Goal: Information Seeking & Learning: Find specific fact

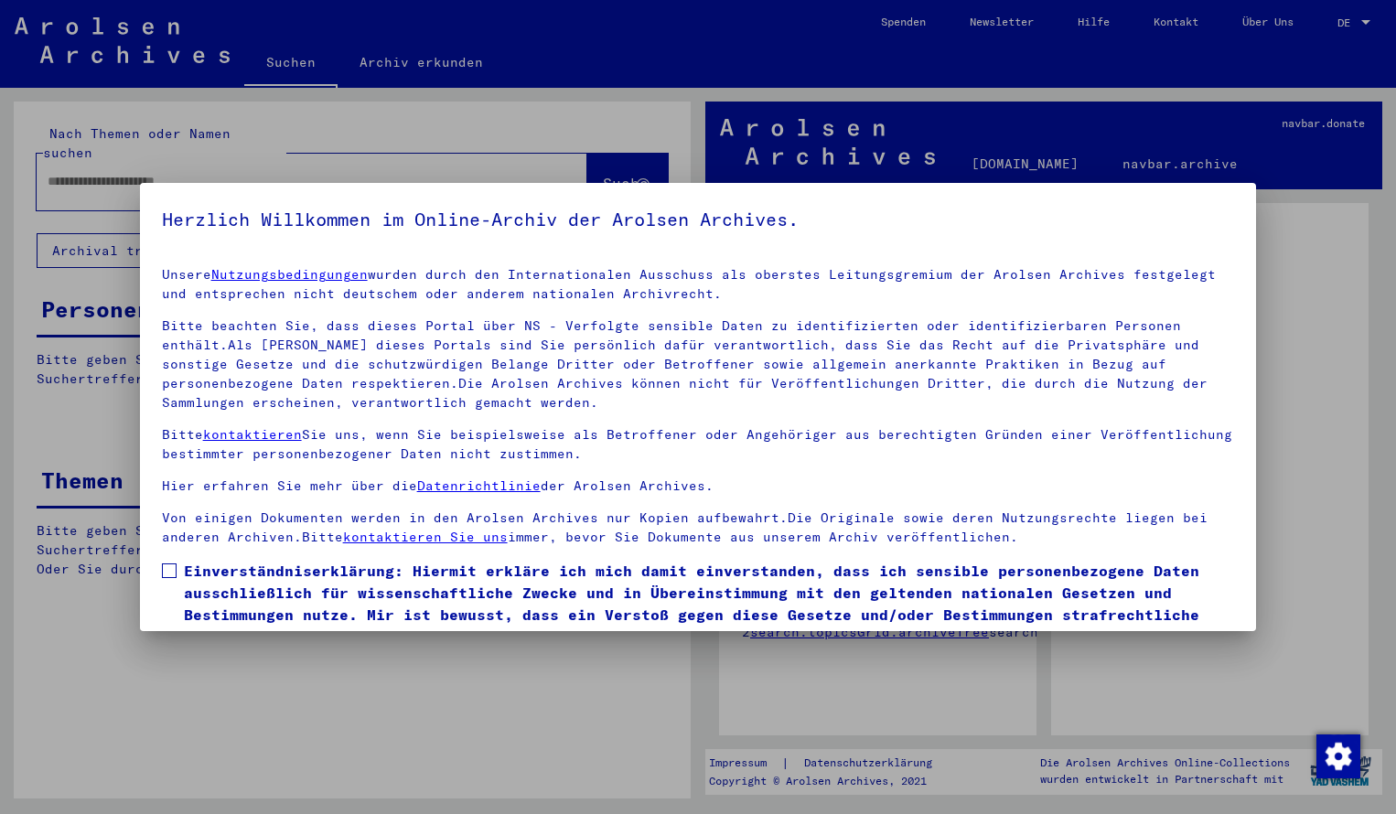
click at [168, 570] on span at bounding box center [169, 571] width 15 height 15
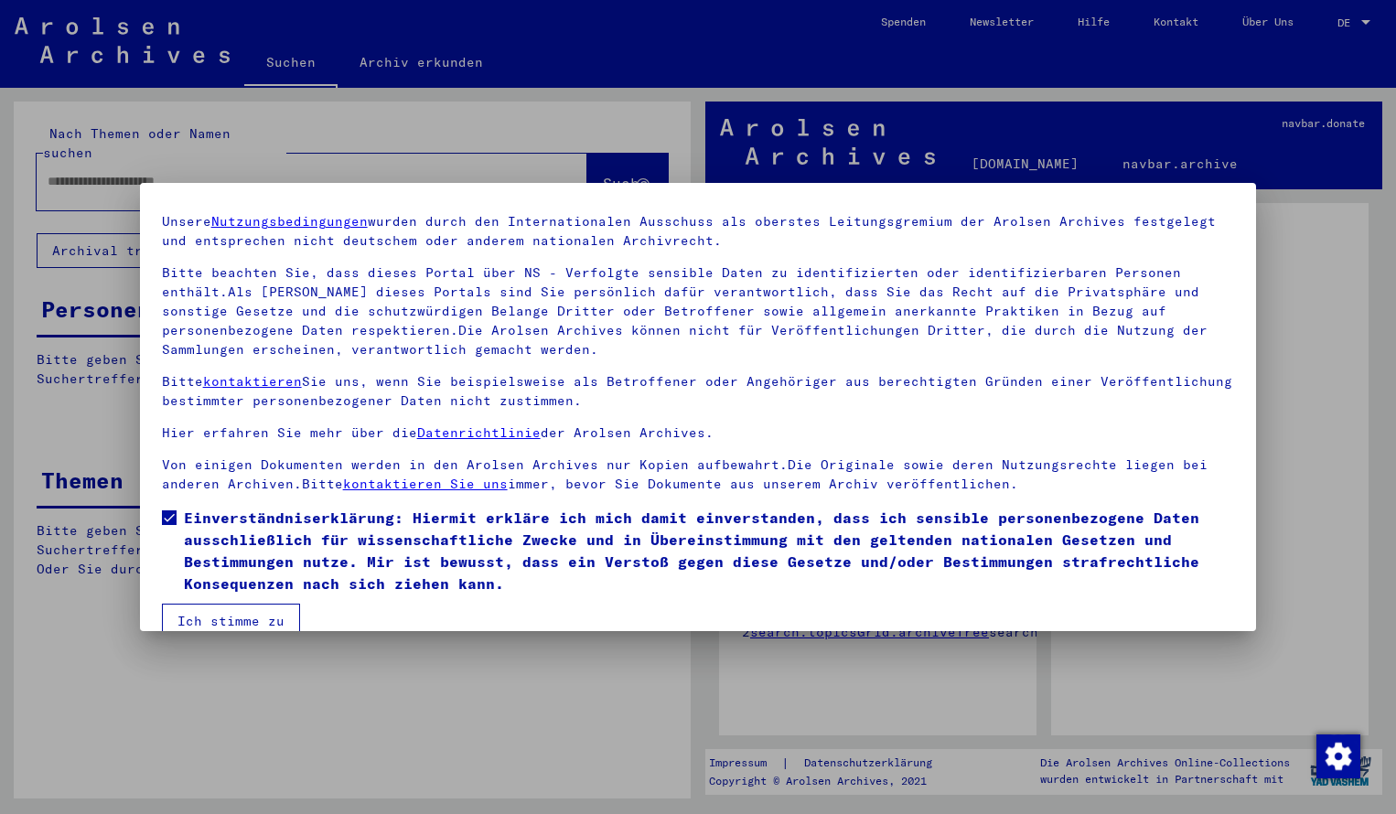
scroll to position [84, 0]
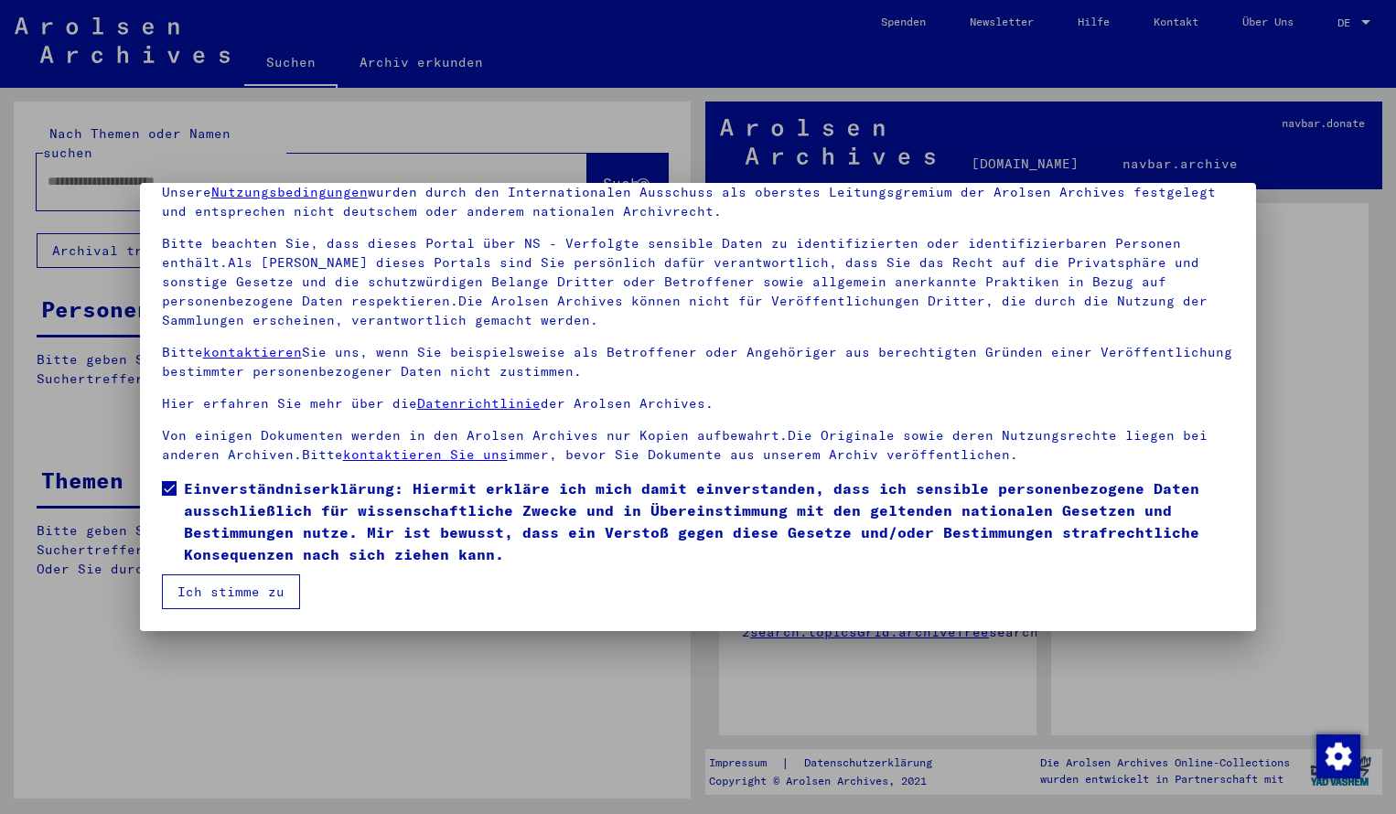
click at [238, 591] on button "Ich stimme zu" at bounding box center [231, 592] width 138 height 35
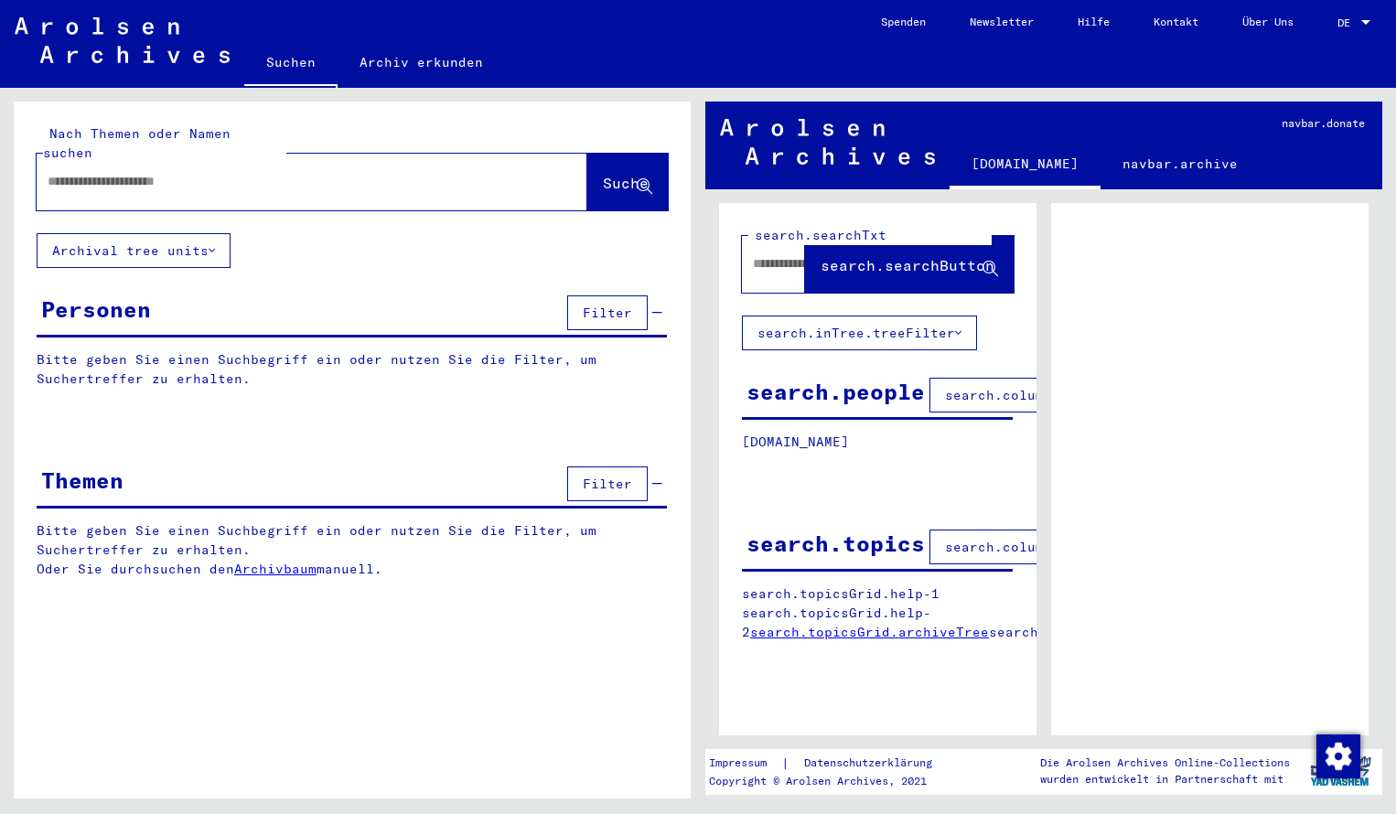
scroll to position [0, 0]
click at [74, 172] on input "text" at bounding box center [296, 181] width 496 height 19
click at [603, 174] on span "Suche" at bounding box center [626, 183] width 46 height 18
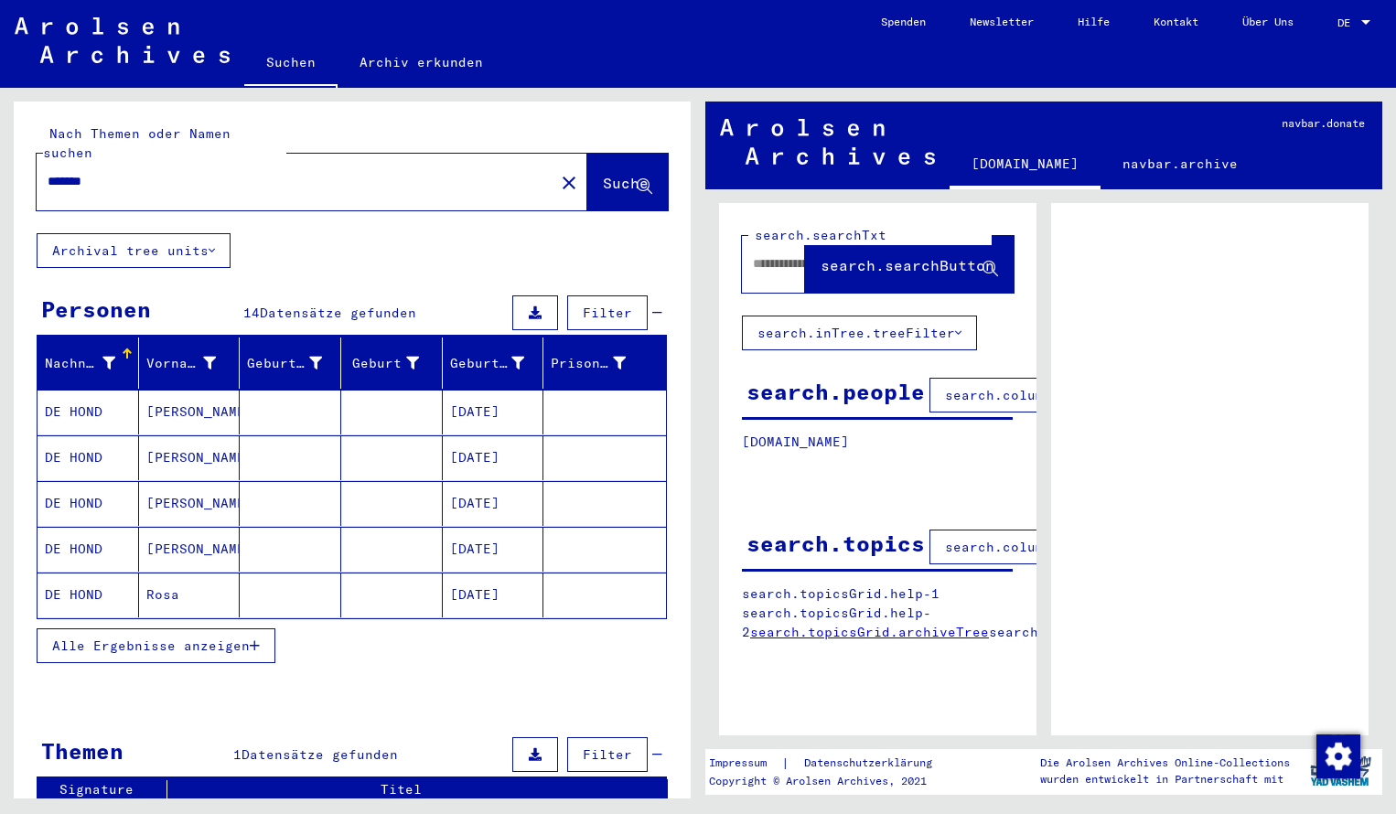
click at [92, 396] on mat-cell "DE HOND" at bounding box center [89, 412] width 102 height 45
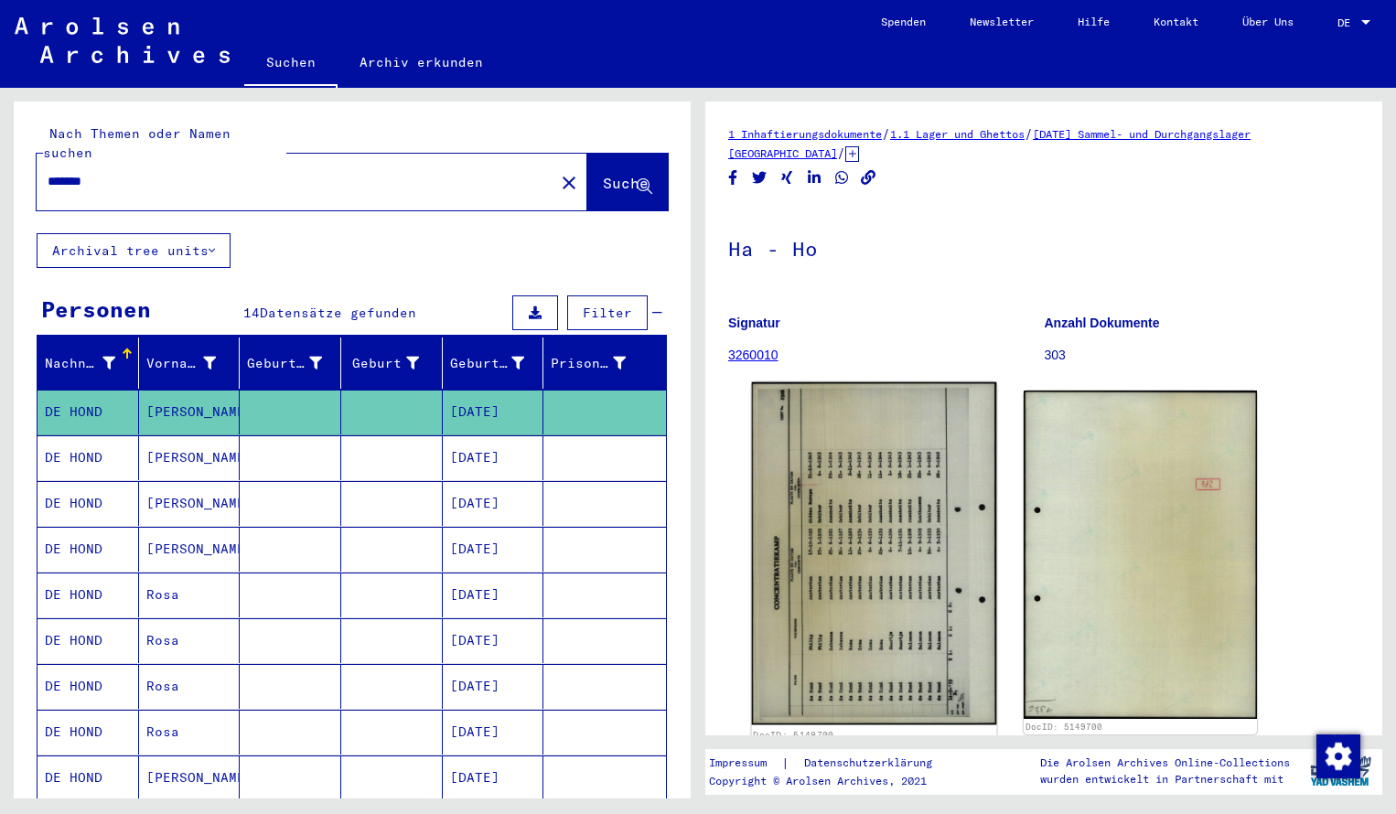
click at [804, 613] on img at bounding box center [874, 554] width 245 height 343
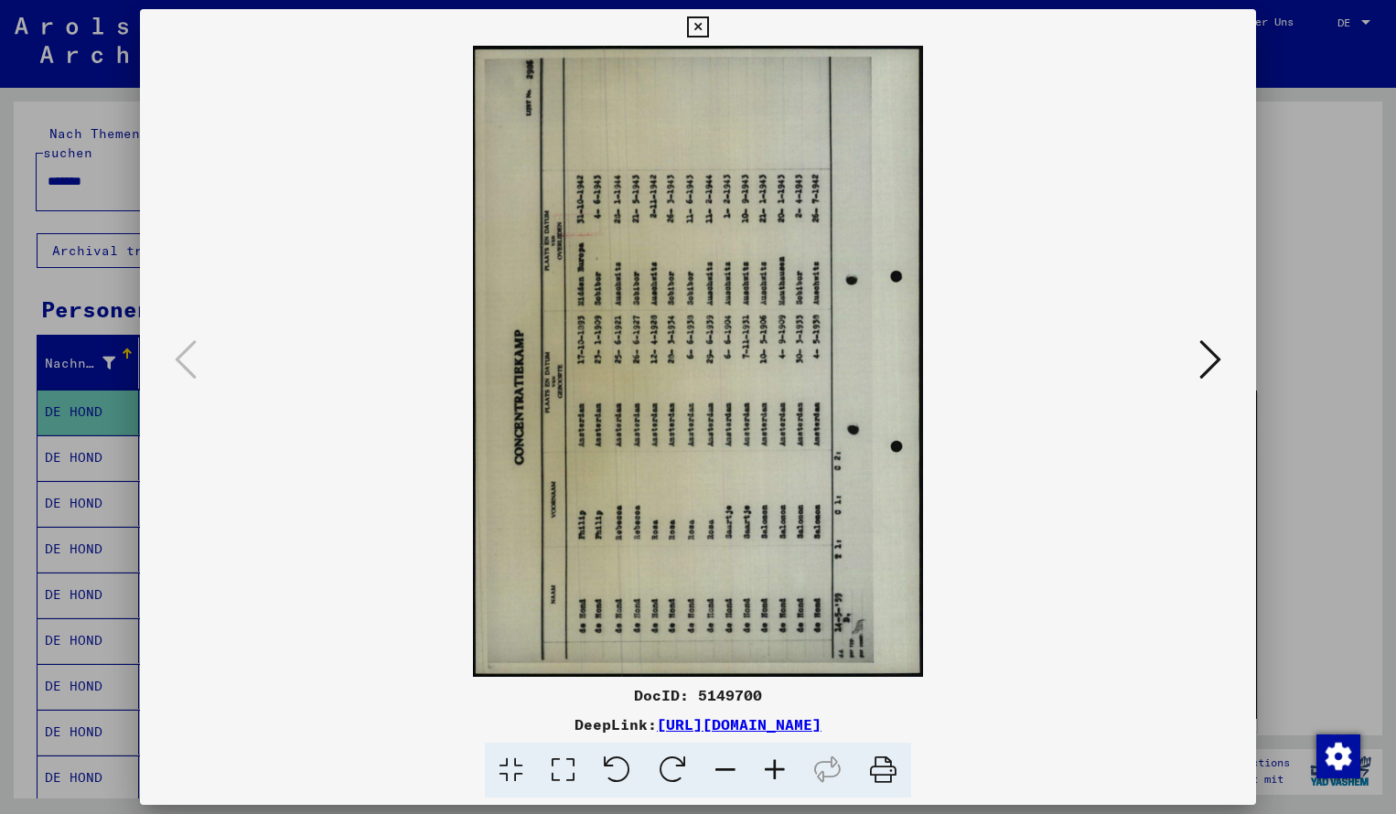
click at [676, 769] on icon at bounding box center [673, 771] width 56 height 56
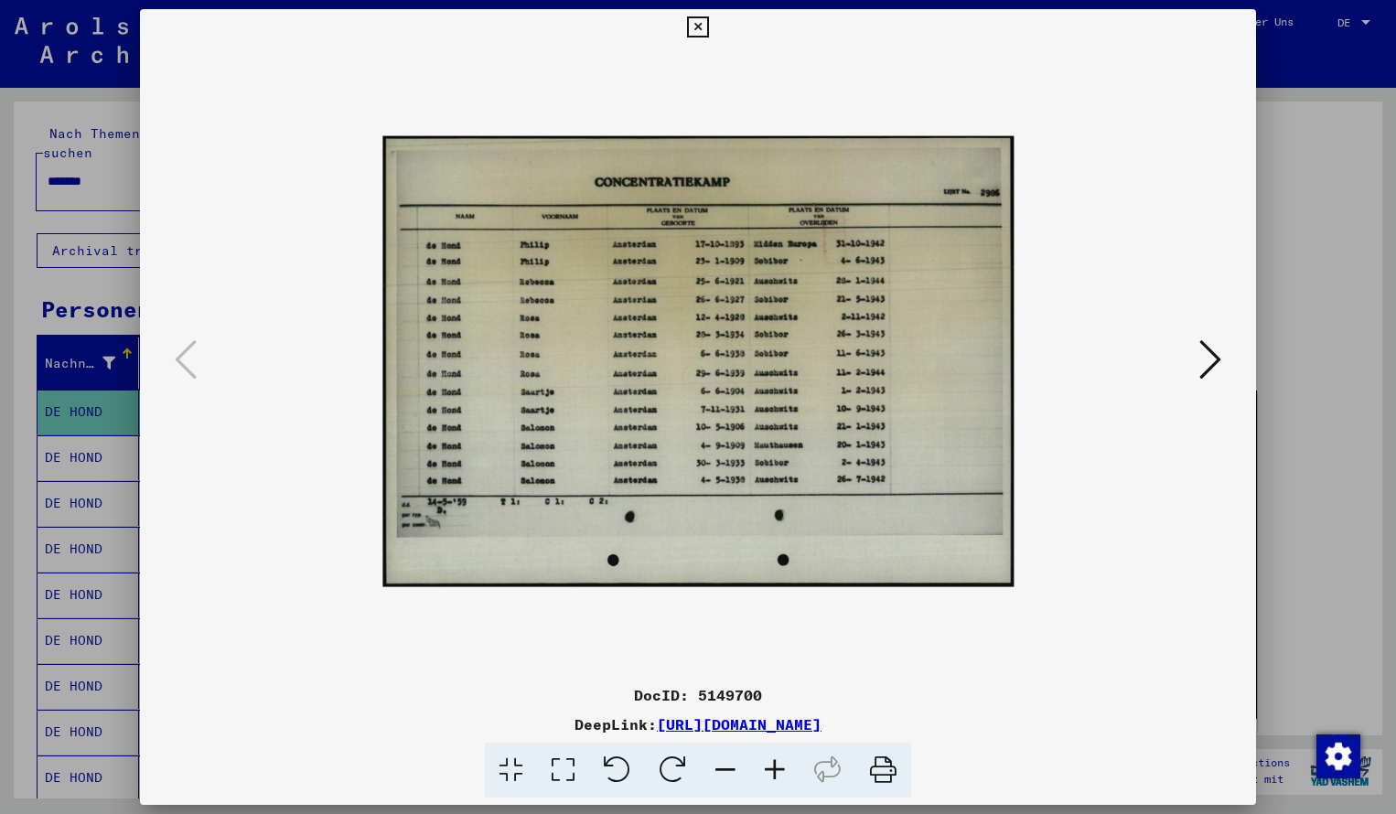
click at [774, 765] on icon at bounding box center [774, 771] width 49 height 56
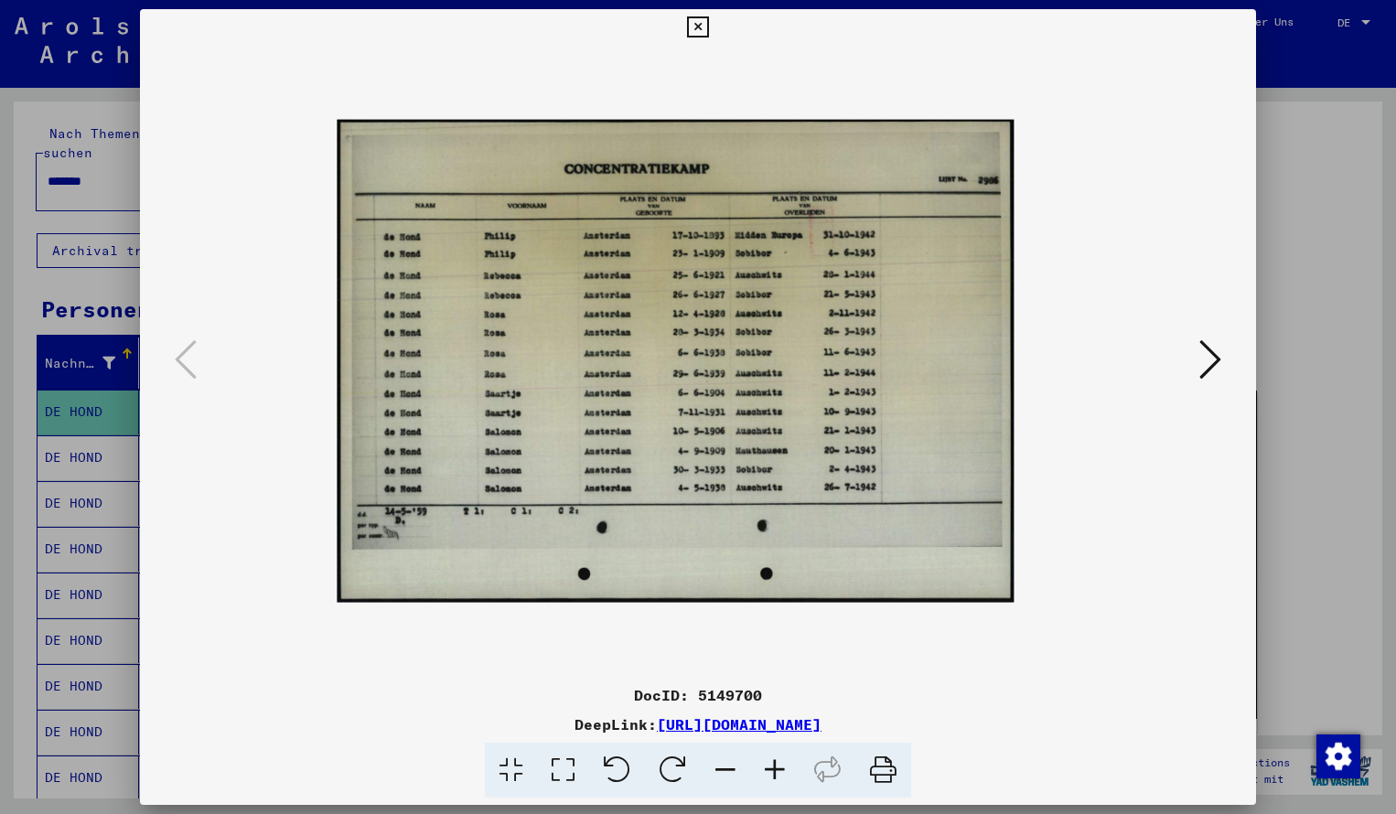
click at [774, 765] on icon at bounding box center [774, 771] width 49 height 56
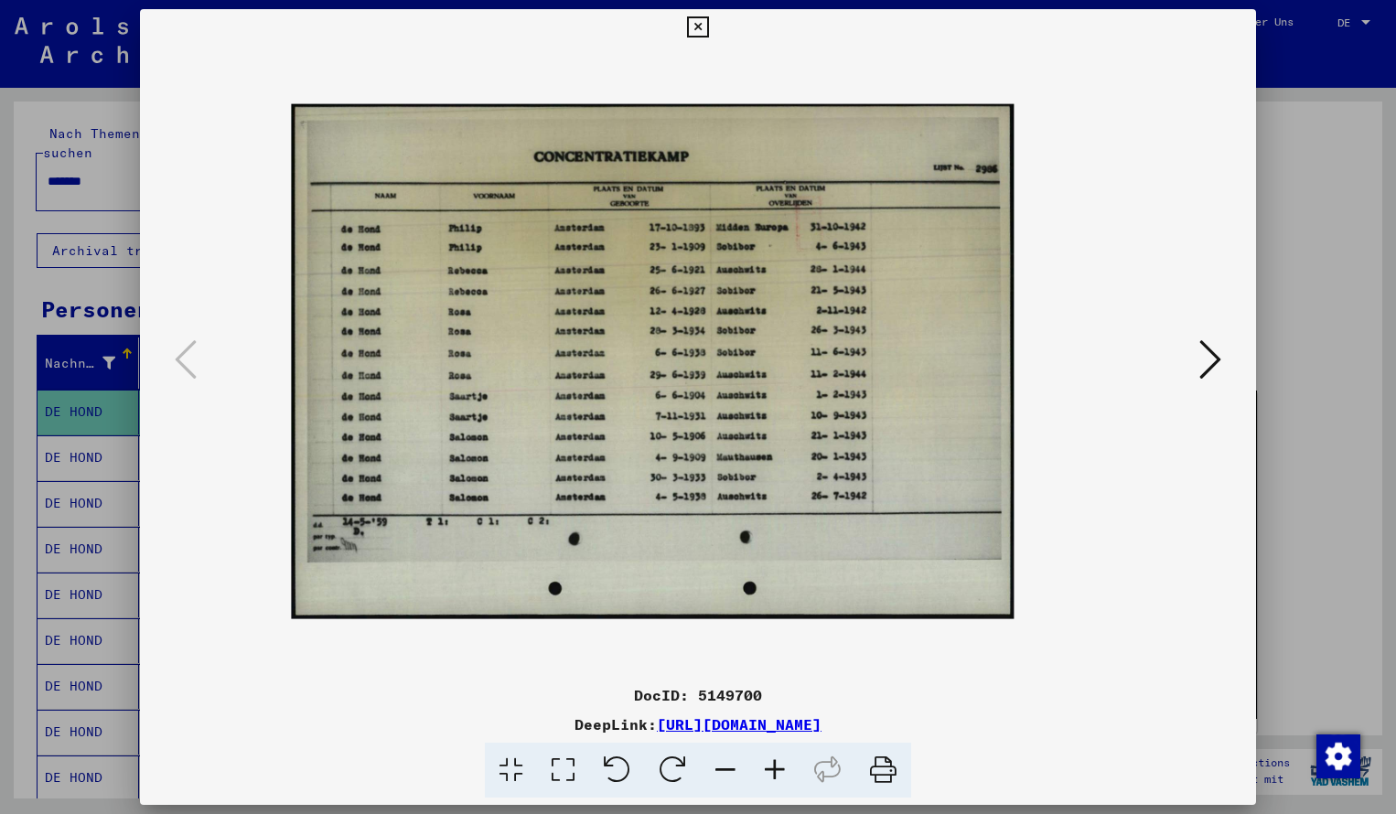
click at [774, 765] on icon at bounding box center [774, 771] width 49 height 56
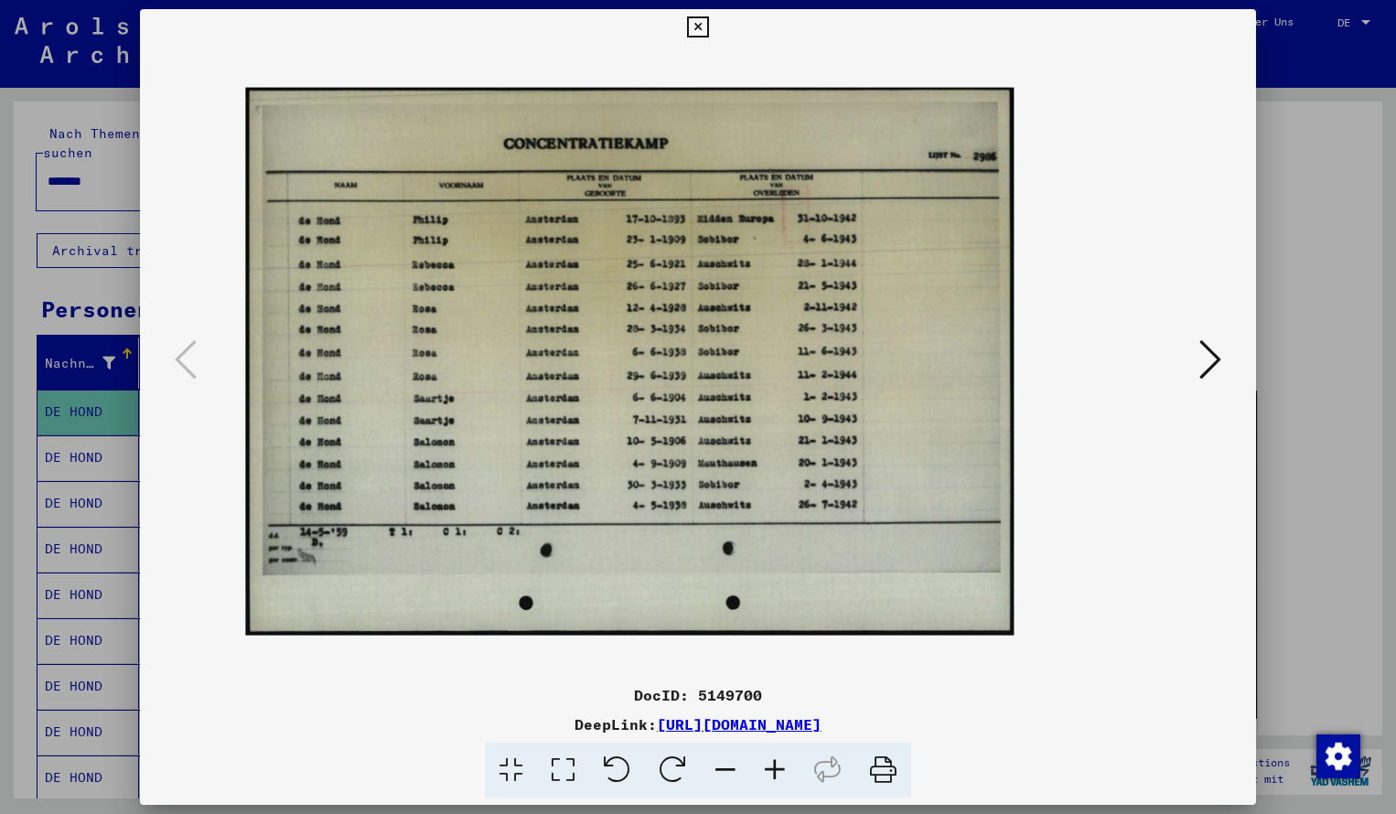
click at [774, 765] on icon at bounding box center [774, 771] width 49 height 56
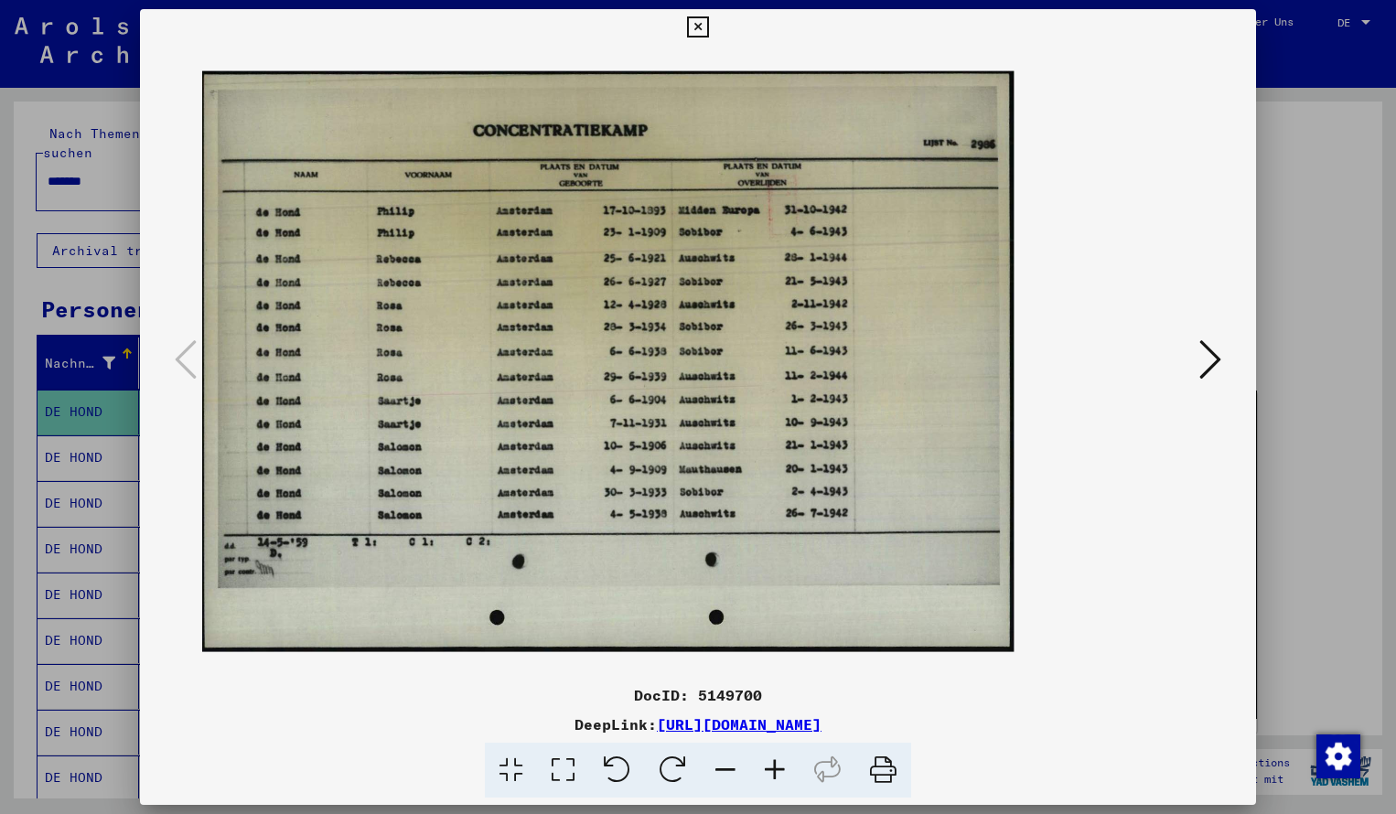
click at [774, 765] on icon at bounding box center [774, 771] width 49 height 56
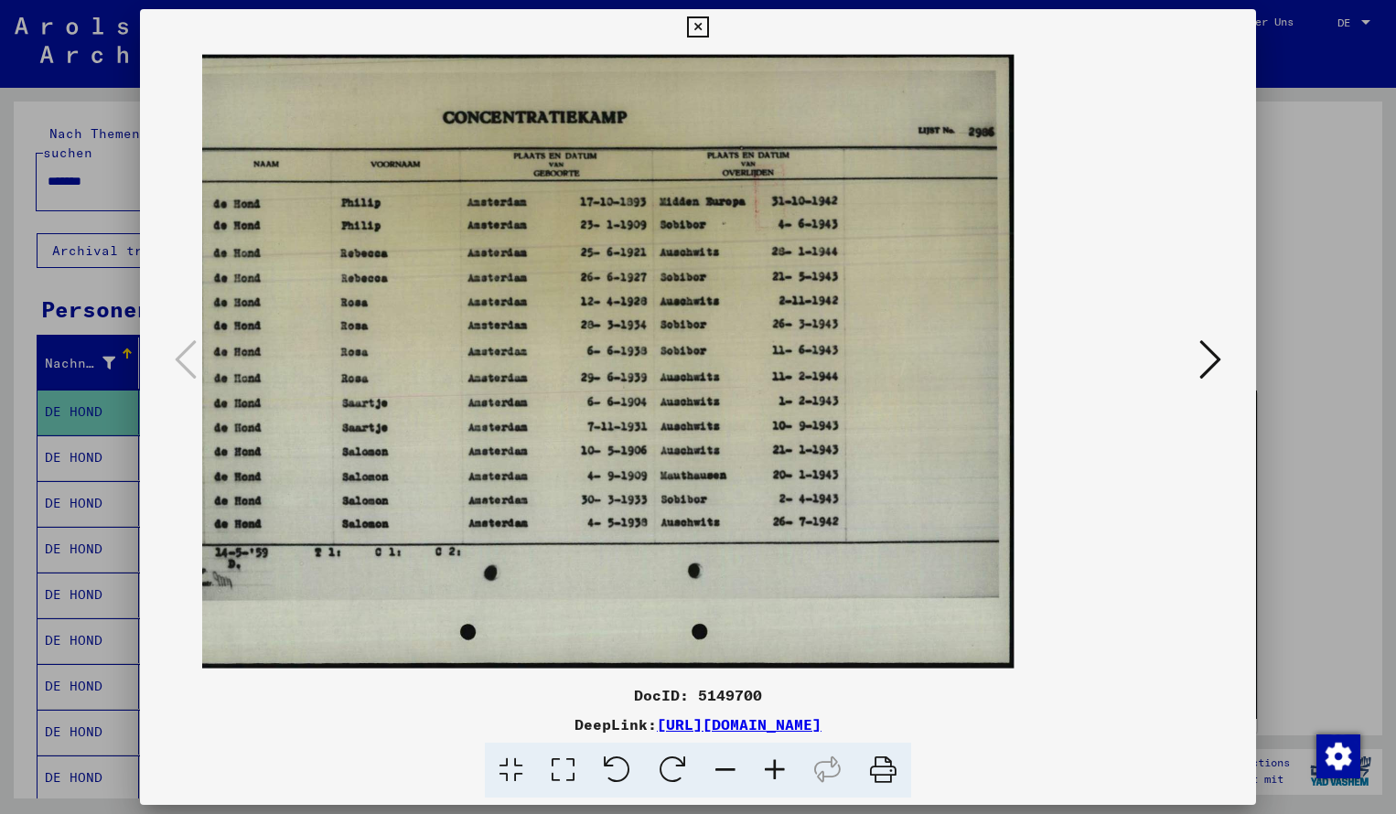
click at [774, 765] on icon at bounding box center [774, 771] width 49 height 56
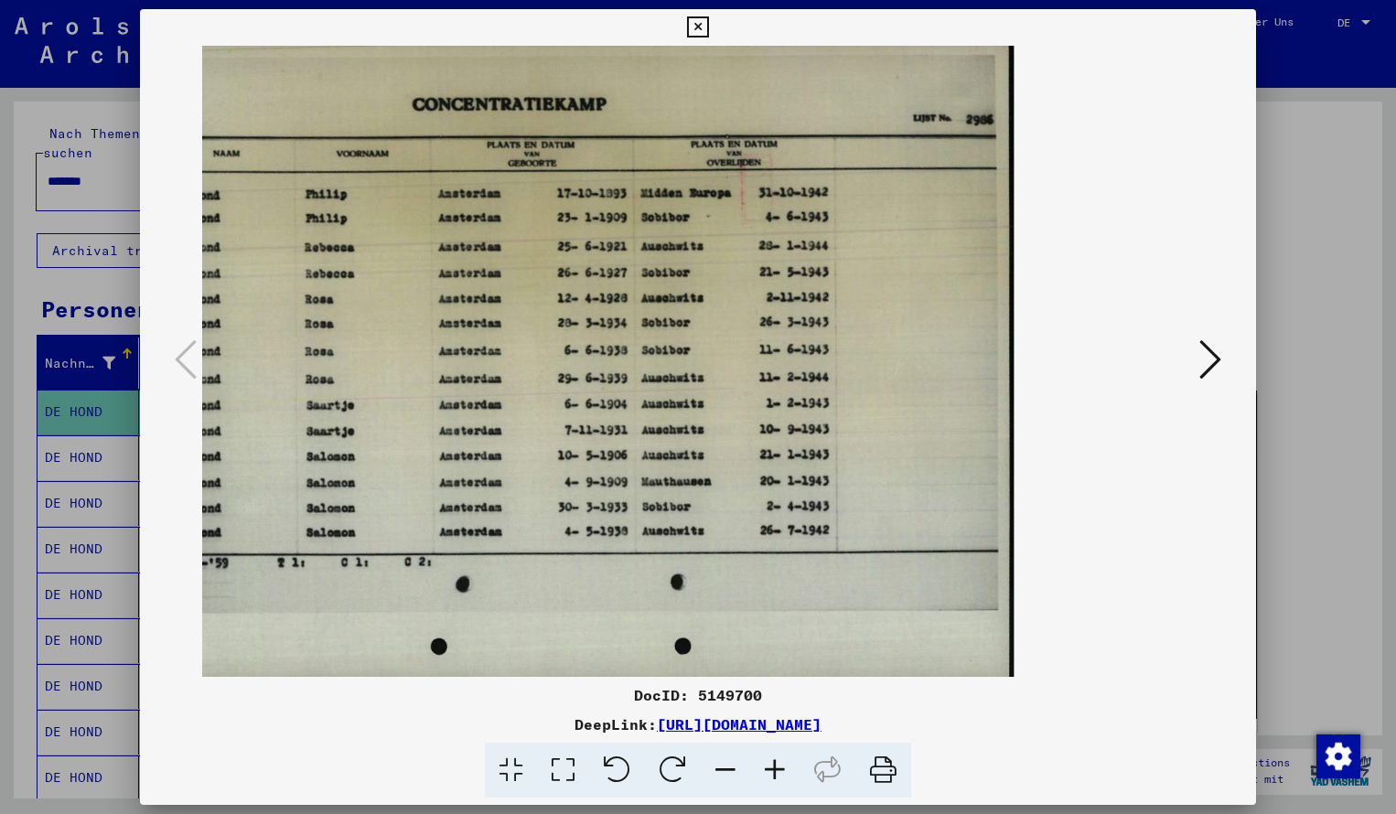
click at [729, 766] on icon at bounding box center [725, 771] width 49 height 56
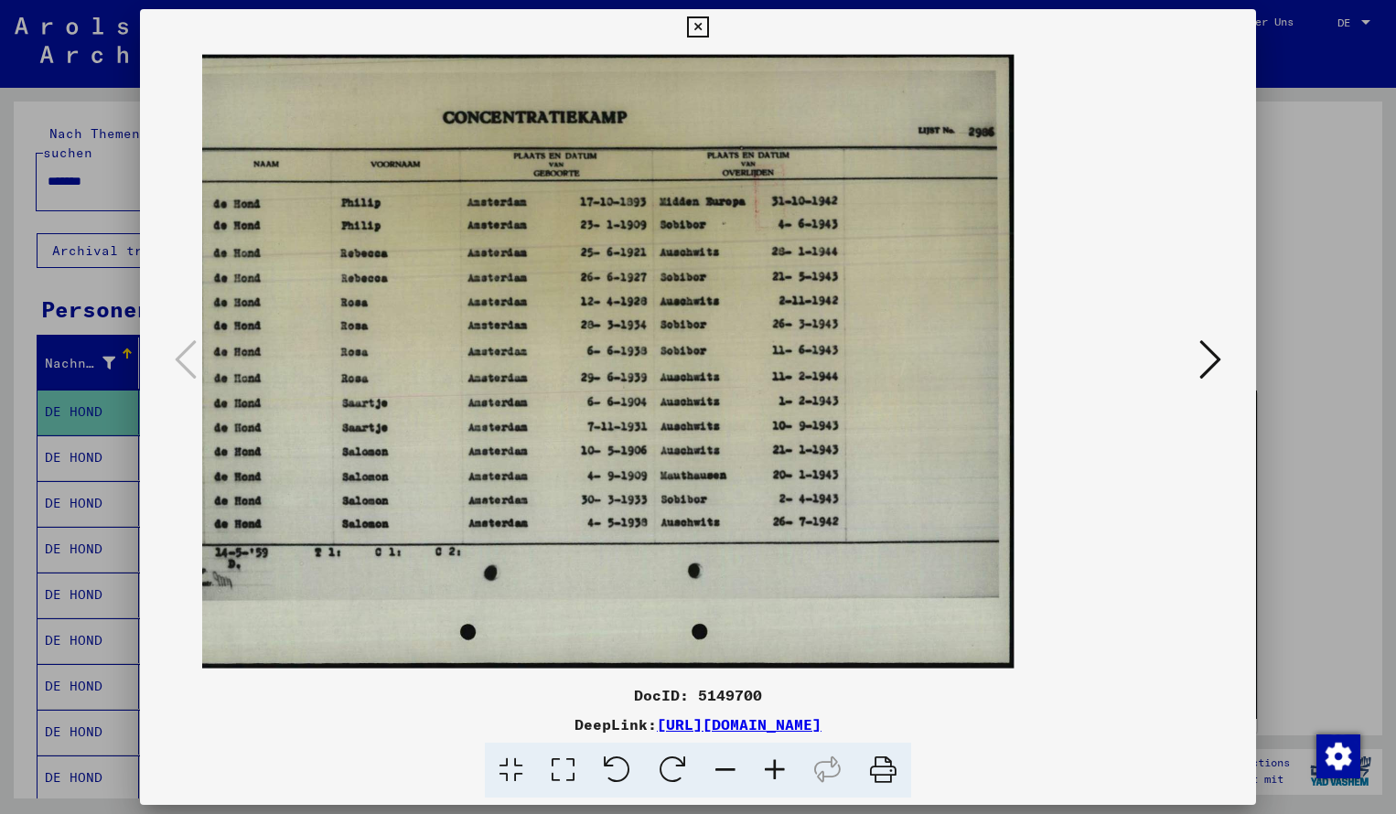
click at [708, 22] on icon at bounding box center [697, 27] width 21 height 22
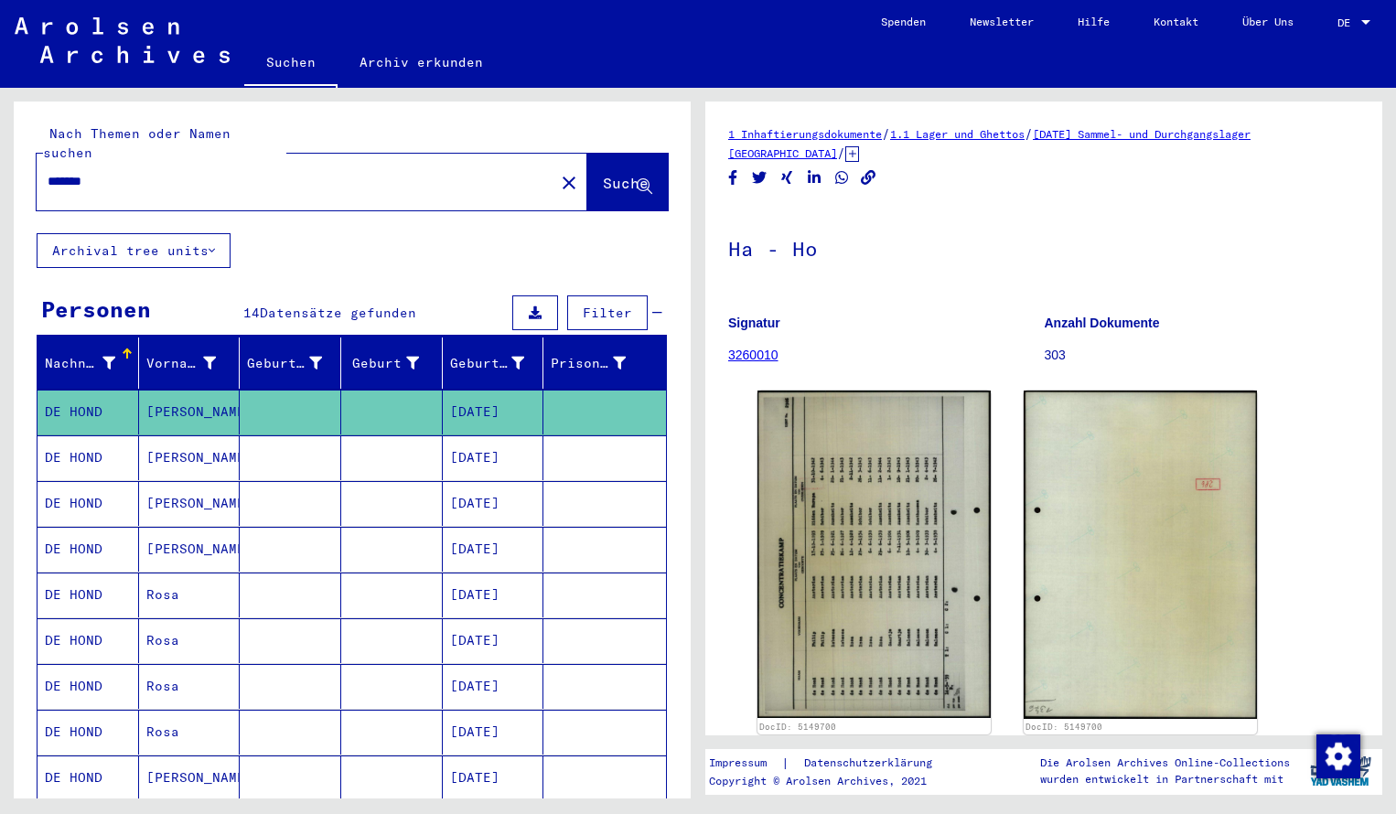
click at [108, 172] on input "*******" at bounding box center [296, 181] width 496 height 19
click at [606, 174] on span "Suche" at bounding box center [626, 183] width 46 height 18
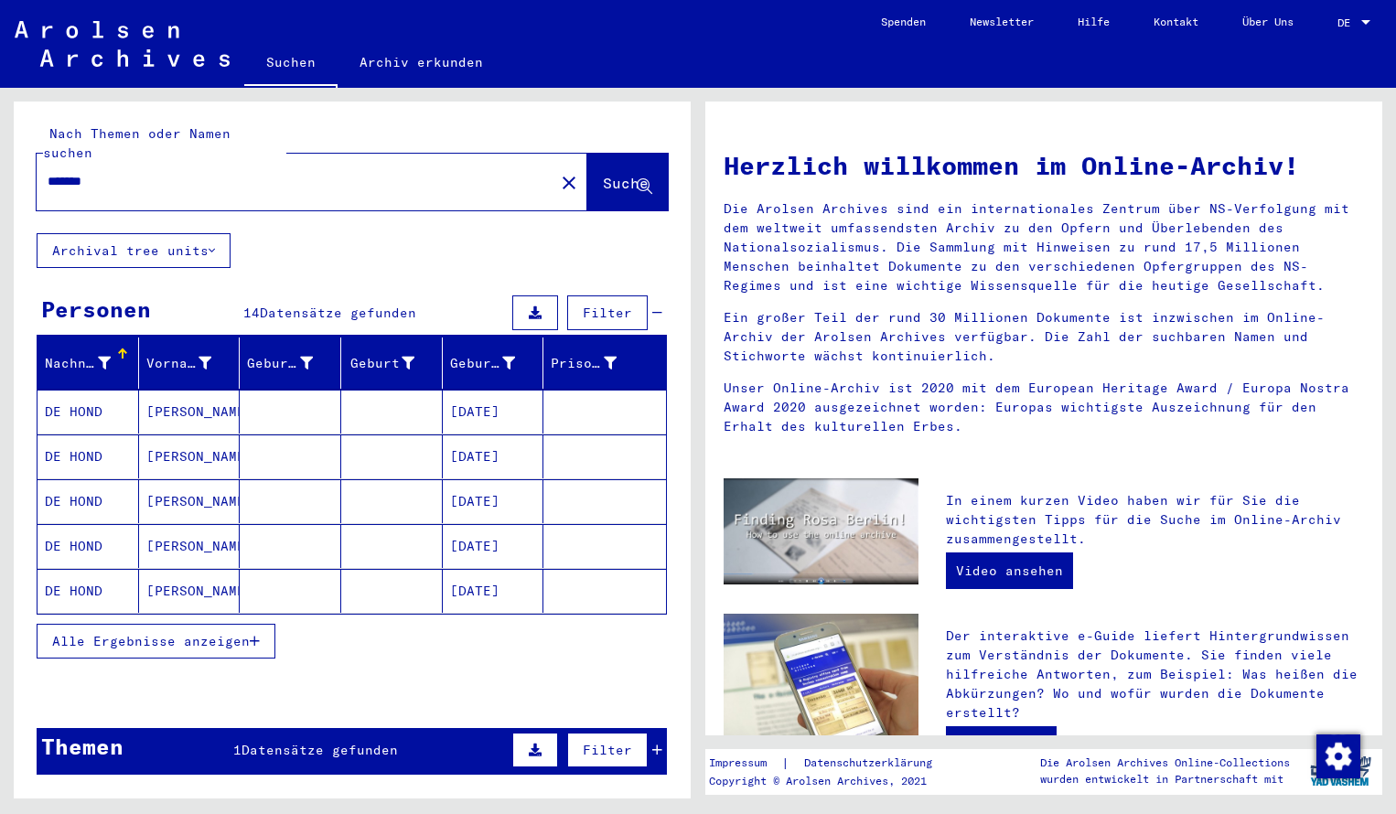
click at [100, 413] on mat-cell "DE HOND" at bounding box center [89, 412] width 102 height 44
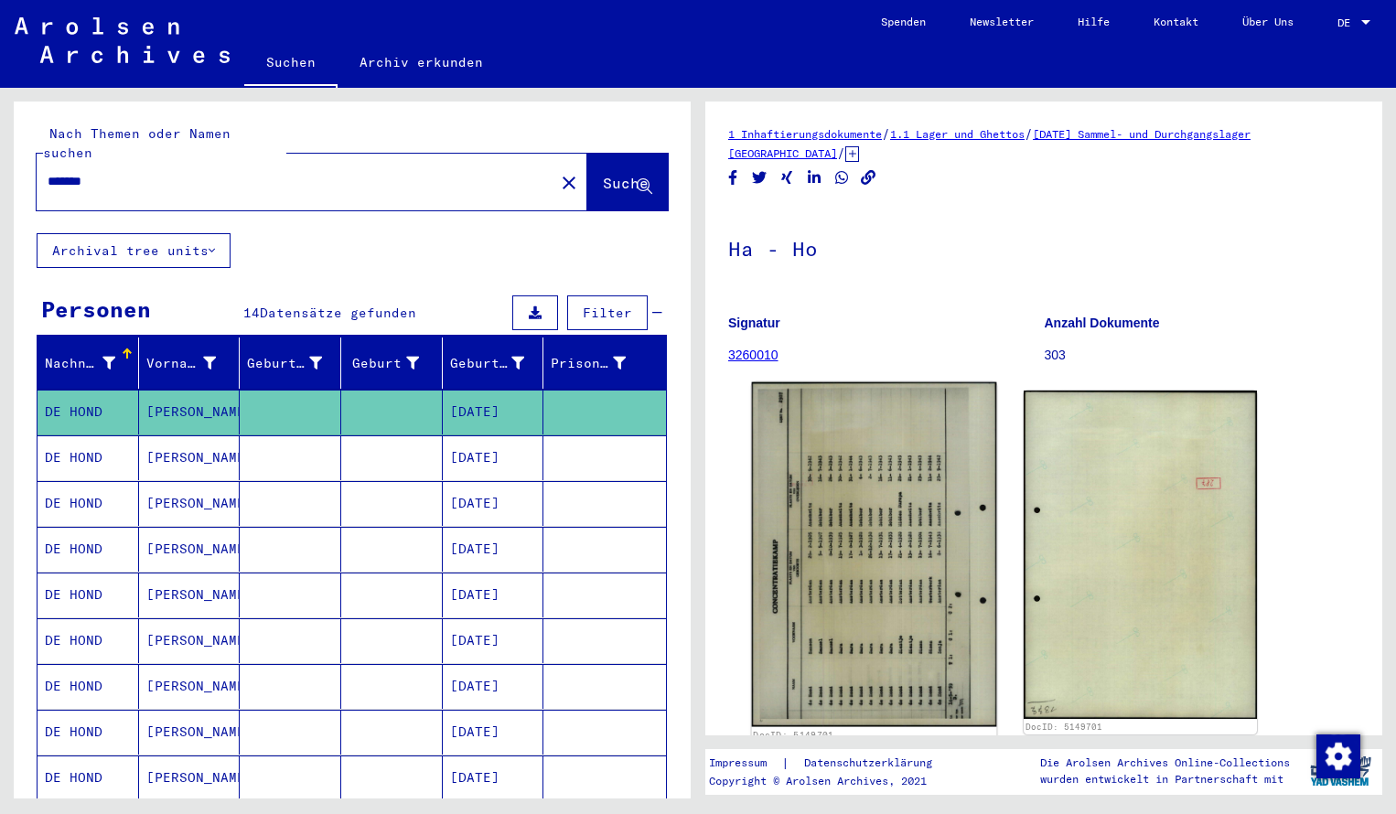
click at [867, 483] on img at bounding box center [874, 555] width 245 height 345
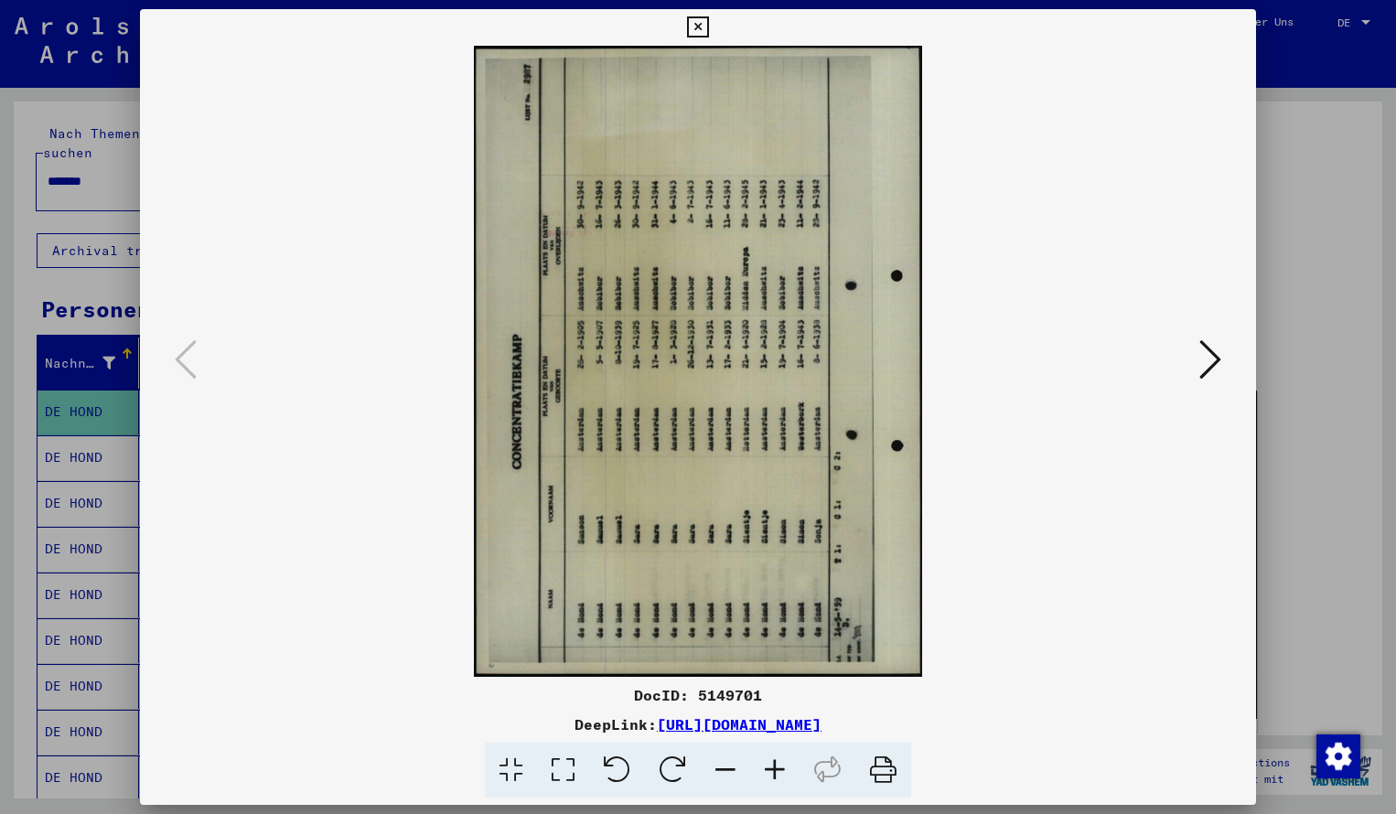
click at [678, 758] on icon at bounding box center [673, 771] width 56 height 56
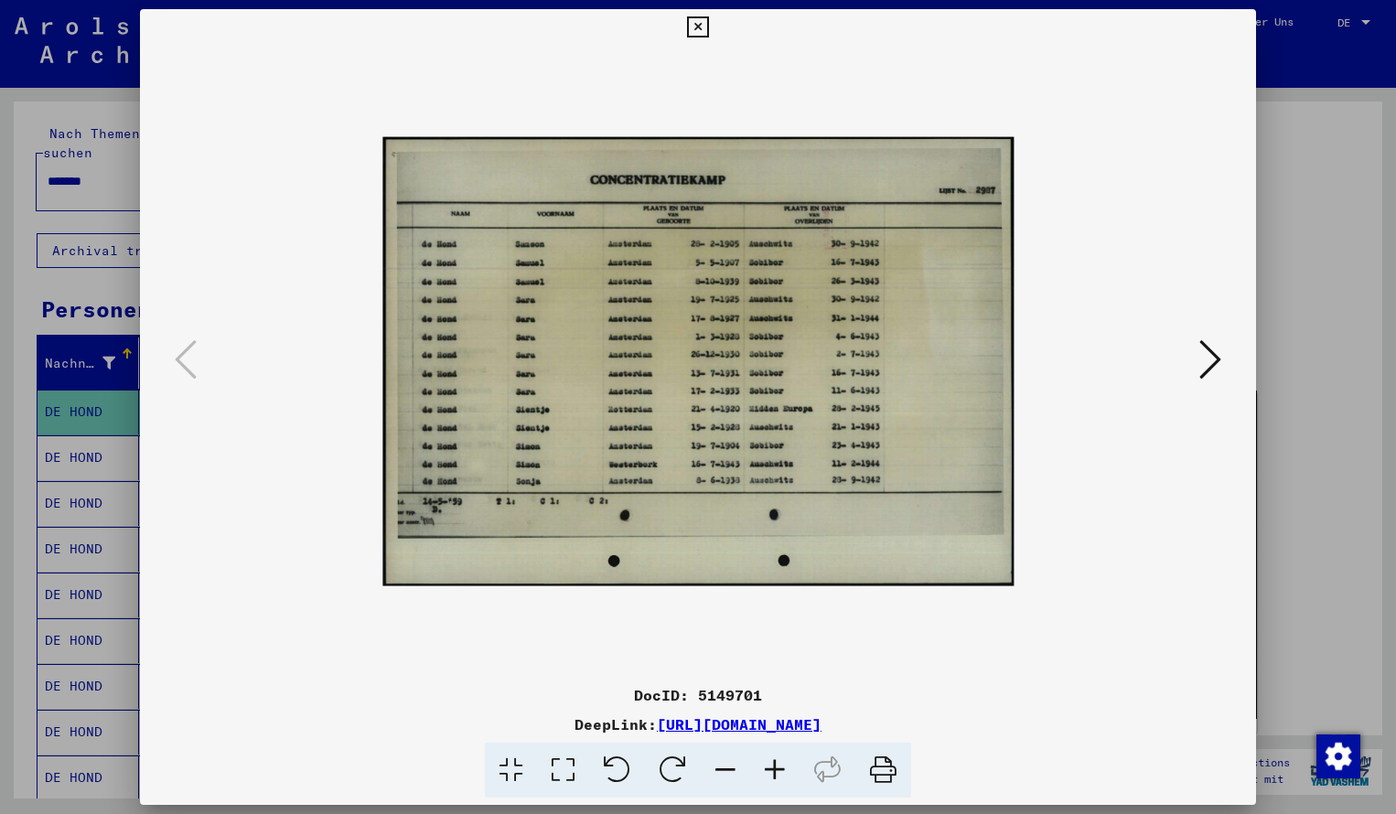
click at [777, 771] on icon at bounding box center [774, 771] width 49 height 56
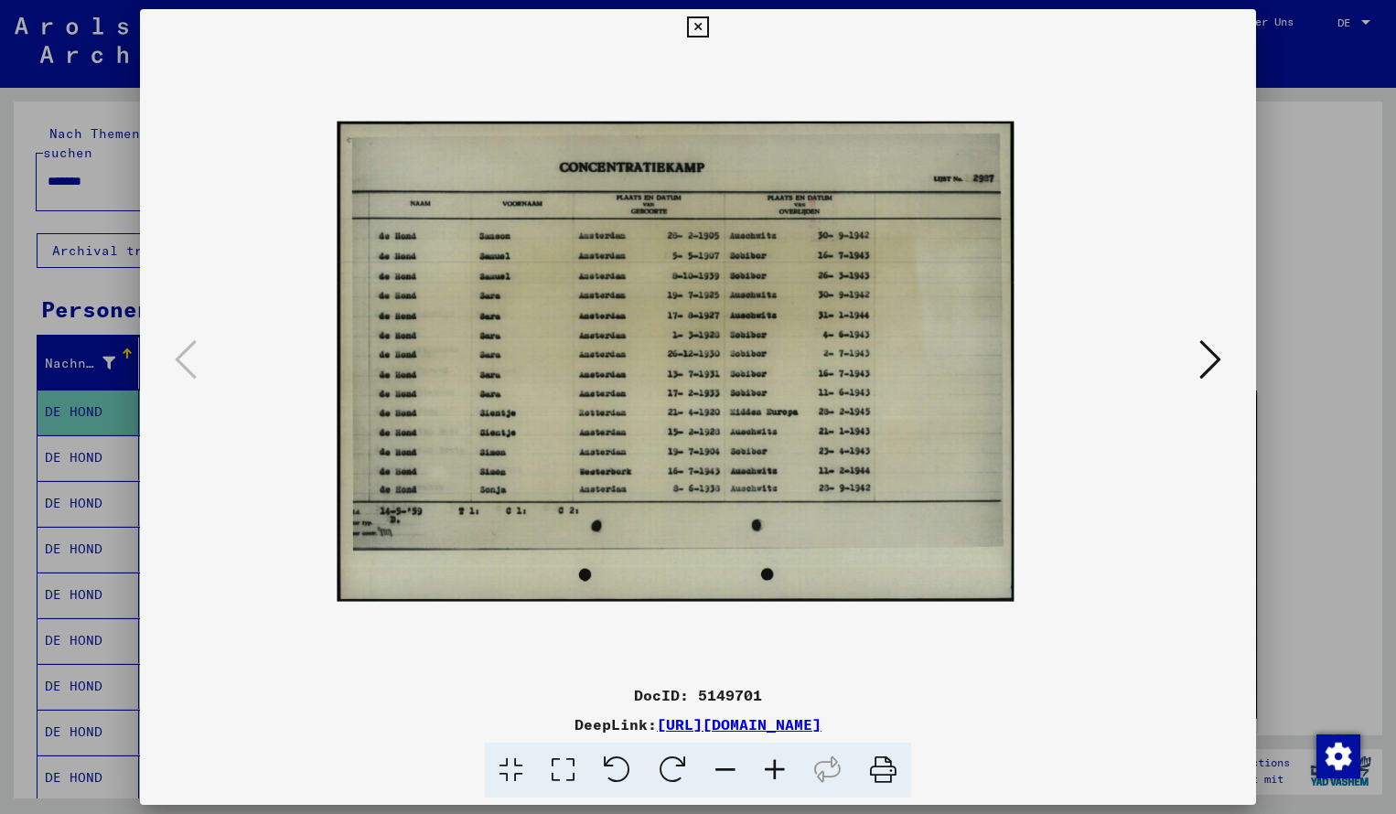
click at [777, 771] on icon at bounding box center [774, 771] width 49 height 56
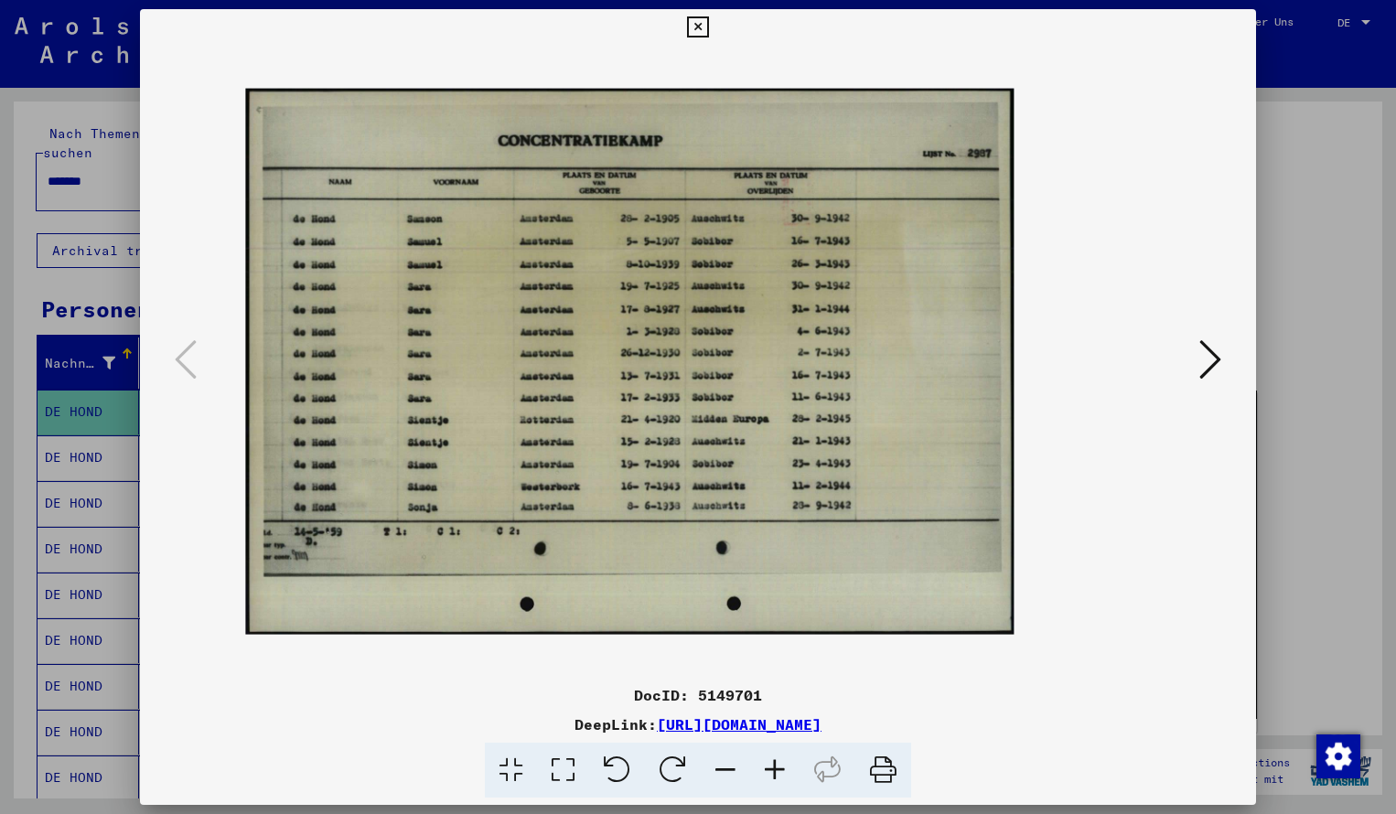
click at [777, 771] on icon at bounding box center [774, 771] width 49 height 56
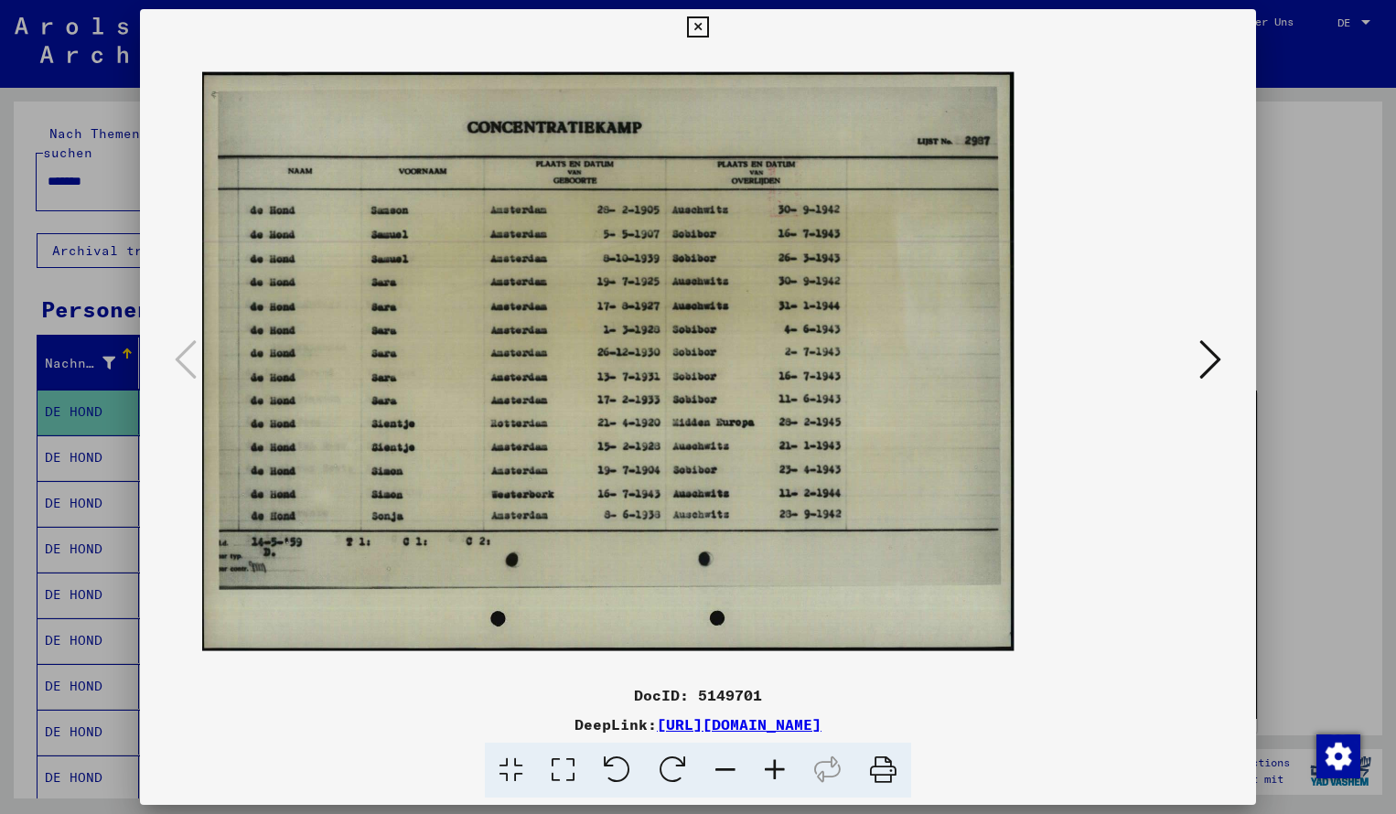
click at [777, 771] on icon at bounding box center [774, 771] width 49 height 56
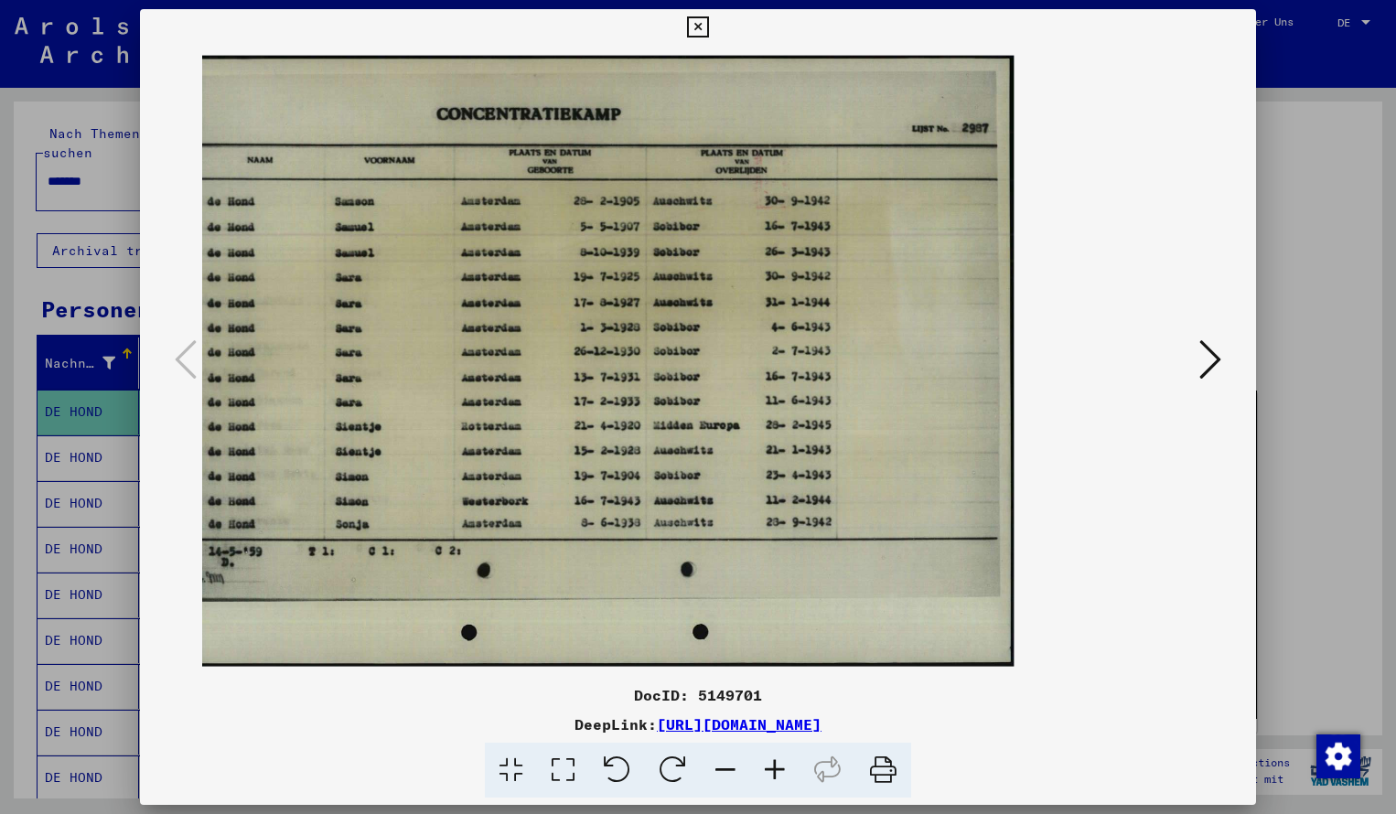
click at [708, 26] on icon at bounding box center [697, 27] width 21 height 22
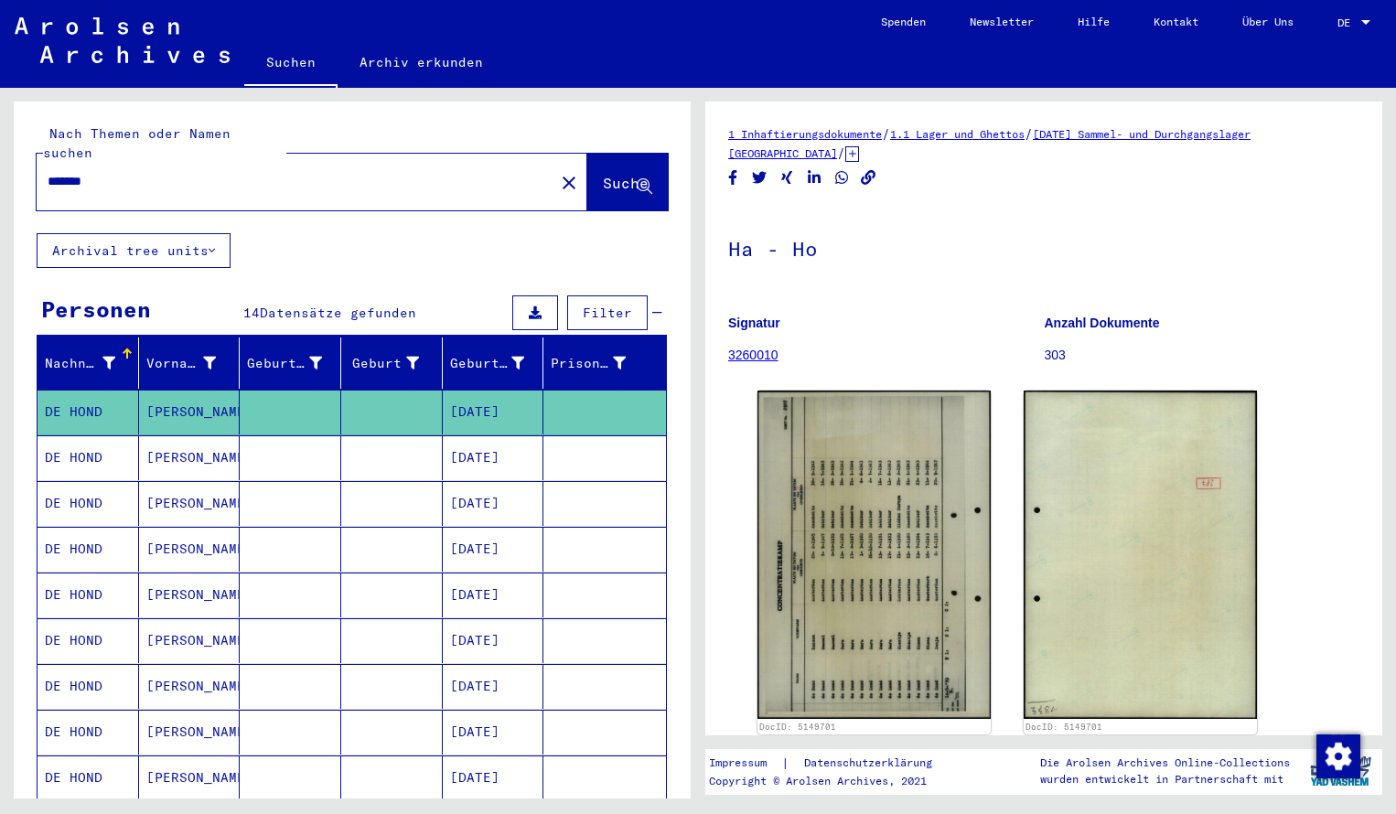
click at [135, 172] on input "*******" at bounding box center [296, 181] width 496 height 19
click at [610, 174] on span "Suche" at bounding box center [626, 183] width 46 height 18
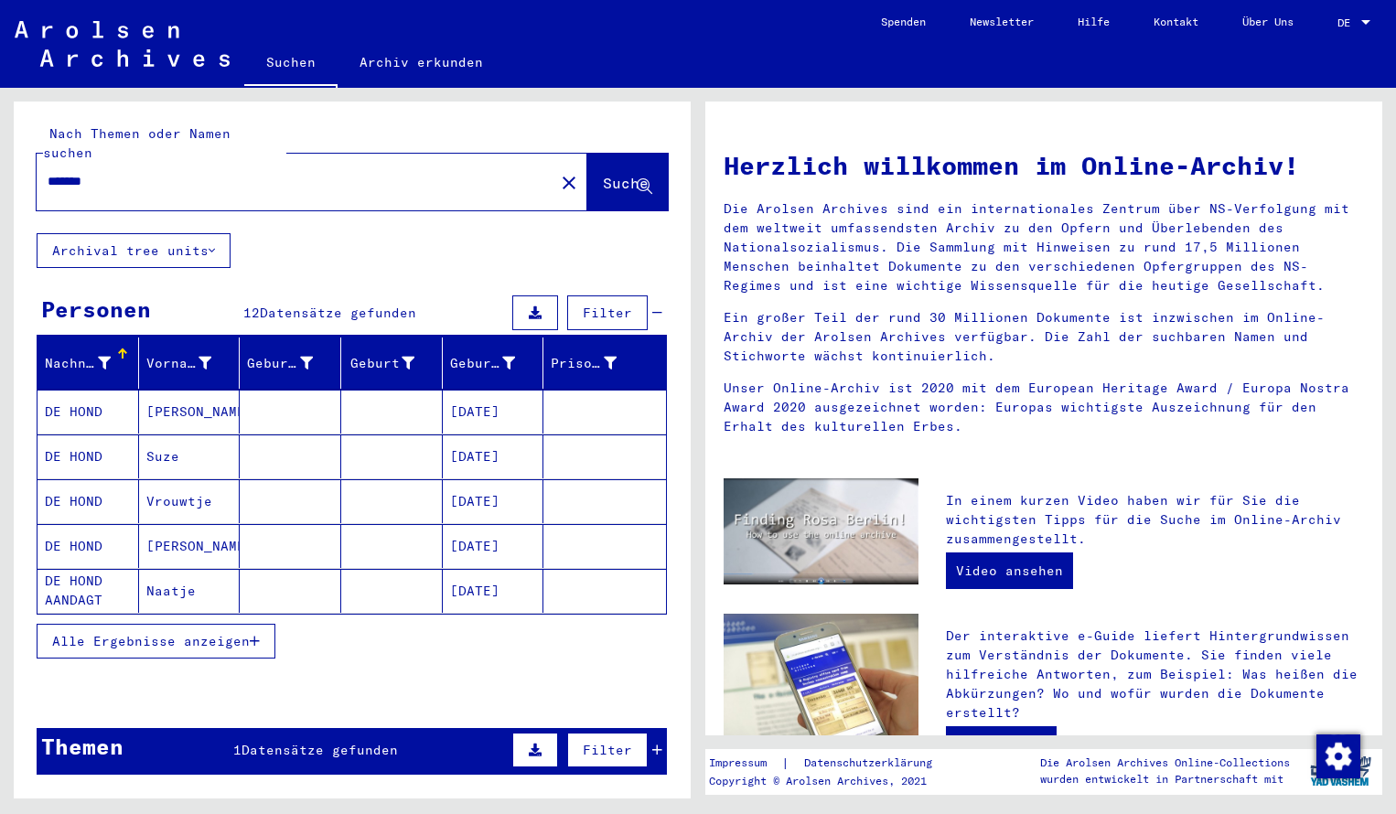
click at [90, 435] on mat-cell "DE HOND" at bounding box center [89, 457] width 102 height 44
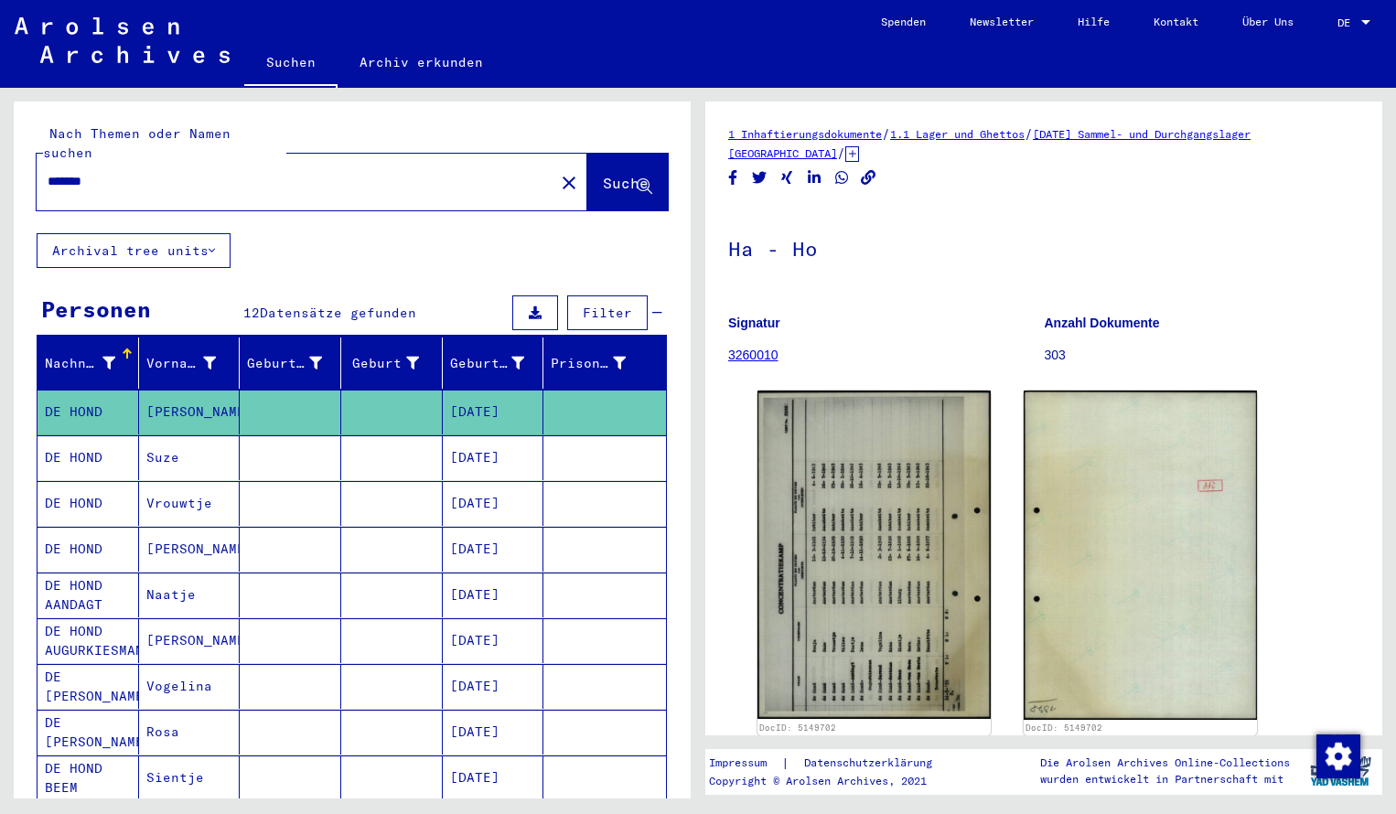
click at [905, 613] on img at bounding box center [874, 555] width 233 height 329
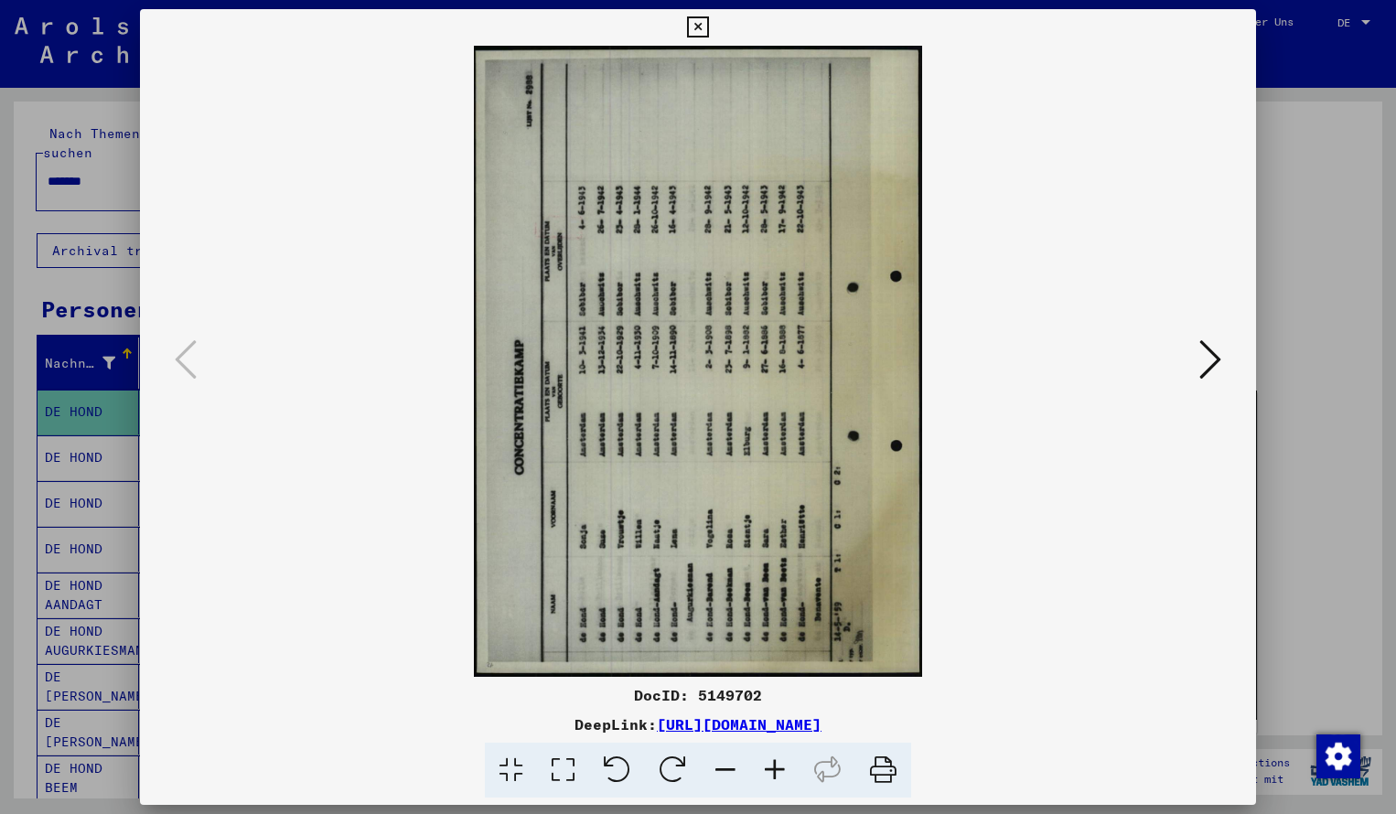
click at [660, 771] on icon at bounding box center [673, 771] width 56 height 56
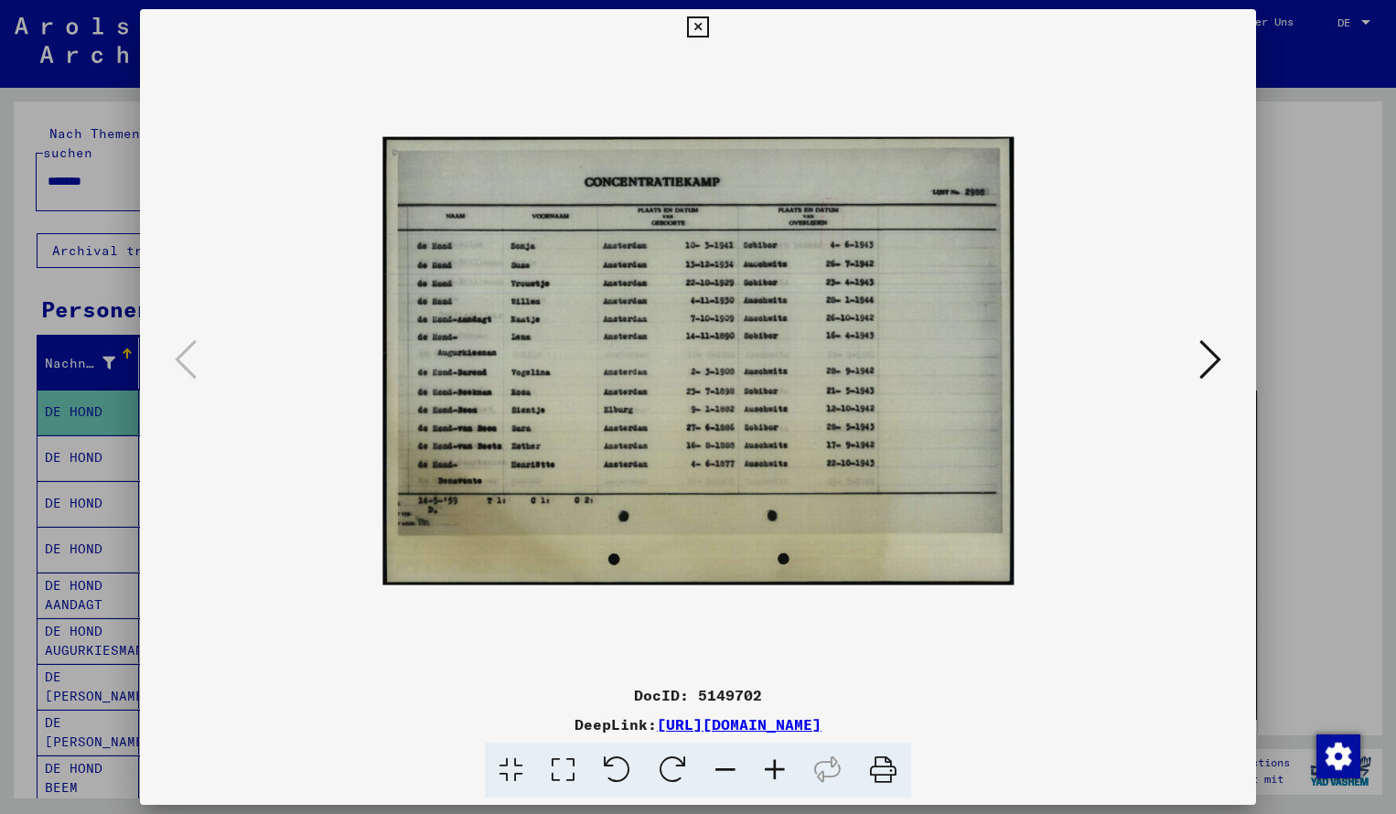
click at [766, 768] on icon at bounding box center [774, 771] width 49 height 56
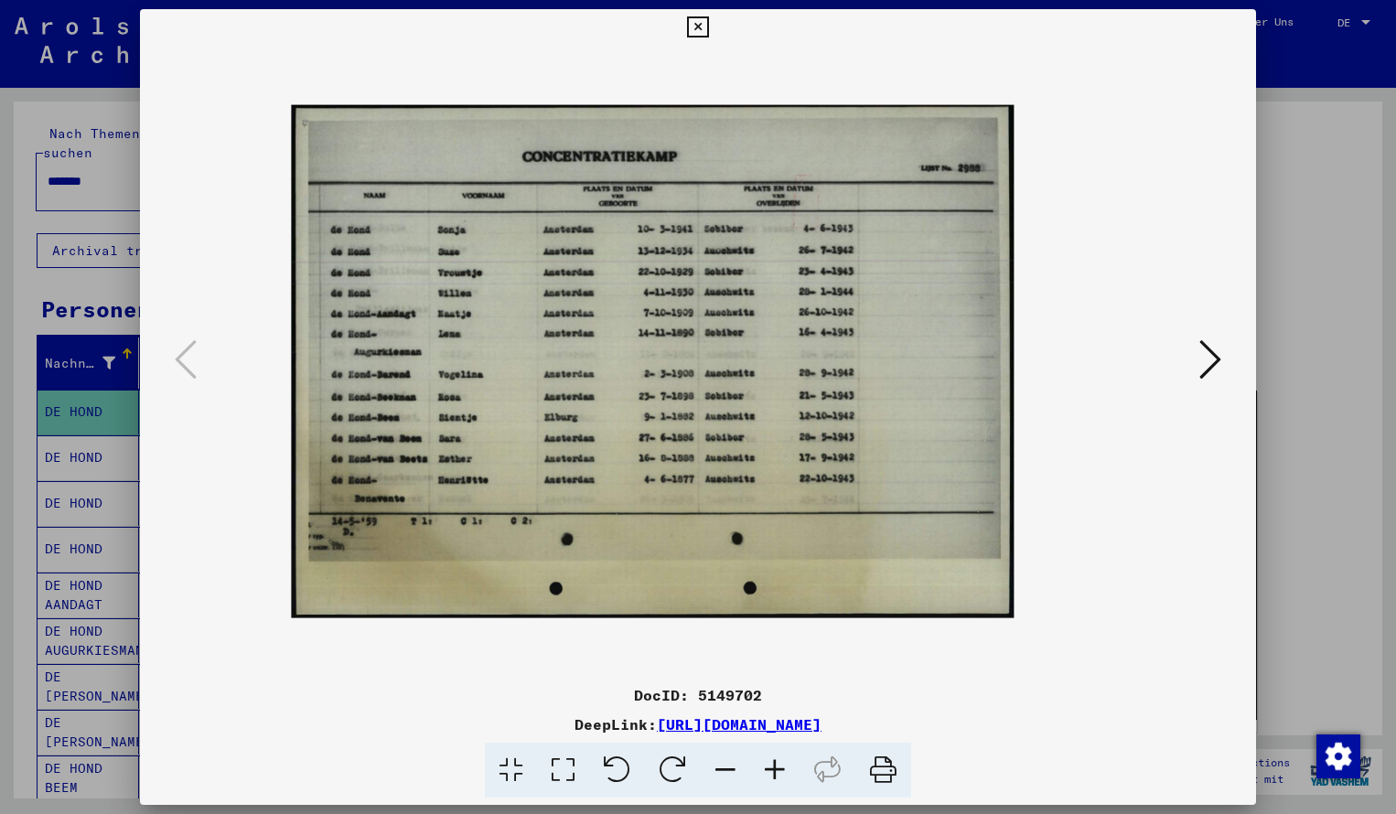
click at [766, 768] on icon at bounding box center [774, 771] width 49 height 56
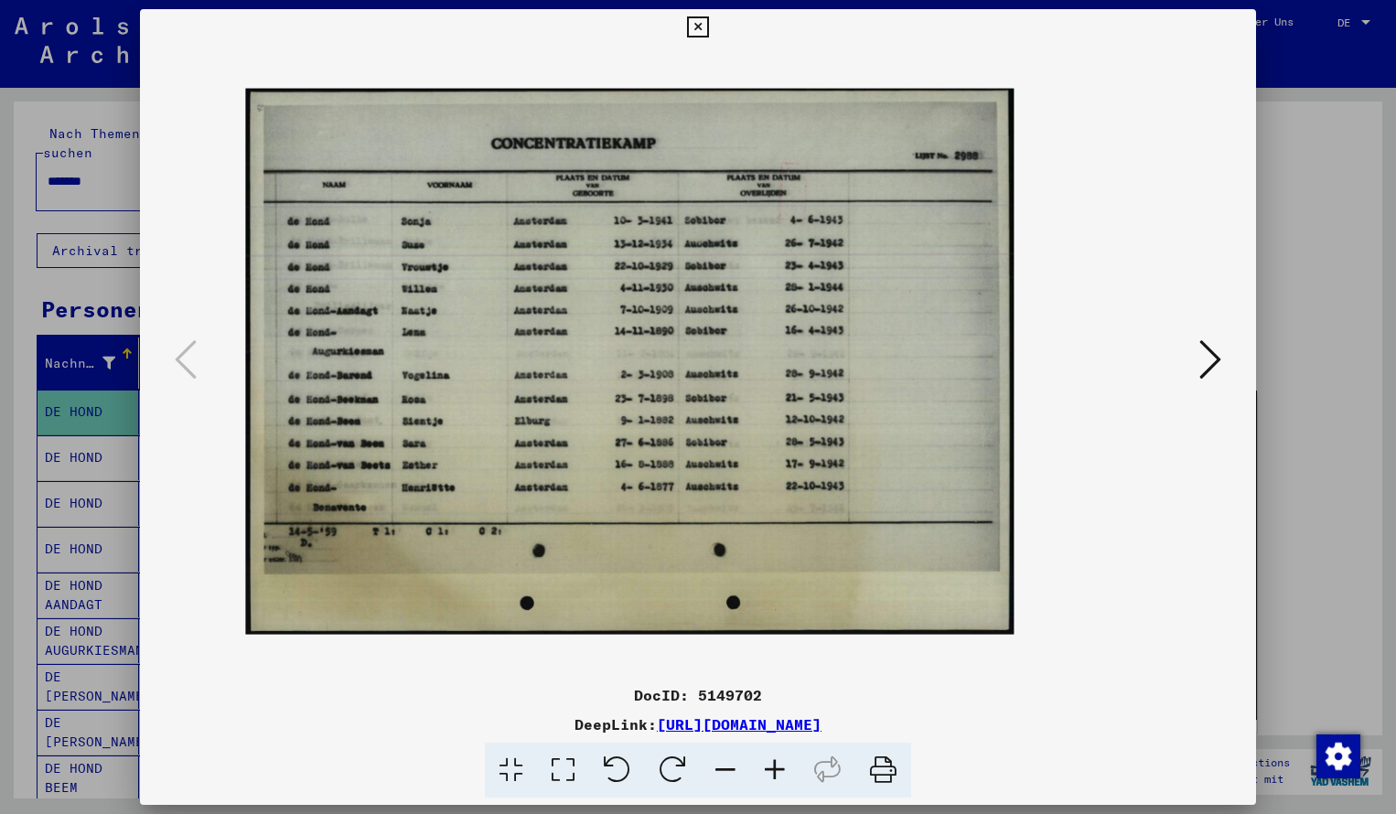
click at [768, 766] on icon at bounding box center [774, 771] width 49 height 56
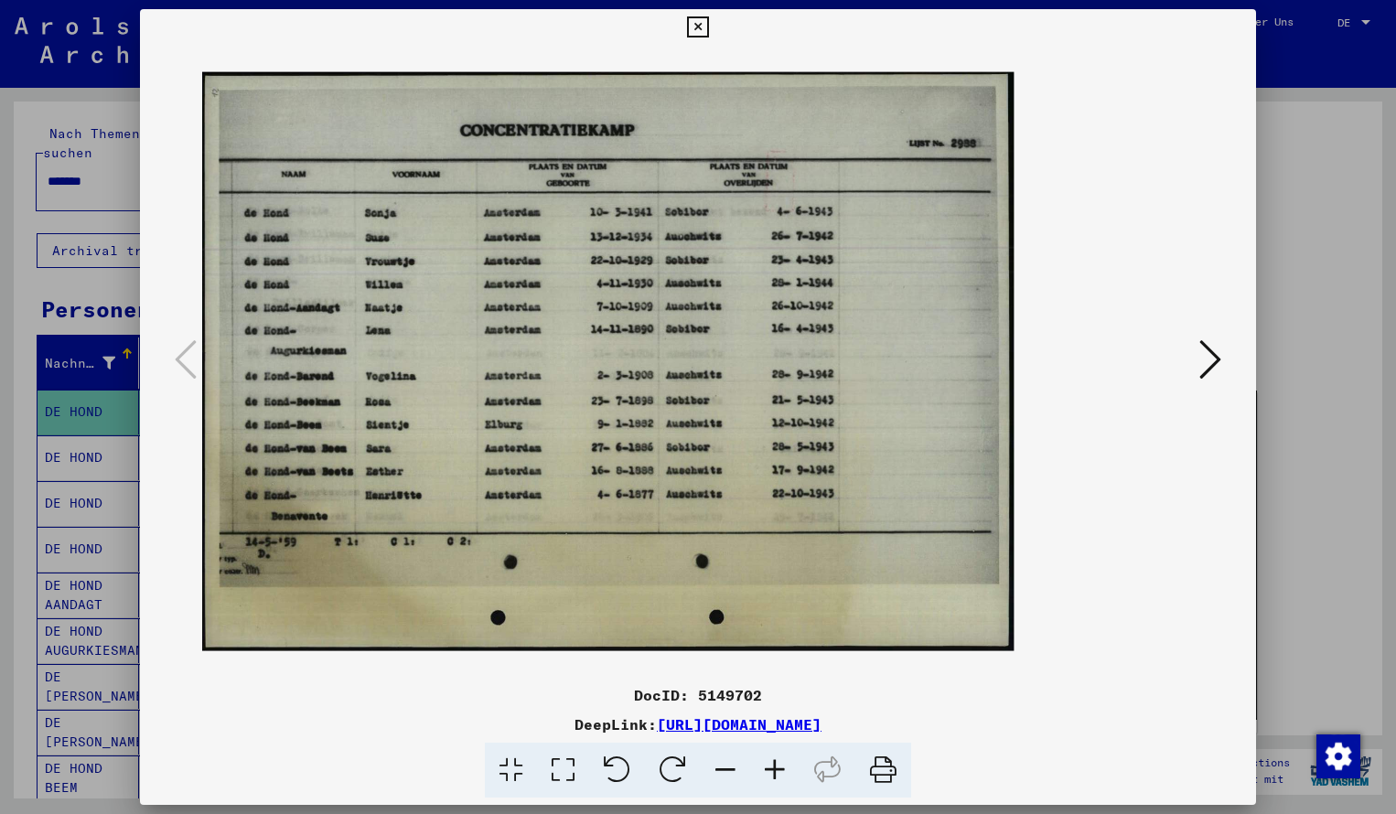
click at [768, 765] on icon at bounding box center [774, 771] width 49 height 56
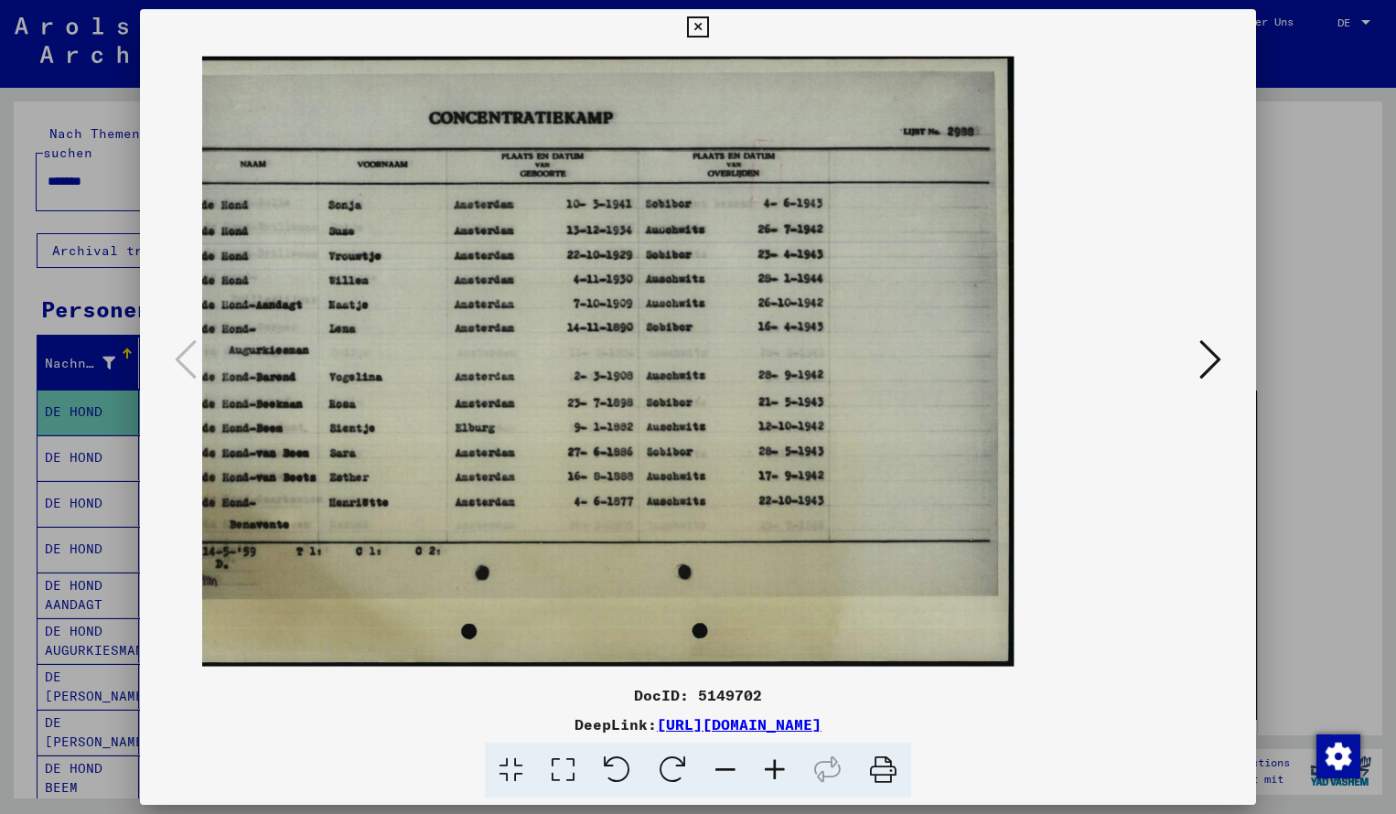
click at [708, 35] on icon at bounding box center [697, 27] width 21 height 22
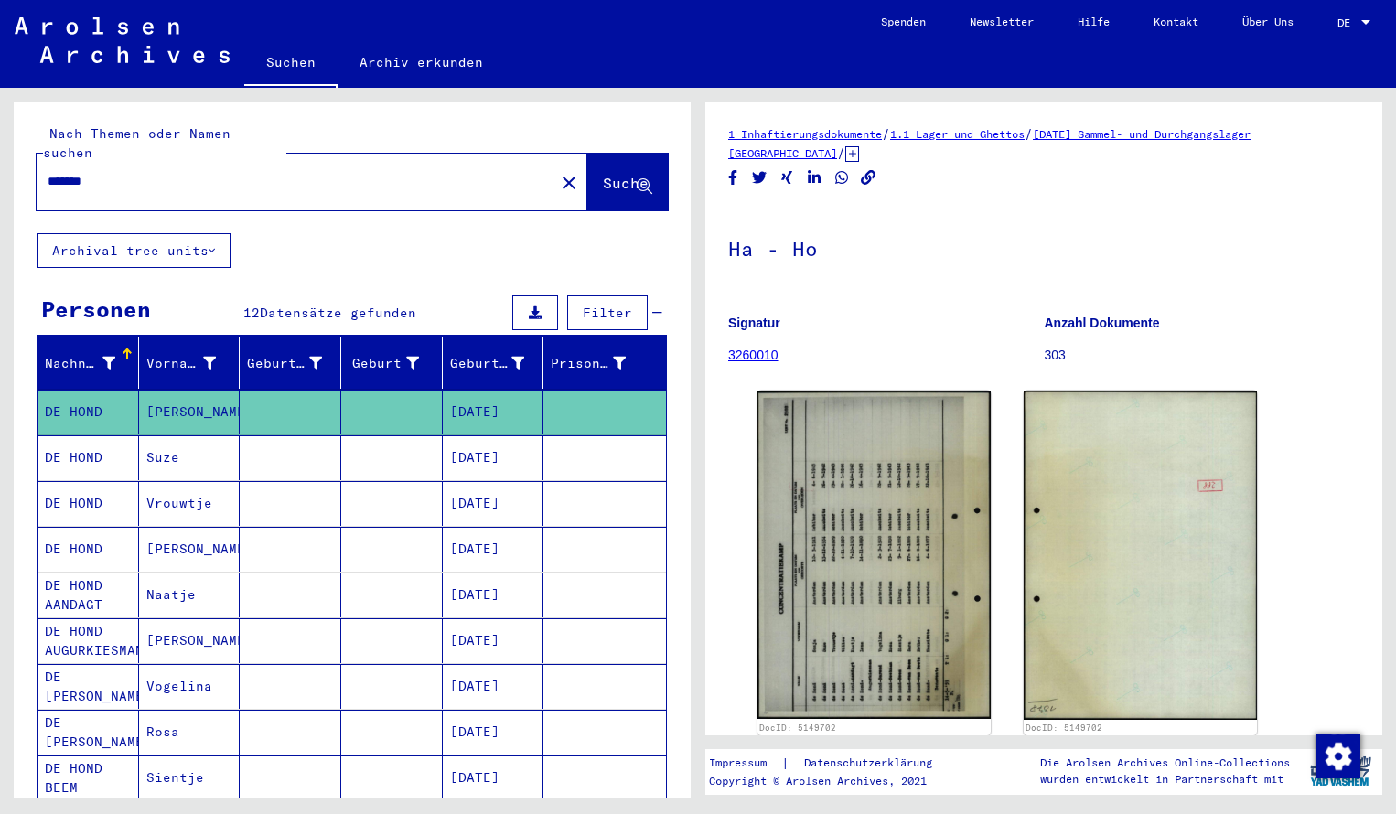
click at [112, 172] on input "*******" at bounding box center [296, 181] width 496 height 19
click at [603, 174] on span "Suche" at bounding box center [626, 183] width 46 height 18
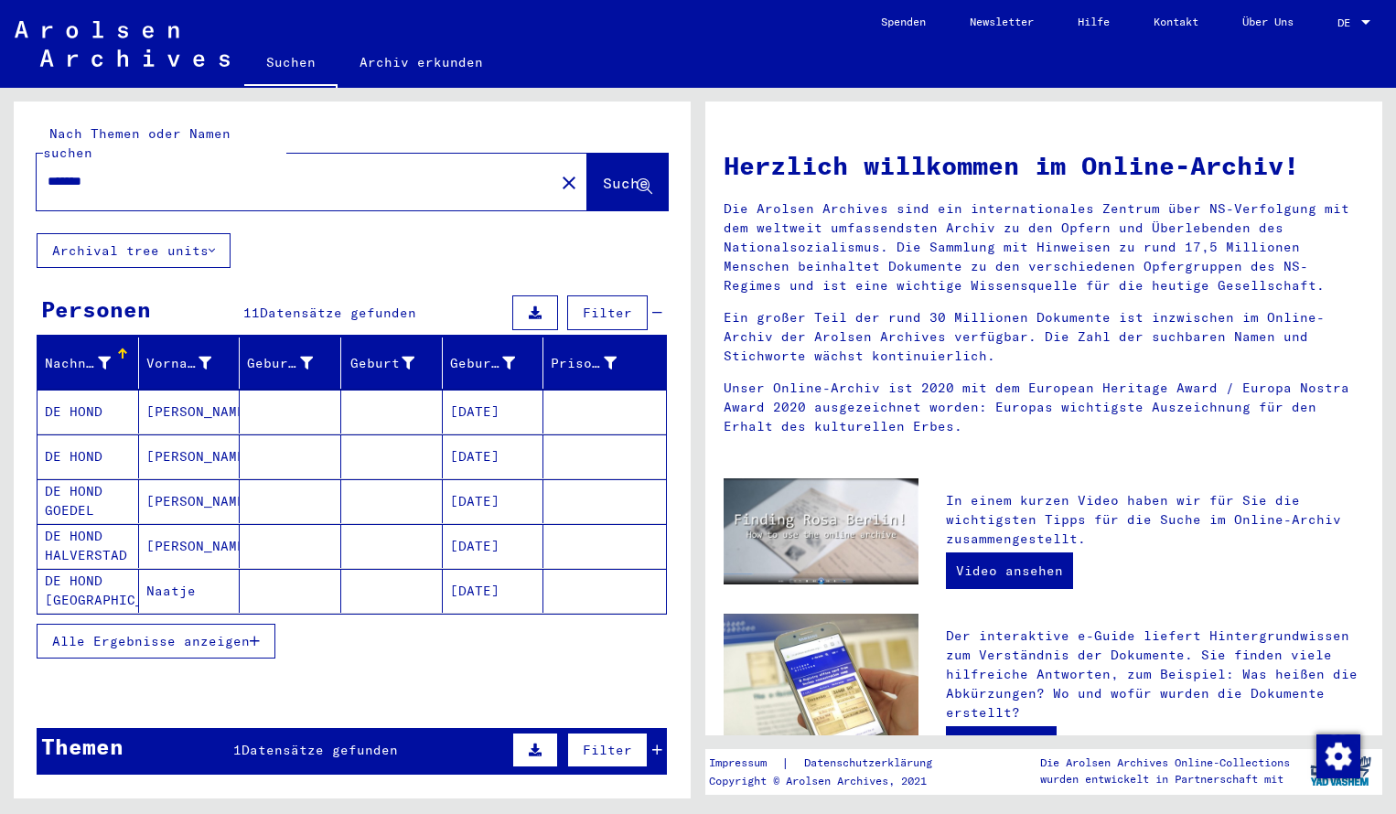
click at [124, 172] on input "*******" at bounding box center [290, 181] width 485 height 19
click at [604, 174] on span "Suche" at bounding box center [626, 183] width 46 height 18
click at [124, 172] on input "*******" at bounding box center [290, 181] width 485 height 19
click at [603, 174] on span "Suche" at bounding box center [626, 183] width 46 height 18
click at [218, 633] on span "Alle Ergebnisse anzeigen" at bounding box center [151, 641] width 198 height 16
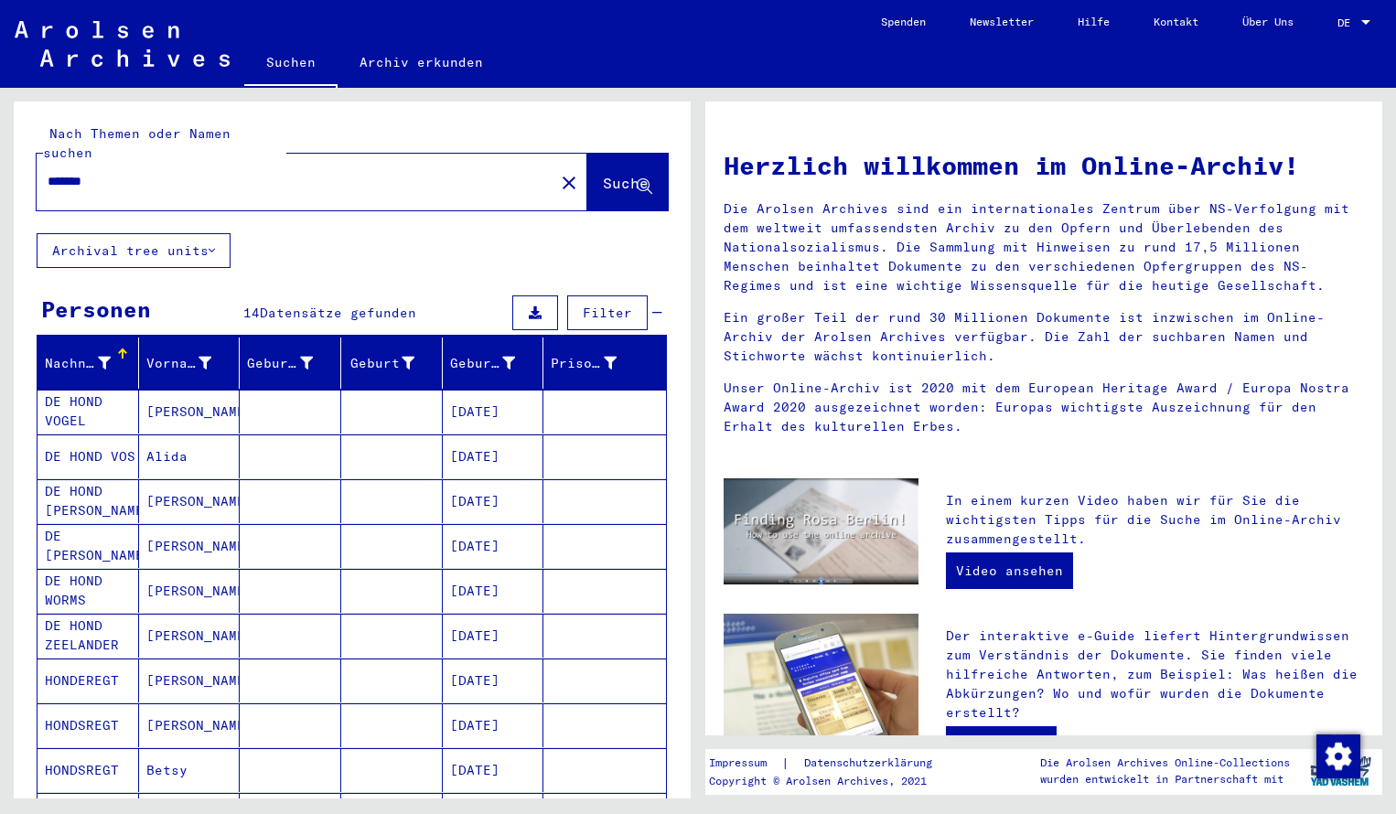
click at [604, 174] on span "Suche" at bounding box center [626, 183] width 46 height 18
click at [200, 394] on mat-cell "[PERSON_NAME]" at bounding box center [190, 412] width 102 height 44
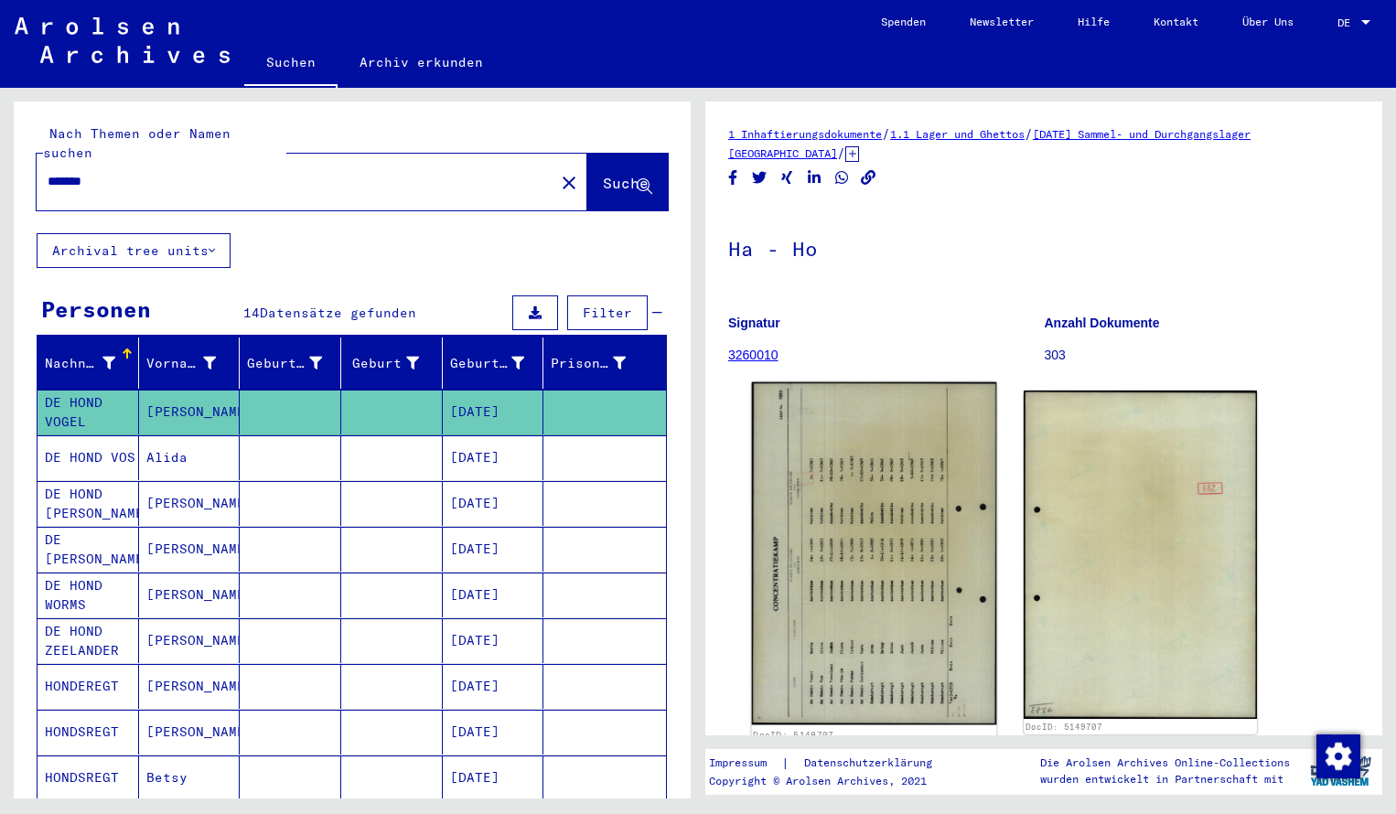
click at [821, 505] on img at bounding box center [874, 554] width 245 height 343
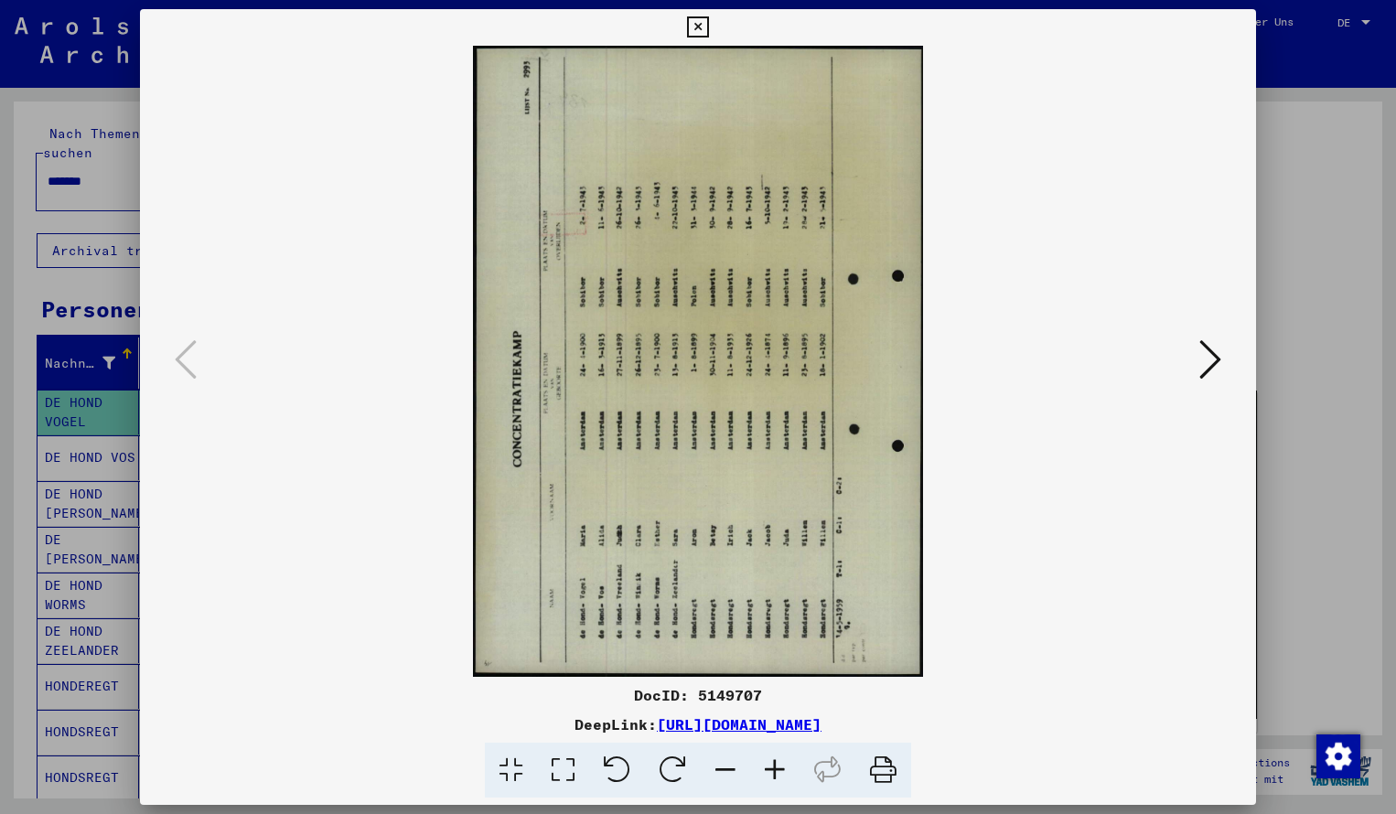
click at [681, 768] on icon at bounding box center [673, 771] width 56 height 56
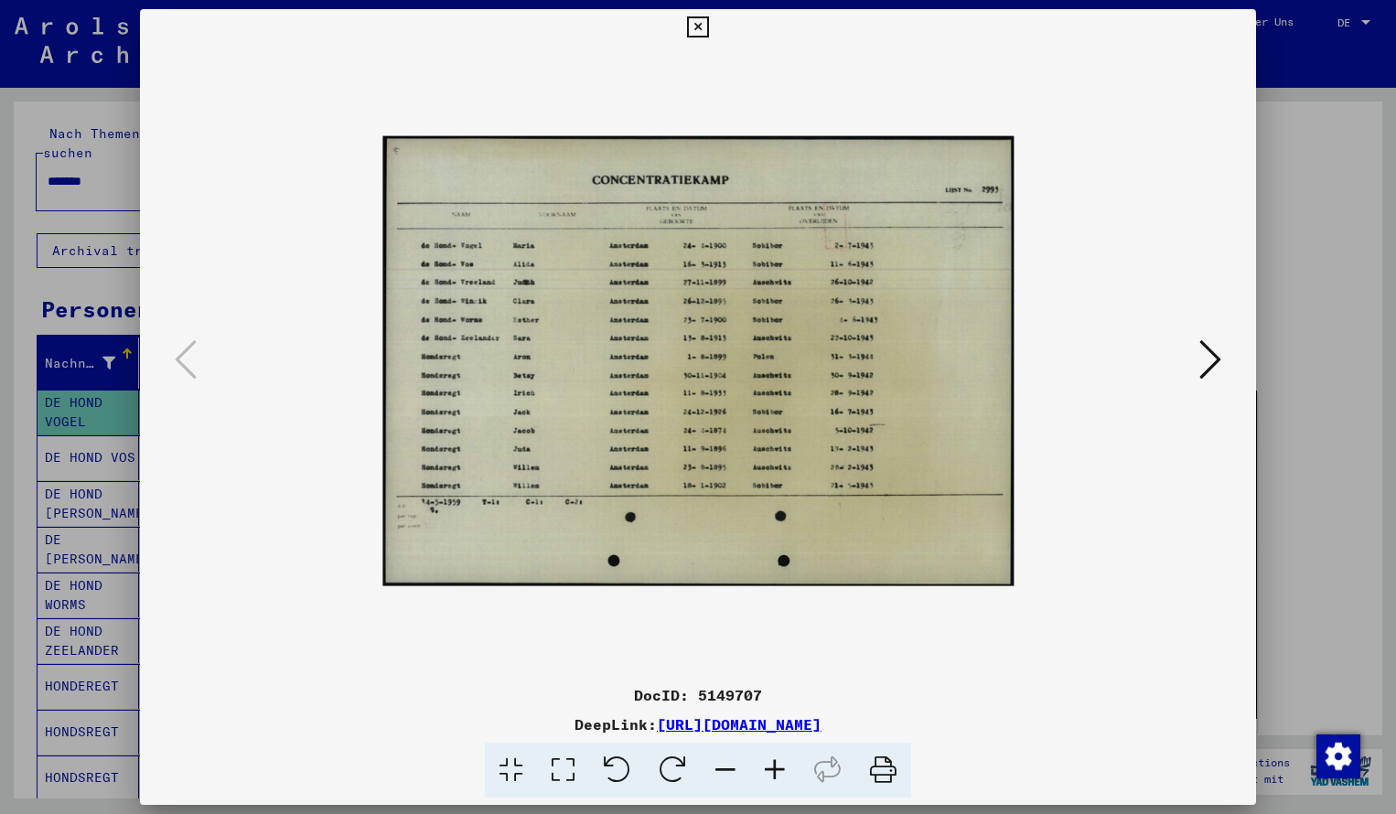
click at [780, 776] on icon at bounding box center [774, 771] width 49 height 56
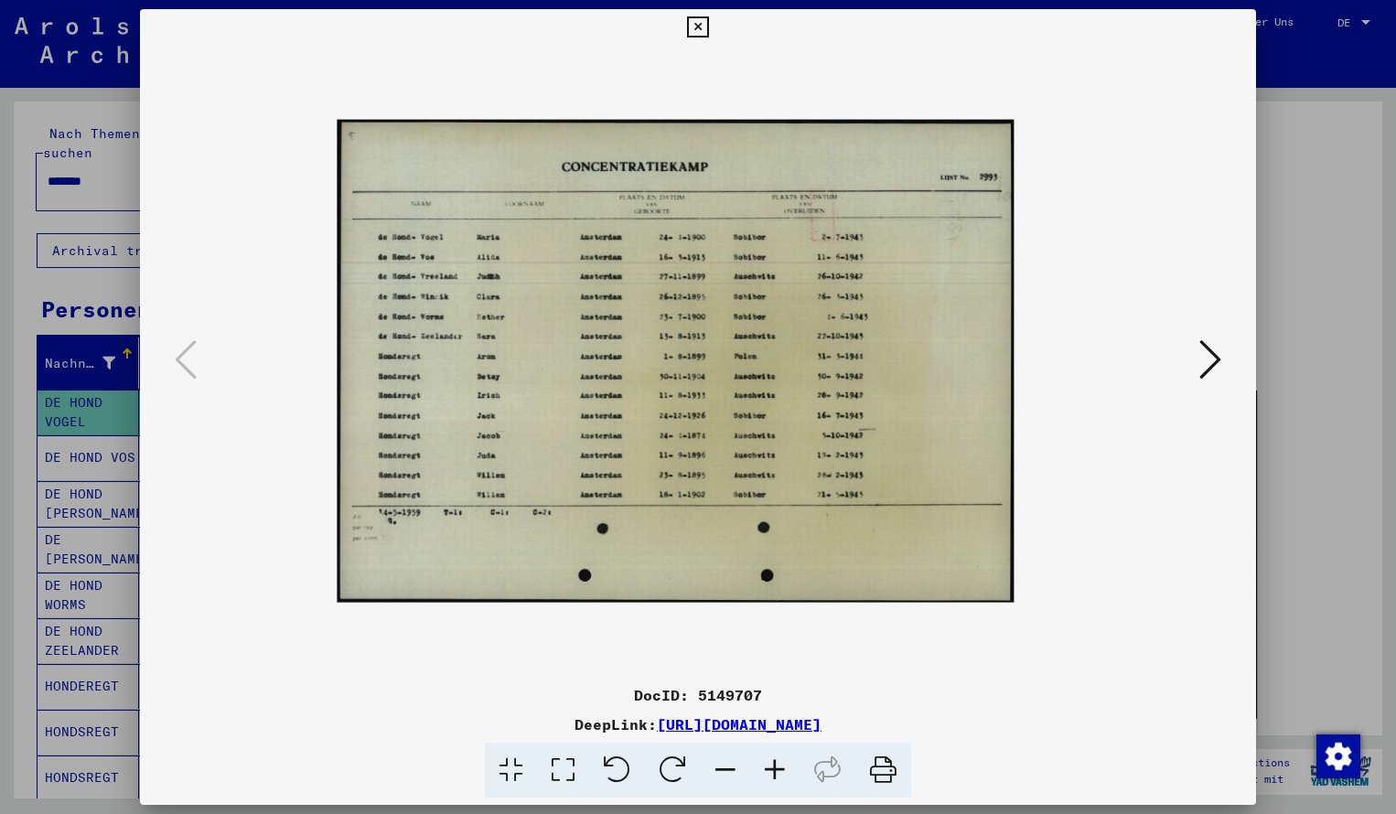
click at [780, 776] on icon at bounding box center [774, 771] width 49 height 56
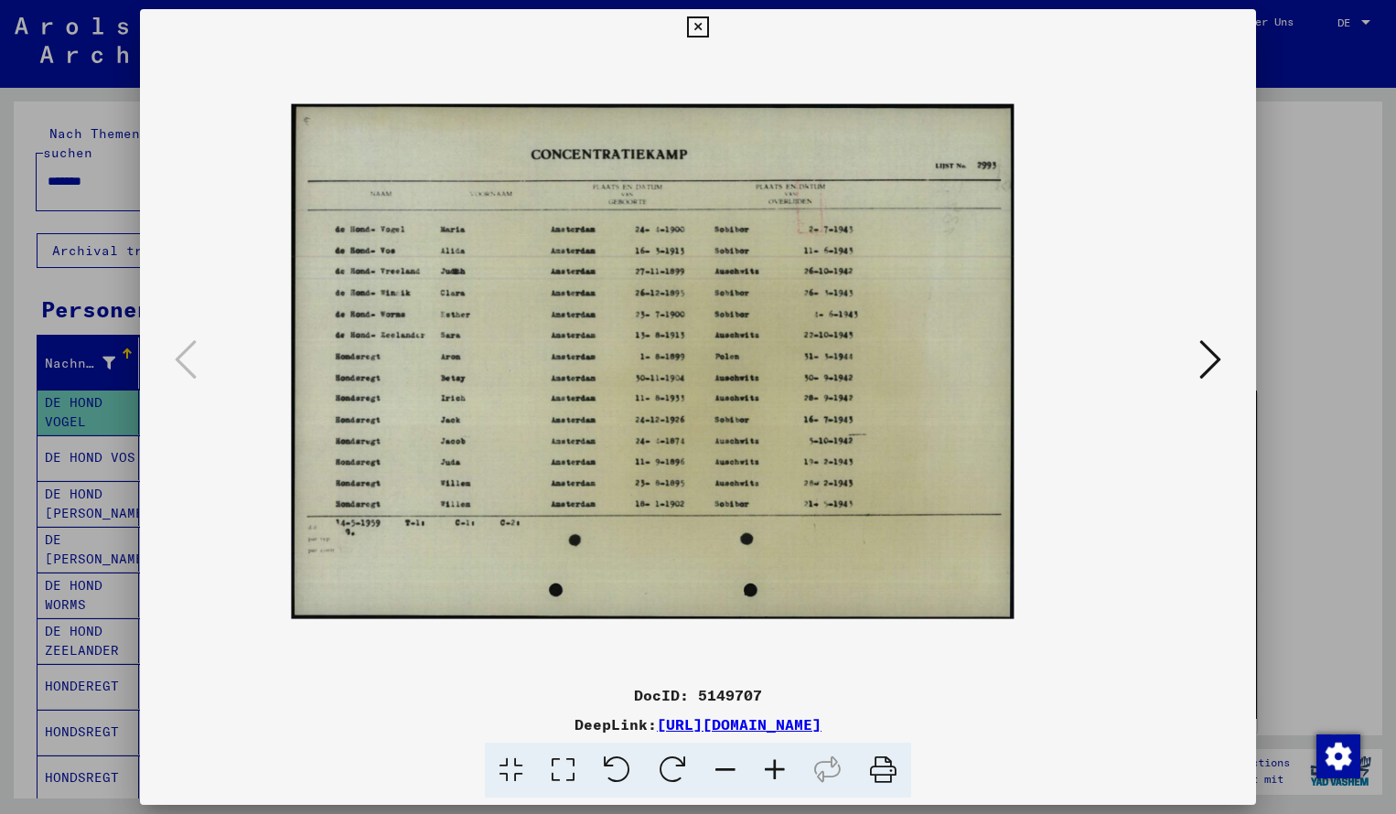
click at [780, 776] on icon at bounding box center [774, 771] width 49 height 56
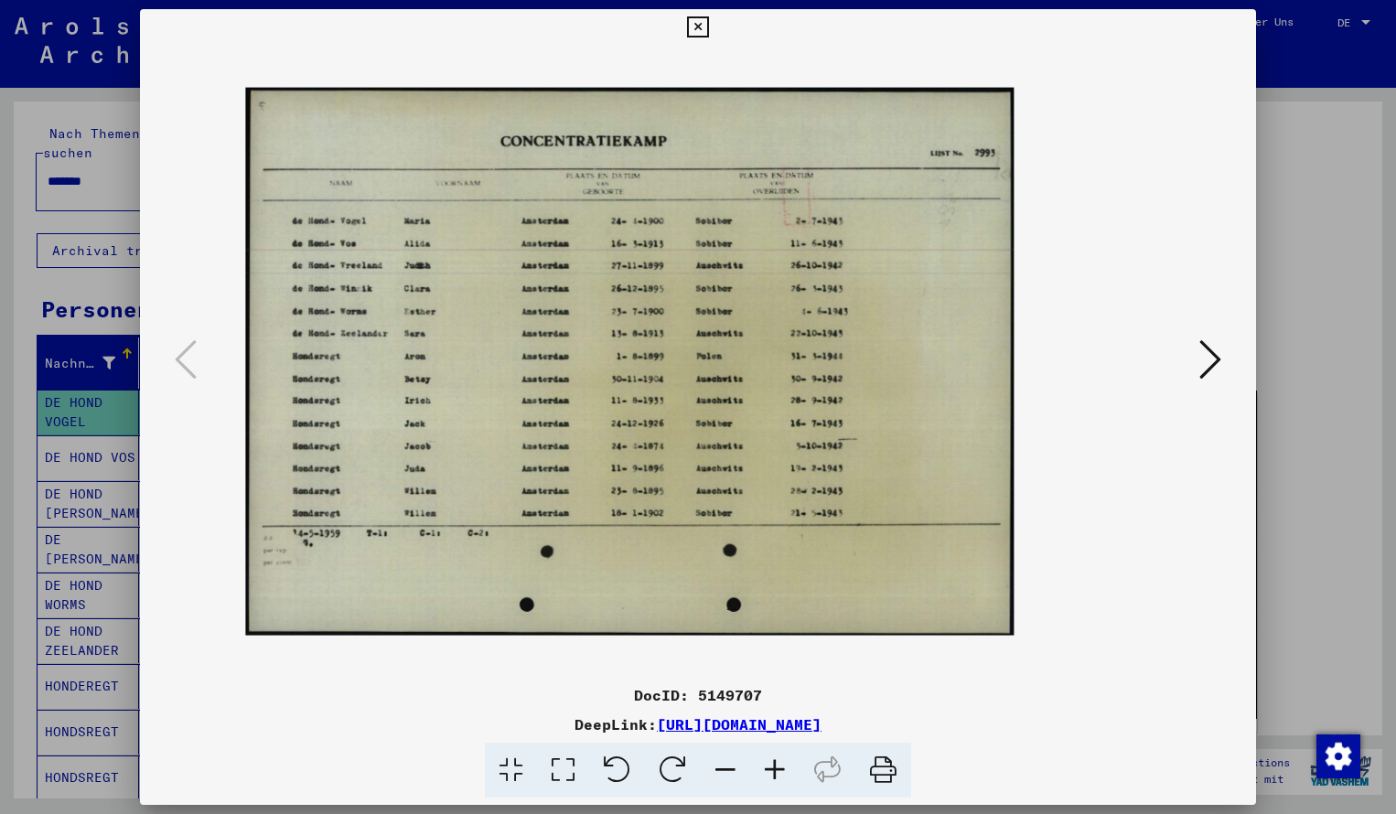
click at [780, 776] on icon at bounding box center [774, 771] width 49 height 56
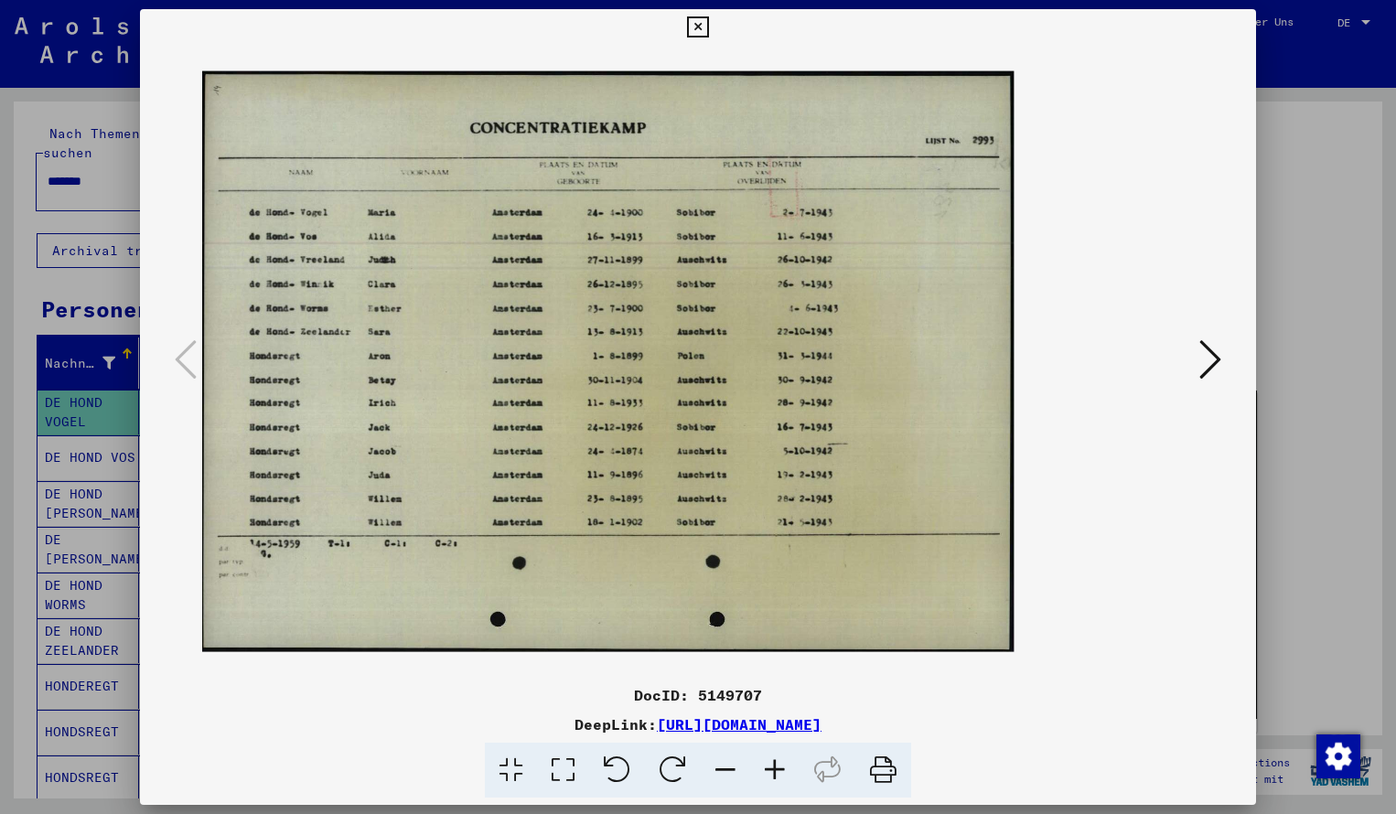
click at [780, 776] on icon at bounding box center [774, 771] width 49 height 56
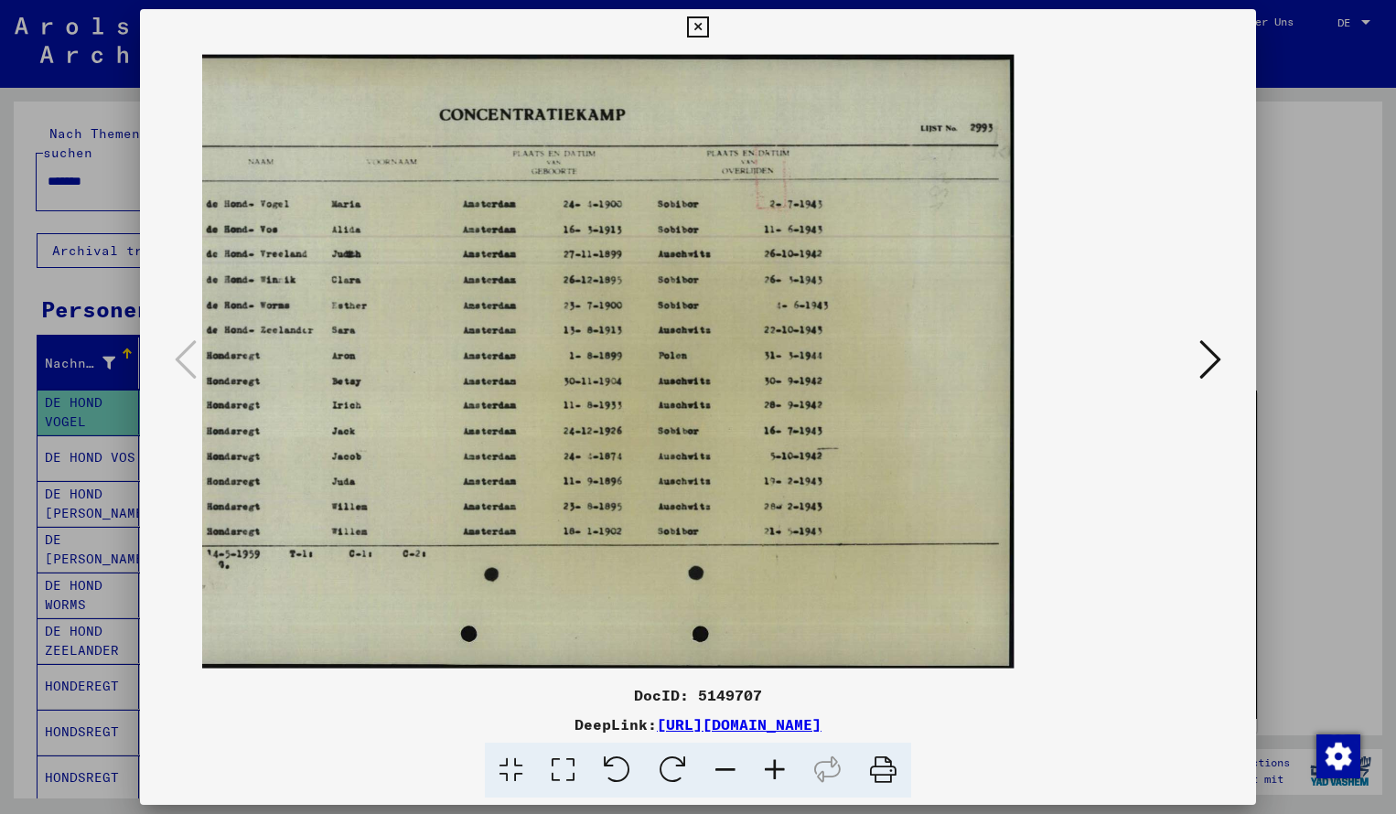
click at [708, 27] on icon at bounding box center [697, 27] width 21 height 22
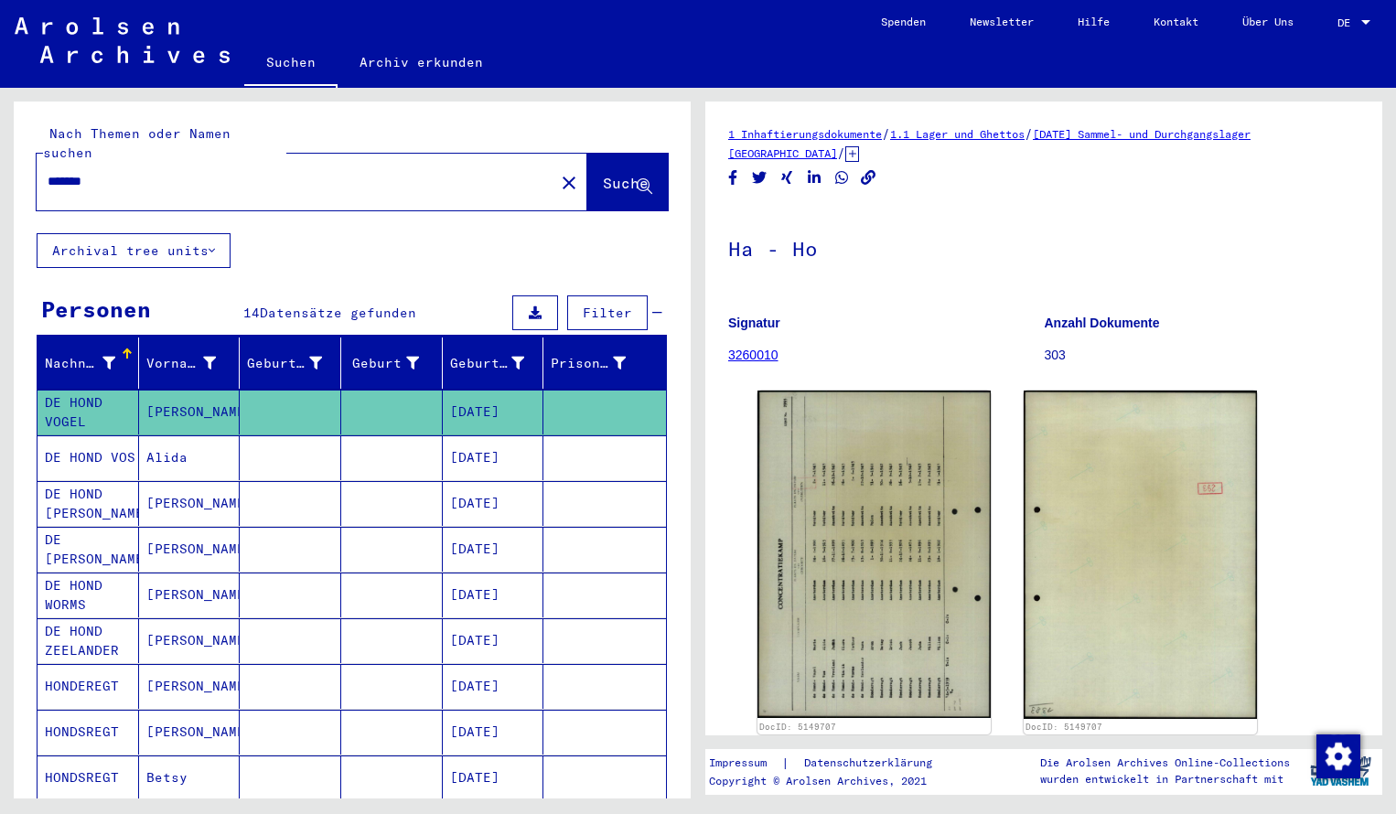
click at [151, 172] on input "*******" at bounding box center [296, 181] width 496 height 19
click at [603, 174] on span "Suche" at bounding box center [626, 183] width 46 height 18
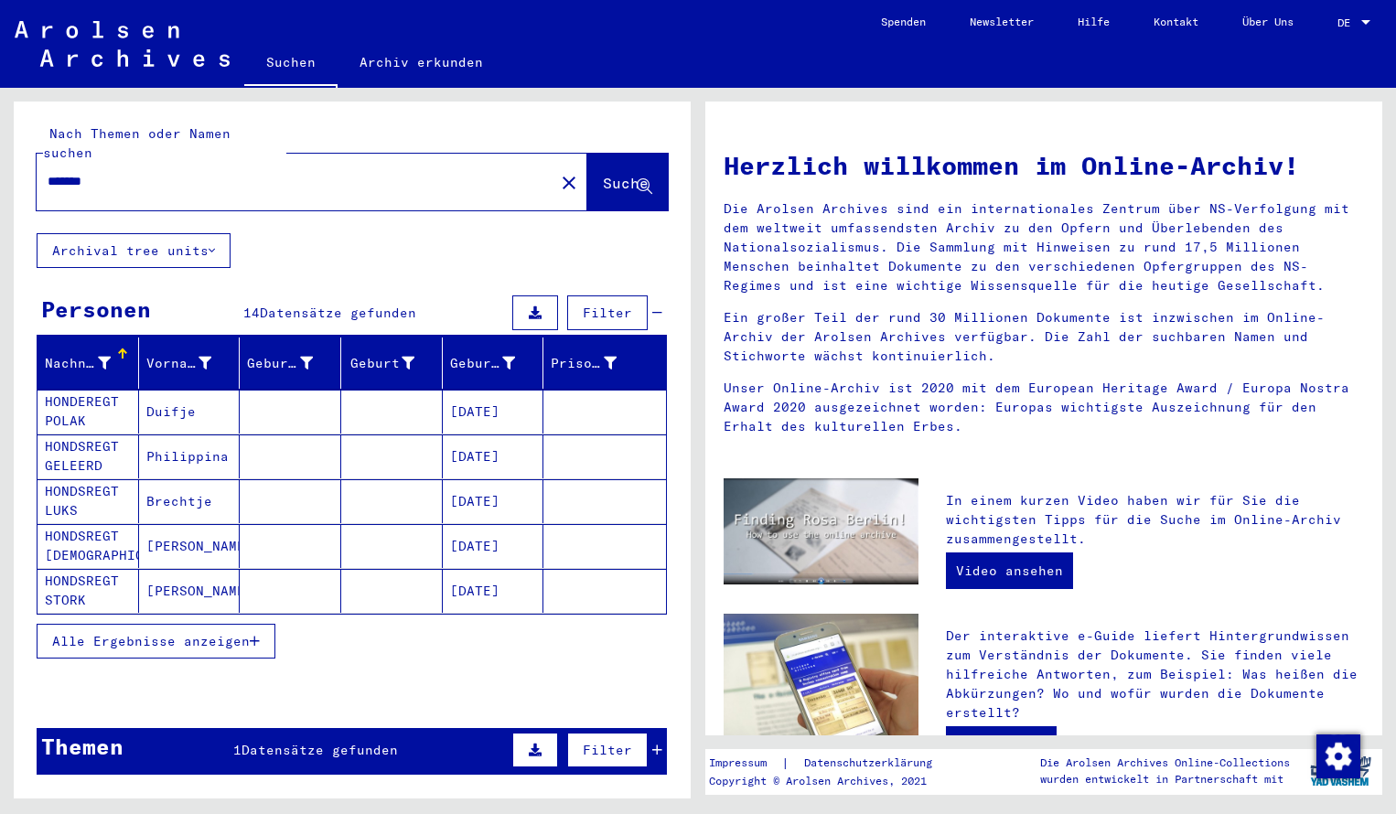
click at [94, 390] on mat-cell "HONDEREGT POLAK" at bounding box center [89, 412] width 102 height 44
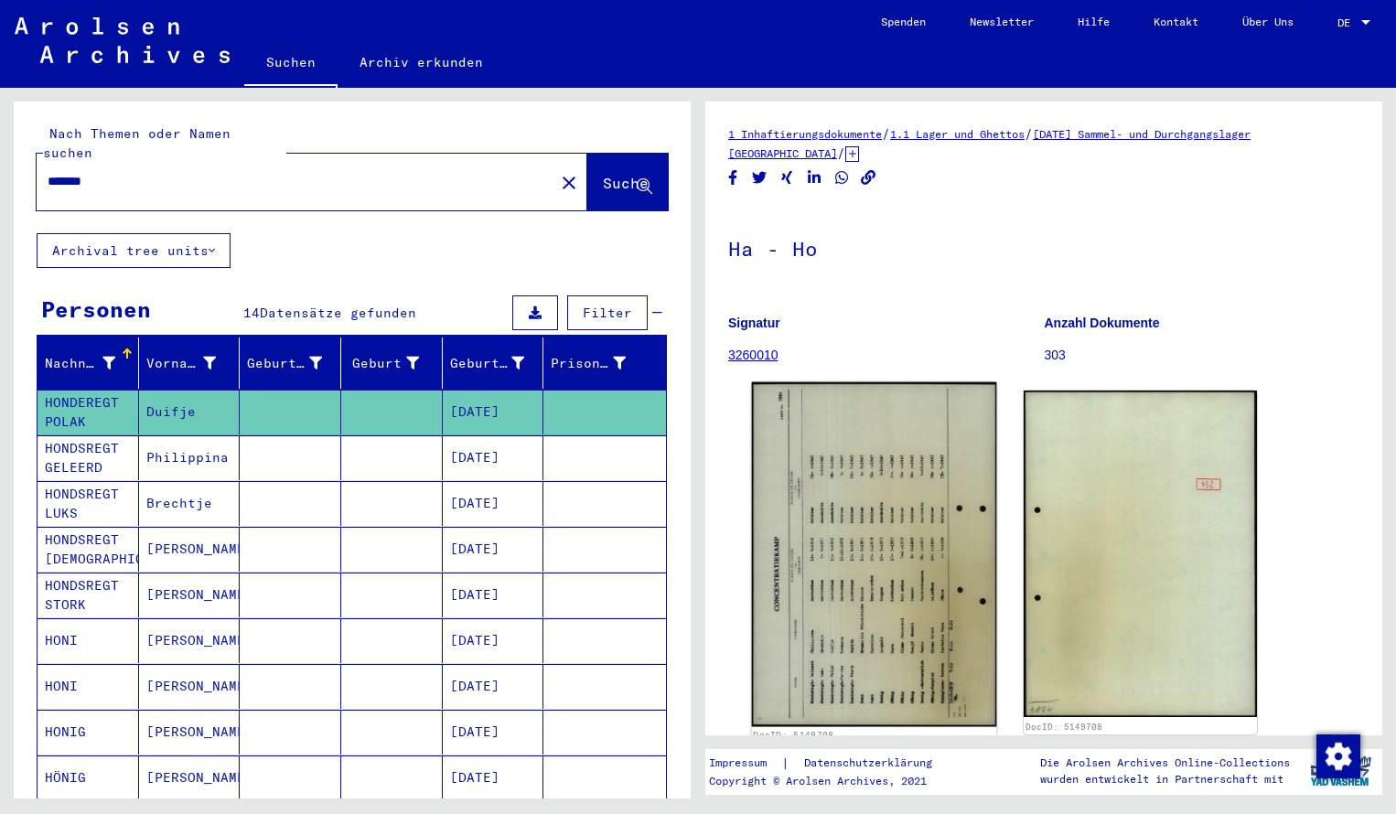
click at [832, 530] on img at bounding box center [874, 555] width 245 height 345
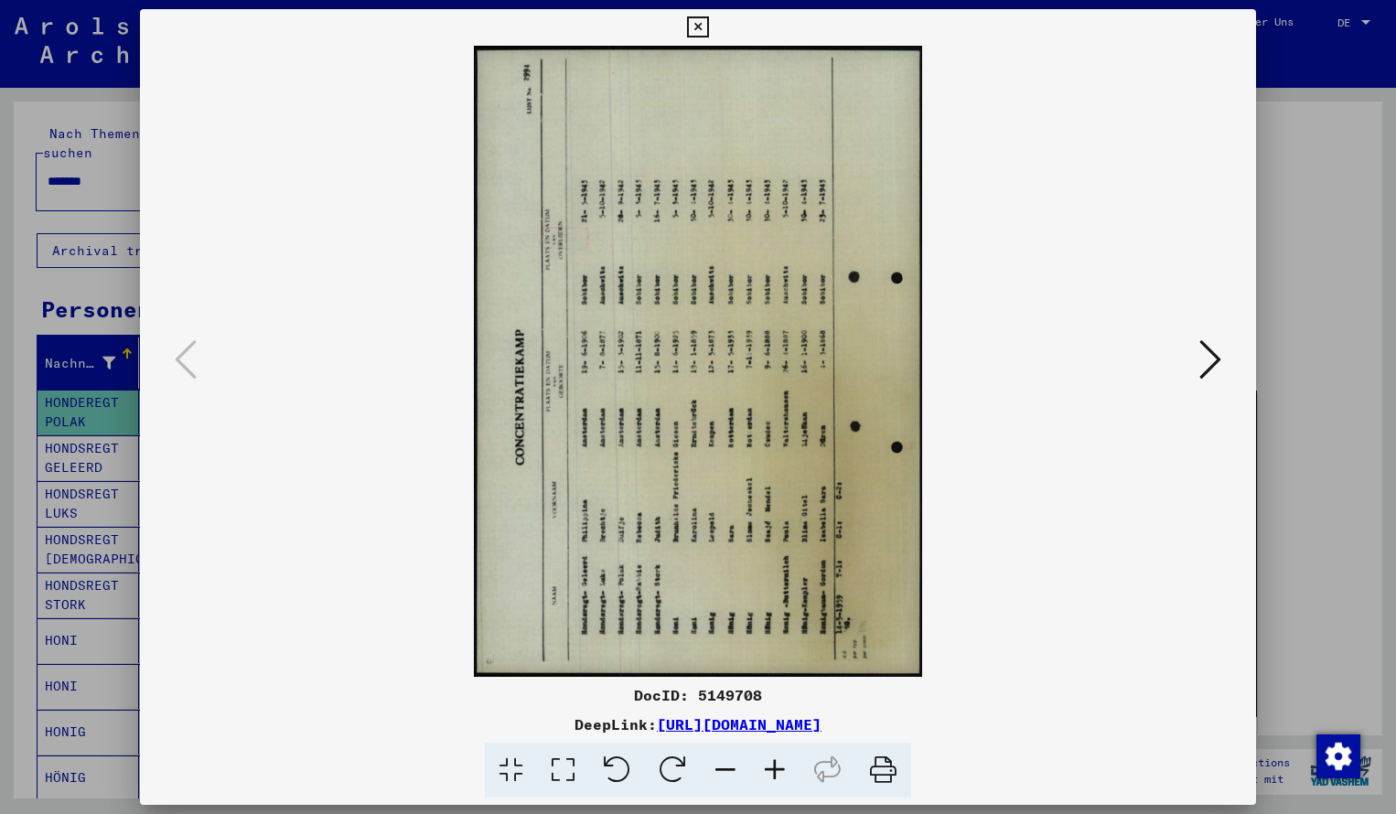
click at [671, 761] on icon at bounding box center [673, 771] width 56 height 56
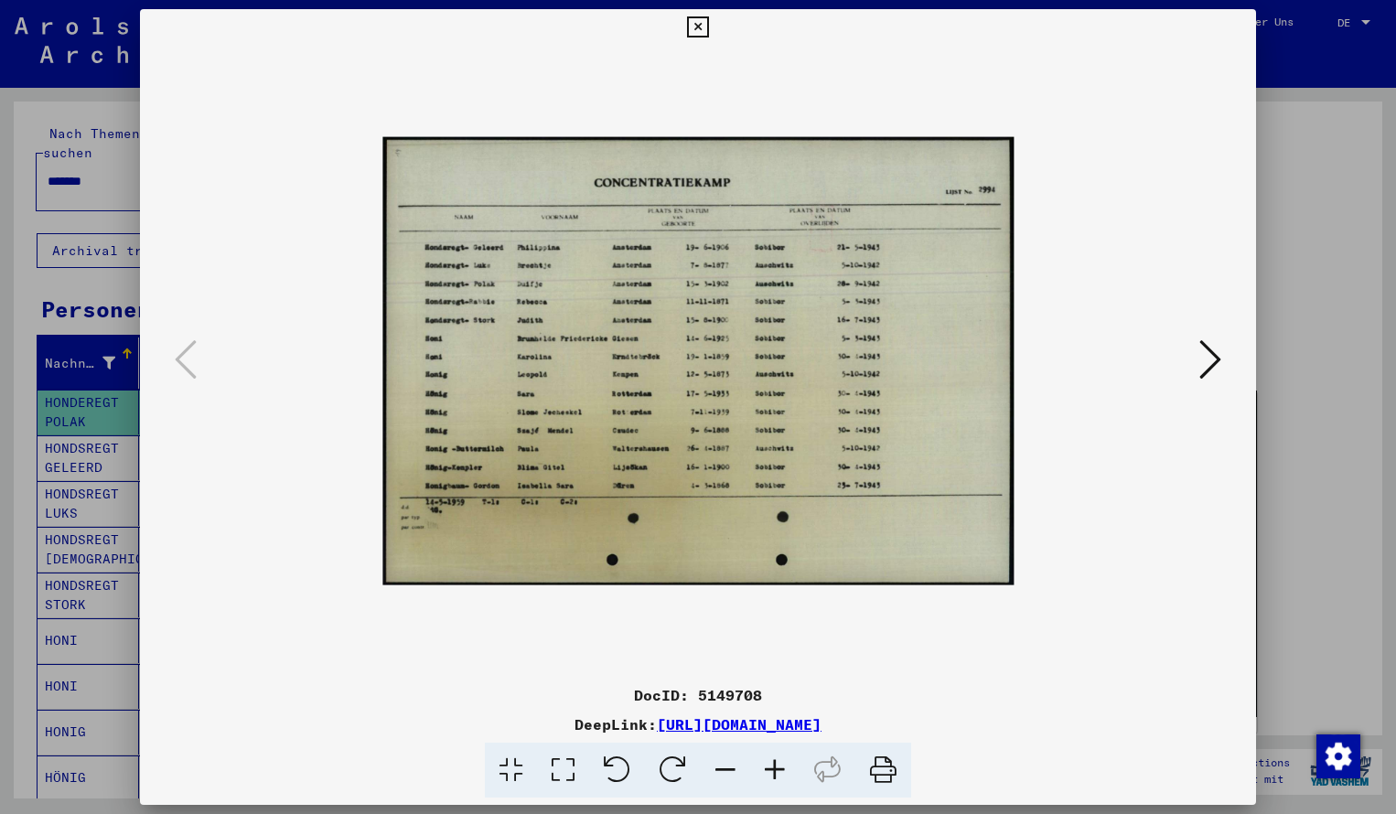
click at [779, 770] on icon at bounding box center [774, 771] width 49 height 56
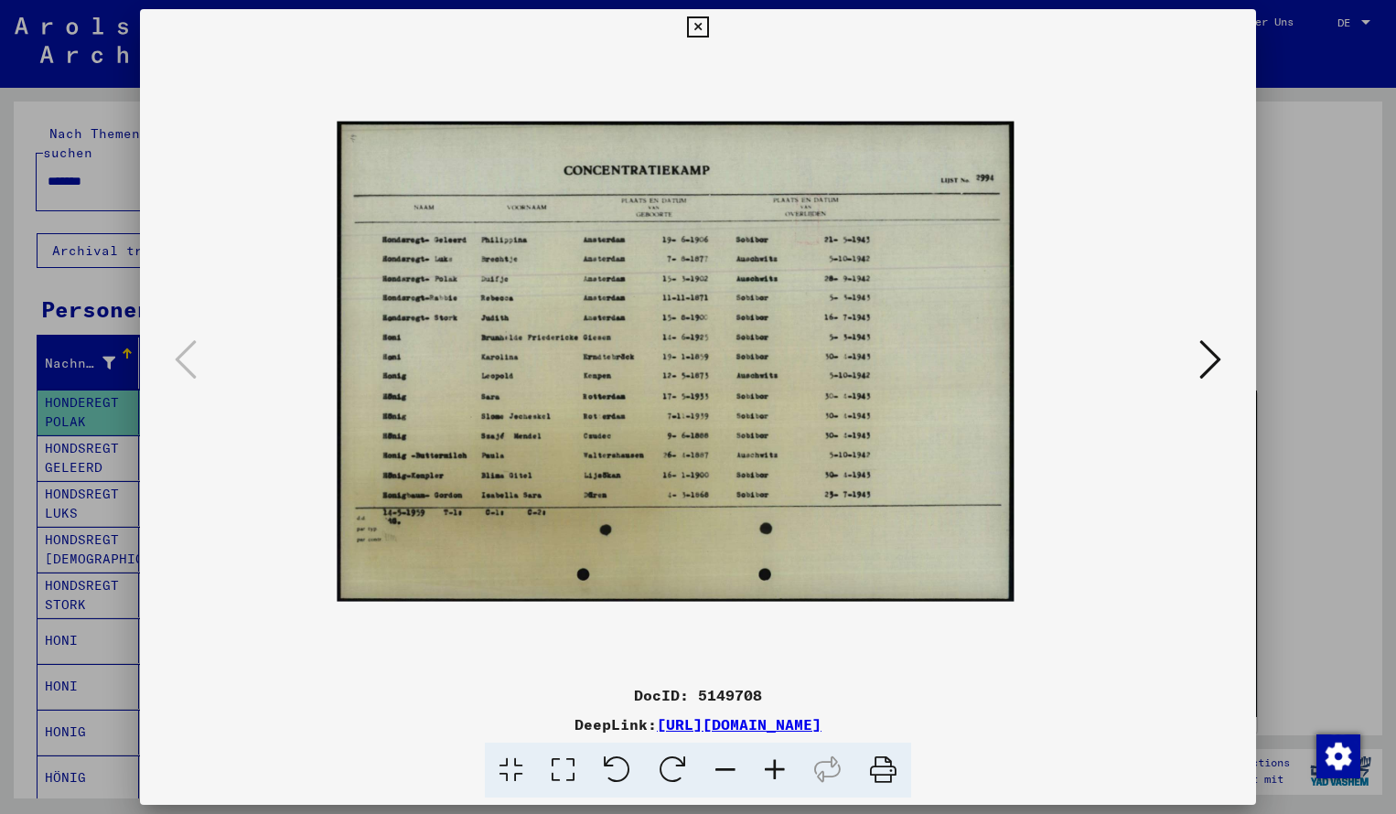
click at [779, 770] on icon at bounding box center [774, 771] width 49 height 56
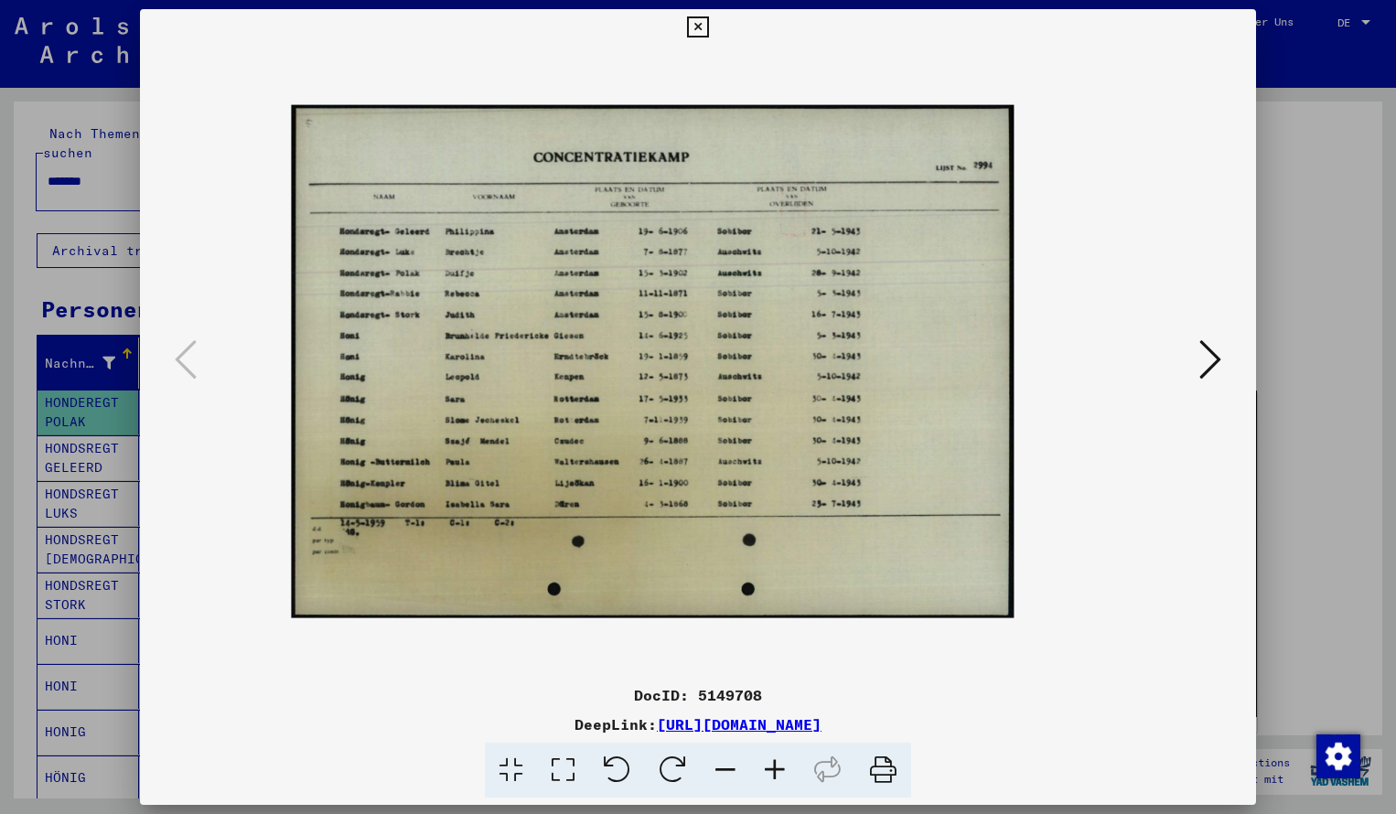
click at [779, 770] on icon at bounding box center [774, 771] width 49 height 56
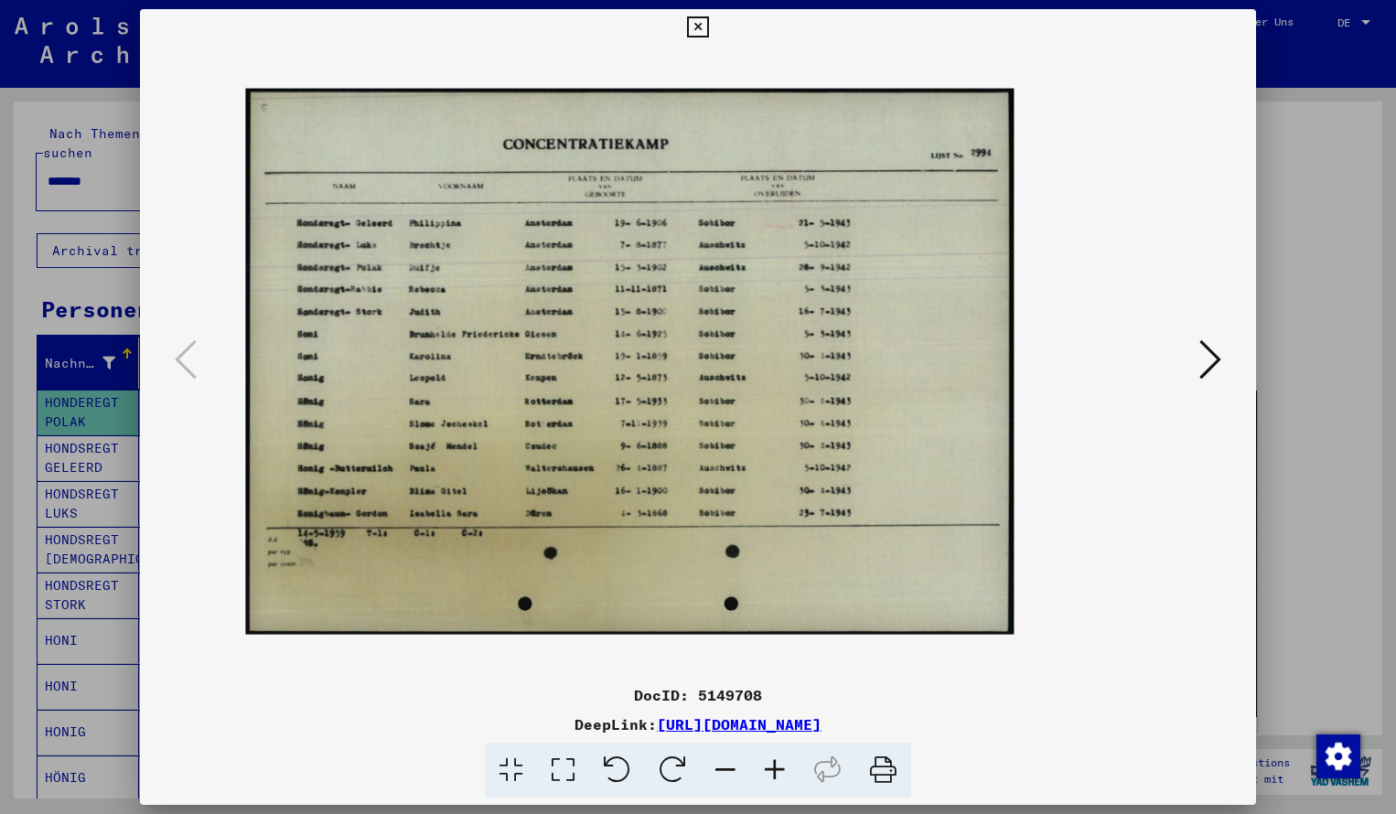
click at [779, 770] on icon at bounding box center [774, 771] width 49 height 56
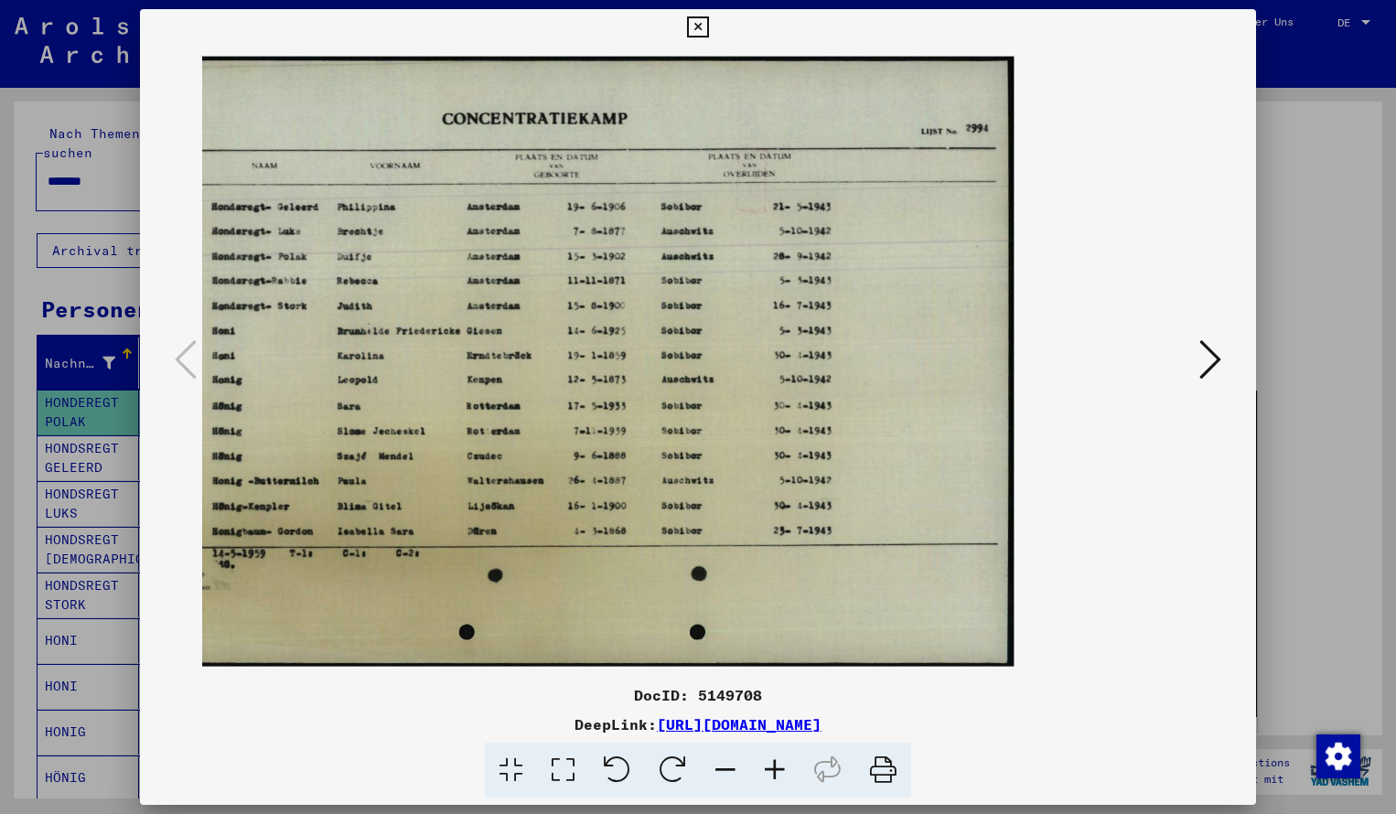
click at [714, 38] on button at bounding box center [698, 27] width 32 height 37
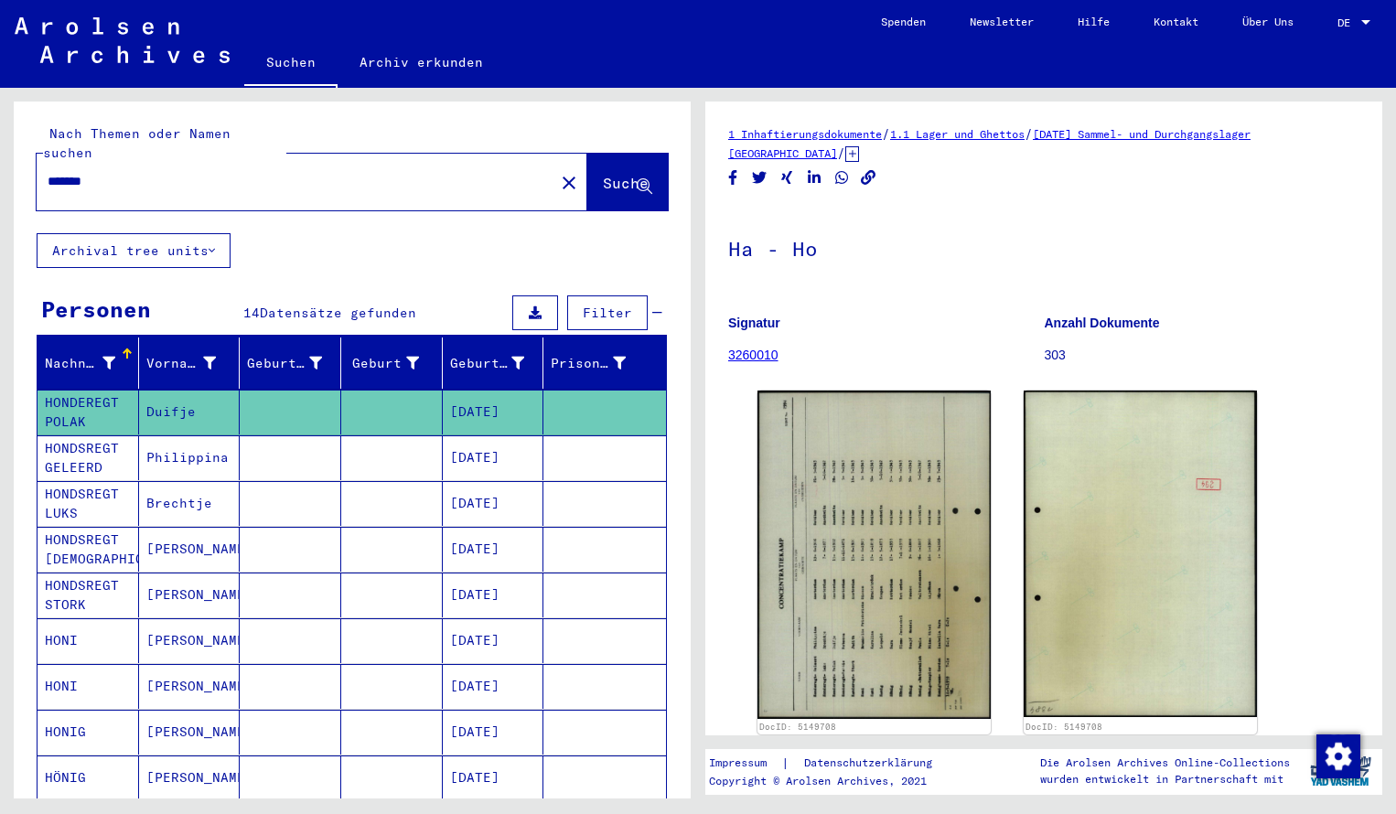
click at [147, 172] on input "*******" at bounding box center [296, 181] width 496 height 19
click at [603, 174] on span "Suche" at bounding box center [626, 183] width 46 height 18
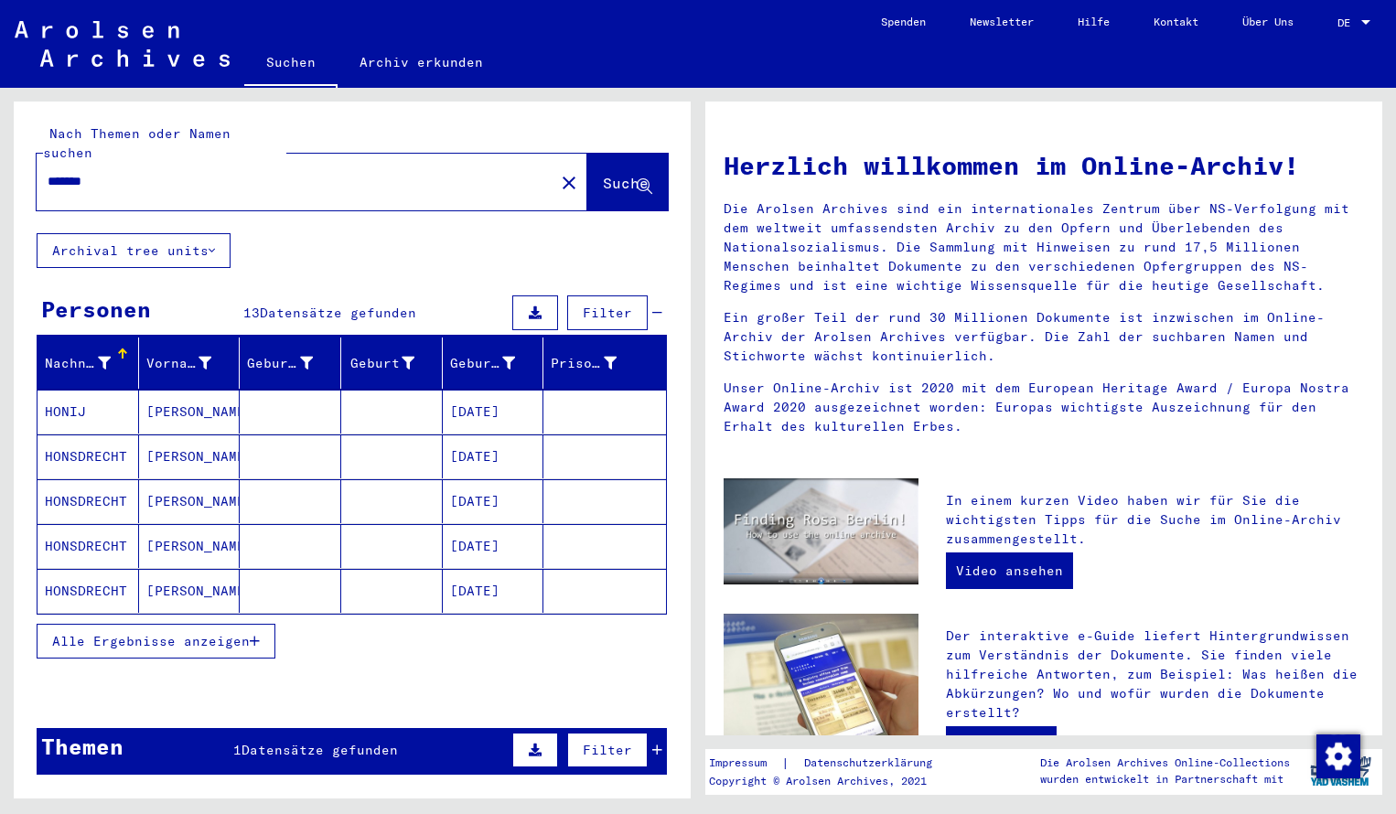
click at [120, 397] on mat-cell "HONIJ" at bounding box center [89, 412] width 102 height 44
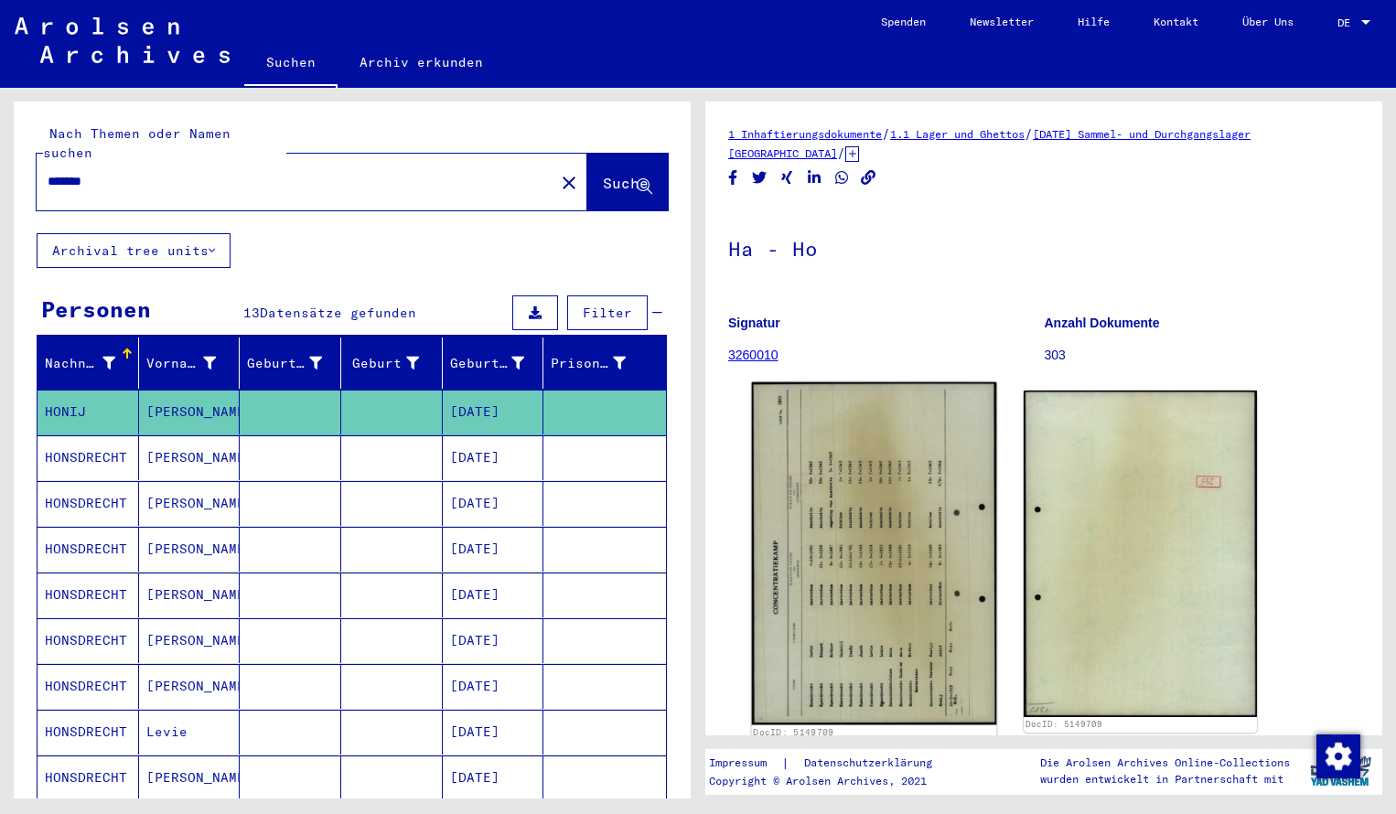
click at [855, 471] on img at bounding box center [874, 554] width 245 height 343
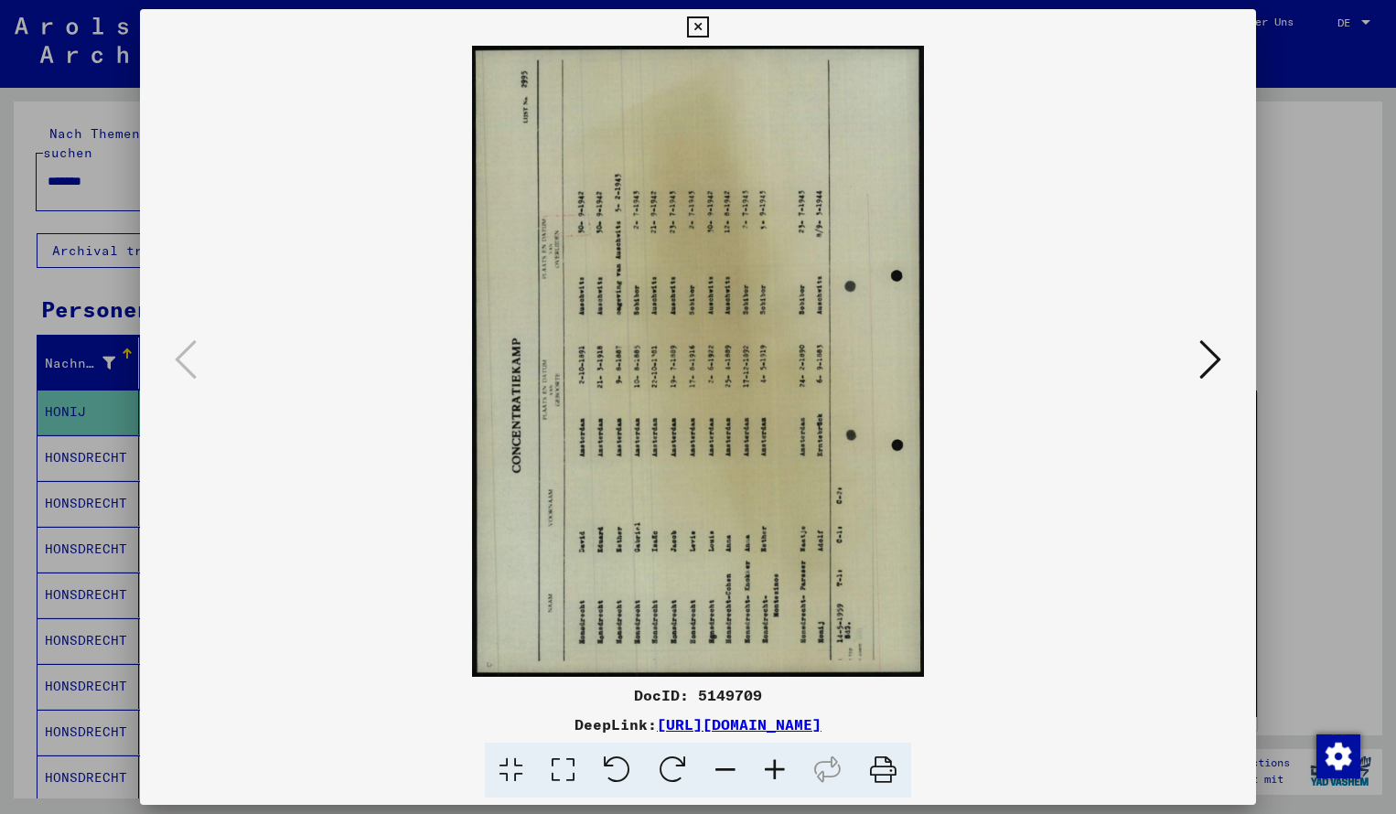
click at [666, 759] on icon at bounding box center [673, 771] width 56 height 56
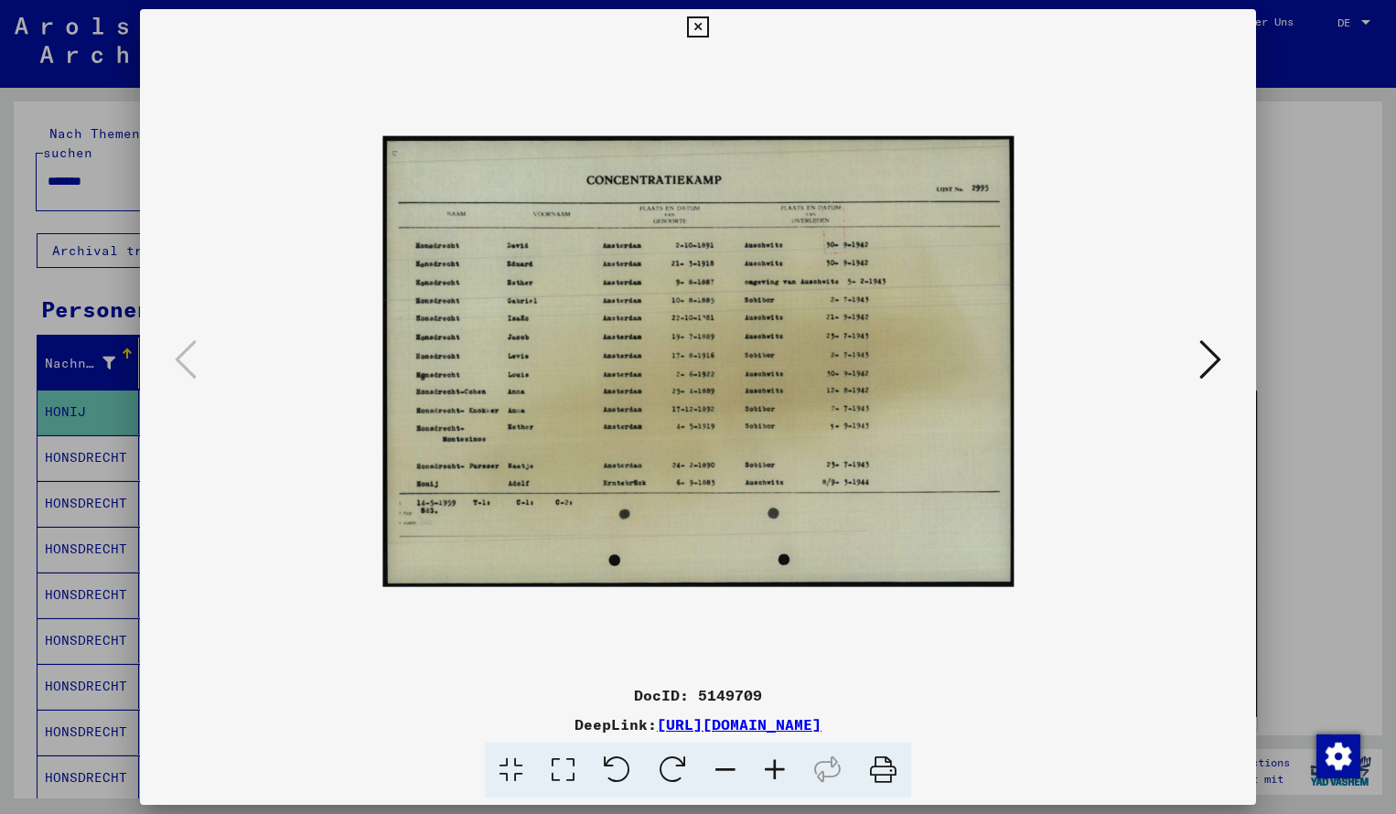
click at [775, 765] on icon at bounding box center [774, 771] width 49 height 56
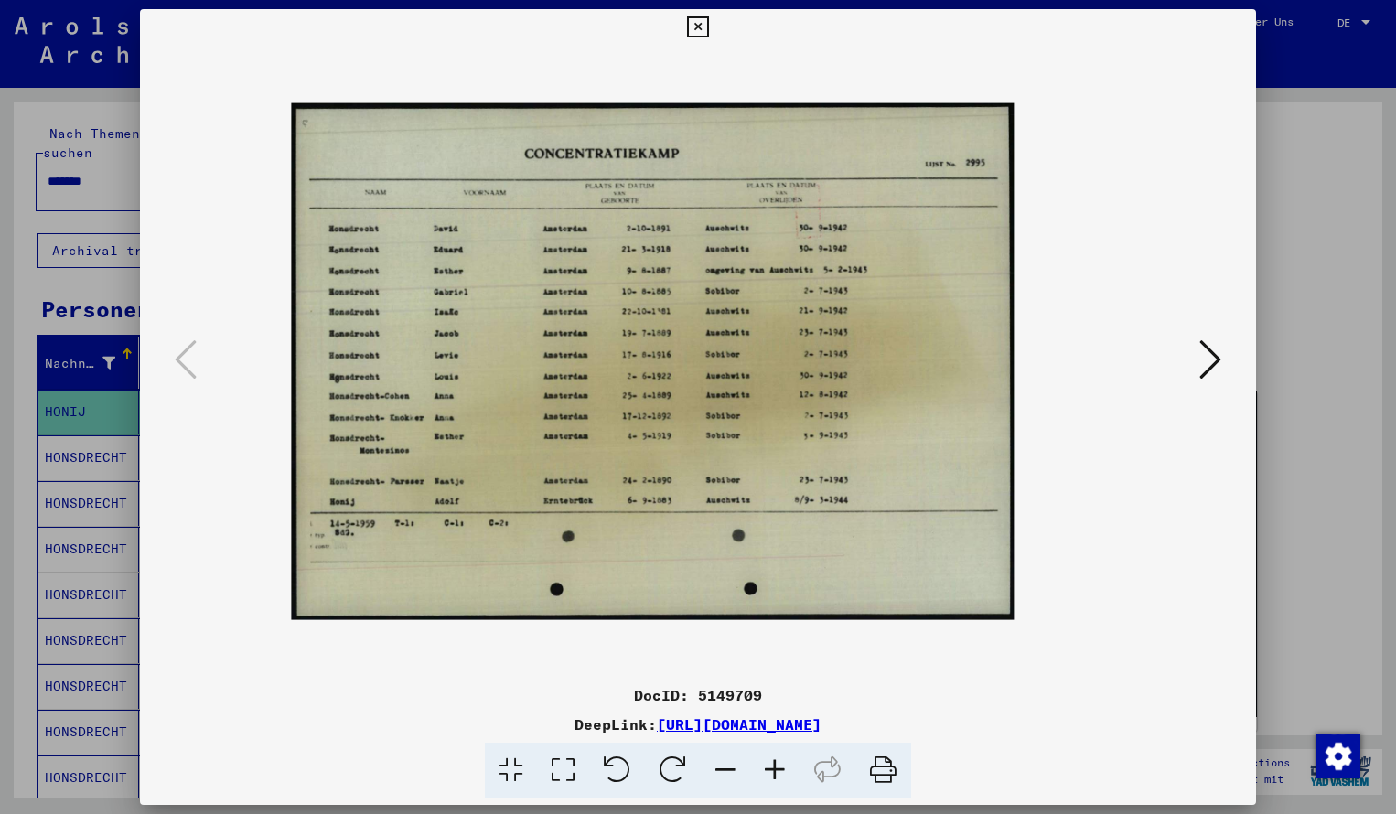
click at [775, 765] on icon at bounding box center [774, 771] width 49 height 56
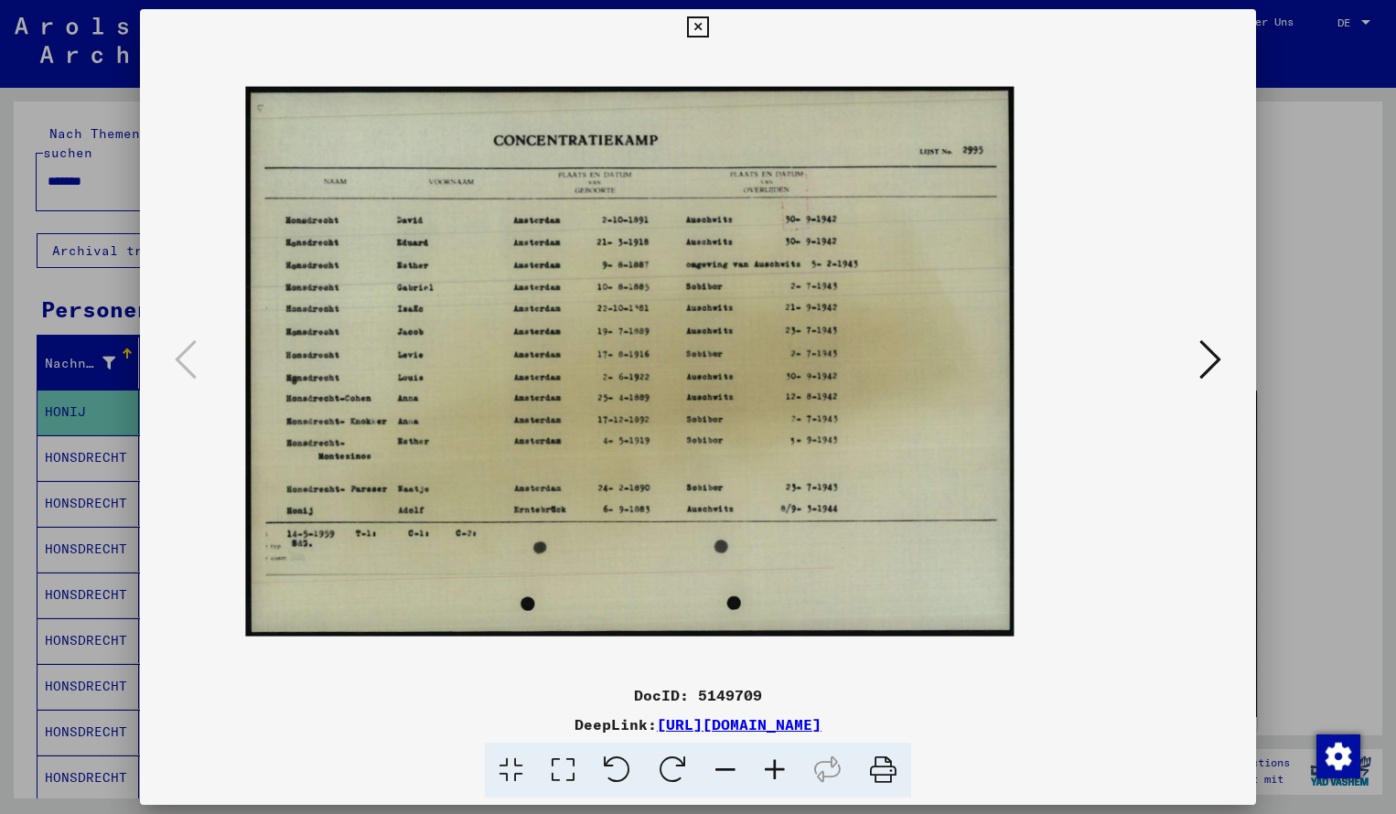
click at [775, 765] on icon at bounding box center [774, 771] width 49 height 56
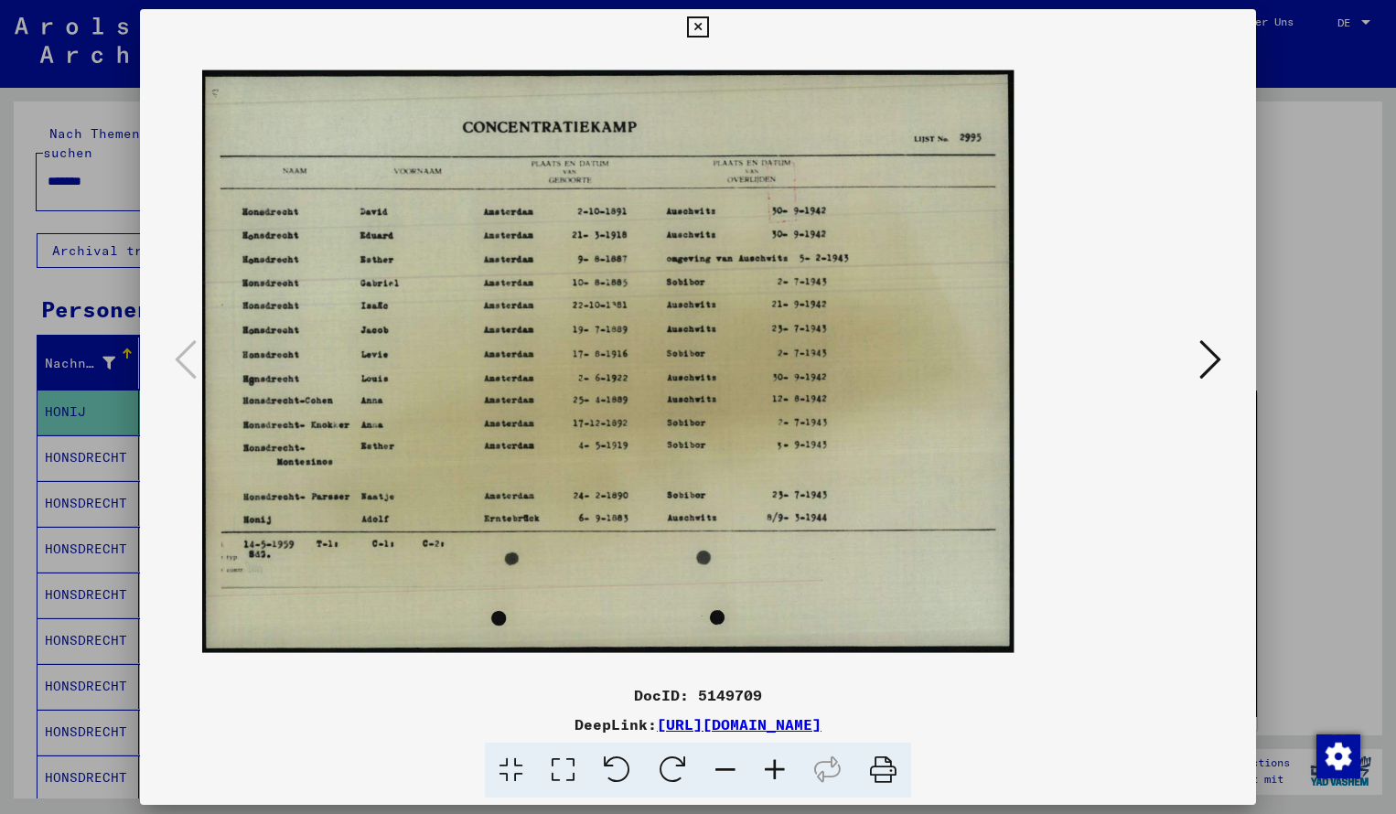
click at [775, 765] on icon at bounding box center [774, 771] width 49 height 56
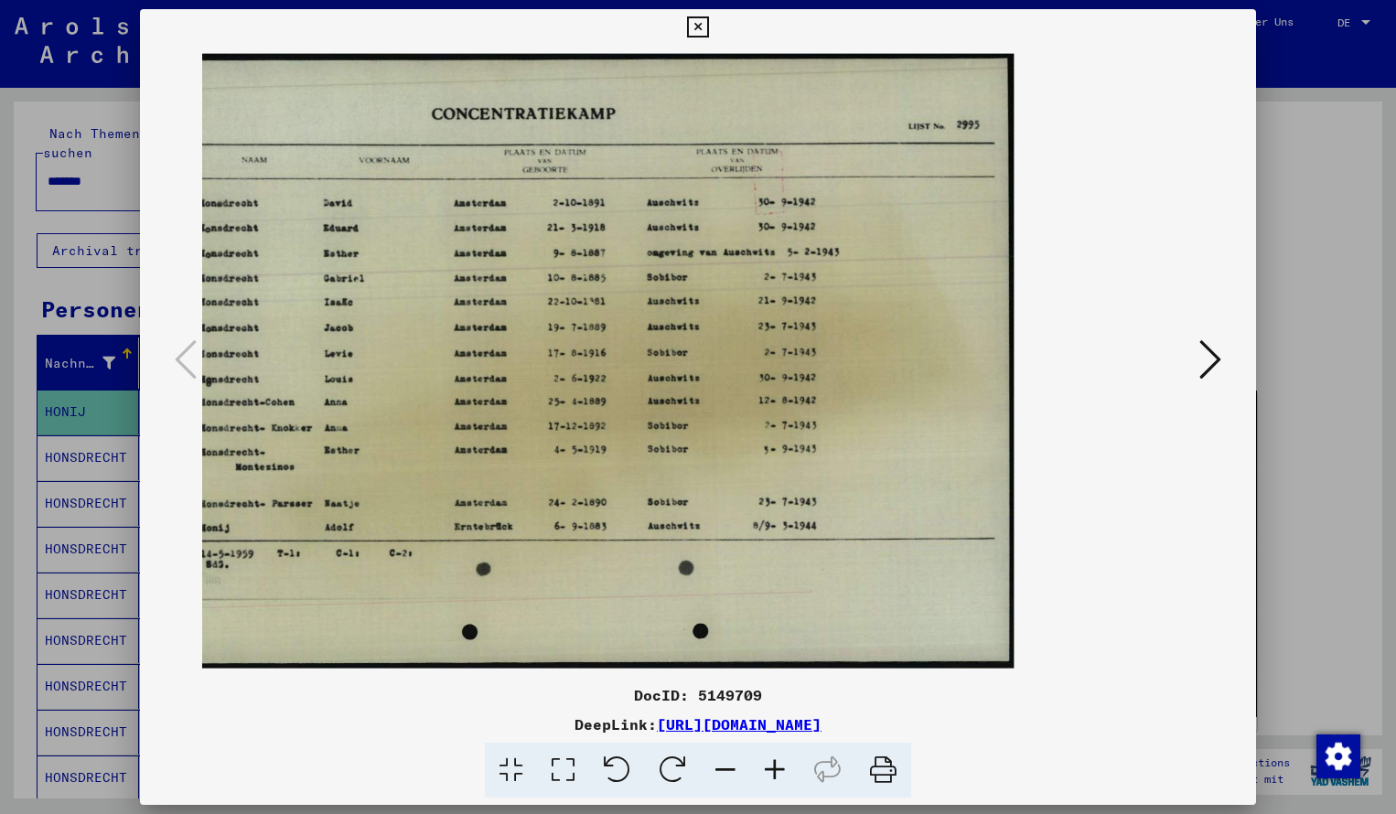
drag, startPoint x: 854, startPoint y: 607, endPoint x: 893, endPoint y: 607, distance: 39.3
click at [708, 27] on icon at bounding box center [697, 27] width 21 height 22
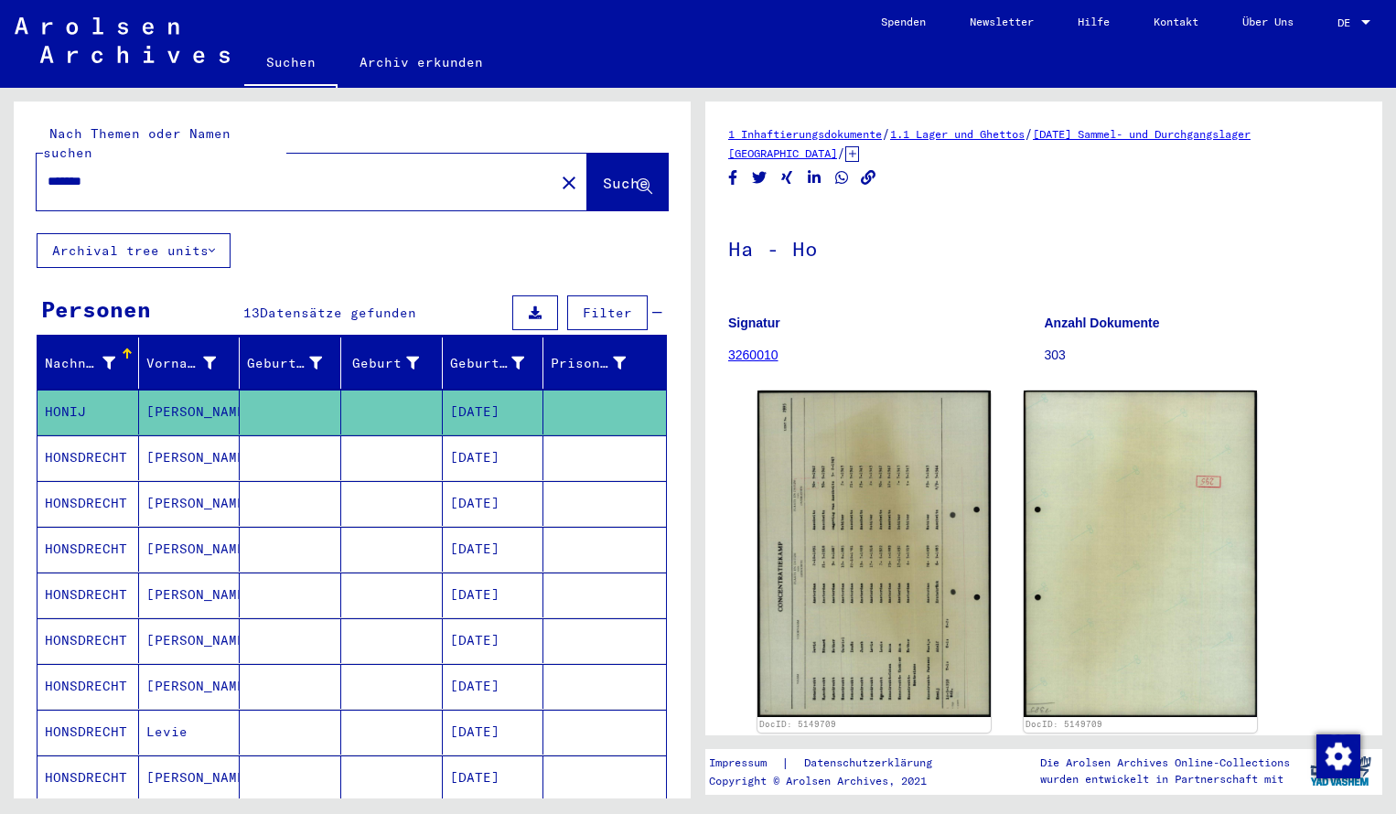
click at [127, 178] on div "*******" at bounding box center [290, 181] width 507 height 41
click at [122, 172] on input "*******" at bounding box center [296, 181] width 496 height 19
click at [603, 174] on span "Suche" at bounding box center [626, 183] width 46 height 18
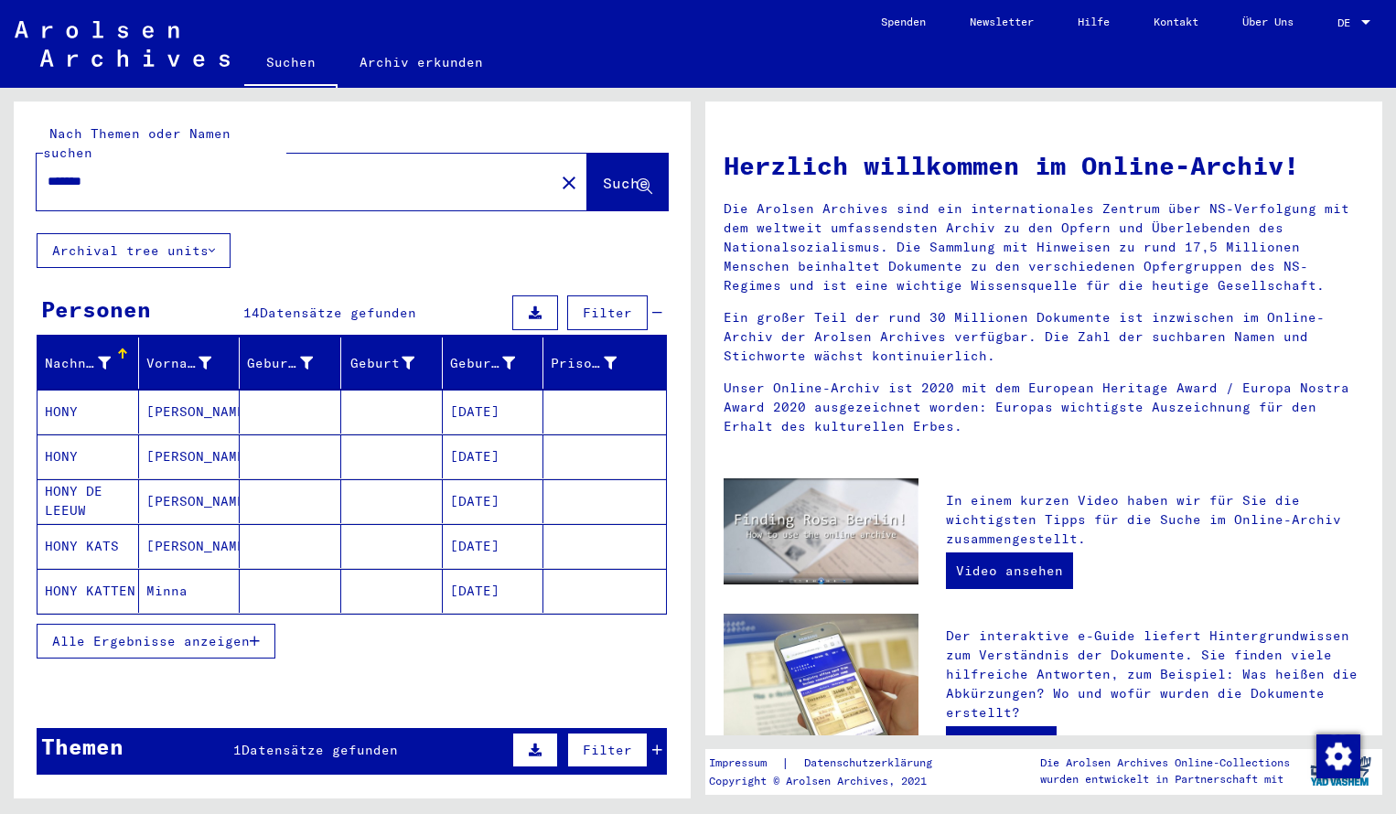
click at [104, 394] on mat-cell "HONY" at bounding box center [89, 412] width 102 height 44
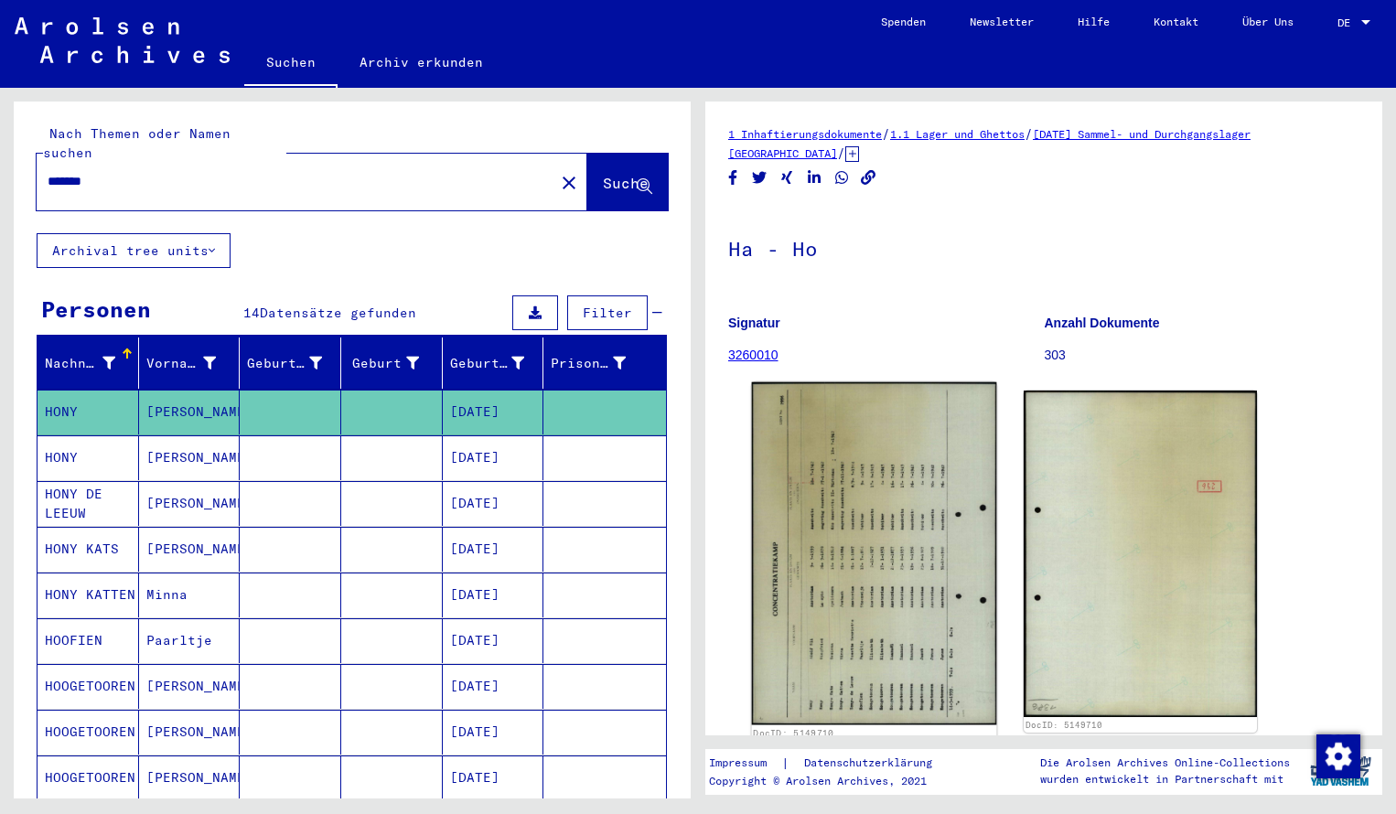
click at [792, 514] on img at bounding box center [874, 554] width 245 height 343
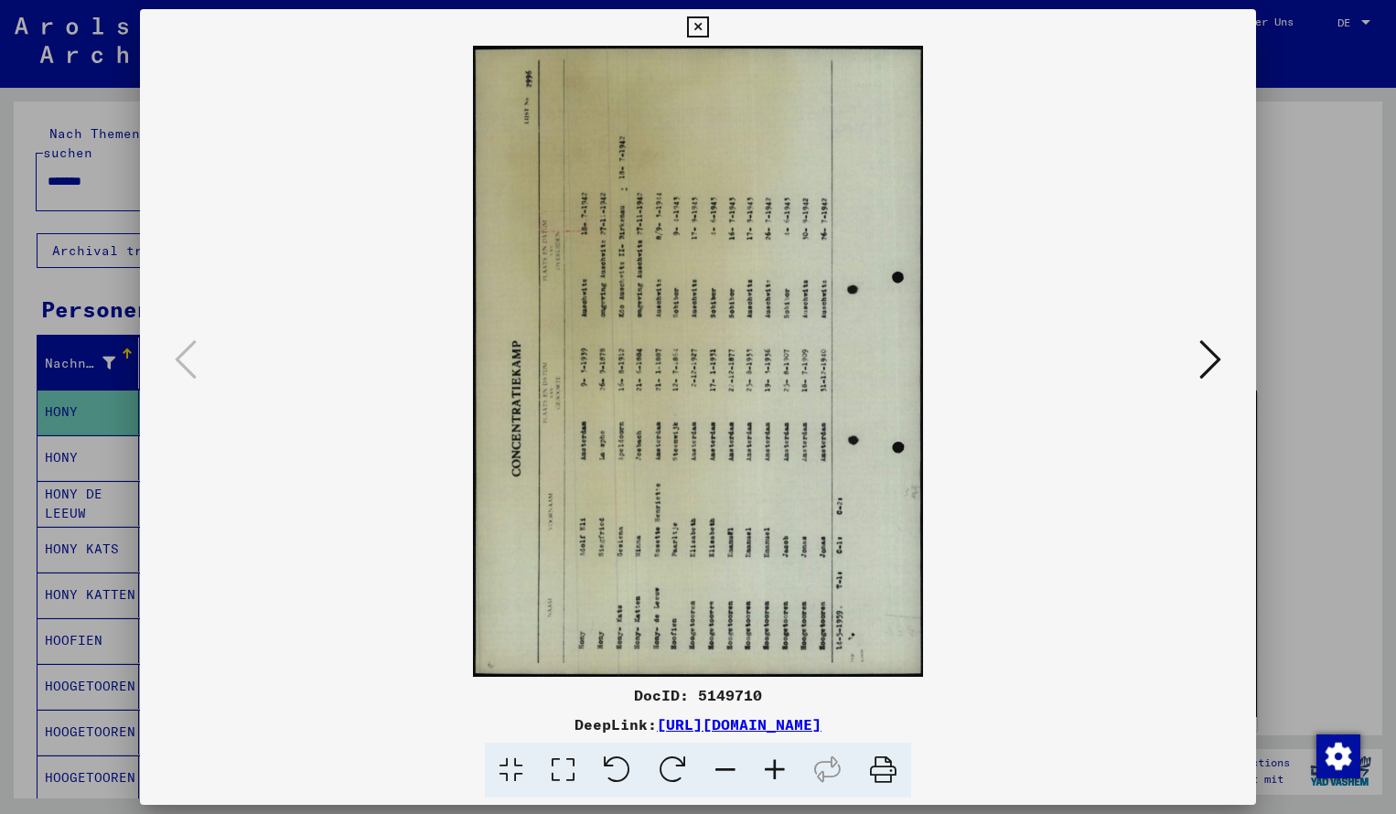
click at [679, 770] on icon at bounding box center [673, 771] width 56 height 56
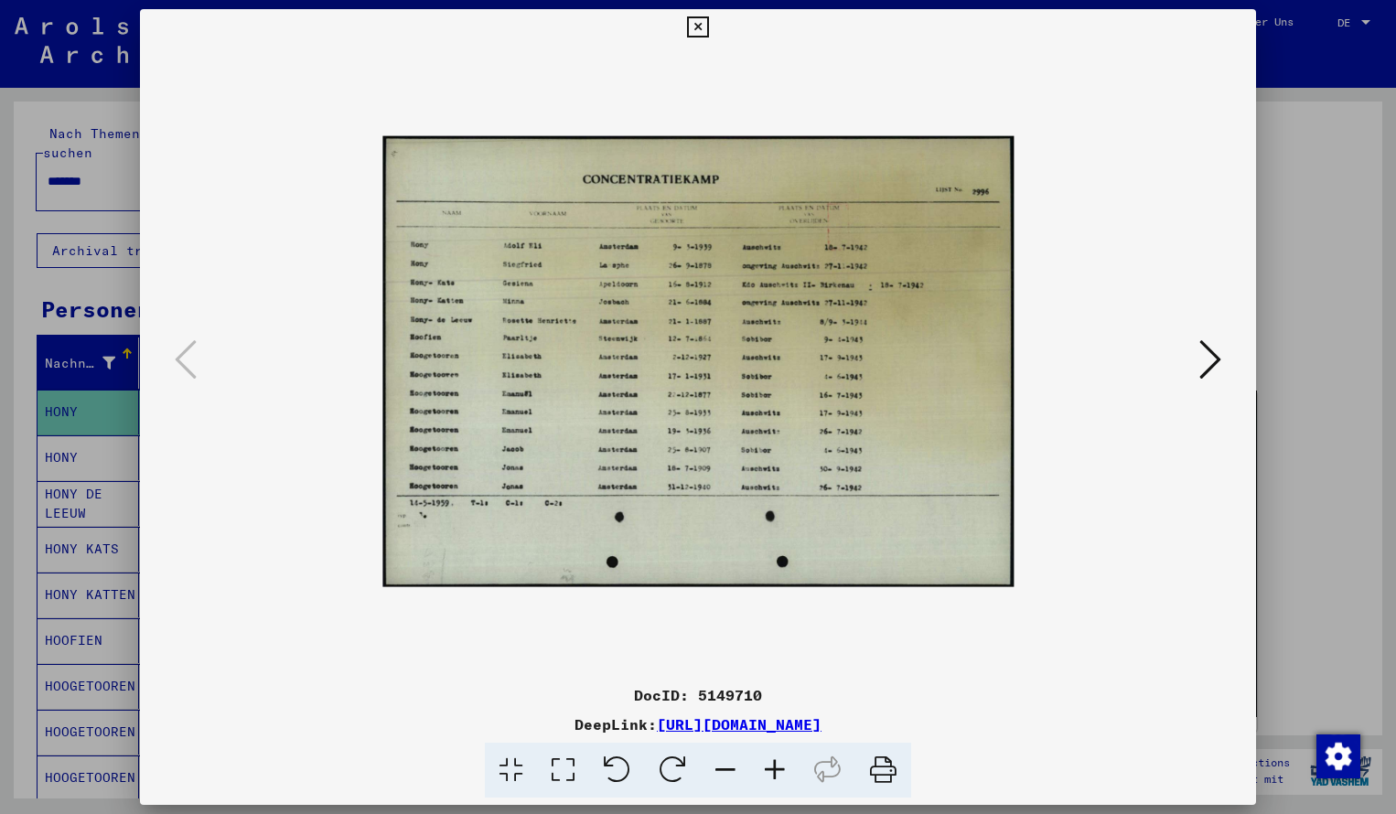
click at [778, 770] on icon at bounding box center [774, 771] width 49 height 56
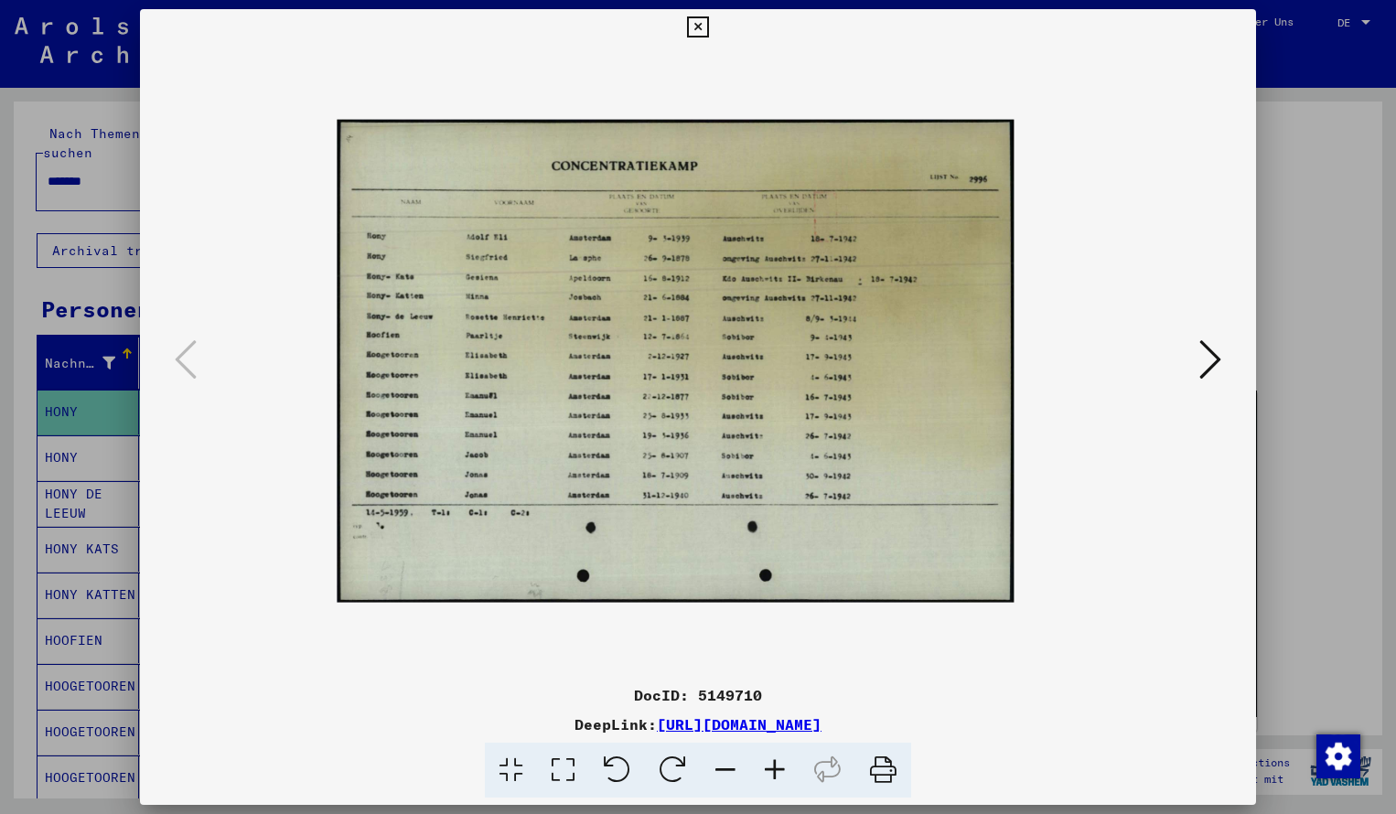
click at [778, 770] on icon at bounding box center [774, 771] width 49 height 56
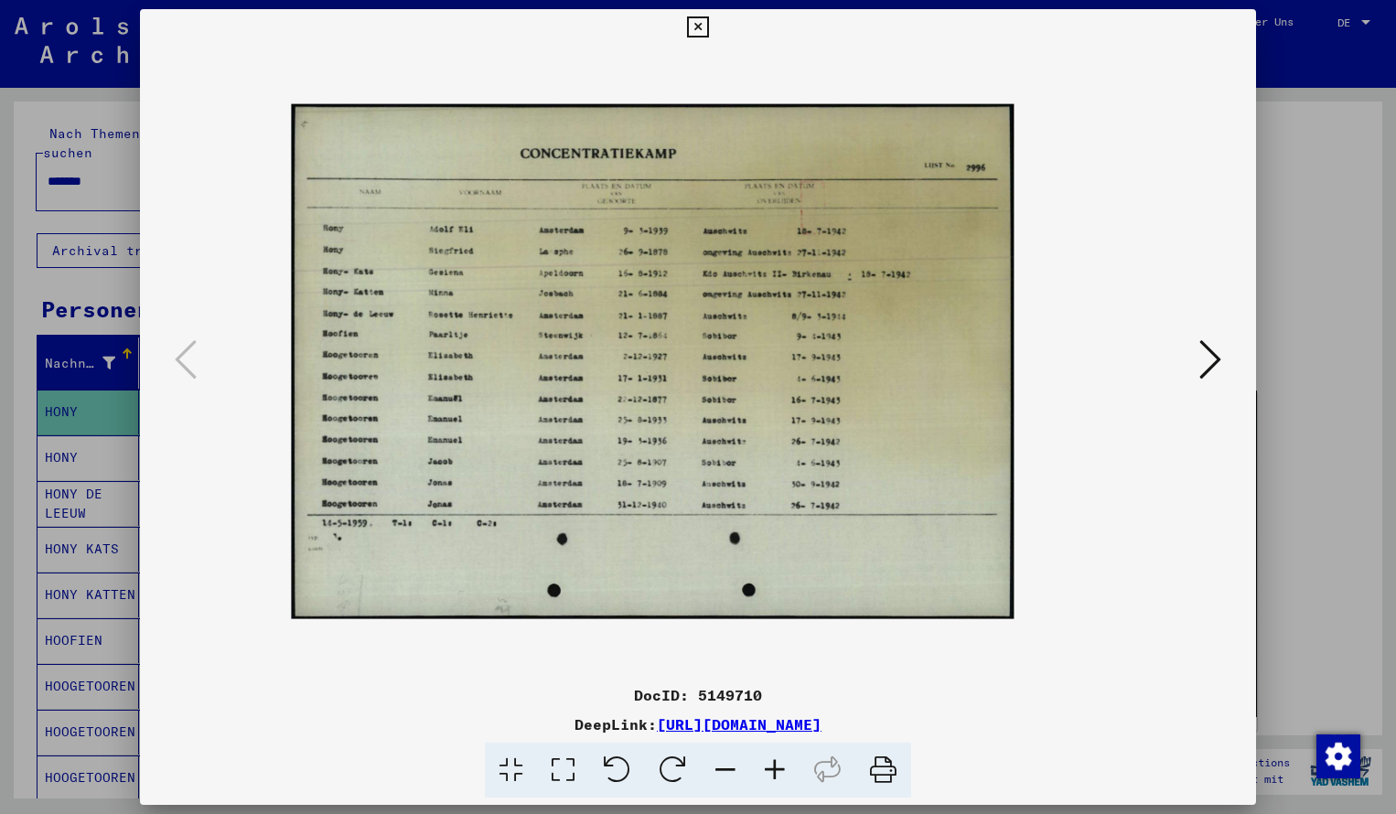
click at [778, 770] on icon at bounding box center [774, 771] width 49 height 56
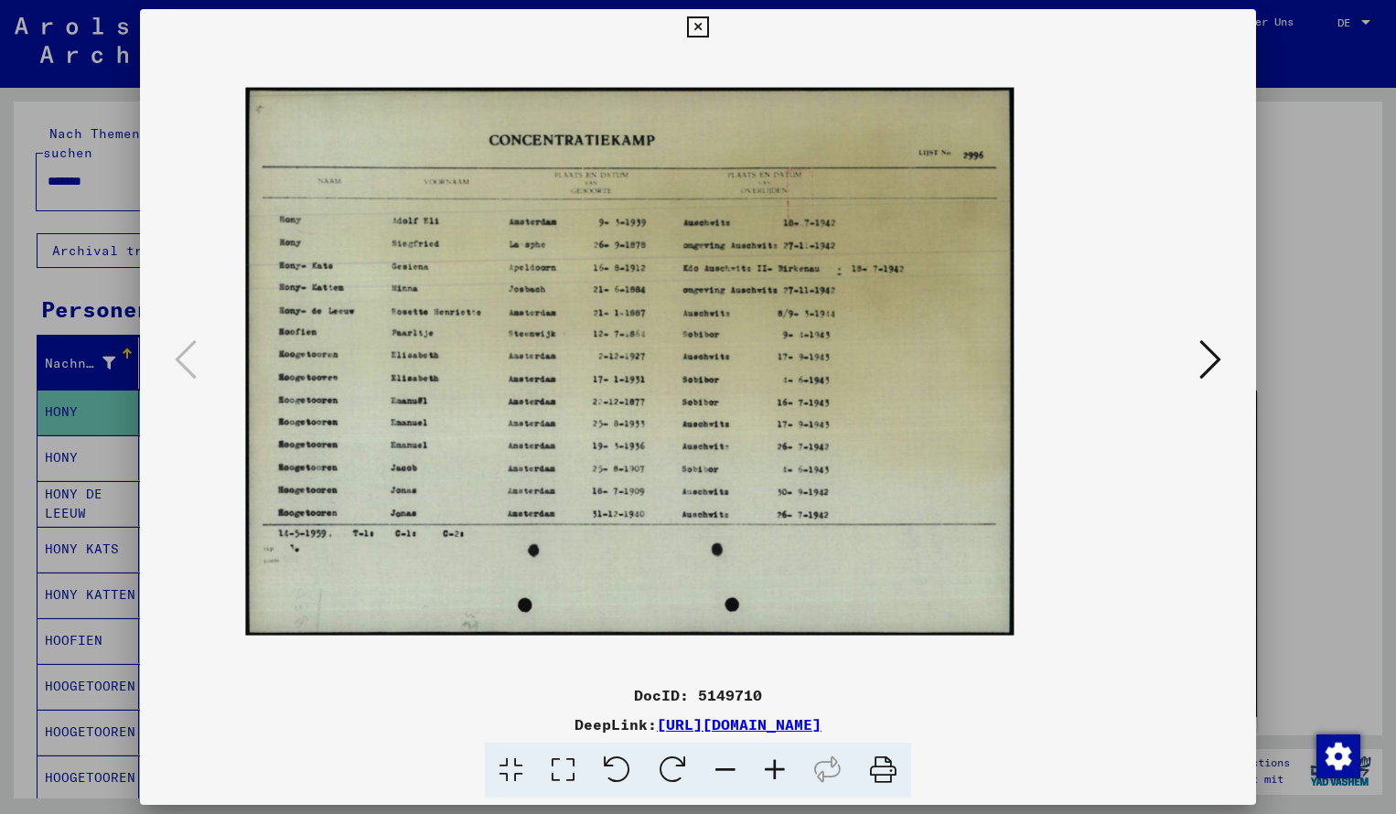
click at [778, 770] on icon at bounding box center [774, 771] width 49 height 56
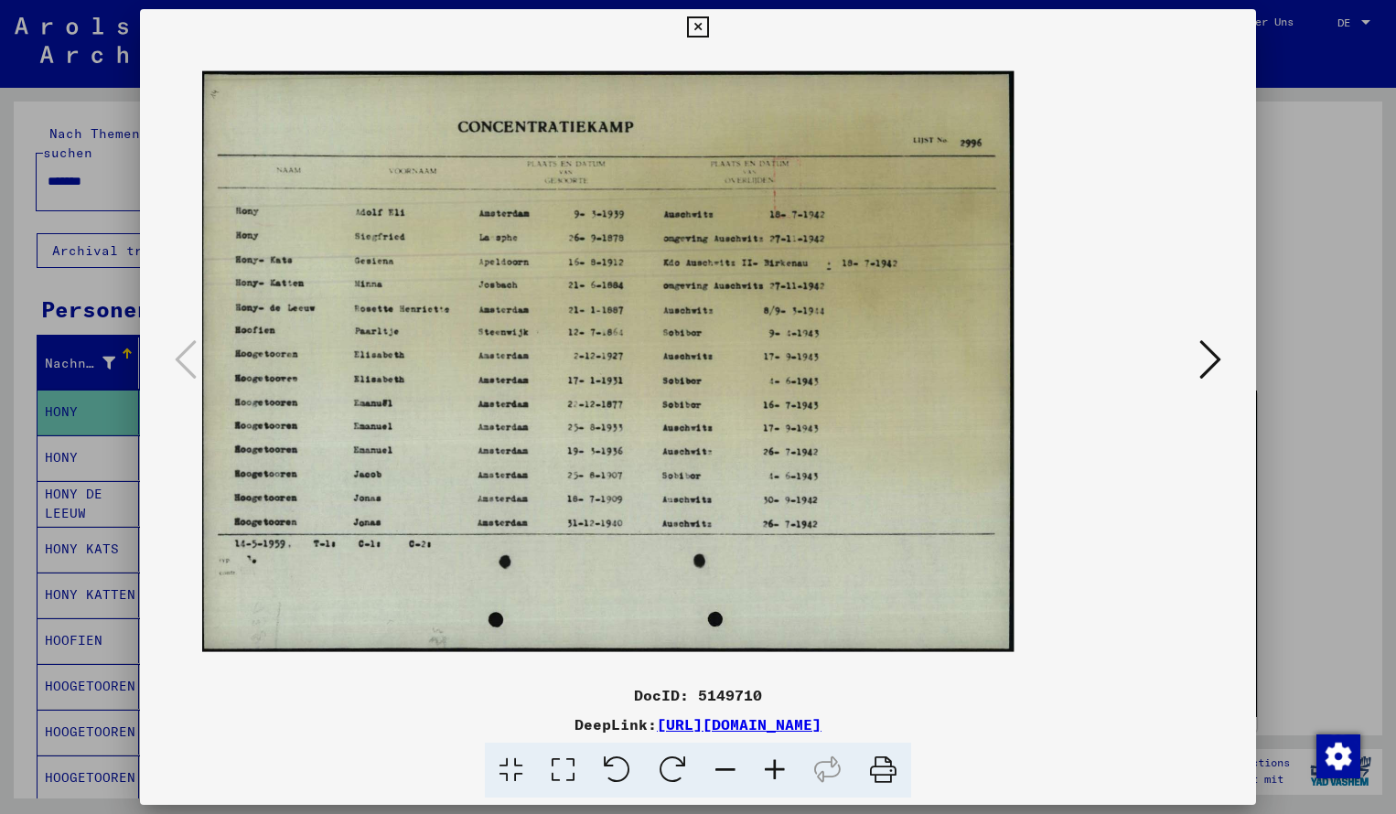
click at [778, 772] on icon at bounding box center [774, 771] width 49 height 56
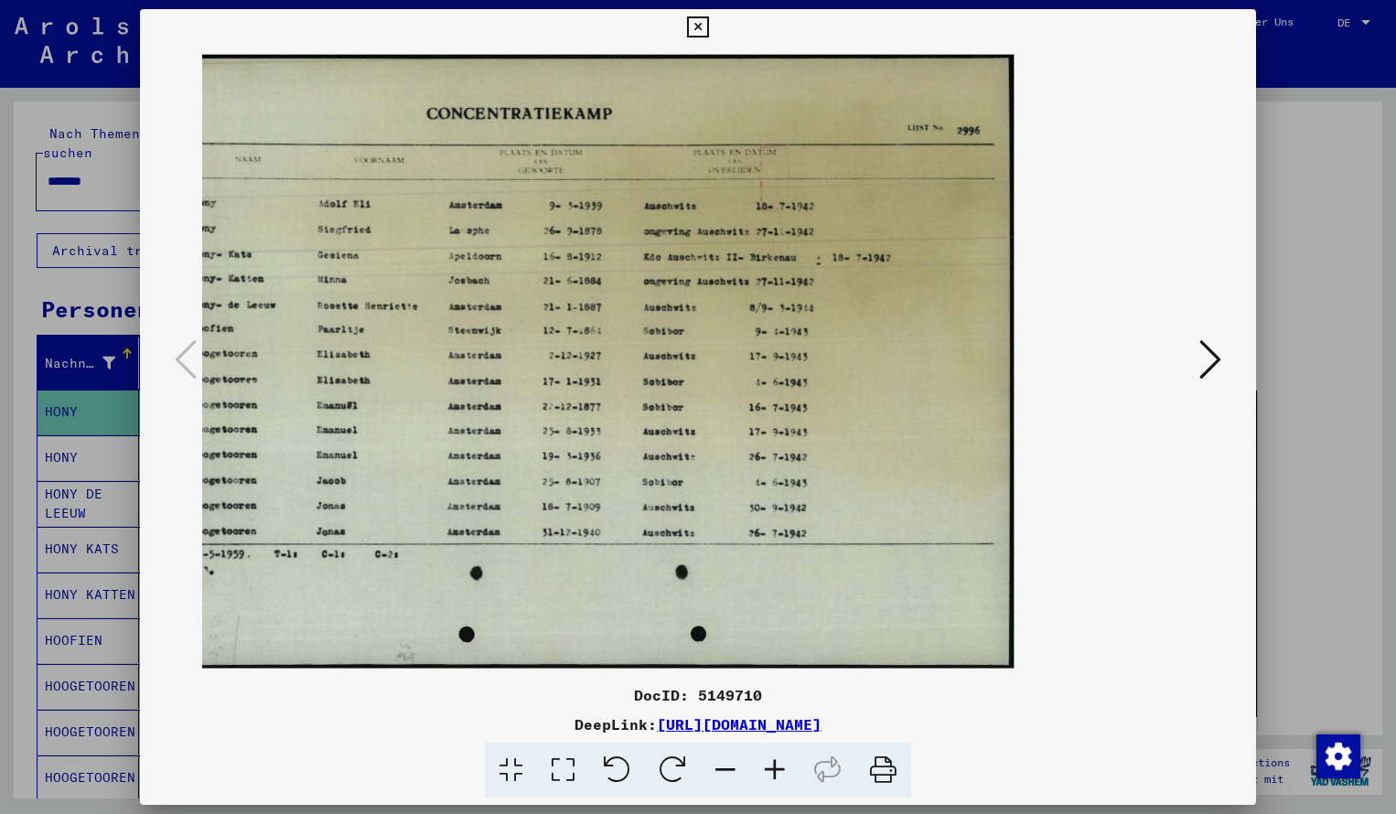
click at [708, 34] on icon at bounding box center [697, 27] width 21 height 22
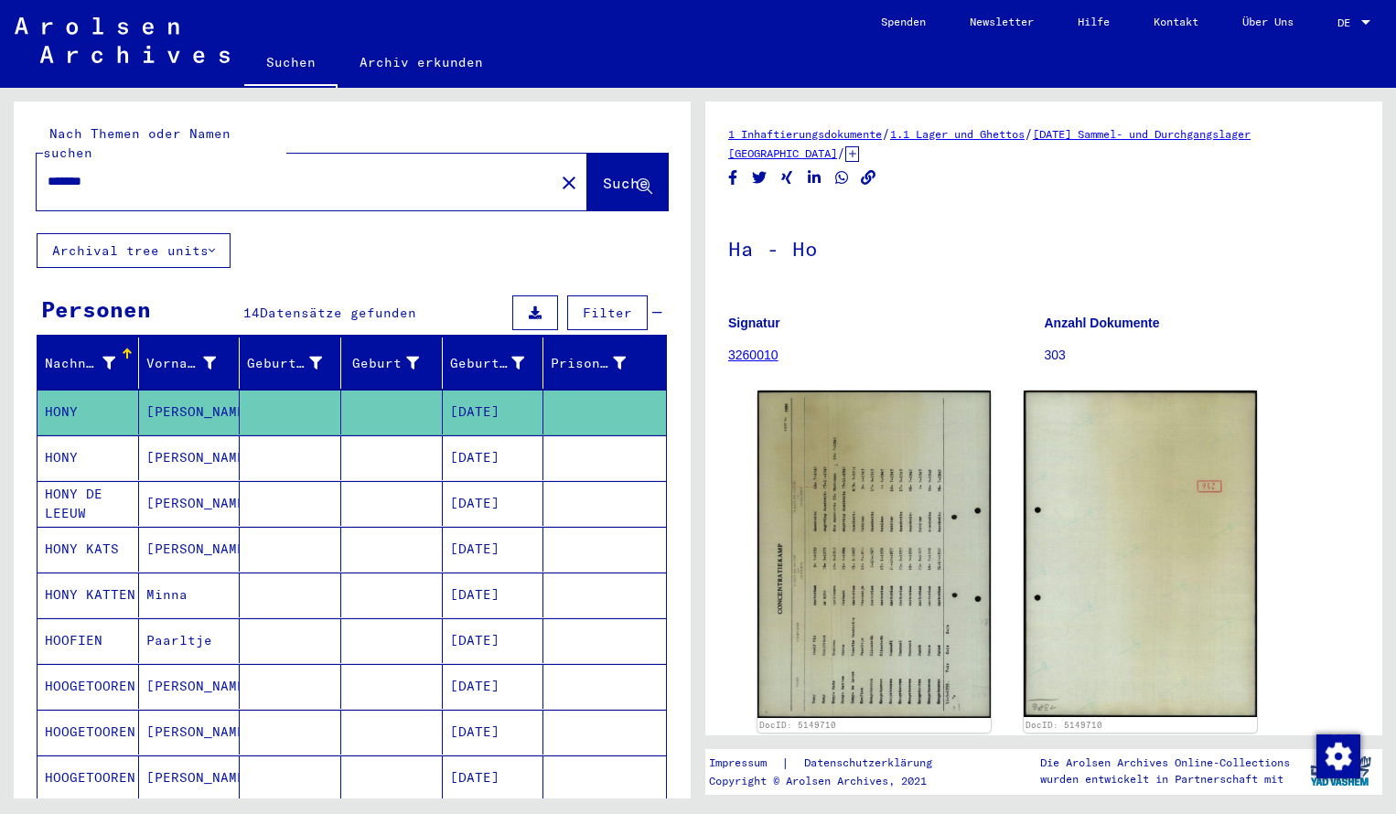
click at [120, 172] on input "*******" at bounding box center [296, 181] width 496 height 19
click at [603, 174] on span "Suche" at bounding box center [626, 183] width 46 height 18
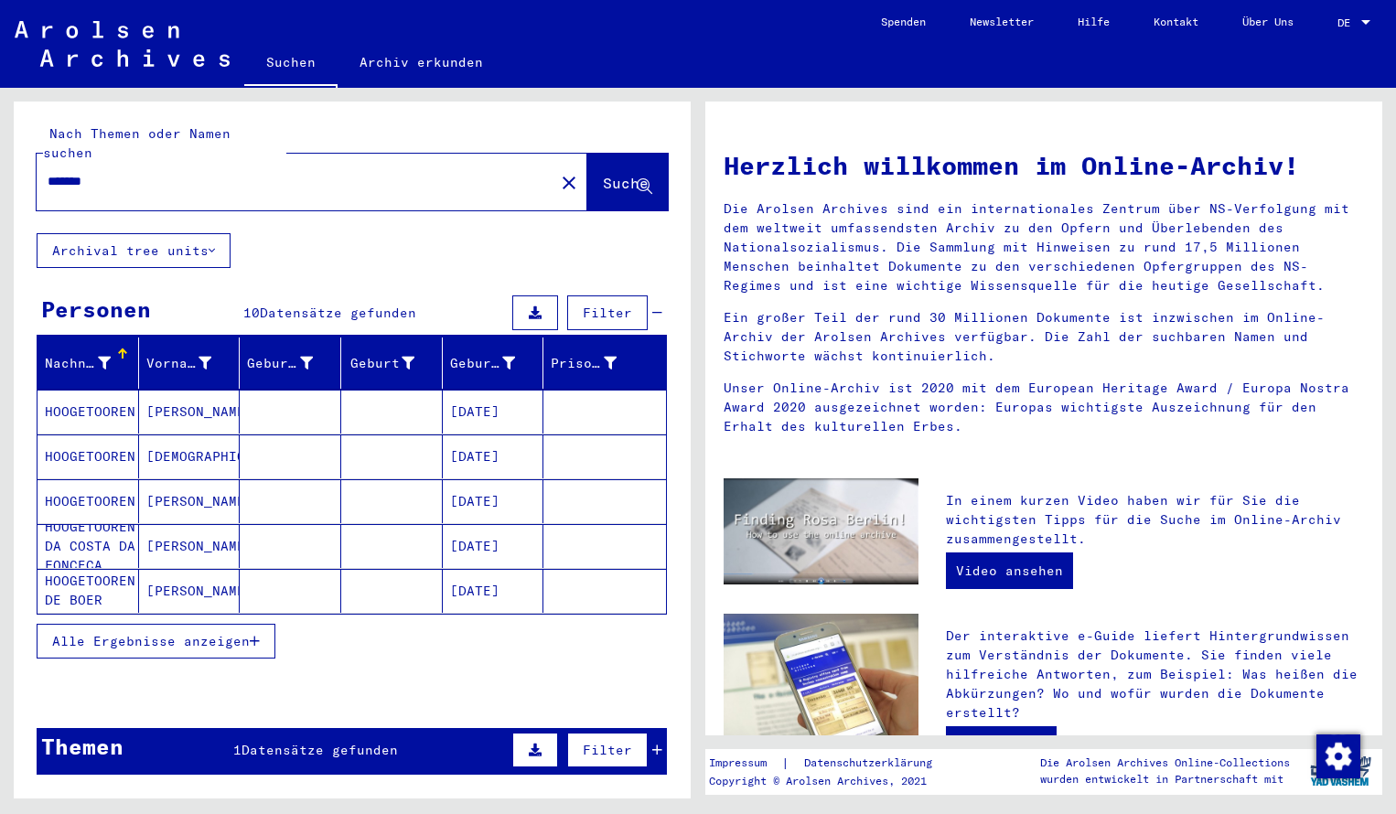
click at [99, 390] on mat-cell "HOOGETOOREN" at bounding box center [89, 412] width 102 height 44
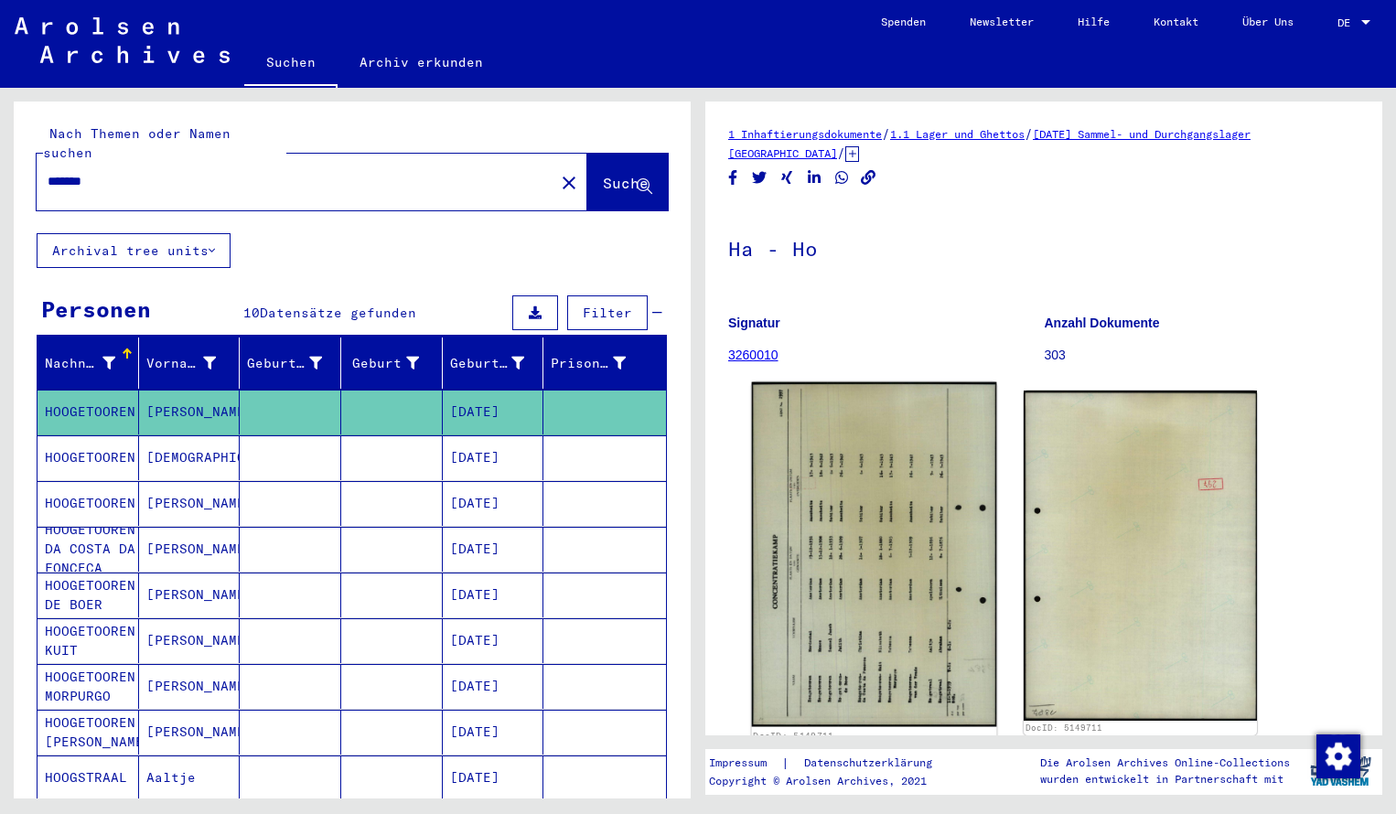
click at [876, 473] on img at bounding box center [874, 555] width 245 height 345
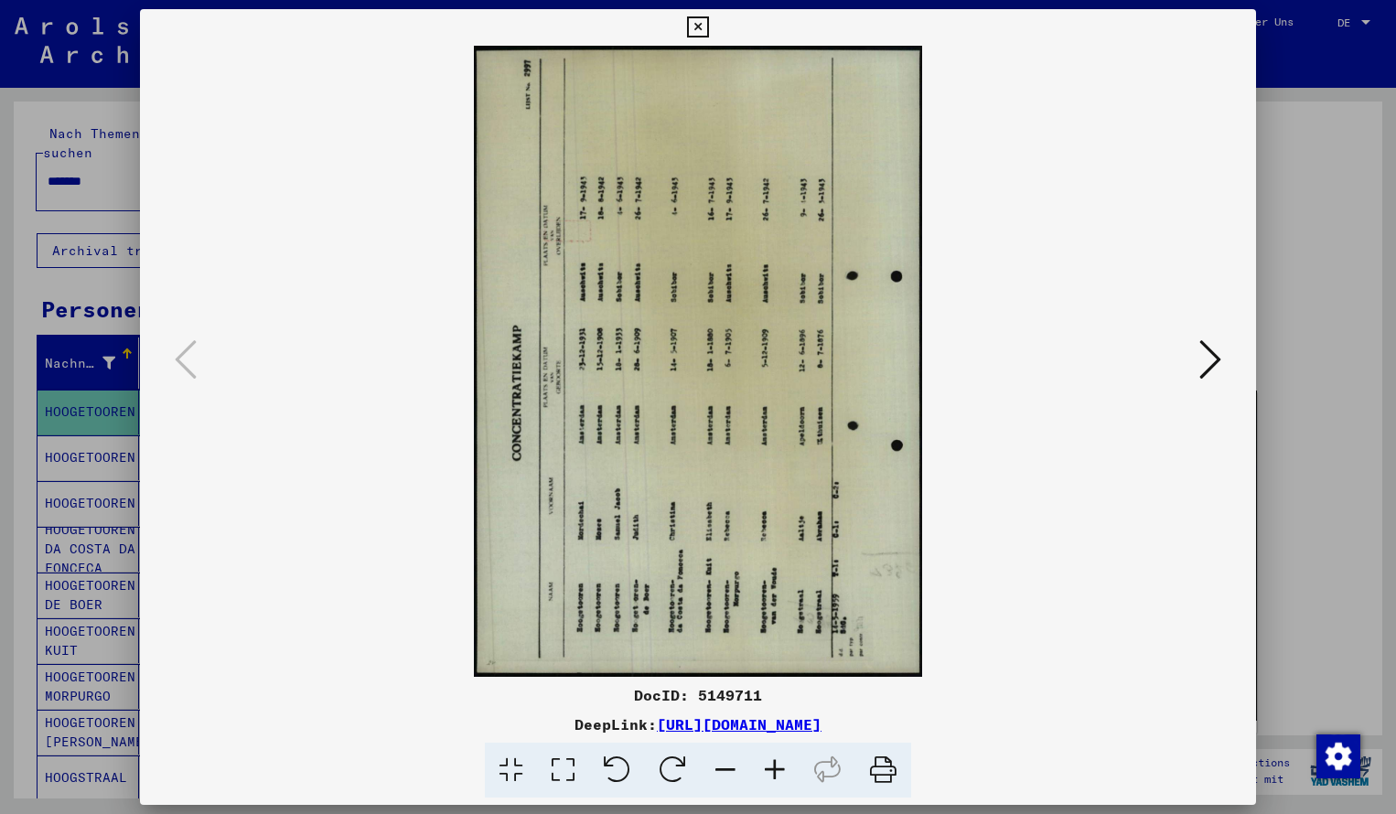
click at [679, 752] on icon at bounding box center [673, 771] width 56 height 56
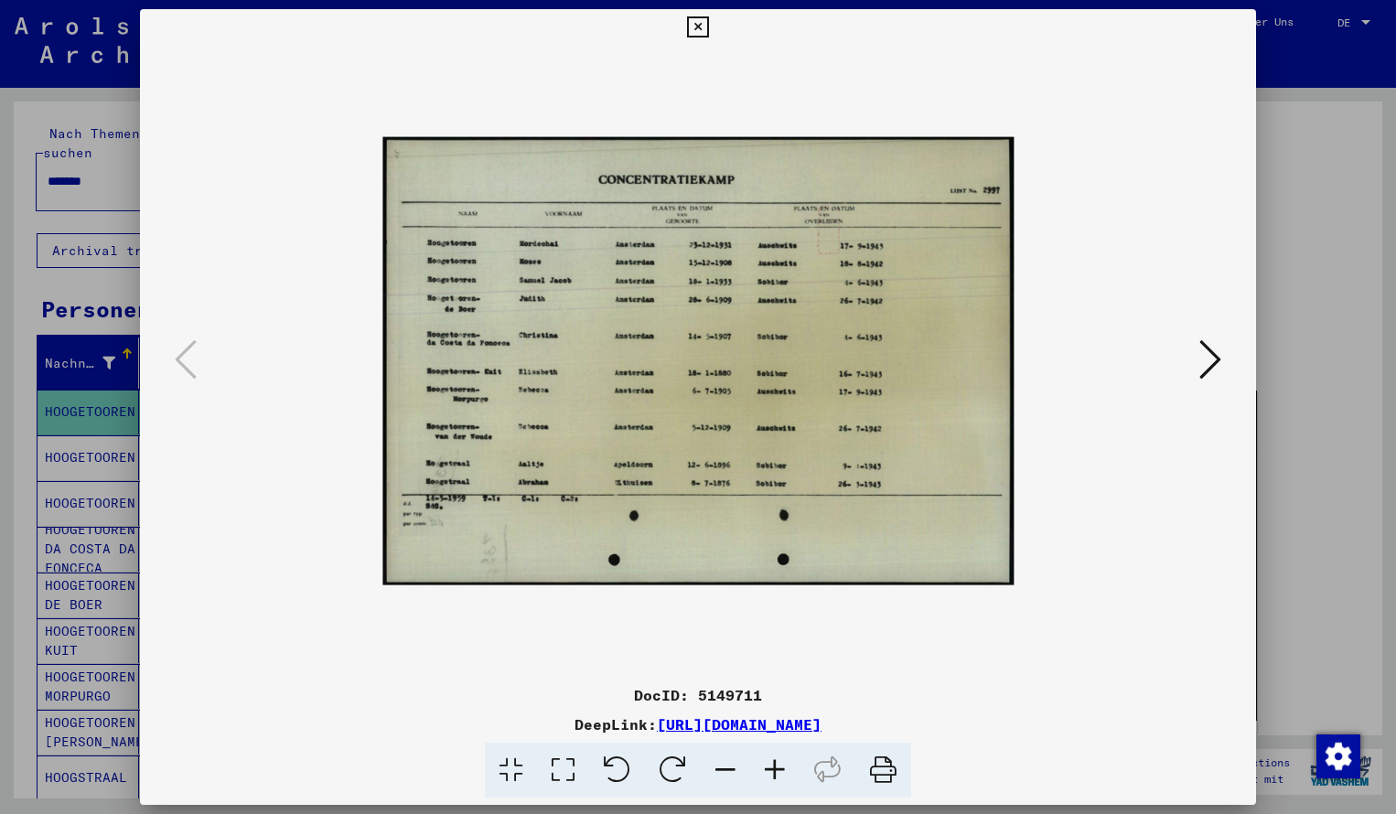
click at [780, 770] on icon at bounding box center [774, 771] width 49 height 56
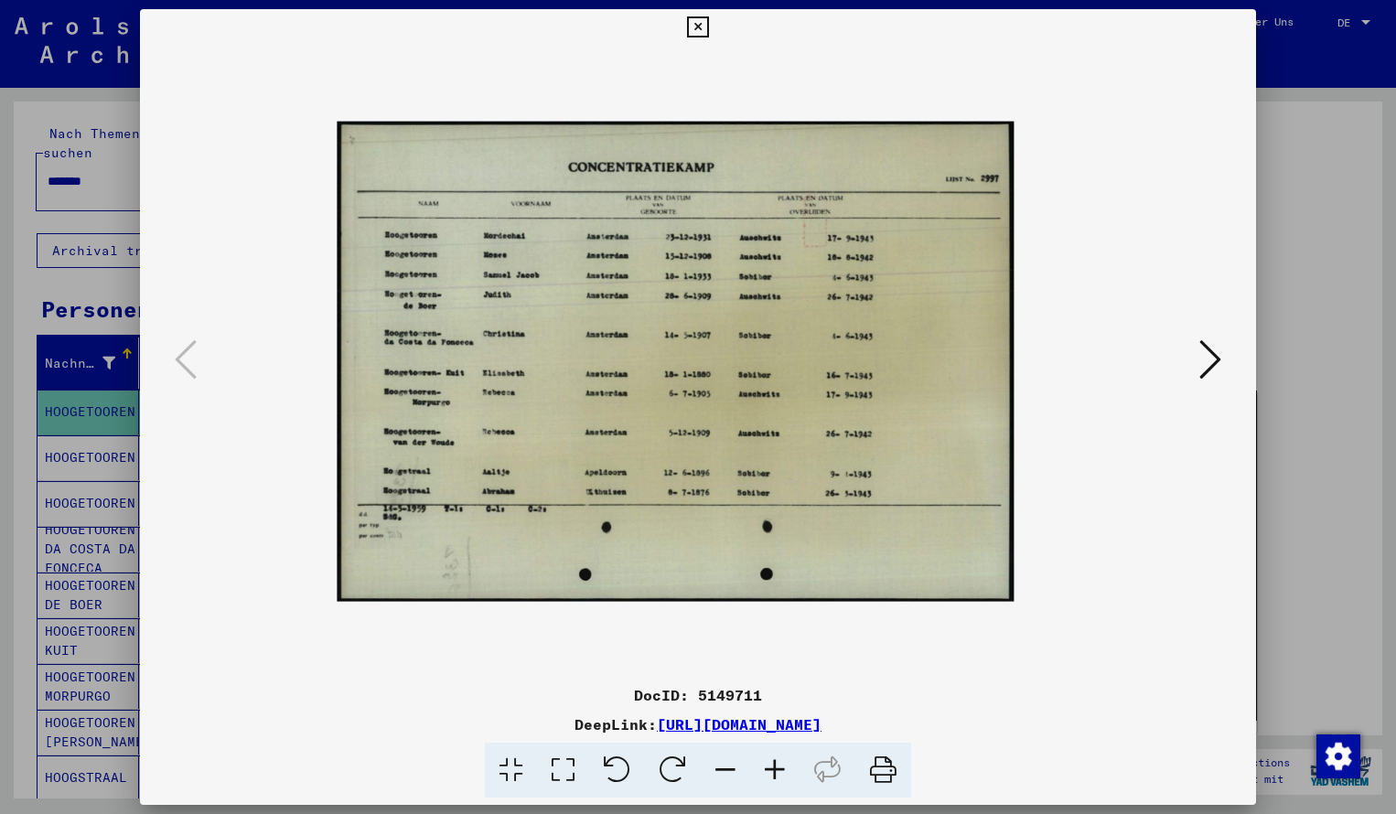
click at [780, 770] on icon at bounding box center [774, 771] width 49 height 56
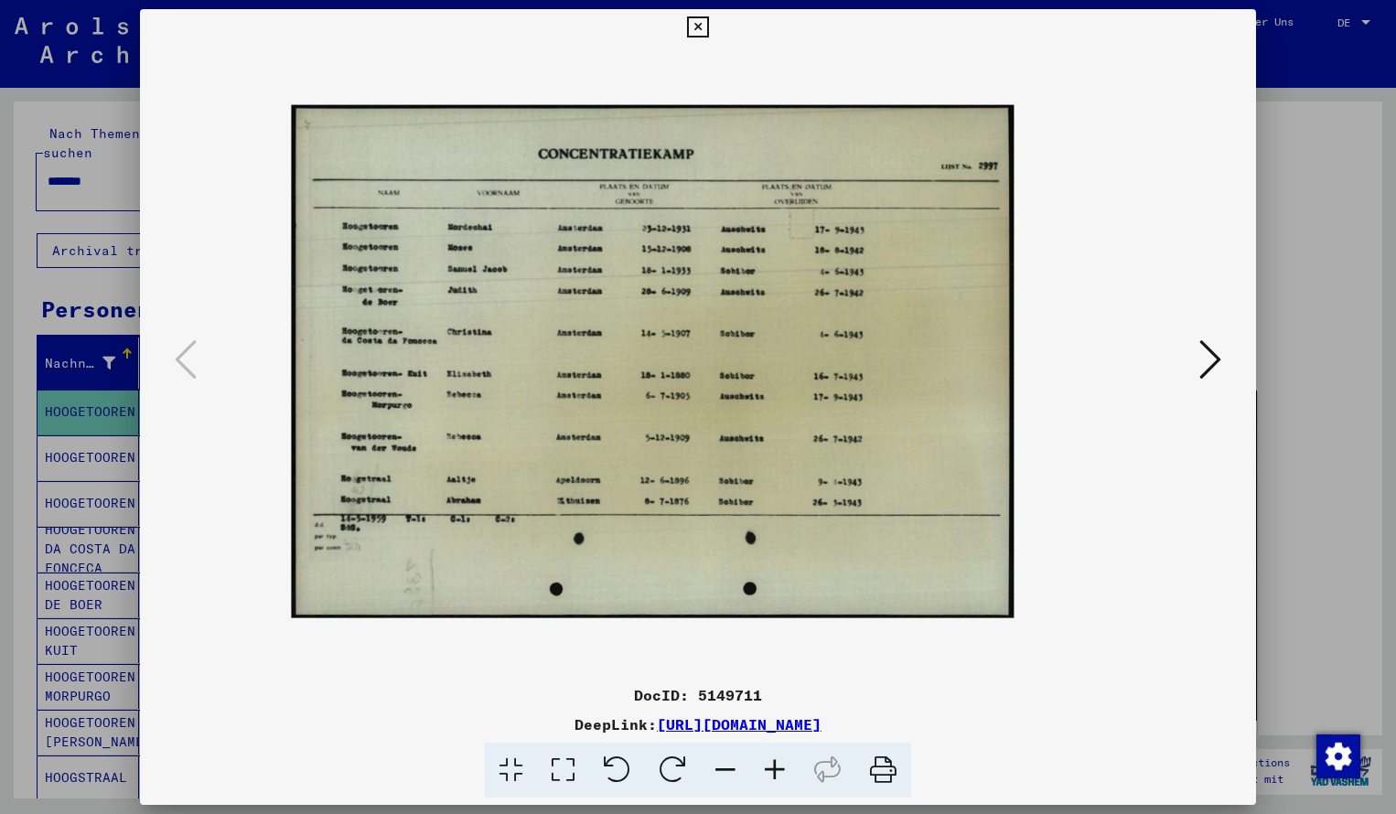
click at [780, 770] on icon at bounding box center [774, 771] width 49 height 56
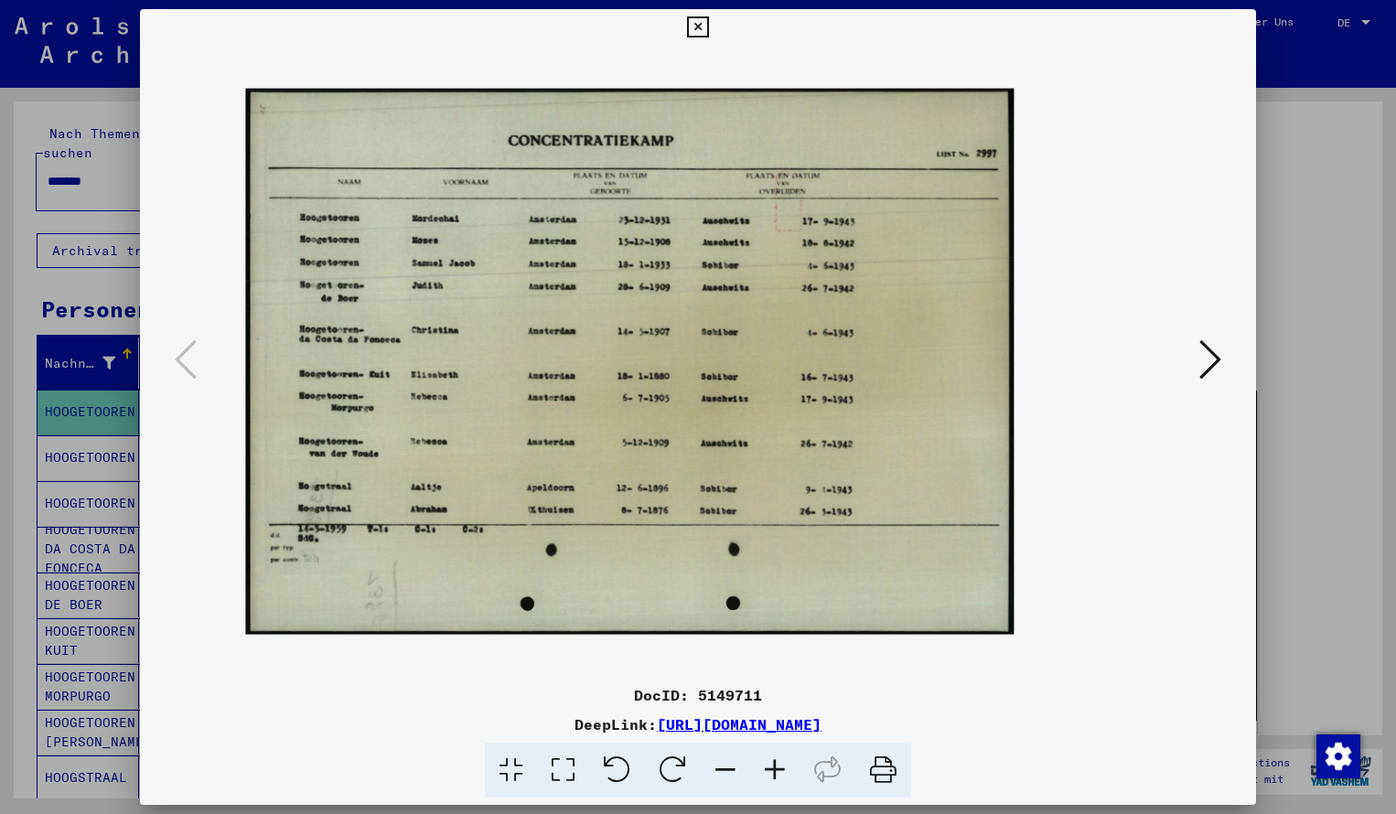
click at [780, 766] on icon at bounding box center [774, 771] width 49 height 56
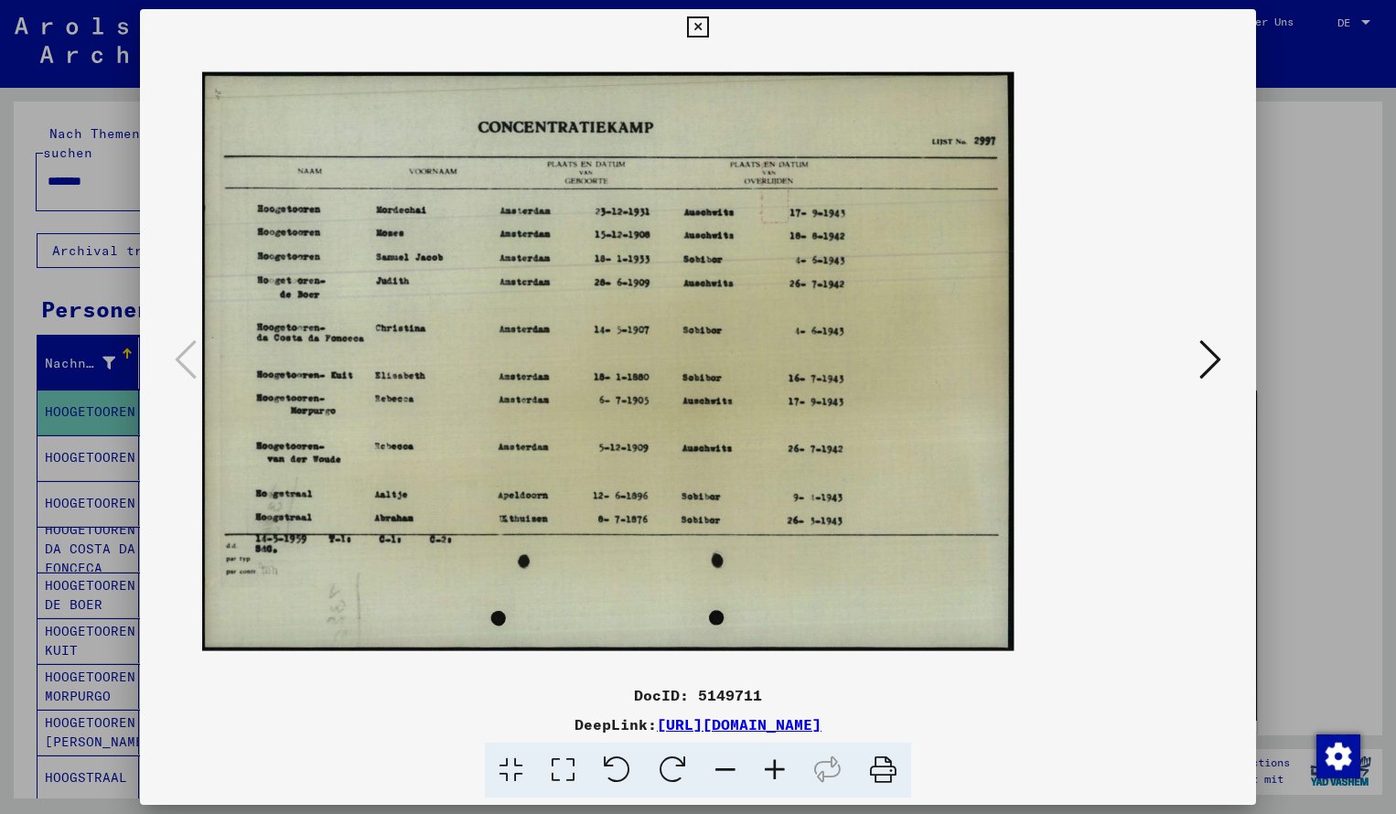
click at [777, 765] on icon at bounding box center [774, 771] width 49 height 56
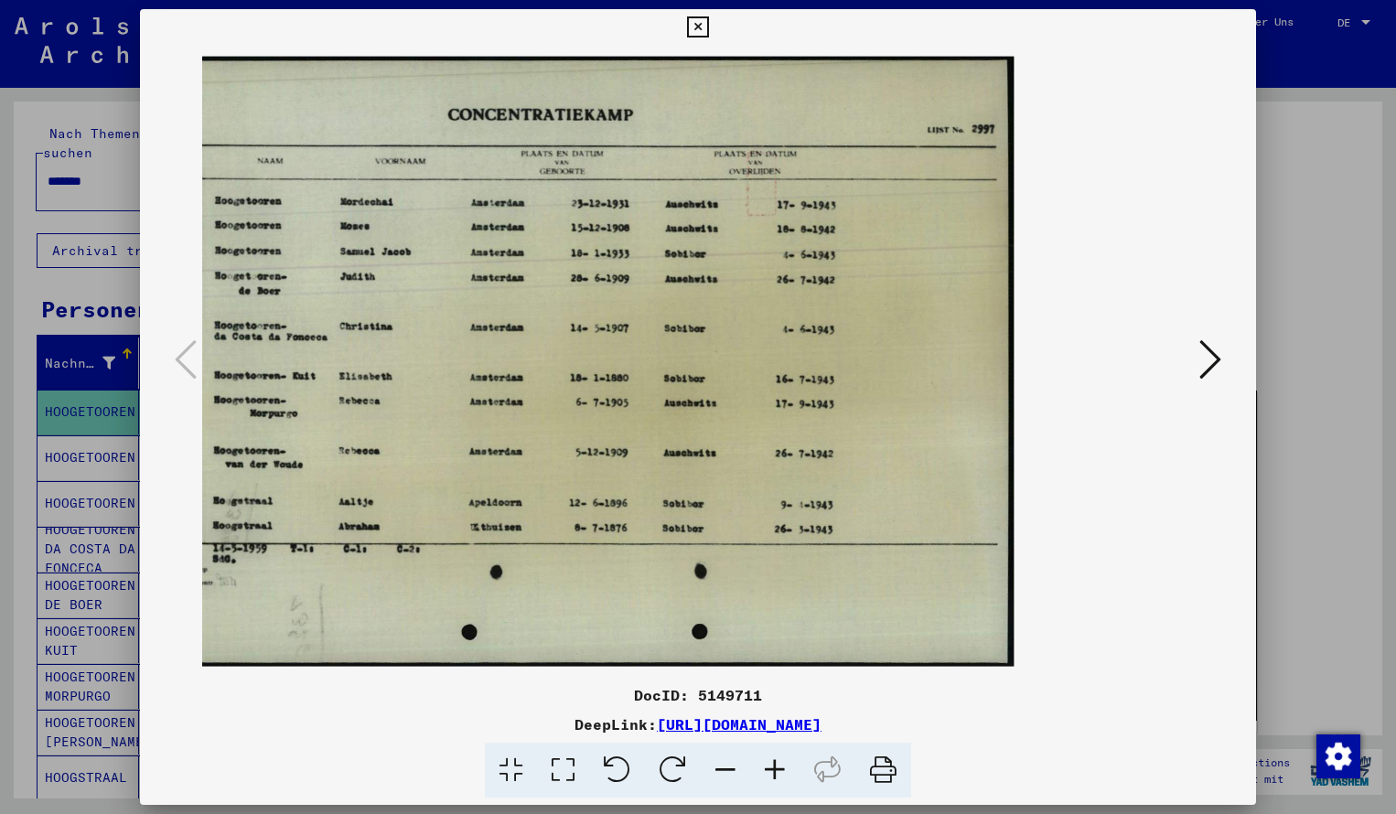
click at [708, 30] on icon at bounding box center [697, 27] width 21 height 22
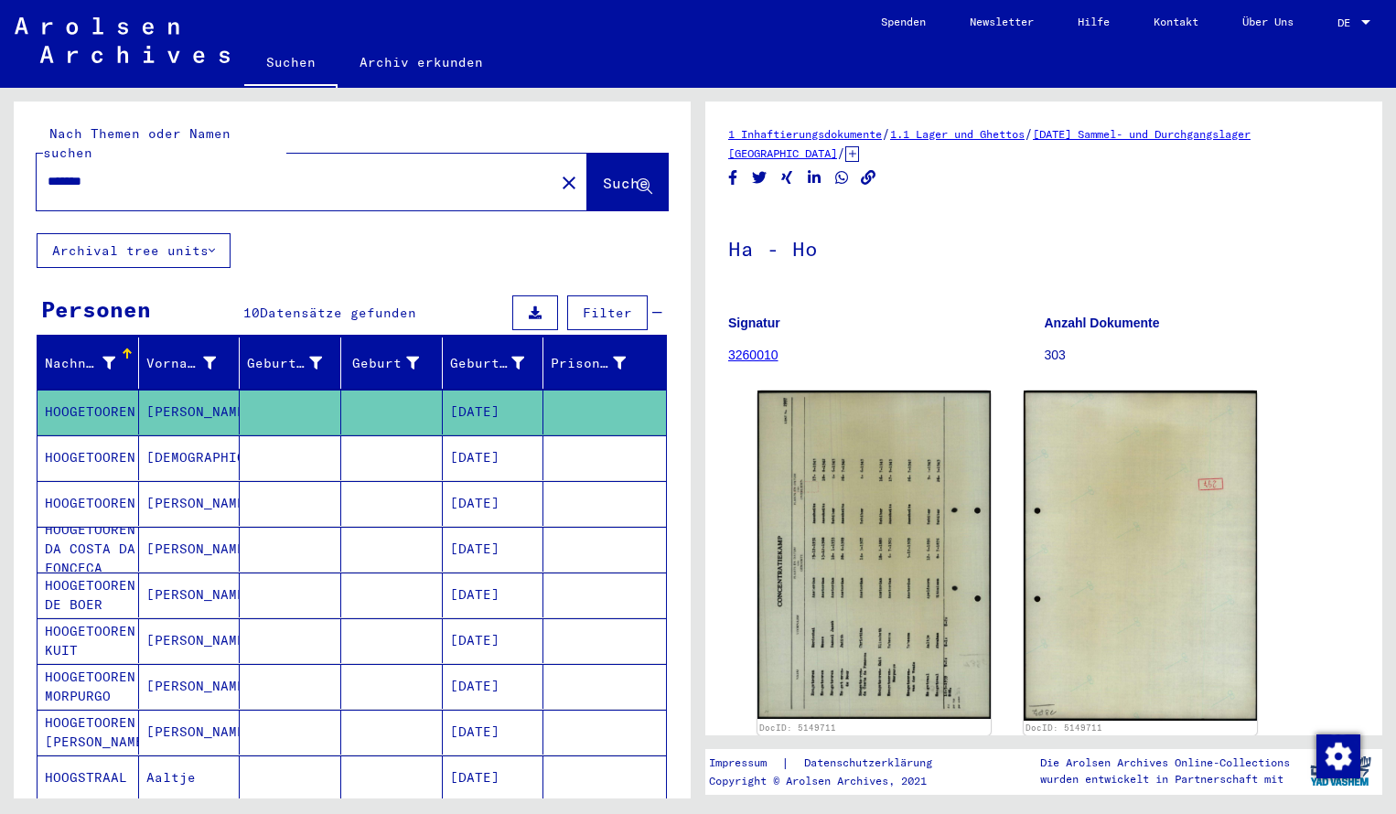
click at [145, 172] on input "*******" at bounding box center [296, 181] width 496 height 19
click at [603, 174] on span "Suche" at bounding box center [626, 183] width 46 height 18
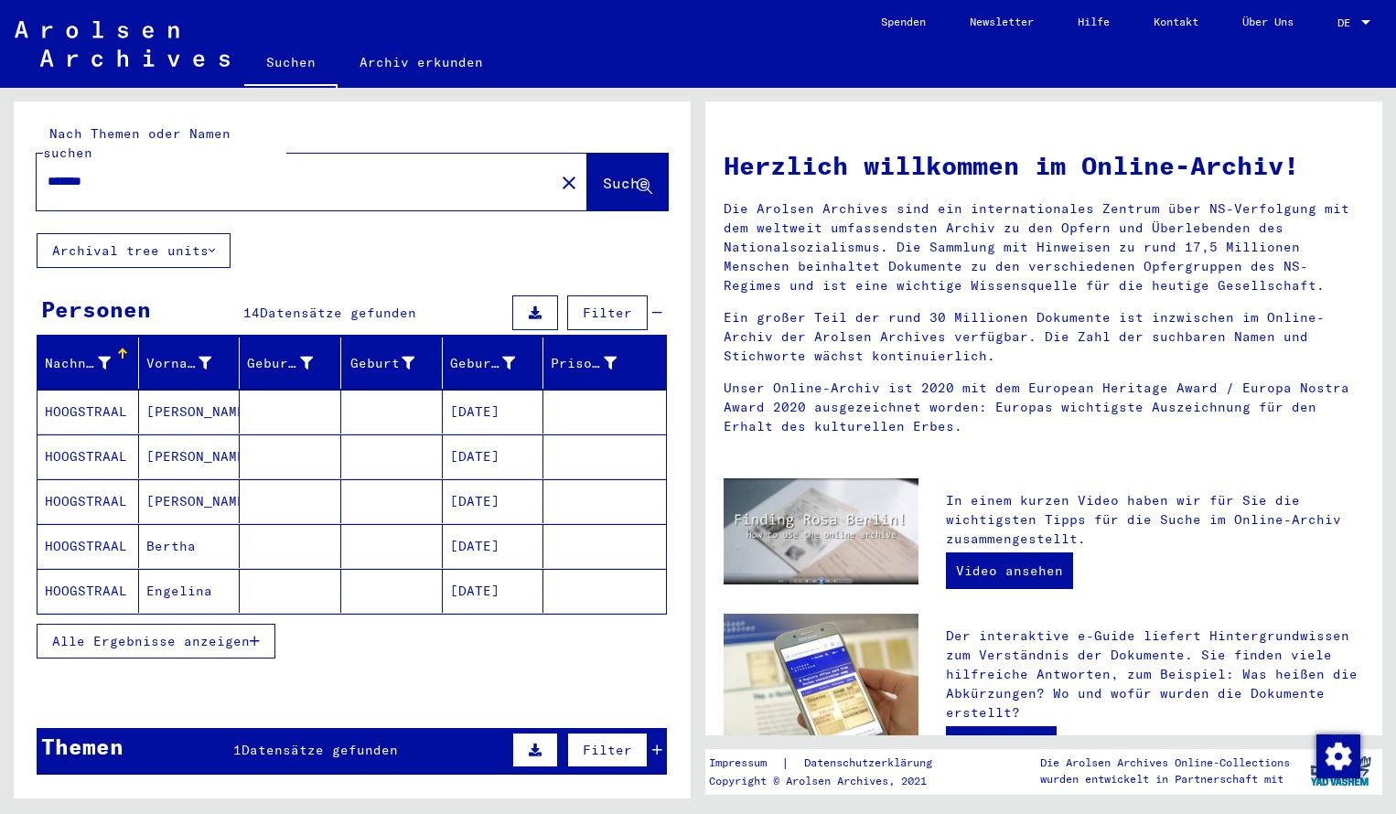
click at [92, 405] on mat-cell "HOOGSTRAAL" at bounding box center [89, 412] width 102 height 44
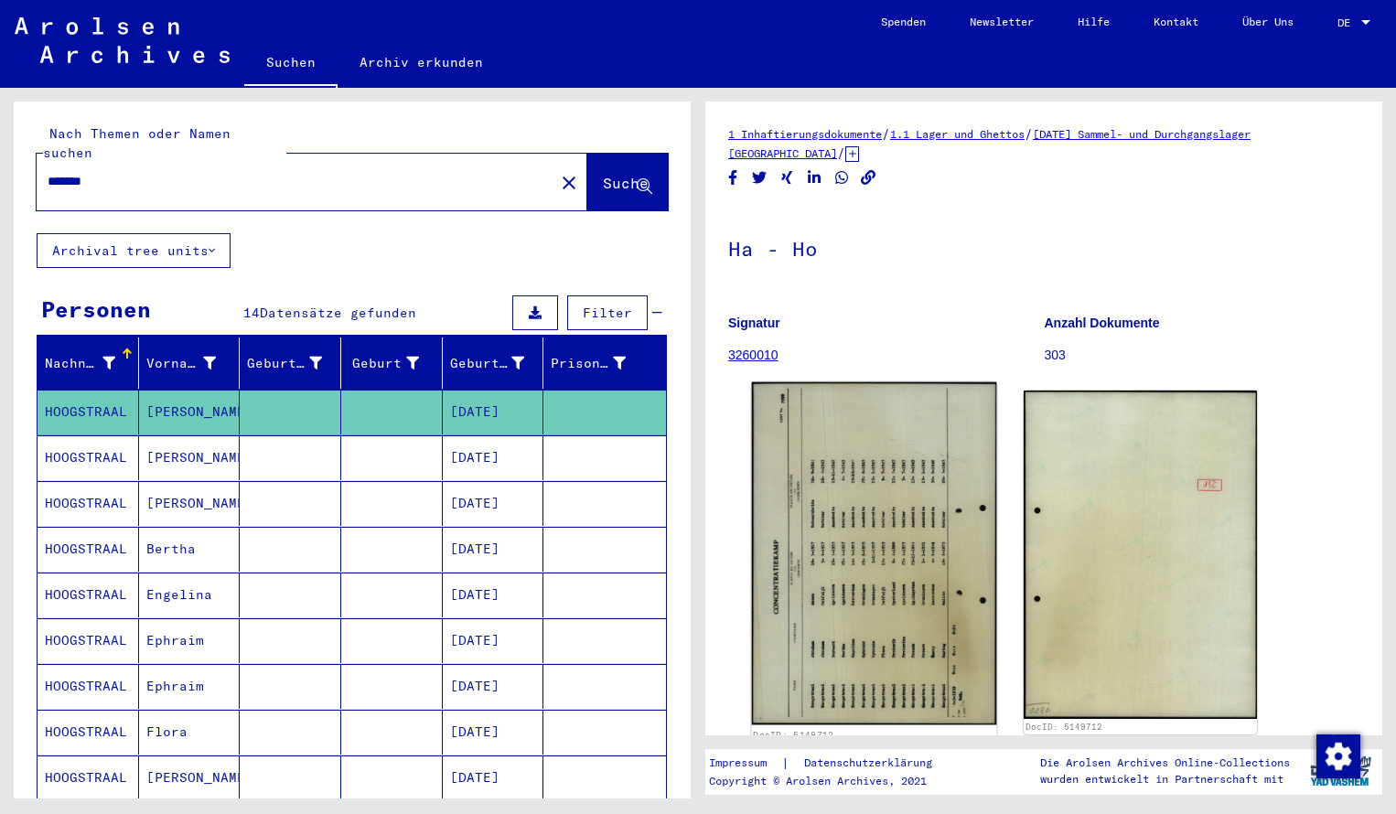
click at [875, 487] on img at bounding box center [874, 554] width 245 height 343
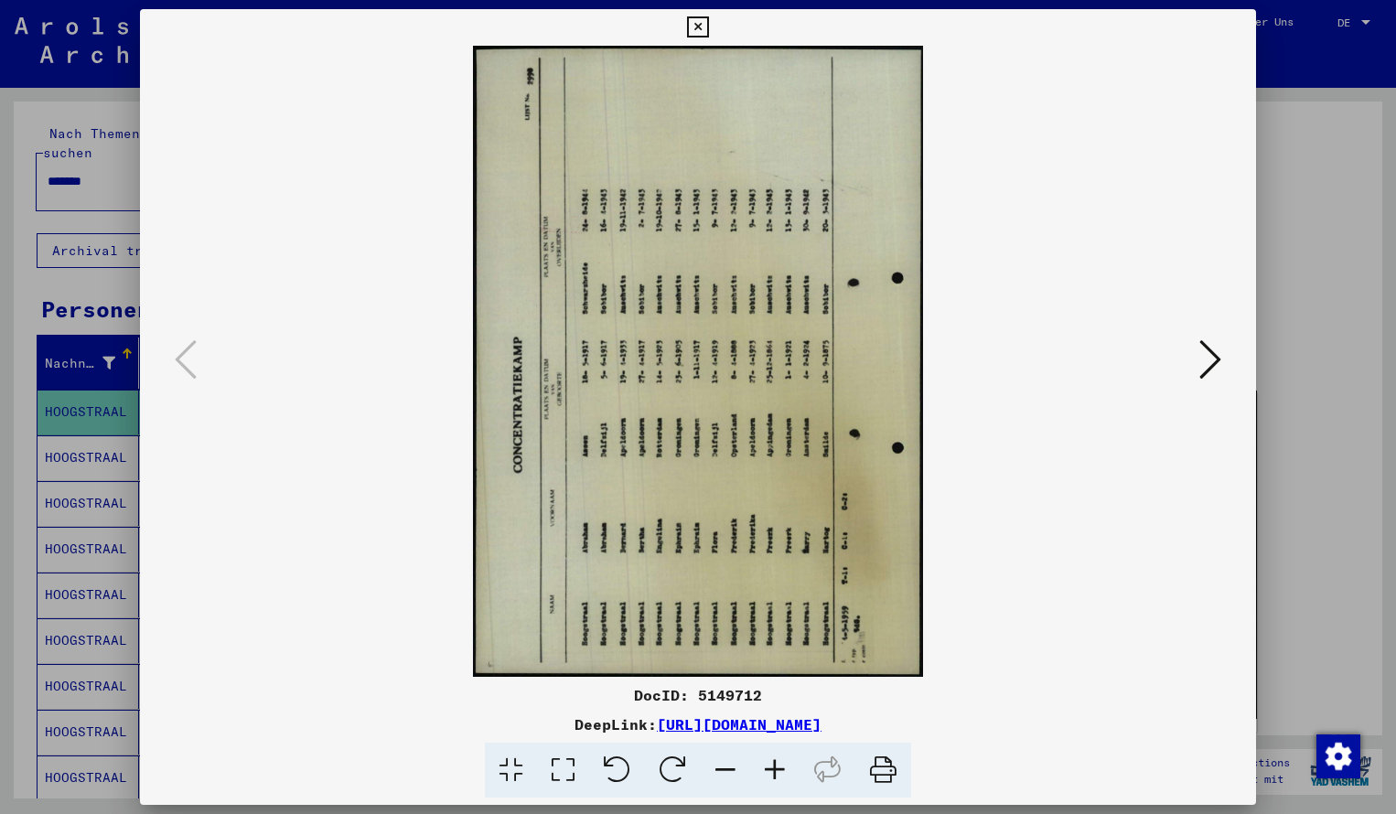
click at [682, 762] on icon at bounding box center [673, 771] width 56 height 56
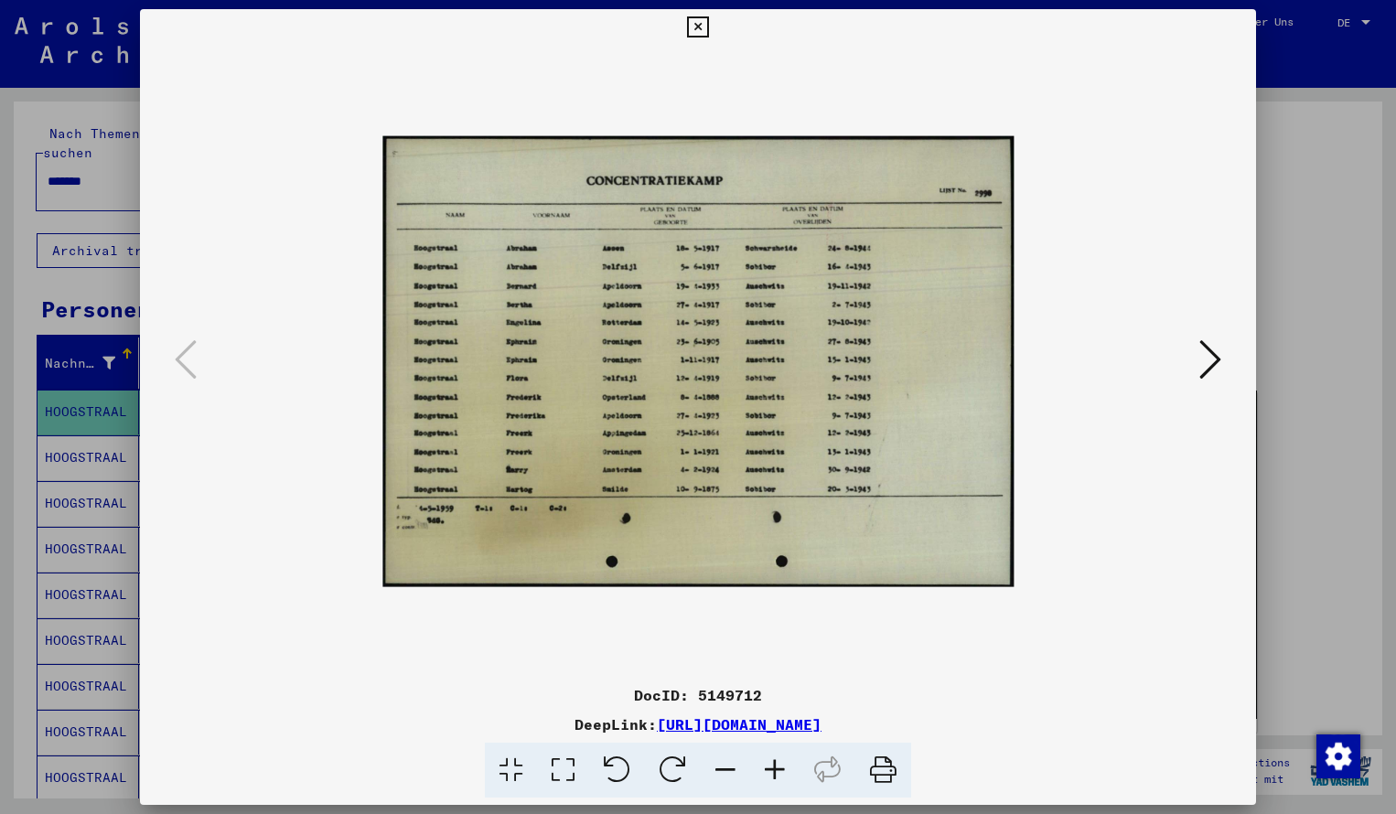
click at [781, 777] on icon at bounding box center [774, 771] width 49 height 56
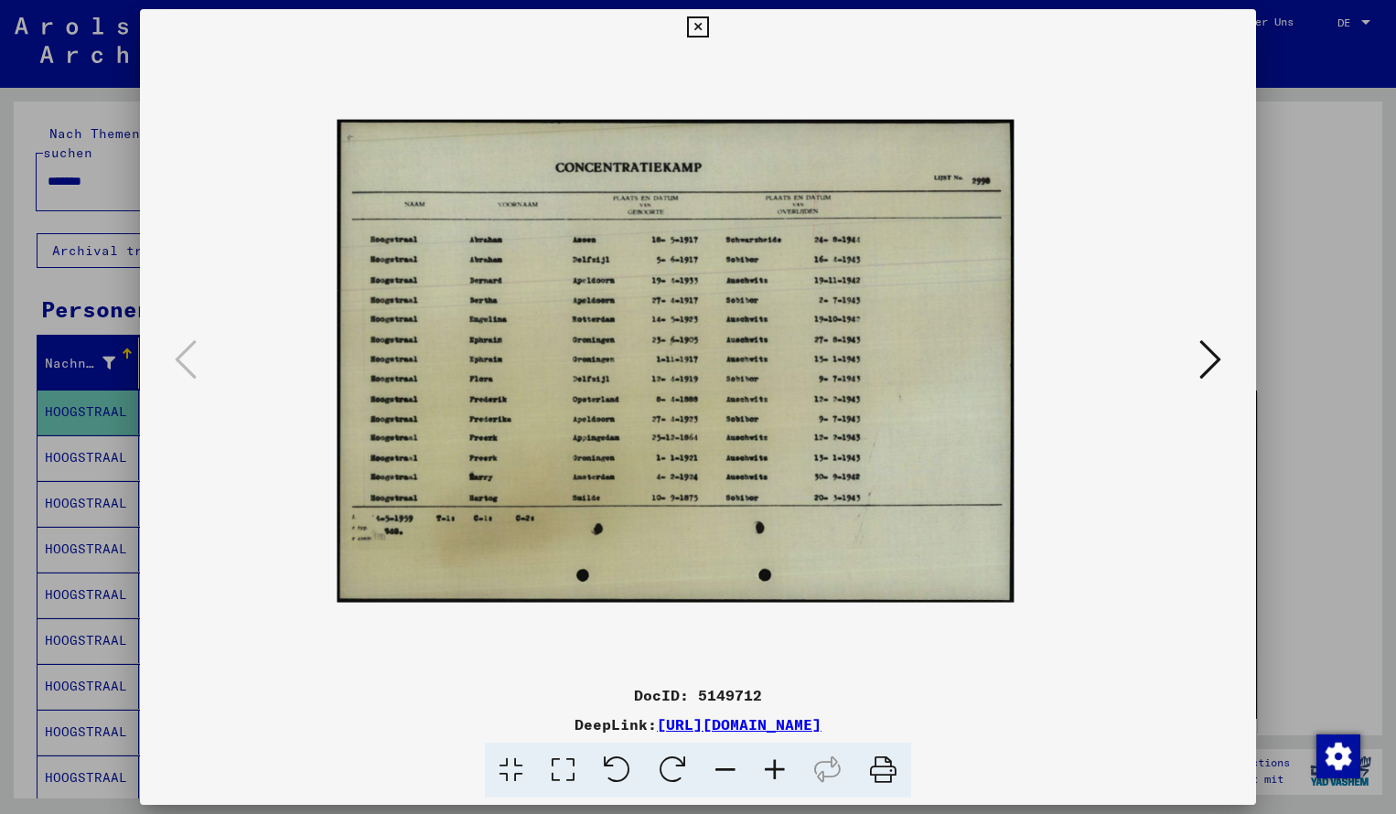
click at [781, 777] on icon at bounding box center [774, 771] width 49 height 56
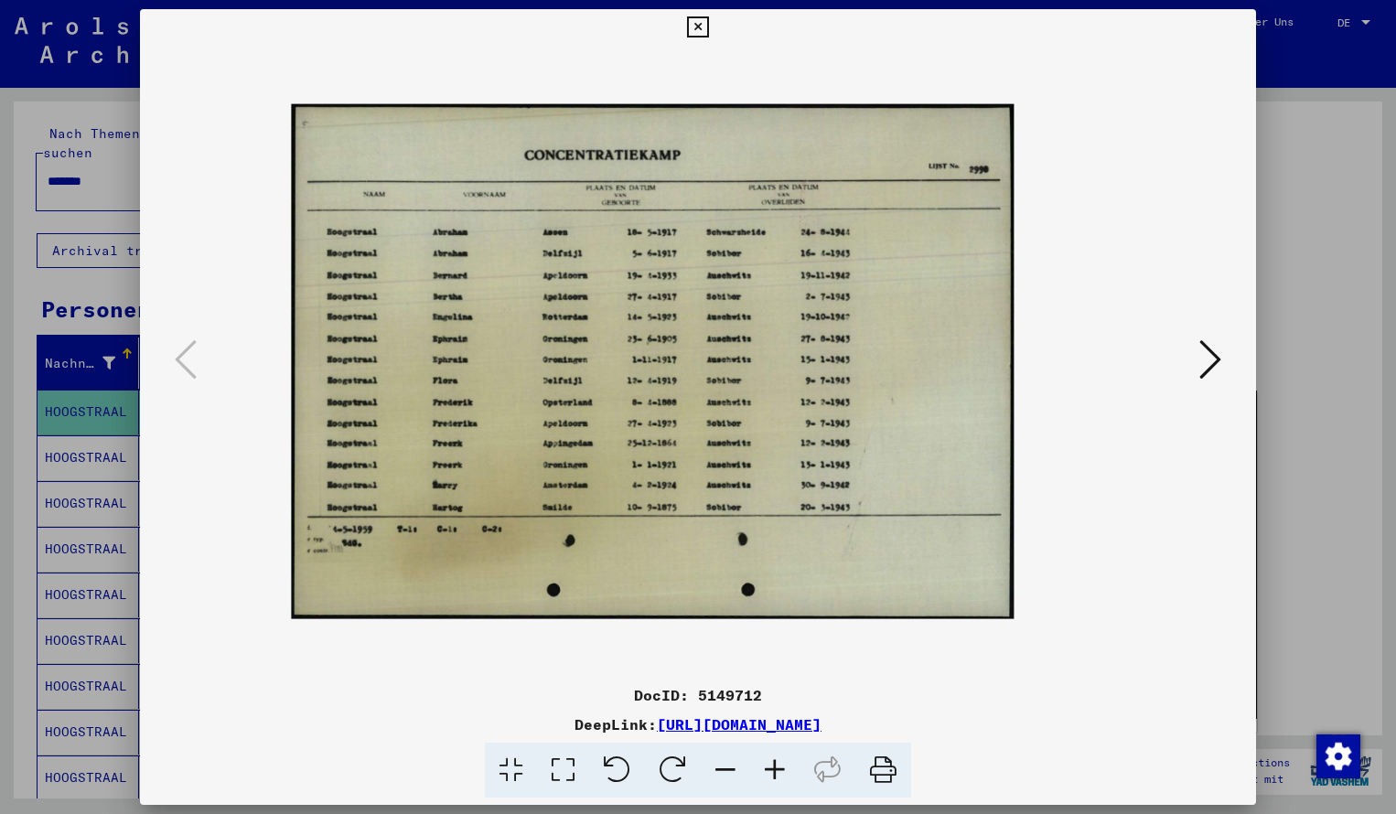
click at [780, 774] on icon at bounding box center [774, 771] width 49 height 56
click at [779, 776] on icon at bounding box center [774, 771] width 49 height 56
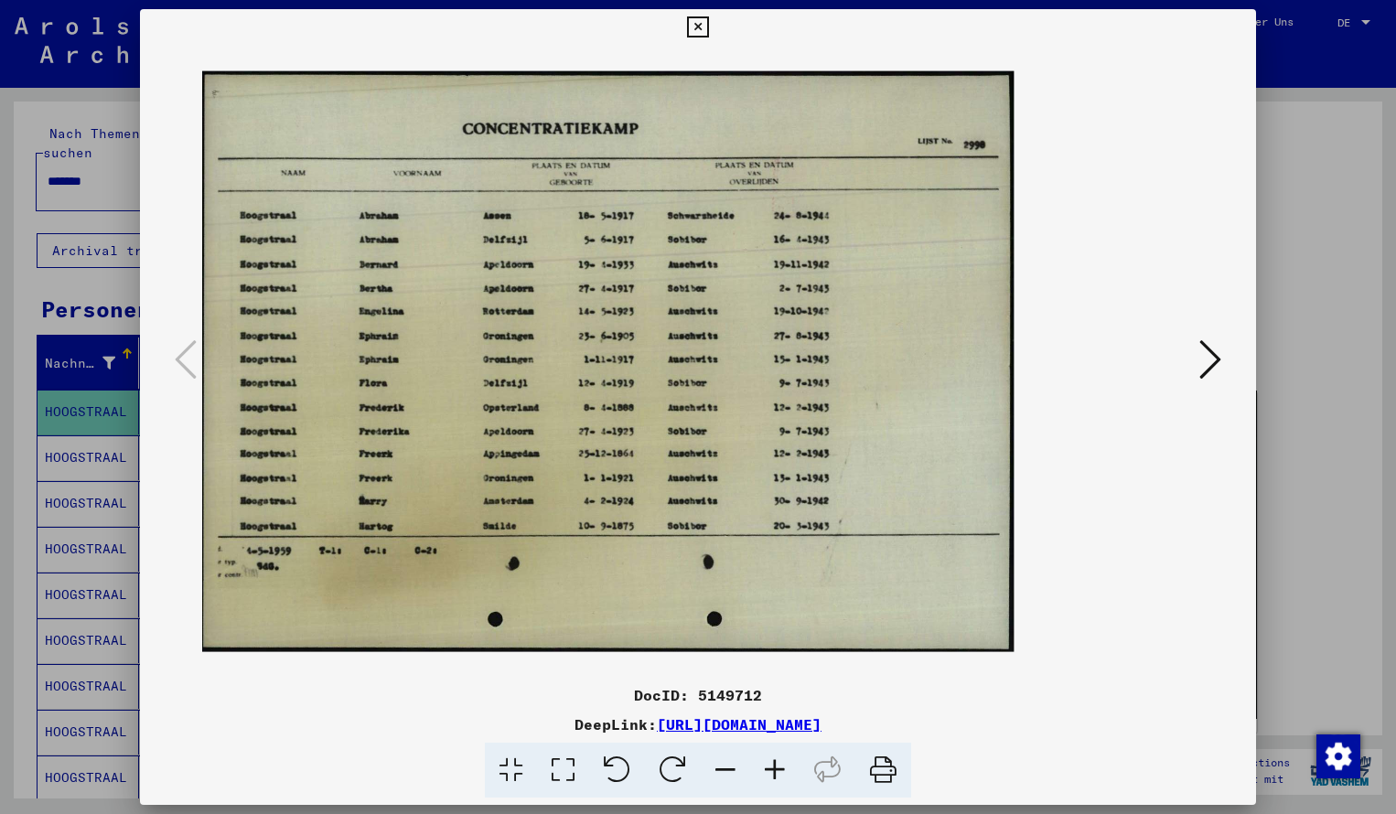
click at [778, 776] on icon at bounding box center [774, 771] width 49 height 56
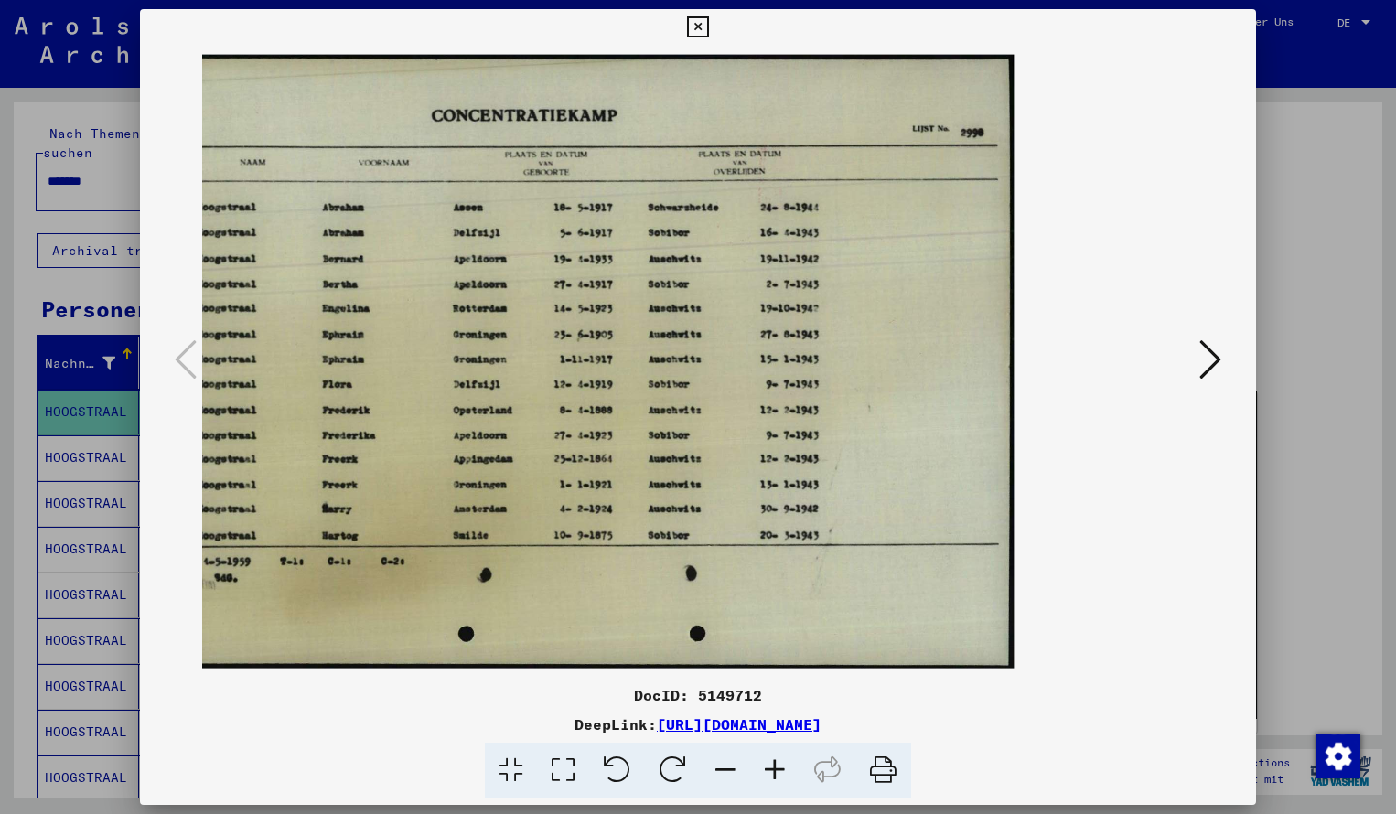
click at [708, 24] on icon at bounding box center [697, 27] width 21 height 22
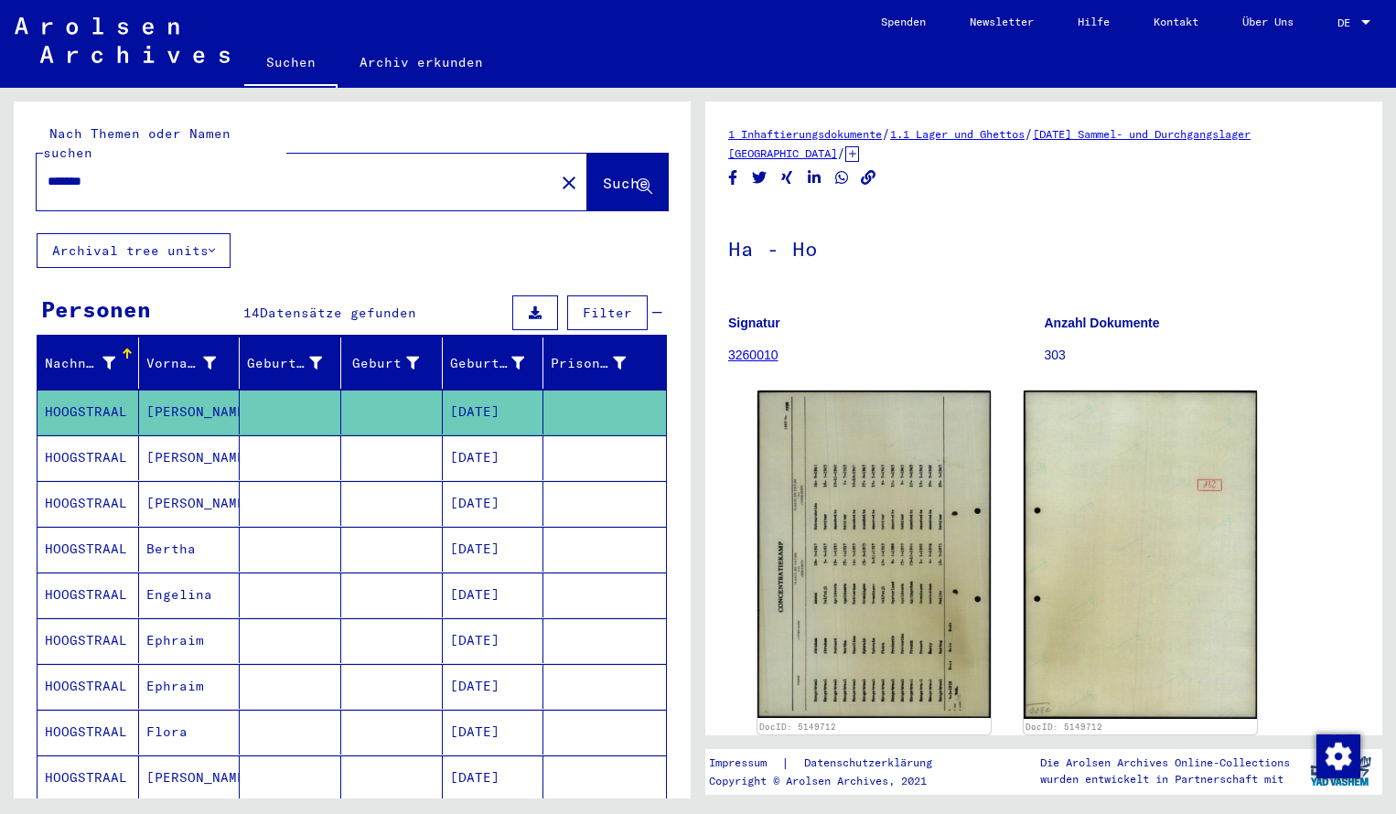
click at [115, 172] on input "*******" at bounding box center [296, 181] width 496 height 19
click at [603, 174] on span "Suche" at bounding box center [626, 183] width 46 height 18
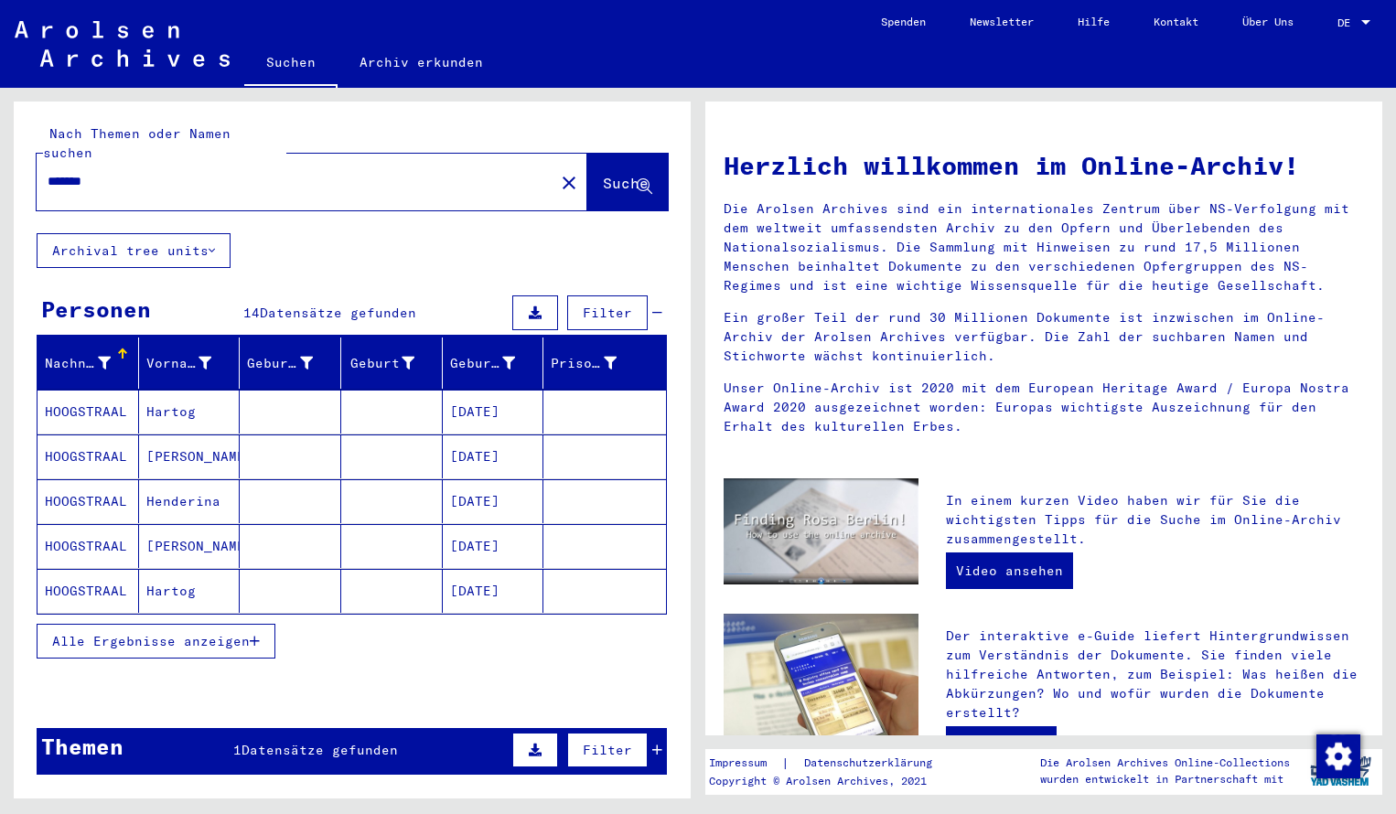
click at [78, 390] on mat-cell "HOOGSTRAAL" at bounding box center [89, 412] width 102 height 44
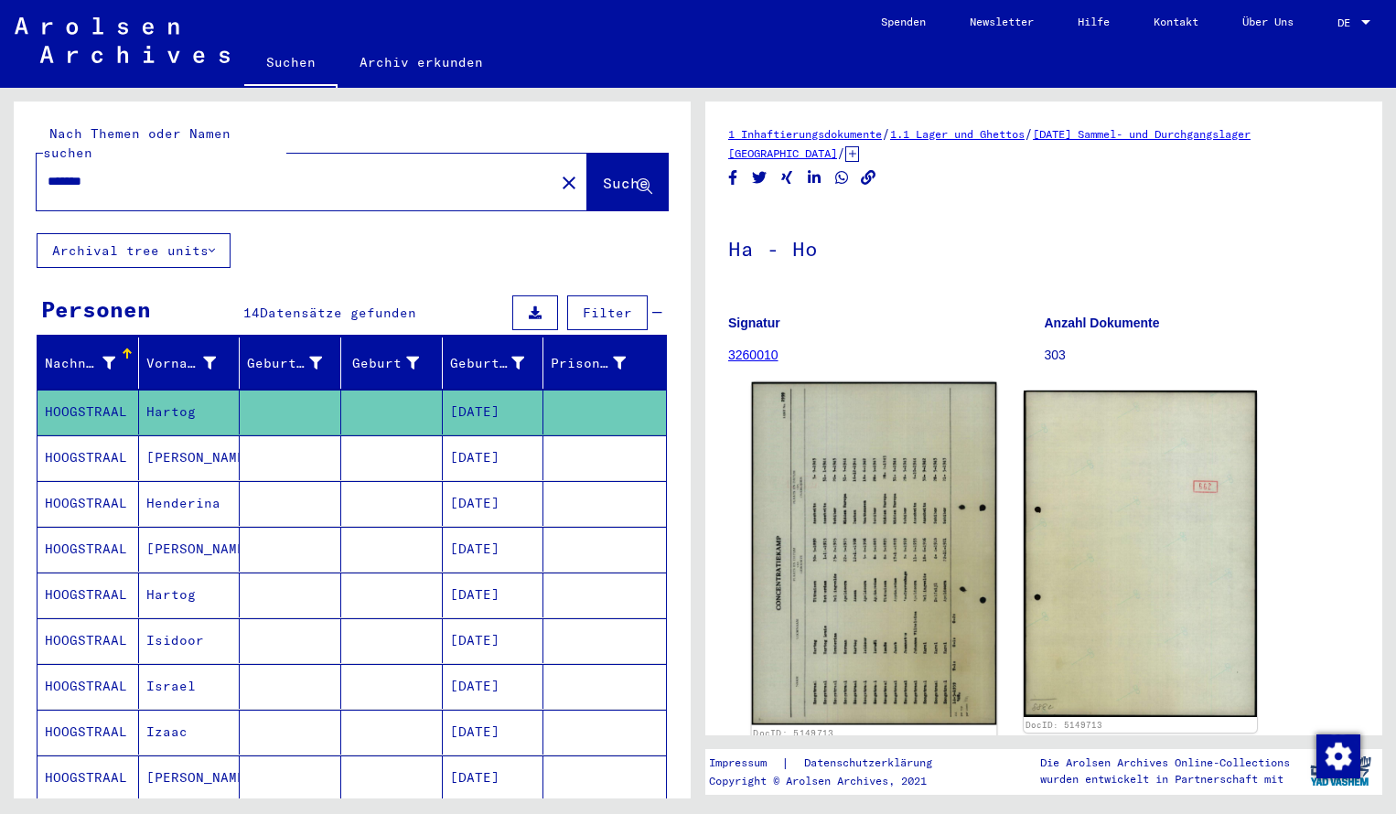
click at [830, 439] on img at bounding box center [874, 554] width 245 height 343
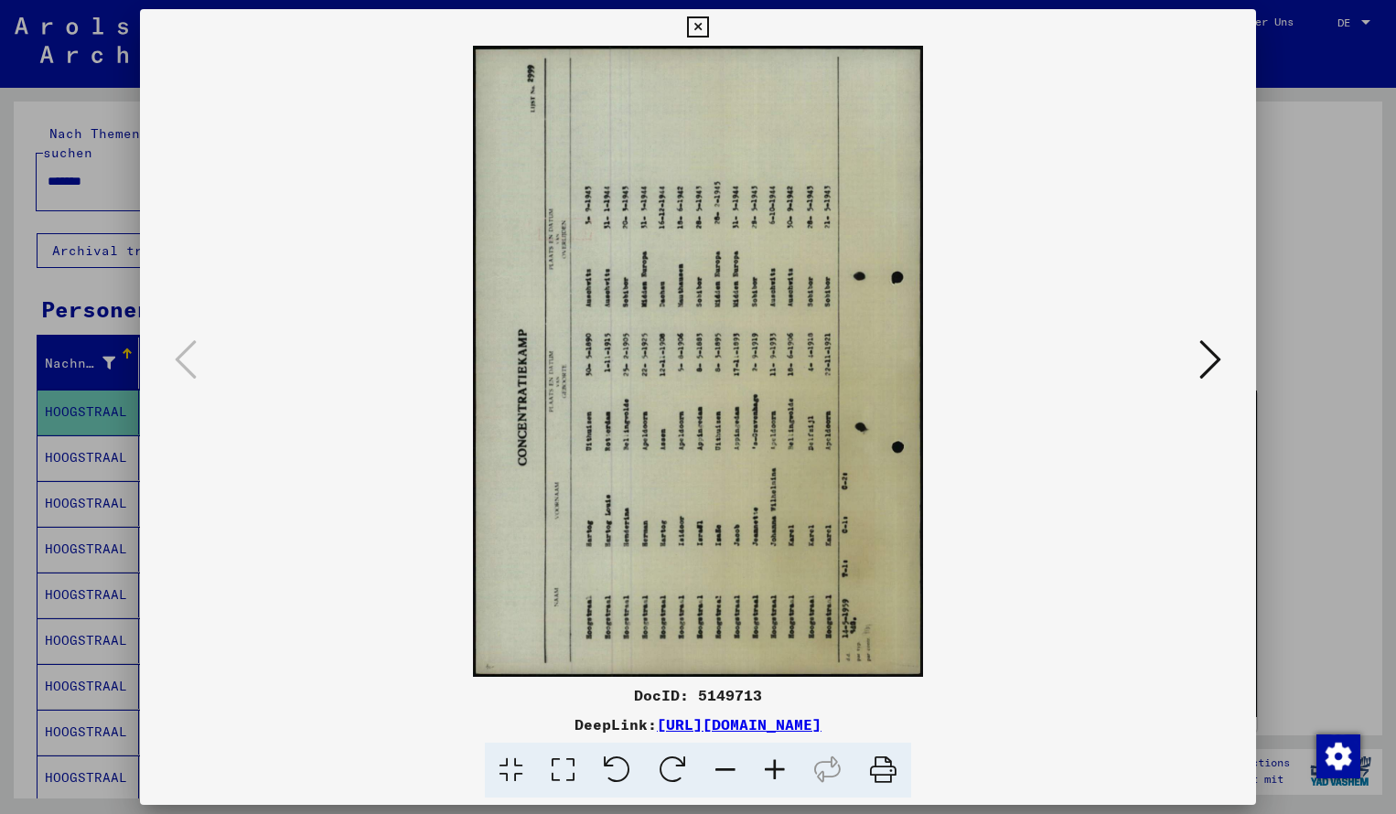
click at [684, 768] on icon at bounding box center [673, 771] width 56 height 56
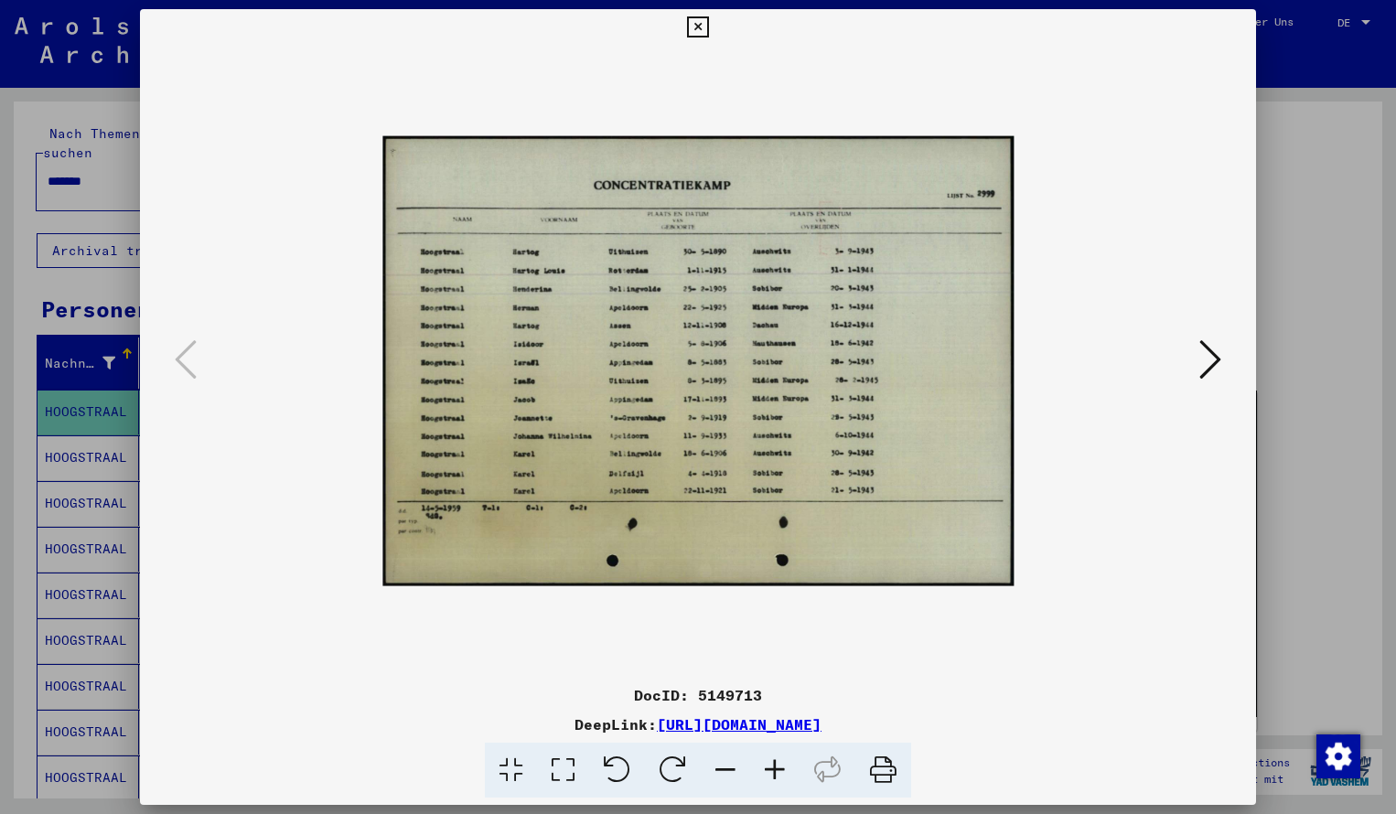
click at [774, 773] on icon at bounding box center [774, 771] width 49 height 56
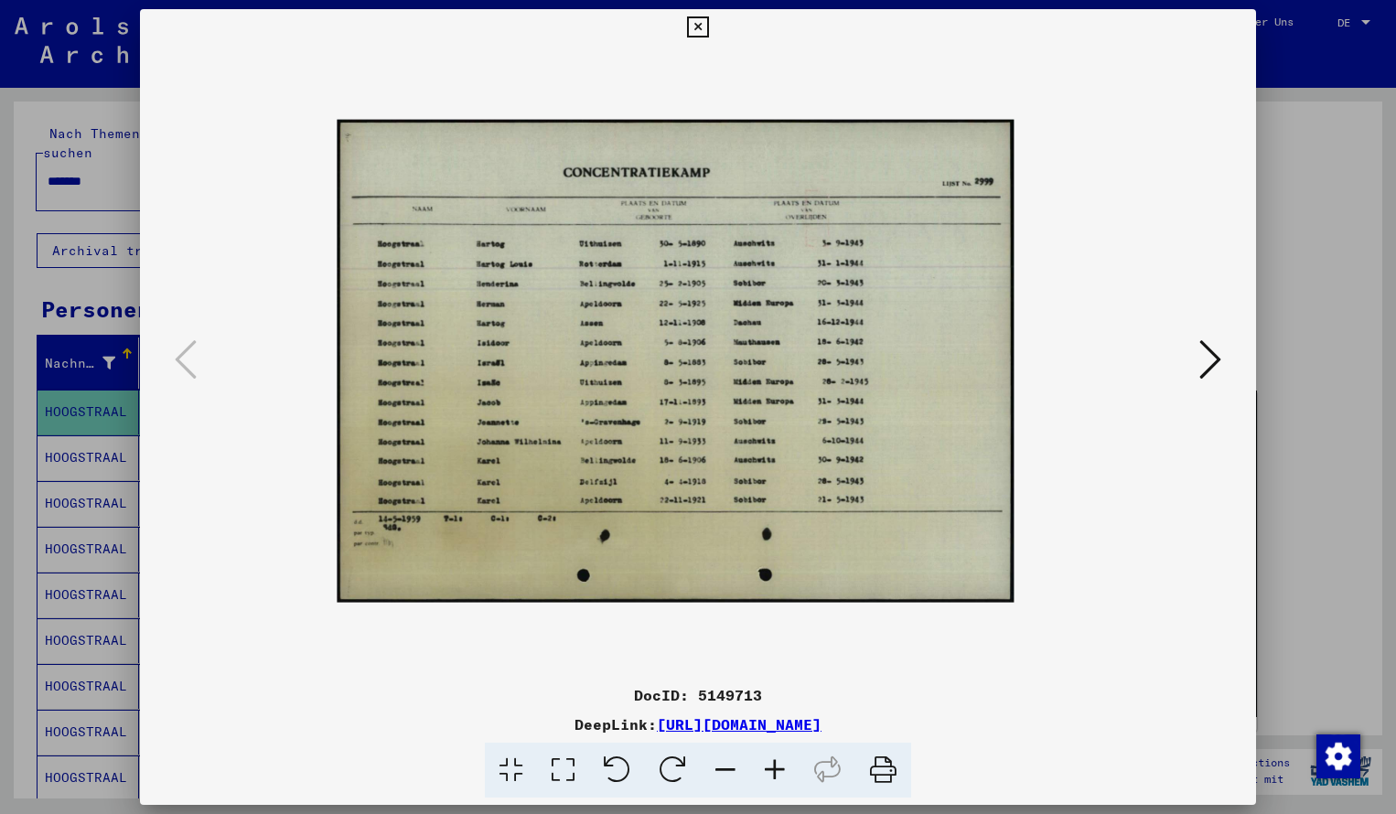
click at [774, 773] on icon at bounding box center [774, 771] width 49 height 56
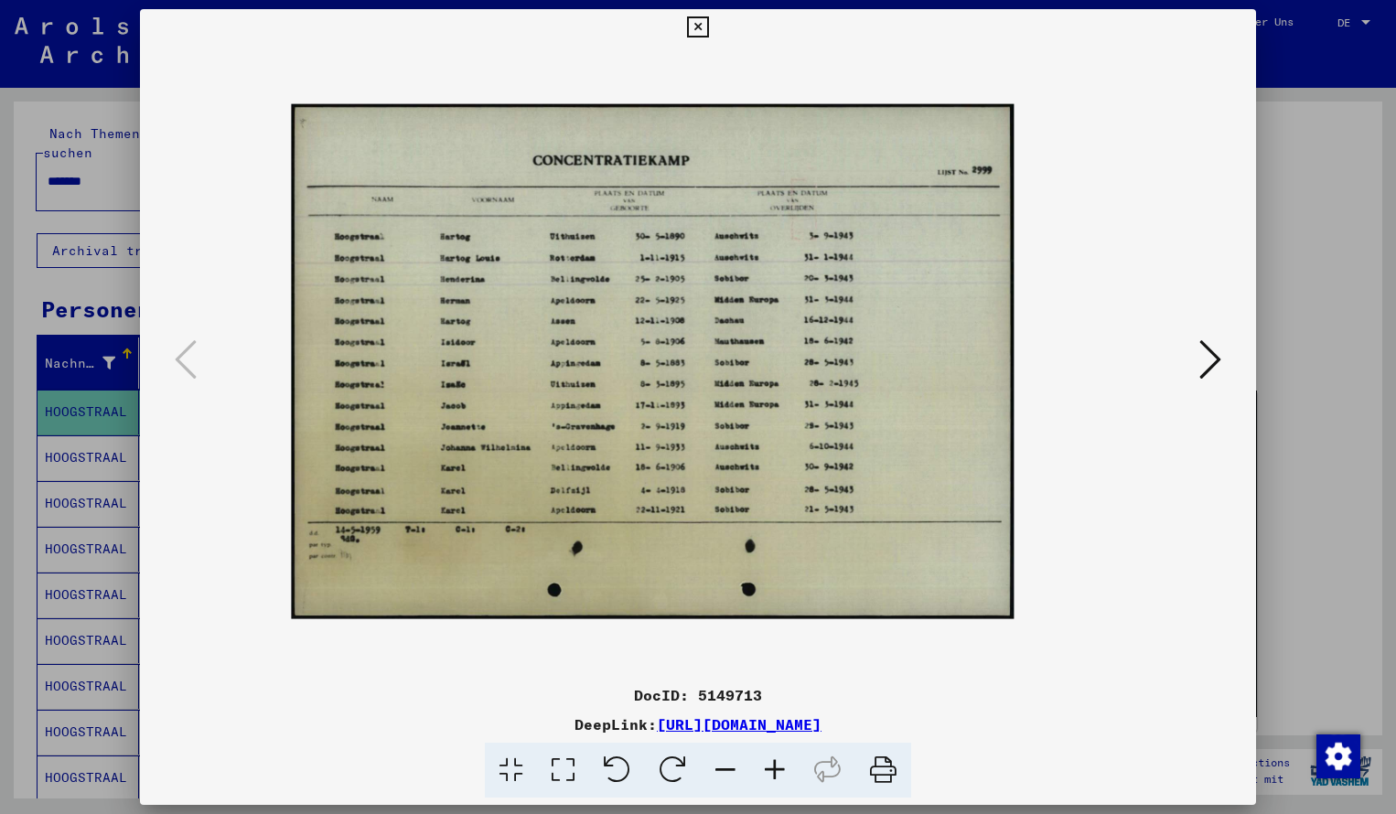
click at [774, 773] on icon at bounding box center [774, 771] width 49 height 56
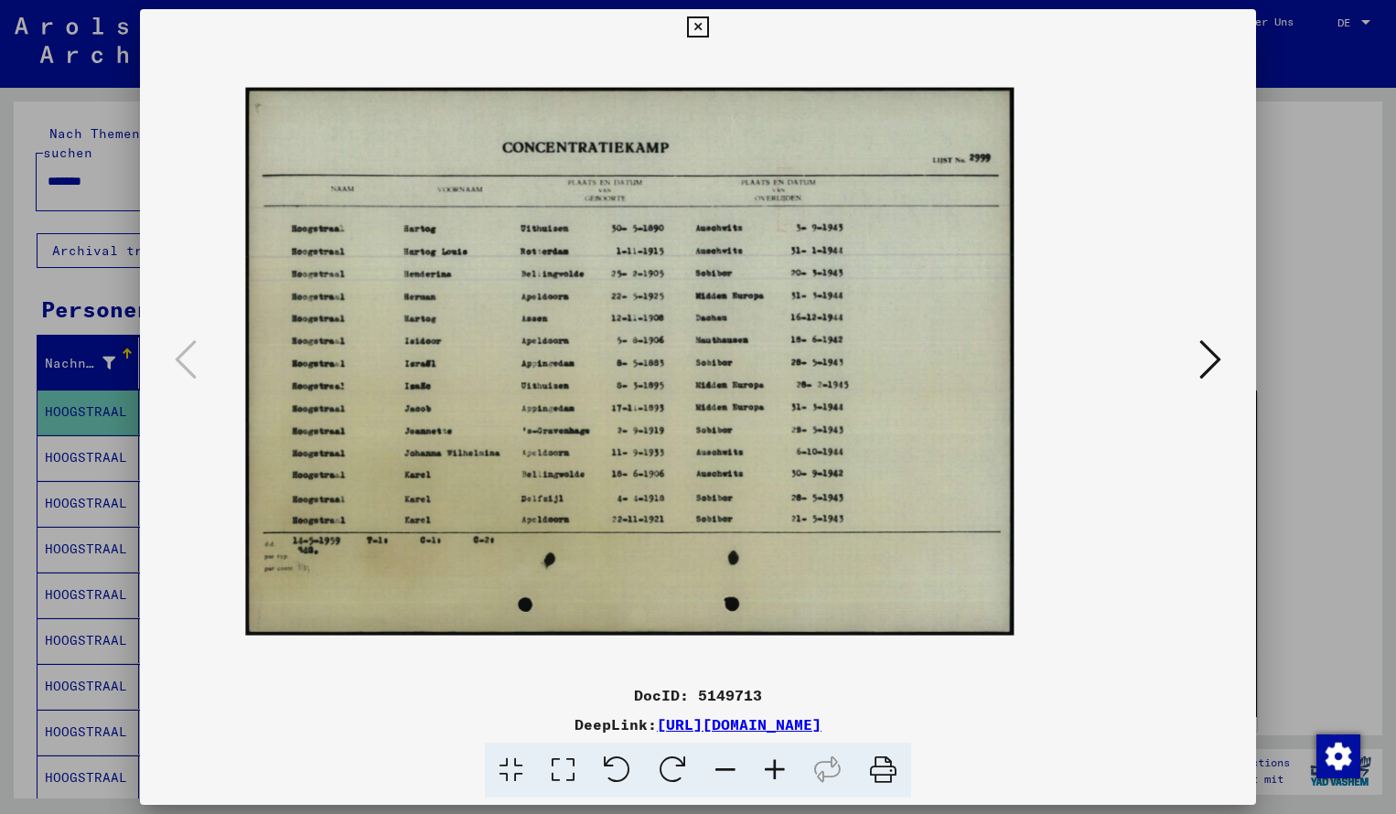
click at [774, 773] on icon at bounding box center [774, 771] width 49 height 56
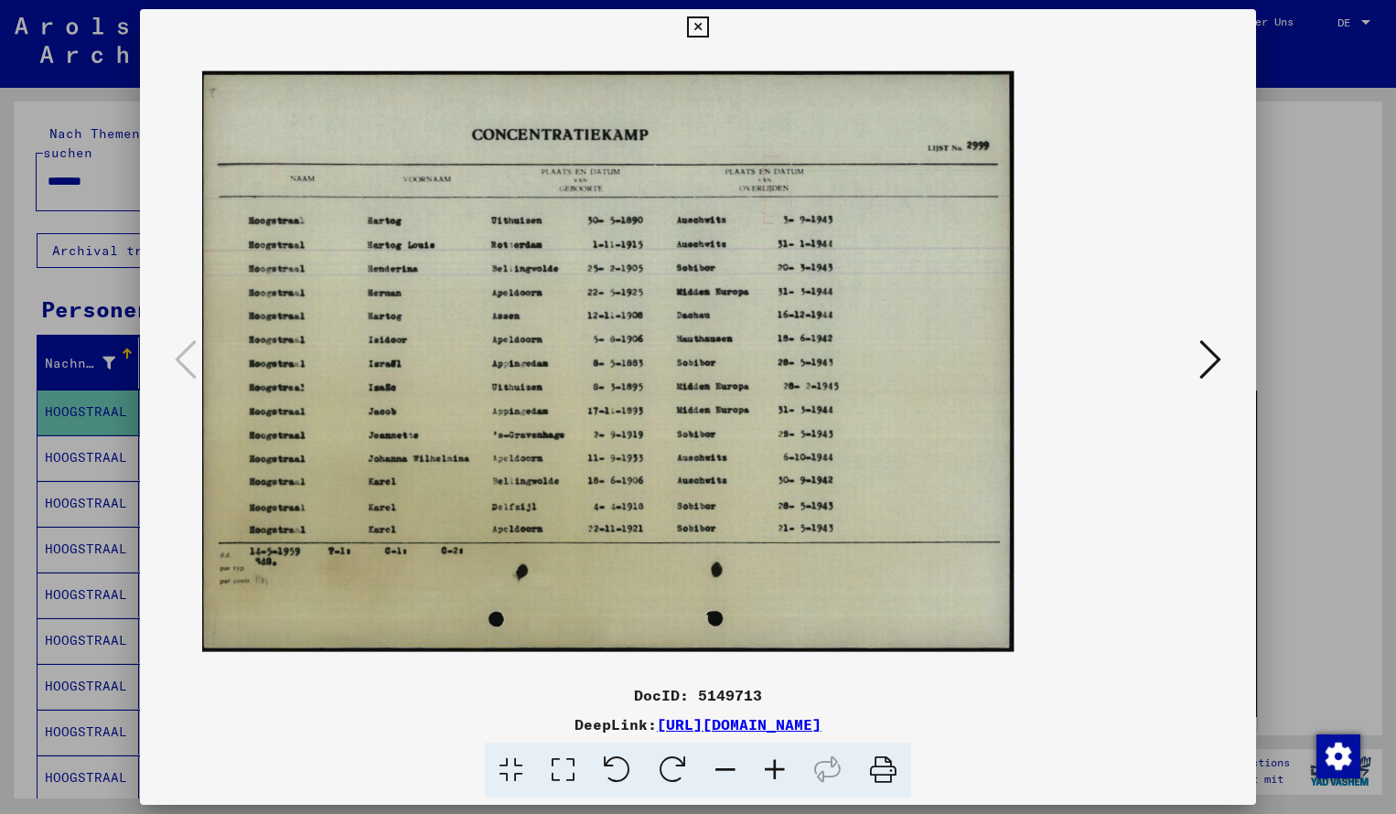
click at [774, 773] on icon at bounding box center [774, 771] width 49 height 56
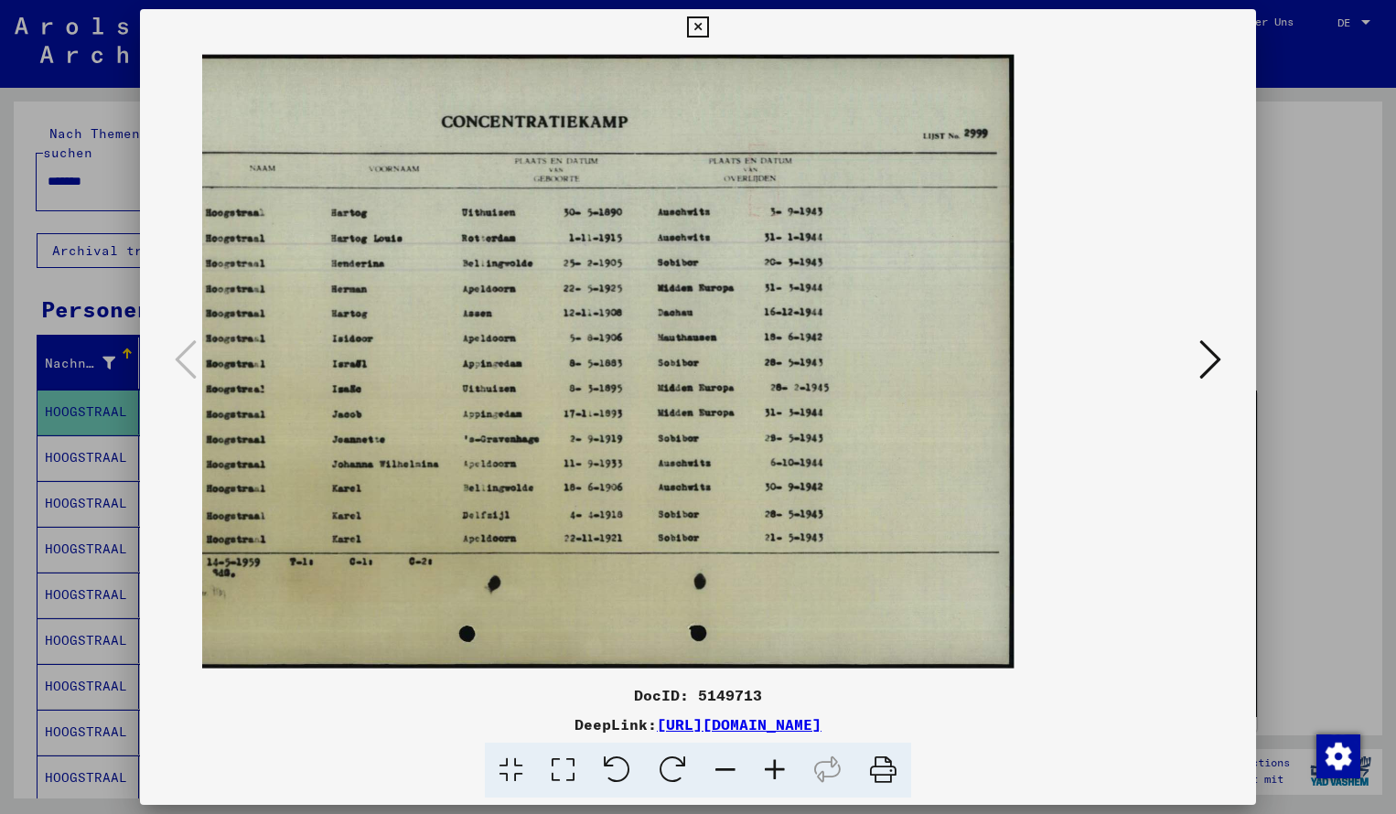
click at [685, 315] on img at bounding box center [584, 361] width 860 height 614
click at [717, 391] on img at bounding box center [584, 361] width 860 height 614
click at [708, 23] on icon at bounding box center [697, 27] width 21 height 22
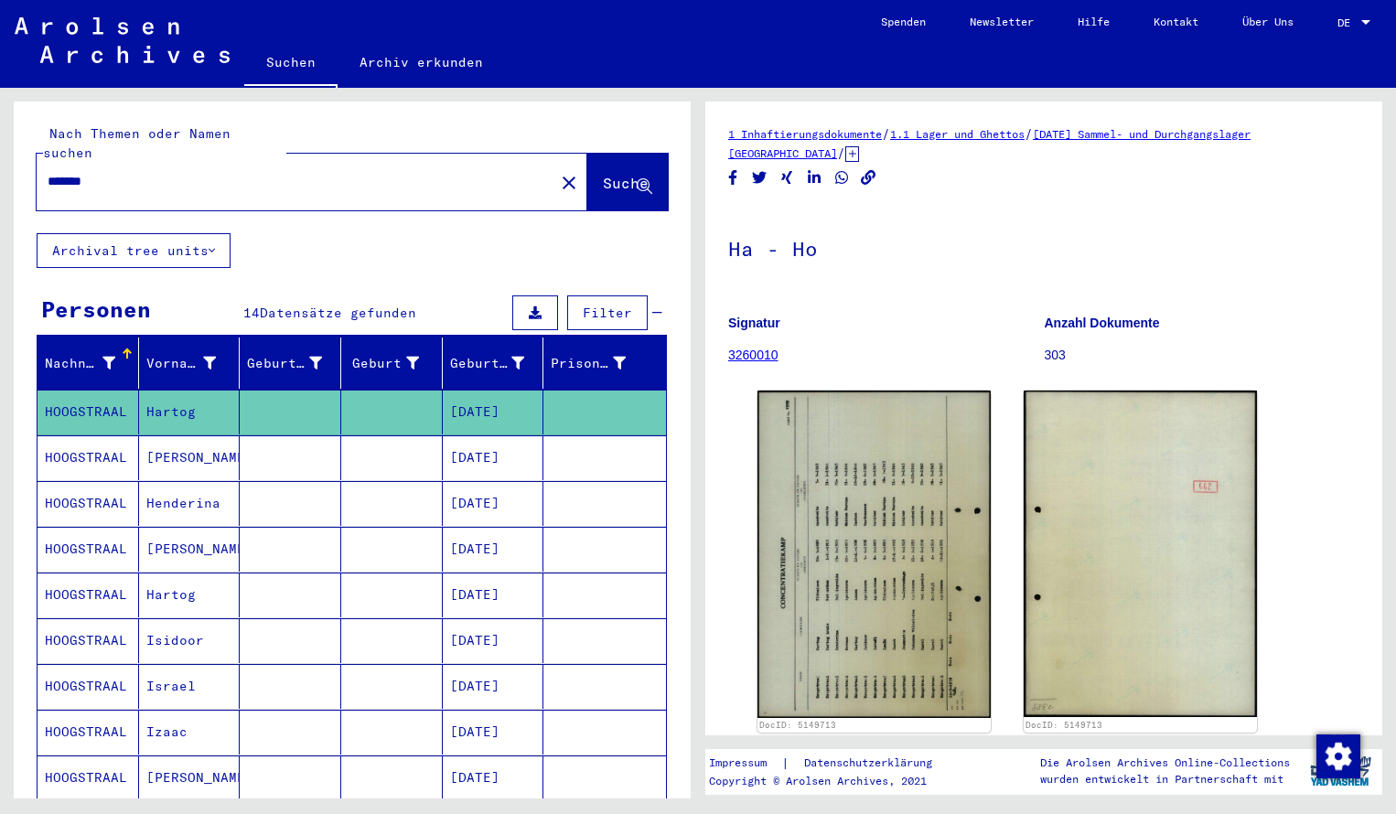
click at [125, 172] on input "*******" at bounding box center [296, 181] width 496 height 19
click at [603, 174] on span "Suche" at bounding box center [626, 183] width 46 height 18
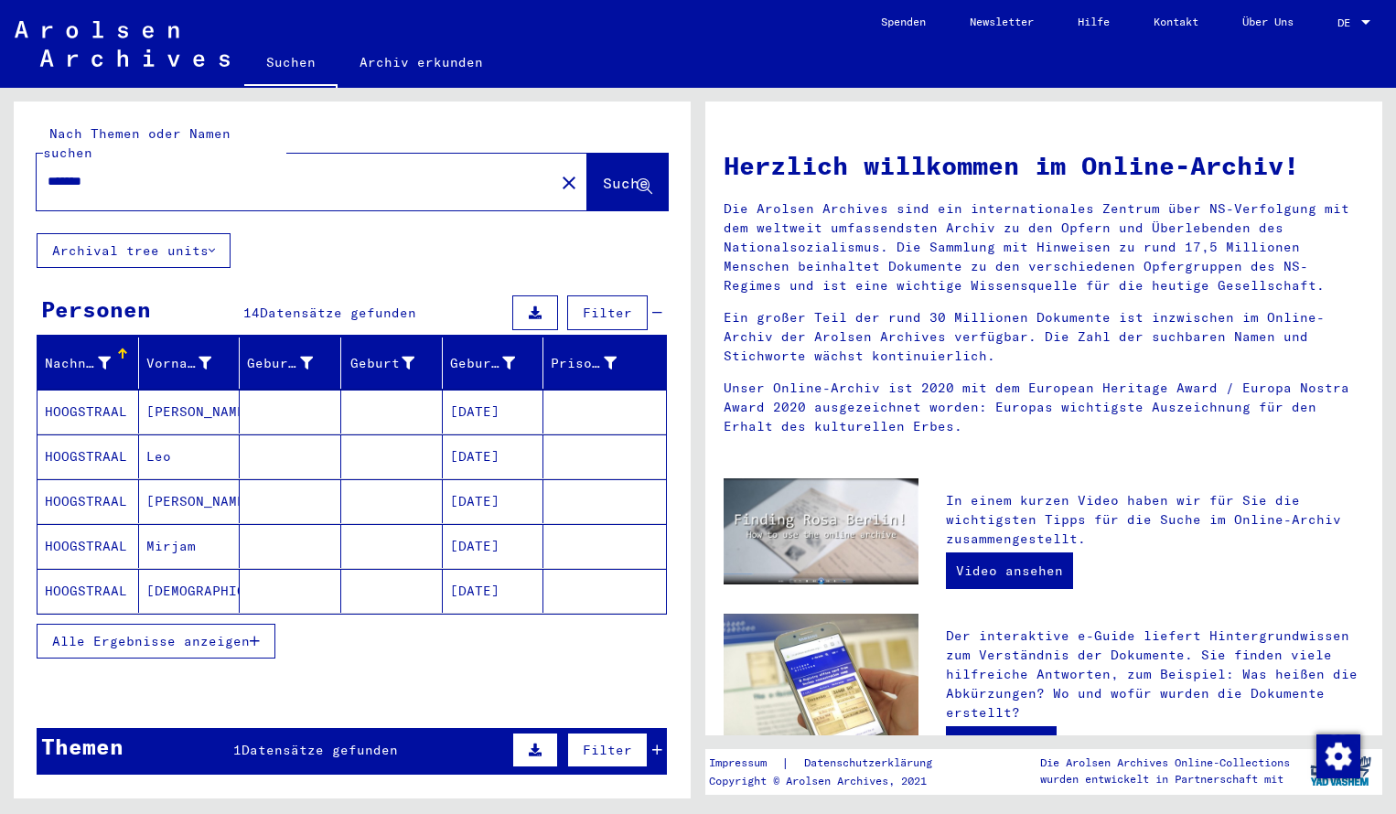
click at [114, 402] on mat-cell "HOOGSTRAAL" at bounding box center [89, 412] width 102 height 44
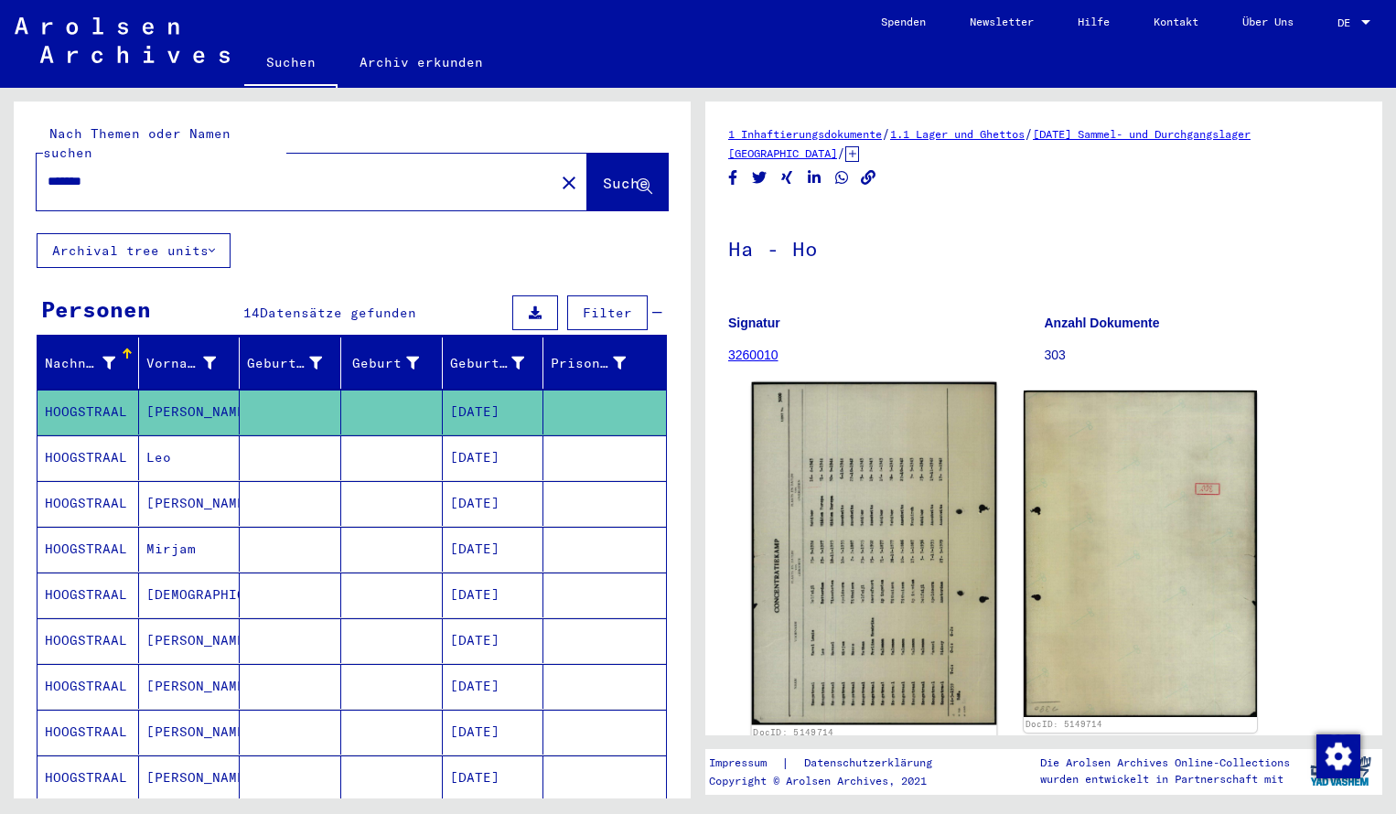
click at [830, 480] on img at bounding box center [874, 554] width 245 height 343
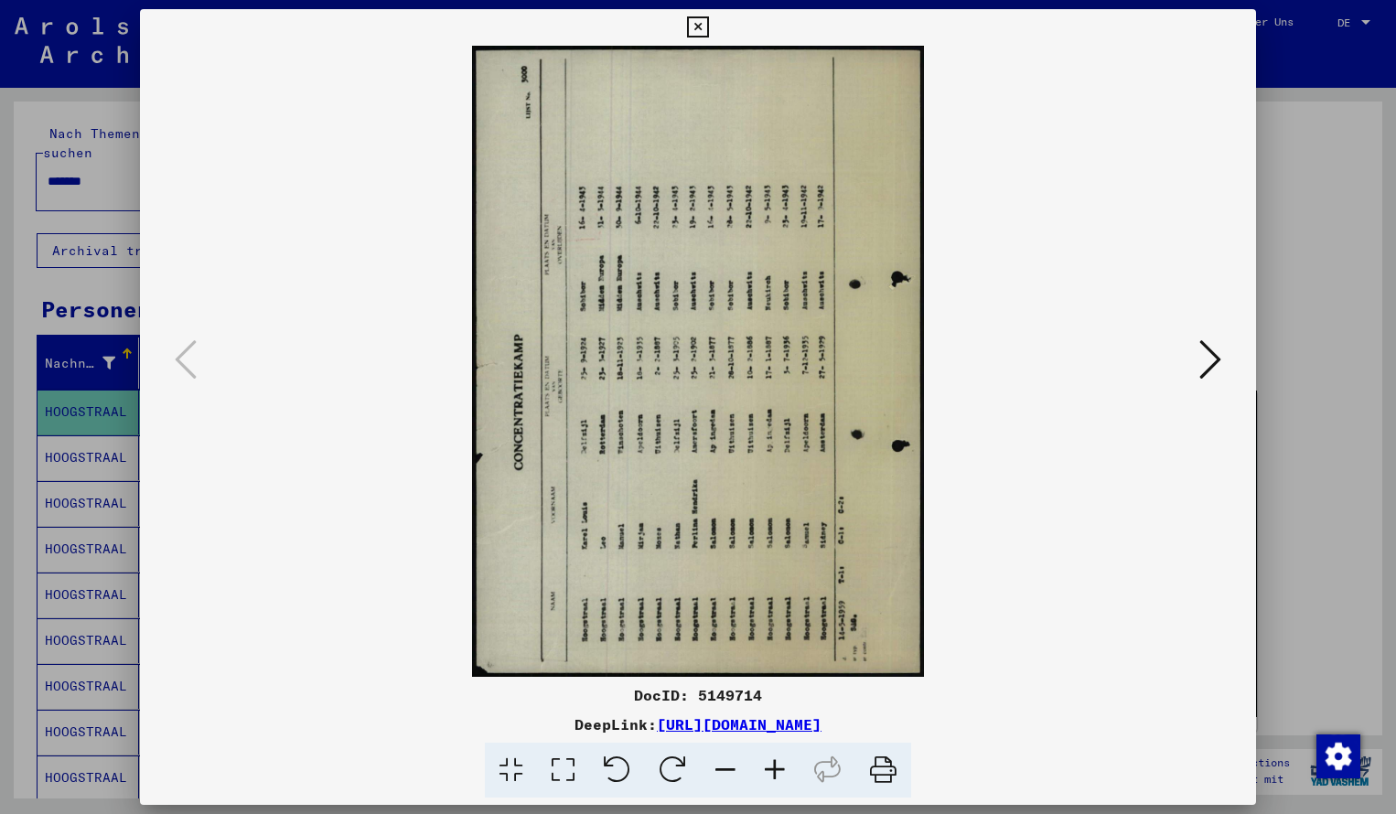
click at [626, 772] on icon at bounding box center [617, 771] width 56 height 56
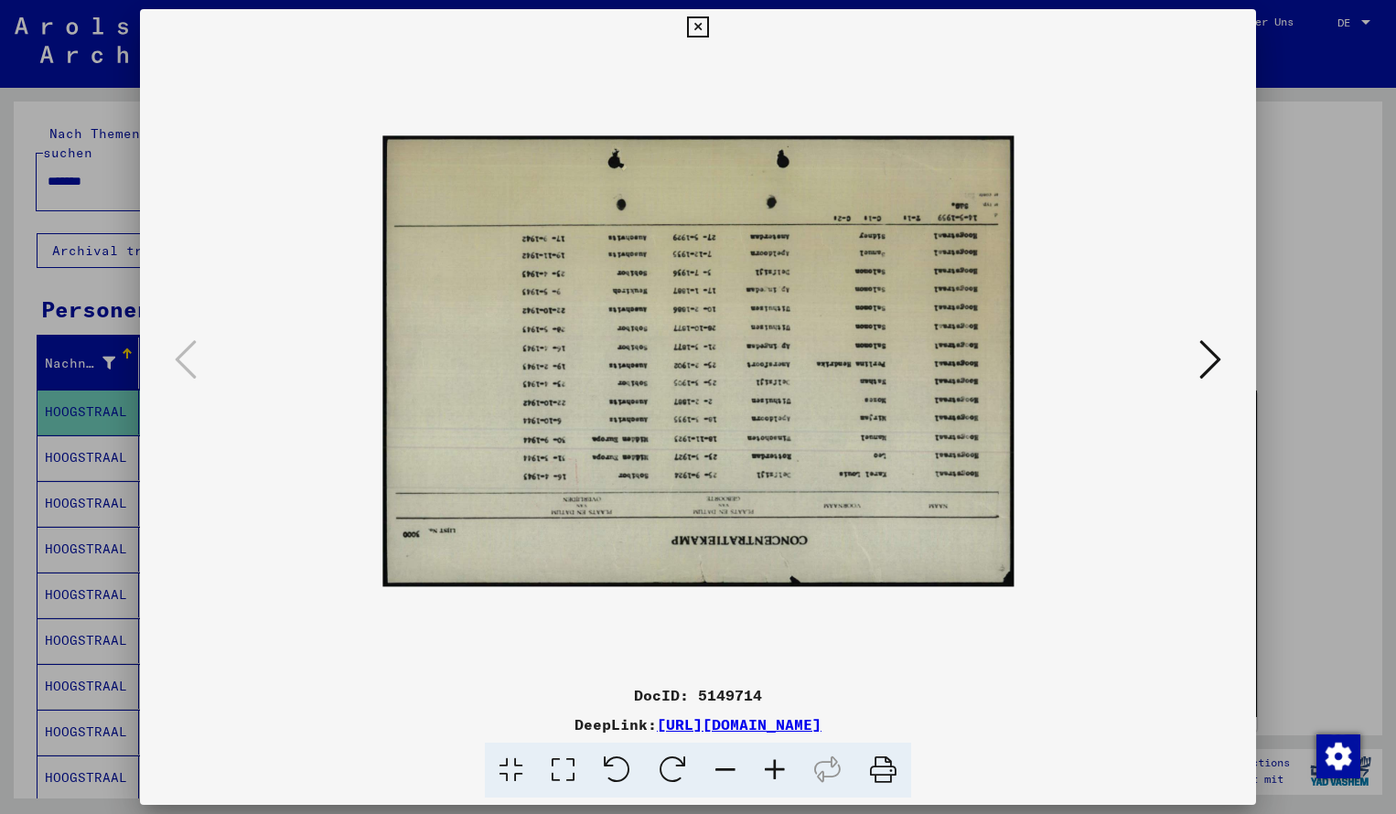
click at [623, 778] on icon at bounding box center [617, 771] width 56 height 56
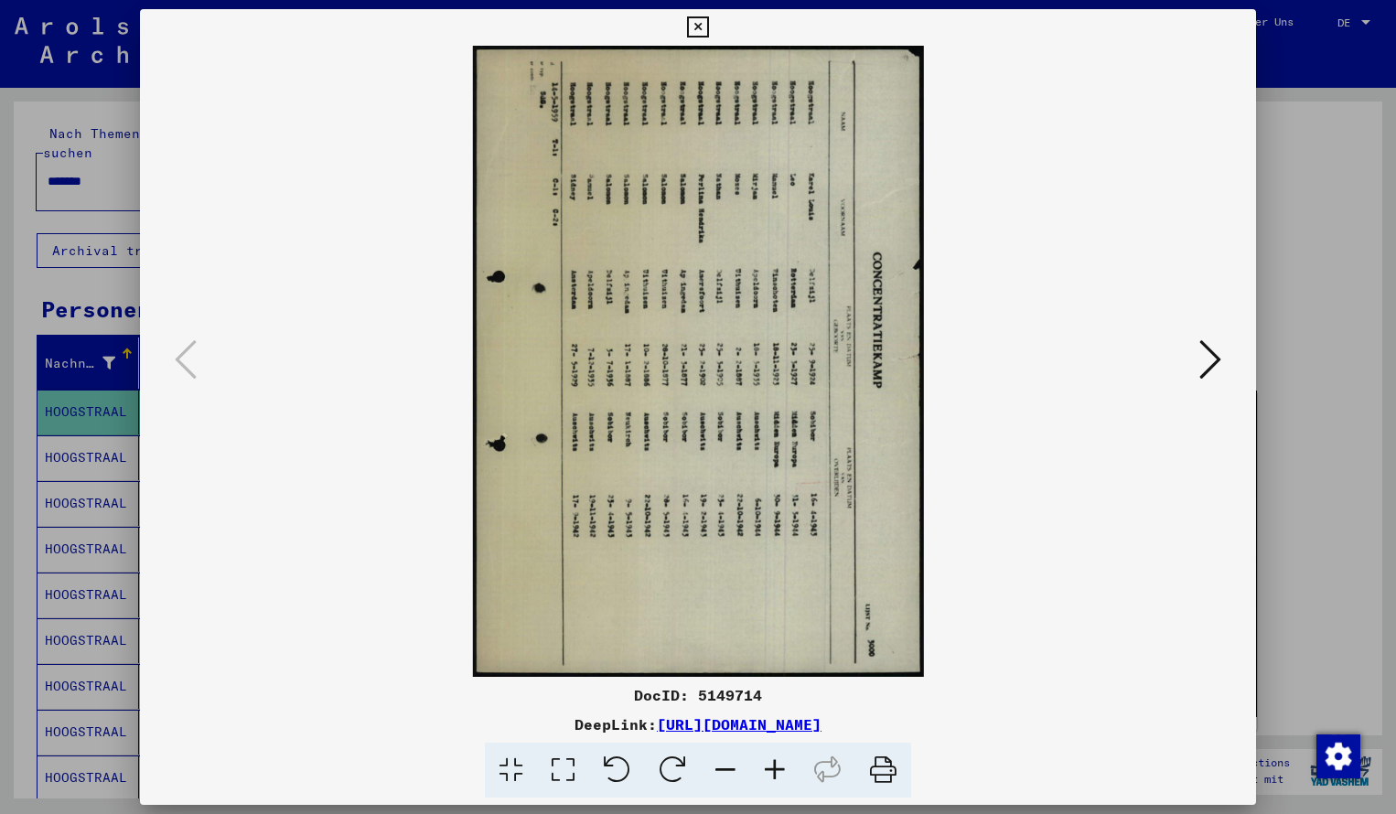
click at [629, 778] on icon at bounding box center [617, 771] width 56 height 56
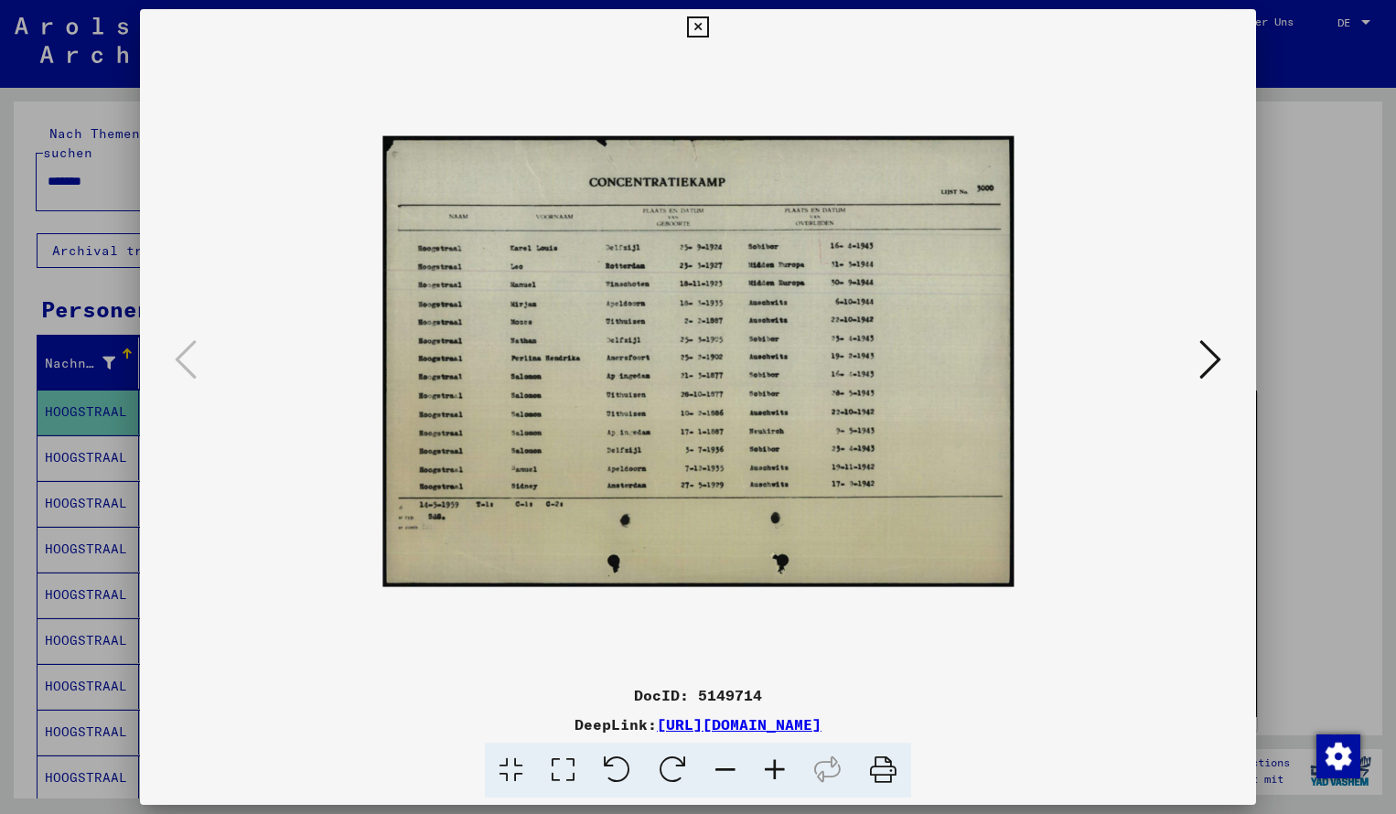
click at [773, 759] on icon at bounding box center [774, 771] width 49 height 56
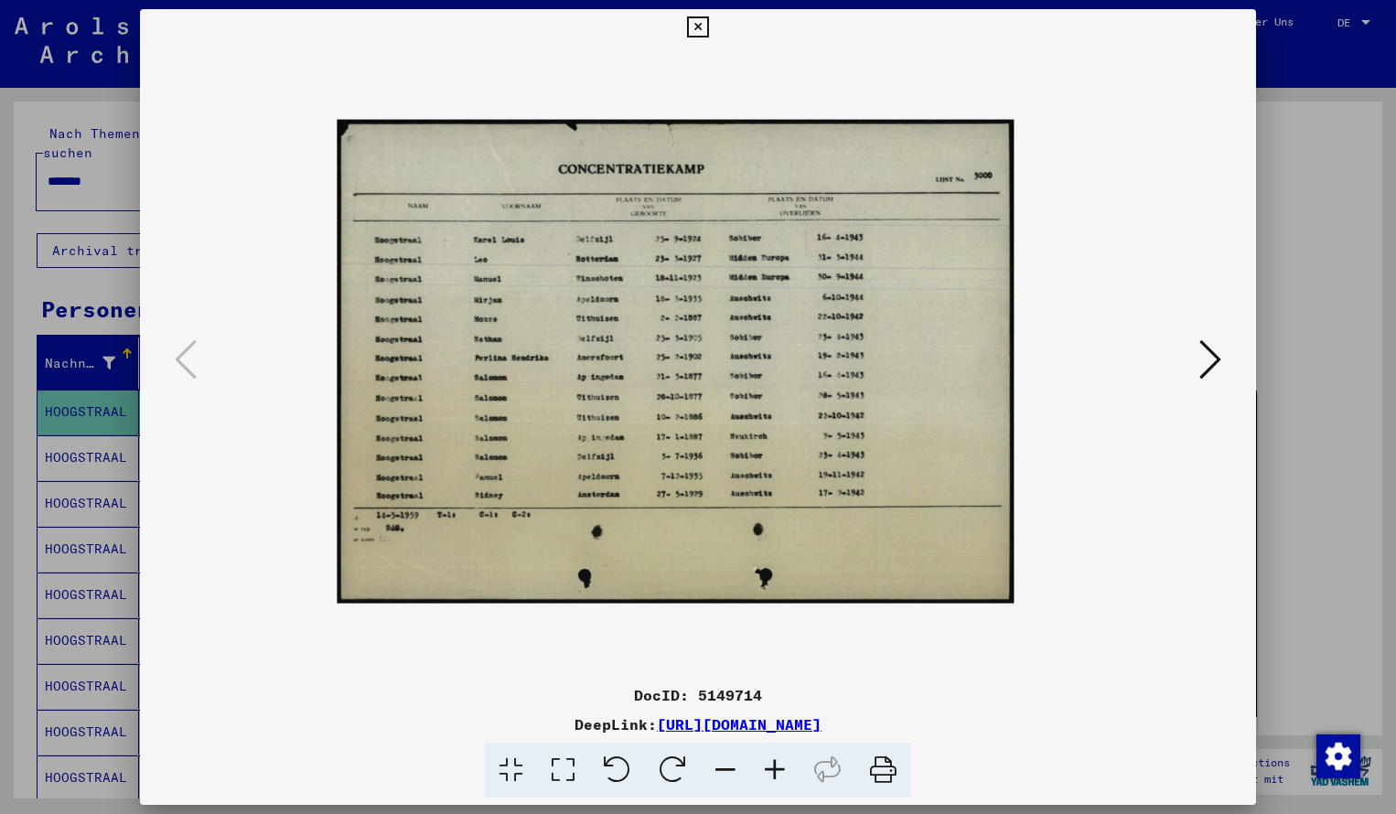
click at [773, 759] on icon at bounding box center [774, 771] width 49 height 56
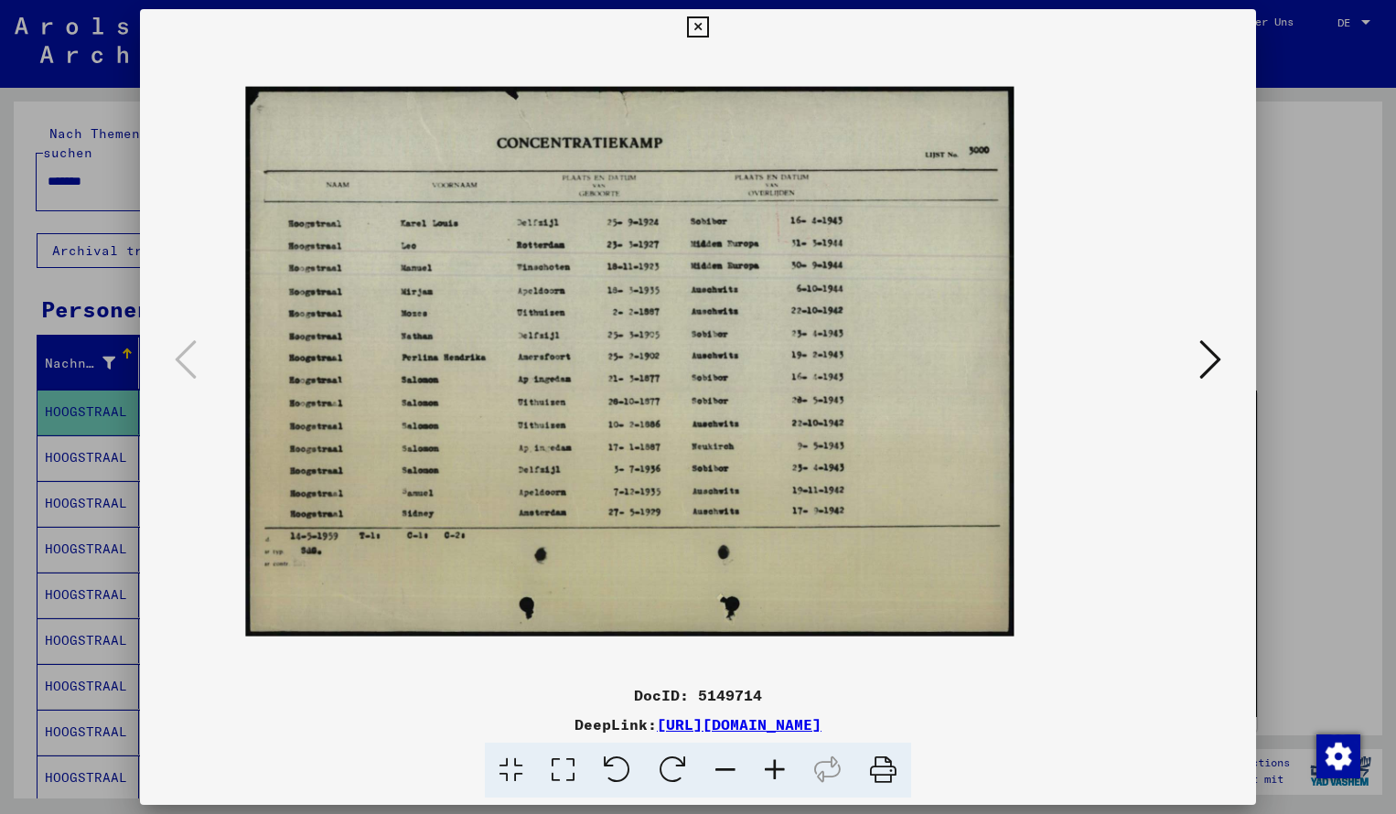
click at [773, 759] on icon at bounding box center [774, 771] width 49 height 56
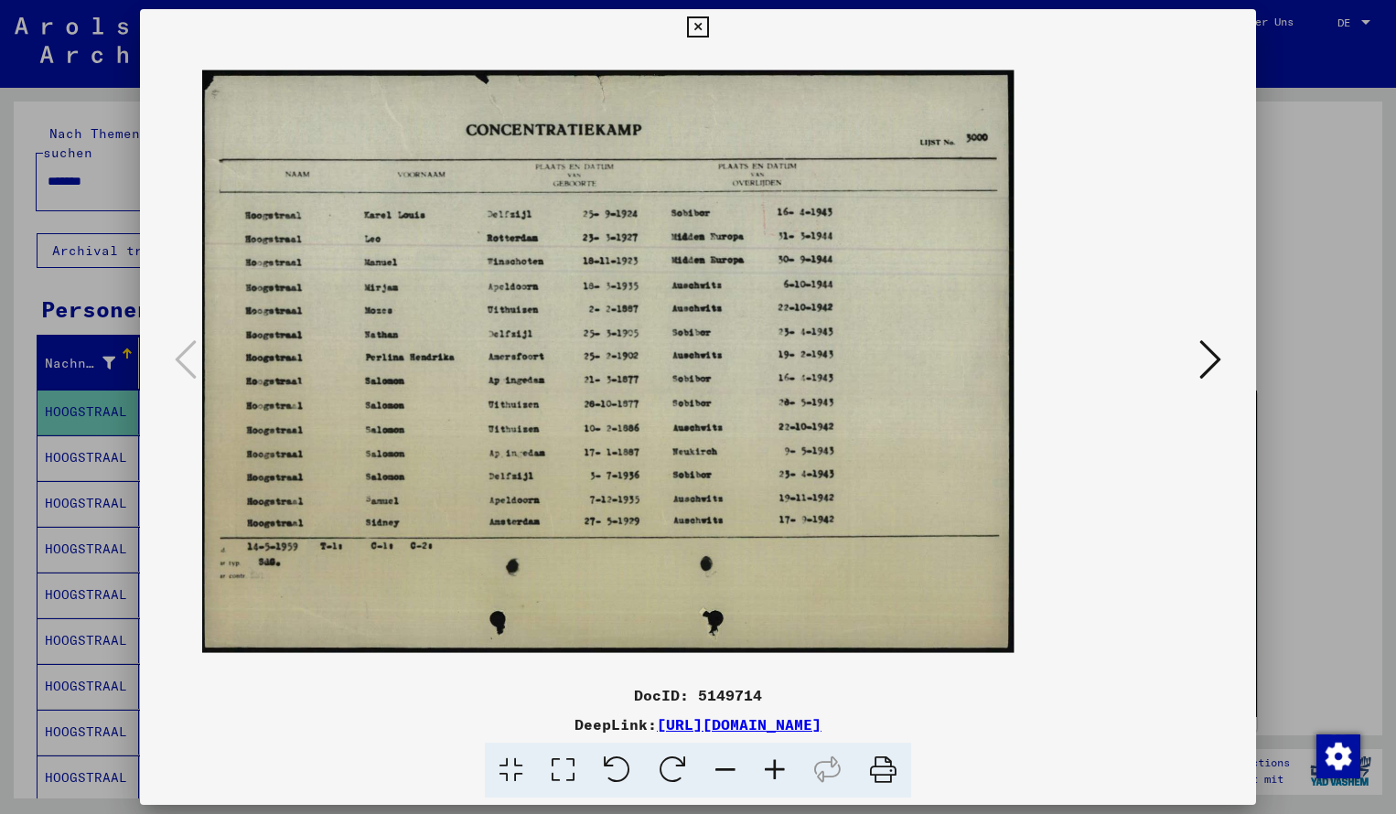
click at [773, 759] on icon at bounding box center [774, 771] width 49 height 56
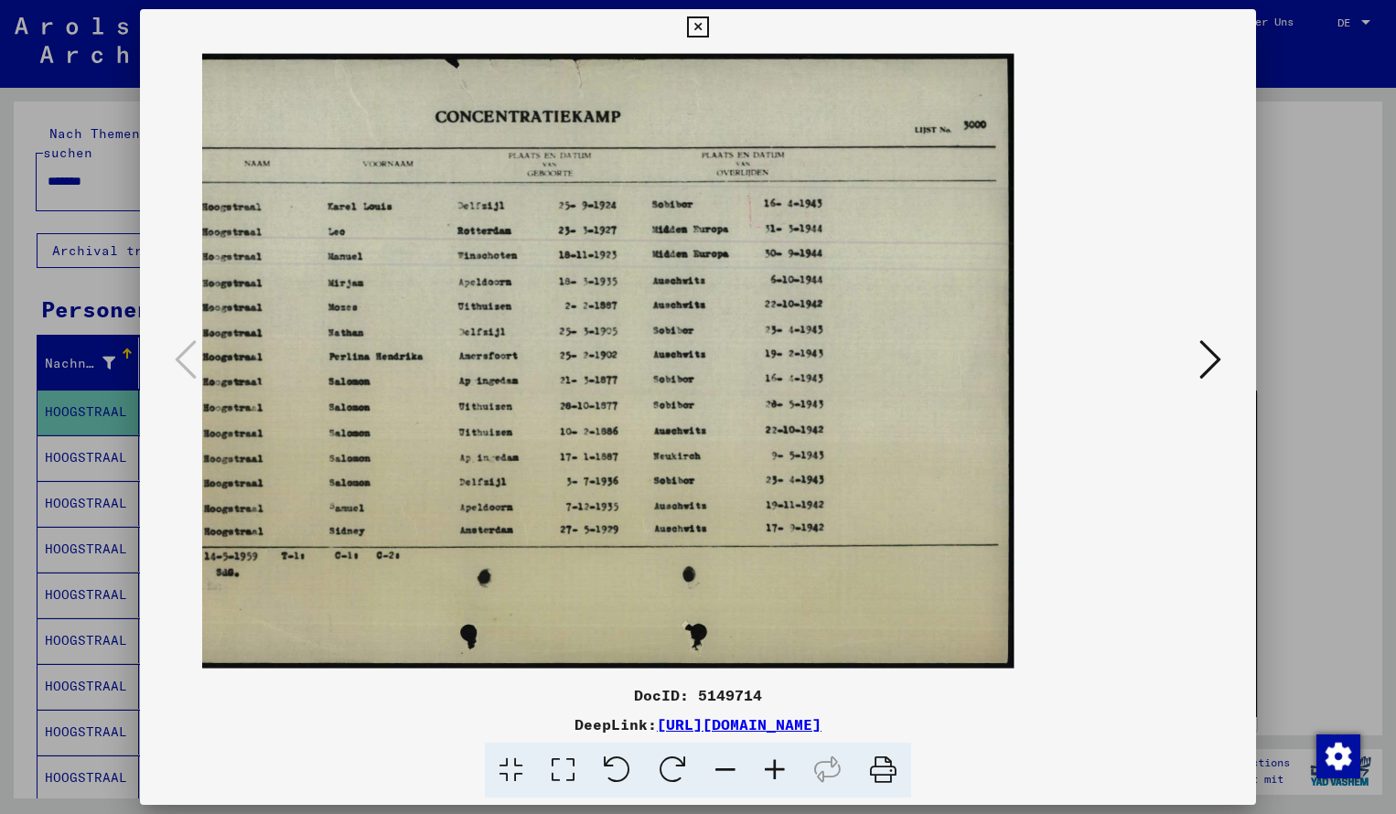
click at [708, 25] on icon at bounding box center [697, 27] width 21 height 22
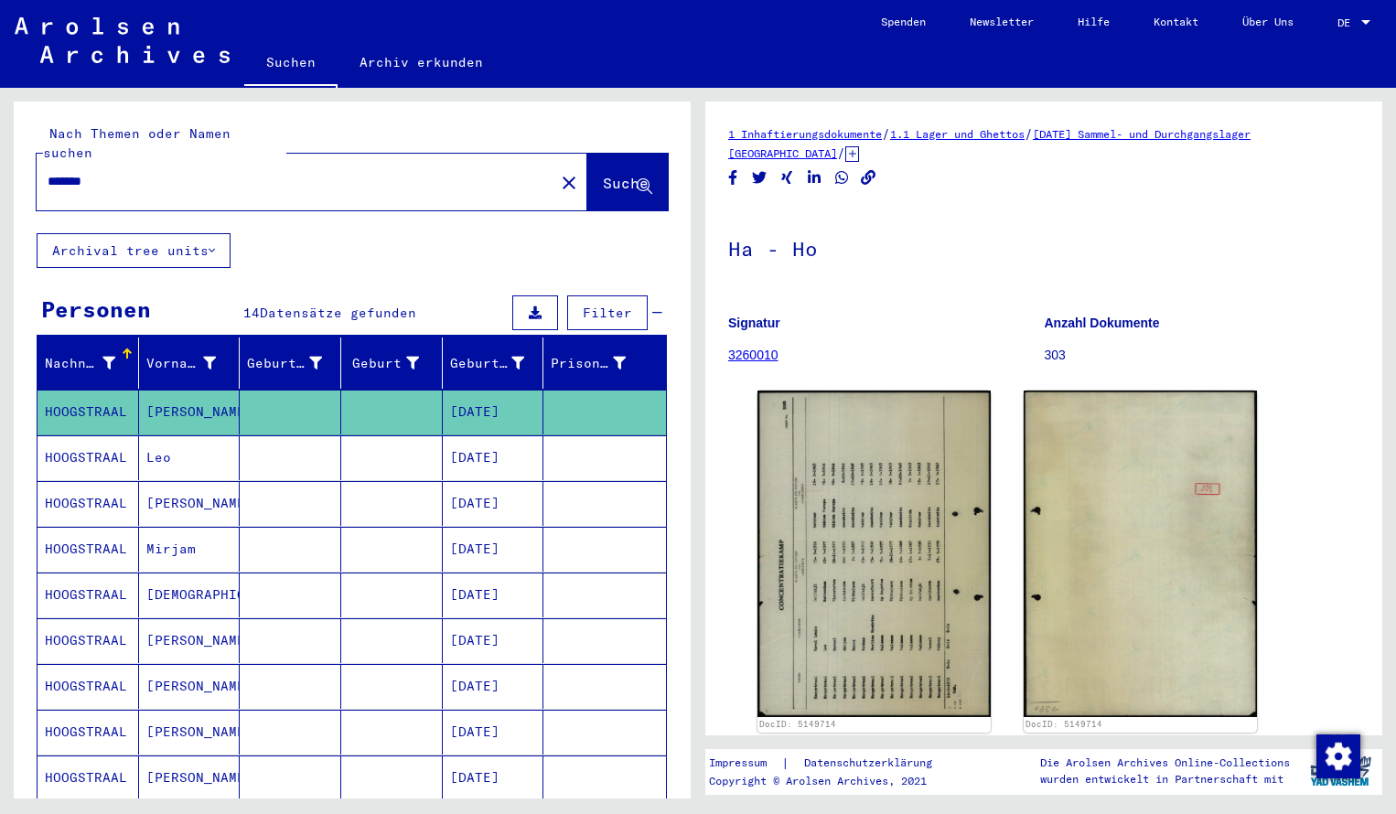
click at [119, 172] on input "*******" at bounding box center [296, 181] width 496 height 19
click at [608, 174] on span "Suche" at bounding box center [626, 183] width 46 height 18
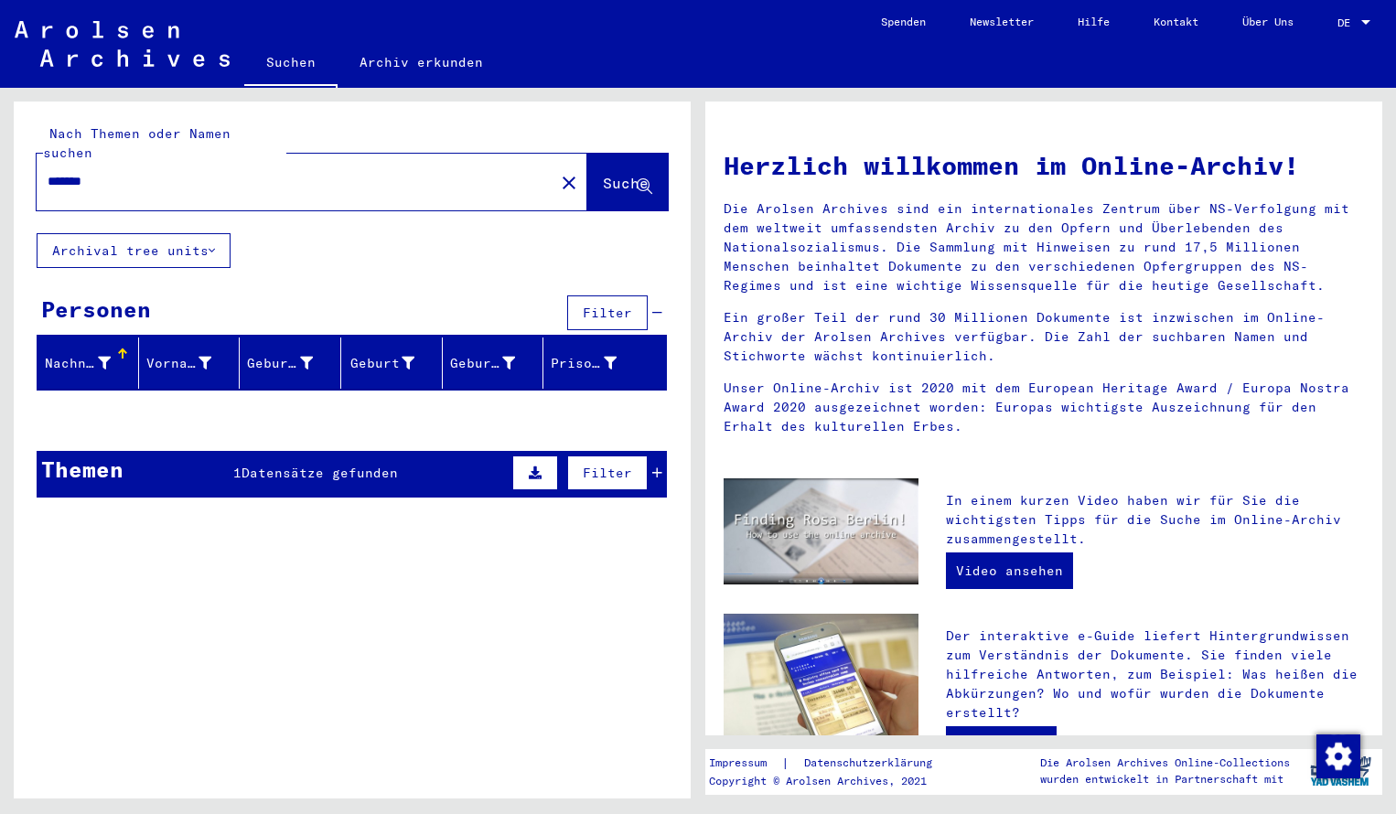
click at [119, 173] on div "*******" at bounding box center [285, 181] width 496 height 41
click at [112, 172] on input "*******" at bounding box center [290, 181] width 485 height 19
click at [603, 174] on span "Suche" at bounding box center [626, 183] width 46 height 18
click at [114, 172] on input "*******" at bounding box center [290, 181] width 485 height 19
click at [603, 174] on span "Suche" at bounding box center [626, 183] width 46 height 18
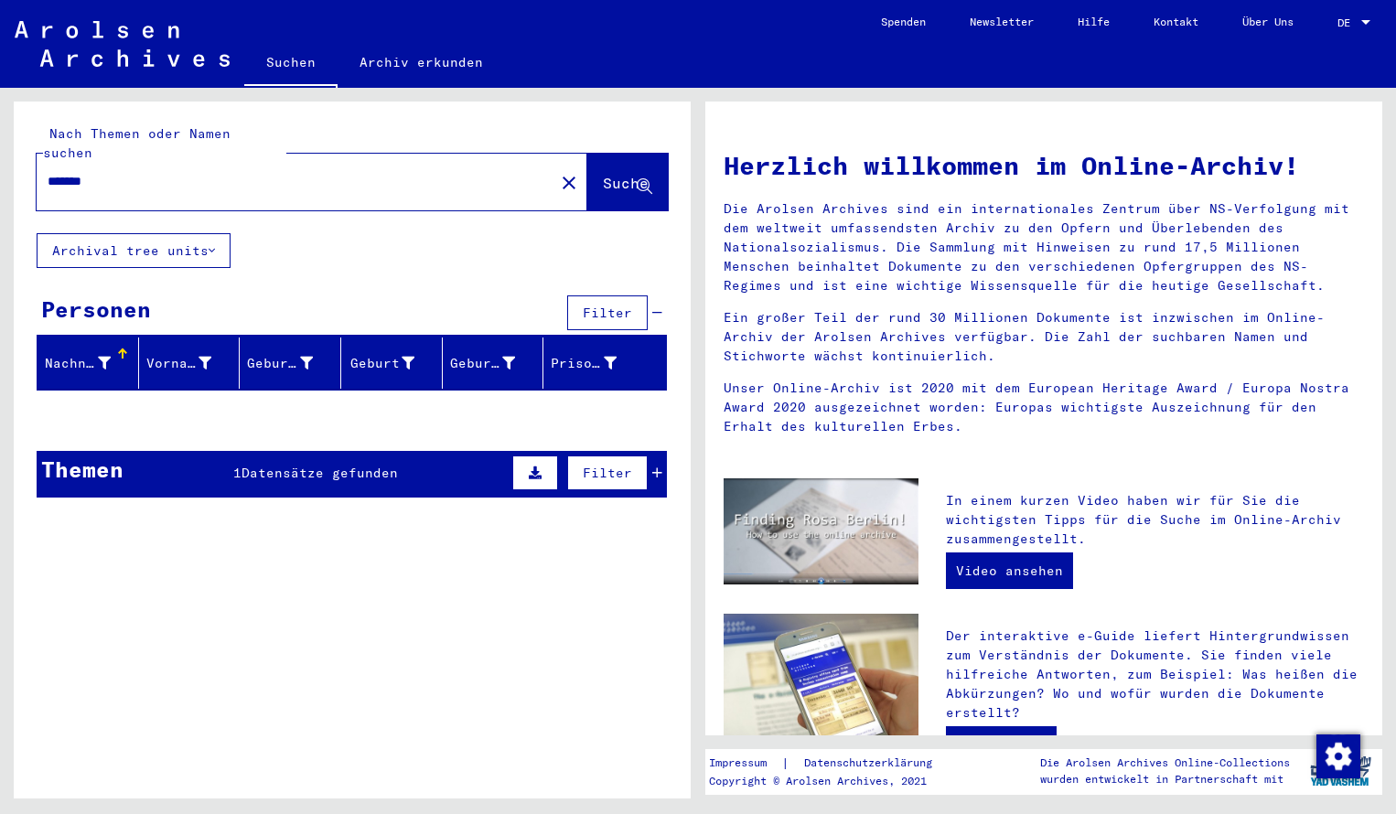
click at [111, 172] on input "*******" at bounding box center [290, 181] width 485 height 19
click at [612, 174] on span "Suche" at bounding box center [626, 183] width 46 height 18
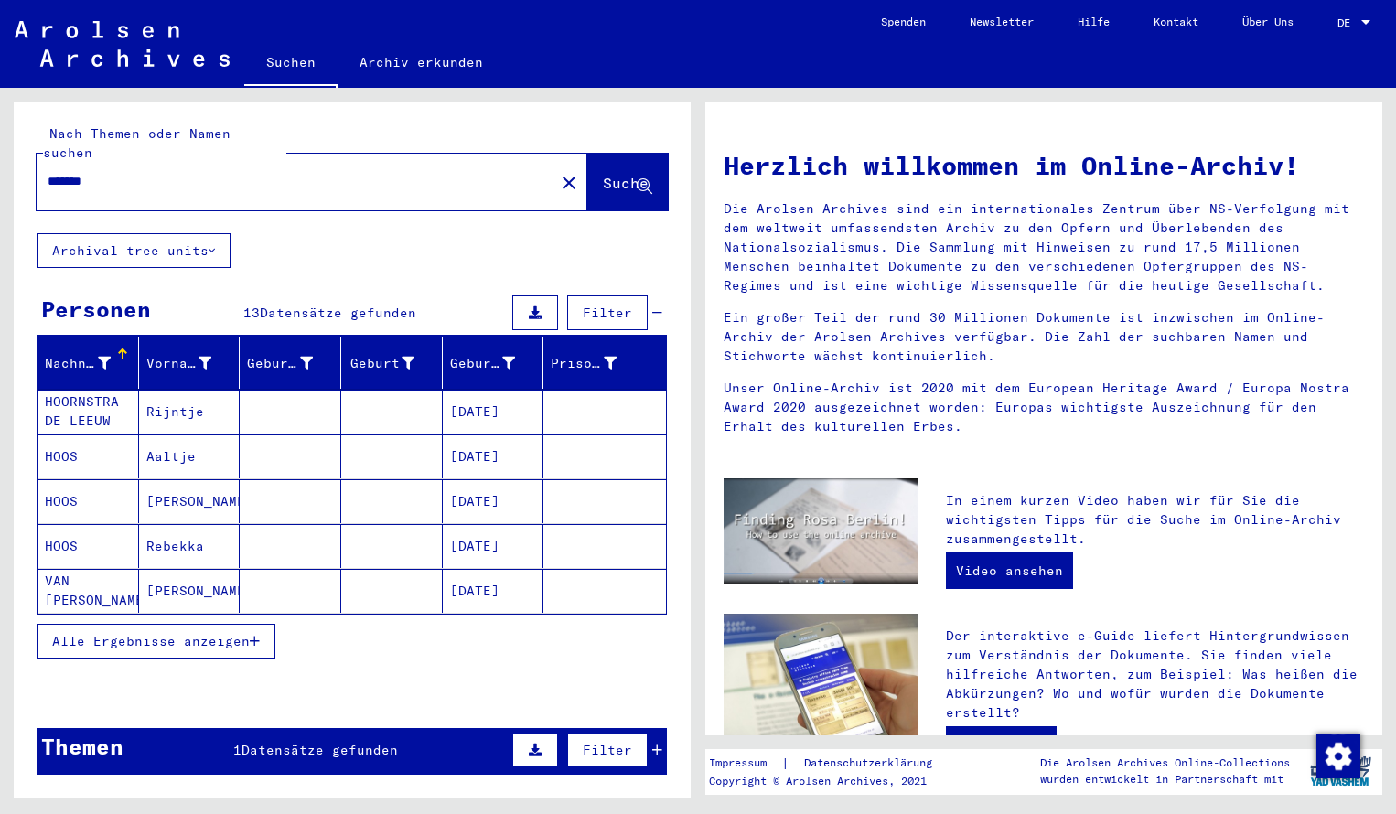
click at [111, 391] on mat-cell "HOORNSTRA DE LEEUW" at bounding box center [89, 412] width 102 height 44
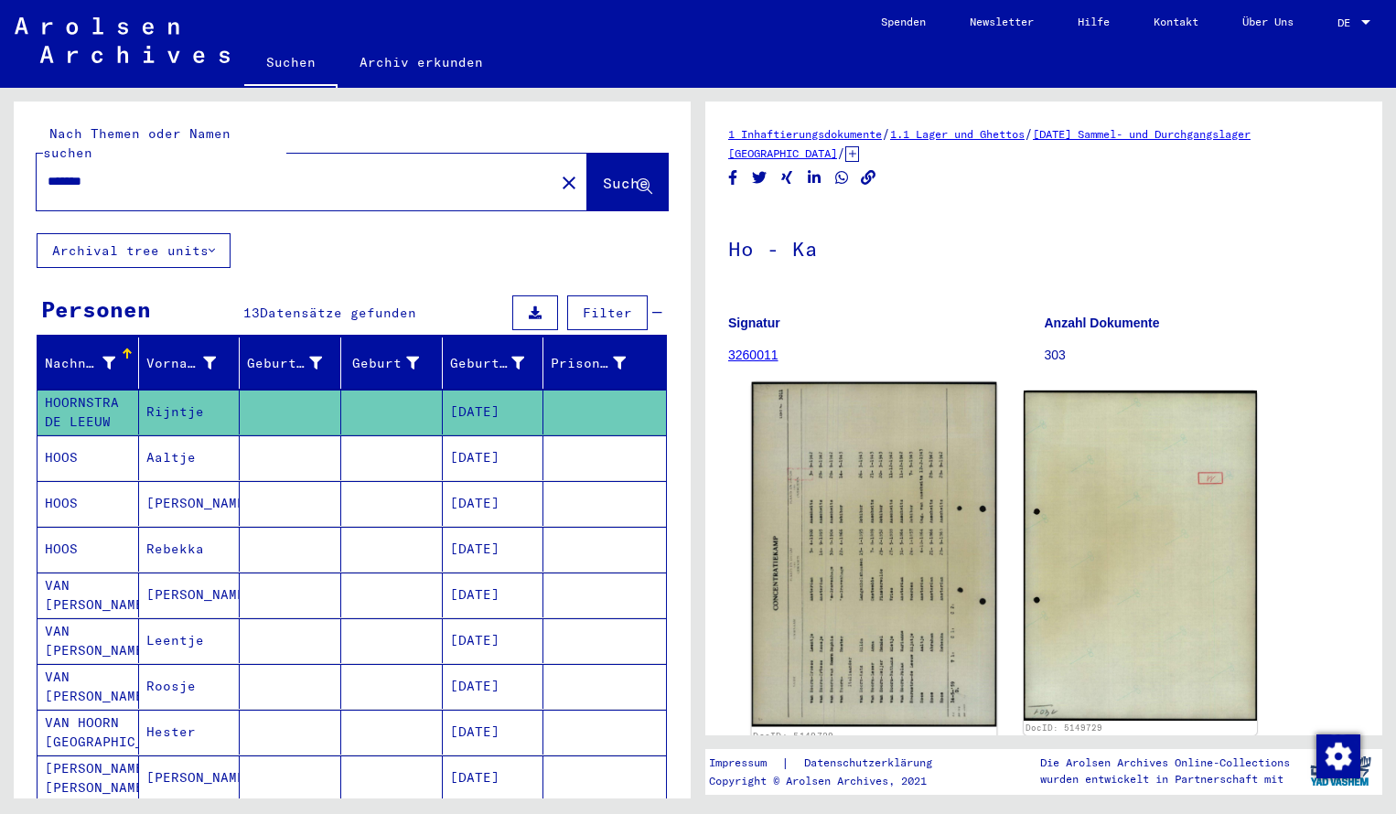
click at [806, 534] on img at bounding box center [874, 555] width 245 height 345
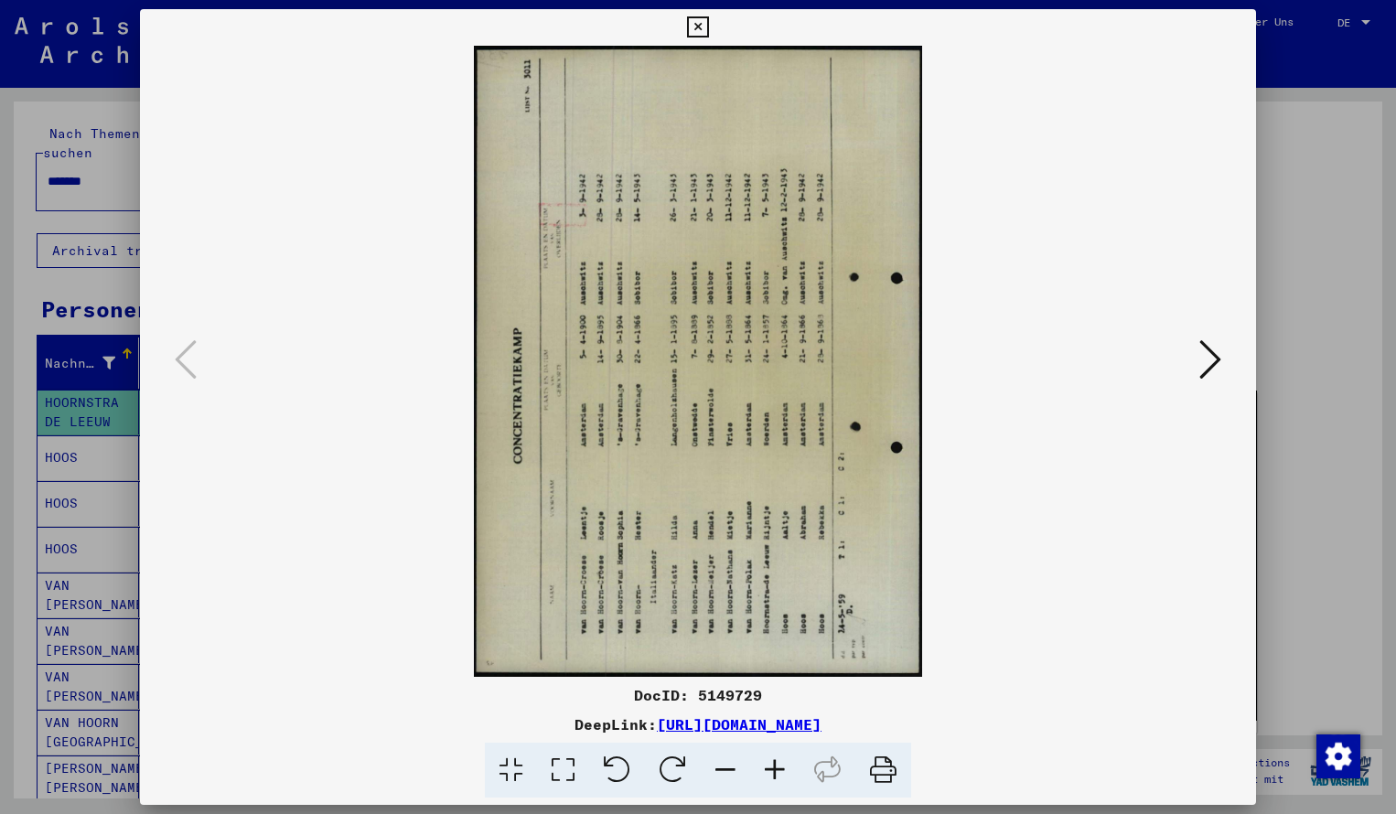
click at [669, 767] on icon at bounding box center [673, 771] width 56 height 56
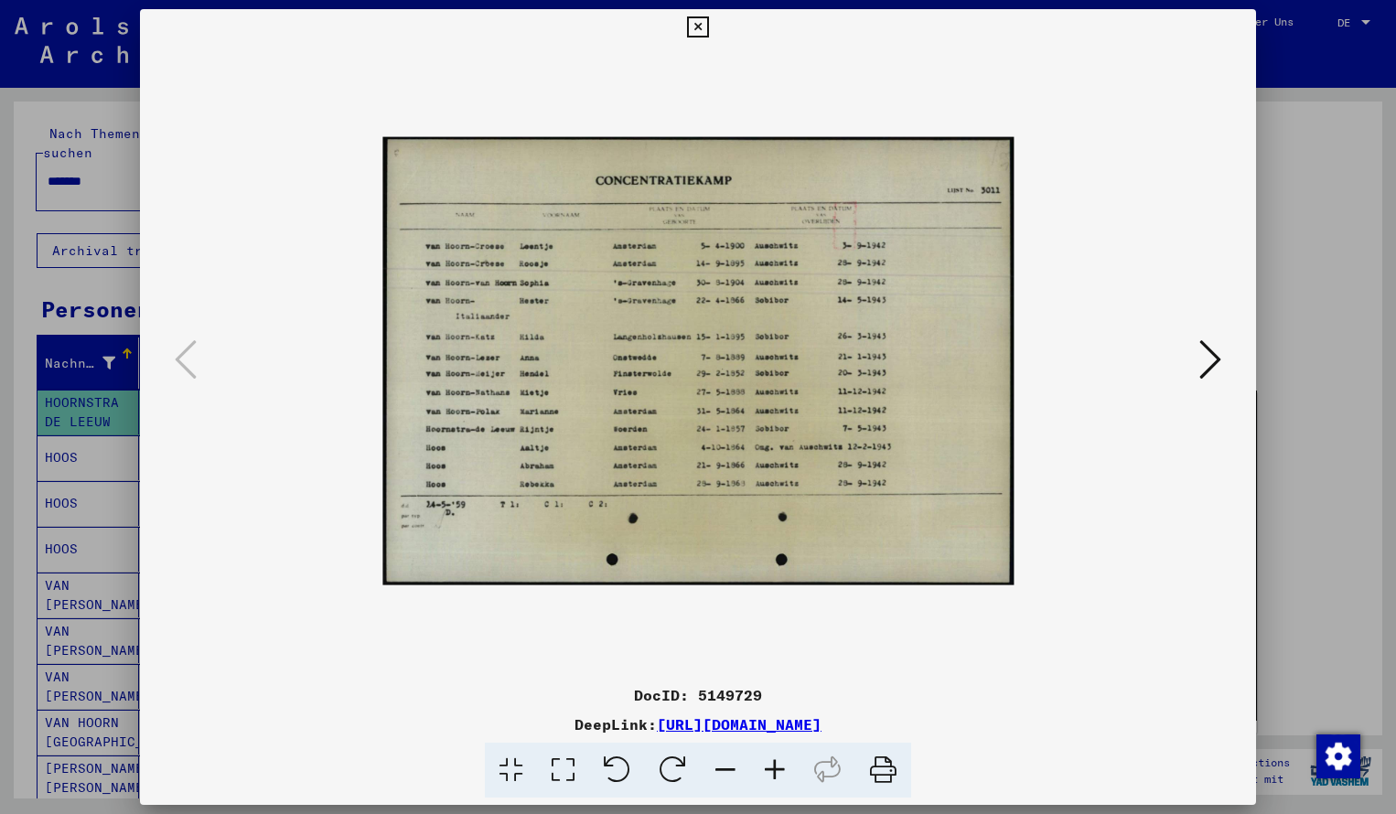
click at [778, 776] on icon at bounding box center [774, 771] width 49 height 56
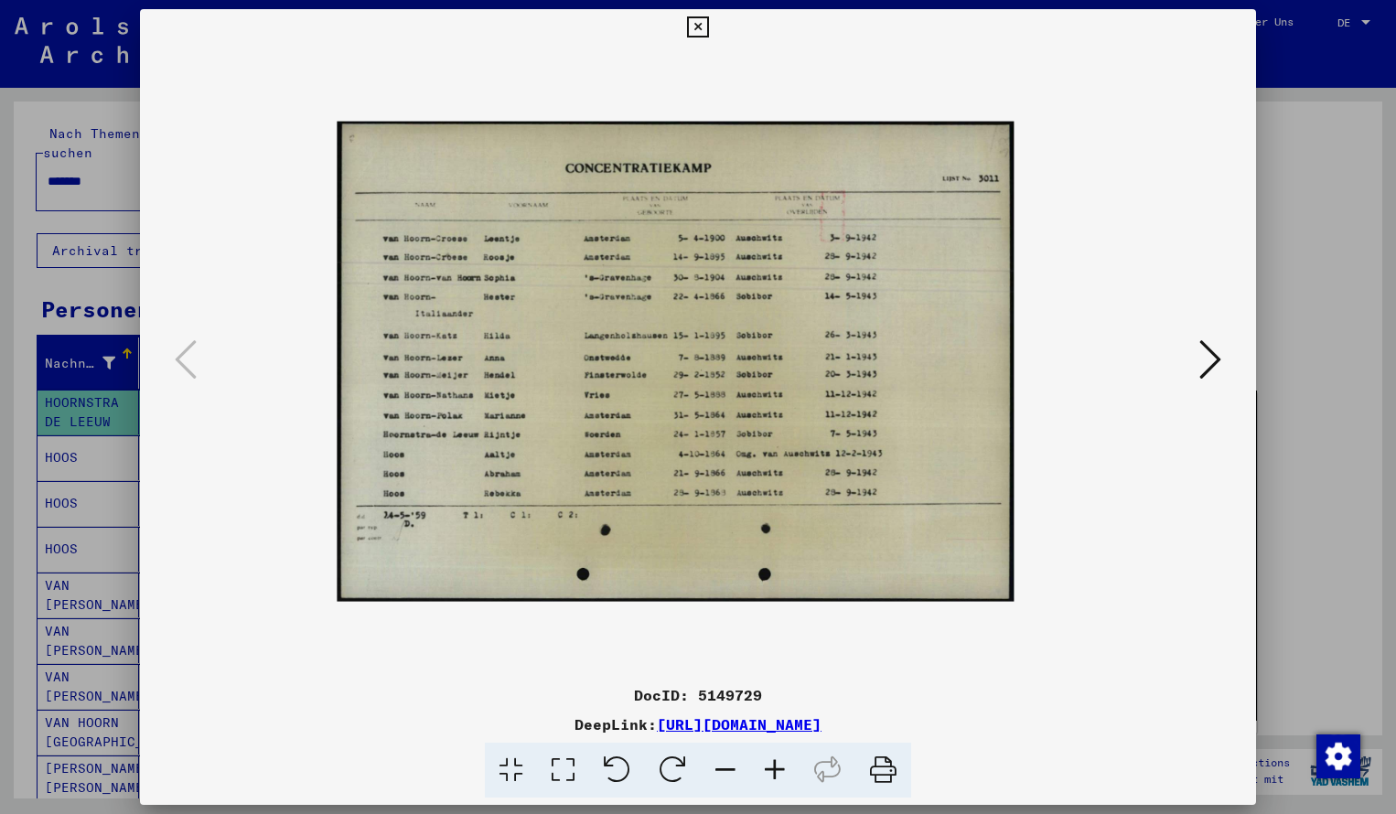
click at [778, 776] on icon at bounding box center [774, 771] width 49 height 56
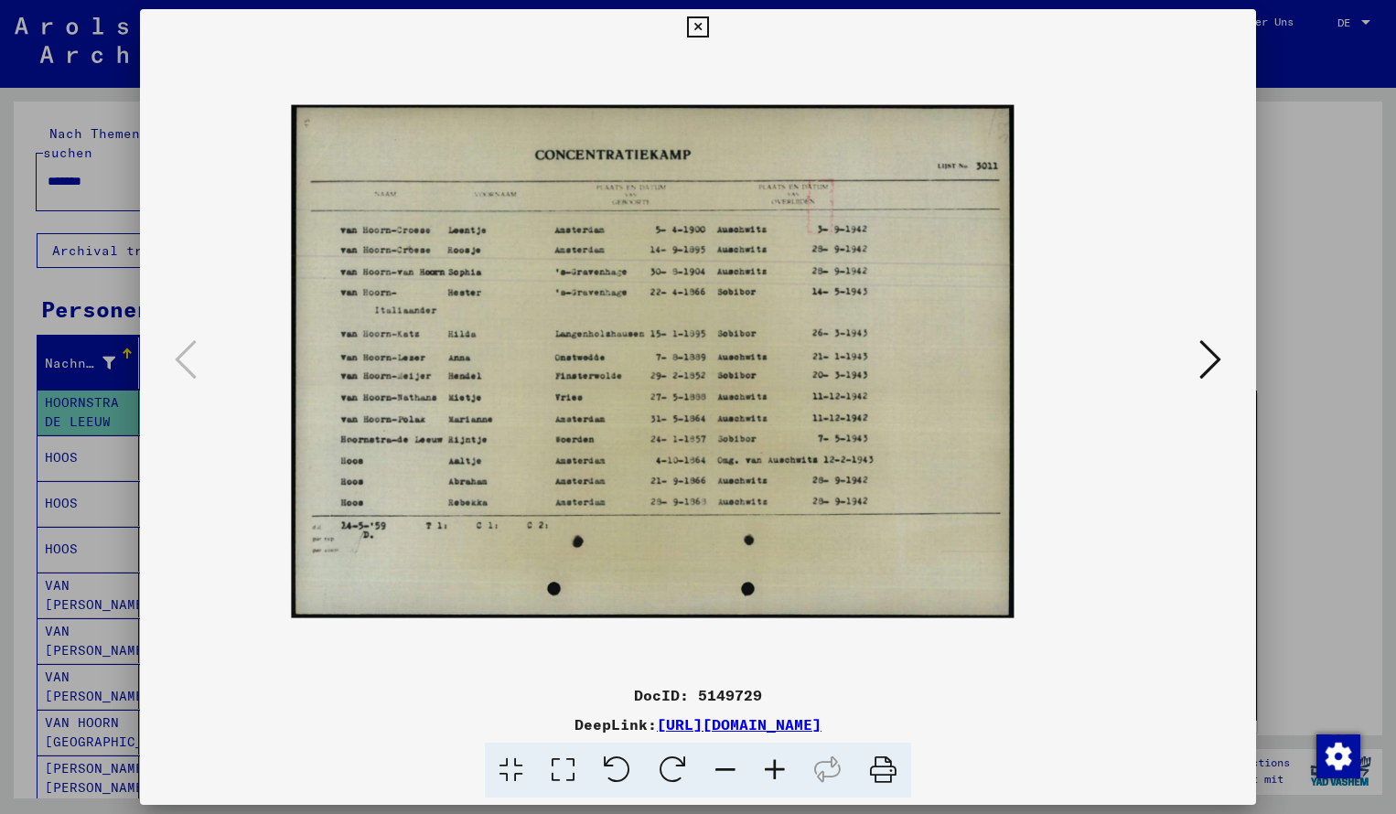
click at [778, 776] on icon at bounding box center [774, 771] width 49 height 56
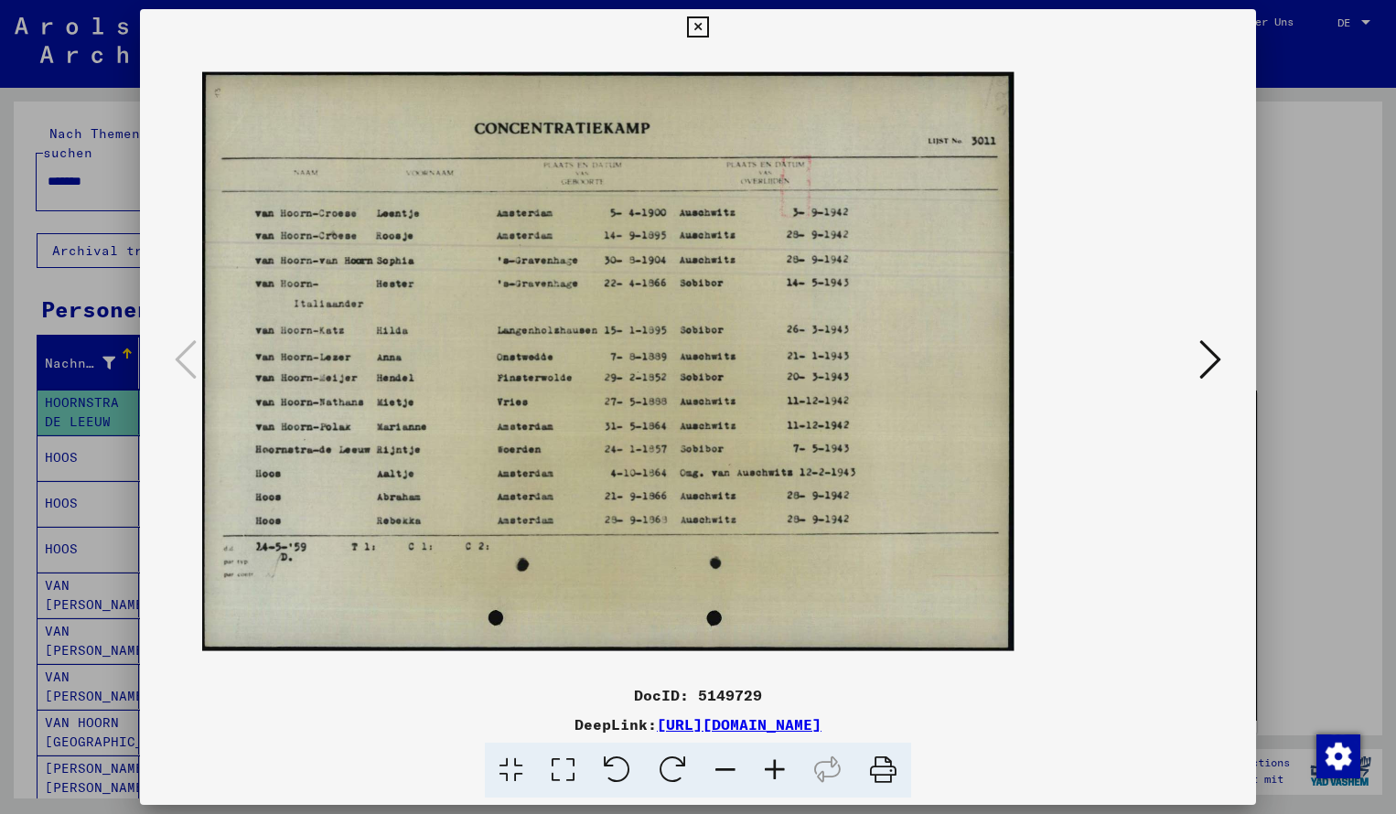
click at [778, 776] on icon at bounding box center [774, 771] width 49 height 56
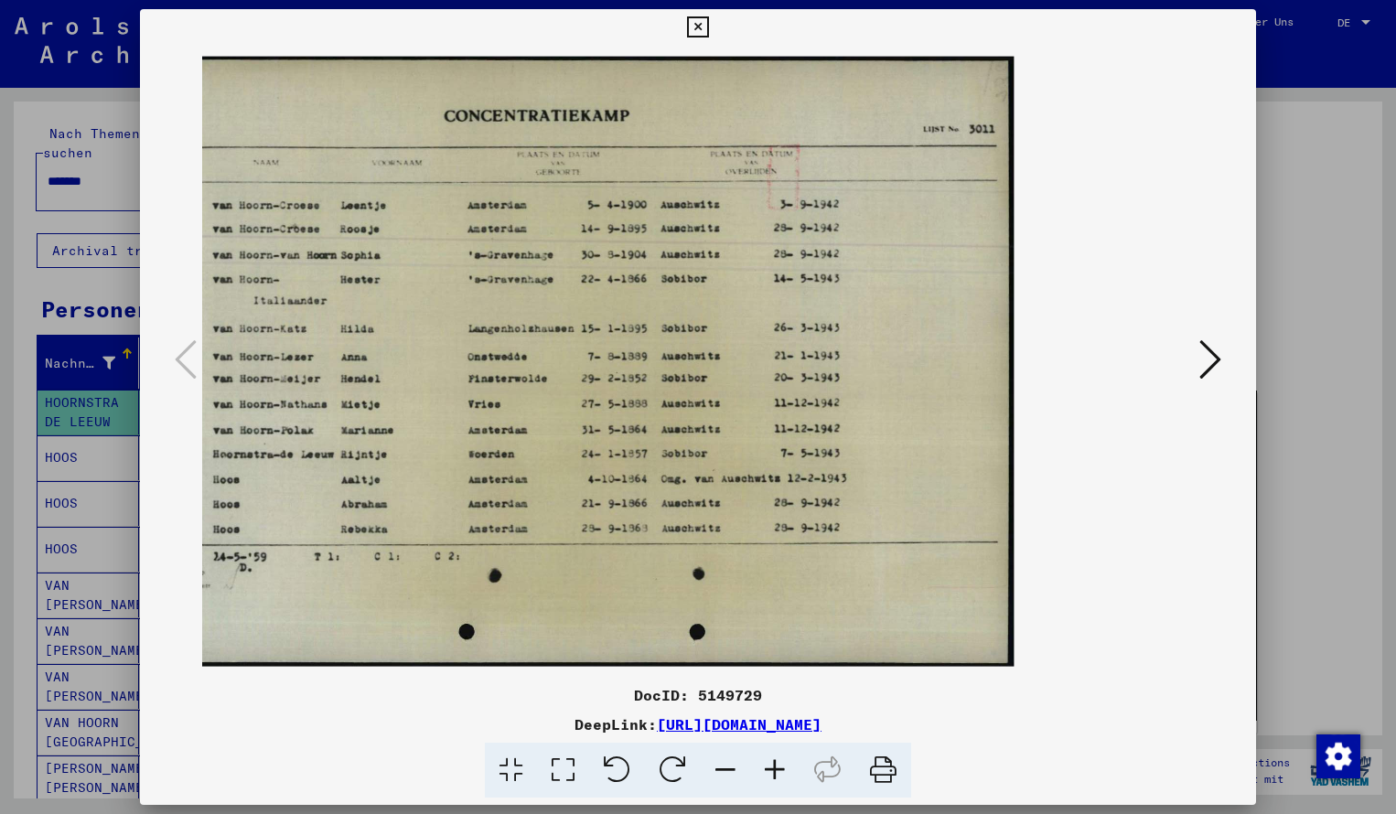
click at [778, 776] on icon at bounding box center [774, 771] width 49 height 56
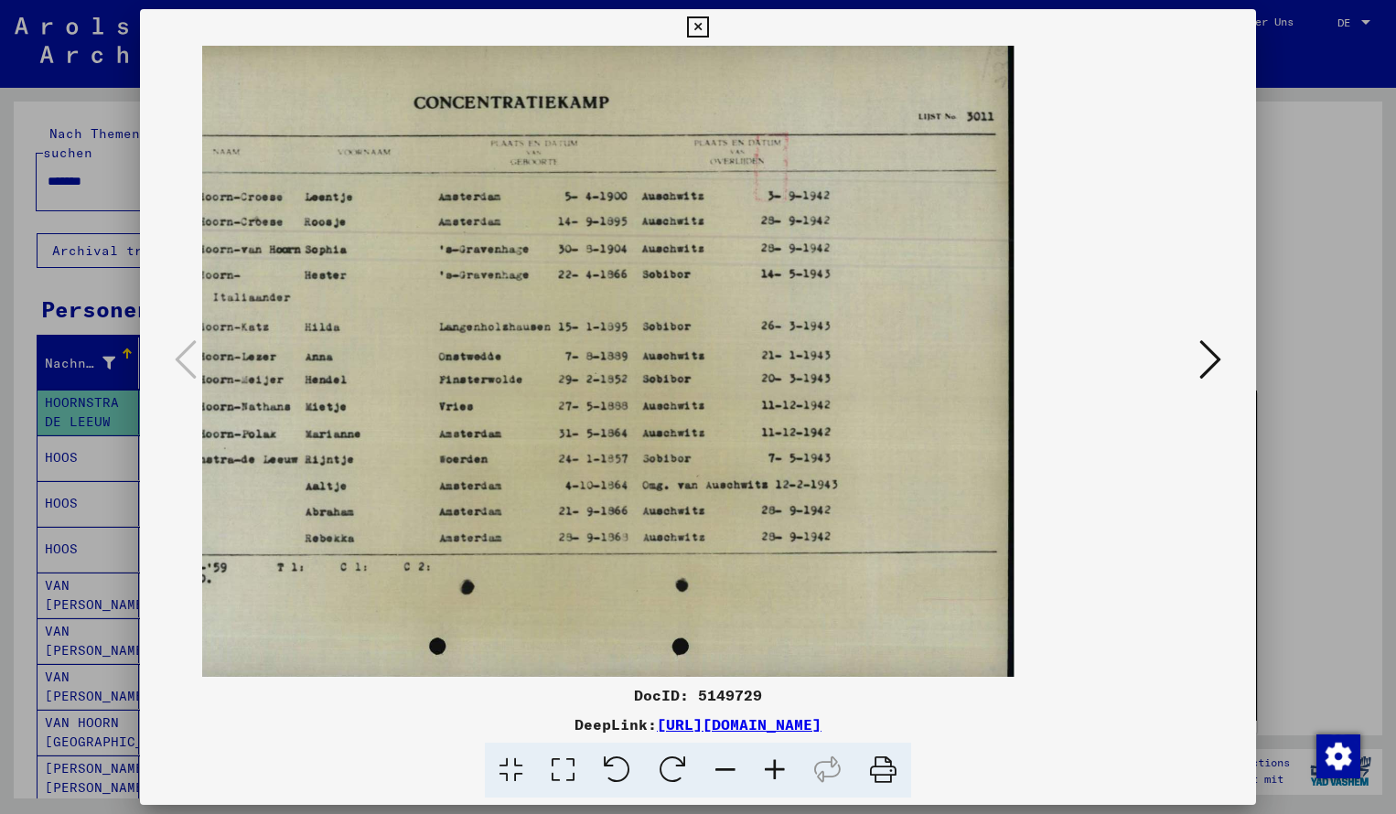
click at [720, 768] on icon at bounding box center [725, 771] width 49 height 56
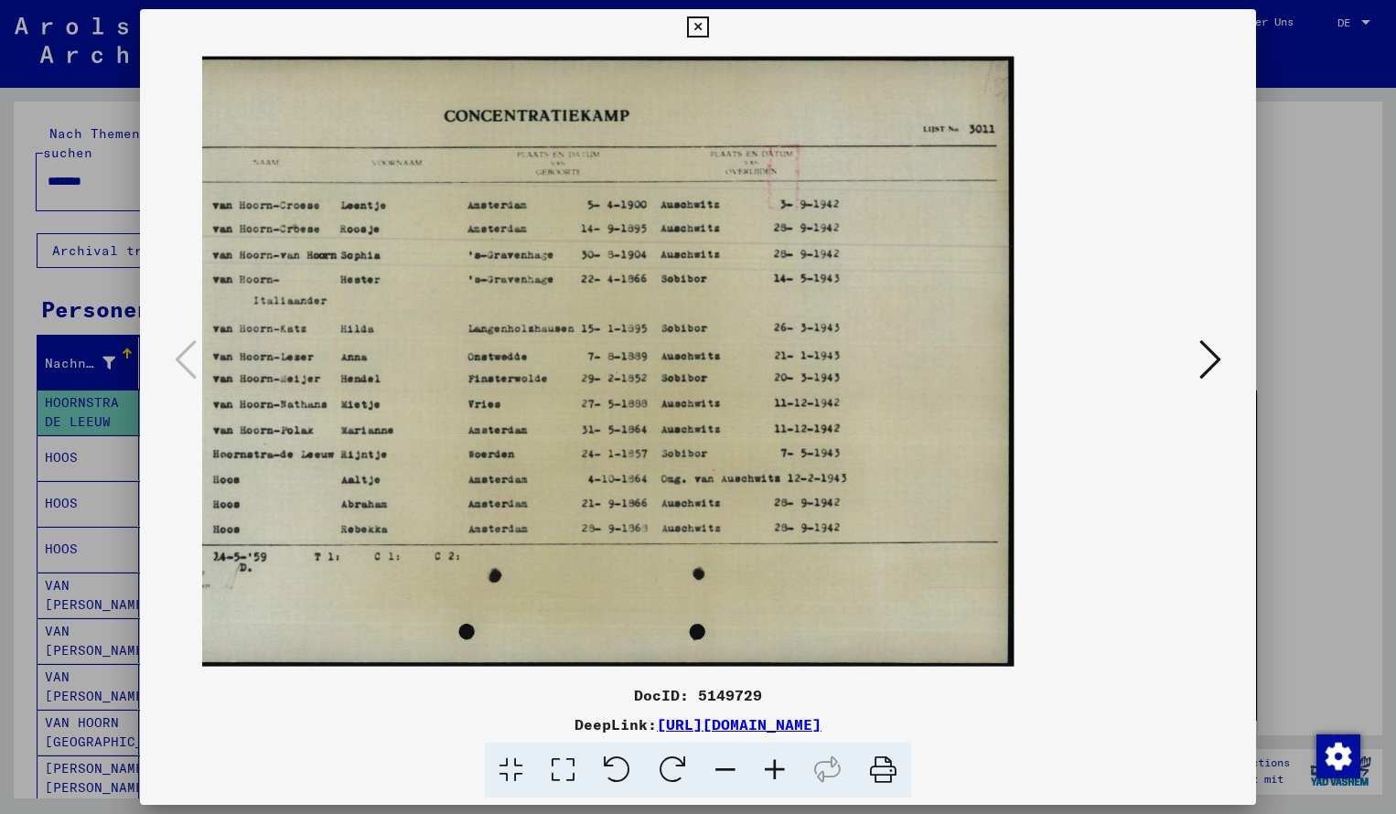
click at [708, 29] on icon at bounding box center [697, 27] width 21 height 22
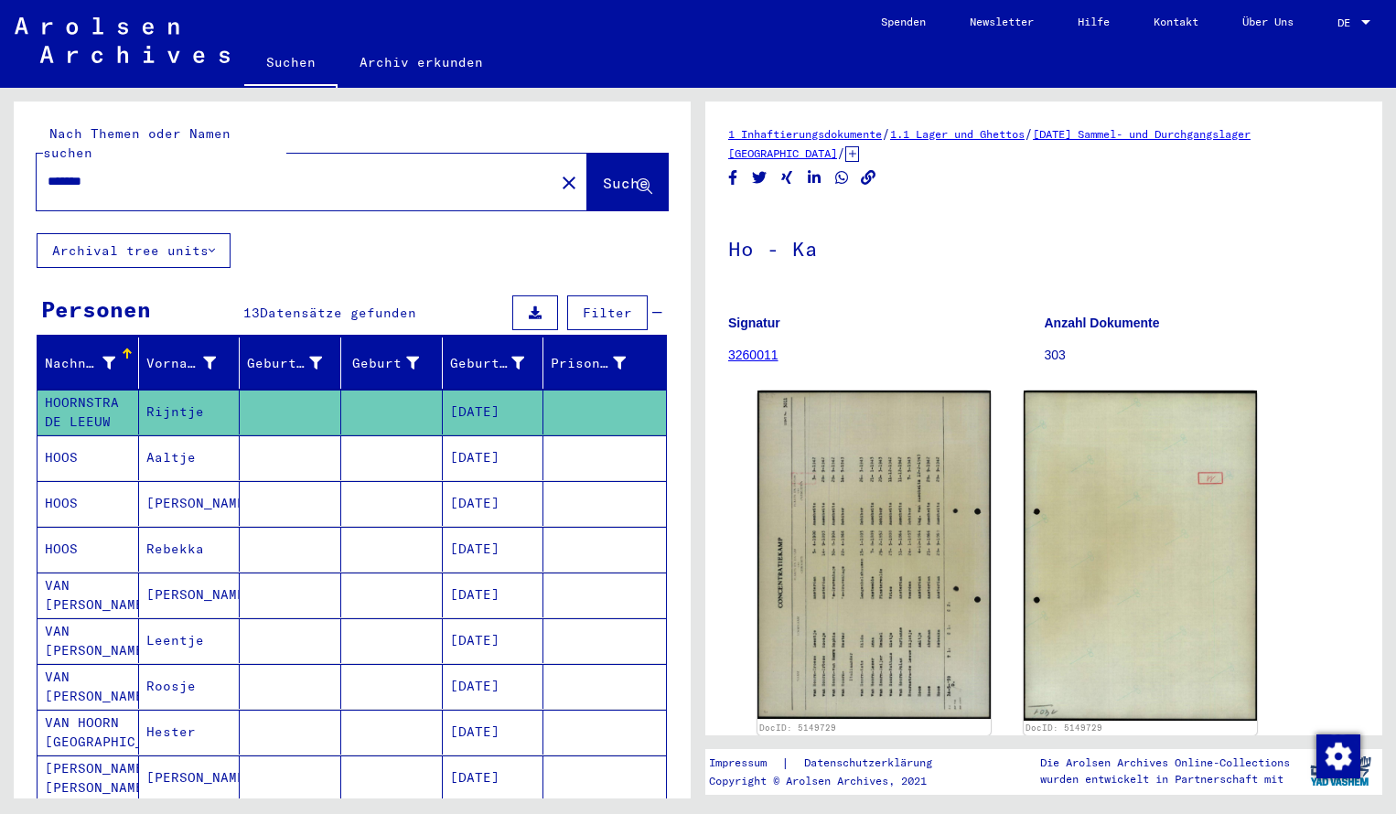
click at [107, 172] on input "*******" at bounding box center [296, 181] width 496 height 19
click at [603, 174] on span "Suche" at bounding box center [626, 183] width 46 height 18
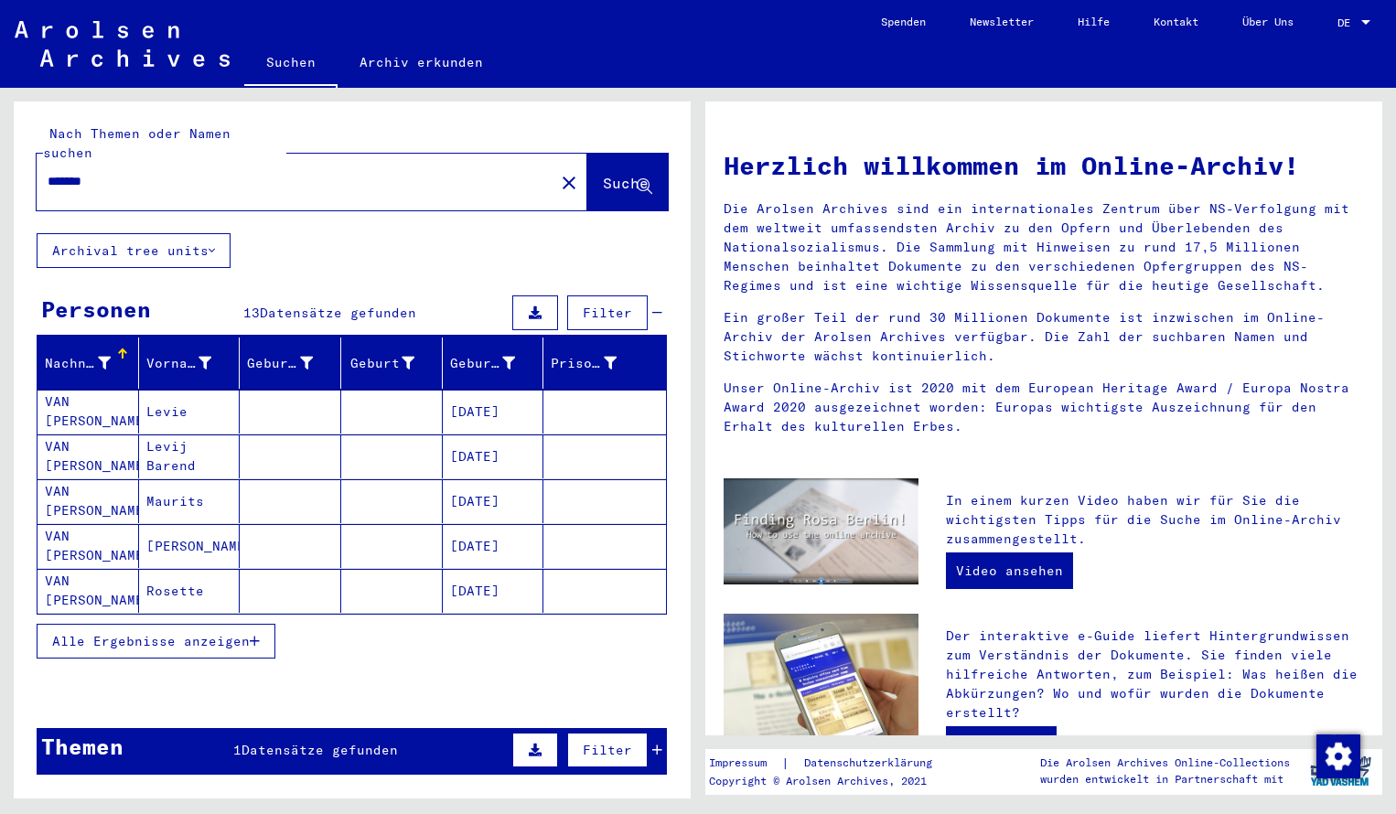
click at [99, 404] on mat-cell "VAN [PERSON_NAME]" at bounding box center [89, 412] width 102 height 44
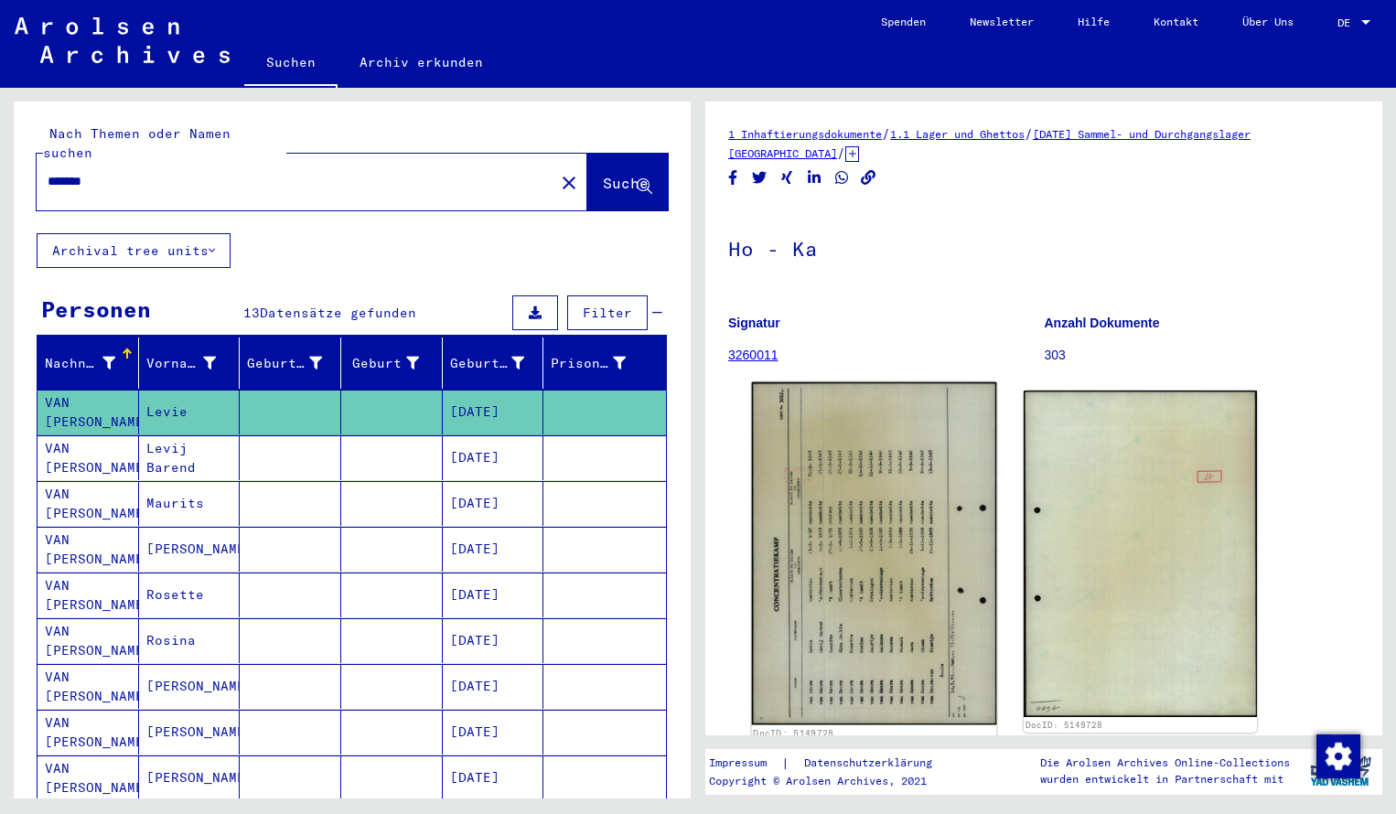
click at [818, 528] on img at bounding box center [874, 554] width 245 height 343
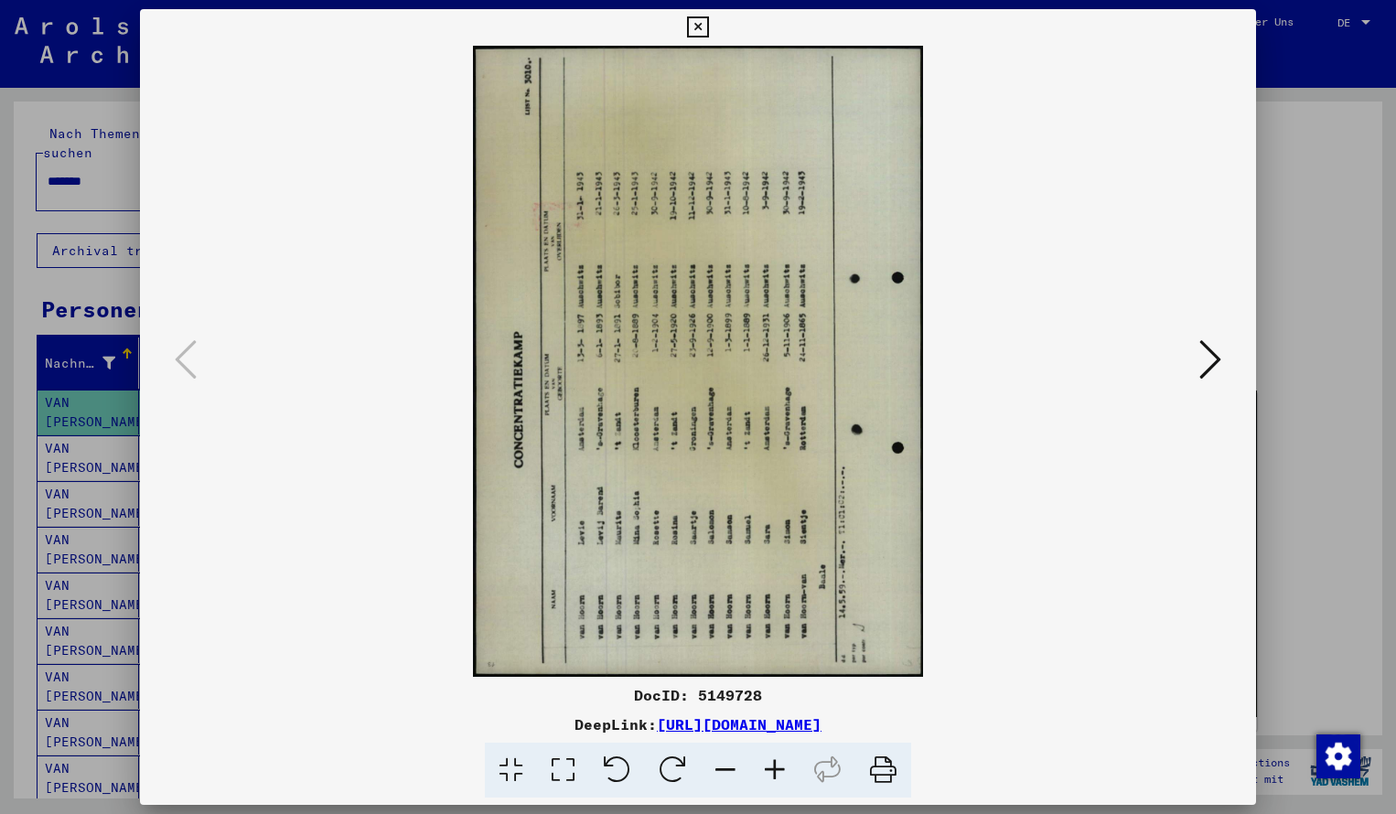
click at [670, 770] on icon at bounding box center [673, 771] width 56 height 56
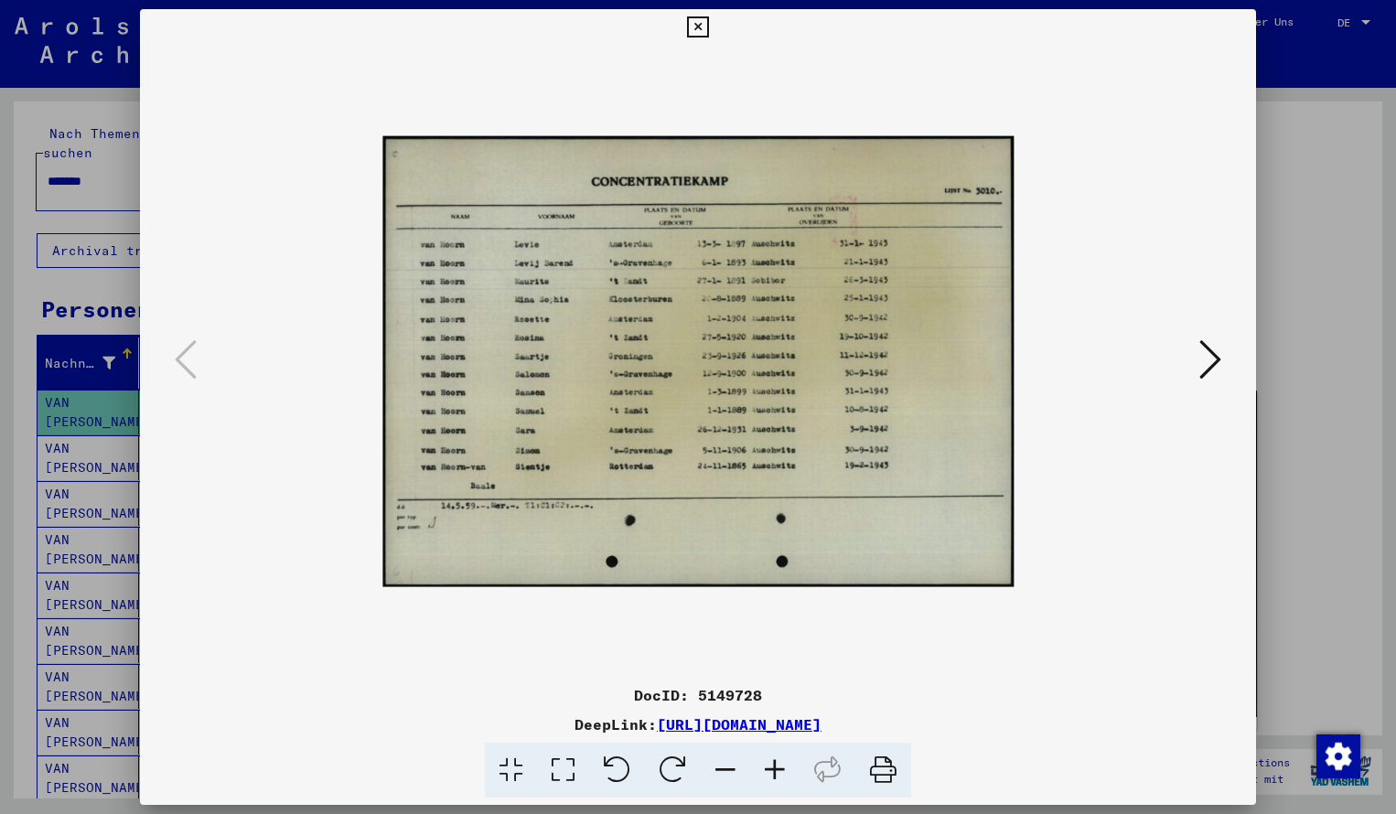
click at [776, 772] on icon at bounding box center [774, 771] width 49 height 56
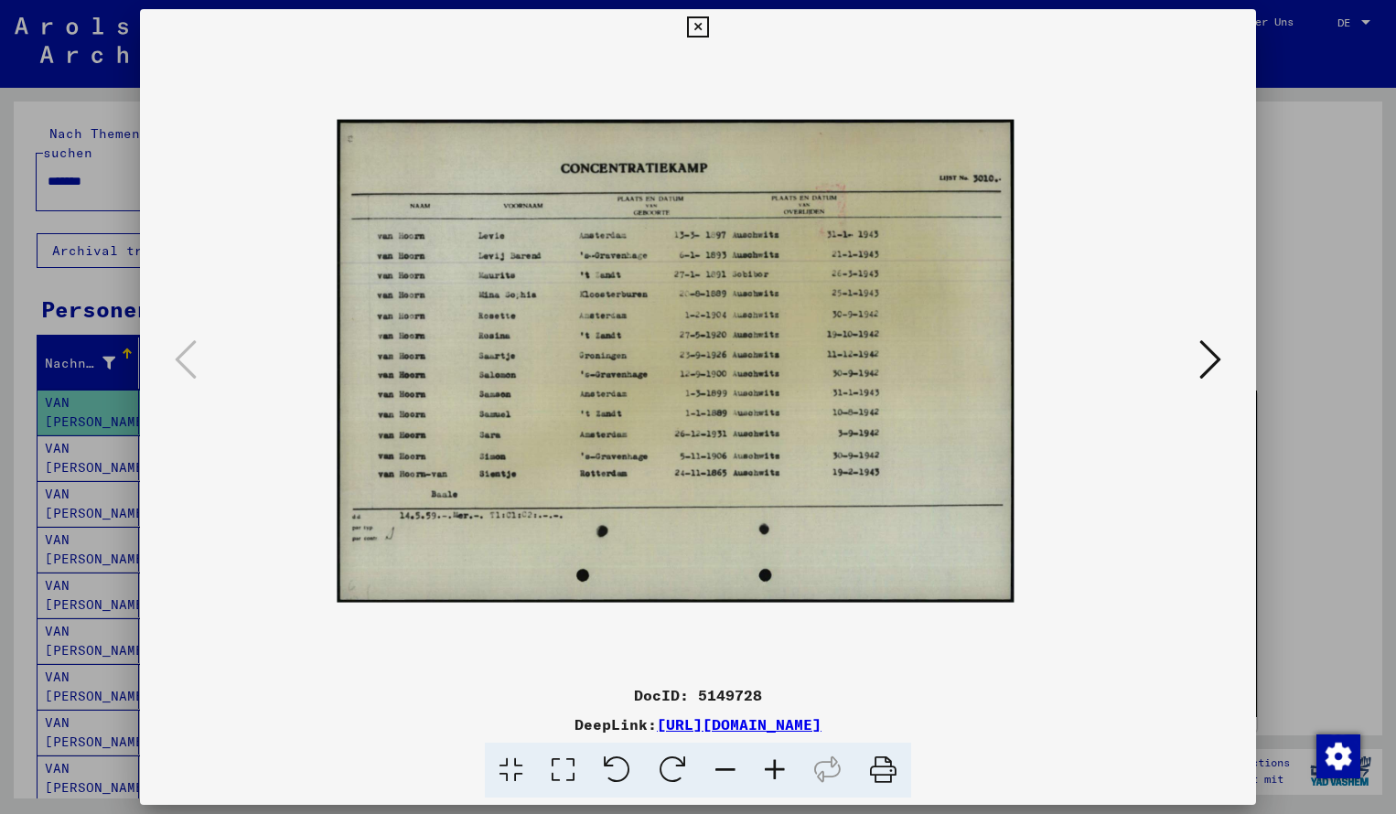
click at [776, 772] on icon at bounding box center [774, 771] width 49 height 56
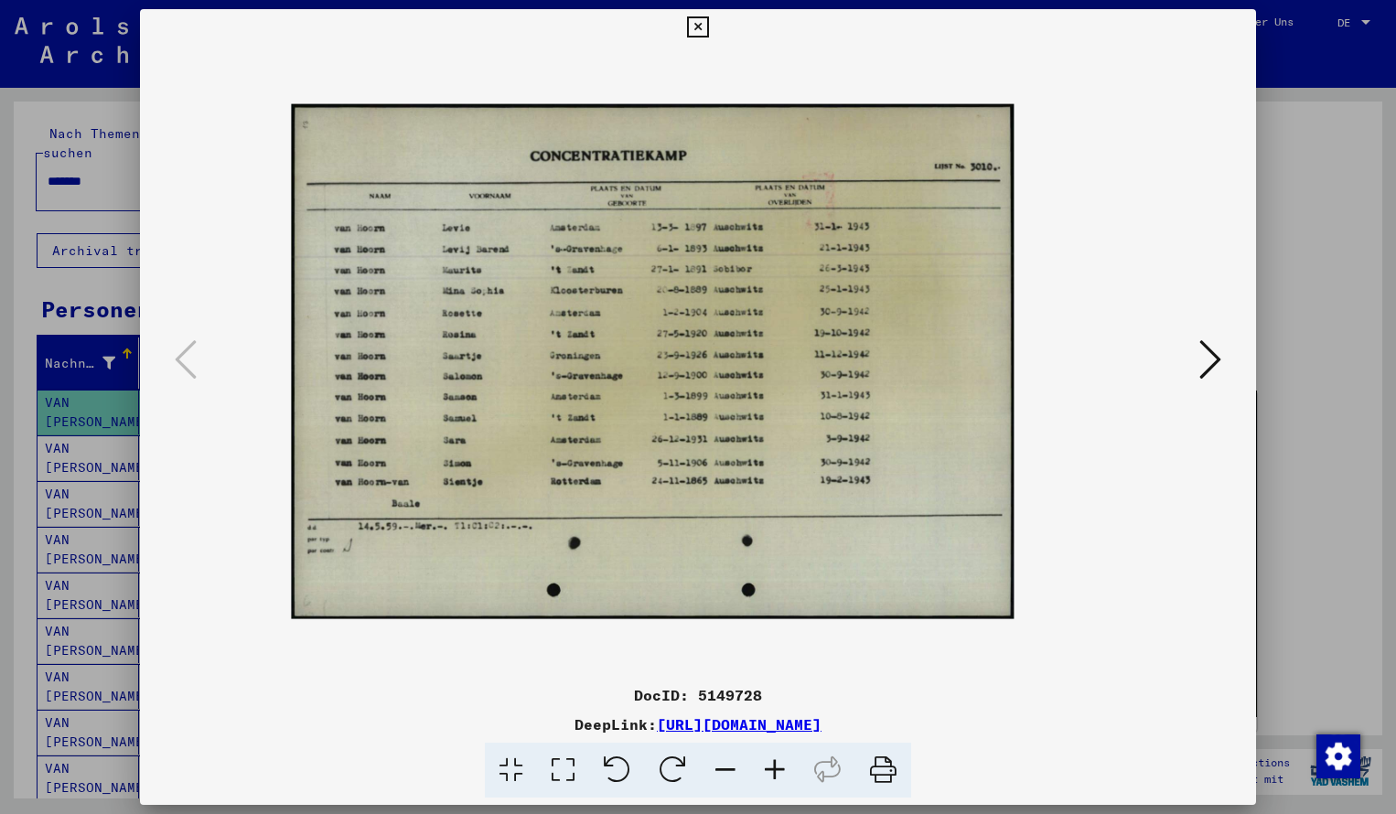
click at [776, 772] on icon at bounding box center [774, 771] width 49 height 56
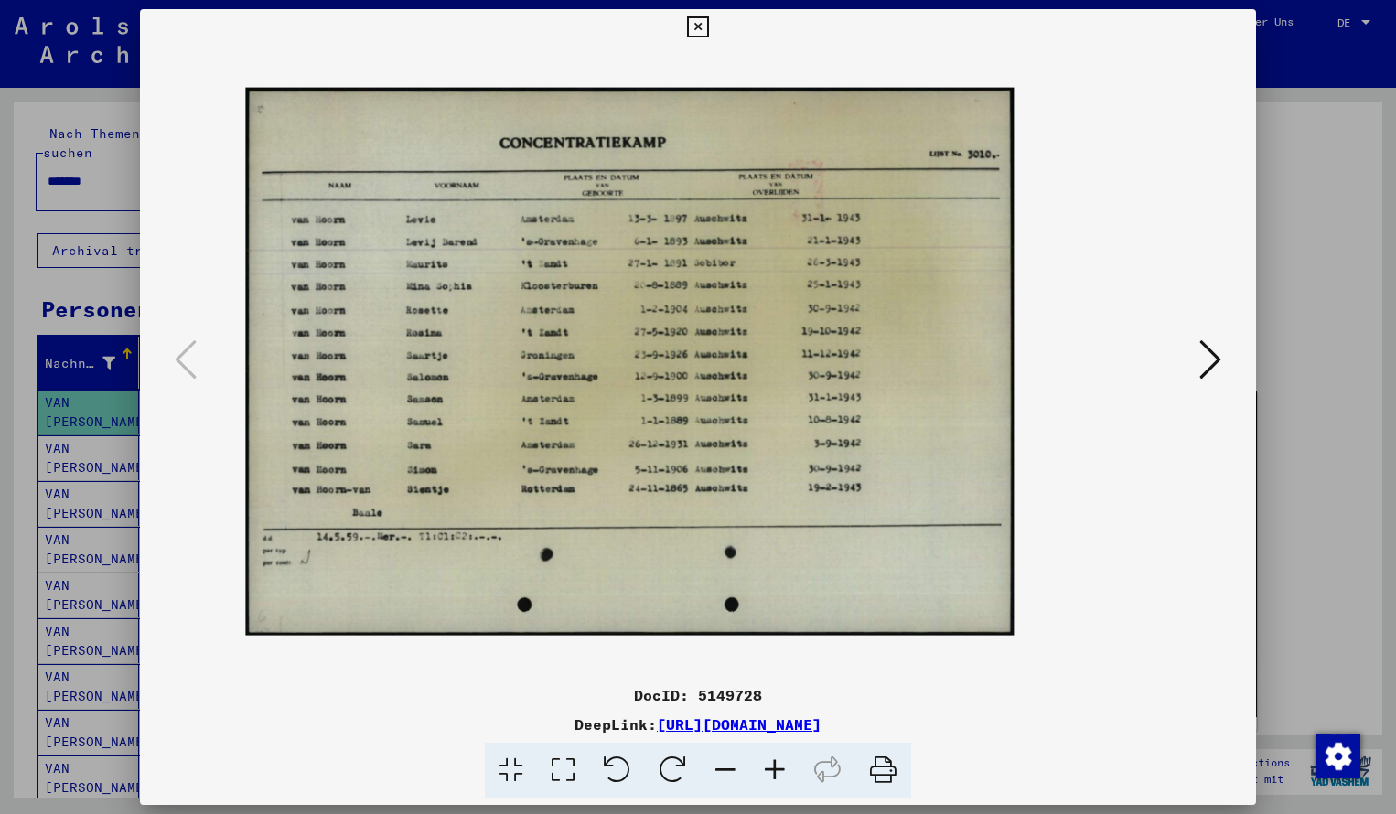
click at [776, 772] on icon at bounding box center [774, 771] width 49 height 56
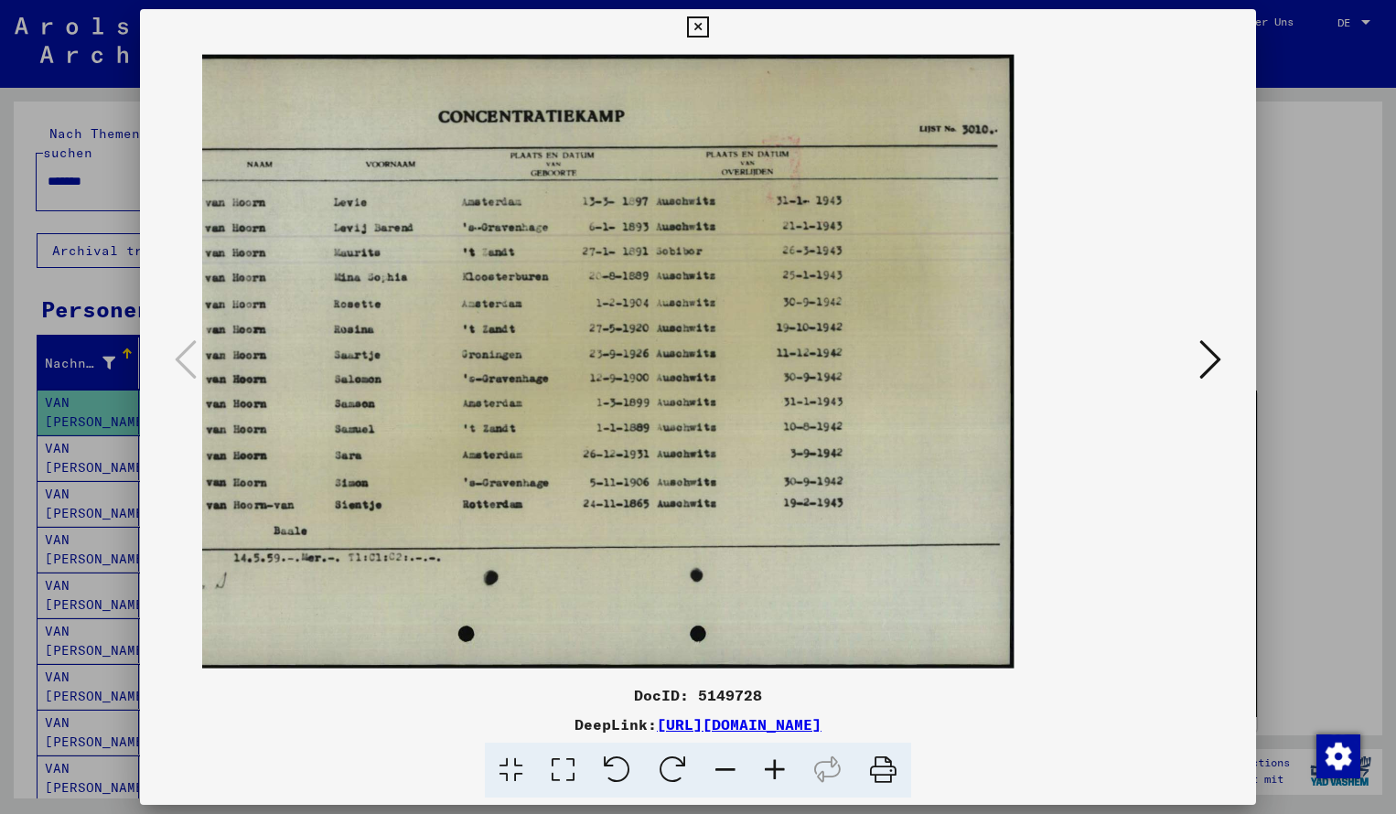
click at [708, 30] on icon at bounding box center [697, 27] width 21 height 22
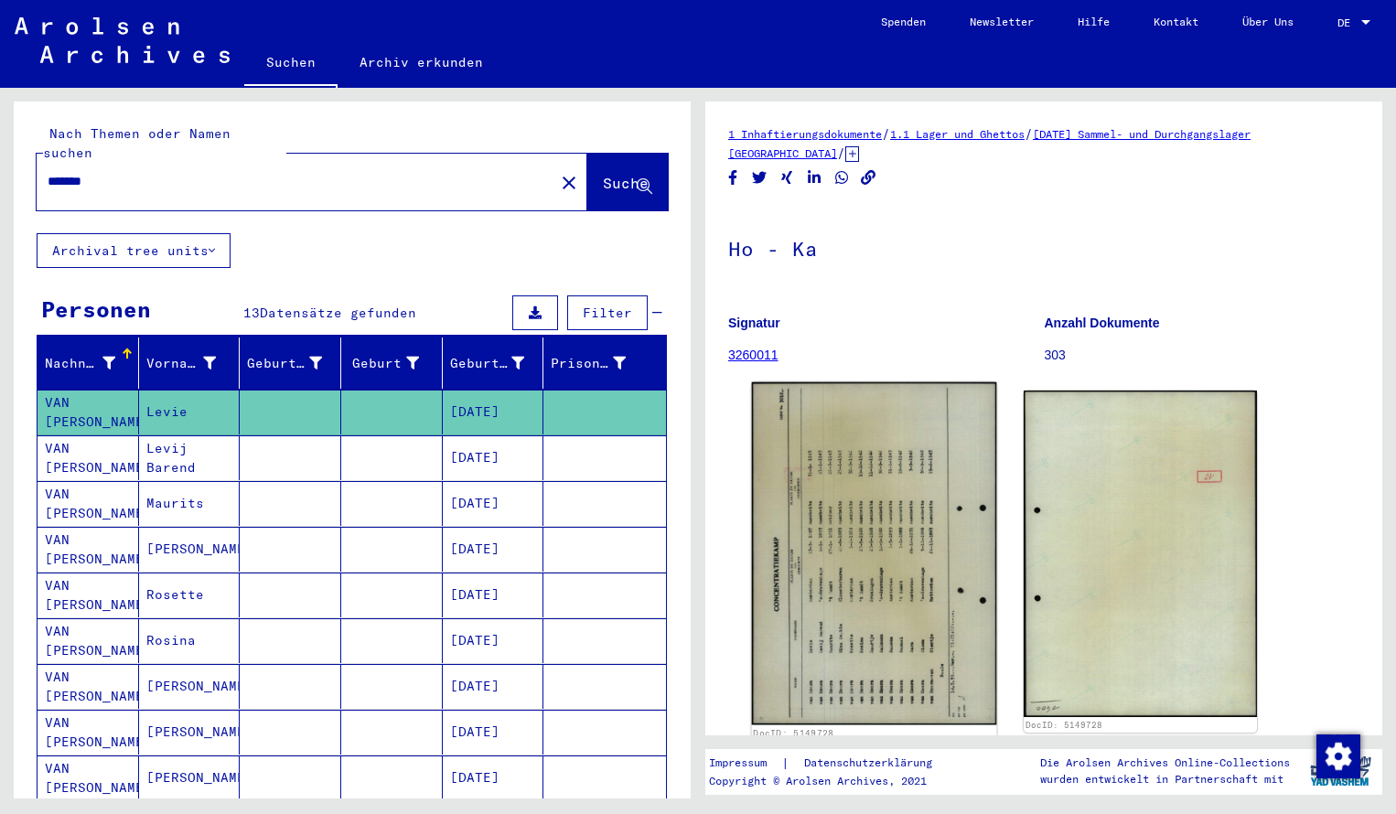
click at [849, 514] on img at bounding box center [874, 554] width 245 height 343
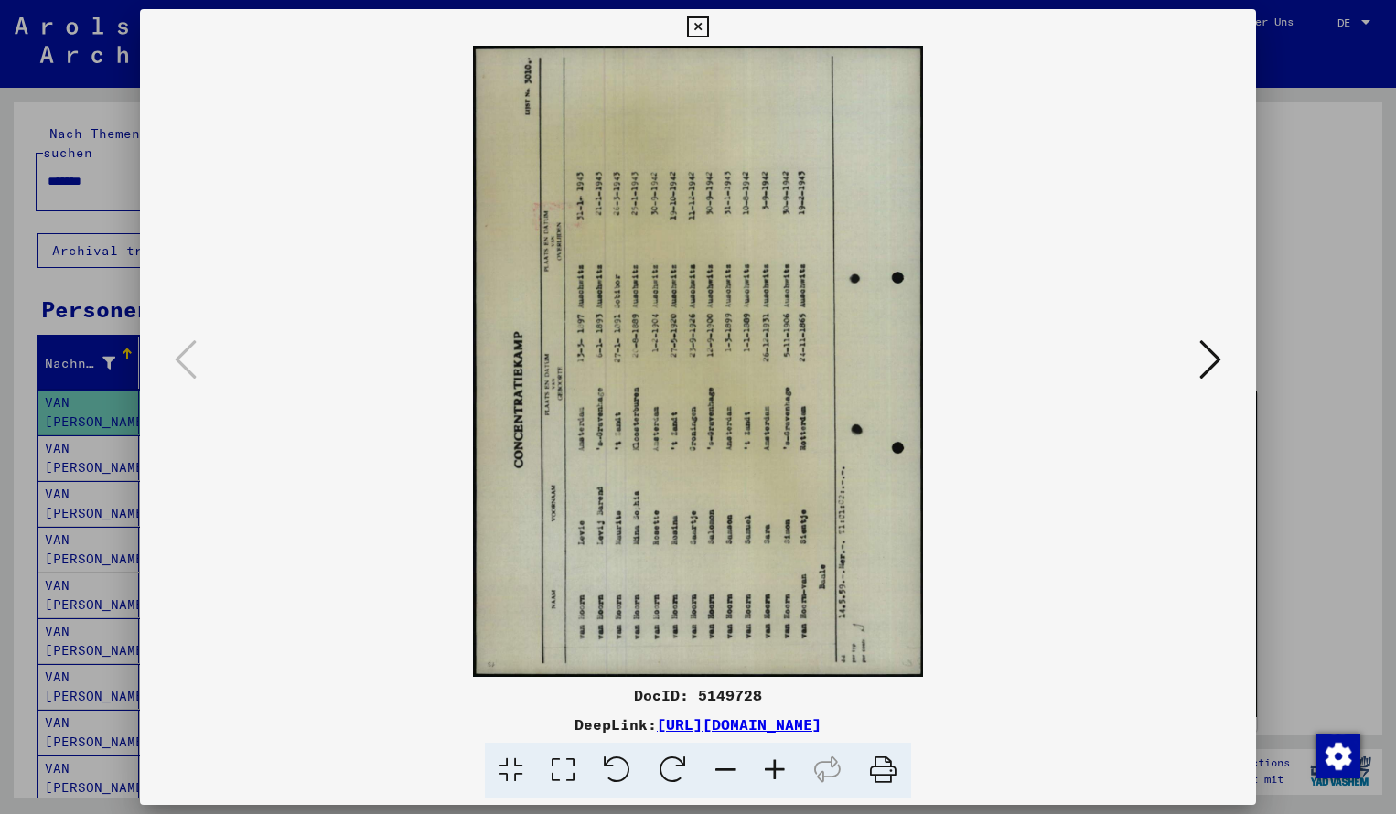
click at [680, 749] on icon at bounding box center [673, 771] width 56 height 56
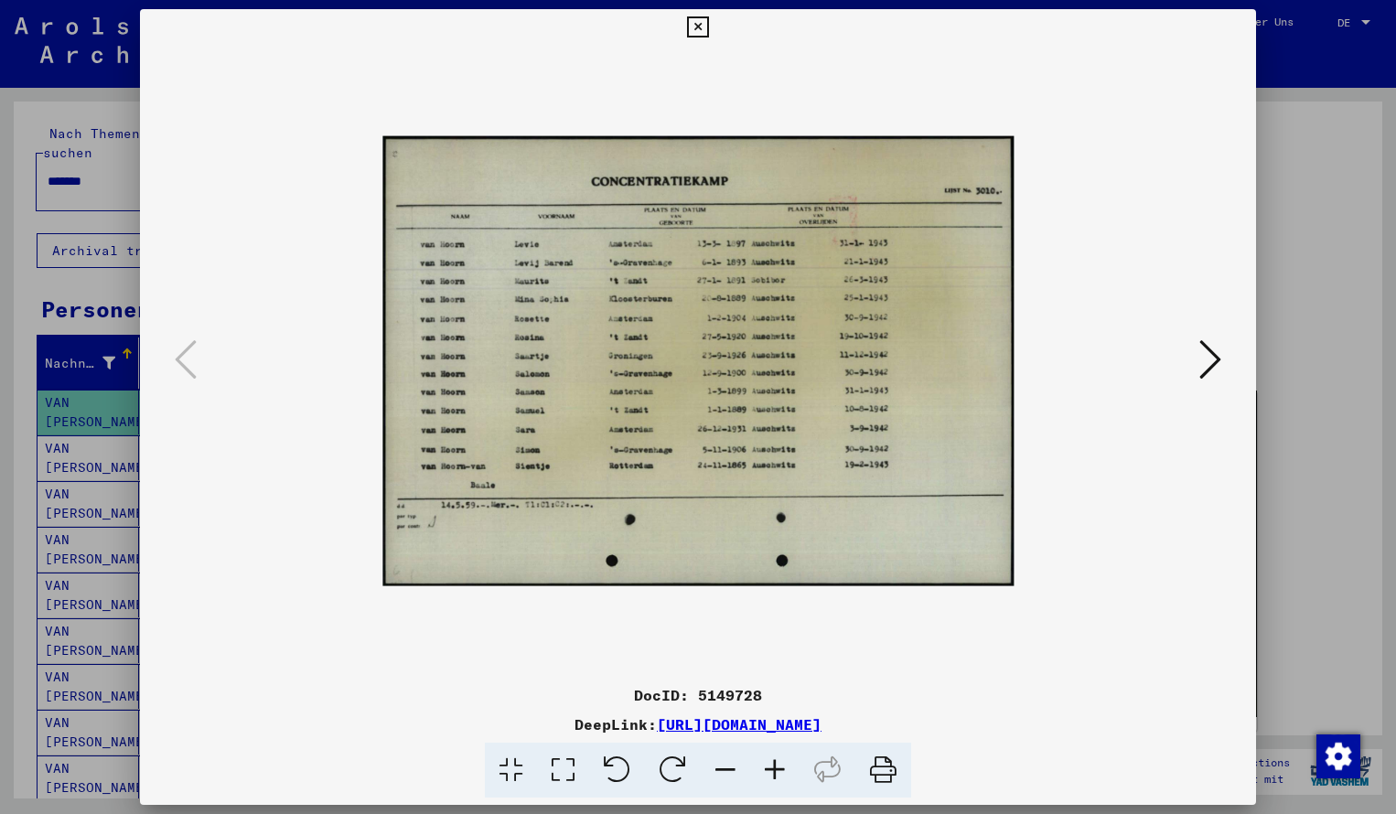
click at [769, 773] on icon at bounding box center [774, 771] width 49 height 56
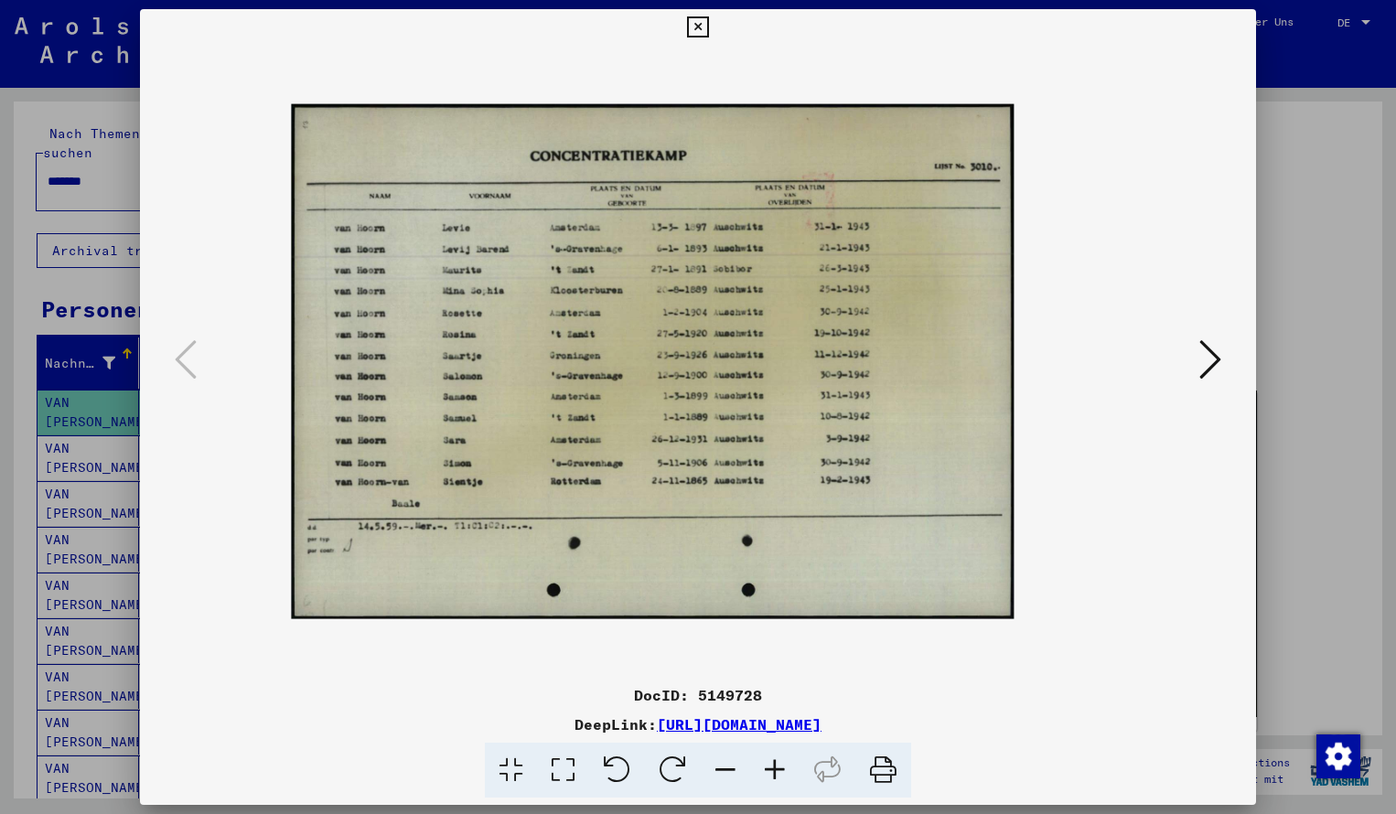
click at [769, 773] on icon at bounding box center [774, 771] width 49 height 56
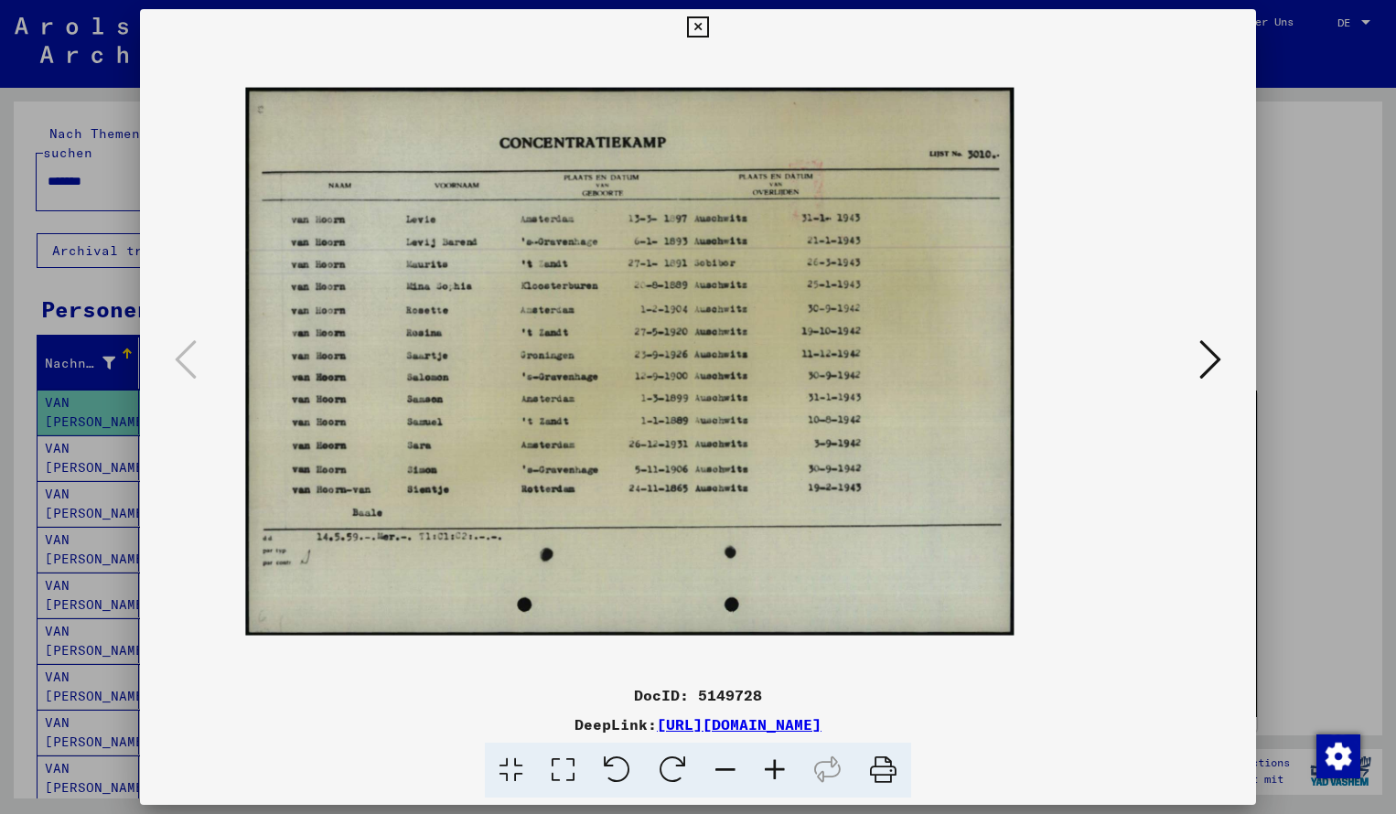
click at [769, 773] on icon at bounding box center [774, 771] width 49 height 56
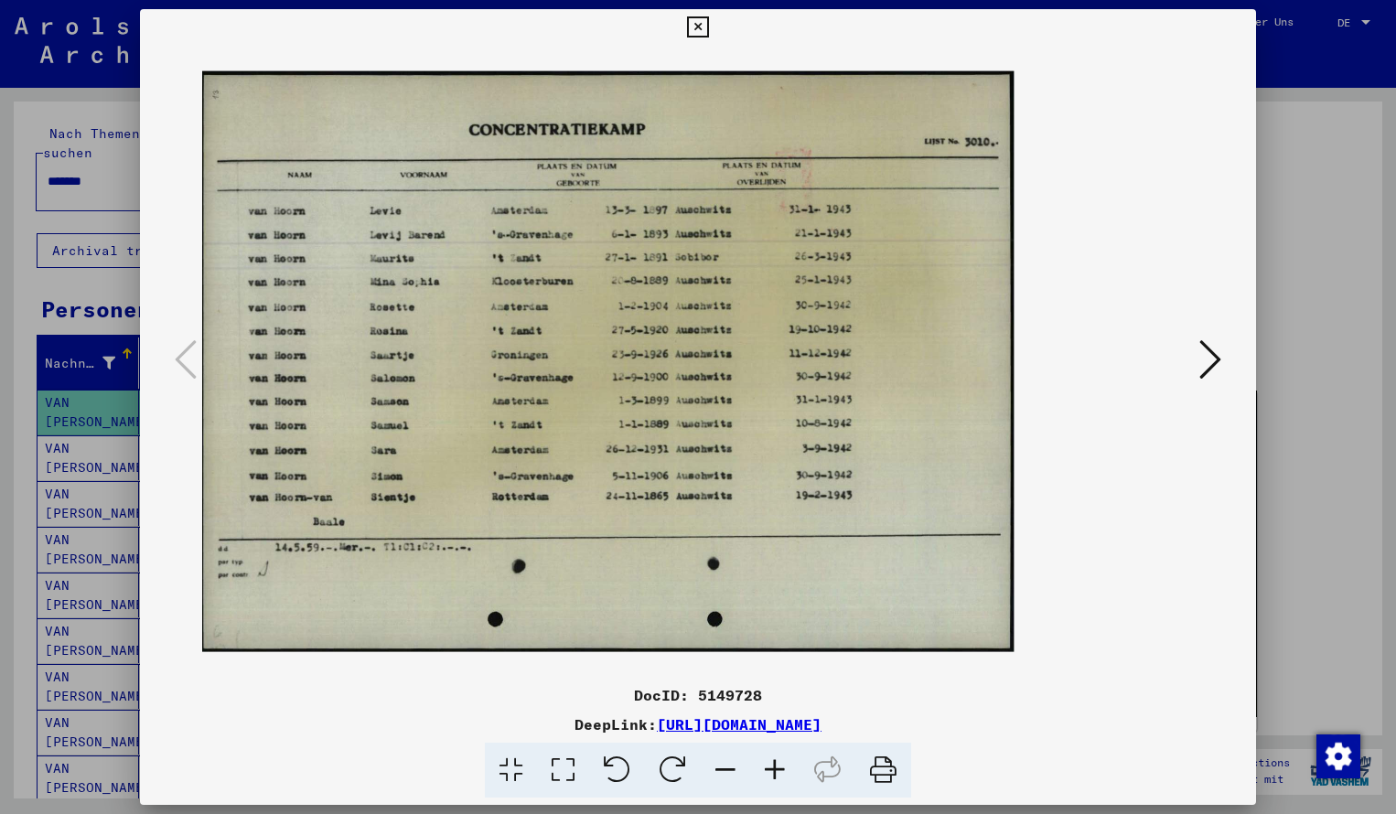
click at [708, 27] on icon at bounding box center [697, 27] width 21 height 22
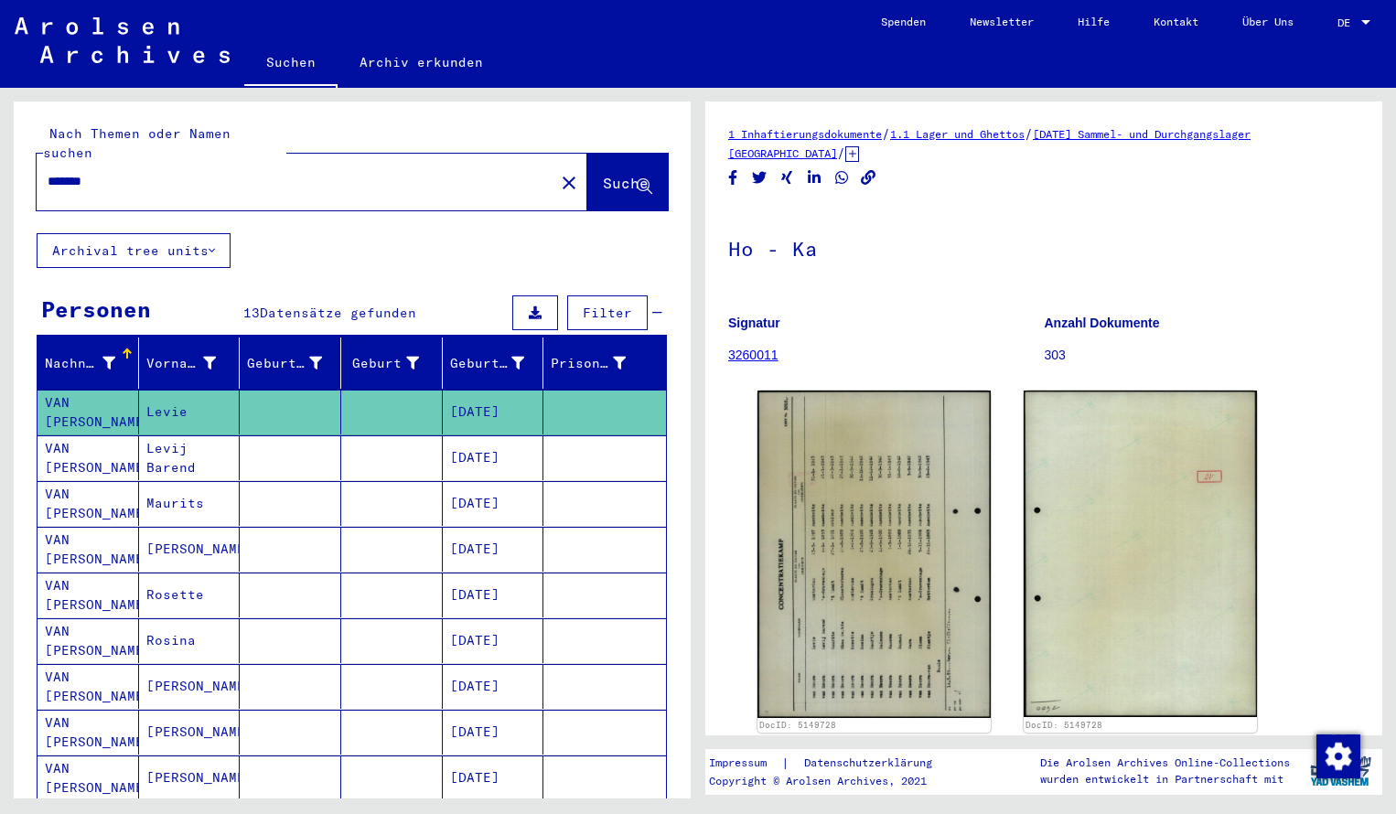
click at [106, 172] on input "*******" at bounding box center [296, 181] width 496 height 19
click at [629, 174] on span "Suche" at bounding box center [626, 183] width 46 height 18
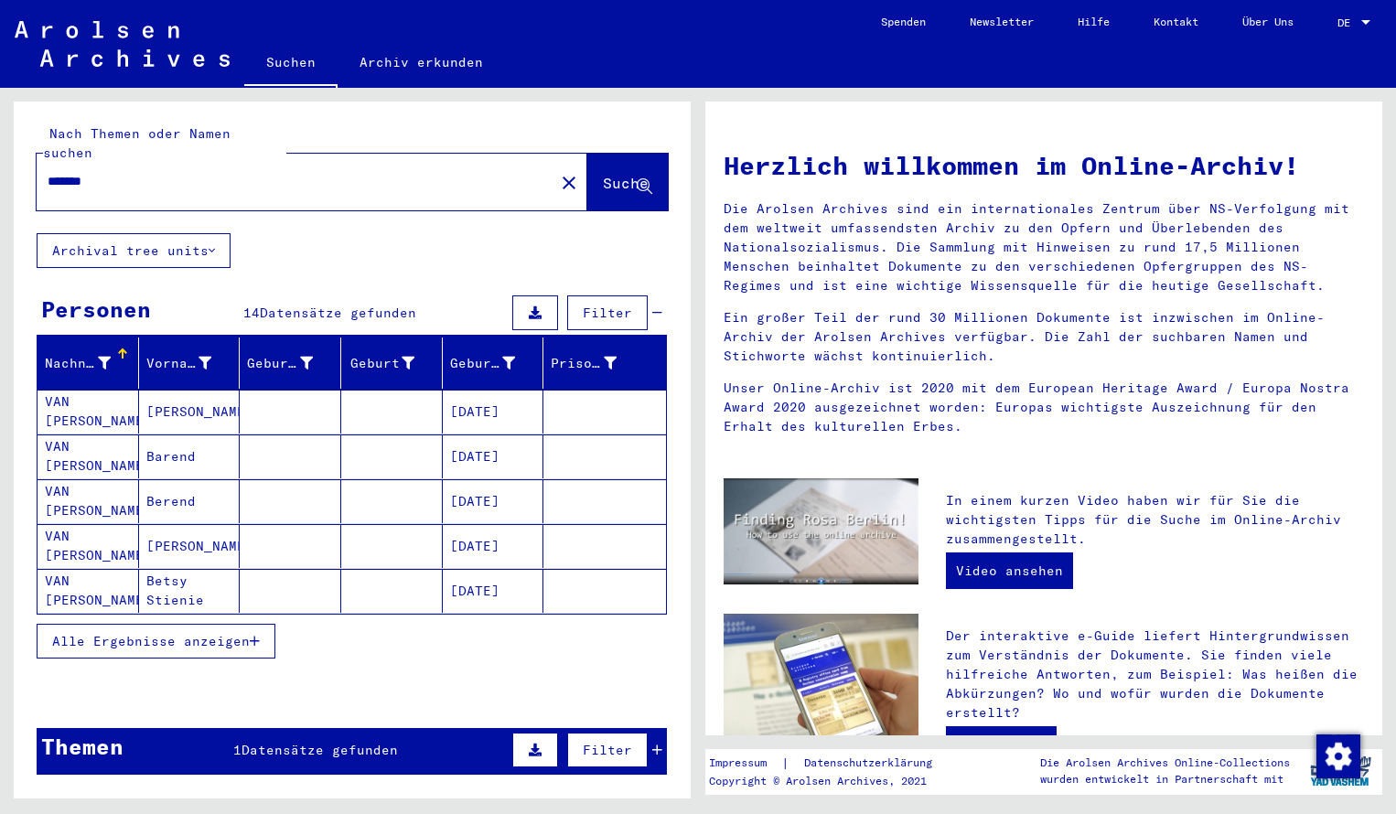
click at [89, 394] on mat-cell "VAN [PERSON_NAME]" at bounding box center [89, 412] width 102 height 44
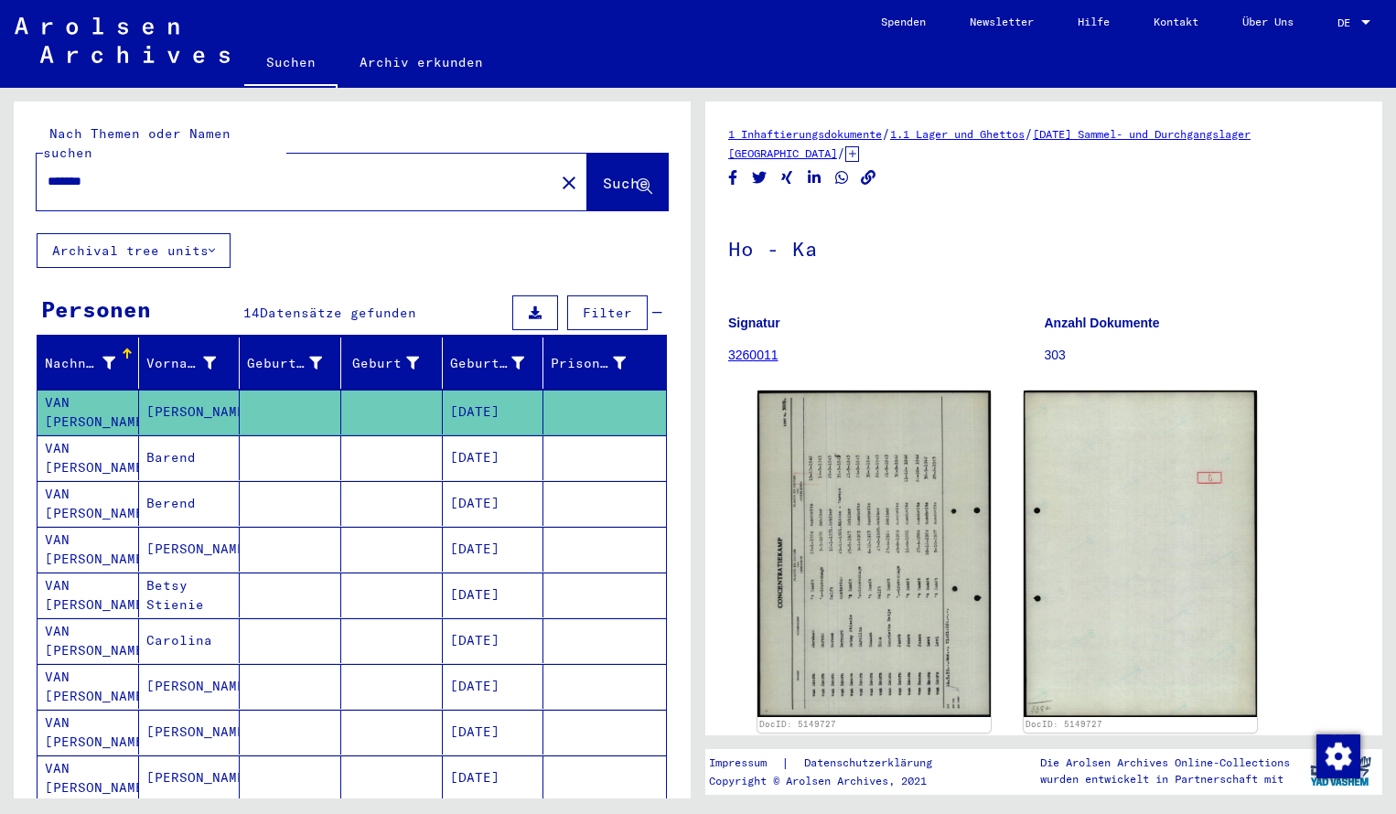
click at [835, 600] on img at bounding box center [874, 554] width 233 height 327
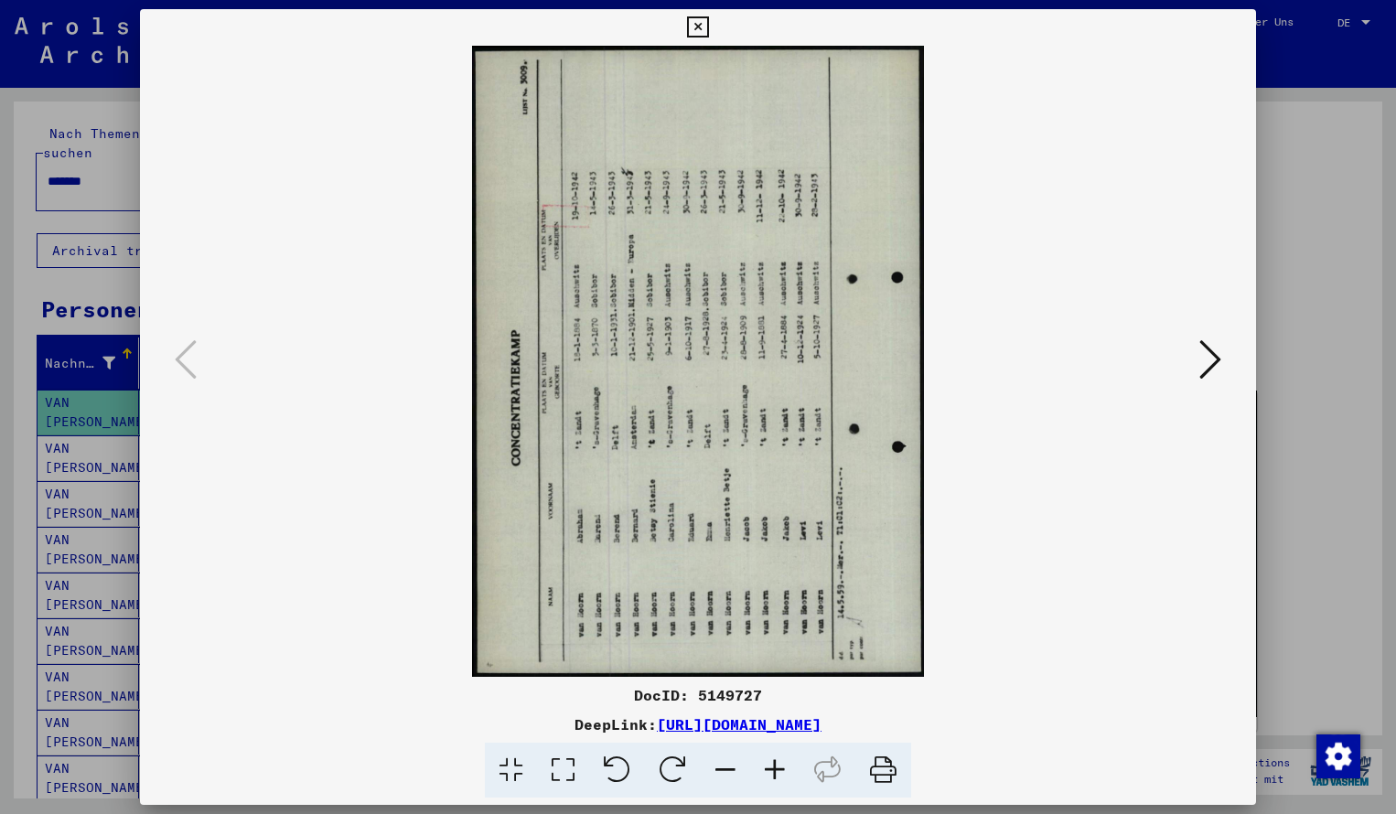
click at [673, 774] on icon at bounding box center [673, 771] width 56 height 56
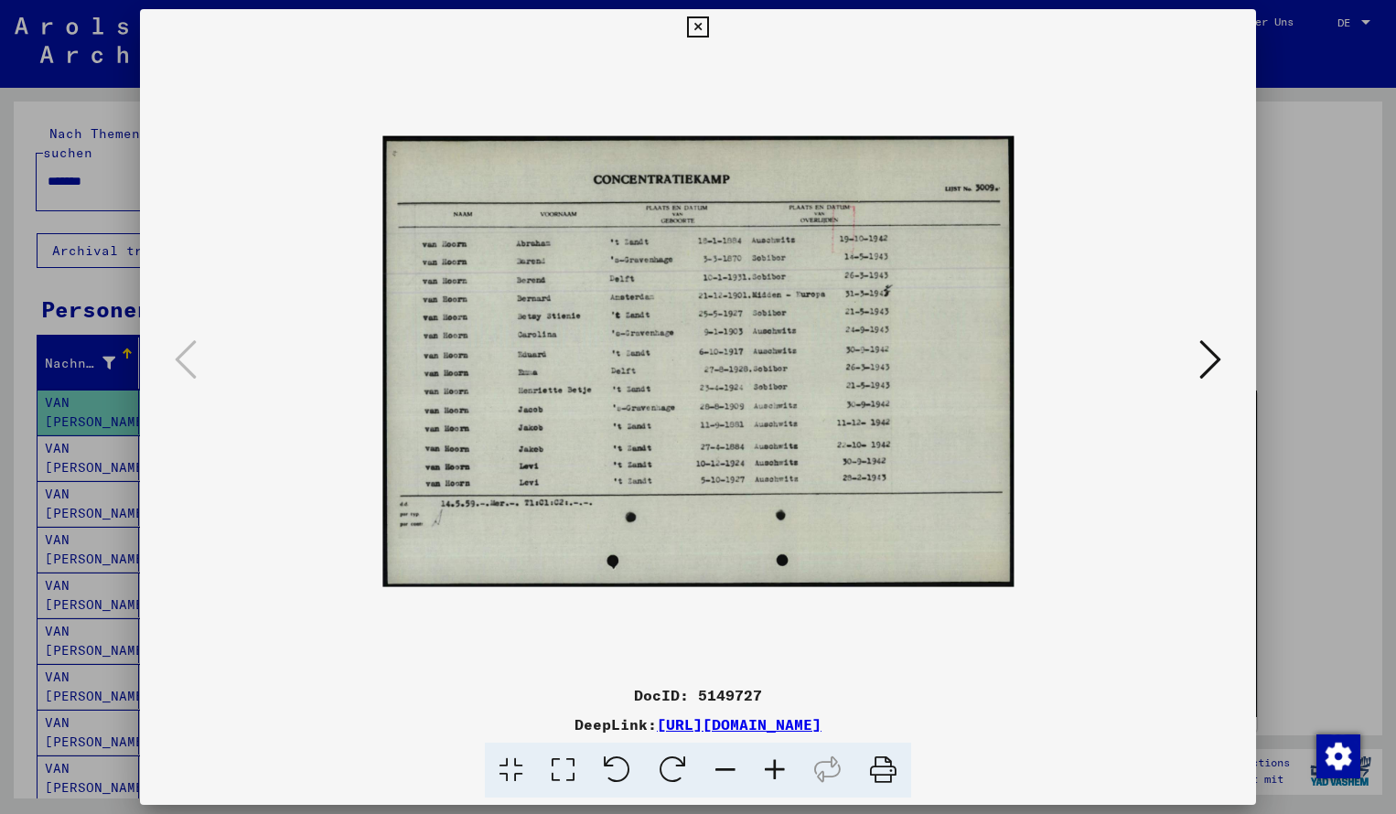
click at [778, 781] on icon at bounding box center [774, 771] width 49 height 56
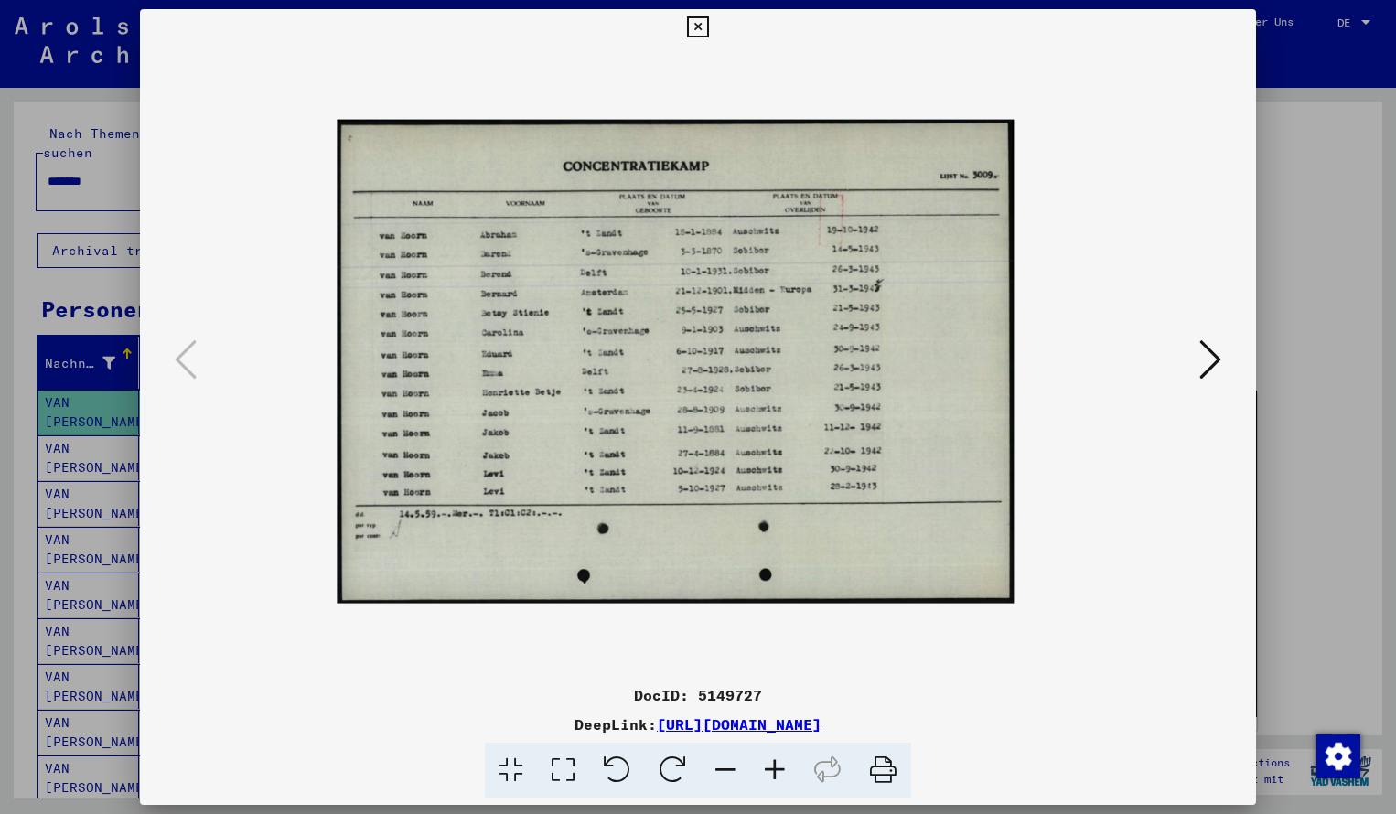
click at [778, 781] on icon at bounding box center [774, 771] width 49 height 56
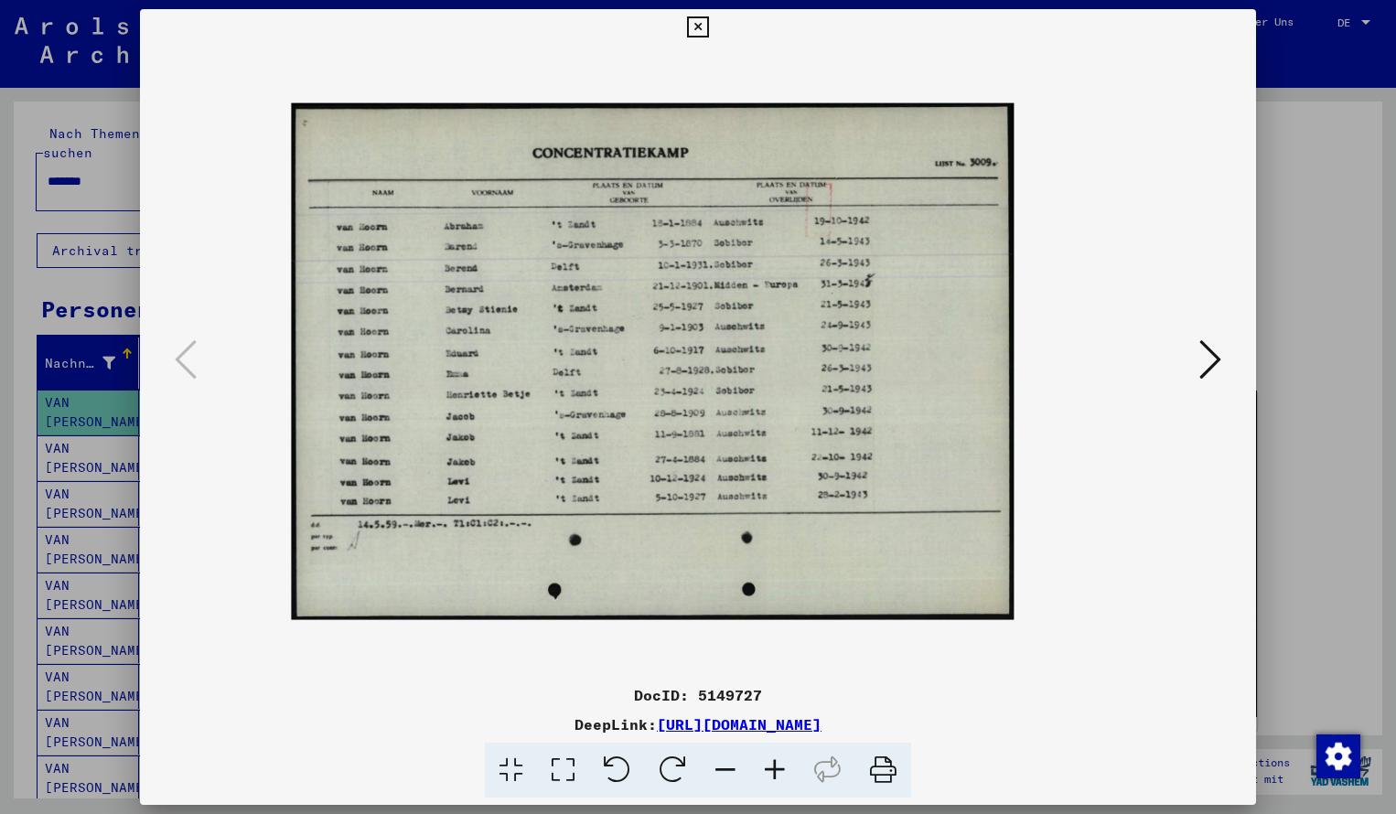
click at [778, 781] on icon at bounding box center [774, 771] width 49 height 56
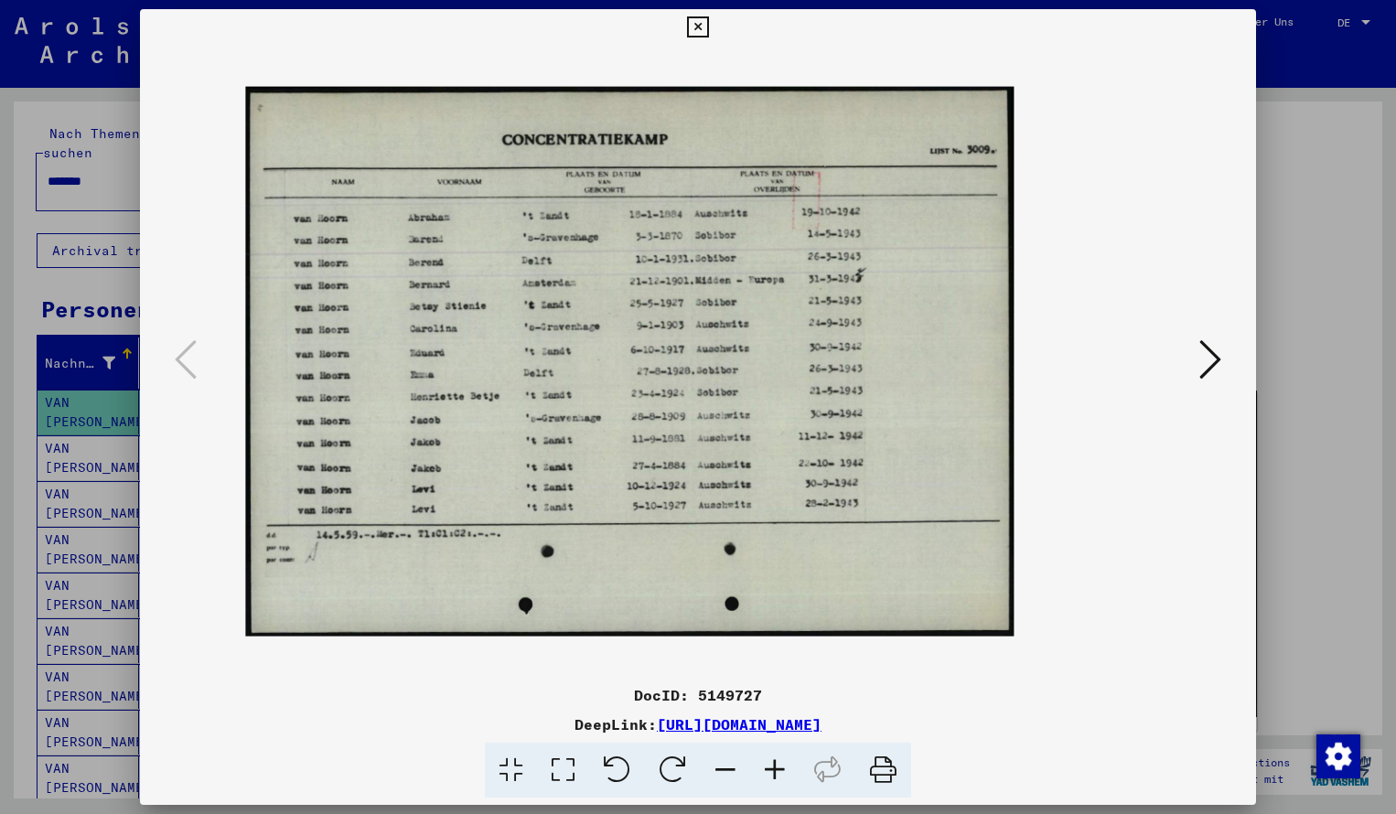
click at [778, 781] on icon at bounding box center [774, 771] width 49 height 56
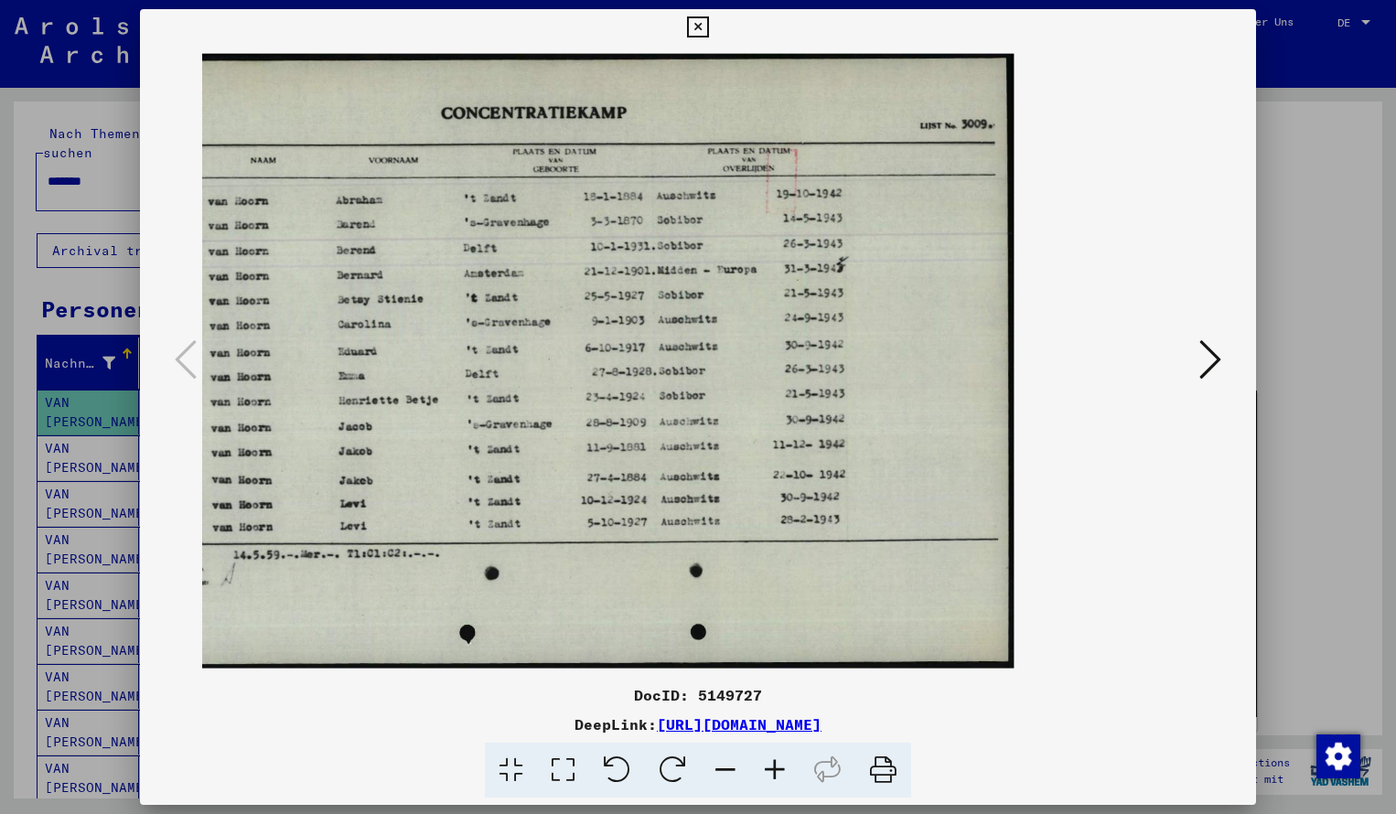
click at [708, 36] on icon at bounding box center [697, 27] width 21 height 22
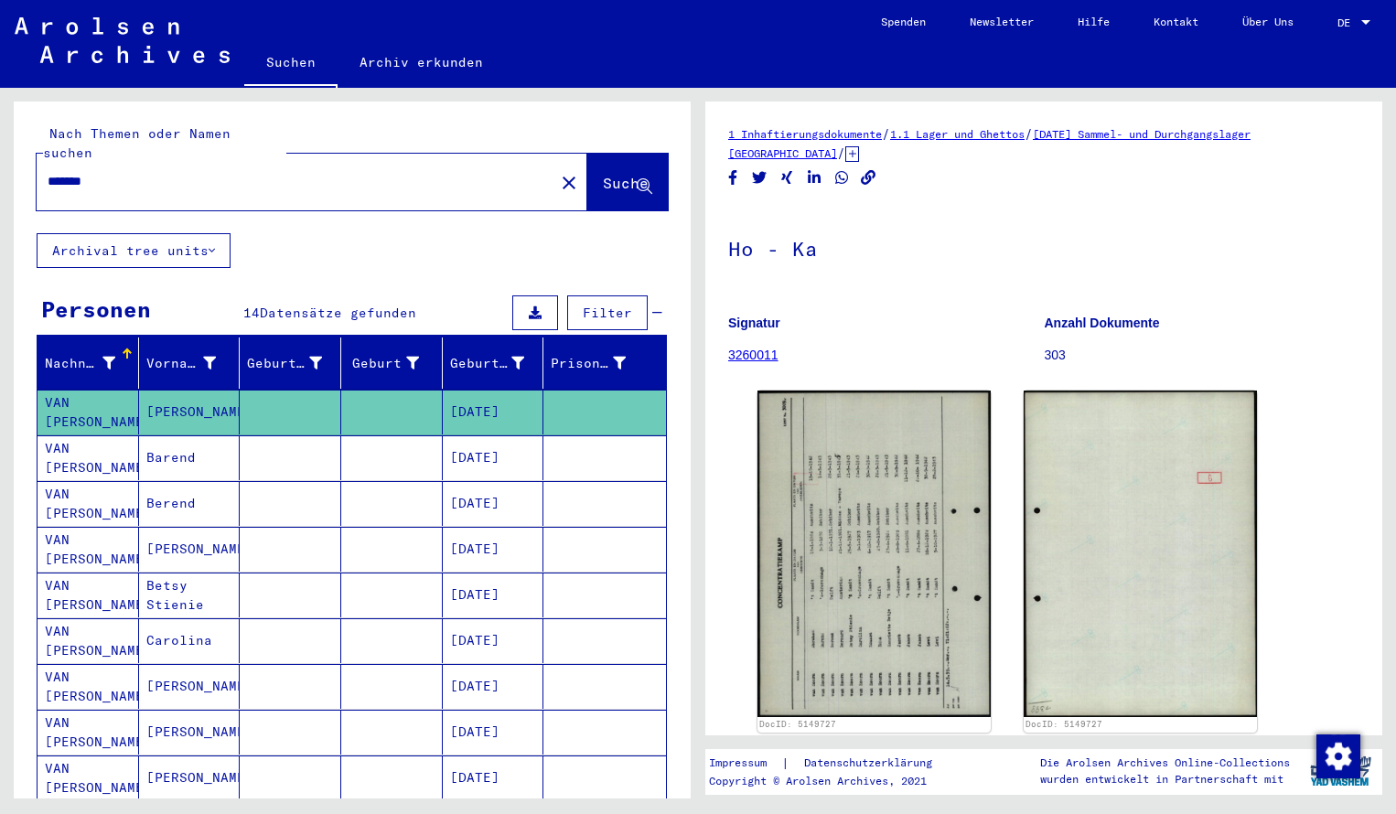
click at [108, 172] on input "*******" at bounding box center [296, 181] width 496 height 19
click at [603, 174] on span "Suche" at bounding box center [626, 183] width 46 height 18
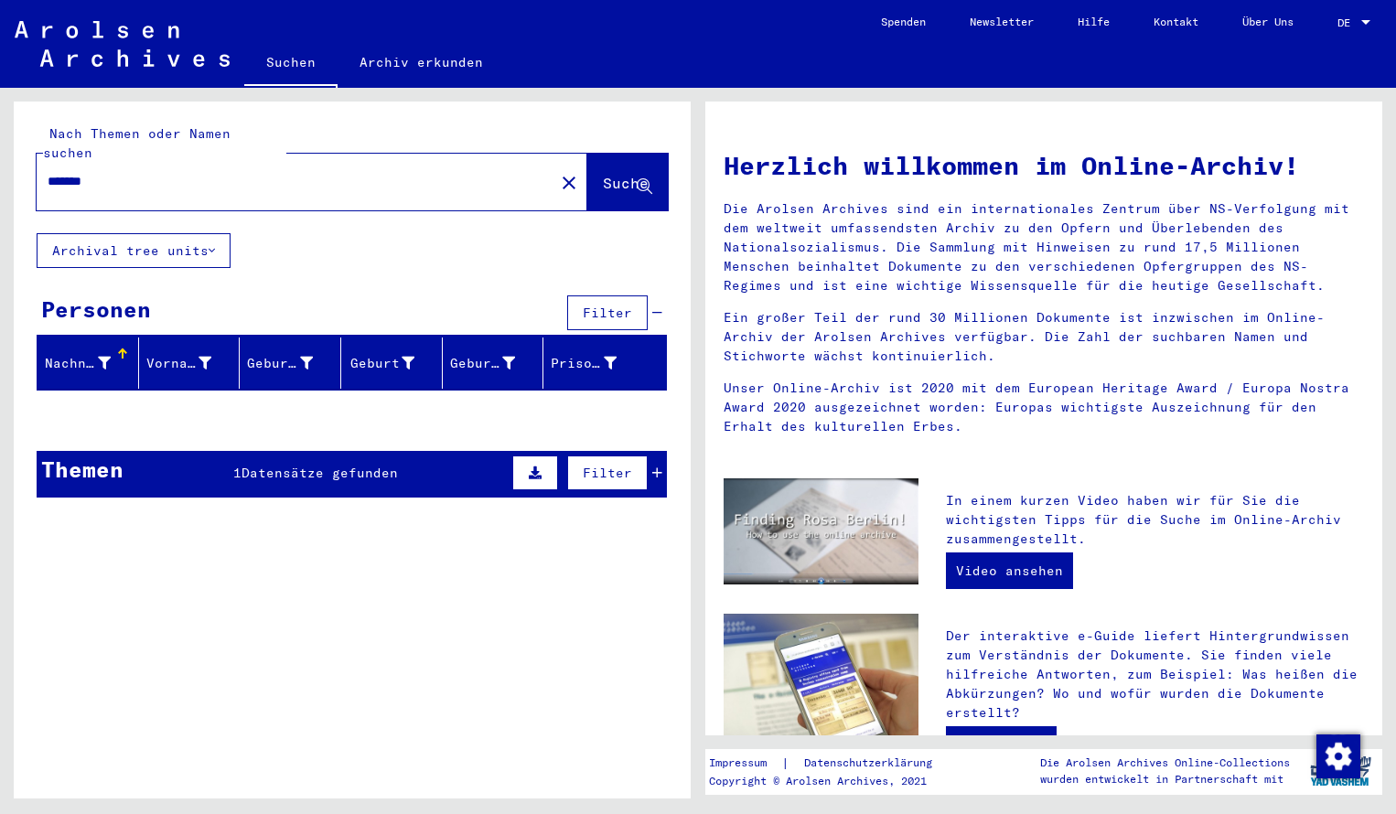
click at [469, 268] on div "Nach Themen oder Namen suchen ******* close Suche Archival tree units Personen …" at bounding box center [352, 307] width 677 height 411
click at [131, 172] on input "*******" at bounding box center [290, 181] width 485 height 19
click at [603, 174] on span "Suche" at bounding box center [626, 183] width 46 height 18
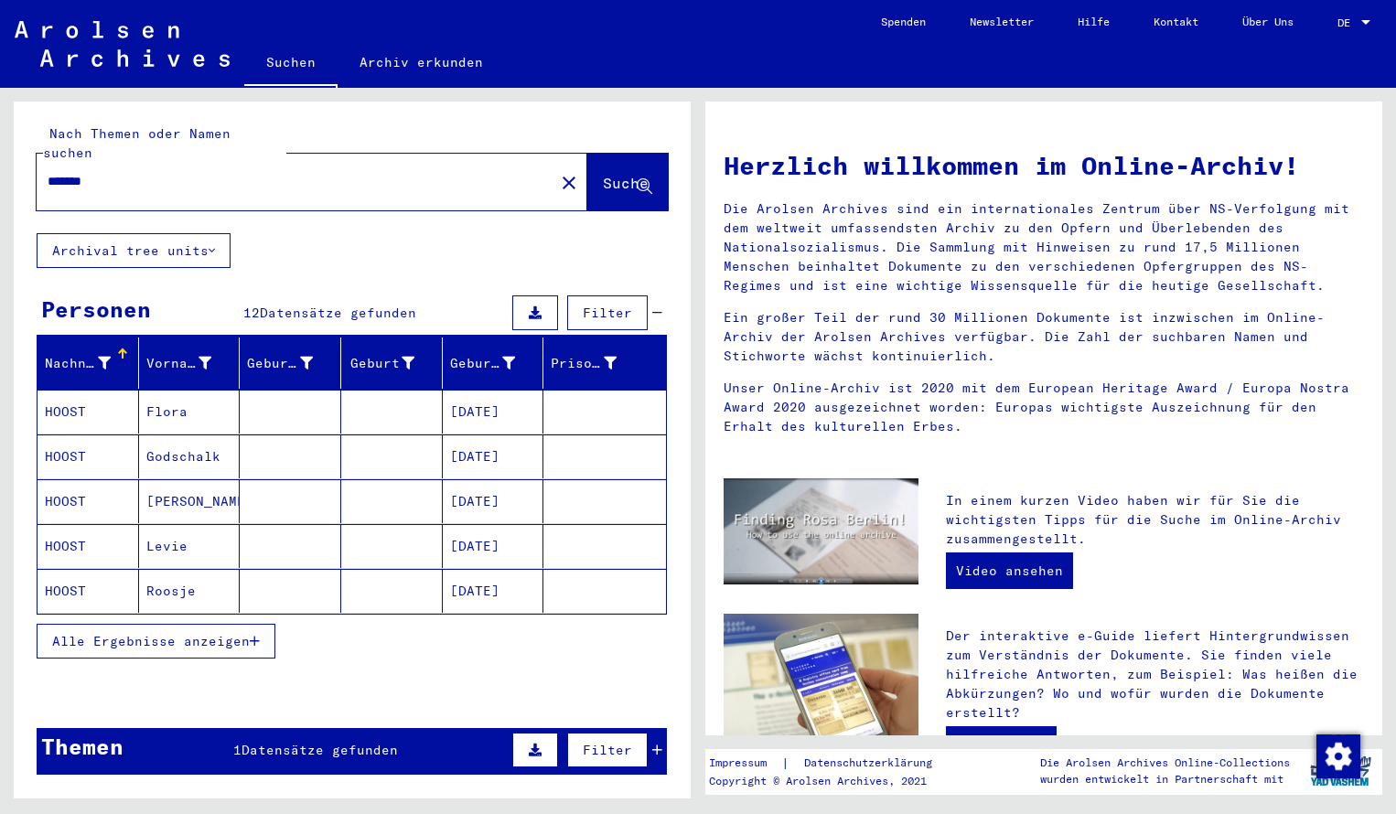
click at [92, 390] on mat-cell "HOOST" at bounding box center [89, 412] width 102 height 44
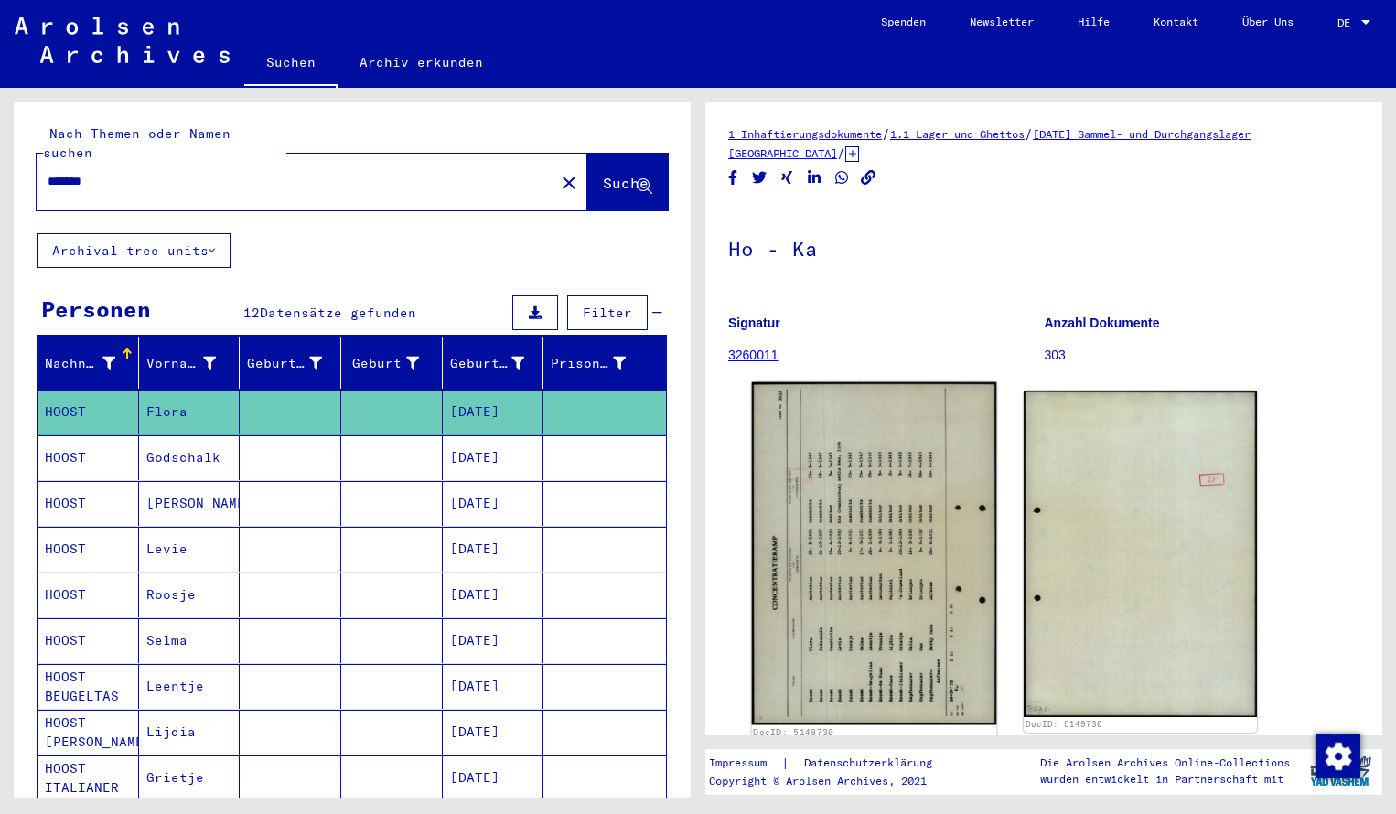
click at [881, 420] on img at bounding box center [874, 554] width 245 height 343
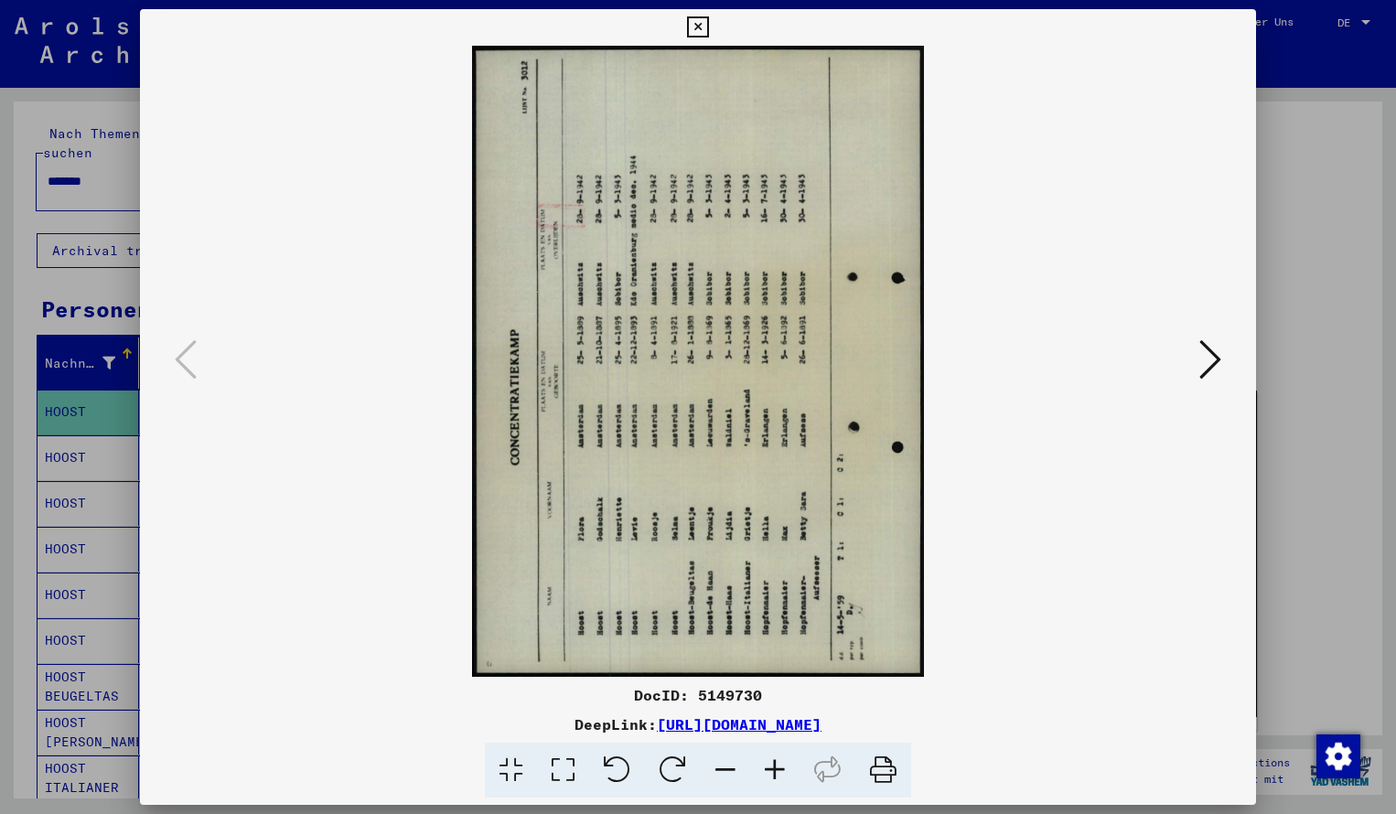
click at [775, 769] on icon at bounding box center [774, 771] width 49 height 56
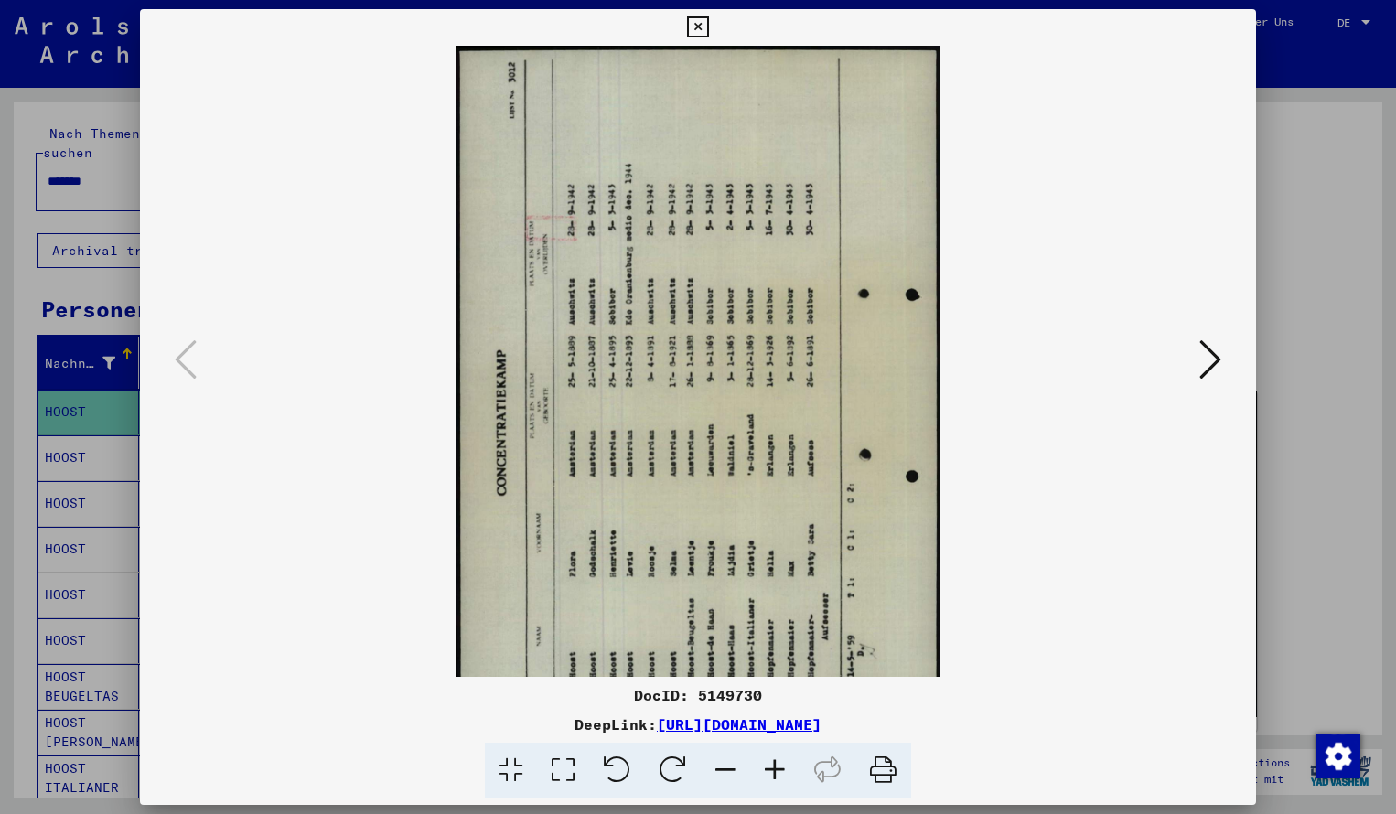
click at [680, 783] on icon at bounding box center [673, 771] width 56 height 56
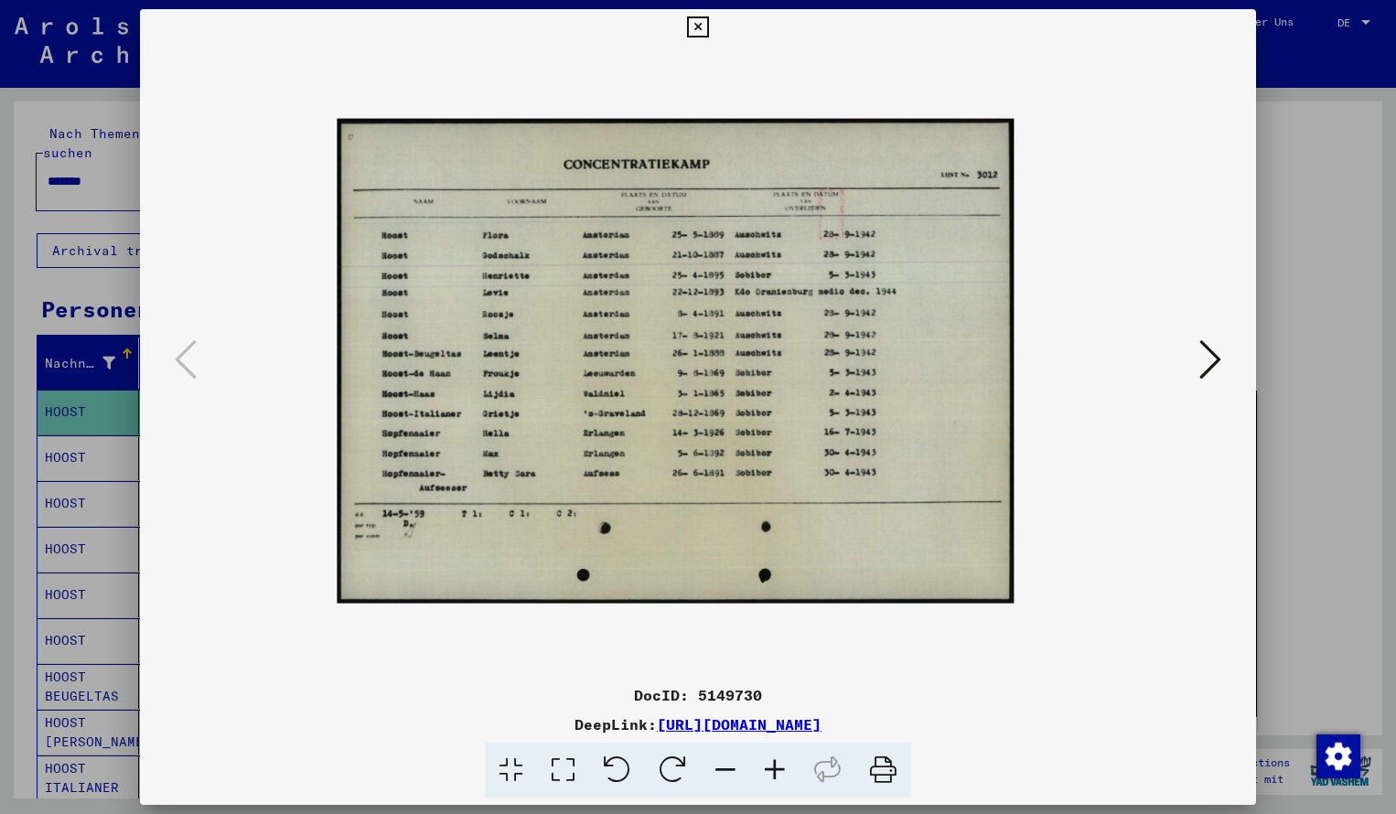
click at [779, 774] on icon at bounding box center [774, 771] width 49 height 56
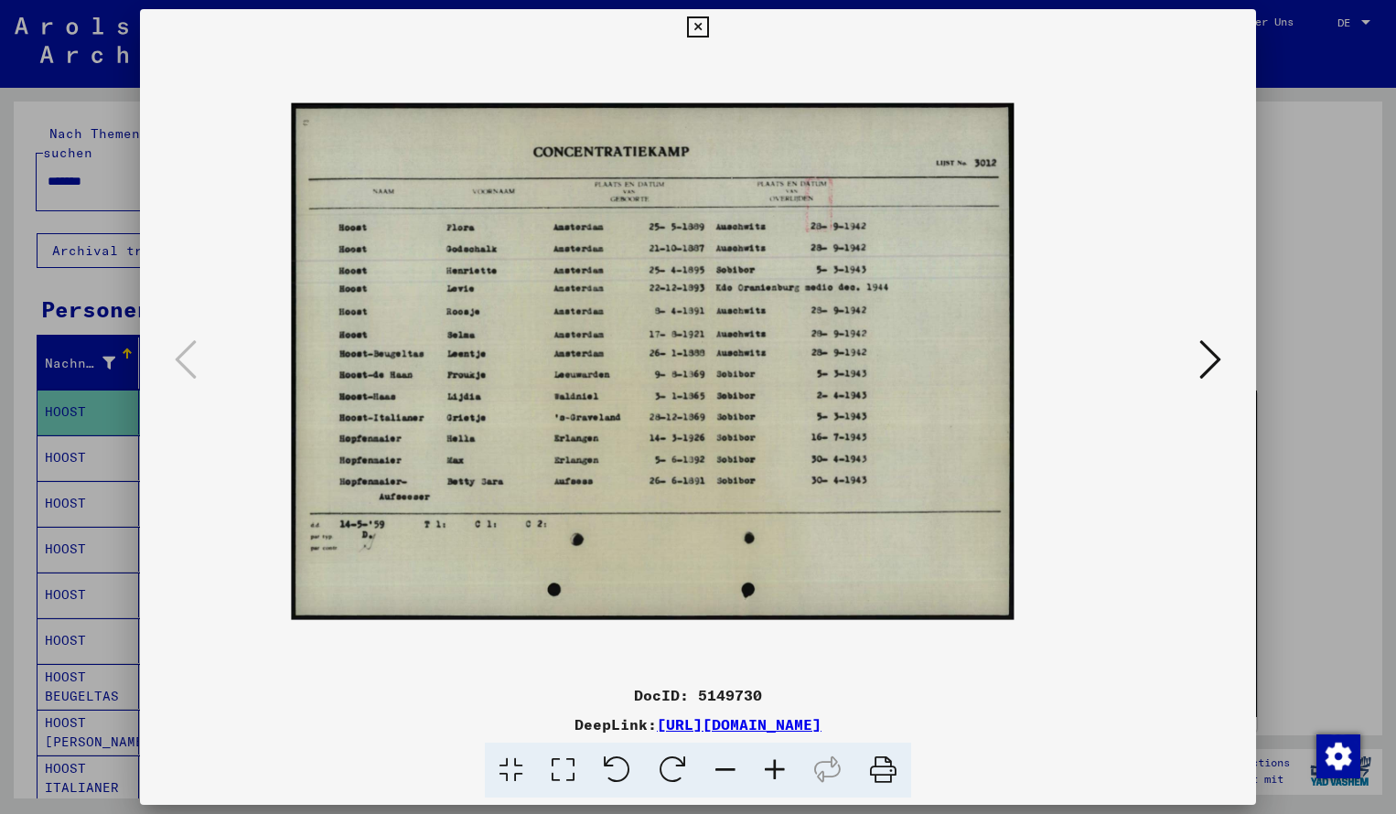
click at [779, 774] on icon at bounding box center [774, 771] width 49 height 56
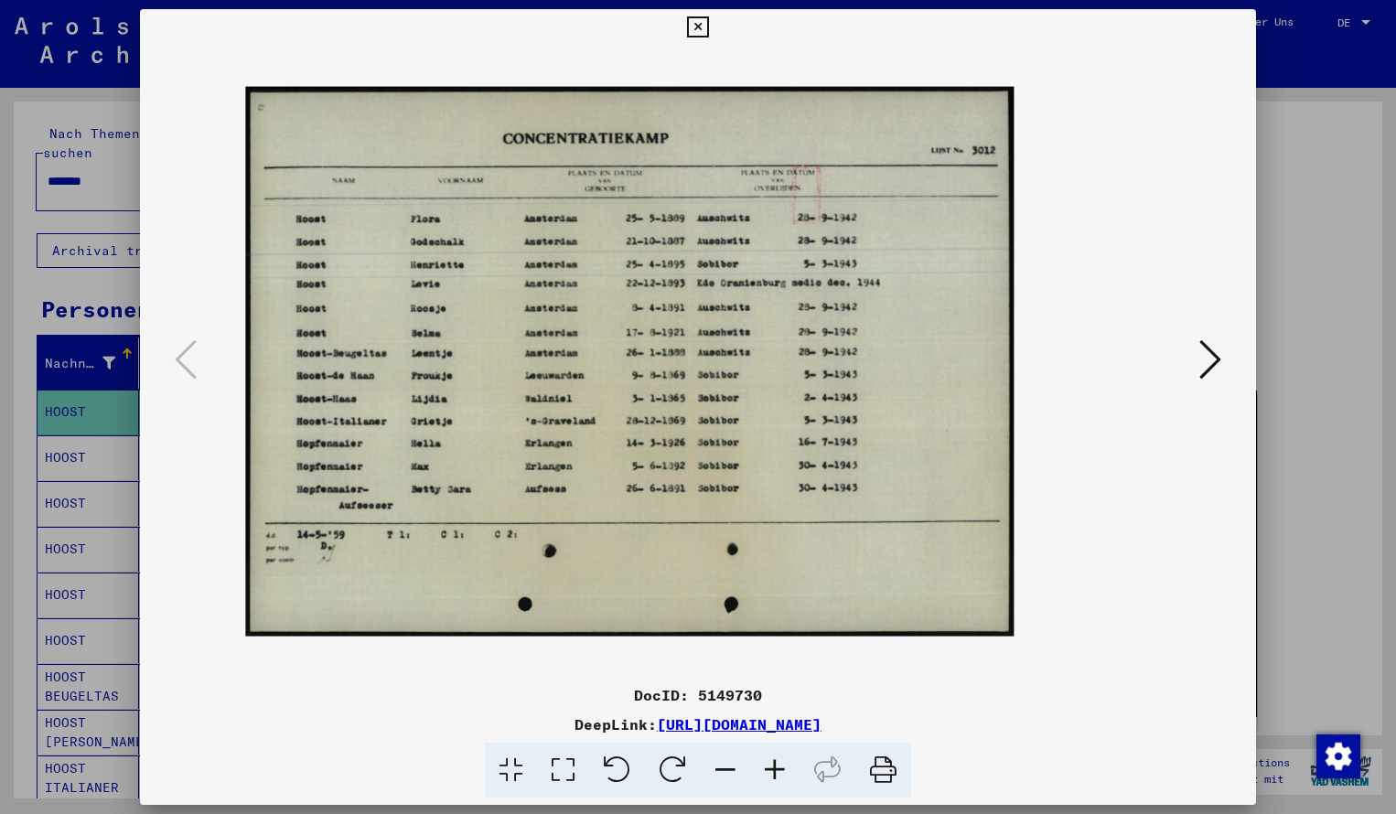
click at [779, 774] on icon at bounding box center [774, 771] width 49 height 56
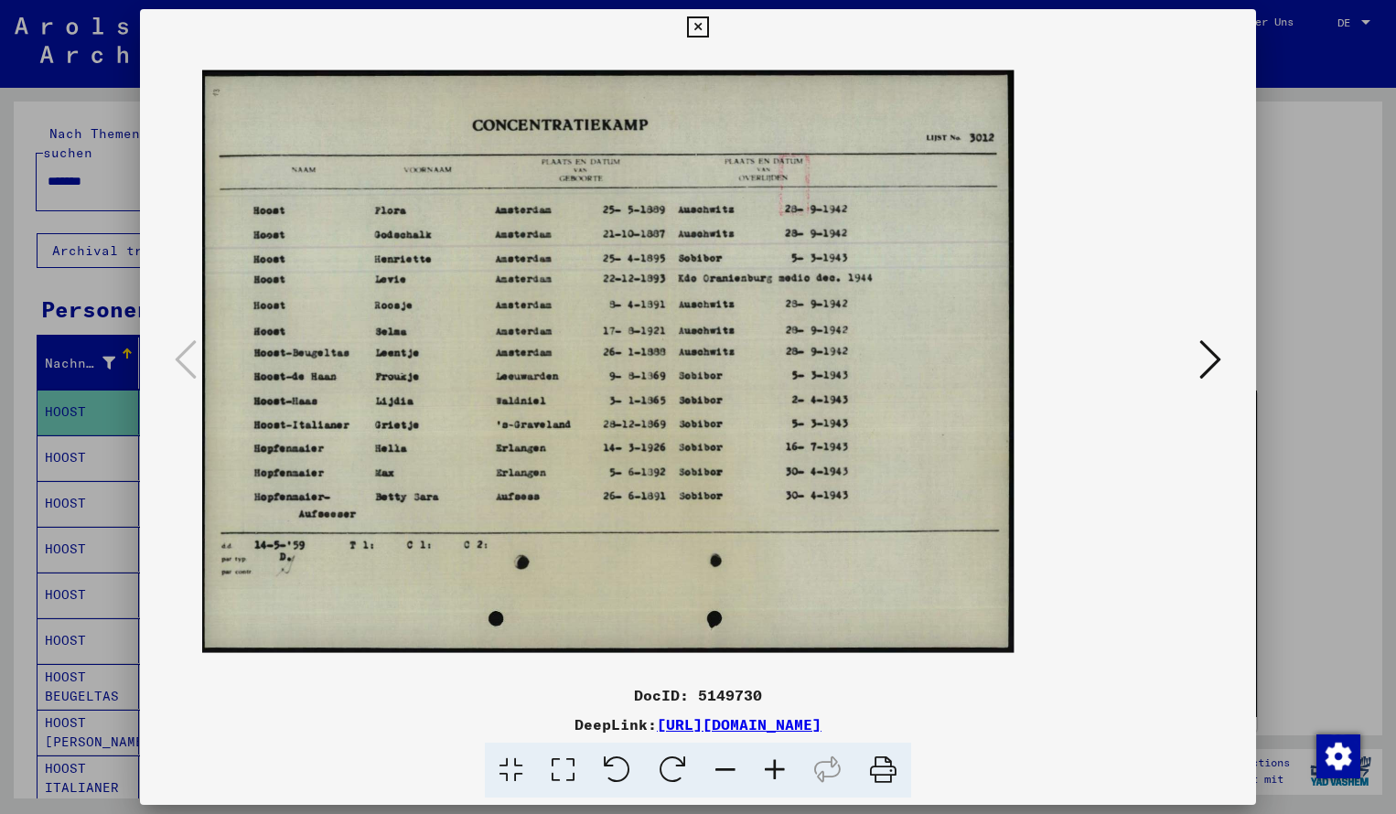
click at [779, 774] on icon at bounding box center [774, 771] width 49 height 56
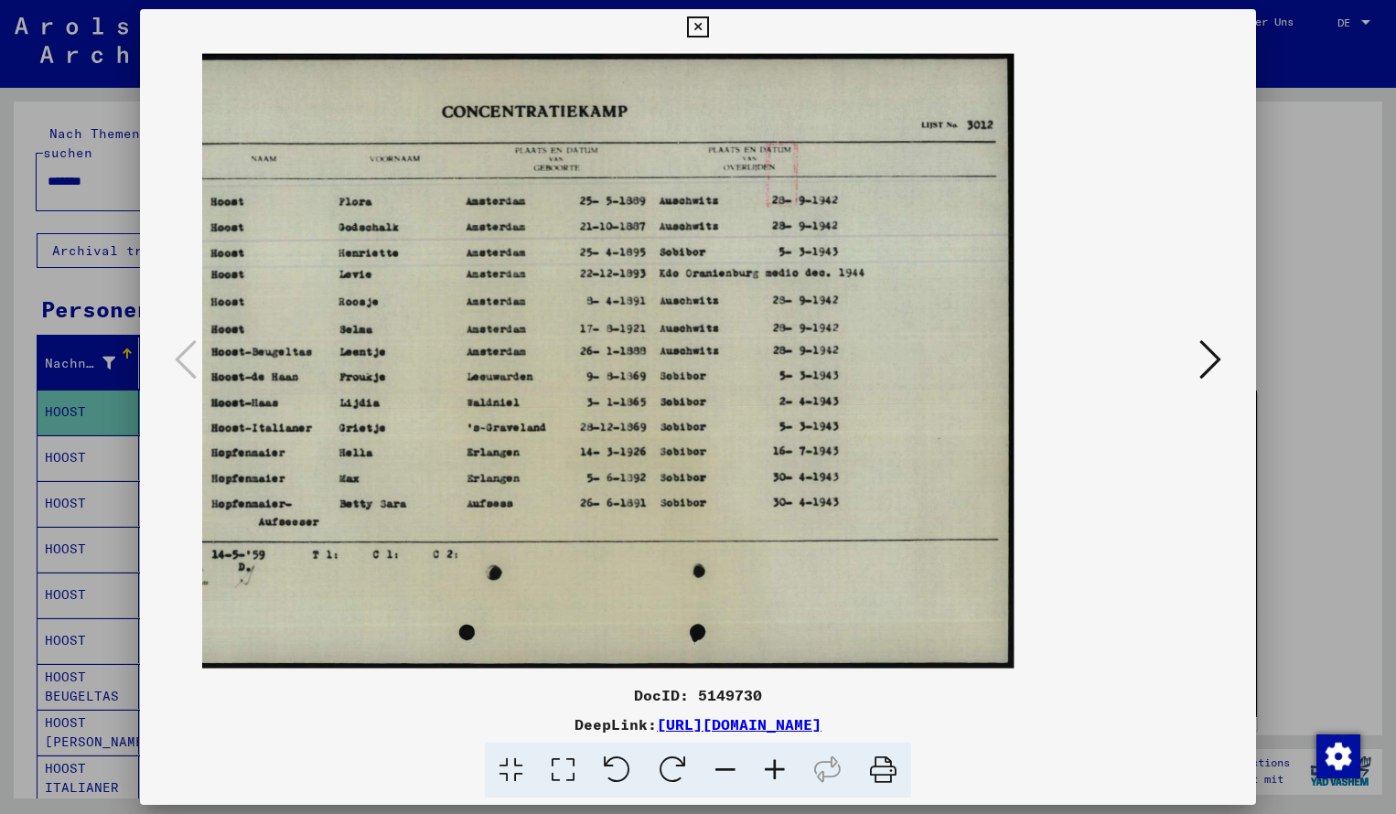
click at [708, 33] on icon at bounding box center [697, 27] width 21 height 22
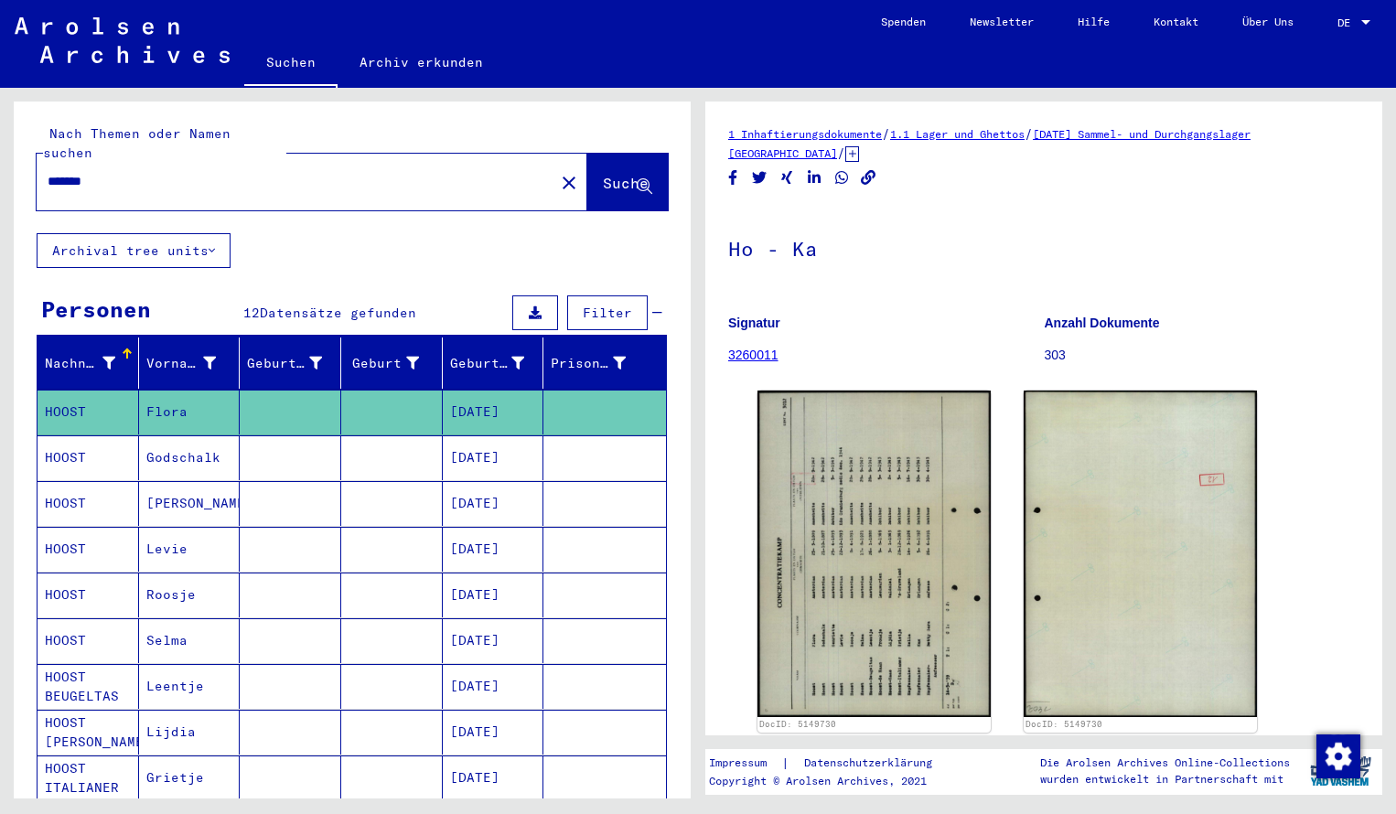
click at [111, 172] on input "*******" at bounding box center [296, 181] width 496 height 19
click at [606, 174] on span "Suche" at bounding box center [626, 183] width 46 height 18
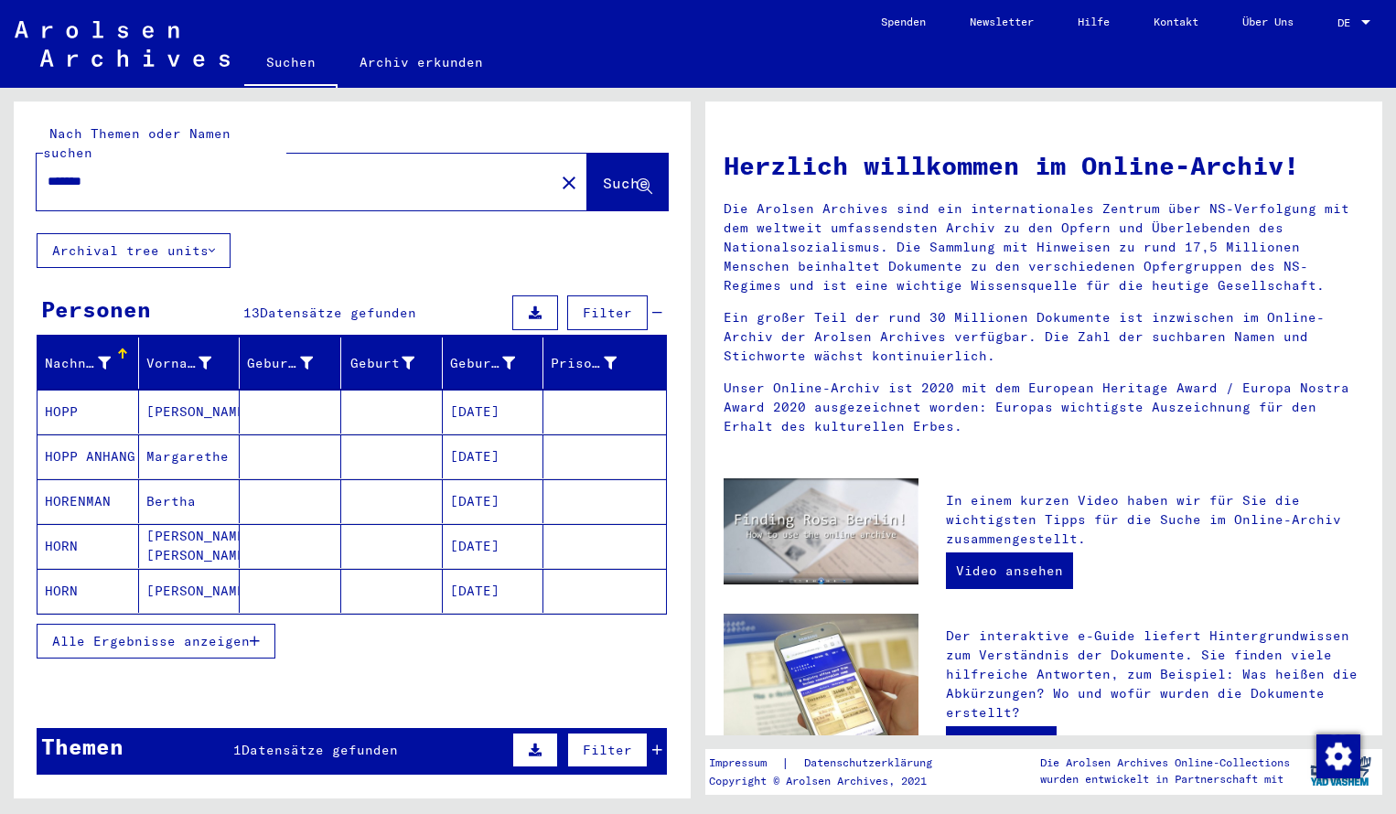
click at [101, 393] on mat-cell "HOPP" at bounding box center [89, 412] width 102 height 44
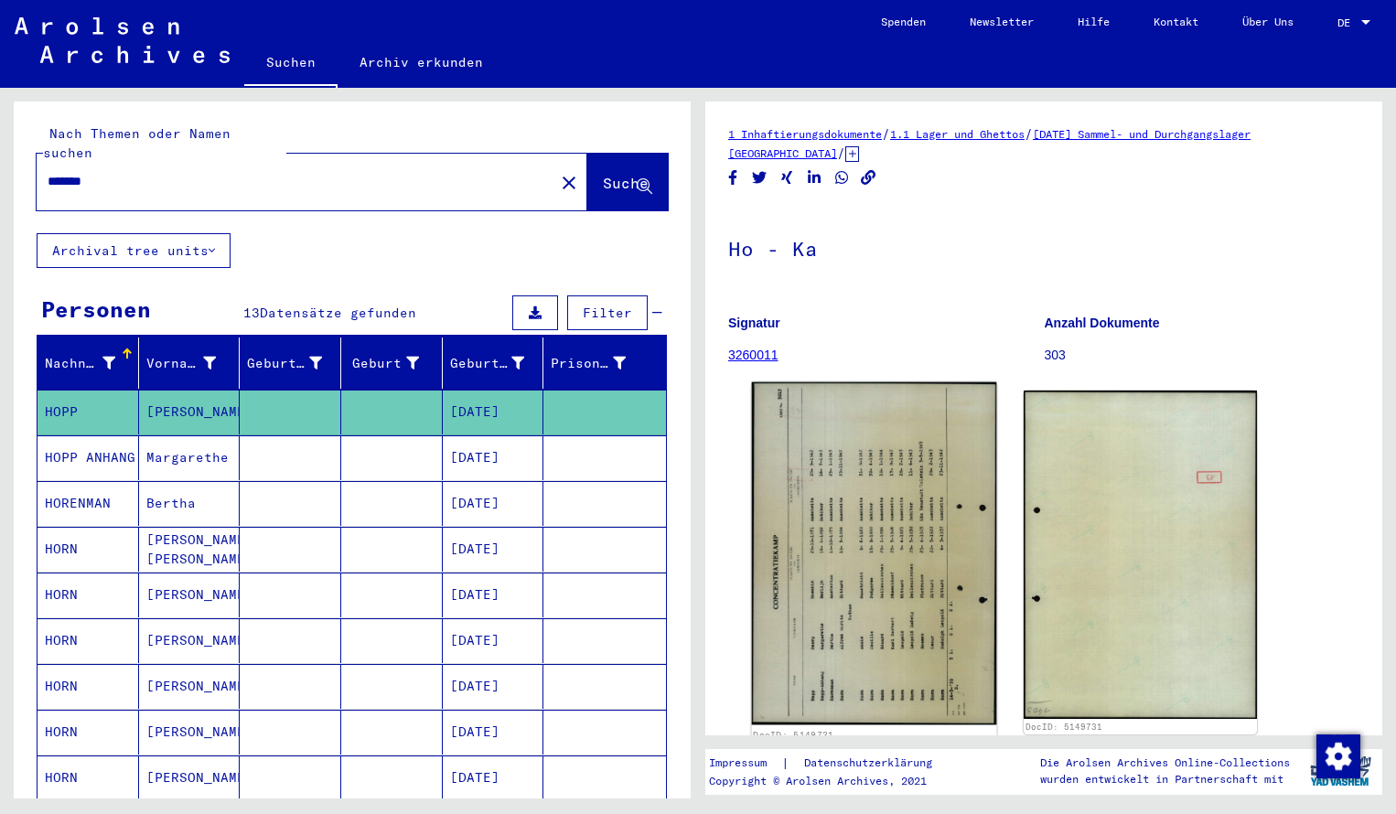
click at [834, 473] on img at bounding box center [874, 554] width 245 height 342
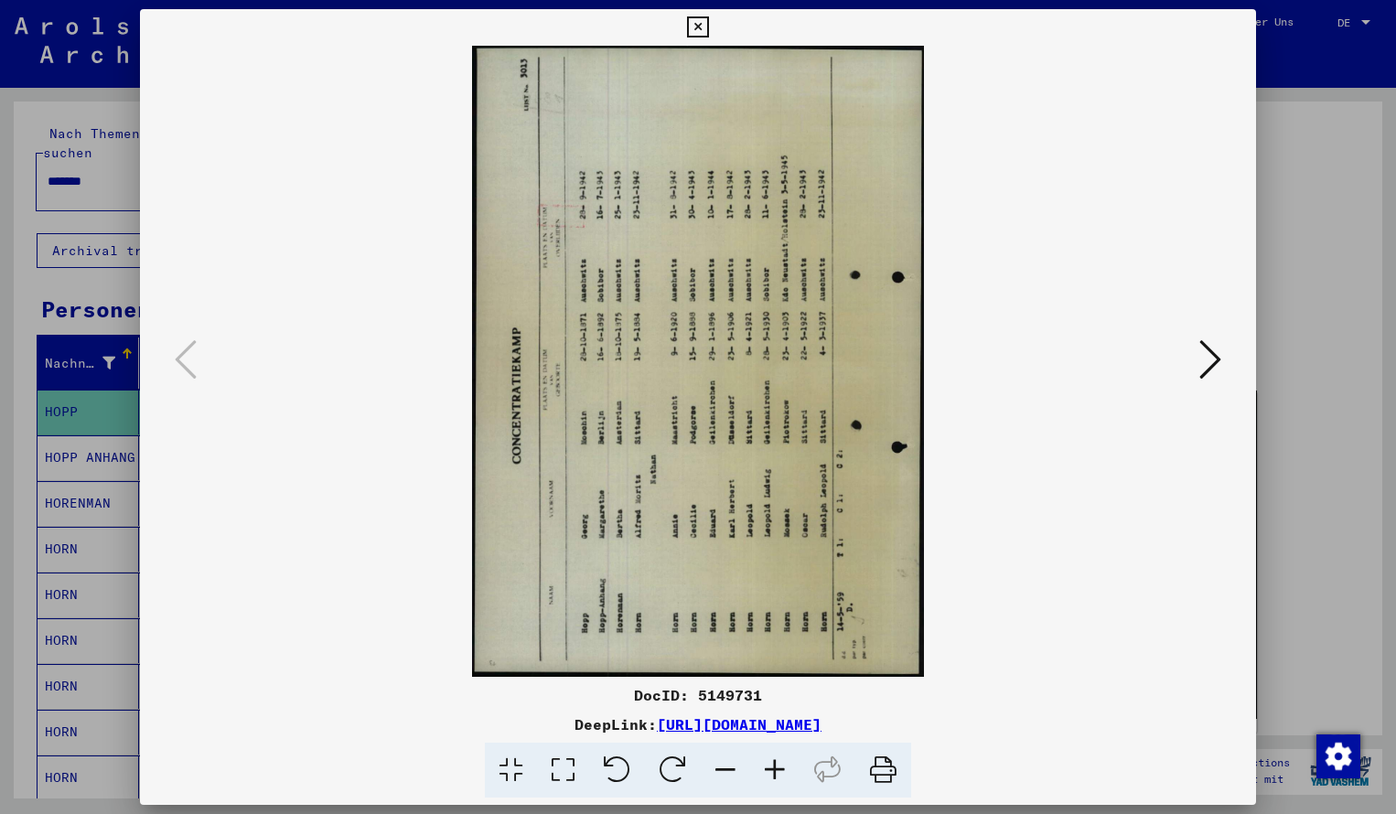
click at [779, 771] on icon at bounding box center [774, 771] width 49 height 56
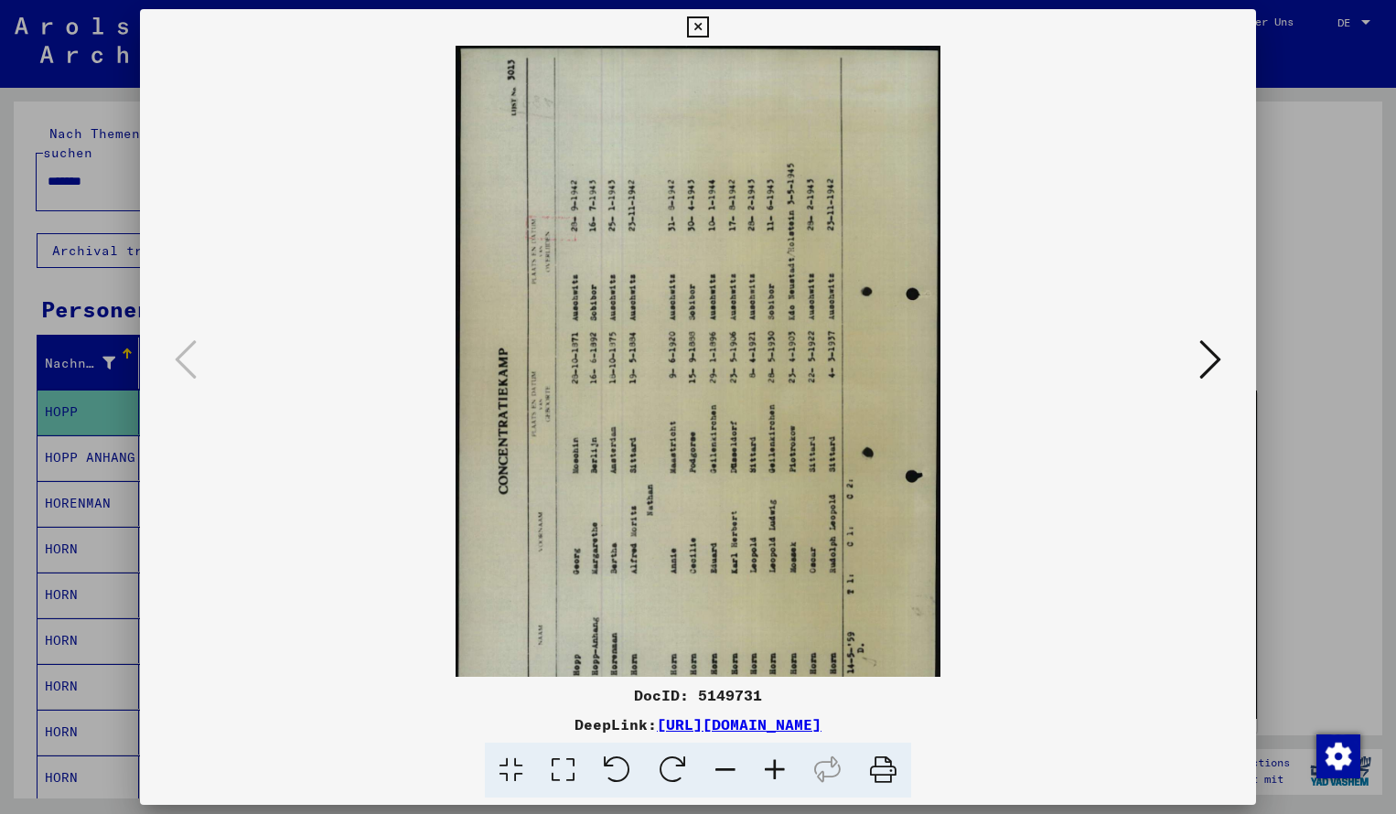
click at [663, 761] on icon at bounding box center [673, 771] width 56 height 56
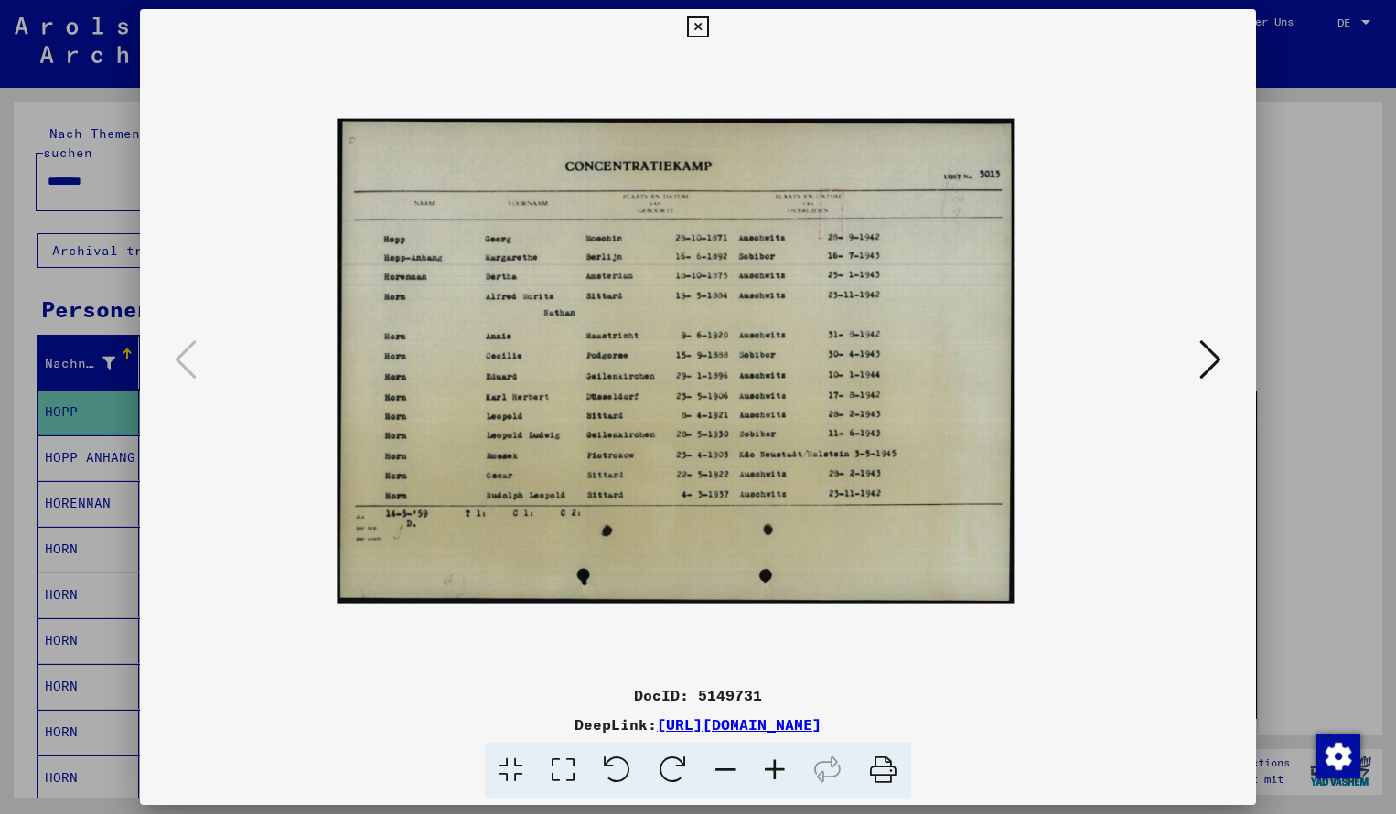
click at [774, 767] on icon at bounding box center [774, 771] width 49 height 56
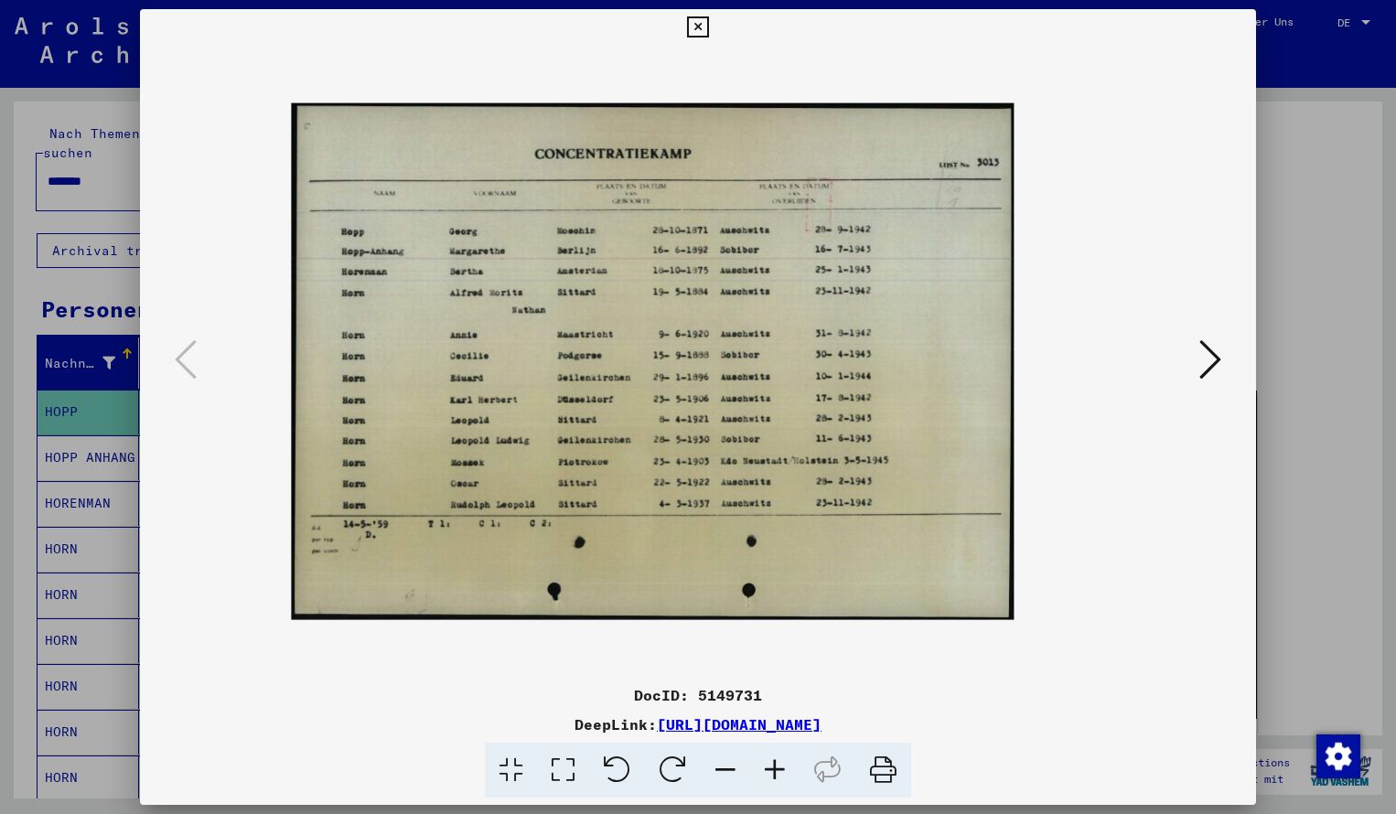
click at [774, 768] on icon at bounding box center [774, 771] width 49 height 56
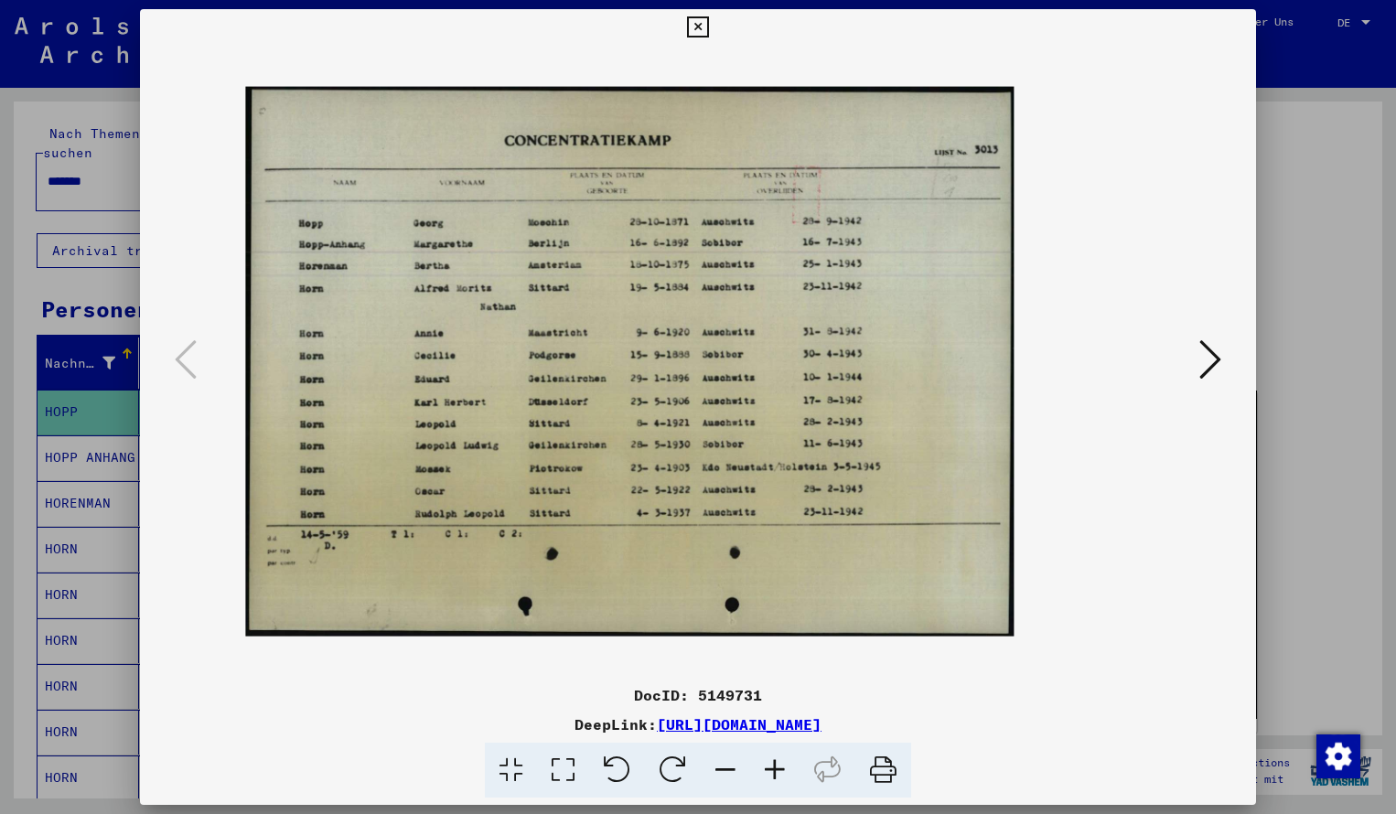
click at [774, 767] on icon at bounding box center [774, 771] width 49 height 56
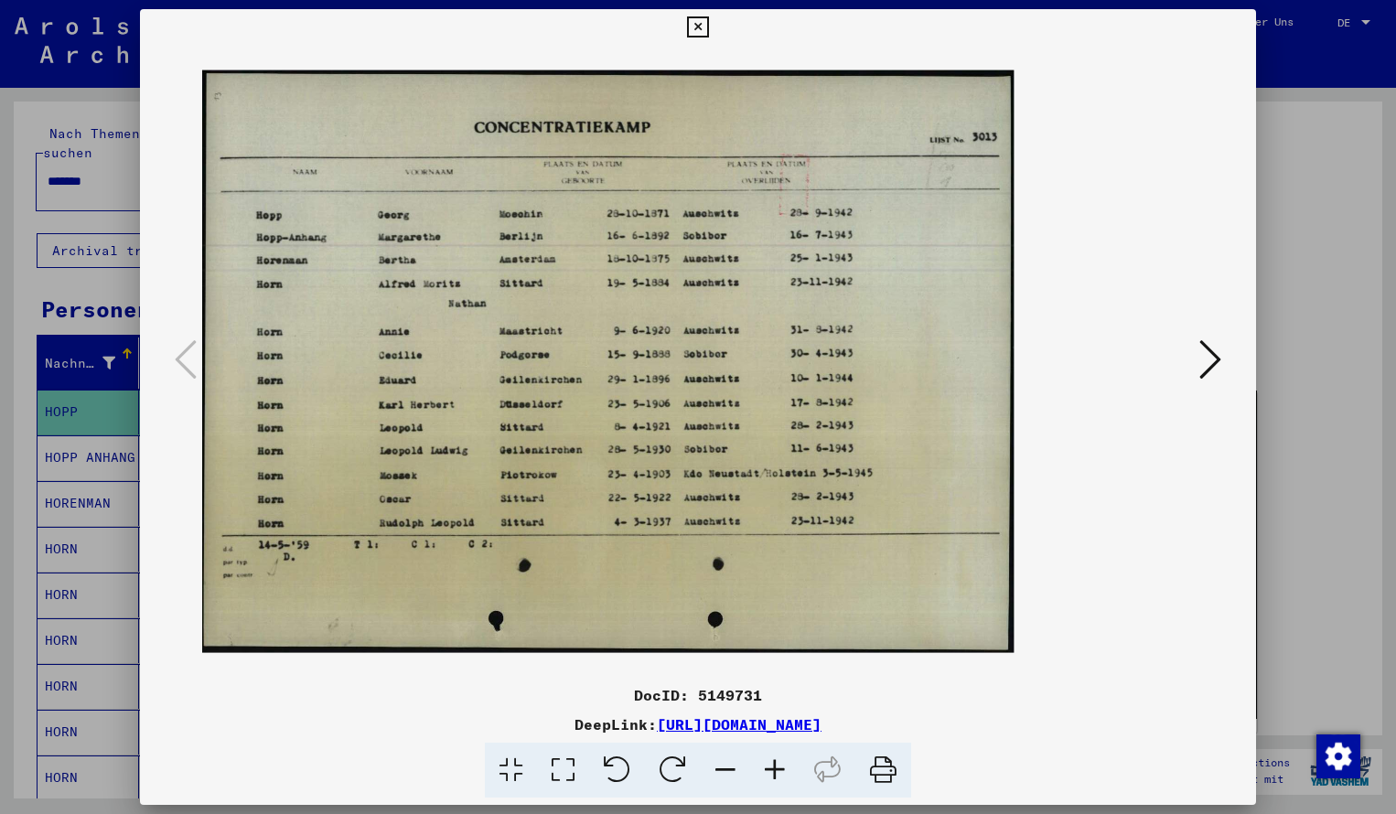
click at [773, 771] on icon at bounding box center [774, 771] width 49 height 56
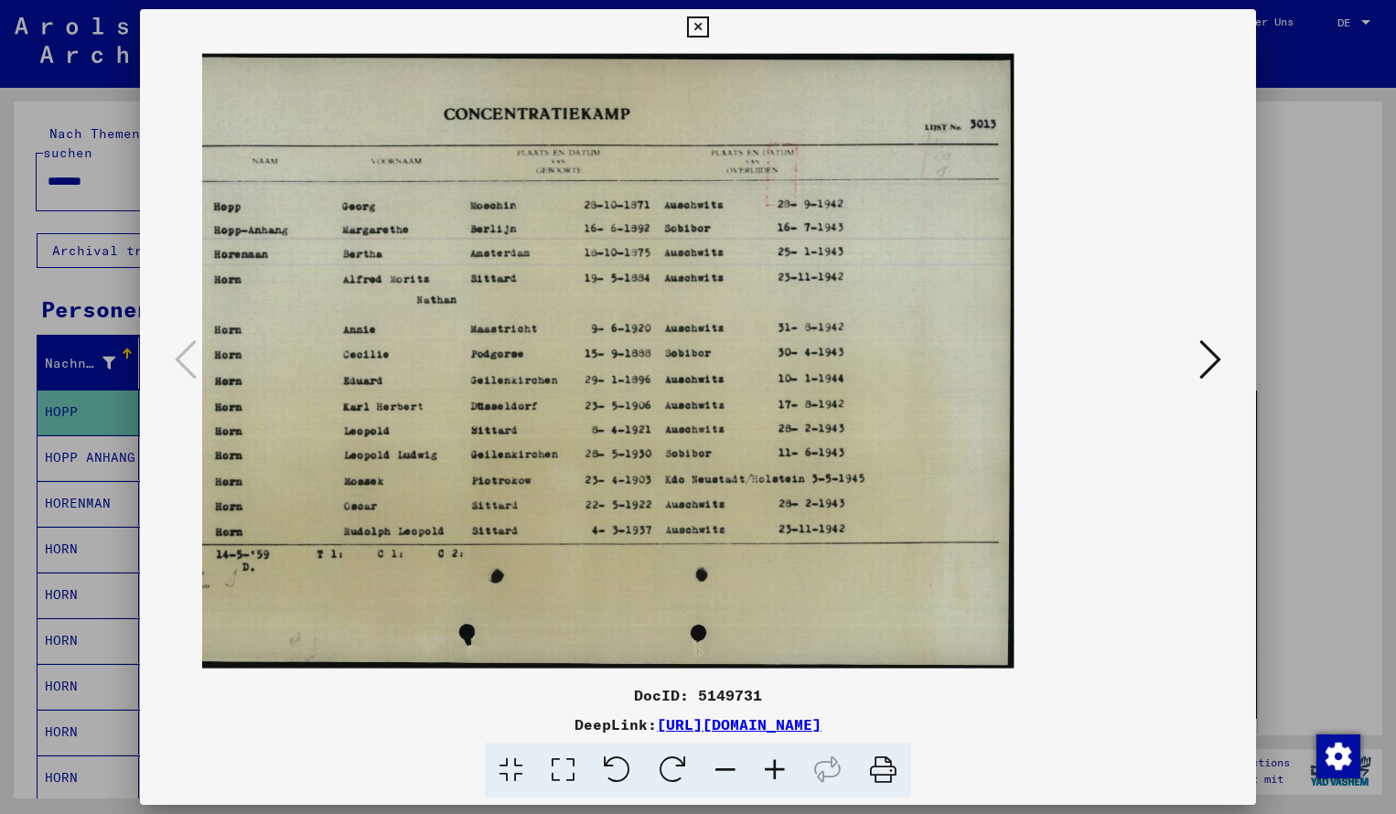
click at [708, 27] on icon at bounding box center [697, 27] width 21 height 22
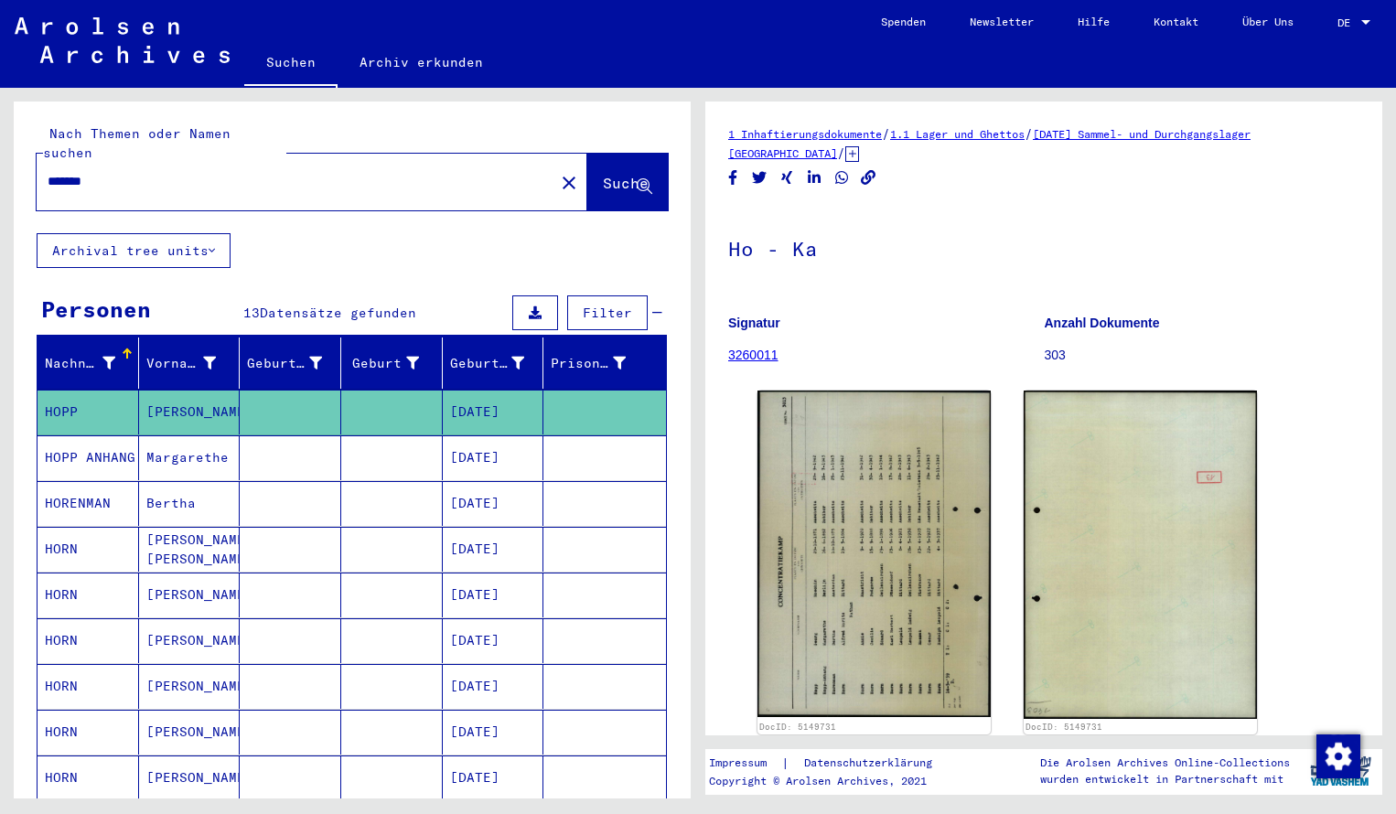
click at [120, 172] on input "*******" at bounding box center [296, 181] width 496 height 19
click at [605, 174] on span "Suche" at bounding box center [626, 183] width 46 height 18
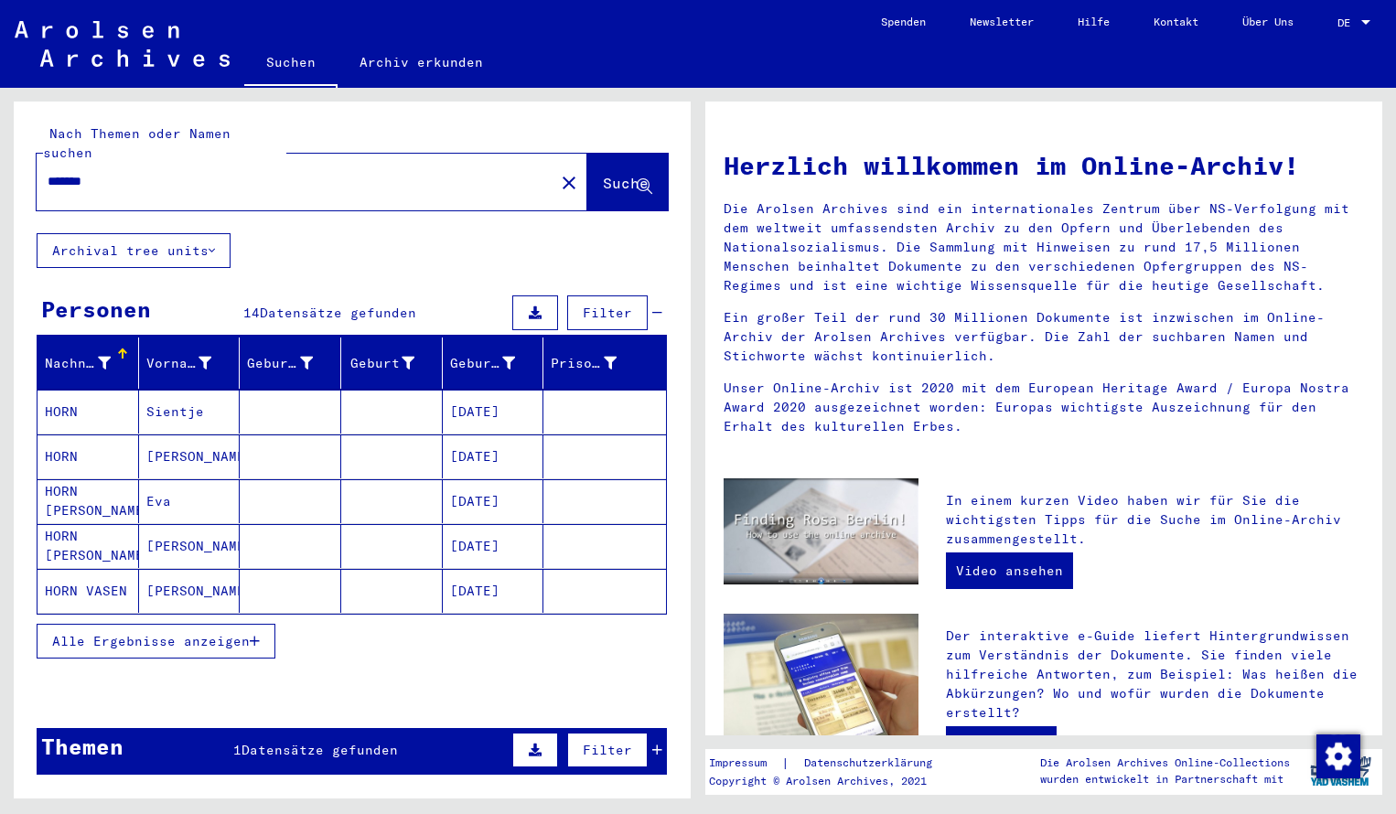
click at [92, 396] on mat-cell "HORN" at bounding box center [89, 412] width 102 height 44
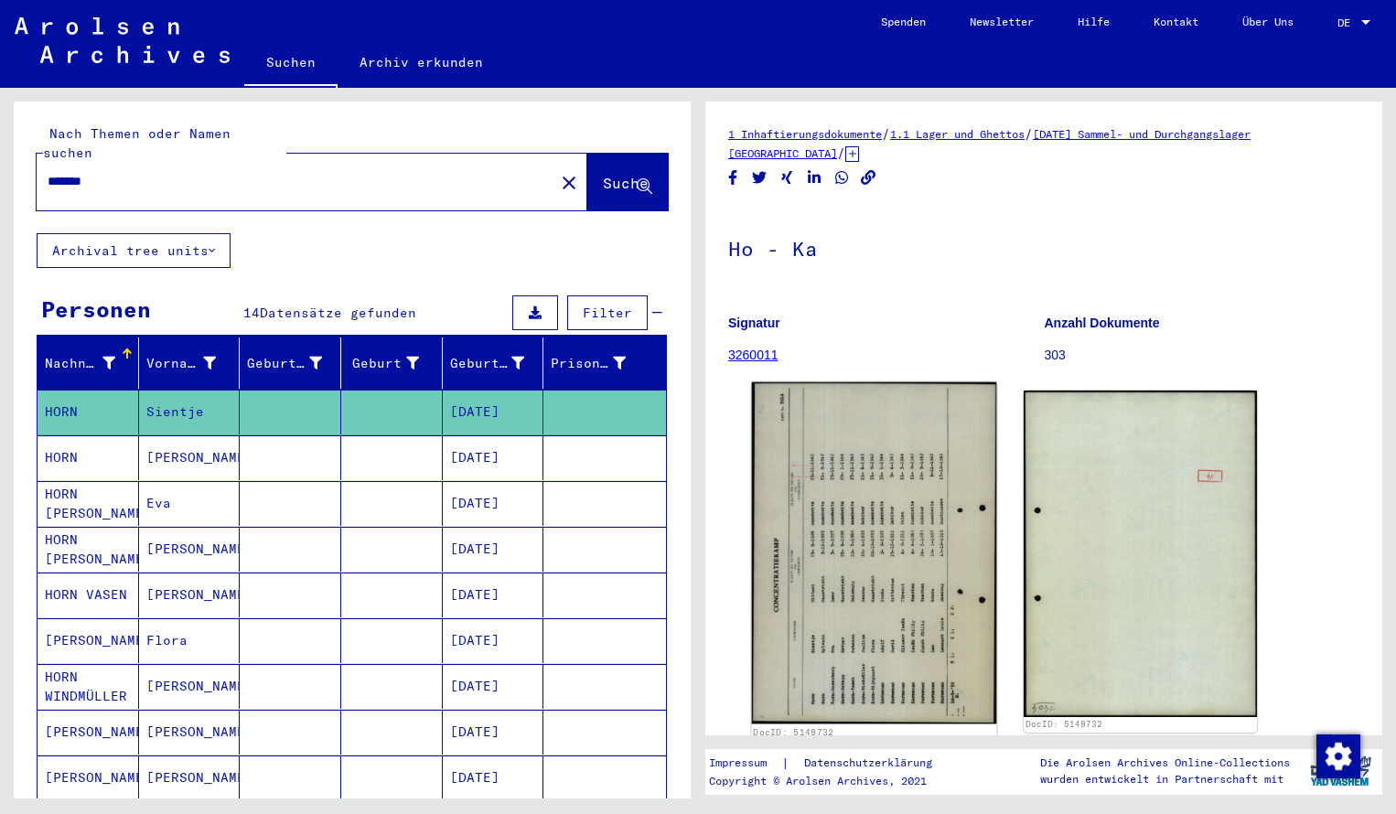
click at [770, 483] on img at bounding box center [874, 554] width 245 height 342
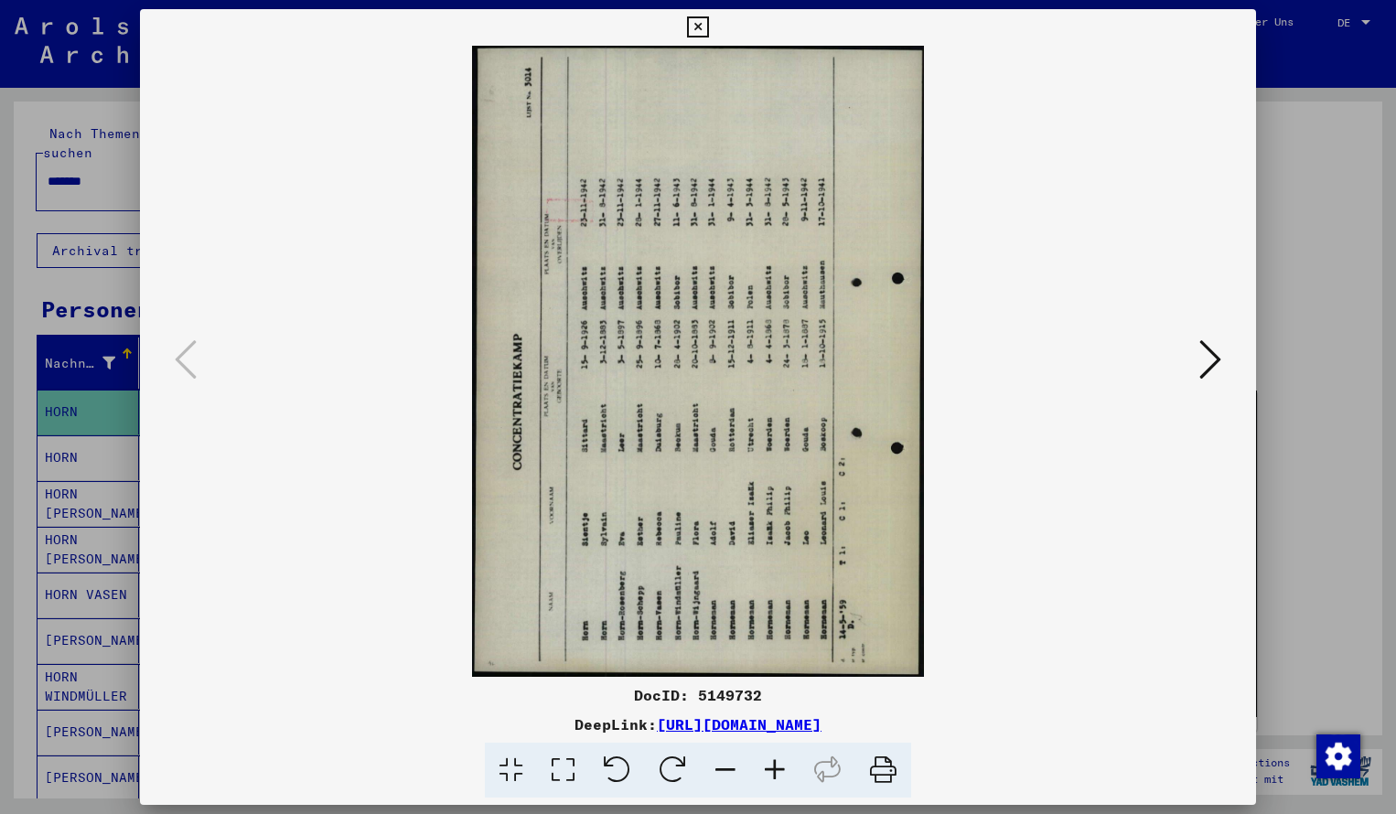
click at [680, 758] on icon at bounding box center [673, 771] width 56 height 56
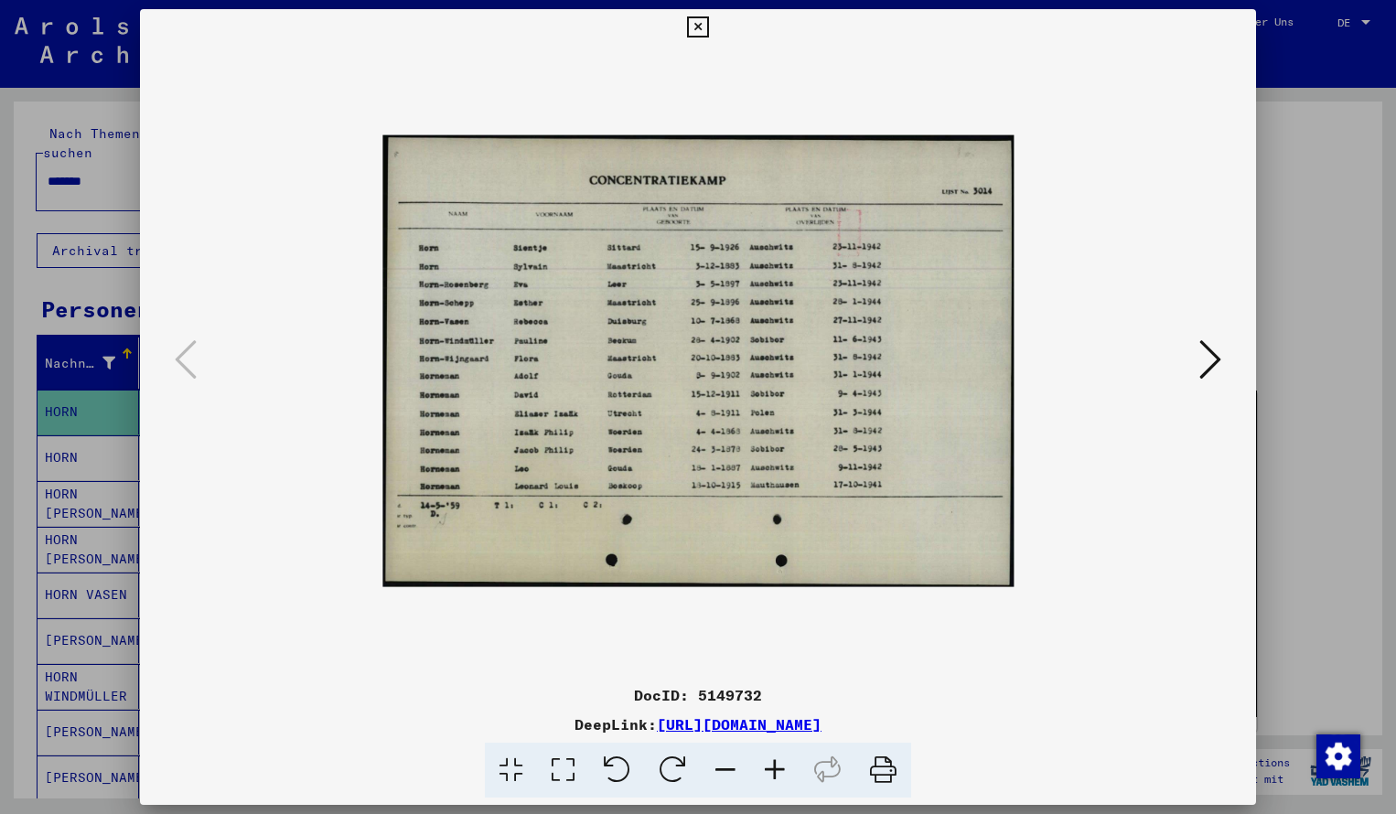
click at [778, 763] on icon at bounding box center [774, 771] width 49 height 56
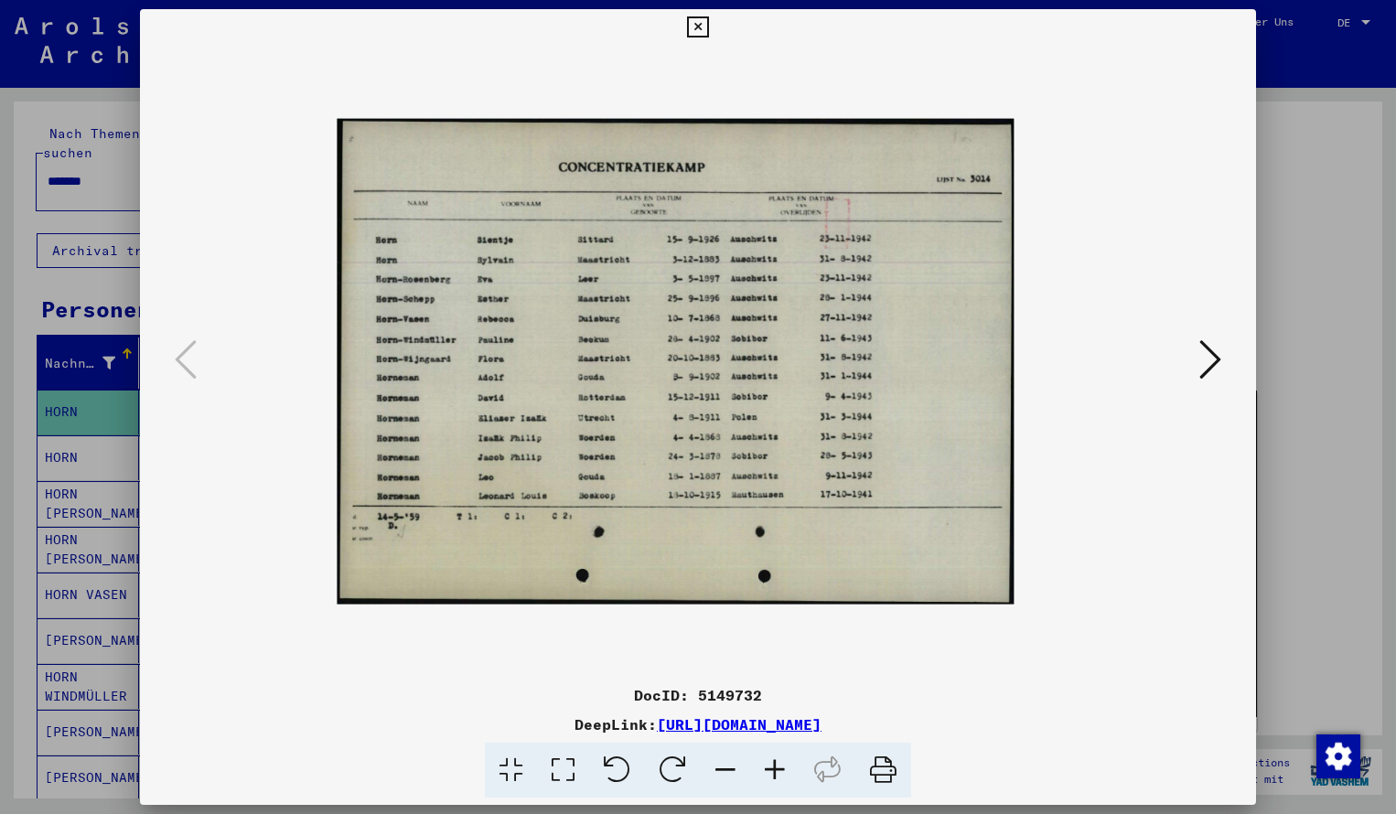
click at [778, 763] on icon at bounding box center [774, 771] width 49 height 56
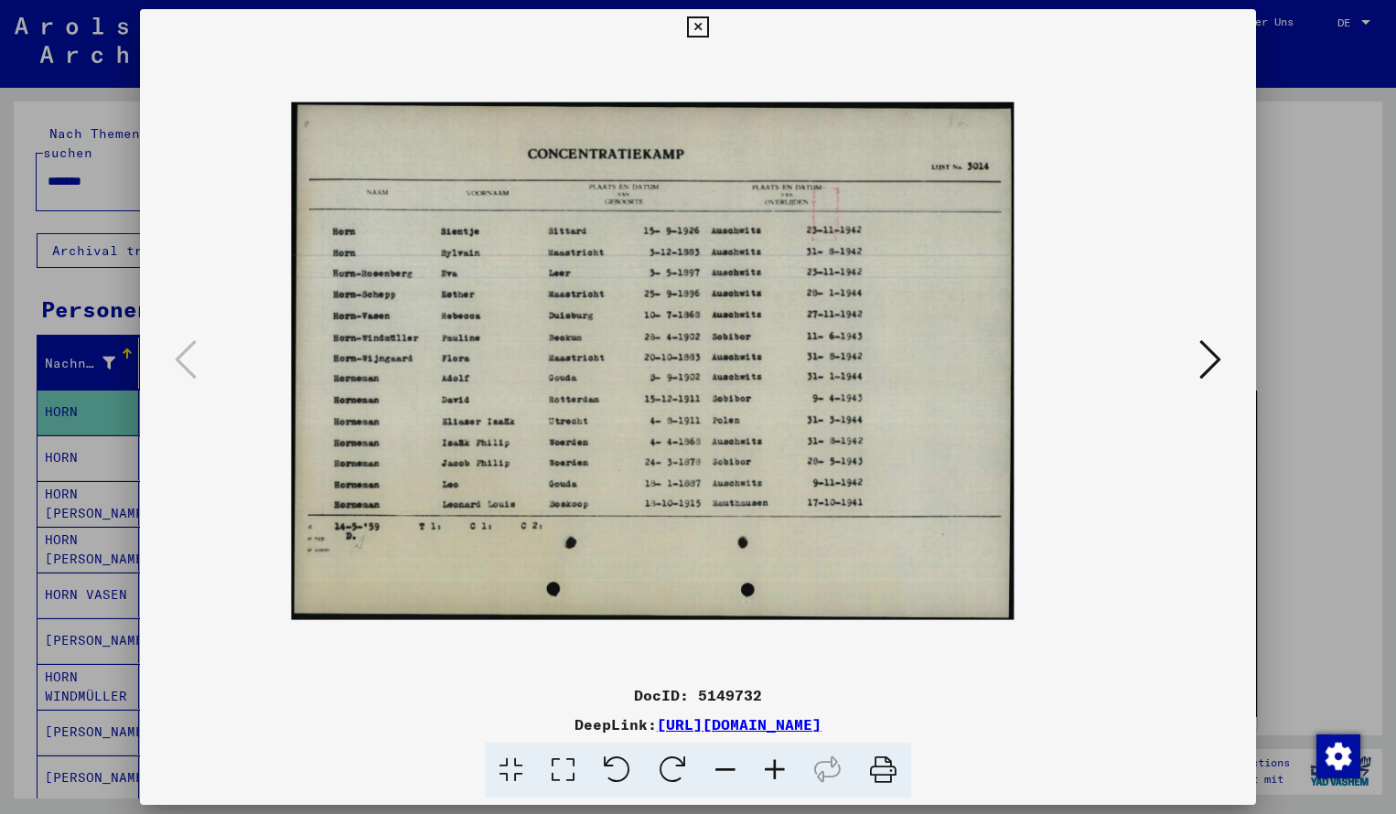
click at [778, 763] on icon at bounding box center [774, 771] width 49 height 56
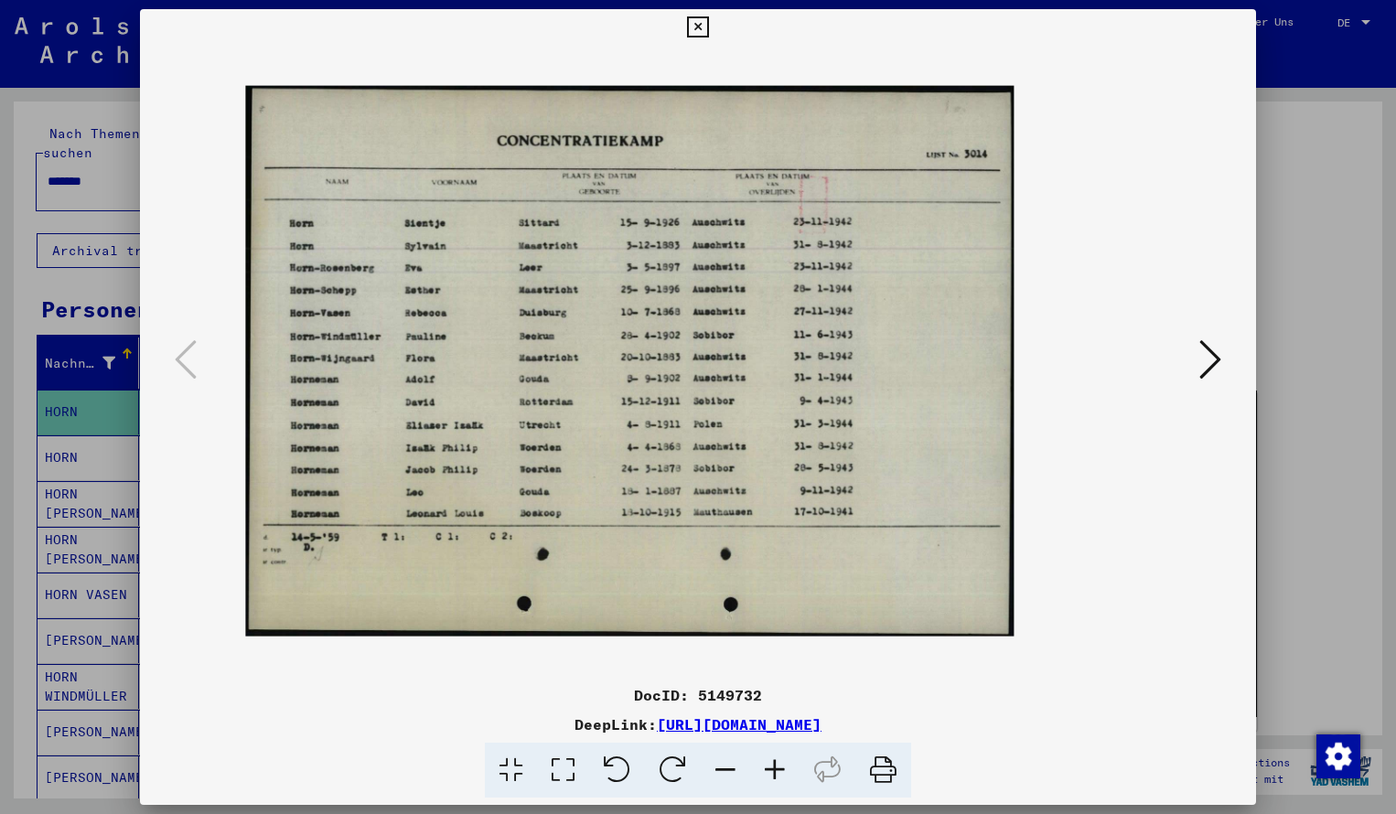
click at [778, 763] on icon at bounding box center [774, 771] width 49 height 56
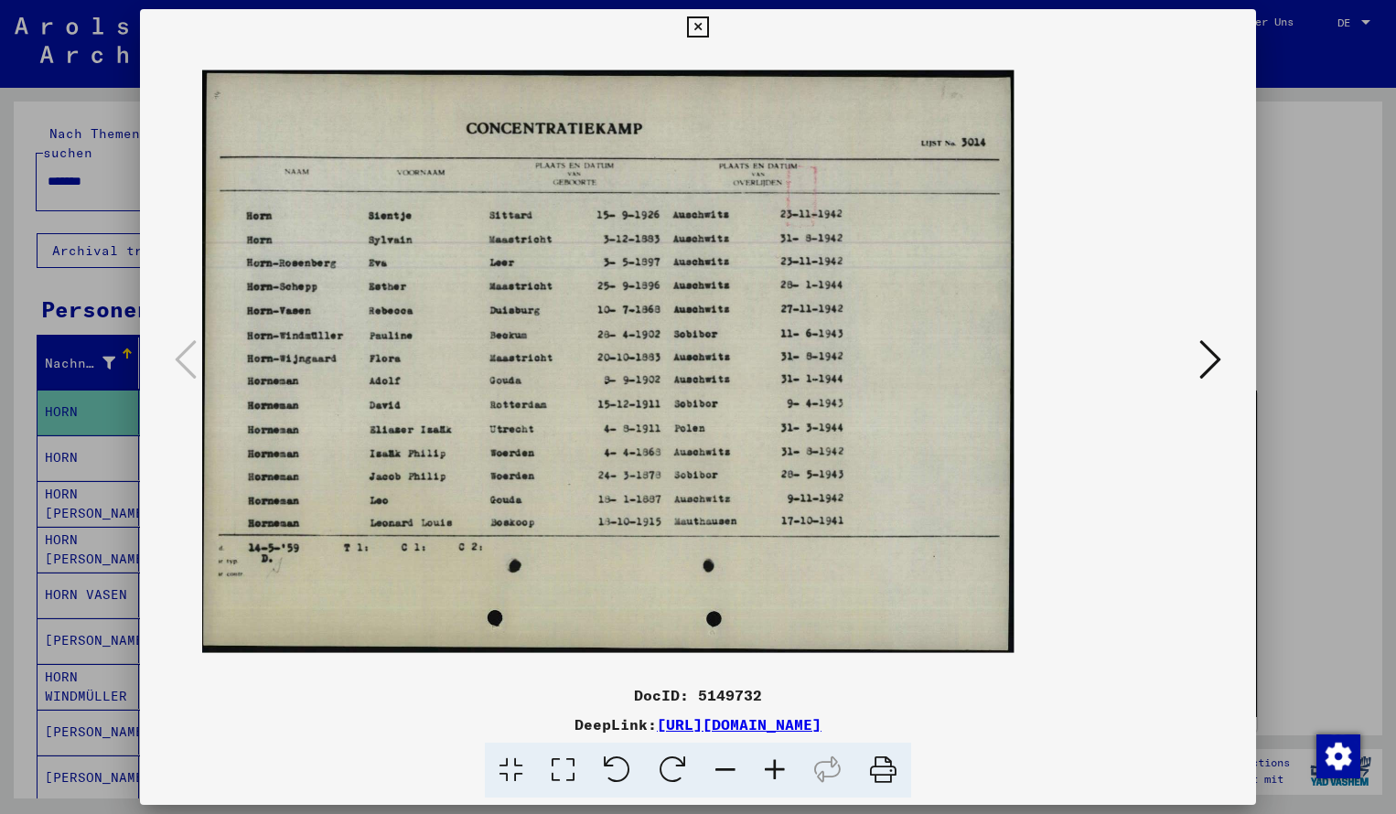
click at [778, 763] on icon at bounding box center [774, 771] width 49 height 56
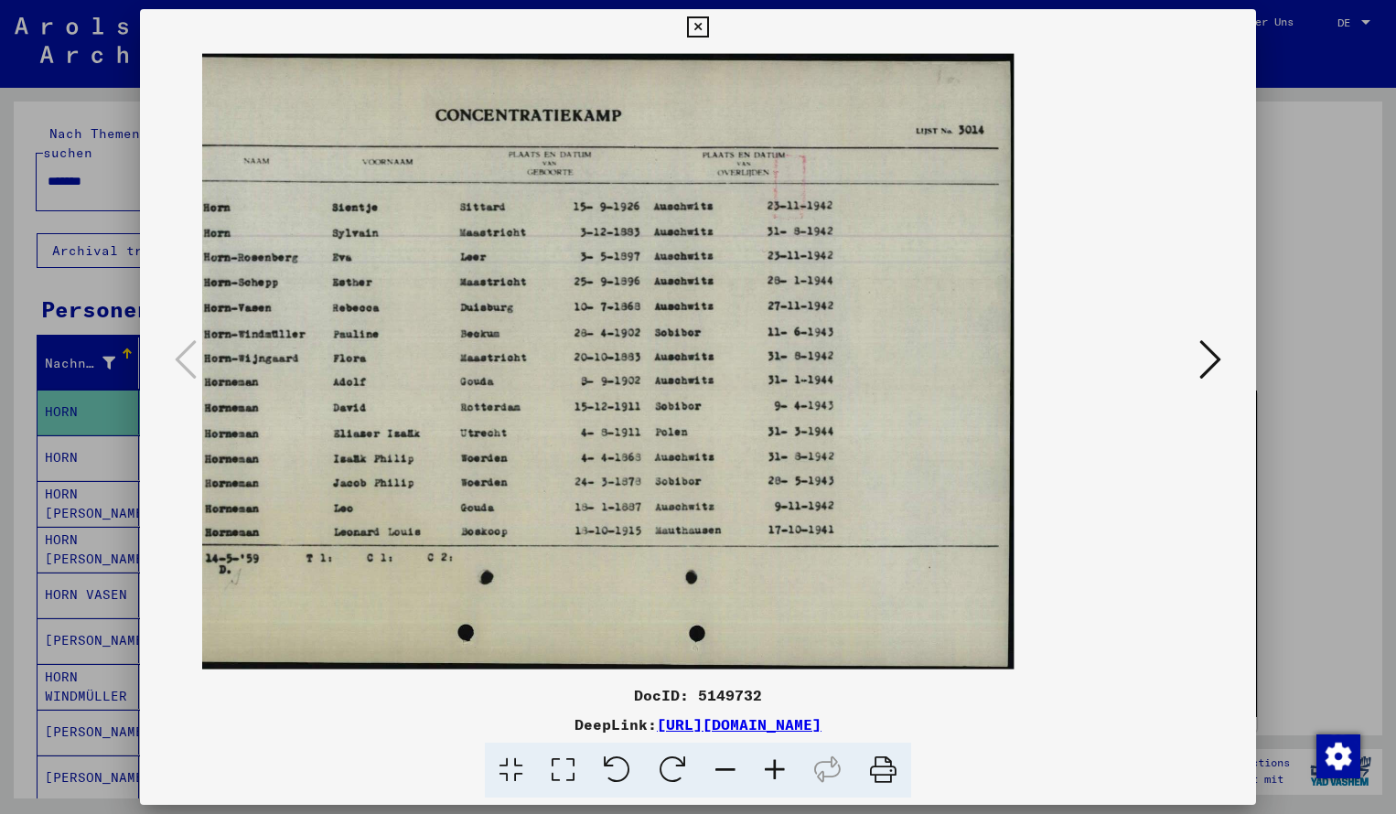
click at [708, 28] on icon at bounding box center [697, 27] width 21 height 22
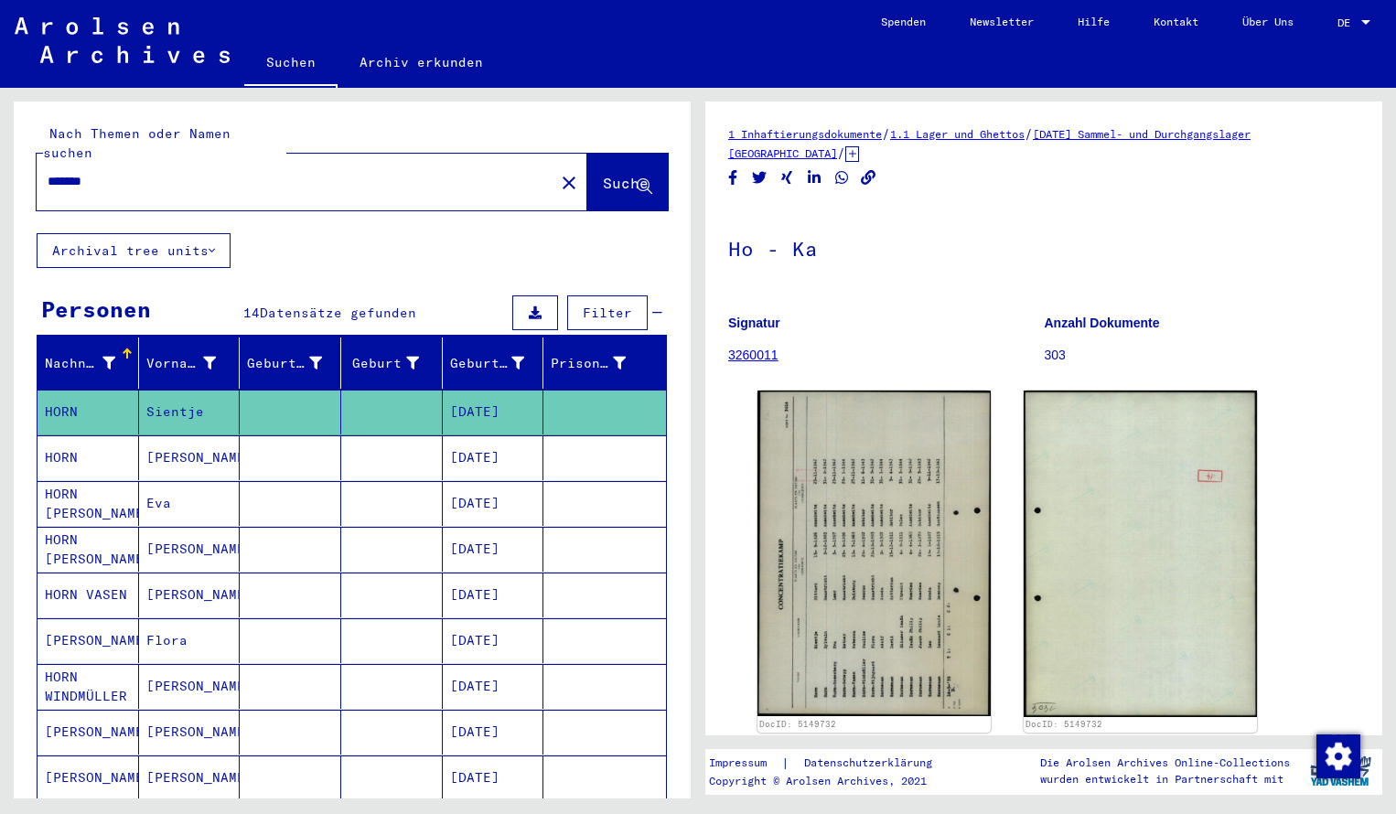
click at [124, 172] on input "*******" at bounding box center [296, 181] width 496 height 19
click at [613, 174] on span "Suche" at bounding box center [626, 183] width 46 height 18
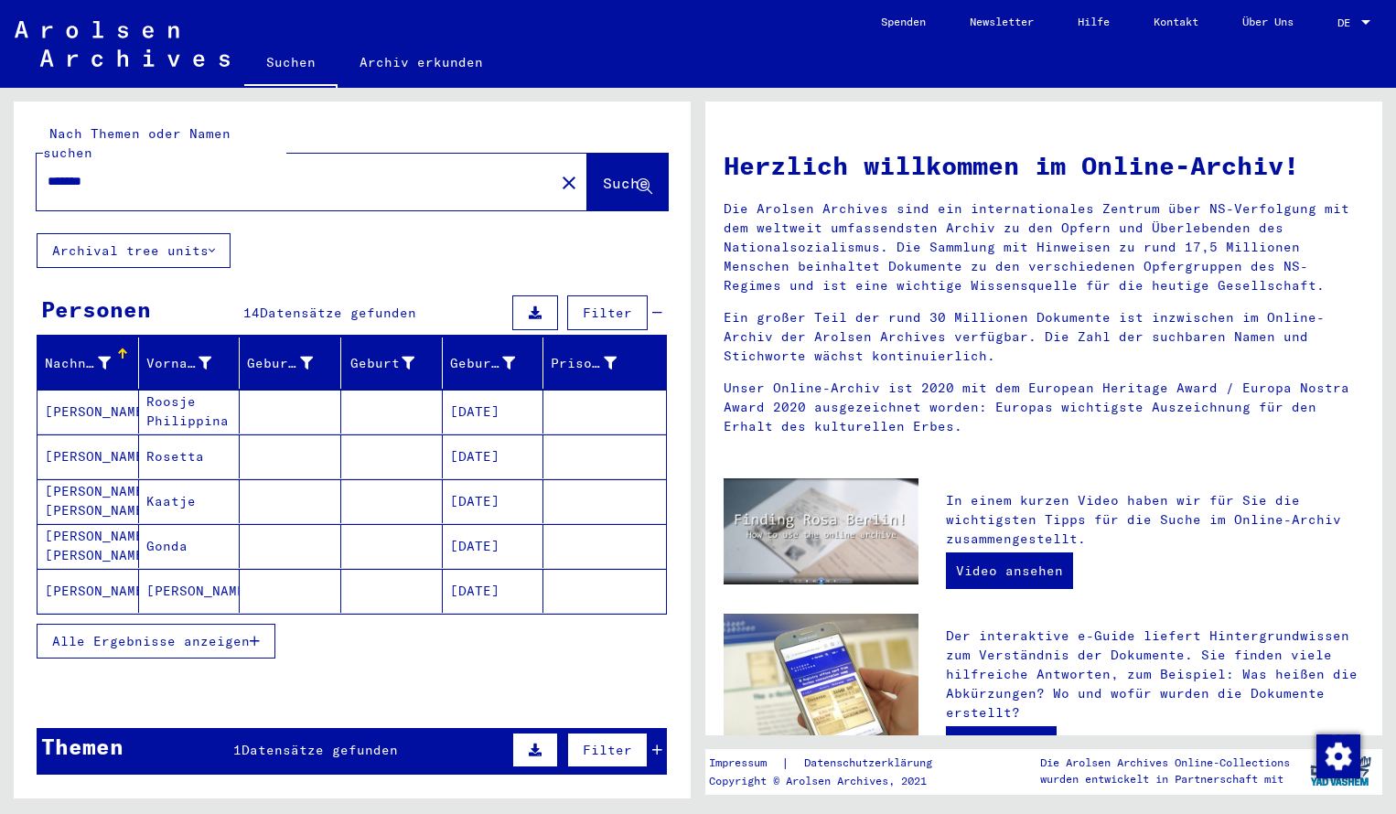
click at [87, 390] on mat-cell "[PERSON_NAME]" at bounding box center [89, 412] width 102 height 44
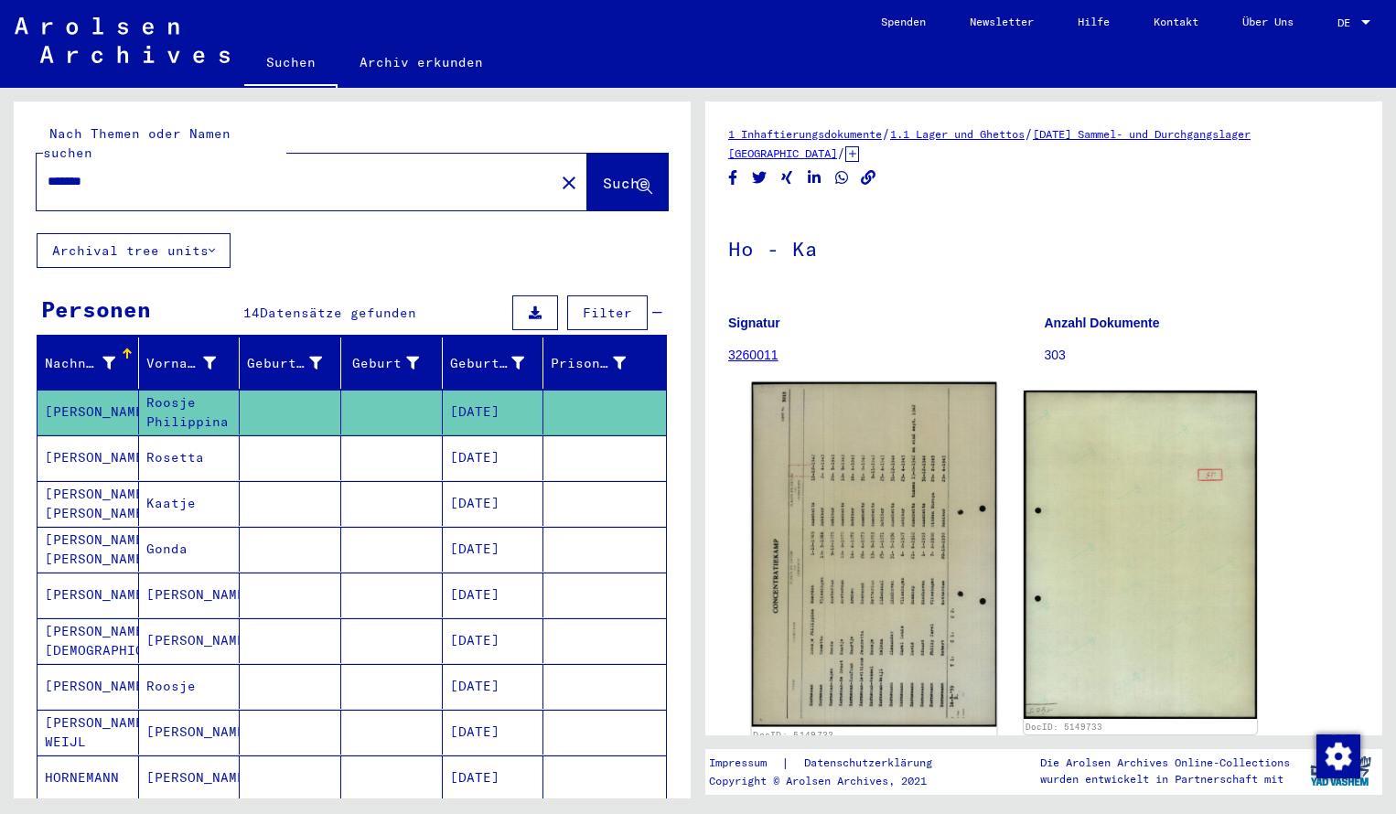
click at [779, 475] on img at bounding box center [874, 555] width 245 height 345
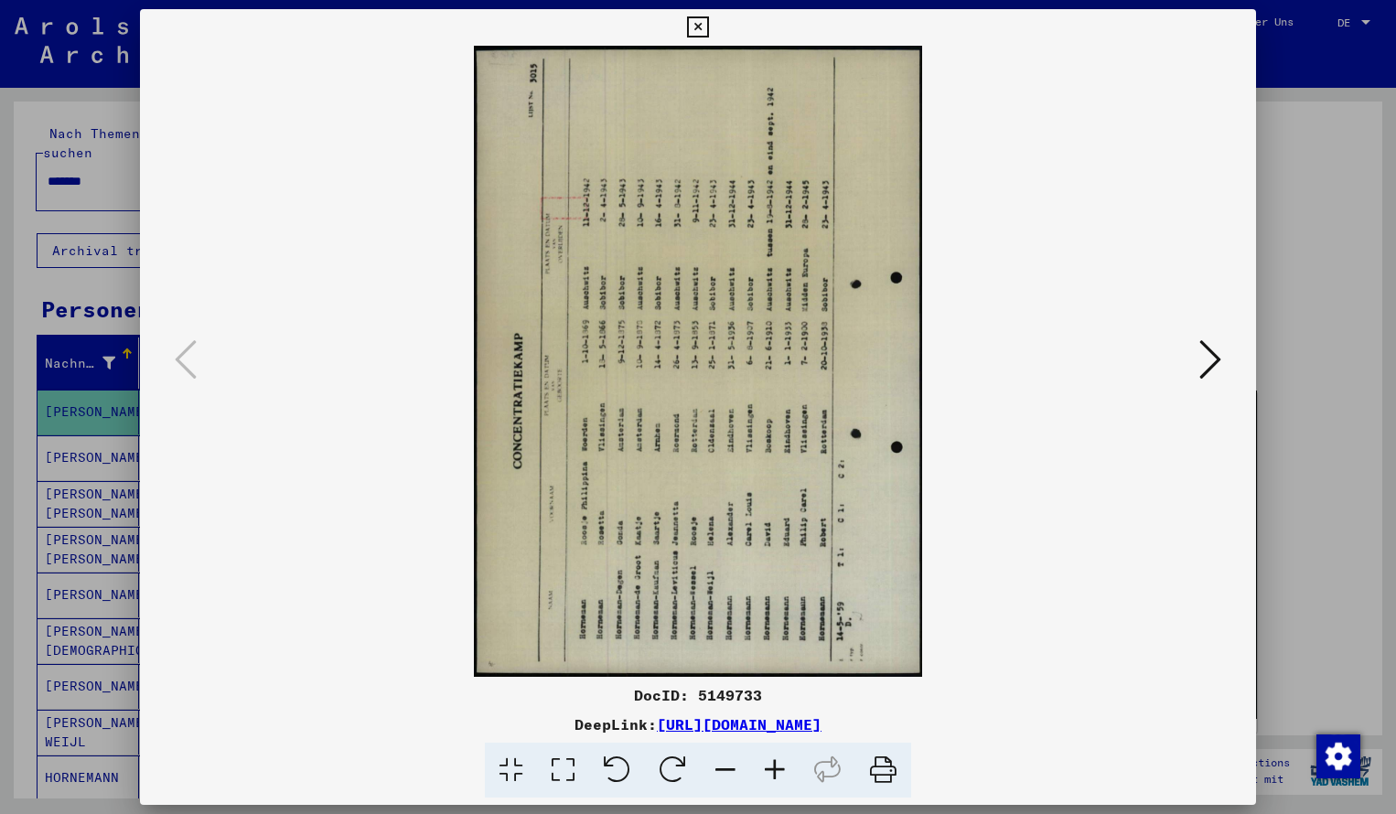
click at [679, 758] on icon at bounding box center [673, 771] width 56 height 56
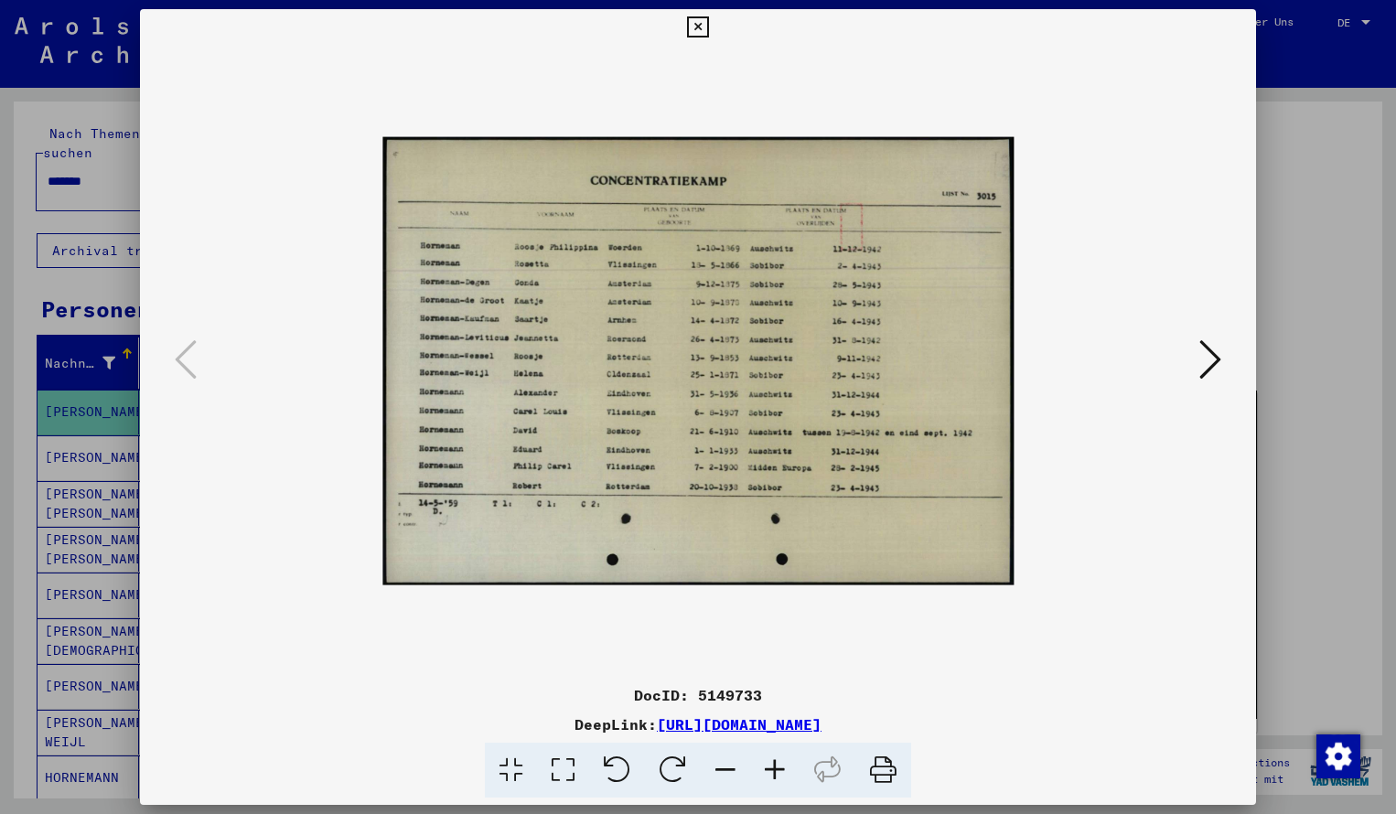
click at [776, 772] on icon at bounding box center [774, 771] width 49 height 56
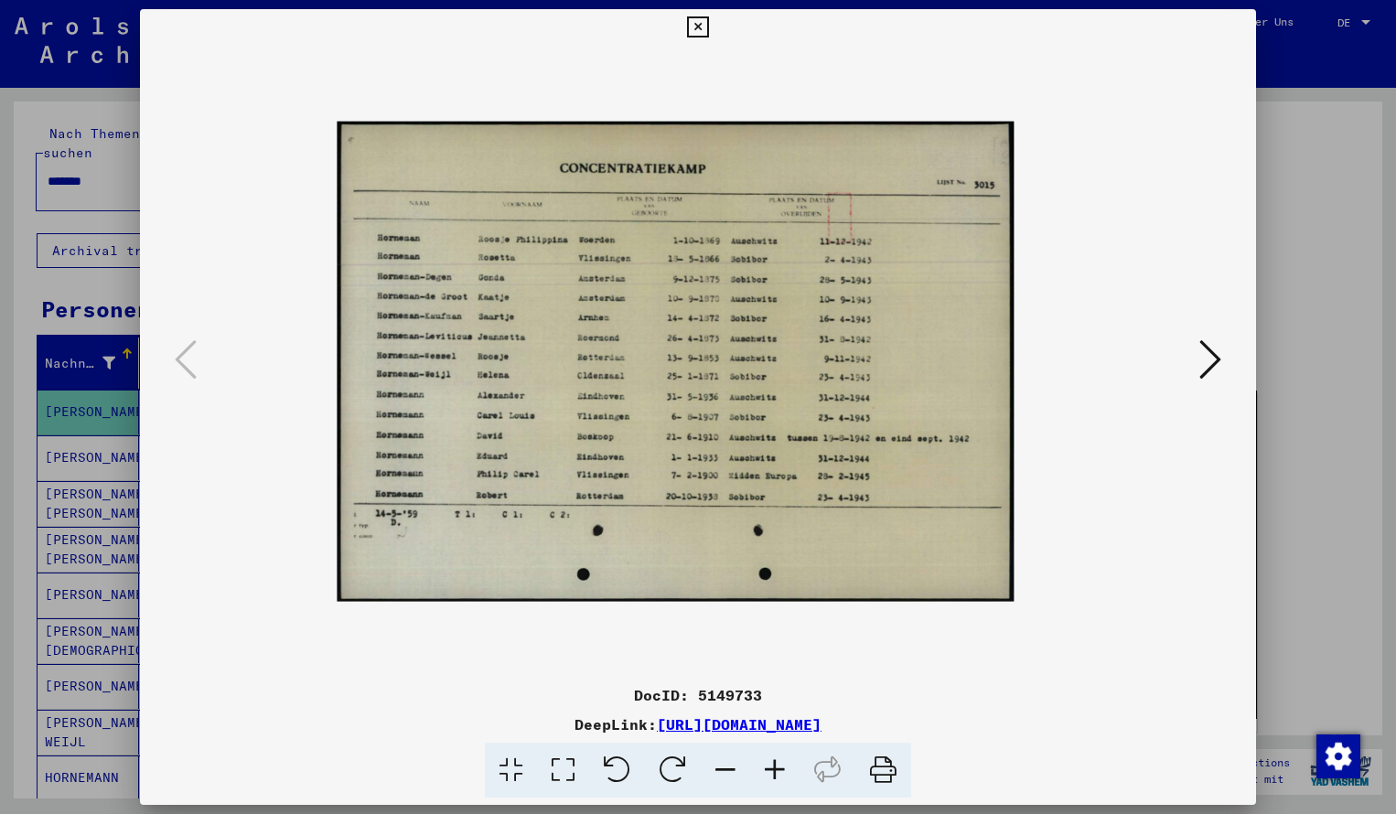
click at [776, 772] on icon at bounding box center [774, 771] width 49 height 56
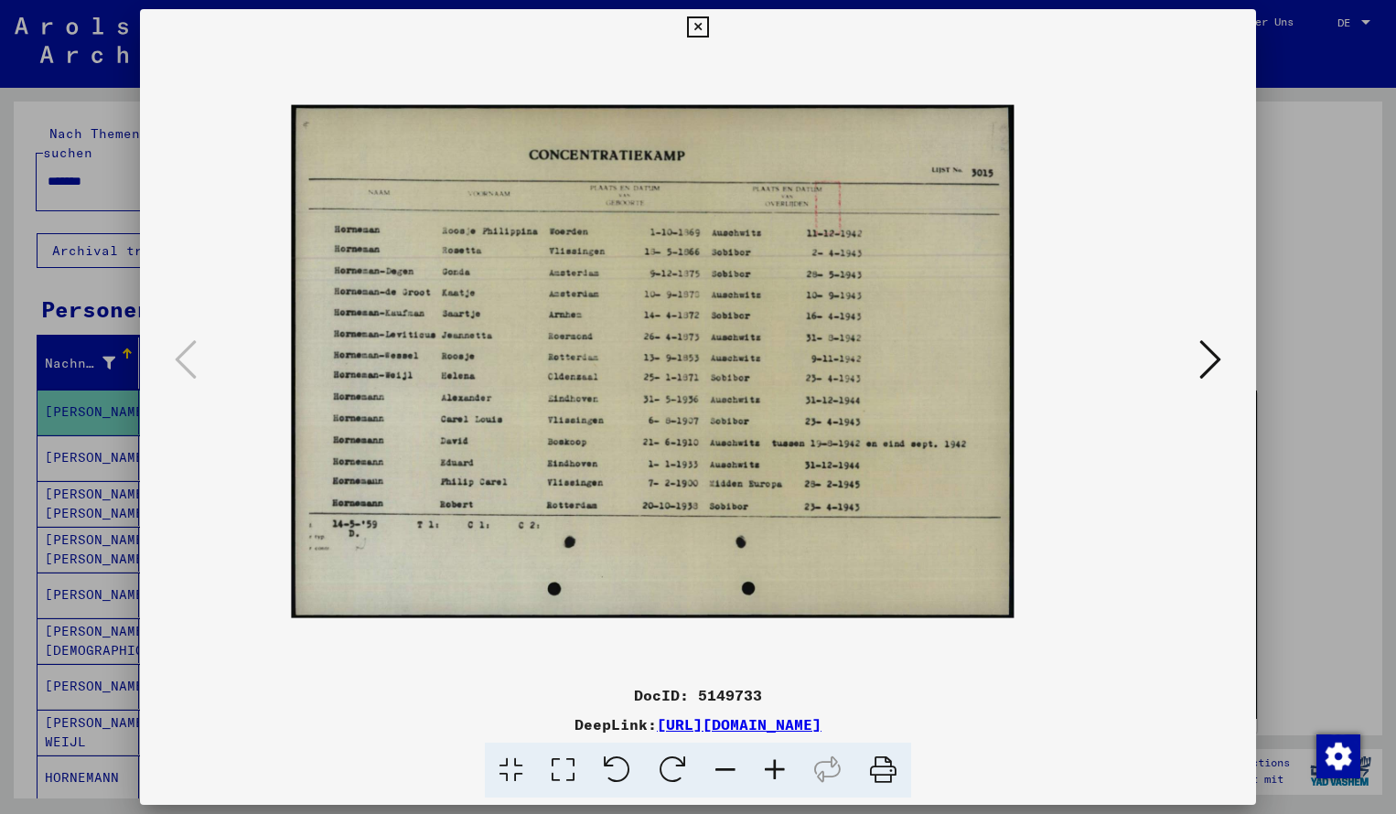
click at [776, 772] on icon at bounding box center [774, 771] width 49 height 56
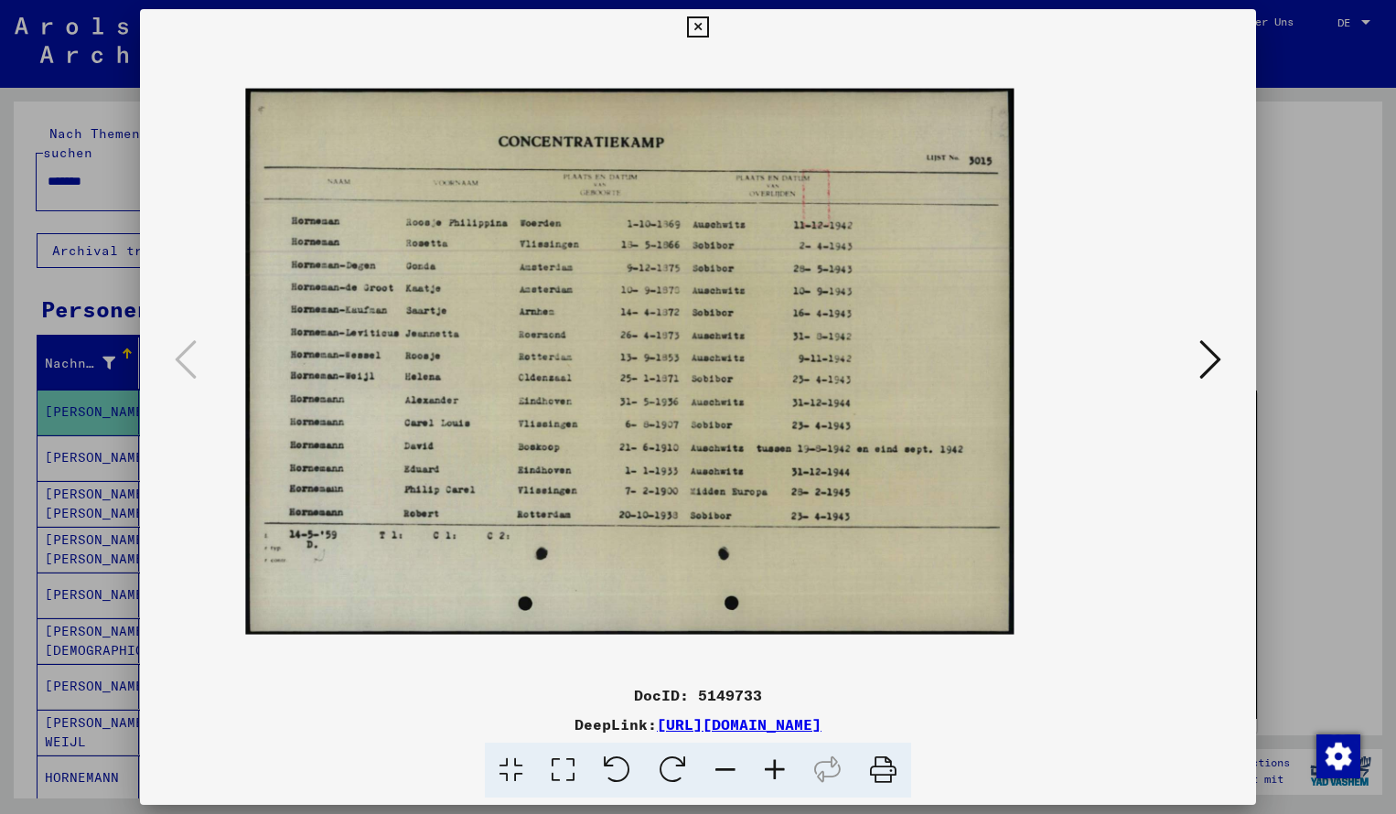
click at [776, 772] on icon at bounding box center [774, 771] width 49 height 56
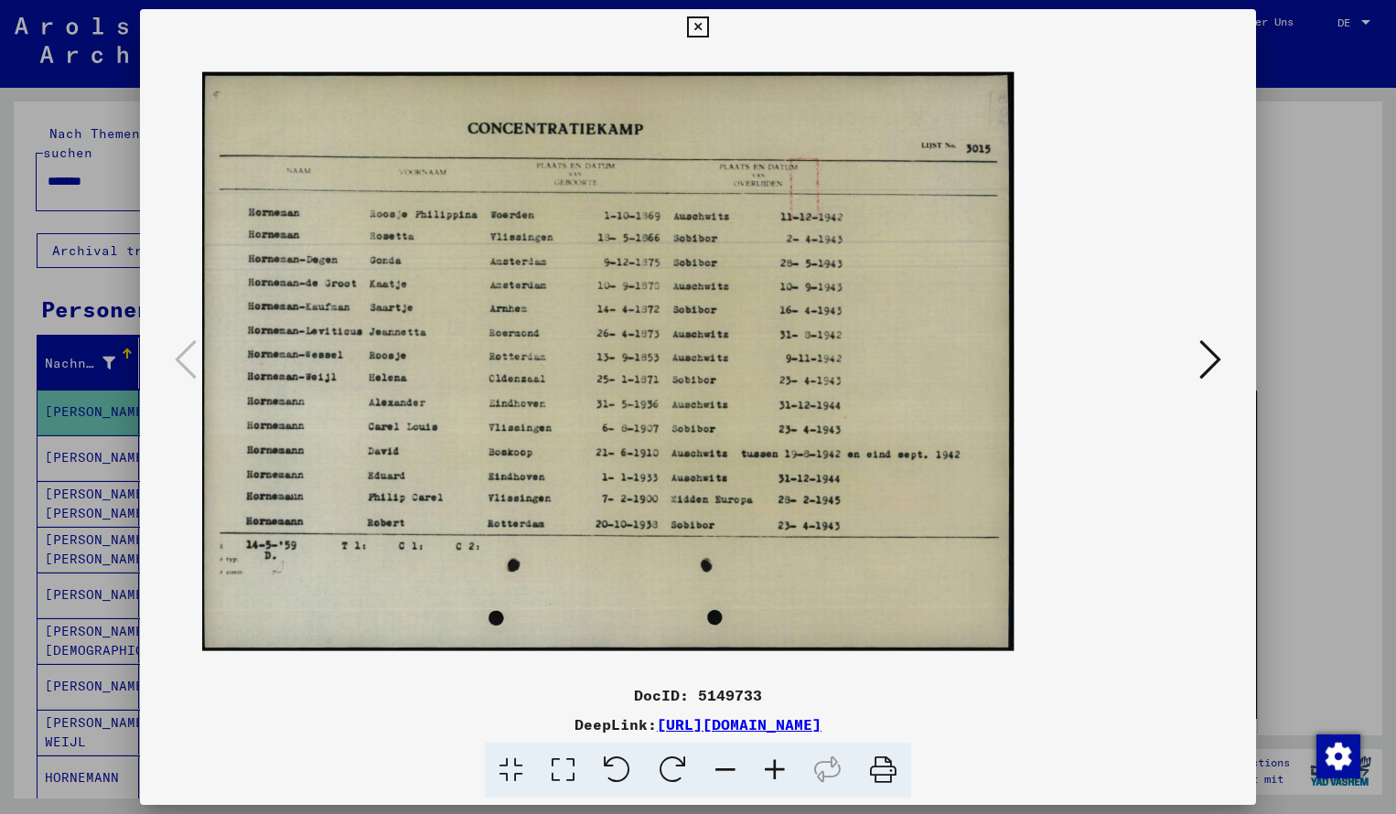
click at [776, 772] on icon at bounding box center [774, 771] width 49 height 56
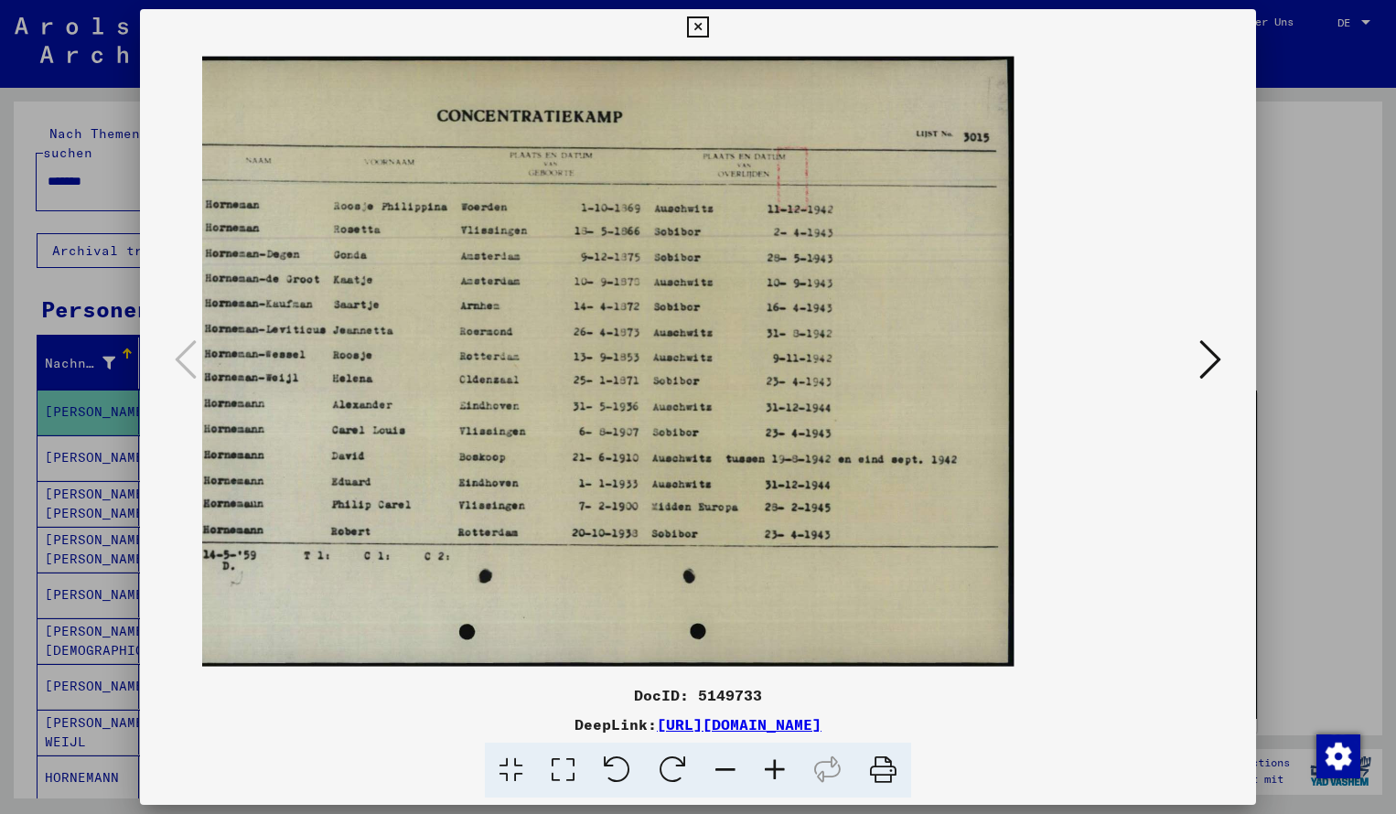
click at [708, 26] on icon at bounding box center [697, 27] width 21 height 22
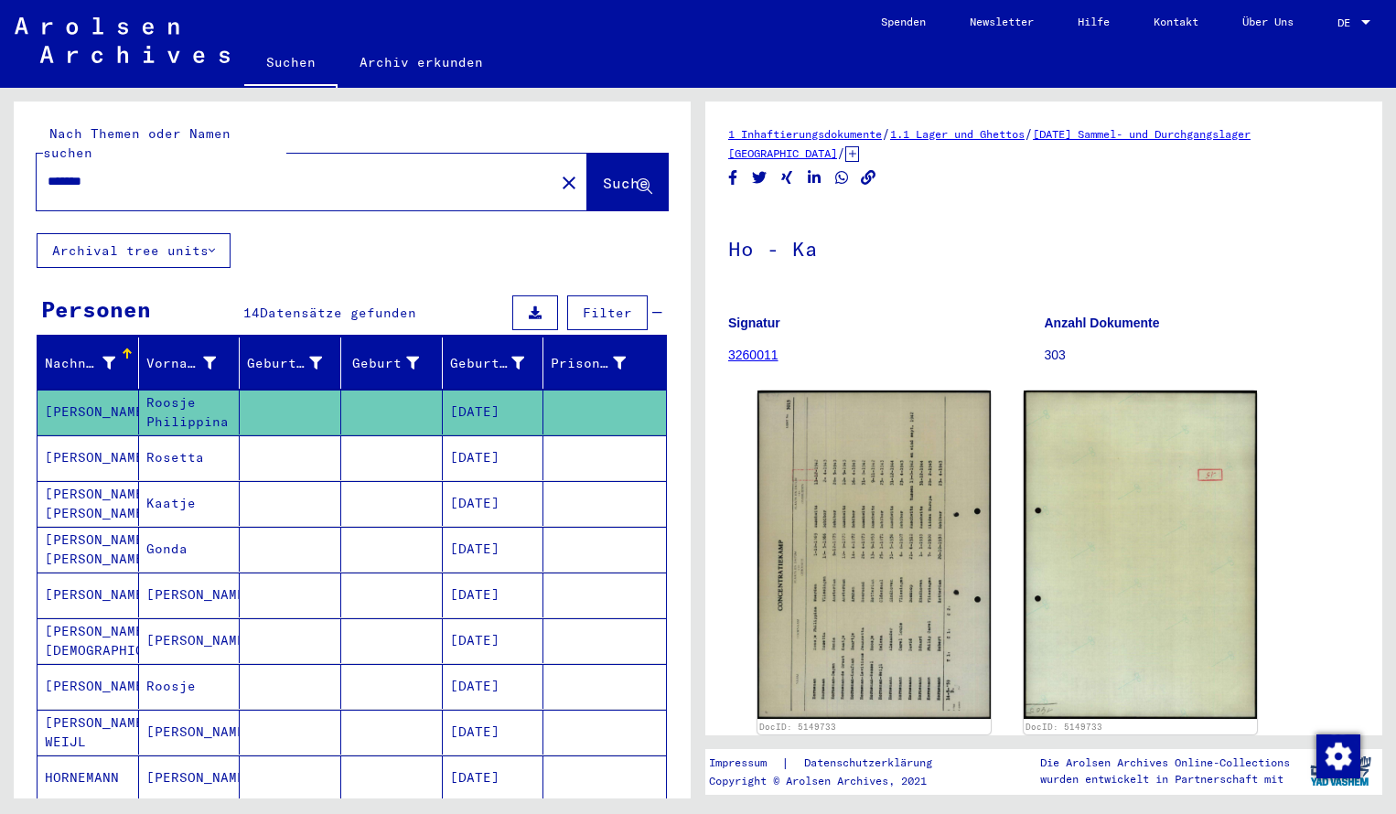
click at [111, 172] on input "*******" at bounding box center [296, 181] width 496 height 19
click at [605, 174] on span "Suche" at bounding box center [626, 183] width 46 height 18
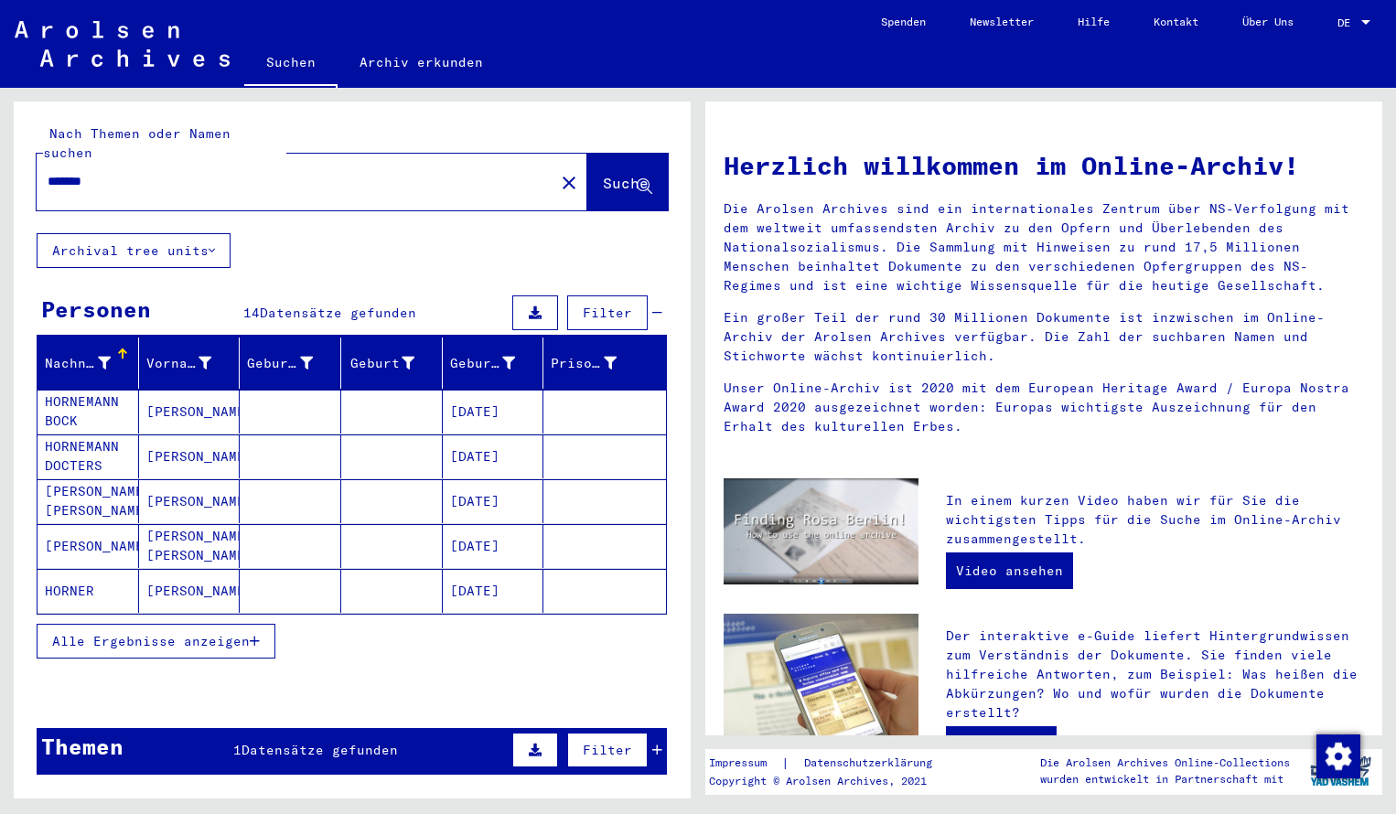
click at [112, 393] on mat-cell "HORNEMANN BOCK" at bounding box center [89, 412] width 102 height 44
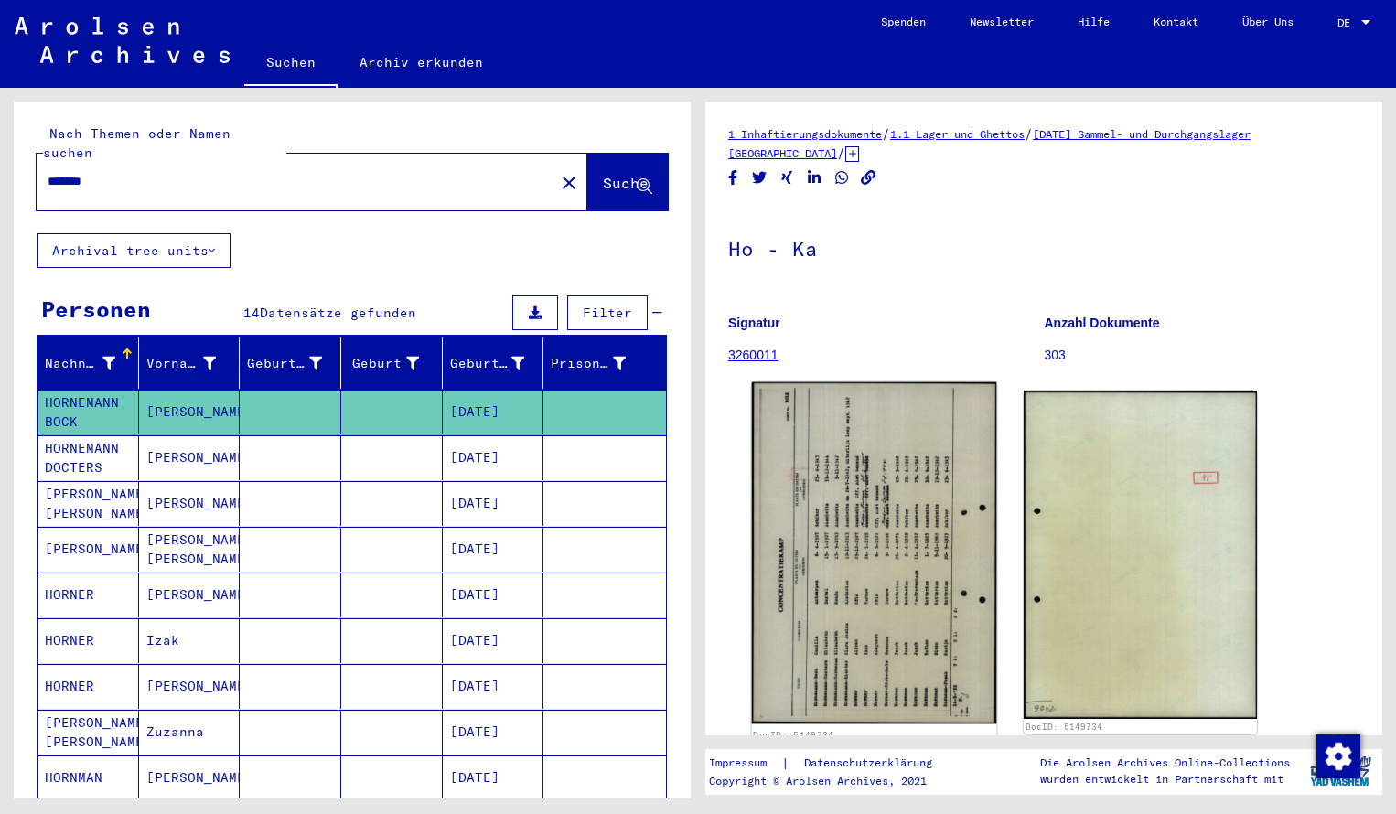
click at [890, 502] on img at bounding box center [874, 554] width 245 height 342
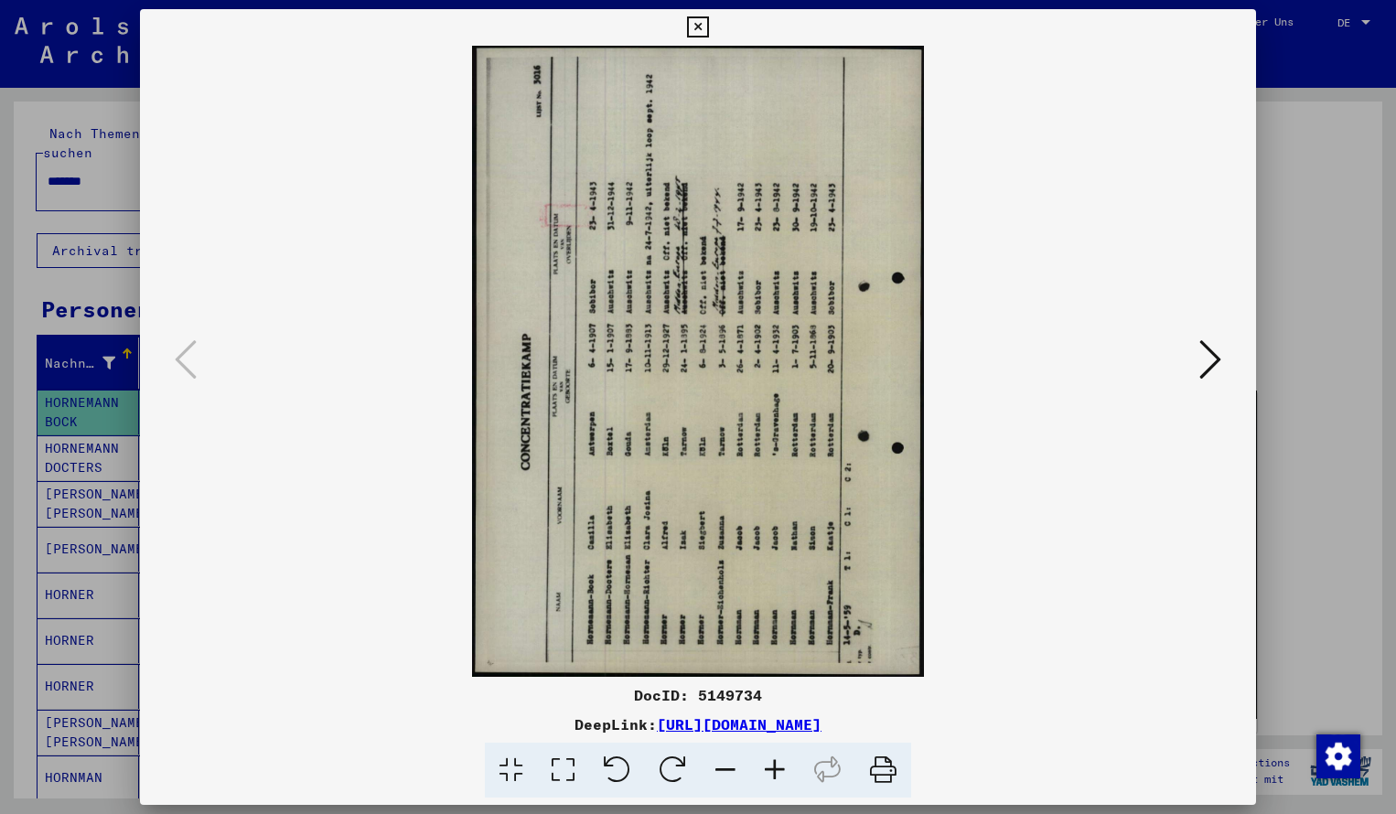
click at [675, 763] on icon at bounding box center [673, 771] width 56 height 56
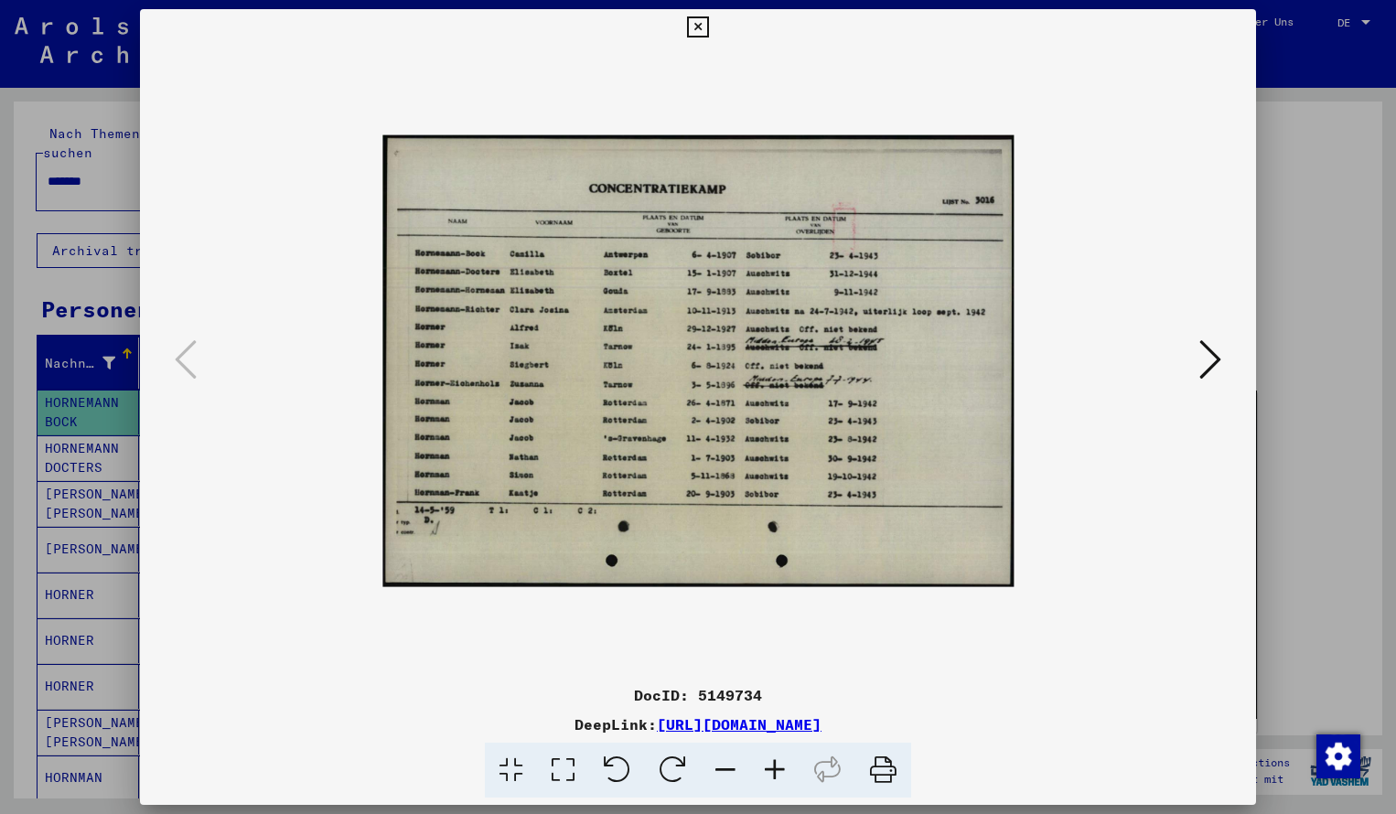
click at [770, 766] on icon at bounding box center [774, 771] width 49 height 56
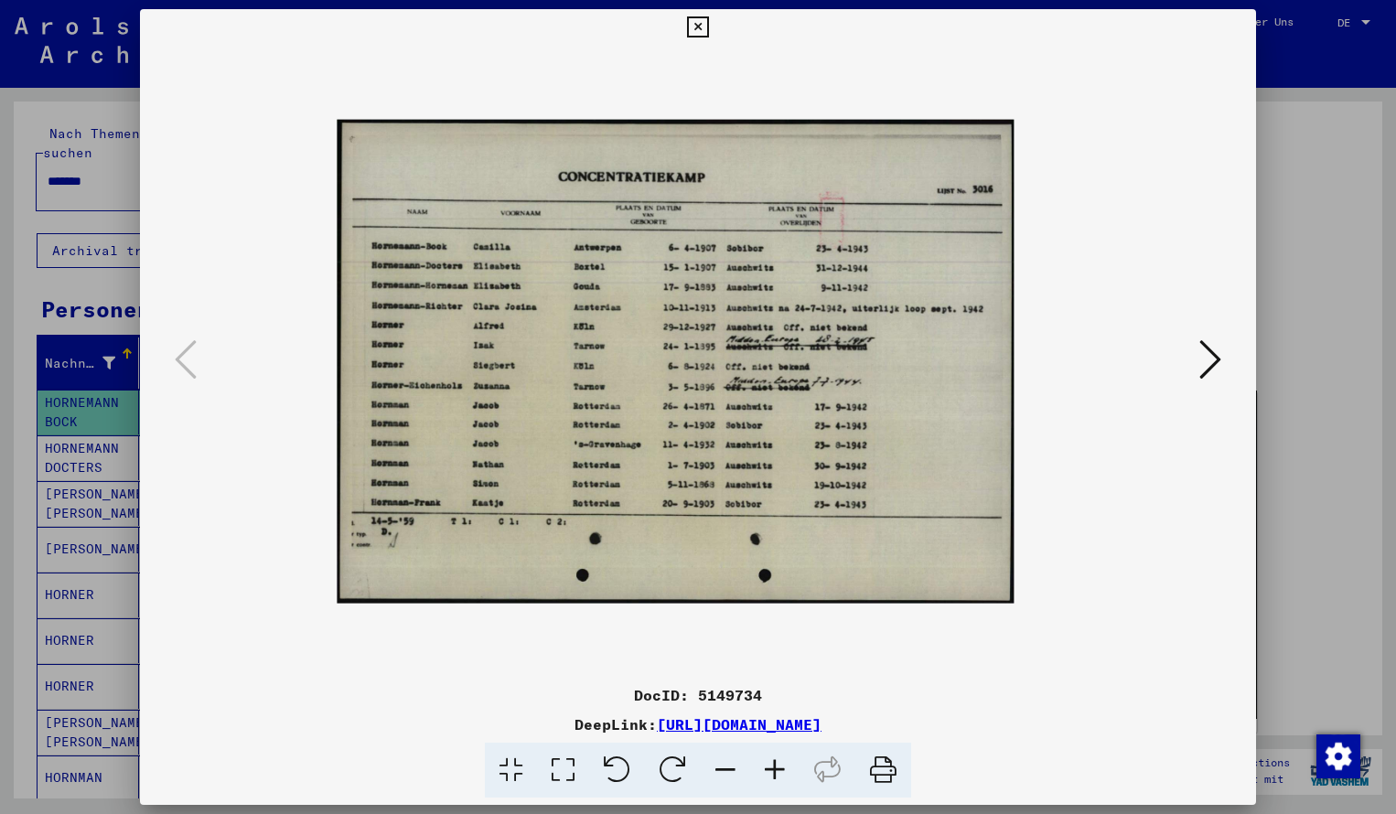
click at [770, 766] on icon at bounding box center [774, 771] width 49 height 56
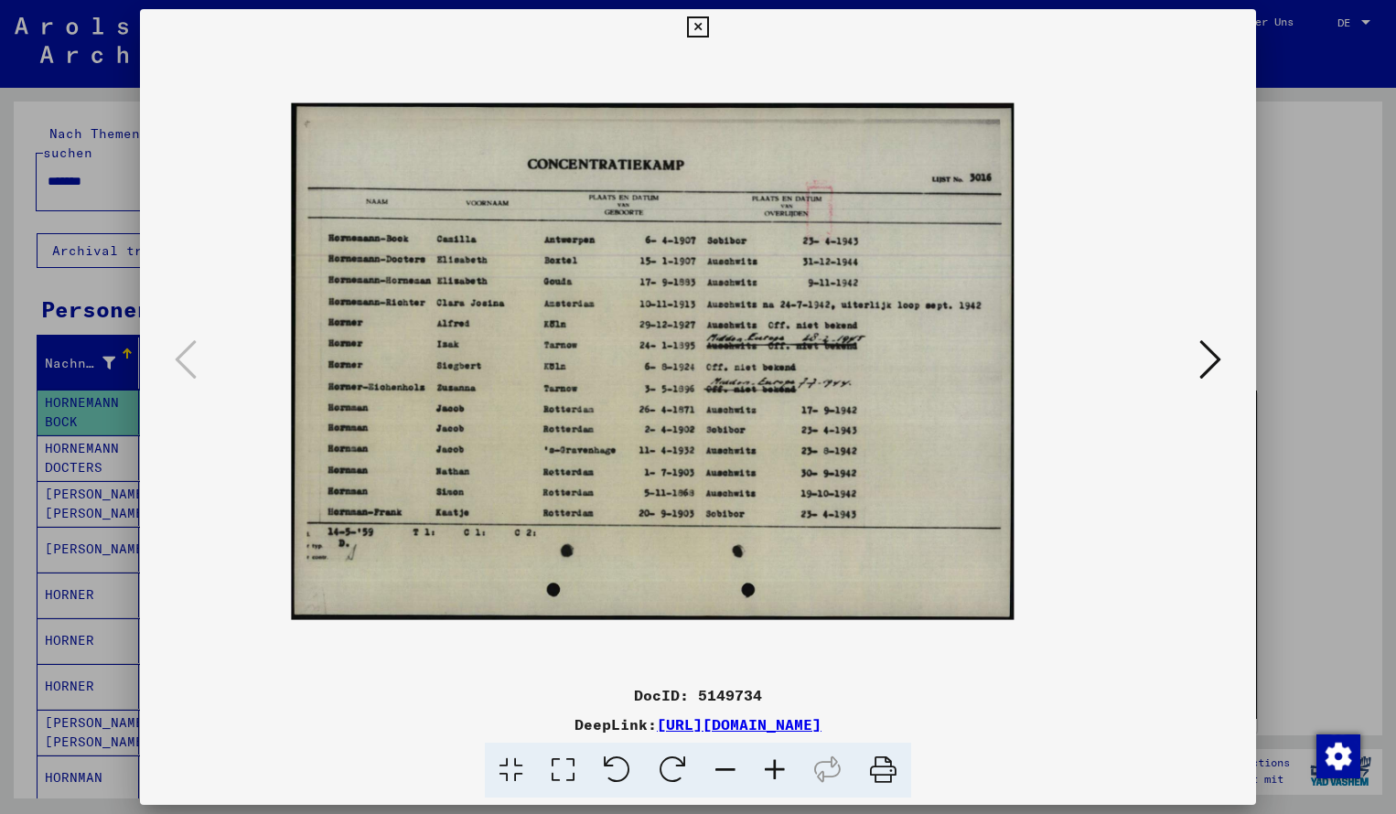
click at [770, 766] on icon at bounding box center [774, 771] width 49 height 56
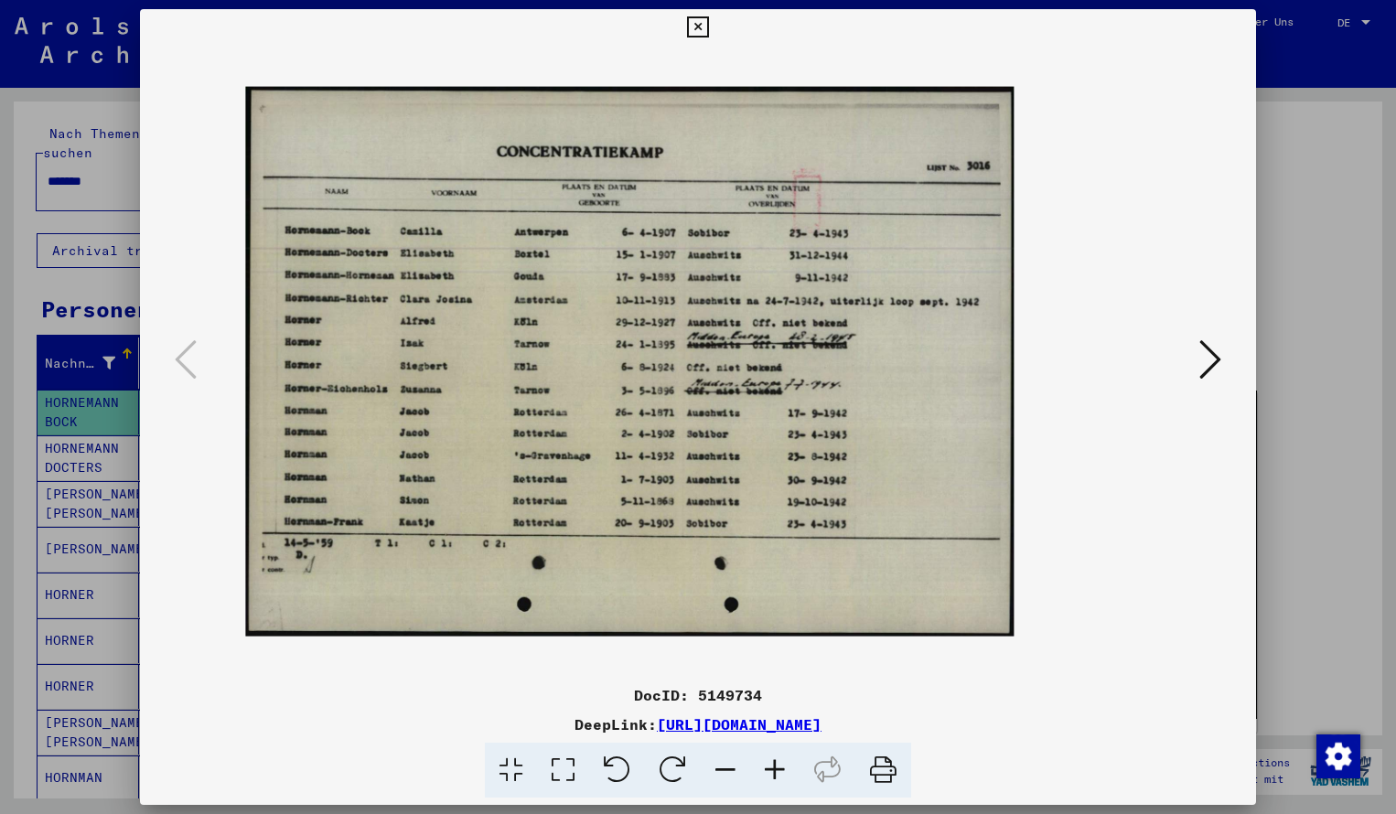
click at [770, 766] on icon at bounding box center [774, 771] width 49 height 56
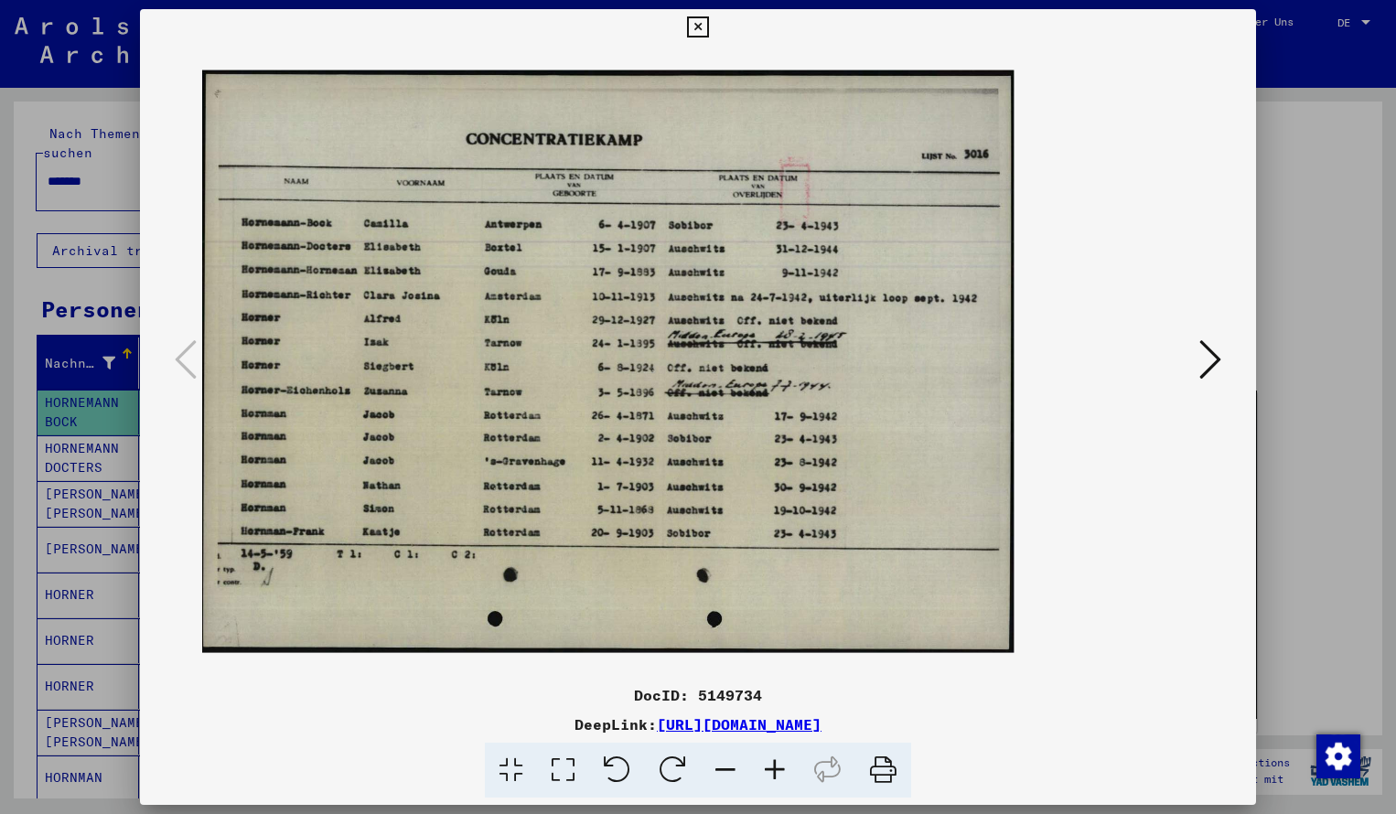
click at [770, 766] on icon at bounding box center [774, 771] width 49 height 56
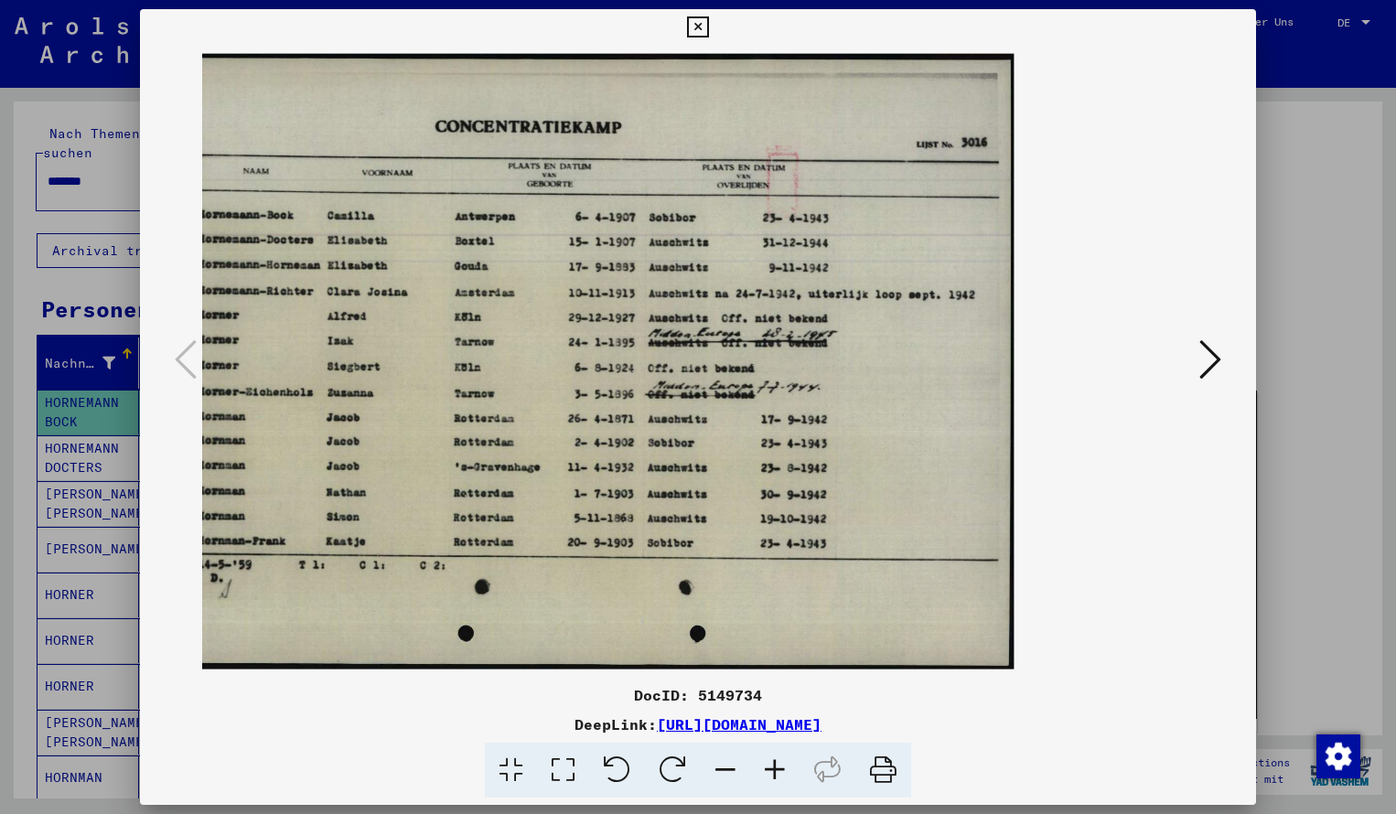
click at [708, 27] on icon at bounding box center [697, 27] width 21 height 22
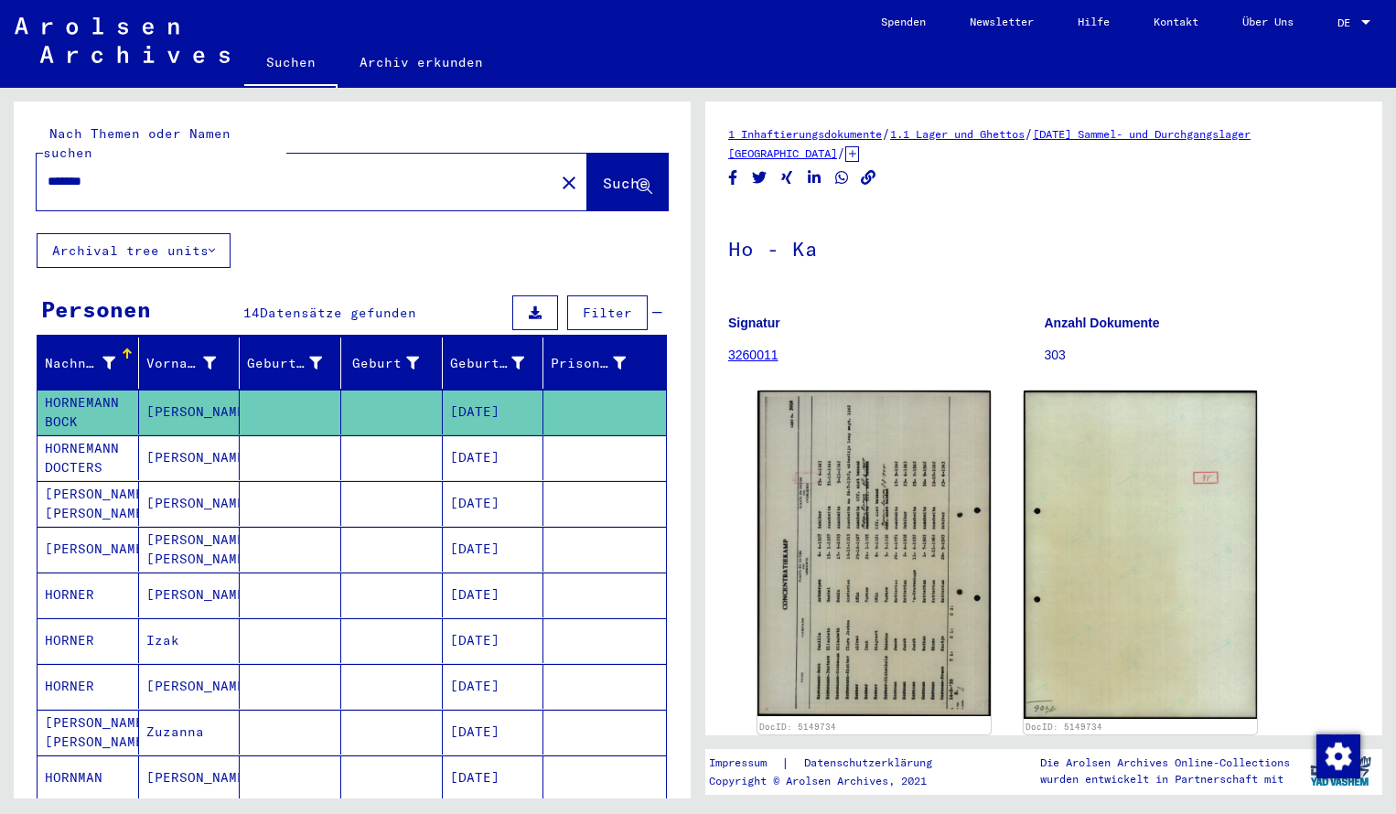
click at [125, 172] on input "*******" at bounding box center [296, 181] width 496 height 19
click at [603, 174] on span "Suche" at bounding box center [626, 183] width 46 height 18
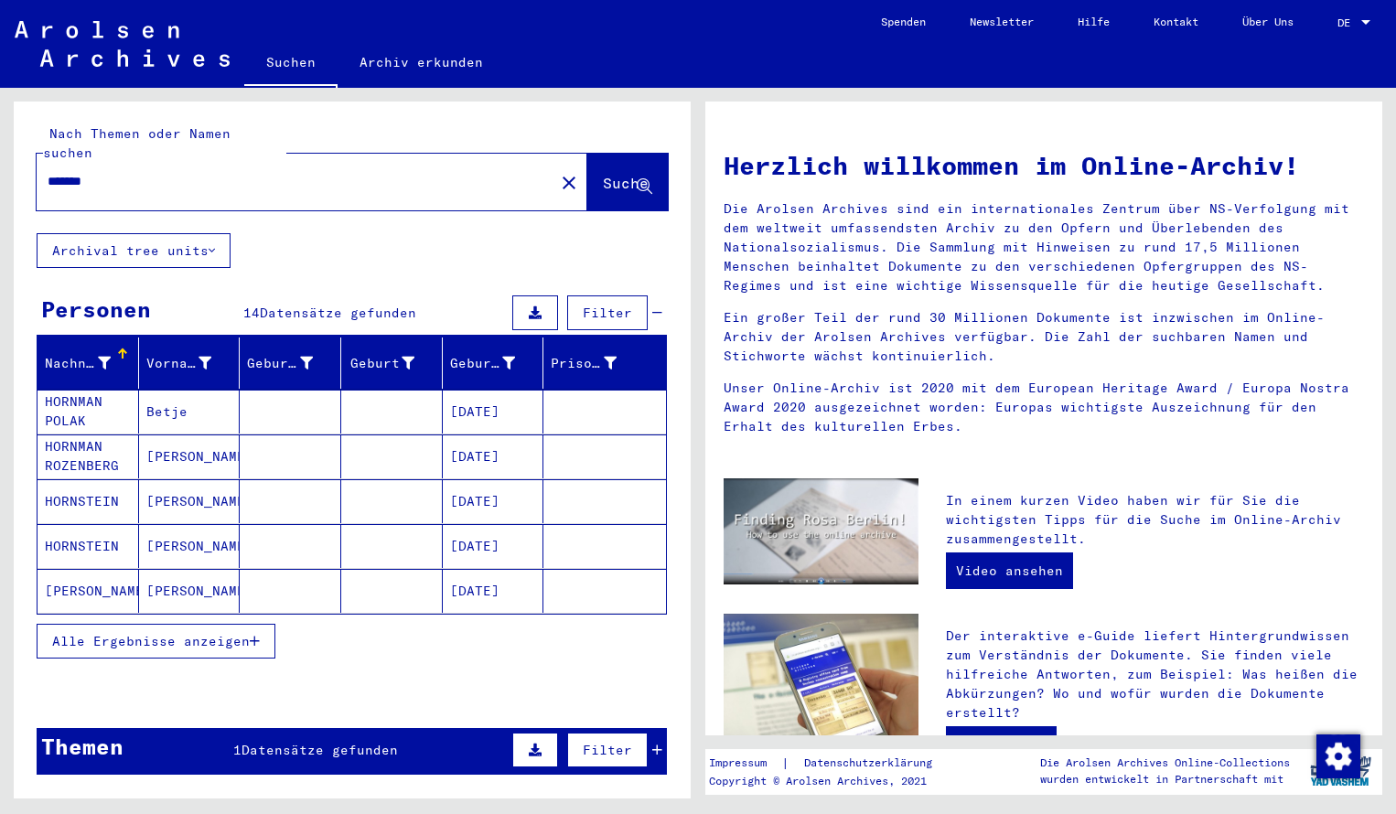
click at [97, 487] on mat-cell "HORNSTEIN" at bounding box center [89, 502] width 102 height 44
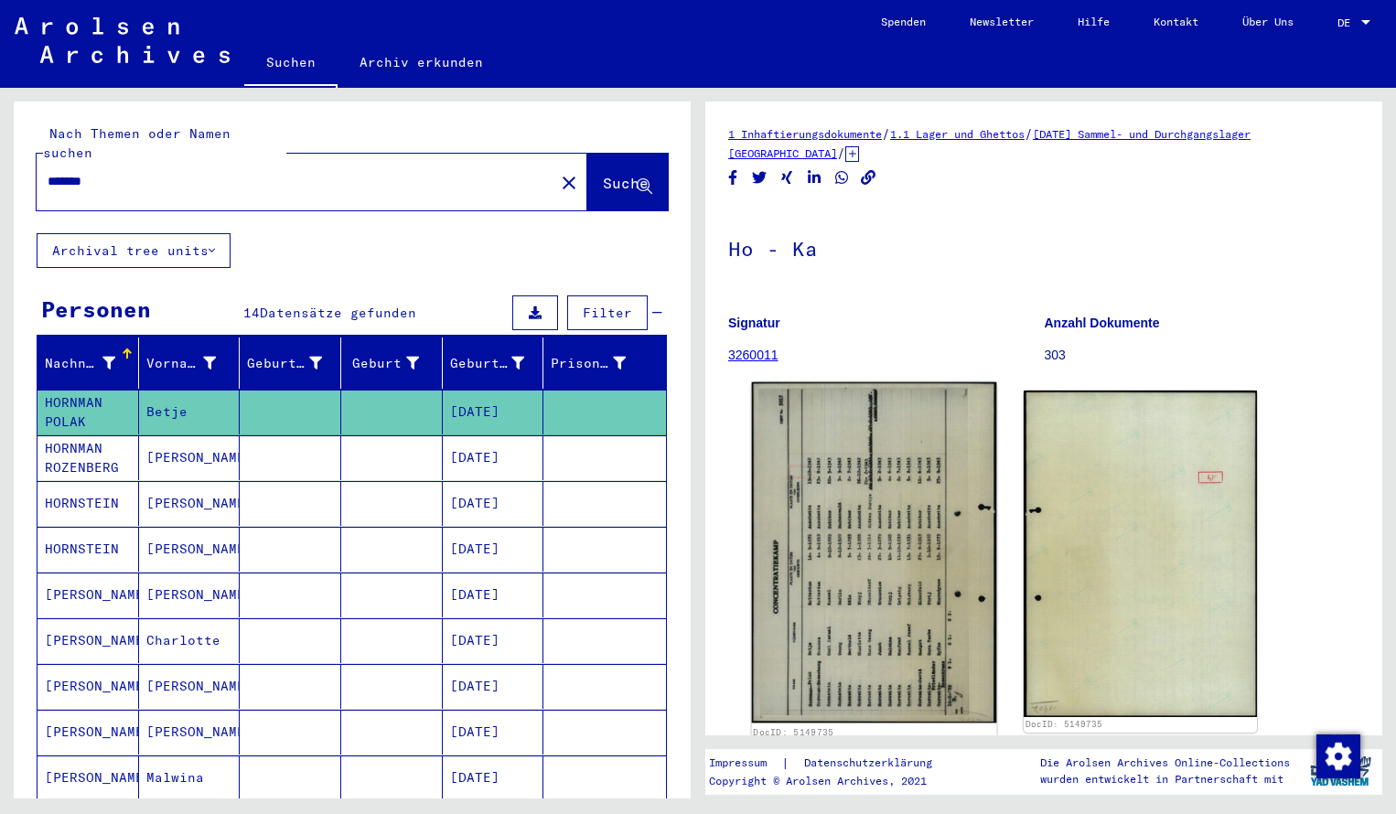
click at [813, 490] on img at bounding box center [874, 553] width 245 height 341
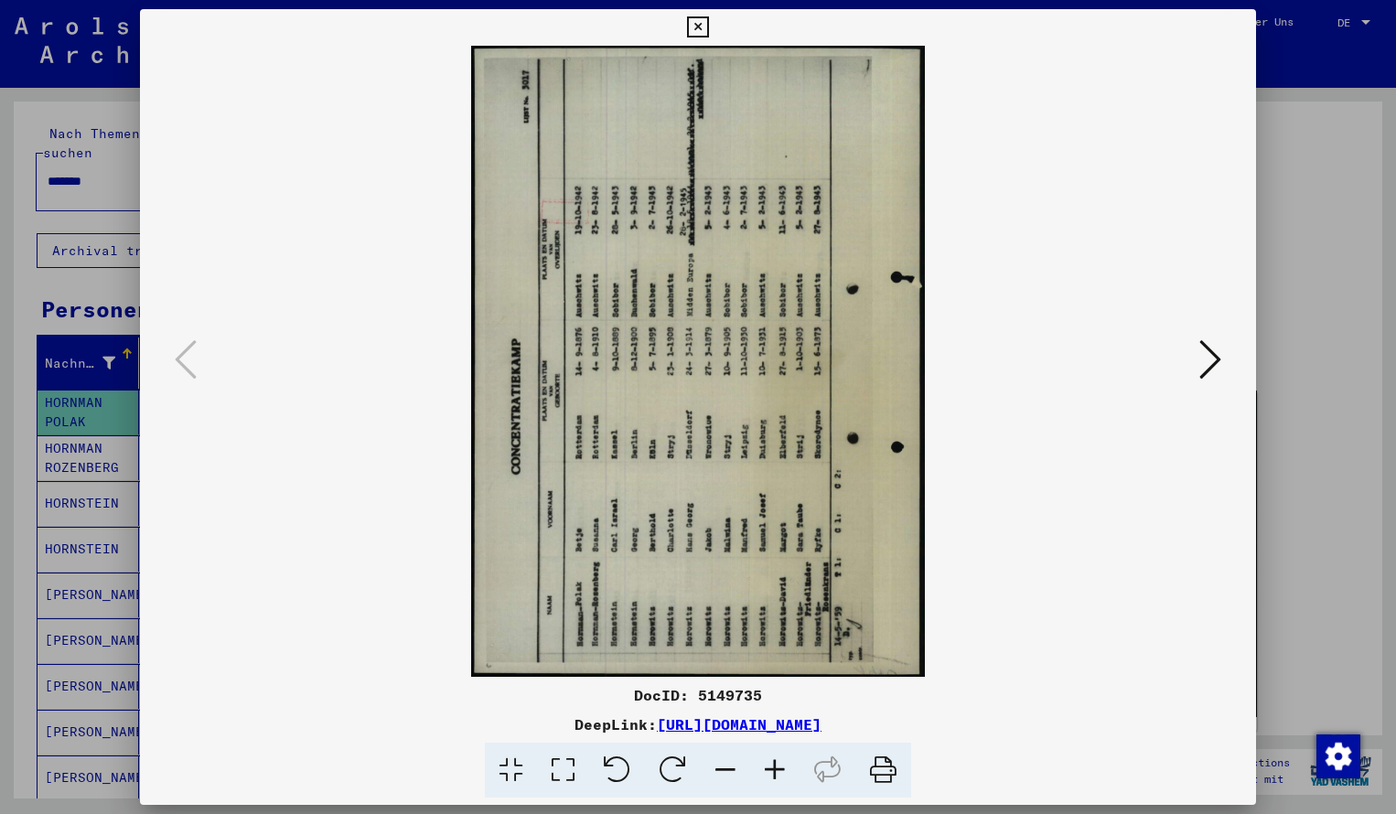
click at [775, 778] on icon at bounding box center [774, 771] width 49 height 56
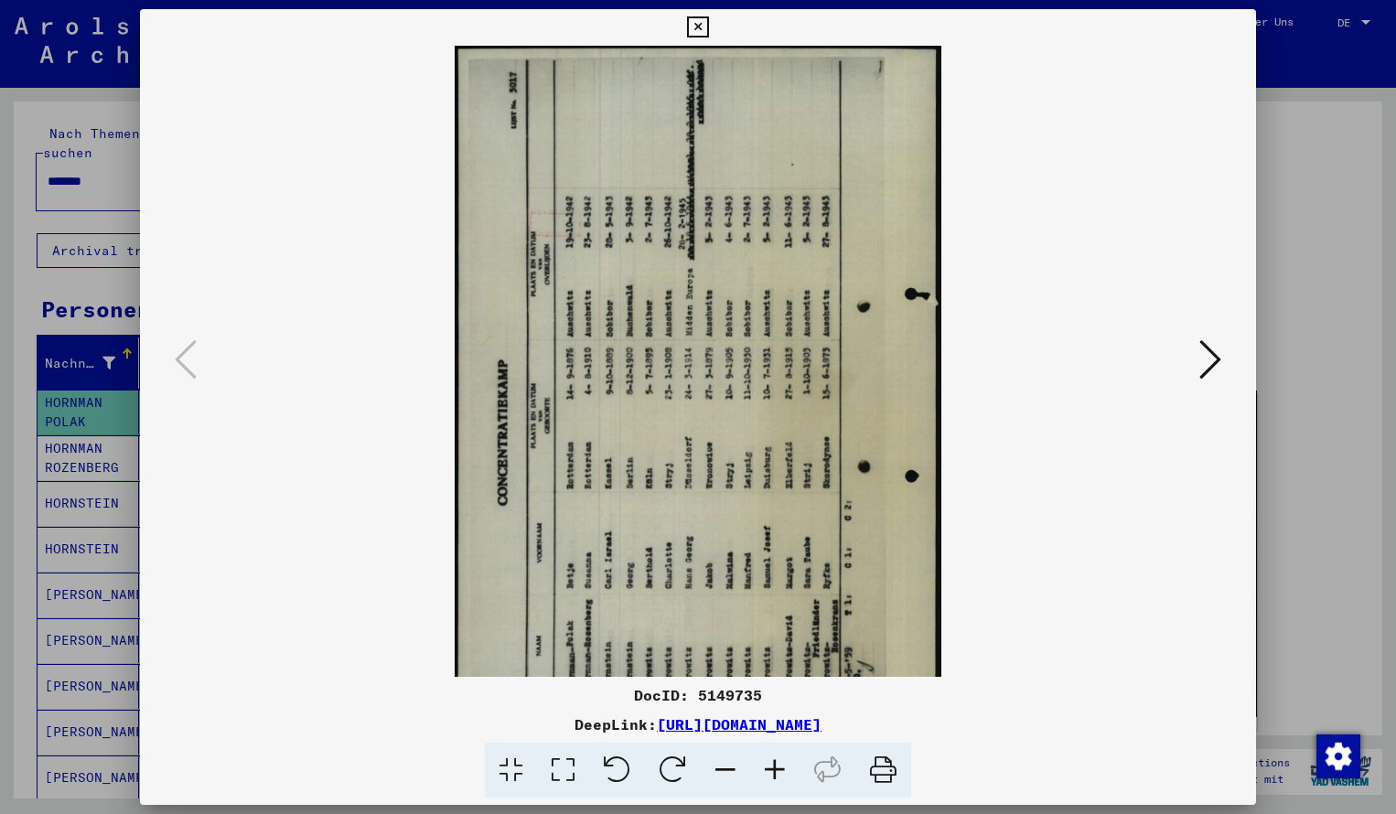
click at [673, 778] on icon at bounding box center [673, 771] width 56 height 56
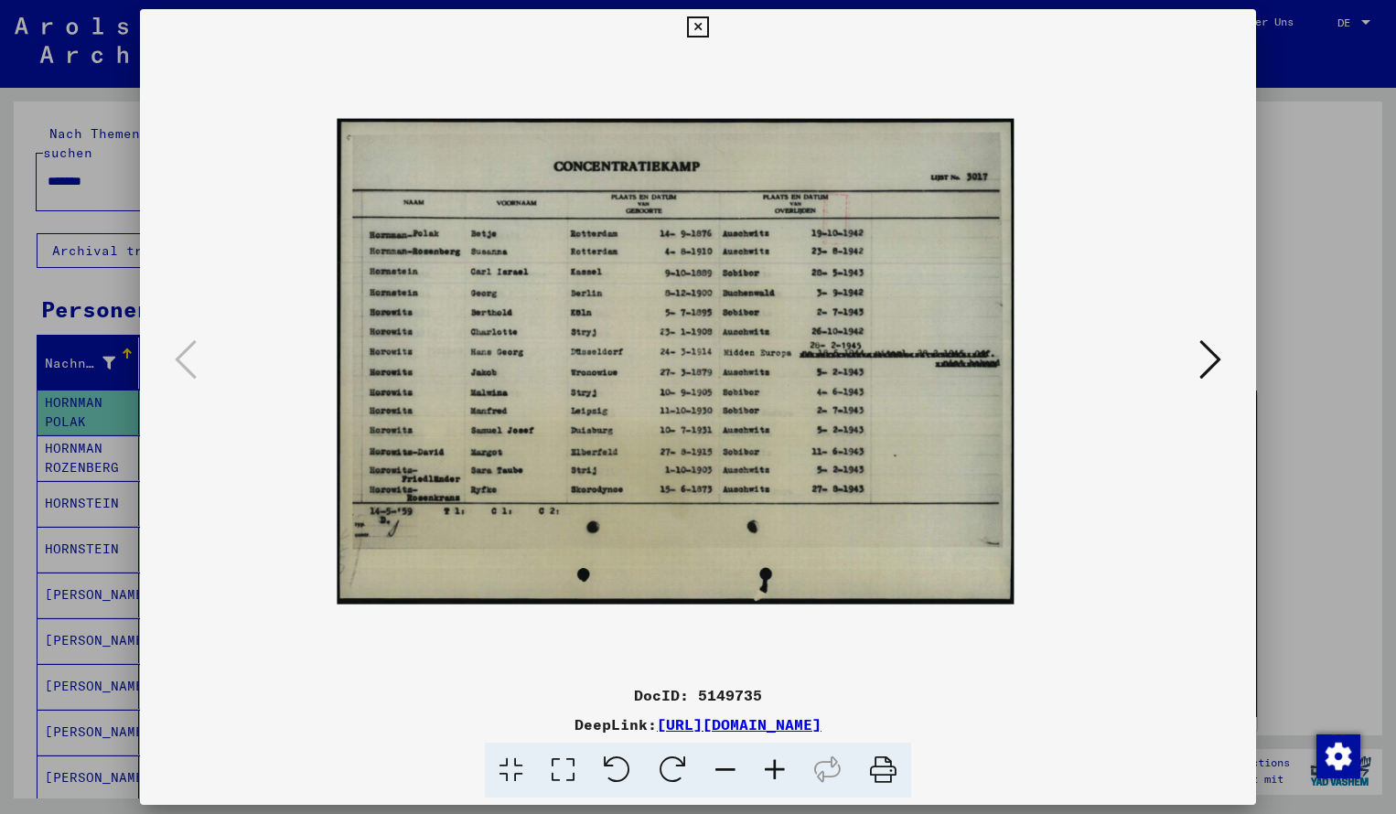
click at [783, 777] on icon at bounding box center [774, 771] width 49 height 56
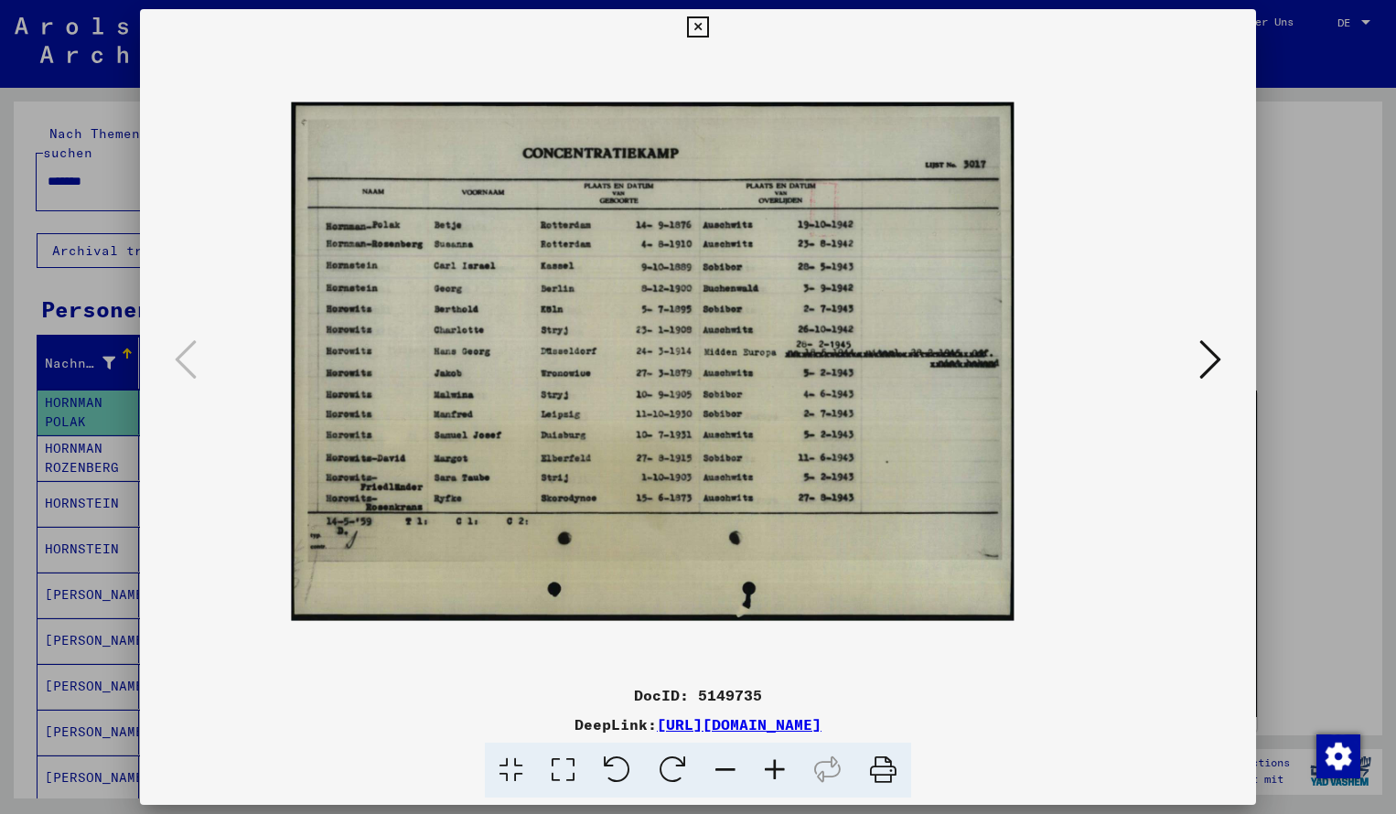
click at [784, 777] on icon at bounding box center [774, 771] width 49 height 56
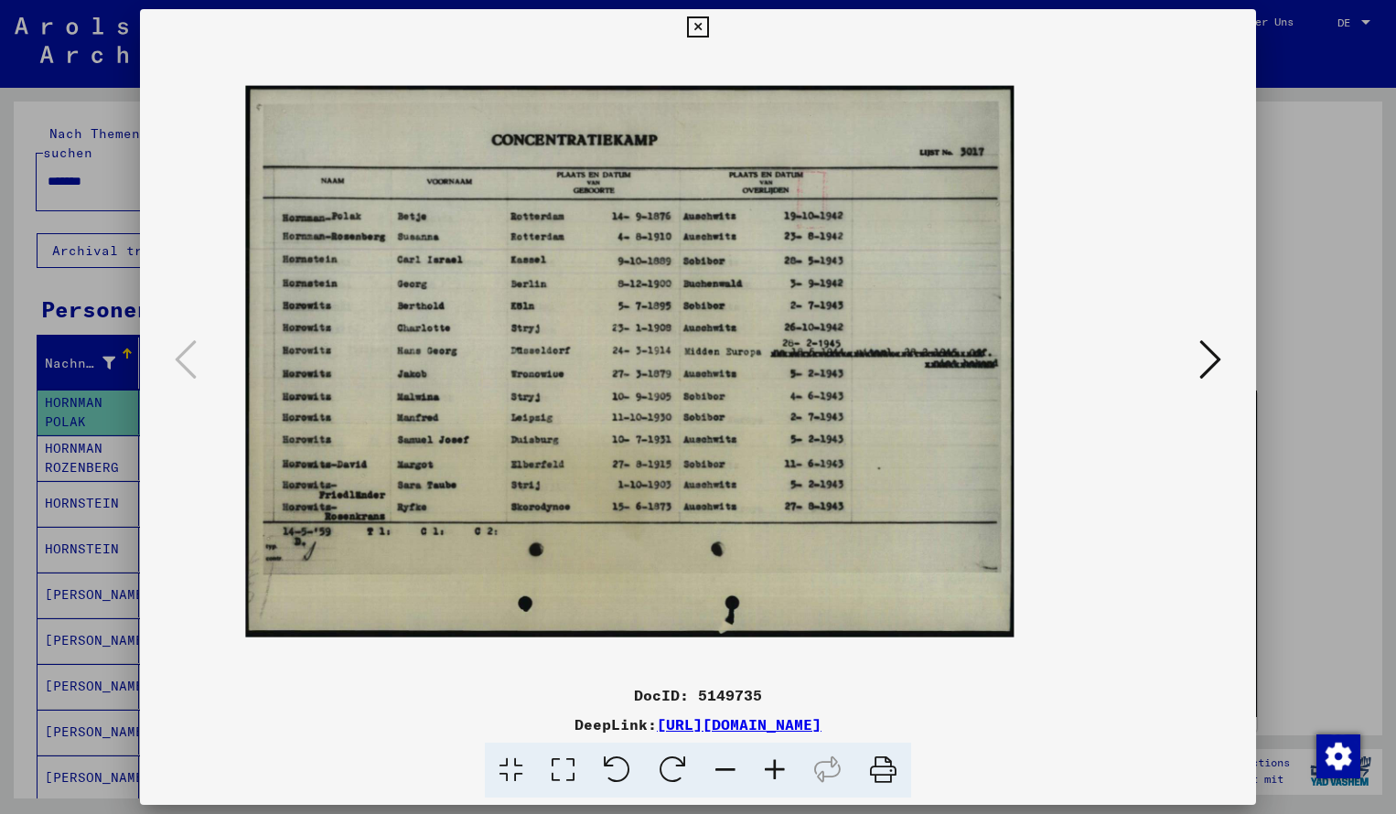
click at [784, 777] on icon at bounding box center [774, 771] width 49 height 56
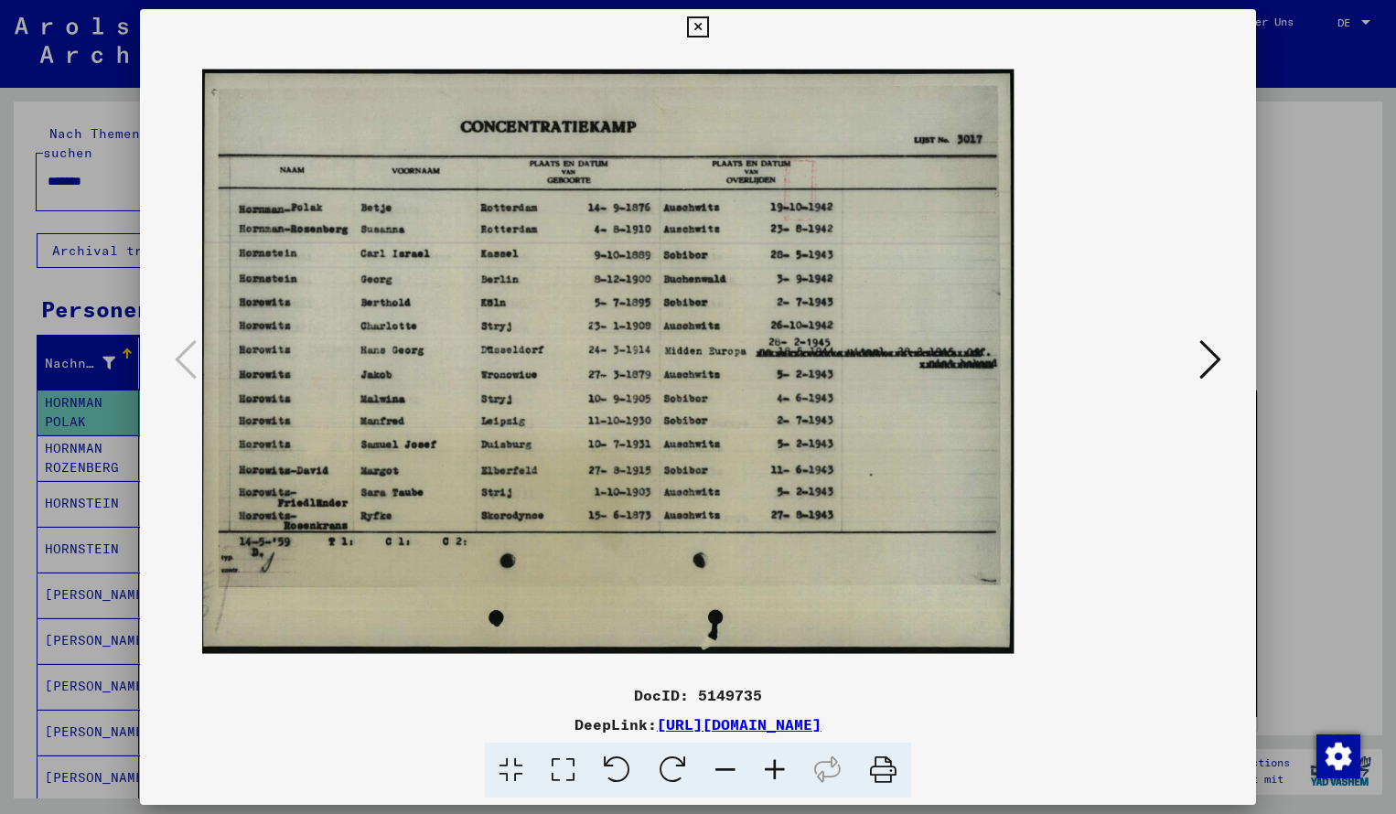
click at [784, 777] on icon at bounding box center [774, 771] width 49 height 56
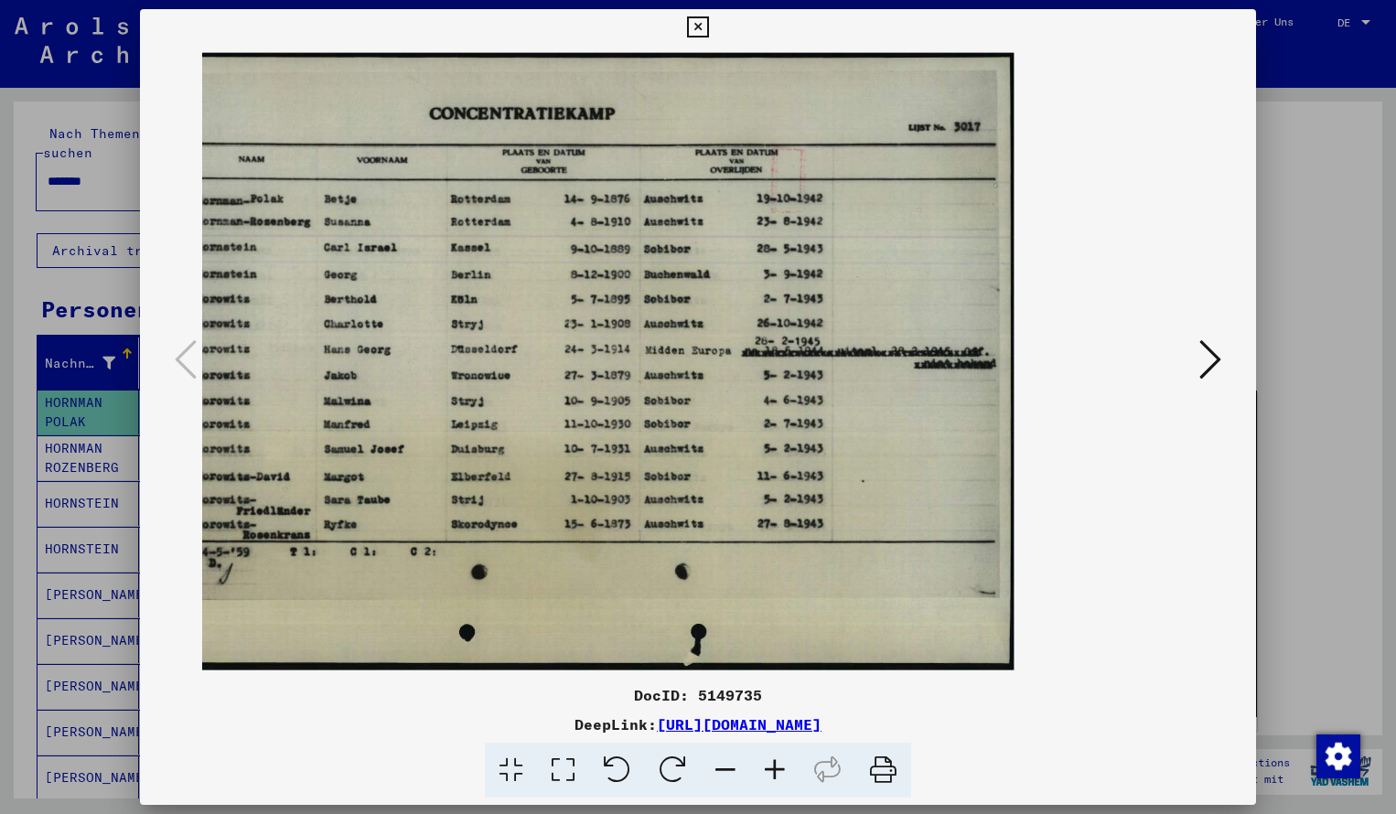
click at [726, 770] on icon at bounding box center [725, 771] width 49 height 56
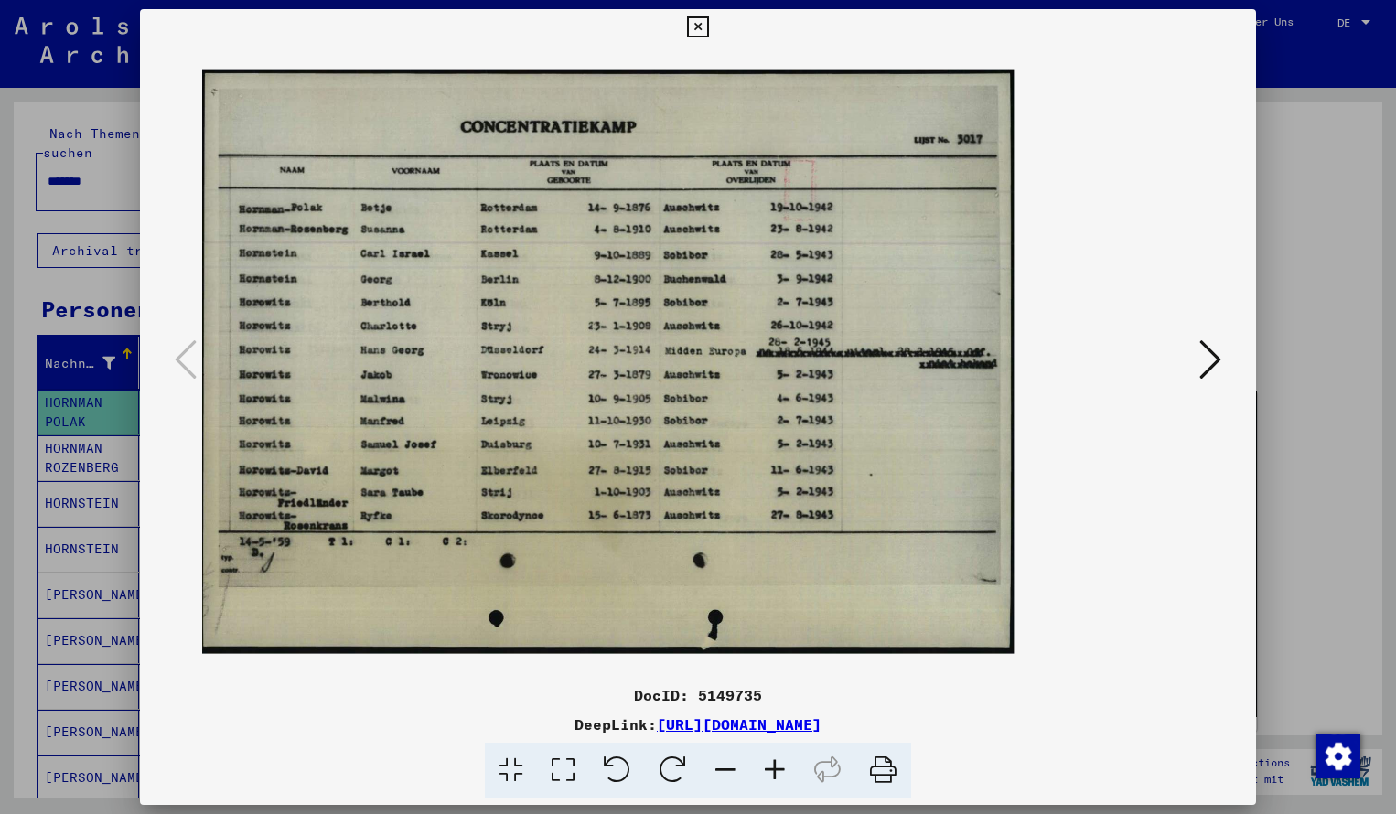
click at [708, 27] on icon at bounding box center [697, 27] width 21 height 22
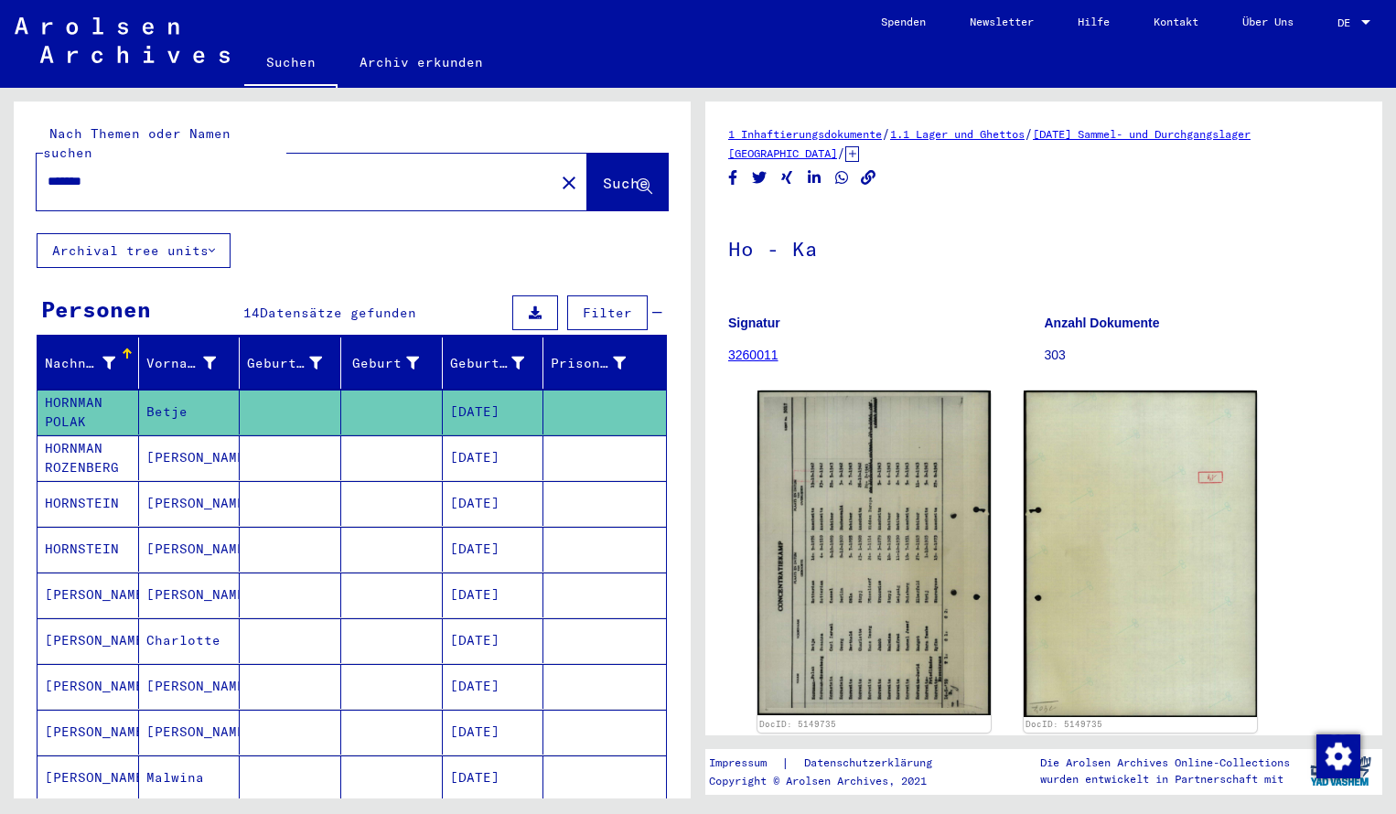
click at [134, 172] on input "*******" at bounding box center [296, 181] width 496 height 19
click at [120, 233] on button "Archival tree units" at bounding box center [134, 250] width 194 height 35
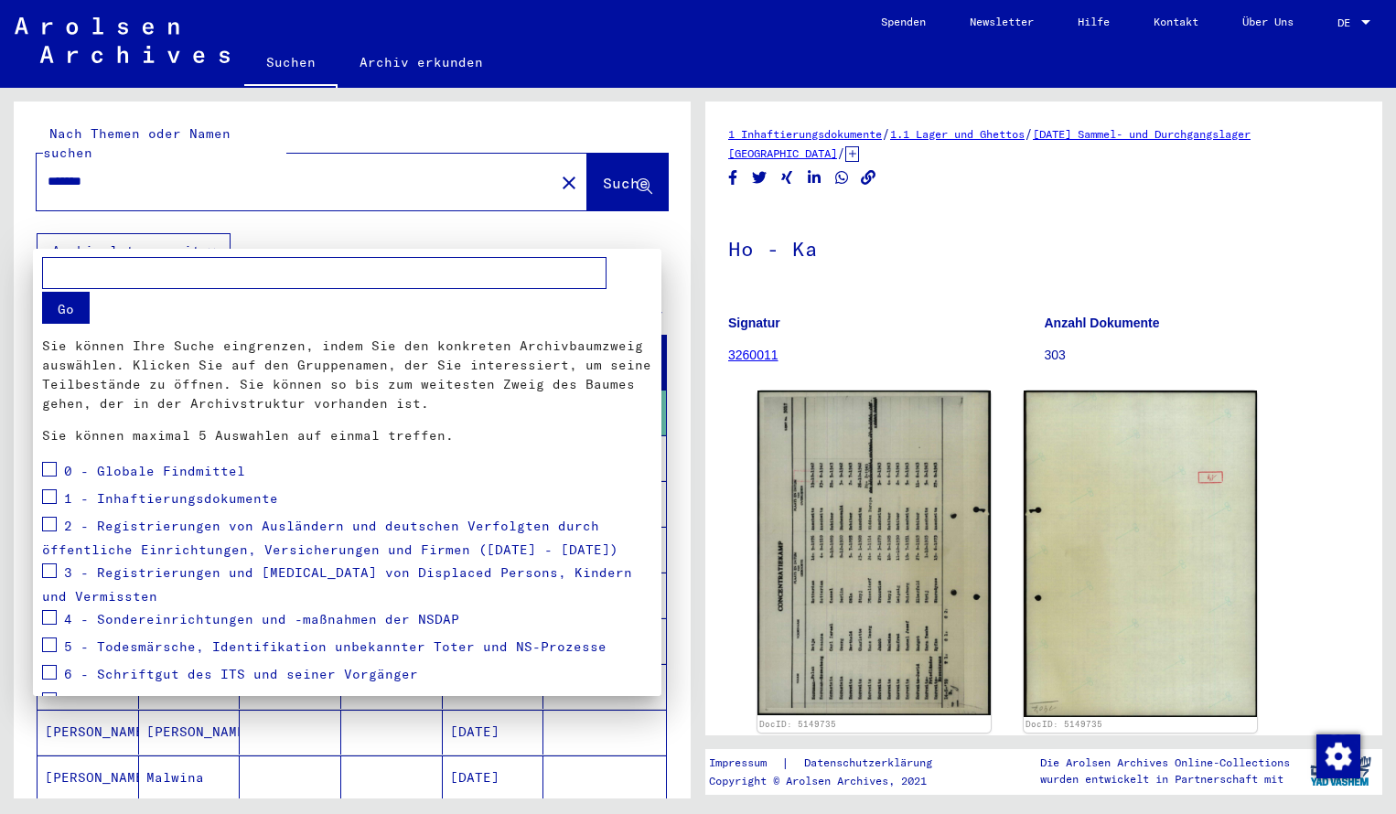
click at [339, 228] on div at bounding box center [698, 407] width 1396 height 814
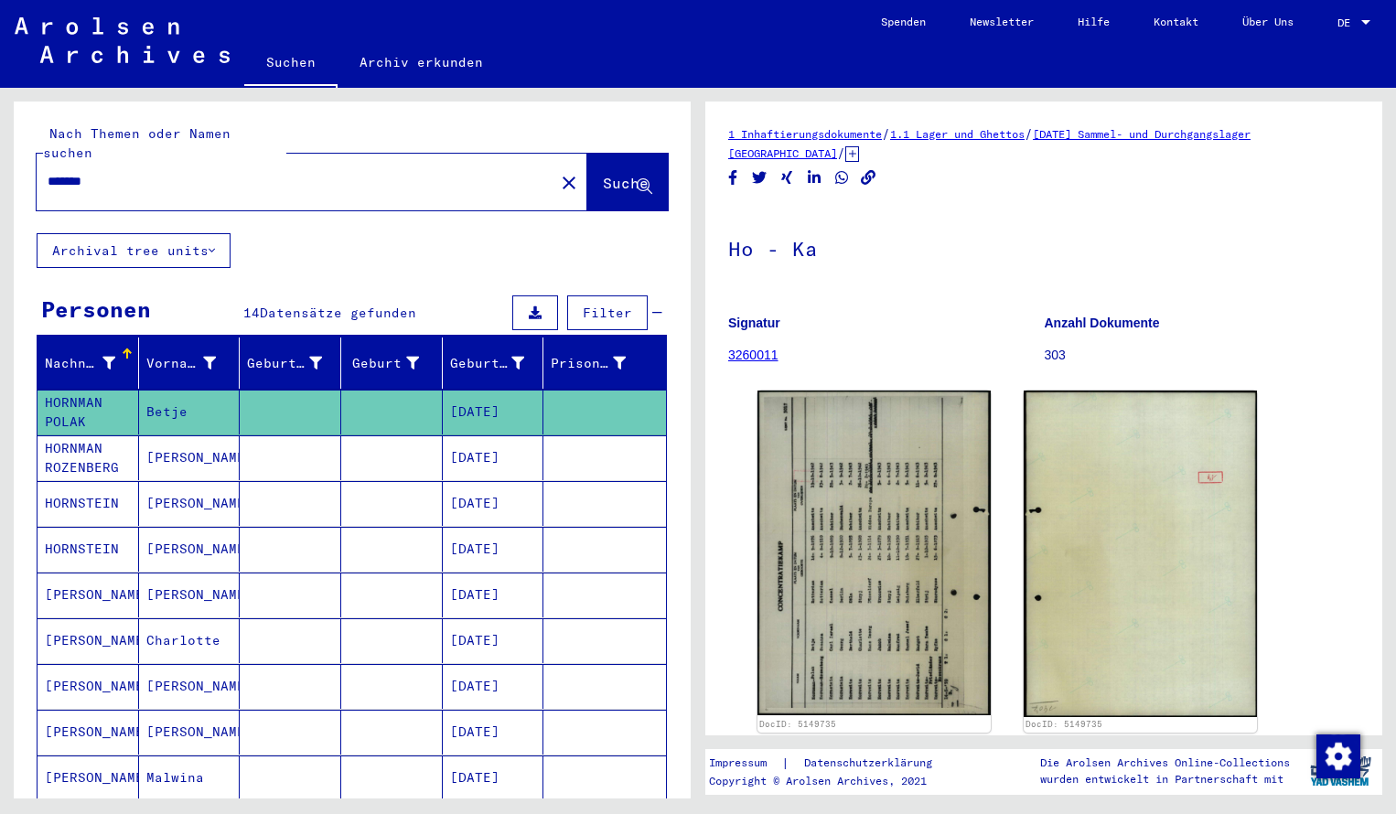
click at [607, 174] on span "Suche" at bounding box center [626, 183] width 46 height 18
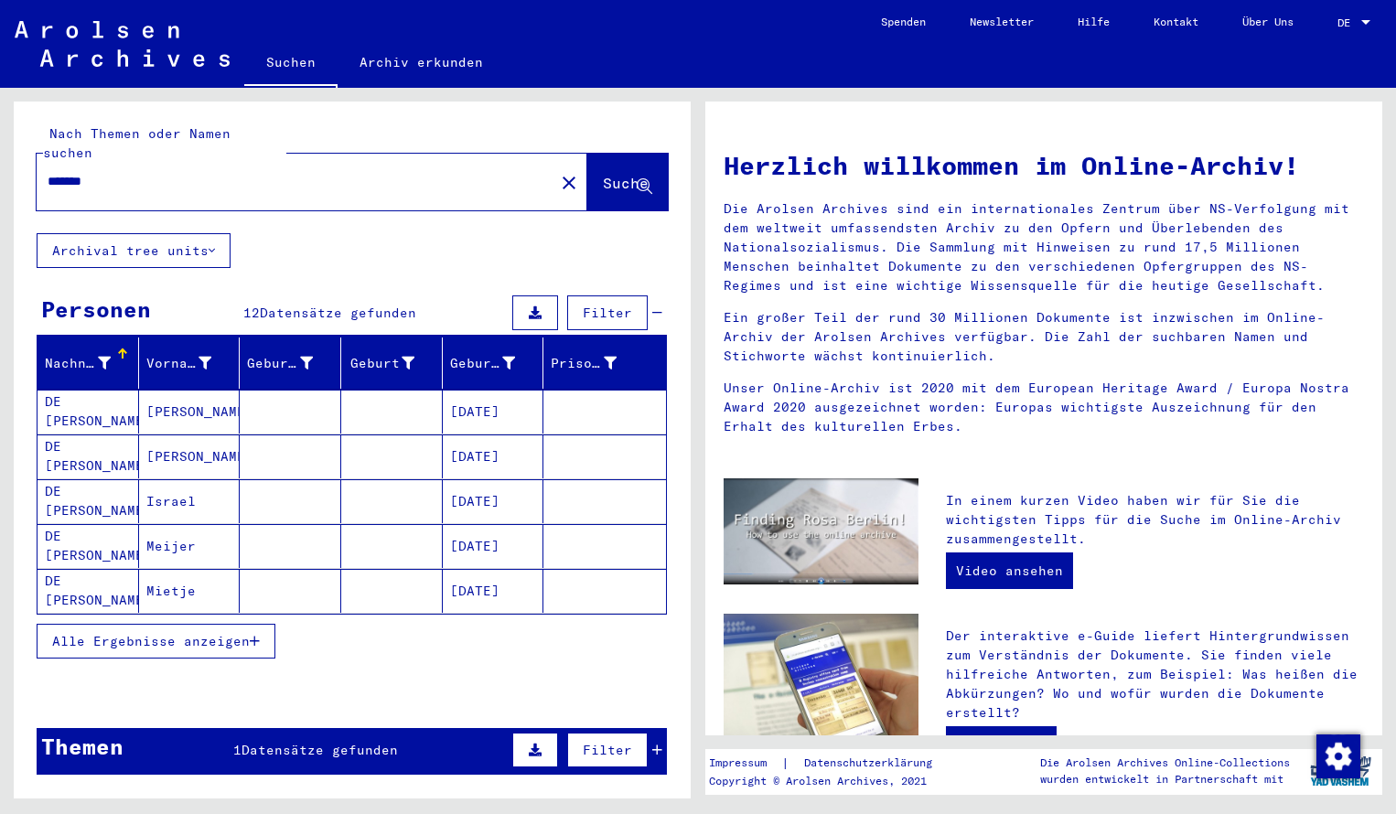
click at [86, 390] on mat-cell "DE [PERSON_NAME]" at bounding box center [89, 412] width 102 height 44
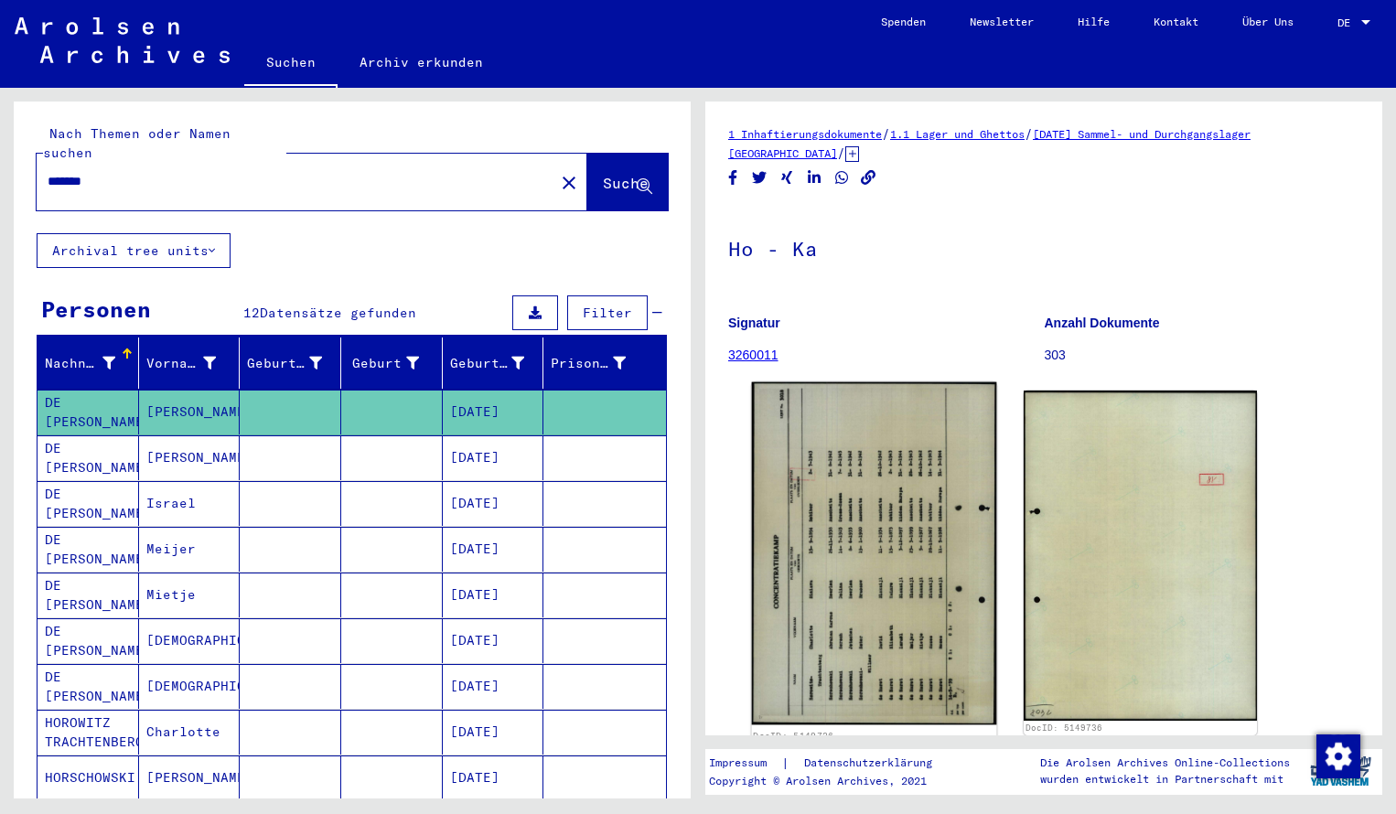
click at [765, 499] on img at bounding box center [874, 554] width 245 height 343
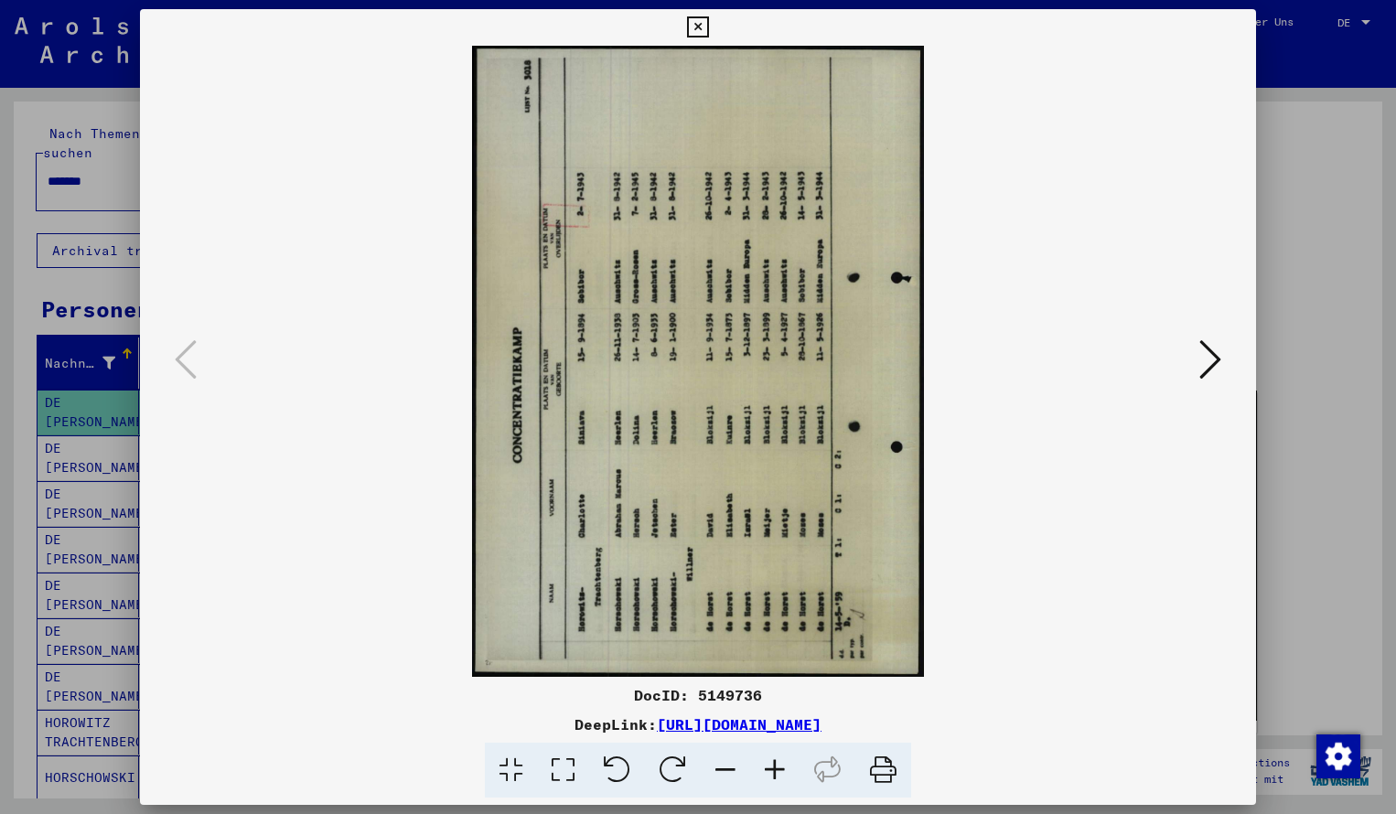
click at [661, 767] on icon at bounding box center [673, 771] width 56 height 56
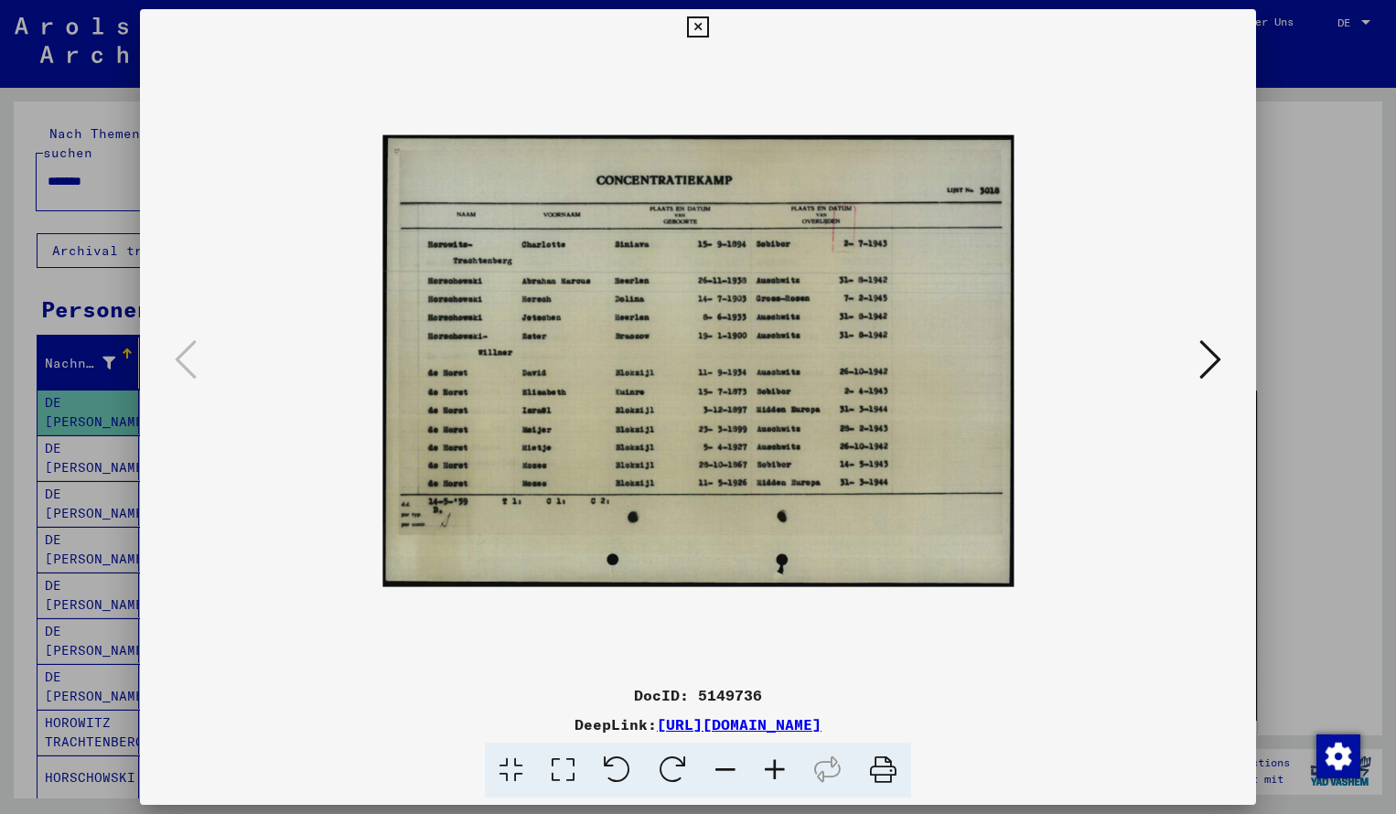
click at [770, 769] on icon at bounding box center [774, 771] width 49 height 56
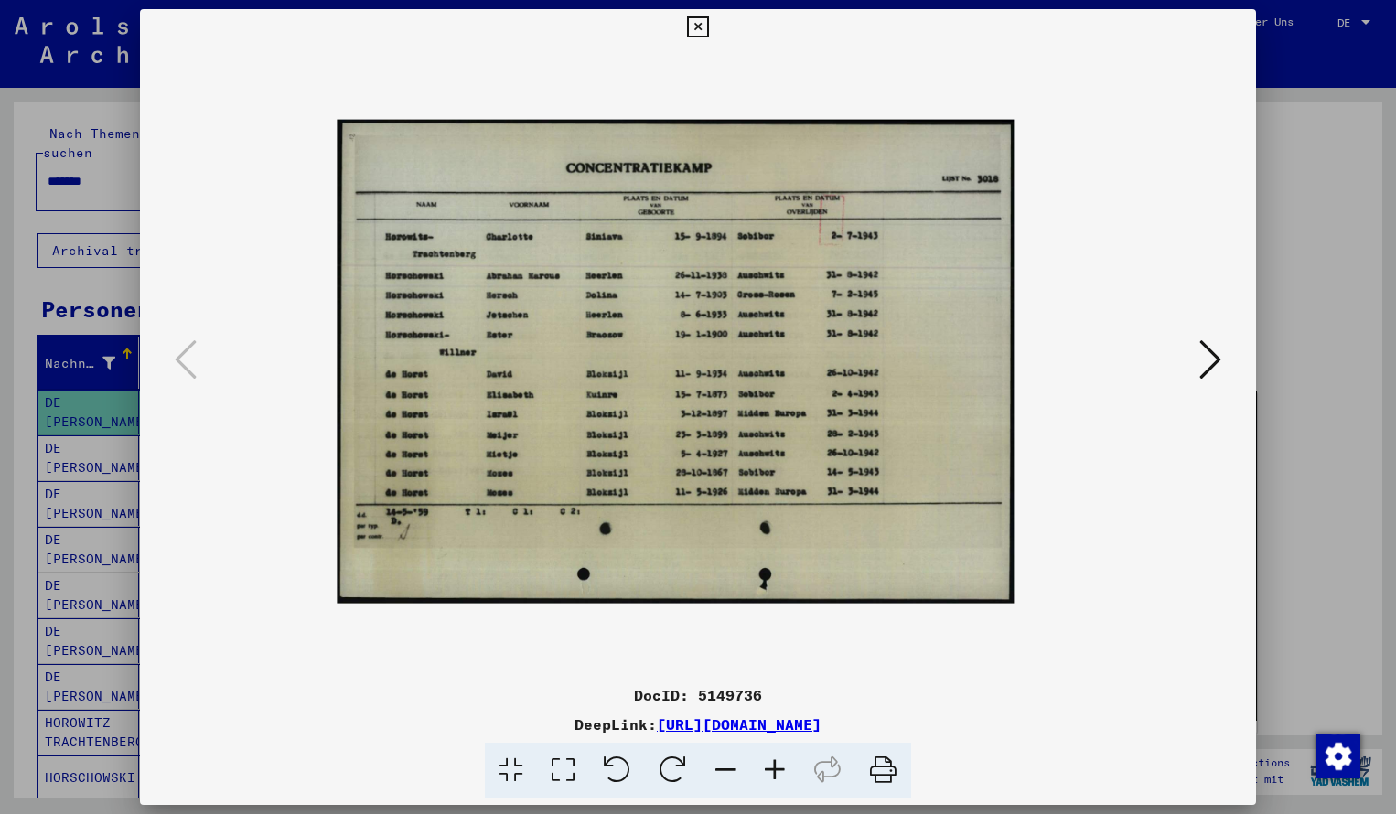
click at [770, 769] on icon at bounding box center [774, 771] width 49 height 56
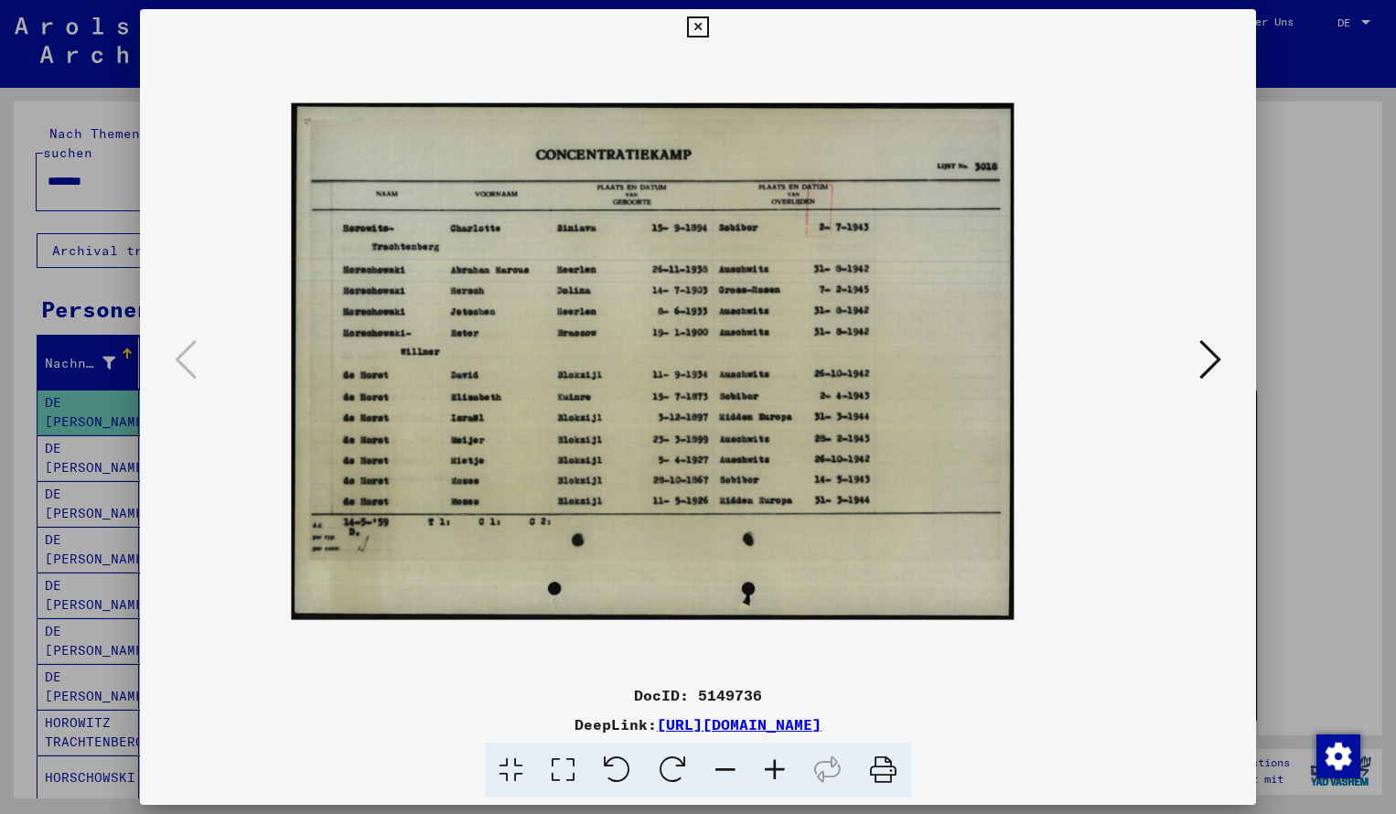
click at [770, 769] on icon at bounding box center [774, 771] width 49 height 56
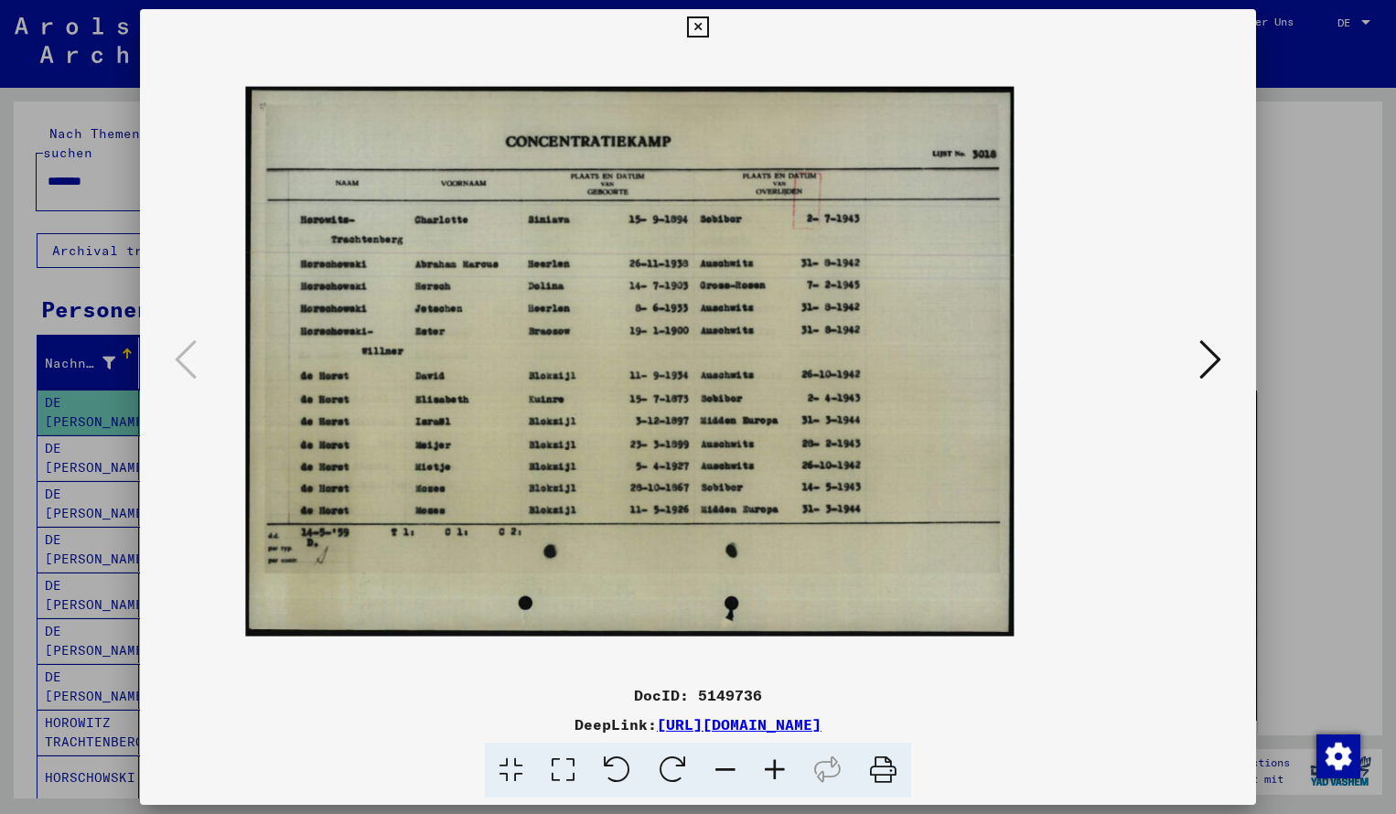
click at [770, 769] on icon at bounding box center [774, 771] width 49 height 56
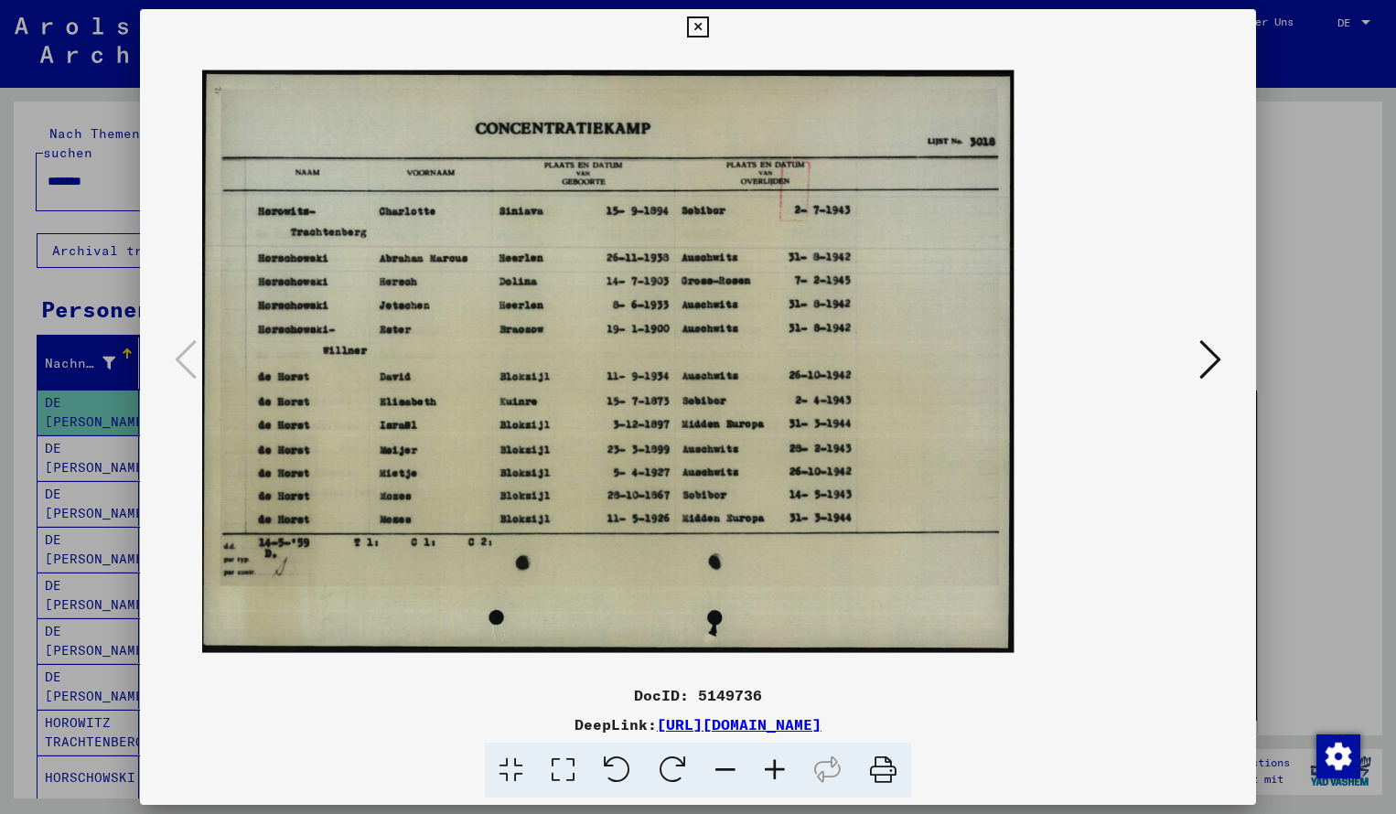
click at [770, 770] on icon at bounding box center [774, 771] width 49 height 56
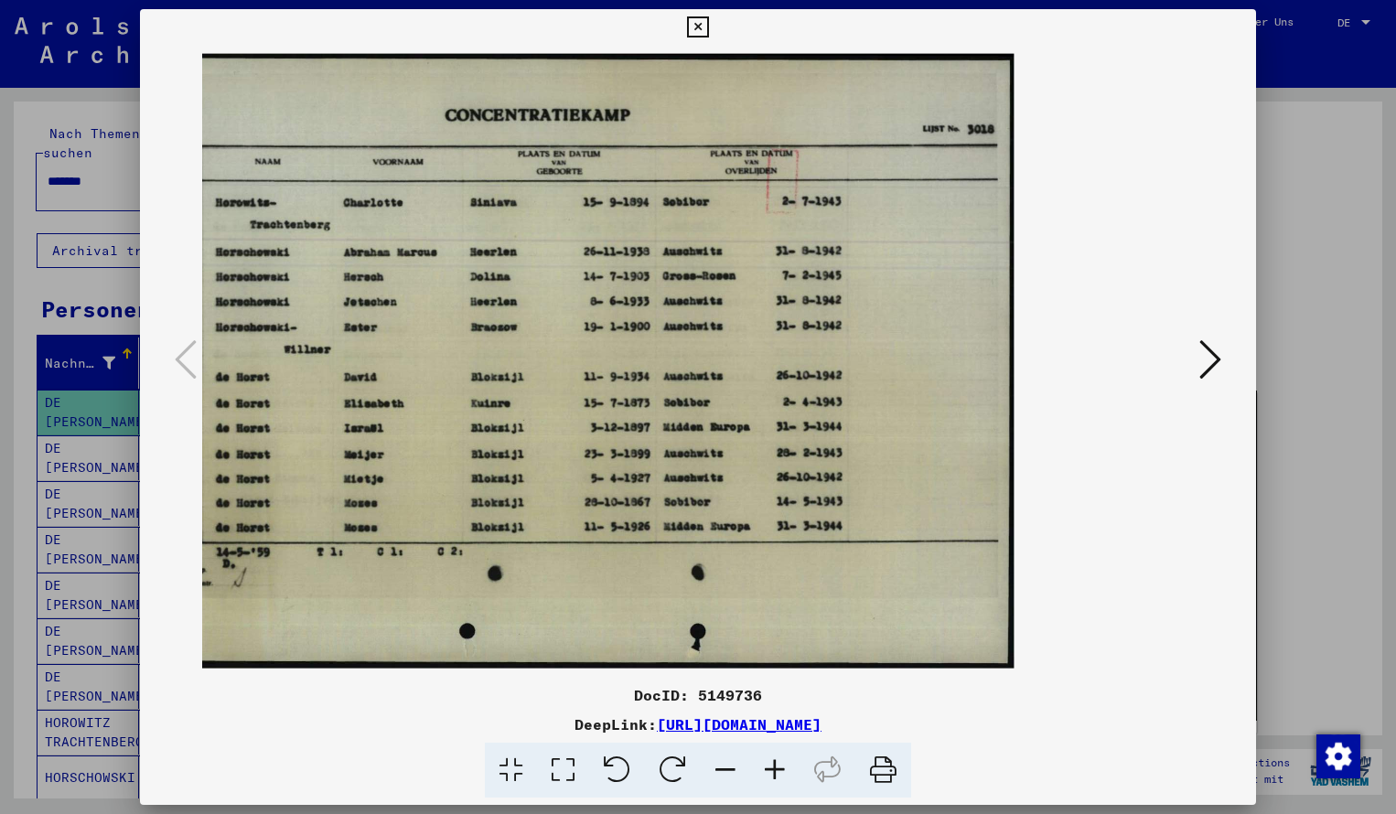
click at [708, 29] on icon at bounding box center [697, 27] width 21 height 22
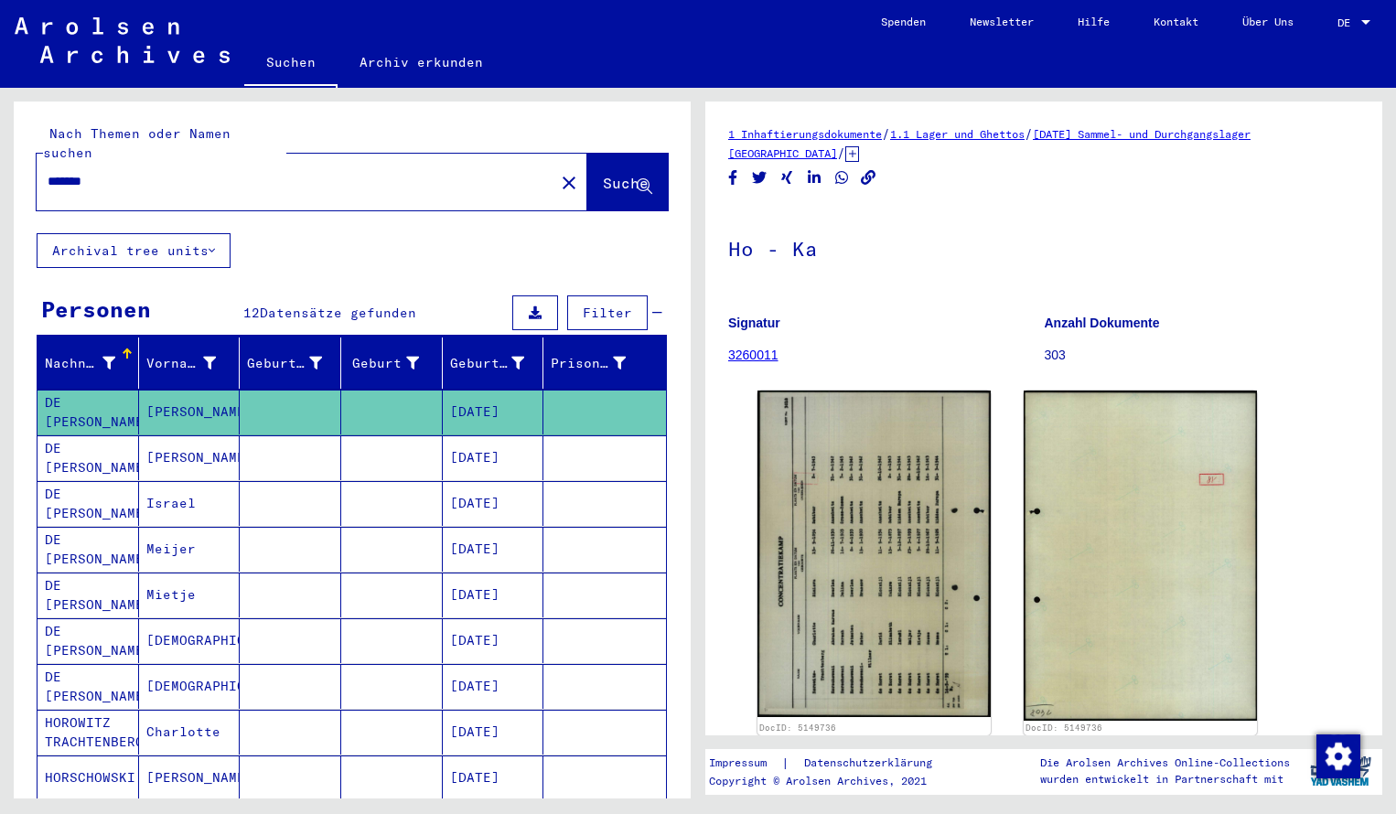
click at [1239, 29] on link "Über Uns" at bounding box center [1268, 22] width 95 height 44
click at [114, 172] on input "*******" at bounding box center [296, 181] width 496 height 19
click at [609, 174] on span "Suche" at bounding box center [626, 183] width 46 height 18
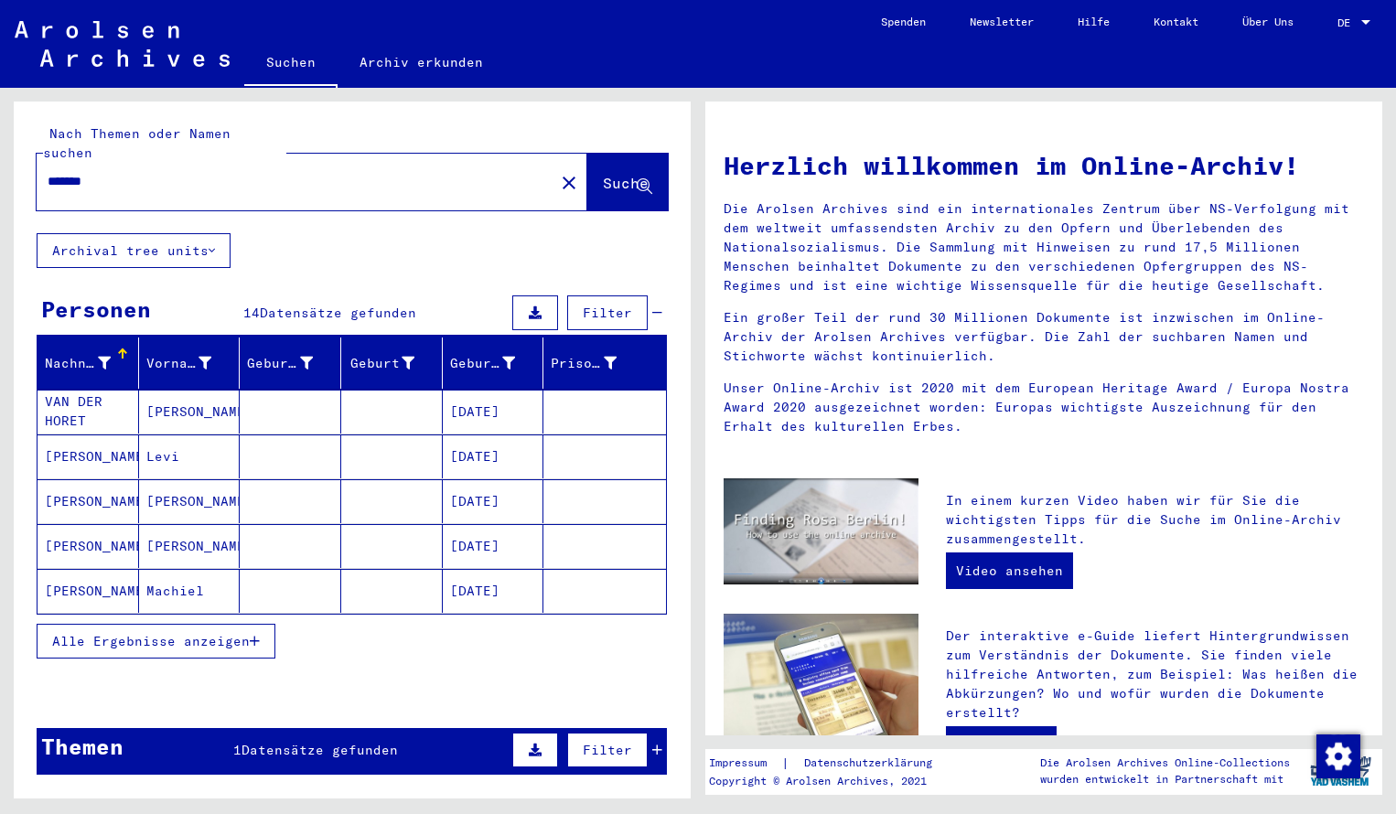
click at [113, 390] on mat-cell "VAN DER HORET" at bounding box center [89, 412] width 102 height 44
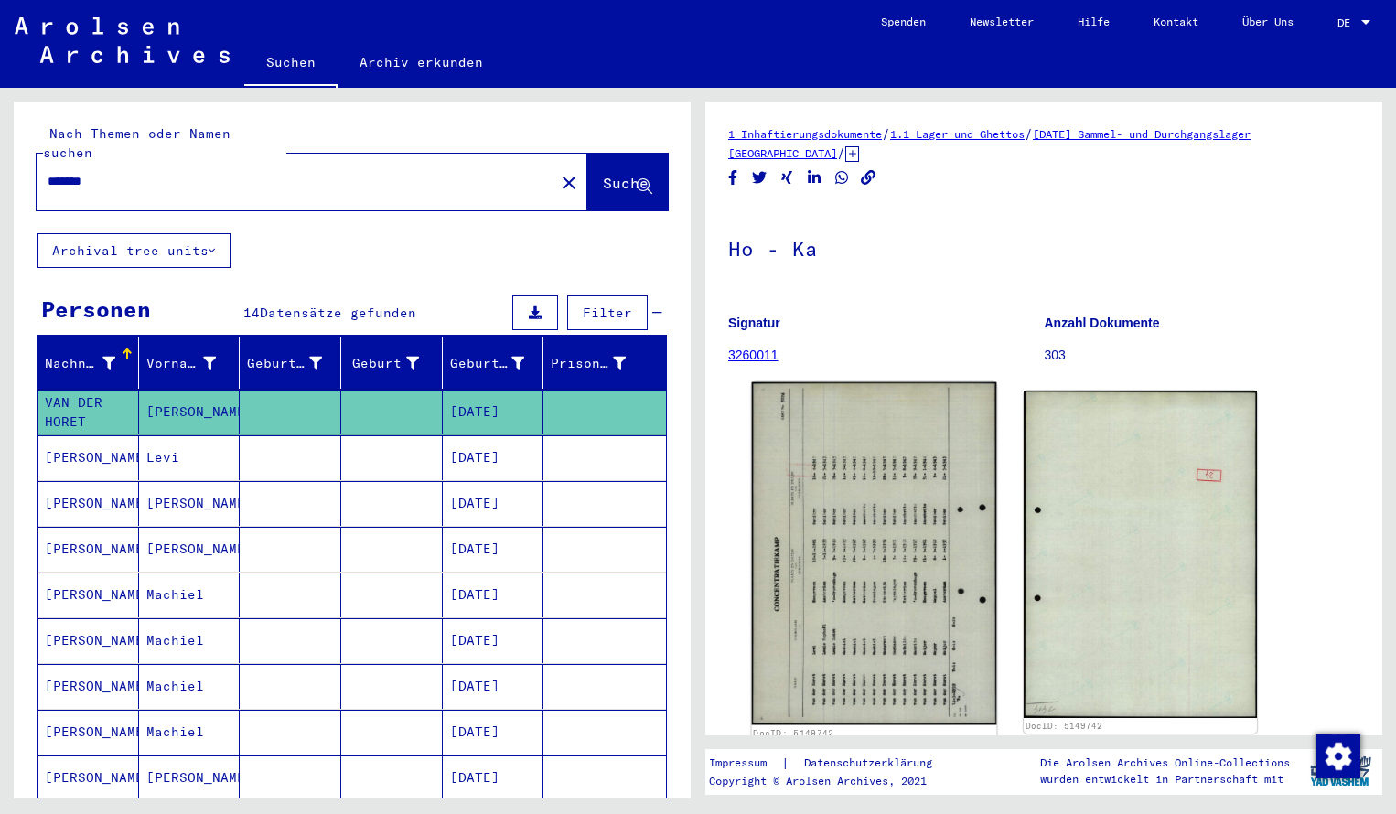
click at [794, 523] on img at bounding box center [874, 554] width 245 height 343
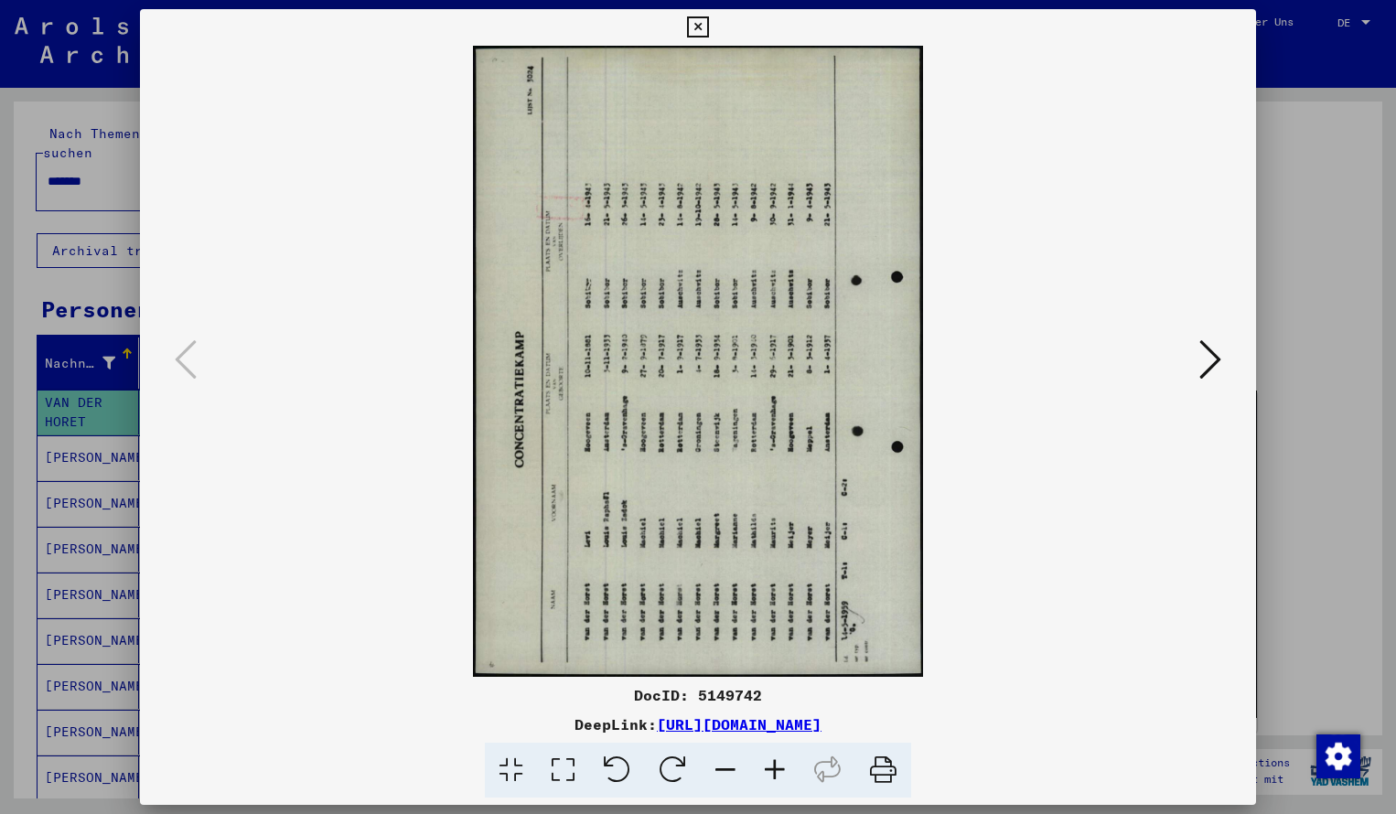
click at [672, 765] on icon at bounding box center [673, 771] width 56 height 56
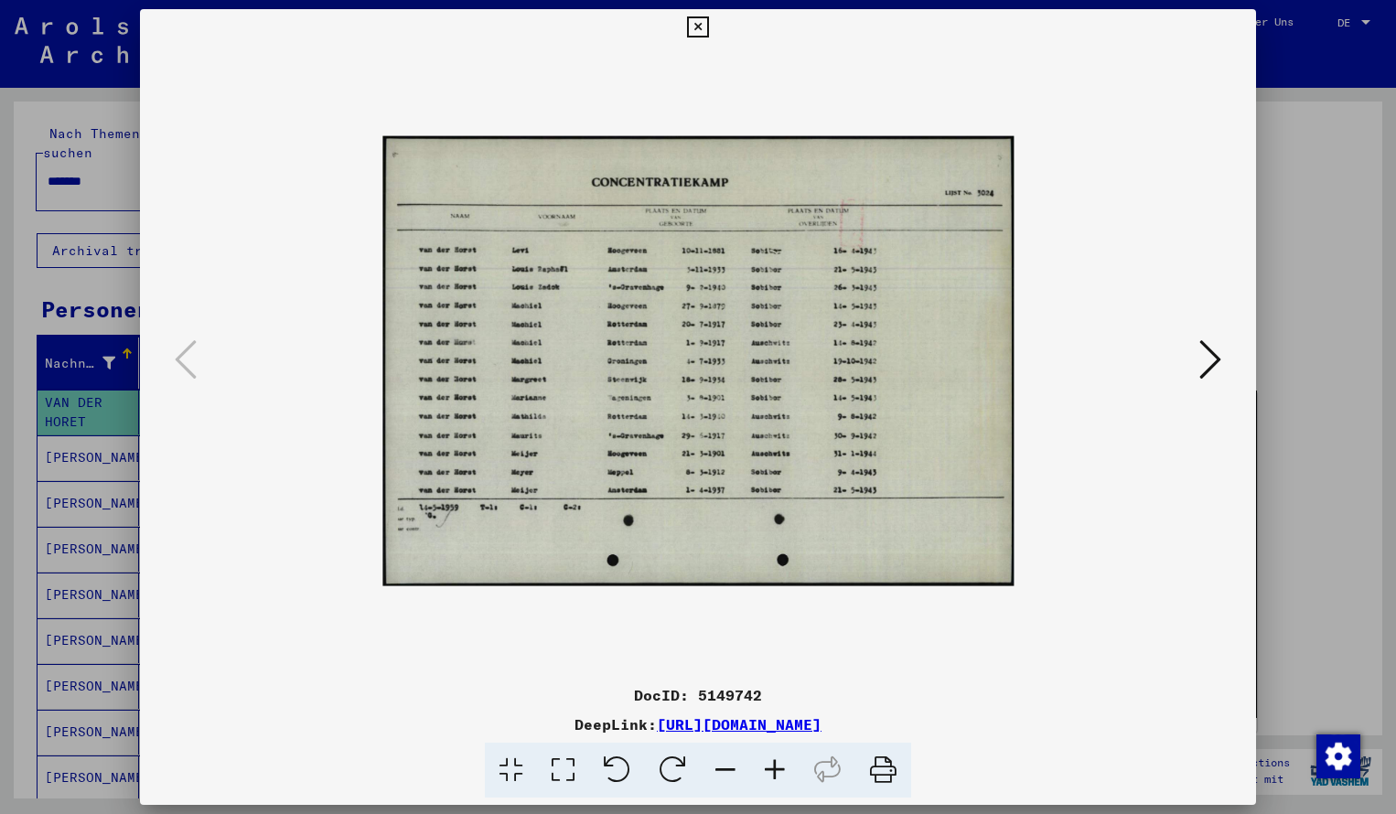
click at [775, 764] on icon at bounding box center [774, 771] width 49 height 56
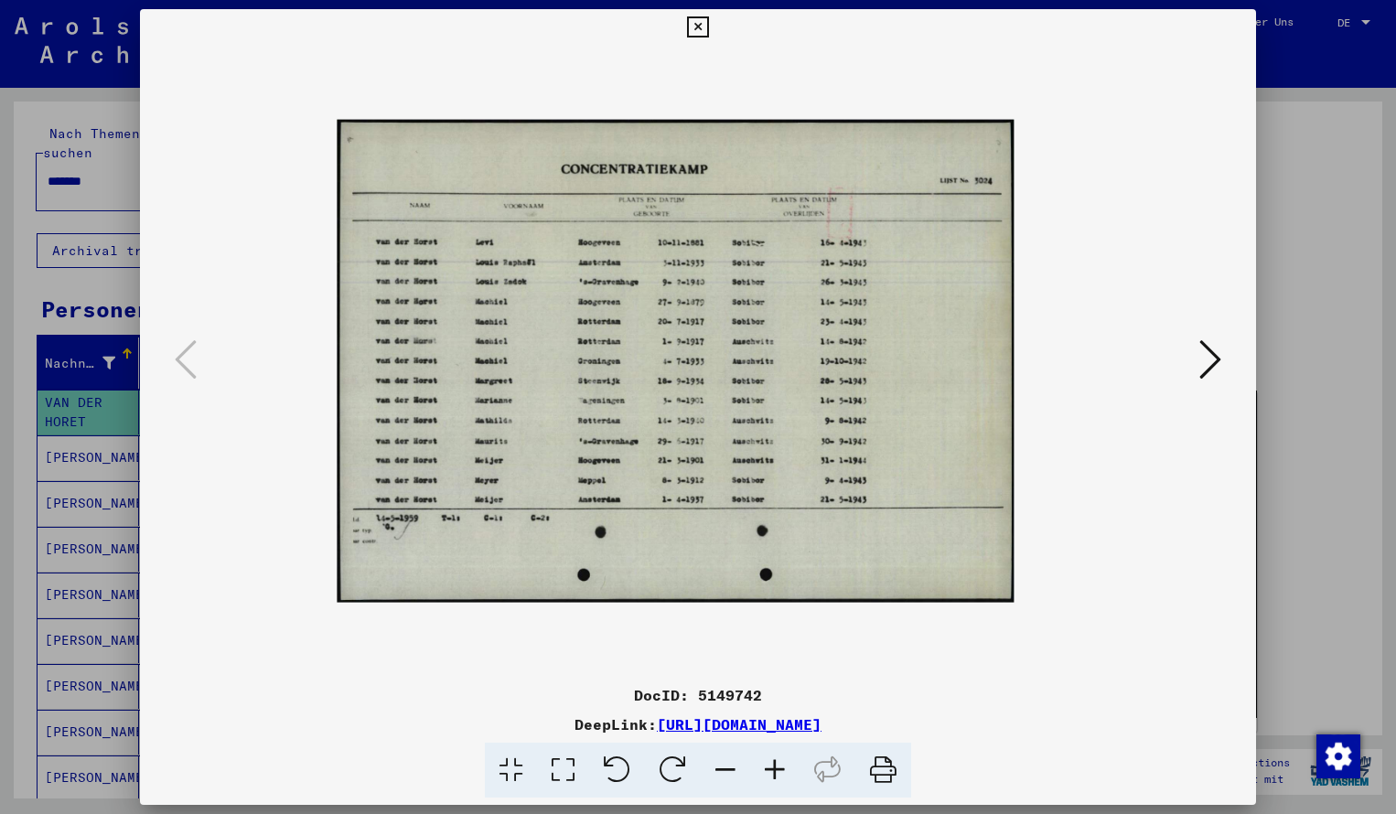
click at [775, 764] on icon at bounding box center [774, 771] width 49 height 56
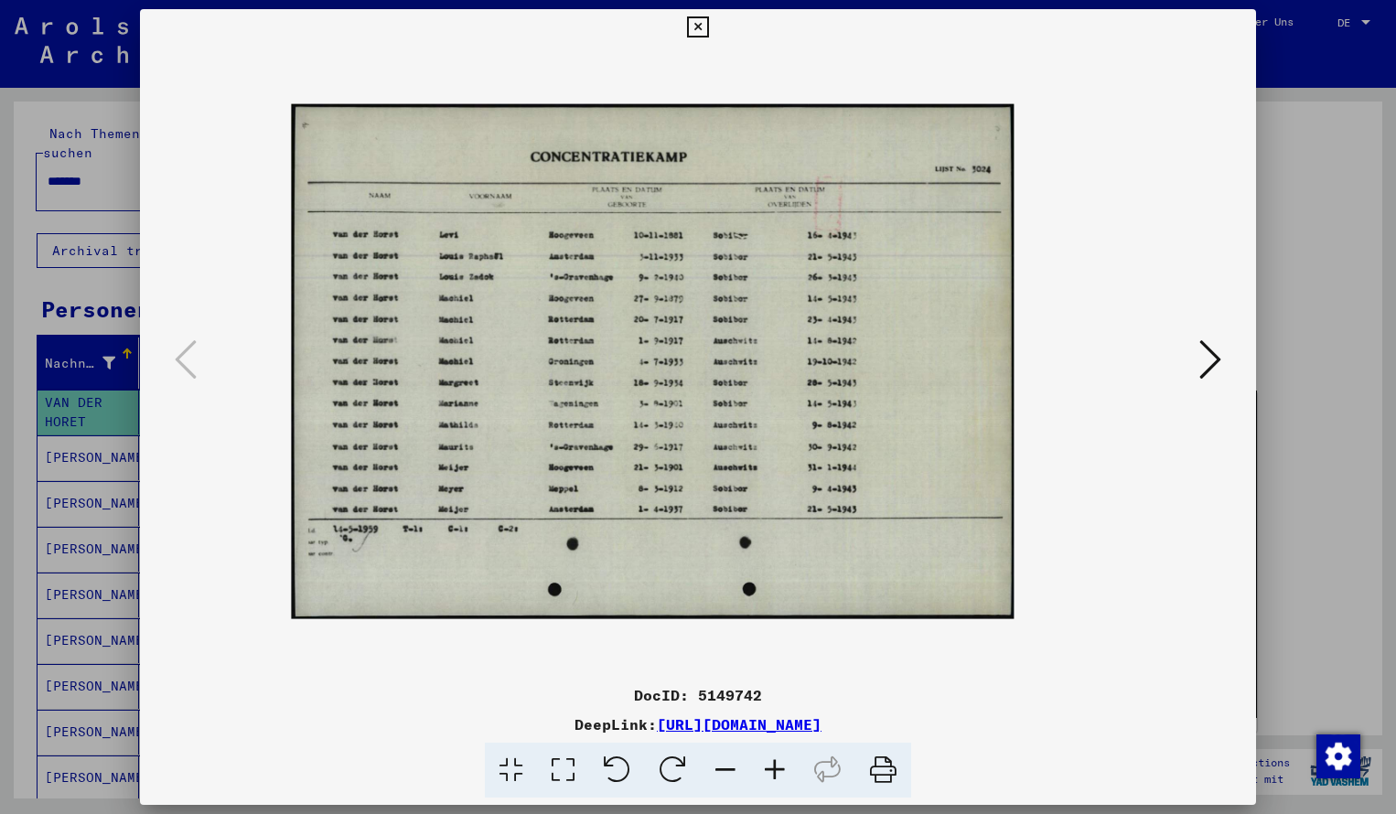
click at [775, 764] on icon at bounding box center [774, 771] width 49 height 56
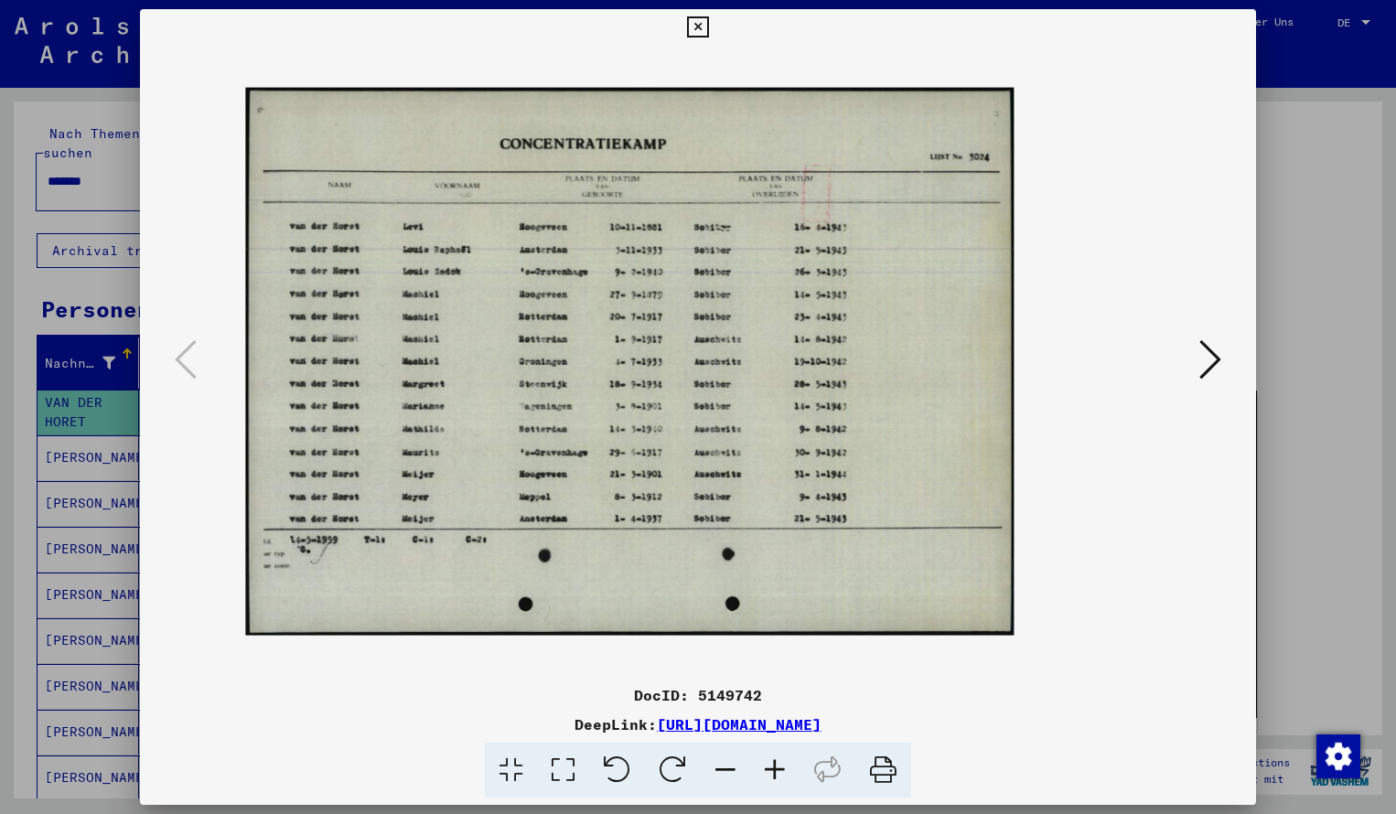
click at [775, 765] on icon at bounding box center [774, 771] width 49 height 56
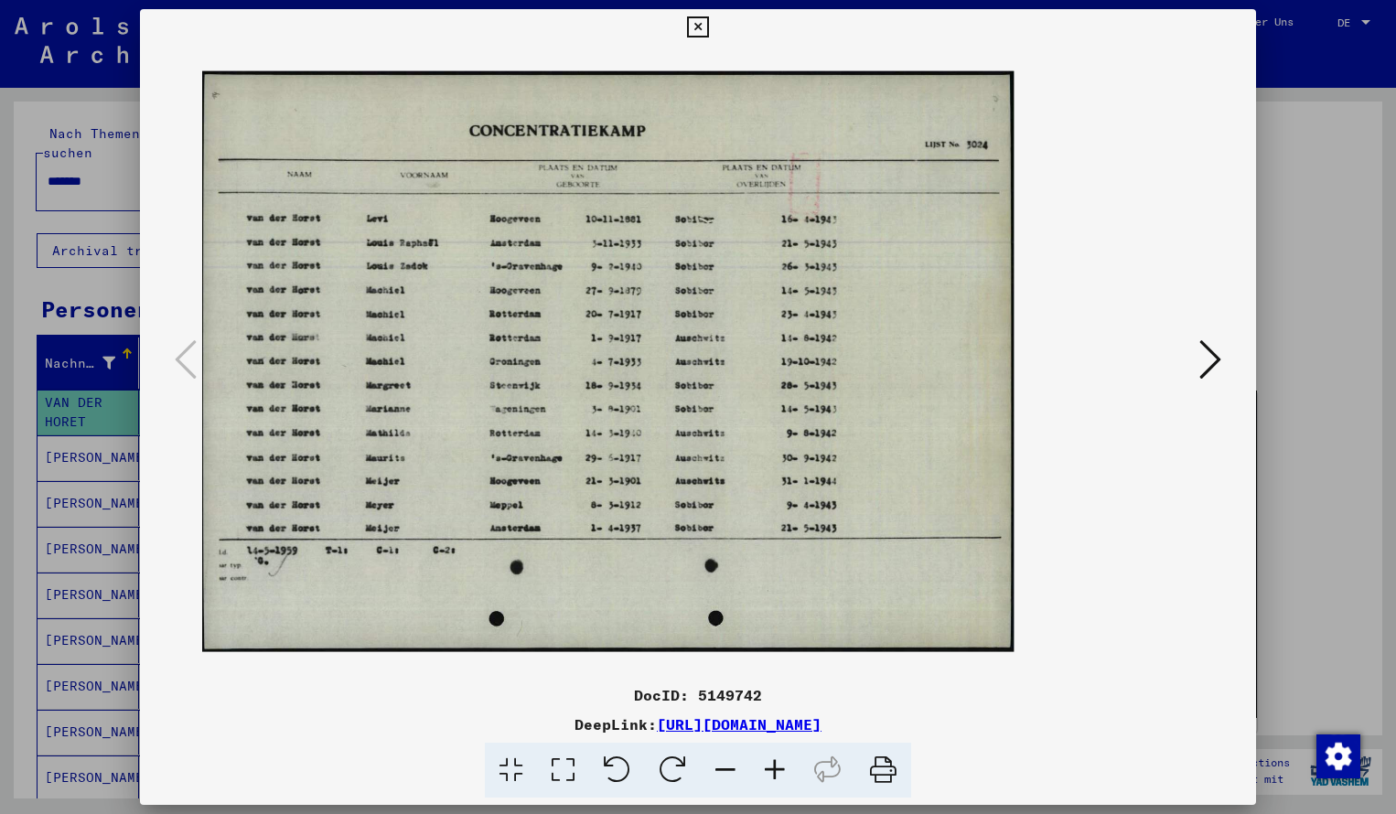
click at [775, 767] on icon at bounding box center [774, 771] width 49 height 56
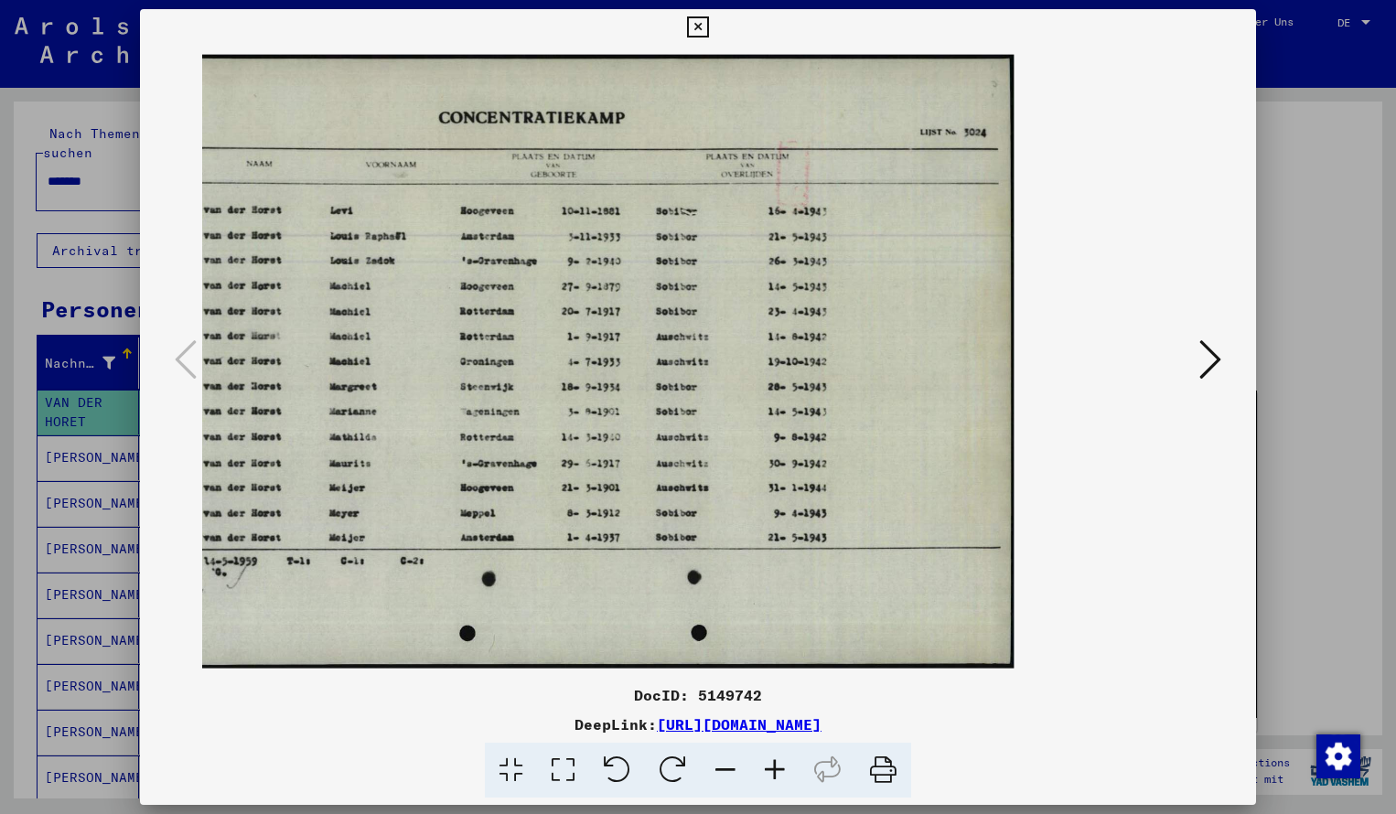
click at [708, 26] on icon at bounding box center [697, 27] width 21 height 22
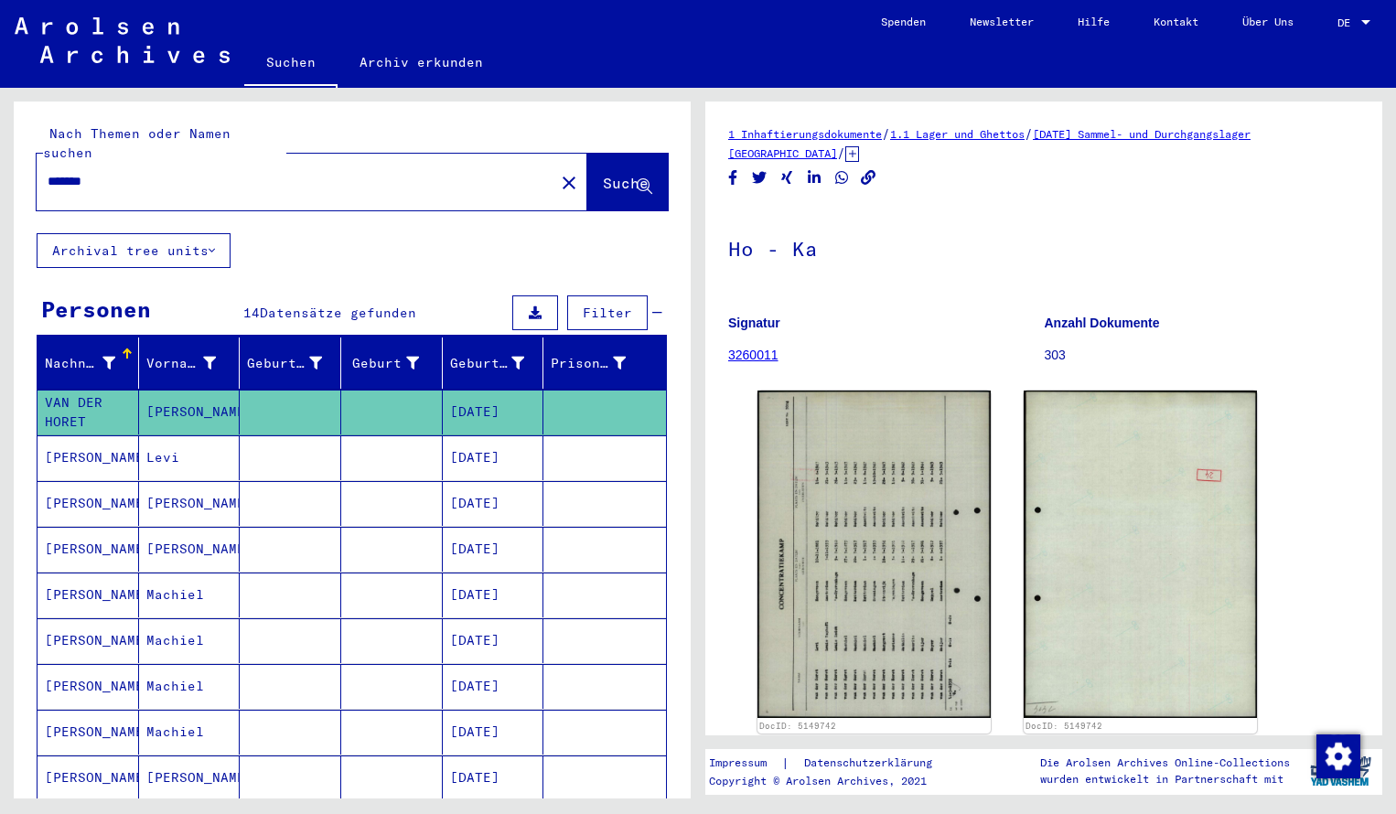
click at [121, 172] on input "*******" at bounding box center [296, 181] width 496 height 19
click at [610, 174] on span "Suche" at bounding box center [626, 183] width 46 height 18
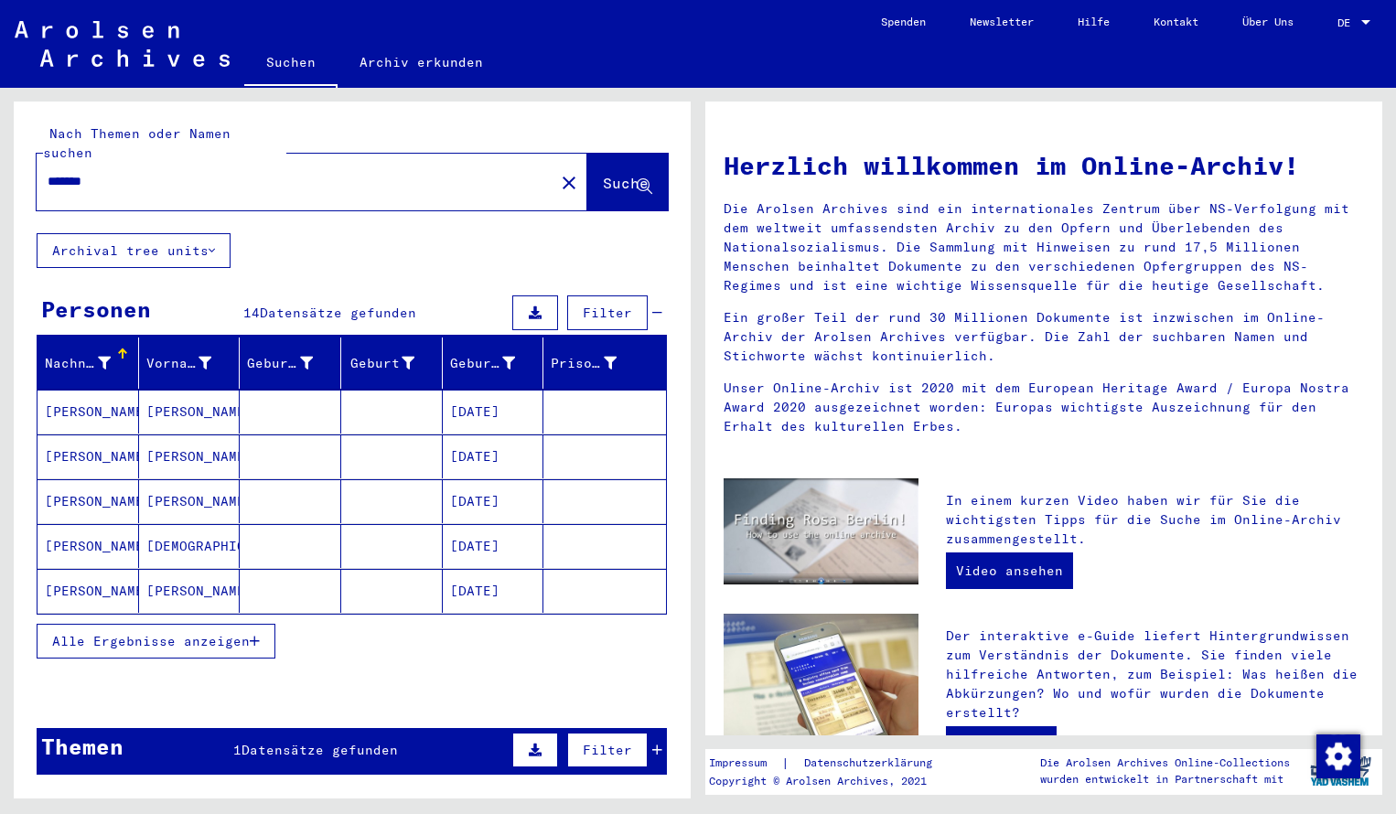
click at [81, 390] on mat-cell "[PERSON_NAME]" at bounding box center [89, 412] width 102 height 44
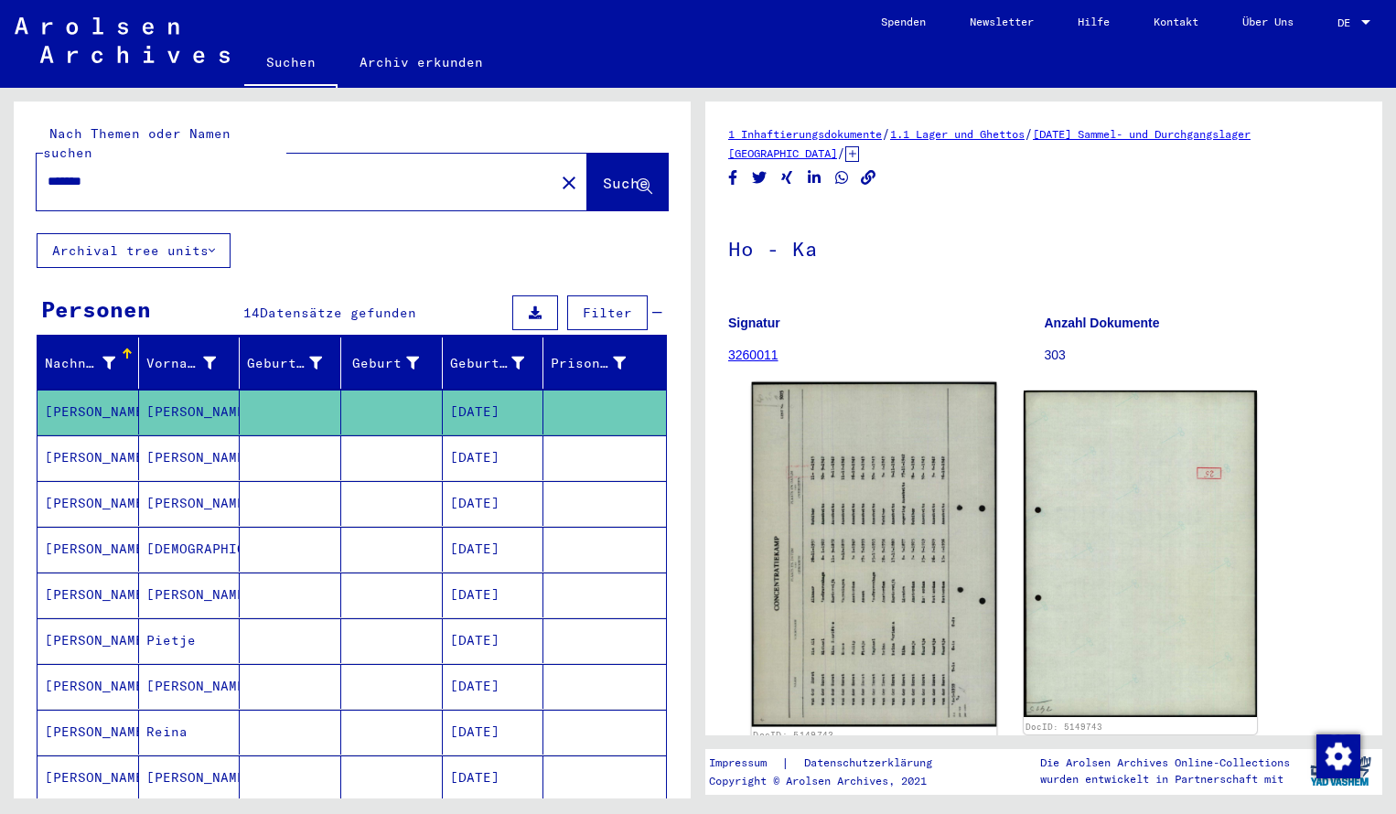
click at [883, 478] on img at bounding box center [874, 555] width 245 height 345
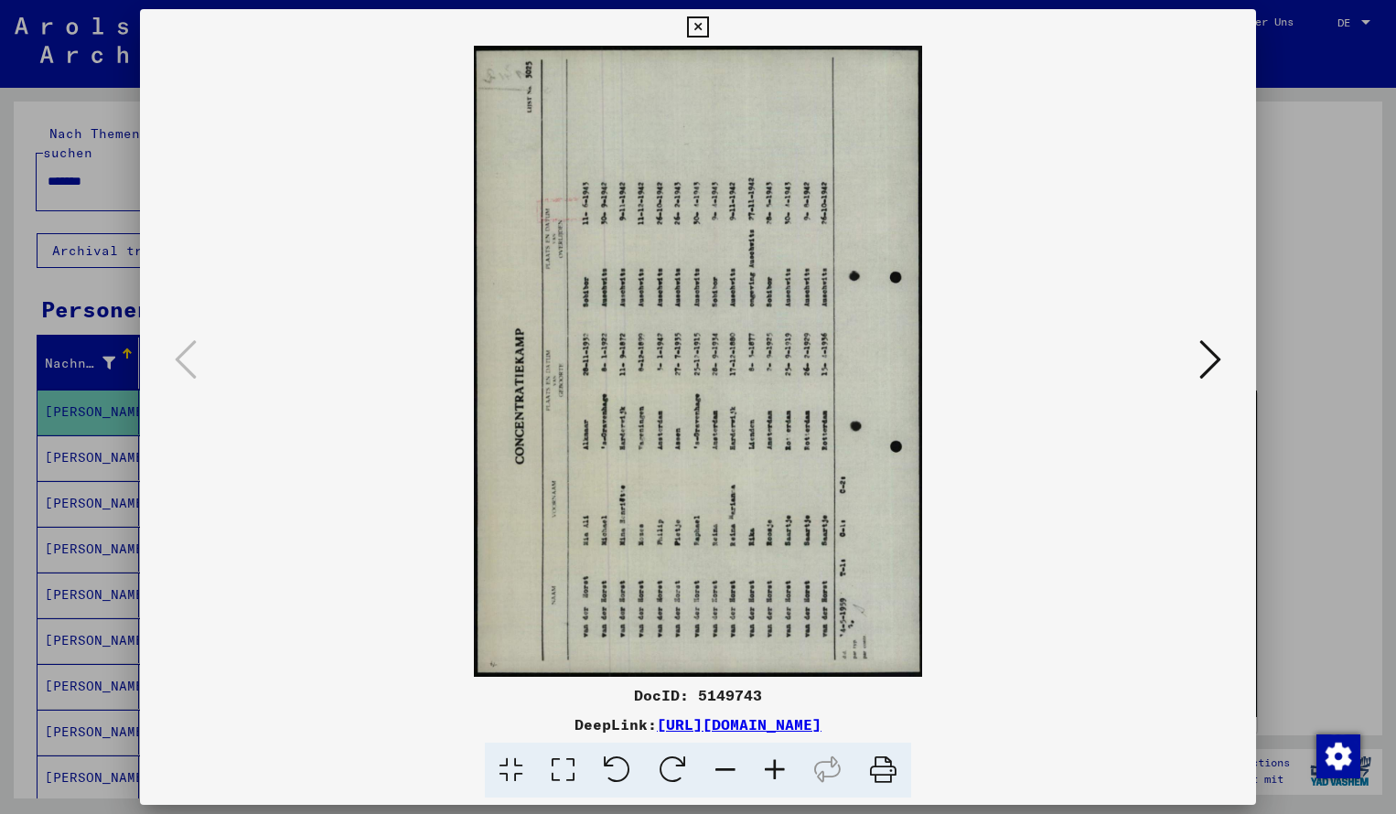
click at [684, 760] on icon at bounding box center [673, 771] width 56 height 56
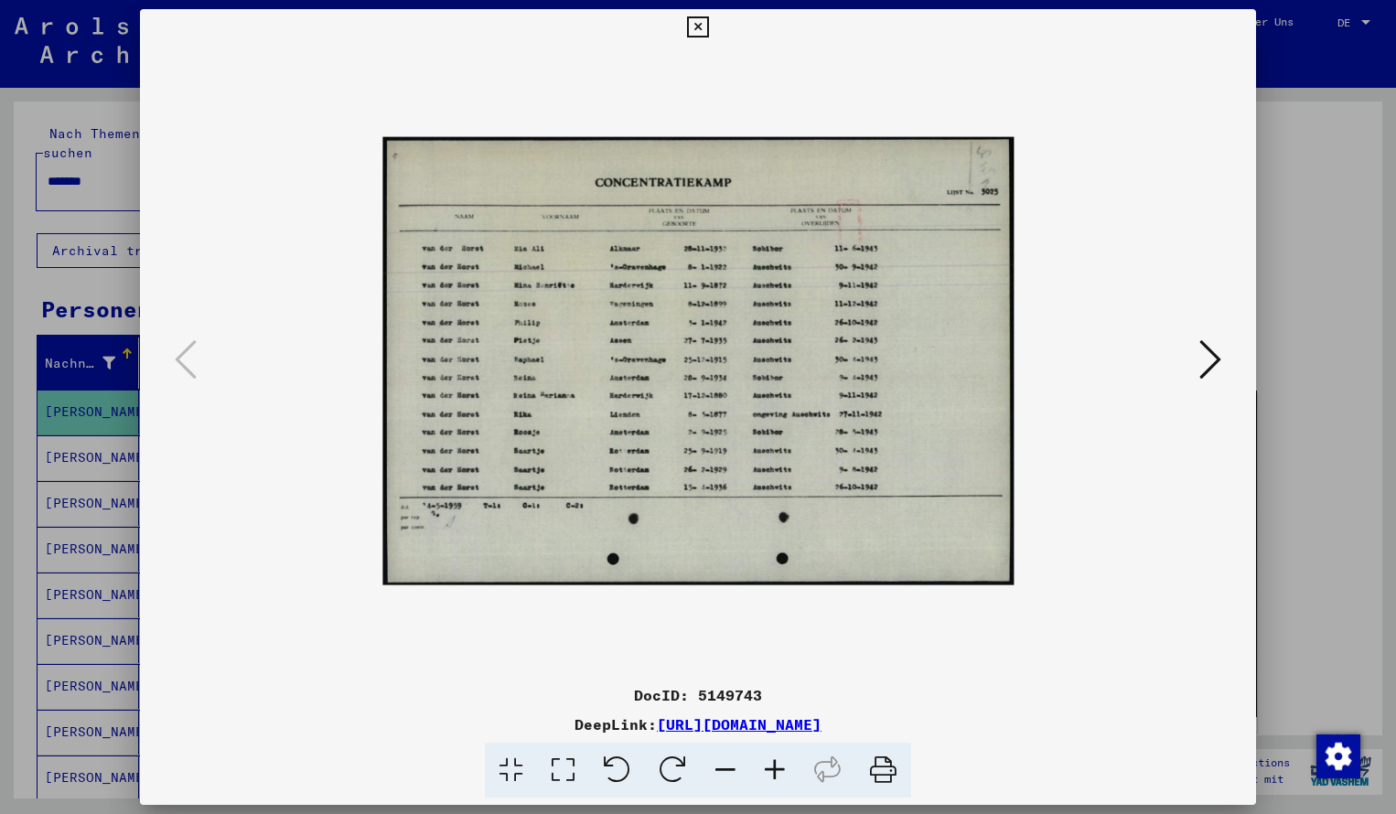
click at [776, 767] on icon at bounding box center [774, 771] width 49 height 56
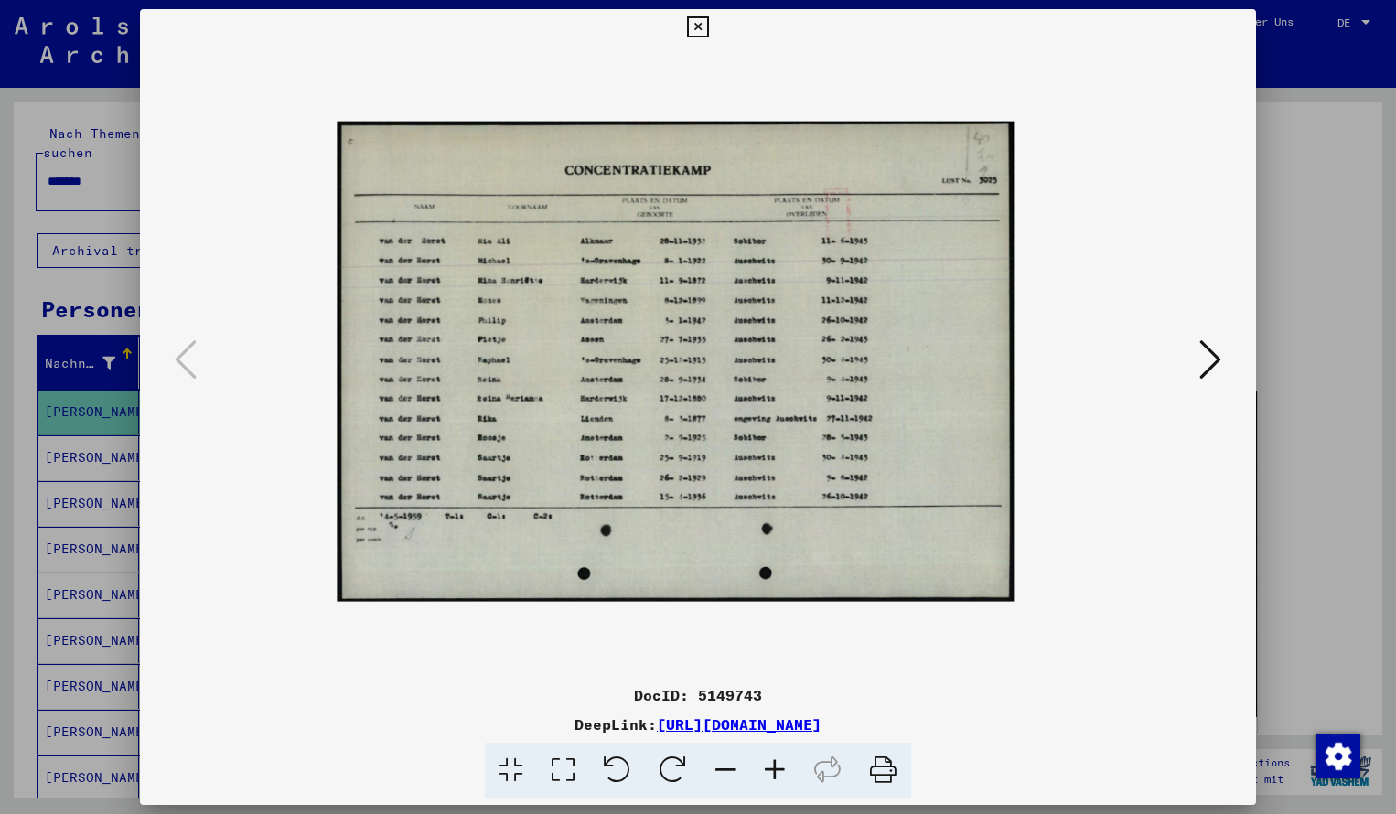
click at [776, 767] on icon at bounding box center [774, 771] width 49 height 56
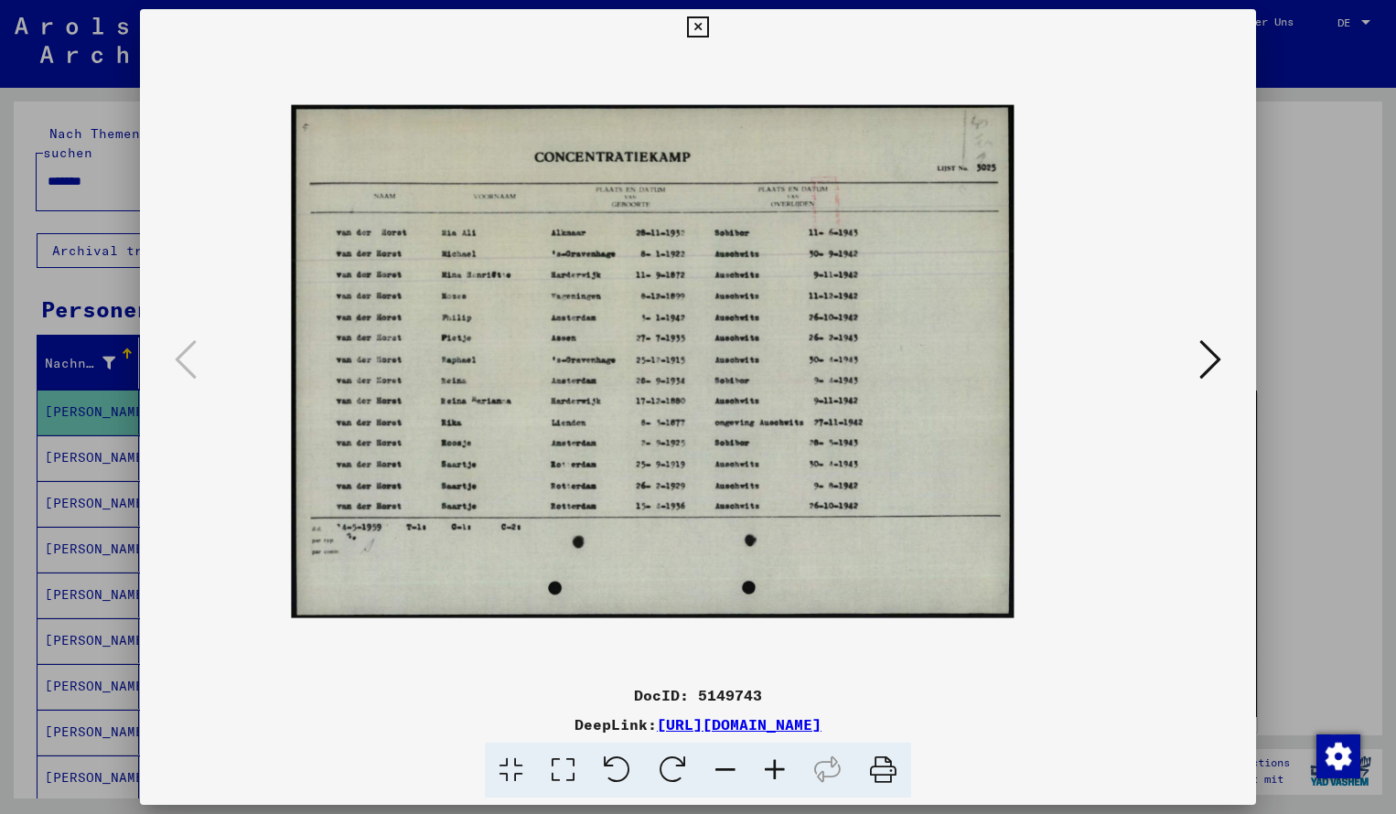
click at [776, 767] on icon at bounding box center [774, 771] width 49 height 56
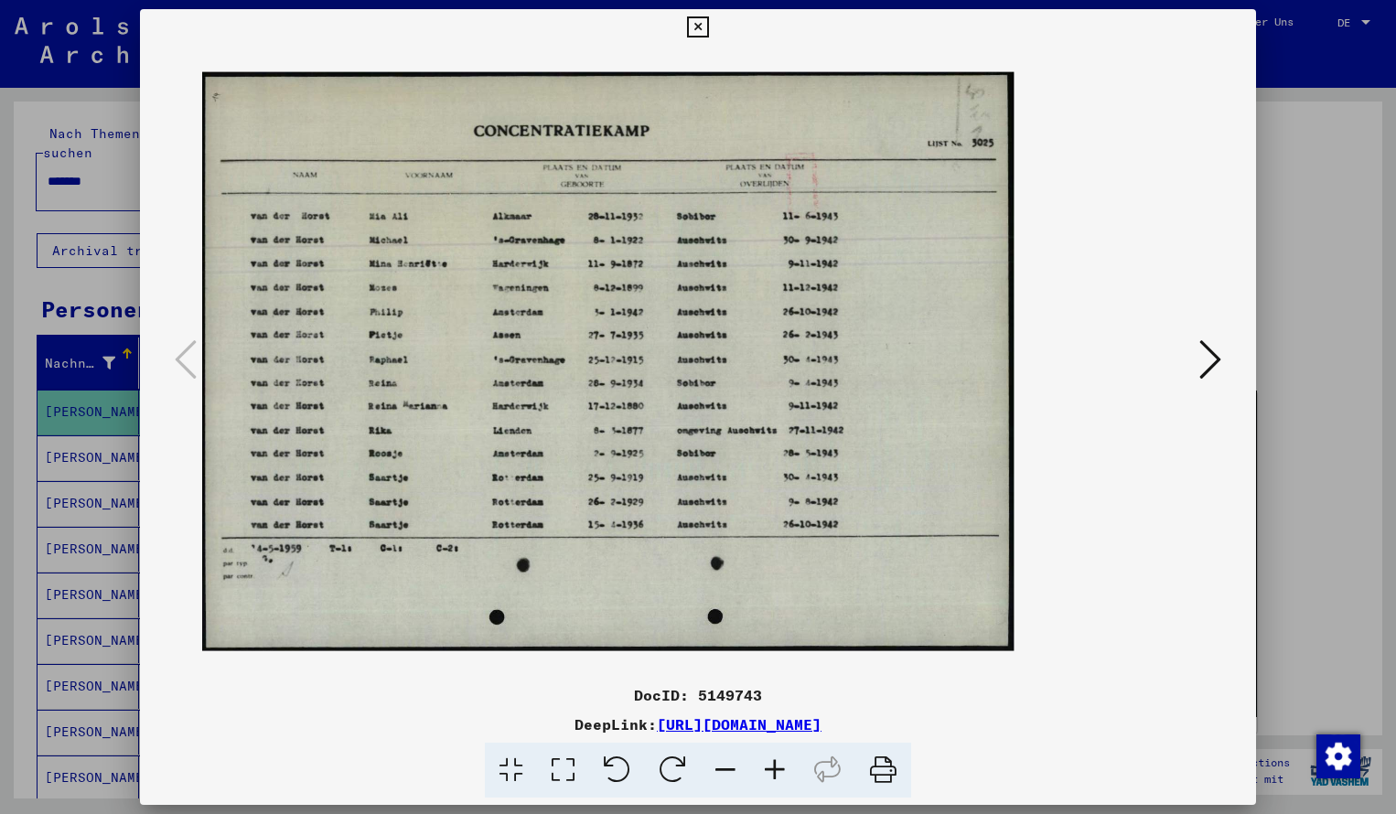
click at [776, 767] on icon at bounding box center [774, 771] width 49 height 56
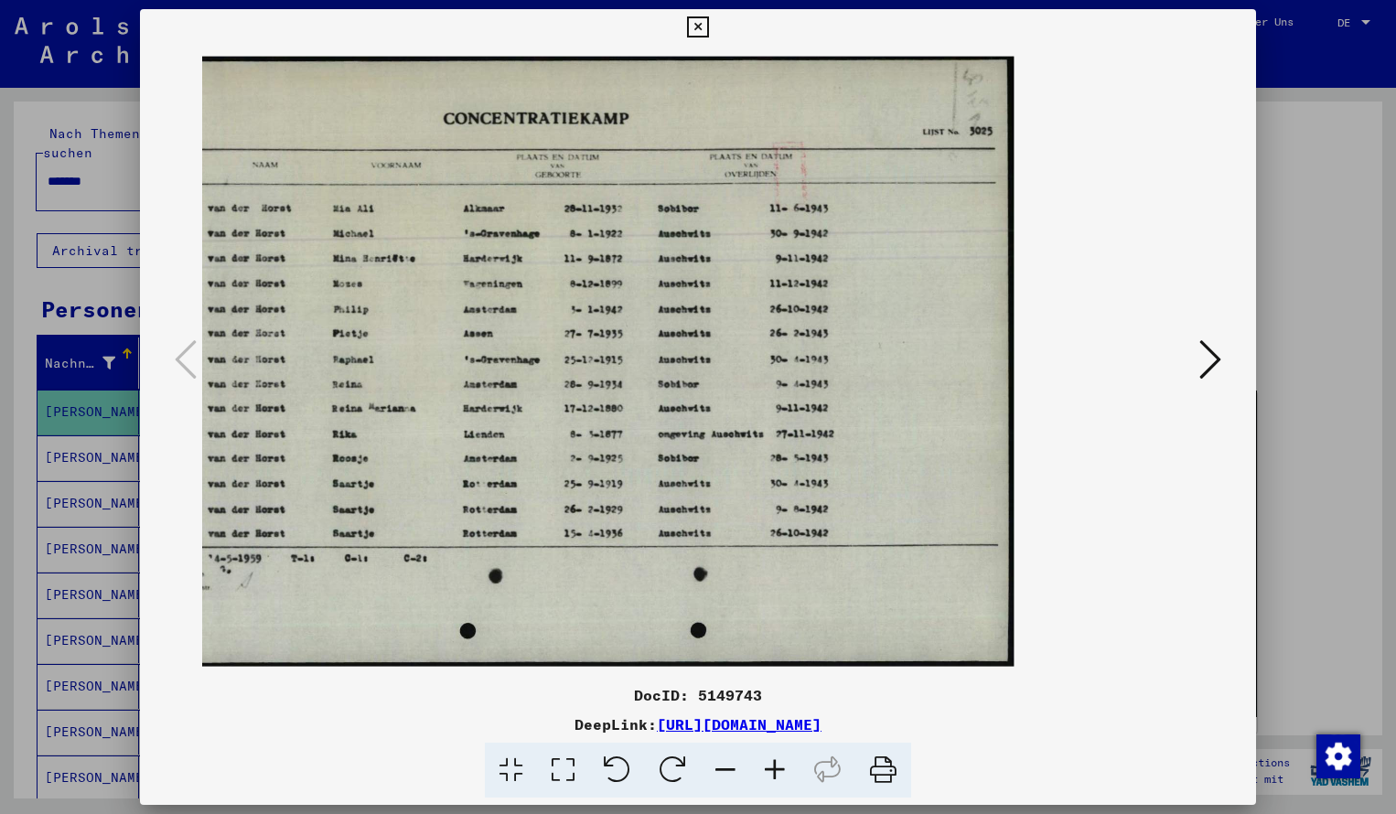
click at [776, 767] on icon at bounding box center [774, 771] width 49 height 56
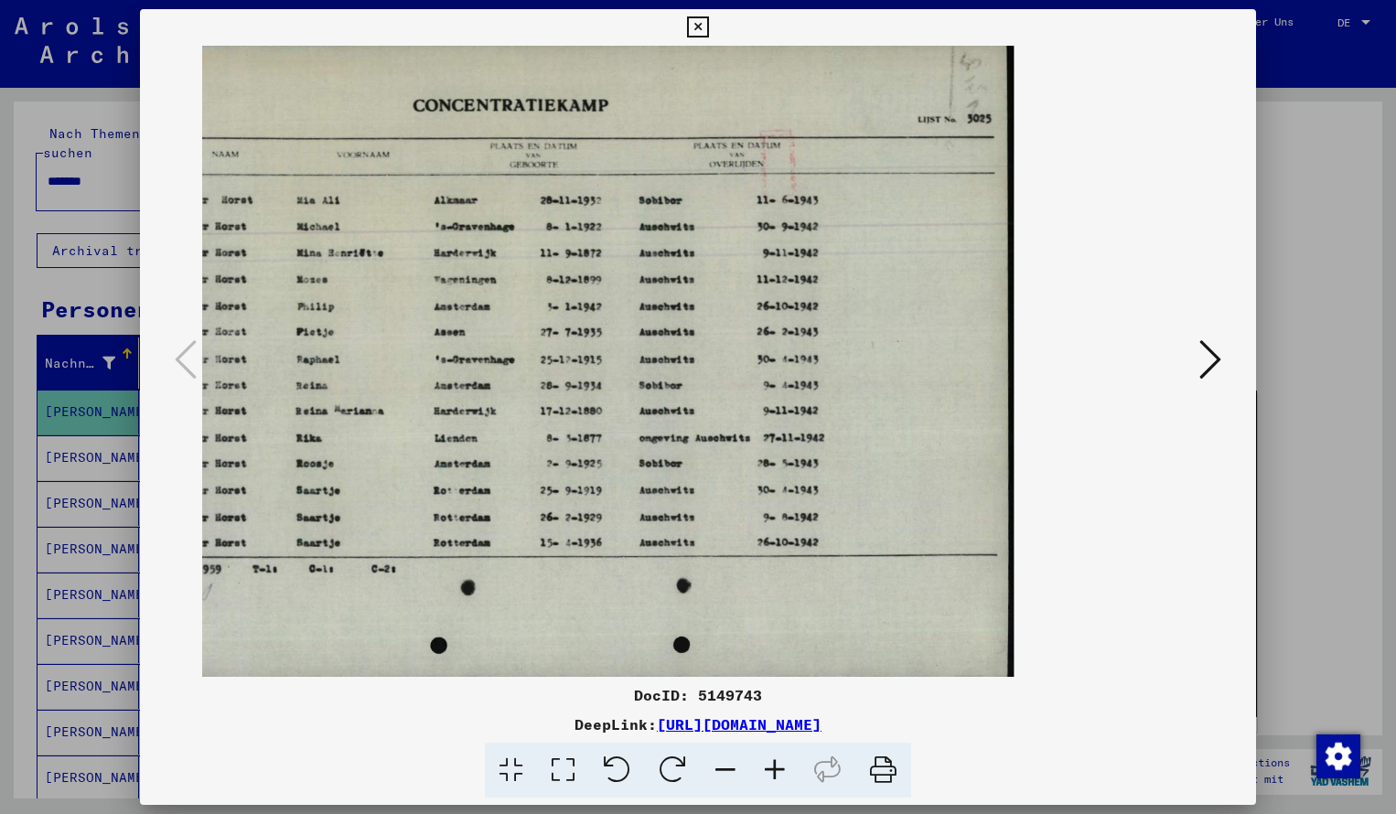
click at [708, 28] on icon at bounding box center [697, 27] width 21 height 22
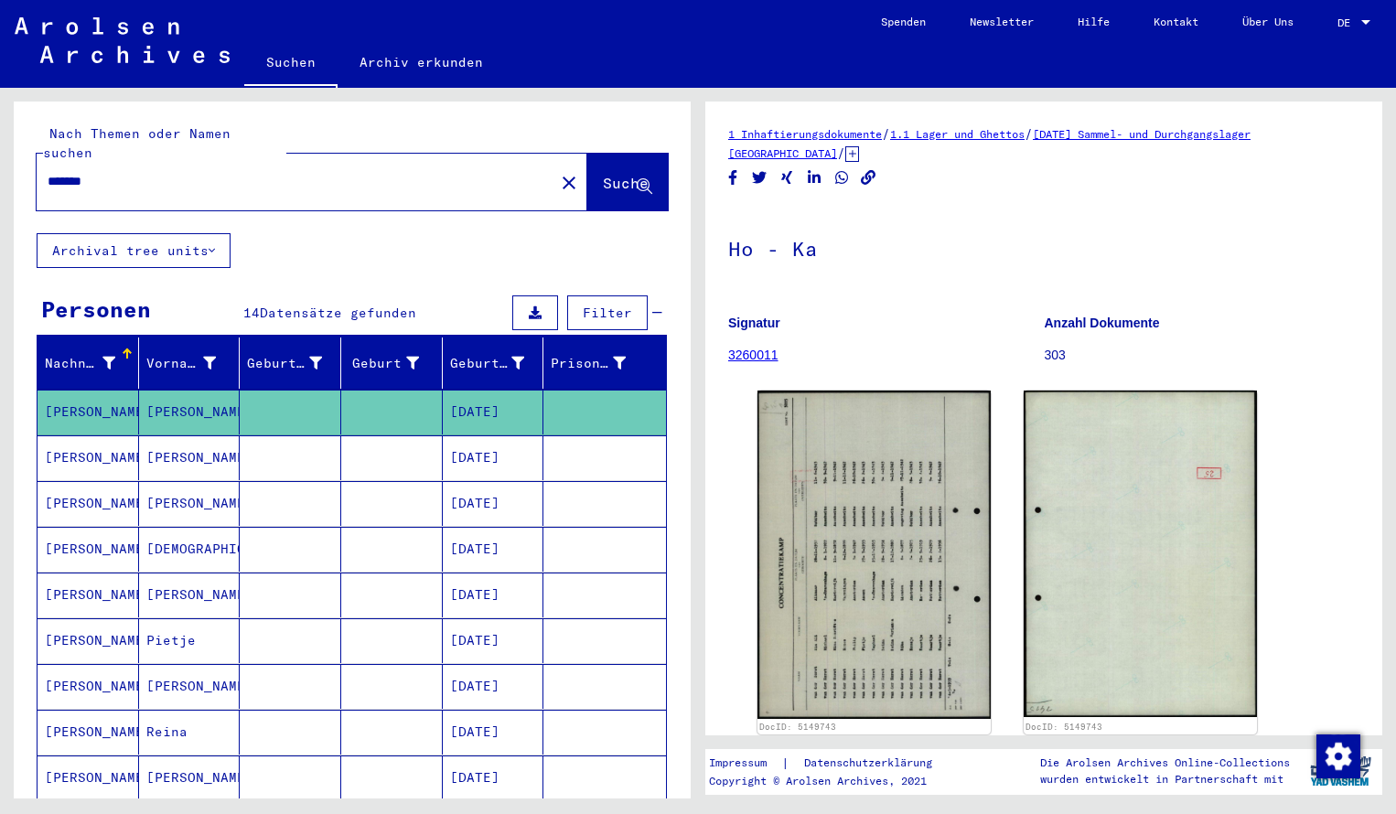
click at [125, 172] on input "*******" at bounding box center [296, 181] width 496 height 19
click at [605, 174] on span "Suche" at bounding box center [626, 183] width 46 height 18
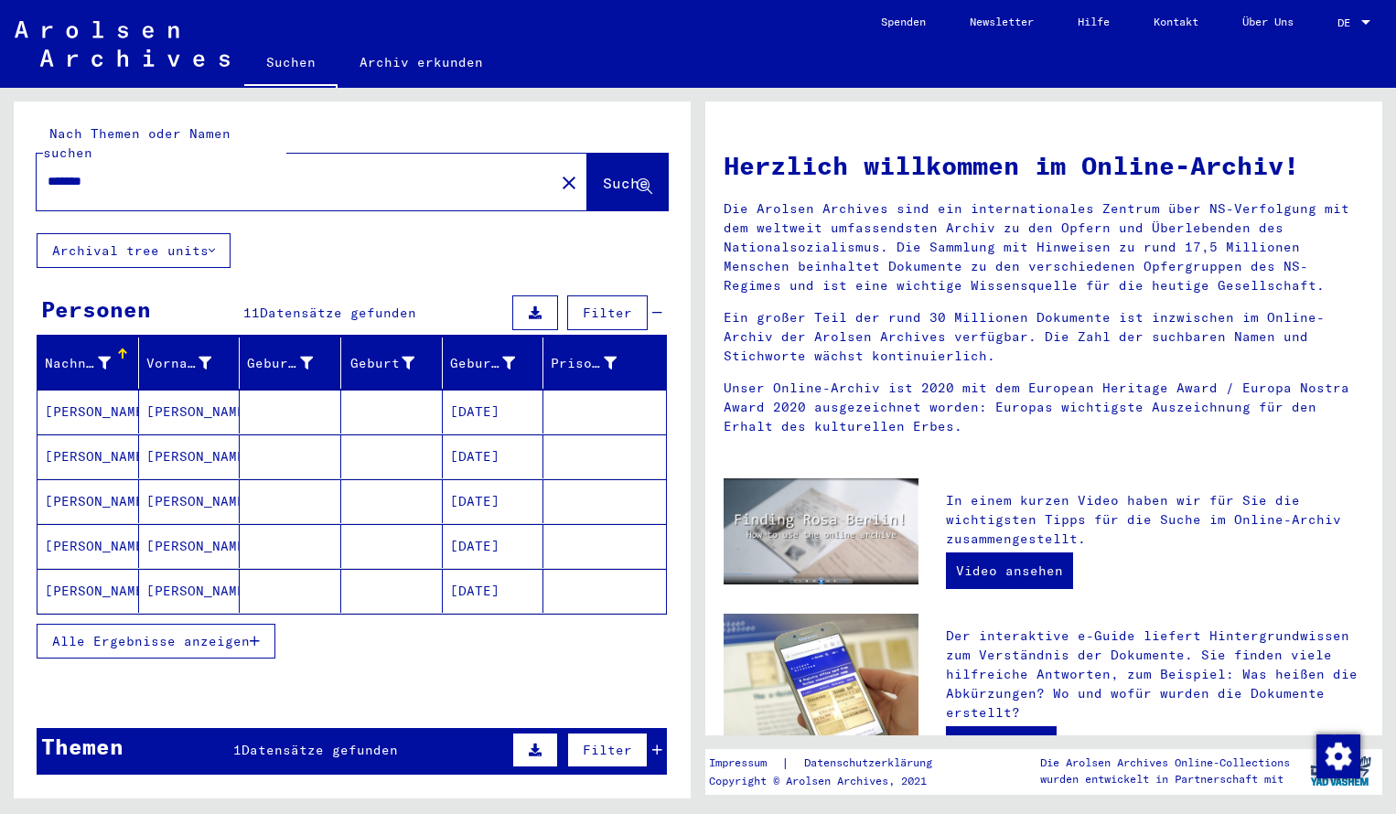
click at [136, 391] on mat-cell "[PERSON_NAME]" at bounding box center [89, 412] width 102 height 44
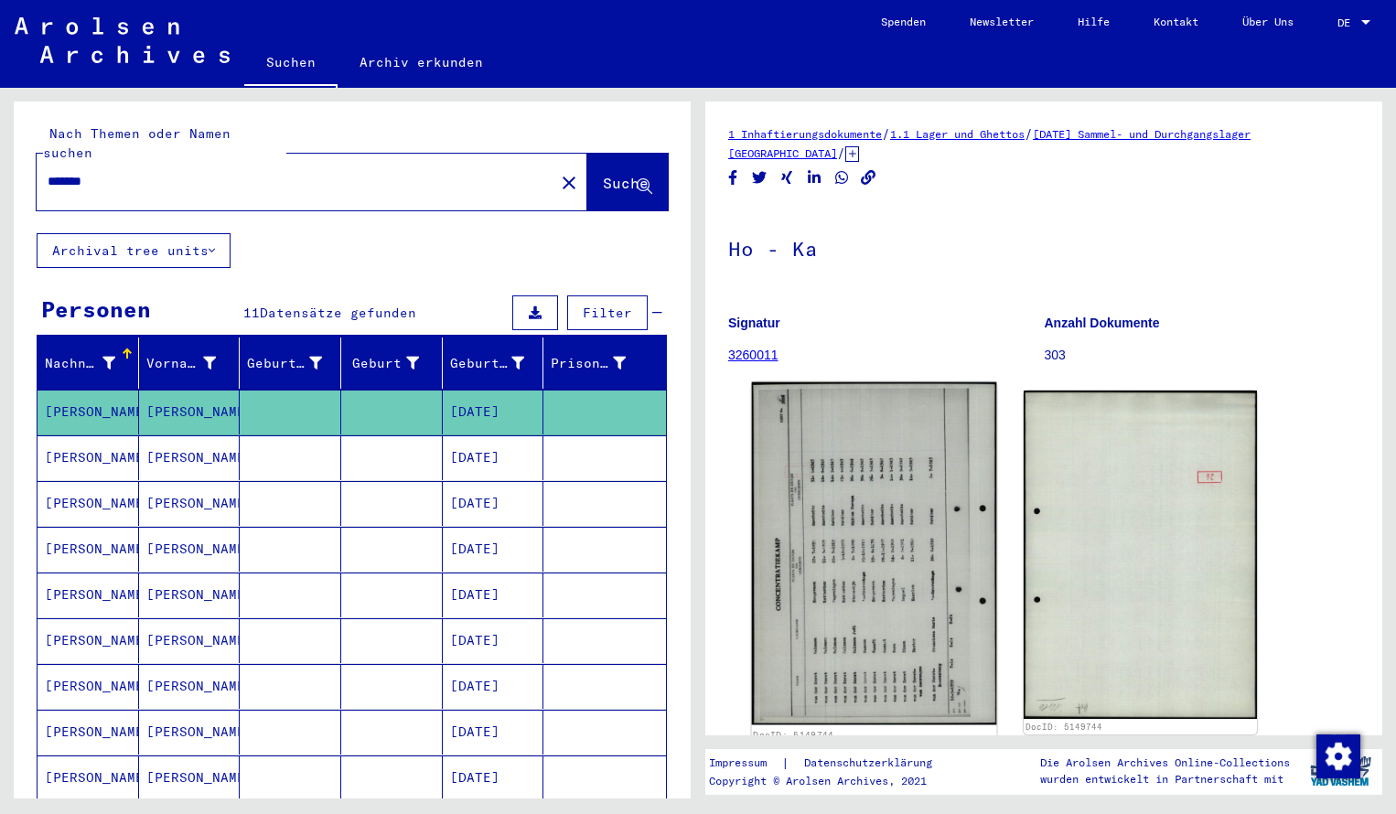
click at [884, 524] on img at bounding box center [874, 554] width 245 height 343
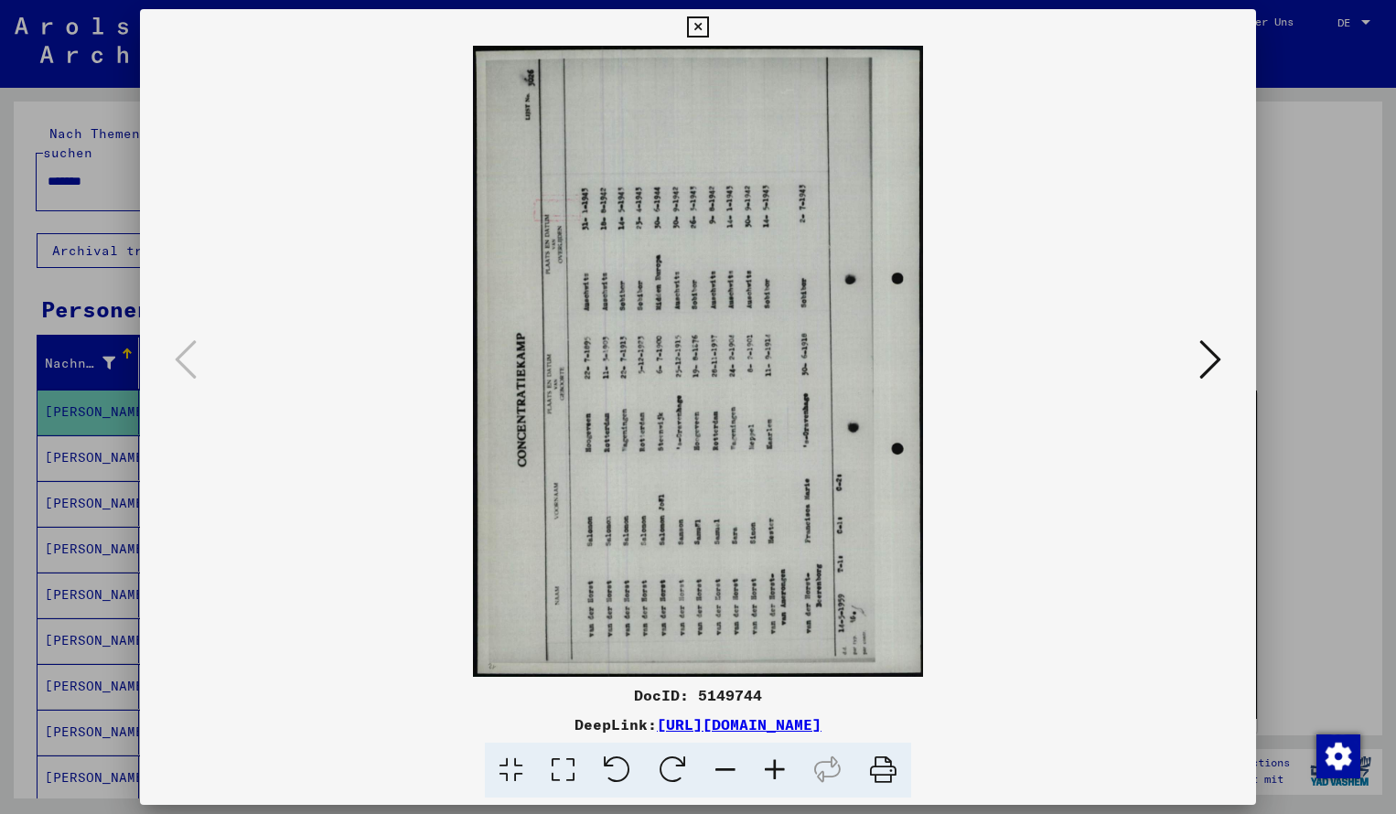
click at [683, 763] on icon at bounding box center [673, 771] width 56 height 56
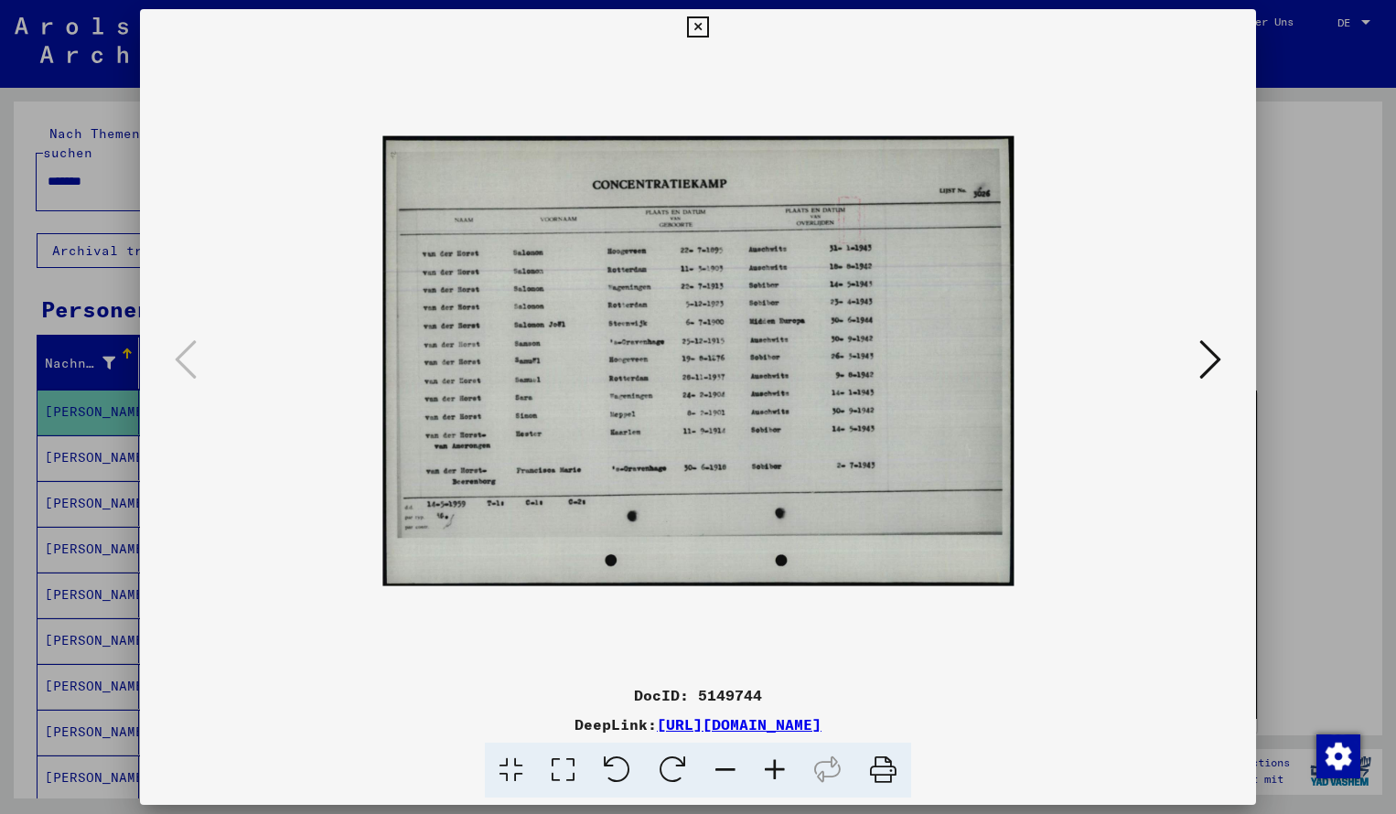
click at [773, 770] on icon at bounding box center [774, 771] width 49 height 56
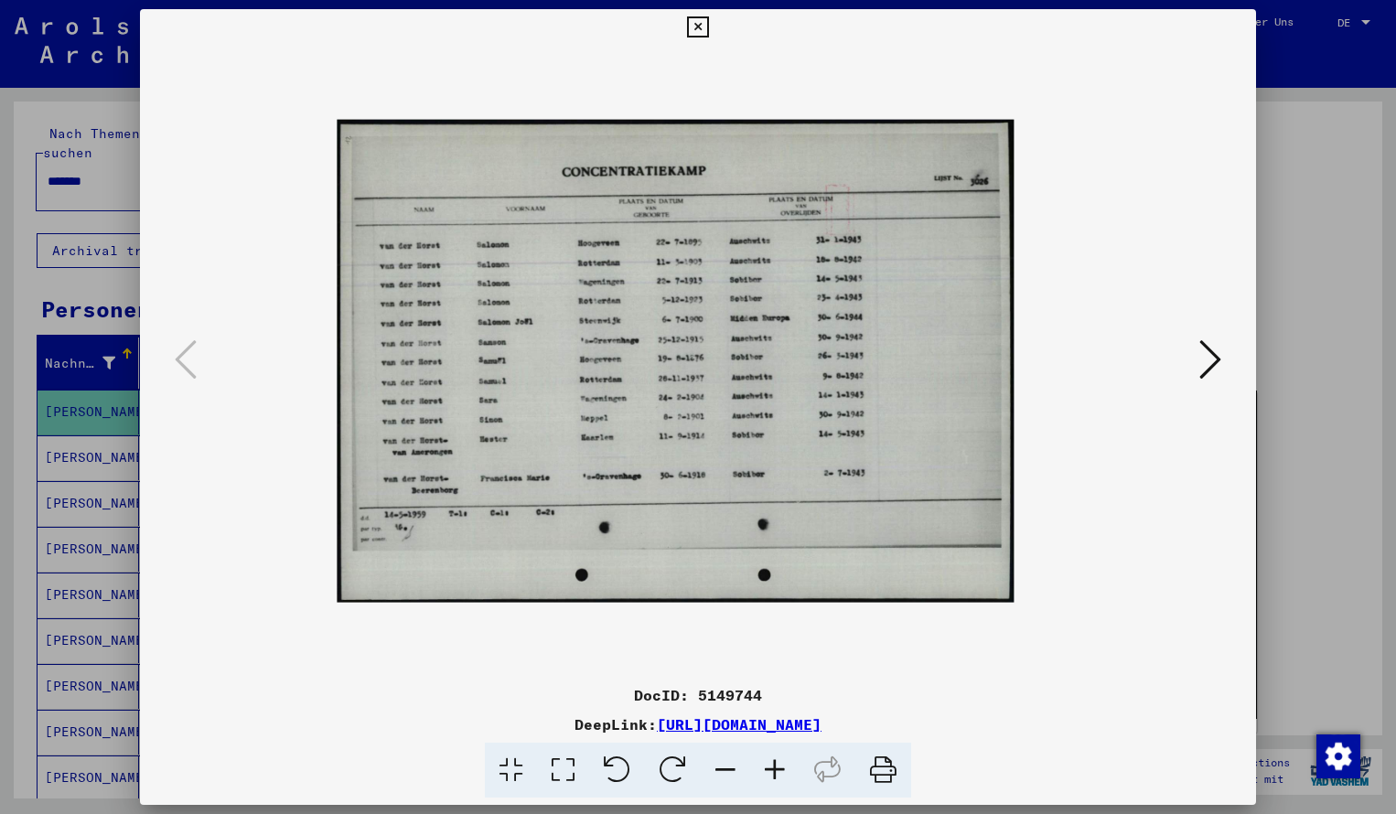
click at [773, 770] on icon at bounding box center [774, 771] width 49 height 56
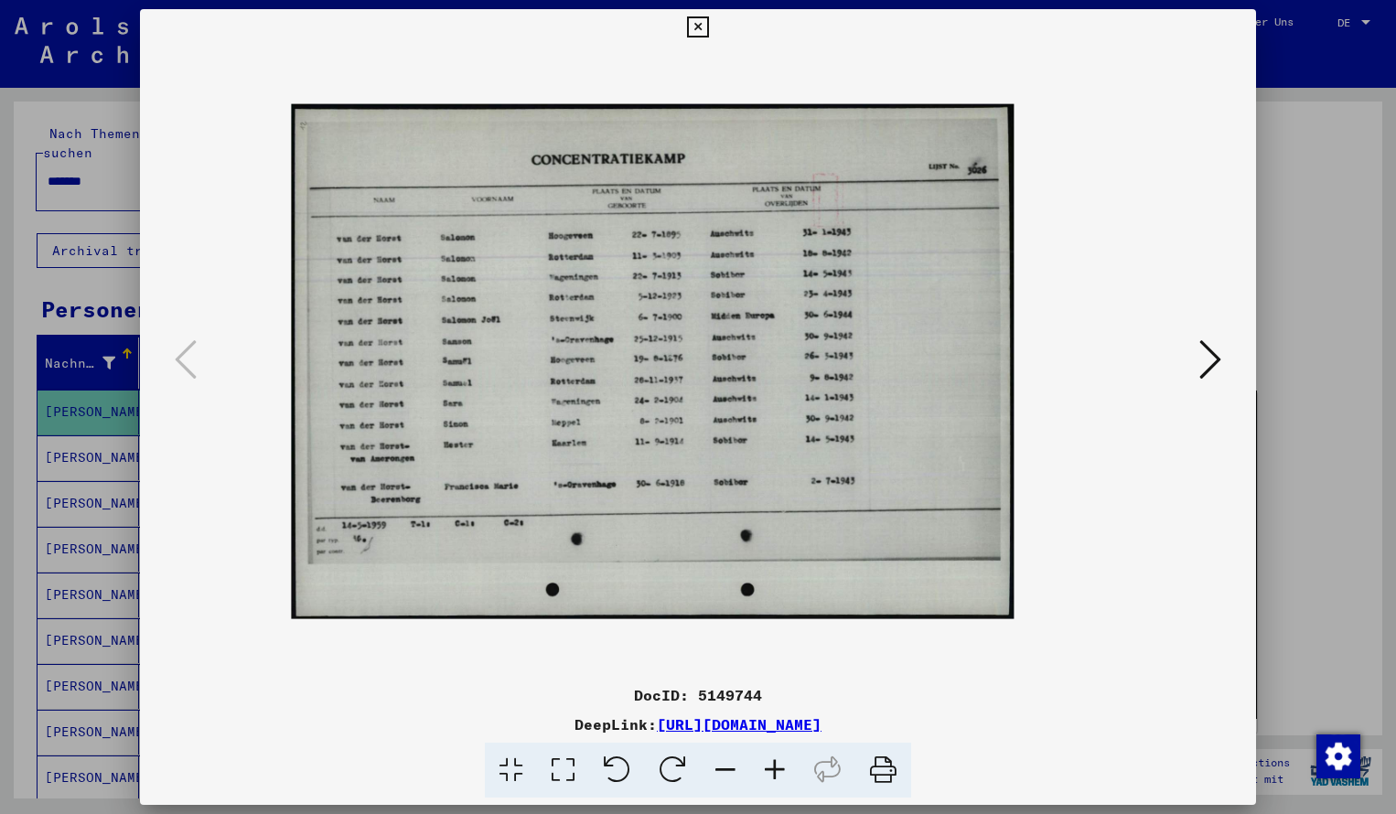
click at [773, 770] on icon at bounding box center [774, 771] width 49 height 56
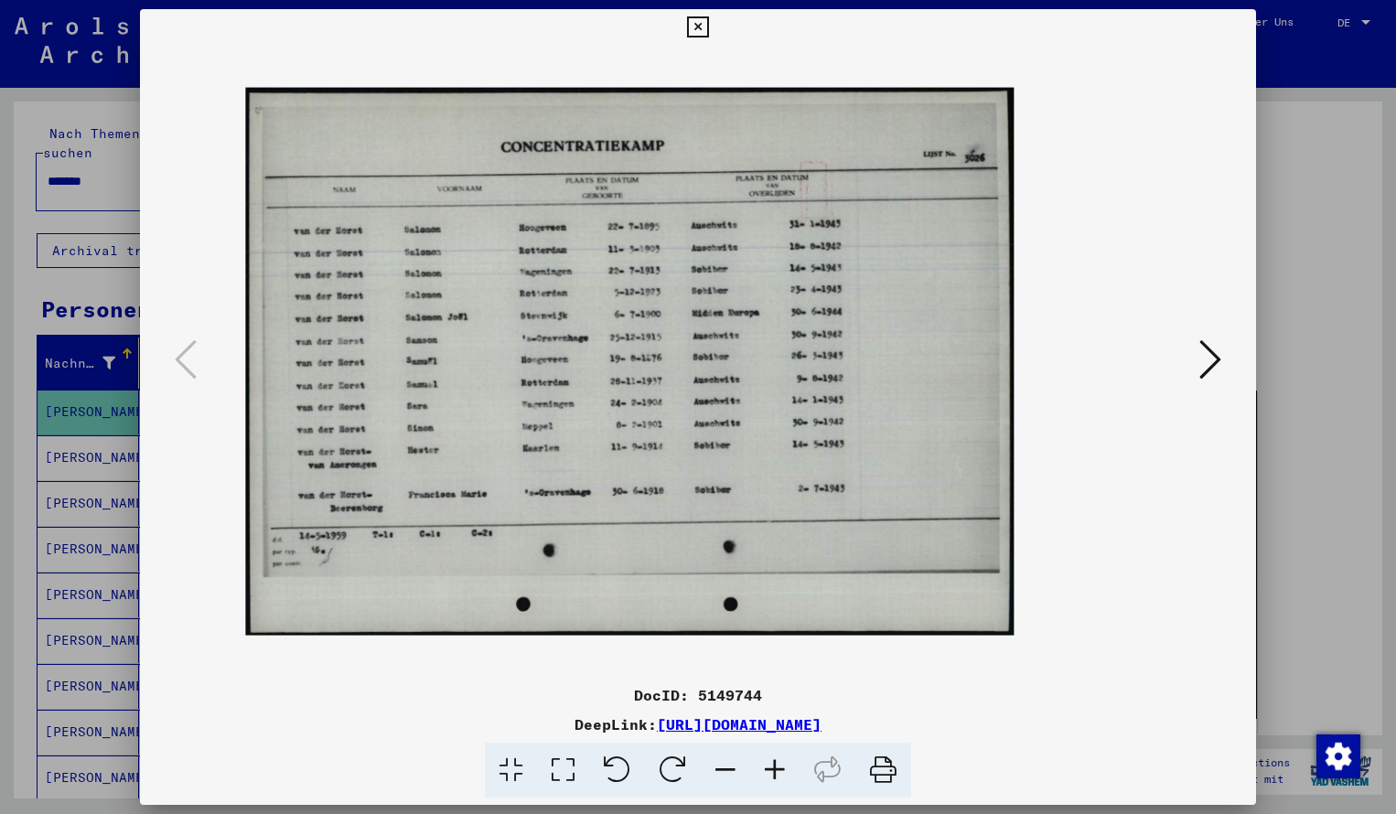
click at [773, 770] on icon at bounding box center [774, 771] width 49 height 56
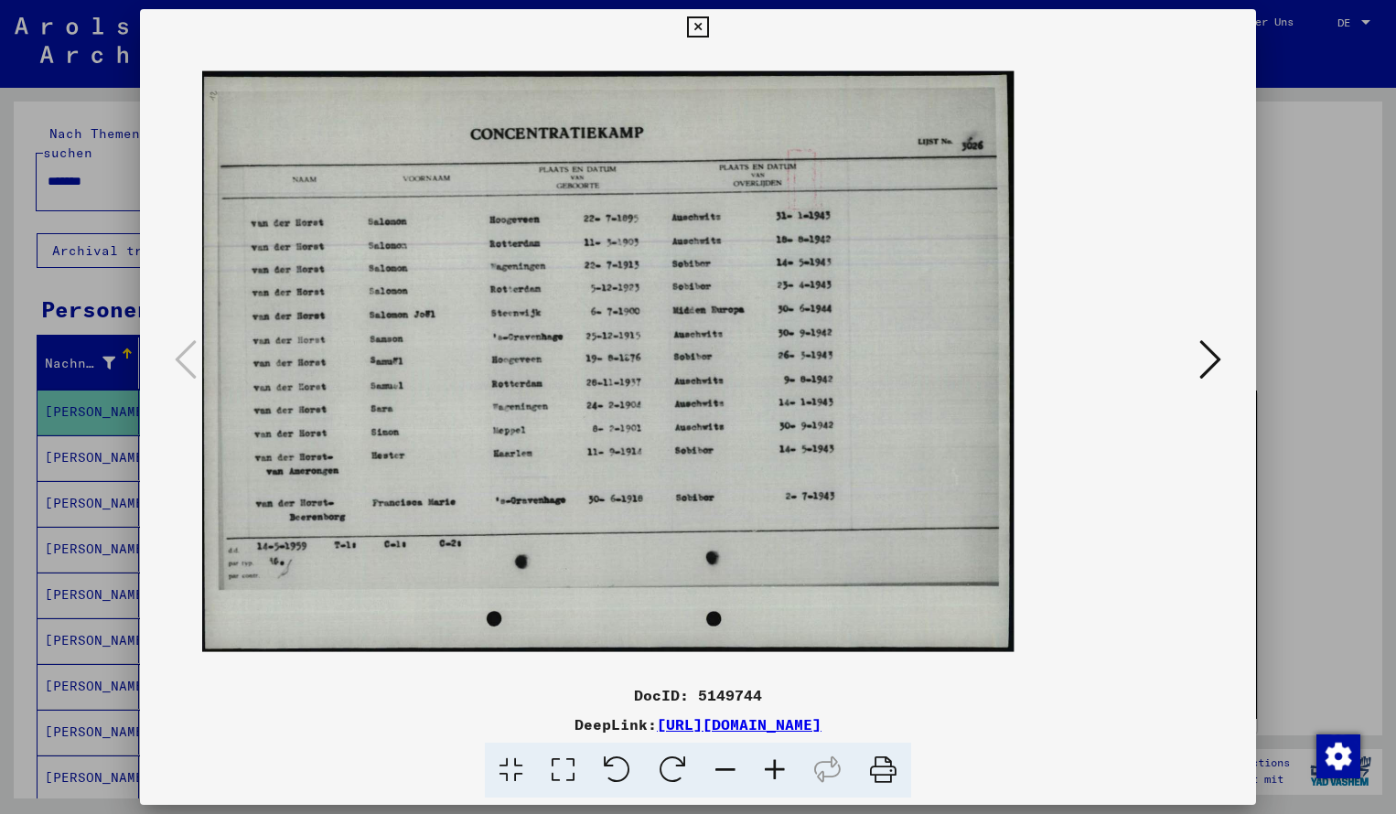
click at [773, 770] on icon at bounding box center [774, 771] width 49 height 56
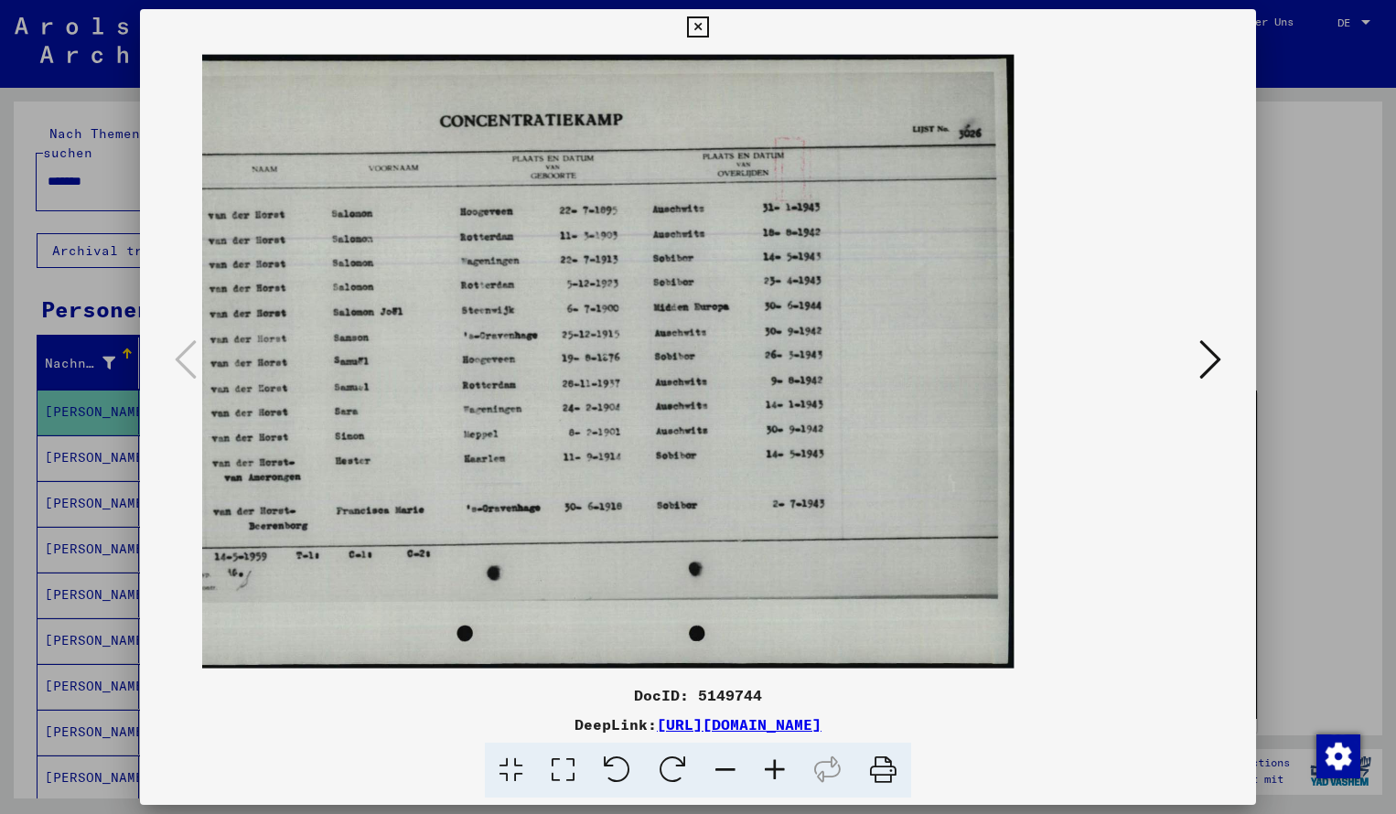
click at [773, 770] on icon at bounding box center [774, 771] width 49 height 56
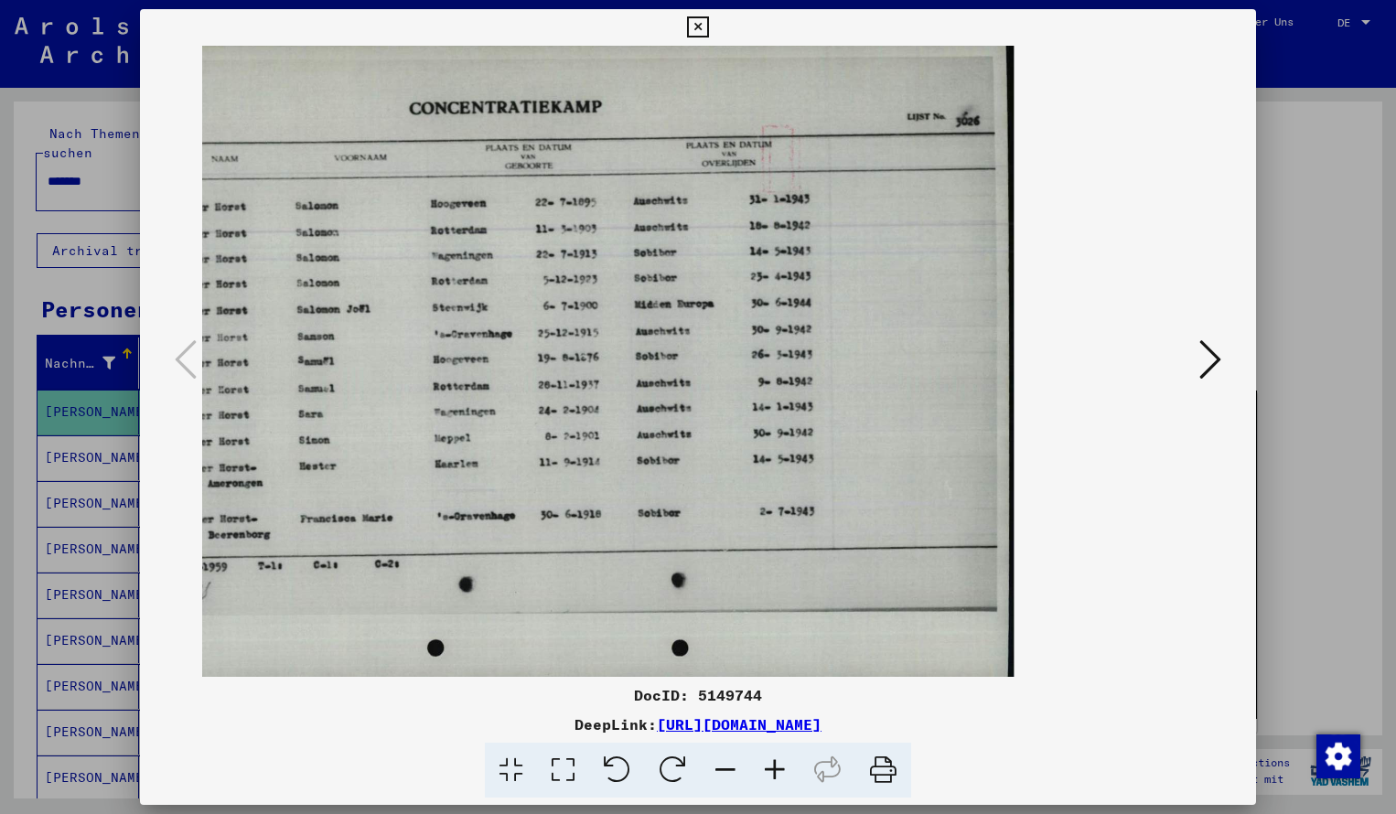
click at [708, 31] on icon at bounding box center [697, 27] width 21 height 22
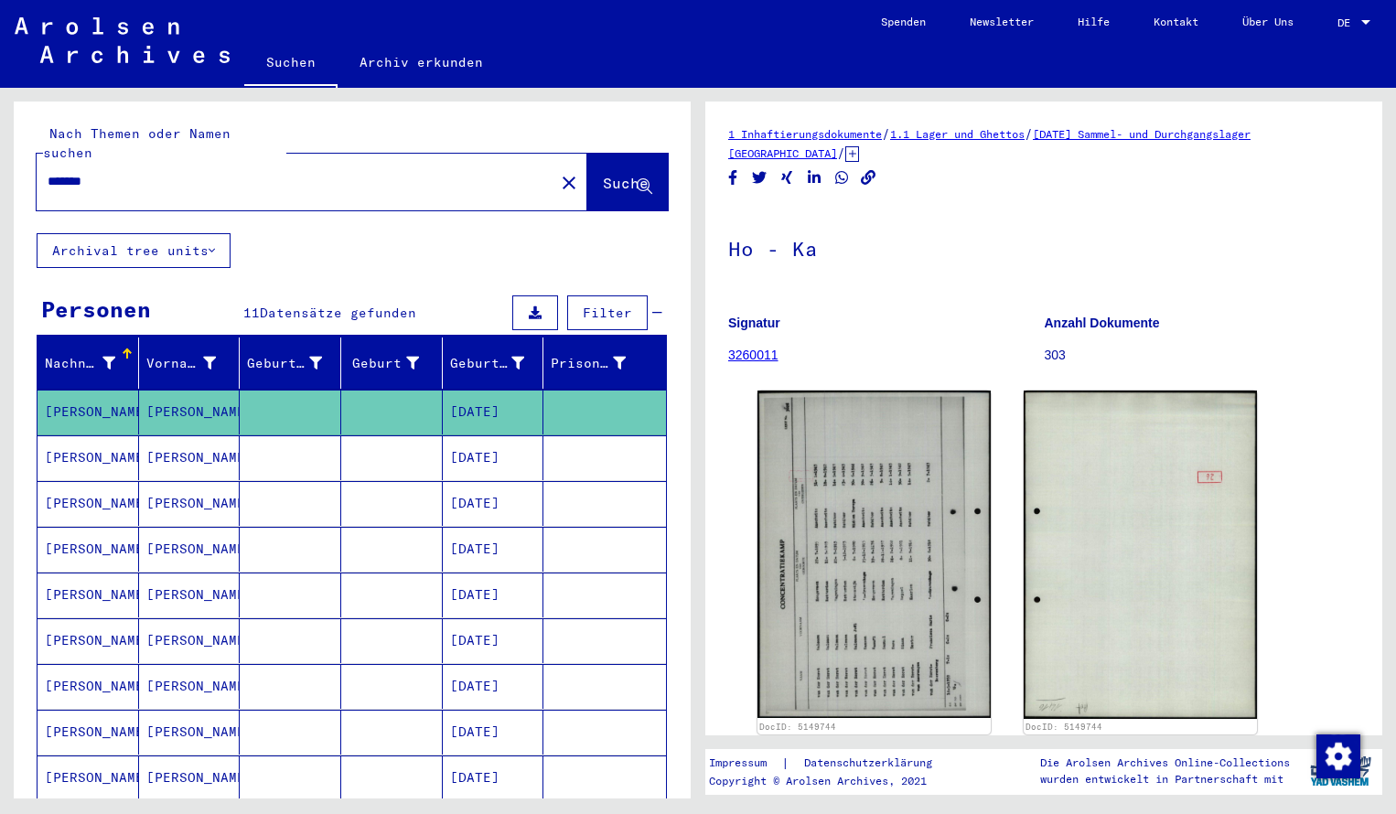
click at [110, 172] on input "*******" at bounding box center [296, 181] width 496 height 19
click at [603, 174] on span "Suche" at bounding box center [626, 183] width 46 height 18
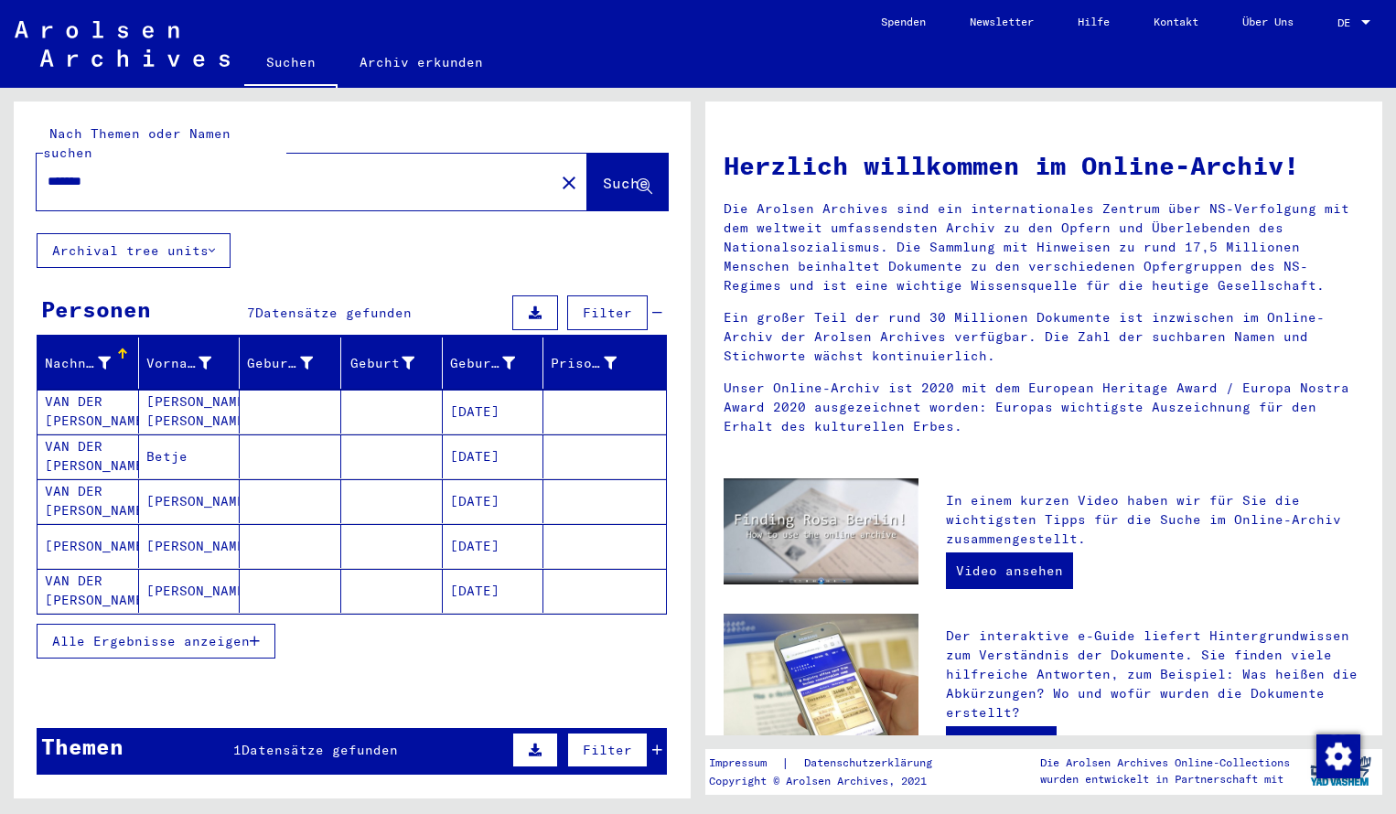
click at [98, 390] on mat-cell "VAN DER [PERSON_NAME]" at bounding box center [89, 412] width 102 height 44
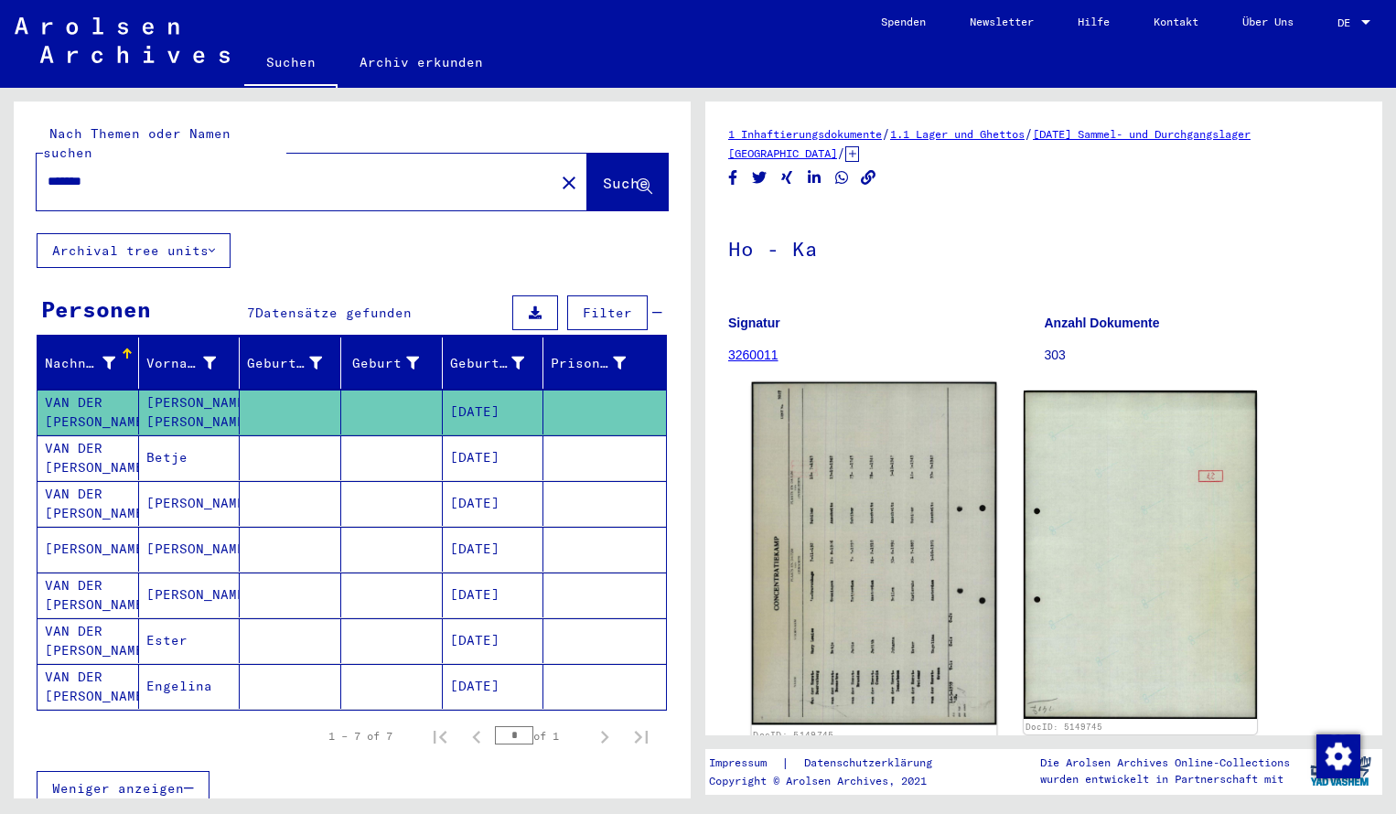
click at [822, 486] on img at bounding box center [874, 554] width 245 height 343
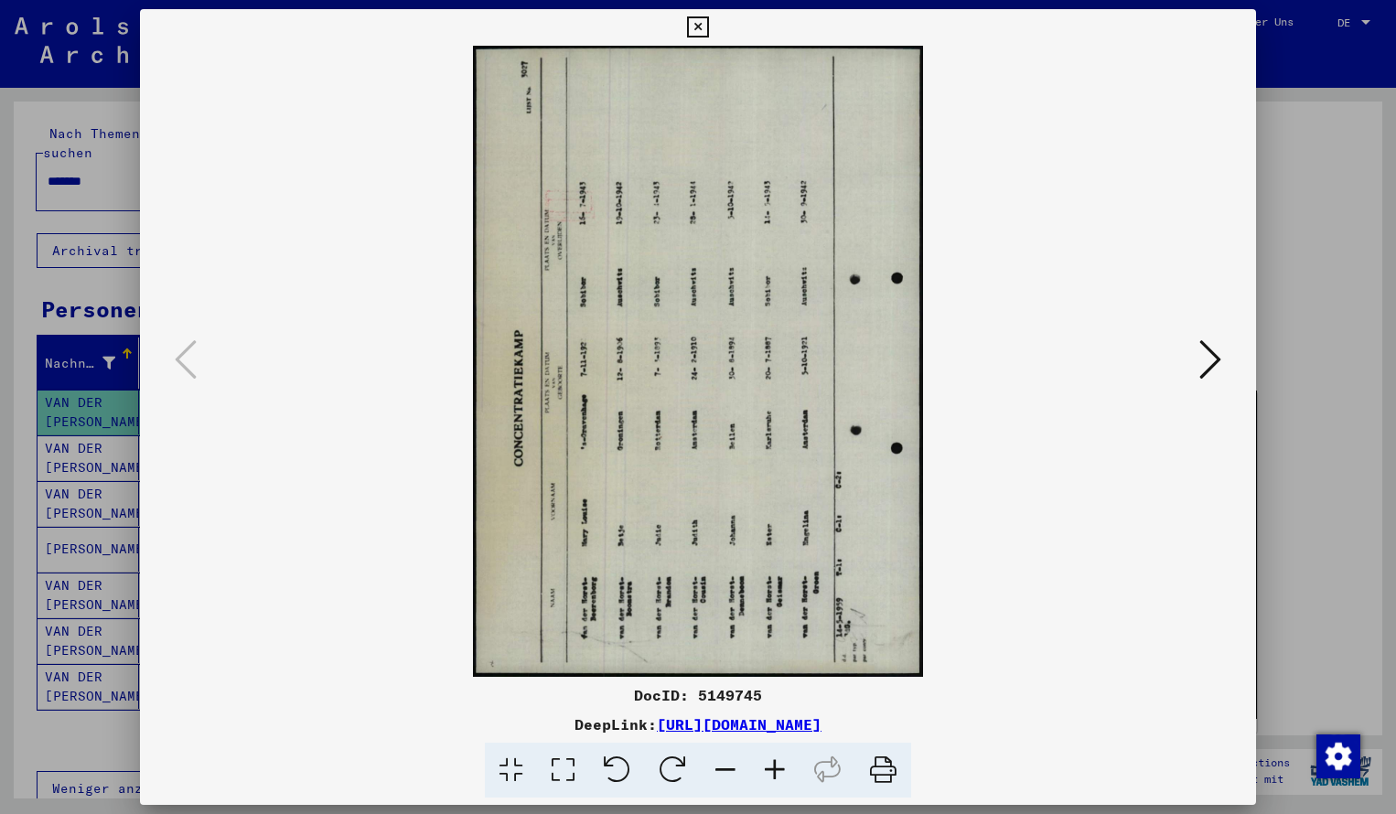
click at [708, 21] on icon at bounding box center [697, 27] width 21 height 22
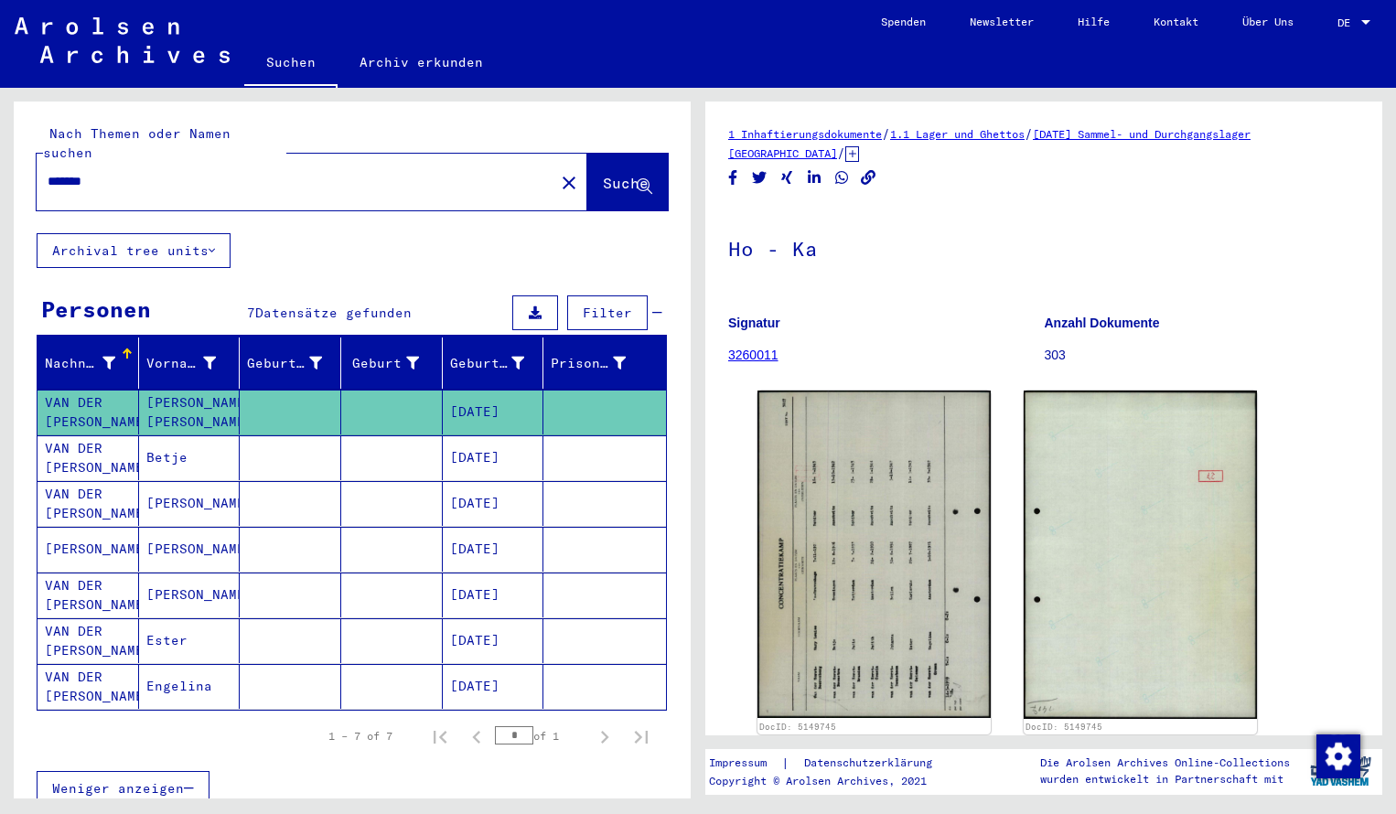
click at [160, 176] on div "*******" at bounding box center [290, 181] width 507 height 41
click at [126, 172] on input "*******" at bounding box center [296, 181] width 496 height 19
click at [611, 154] on button "Suche" at bounding box center [627, 182] width 81 height 57
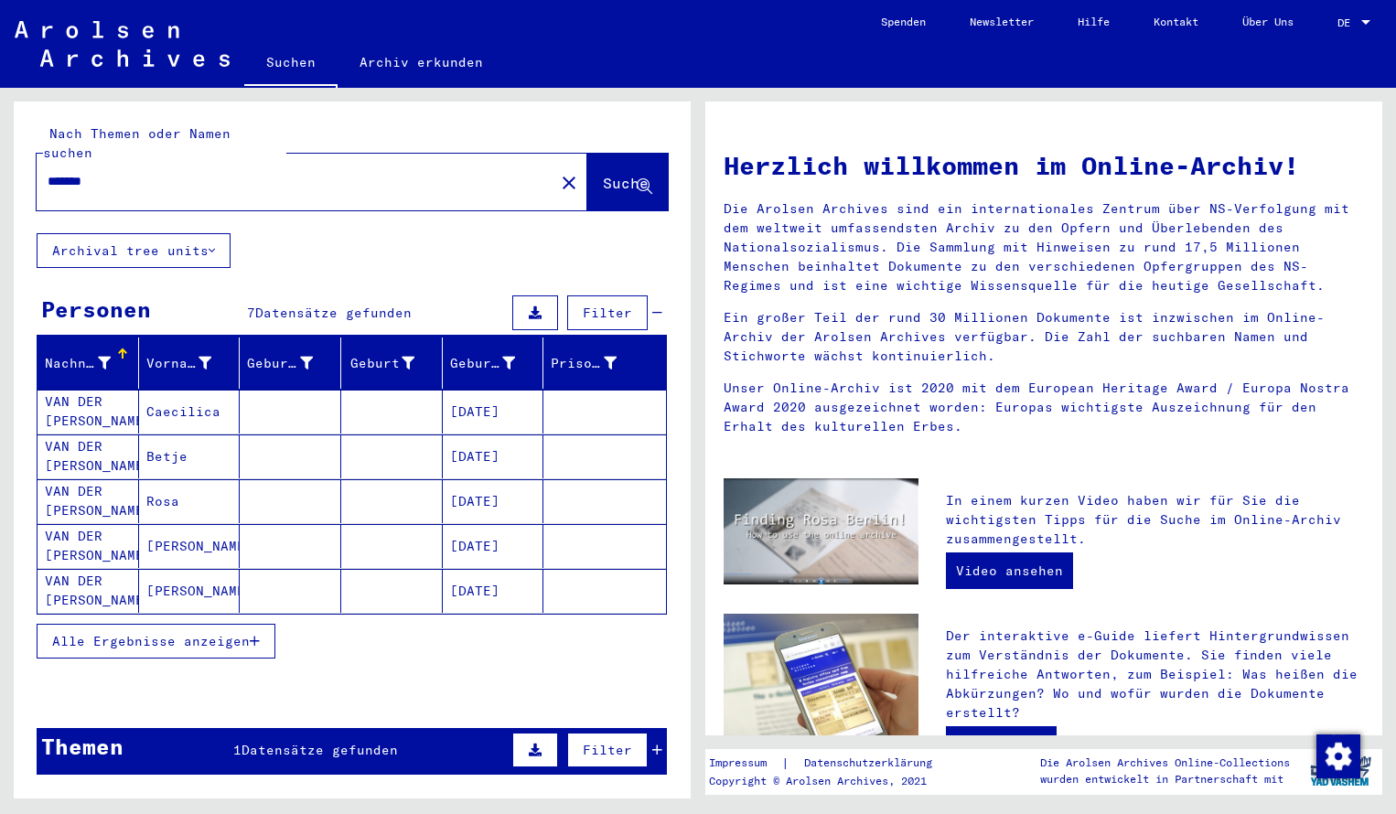
click at [140, 175] on div "*******" at bounding box center [285, 181] width 496 height 41
click at [123, 172] on input "*******" at bounding box center [290, 181] width 485 height 19
click at [617, 174] on span "Suche" at bounding box center [626, 183] width 46 height 18
click at [93, 390] on mat-cell "VAN DER [PERSON_NAME]" at bounding box center [89, 412] width 102 height 44
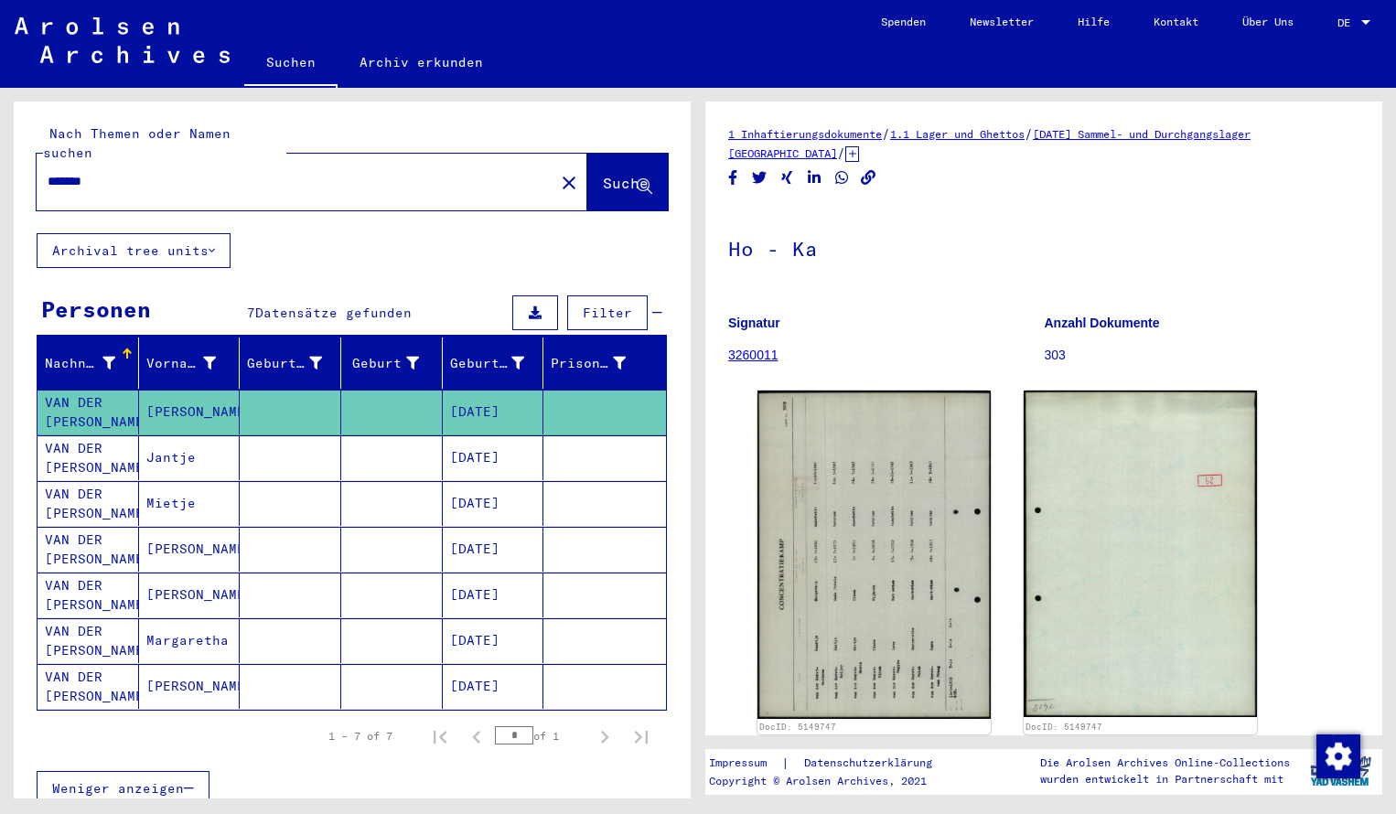
scroll to position [29, 0]
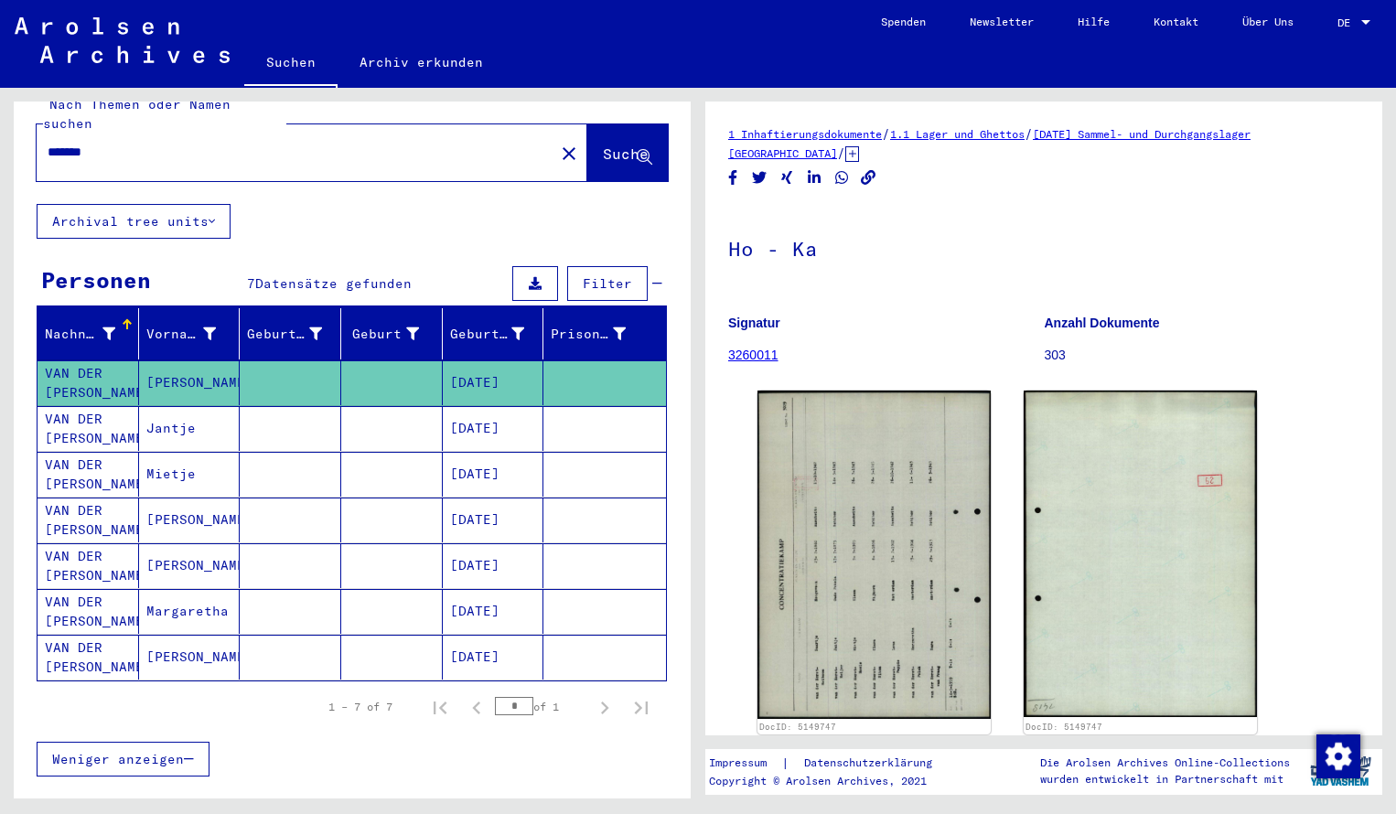
click at [102, 143] on input "*******" at bounding box center [296, 152] width 496 height 19
click at [603, 145] on span "Suche" at bounding box center [626, 154] width 46 height 18
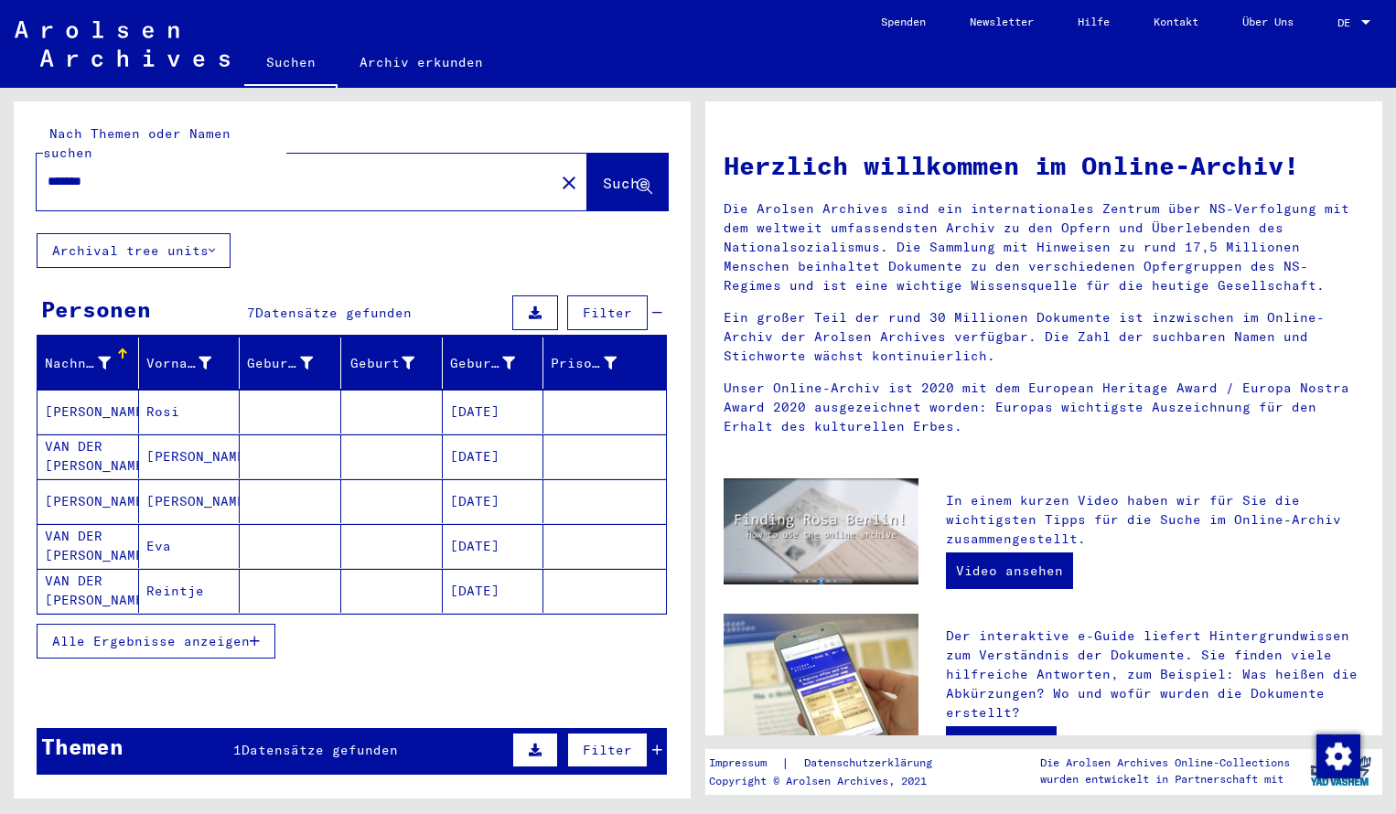
click at [195, 633] on span "Alle Ergebnisse anzeigen" at bounding box center [151, 641] width 198 height 16
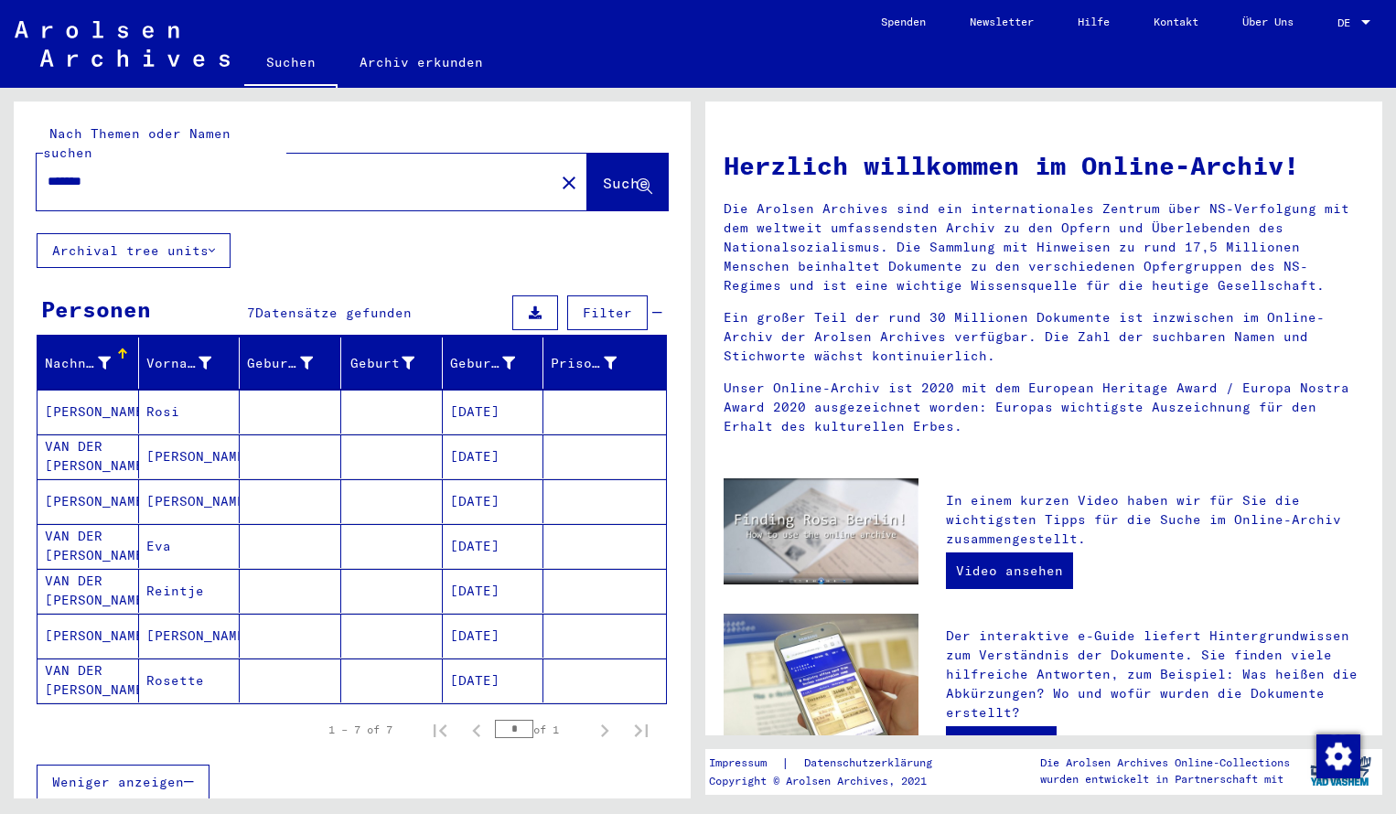
click at [126, 172] on input "*******" at bounding box center [290, 181] width 485 height 19
click at [610, 174] on span "Suche" at bounding box center [626, 183] width 46 height 18
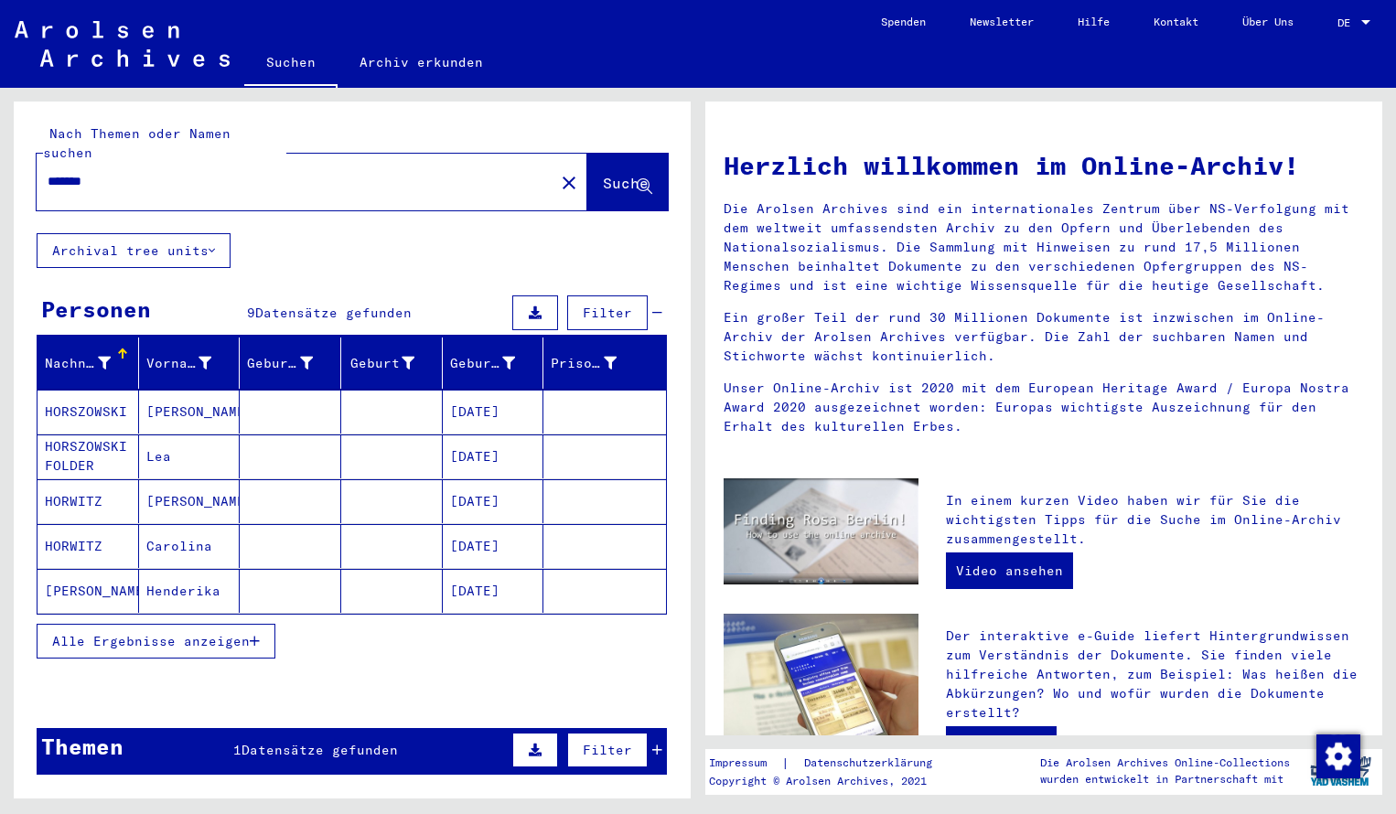
click at [607, 174] on span "Suche" at bounding box center [626, 183] width 46 height 18
click at [106, 397] on mat-cell "HORSZOWSKI" at bounding box center [89, 412] width 102 height 44
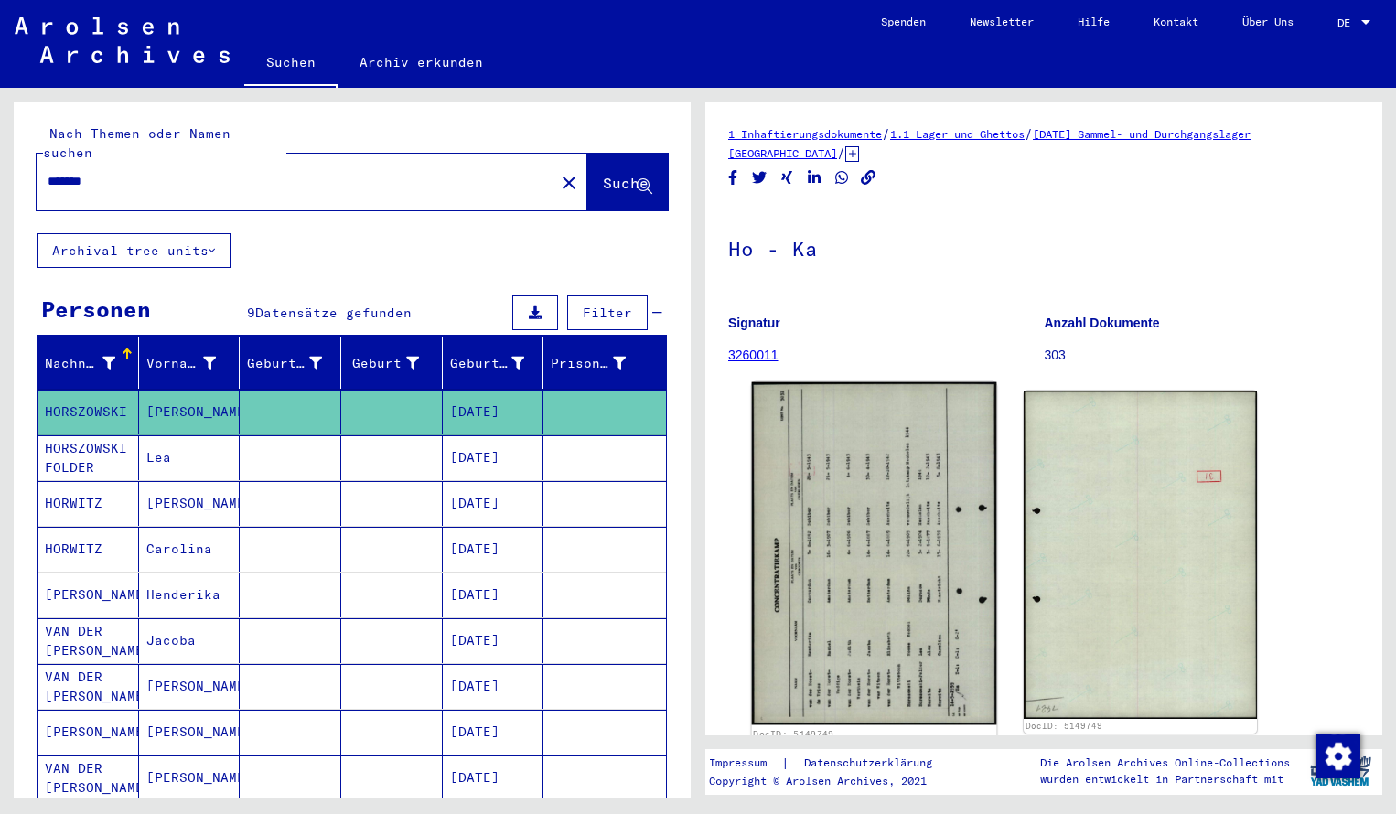
click at [984, 534] on img at bounding box center [874, 554] width 245 height 343
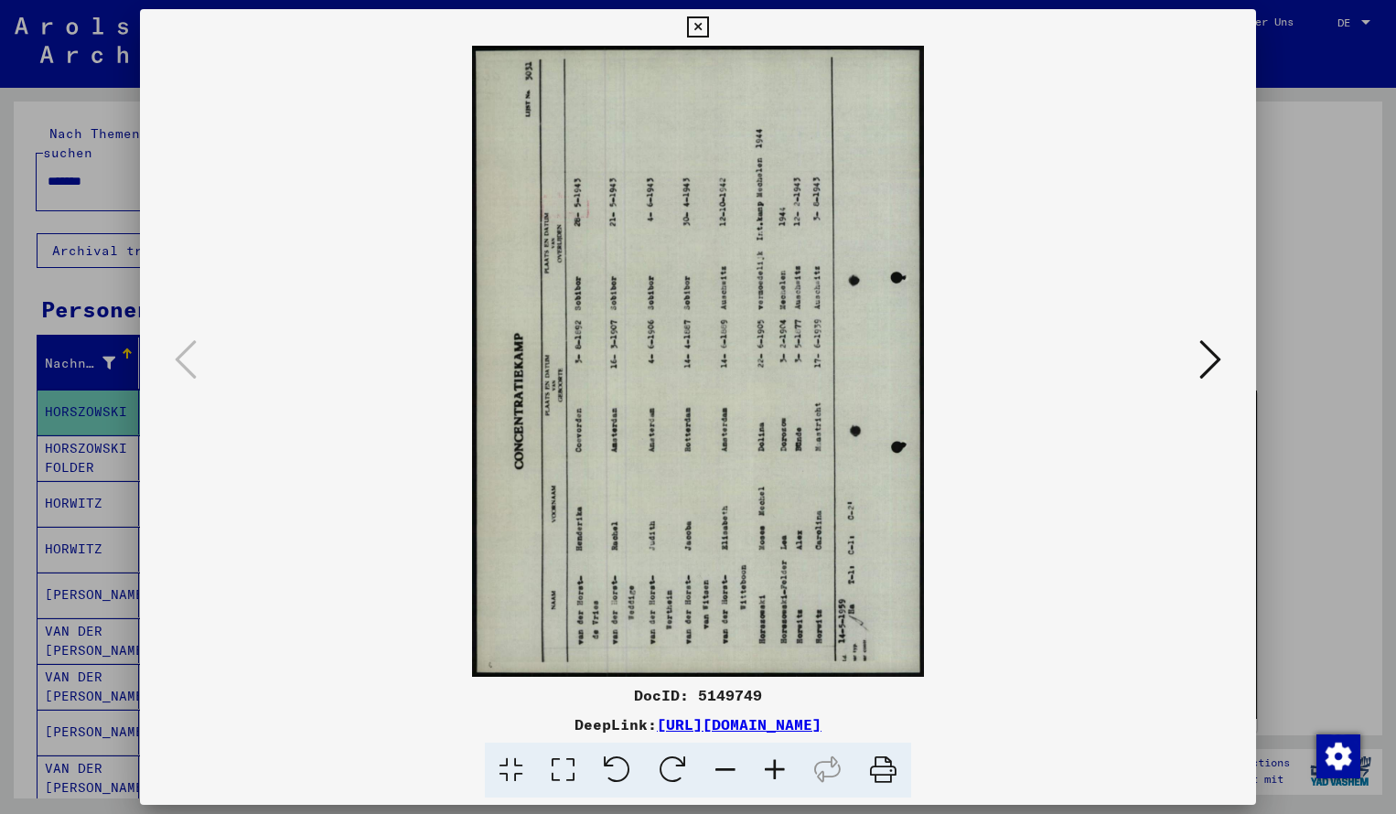
click at [668, 765] on icon at bounding box center [673, 771] width 56 height 56
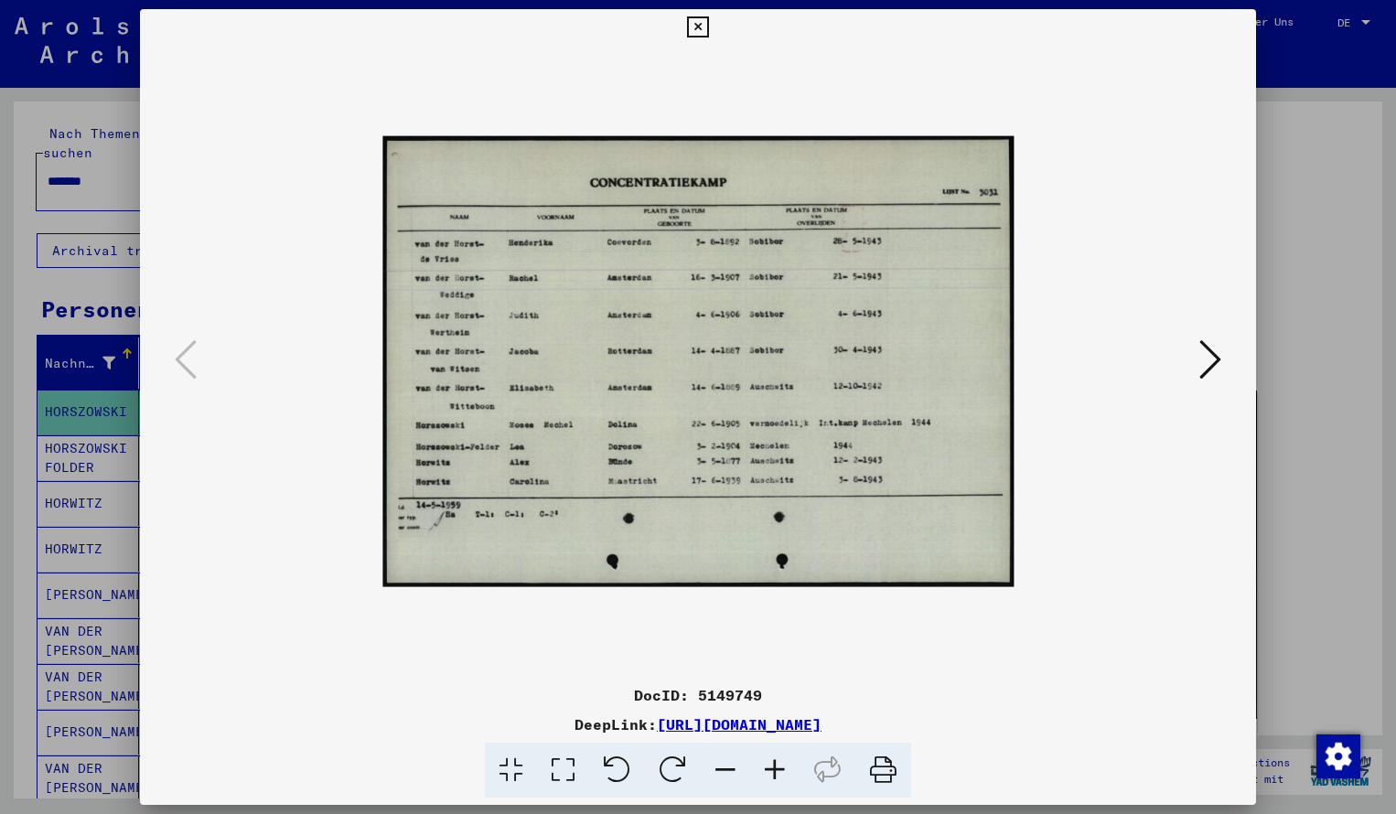
click at [773, 762] on icon at bounding box center [774, 771] width 49 height 56
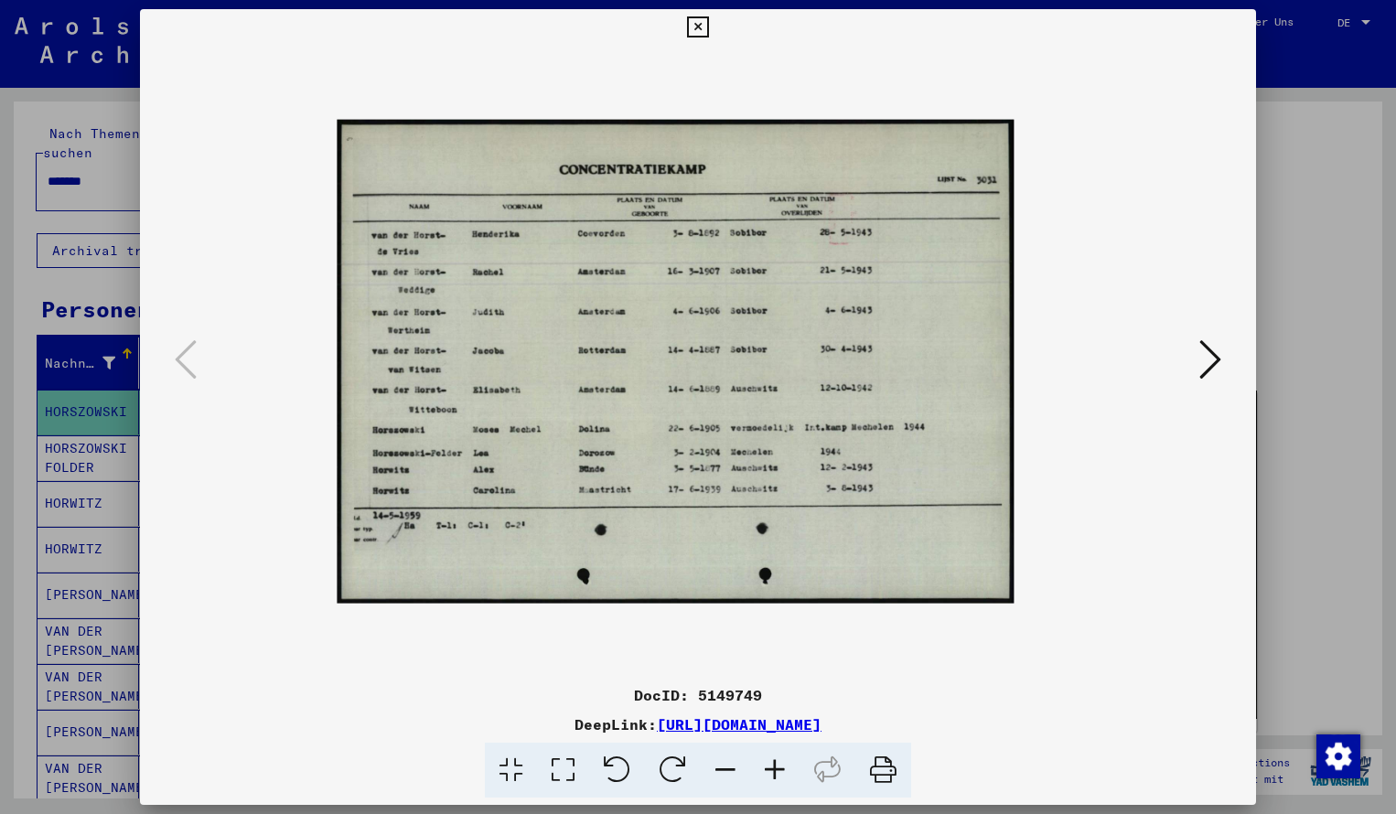
click at [773, 762] on icon at bounding box center [774, 771] width 49 height 56
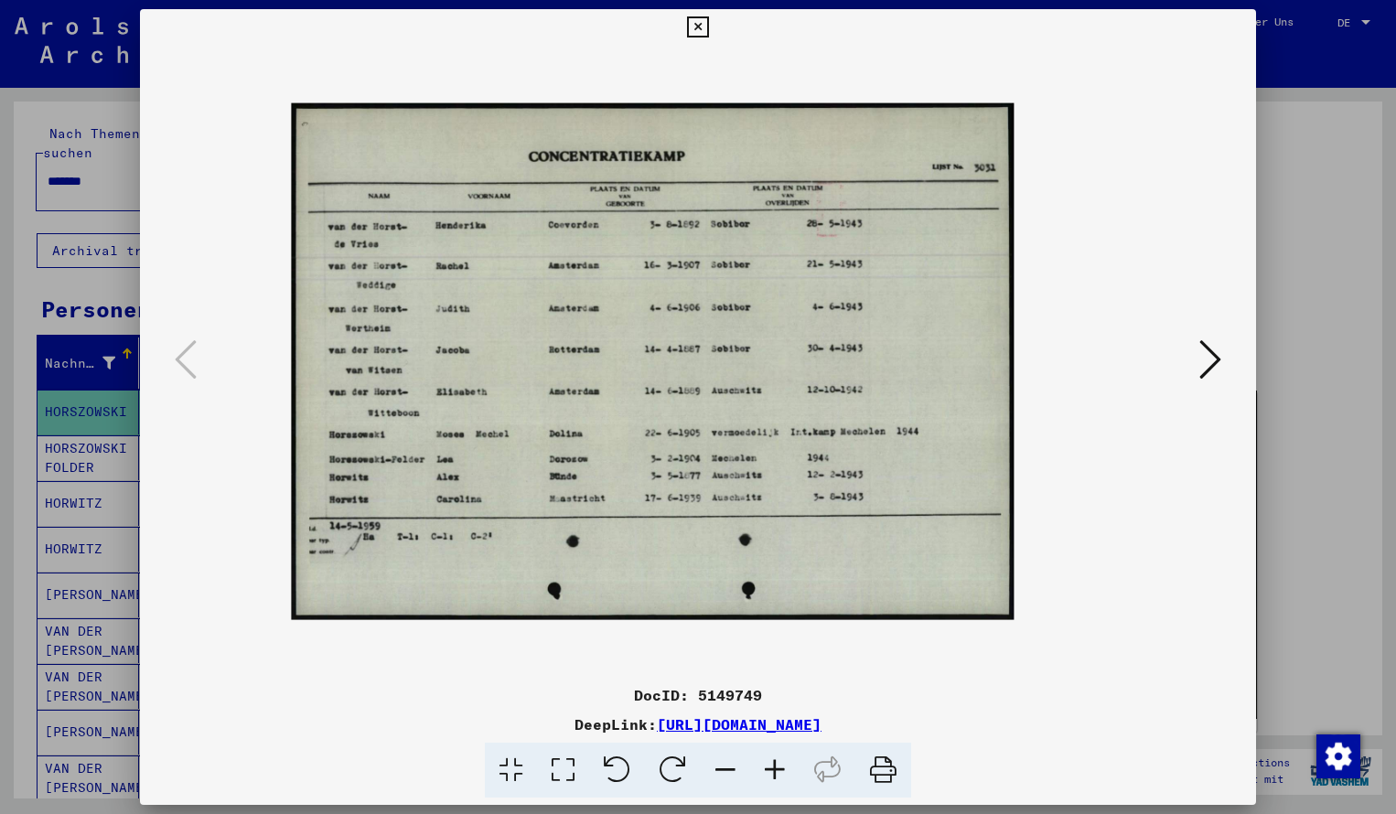
click at [773, 762] on icon at bounding box center [774, 771] width 49 height 56
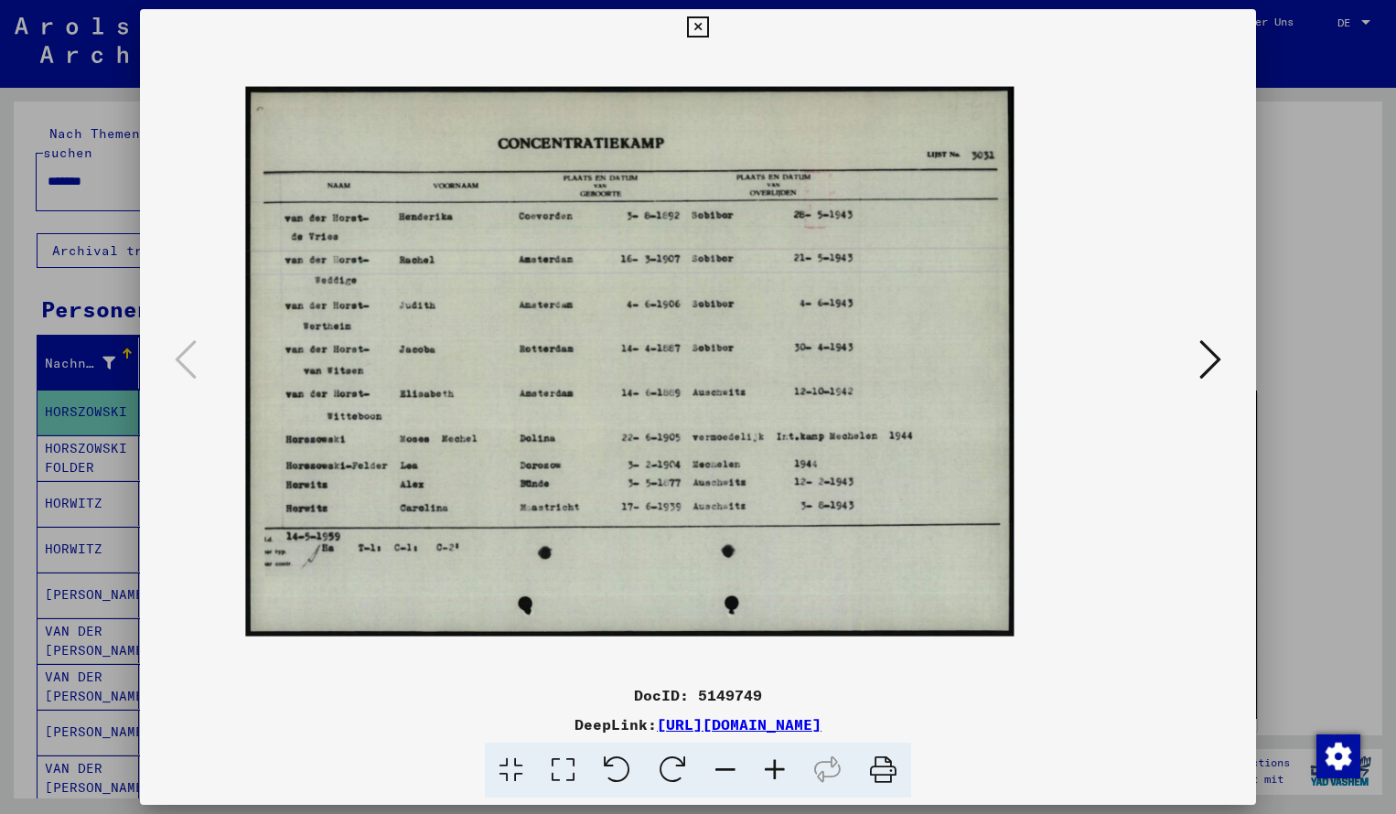
click at [708, 32] on icon at bounding box center [697, 27] width 21 height 22
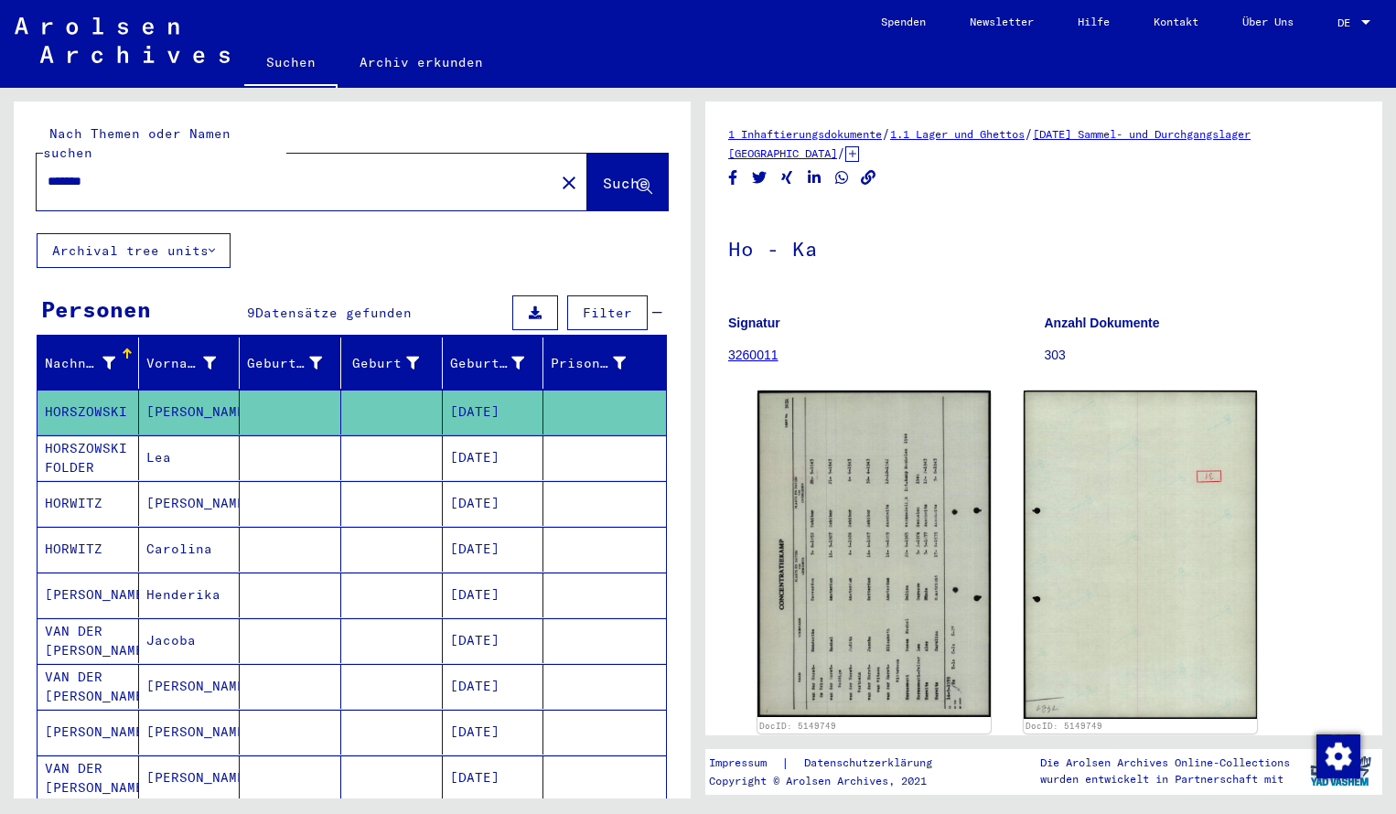
click at [114, 172] on input "*******" at bounding box center [296, 181] width 496 height 19
click at [603, 174] on span "Suche" at bounding box center [626, 183] width 46 height 18
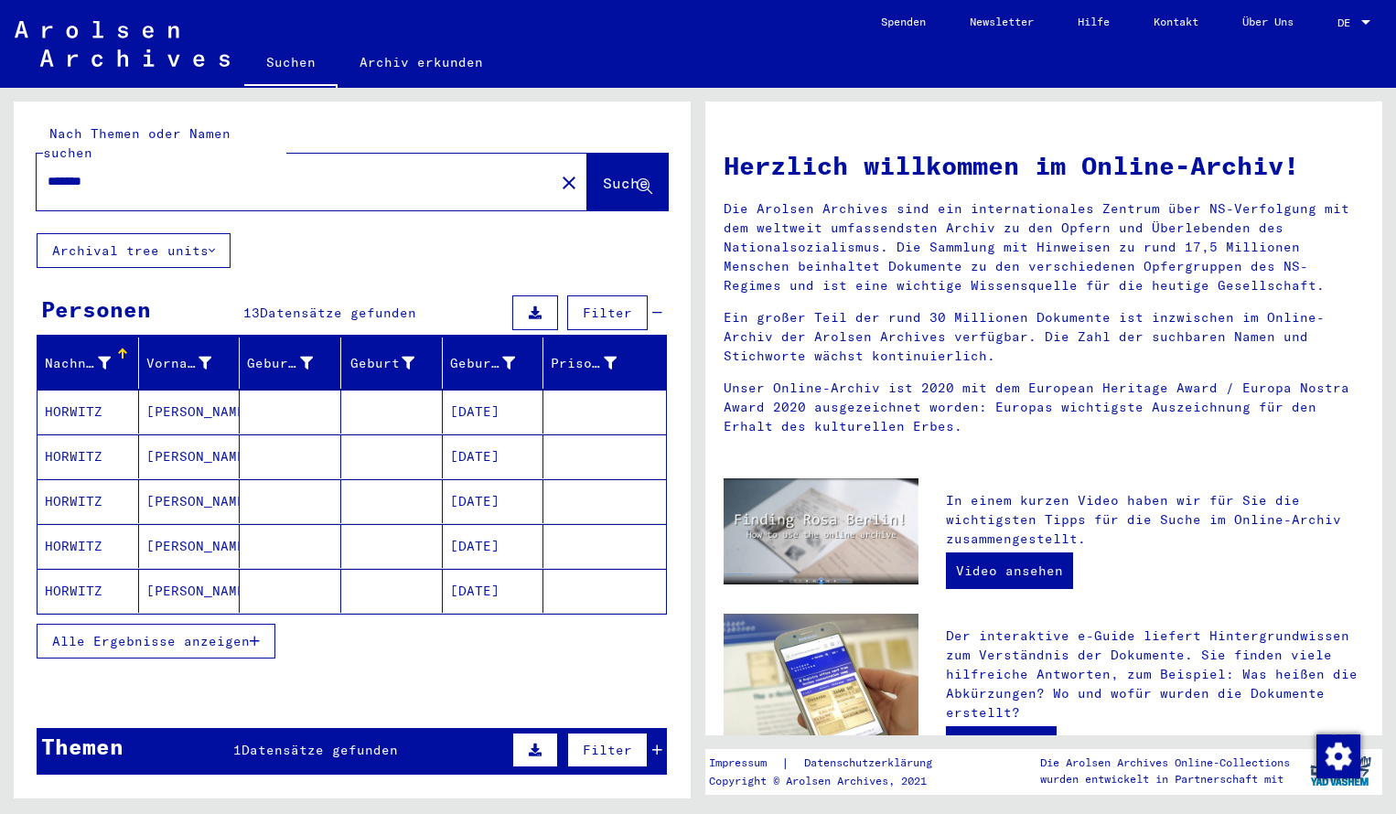
click at [100, 390] on mat-cell "HORWITZ" at bounding box center [89, 412] width 102 height 44
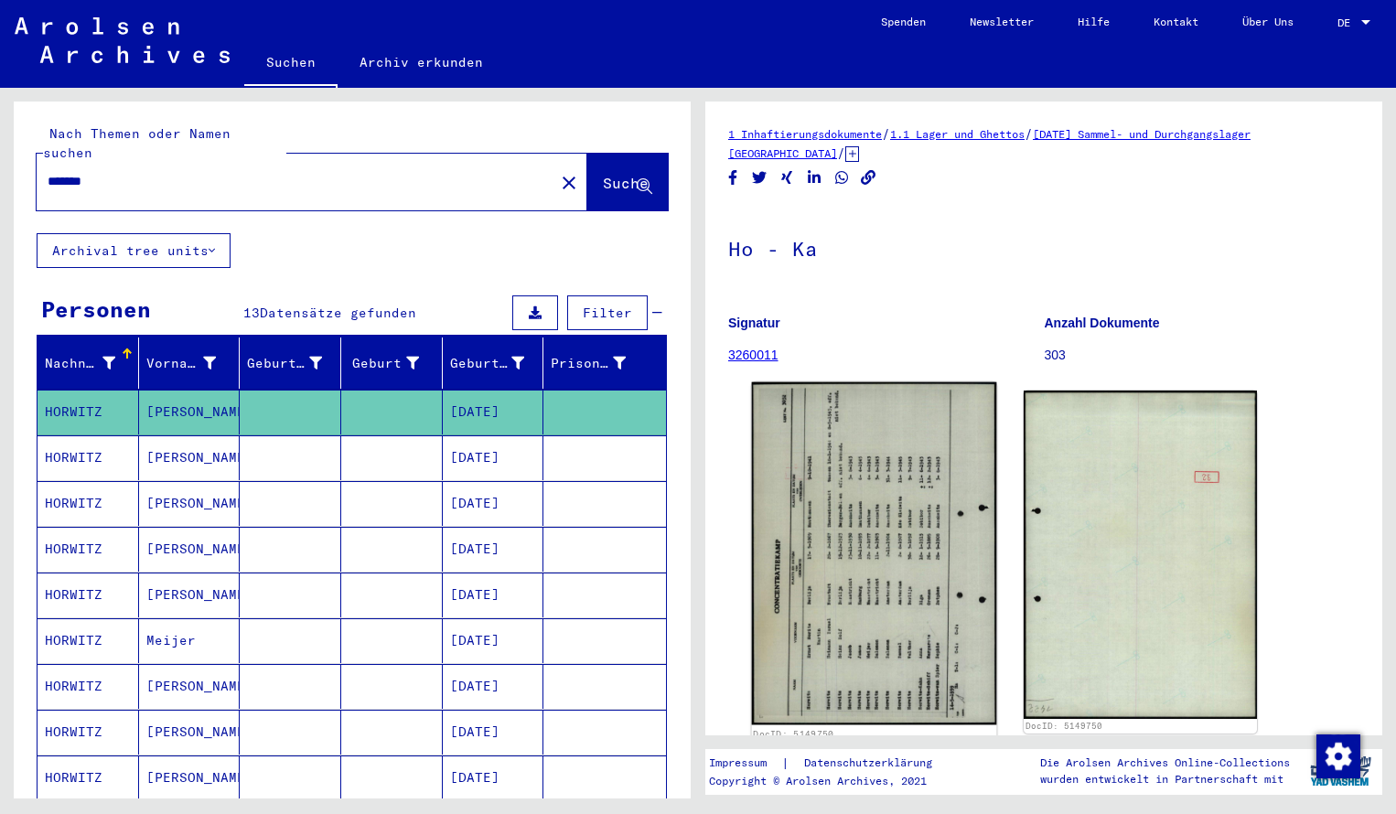
click at [770, 491] on img at bounding box center [874, 554] width 245 height 343
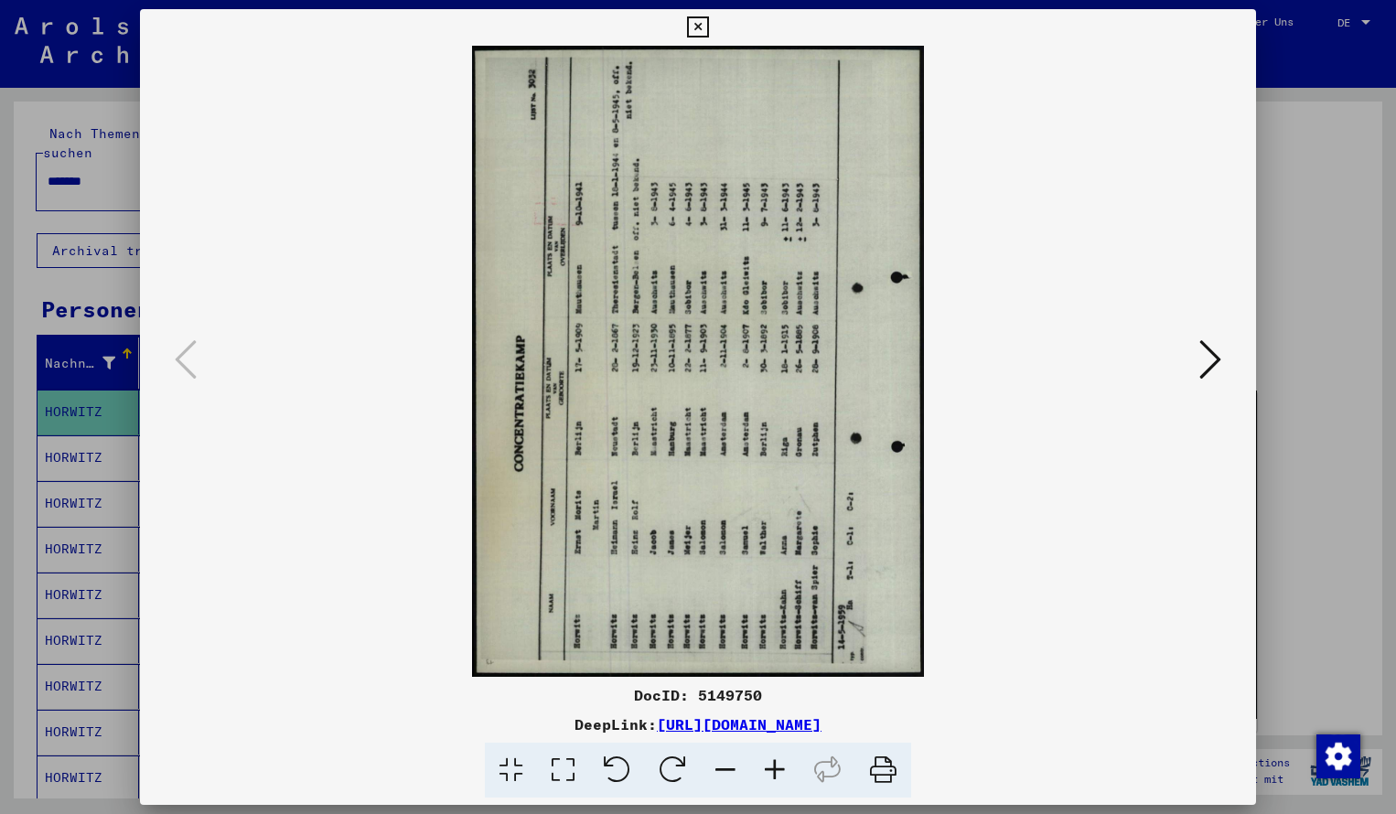
click at [674, 768] on icon at bounding box center [673, 771] width 56 height 56
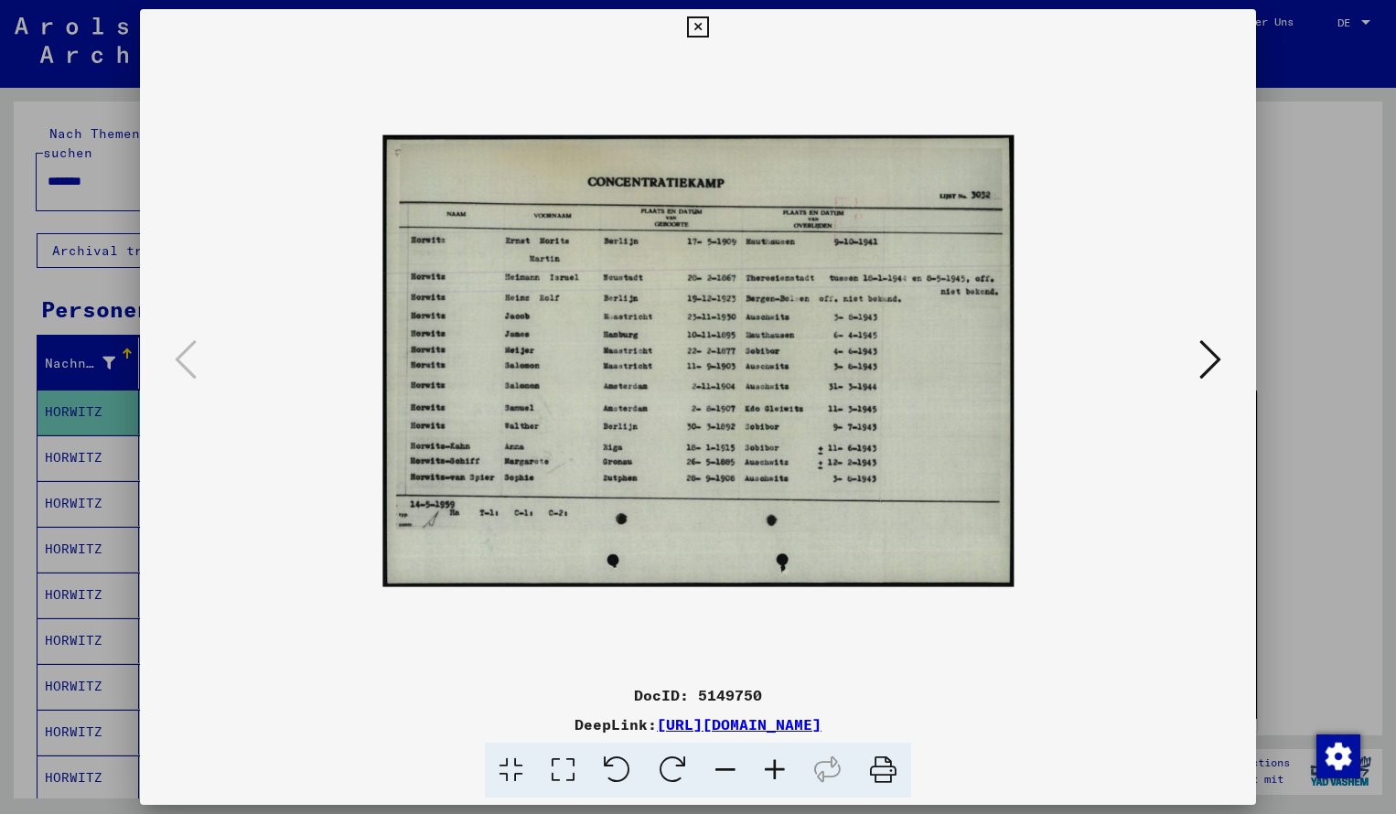
click at [779, 772] on icon at bounding box center [774, 771] width 49 height 56
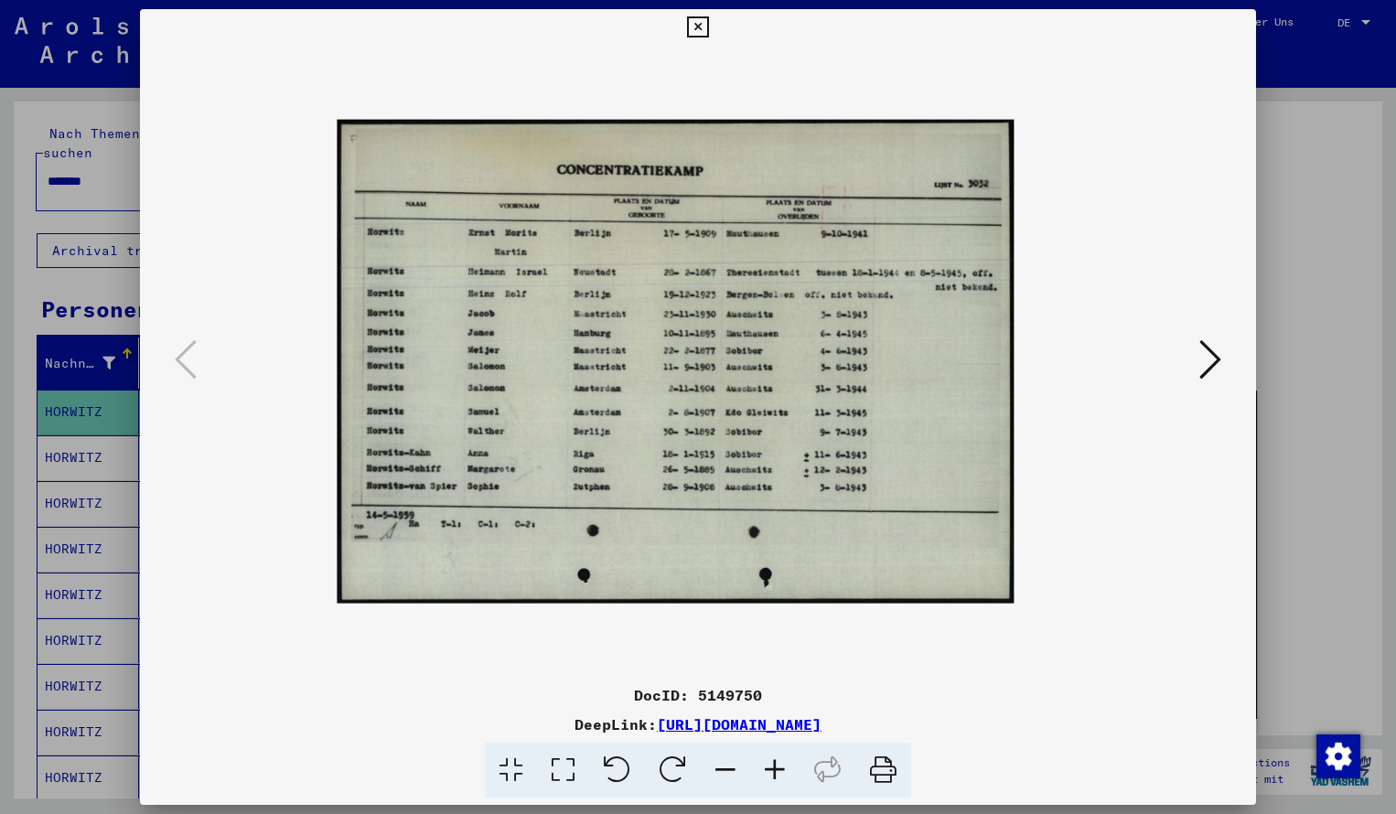
click at [779, 772] on icon at bounding box center [774, 771] width 49 height 56
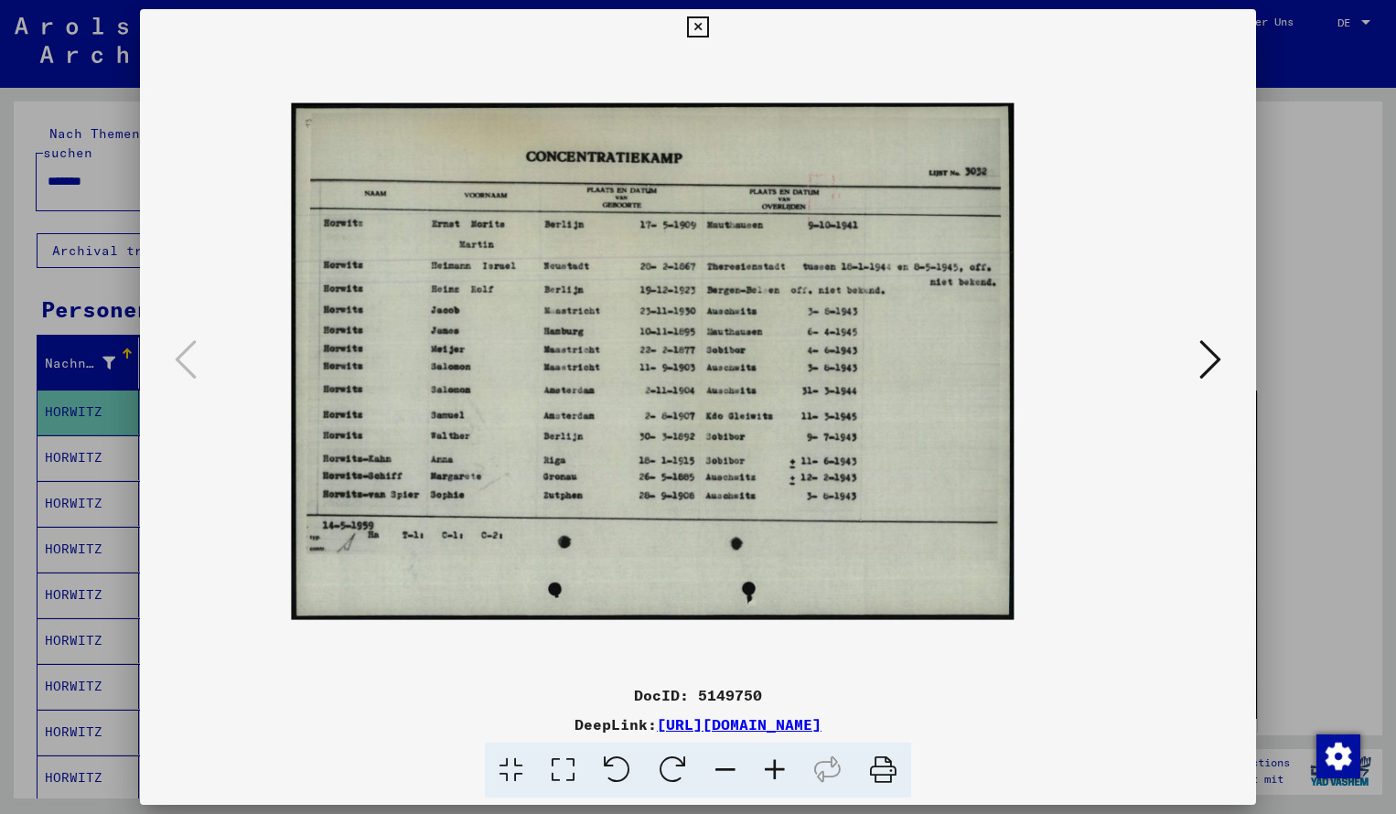
click at [779, 772] on icon at bounding box center [774, 771] width 49 height 56
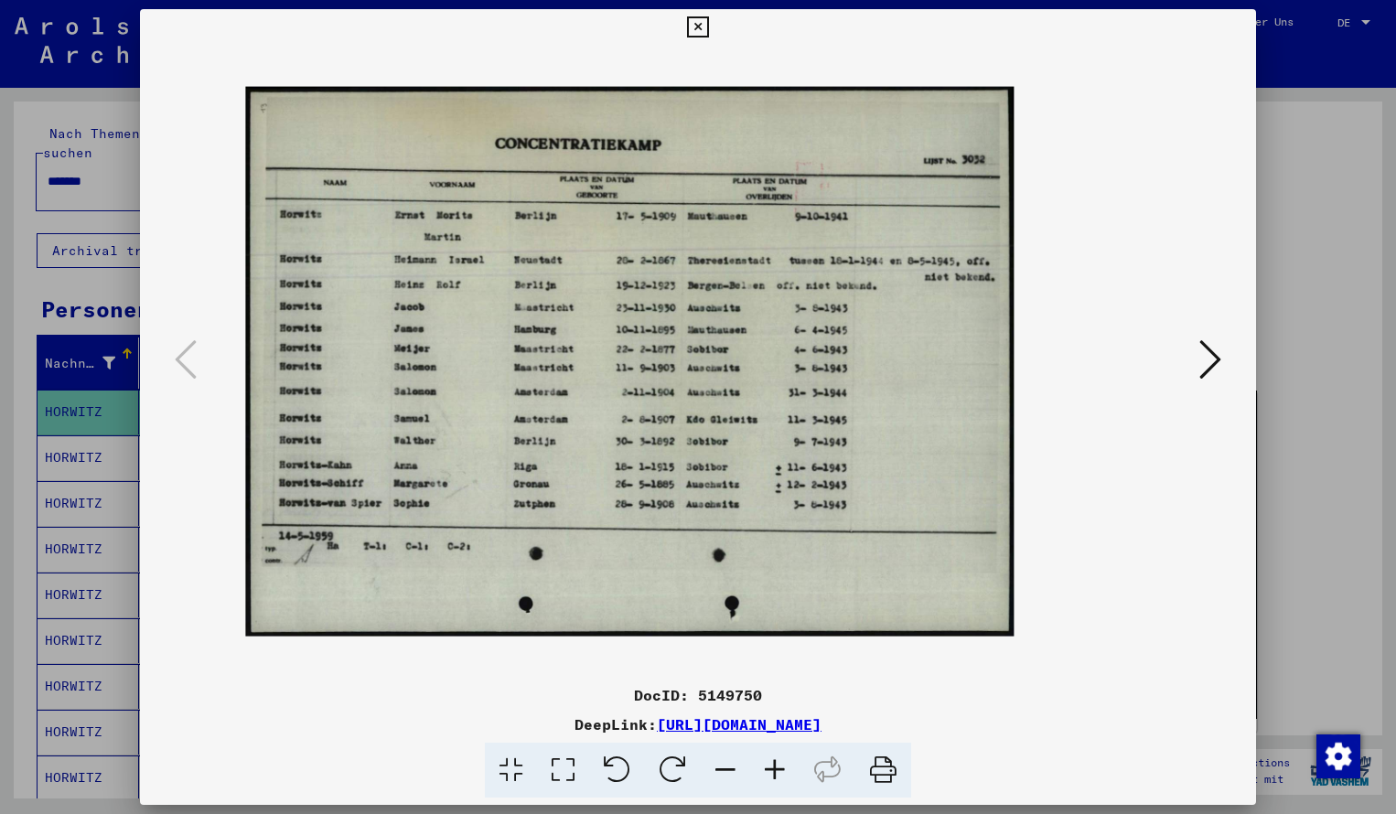
click at [779, 772] on icon at bounding box center [774, 771] width 49 height 56
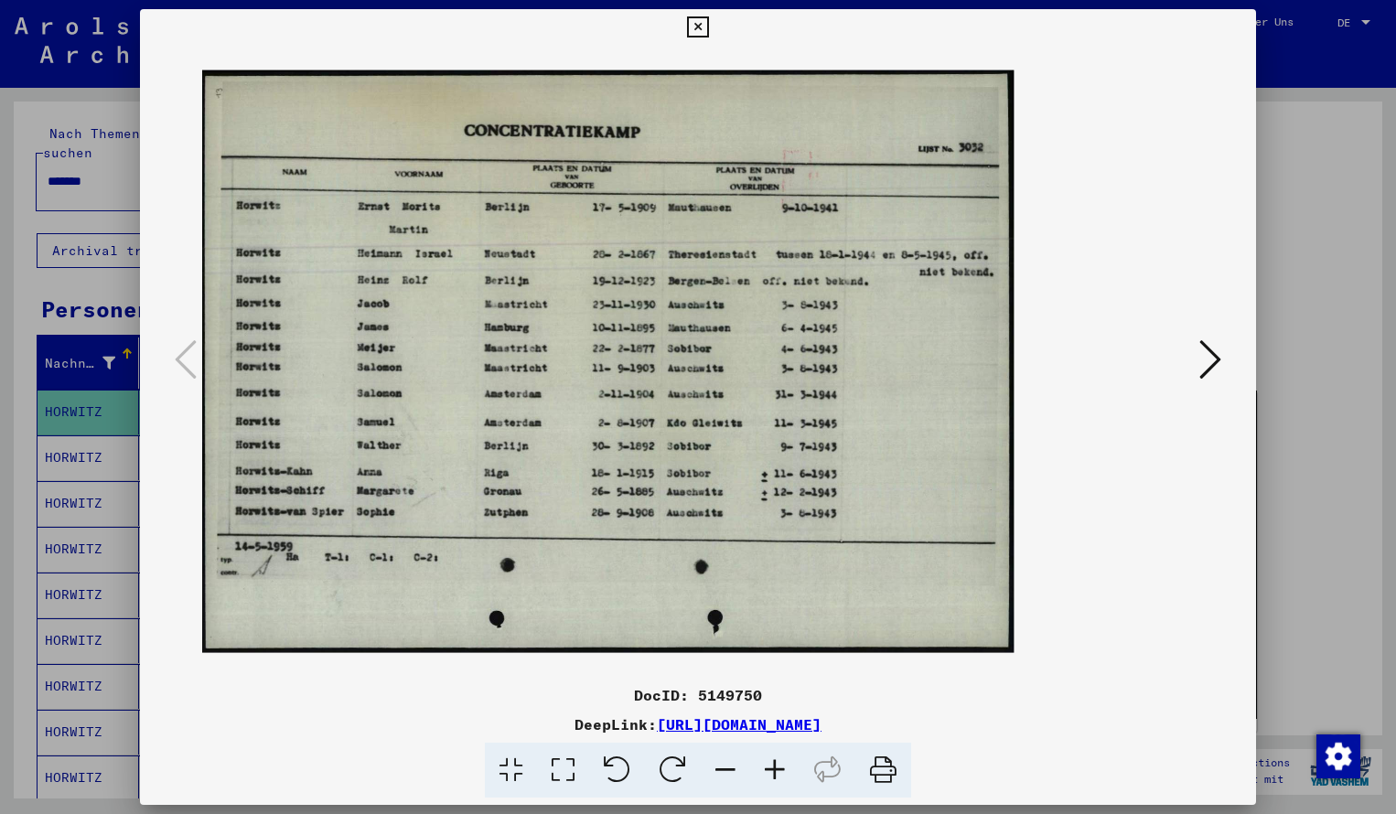
click at [779, 772] on icon at bounding box center [774, 771] width 49 height 56
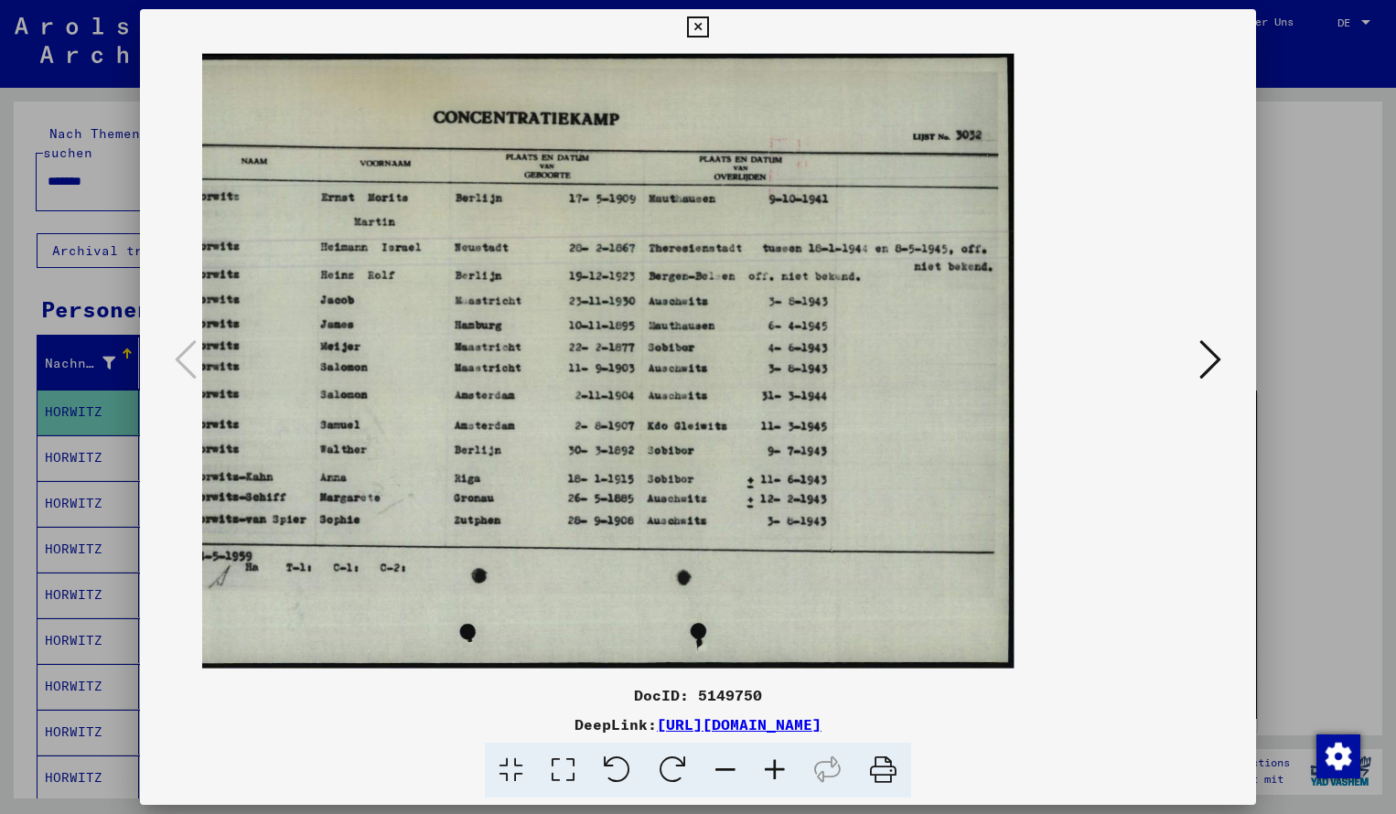
click at [708, 30] on icon at bounding box center [697, 27] width 21 height 22
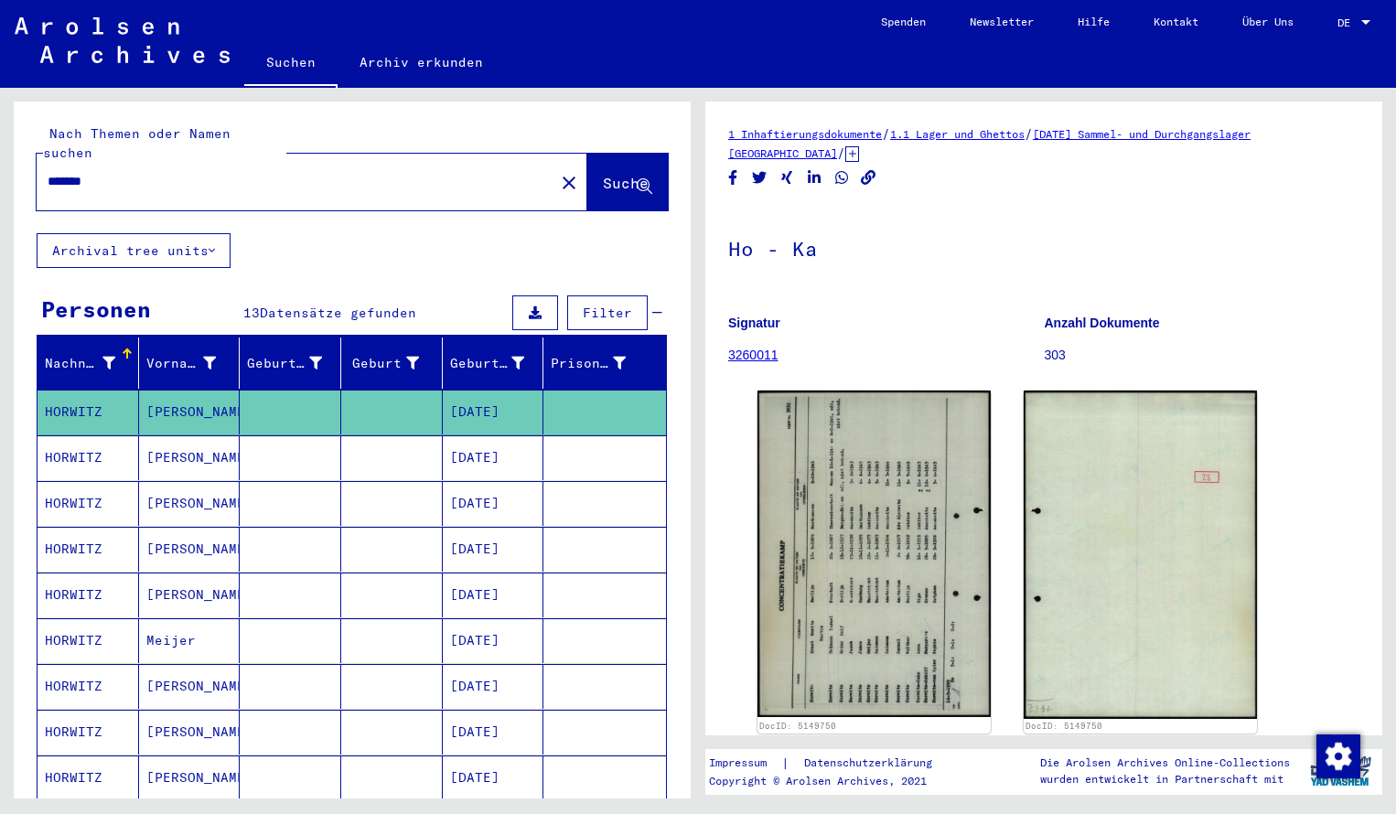
click at [118, 172] on input "*******" at bounding box center [296, 181] width 496 height 19
click at [605, 174] on span "Suche" at bounding box center [626, 183] width 46 height 18
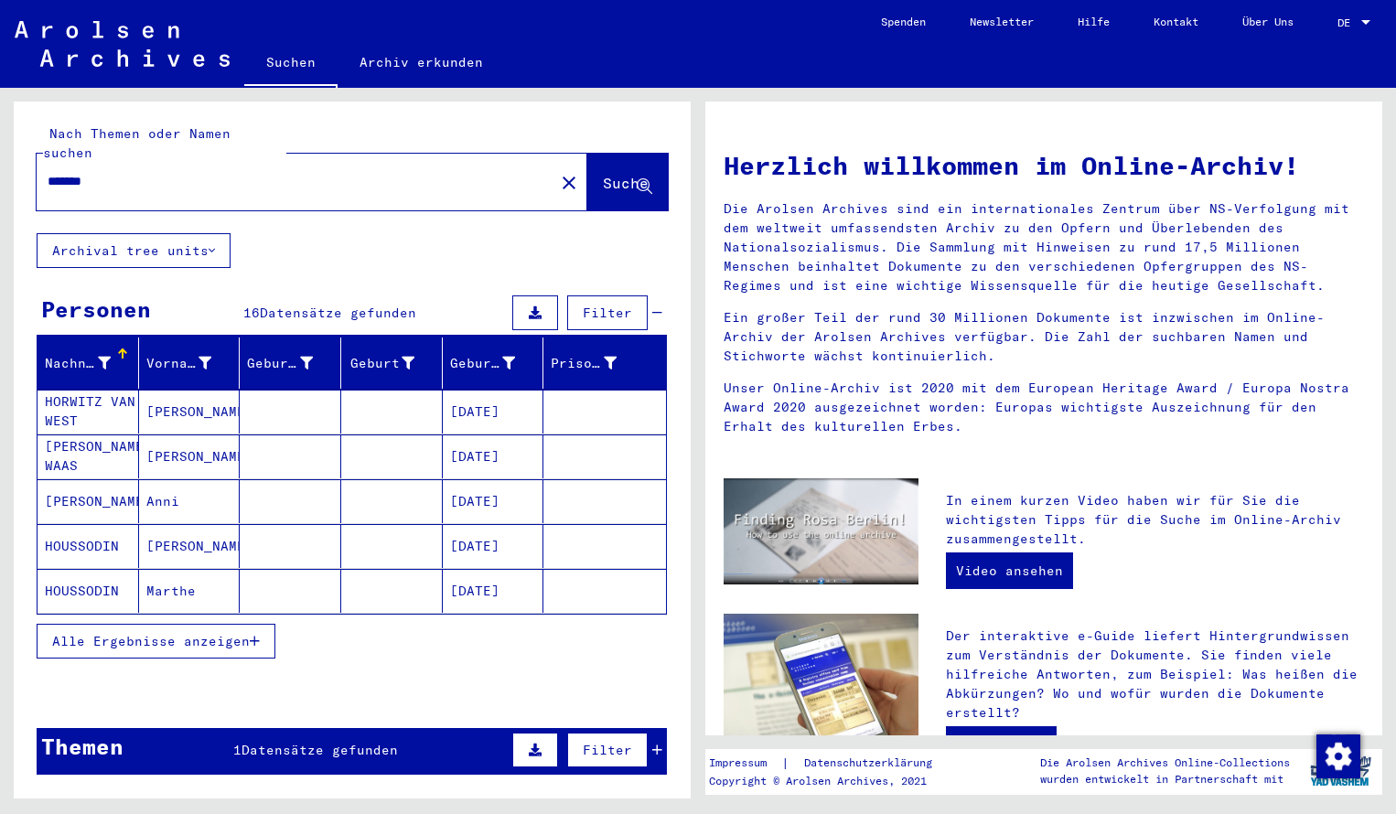
click at [110, 491] on mat-cell "[PERSON_NAME]" at bounding box center [89, 502] width 102 height 44
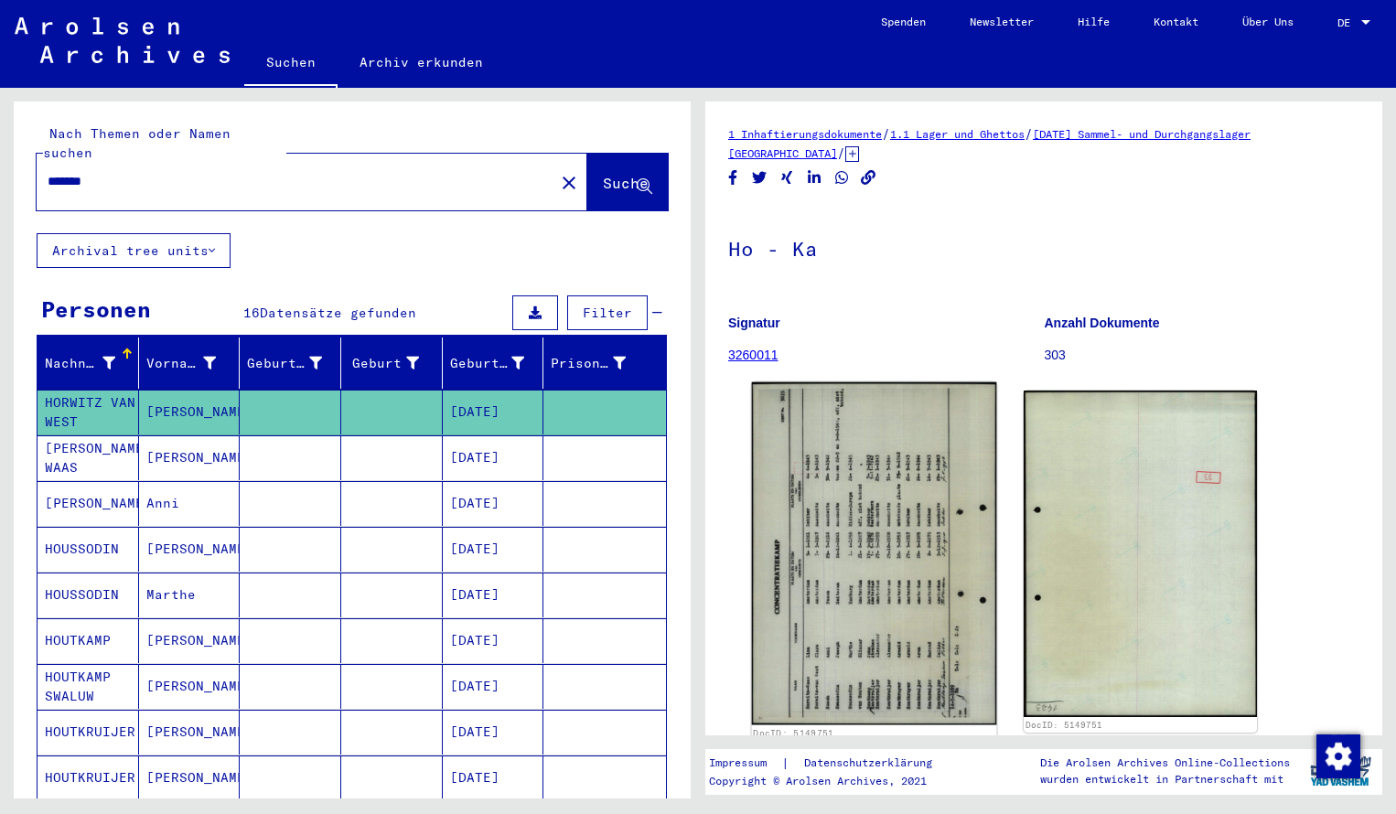
click at [856, 461] on img at bounding box center [874, 554] width 245 height 343
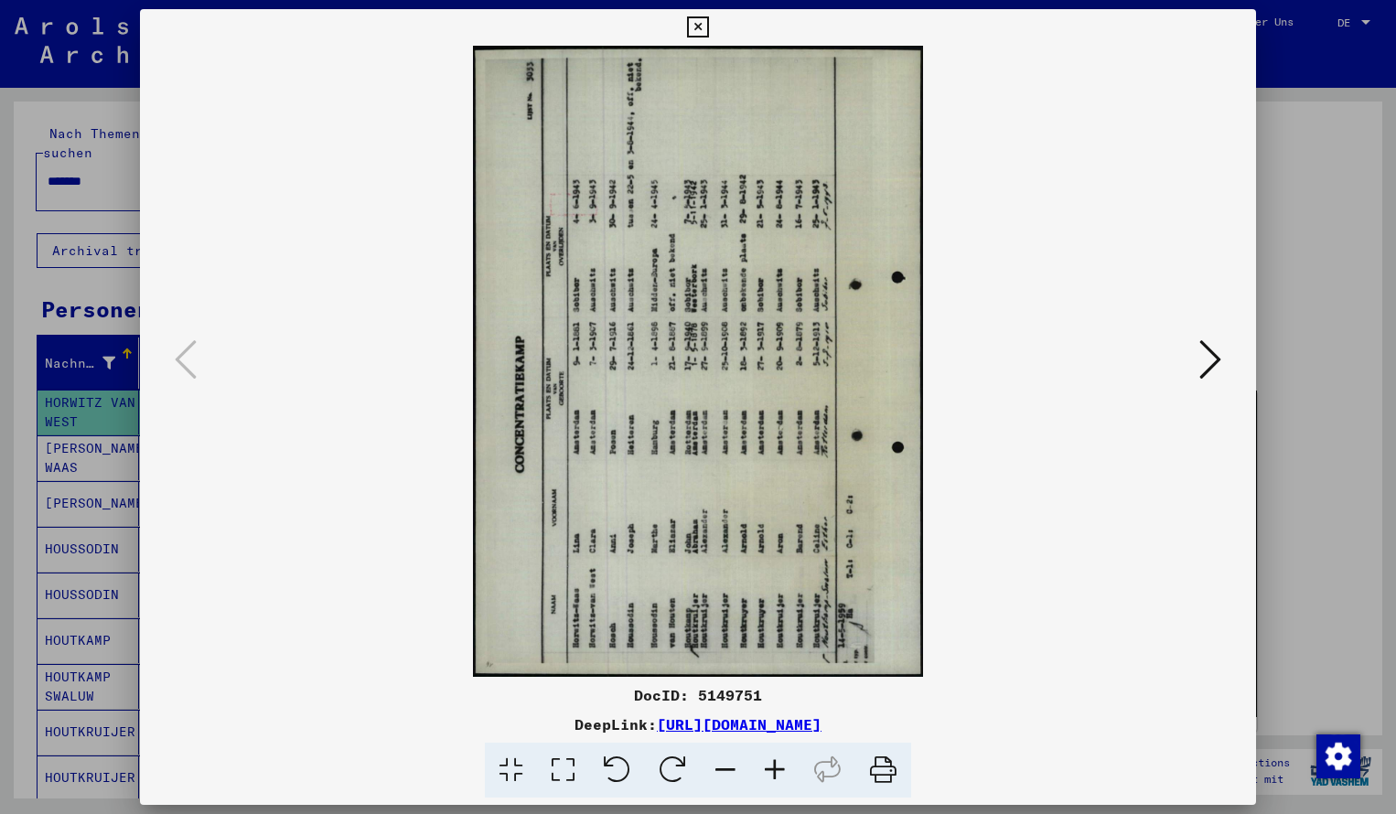
click at [667, 759] on icon at bounding box center [673, 771] width 56 height 56
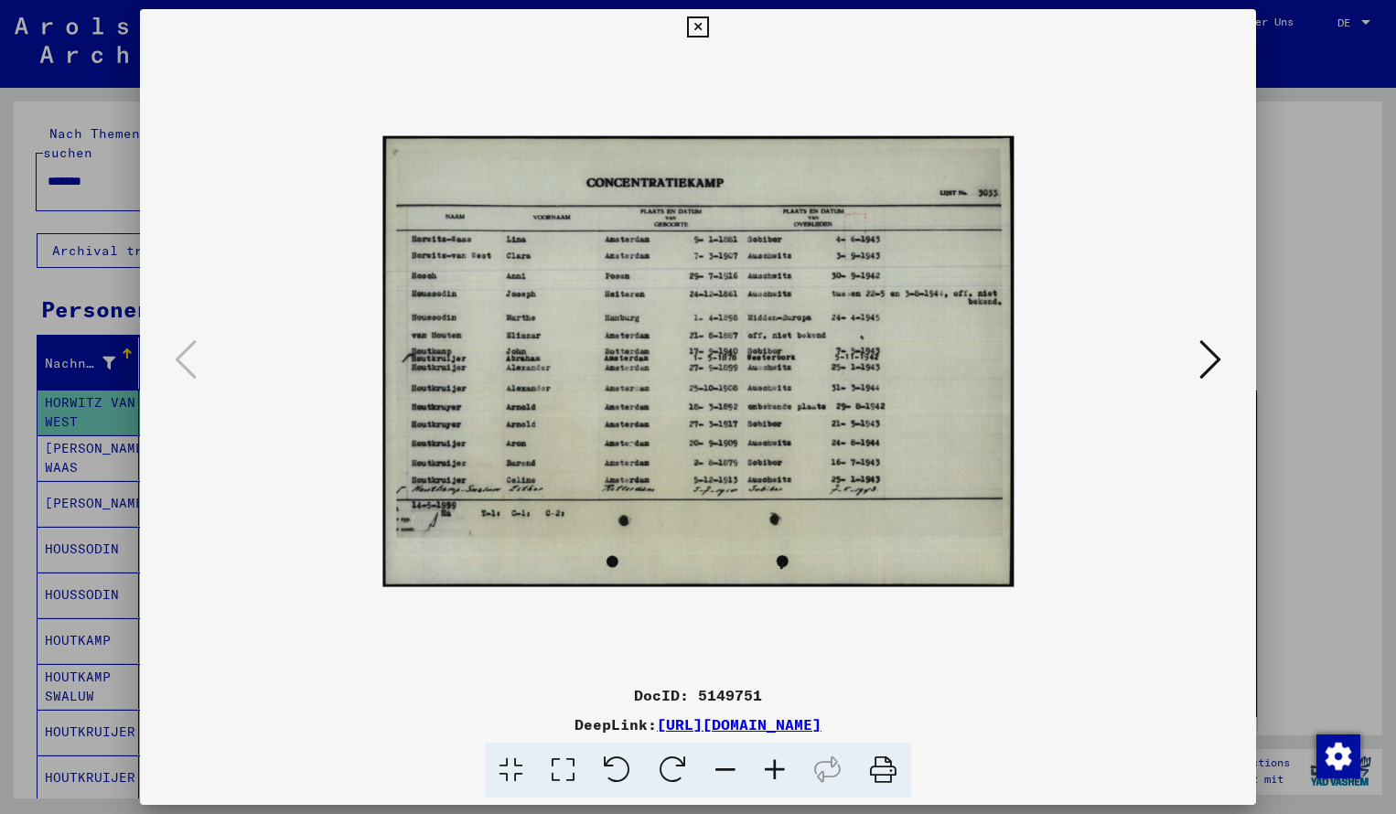
click at [776, 766] on icon at bounding box center [774, 771] width 49 height 56
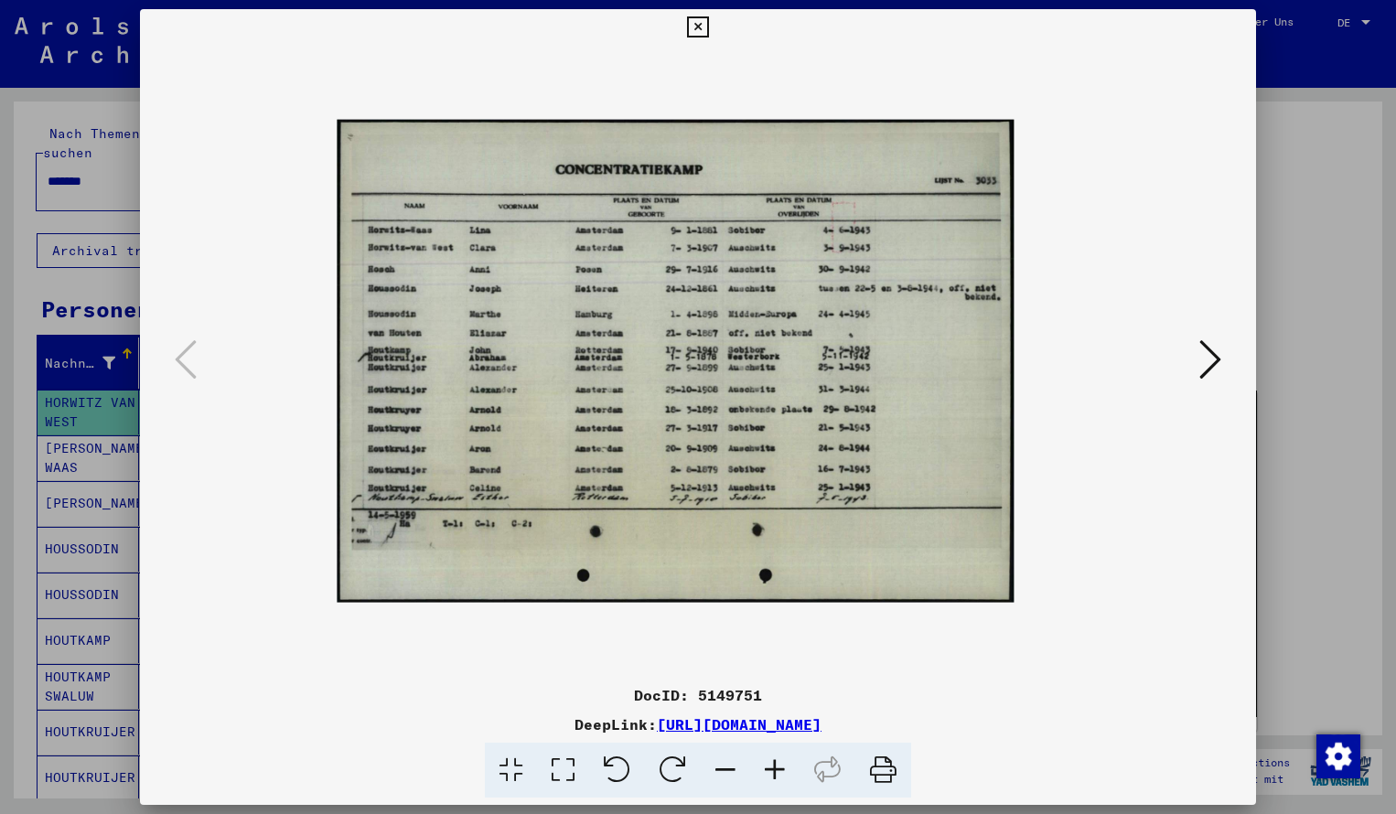
click at [776, 766] on icon at bounding box center [774, 771] width 49 height 56
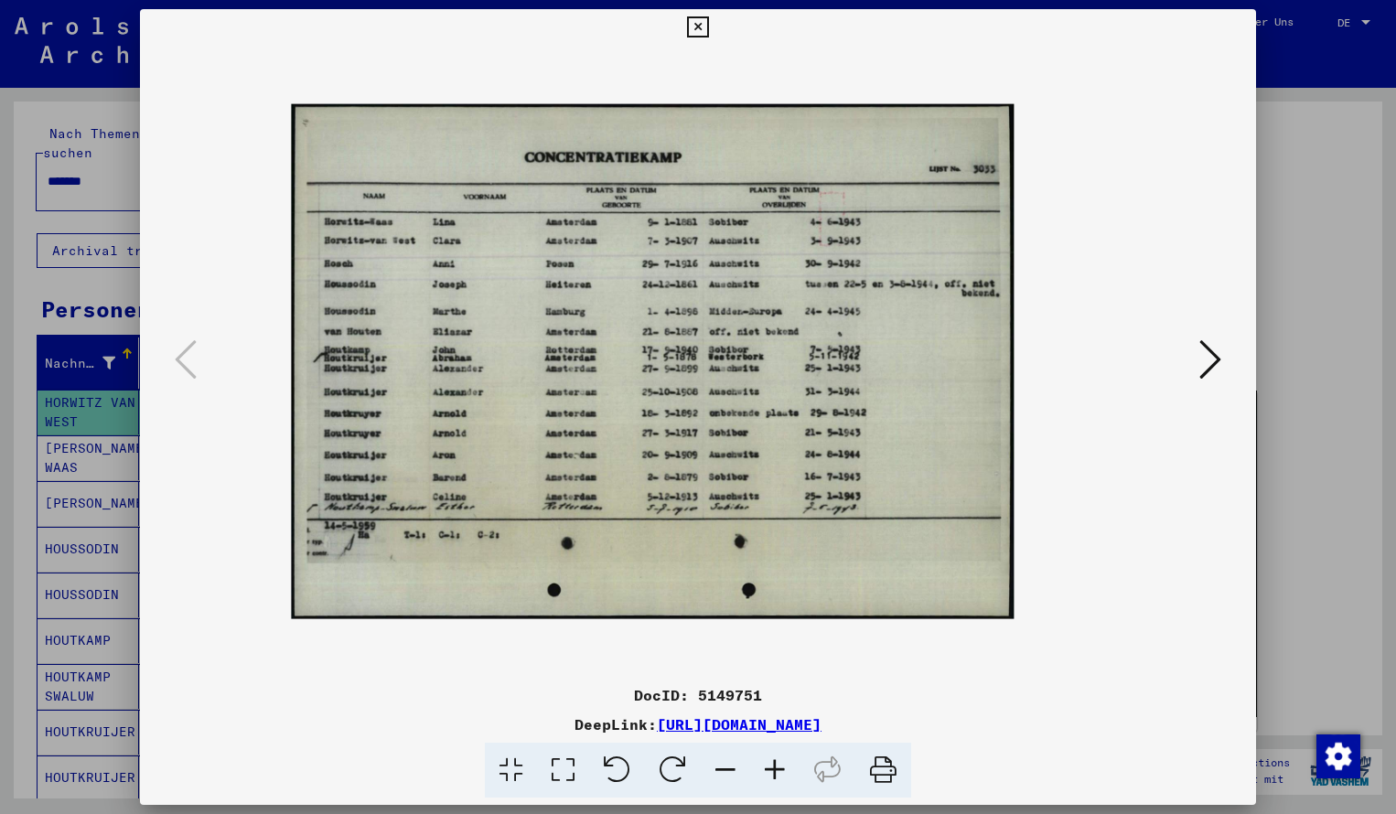
click at [776, 766] on icon at bounding box center [774, 771] width 49 height 56
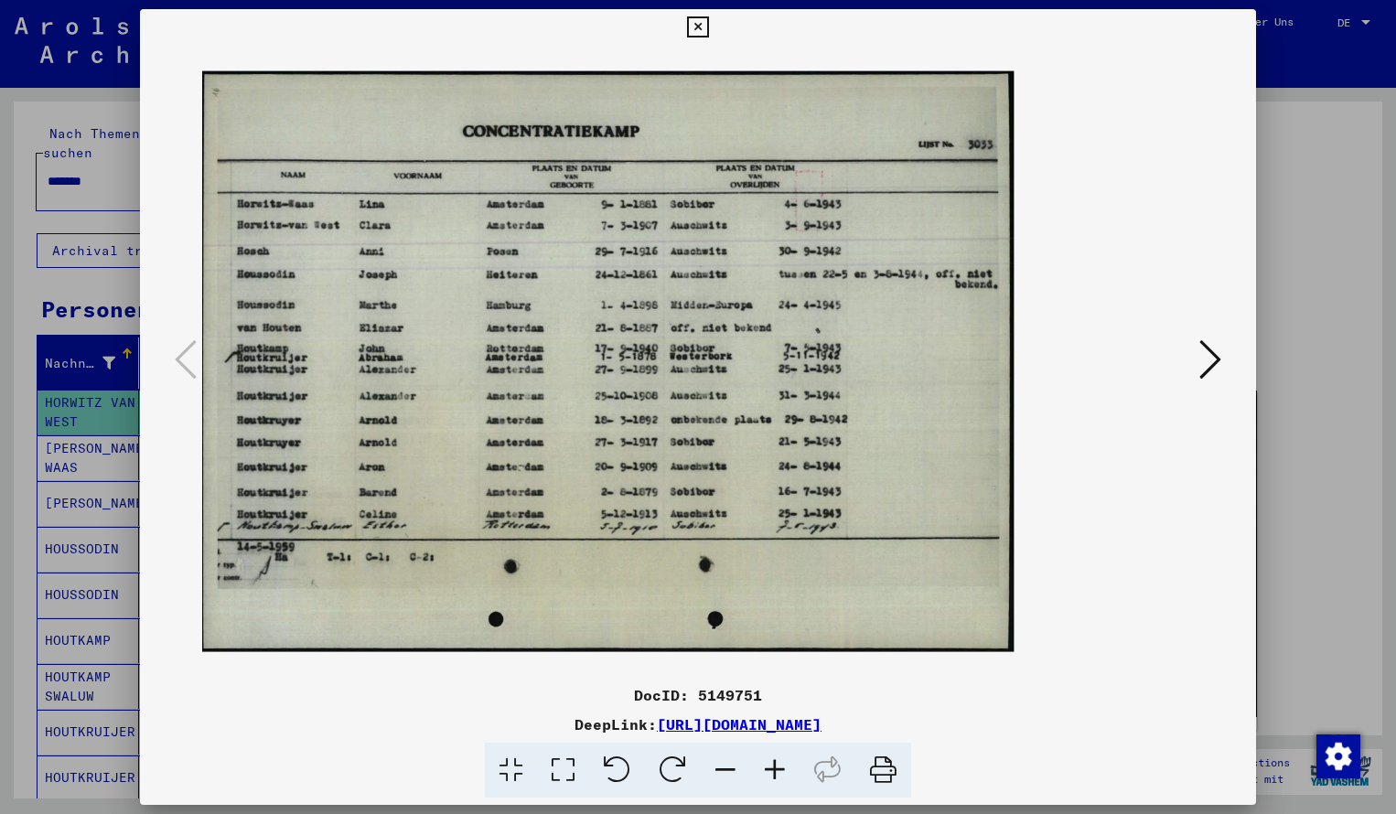
click at [776, 765] on icon at bounding box center [774, 771] width 49 height 56
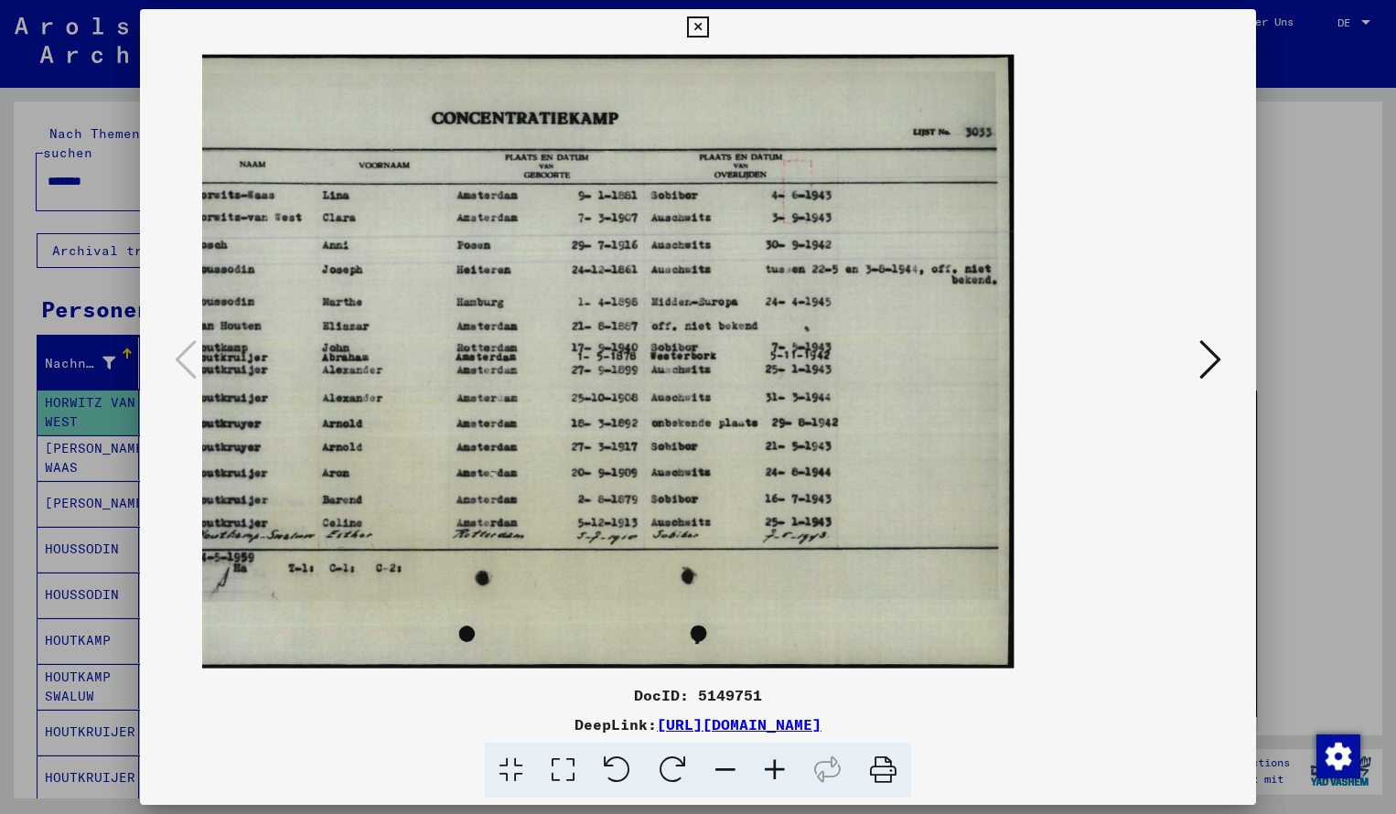
drag, startPoint x: 811, startPoint y: 336, endPoint x: 839, endPoint y: 338, distance: 28.4
click at [717, 768] on icon at bounding box center [725, 771] width 49 height 56
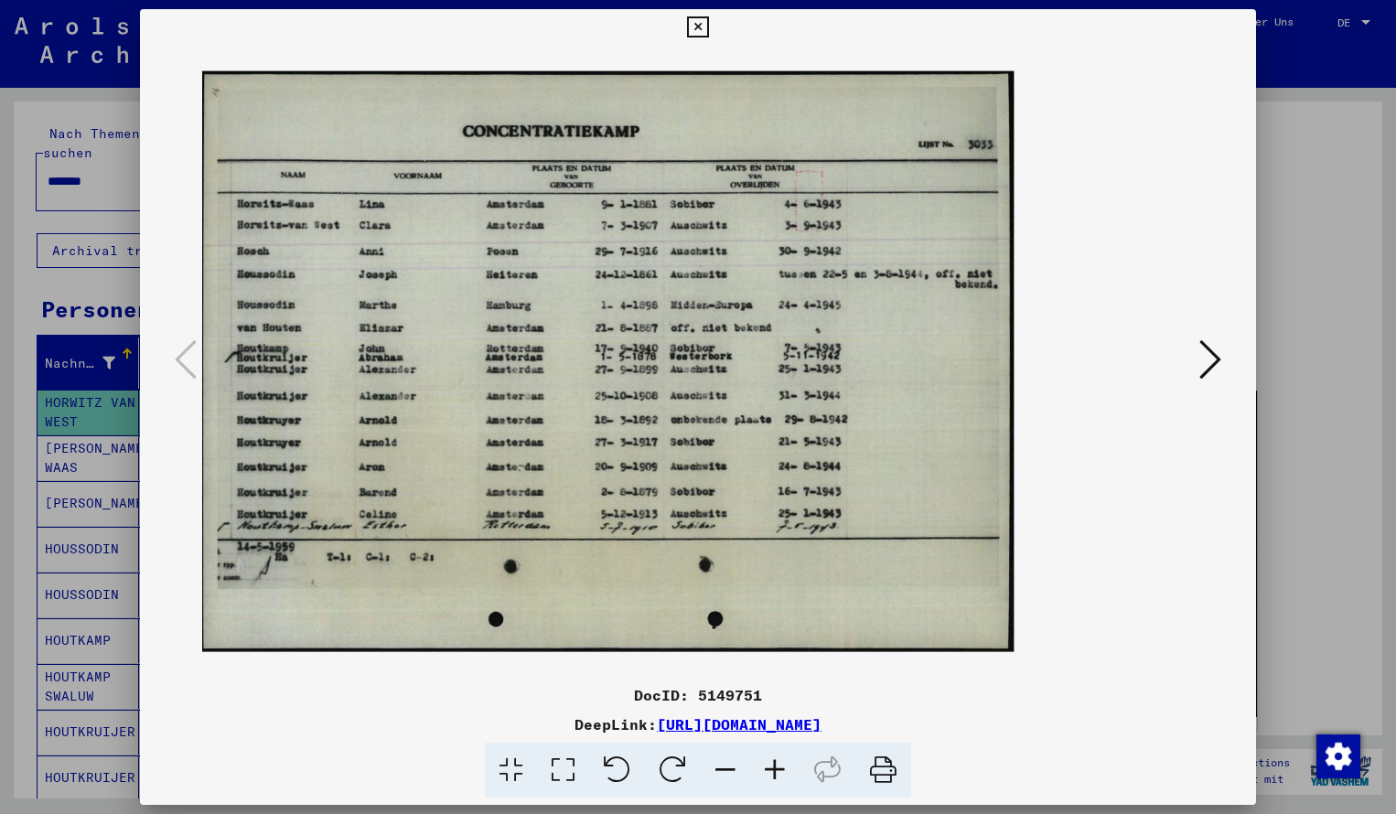
click at [708, 25] on icon at bounding box center [697, 27] width 21 height 22
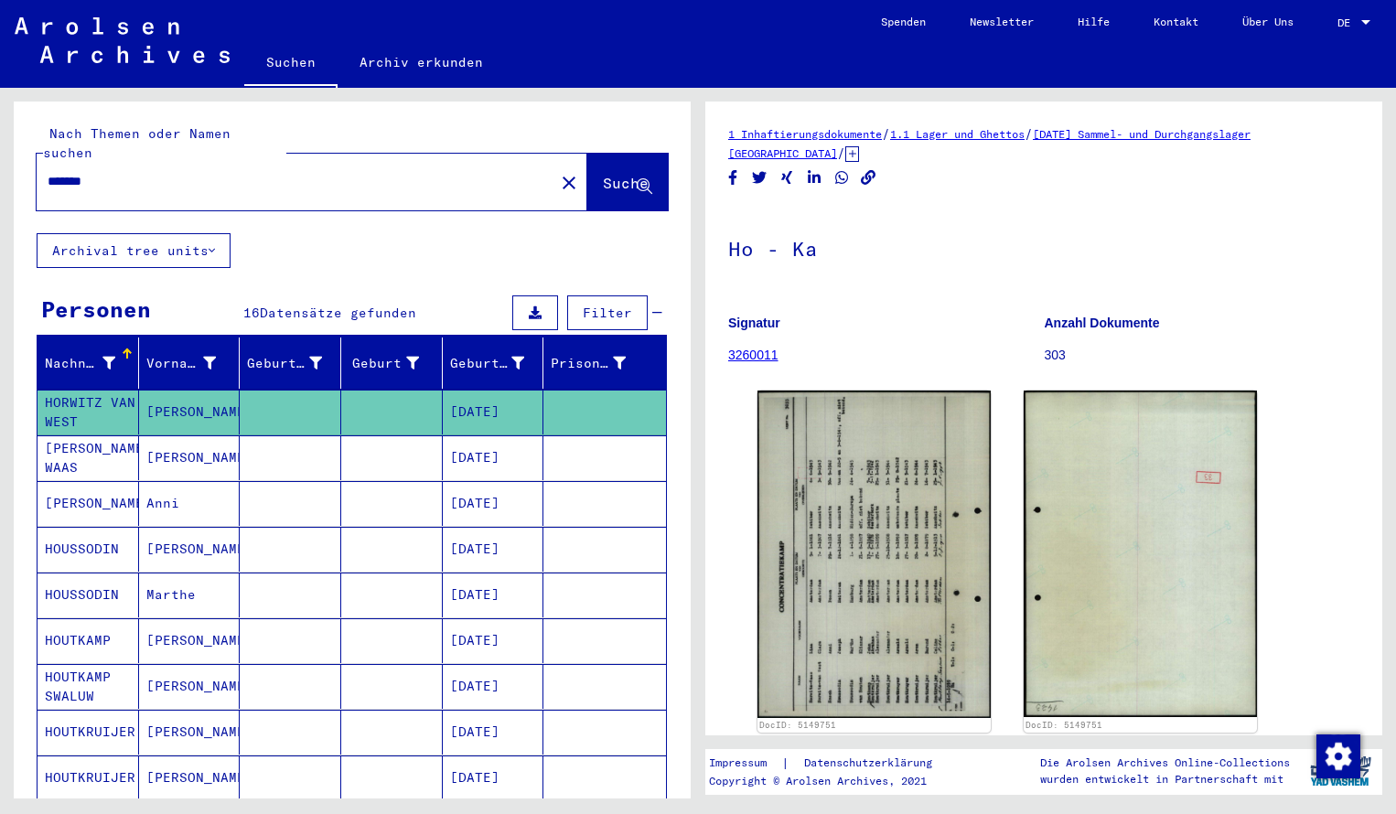
click at [140, 172] on input "*******" at bounding box center [296, 181] width 496 height 19
click at [603, 174] on span "Suche" at bounding box center [626, 183] width 46 height 18
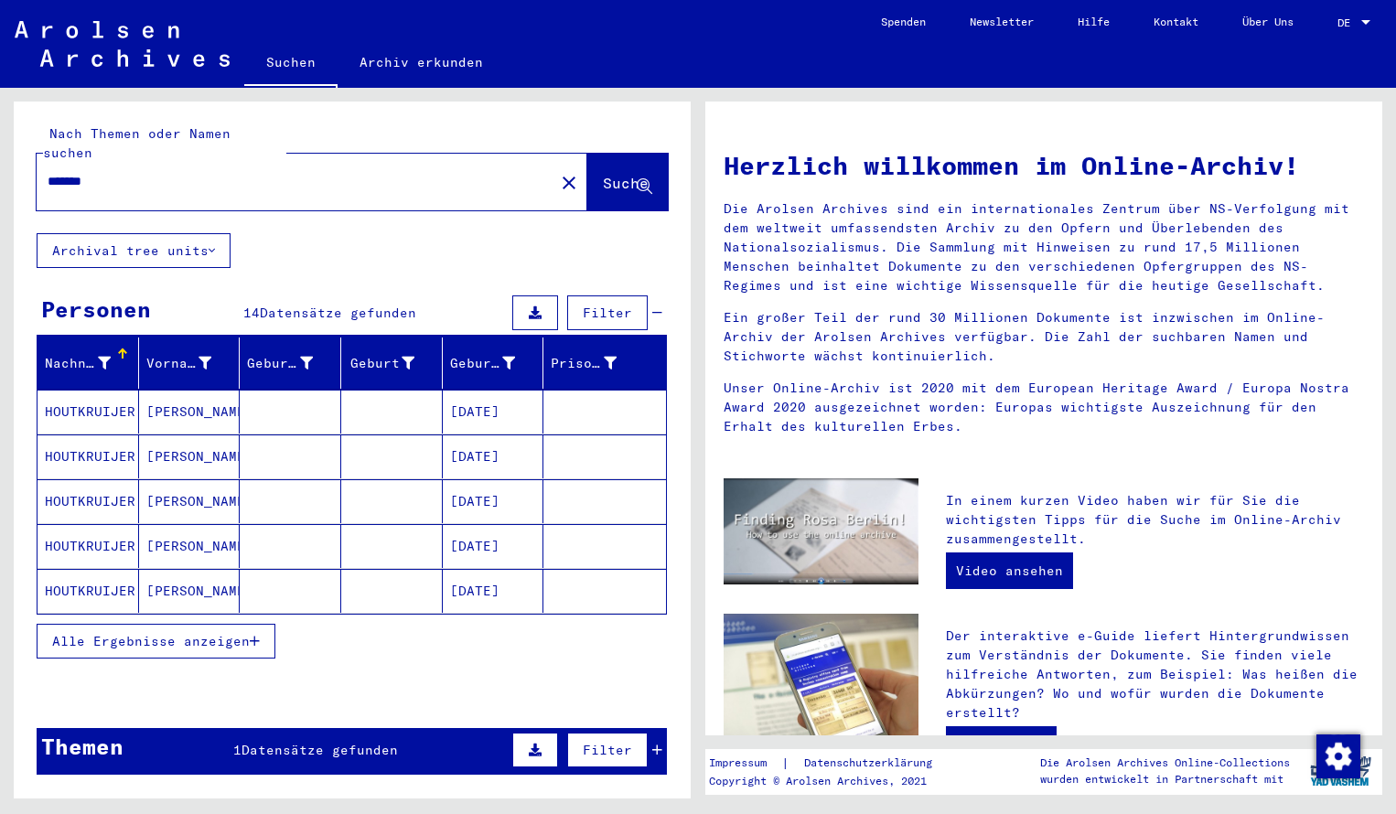
click at [107, 172] on input "*******" at bounding box center [290, 181] width 485 height 19
click at [629, 177] on button "Suche" at bounding box center [627, 182] width 81 height 57
click at [109, 172] on input "*******" at bounding box center [290, 181] width 485 height 19
type input "*******"
click at [612, 174] on span "Suche" at bounding box center [626, 183] width 46 height 18
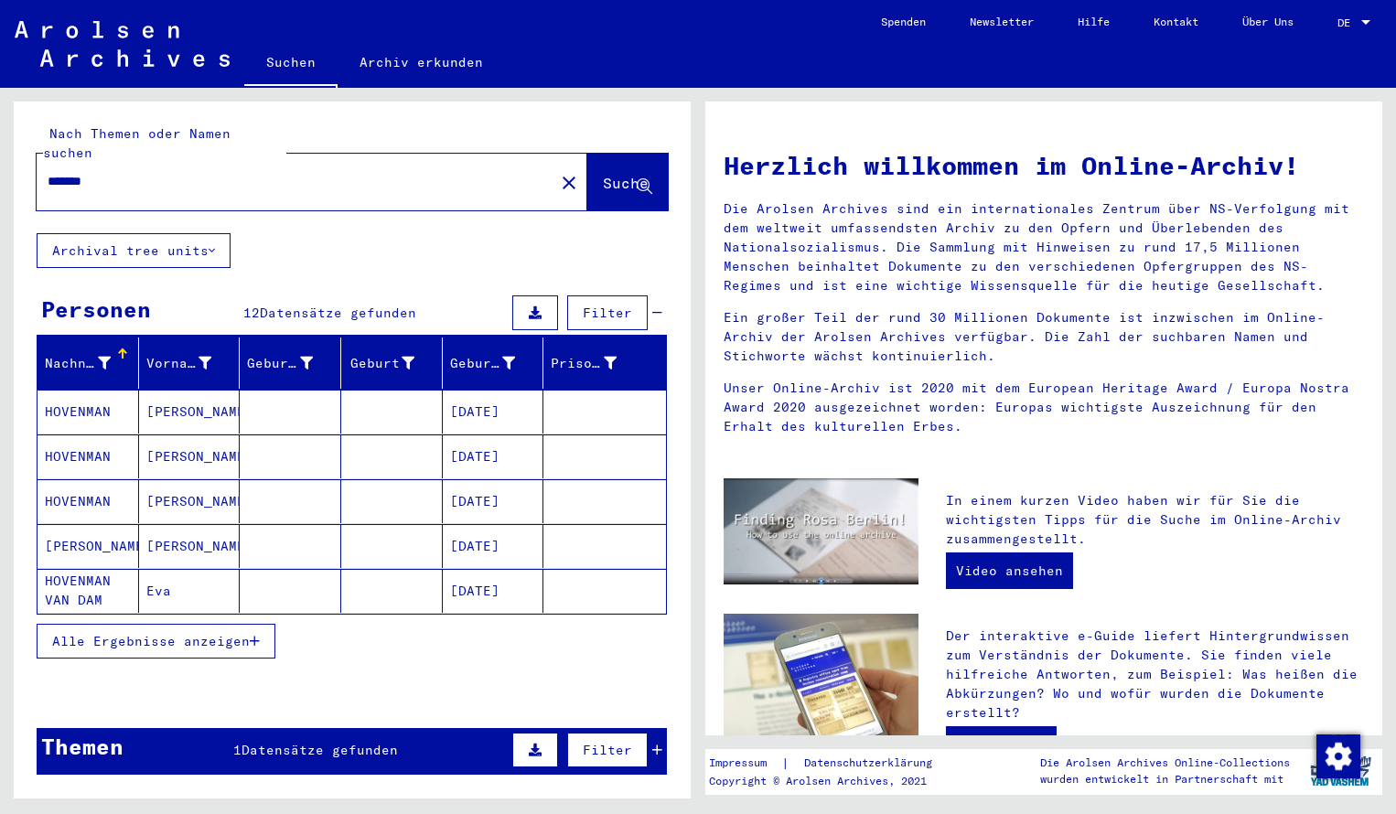
click at [89, 390] on mat-cell "HOVENMAN" at bounding box center [89, 412] width 102 height 44
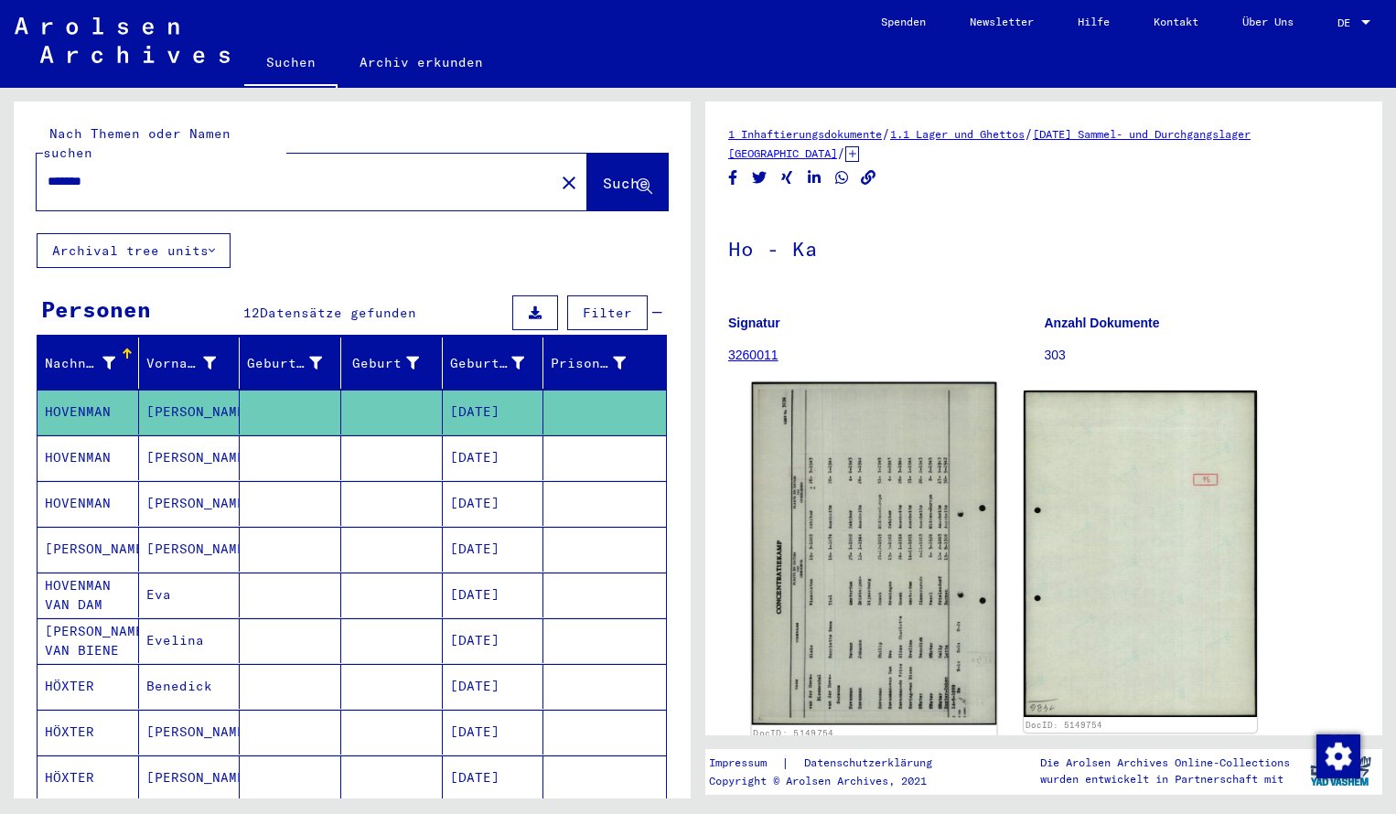
click at [820, 500] on img at bounding box center [874, 554] width 245 height 343
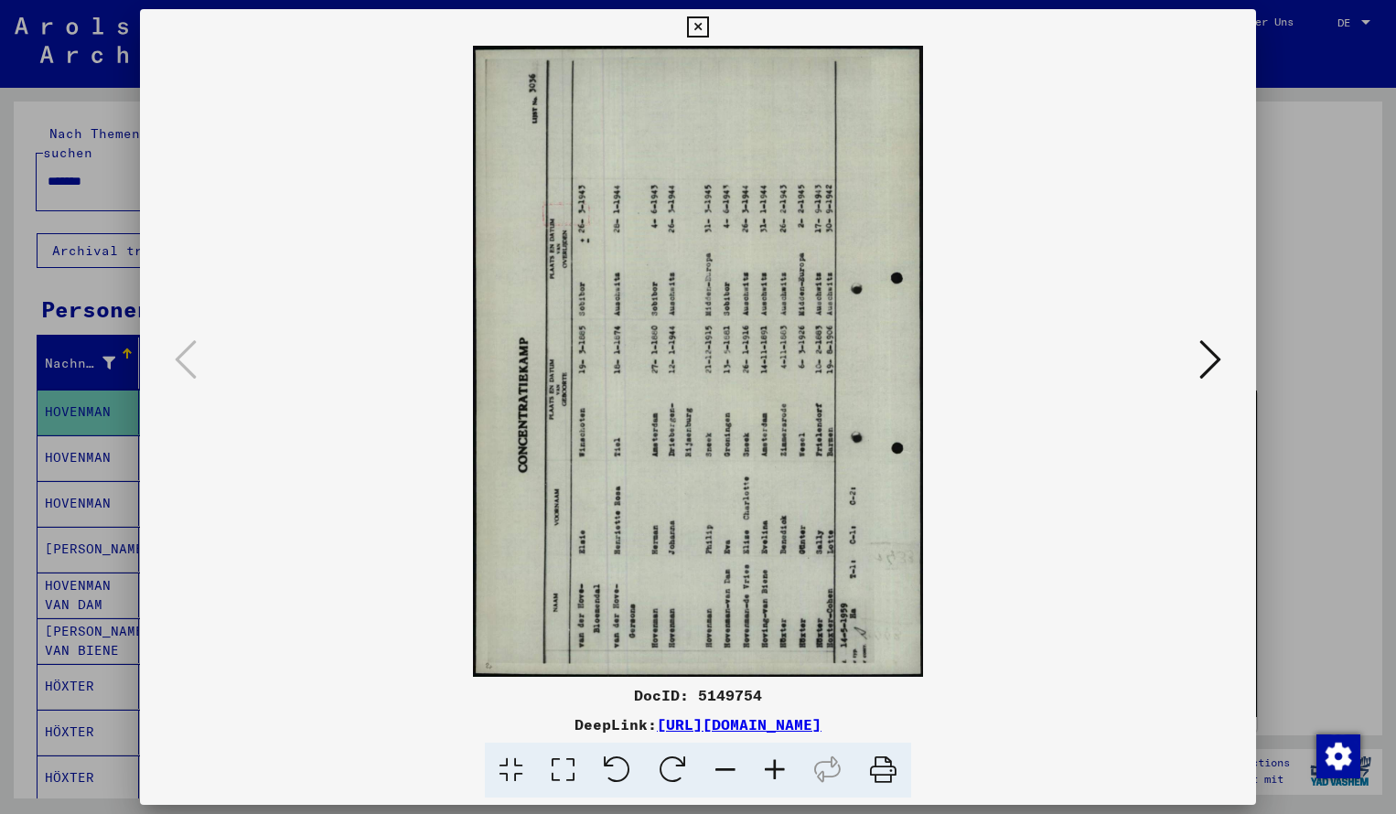
click at [679, 768] on icon at bounding box center [673, 771] width 56 height 56
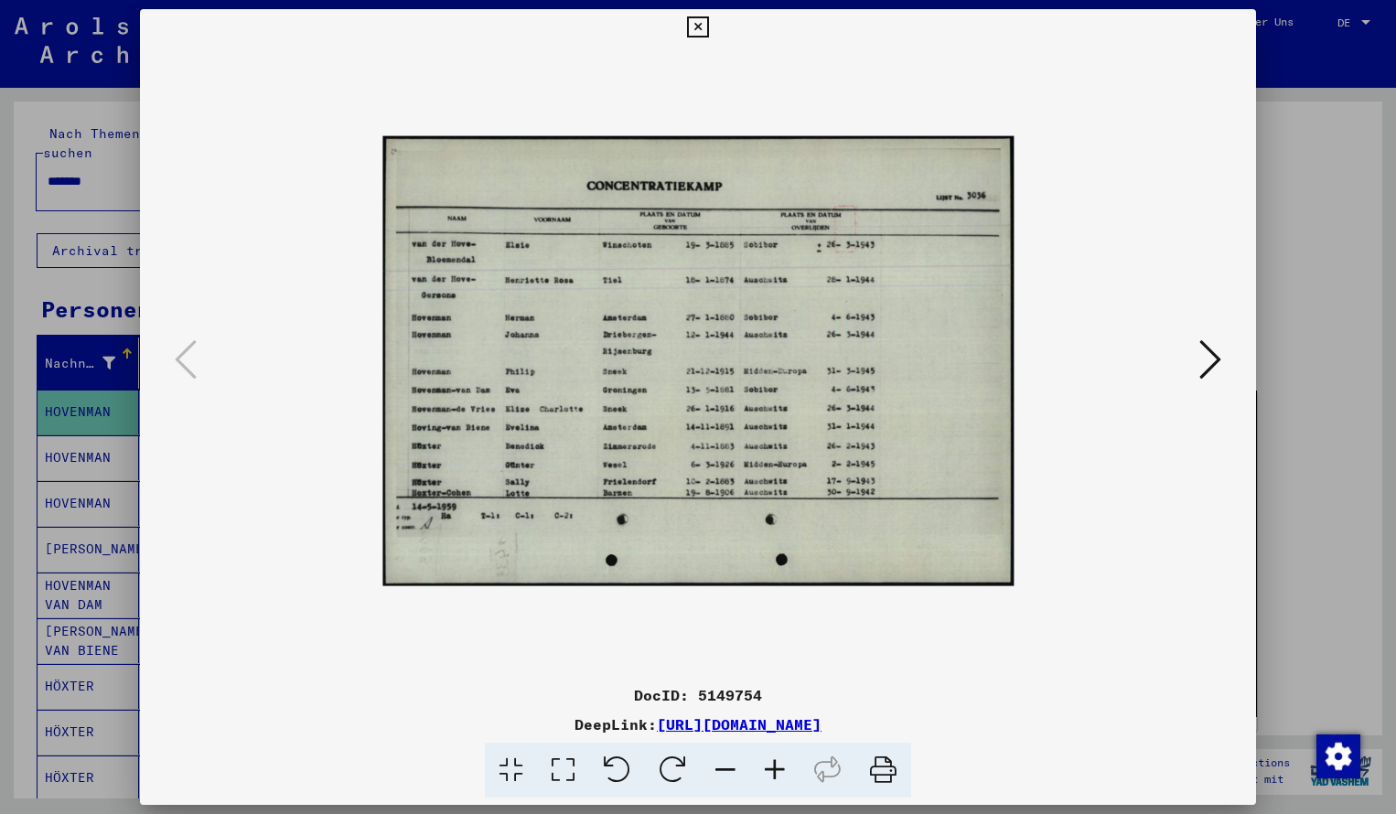
click at [773, 768] on icon at bounding box center [774, 771] width 49 height 56
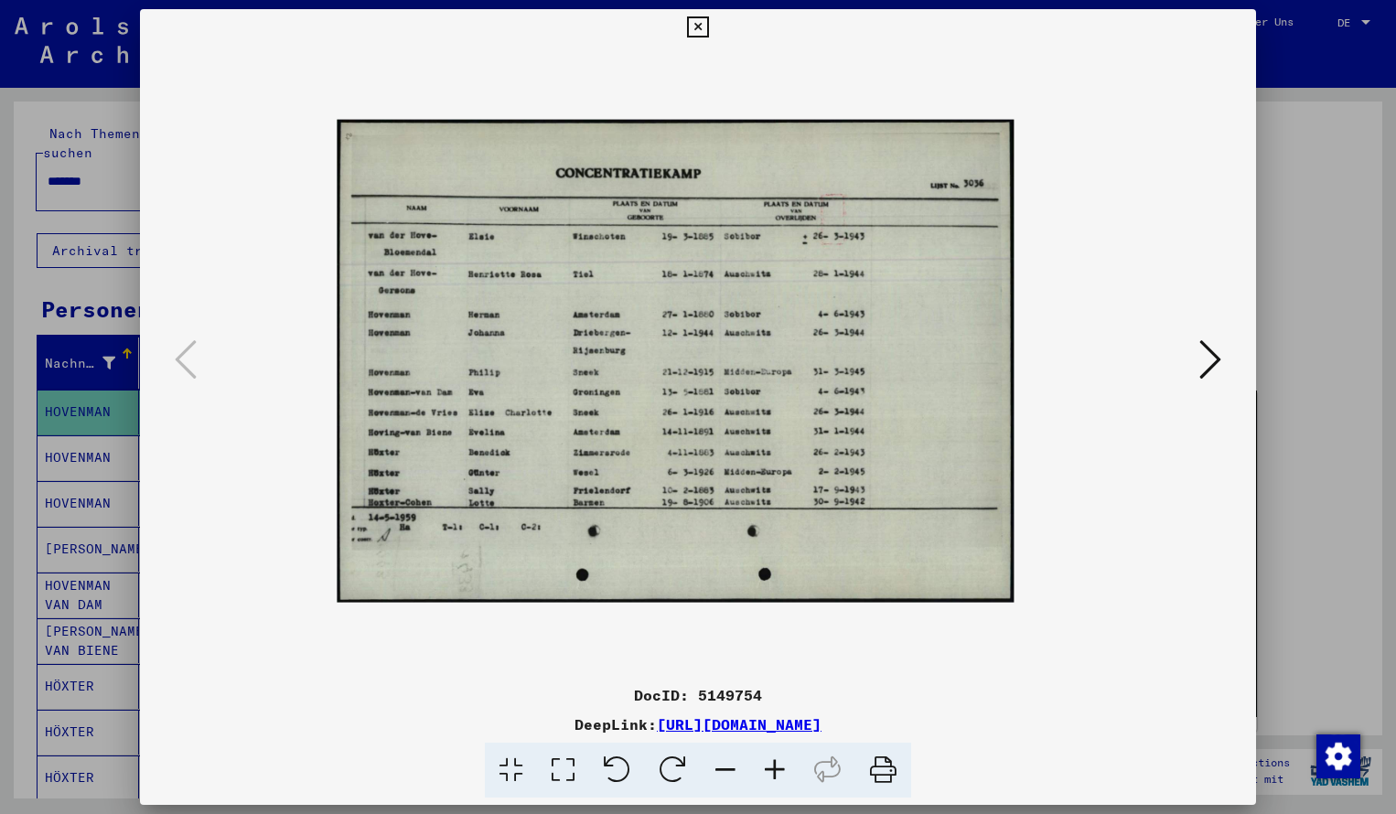
click at [773, 768] on icon at bounding box center [774, 771] width 49 height 56
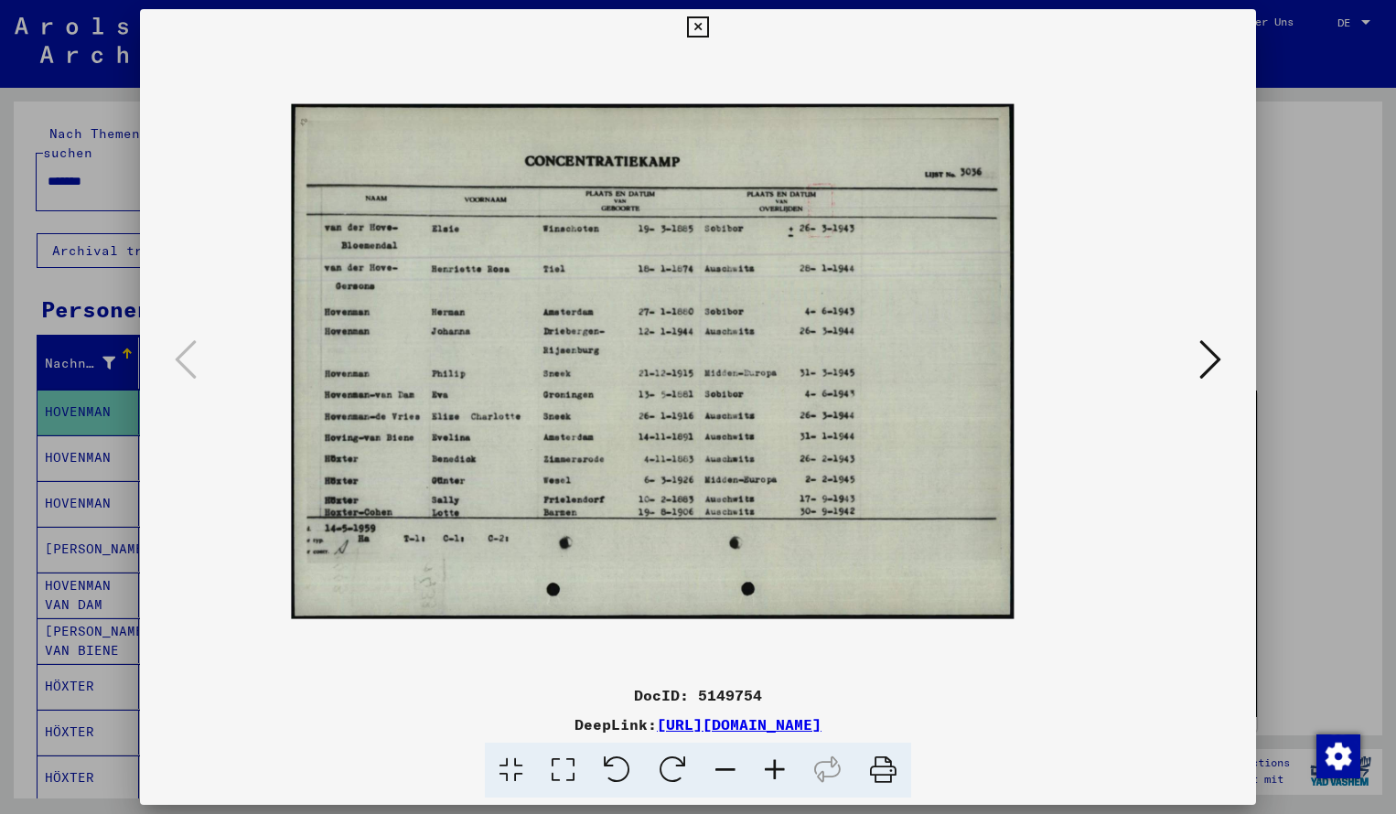
click at [773, 768] on icon at bounding box center [774, 771] width 49 height 56
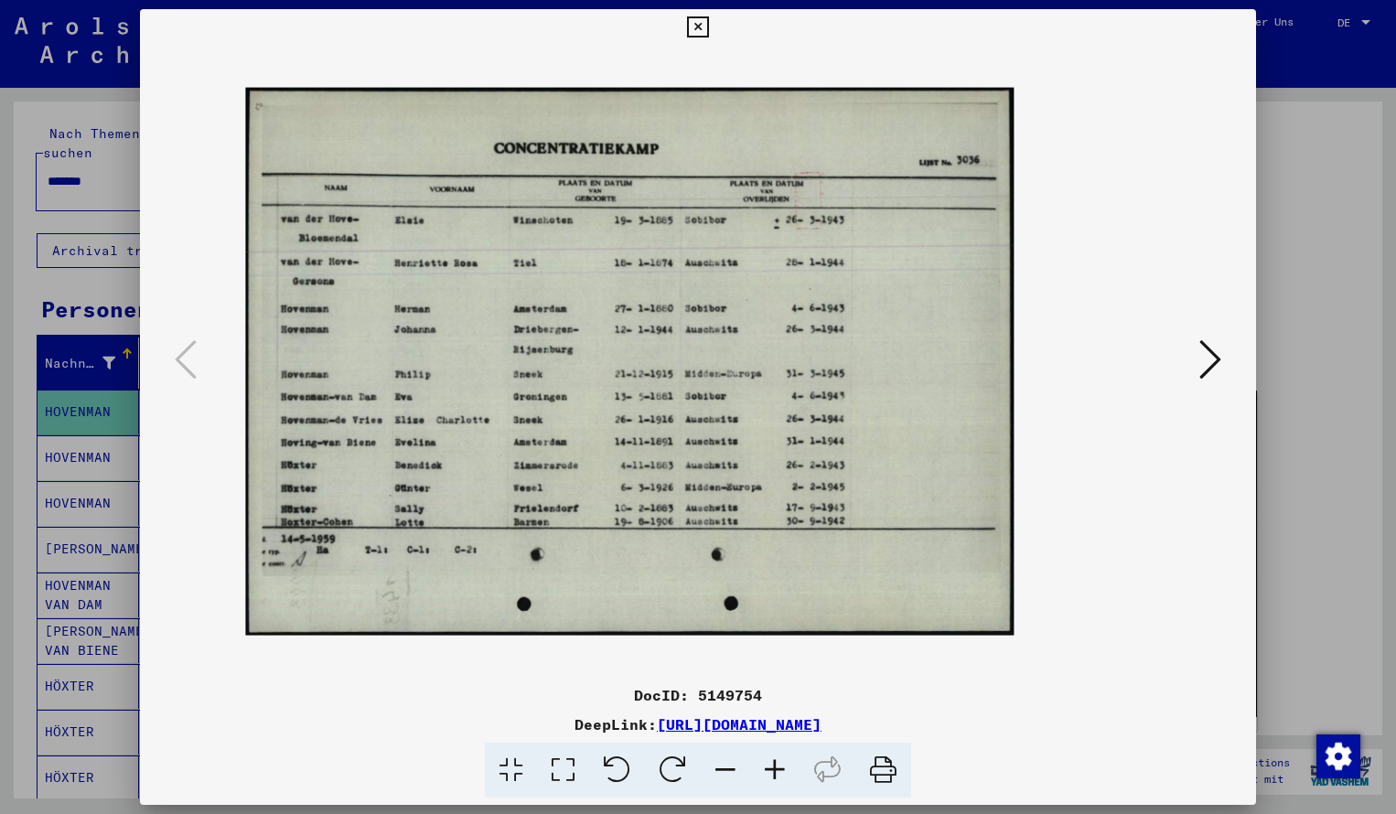
click at [773, 768] on icon at bounding box center [774, 771] width 49 height 56
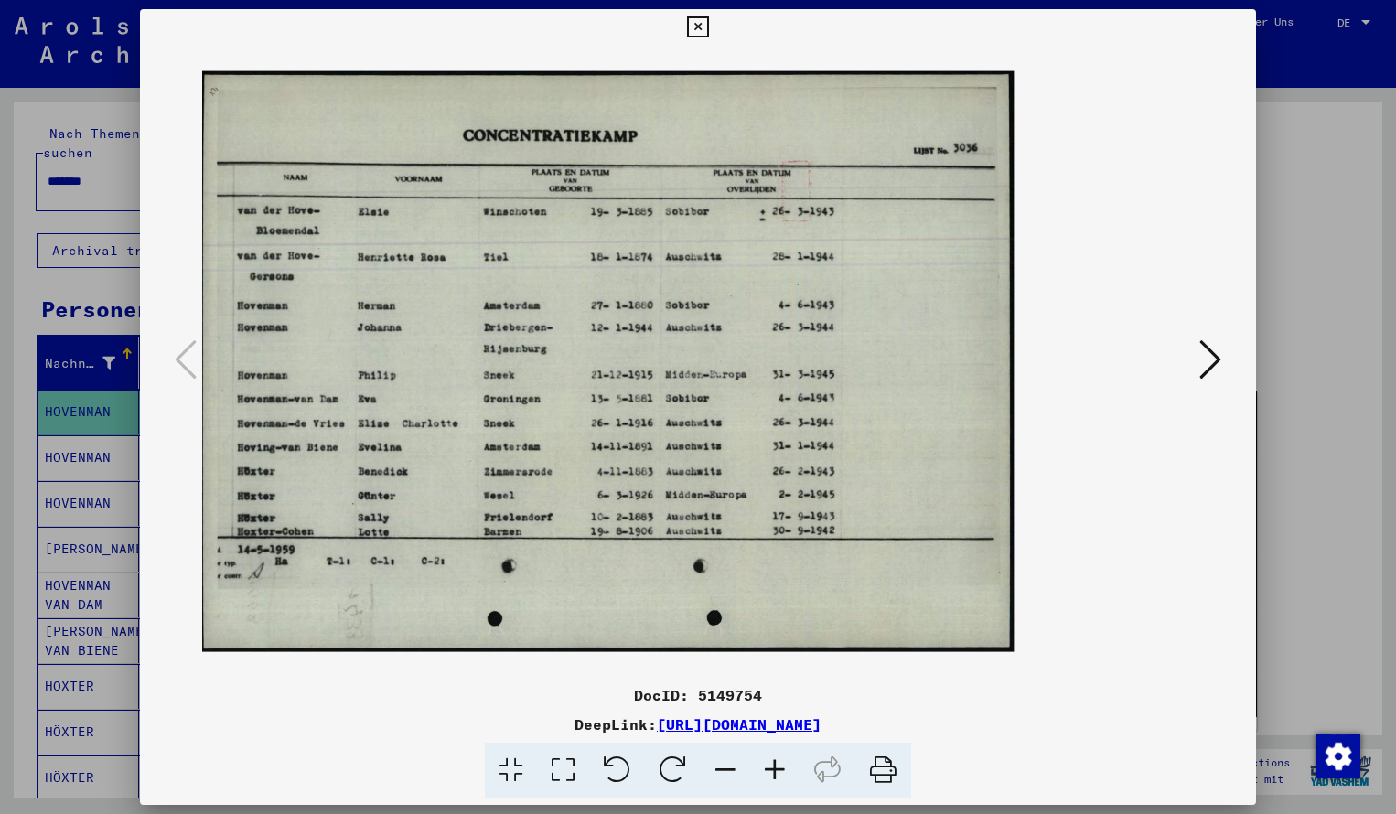
click at [773, 768] on icon at bounding box center [774, 771] width 49 height 56
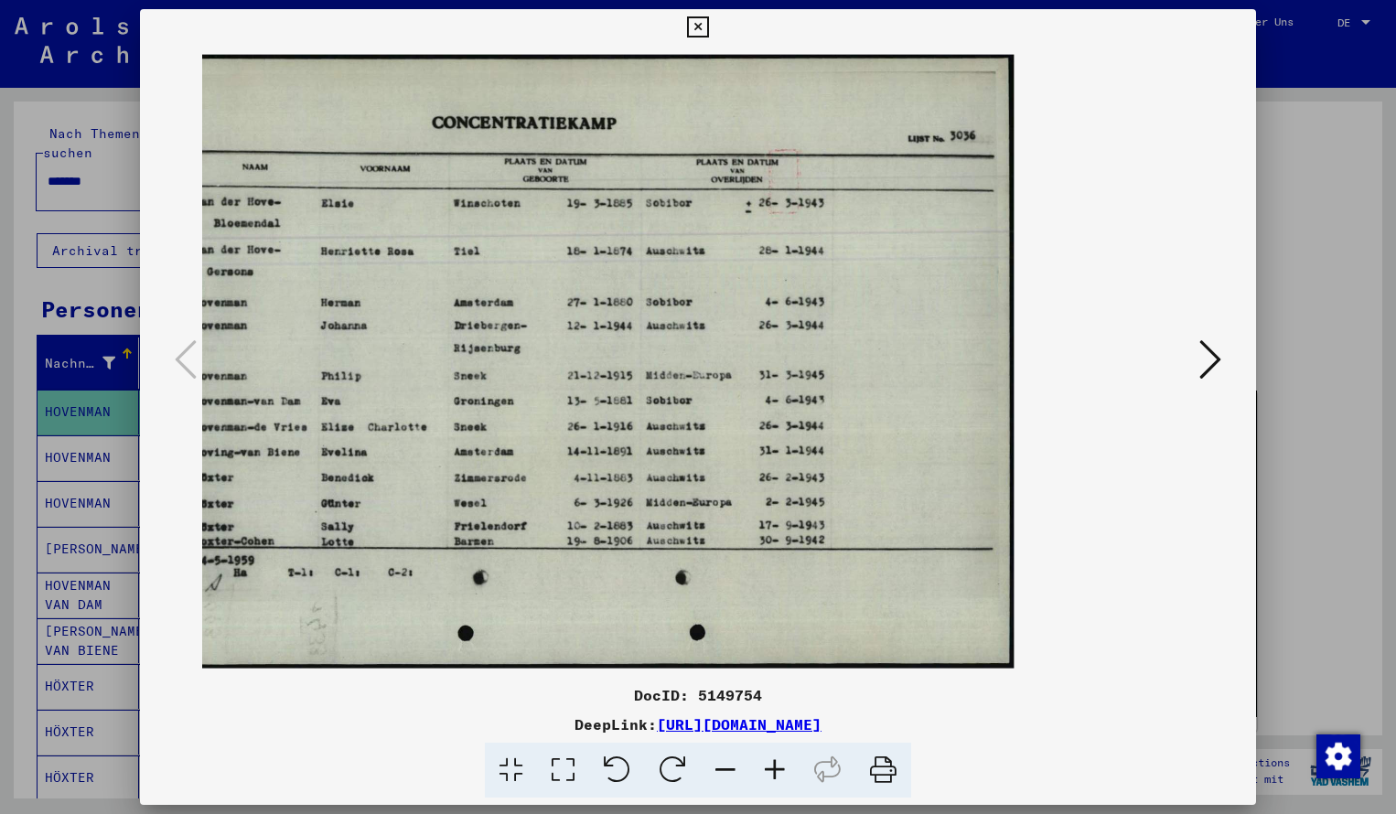
click at [727, 770] on icon at bounding box center [725, 771] width 49 height 56
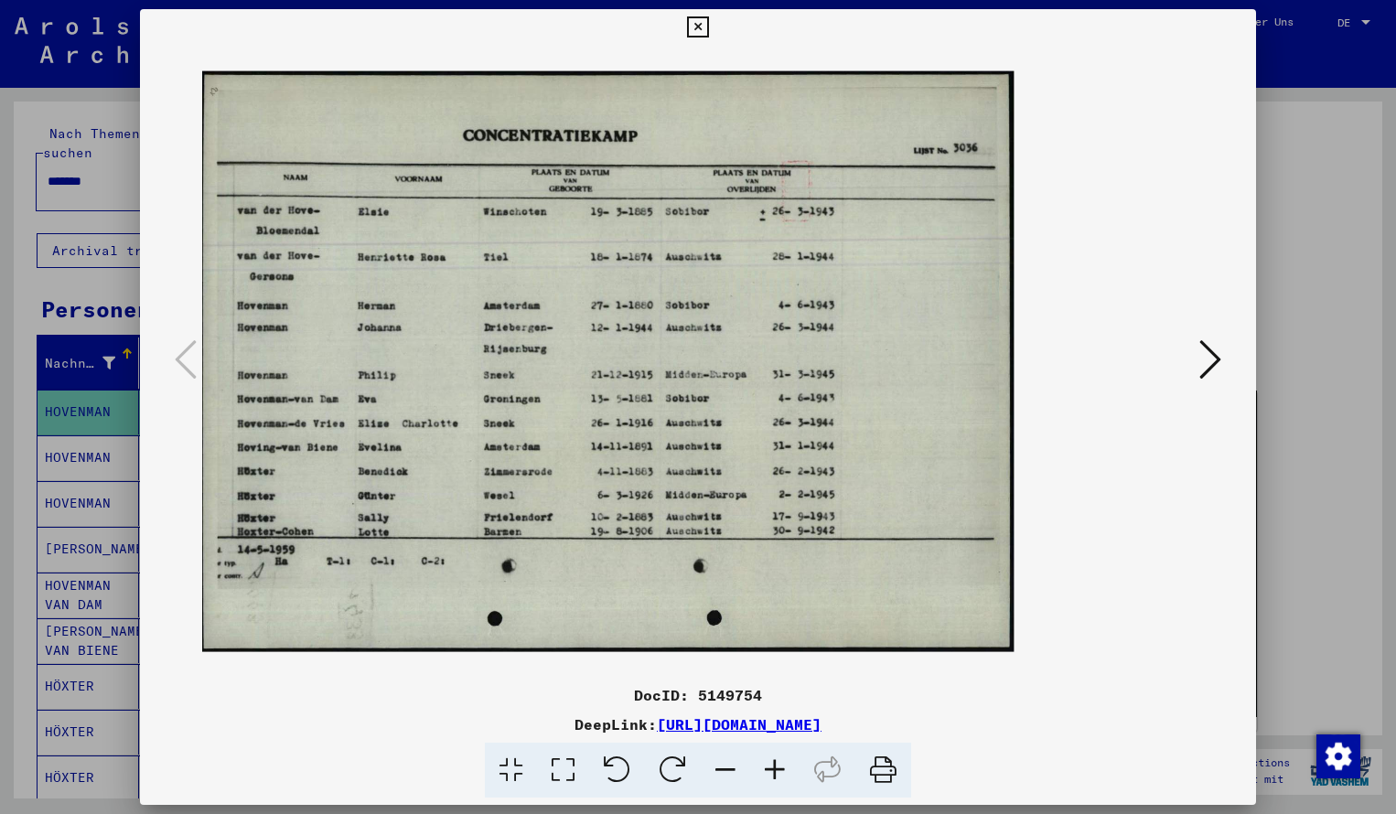
click at [708, 28] on icon at bounding box center [697, 27] width 21 height 22
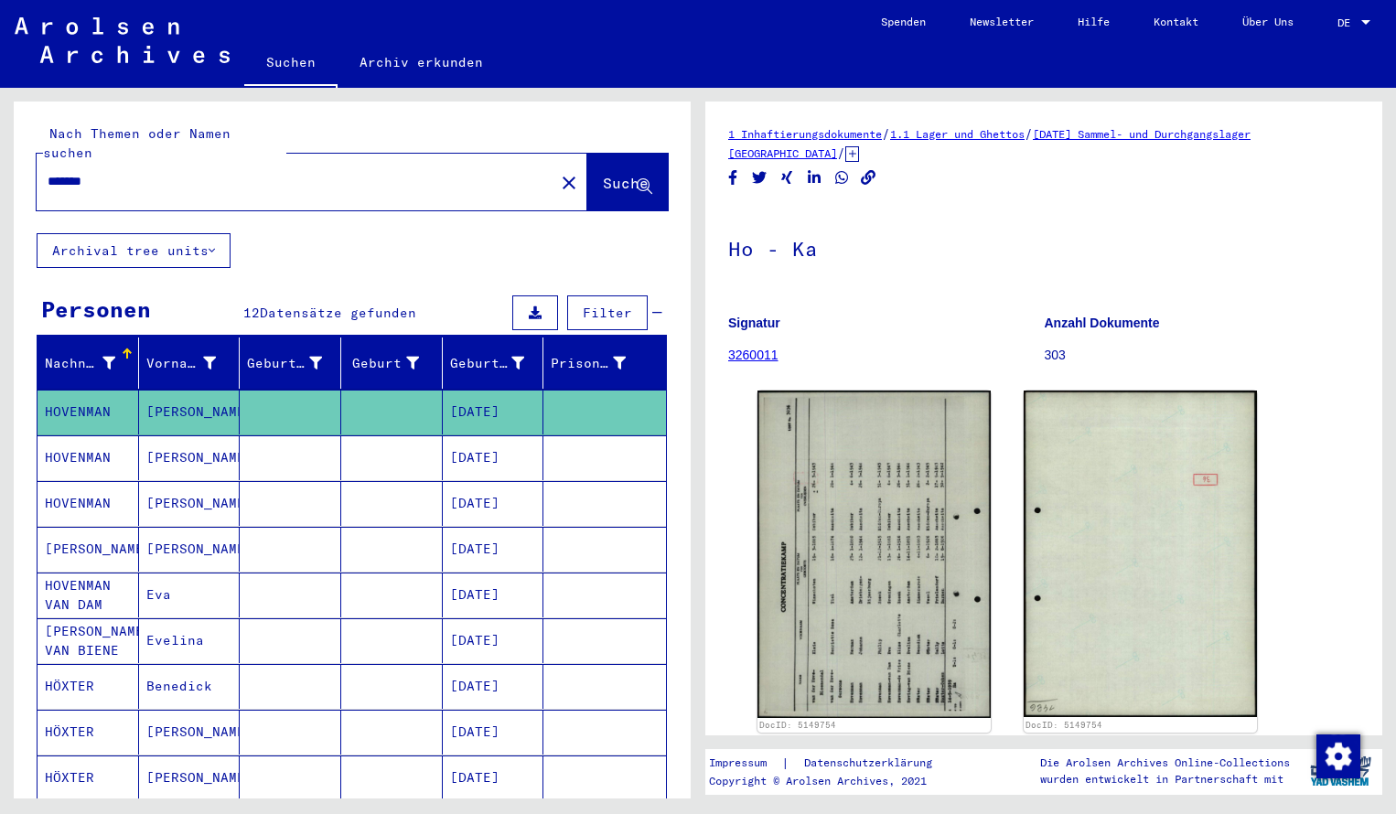
click at [558, 172] on mat-icon "close" at bounding box center [569, 183] width 22 height 22
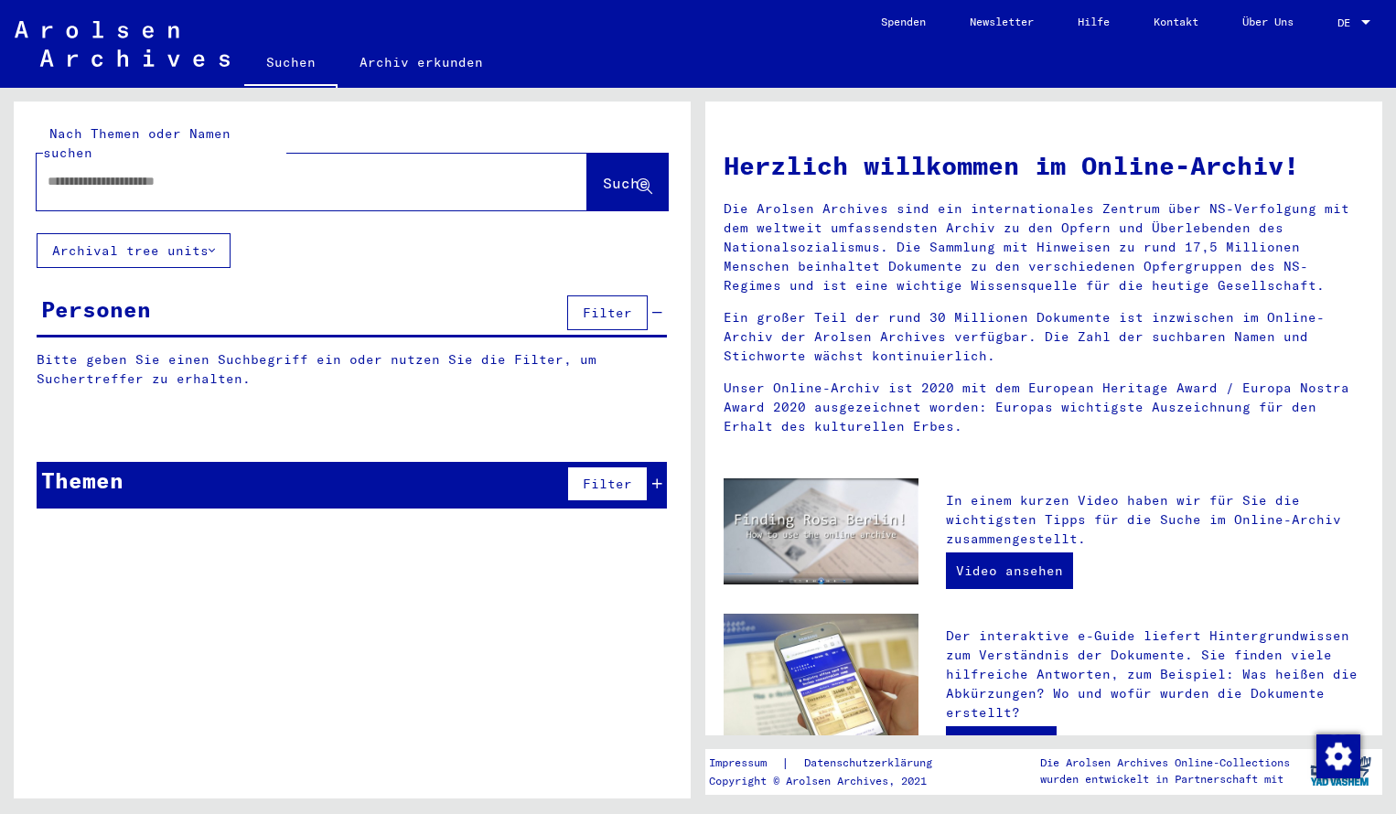
click at [211, 172] on input "text" at bounding box center [290, 181] width 485 height 19
type input "**********"
click at [603, 174] on span "Suche" at bounding box center [626, 183] width 46 height 18
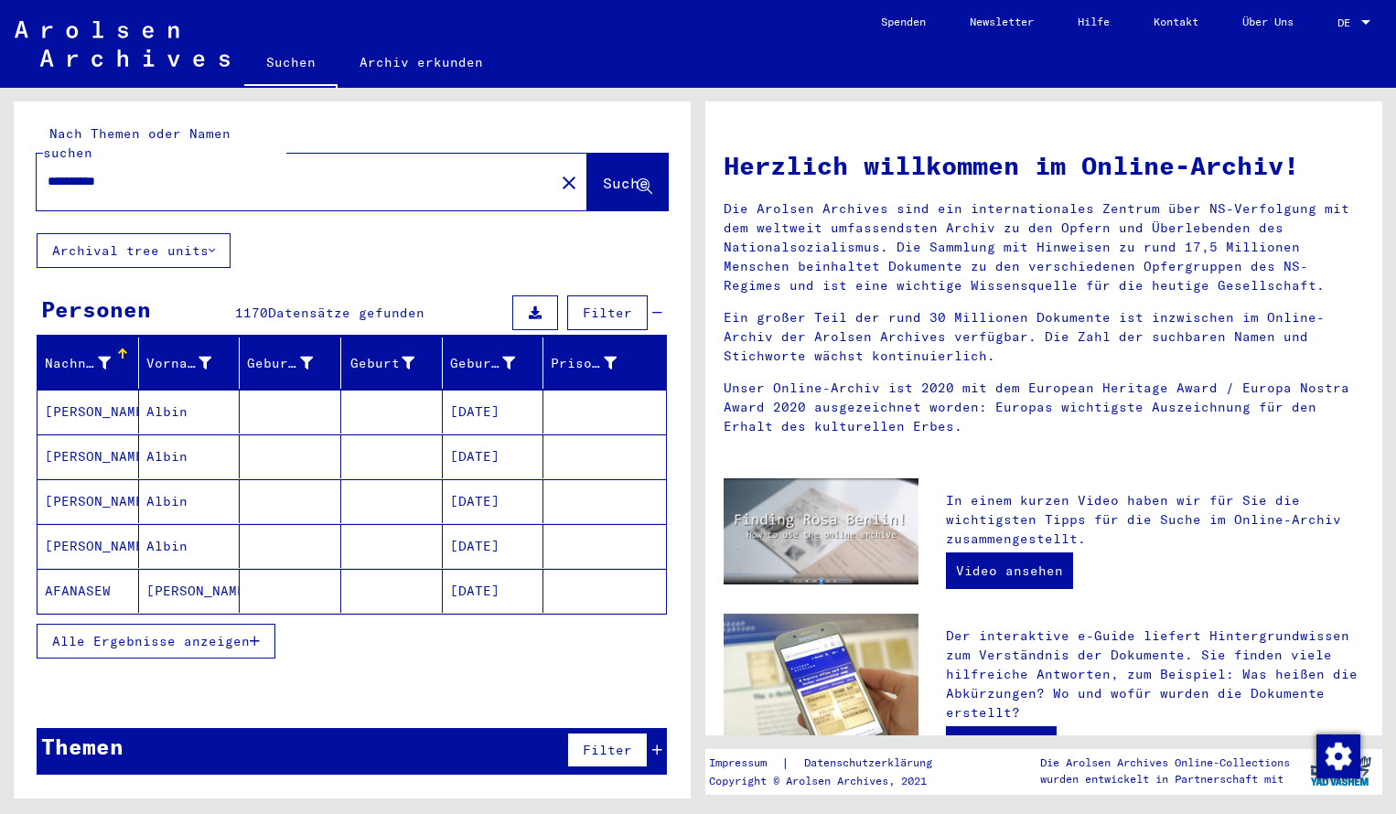
click at [179, 624] on button "Alle Ergebnisse anzeigen" at bounding box center [156, 641] width 239 height 35
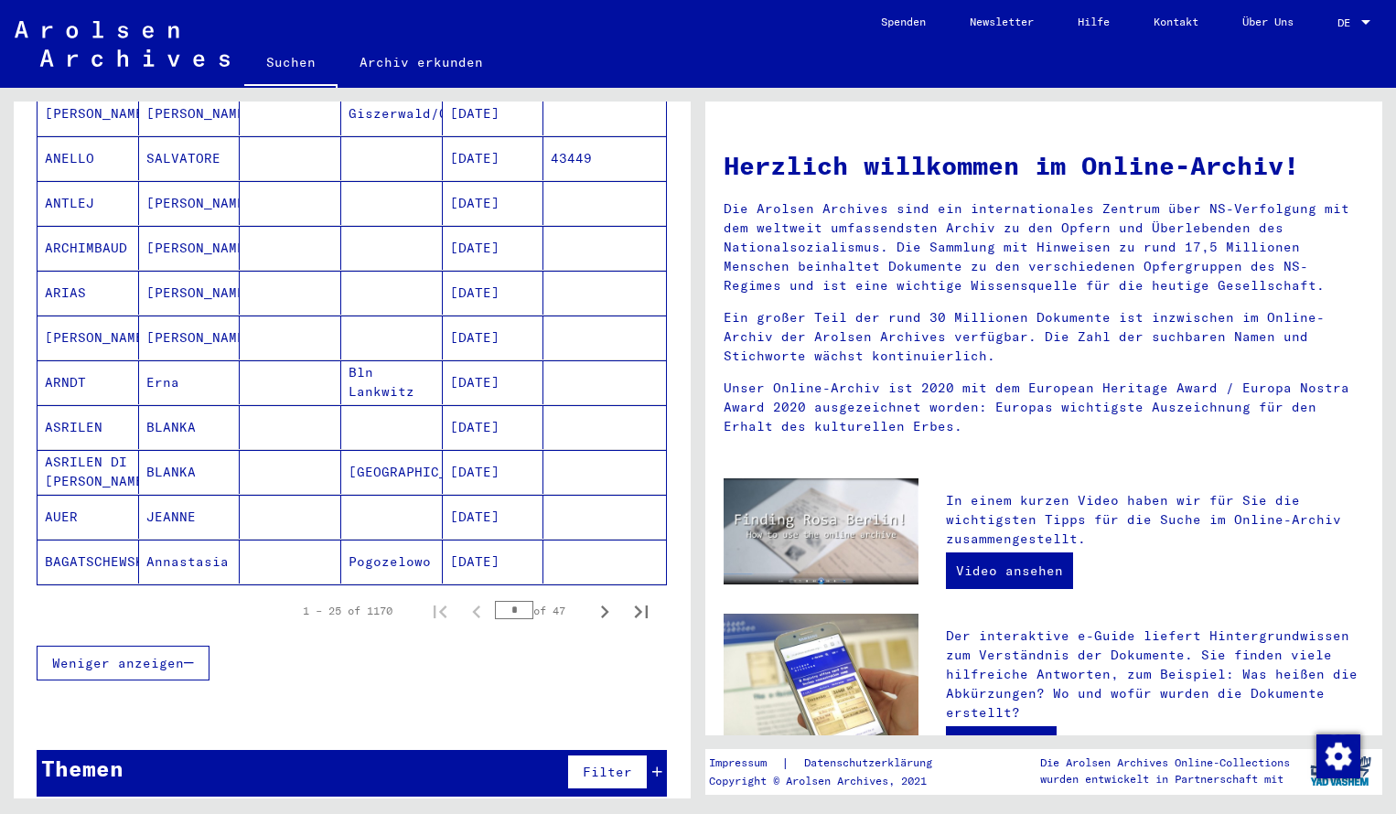
scroll to position [925, 0]
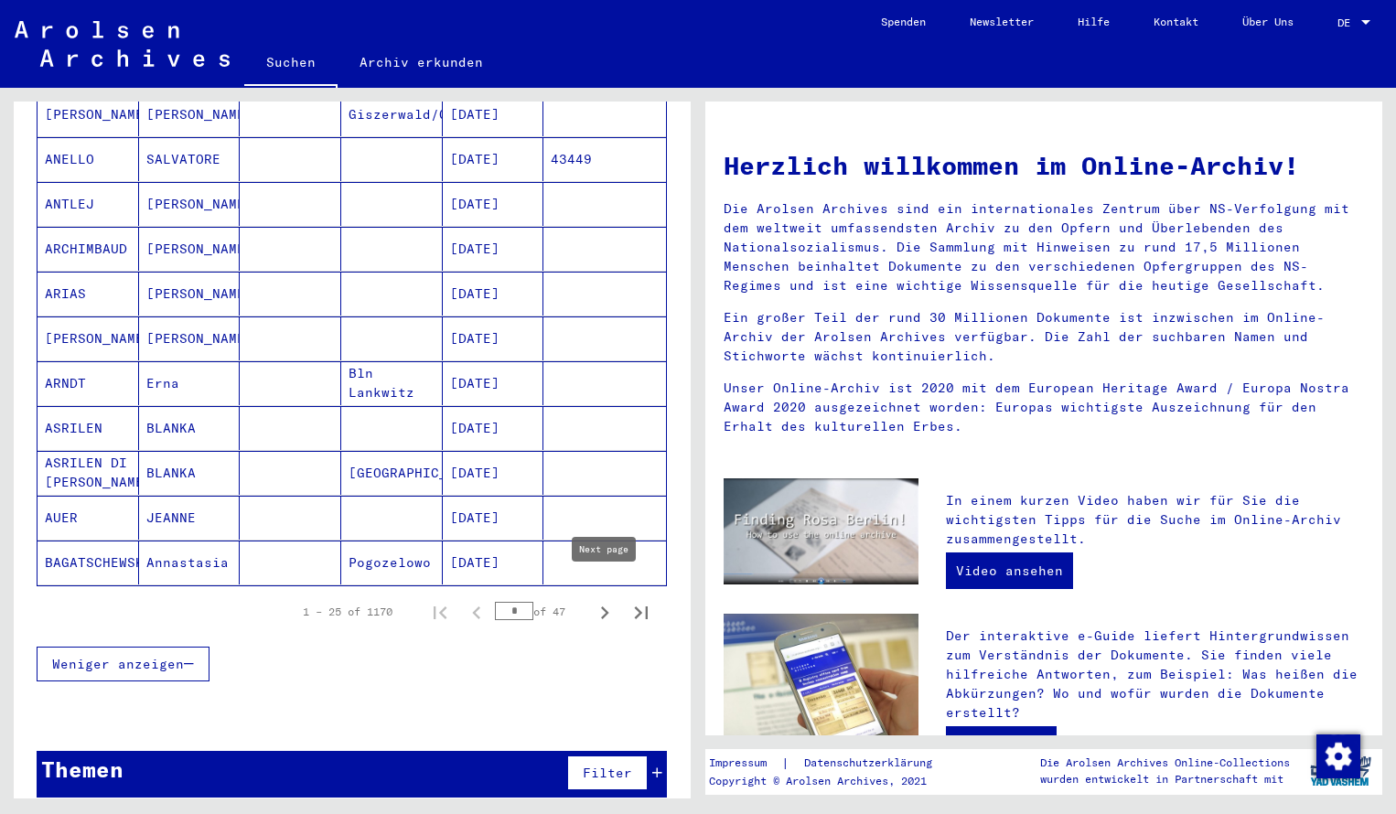
click at [610, 600] on icon "Next page" at bounding box center [605, 613] width 26 height 26
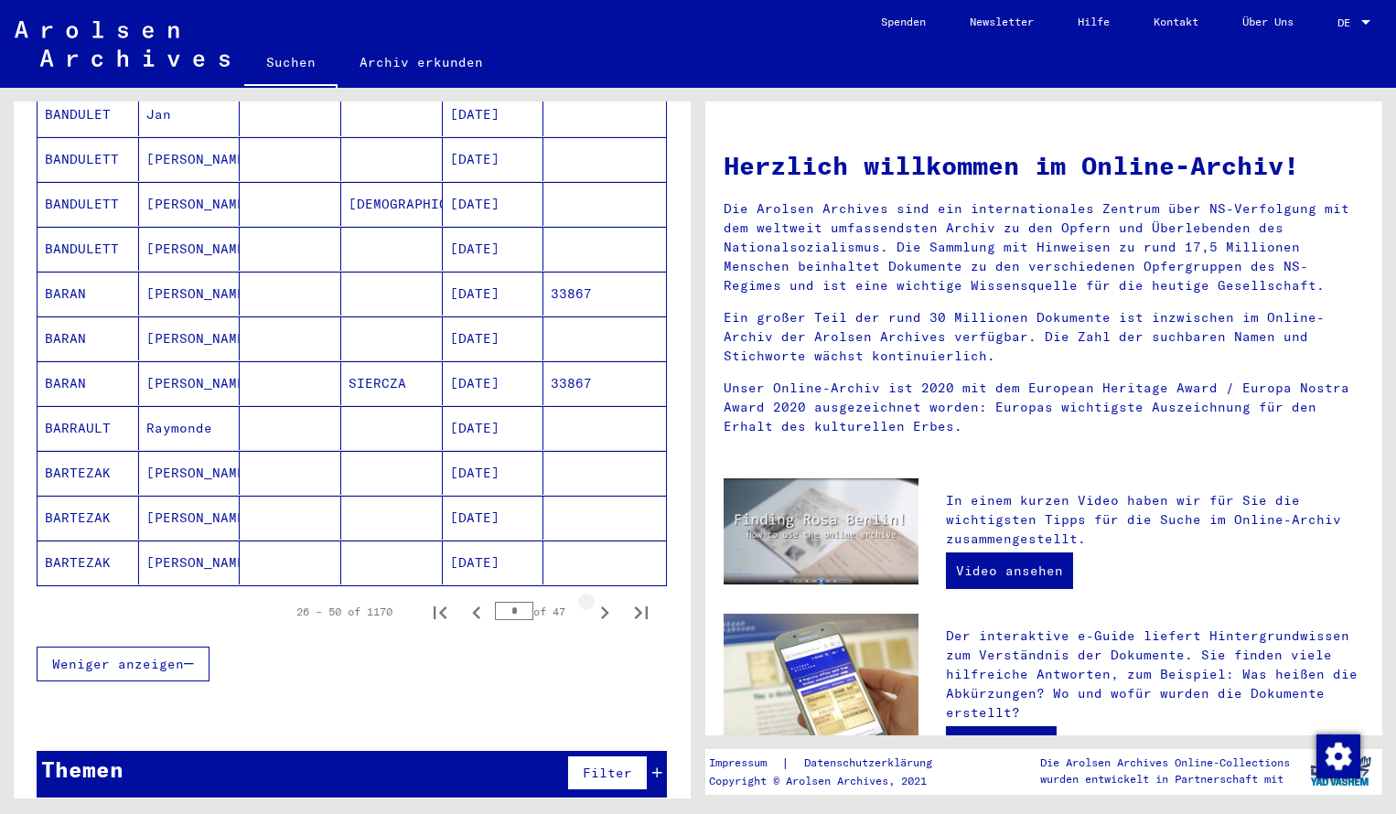
click at [610, 600] on icon "Next page" at bounding box center [605, 613] width 26 height 26
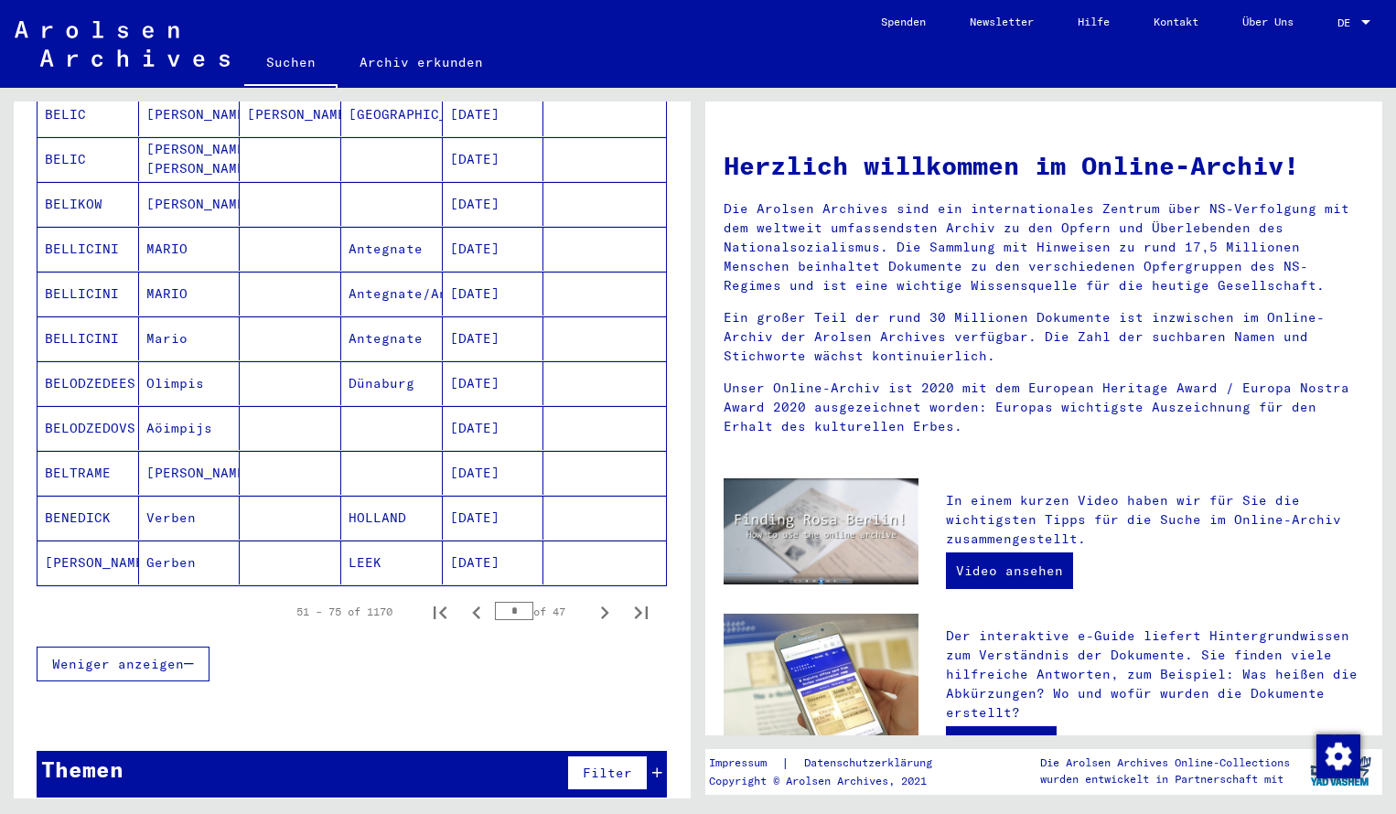
click at [610, 600] on icon "Next page" at bounding box center [605, 613] width 26 height 26
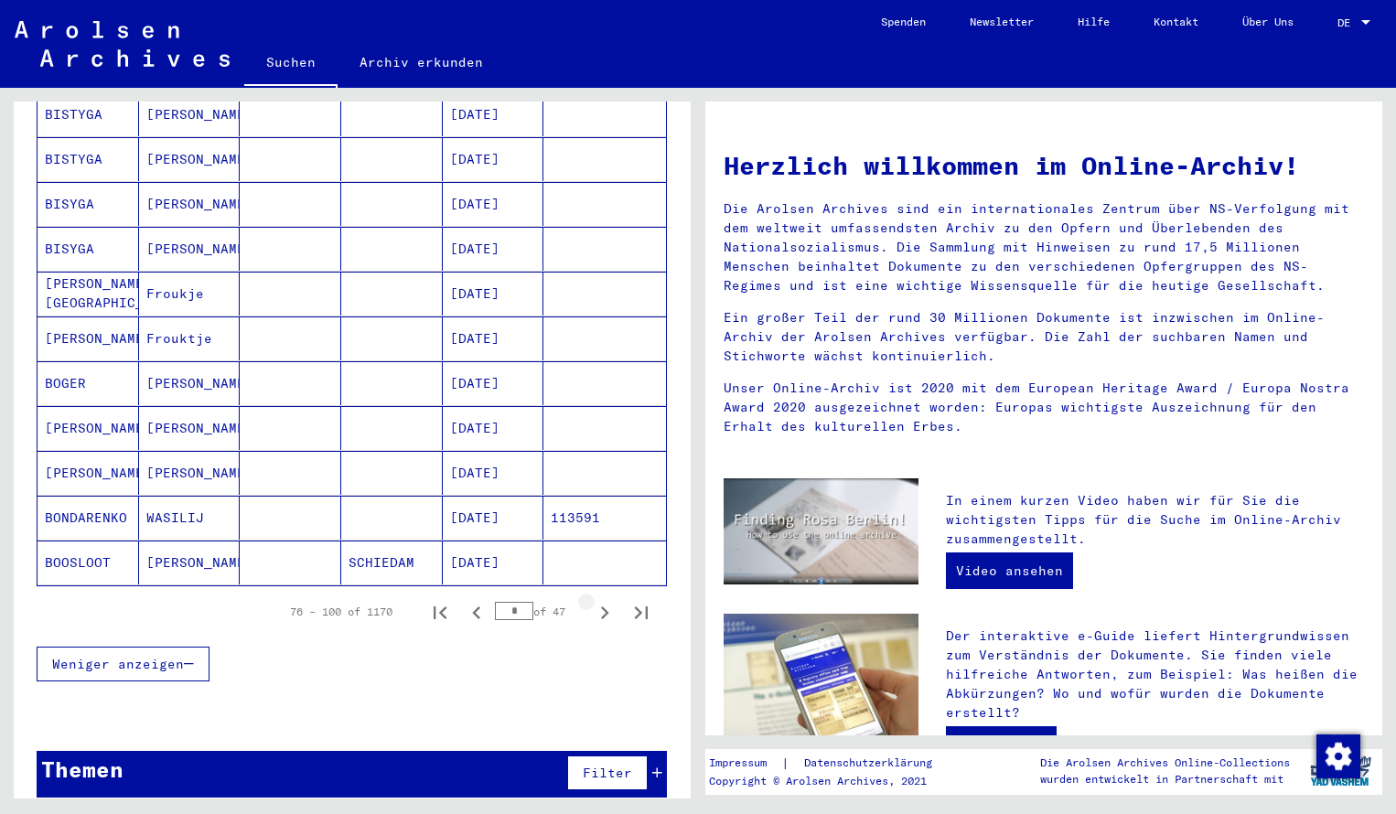
click at [610, 600] on icon "Next page" at bounding box center [605, 613] width 26 height 26
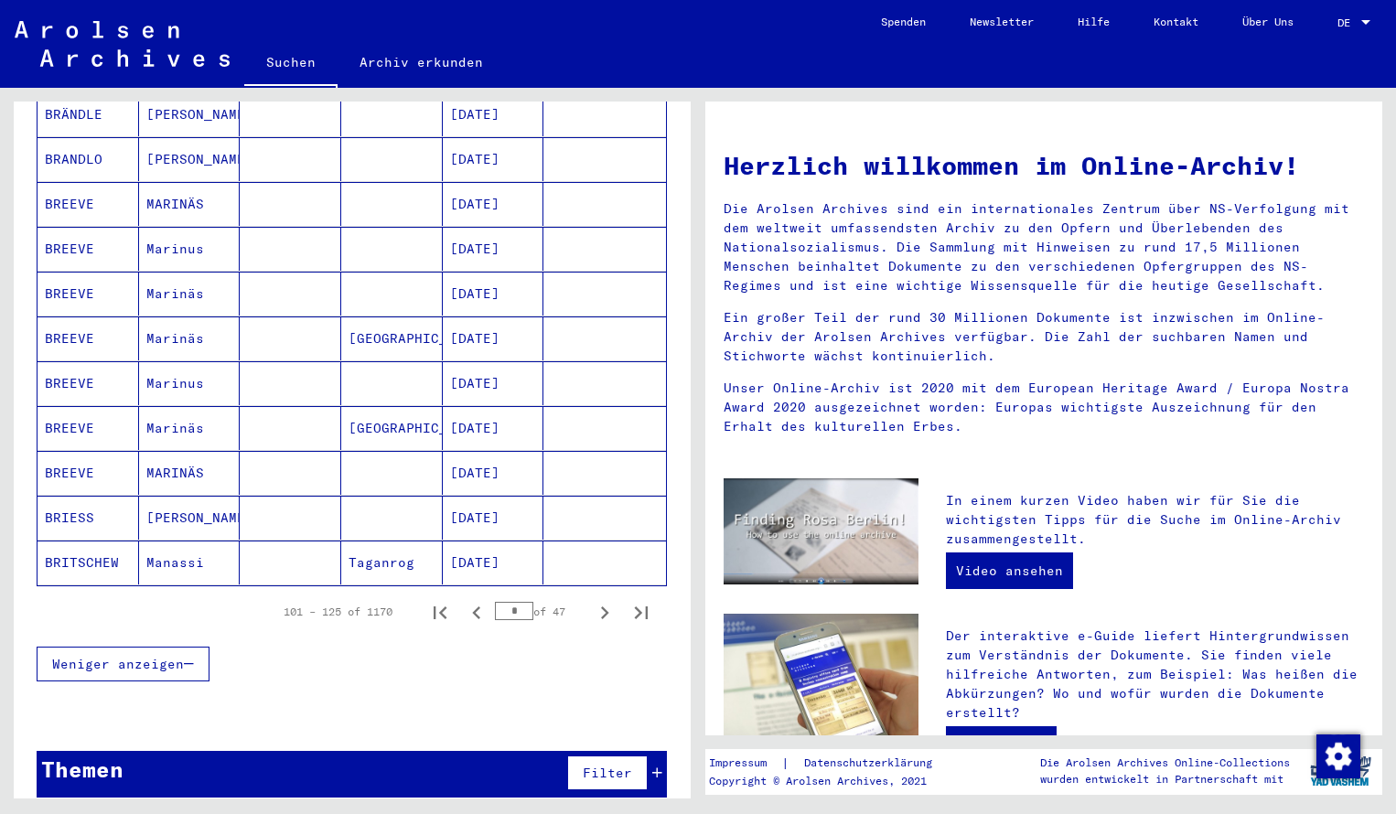
click at [610, 600] on icon "Next page" at bounding box center [605, 613] width 26 height 26
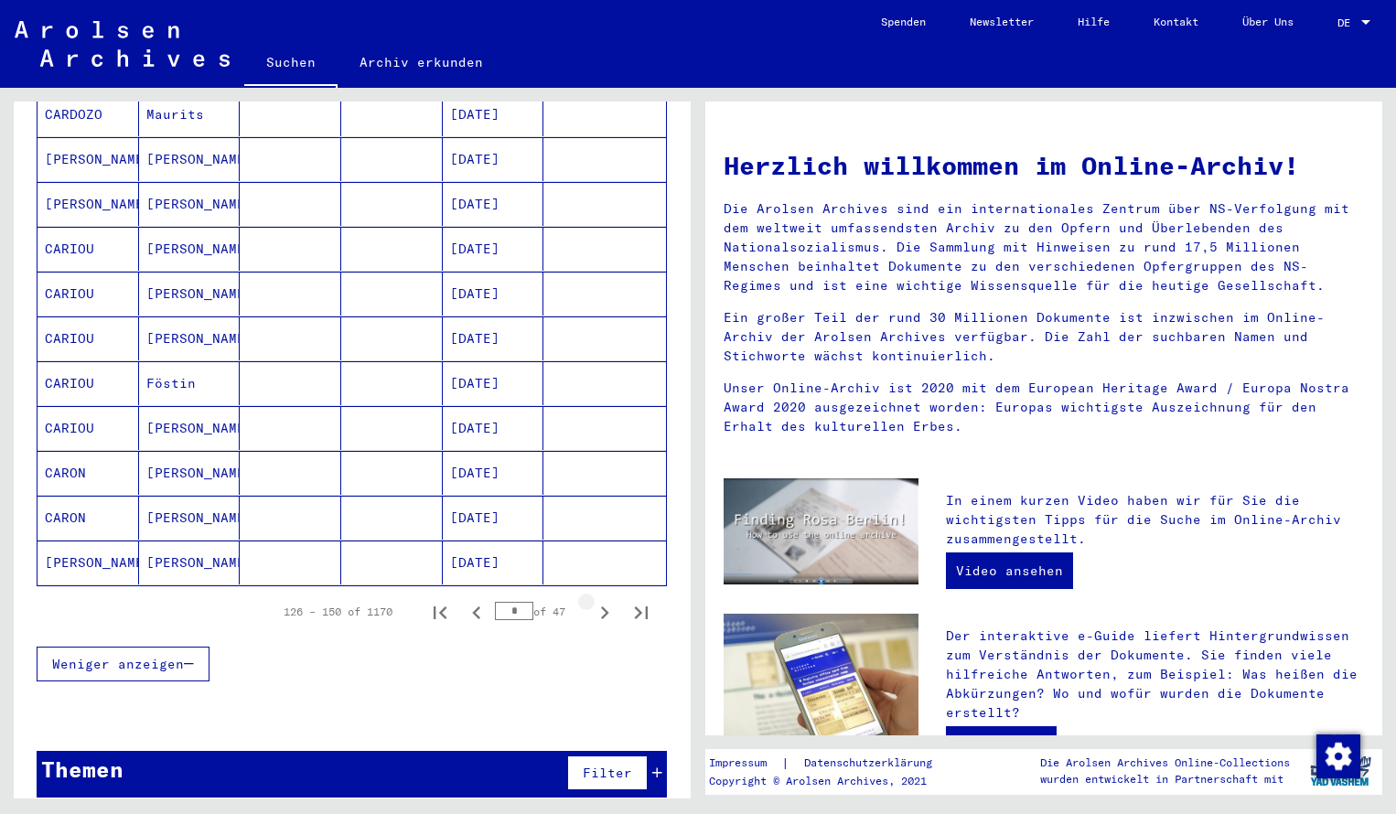
click at [610, 600] on icon "Next page" at bounding box center [605, 613] width 26 height 26
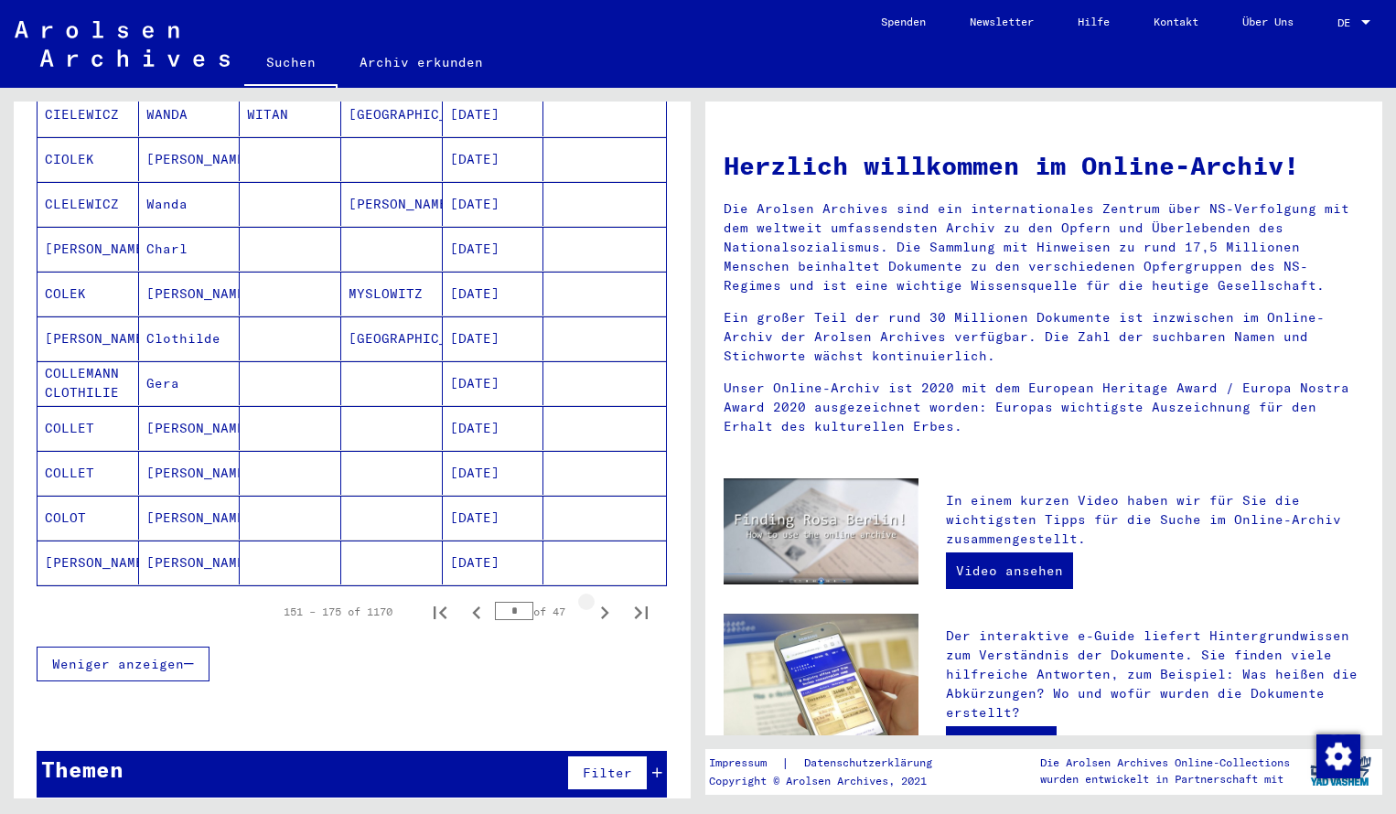
click at [610, 600] on icon "Next page" at bounding box center [605, 613] width 26 height 26
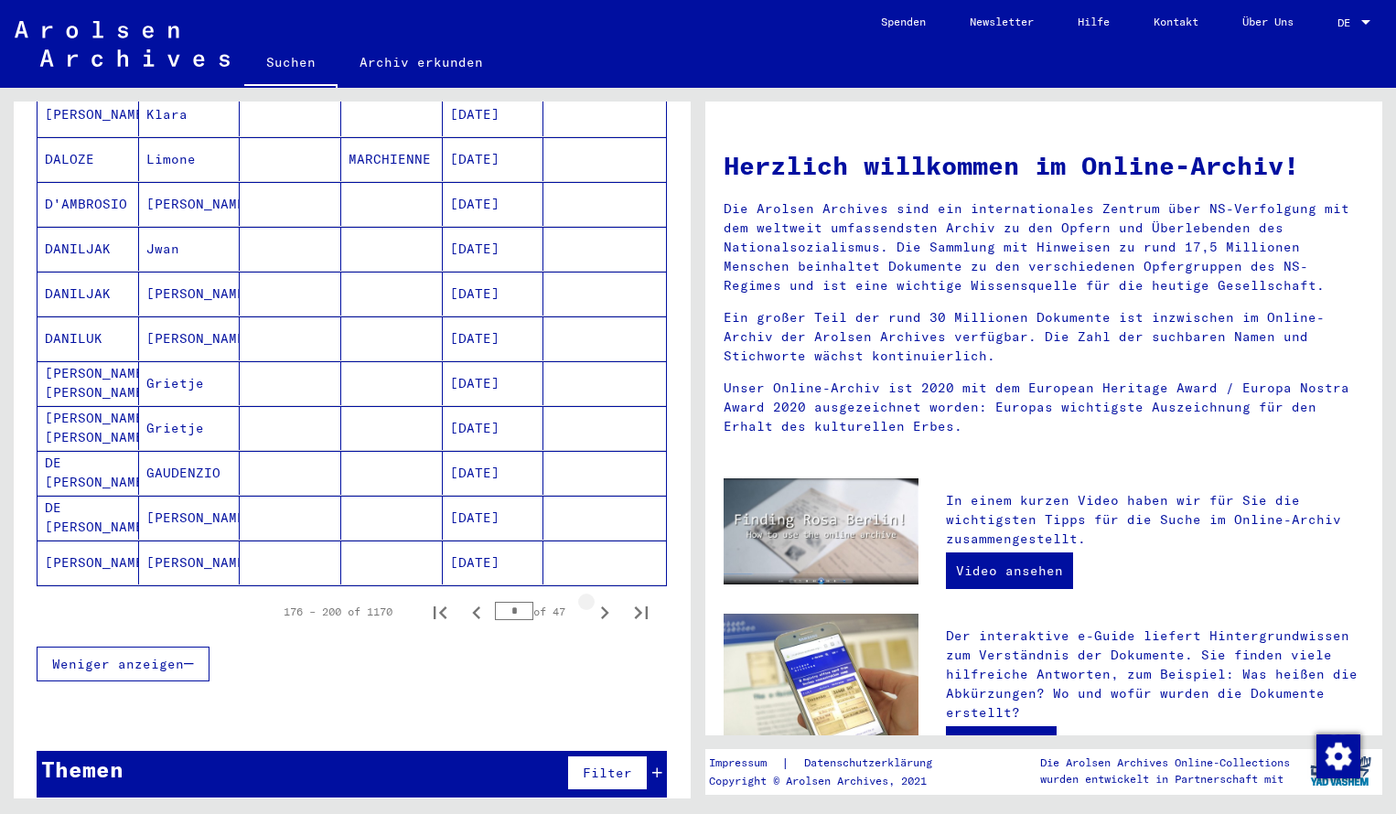
click at [610, 600] on icon "Next page" at bounding box center [605, 613] width 26 height 26
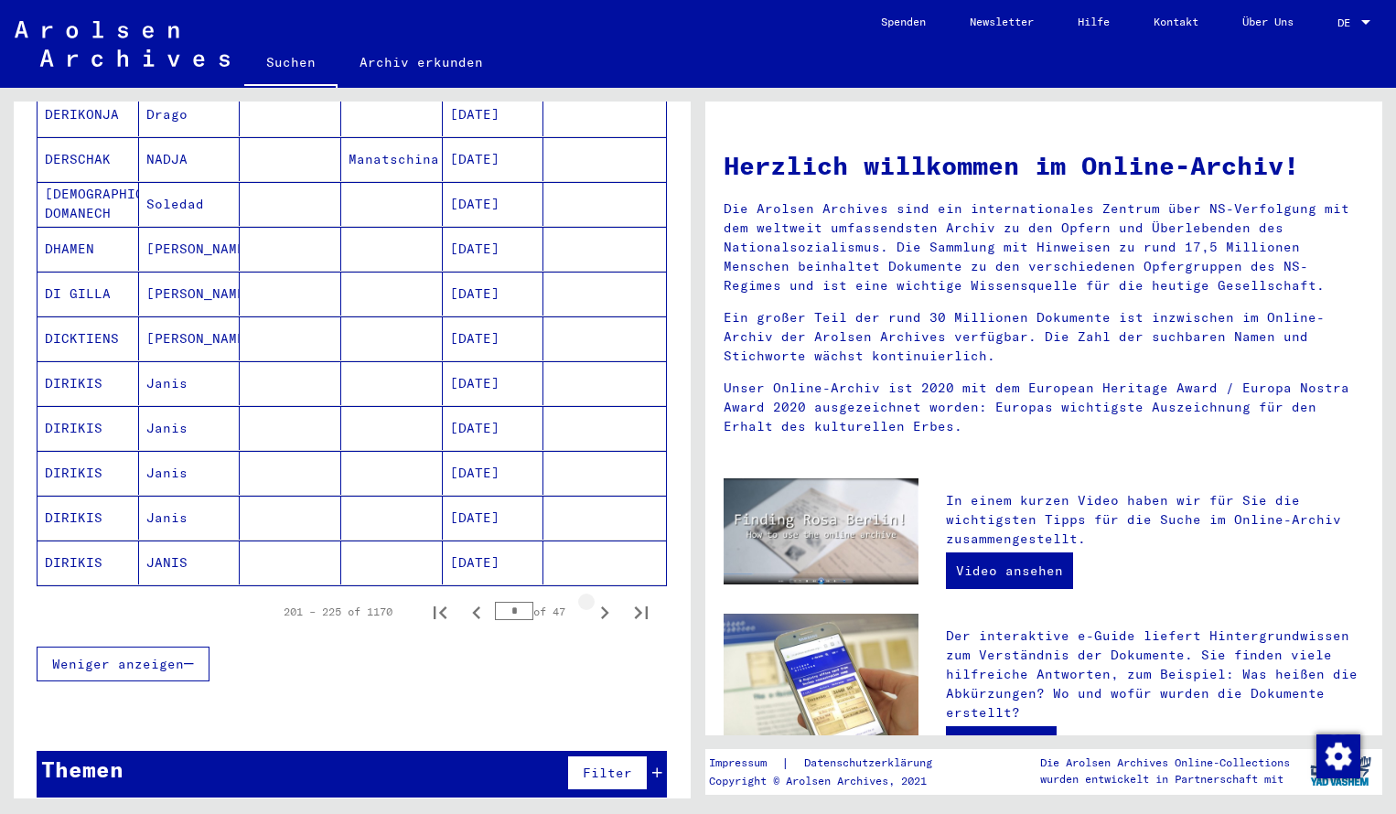
click at [610, 600] on icon "Next page" at bounding box center [605, 613] width 26 height 26
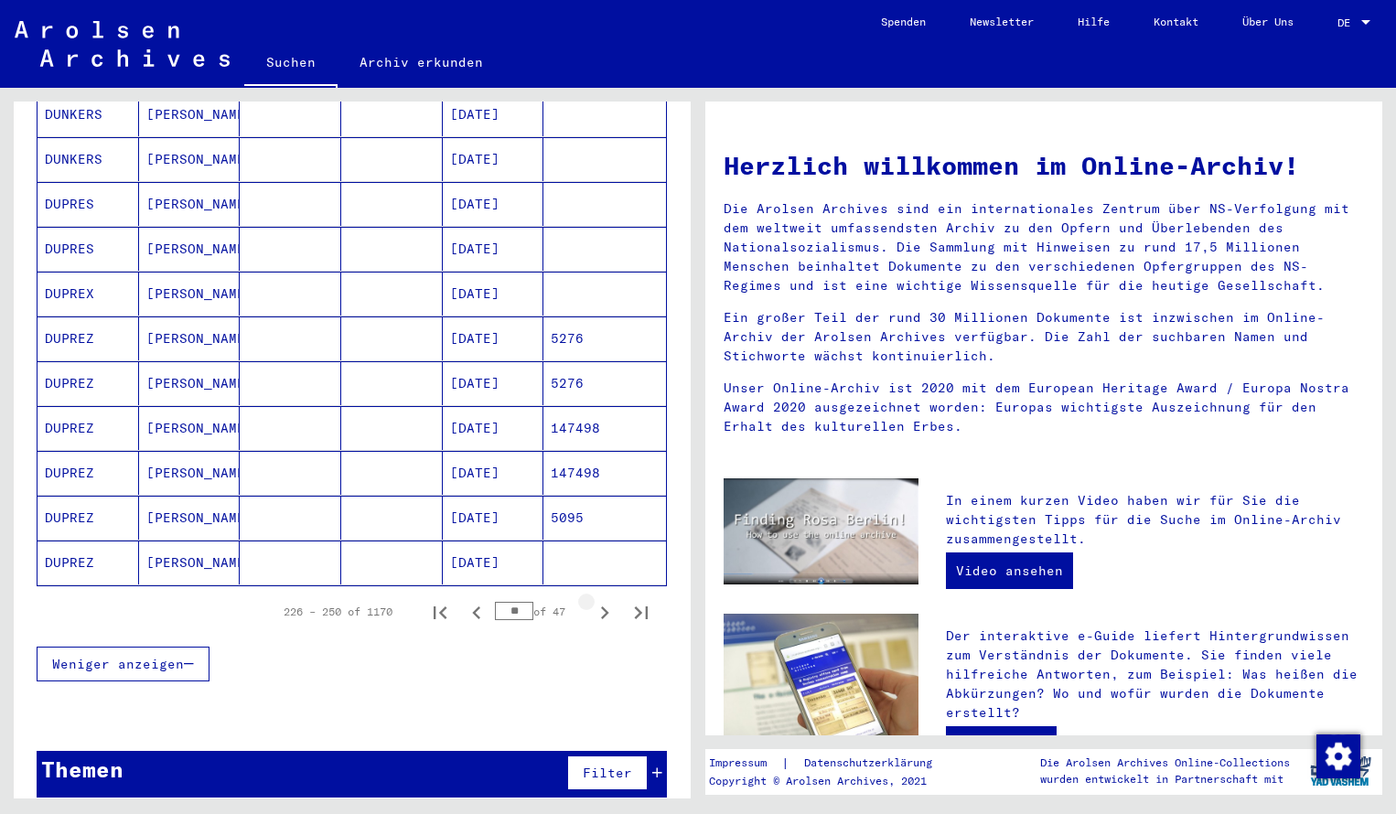
click at [610, 600] on icon "Next page" at bounding box center [605, 613] width 26 height 26
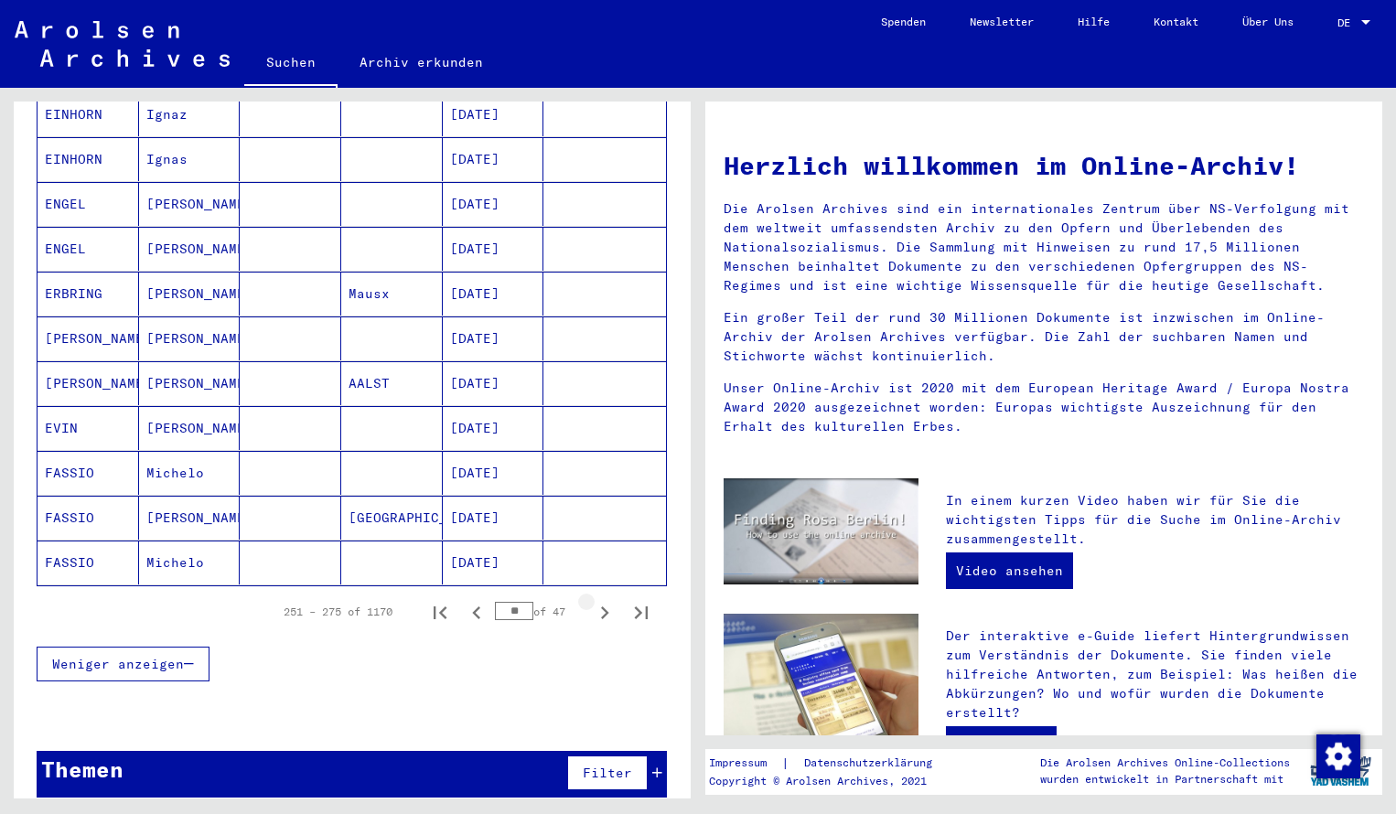
click at [610, 600] on icon "Next page" at bounding box center [605, 613] width 26 height 26
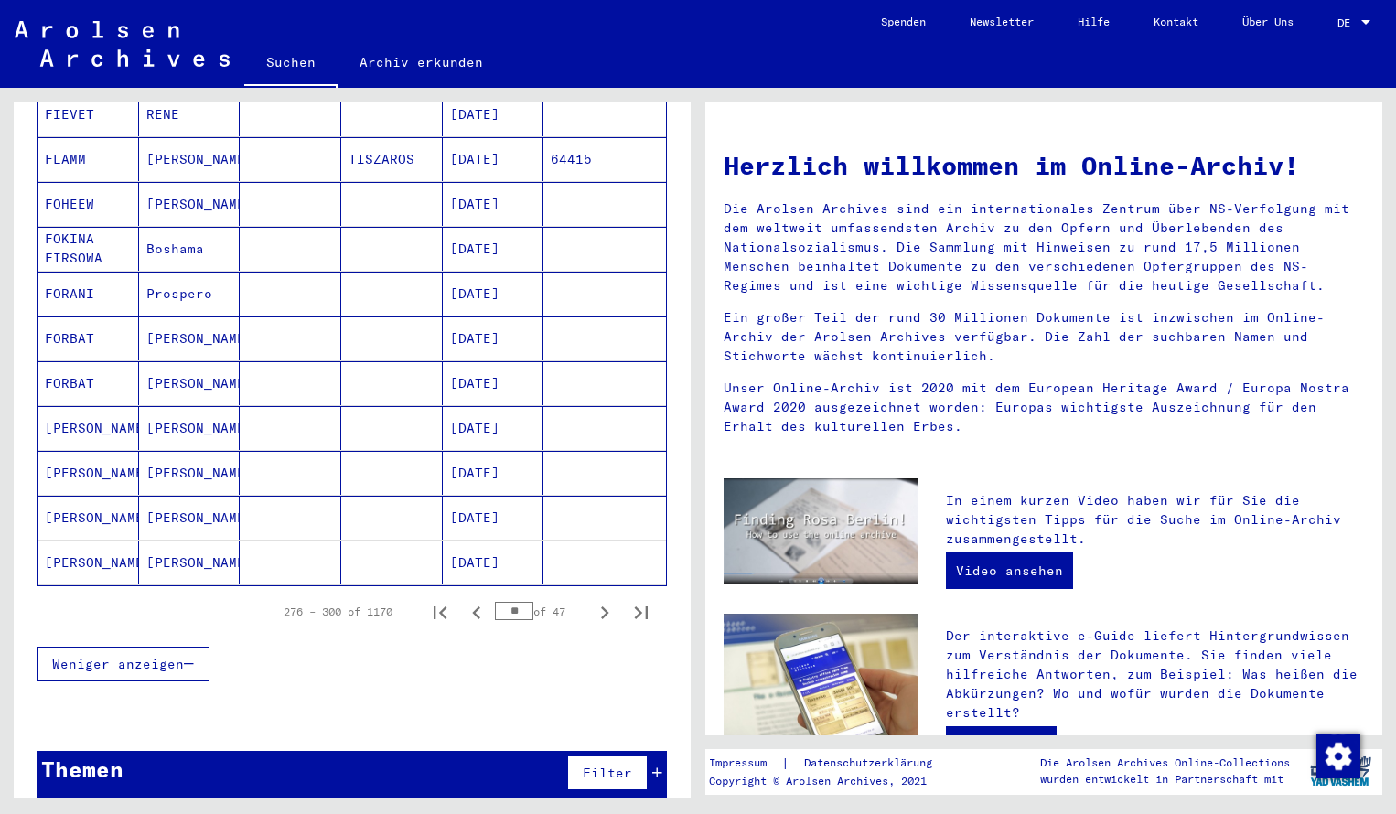
click at [610, 600] on icon "Next page" at bounding box center [605, 613] width 26 height 26
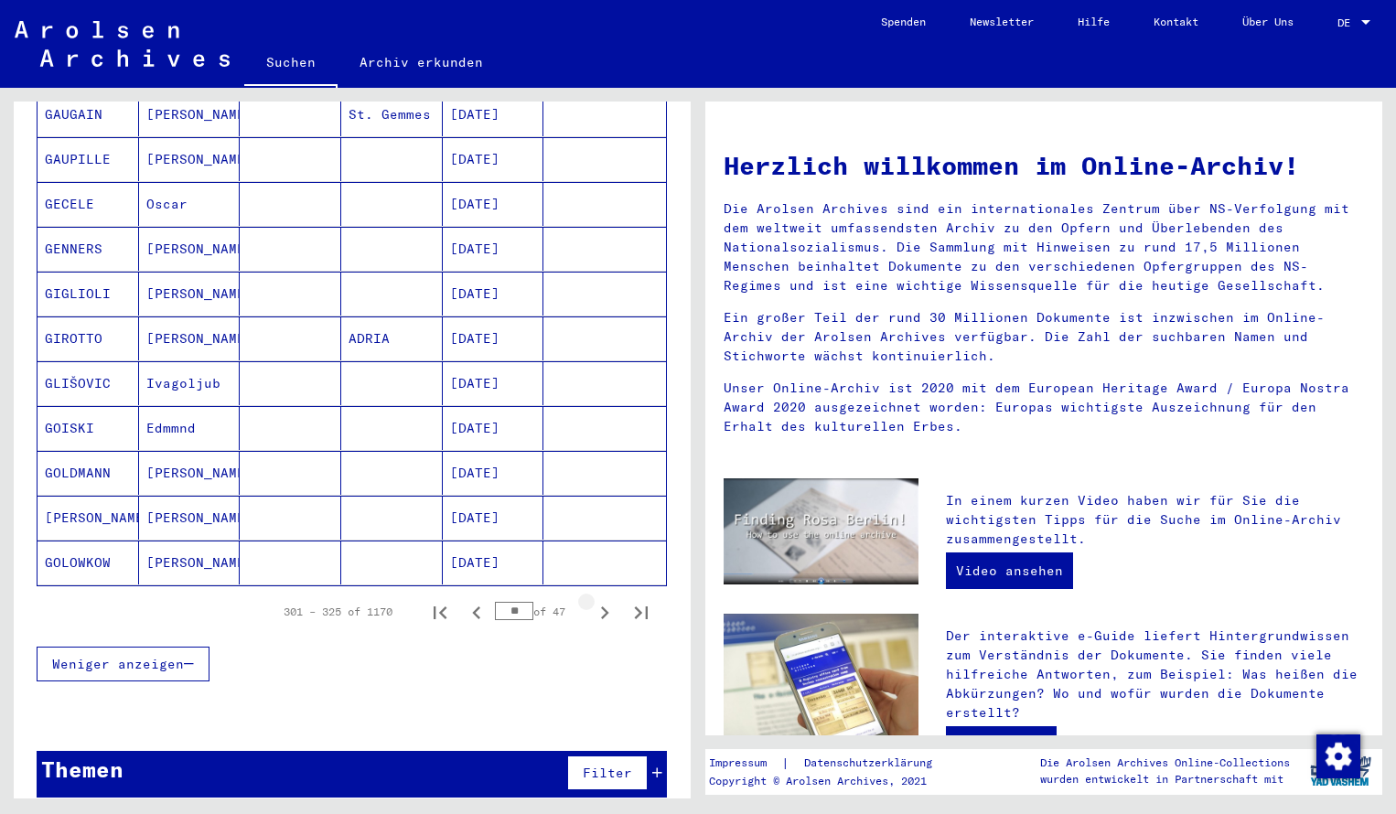
click at [610, 600] on icon "Next page" at bounding box center [605, 613] width 26 height 26
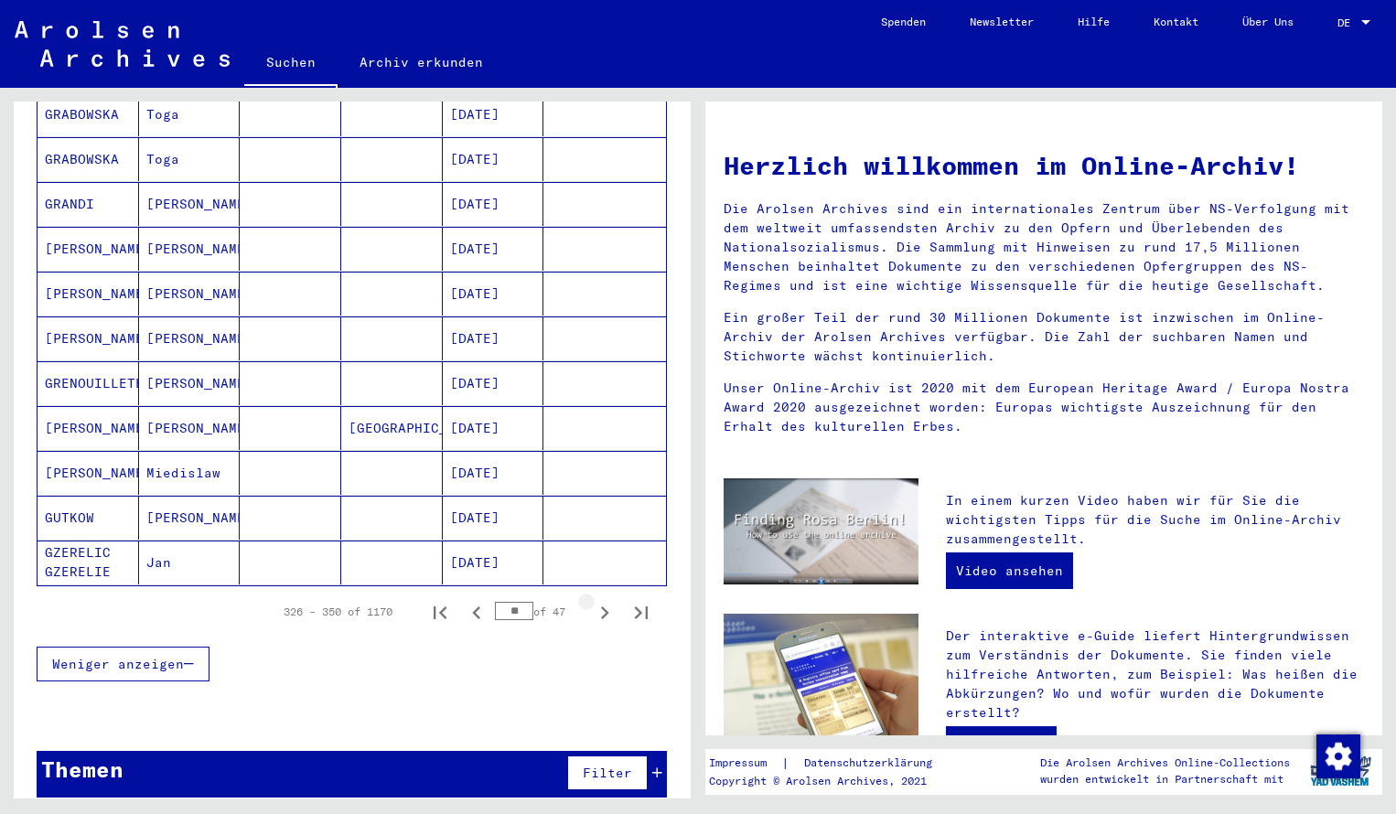
click at [610, 600] on icon "Next page" at bounding box center [605, 613] width 26 height 26
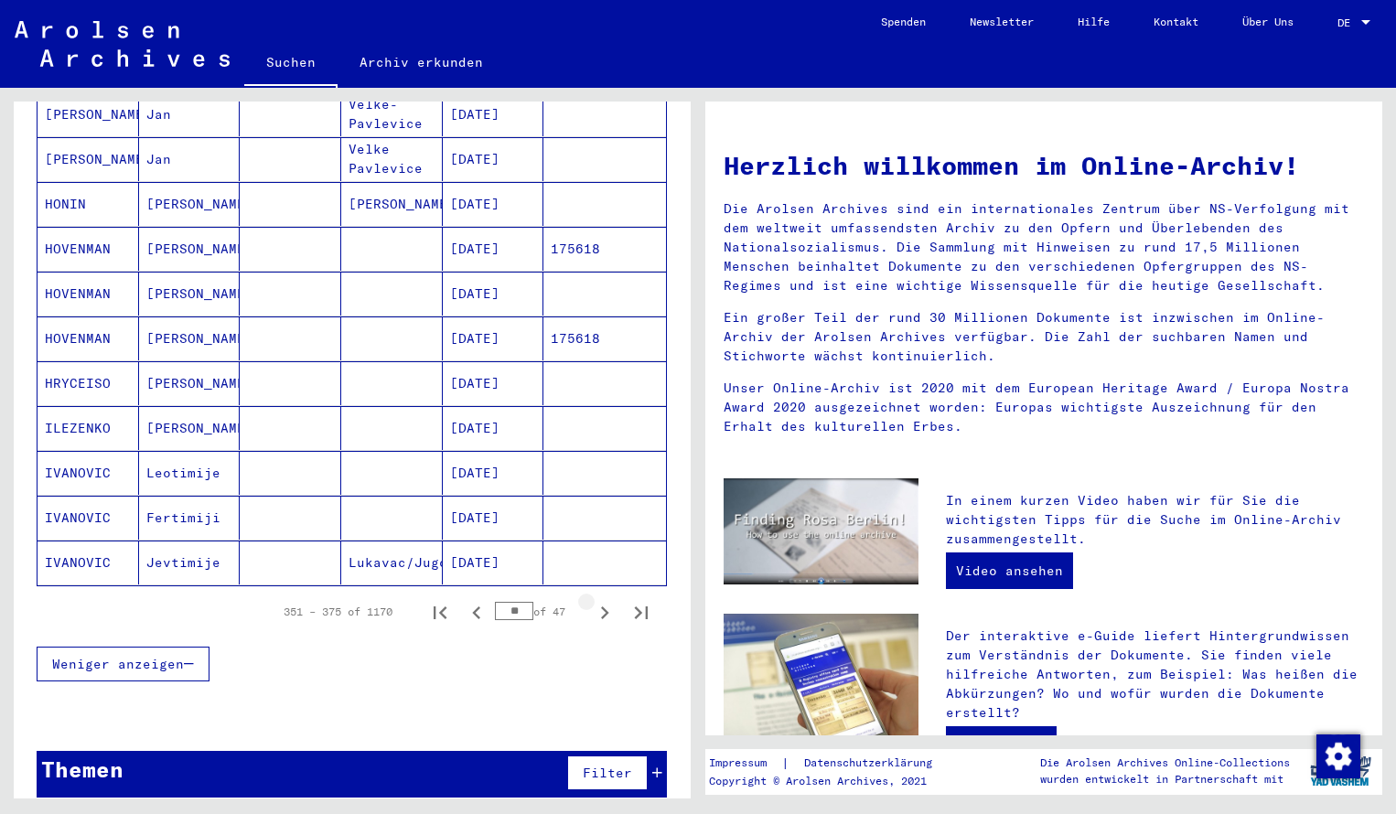
click at [610, 600] on icon "Next page" at bounding box center [605, 613] width 26 height 26
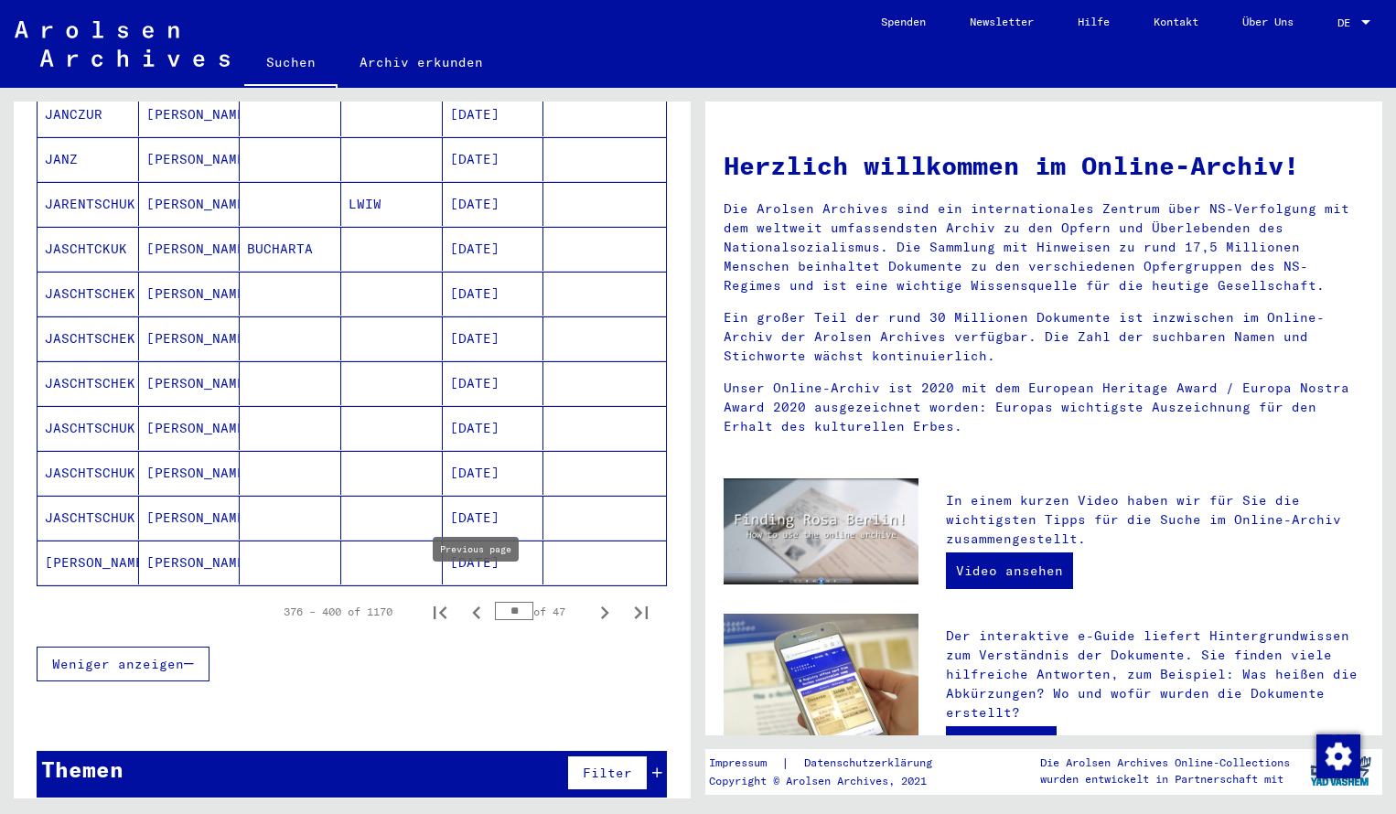
click at [476, 607] on icon "Previous page" at bounding box center [476, 613] width 8 height 13
type input "**"
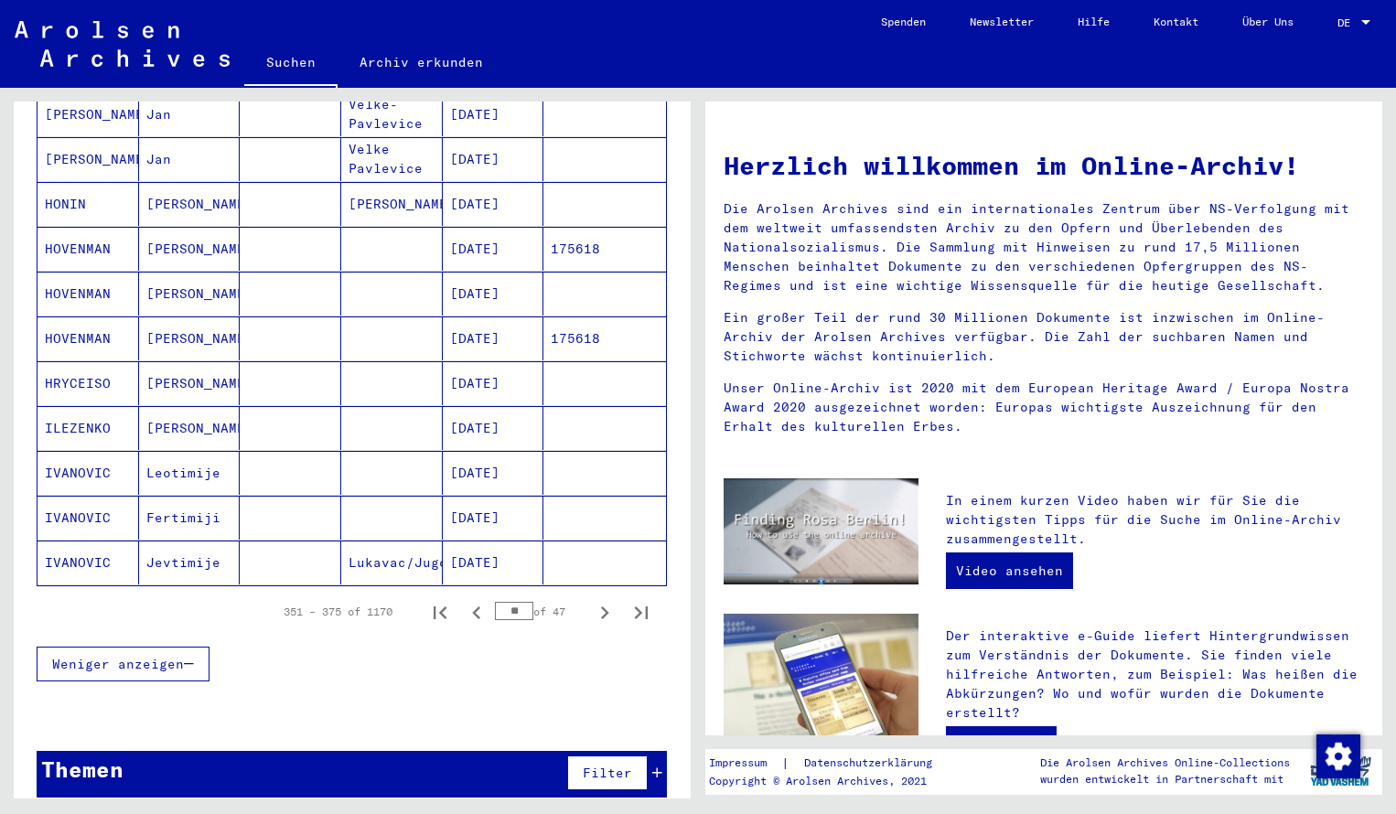
click at [80, 235] on mat-cell "HOVENMAN" at bounding box center [89, 249] width 102 height 44
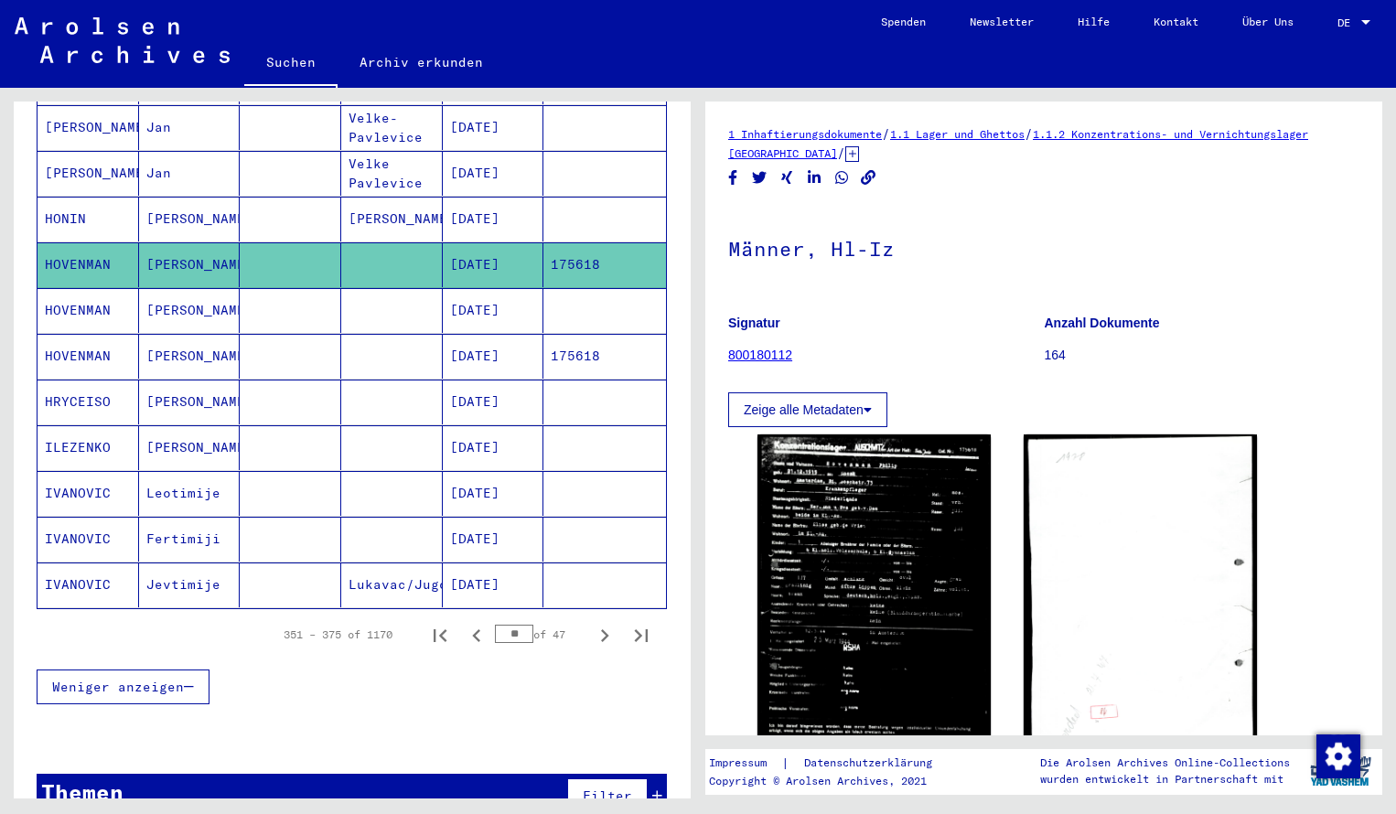
click at [102, 343] on mat-cell "HOVENMAN" at bounding box center [89, 356] width 102 height 45
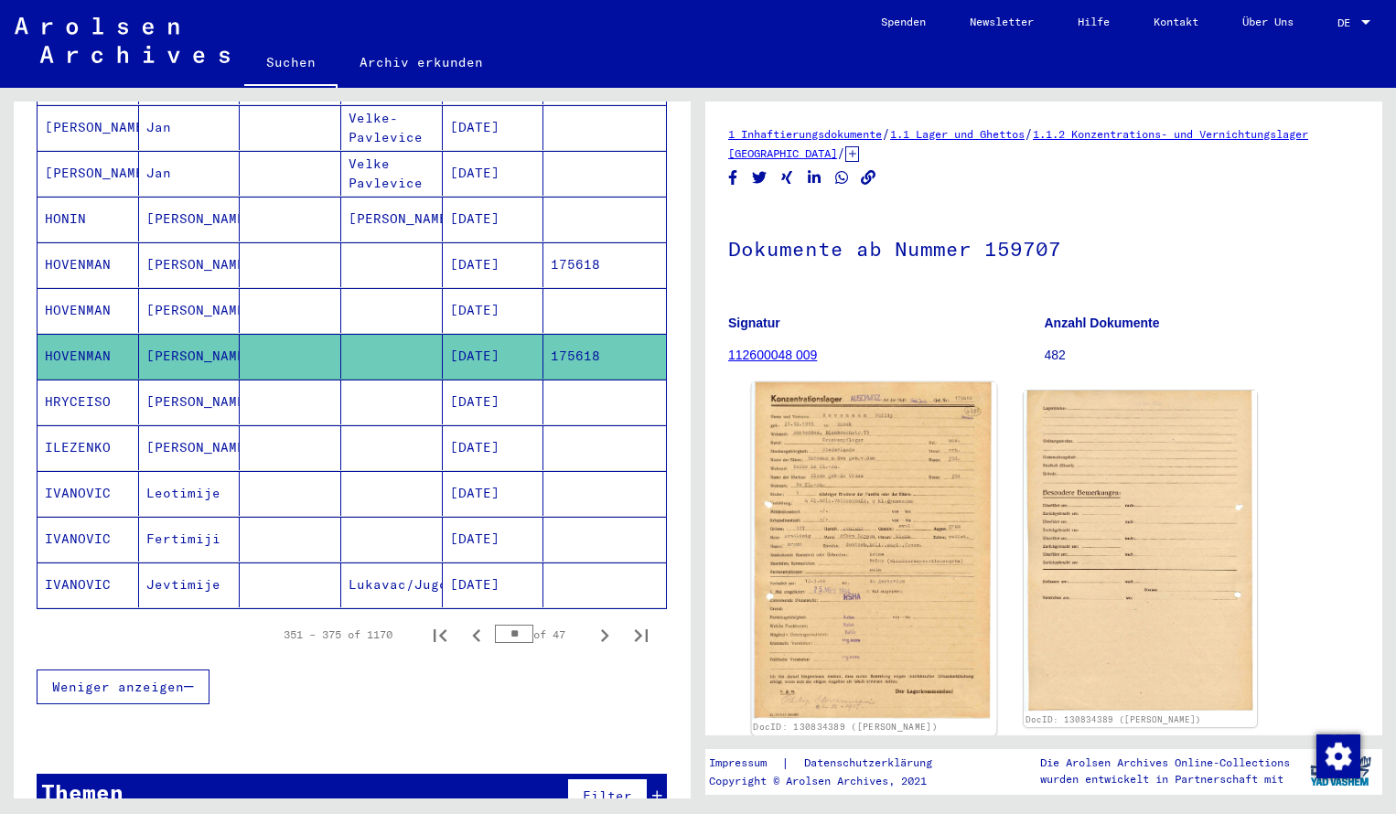
click at [916, 492] on img at bounding box center [874, 551] width 245 height 337
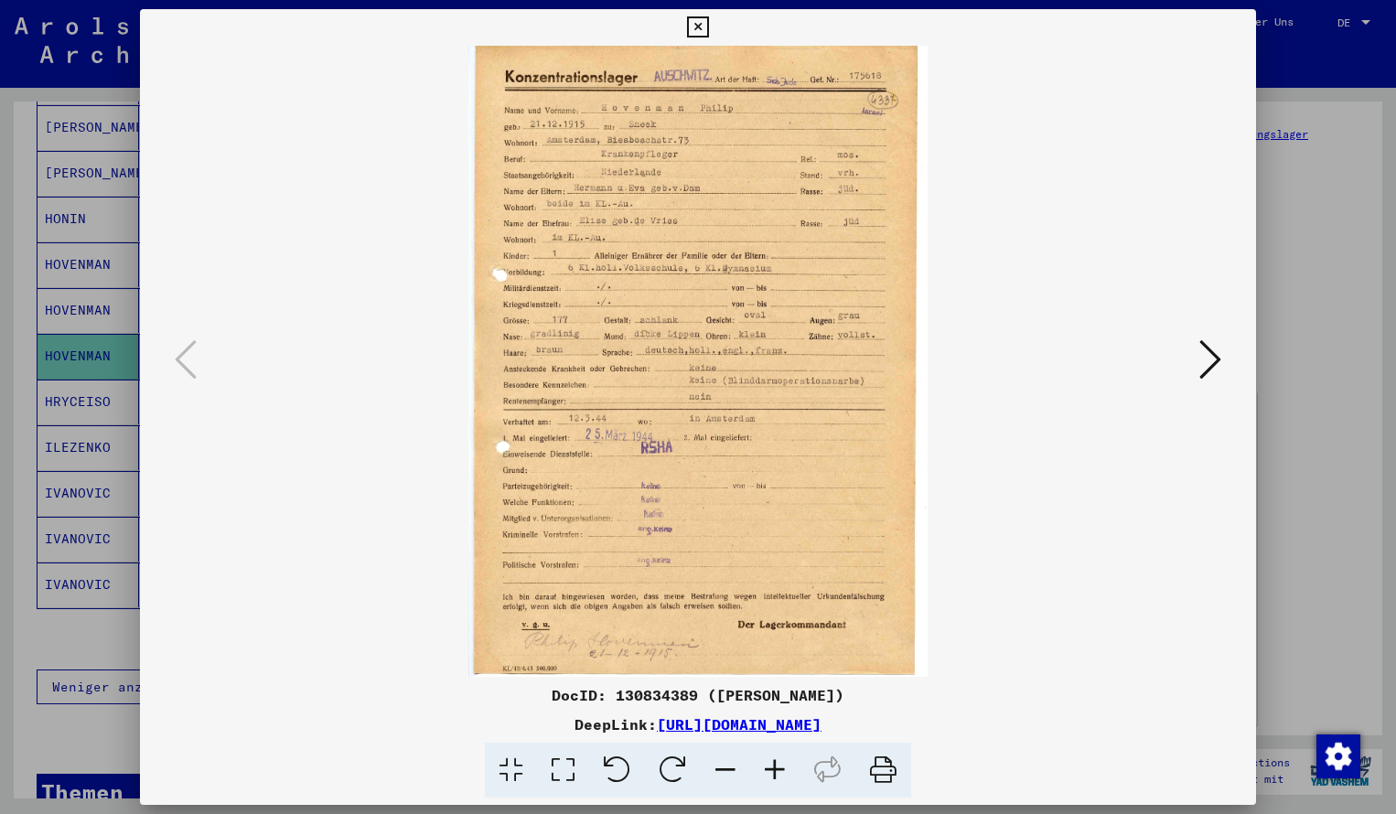
click at [772, 762] on icon at bounding box center [774, 771] width 49 height 56
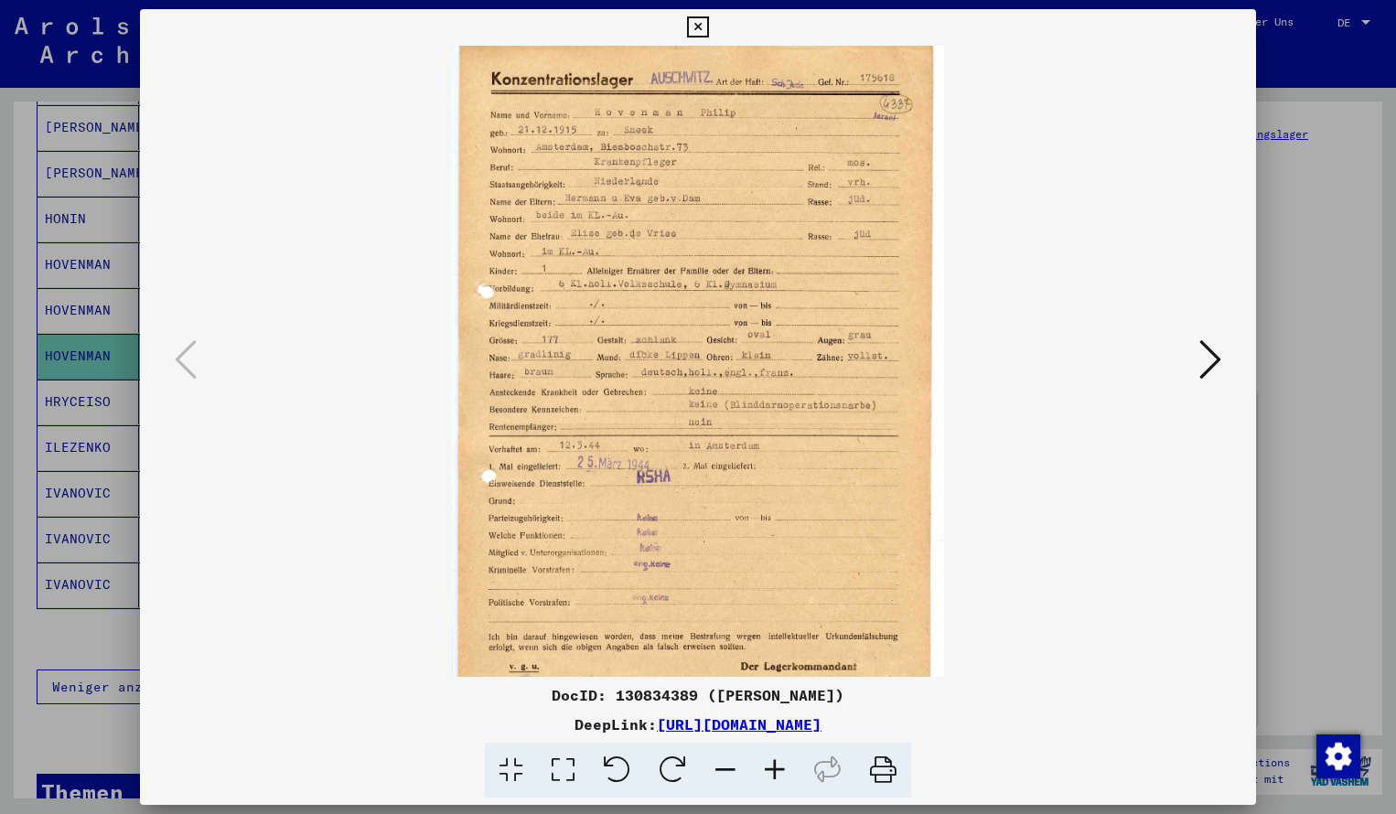
click at [772, 763] on icon at bounding box center [774, 771] width 49 height 56
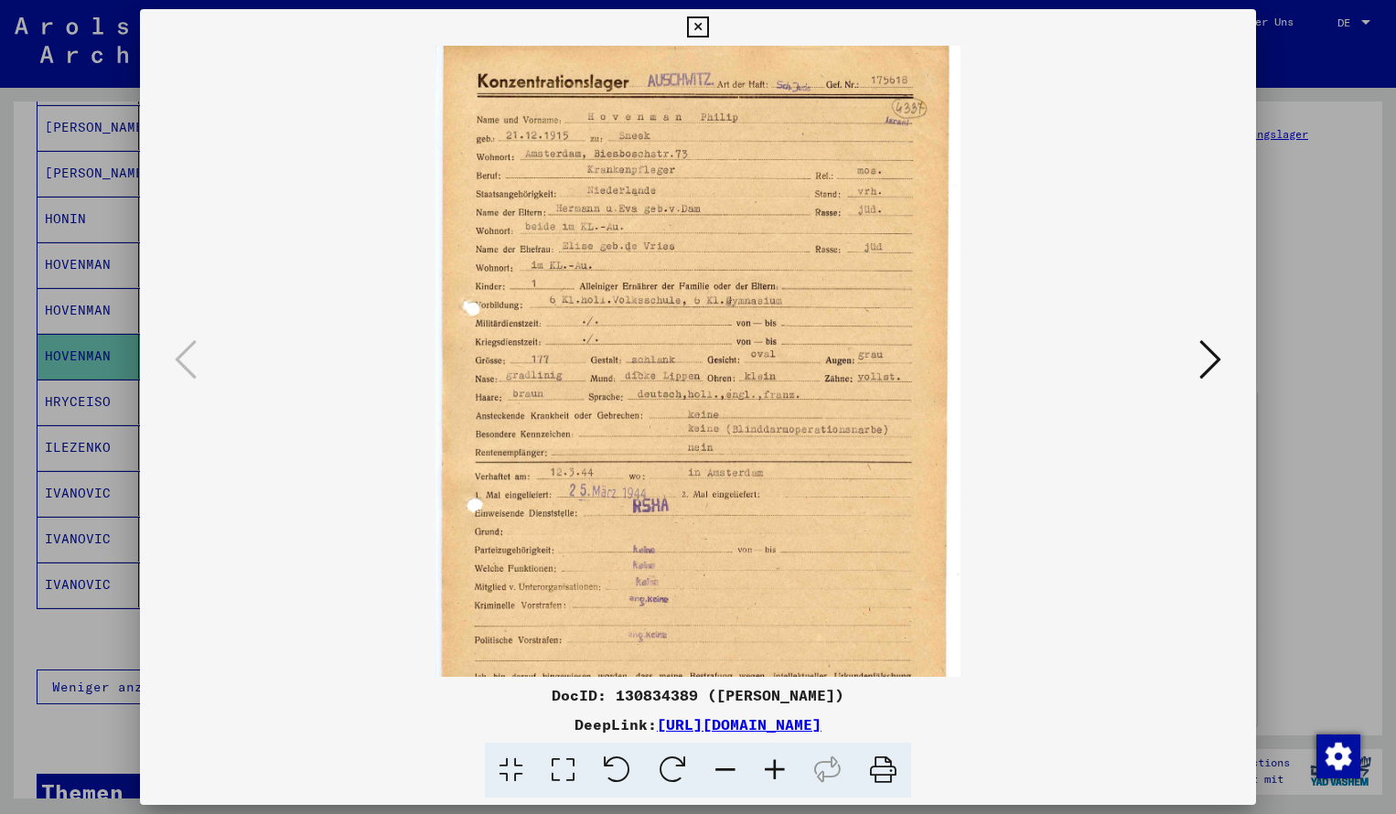
click at [772, 763] on icon at bounding box center [774, 771] width 49 height 56
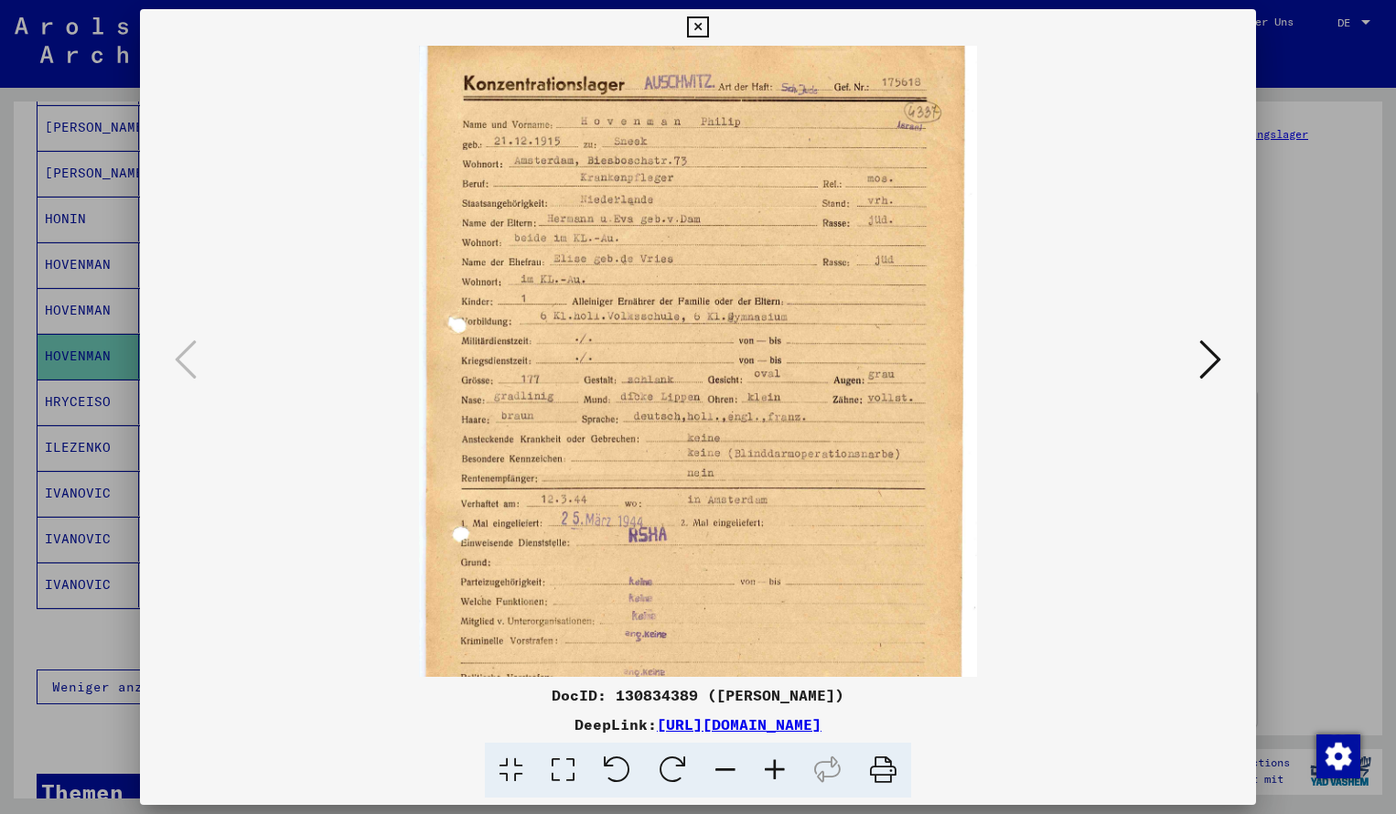
click at [772, 763] on icon at bounding box center [774, 771] width 49 height 56
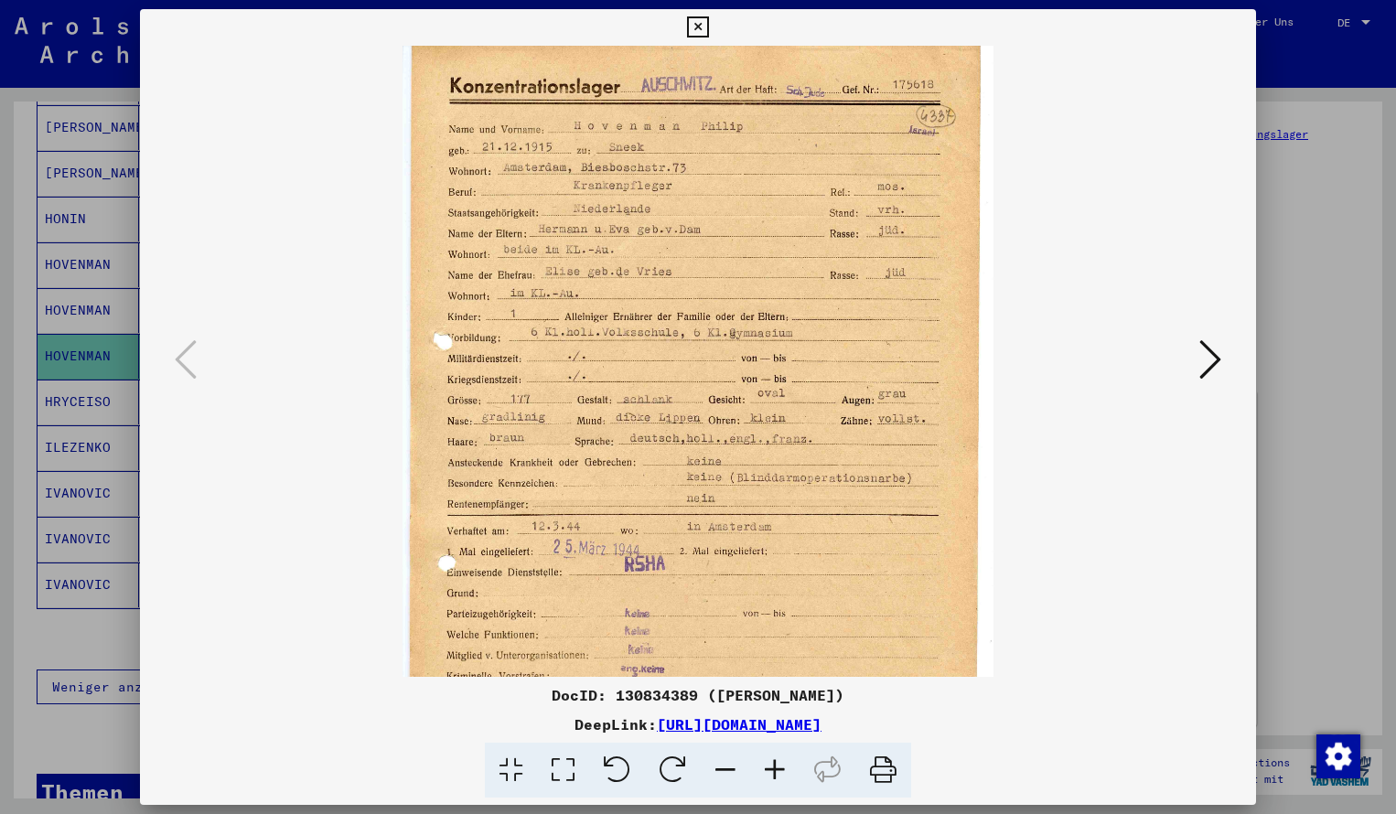
click at [772, 763] on icon at bounding box center [774, 771] width 49 height 56
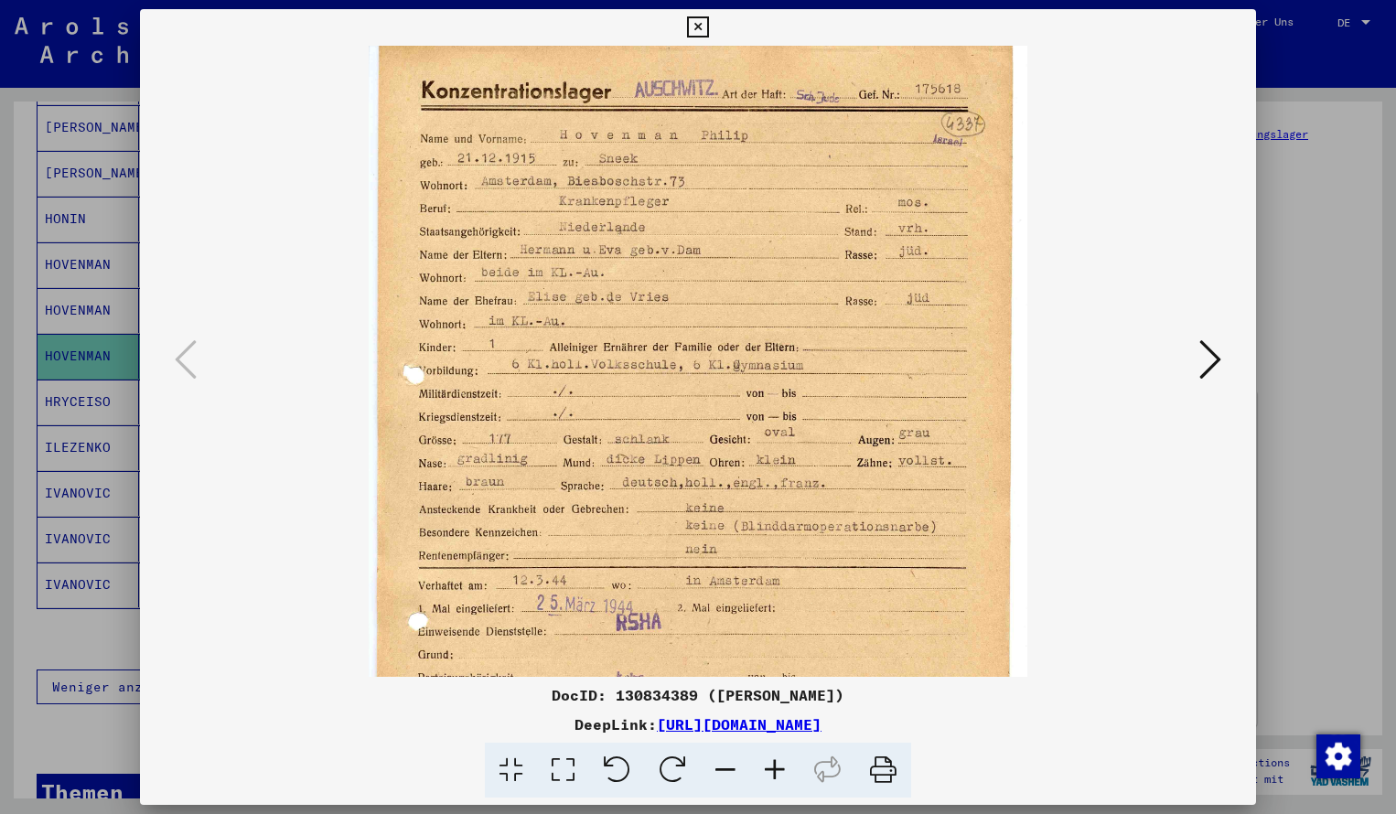
click at [772, 763] on icon at bounding box center [774, 771] width 49 height 56
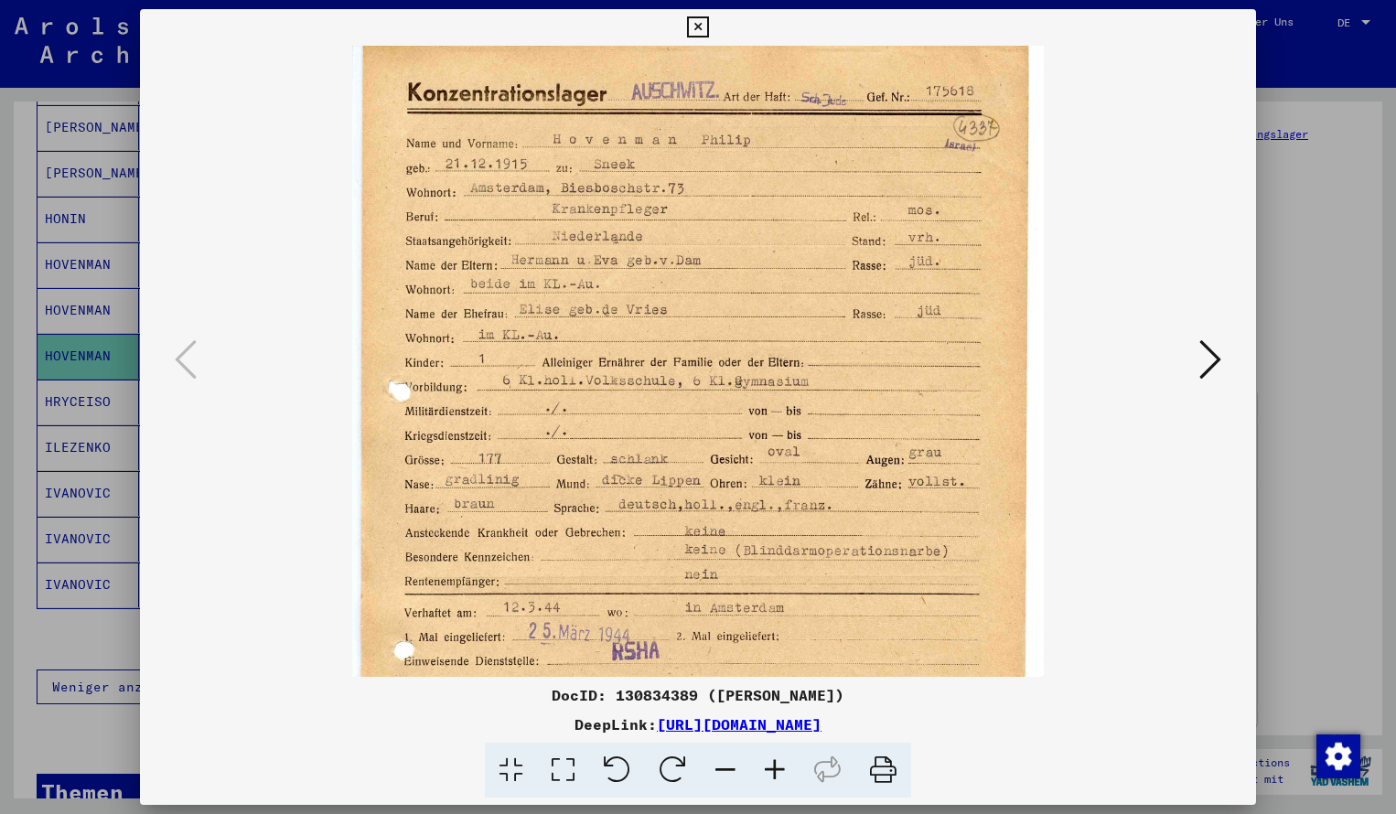
click at [772, 763] on icon at bounding box center [774, 771] width 49 height 56
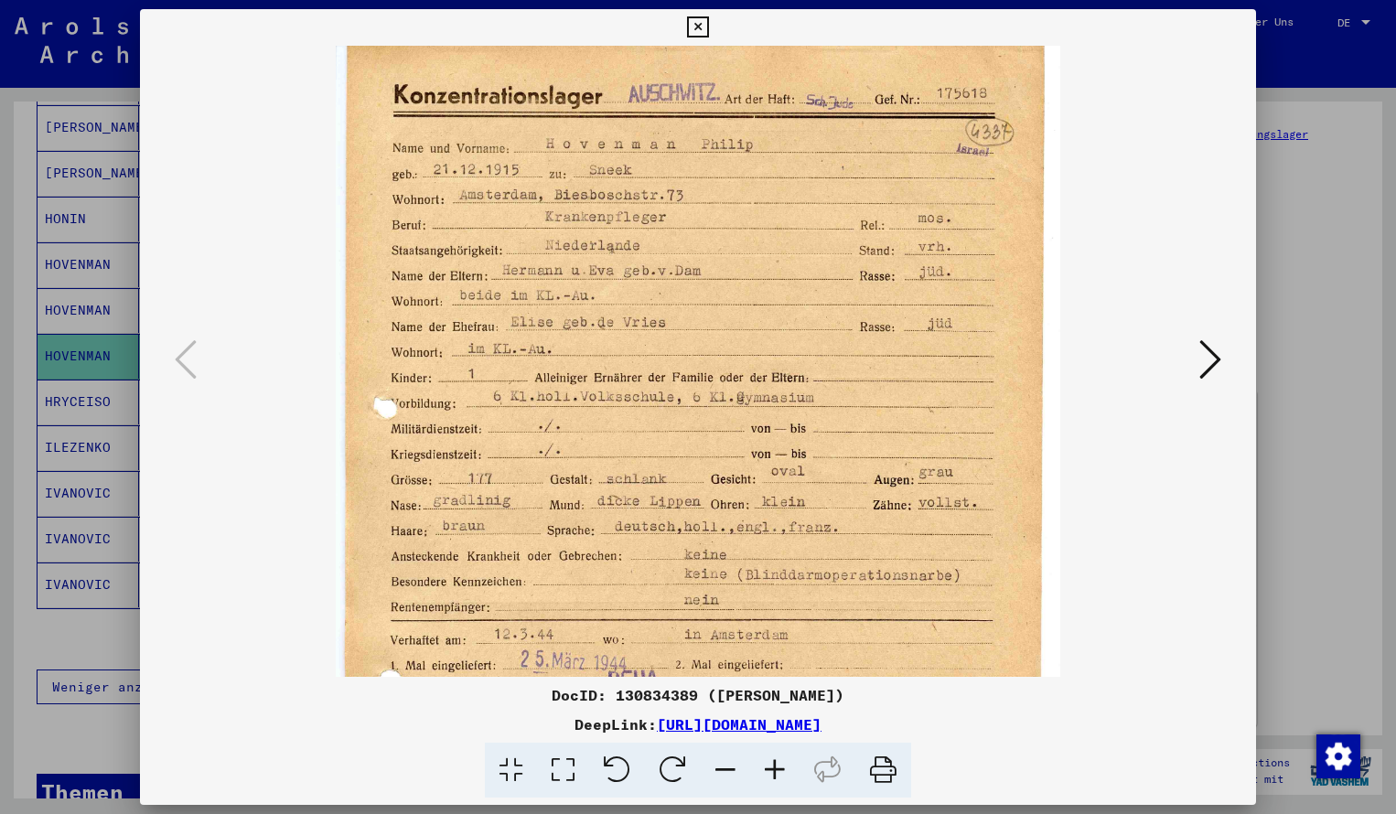
click at [772, 763] on icon at bounding box center [774, 771] width 49 height 56
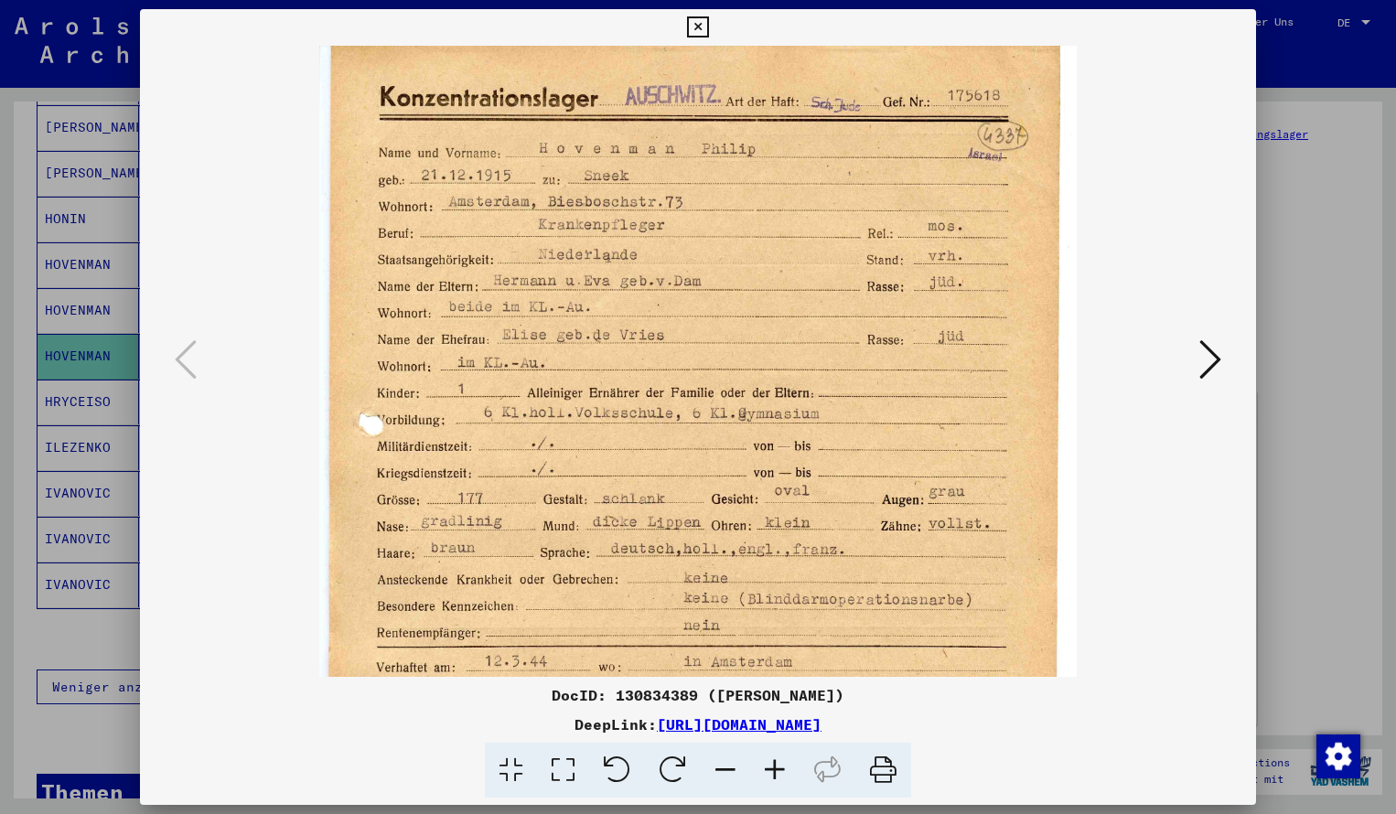
click at [772, 763] on icon at bounding box center [774, 771] width 49 height 56
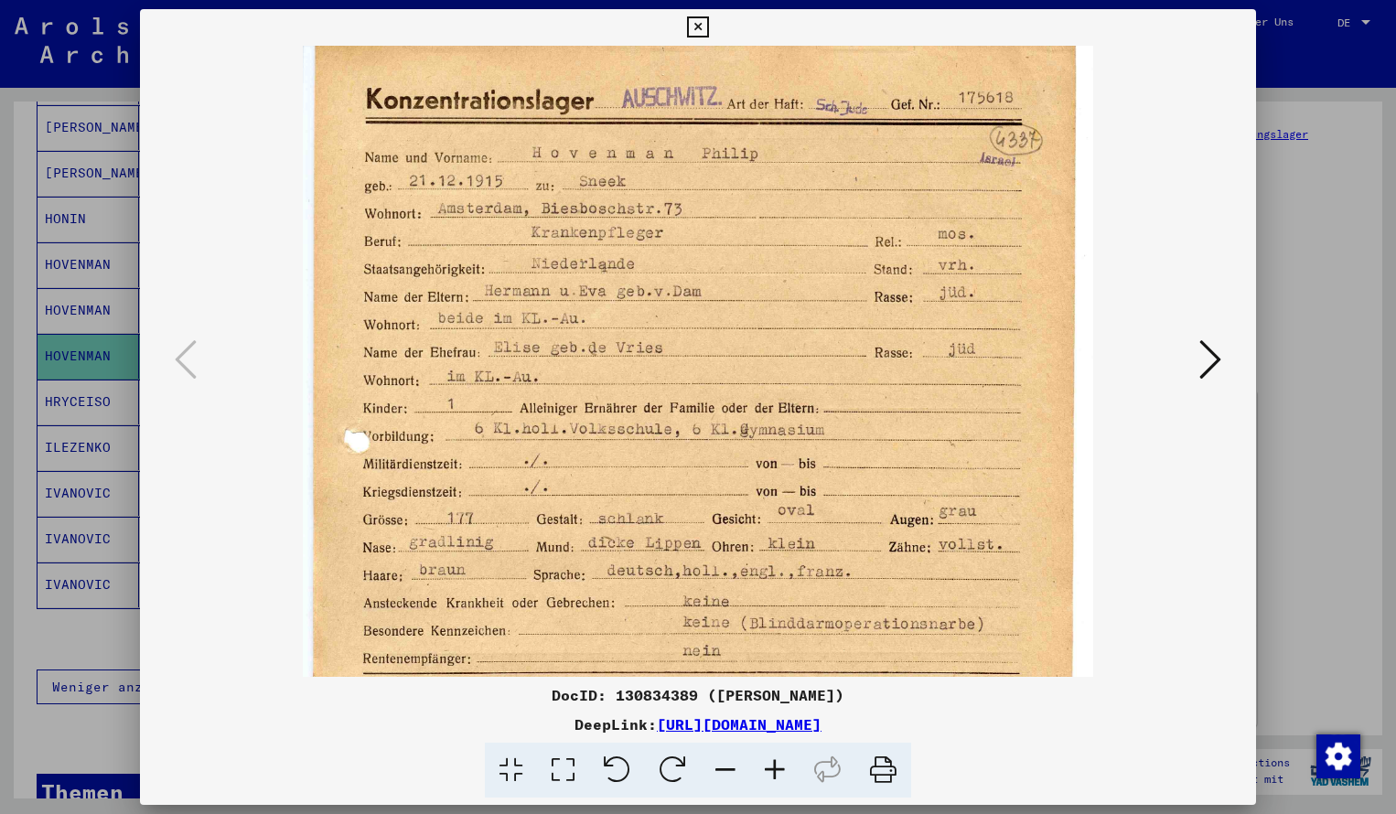
click at [772, 763] on icon at bounding box center [774, 771] width 49 height 56
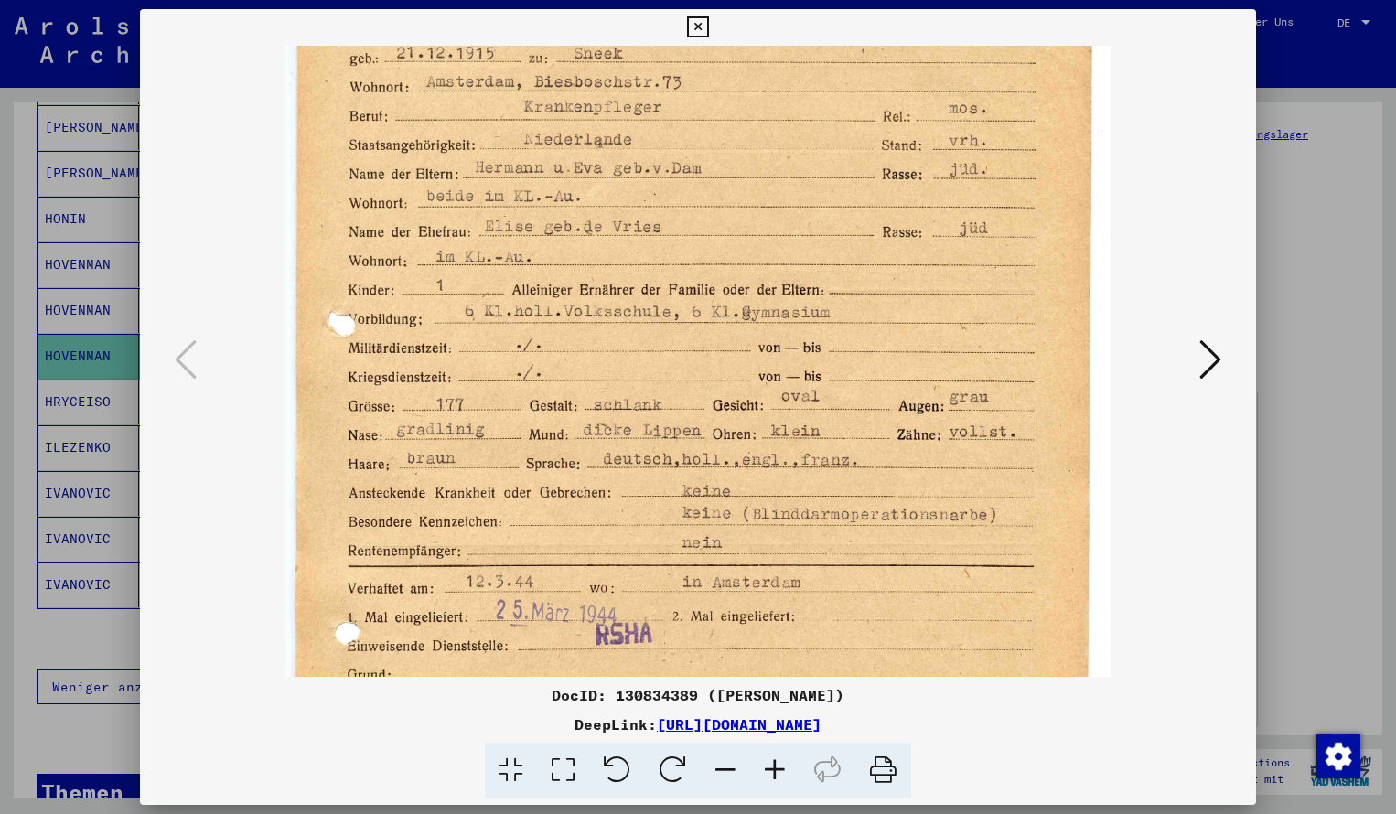
scroll to position [146, 0]
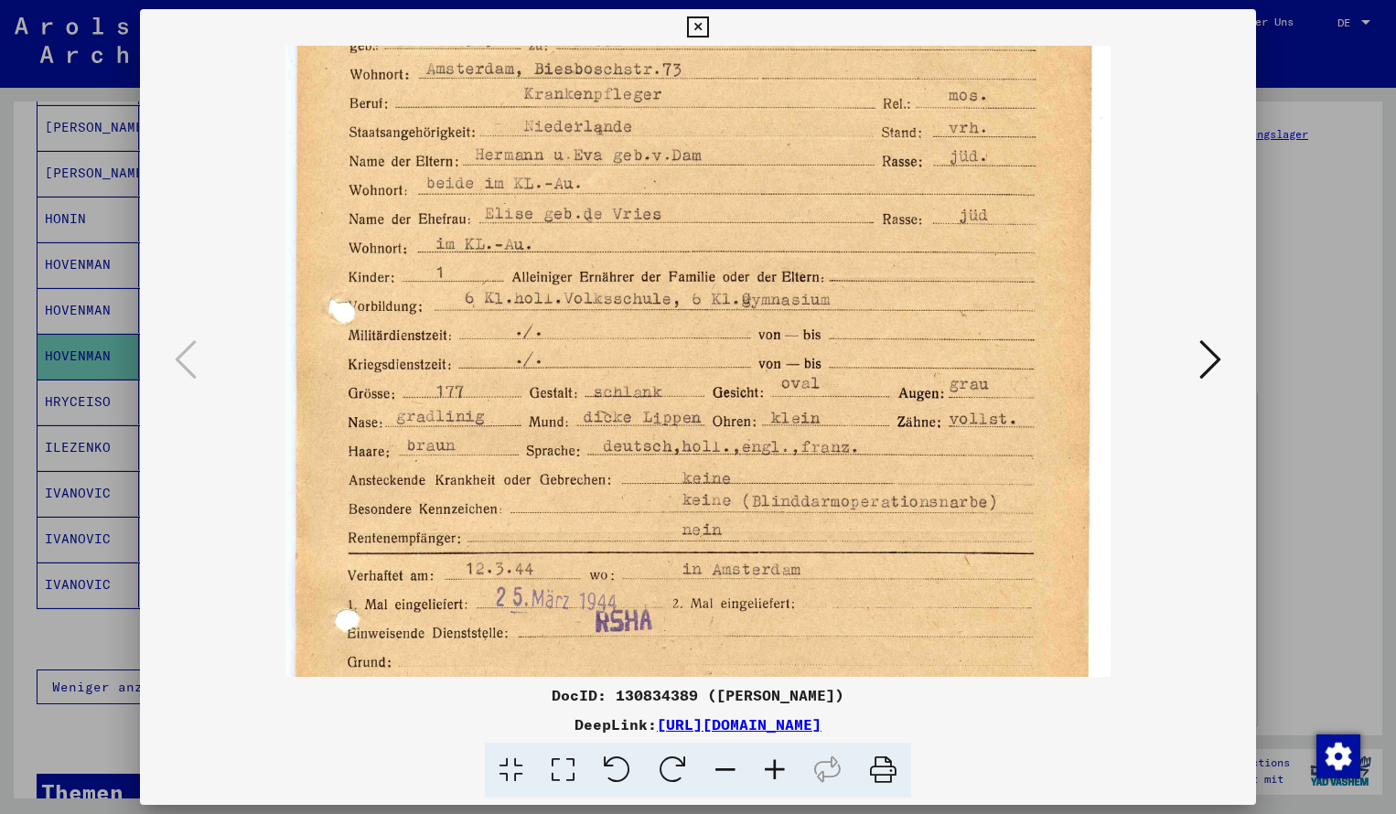
drag, startPoint x: 662, startPoint y: 551, endPoint x: 635, endPoint y: 404, distance: 148.8
click at [708, 30] on icon at bounding box center [697, 27] width 21 height 22
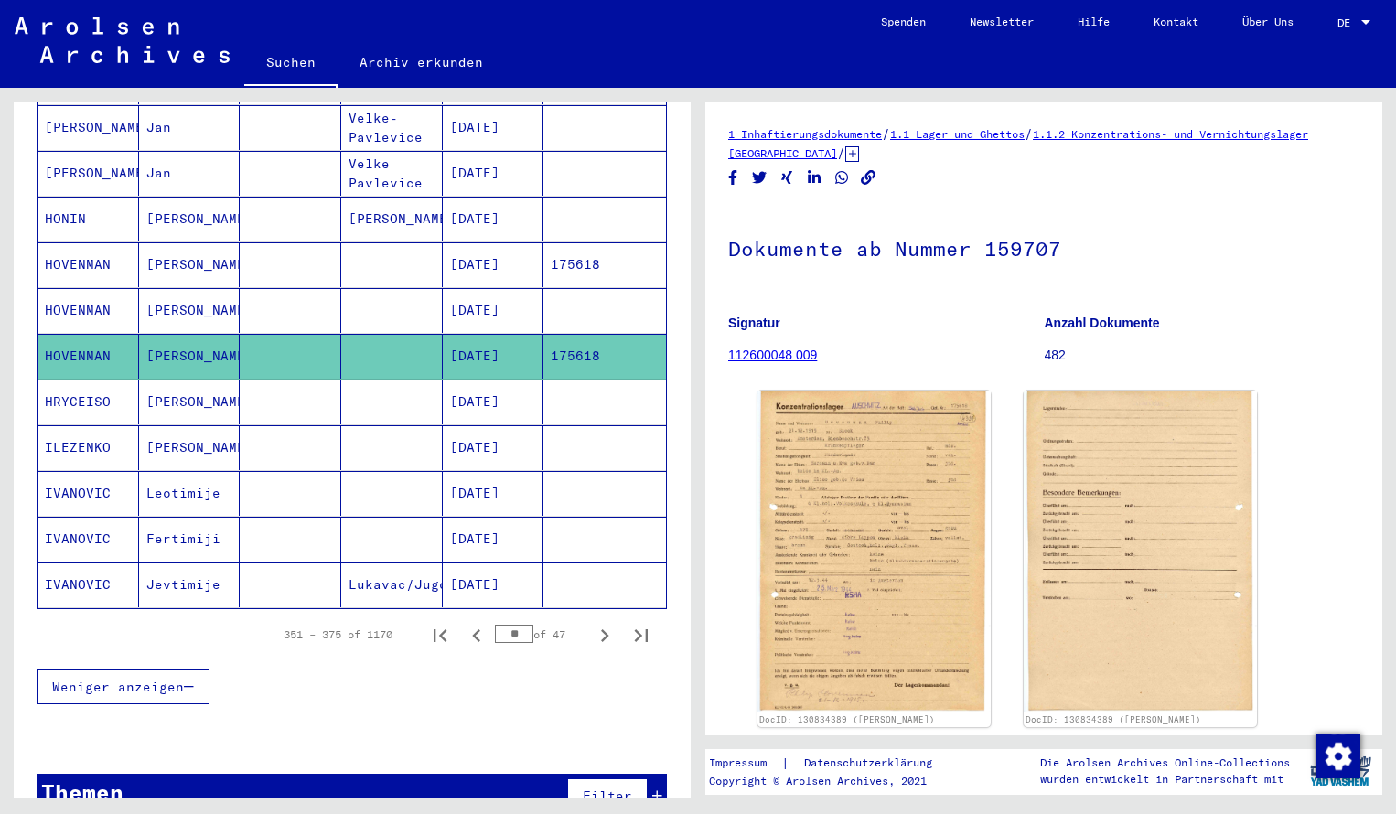
click at [102, 294] on mat-cell "HOVENMAN" at bounding box center [89, 310] width 102 height 45
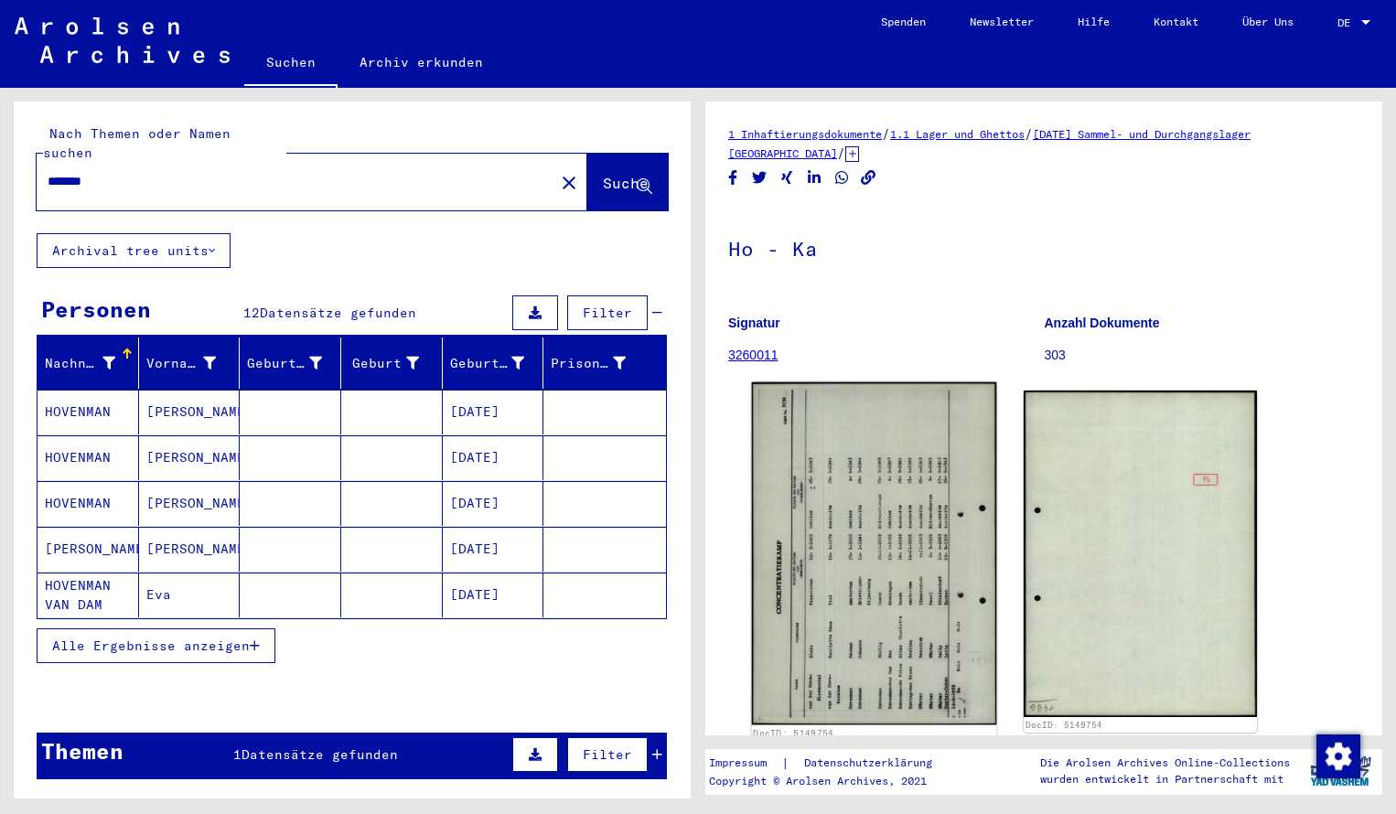
click at [878, 527] on img at bounding box center [874, 554] width 245 height 343
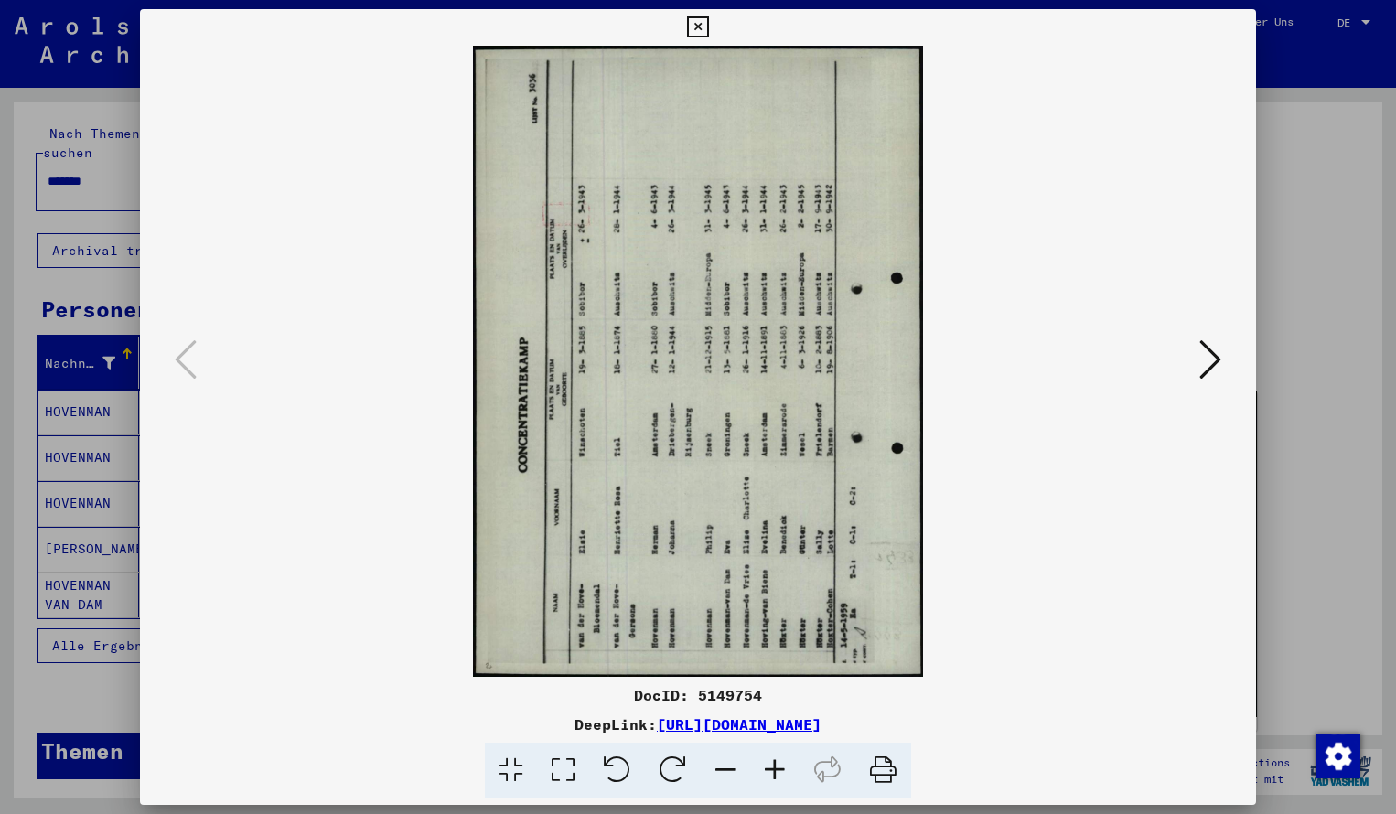
click at [672, 767] on icon at bounding box center [673, 771] width 56 height 56
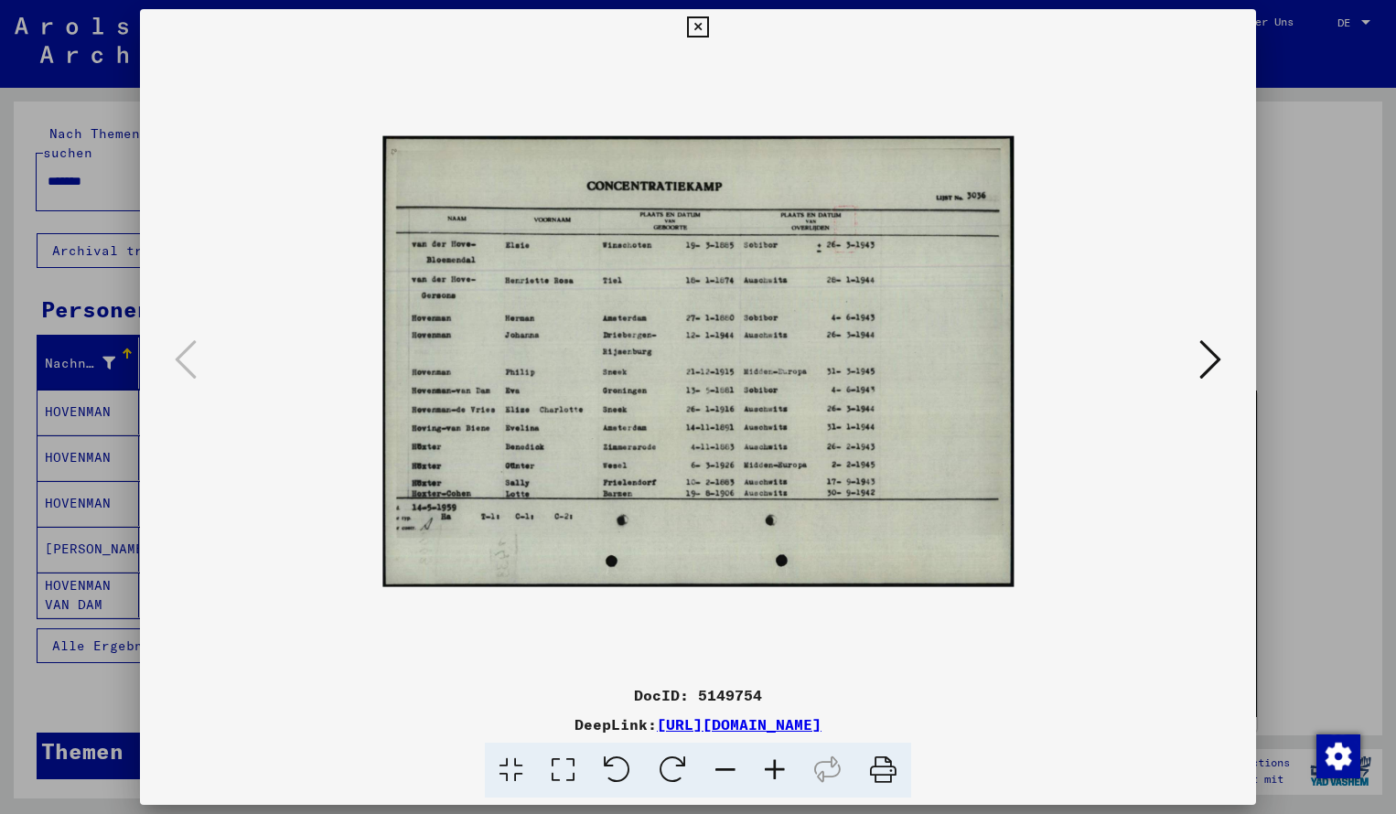
click at [770, 765] on icon at bounding box center [774, 771] width 49 height 56
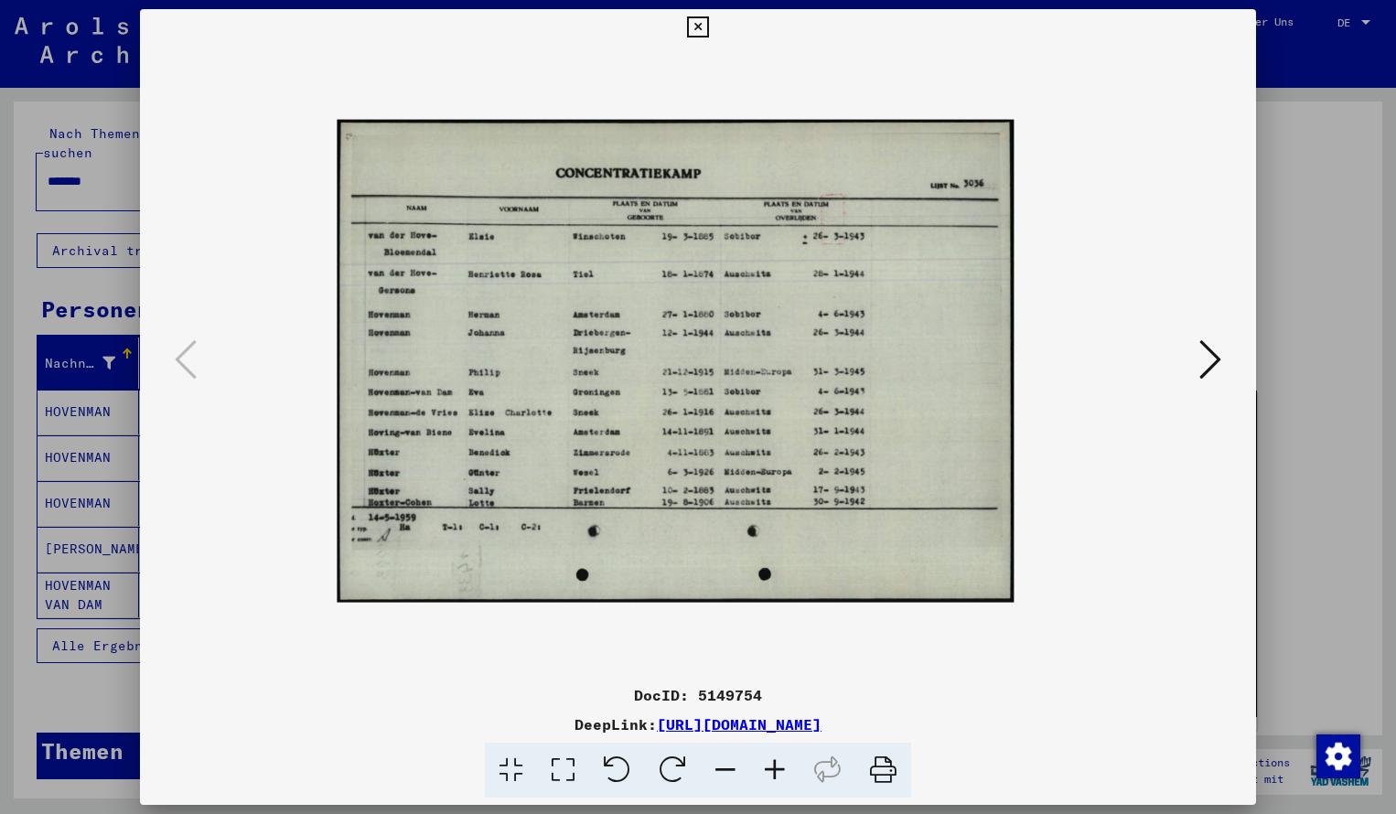
click at [770, 767] on icon at bounding box center [774, 771] width 49 height 56
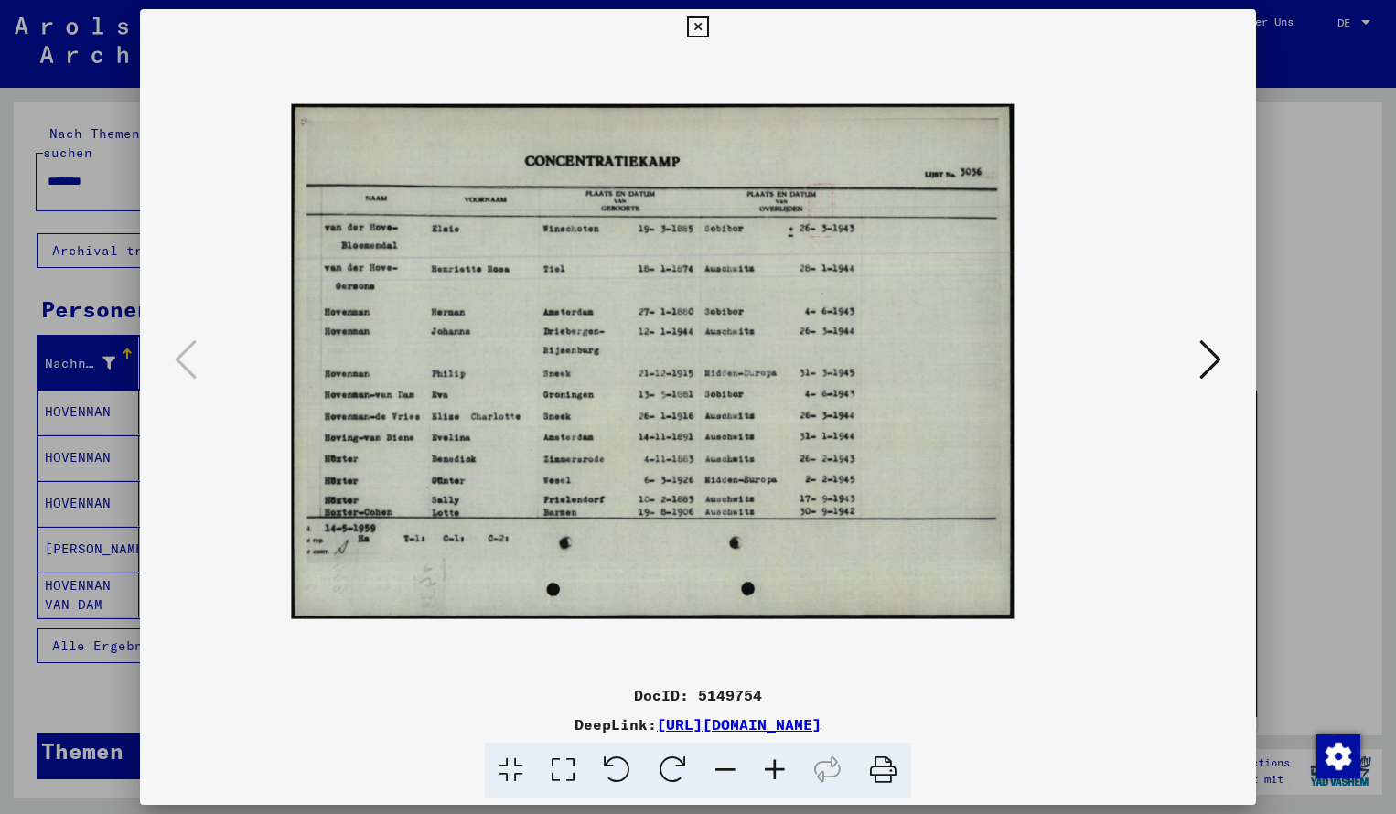
click at [770, 767] on icon at bounding box center [774, 771] width 49 height 56
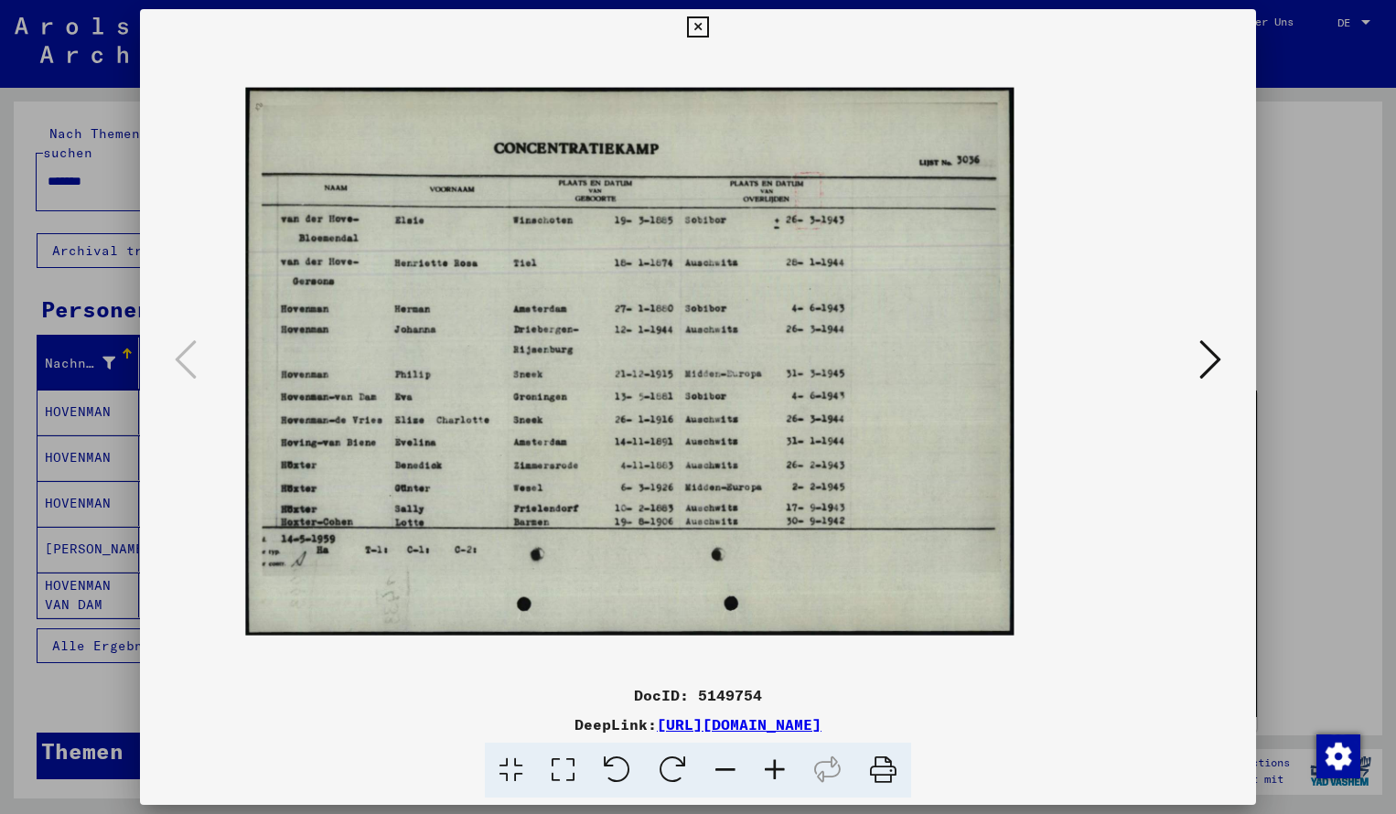
click at [770, 767] on icon at bounding box center [774, 771] width 49 height 56
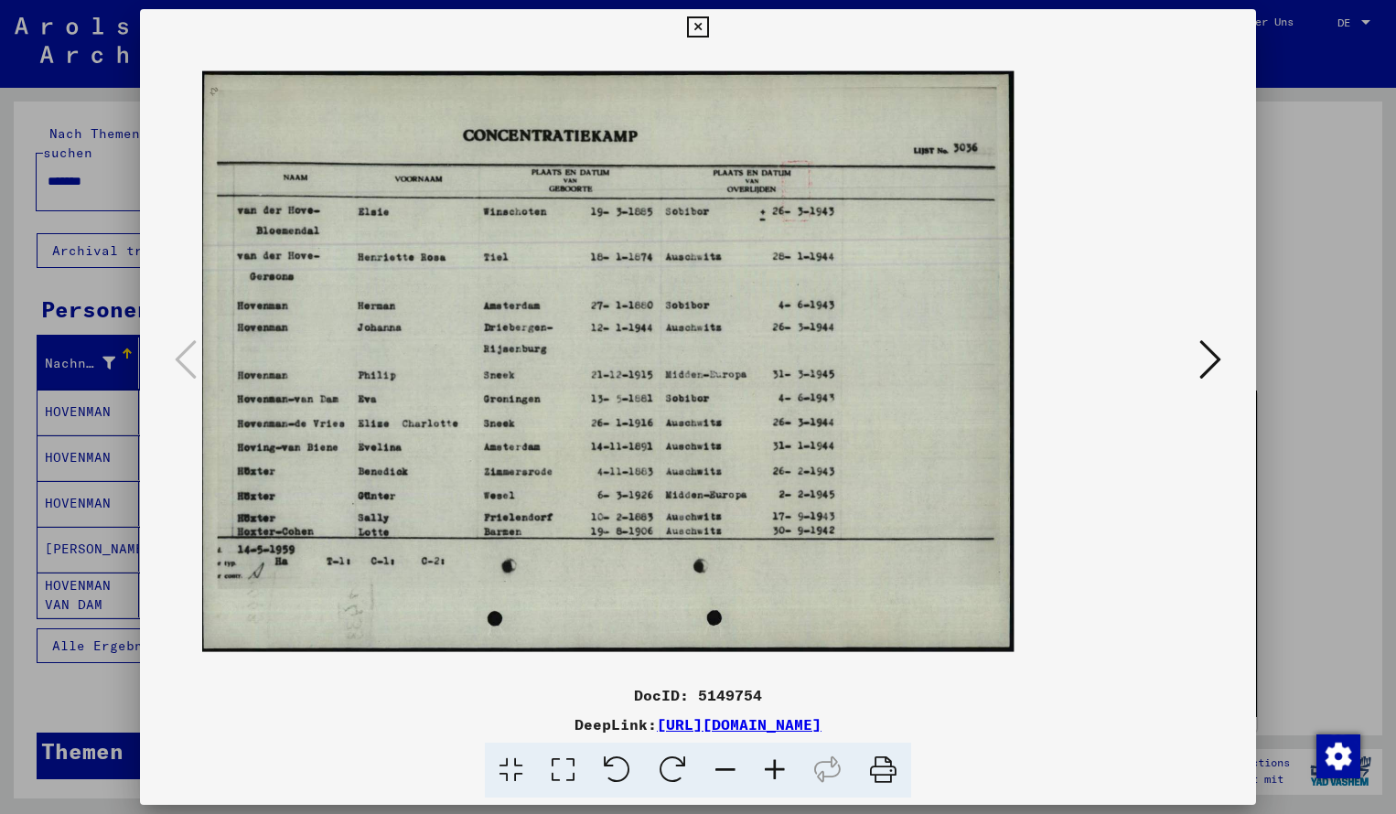
click at [708, 29] on icon at bounding box center [697, 27] width 21 height 22
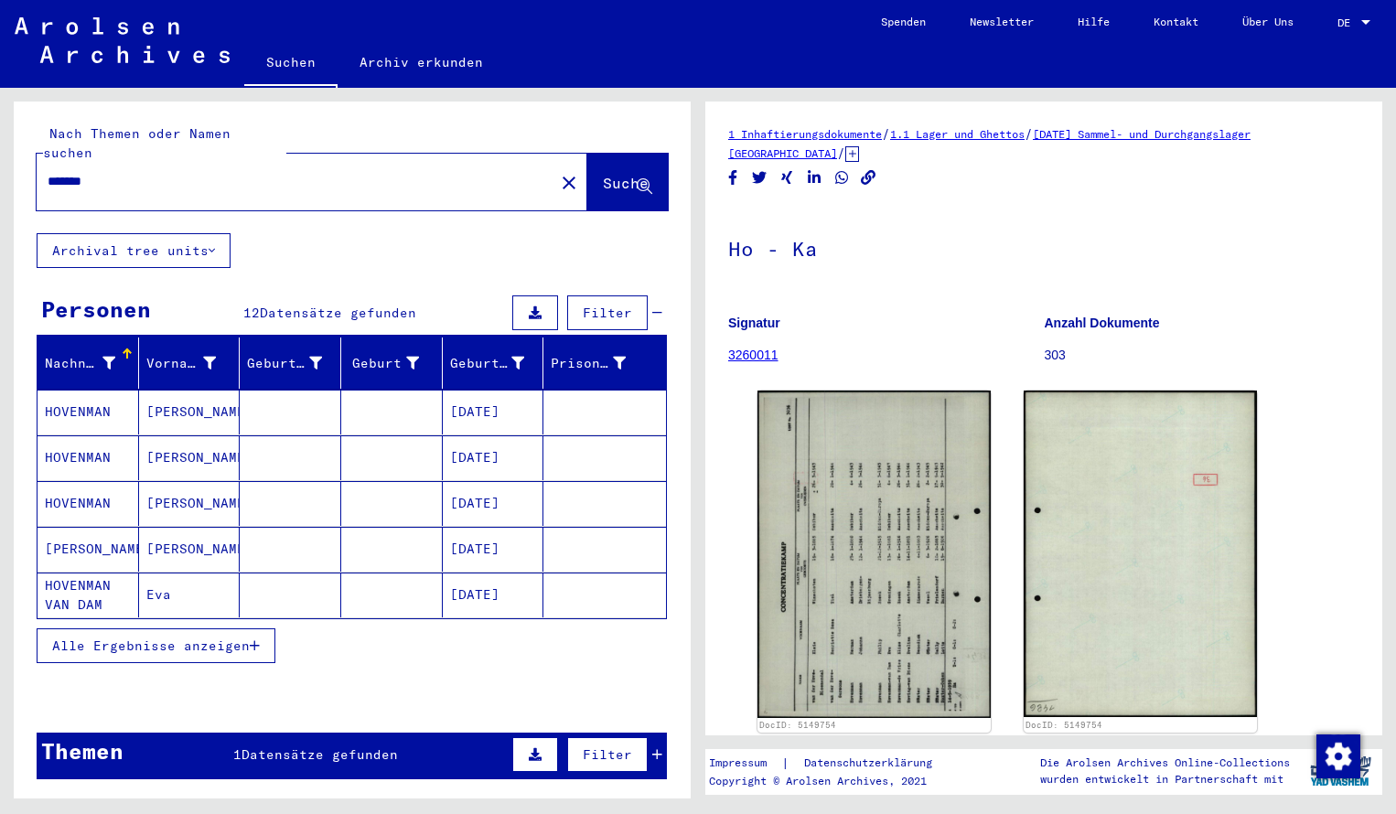
click at [107, 172] on input "*******" at bounding box center [296, 181] width 496 height 19
click at [603, 174] on span "Suche" at bounding box center [626, 183] width 46 height 18
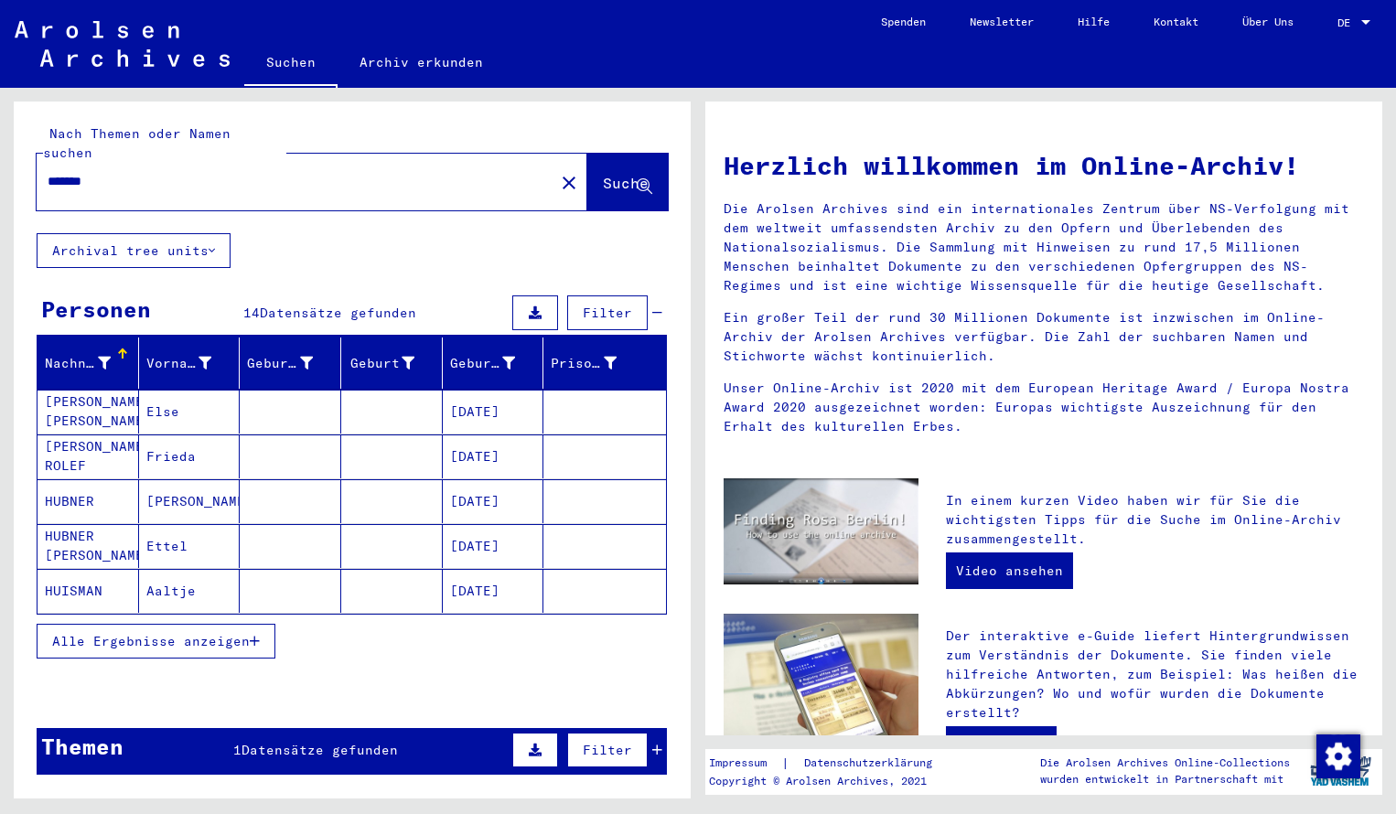
click at [68, 402] on mat-cell "[PERSON_NAME] [PERSON_NAME]" at bounding box center [89, 412] width 102 height 44
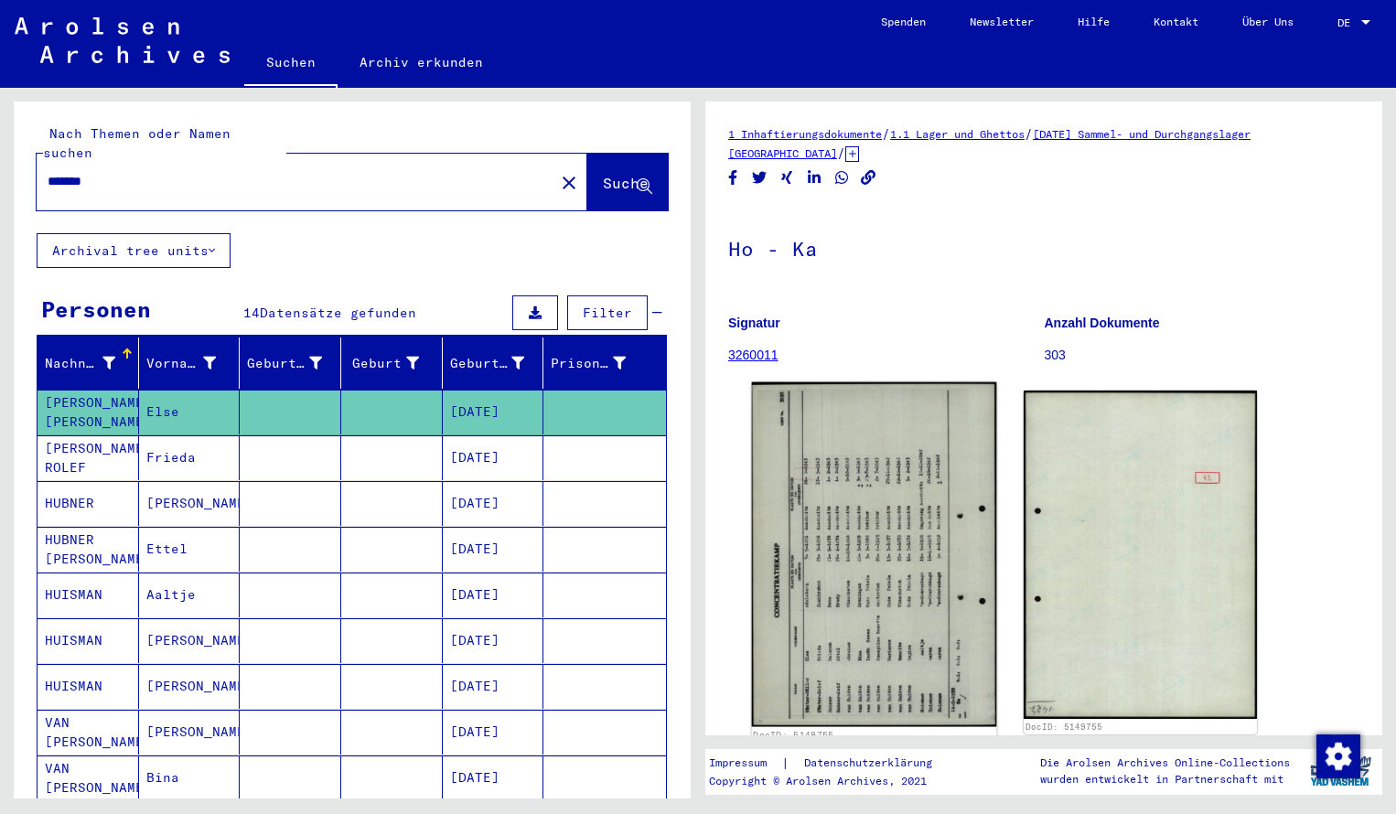
click at [826, 696] on img at bounding box center [874, 555] width 245 height 345
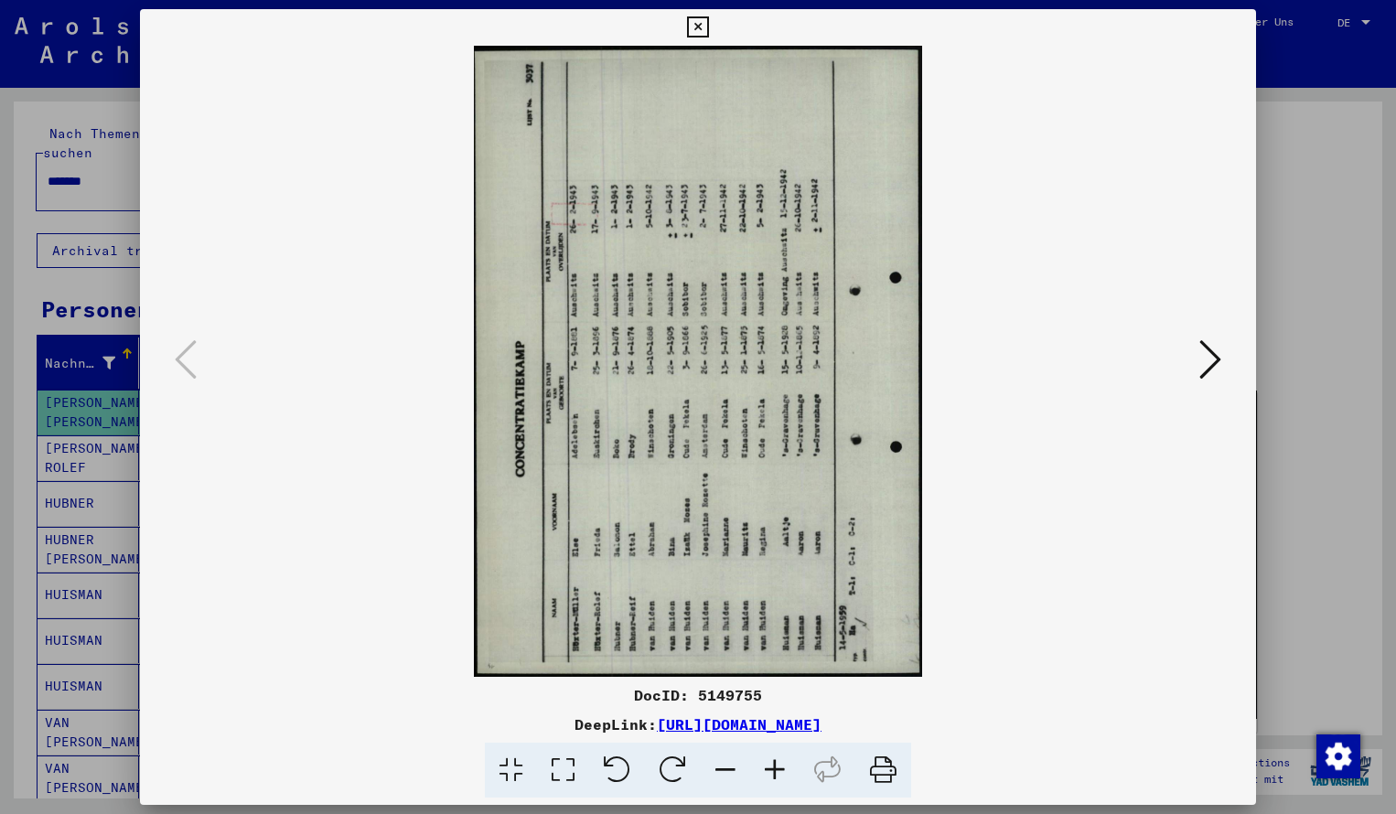
click at [676, 767] on icon at bounding box center [673, 771] width 56 height 56
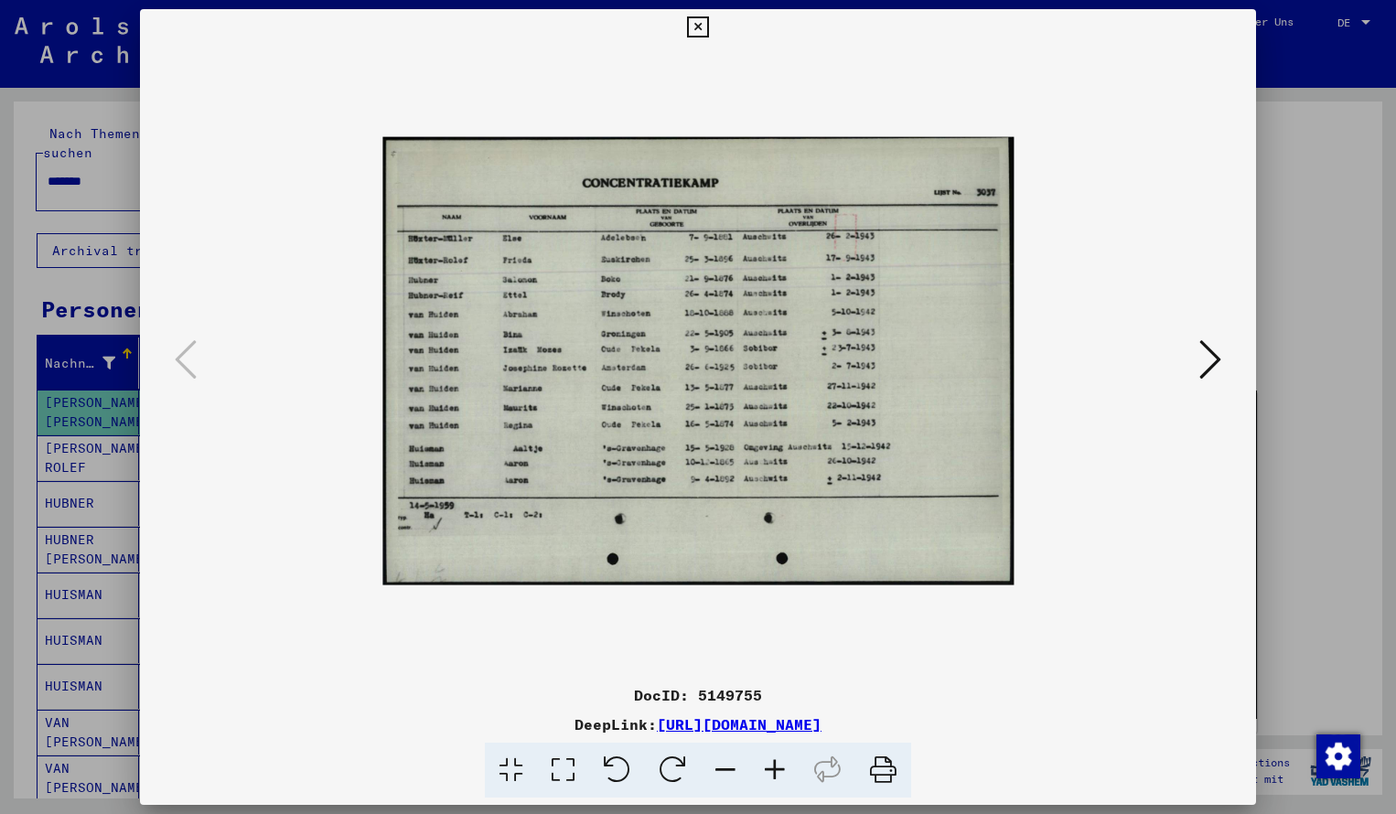
click at [774, 773] on icon at bounding box center [774, 771] width 49 height 56
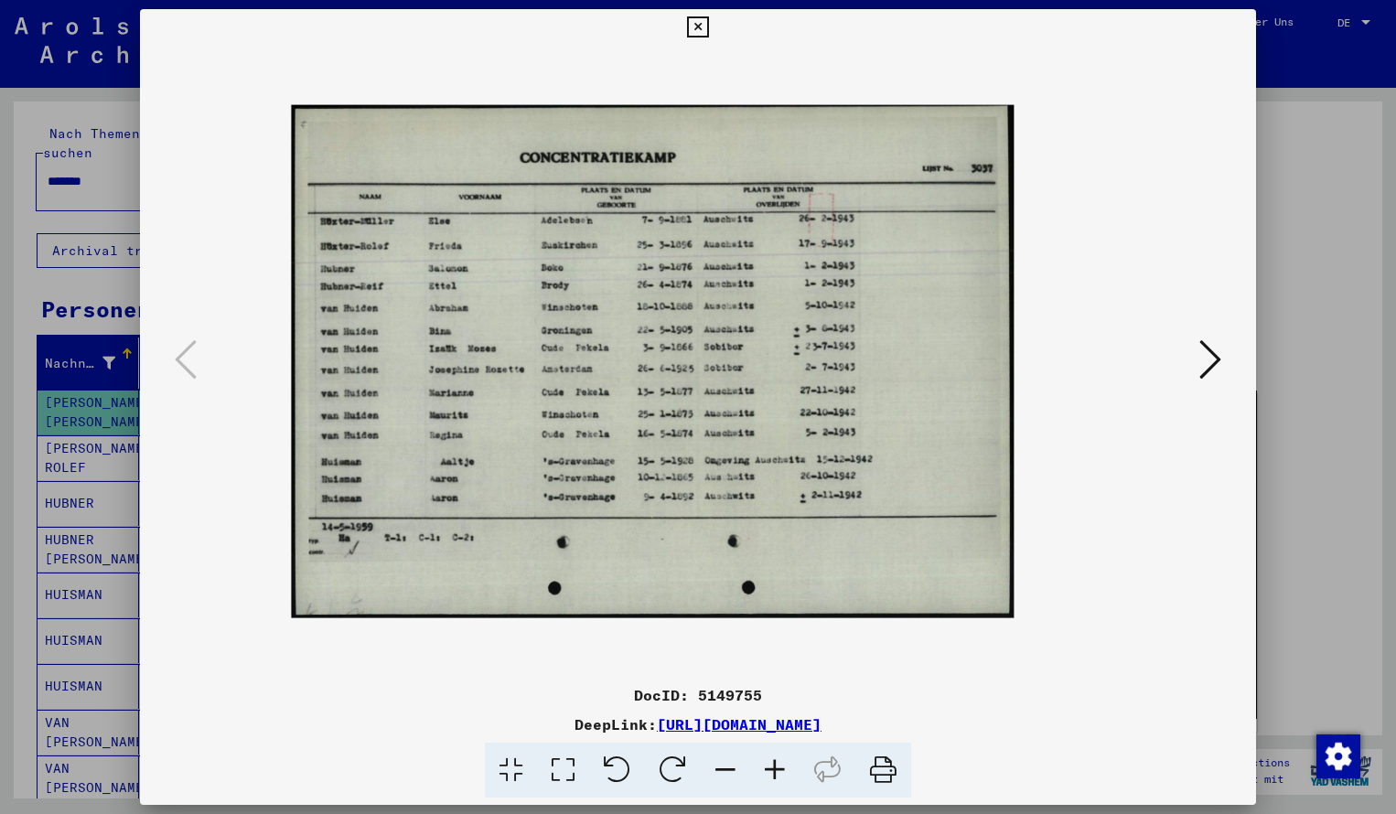
click at [774, 773] on icon at bounding box center [774, 771] width 49 height 56
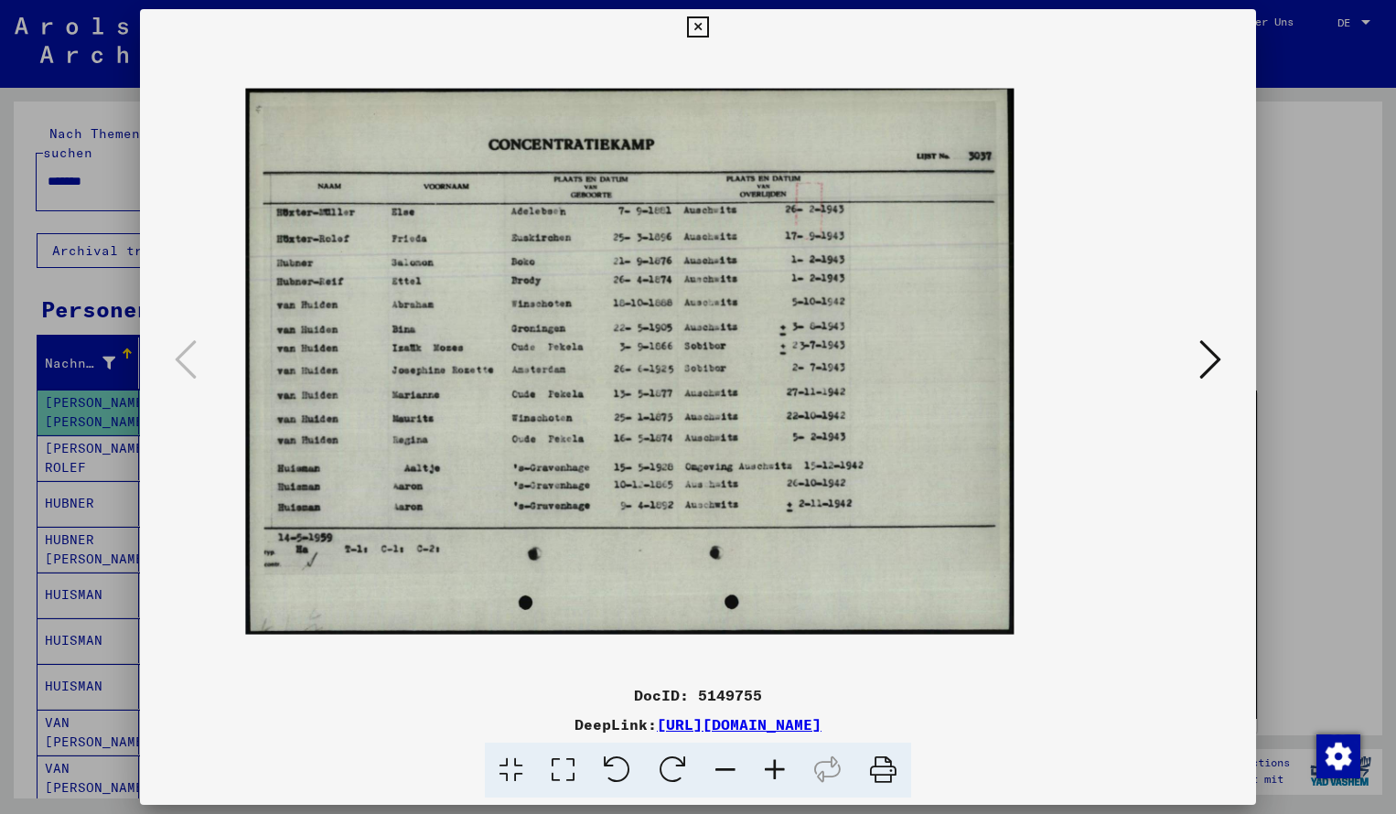
click at [774, 774] on icon at bounding box center [774, 771] width 49 height 56
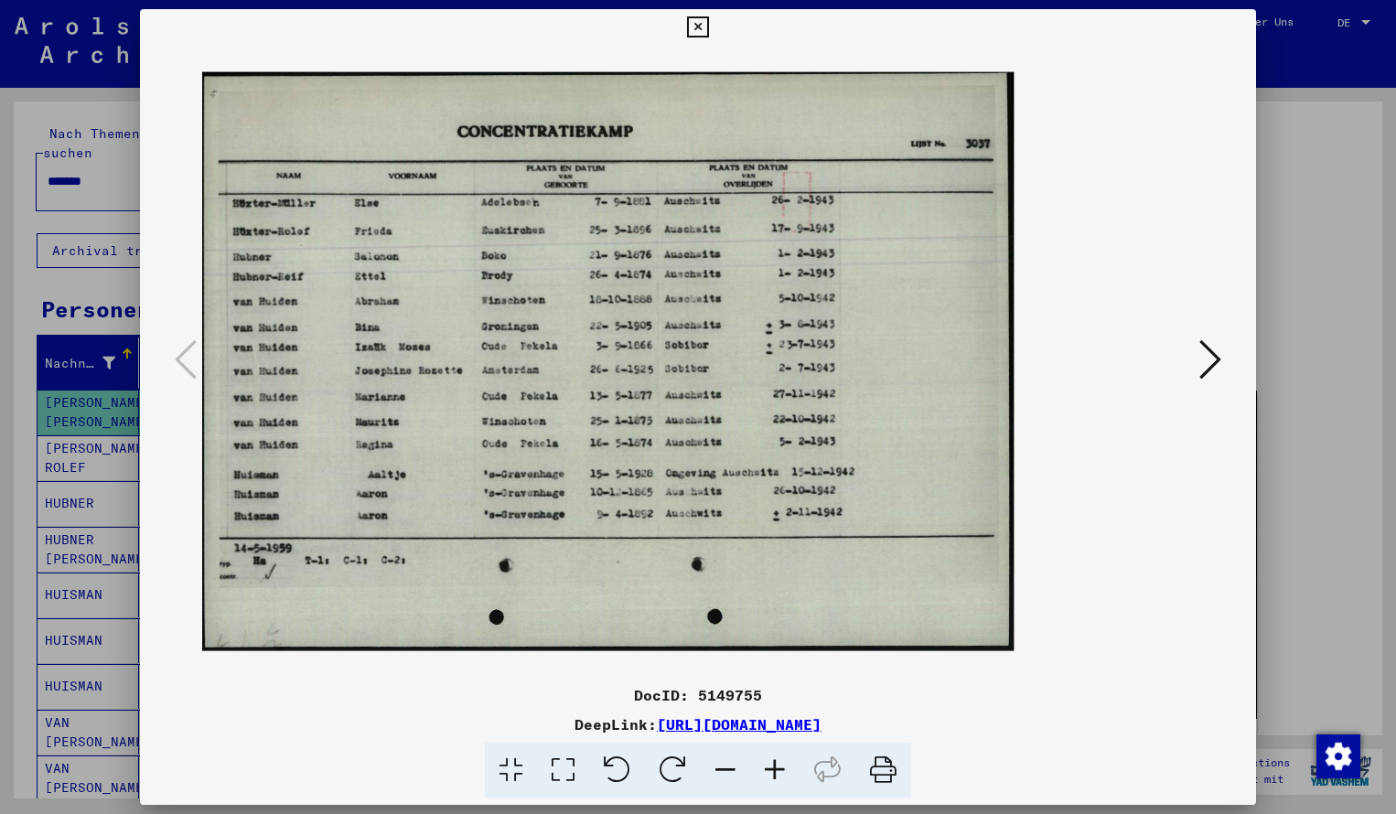
click at [774, 776] on icon at bounding box center [774, 771] width 49 height 56
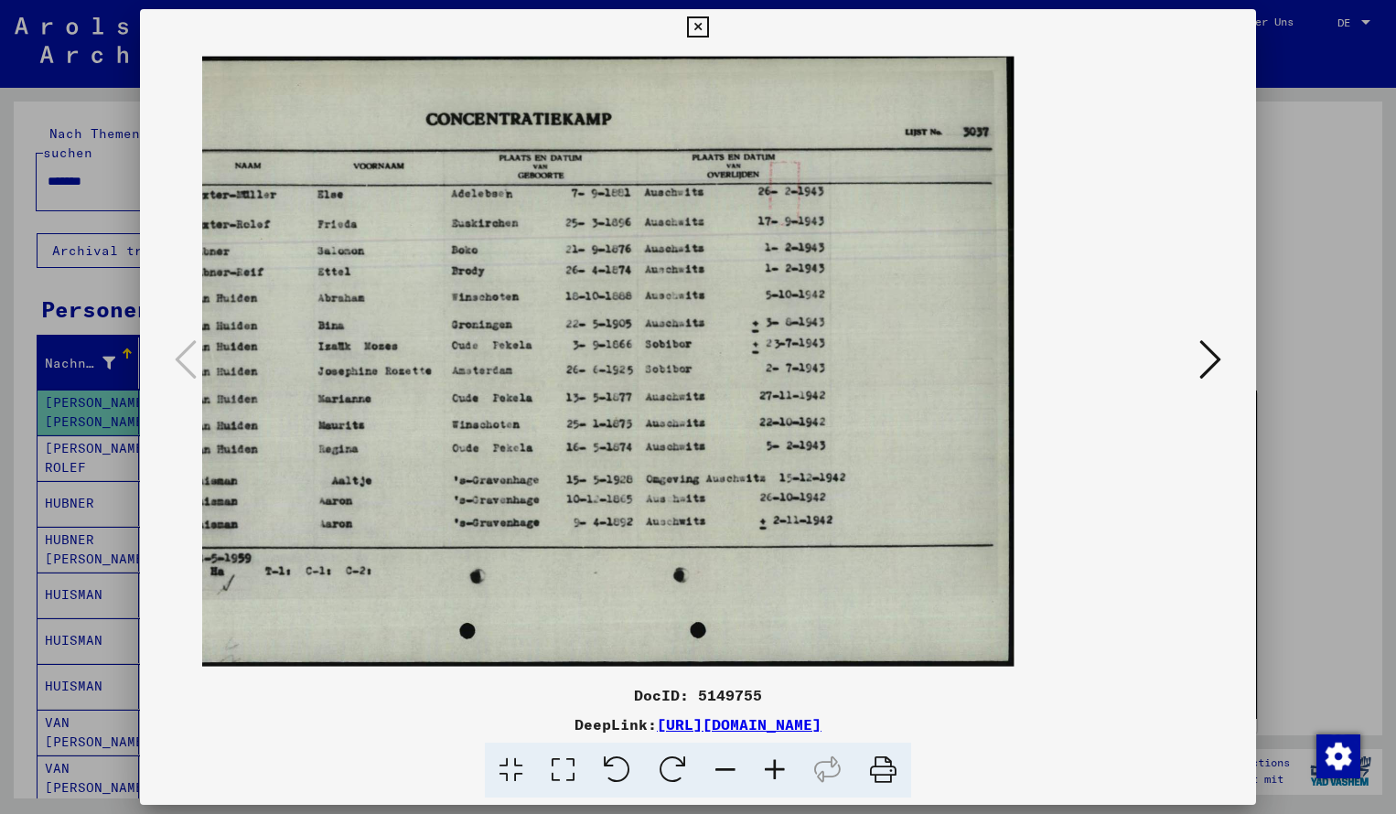
drag, startPoint x: 663, startPoint y: 307, endPoint x: 692, endPoint y: 314, distance: 30.0
click at [708, 32] on icon at bounding box center [697, 27] width 21 height 22
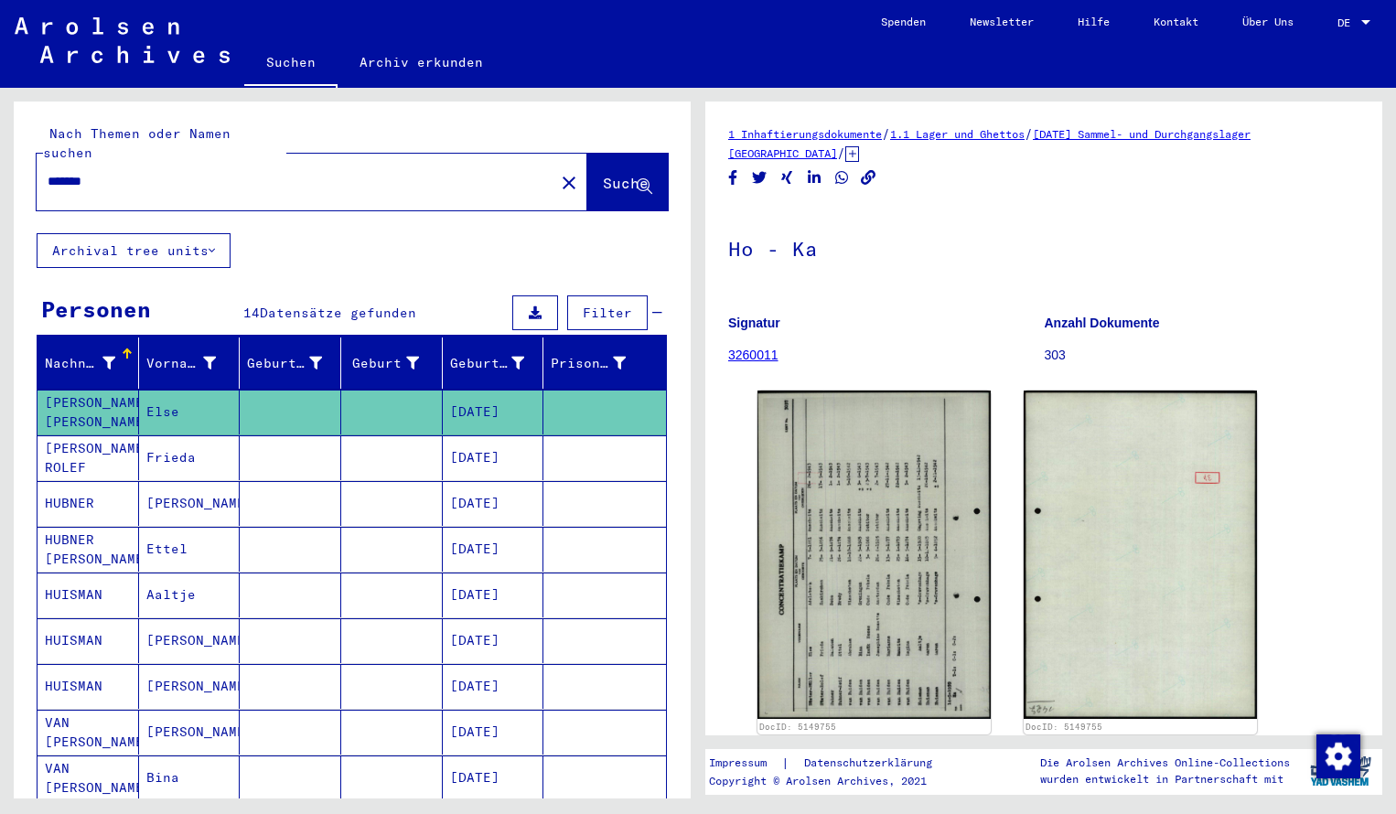
click at [121, 172] on input "*******" at bounding box center [296, 181] width 496 height 19
click at [619, 174] on span "Suche" at bounding box center [626, 183] width 46 height 18
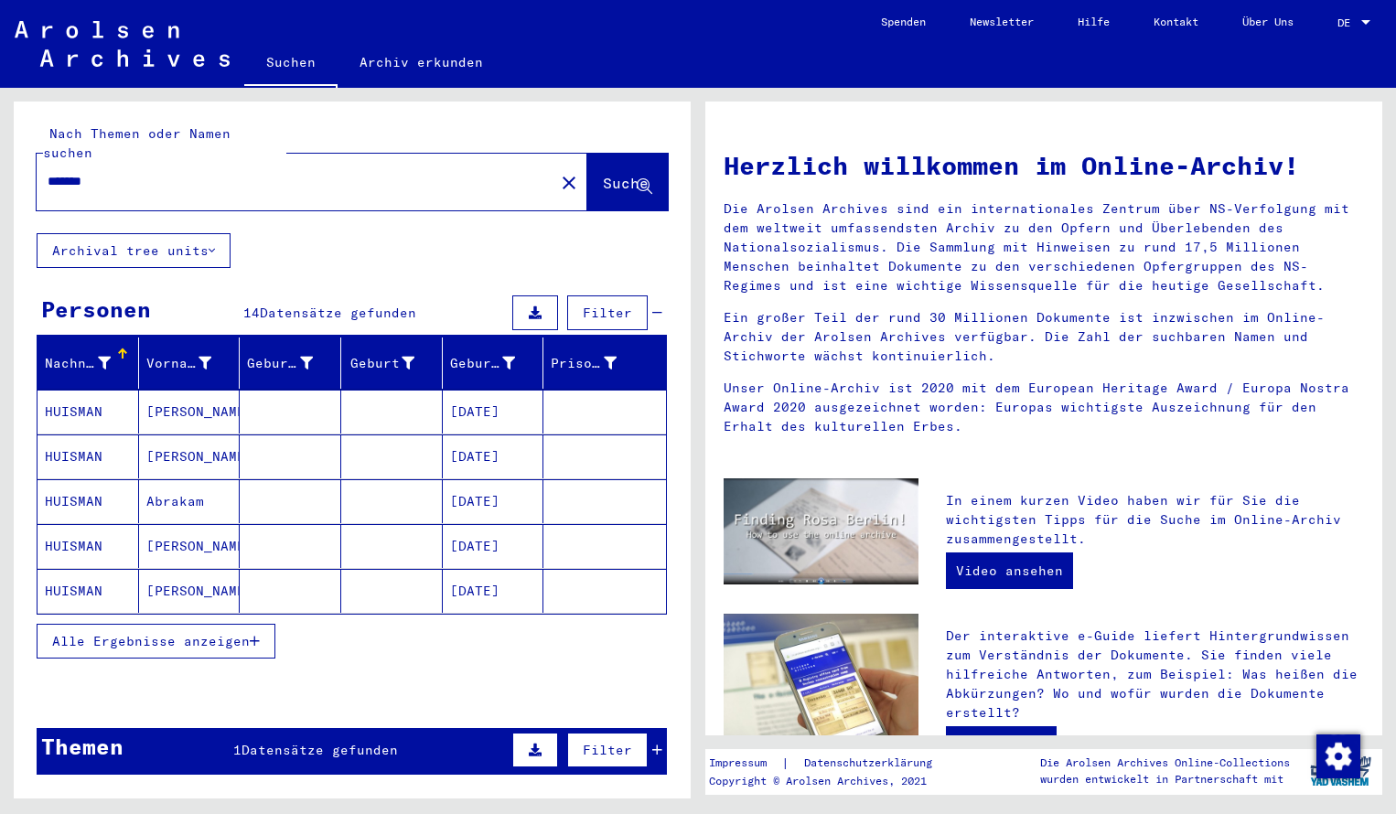
click at [87, 392] on mat-cell "HUISMAN" at bounding box center [89, 412] width 102 height 44
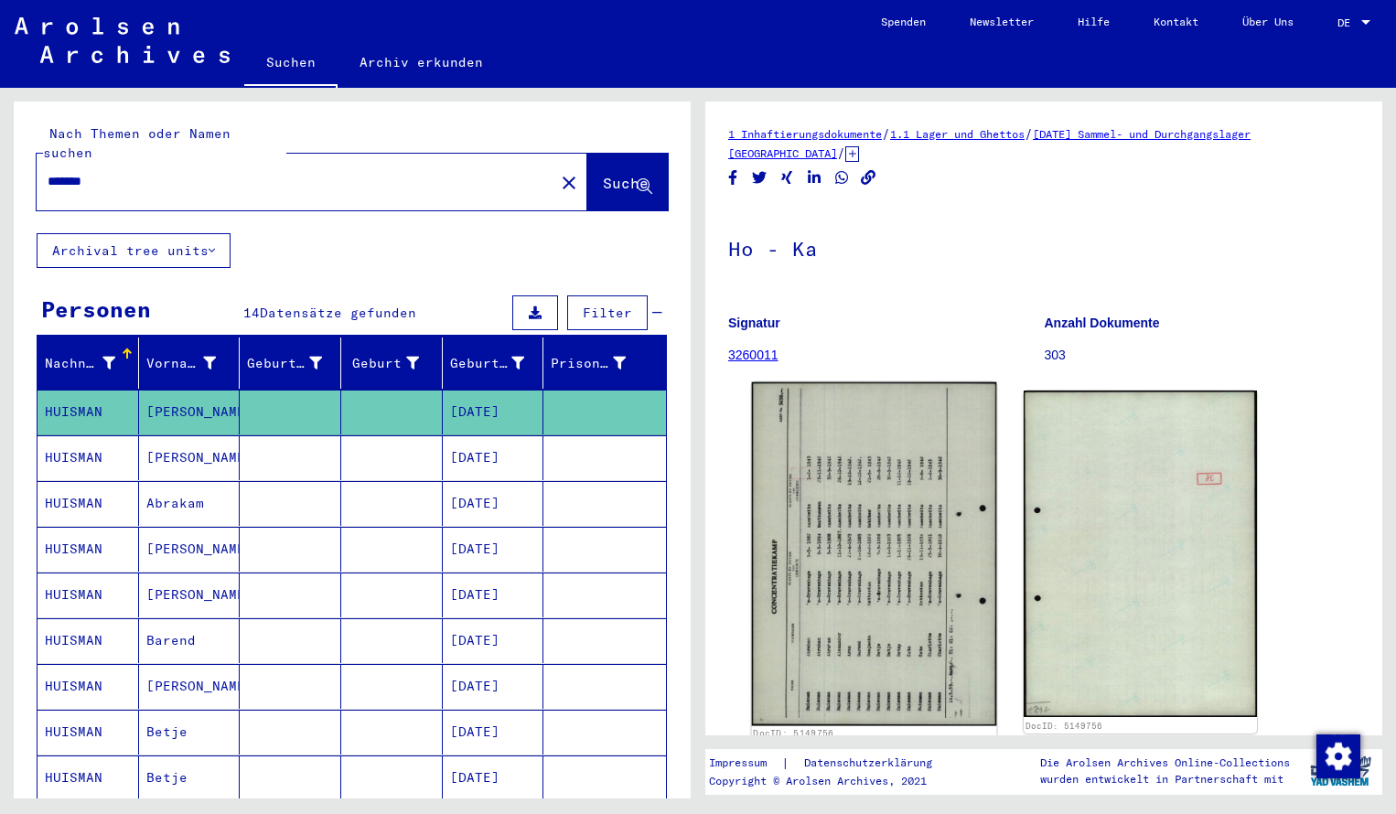
click at [821, 539] on img at bounding box center [874, 555] width 245 height 344
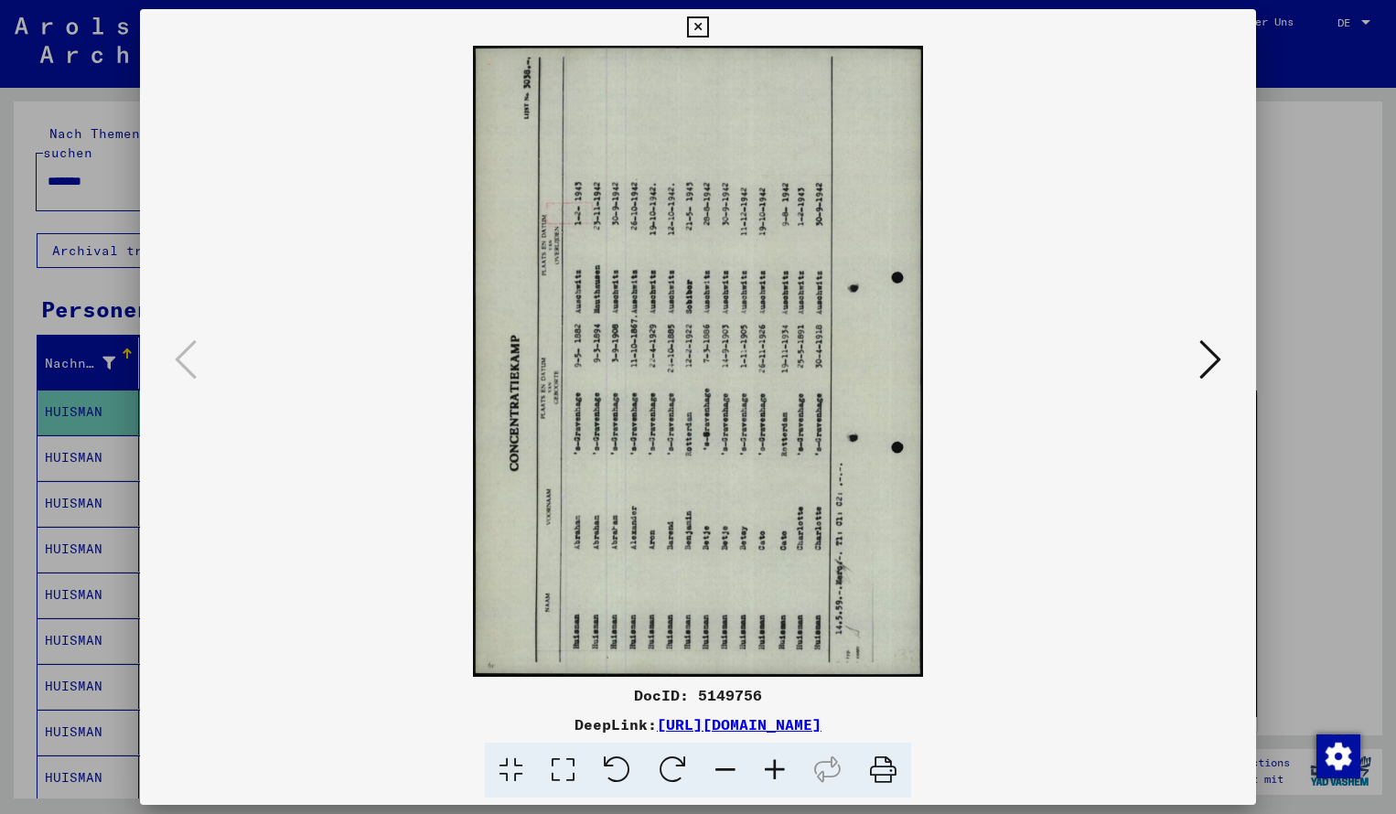
click at [671, 777] on icon at bounding box center [673, 771] width 56 height 56
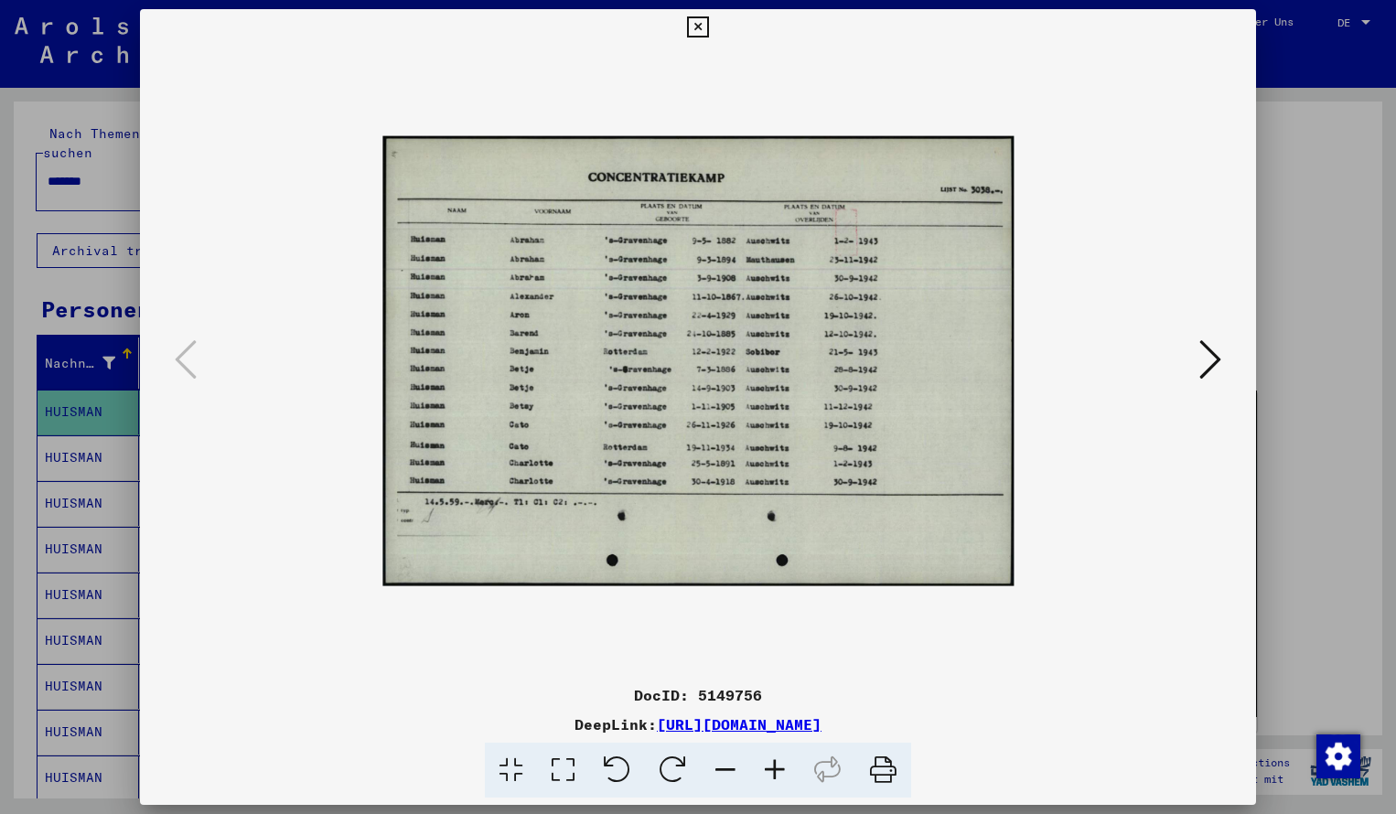
click at [774, 776] on icon at bounding box center [774, 771] width 49 height 56
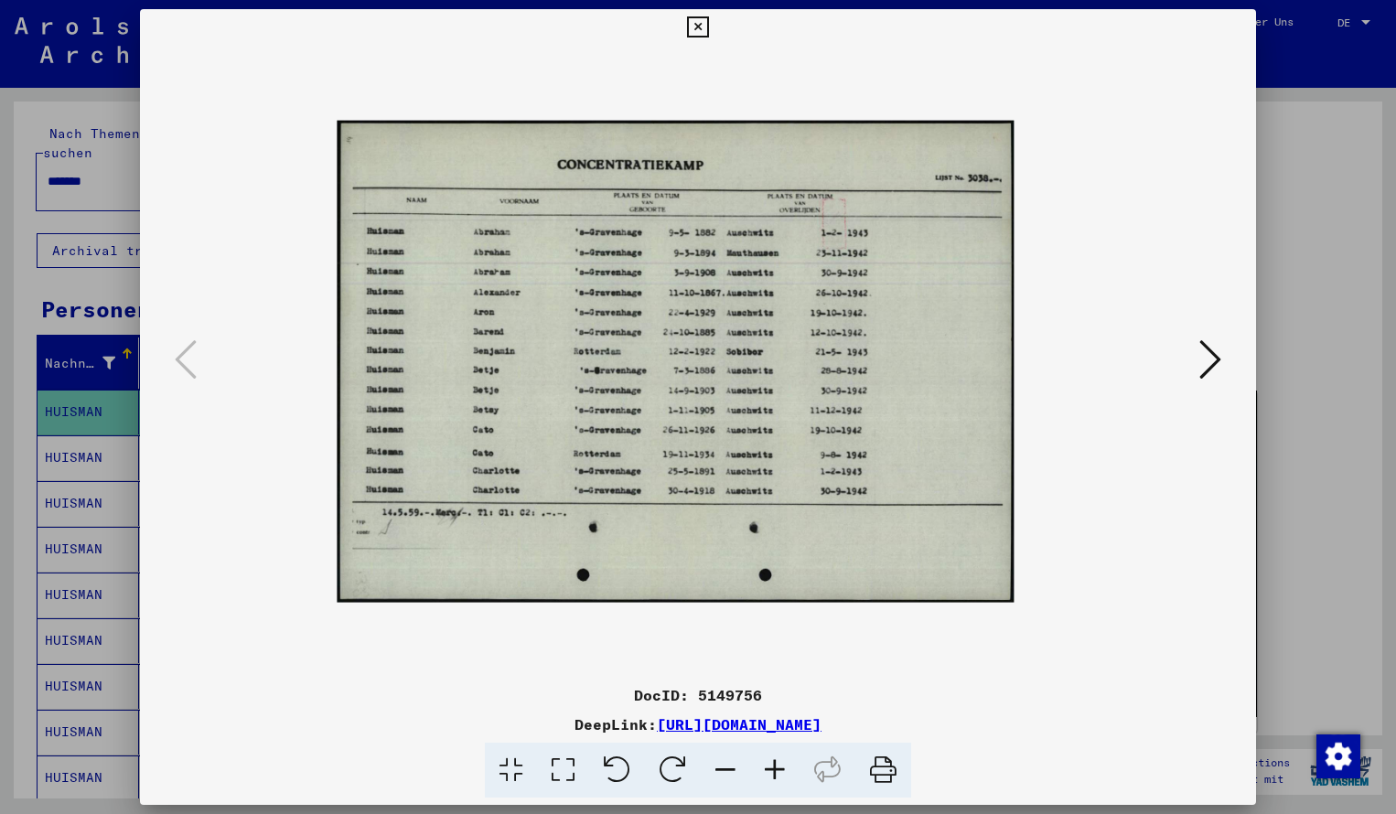
click at [775, 776] on icon at bounding box center [774, 771] width 49 height 56
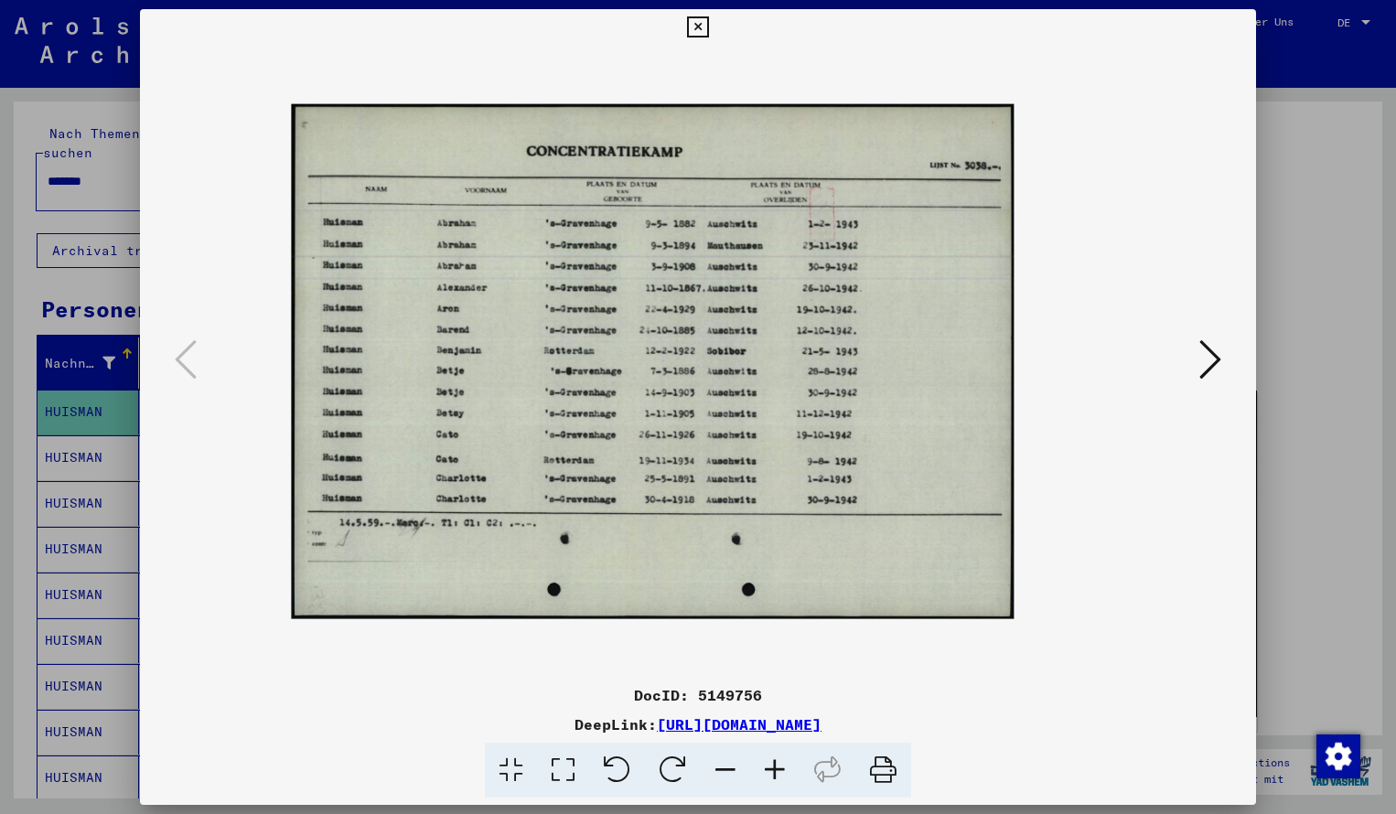
click at [775, 776] on icon at bounding box center [774, 771] width 49 height 56
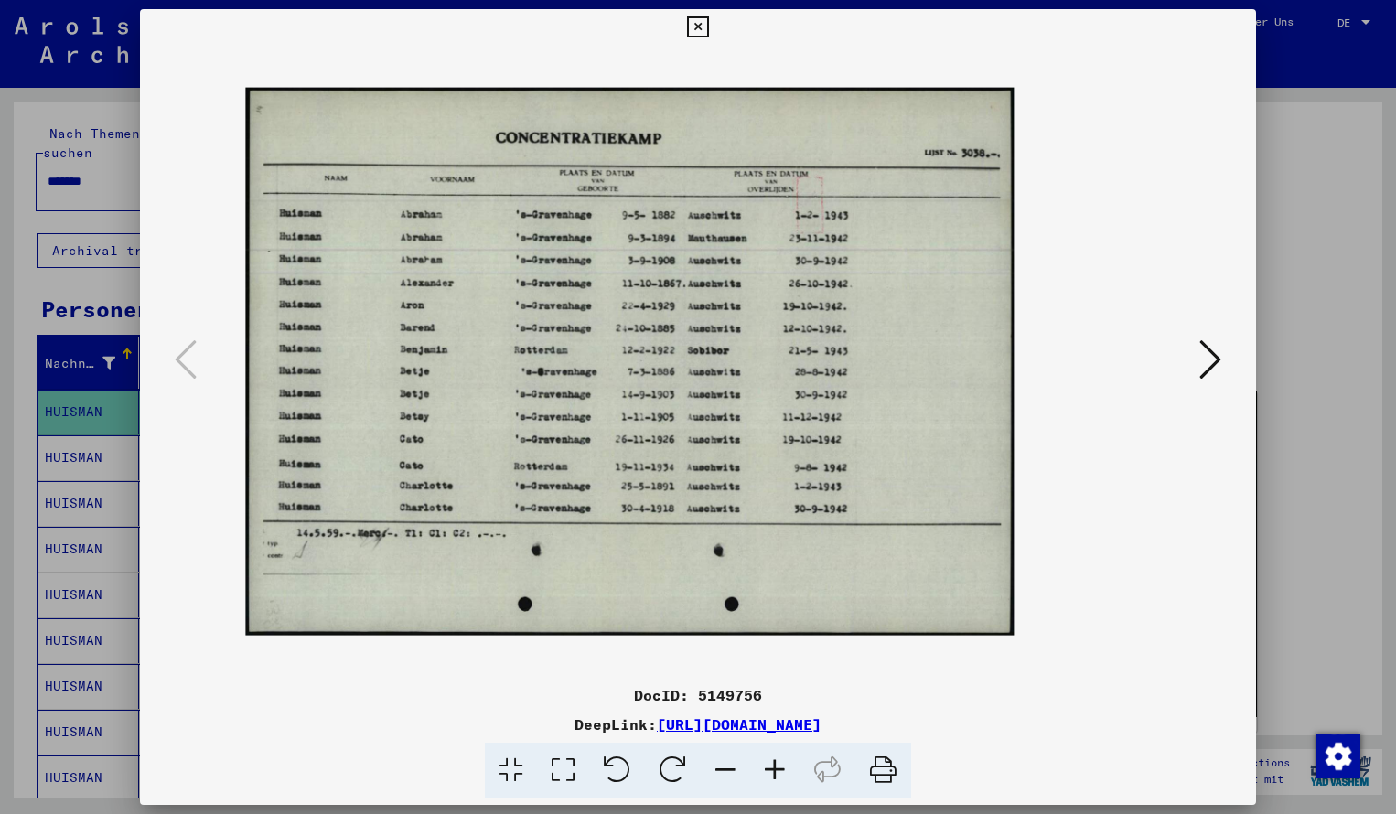
click at [775, 776] on icon at bounding box center [774, 771] width 49 height 56
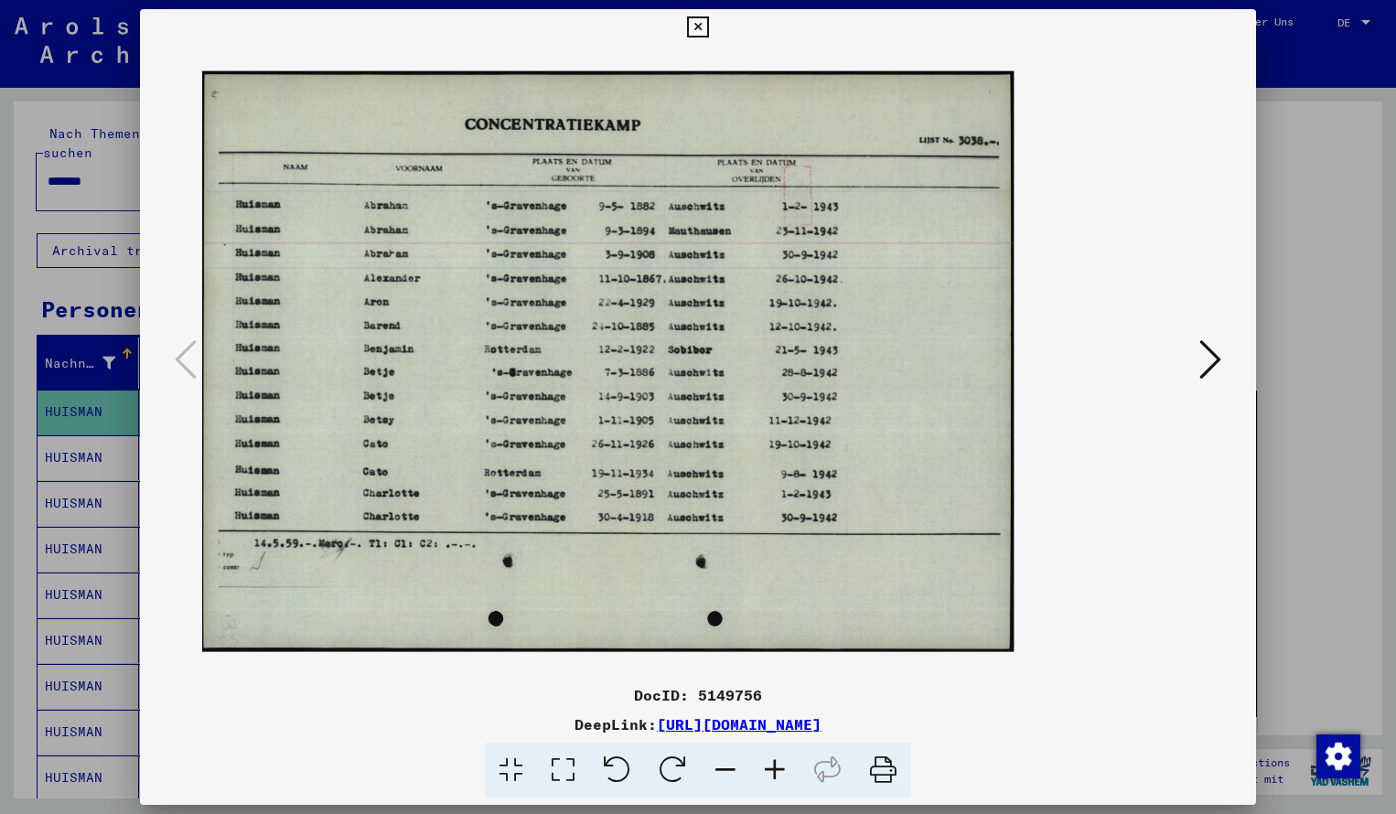
click at [775, 776] on icon at bounding box center [774, 771] width 49 height 56
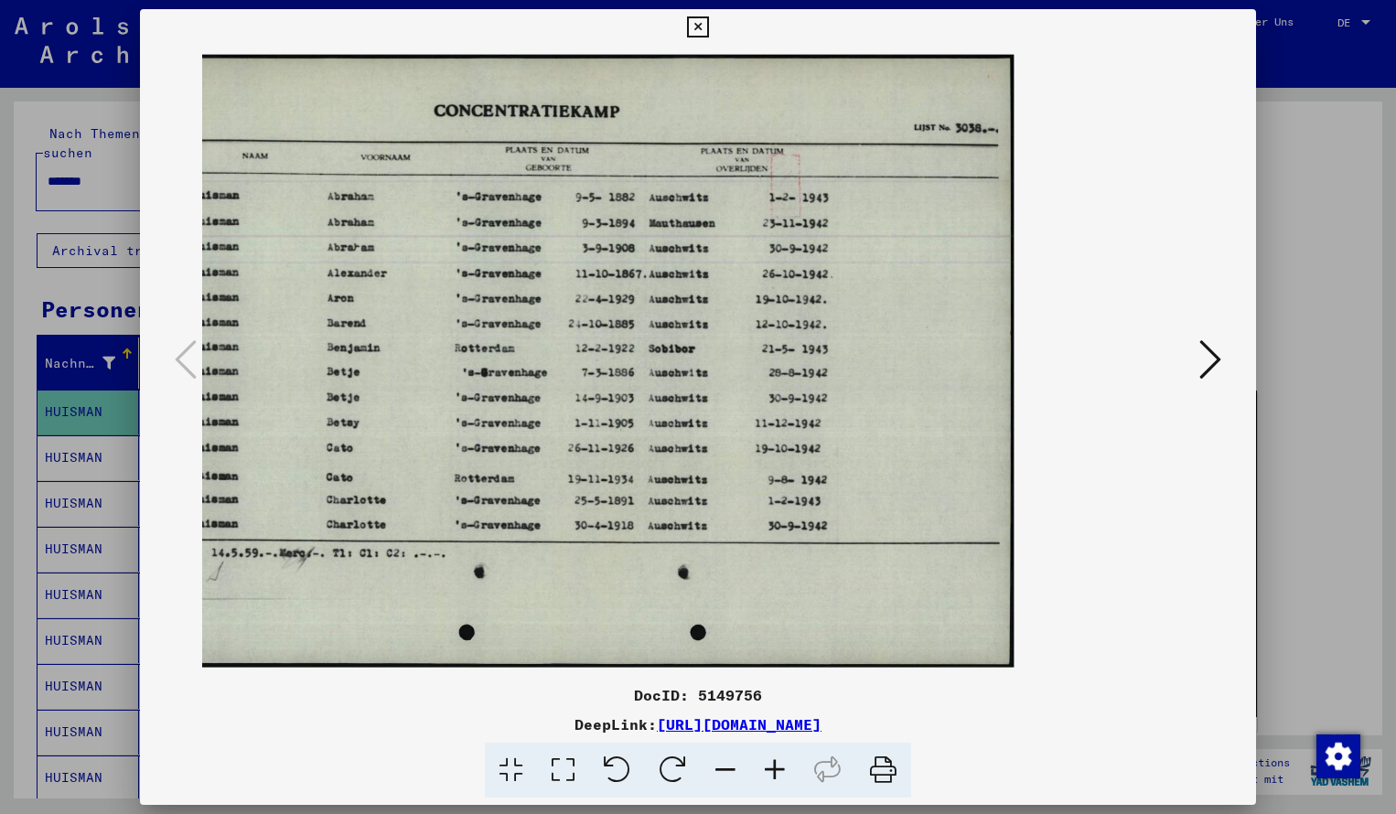
click at [708, 27] on icon at bounding box center [697, 27] width 21 height 22
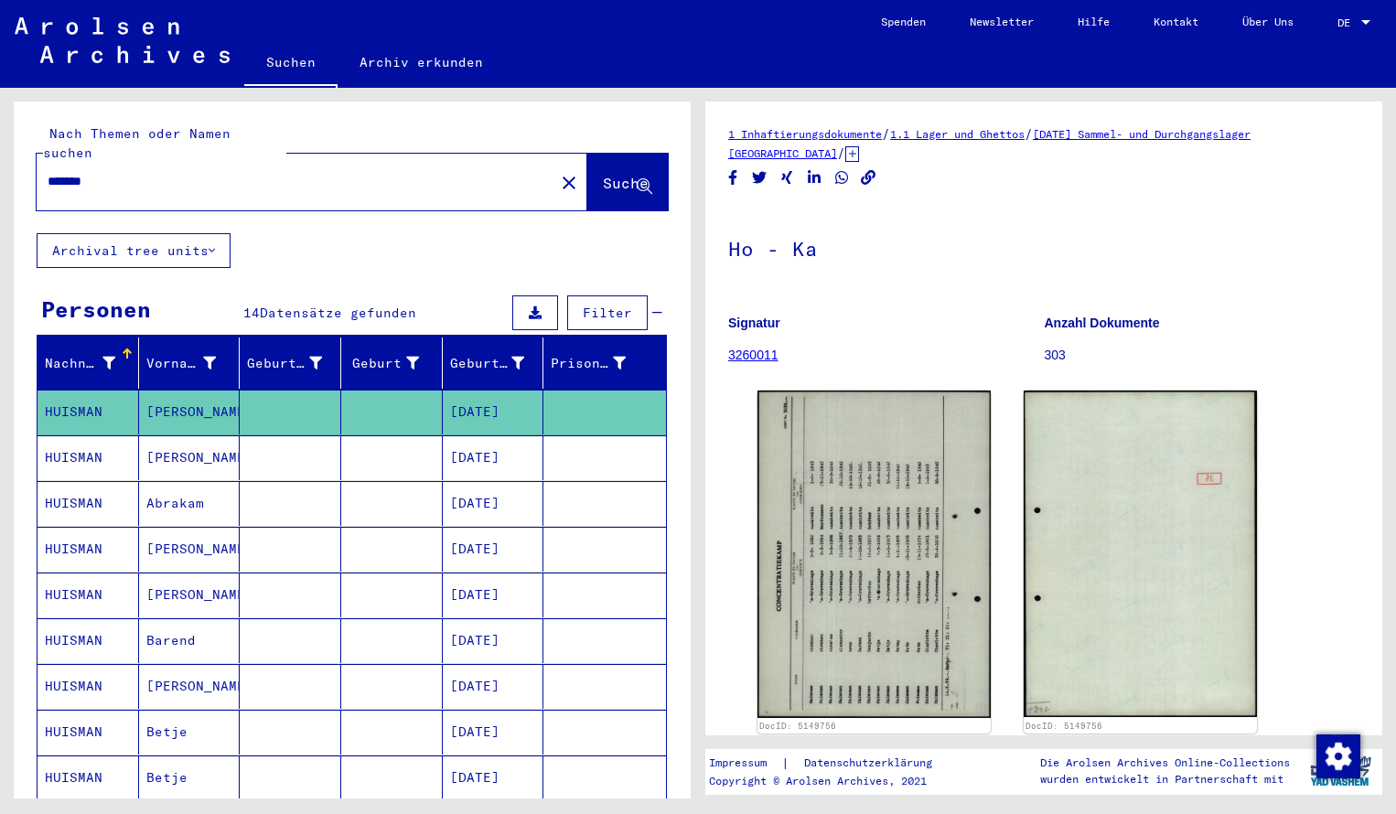
click at [131, 172] on input "*******" at bounding box center [296, 181] width 496 height 19
click at [603, 174] on span "Suche" at bounding box center [626, 183] width 46 height 18
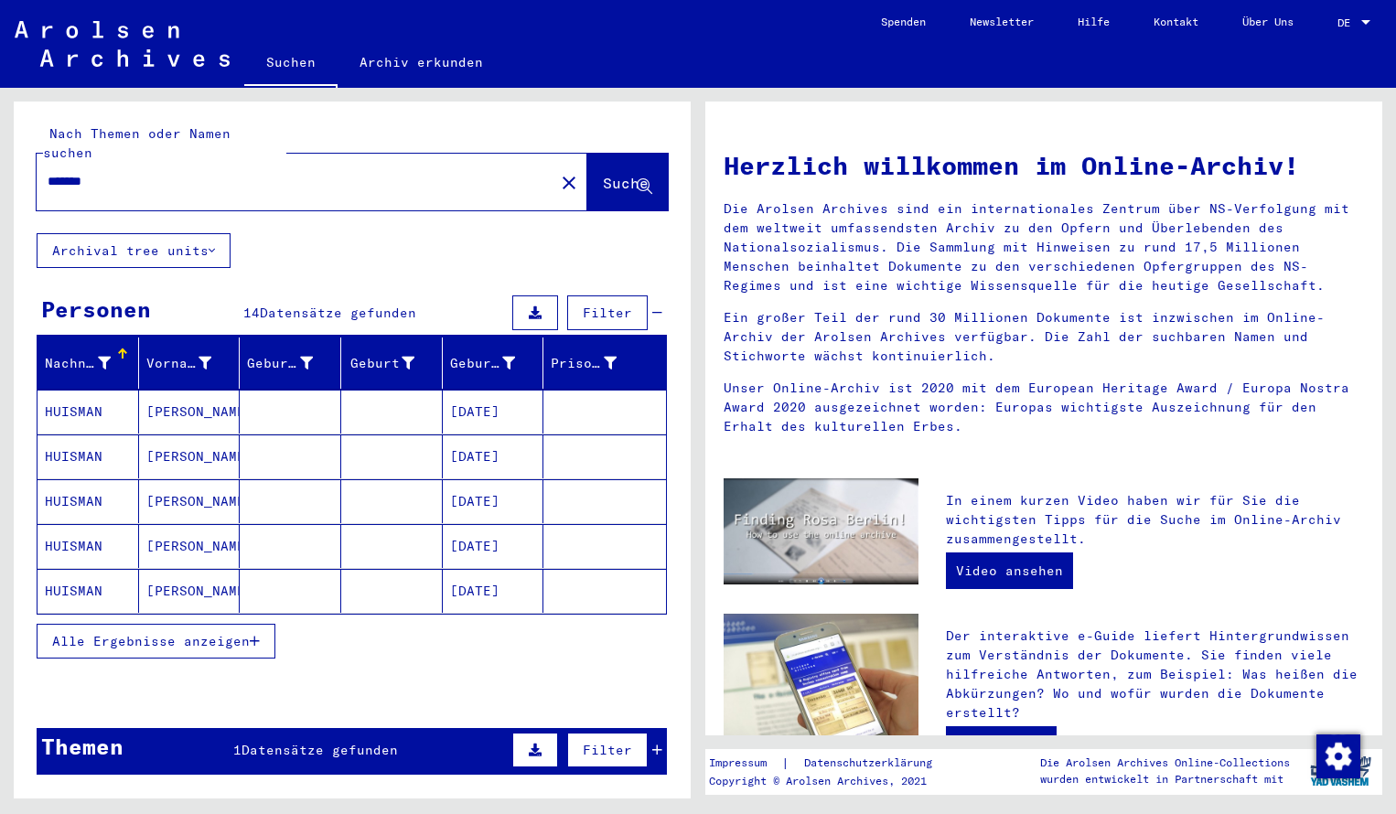
click at [85, 390] on mat-cell "HUISMAN" at bounding box center [89, 412] width 102 height 44
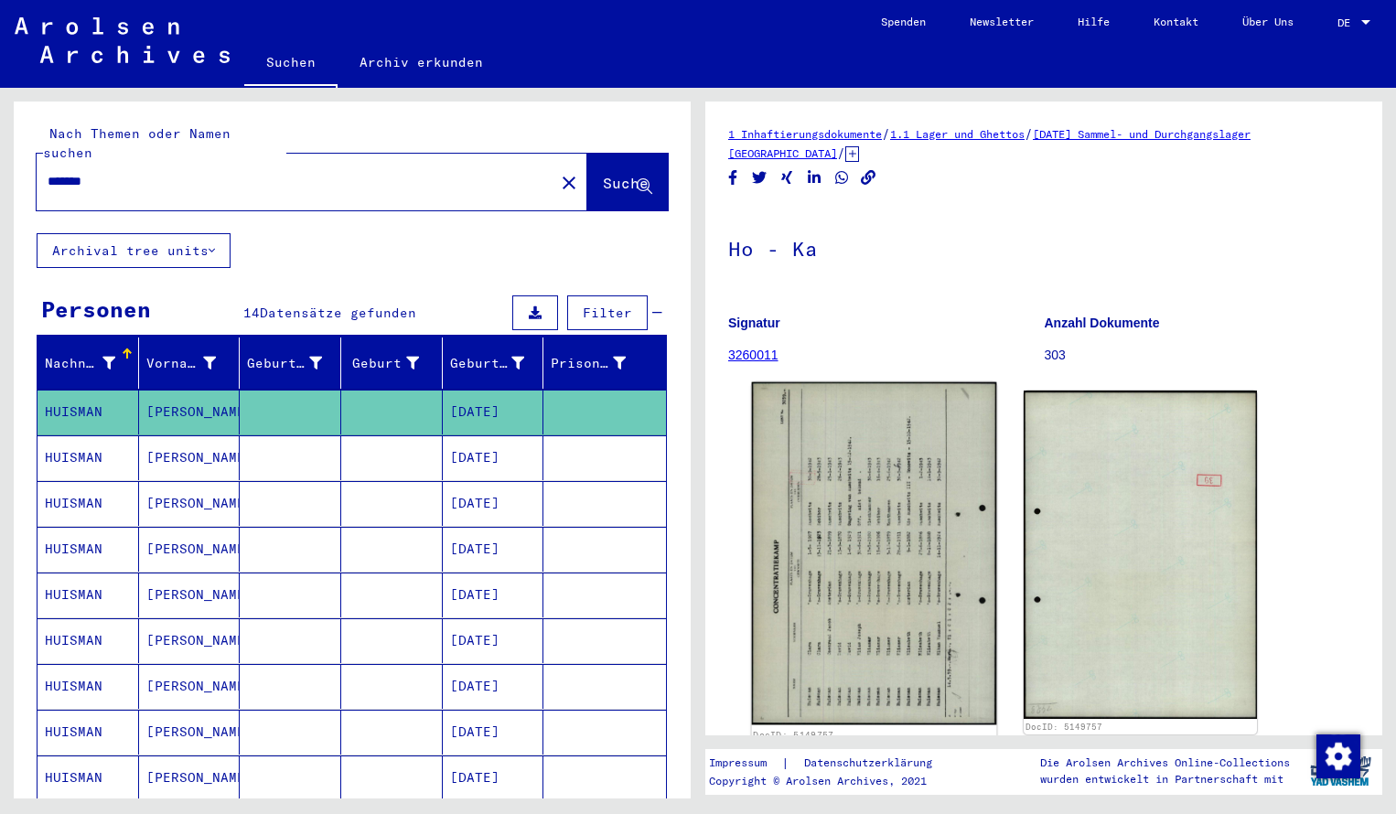
click at [867, 489] on img at bounding box center [874, 554] width 245 height 343
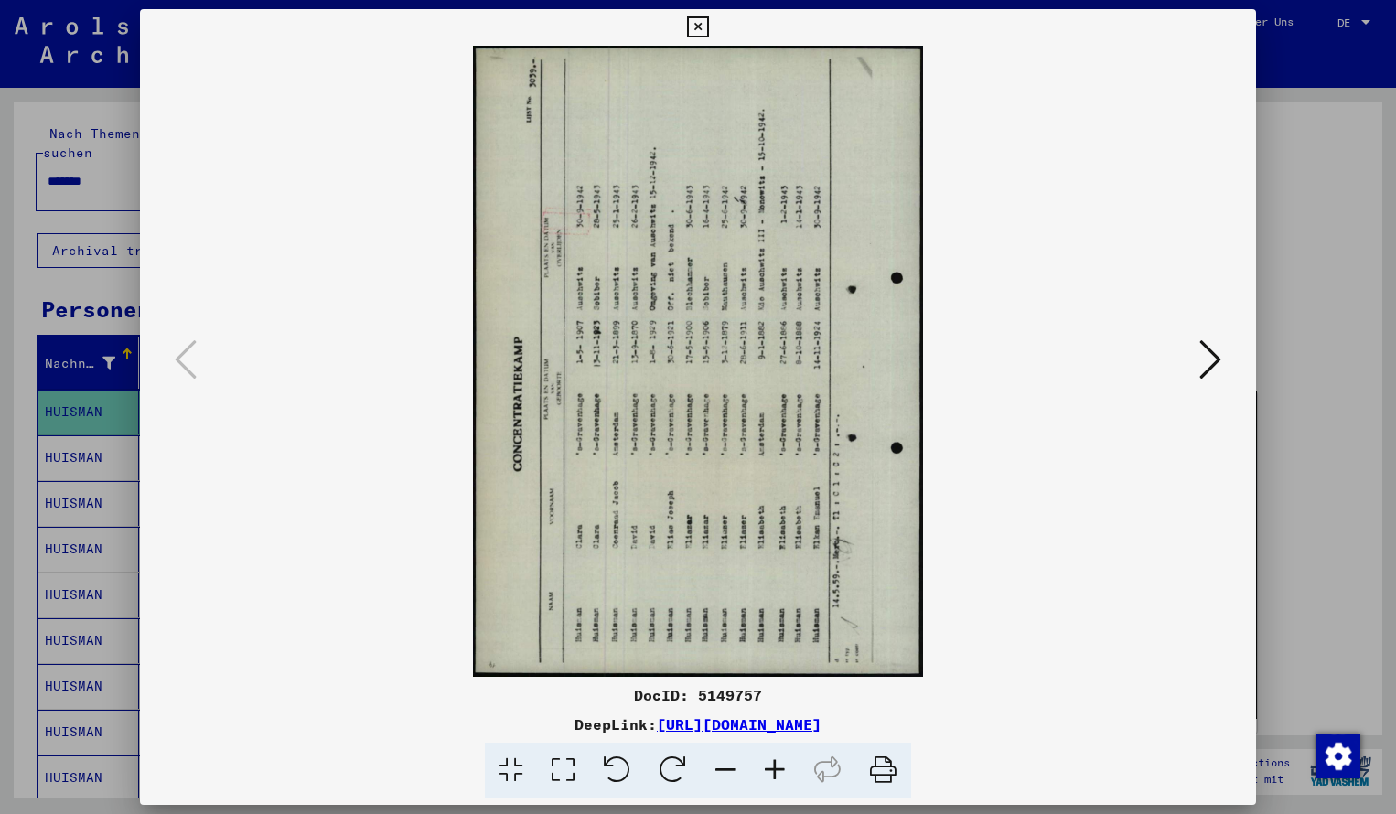
click at [674, 757] on icon at bounding box center [673, 771] width 56 height 56
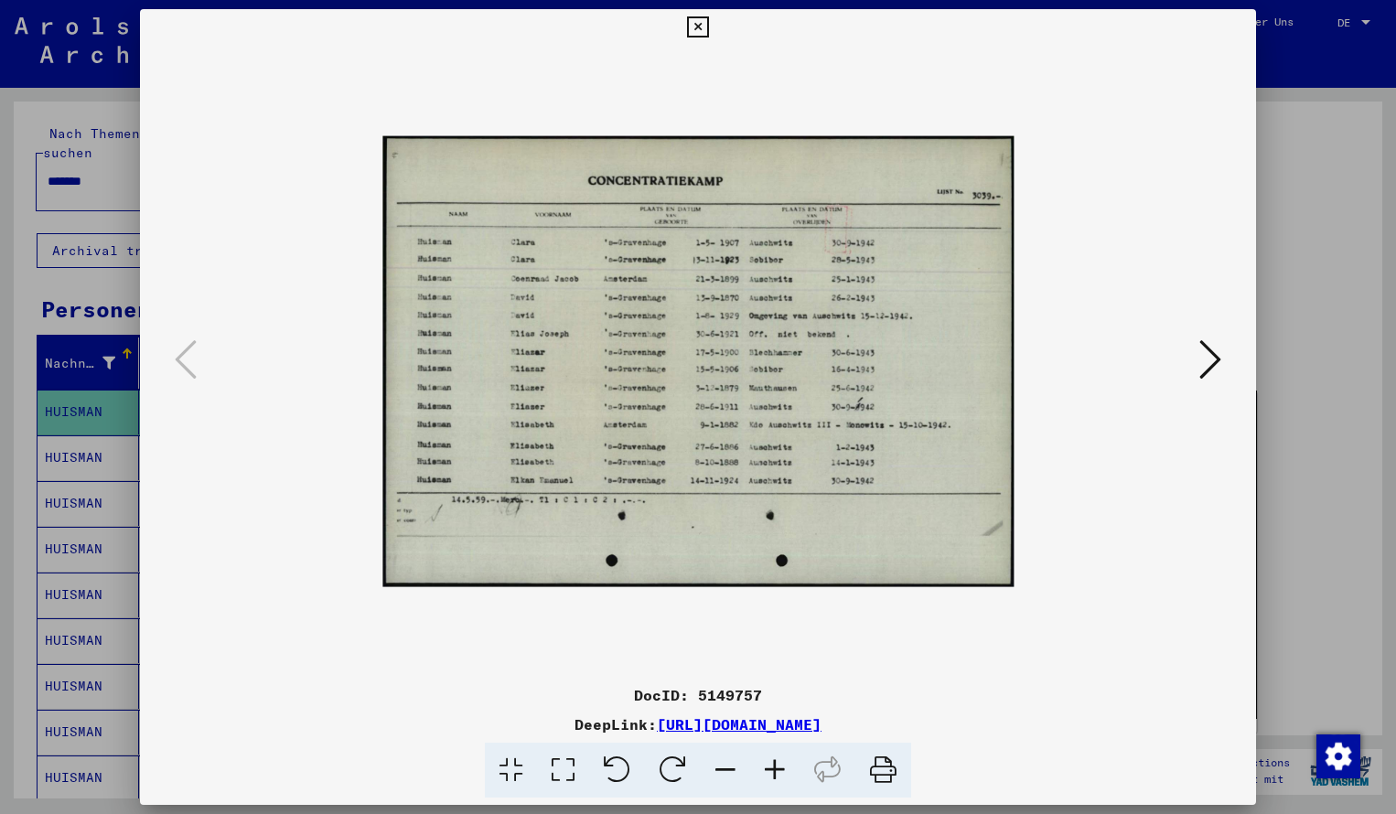
click at [775, 771] on icon at bounding box center [774, 771] width 49 height 56
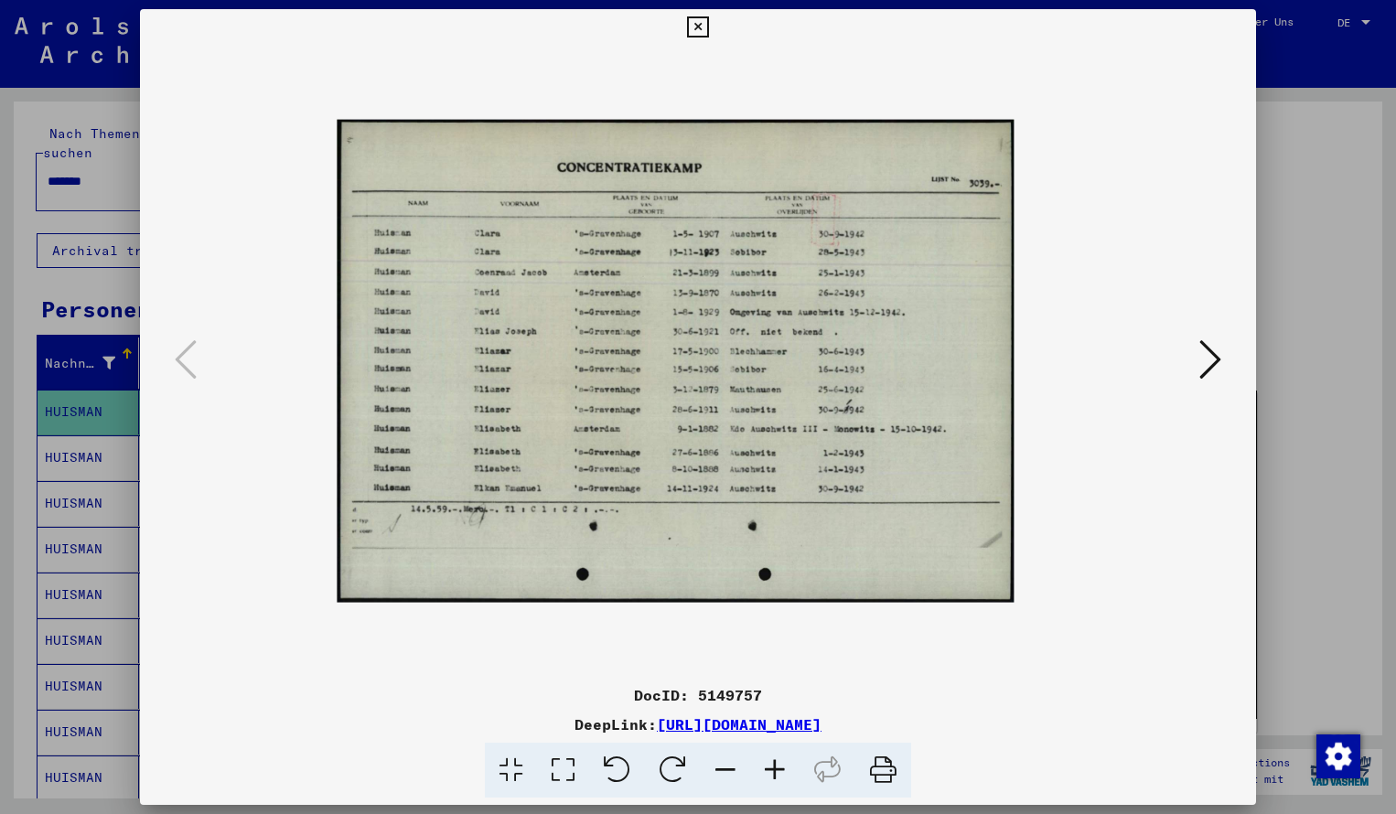
click at [775, 771] on icon at bounding box center [774, 771] width 49 height 56
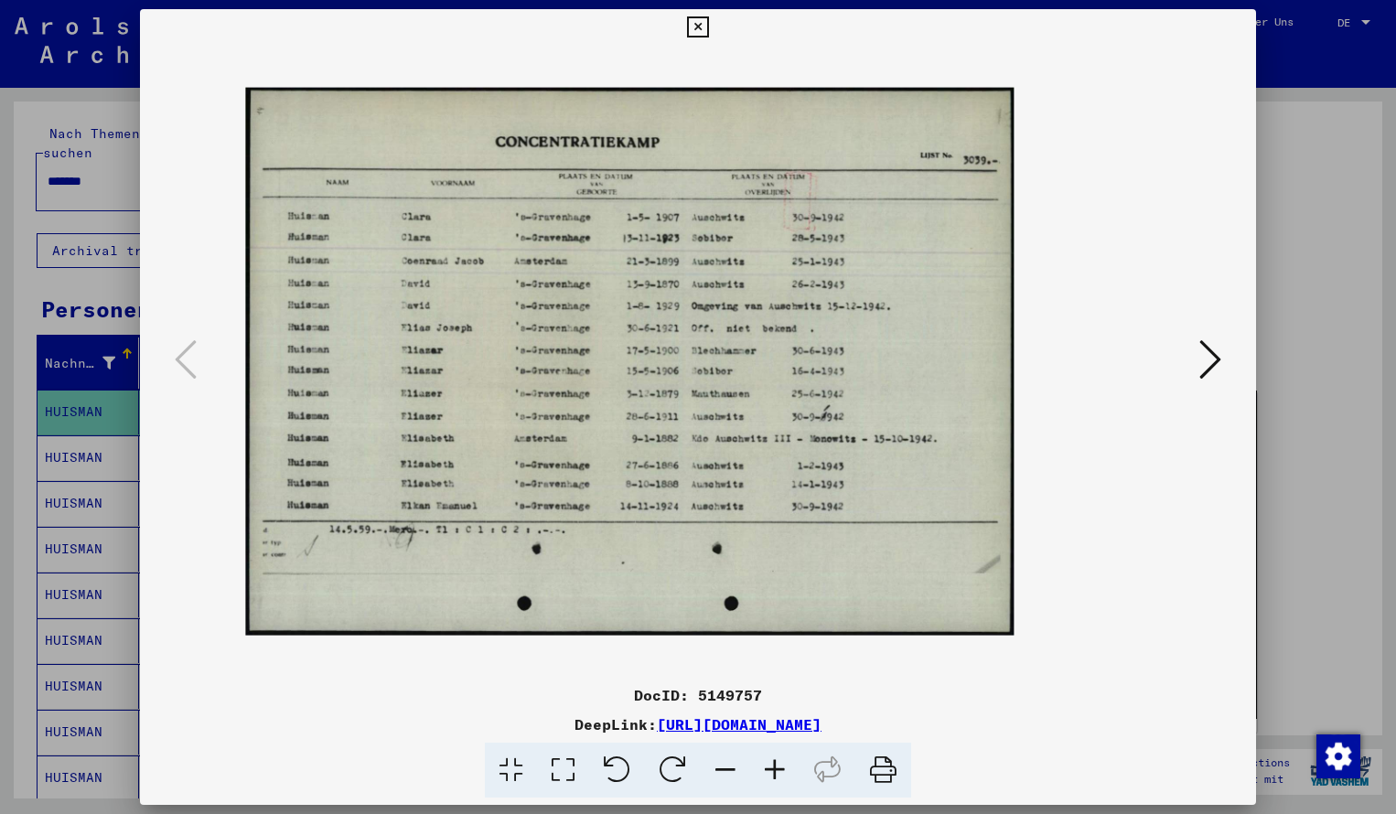
click at [775, 771] on icon at bounding box center [774, 771] width 49 height 56
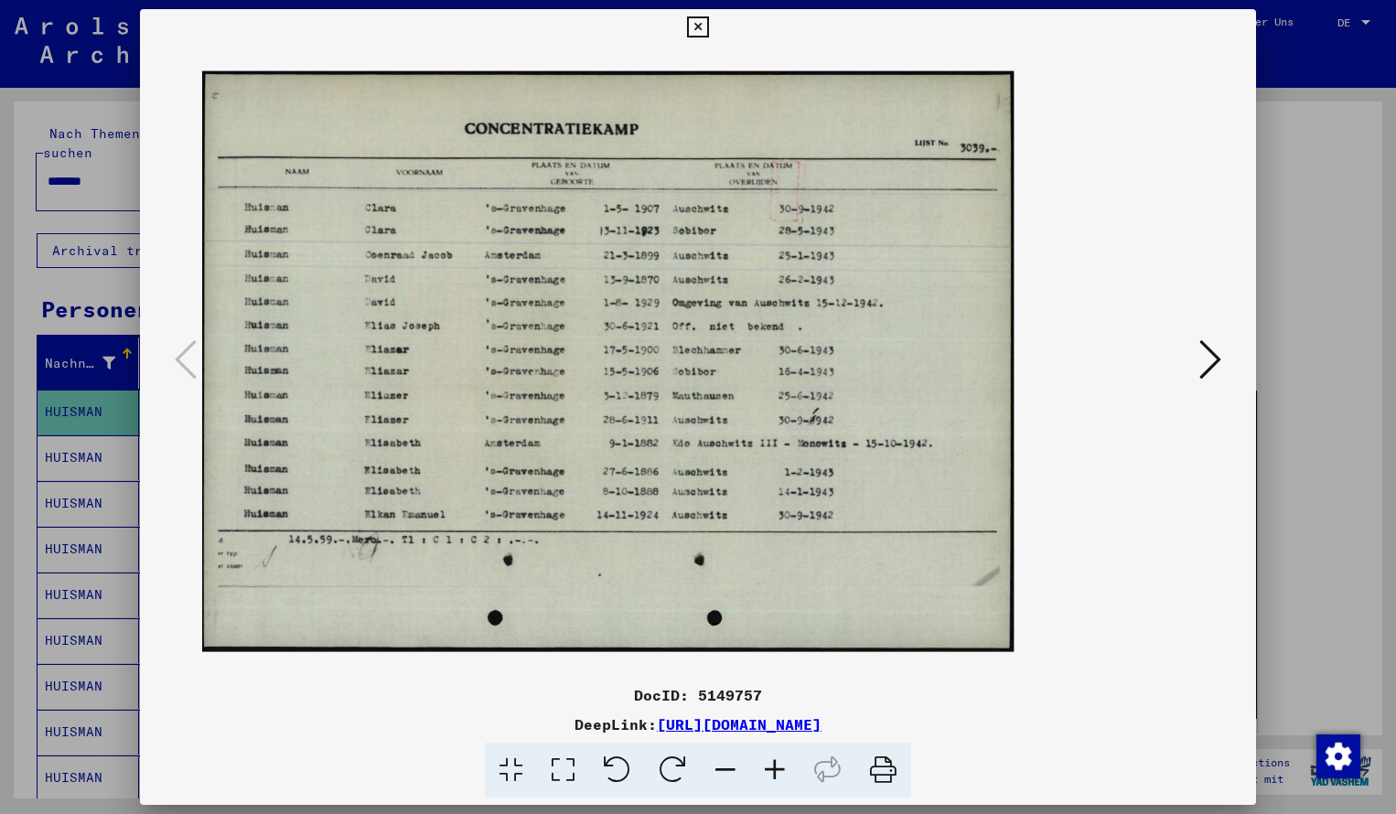
click at [775, 770] on icon at bounding box center [774, 771] width 49 height 56
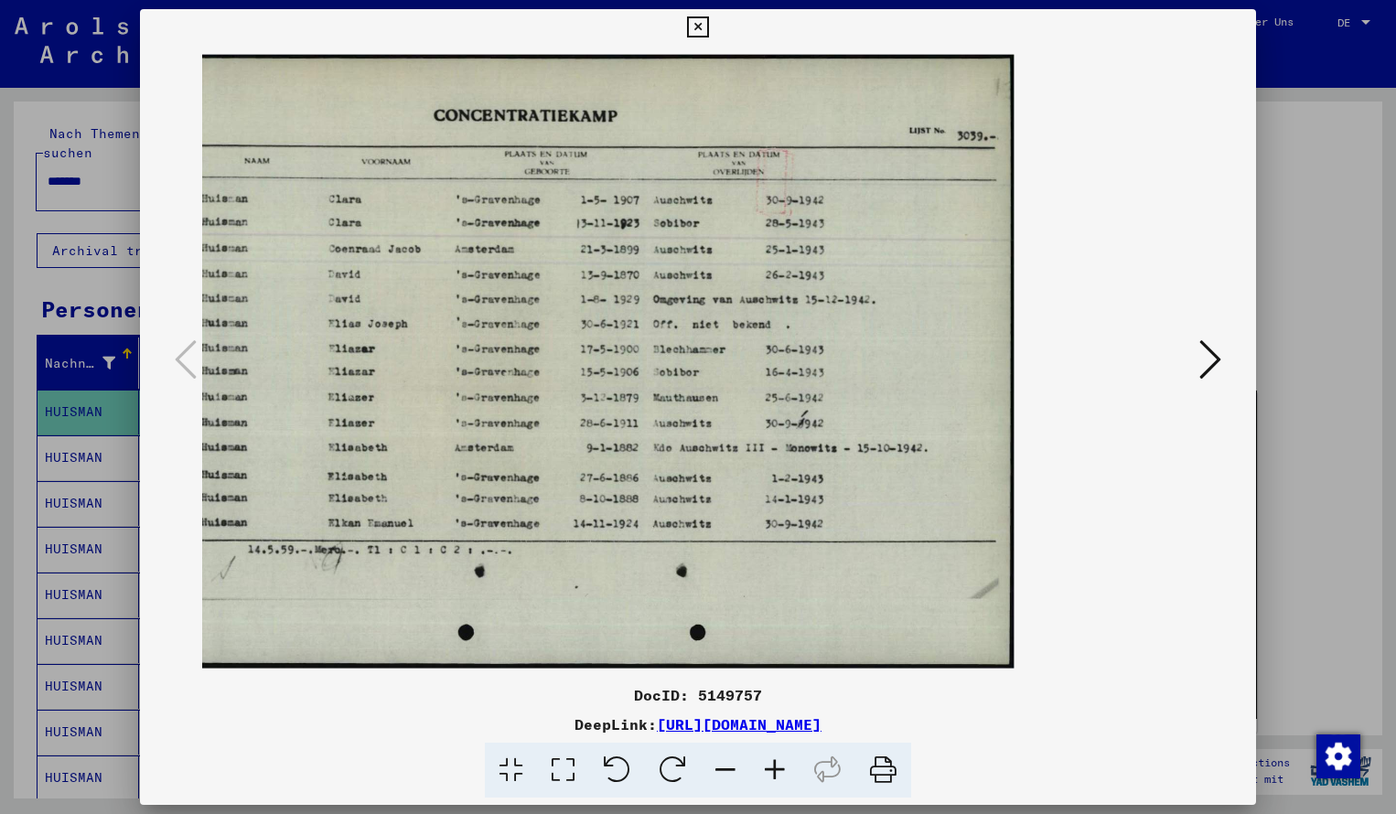
click at [708, 25] on icon at bounding box center [697, 27] width 21 height 22
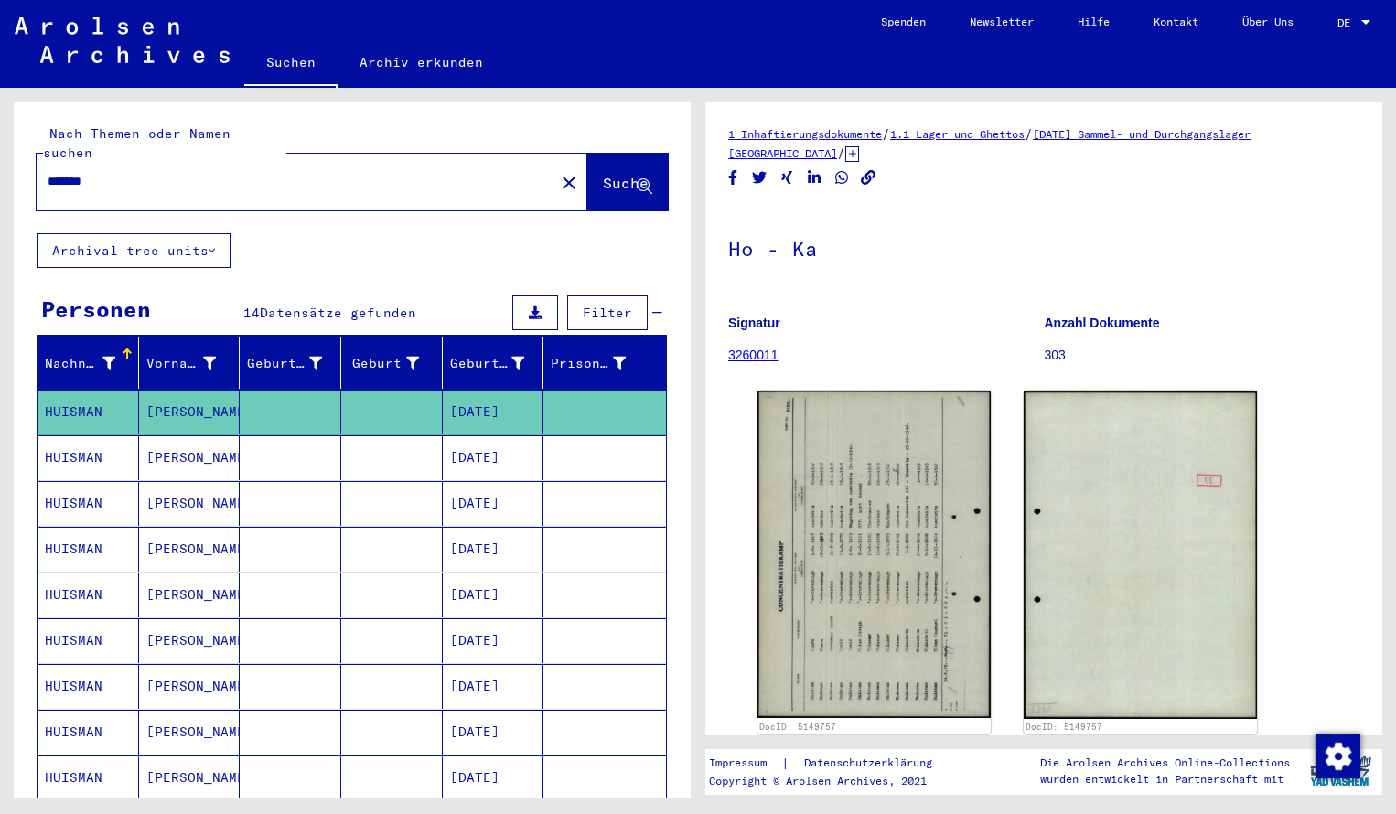
click at [121, 172] on input "*******" at bounding box center [296, 181] width 496 height 19
click at [603, 174] on span "Suche" at bounding box center [626, 183] width 46 height 18
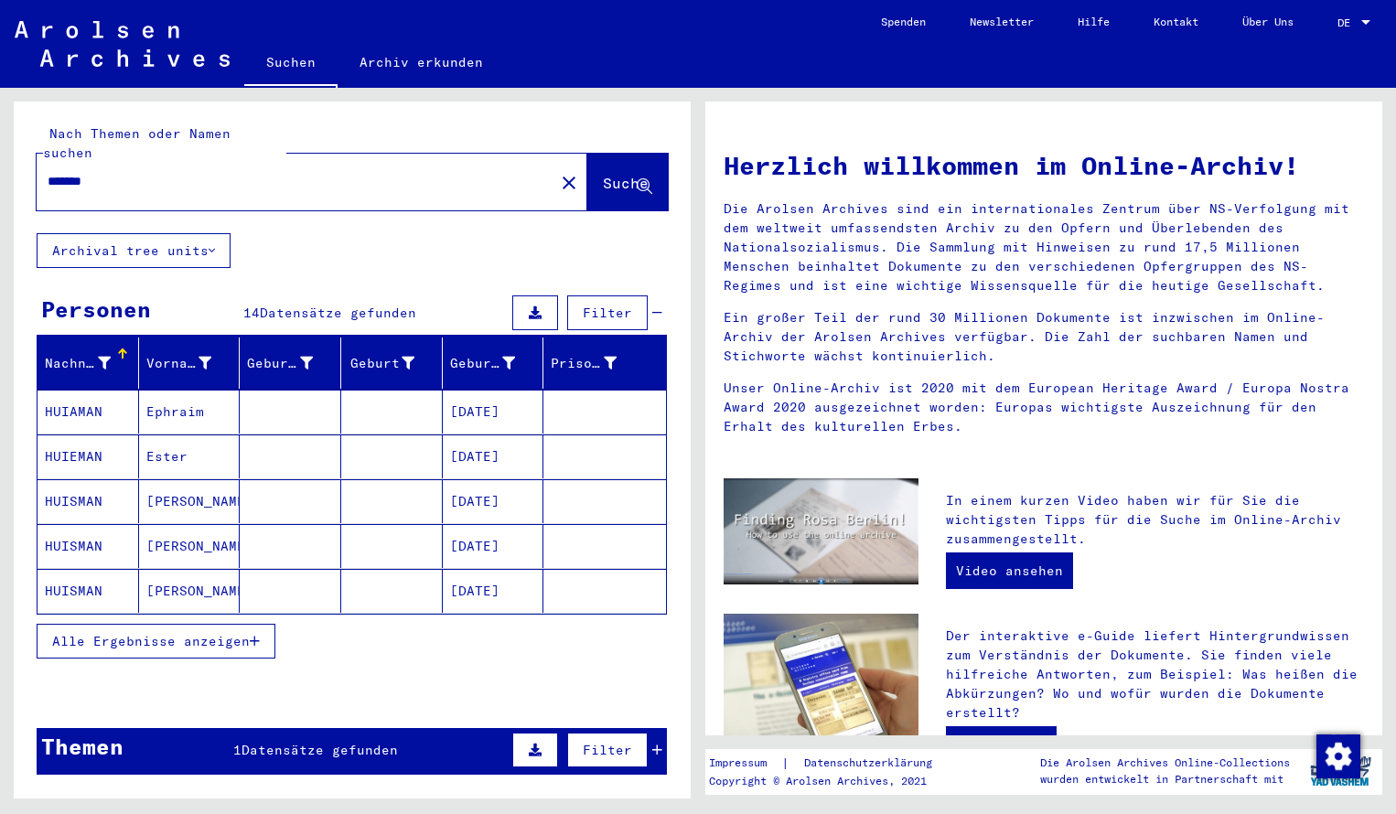
click at [87, 392] on mat-cell "HUIAMAN" at bounding box center [89, 412] width 102 height 44
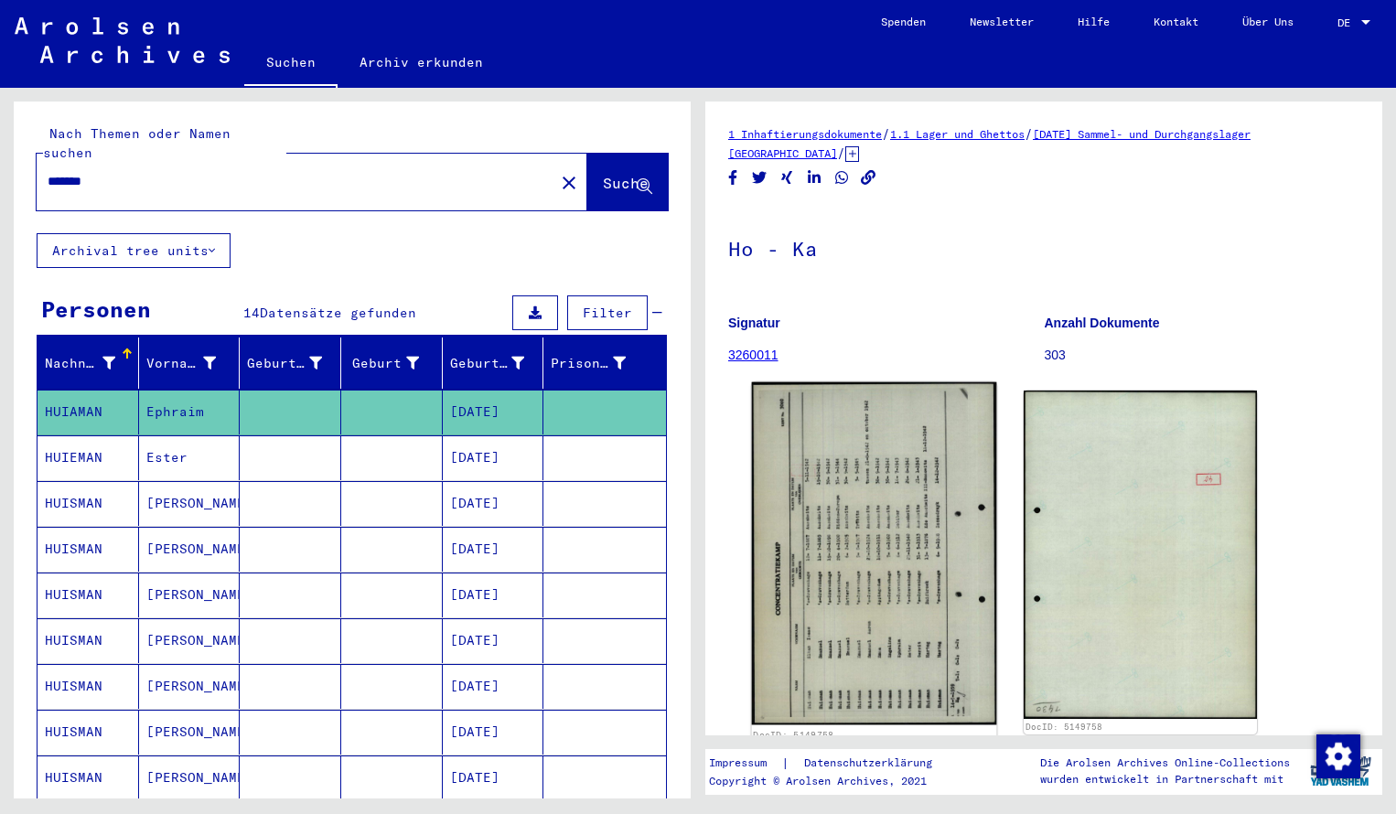
click at [908, 525] on img at bounding box center [874, 554] width 245 height 343
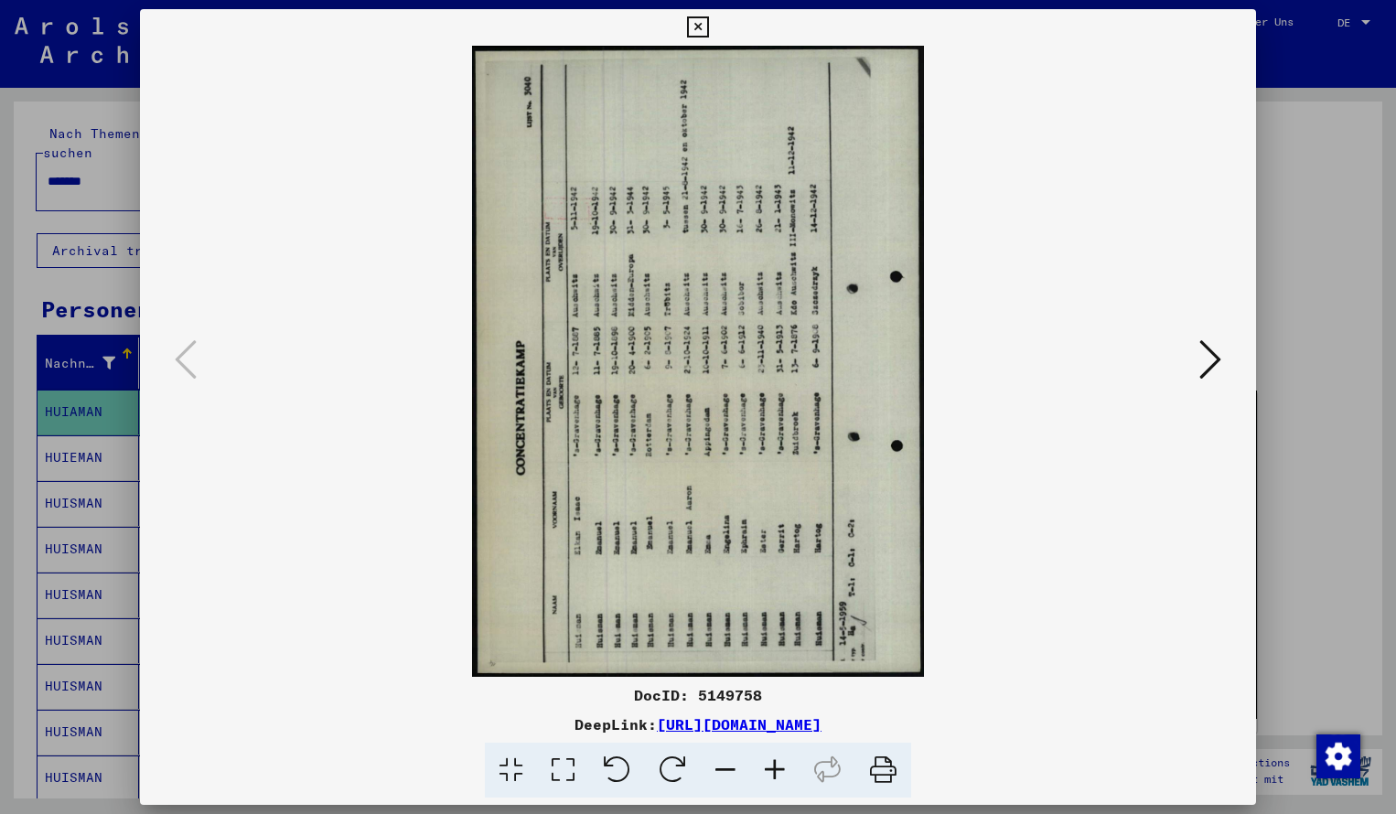
click at [674, 757] on icon at bounding box center [673, 771] width 56 height 56
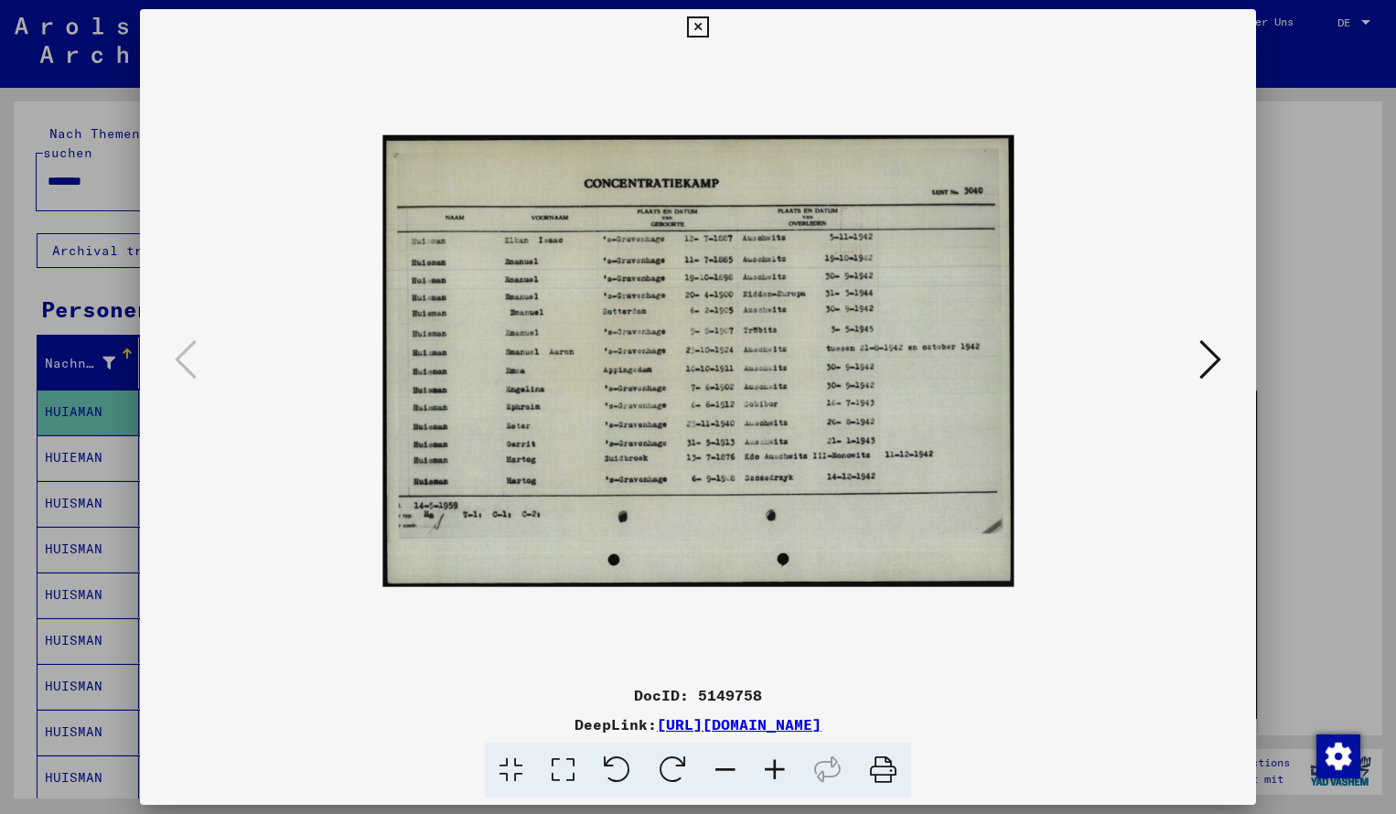
click at [774, 769] on icon at bounding box center [774, 771] width 49 height 56
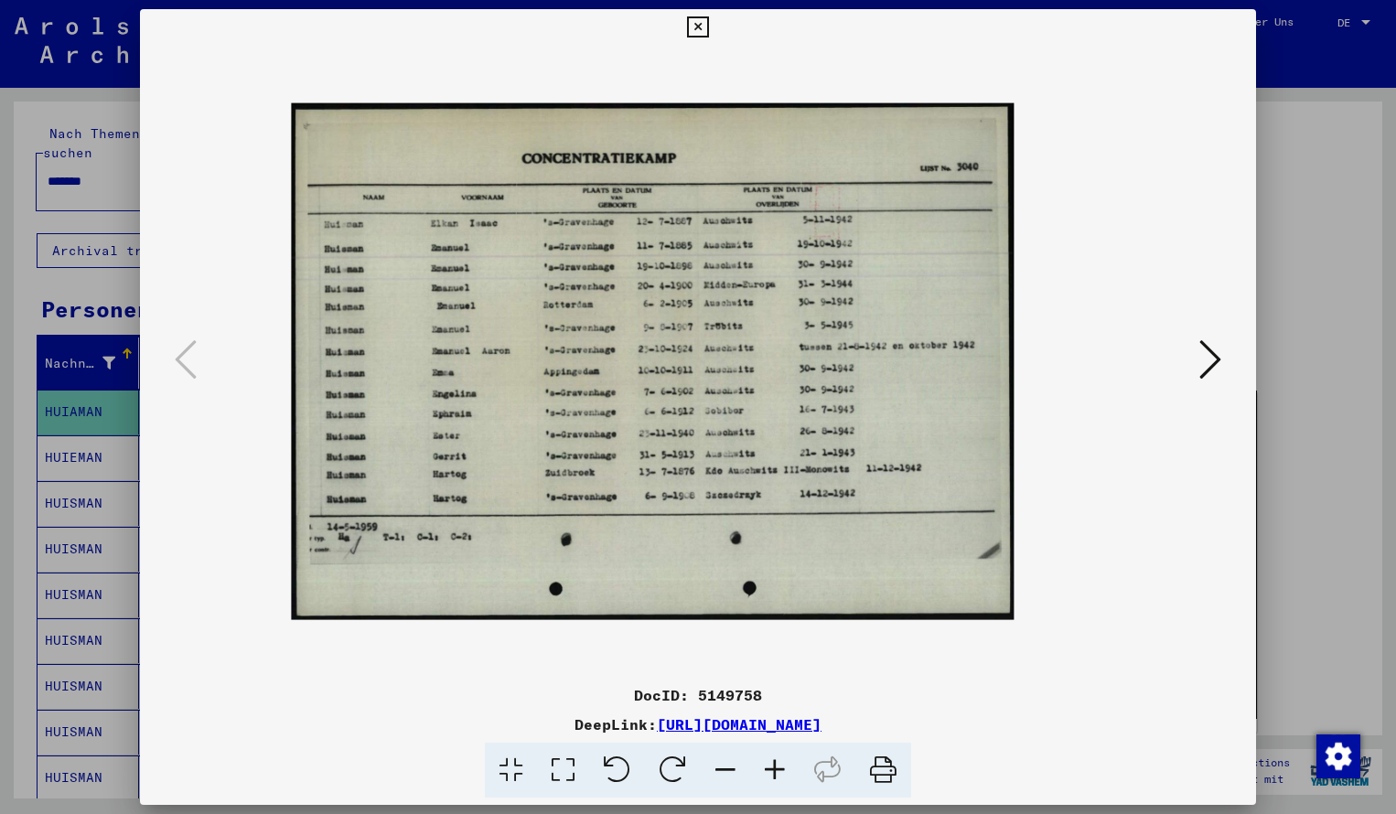
click at [774, 769] on icon at bounding box center [774, 771] width 49 height 56
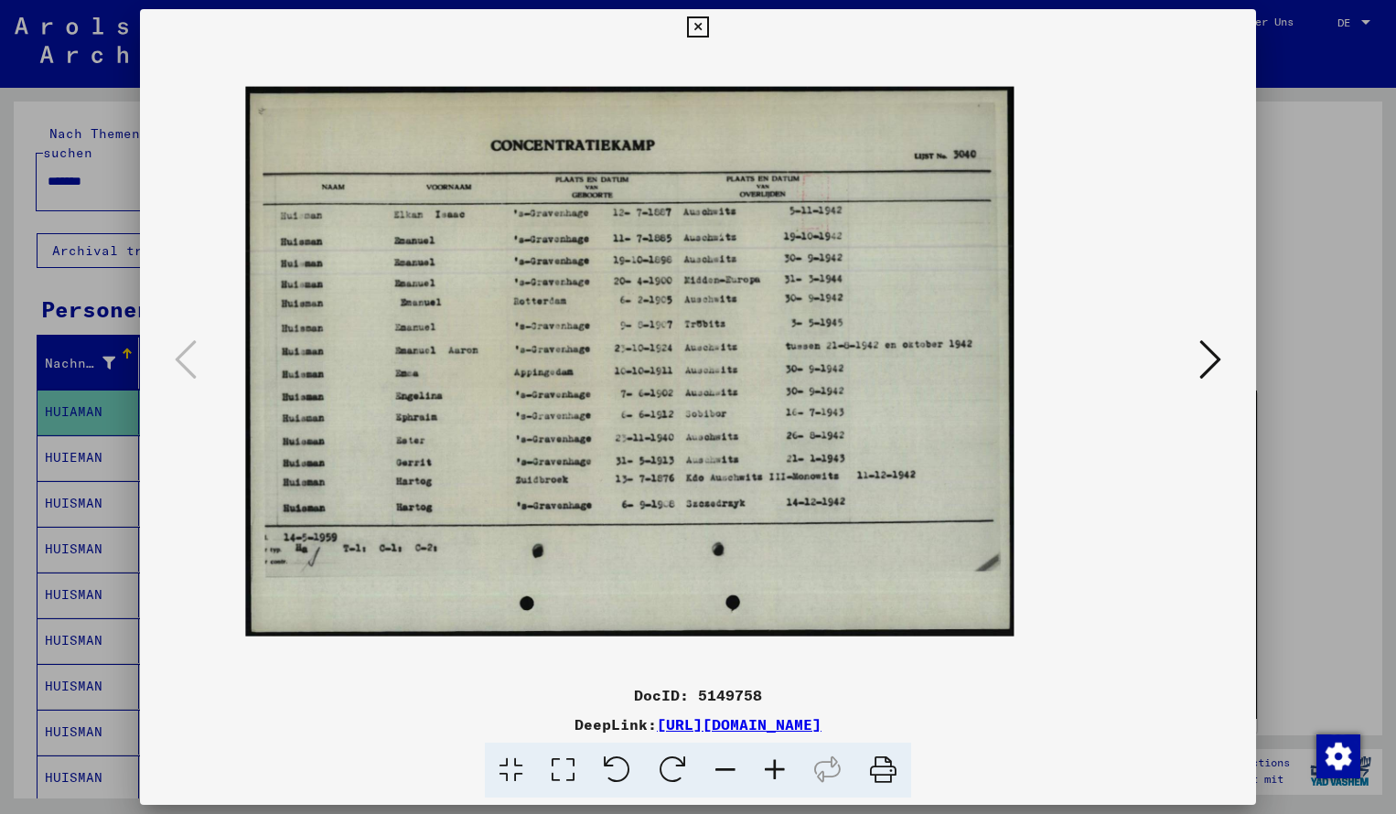
click at [774, 769] on icon at bounding box center [774, 771] width 49 height 56
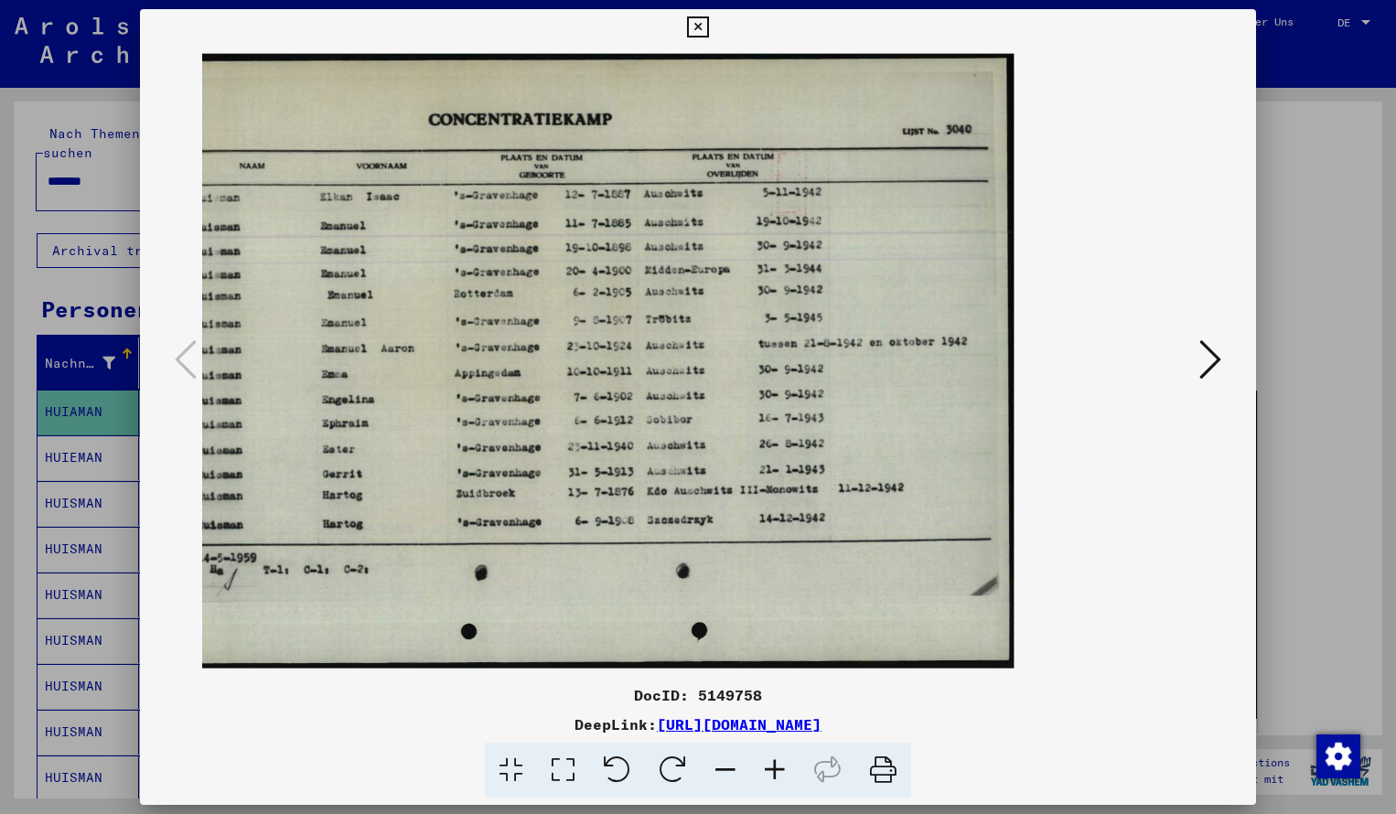
click at [774, 769] on icon at bounding box center [774, 771] width 49 height 56
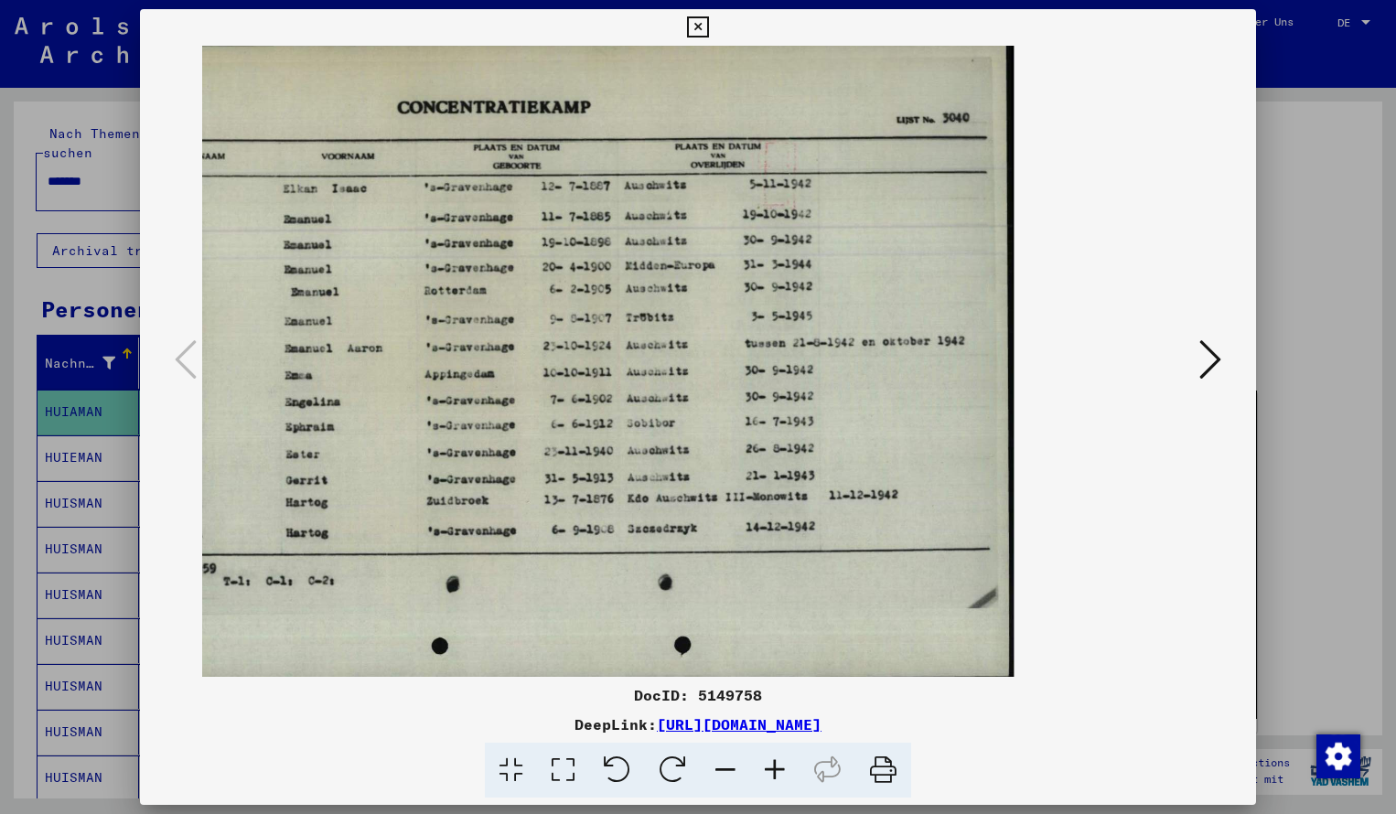
click at [729, 772] on icon at bounding box center [725, 771] width 49 height 56
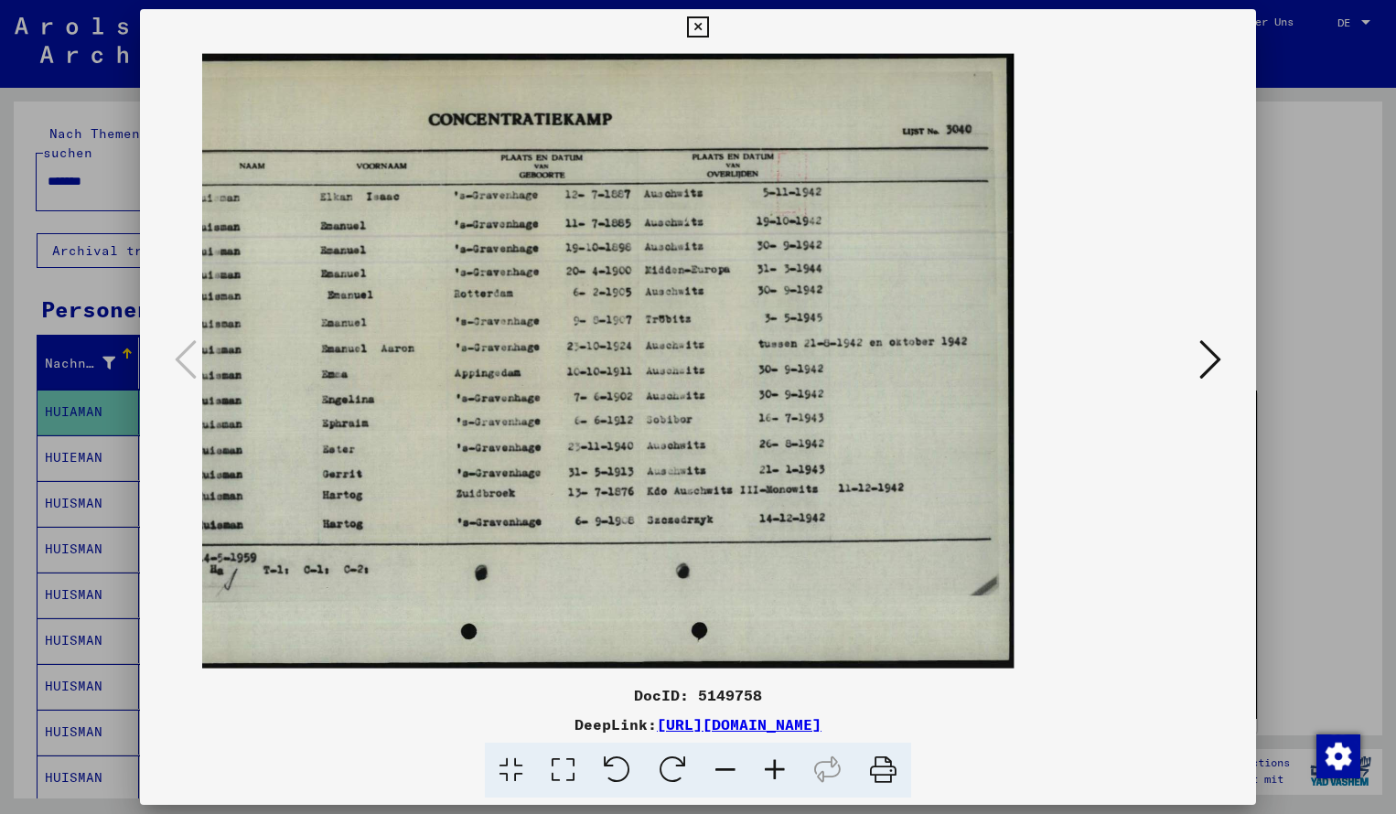
click at [708, 21] on icon at bounding box center [697, 27] width 21 height 22
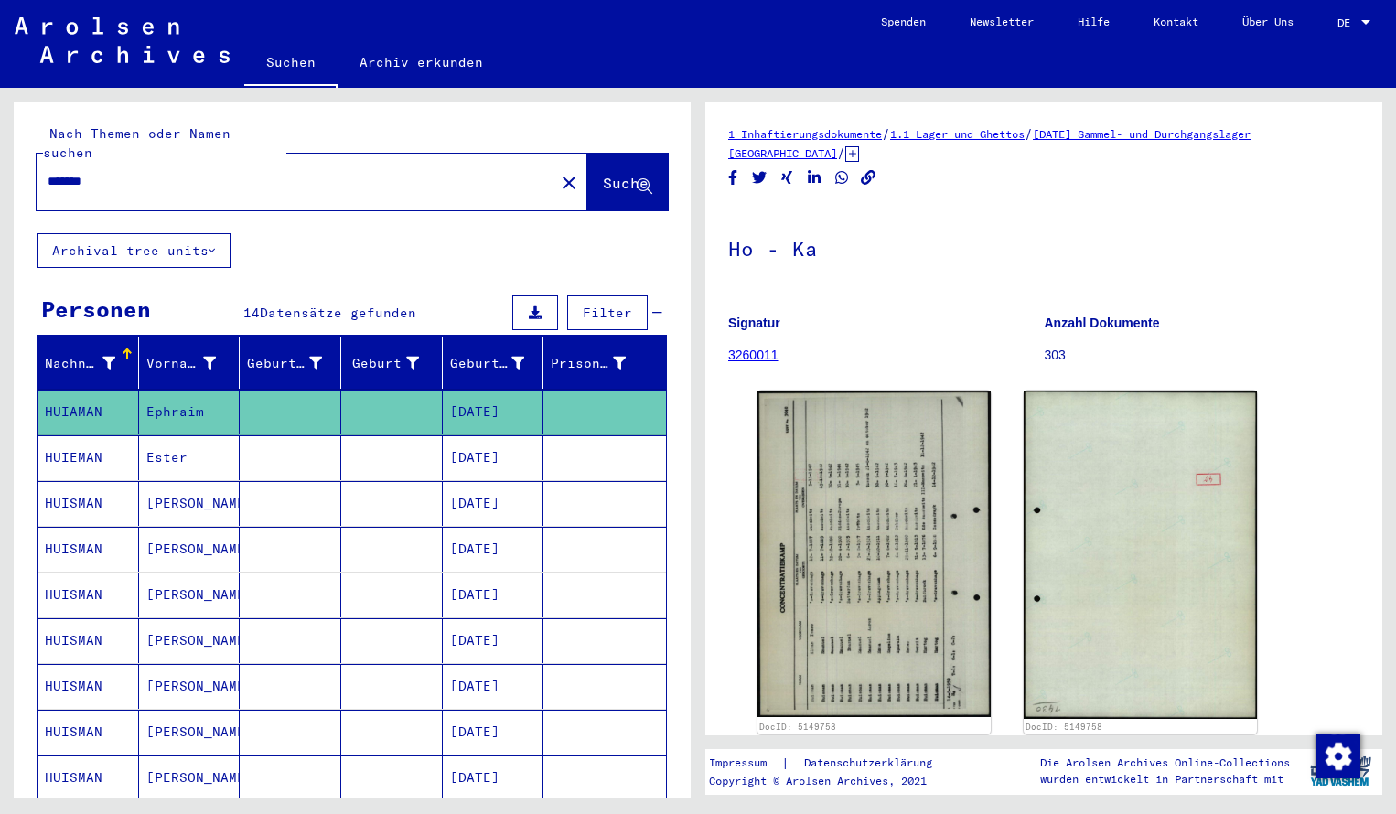
click at [109, 172] on input "*******" at bounding box center [296, 181] width 496 height 19
click at [603, 174] on span "Suche" at bounding box center [626, 183] width 46 height 18
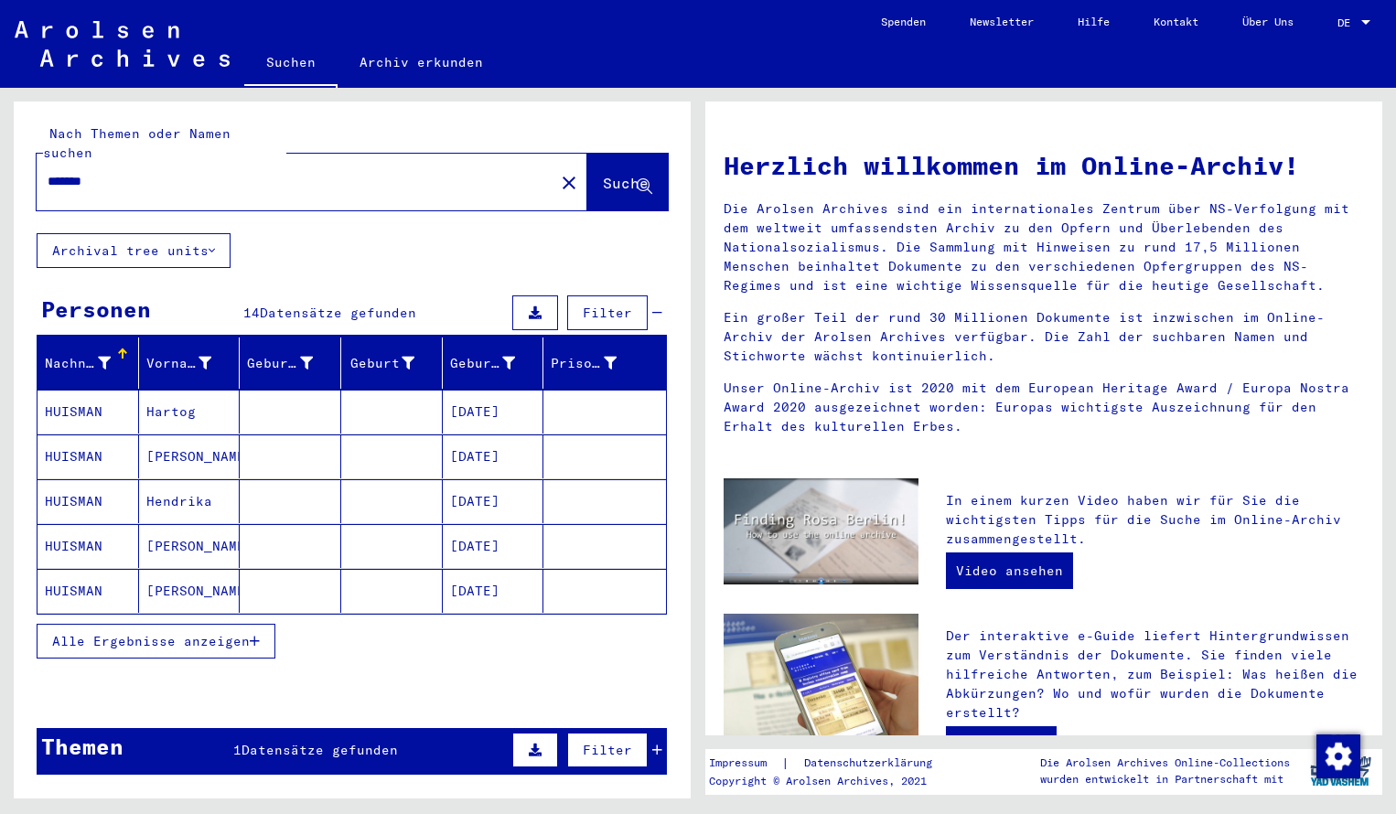
click at [88, 410] on mat-cell "HUISMAN" at bounding box center [89, 412] width 102 height 44
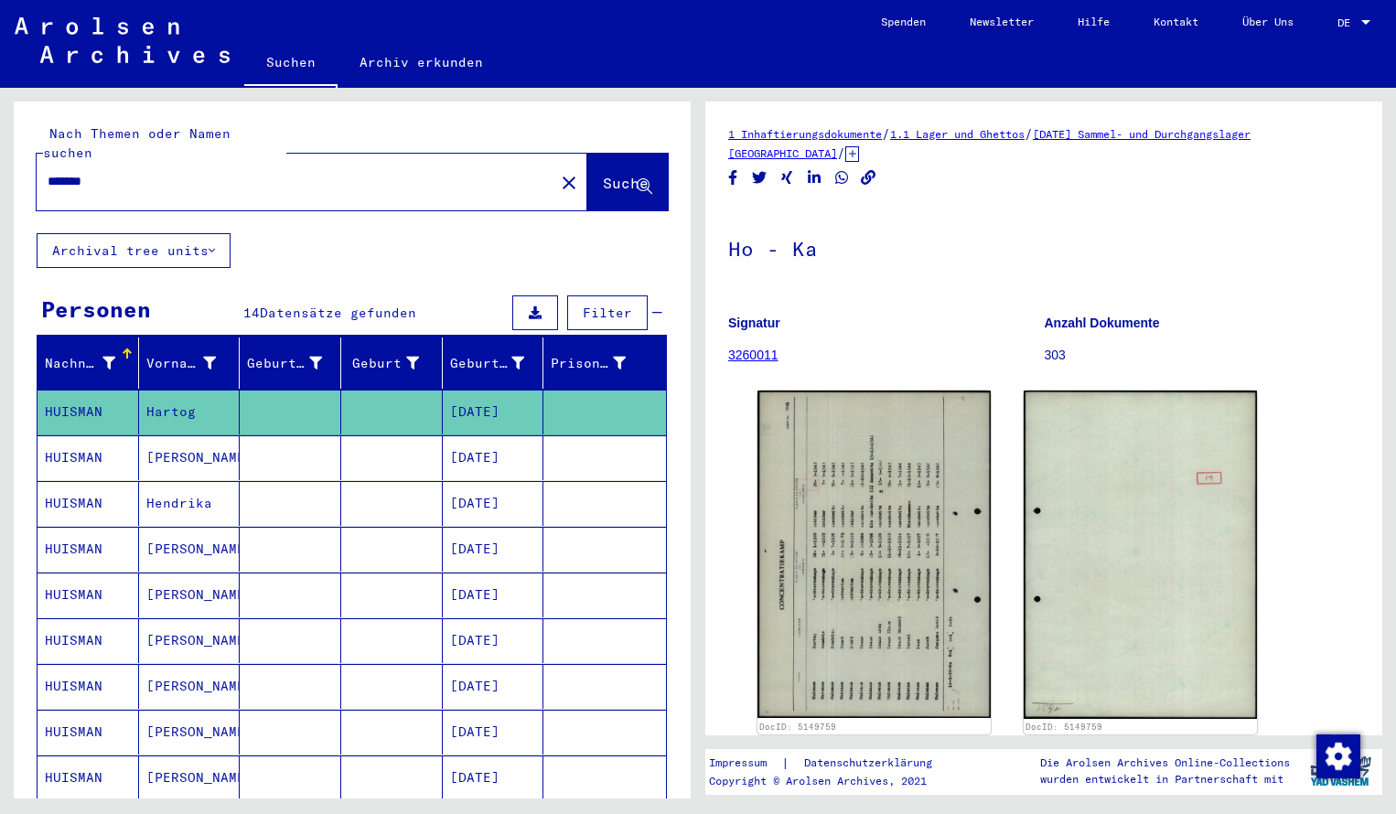
click at [920, 582] on img at bounding box center [874, 554] width 233 height 327
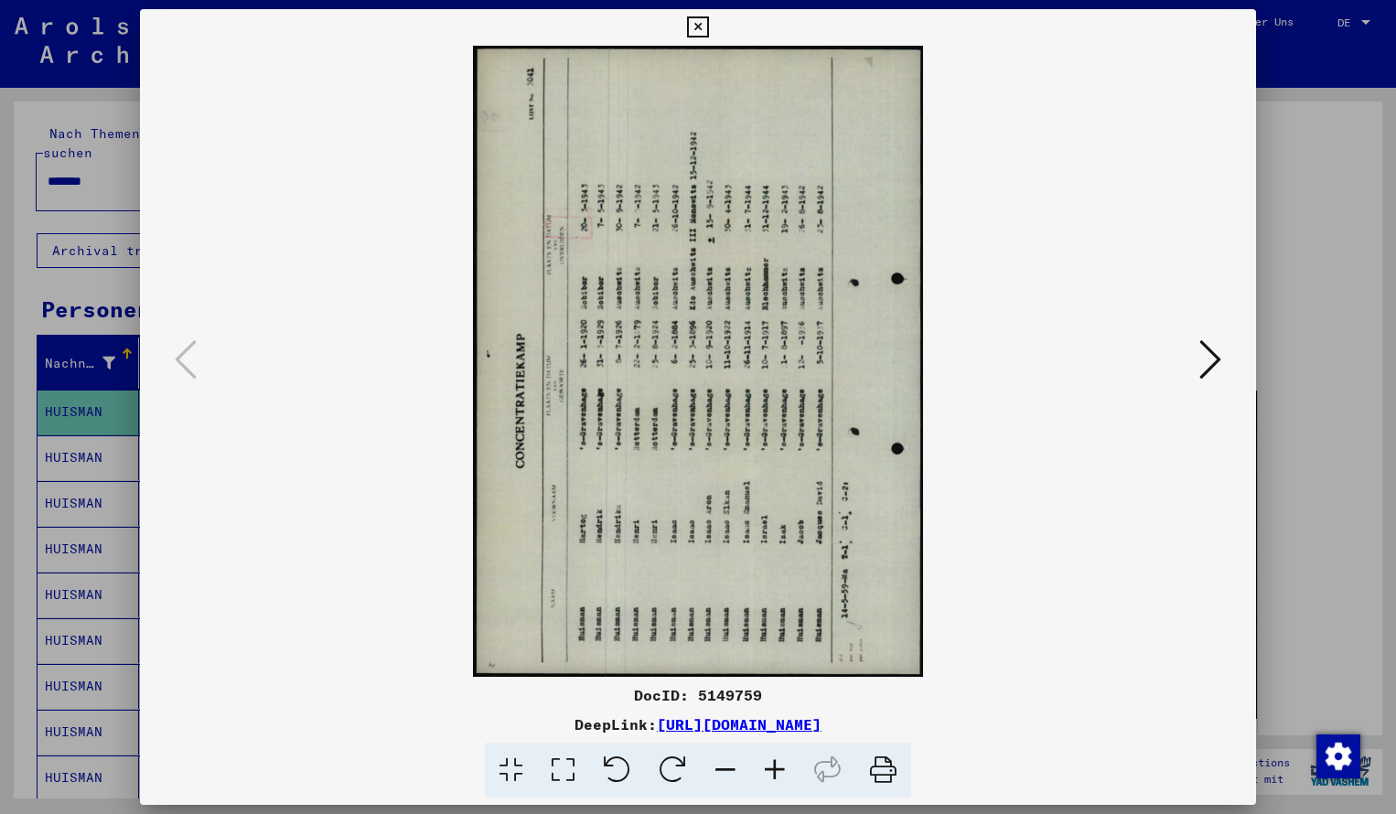
click at [667, 761] on icon at bounding box center [673, 771] width 56 height 56
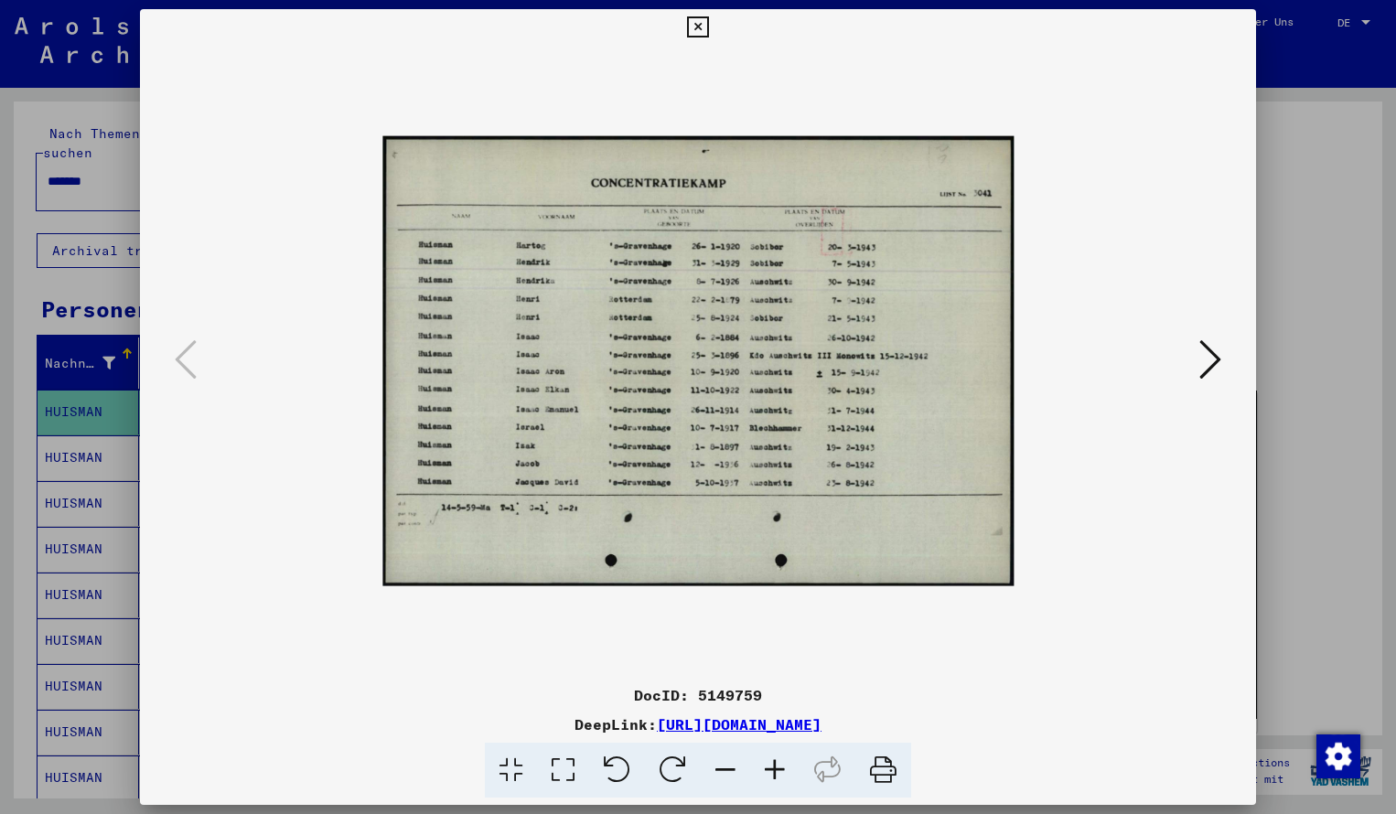
click at [777, 770] on icon at bounding box center [774, 771] width 49 height 56
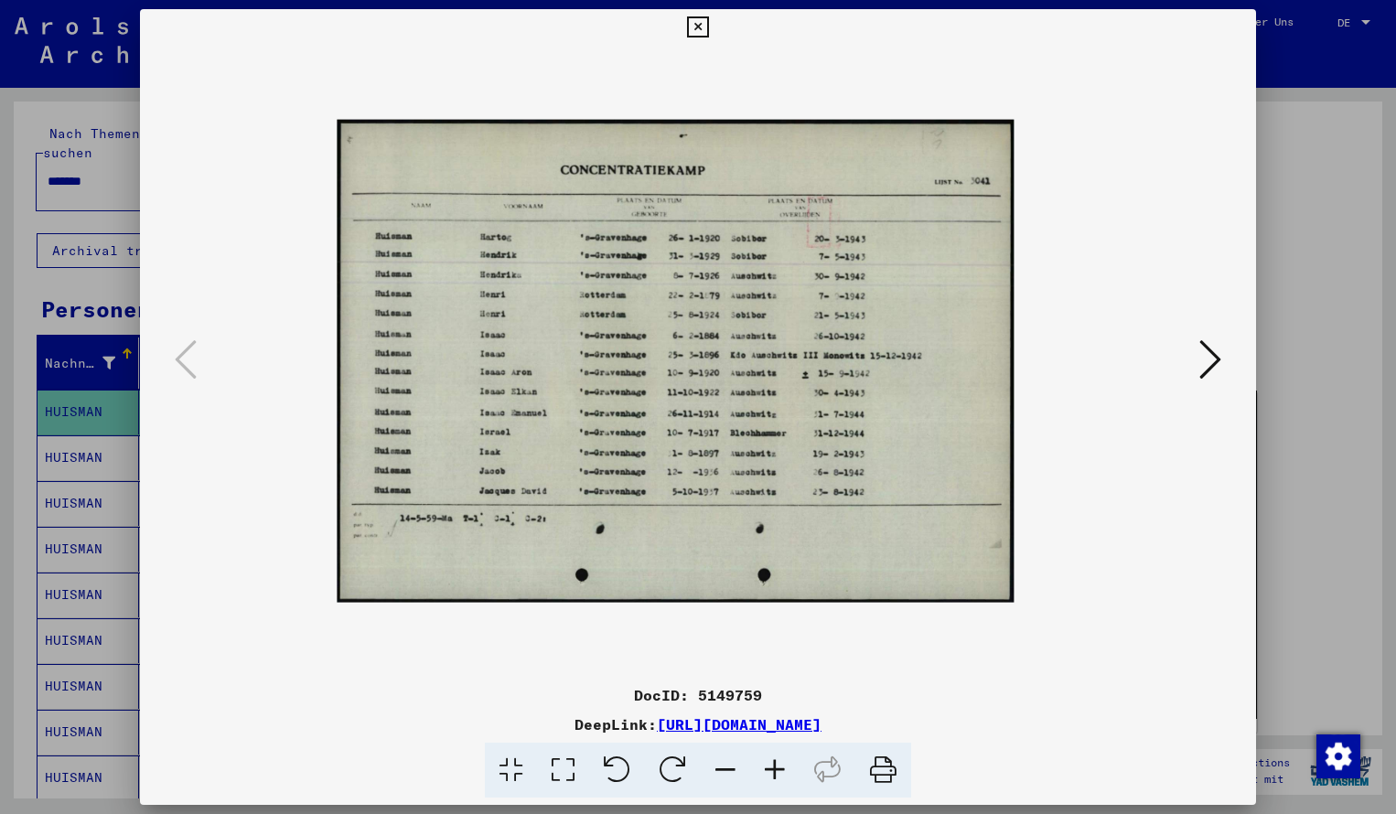
click at [777, 770] on icon at bounding box center [774, 771] width 49 height 56
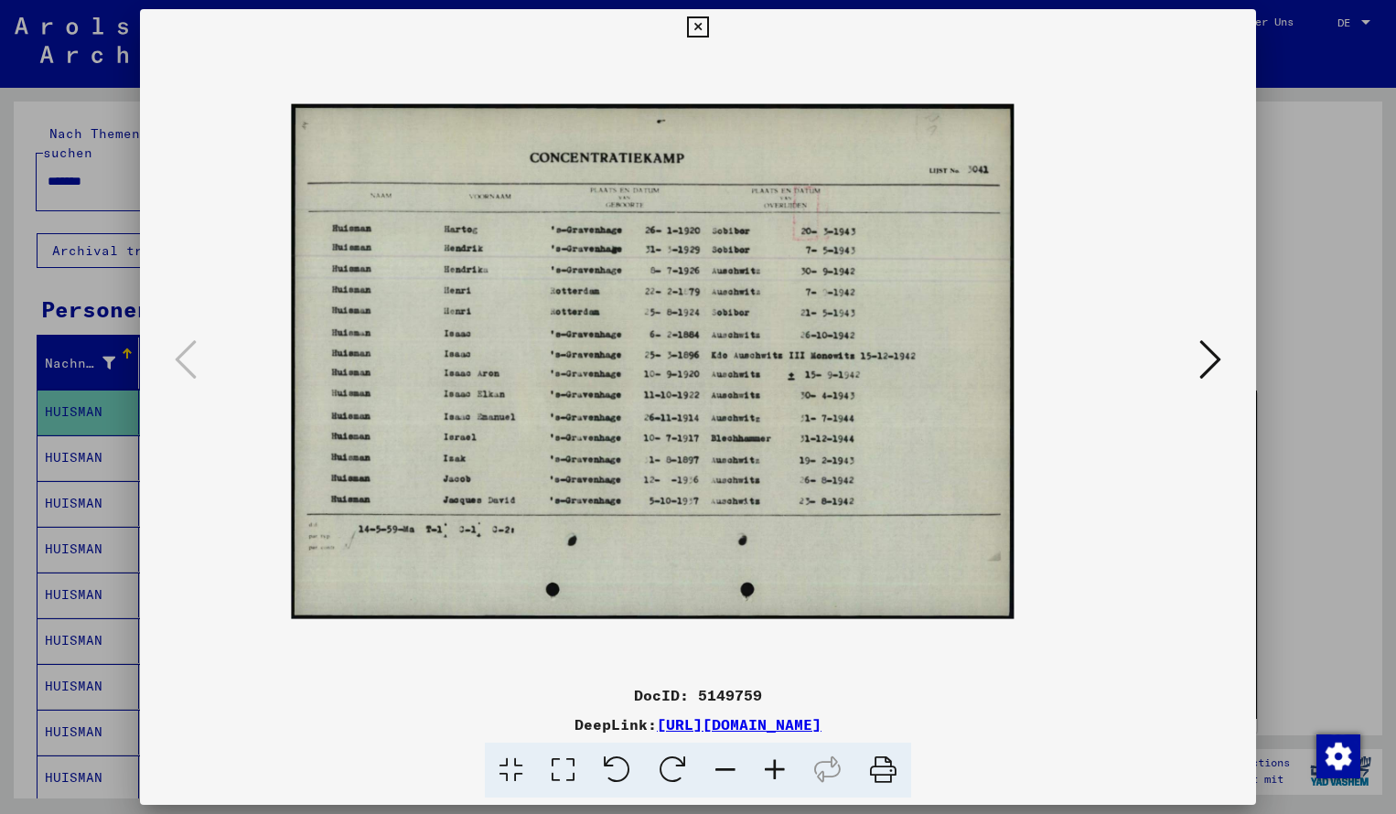
click at [777, 770] on icon at bounding box center [774, 771] width 49 height 56
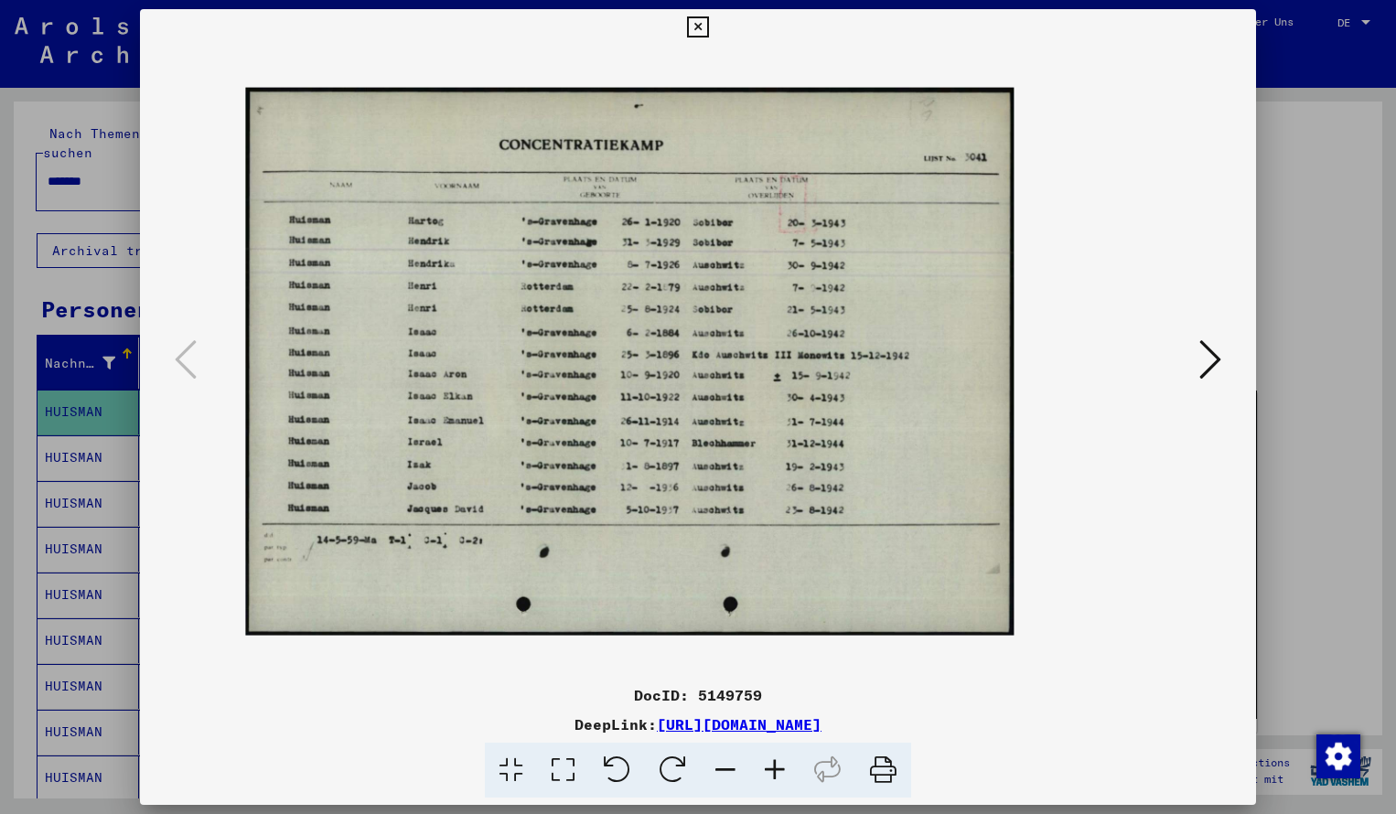
click at [777, 770] on icon at bounding box center [774, 771] width 49 height 56
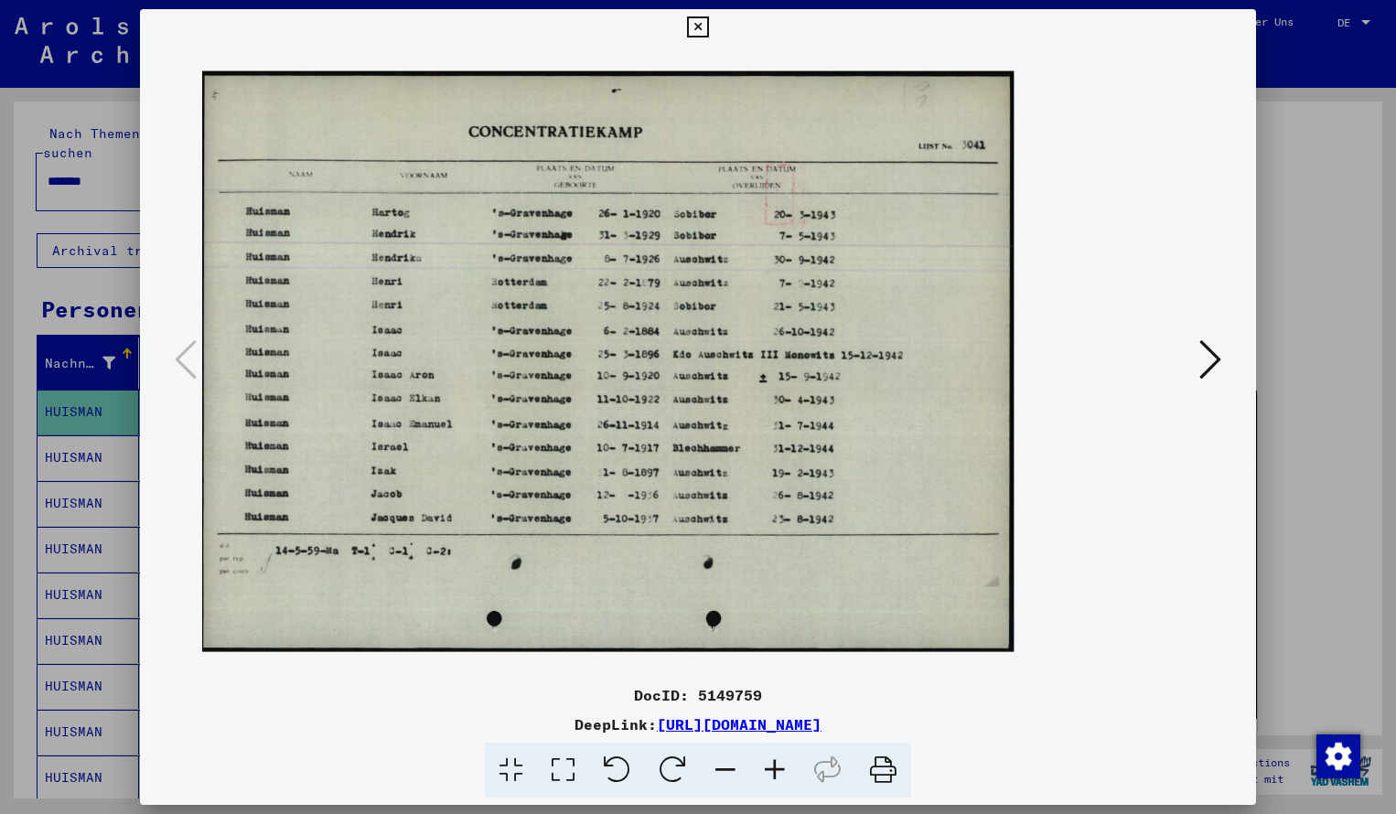
click at [777, 770] on icon at bounding box center [774, 771] width 49 height 56
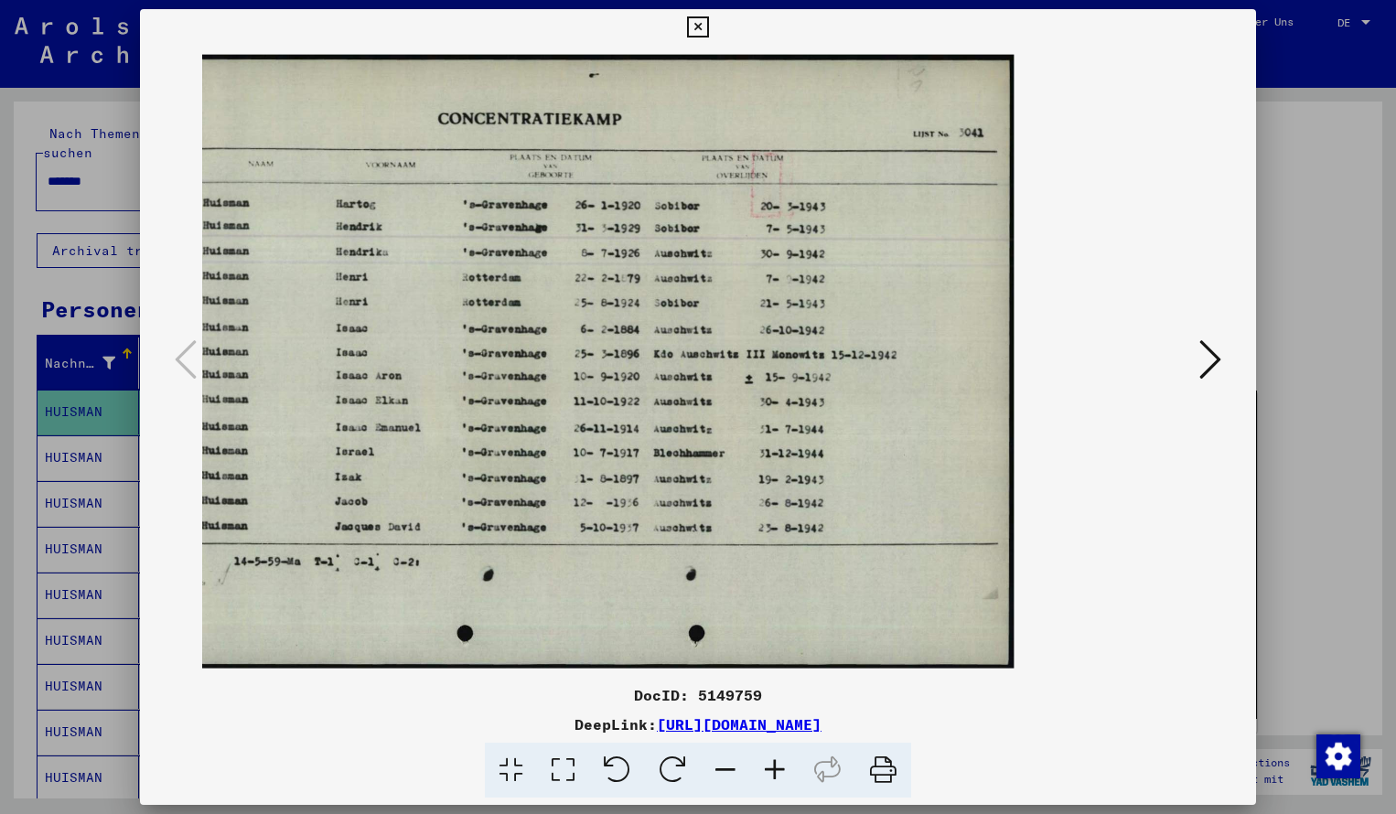
click at [641, 454] on img at bounding box center [584, 361] width 860 height 614
click at [708, 31] on icon at bounding box center [697, 27] width 21 height 22
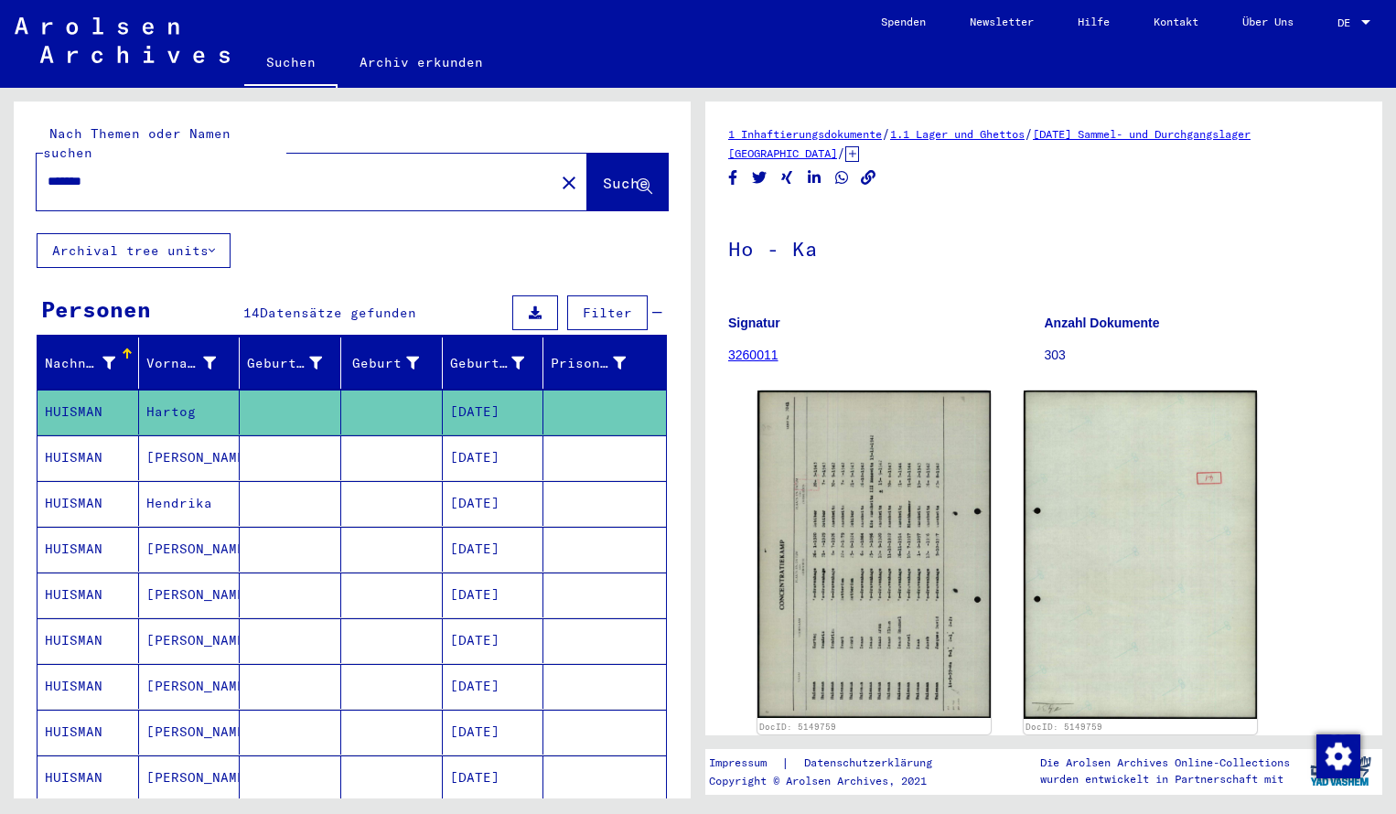
click at [101, 172] on input "*******" at bounding box center [296, 181] width 496 height 19
click at [613, 174] on span "Suche" at bounding box center [626, 183] width 46 height 18
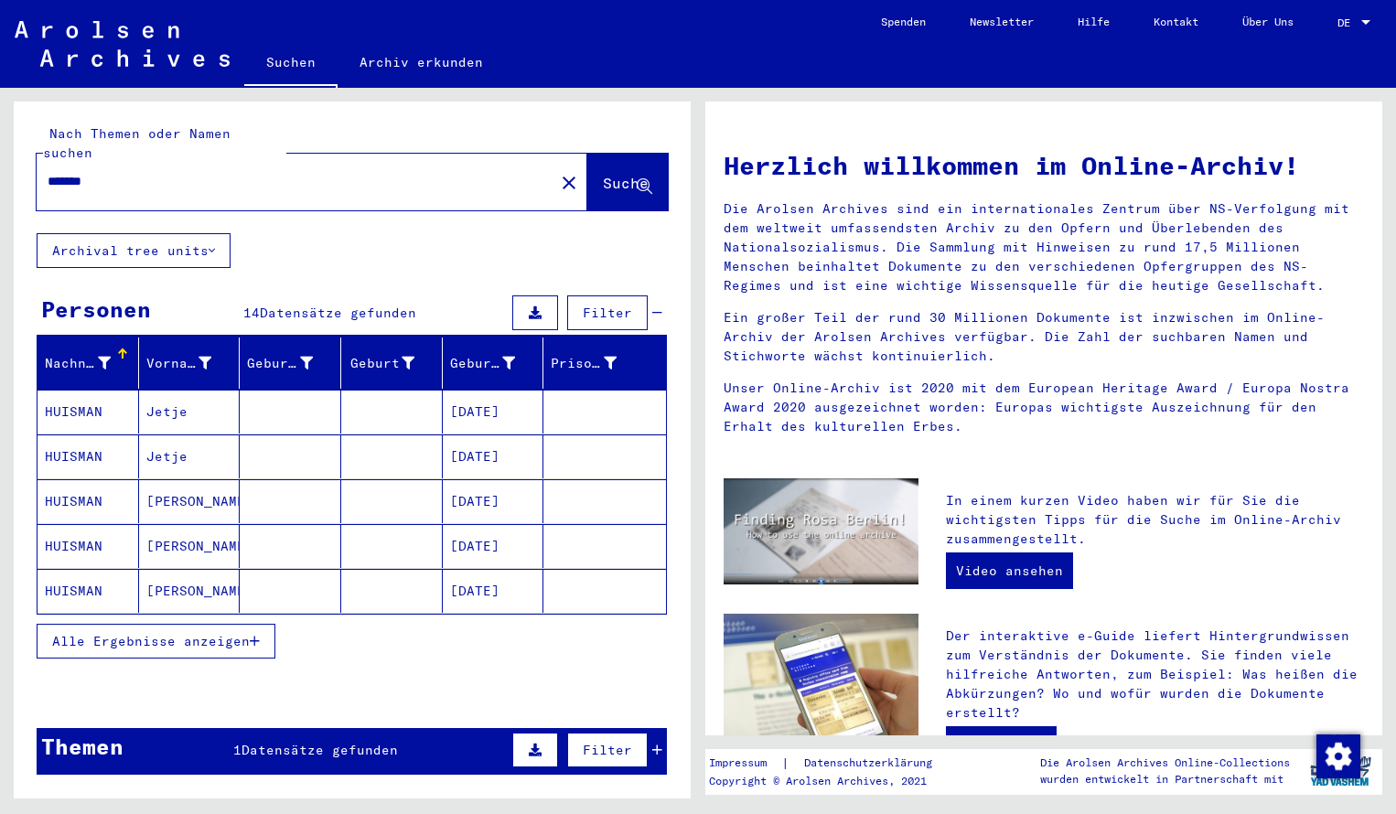
click at [91, 394] on mat-cell "HUISMAN" at bounding box center [89, 412] width 102 height 44
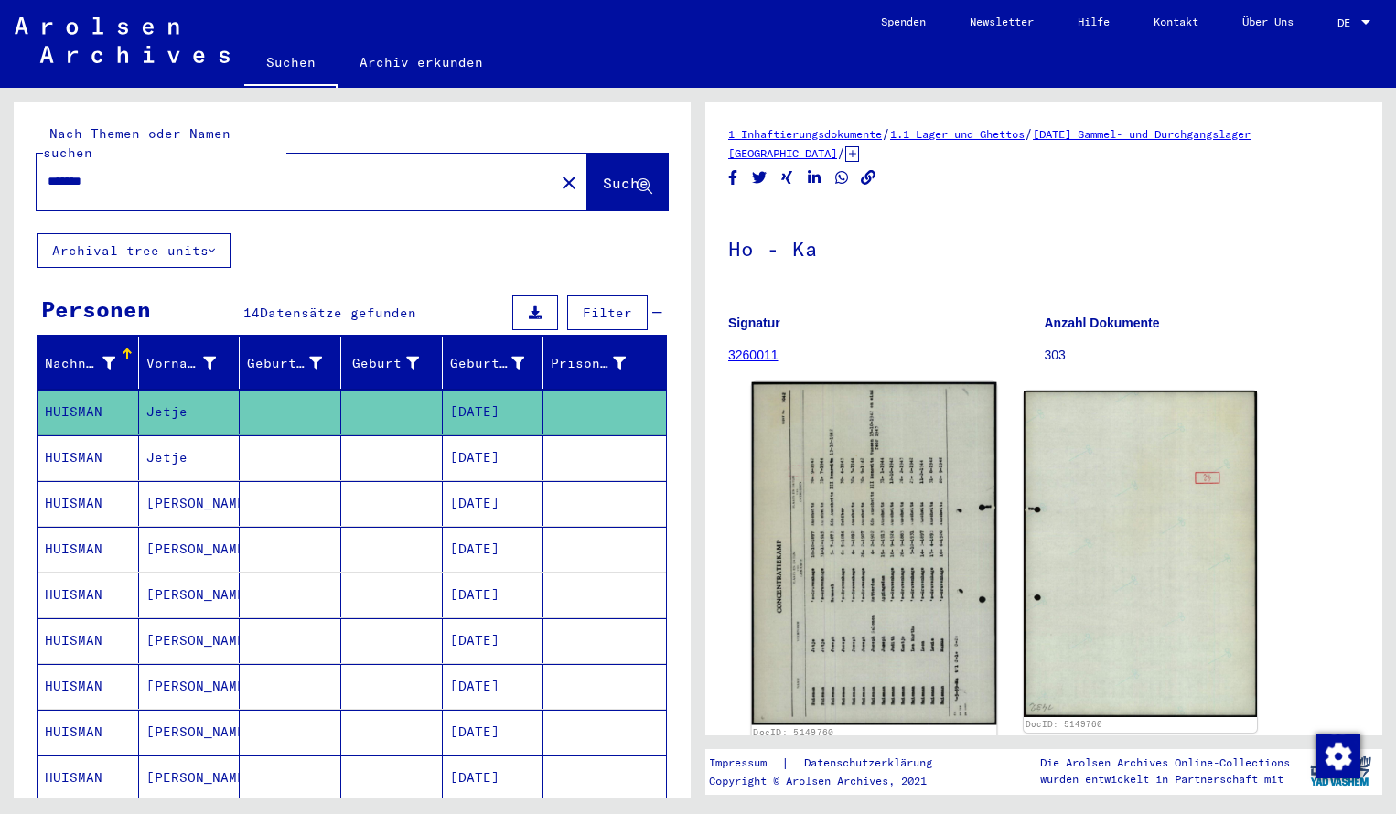
click at [806, 570] on img at bounding box center [874, 554] width 245 height 343
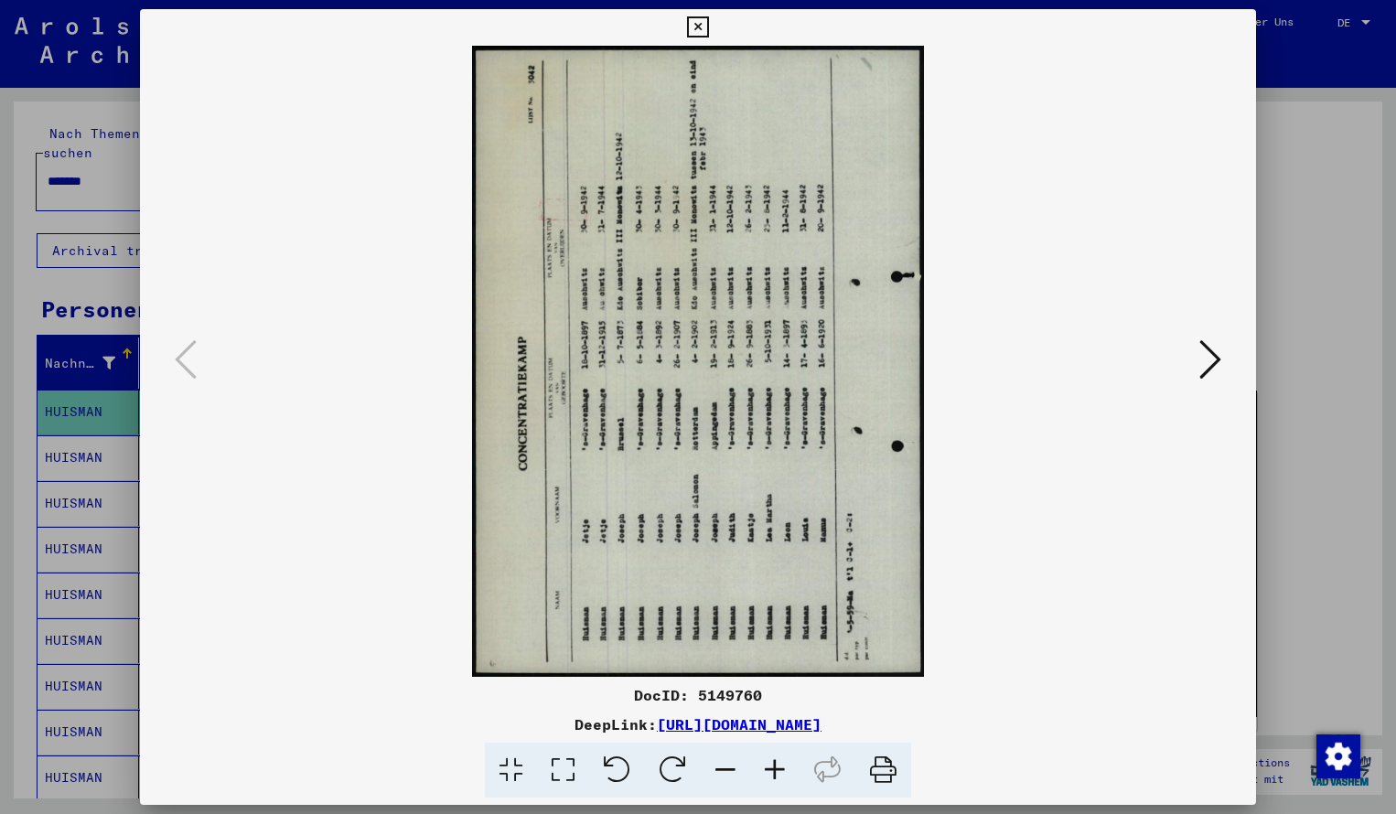
click at [671, 770] on icon at bounding box center [673, 771] width 56 height 56
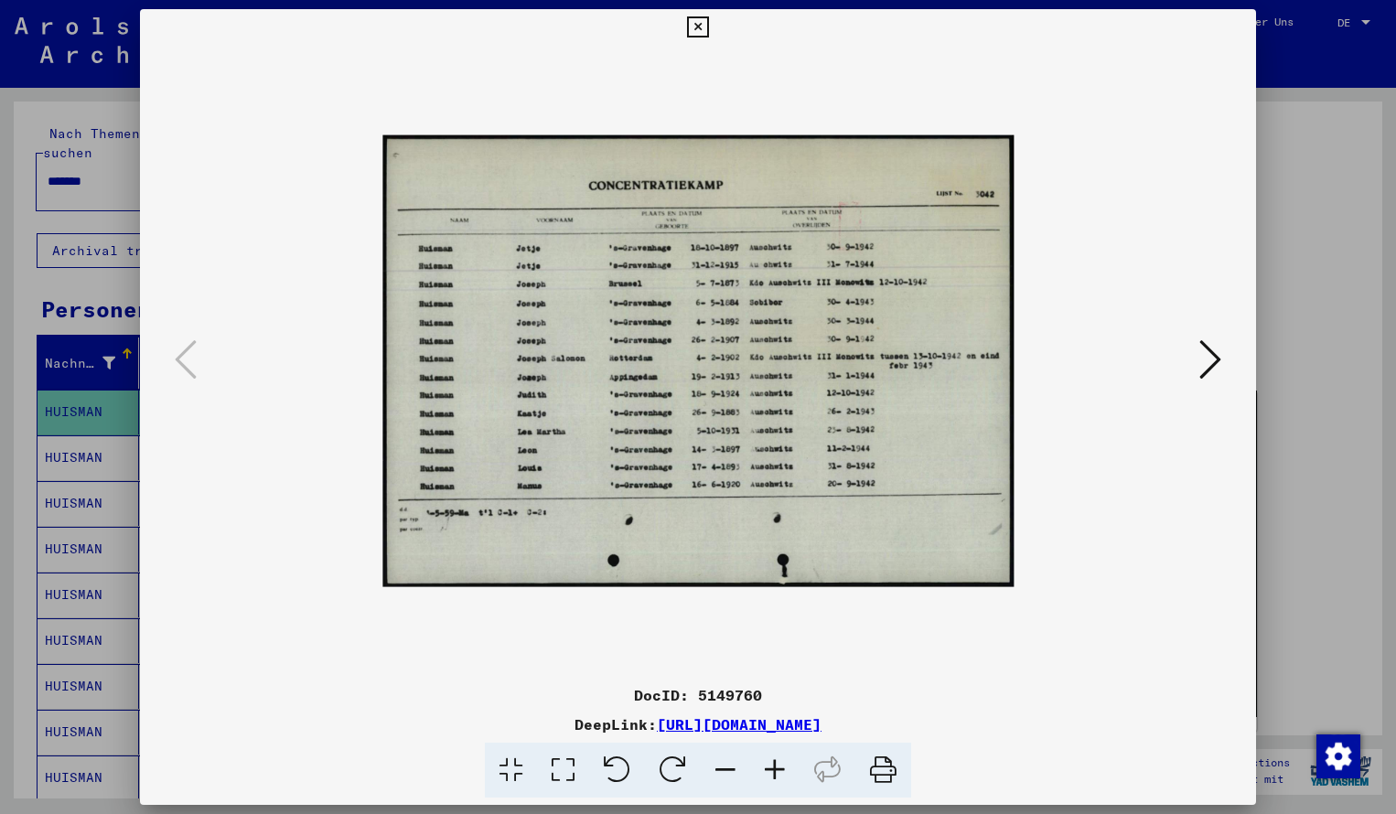
click at [779, 781] on icon at bounding box center [774, 771] width 49 height 56
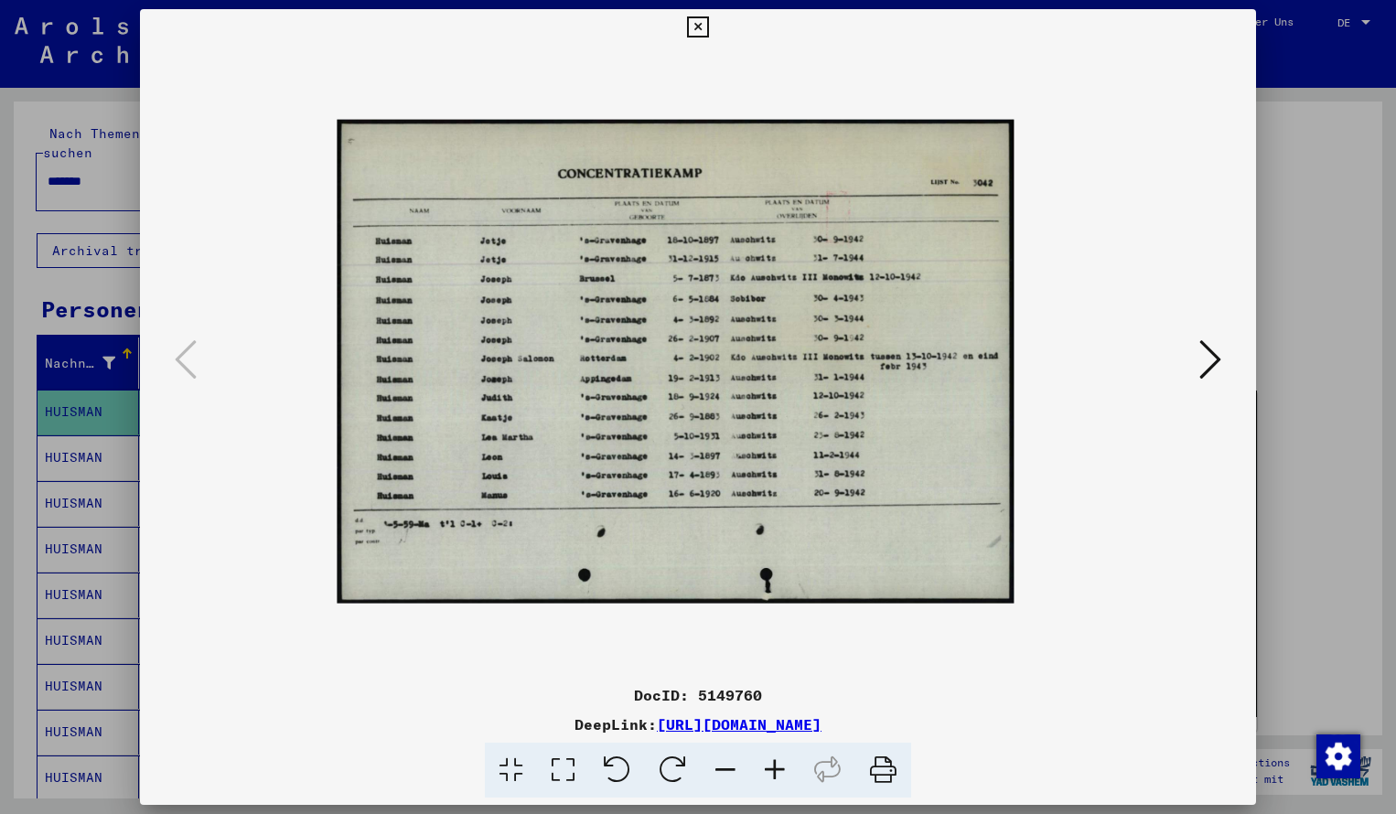
click at [779, 781] on icon at bounding box center [774, 771] width 49 height 56
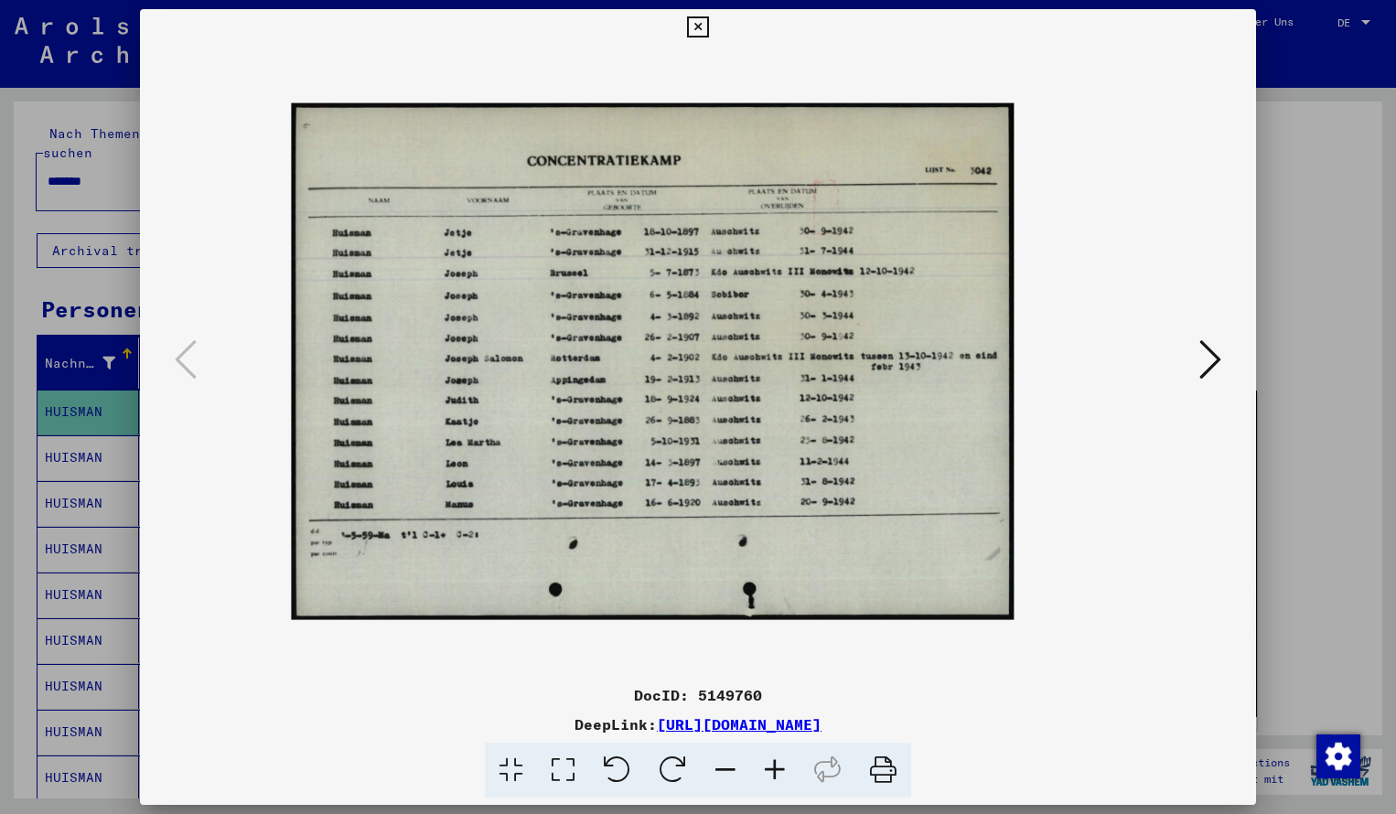
click at [779, 781] on icon at bounding box center [774, 771] width 49 height 56
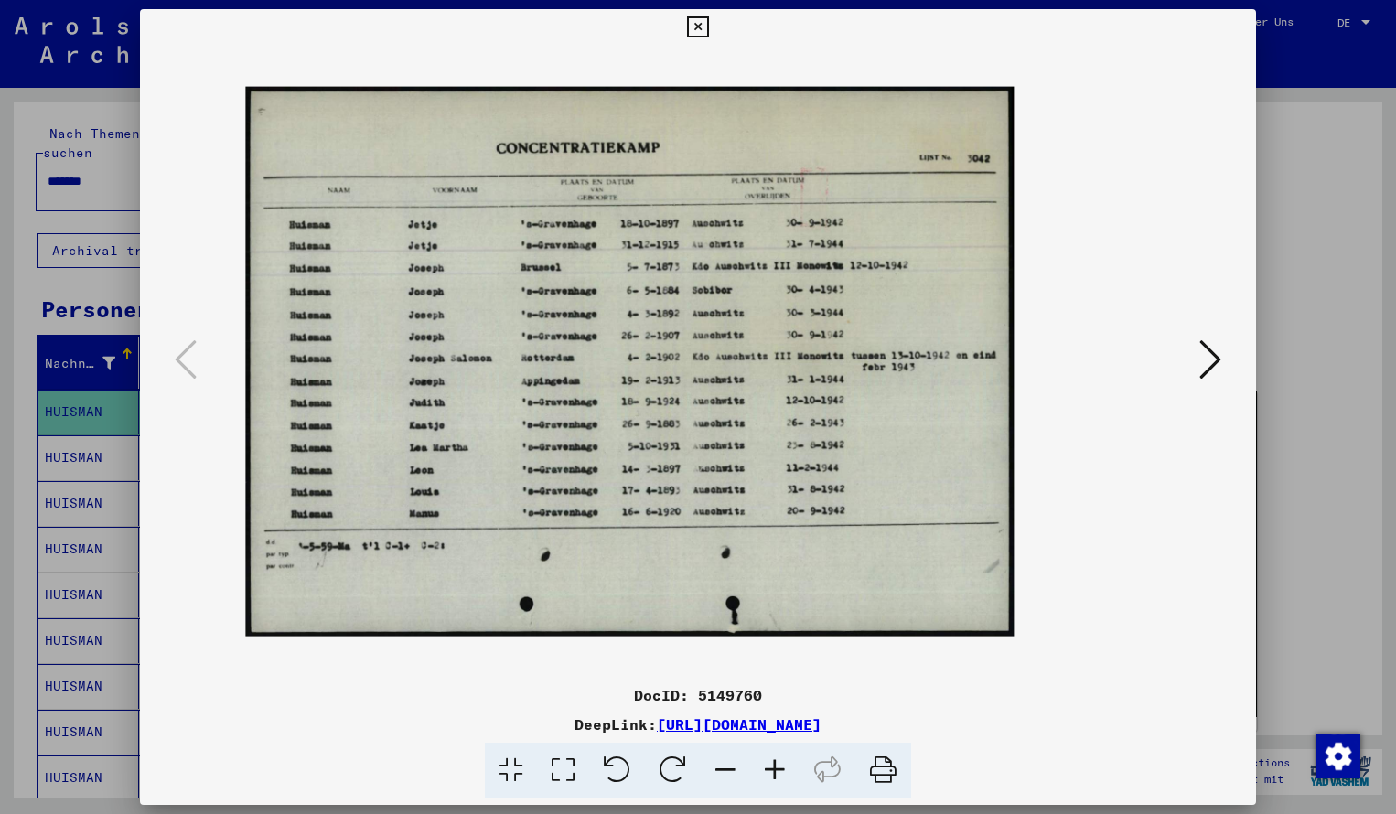
click at [779, 781] on icon at bounding box center [774, 771] width 49 height 56
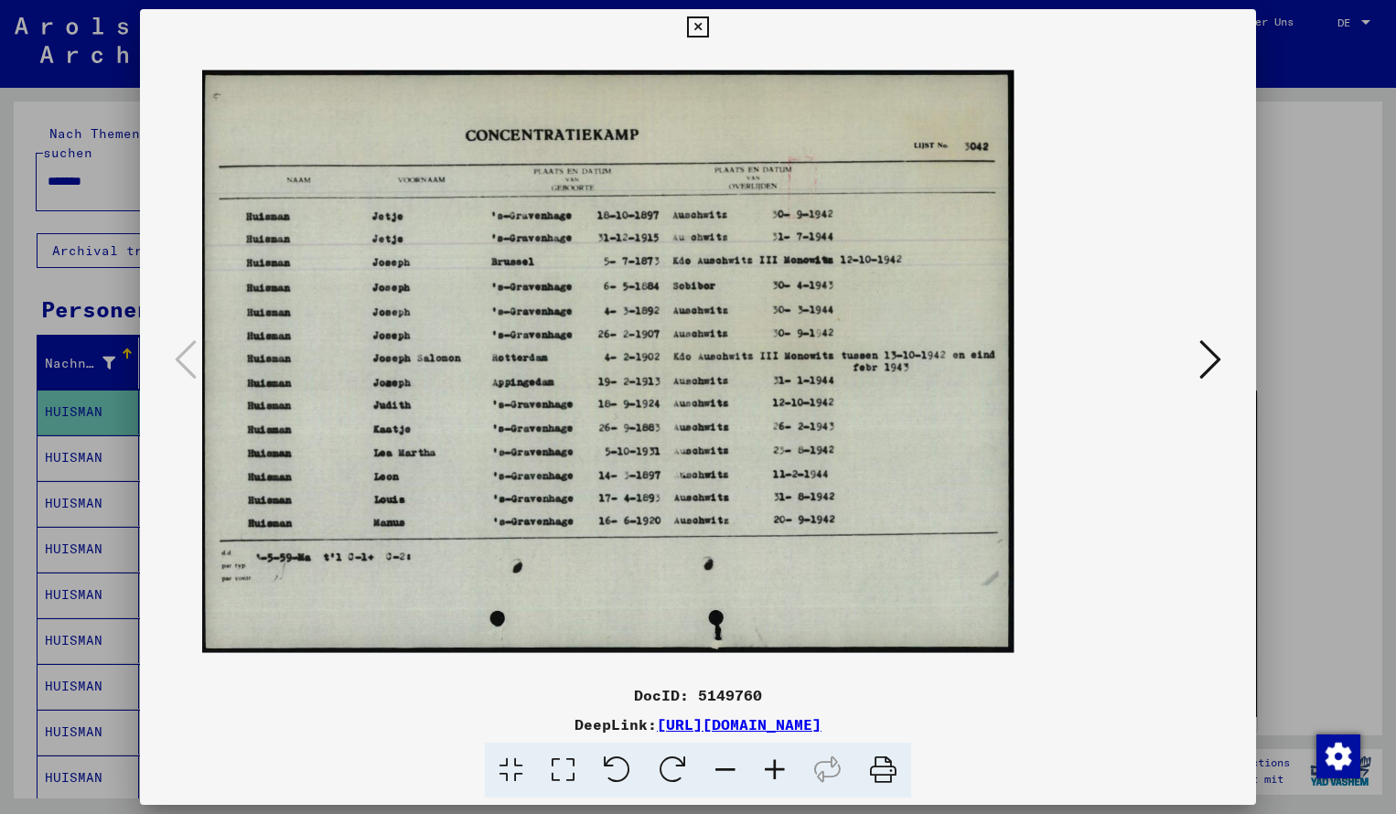
click at [779, 781] on icon at bounding box center [774, 771] width 49 height 56
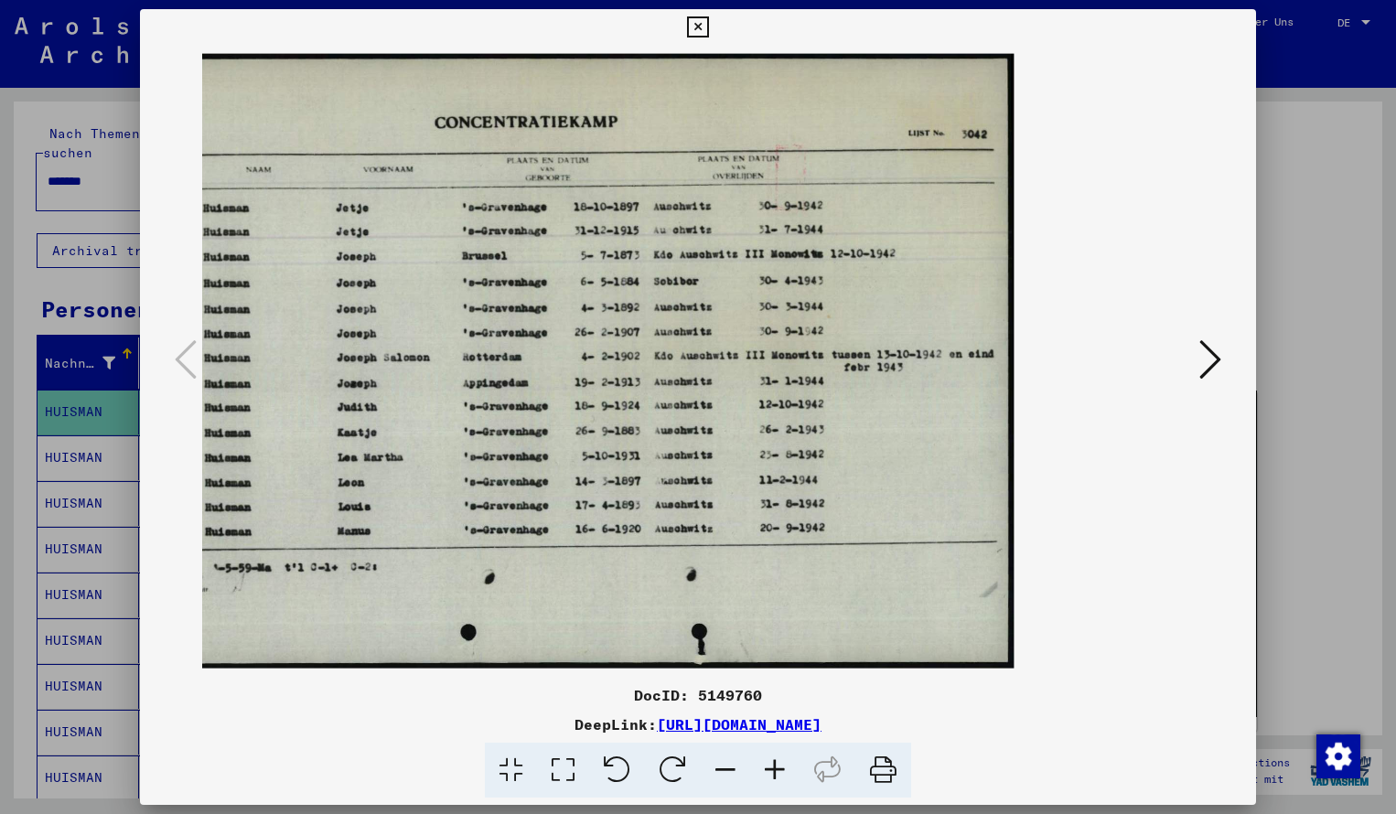
click at [708, 33] on icon at bounding box center [697, 27] width 21 height 22
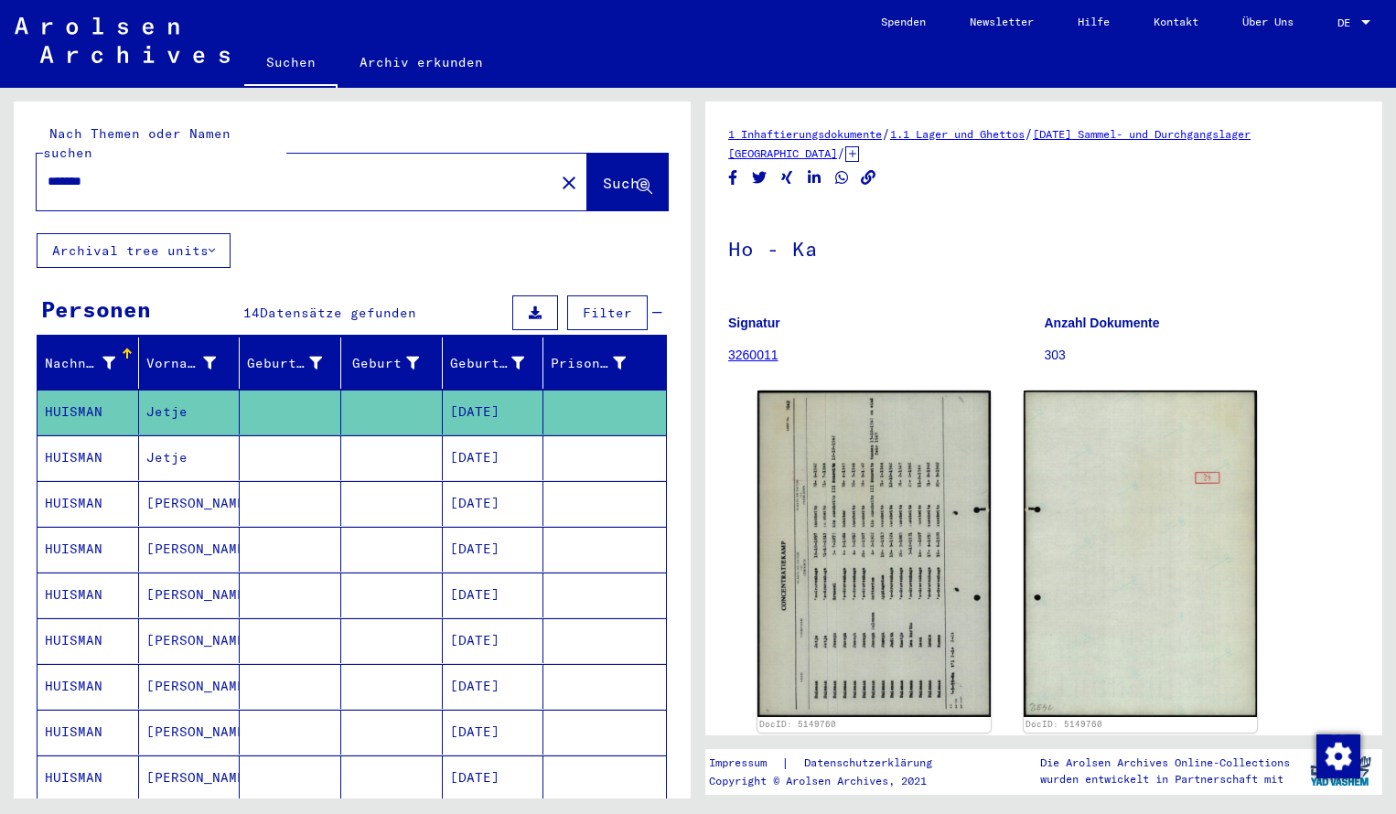
click at [111, 172] on input "*******" at bounding box center [296, 181] width 496 height 19
click at [603, 174] on span "Suche" at bounding box center [626, 183] width 46 height 18
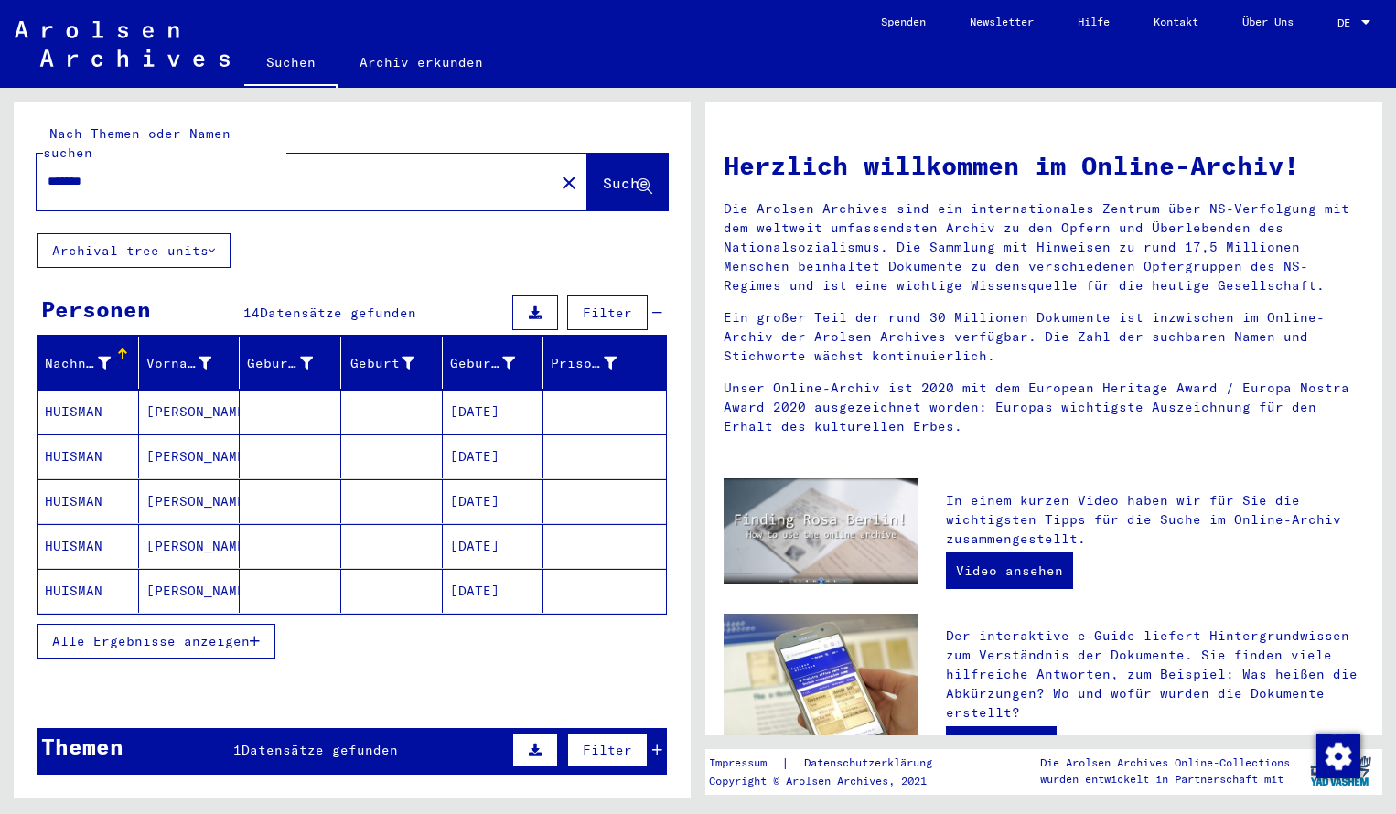
click at [82, 399] on mat-cell "HUISMAN" at bounding box center [89, 412] width 102 height 44
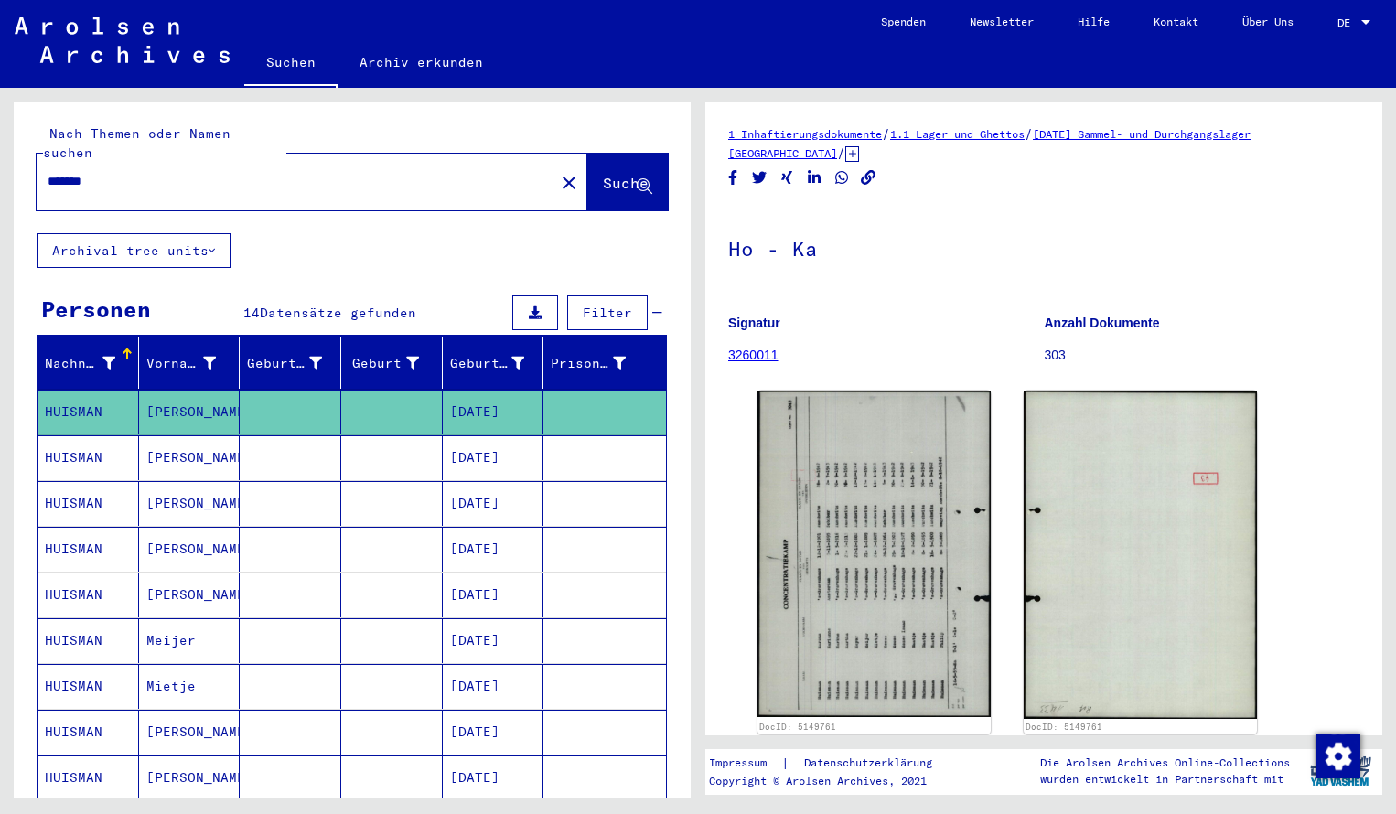
click at [908, 531] on img at bounding box center [874, 554] width 233 height 327
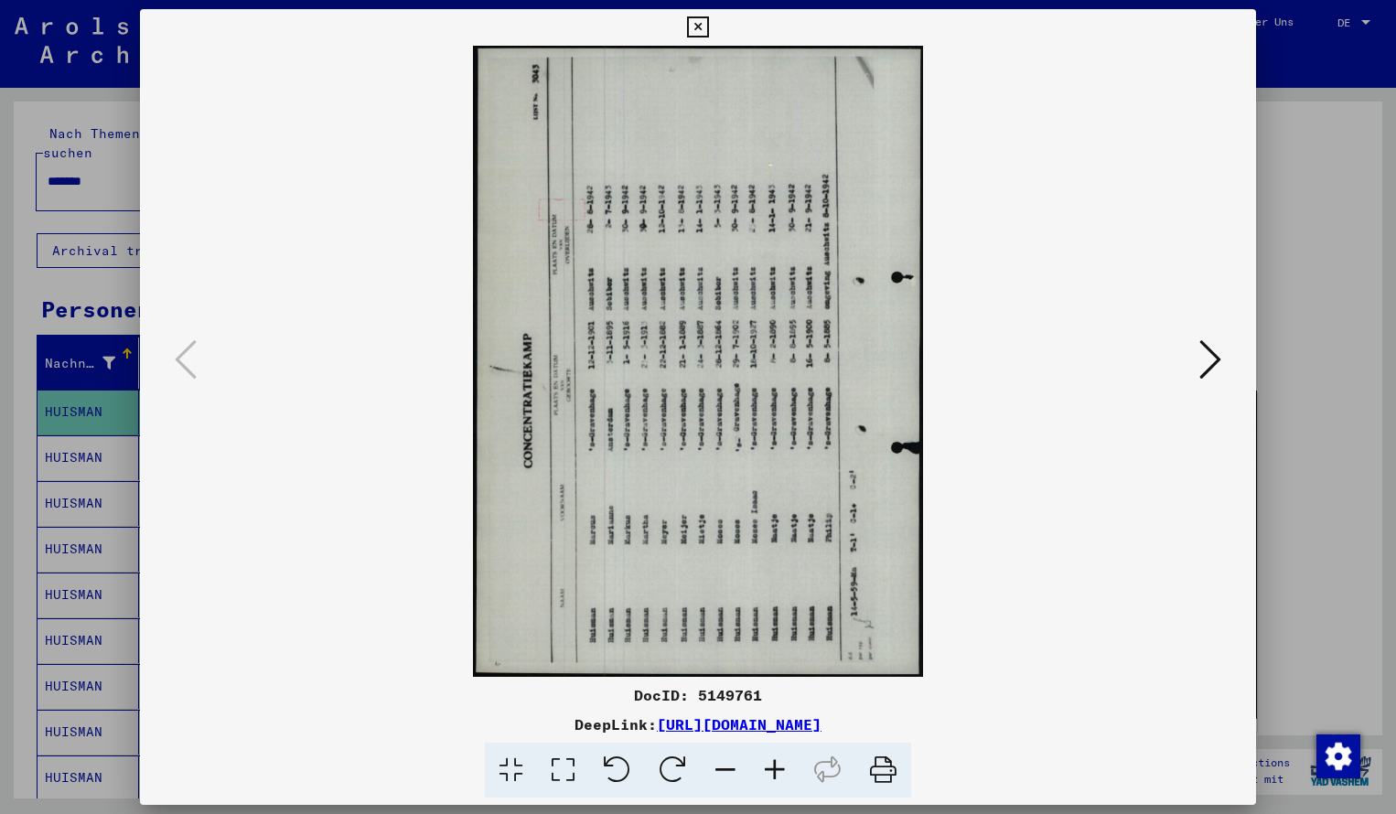
click at [680, 766] on icon at bounding box center [673, 771] width 56 height 56
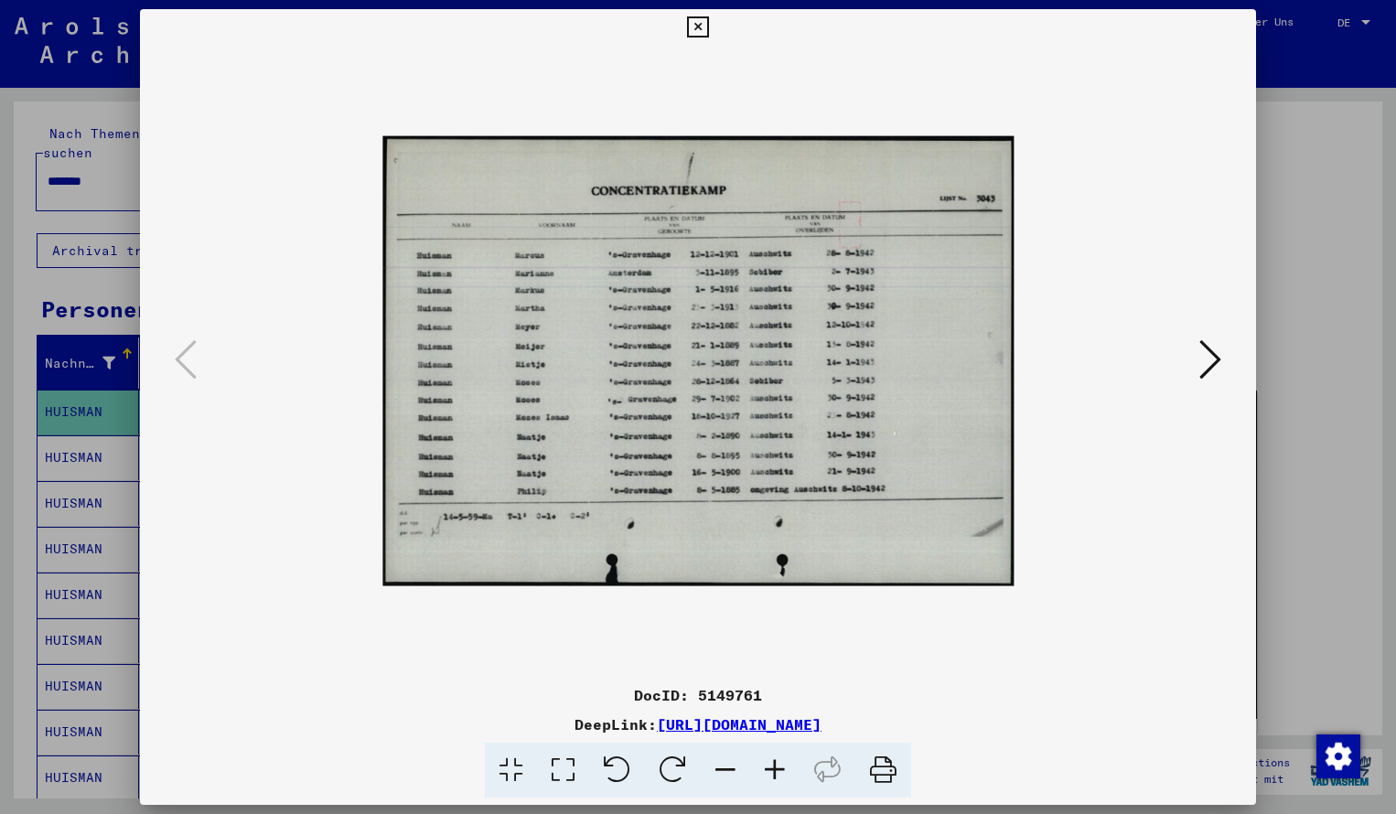
click at [767, 765] on icon at bounding box center [774, 771] width 49 height 56
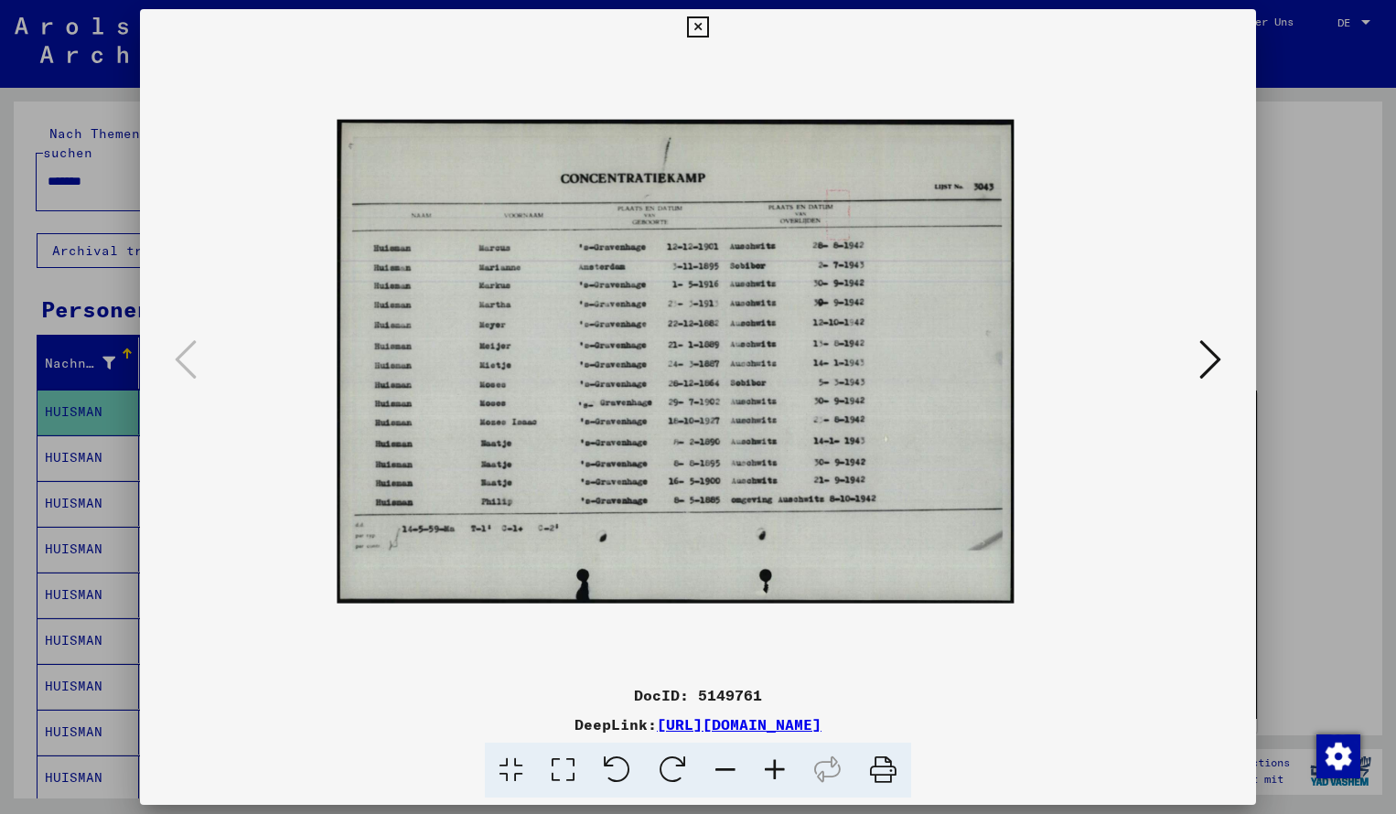
click at [767, 765] on icon at bounding box center [774, 771] width 49 height 56
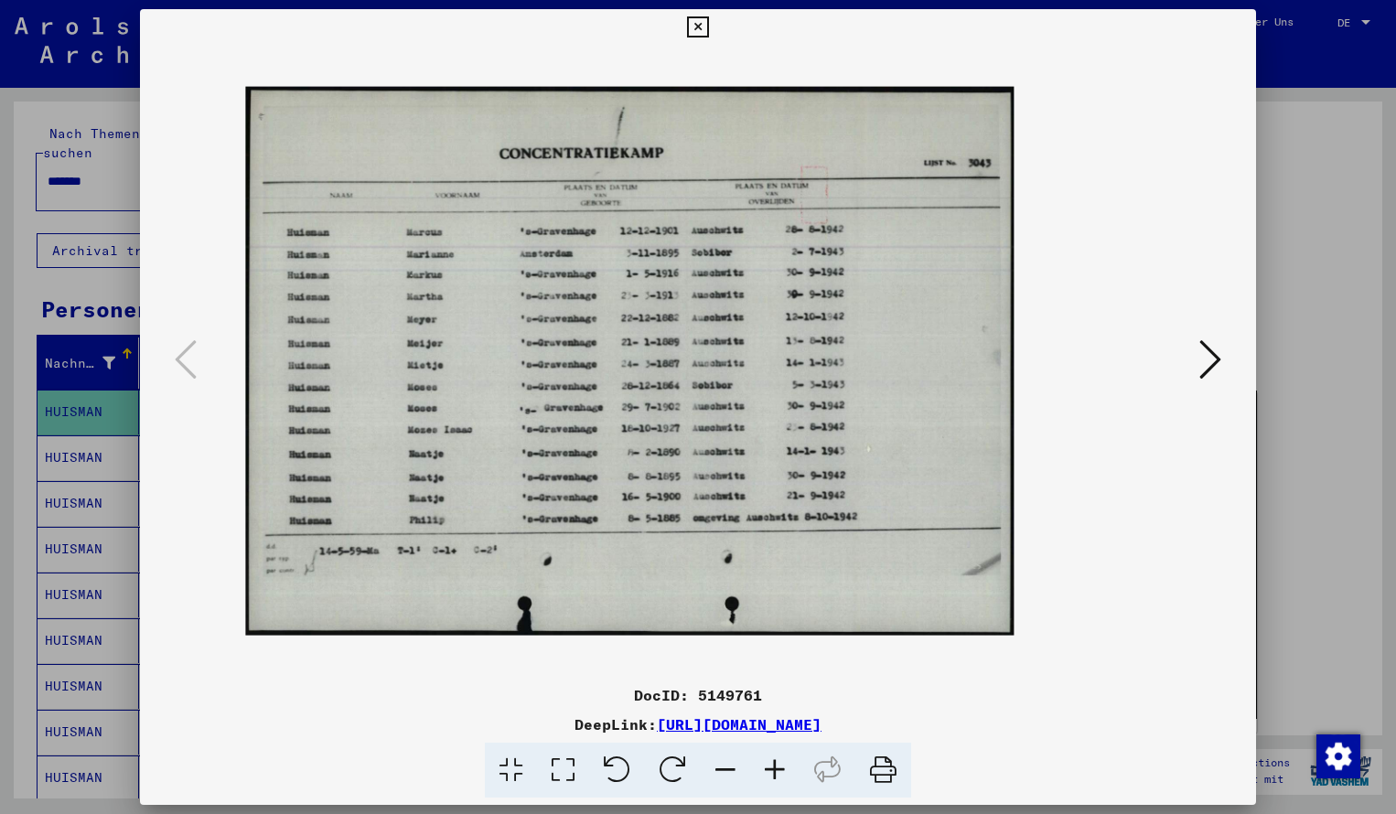
click at [767, 765] on icon at bounding box center [774, 771] width 49 height 56
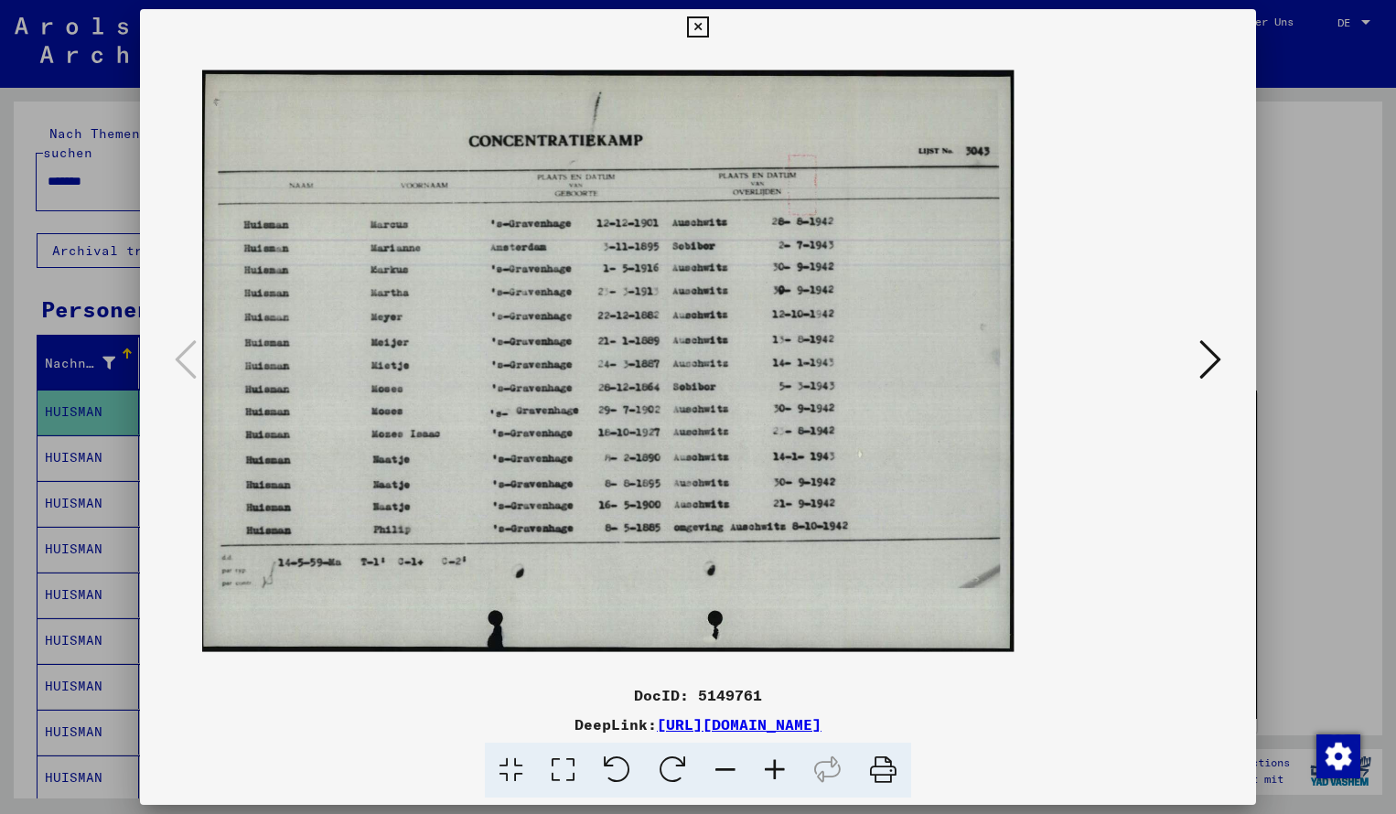
click at [767, 765] on icon at bounding box center [774, 771] width 49 height 56
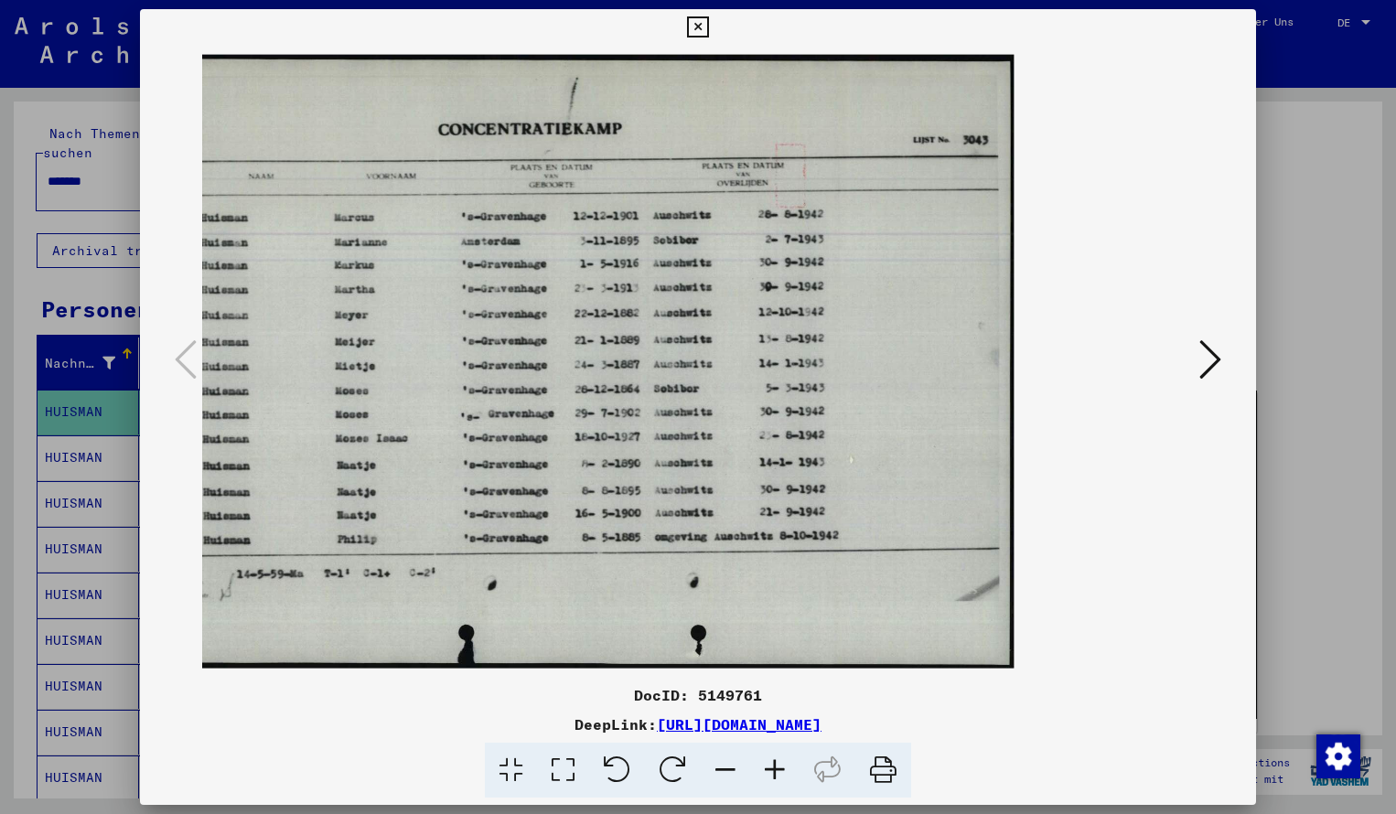
click at [767, 765] on icon at bounding box center [774, 771] width 49 height 56
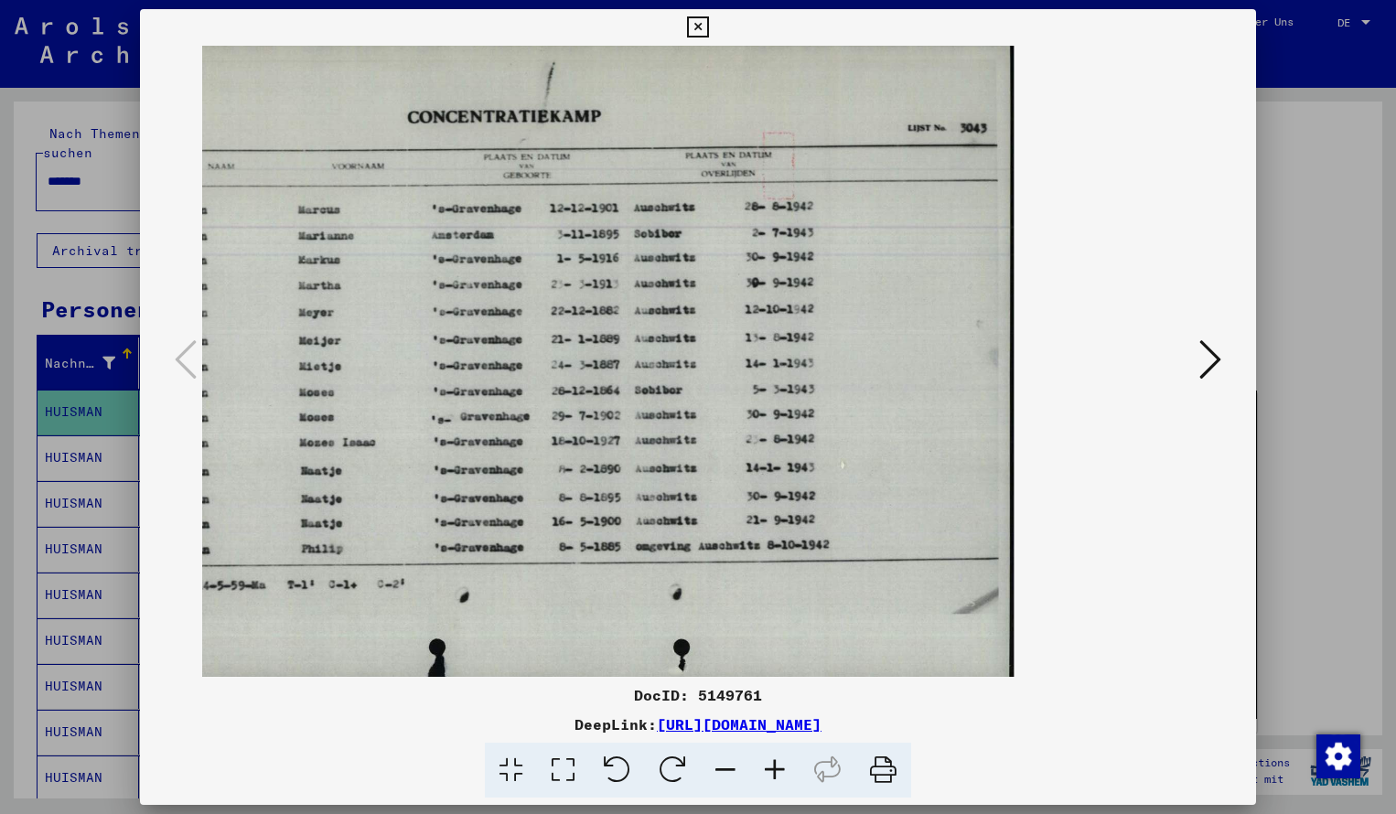
click at [731, 767] on icon at bounding box center [725, 771] width 49 height 56
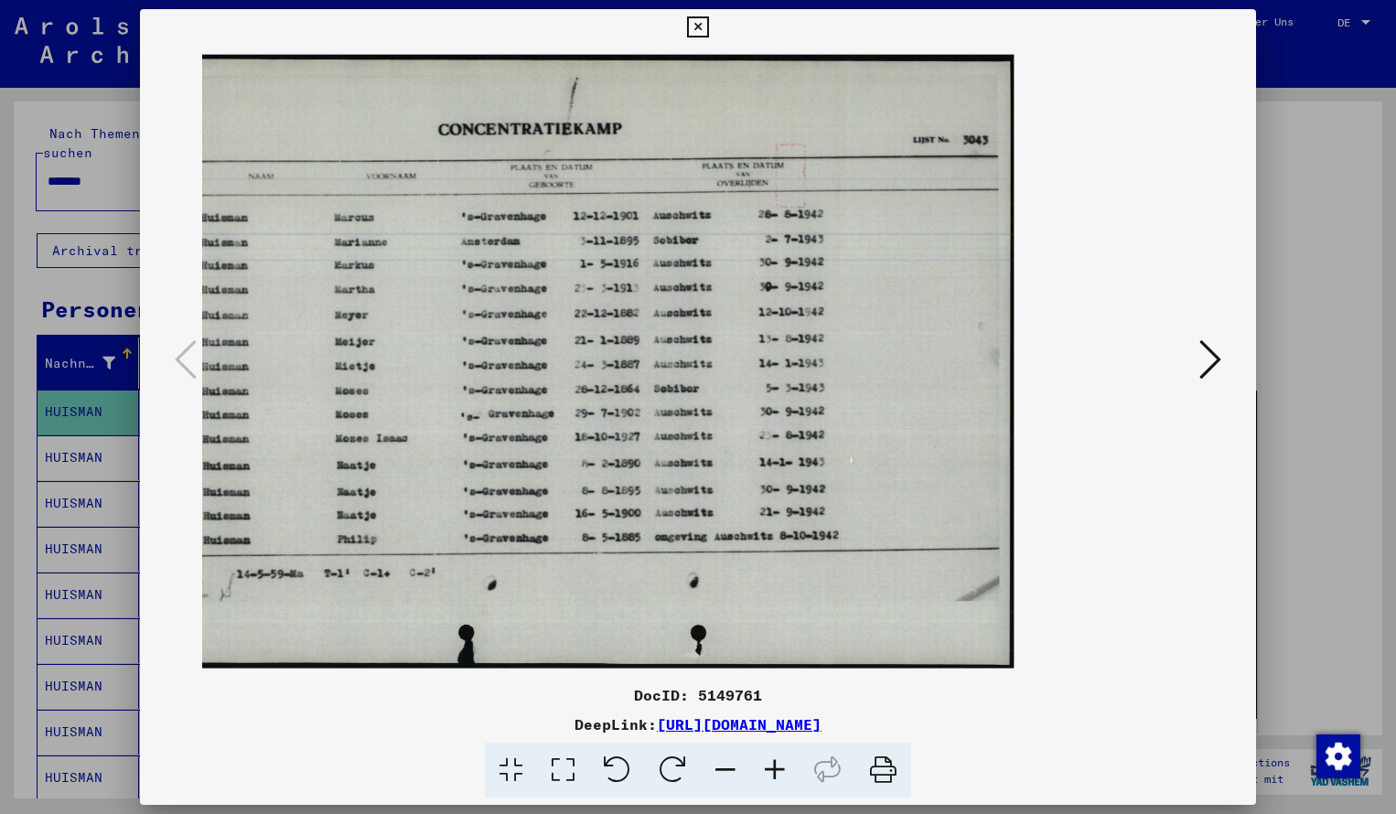
click at [708, 29] on icon at bounding box center [697, 27] width 21 height 22
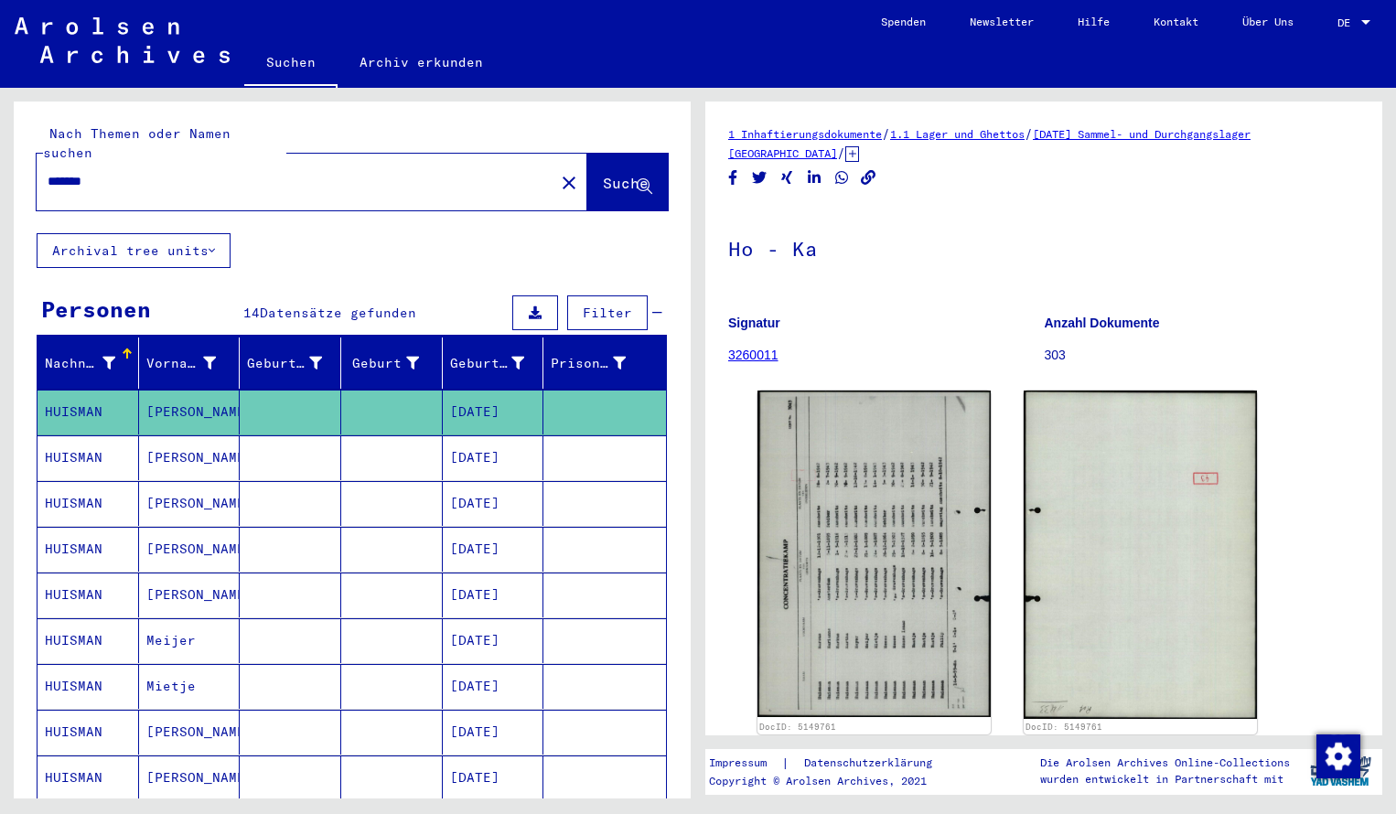
click at [130, 172] on input "*******" at bounding box center [296, 181] width 496 height 19
click at [603, 174] on span "Suche" at bounding box center [626, 183] width 46 height 18
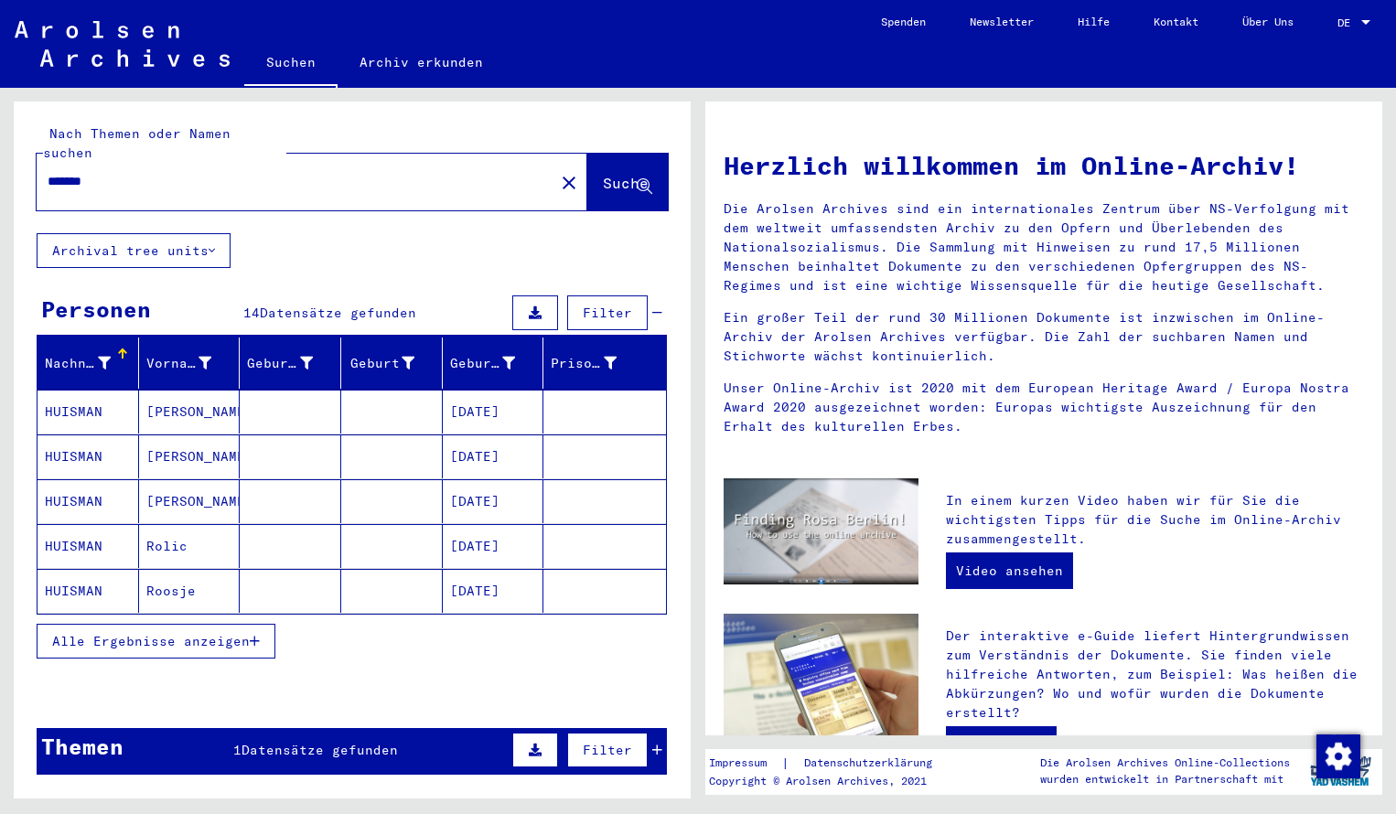
click at [105, 404] on mat-cell "HUISMAN" at bounding box center [89, 412] width 102 height 44
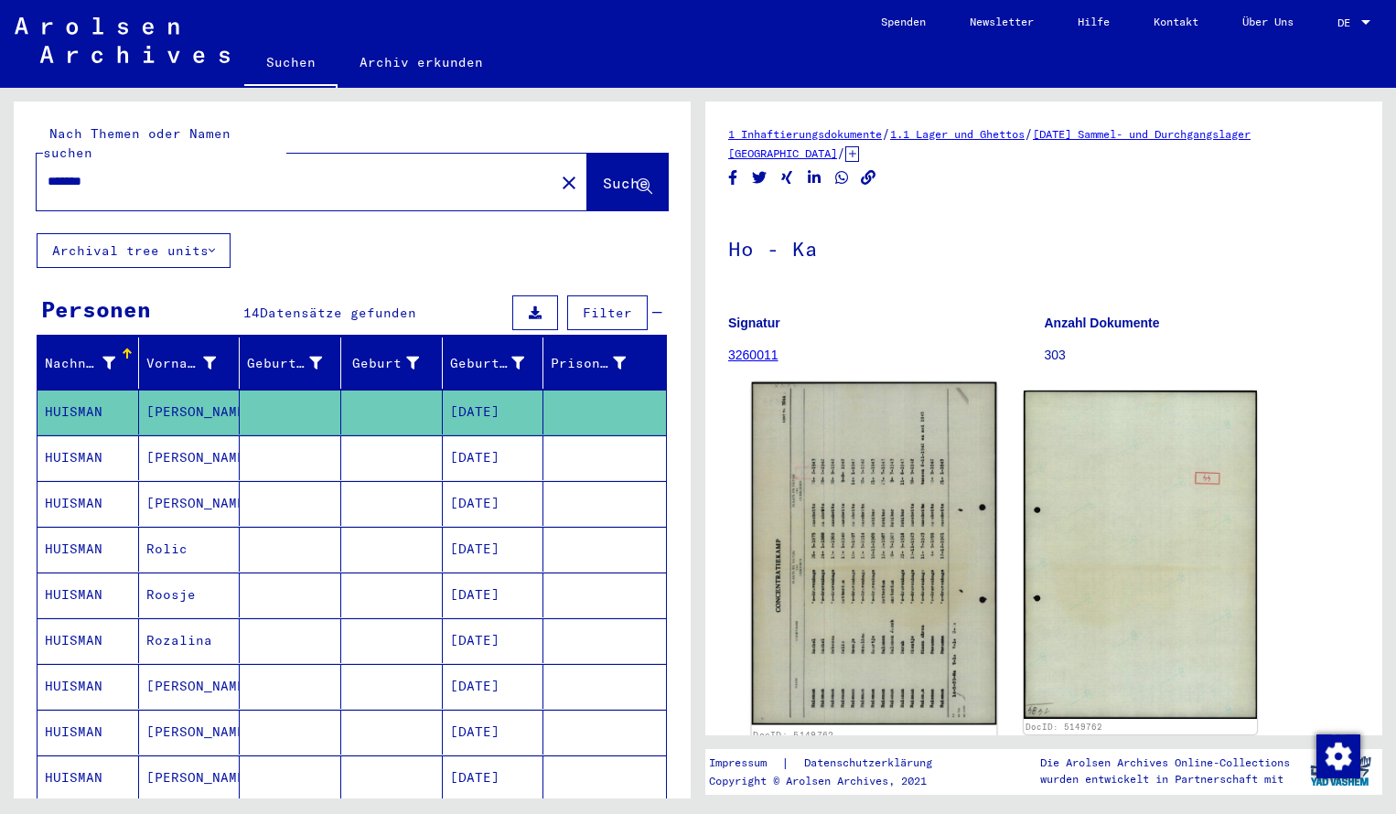
click at [900, 487] on img at bounding box center [874, 554] width 245 height 343
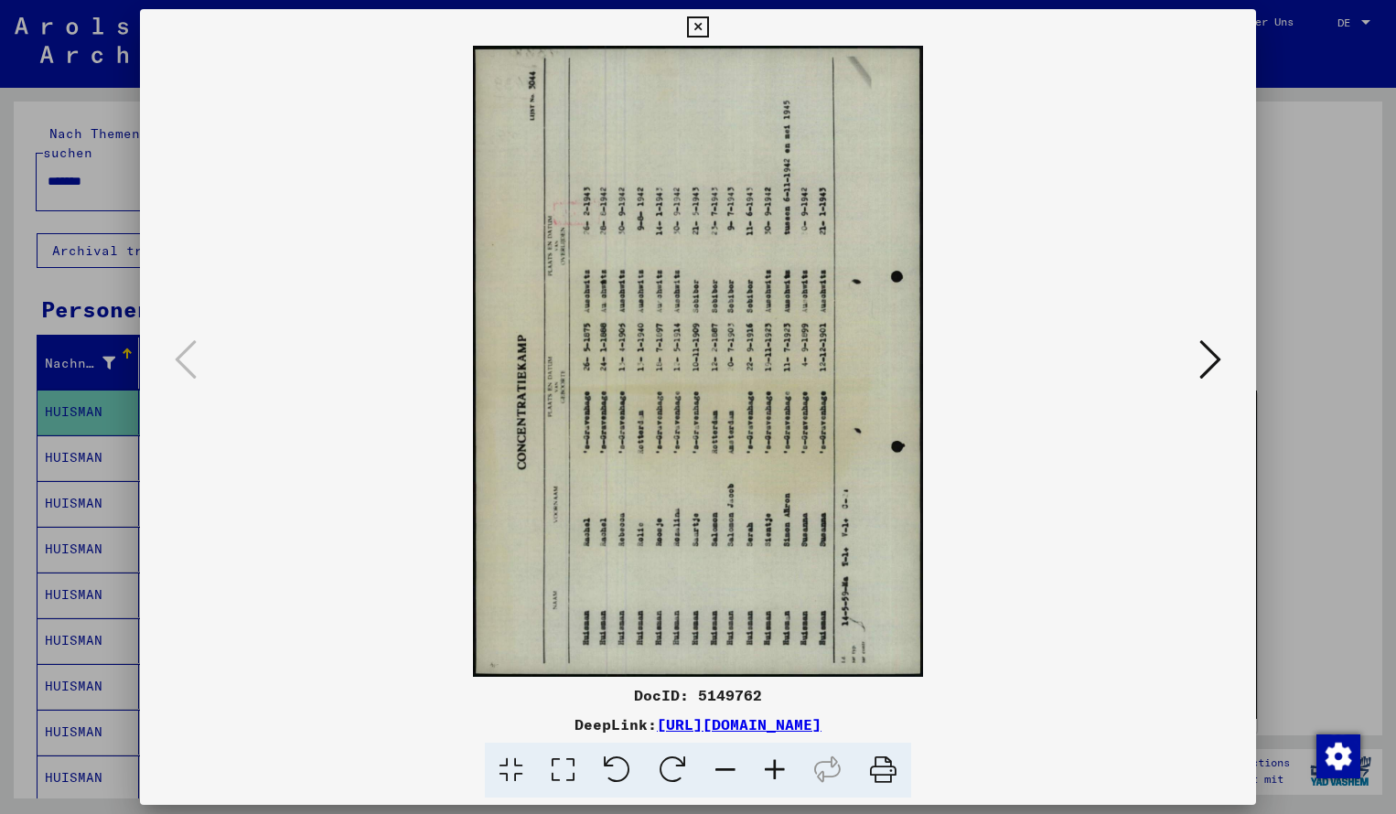
click at [667, 770] on icon at bounding box center [673, 771] width 56 height 56
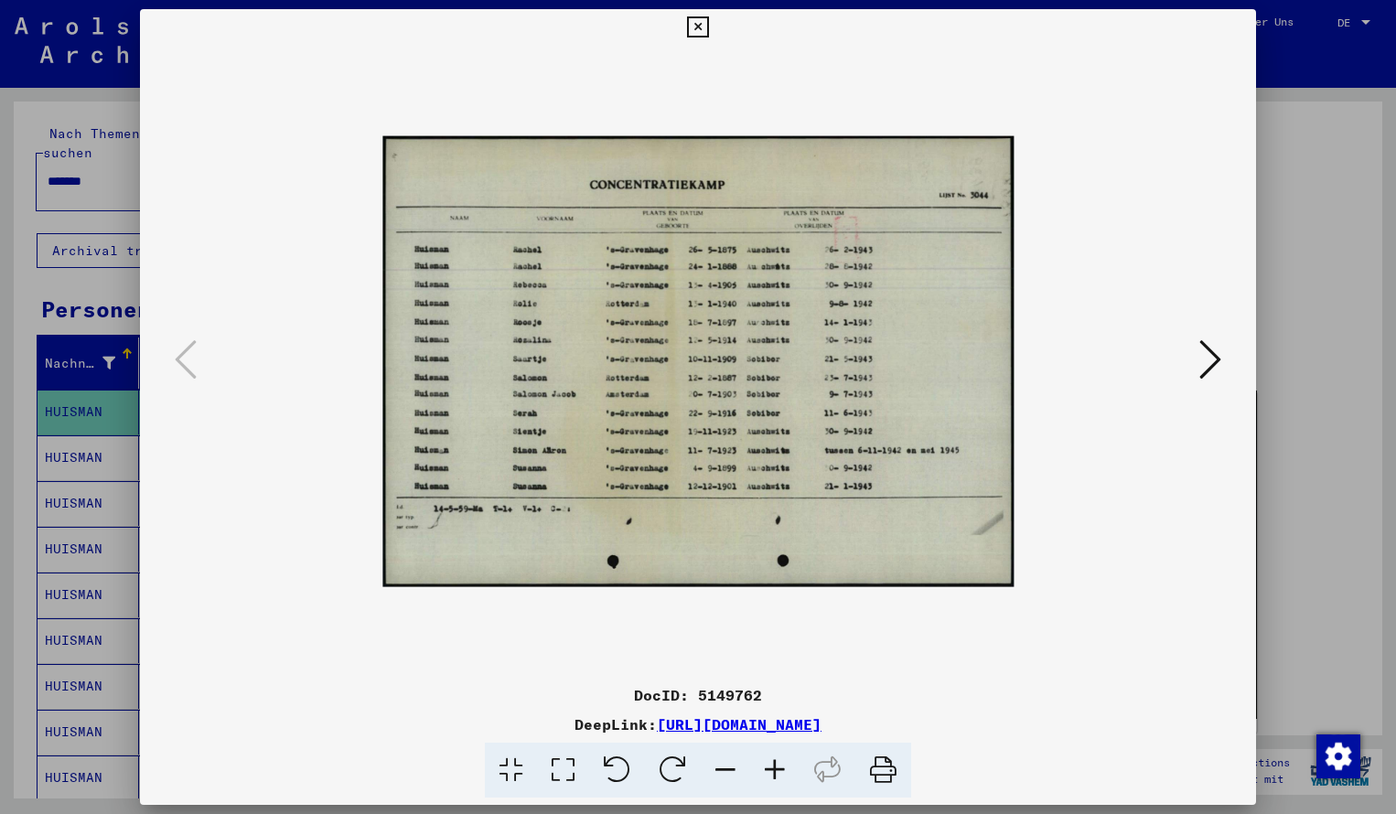
click at [775, 765] on icon at bounding box center [774, 771] width 49 height 56
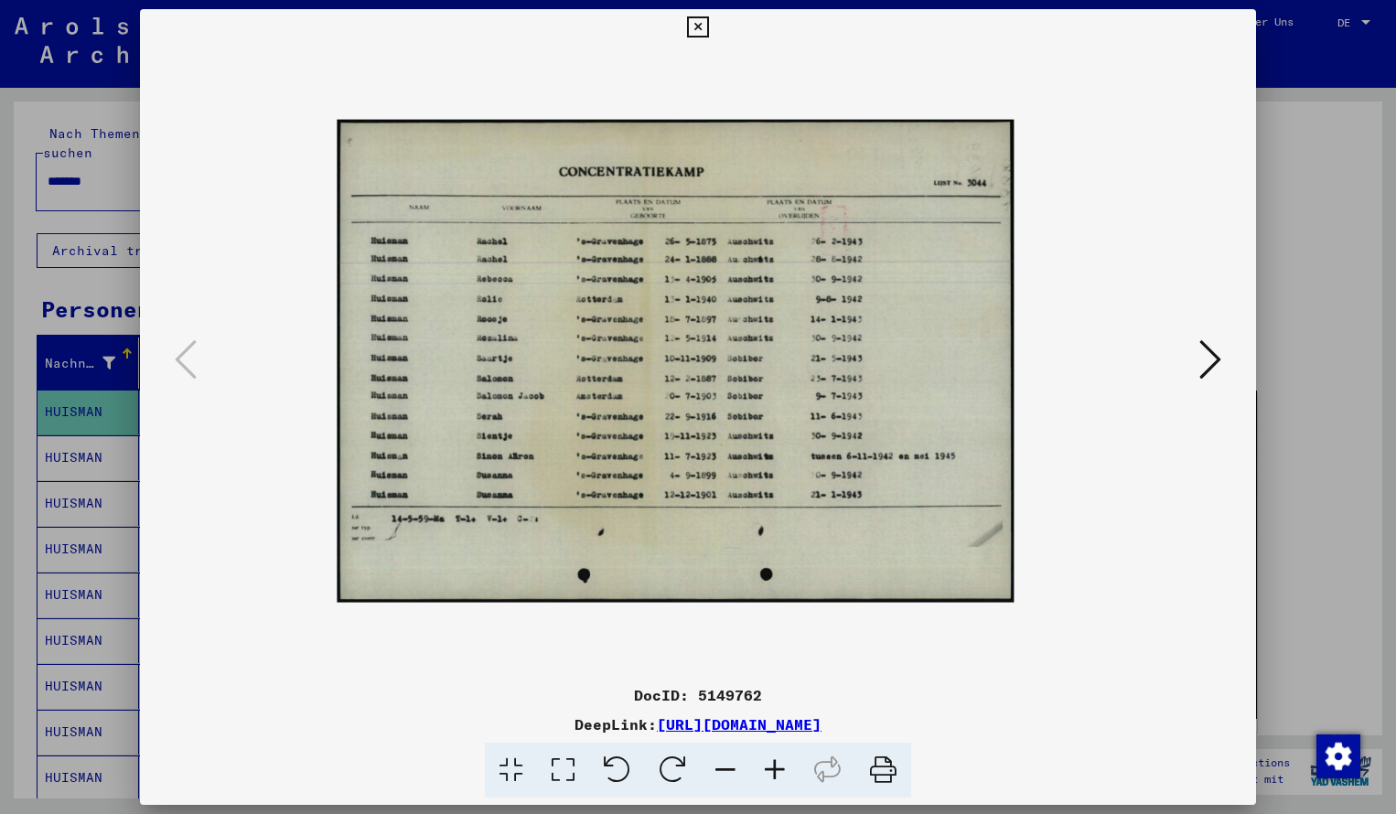
click at [775, 765] on icon at bounding box center [774, 771] width 49 height 56
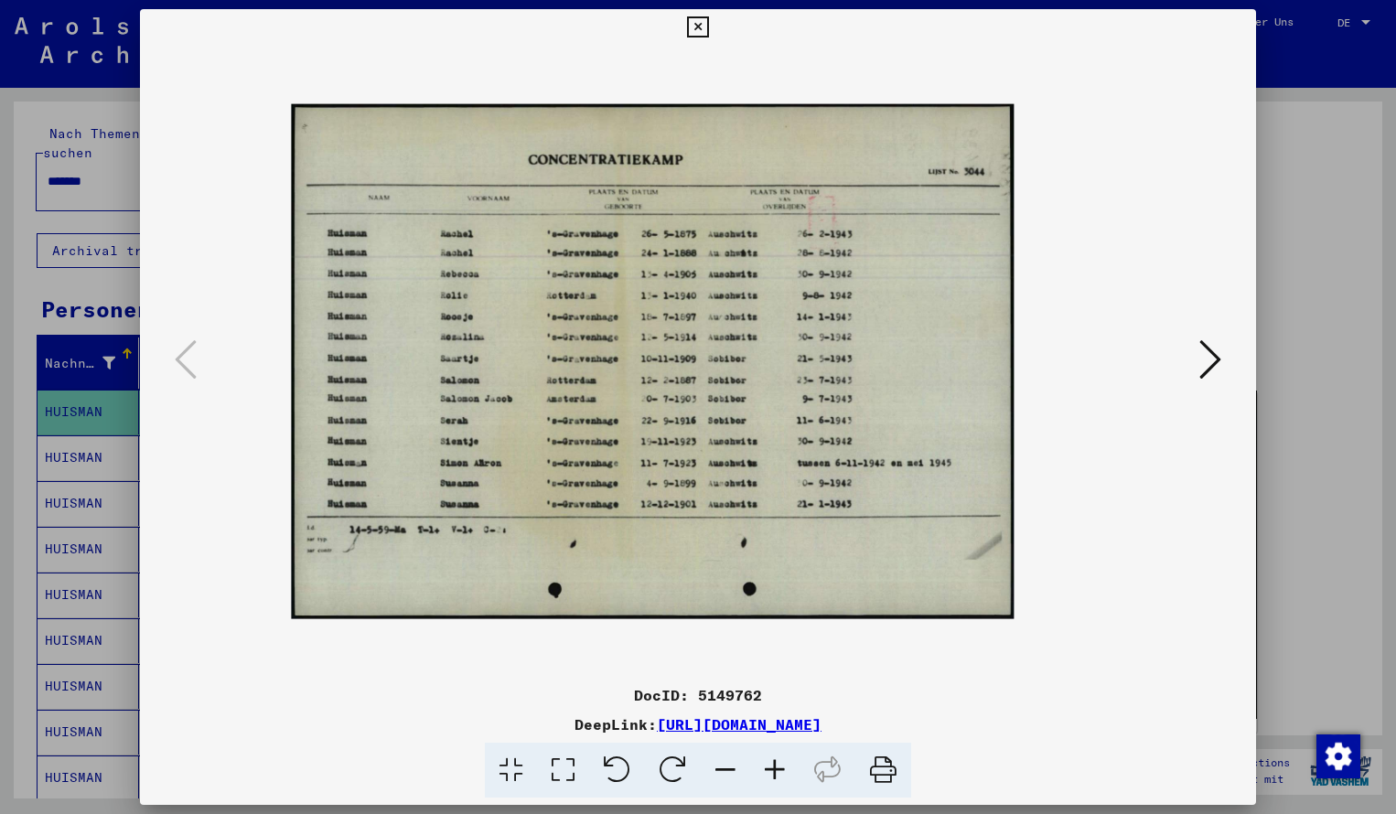
click at [775, 765] on icon at bounding box center [774, 771] width 49 height 56
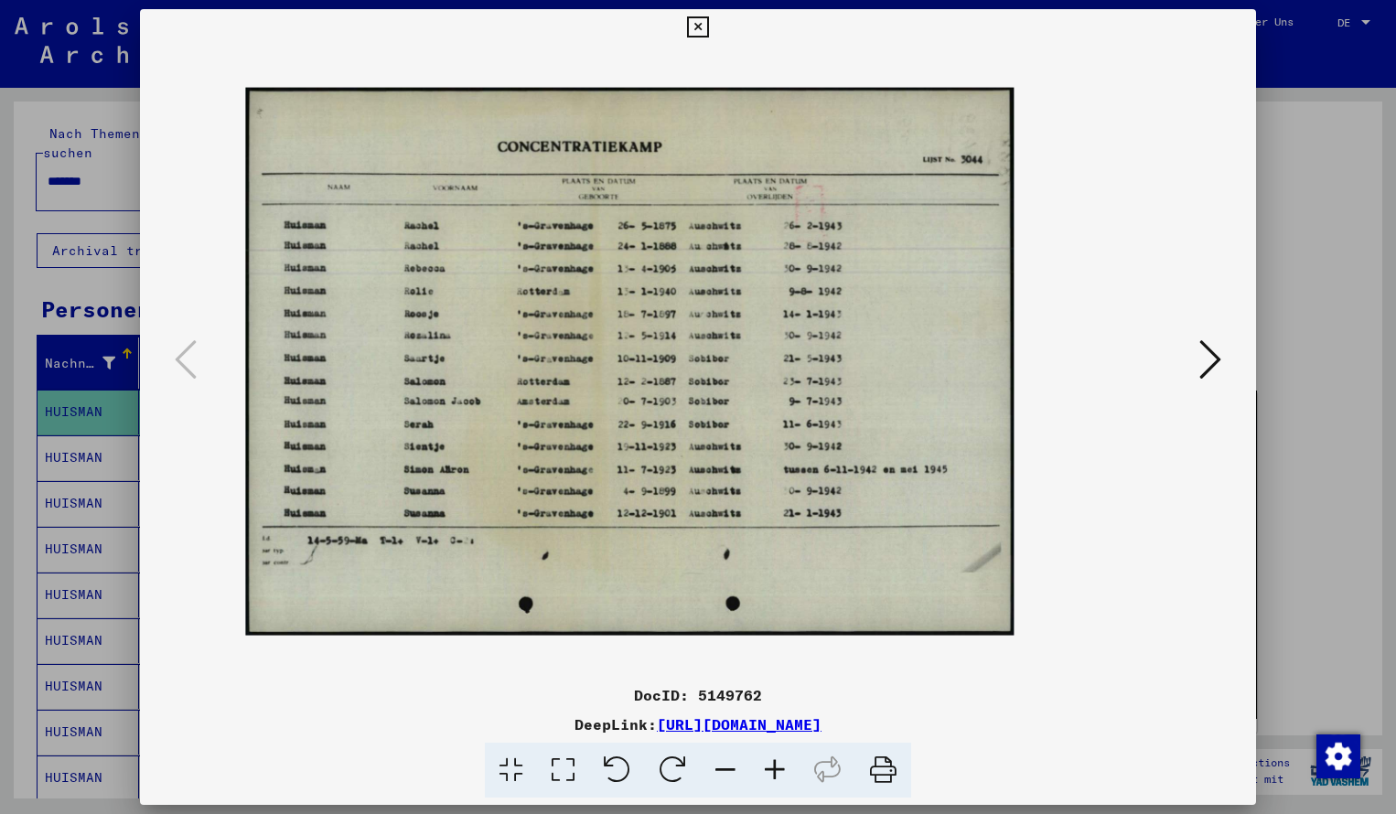
click at [775, 765] on icon at bounding box center [774, 771] width 49 height 56
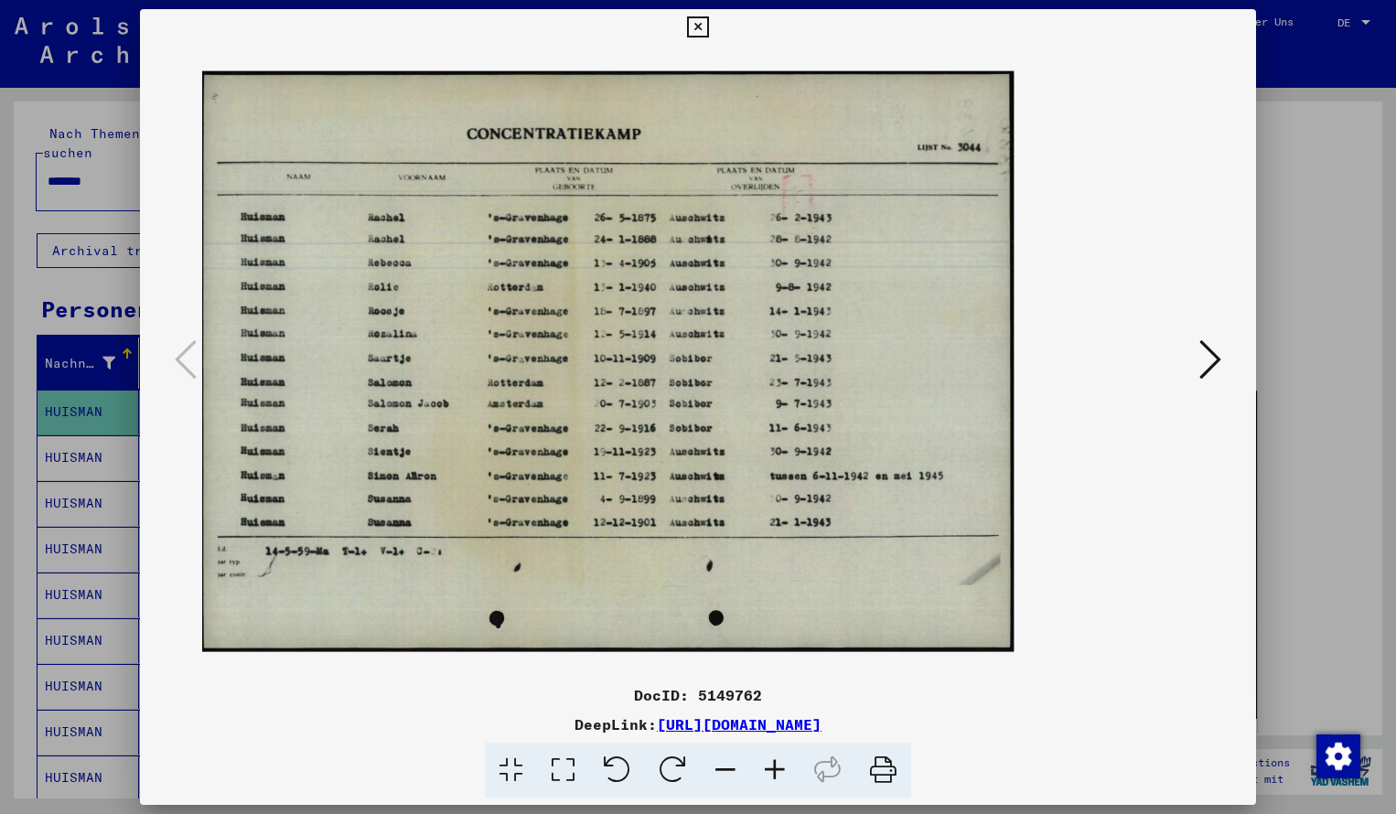
click at [775, 765] on icon at bounding box center [774, 771] width 49 height 56
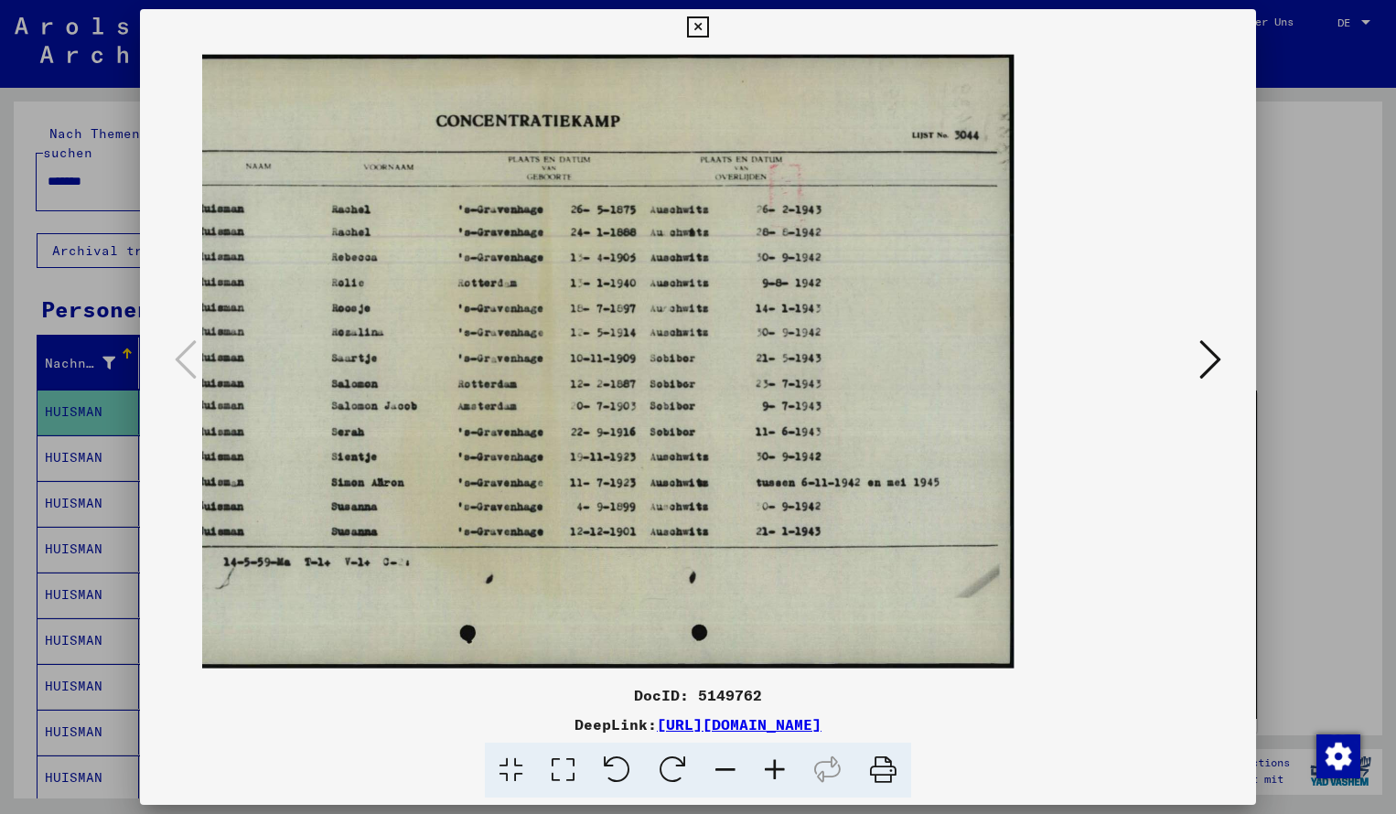
click at [708, 25] on icon at bounding box center [697, 27] width 21 height 22
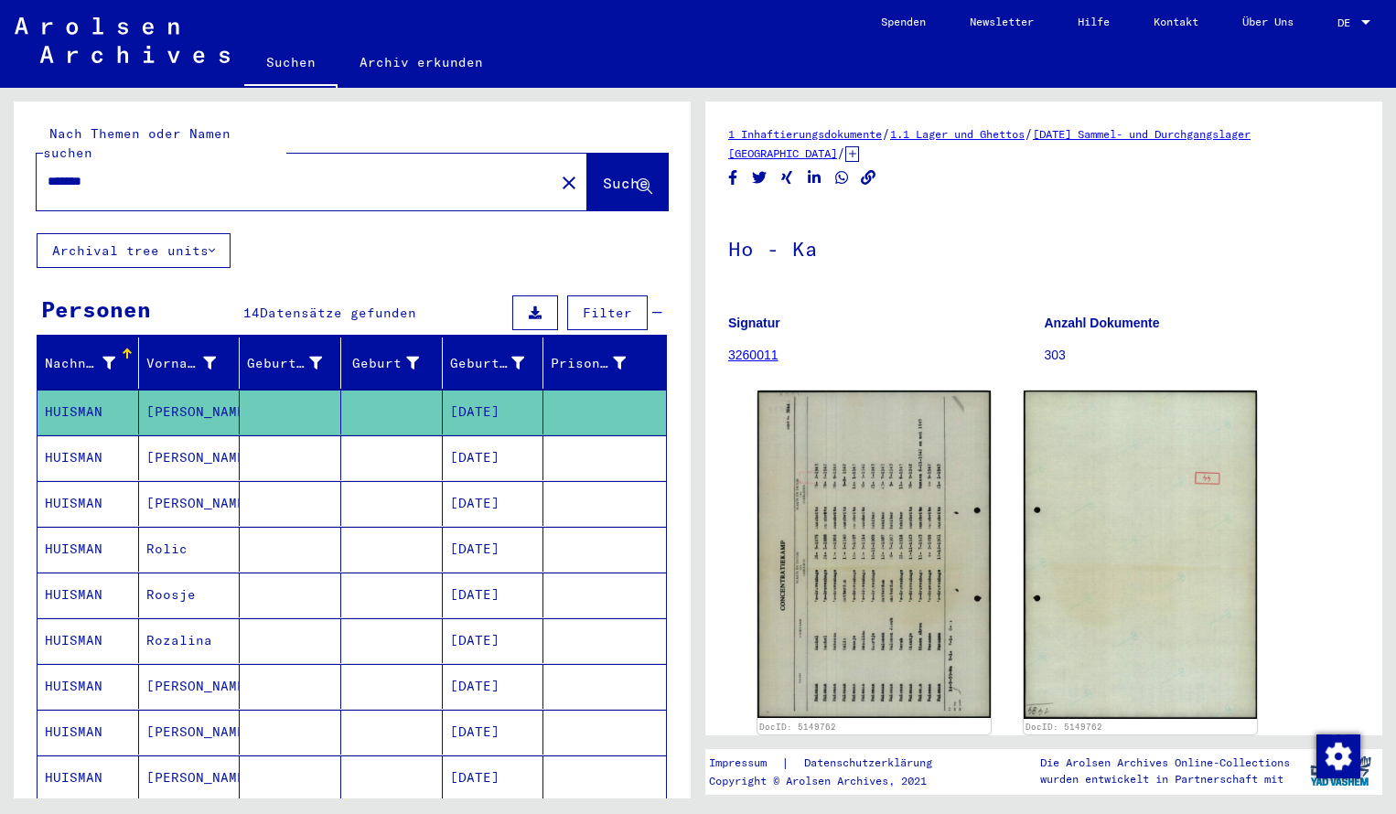
click at [125, 172] on input "*******" at bounding box center [296, 181] width 496 height 19
click at [607, 174] on span "Suche" at bounding box center [626, 183] width 46 height 18
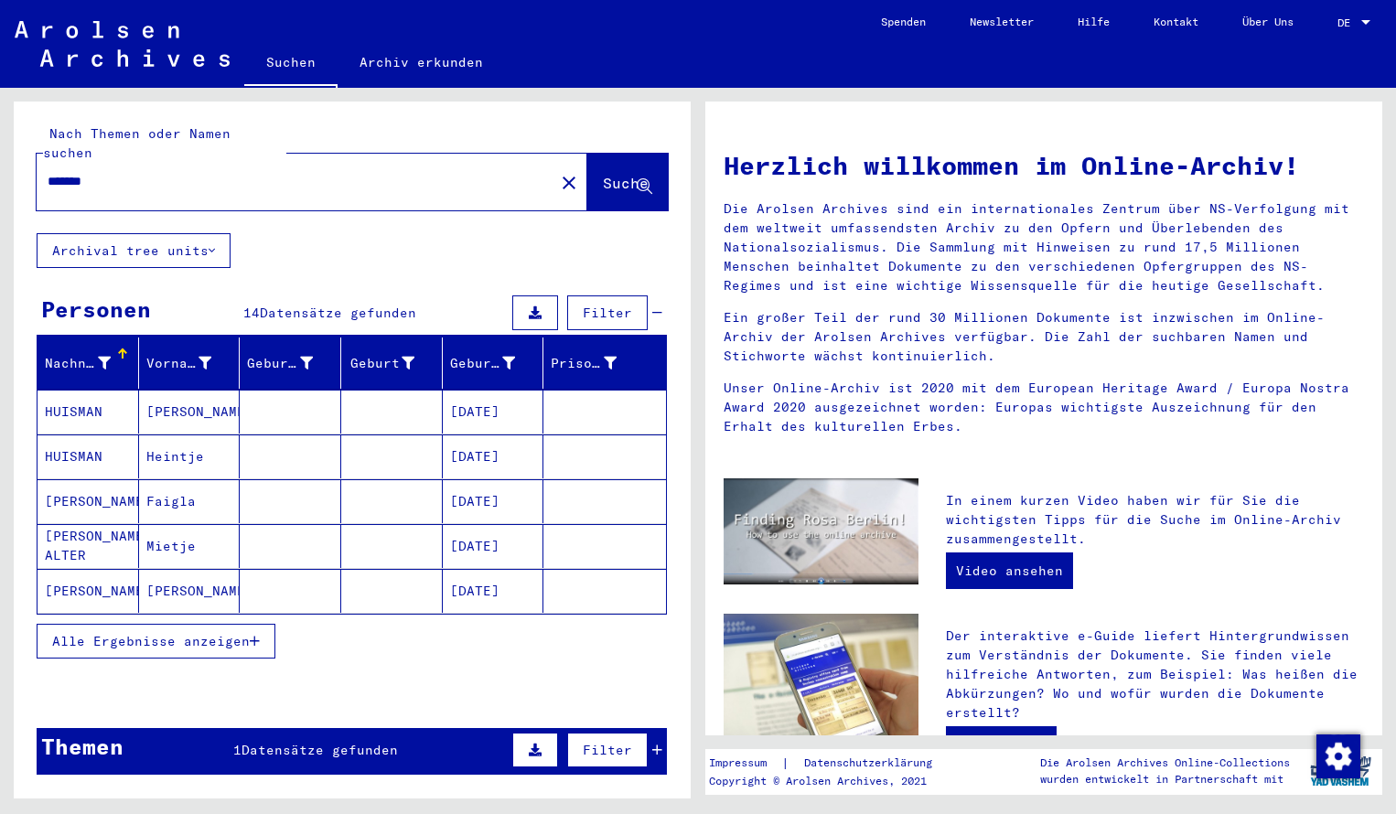
click at [81, 390] on mat-cell "HUISMAN" at bounding box center [89, 412] width 102 height 44
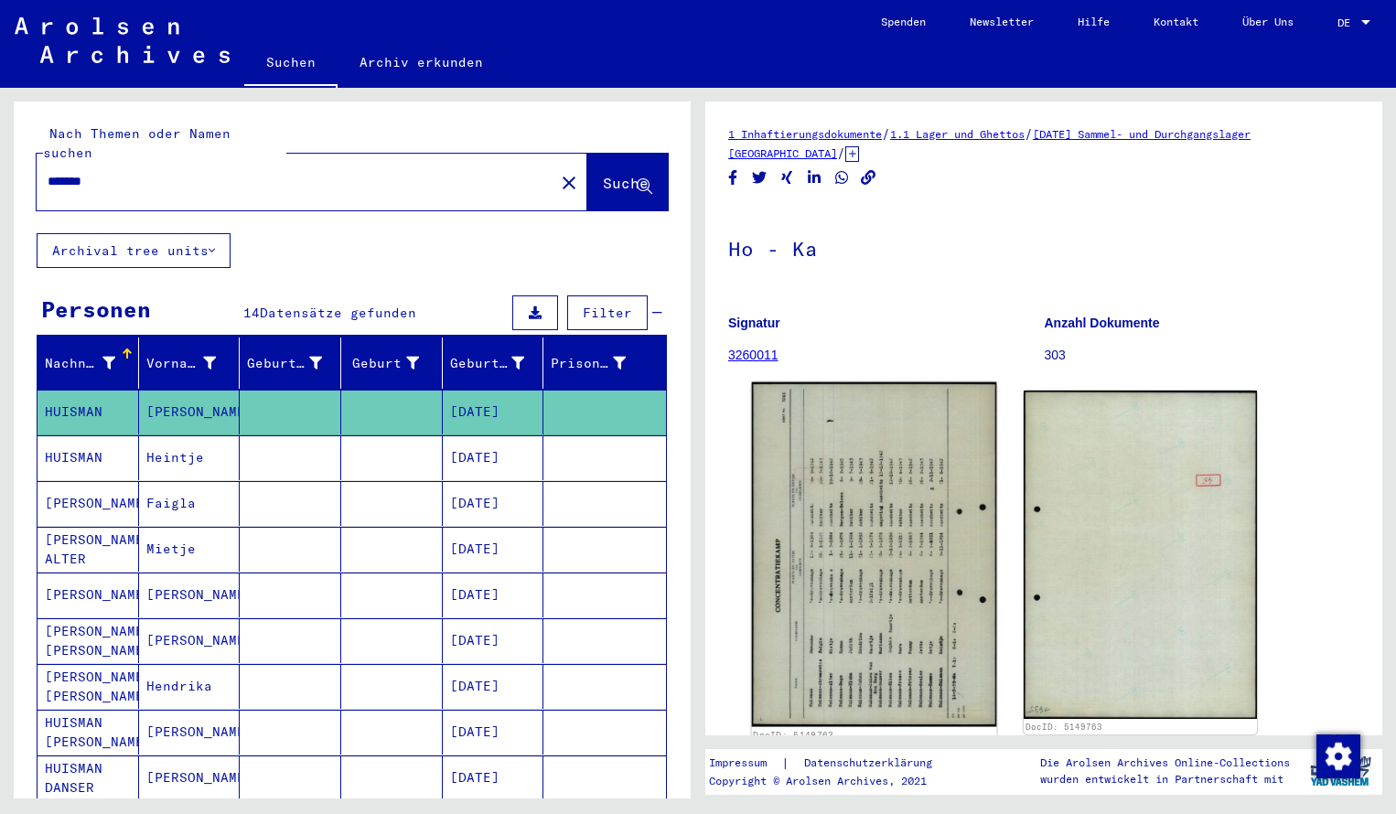
click at [830, 516] on img at bounding box center [874, 555] width 245 height 345
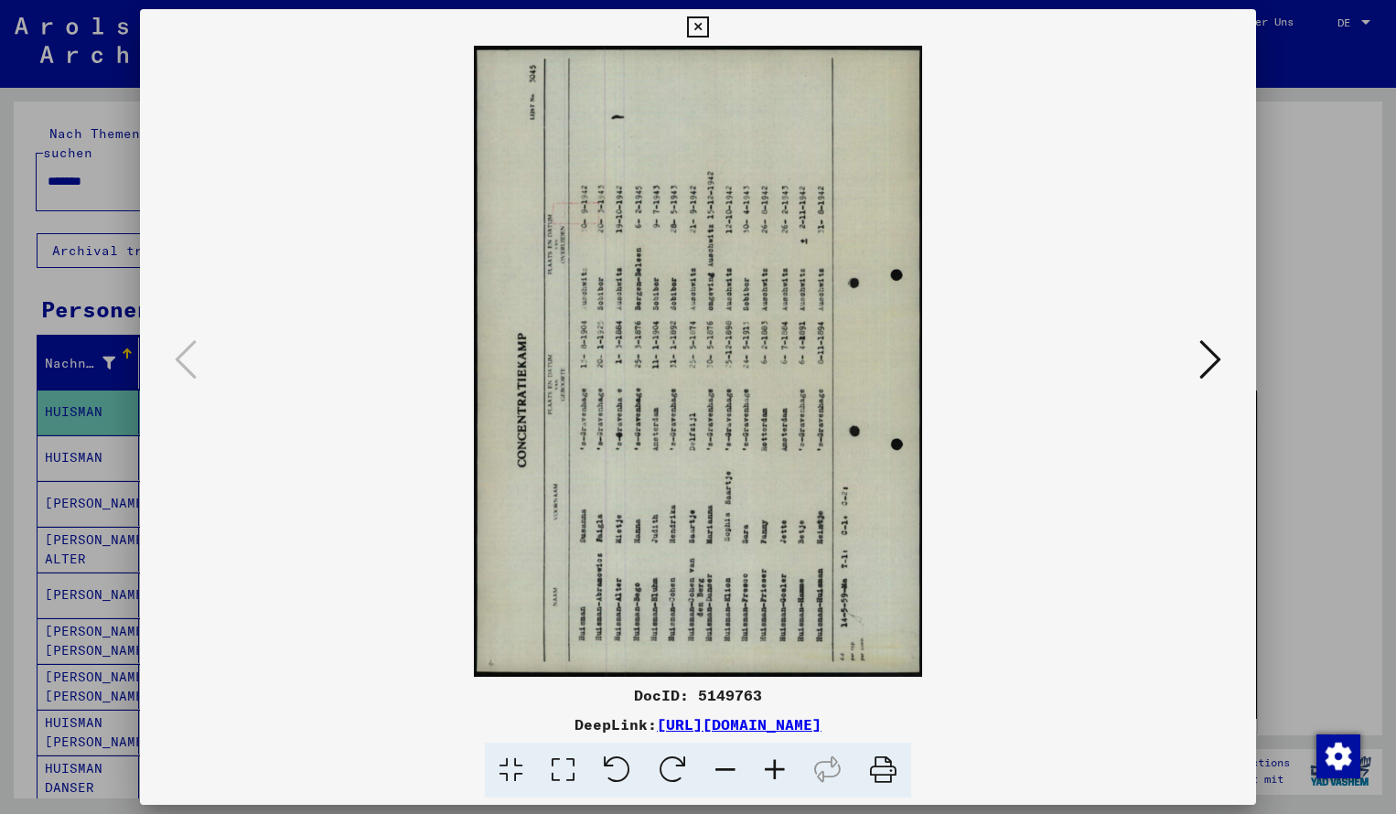
click at [683, 775] on icon at bounding box center [673, 771] width 56 height 56
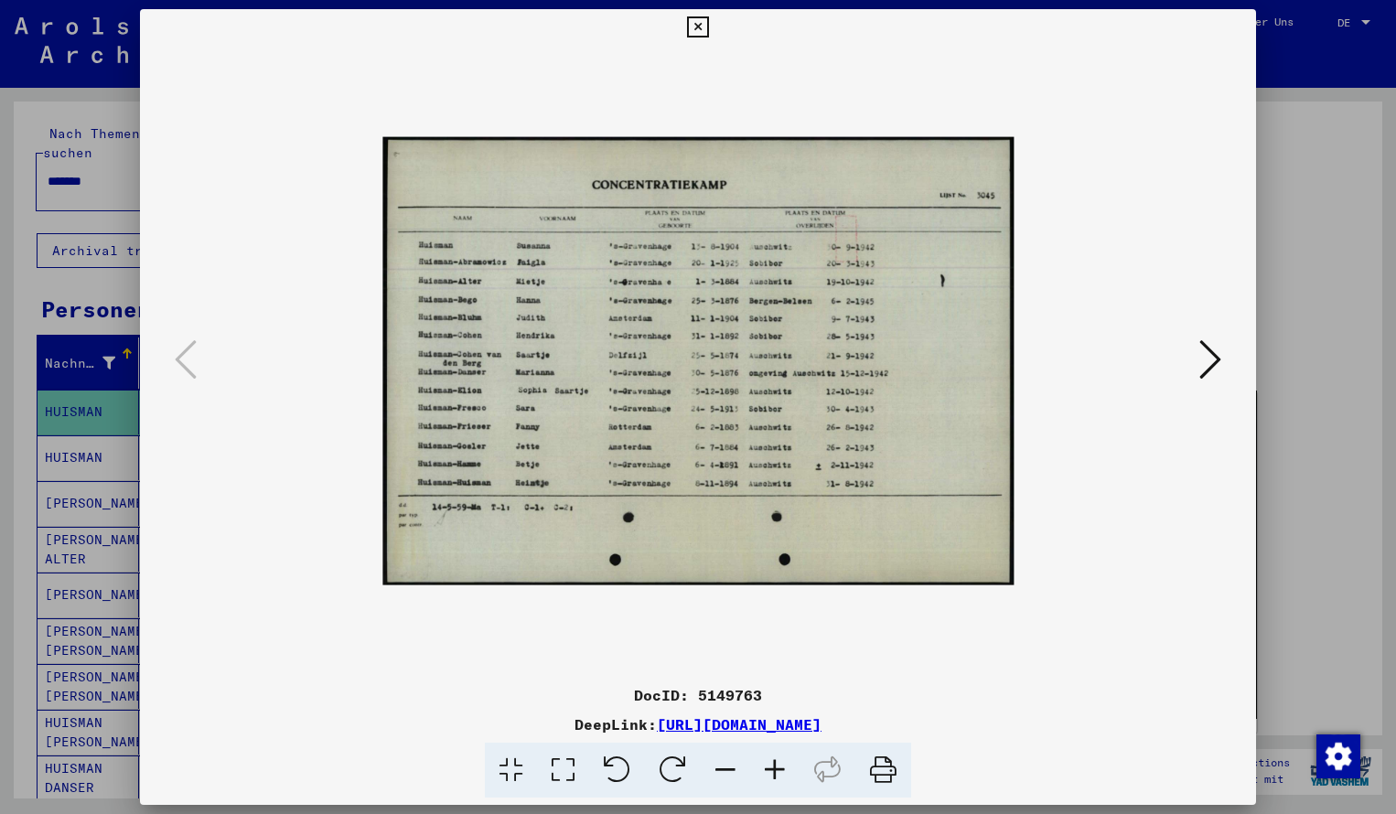
click at [780, 771] on icon at bounding box center [774, 771] width 49 height 56
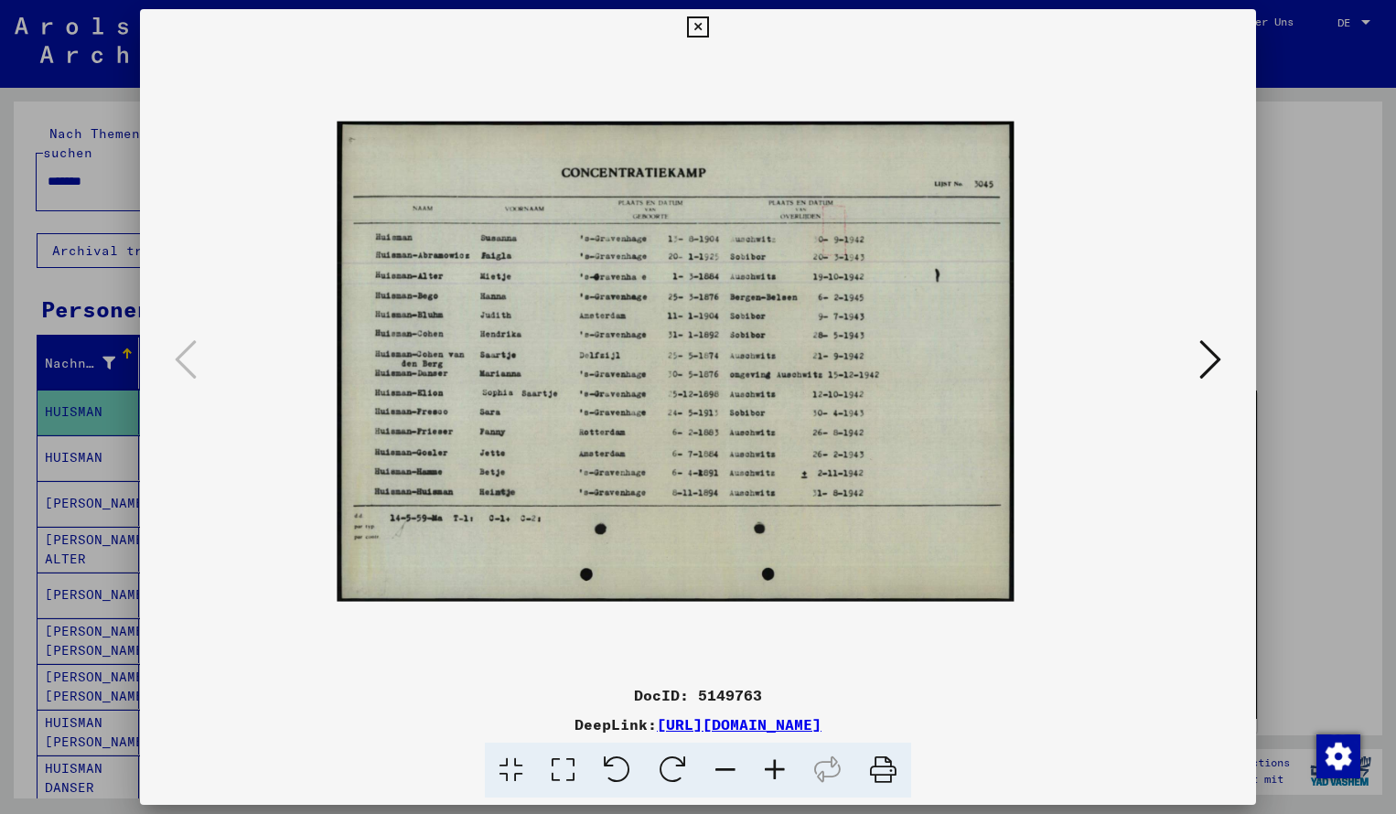
click at [780, 771] on icon at bounding box center [774, 771] width 49 height 56
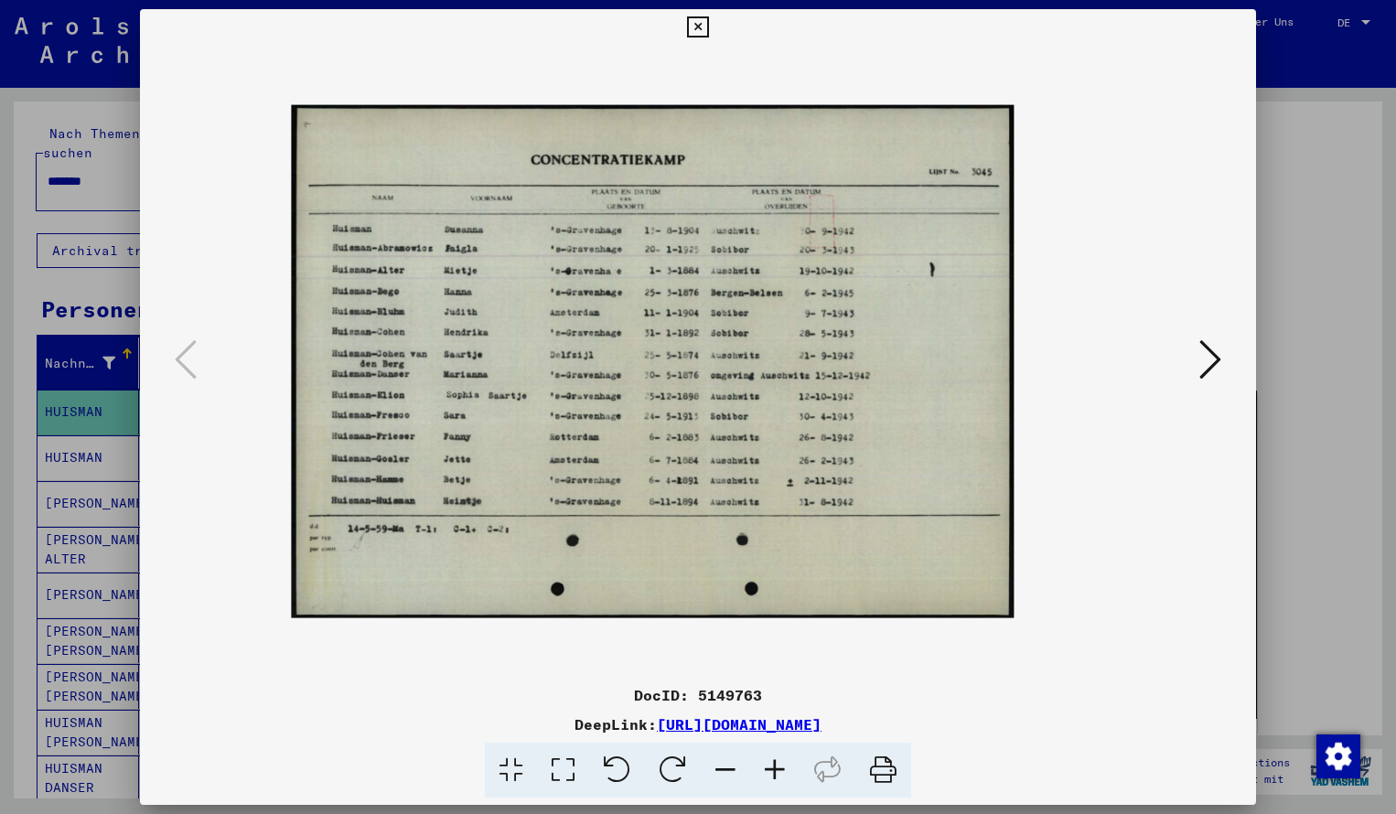
click at [780, 771] on icon at bounding box center [774, 771] width 49 height 56
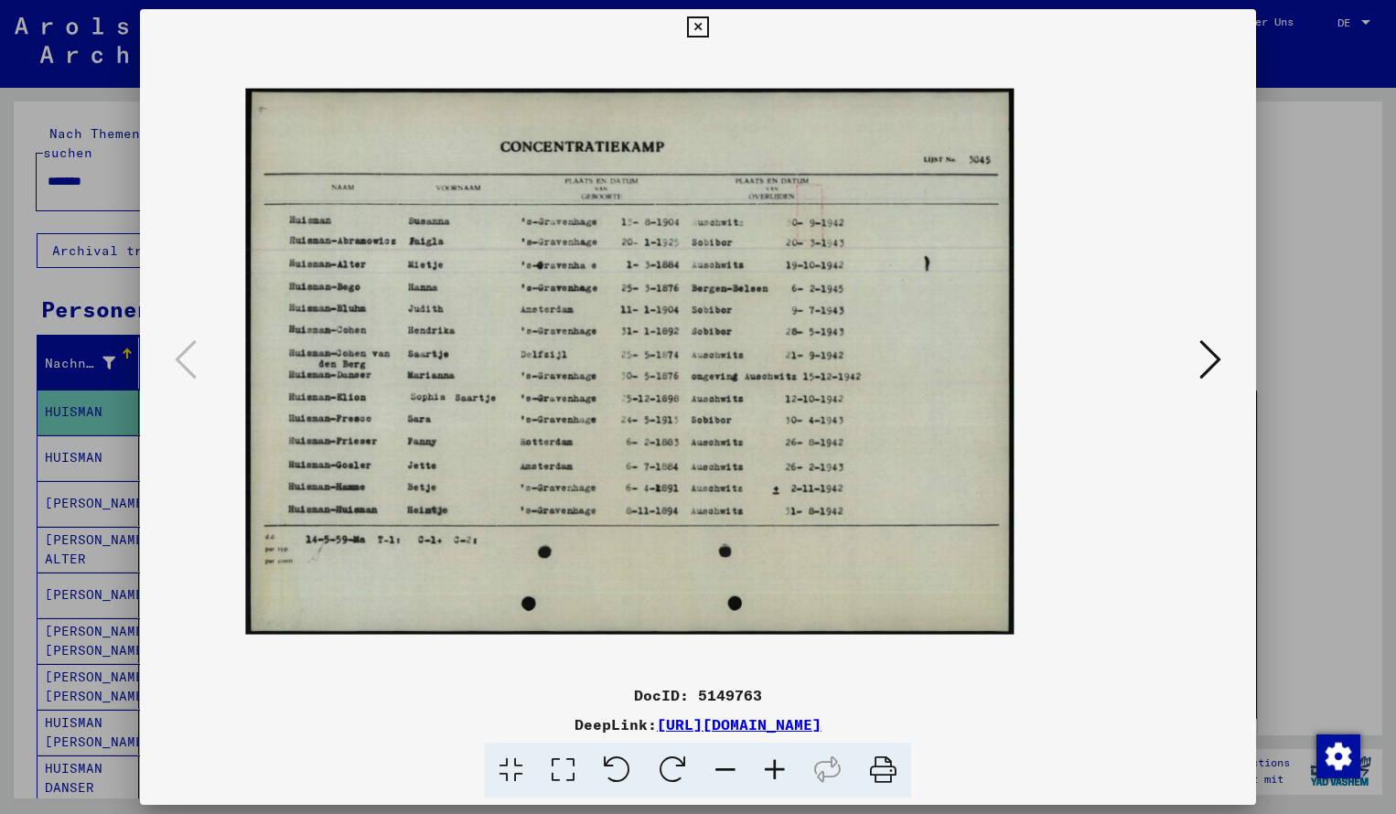
click at [780, 771] on icon at bounding box center [774, 771] width 49 height 56
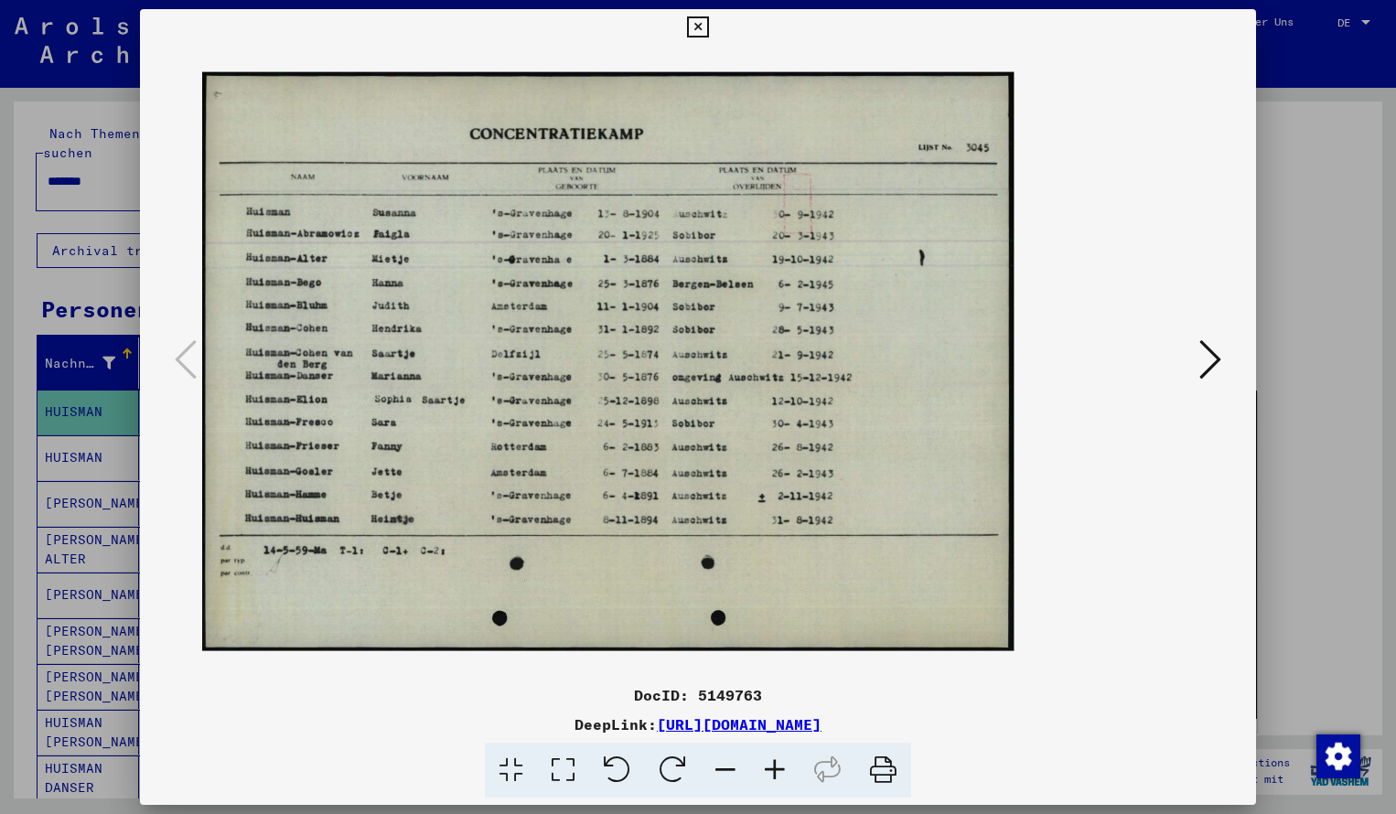
click at [708, 28] on icon at bounding box center [697, 27] width 21 height 22
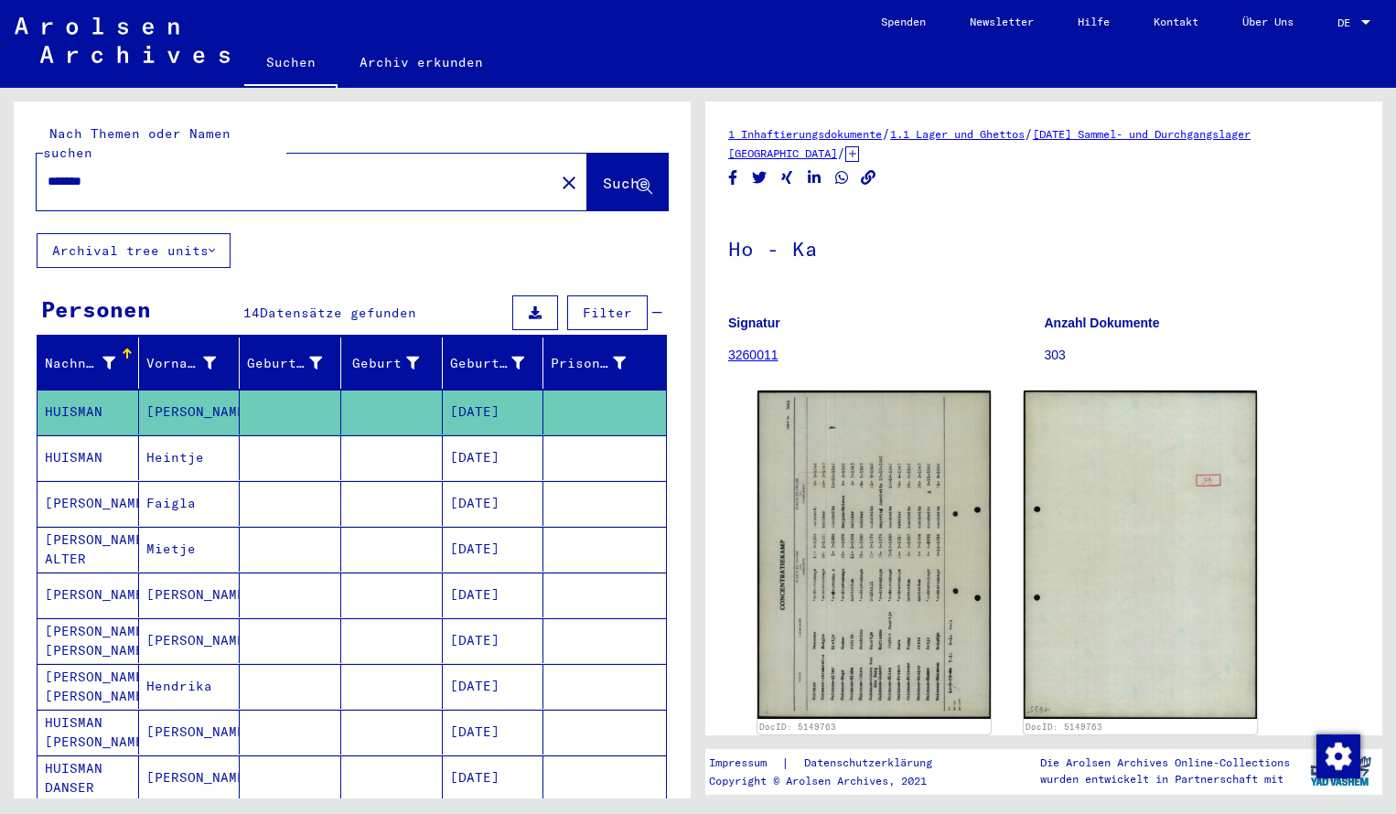
click at [116, 172] on input "*******" at bounding box center [296, 181] width 496 height 19
click at [587, 170] on button "Suche" at bounding box center [627, 182] width 81 height 57
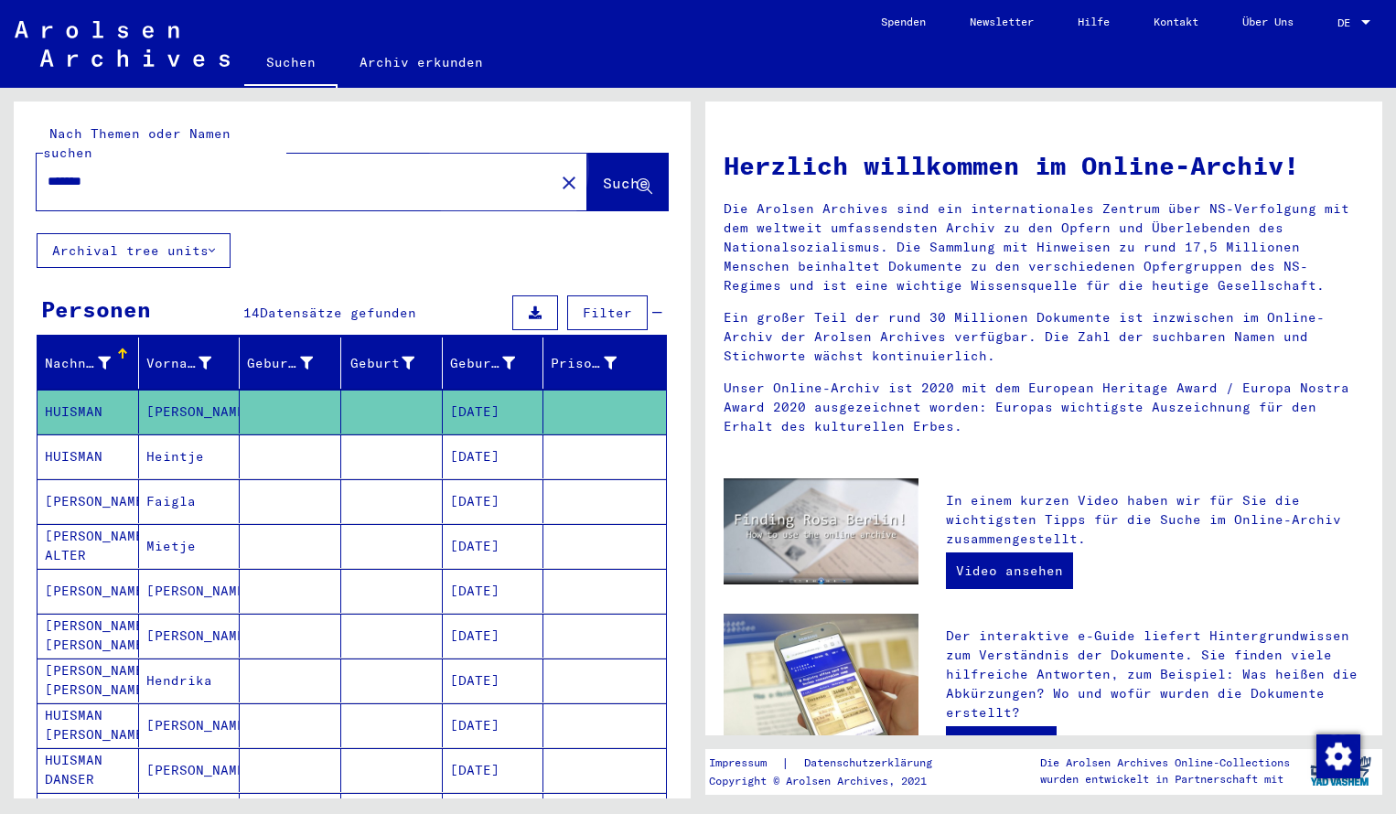
click at [587, 170] on button "Suche" at bounding box center [627, 182] width 81 height 57
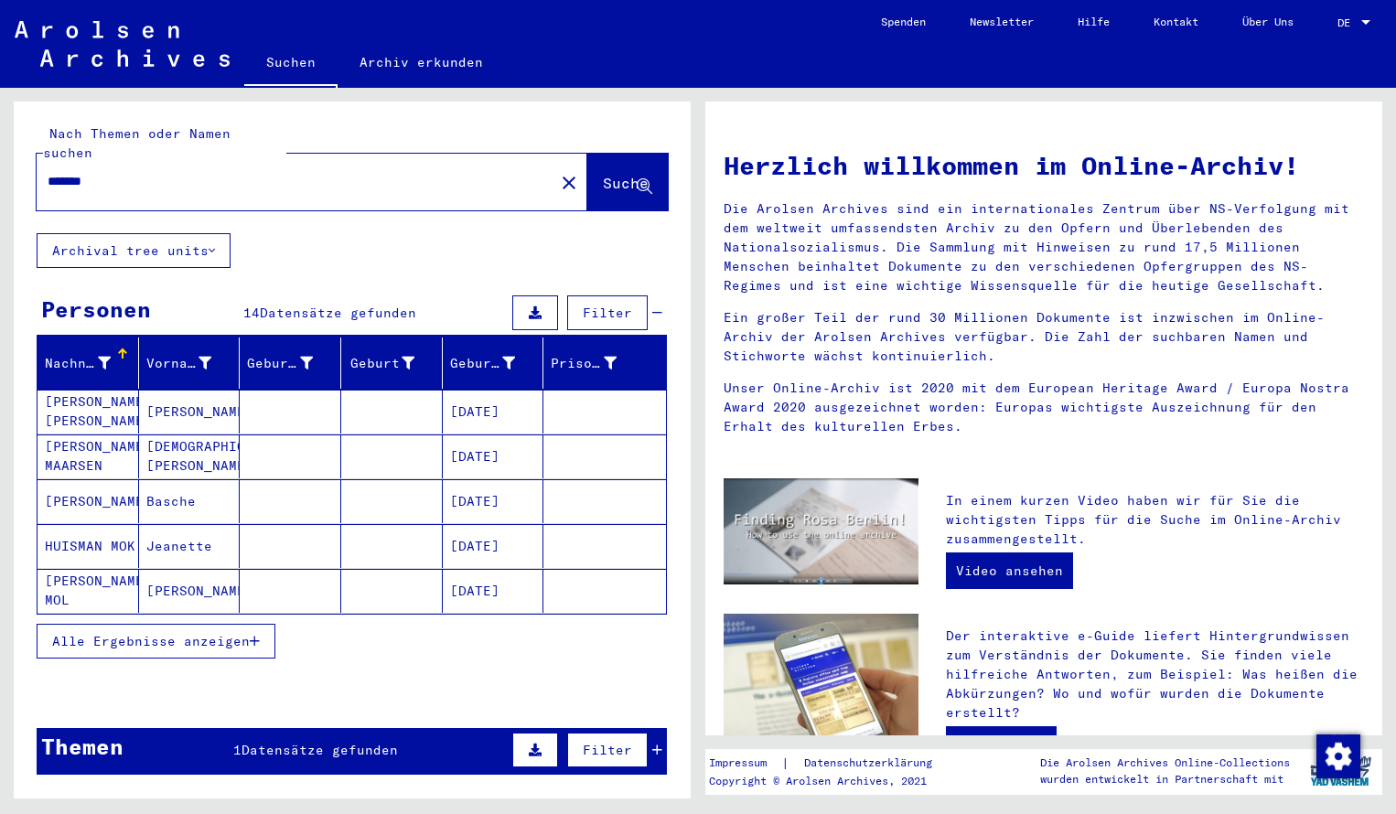
click at [253, 635] on icon "button" at bounding box center [255, 641] width 10 height 13
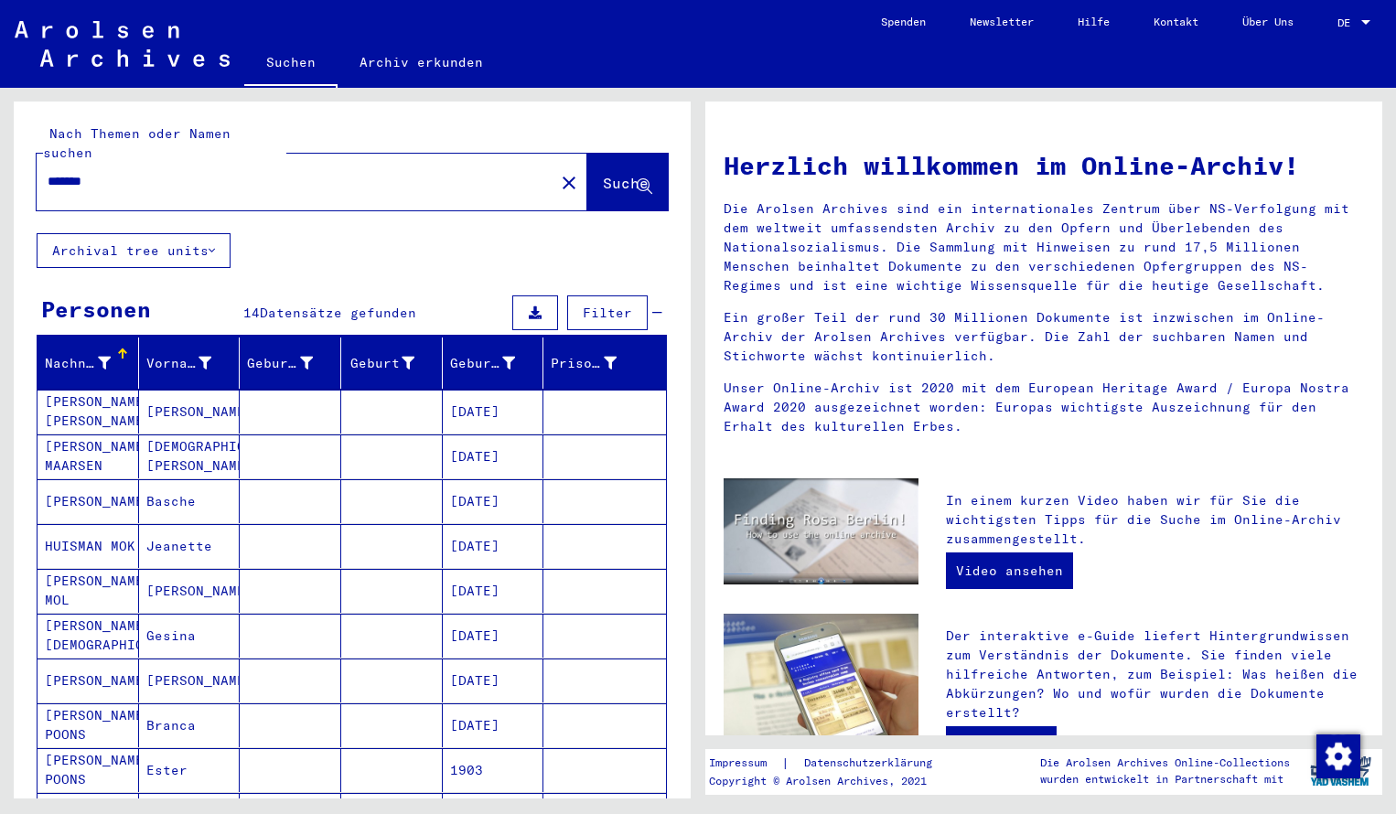
click at [109, 172] on input "*******" at bounding box center [290, 181] width 485 height 19
click at [604, 174] on span "Suche" at bounding box center [626, 183] width 46 height 18
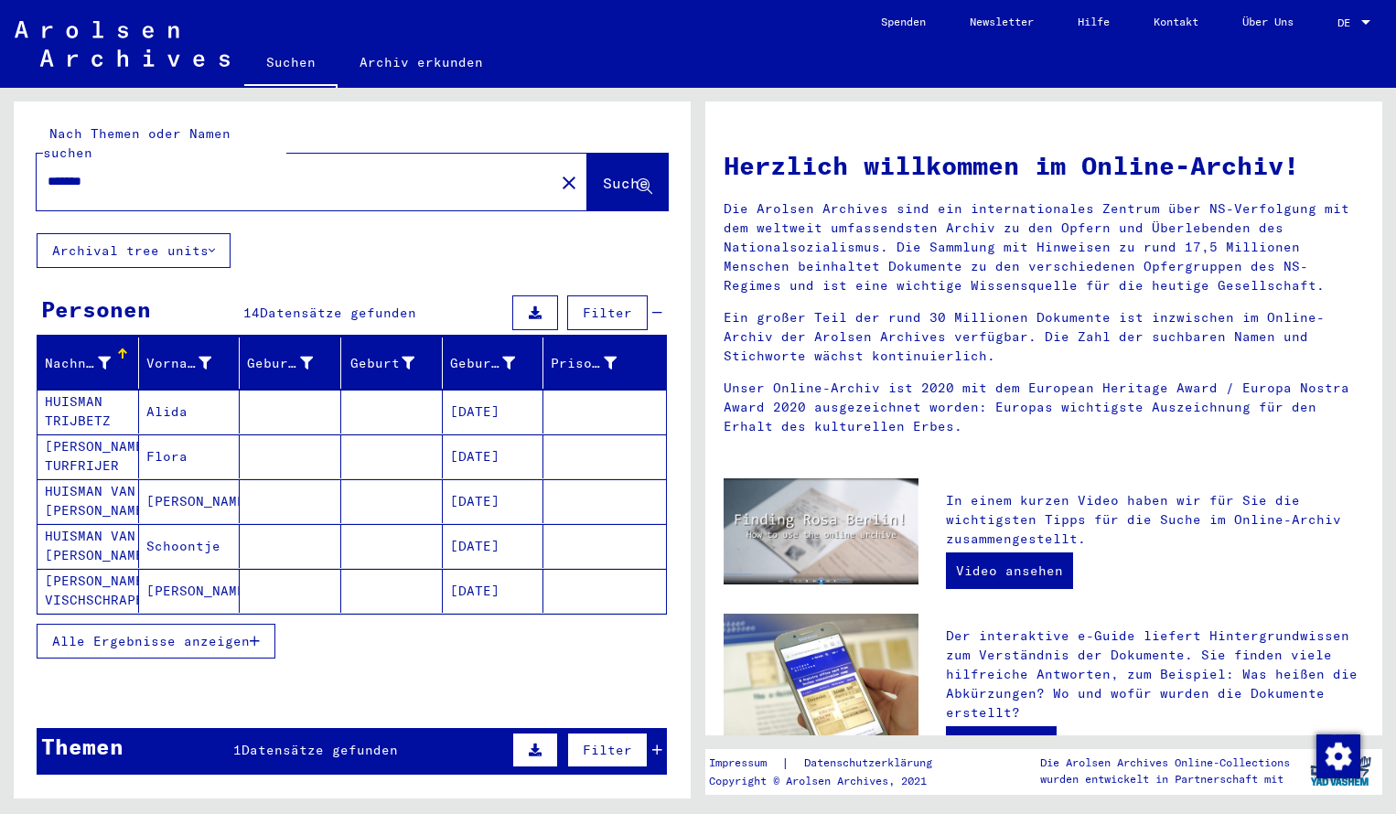
click at [221, 633] on span "Alle Ergebnisse anzeigen" at bounding box center [151, 641] width 198 height 16
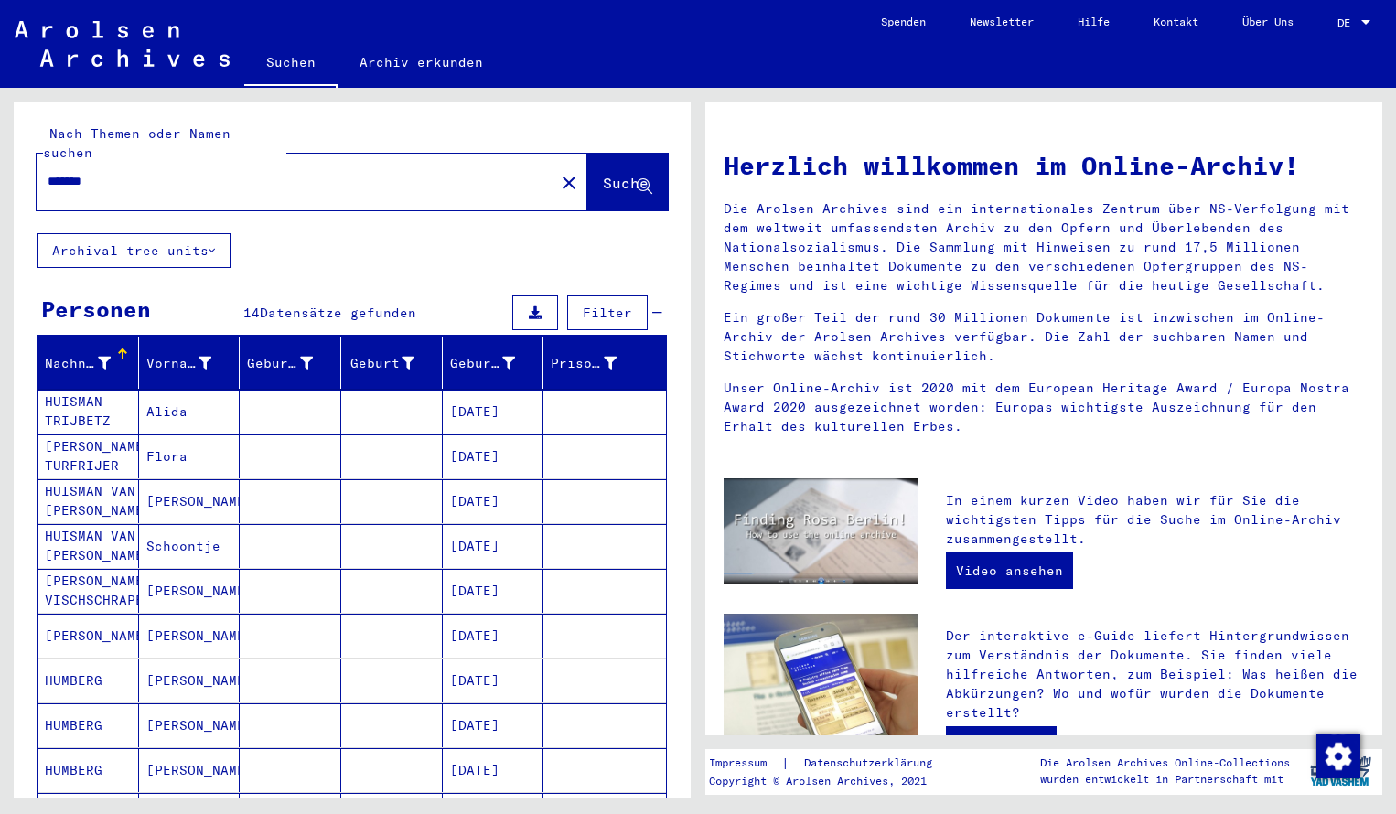
click at [114, 172] on input "*******" at bounding box center [290, 181] width 485 height 19
click at [99, 390] on mat-cell "HUISMAN TRIJBETZ" at bounding box center [89, 412] width 102 height 44
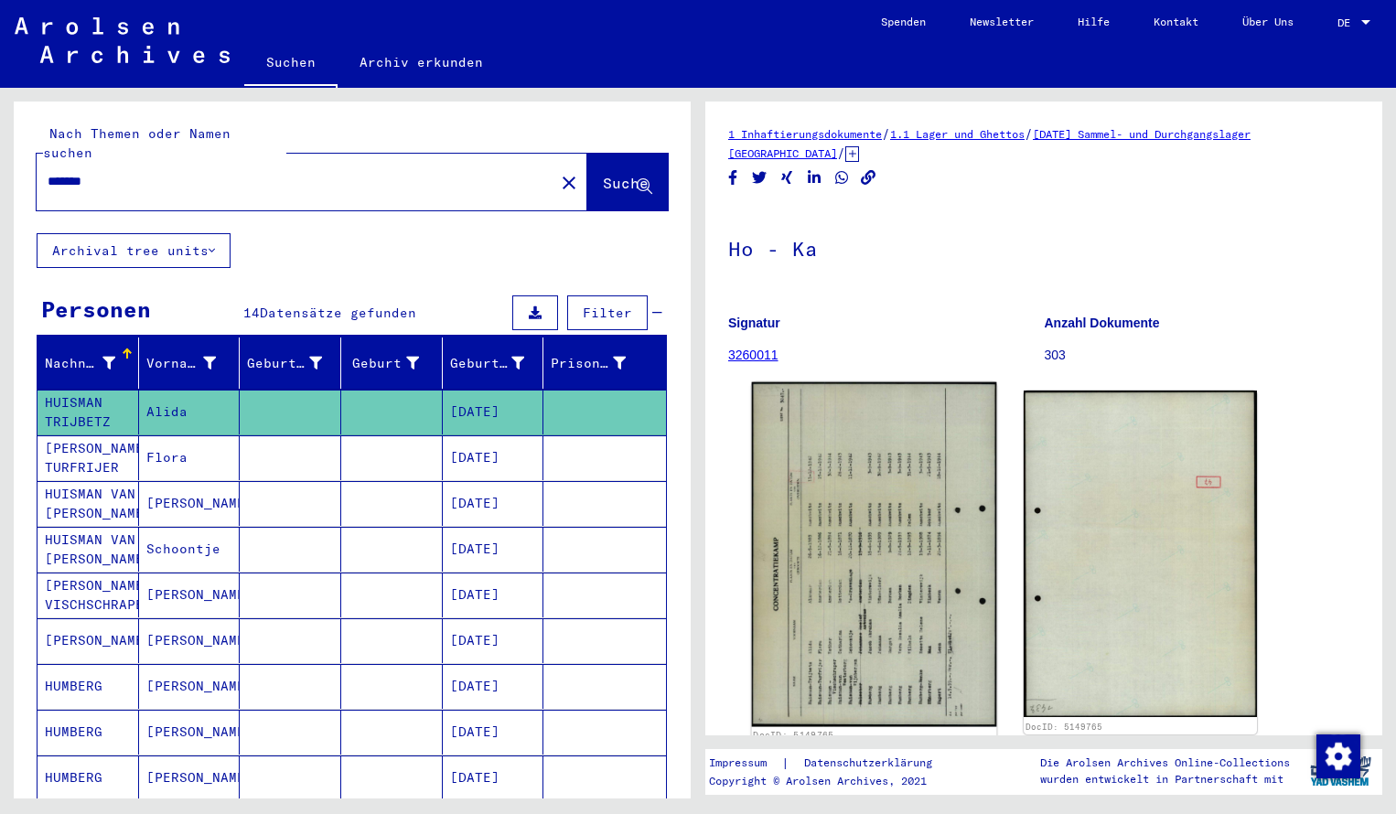
click at [929, 554] on img at bounding box center [874, 555] width 245 height 345
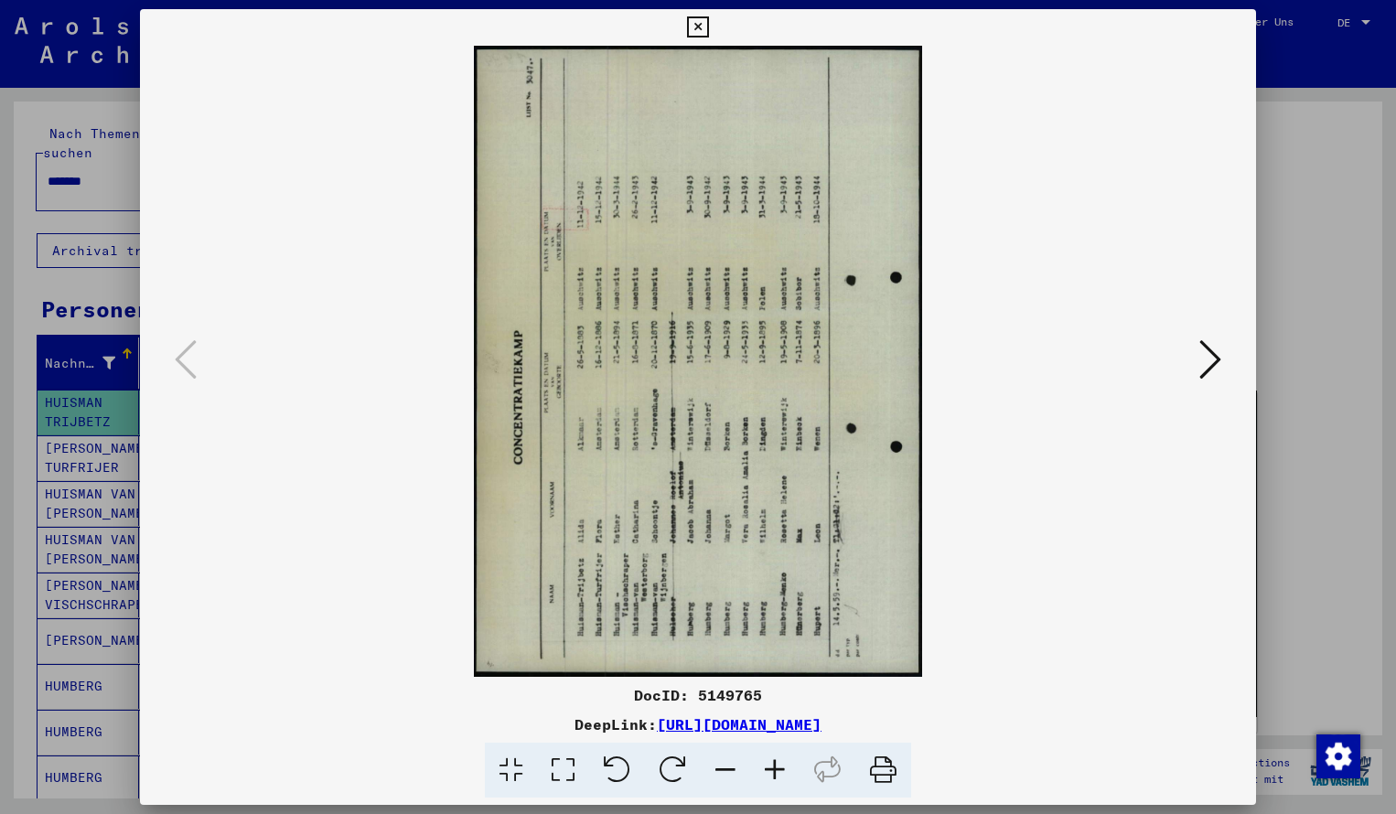
click at [687, 762] on icon at bounding box center [673, 771] width 56 height 56
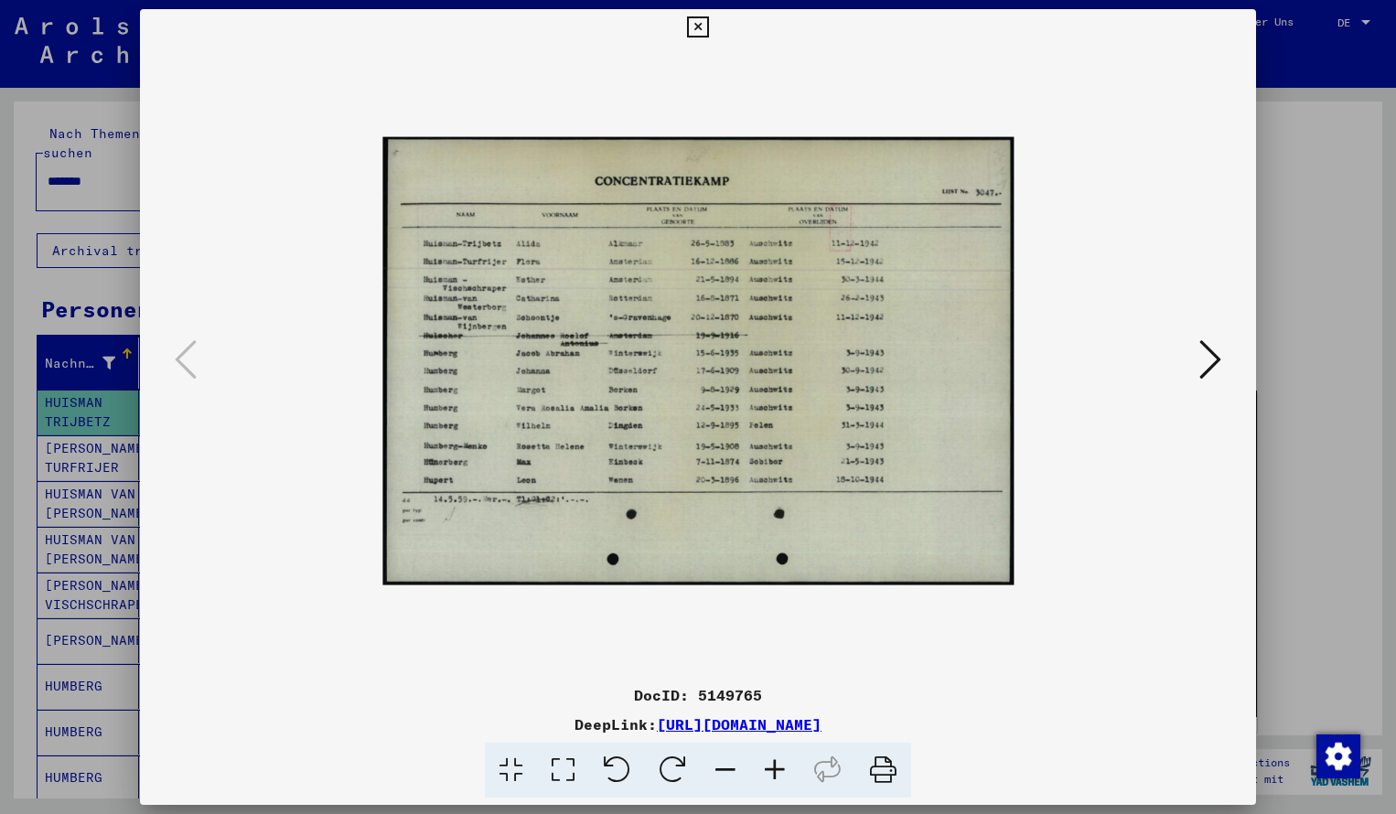
click at [772, 770] on icon at bounding box center [774, 771] width 49 height 56
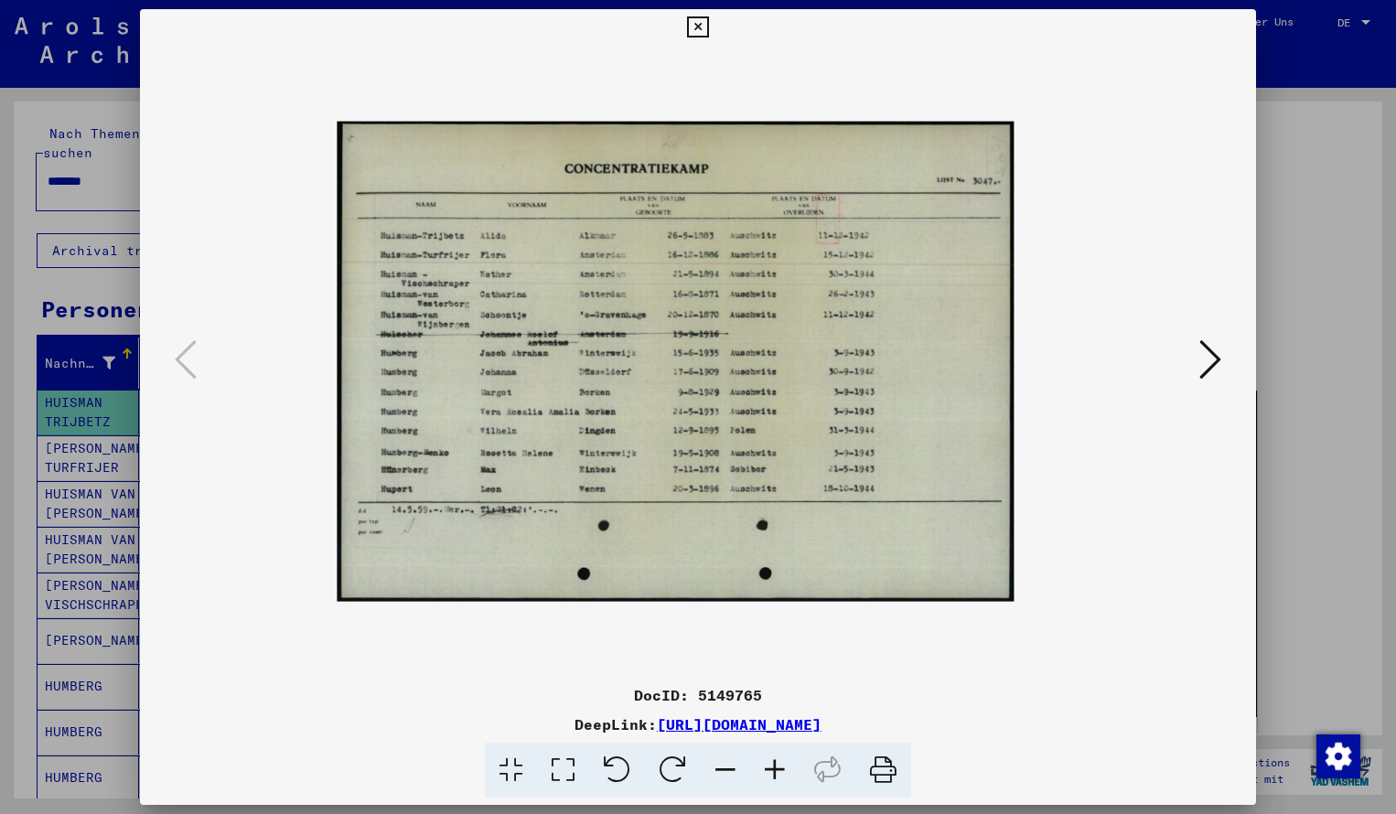
click at [772, 770] on icon at bounding box center [774, 771] width 49 height 56
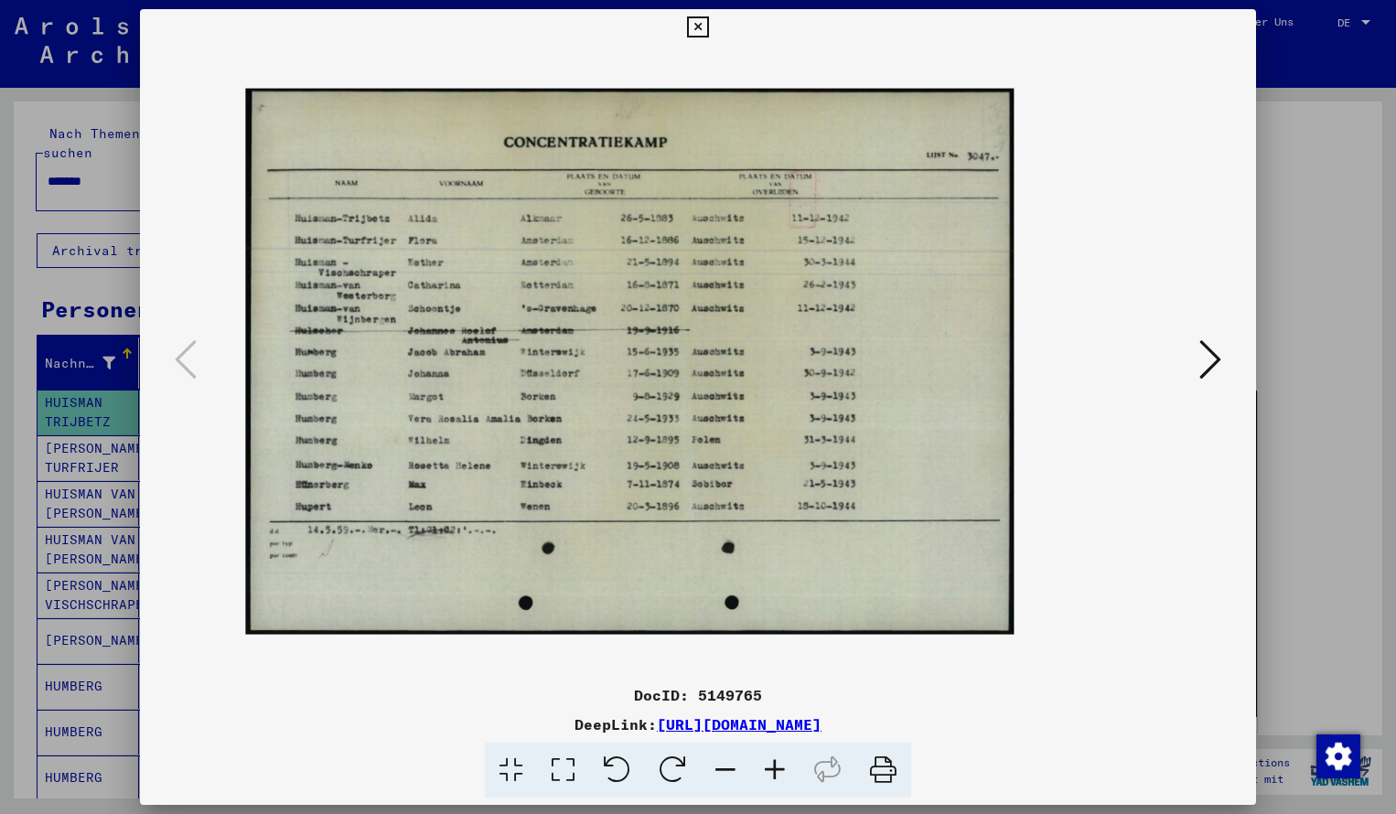
click at [772, 770] on icon at bounding box center [774, 771] width 49 height 56
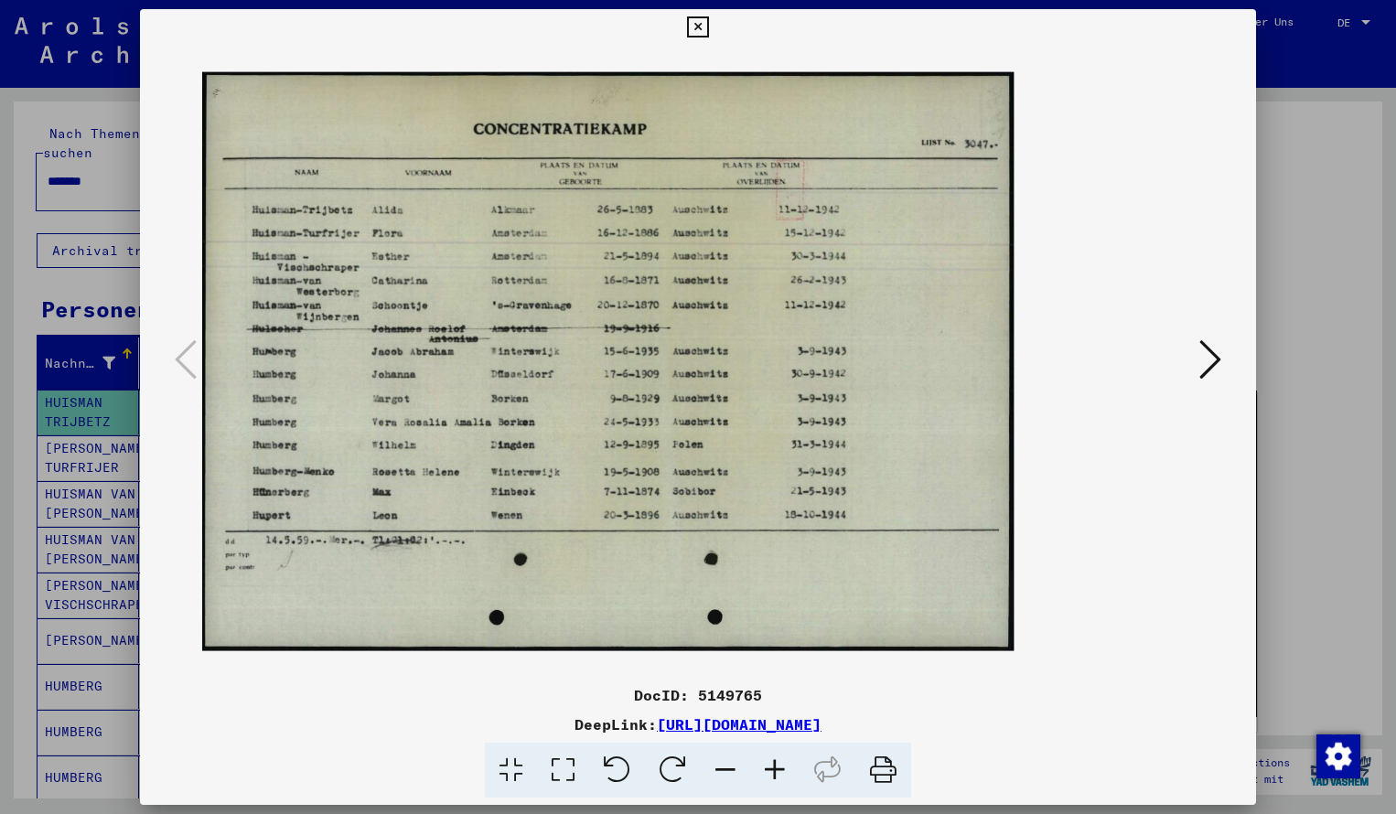
click at [772, 770] on icon at bounding box center [774, 771] width 49 height 56
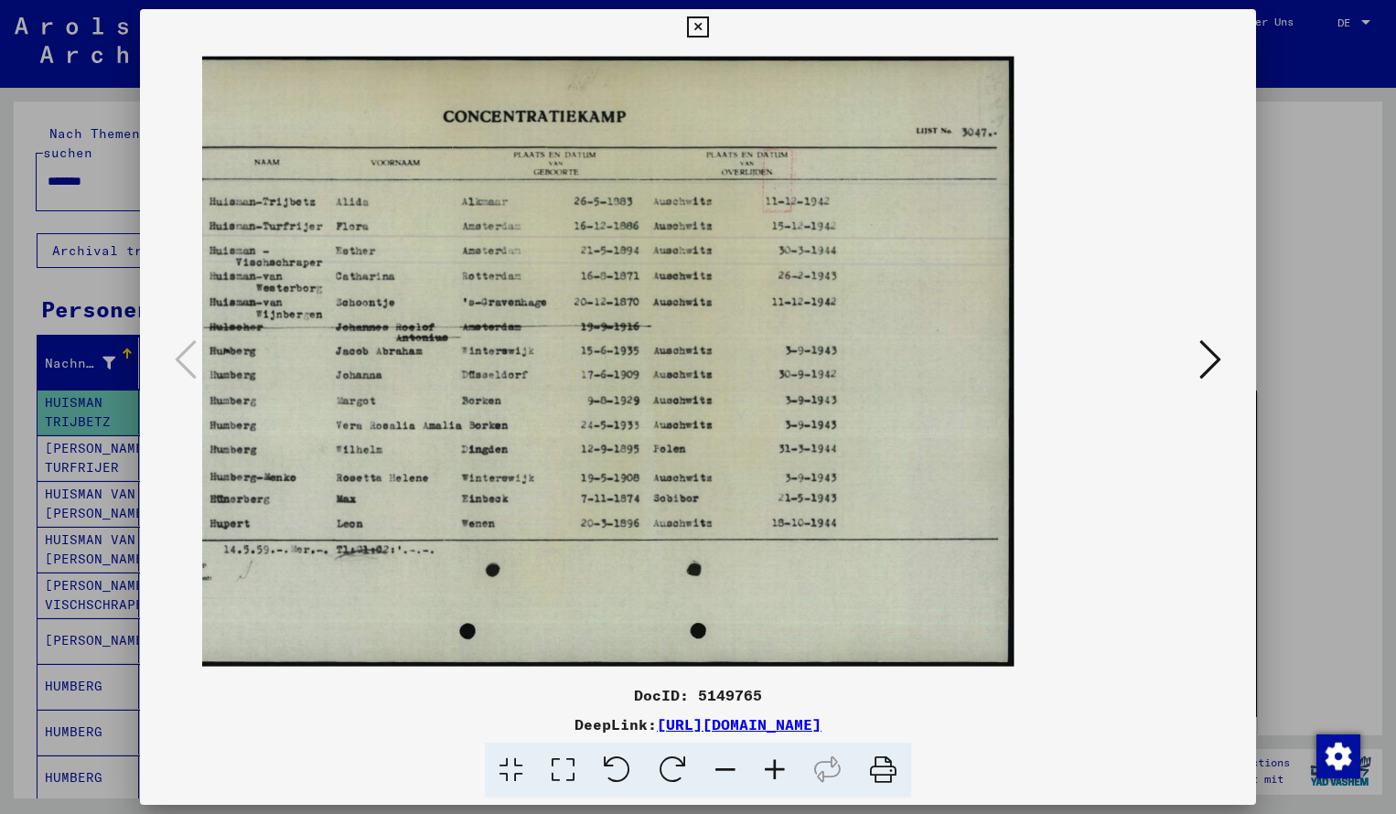
click at [772, 770] on icon at bounding box center [774, 771] width 49 height 56
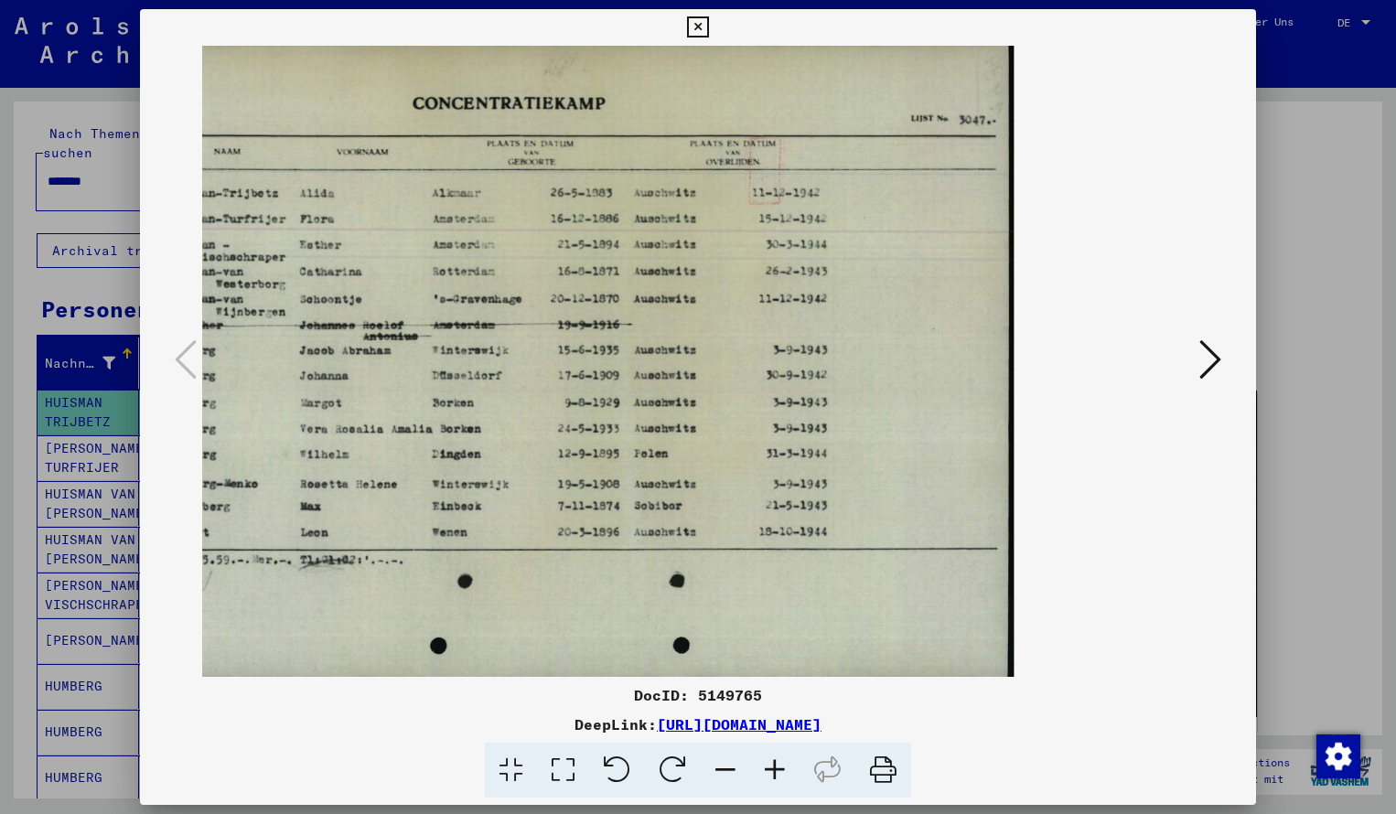
click at [729, 766] on icon at bounding box center [725, 771] width 49 height 56
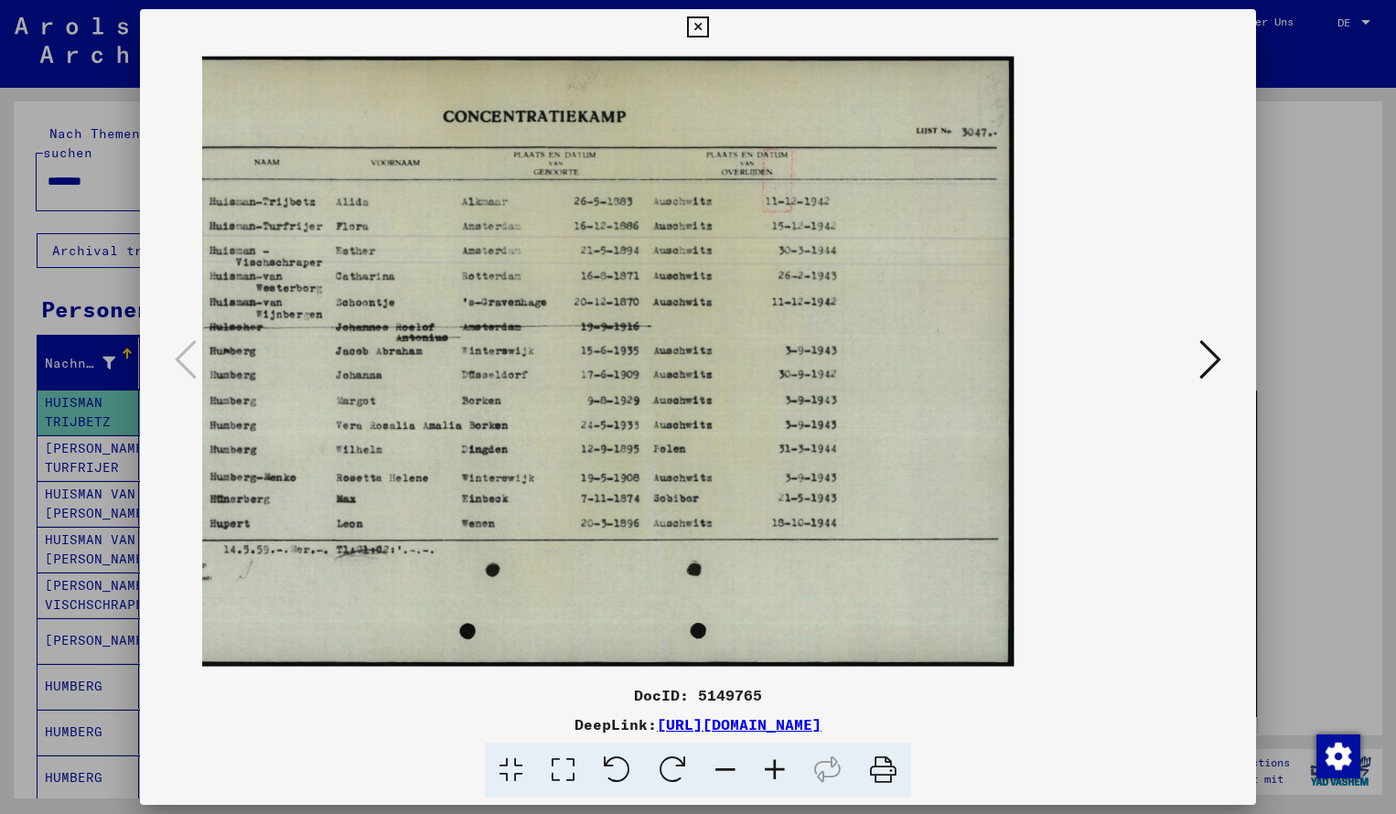
click at [708, 25] on icon at bounding box center [697, 27] width 21 height 22
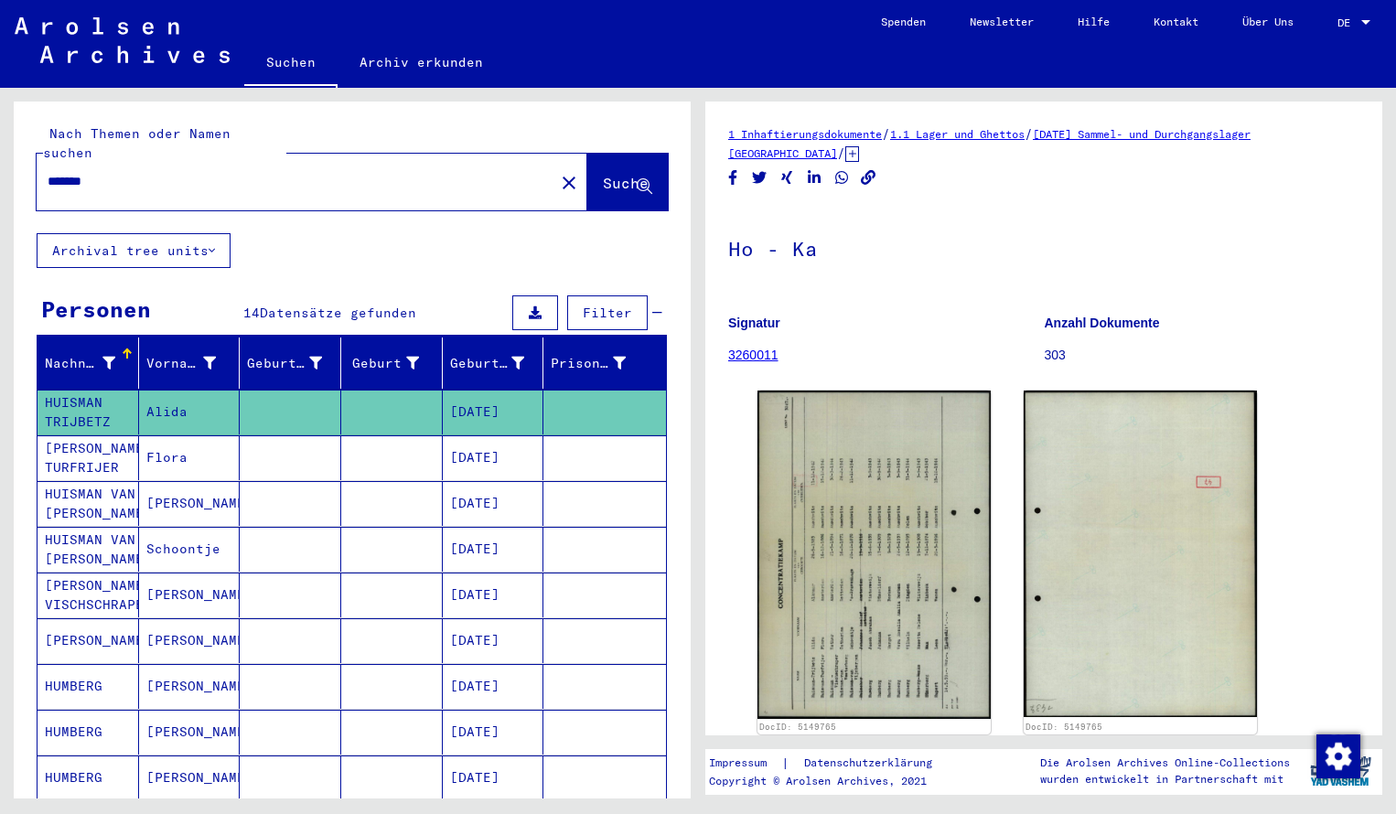
click at [129, 172] on input "*******" at bounding box center [296, 181] width 496 height 19
click at [603, 174] on span "Suche" at bounding box center [626, 183] width 46 height 18
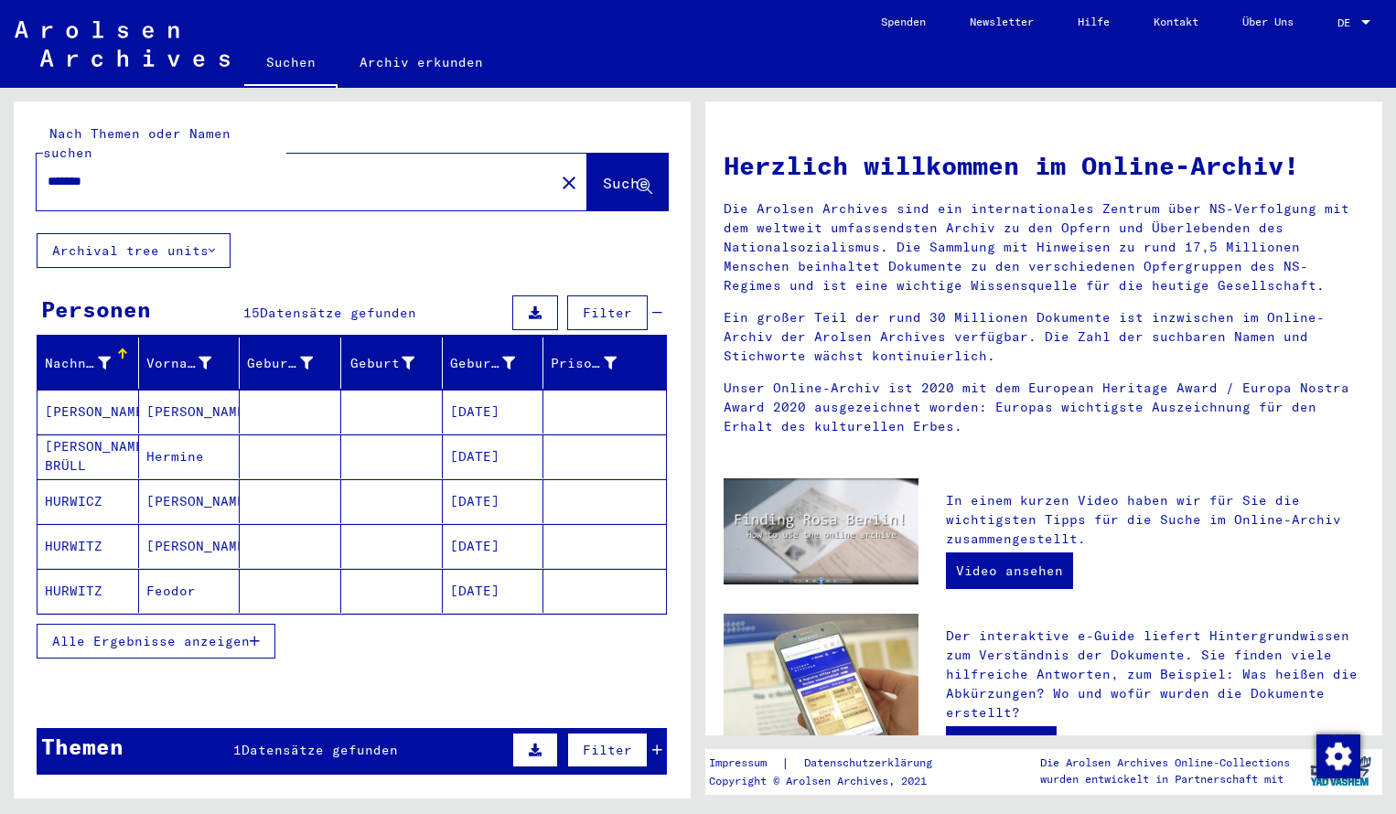
click at [112, 398] on mat-cell "[PERSON_NAME]" at bounding box center [89, 412] width 102 height 44
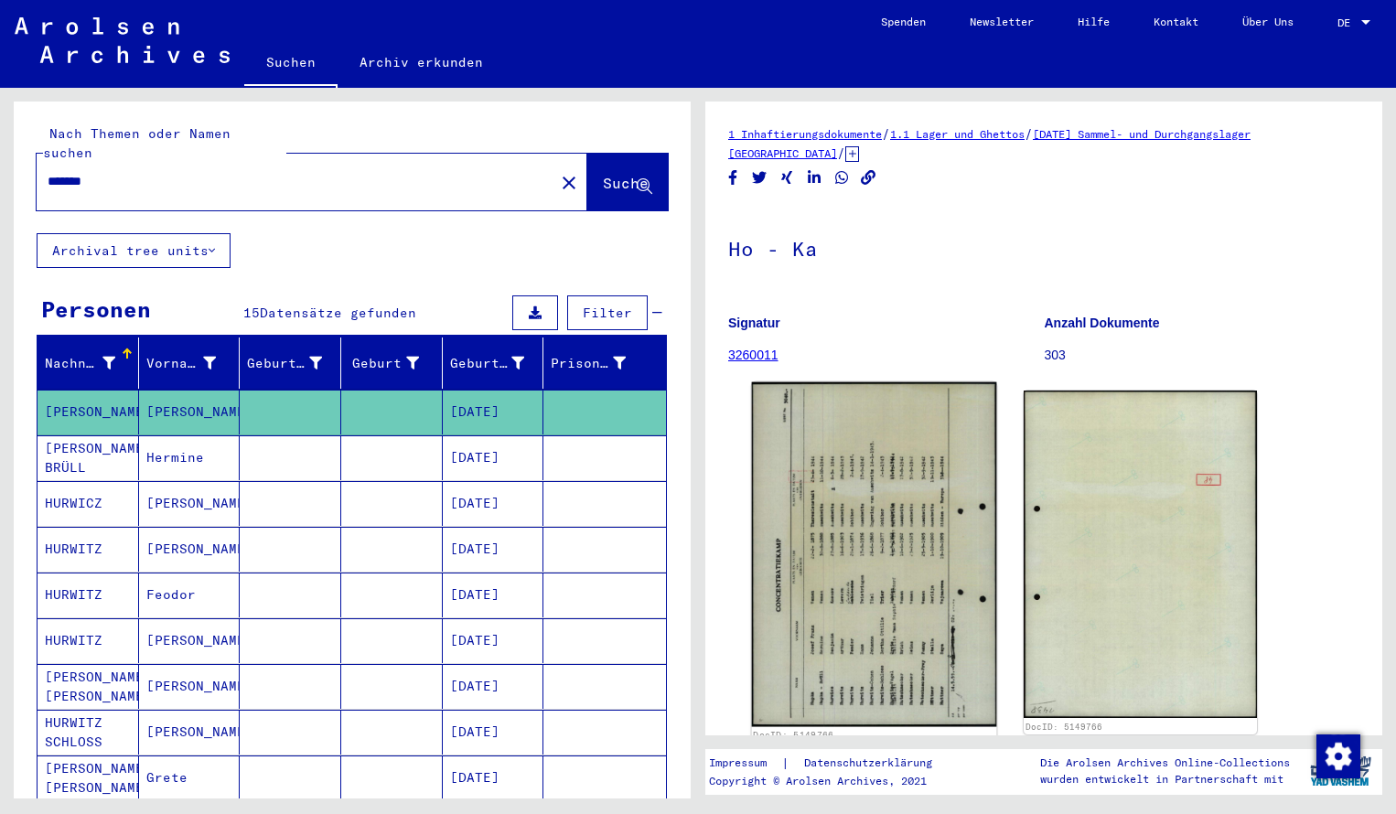
click at [828, 463] on img at bounding box center [874, 555] width 245 height 345
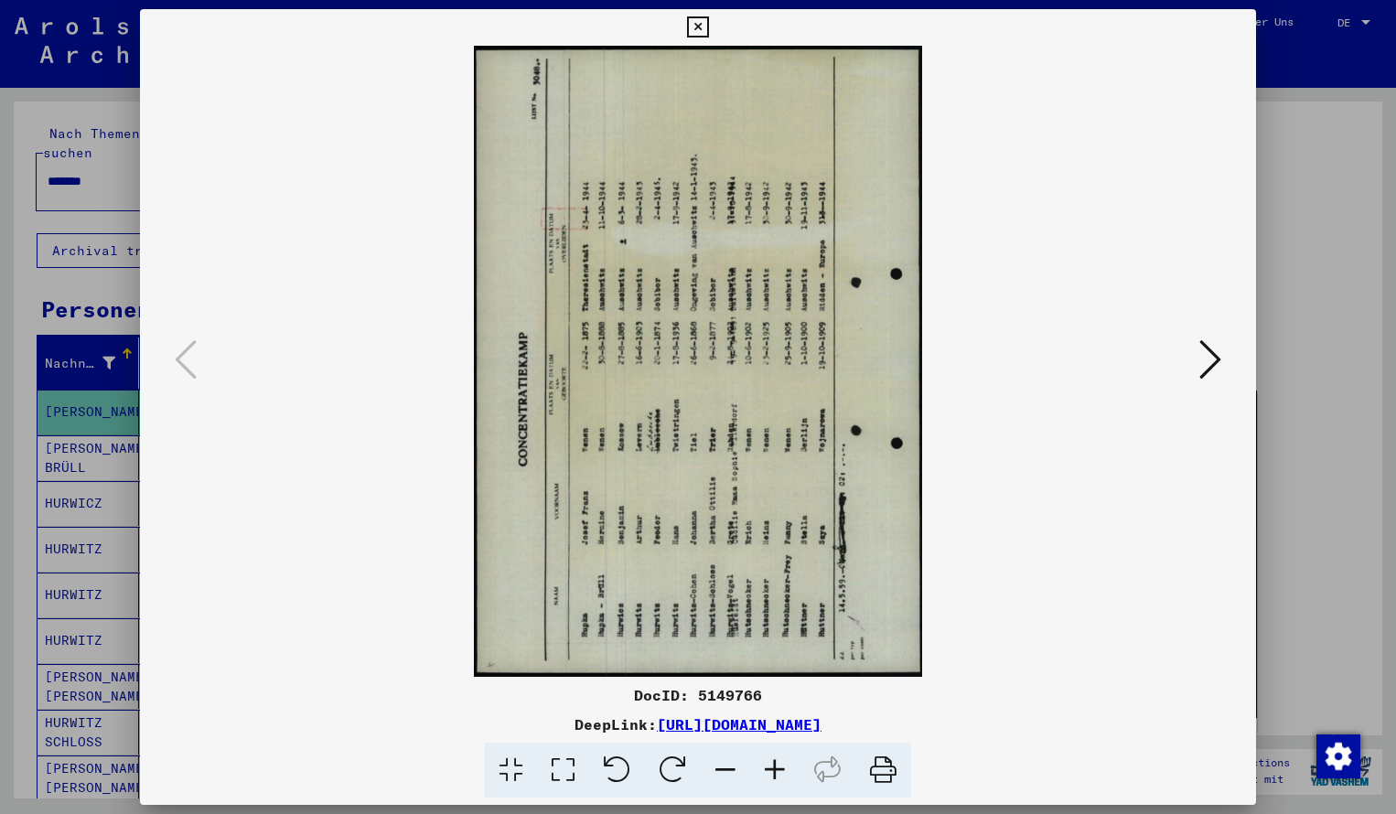
click at [673, 763] on icon at bounding box center [673, 771] width 56 height 56
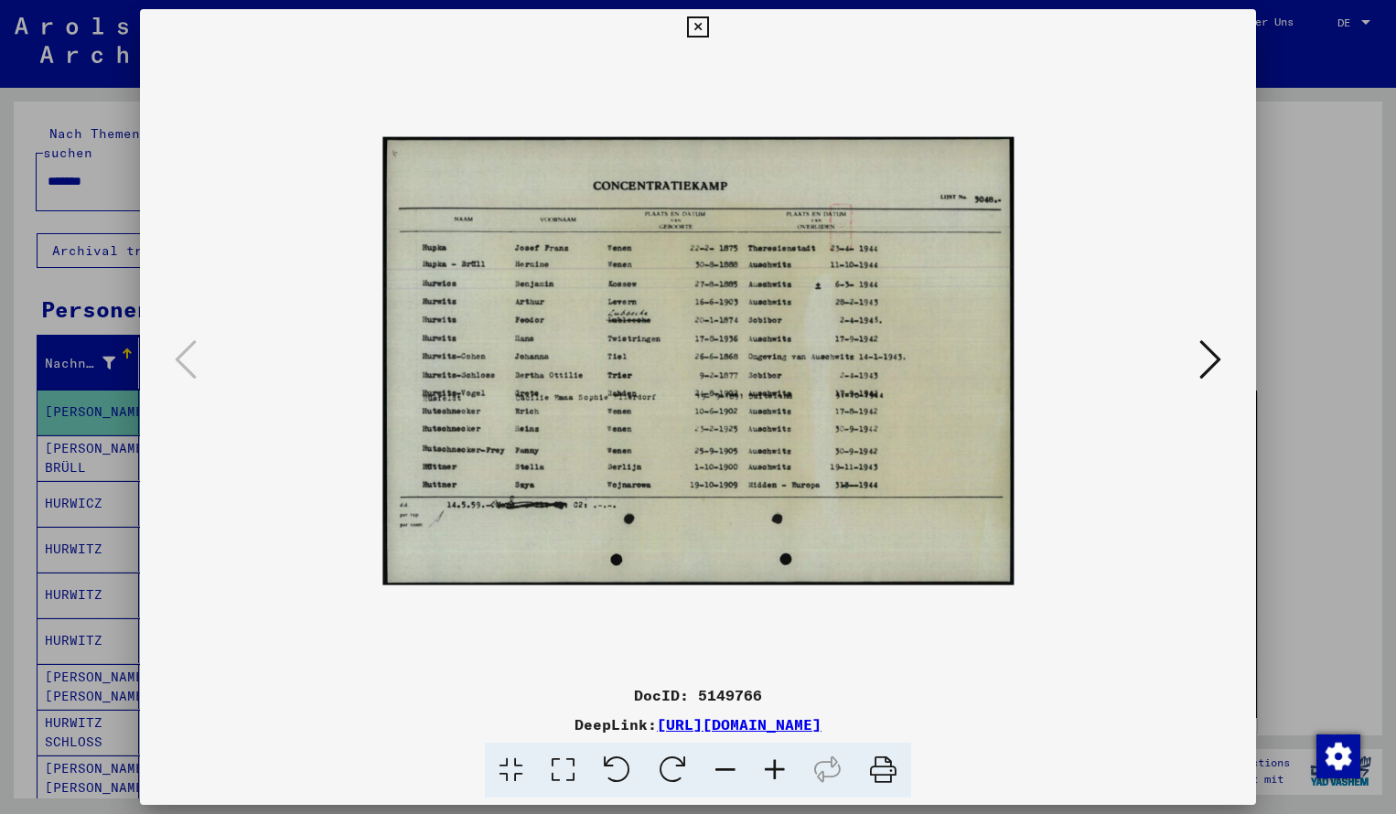
click at [773, 772] on icon at bounding box center [774, 771] width 49 height 56
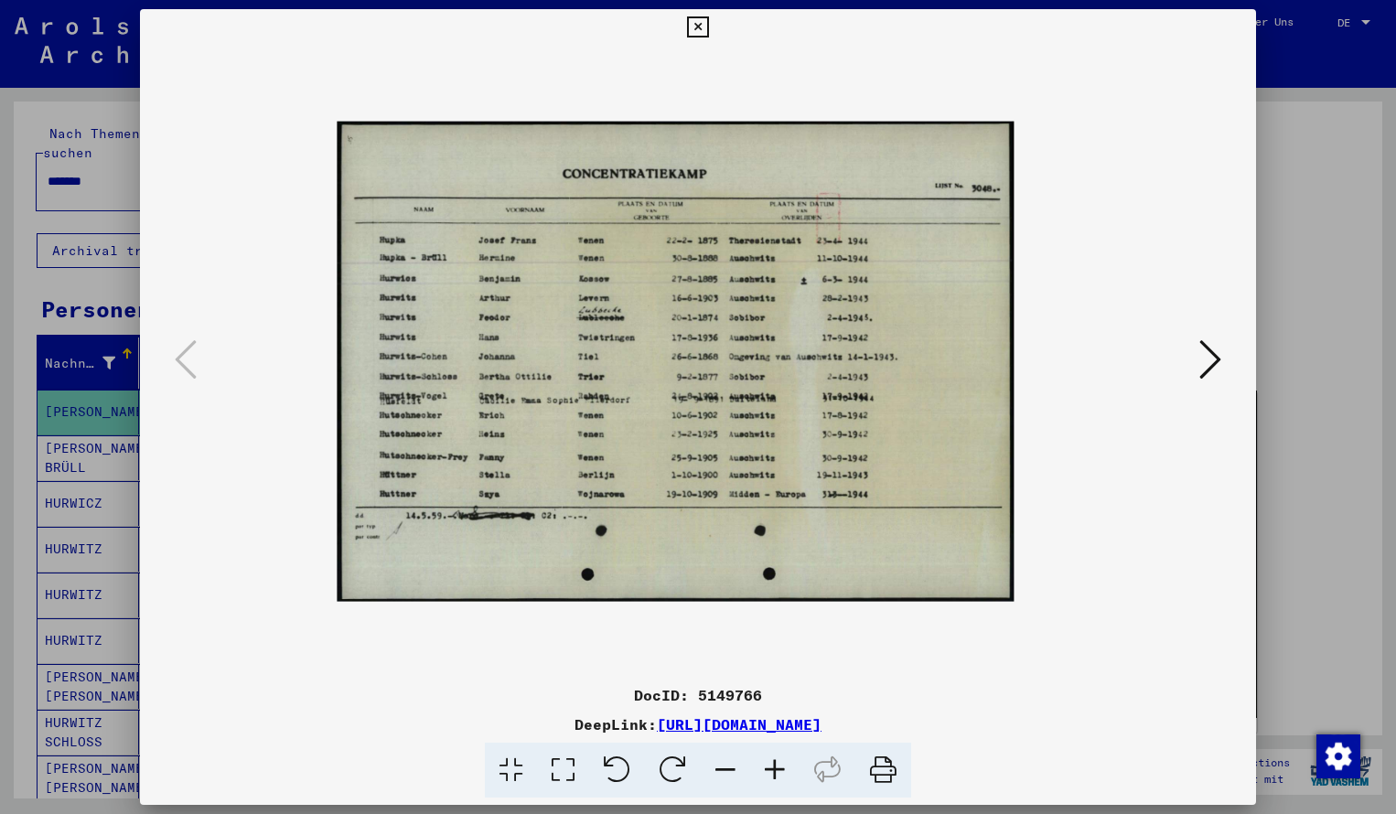
click at [773, 772] on icon at bounding box center [774, 771] width 49 height 56
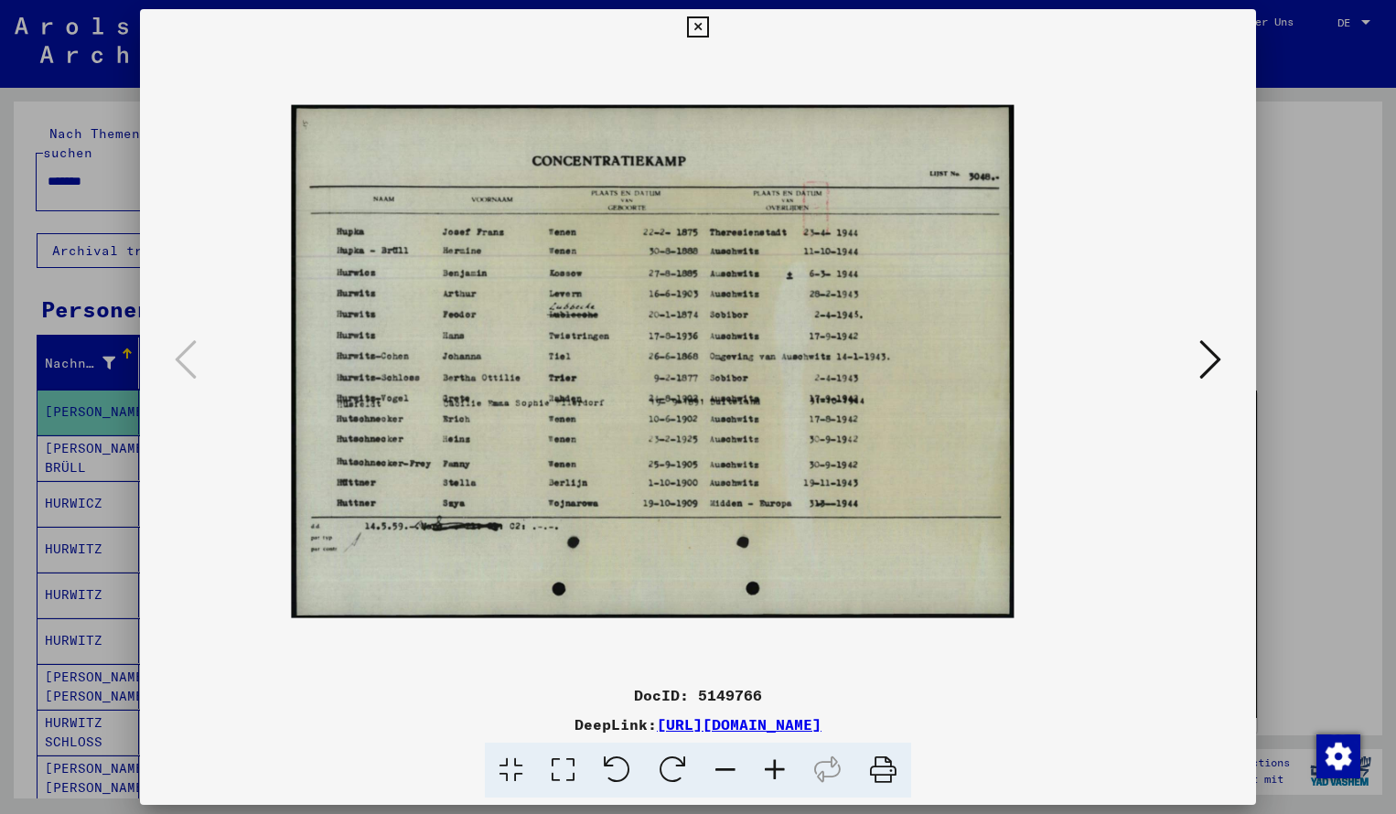
click at [773, 772] on icon at bounding box center [774, 771] width 49 height 56
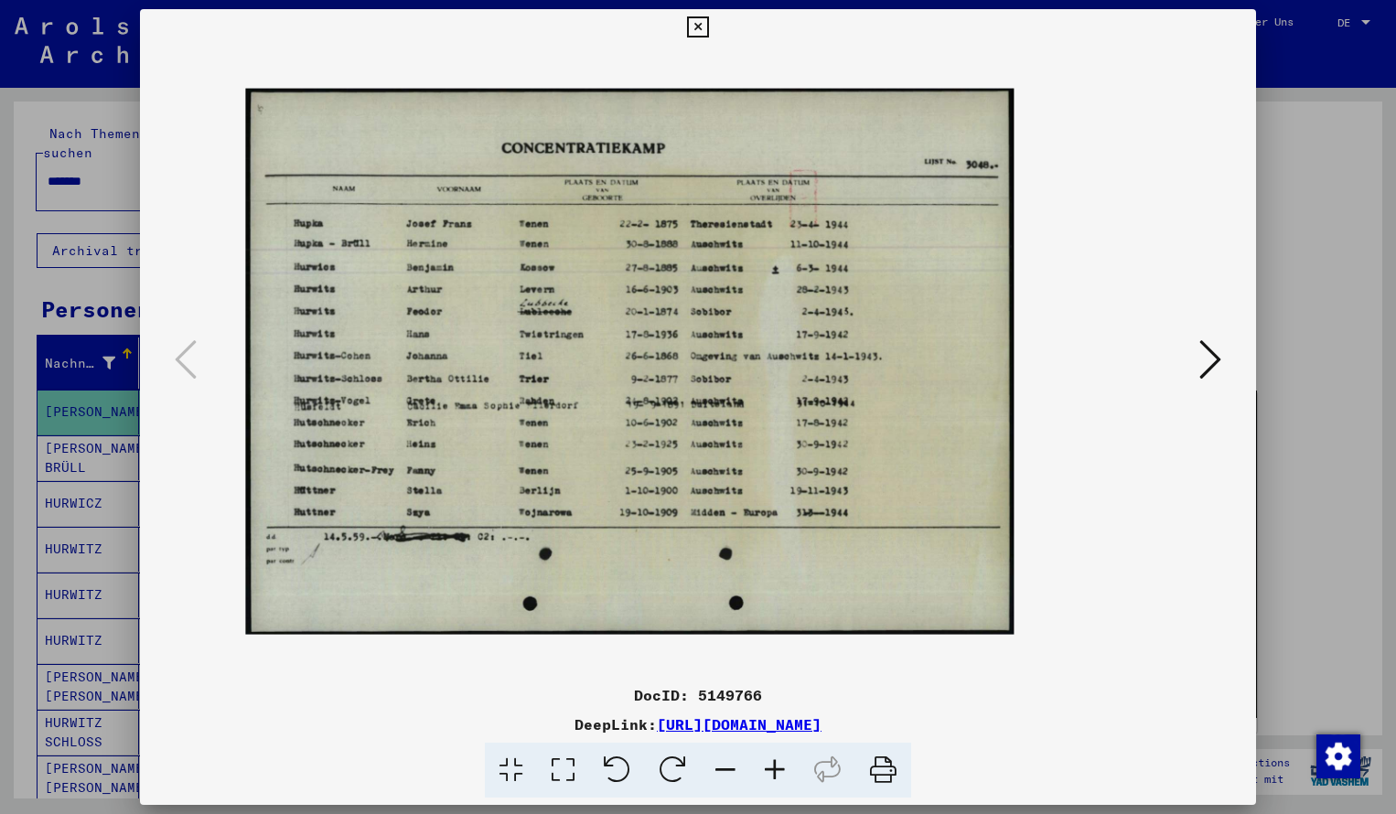
click at [773, 772] on icon at bounding box center [774, 771] width 49 height 56
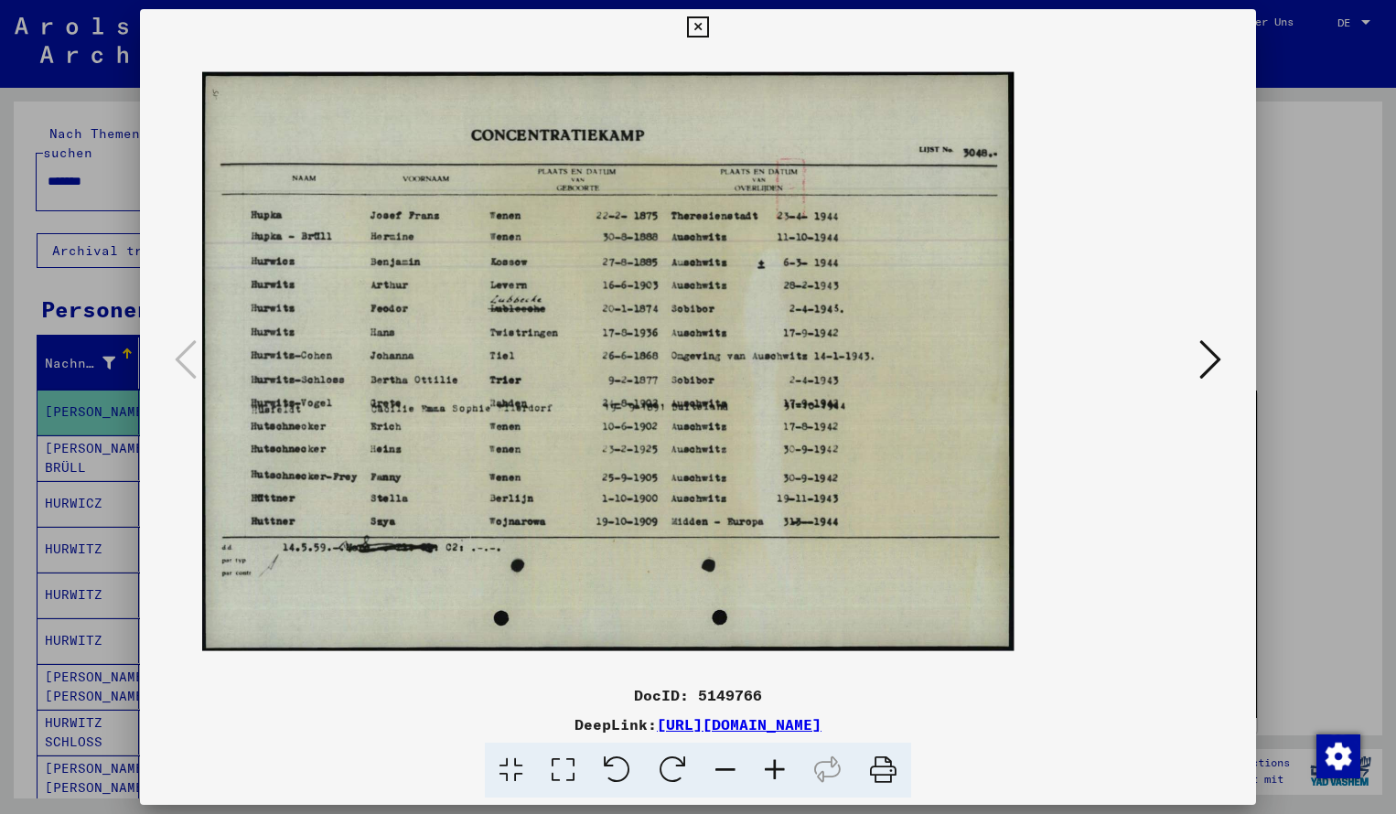
click at [773, 772] on icon at bounding box center [774, 771] width 49 height 56
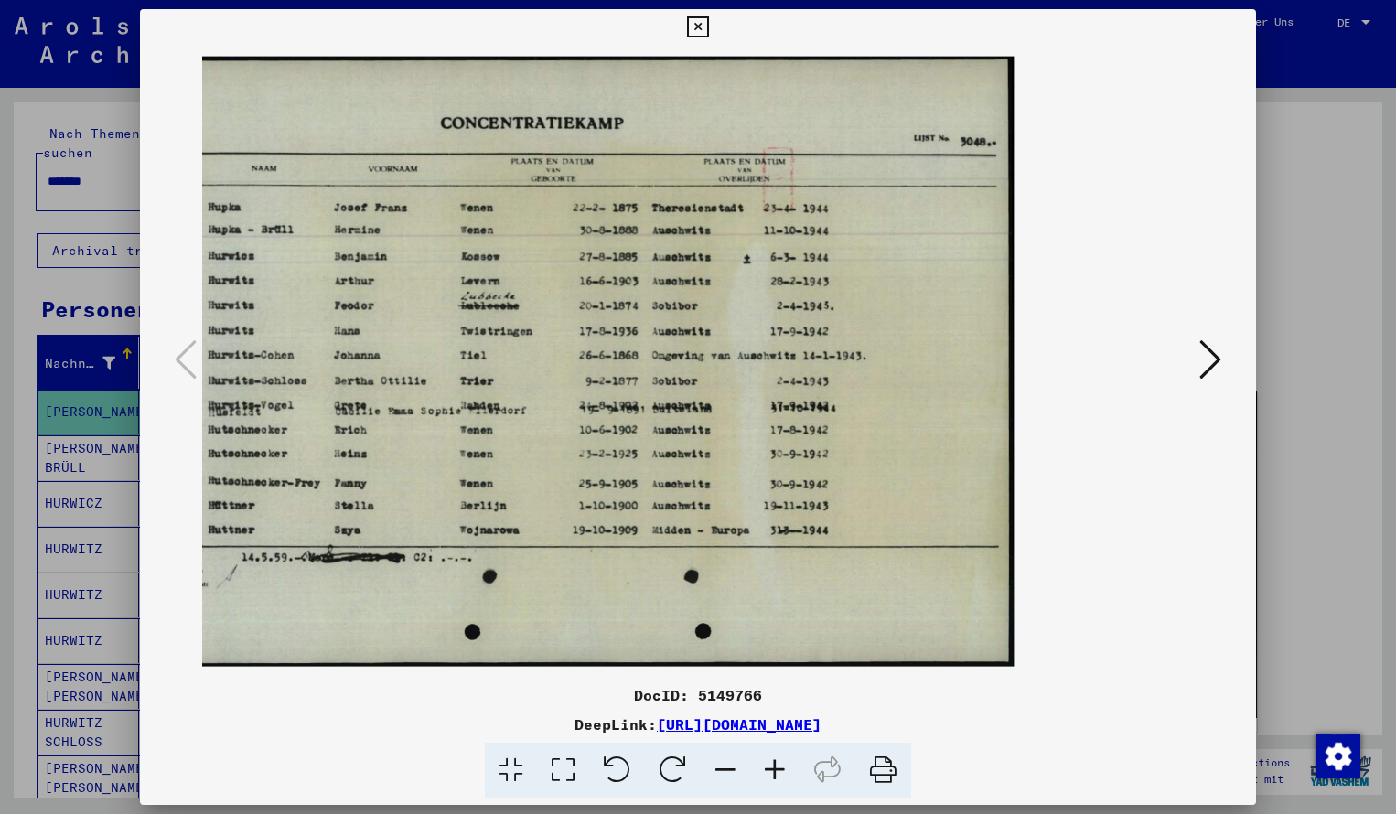
click at [708, 27] on icon at bounding box center [697, 27] width 21 height 22
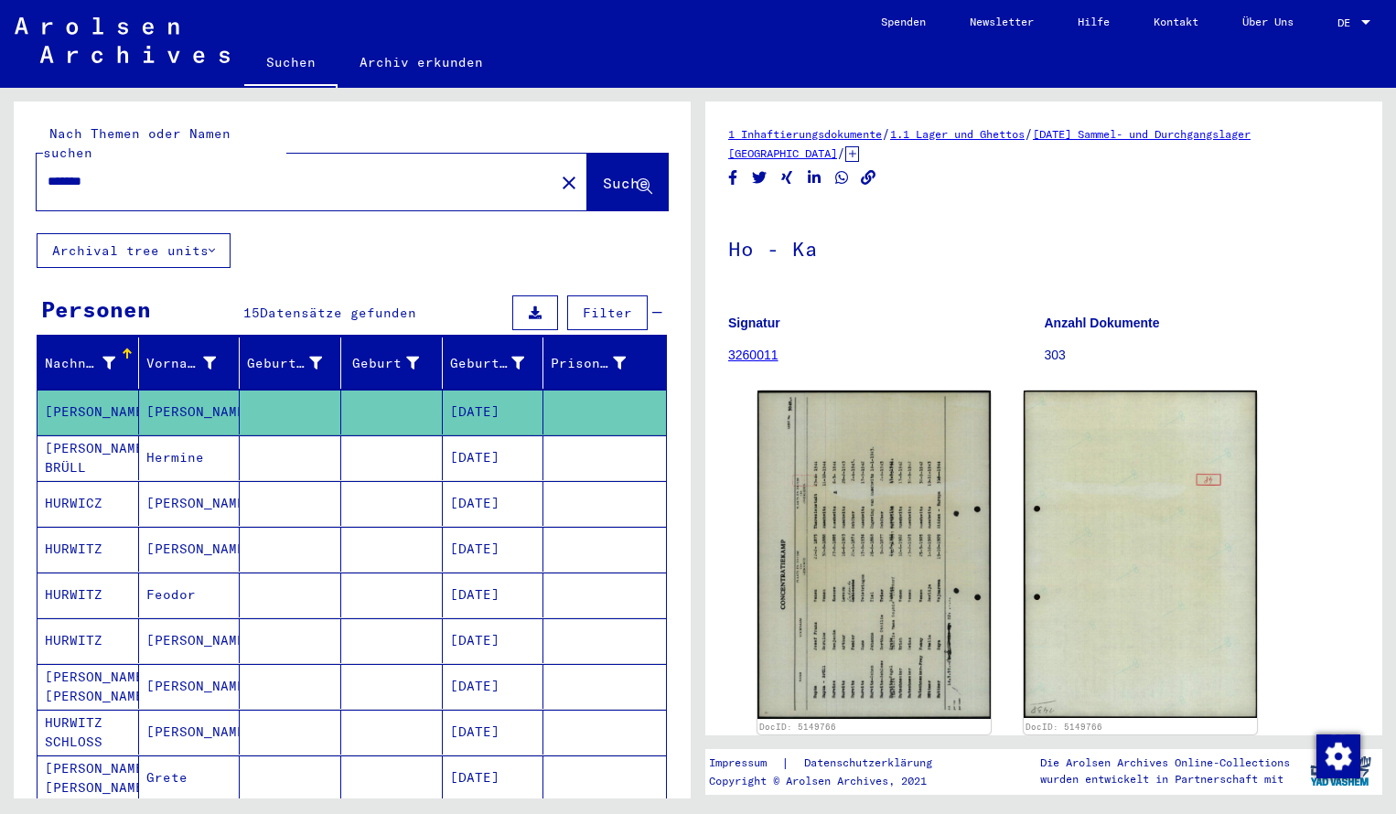
click at [142, 161] on div "*******" at bounding box center [290, 181] width 507 height 41
click at [120, 172] on input "*******" at bounding box center [296, 181] width 496 height 19
click at [598, 154] on button "Suche" at bounding box center [627, 182] width 81 height 57
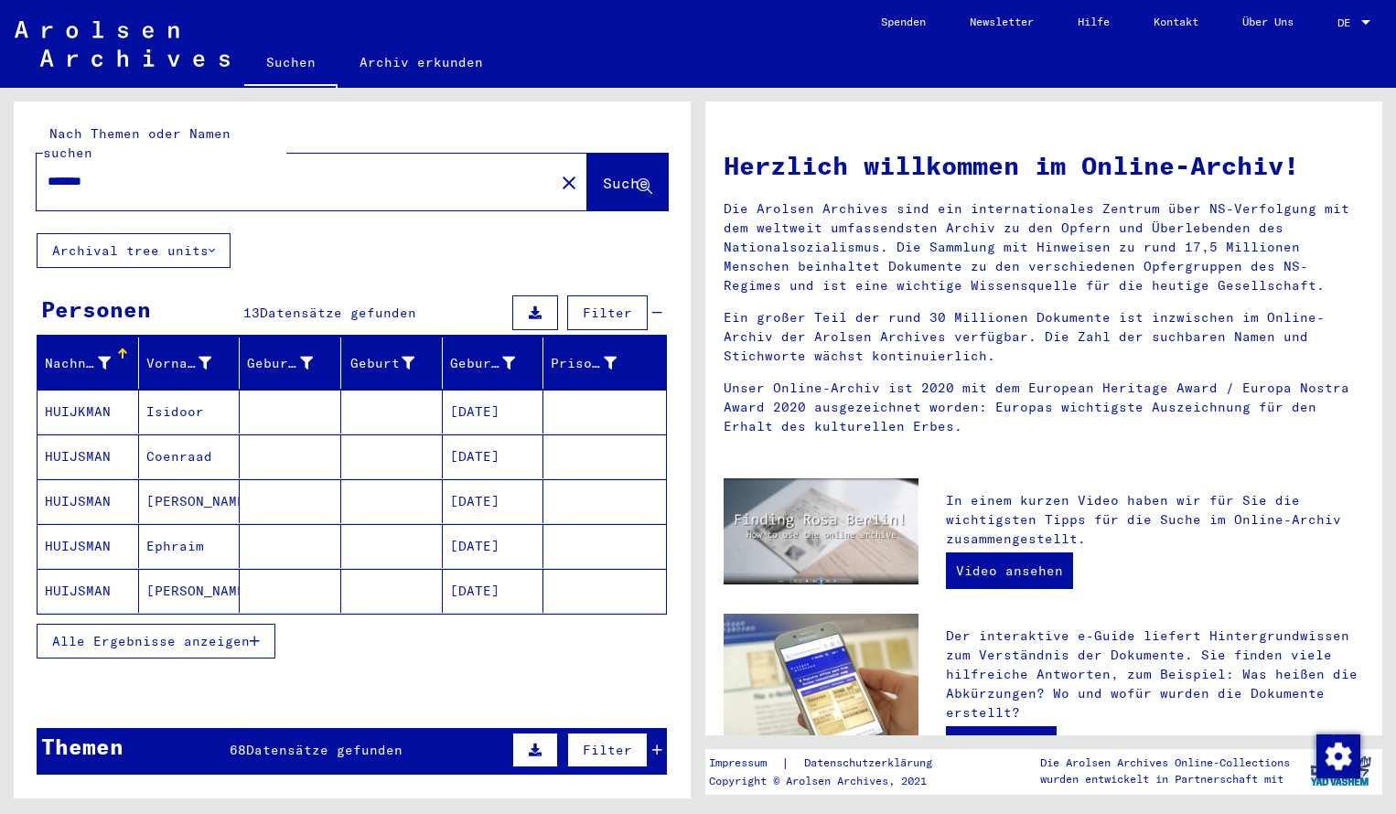
click at [73, 391] on mat-cell "HUIJKMAN" at bounding box center [89, 412] width 102 height 44
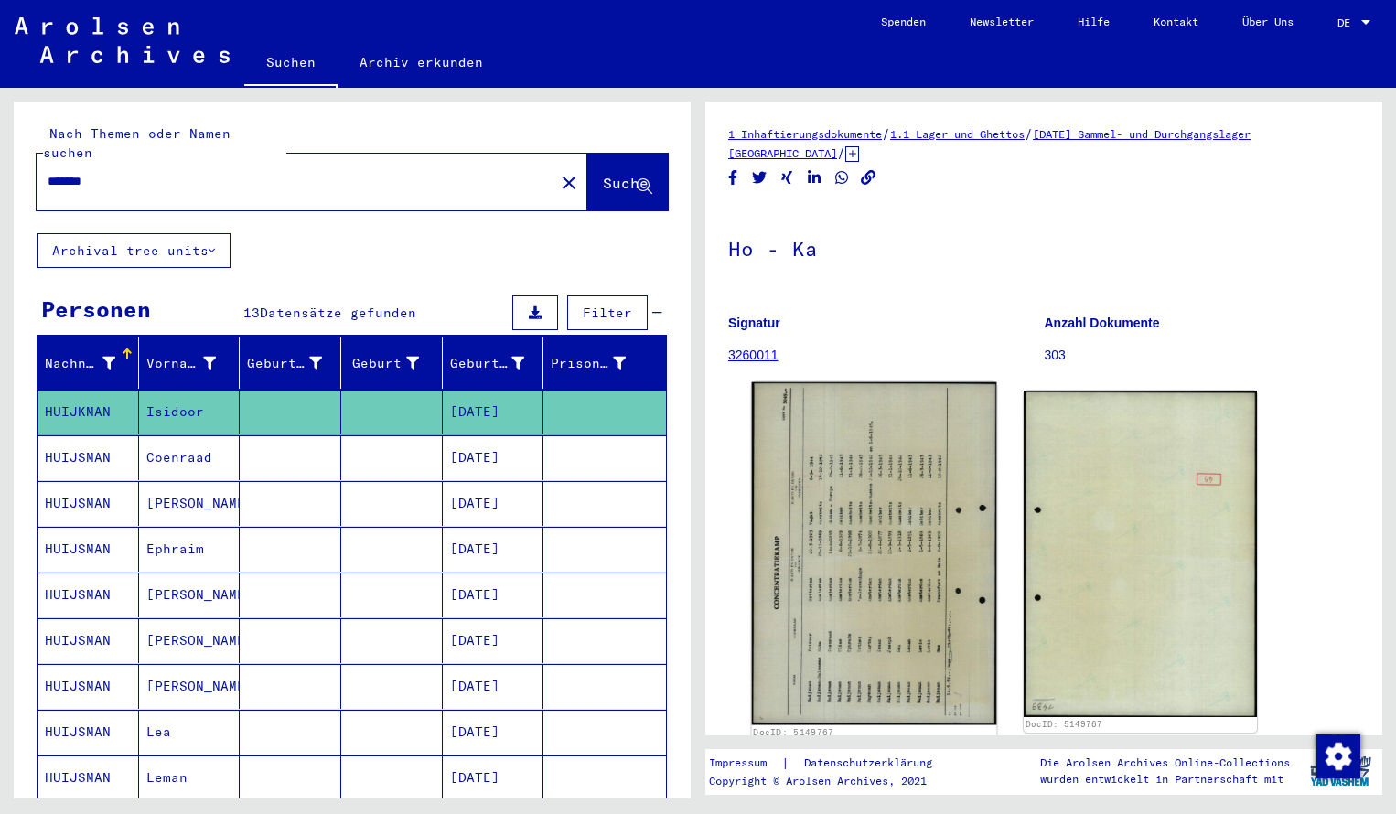
click at [831, 525] on img at bounding box center [874, 554] width 245 height 342
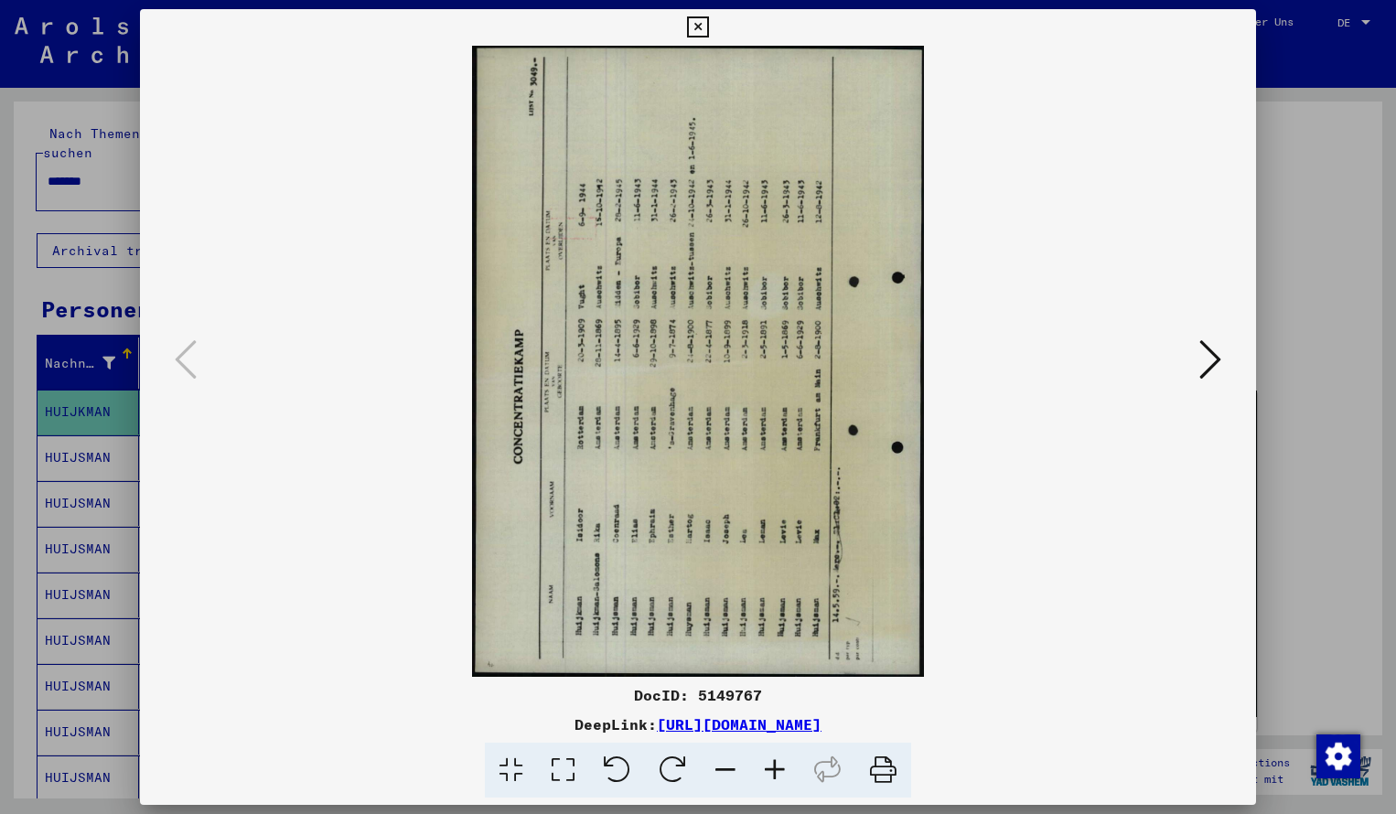
click at [667, 773] on icon at bounding box center [673, 771] width 56 height 56
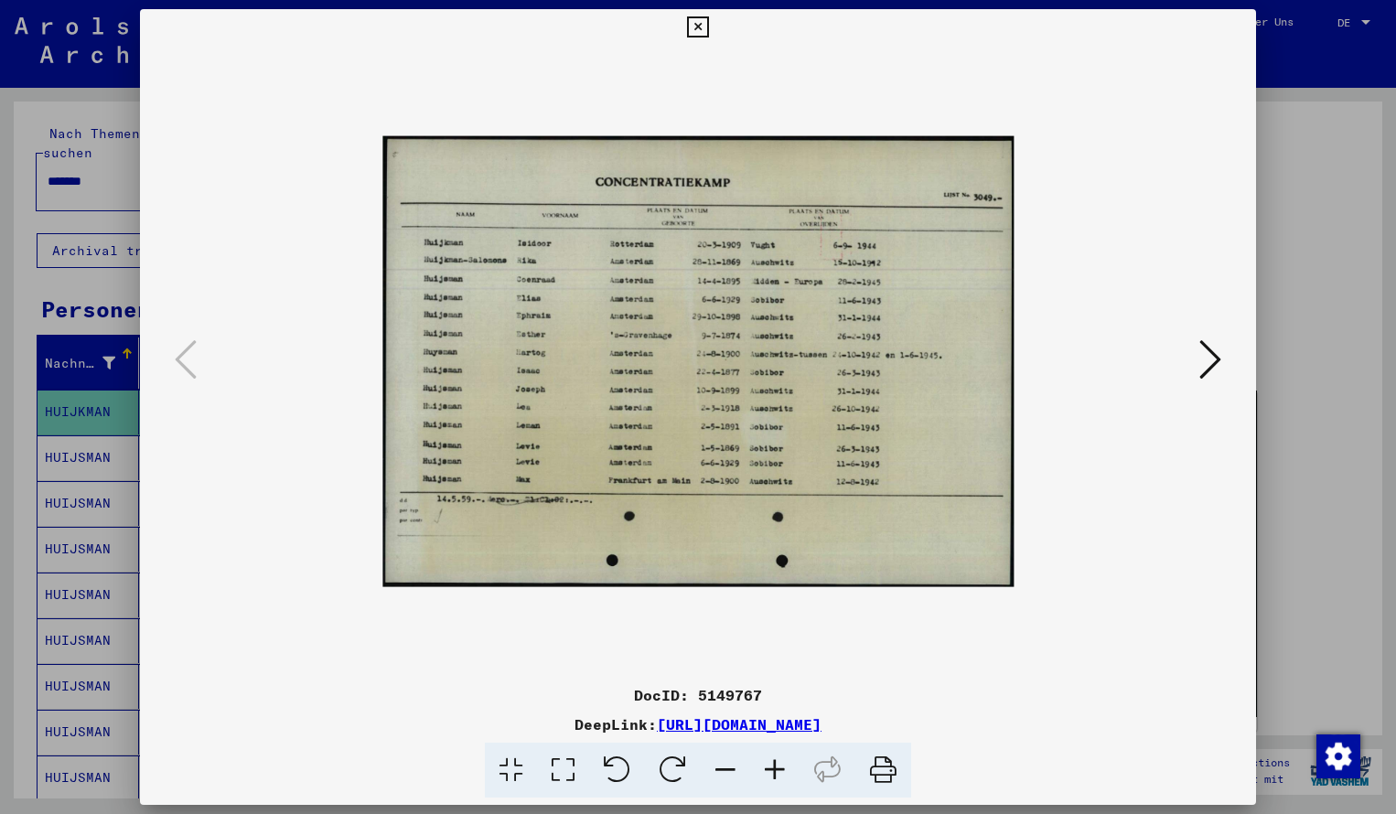
click at [775, 769] on icon at bounding box center [774, 771] width 49 height 56
click at [776, 769] on icon at bounding box center [774, 771] width 49 height 56
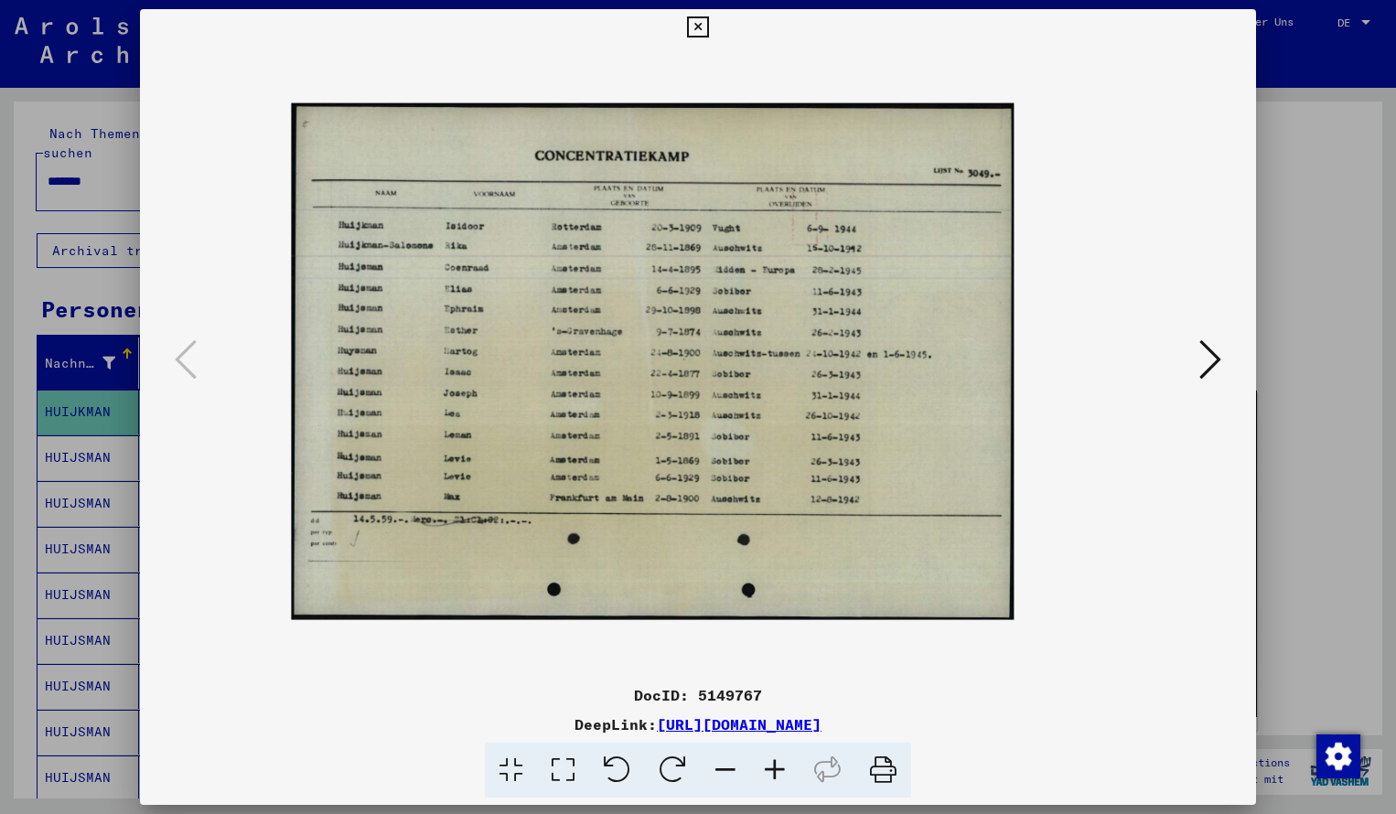
click at [776, 769] on icon at bounding box center [774, 771] width 49 height 56
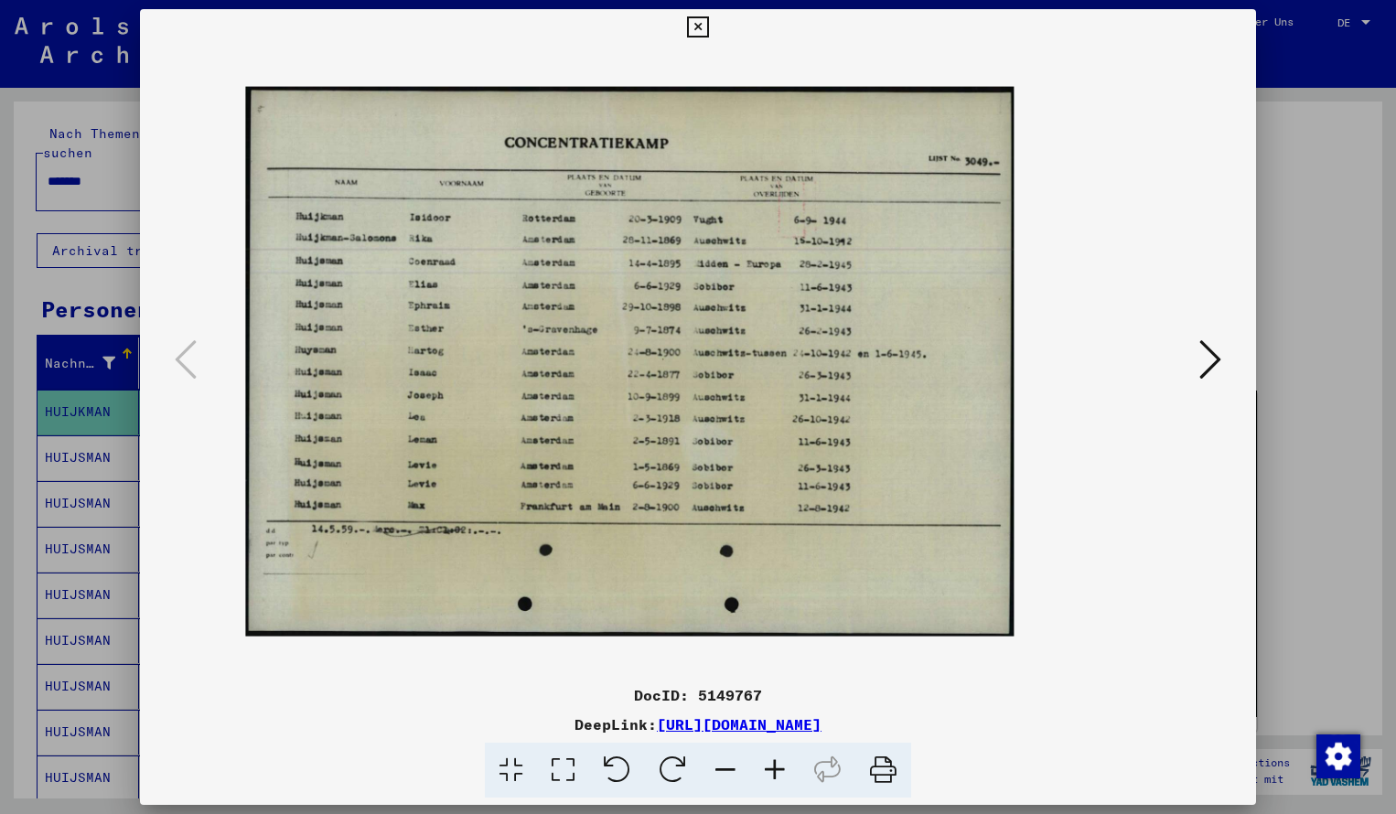
click at [776, 769] on icon at bounding box center [774, 771] width 49 height 56
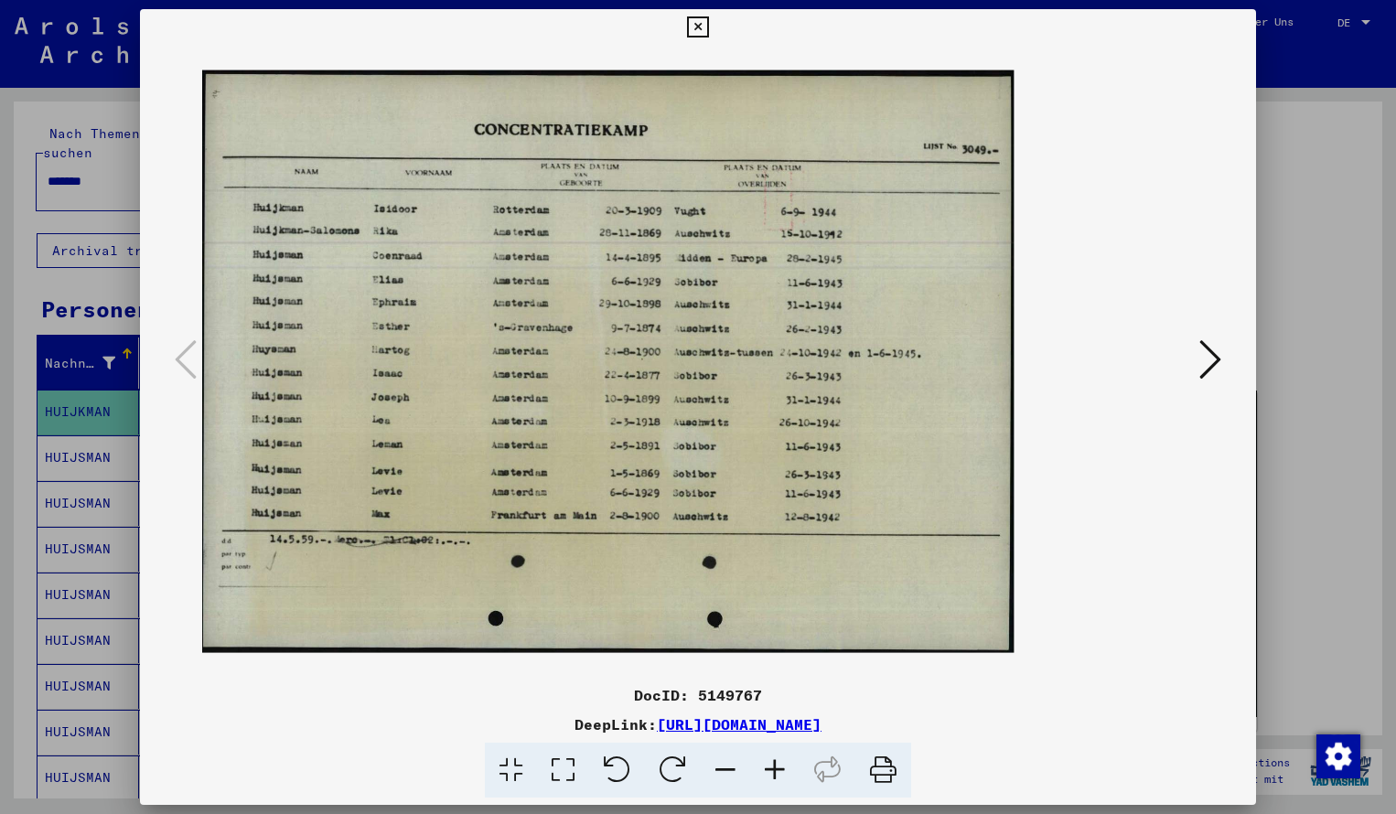
click at [776, 769] on icon at bounding box center [774, 771] width 49 height 56
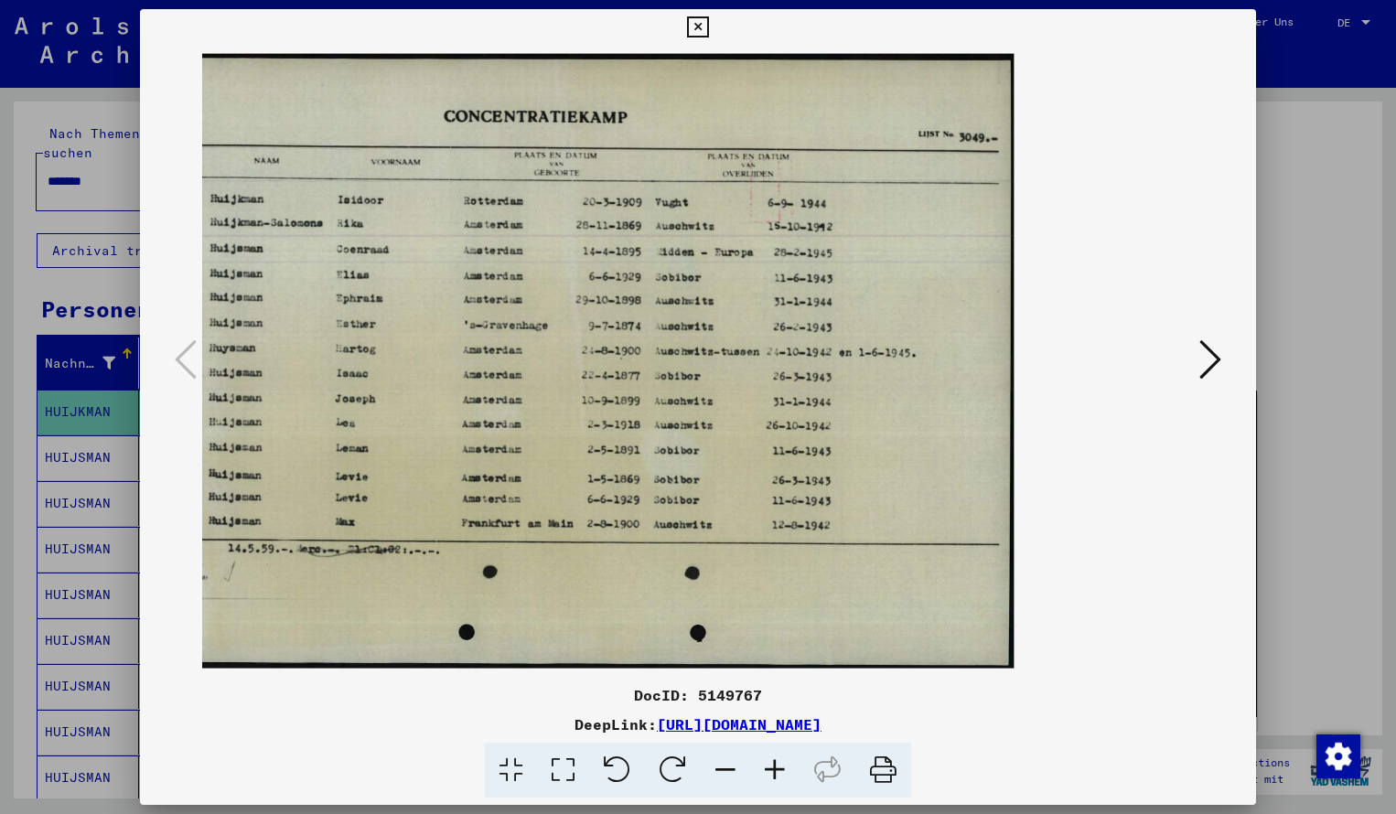
click at [708, 25] on icon at bounding box center [697, 27] width 21 height 22
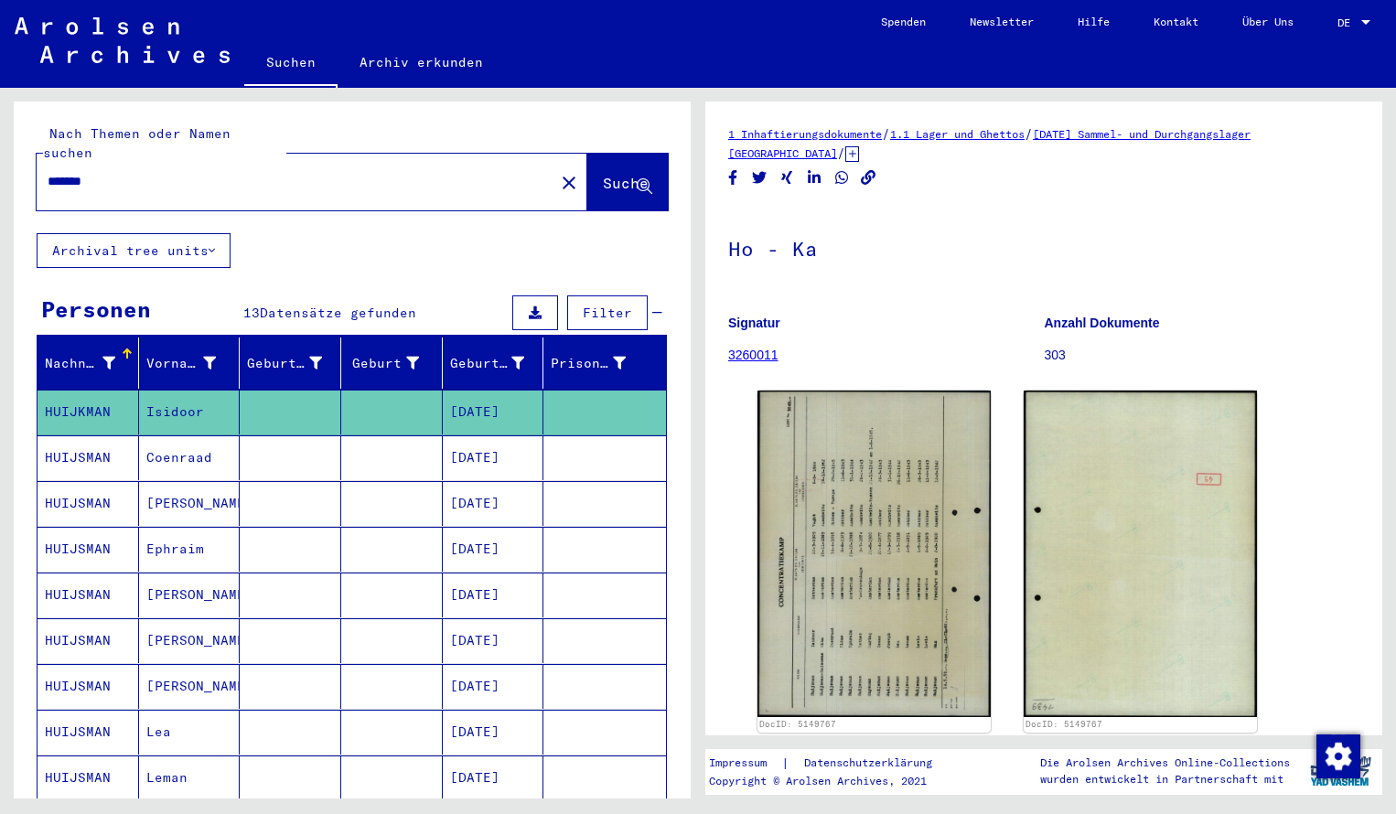
click at [108, 172] on input "*******" at bounding box center [296, 181] width 496 height 19
click at [603, 175] on span "Suche" at bounding box center [627, 184] width 49 height 19
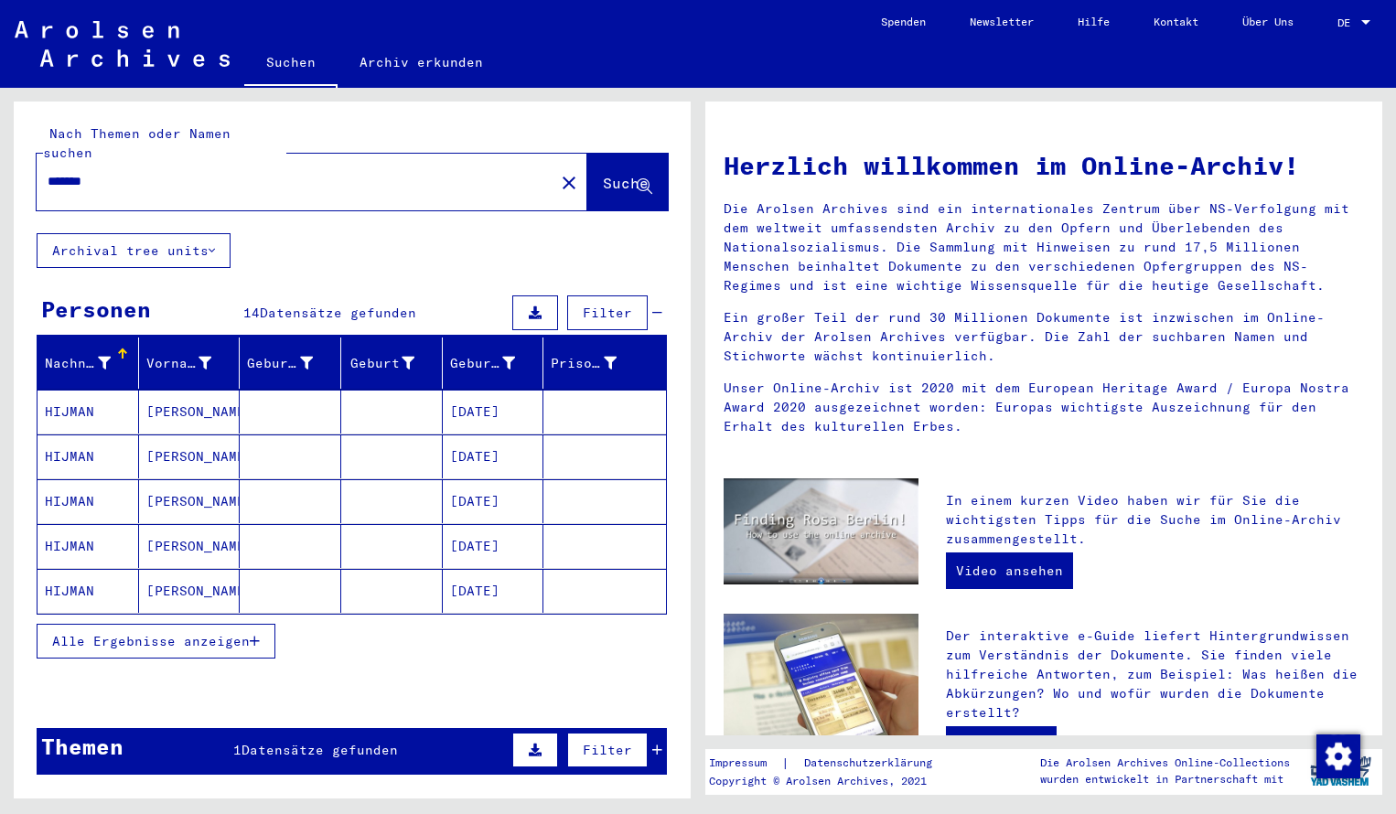
click at [93, 398] on mat-cell "HIJMAN" at bounding box center [89, 412] width 102 height 44
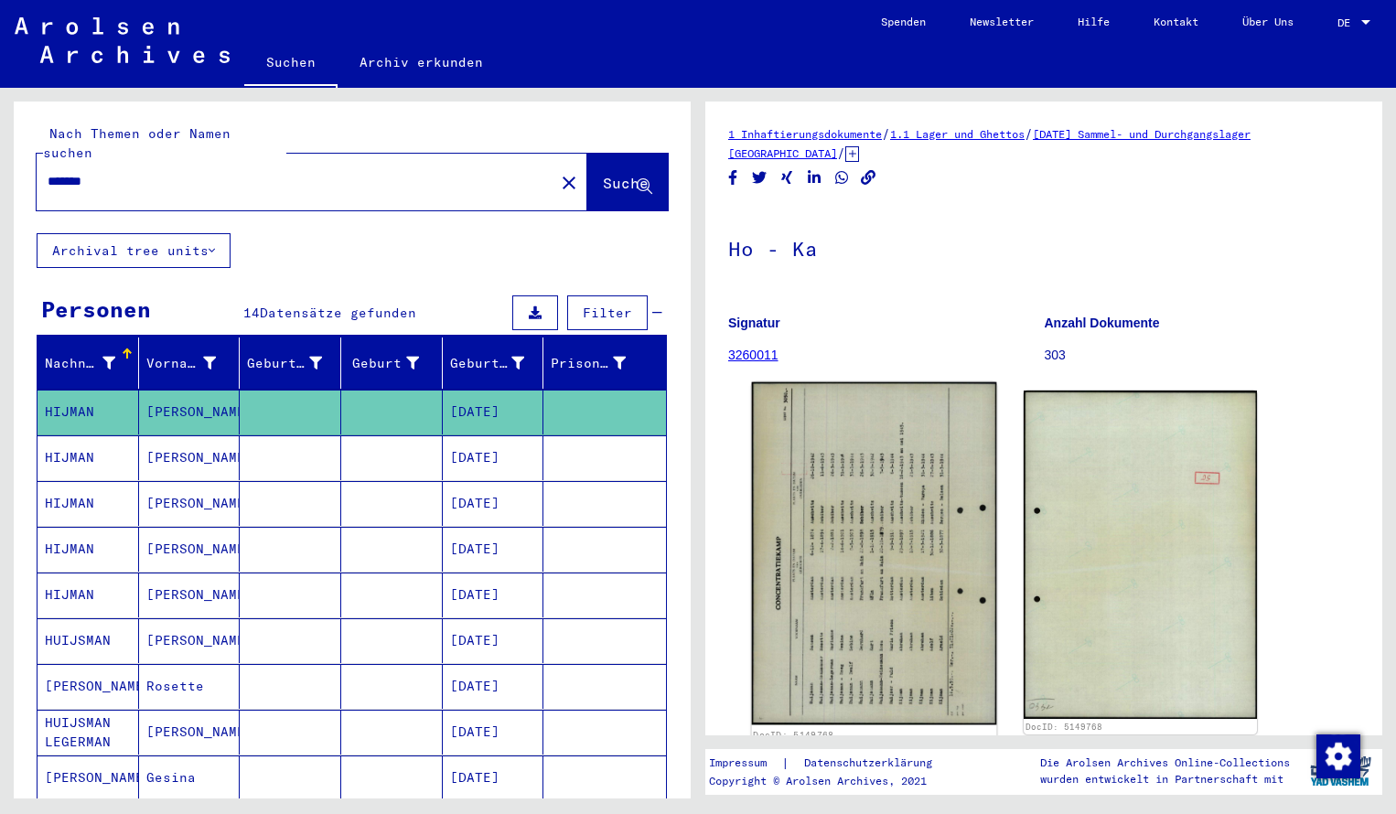
click at [832, 518] on img at bounding box center [874, 554] width 245 height 343
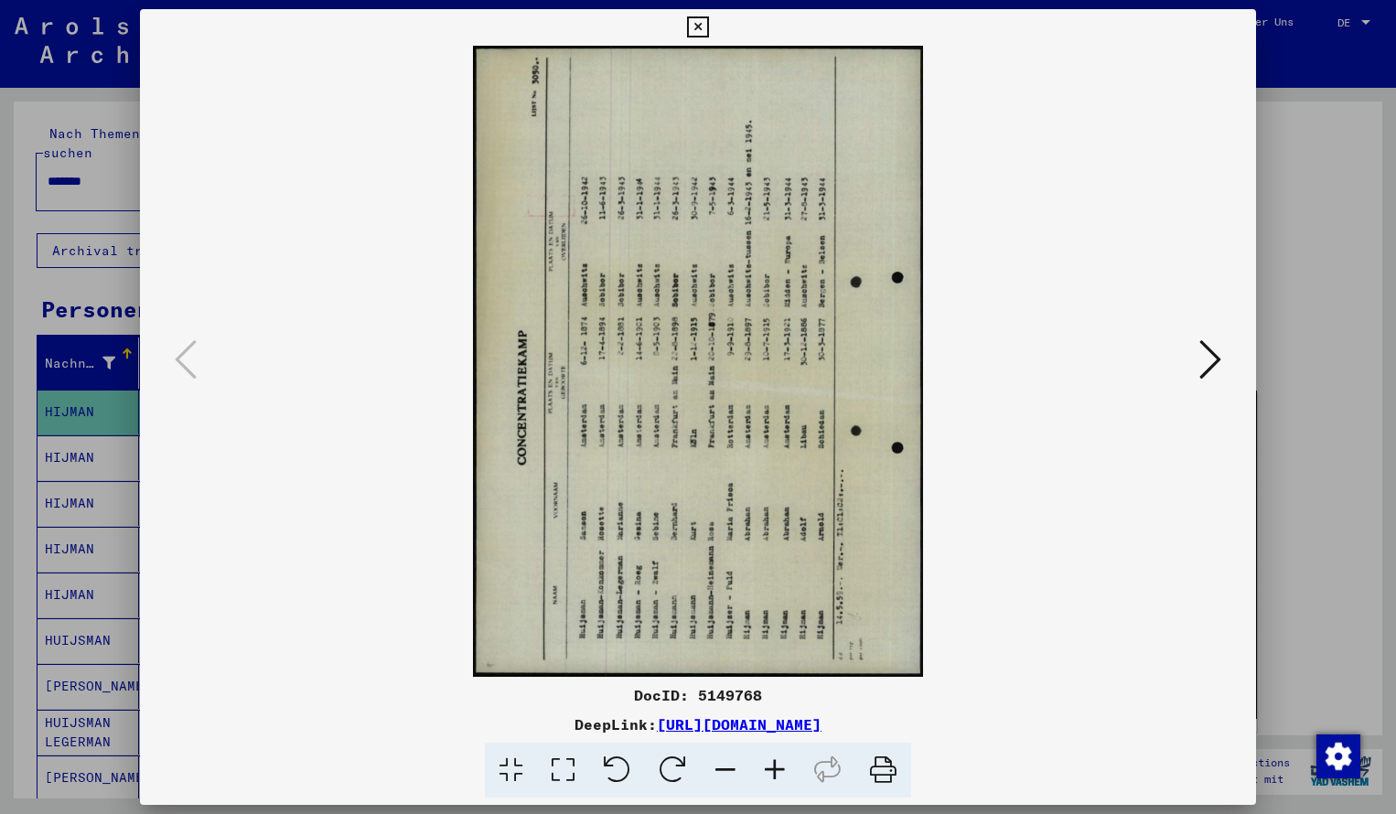
click at [679, 764] on icon at bounding box center [673, 771] width 56 height 56
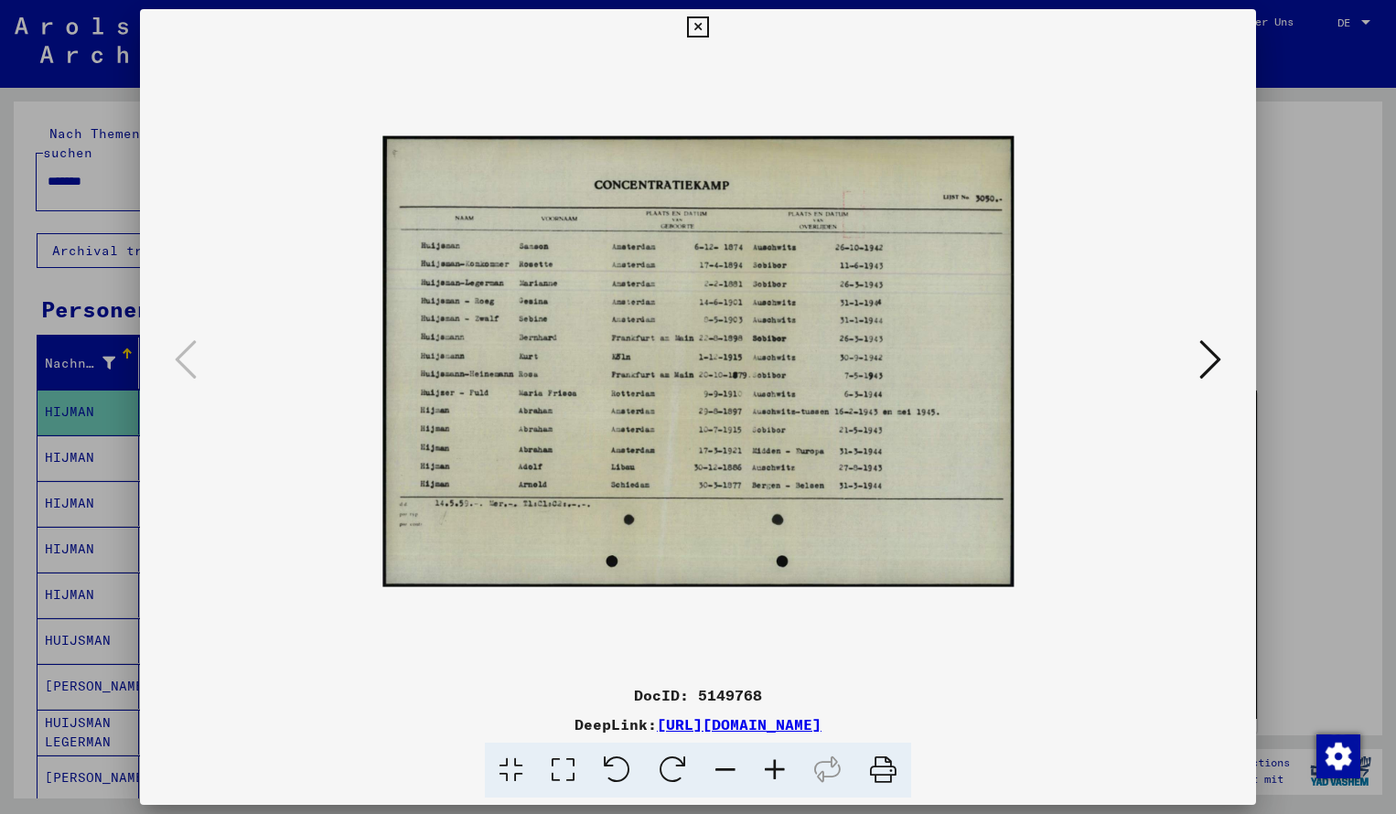
click at [776, 767] on icon at bounding box center [774, 771] width 49 height 56
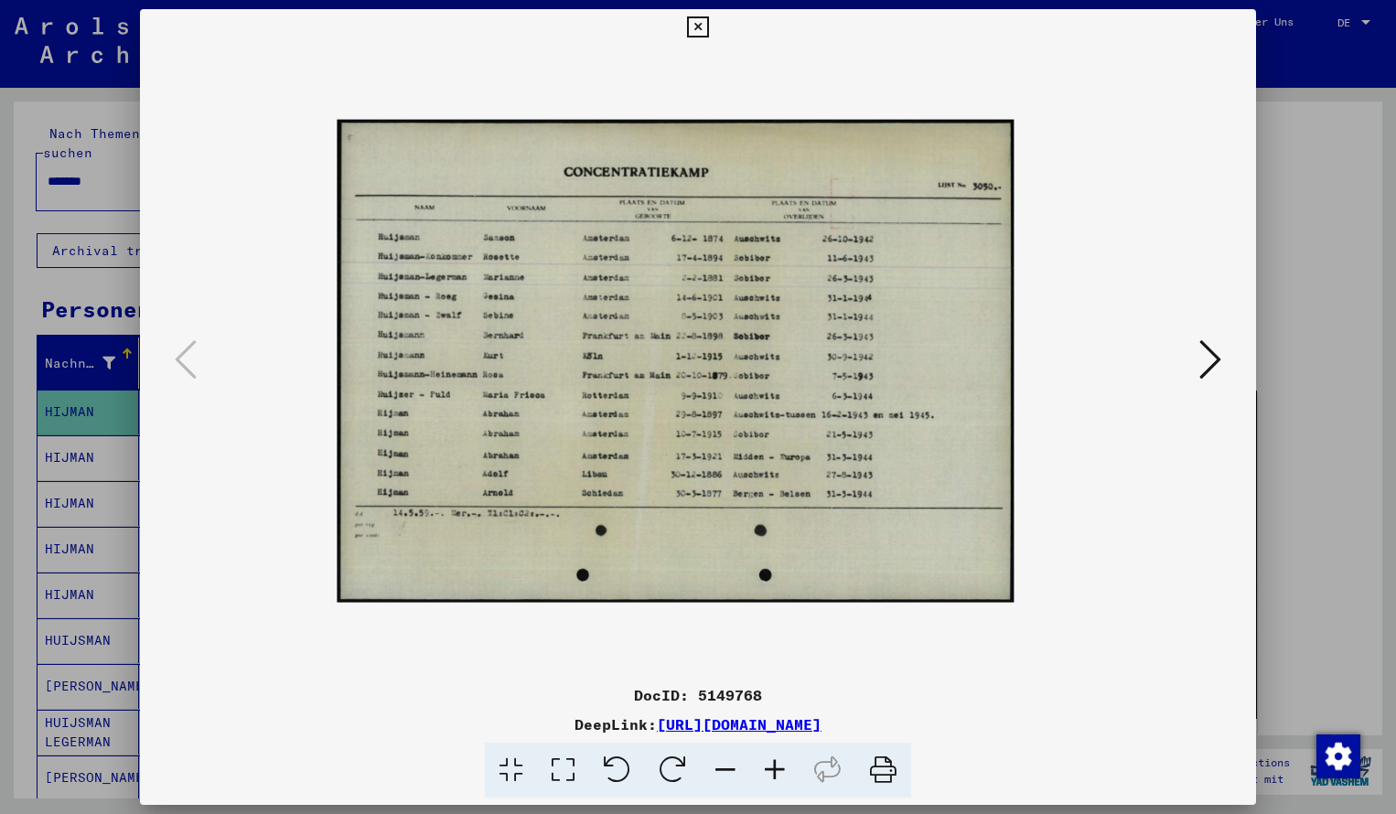
click at [776, 767] on icon at bounding box center [774, 771] width 49 height 56
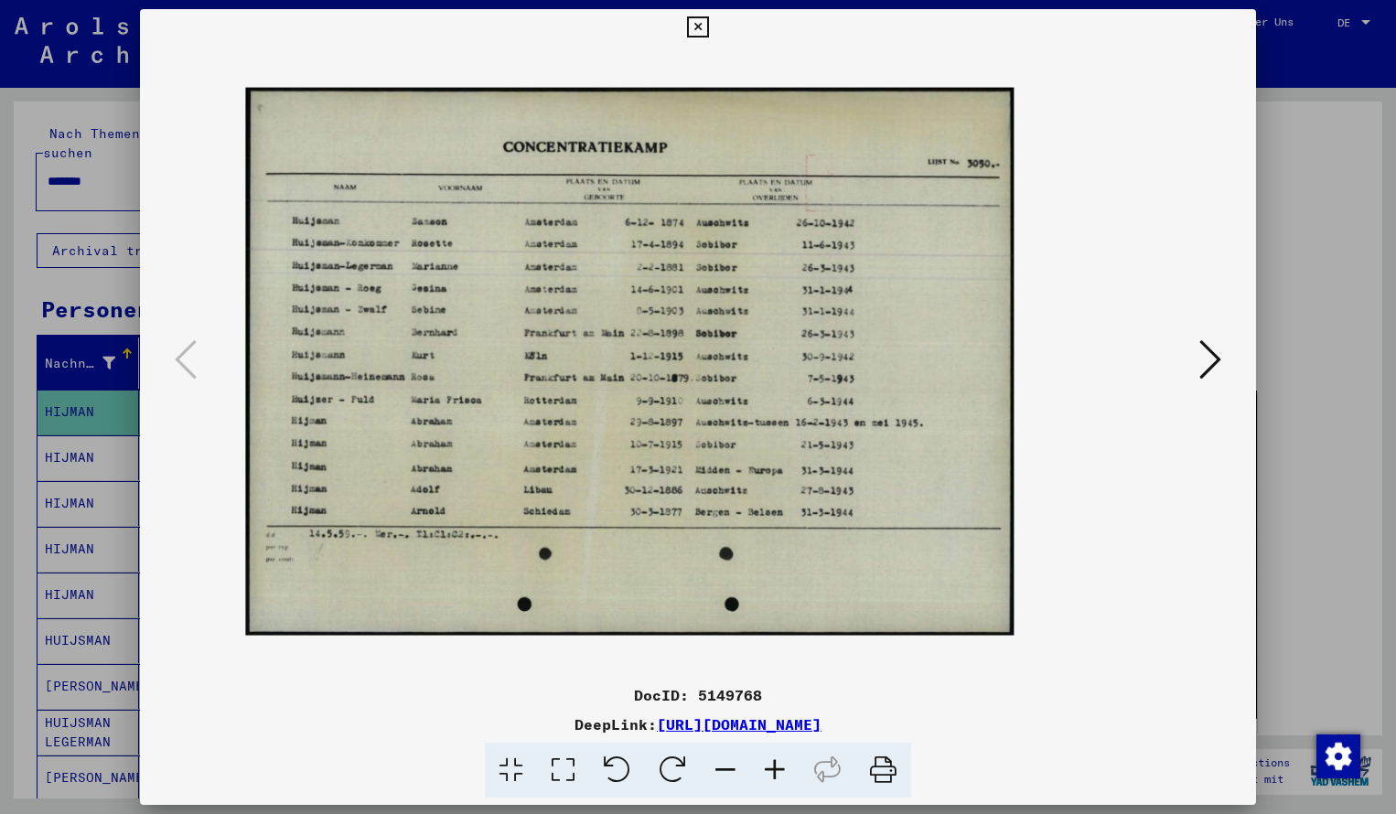
click at [776, 767] on icon at bounding box center [774, 771] width 49 height 56
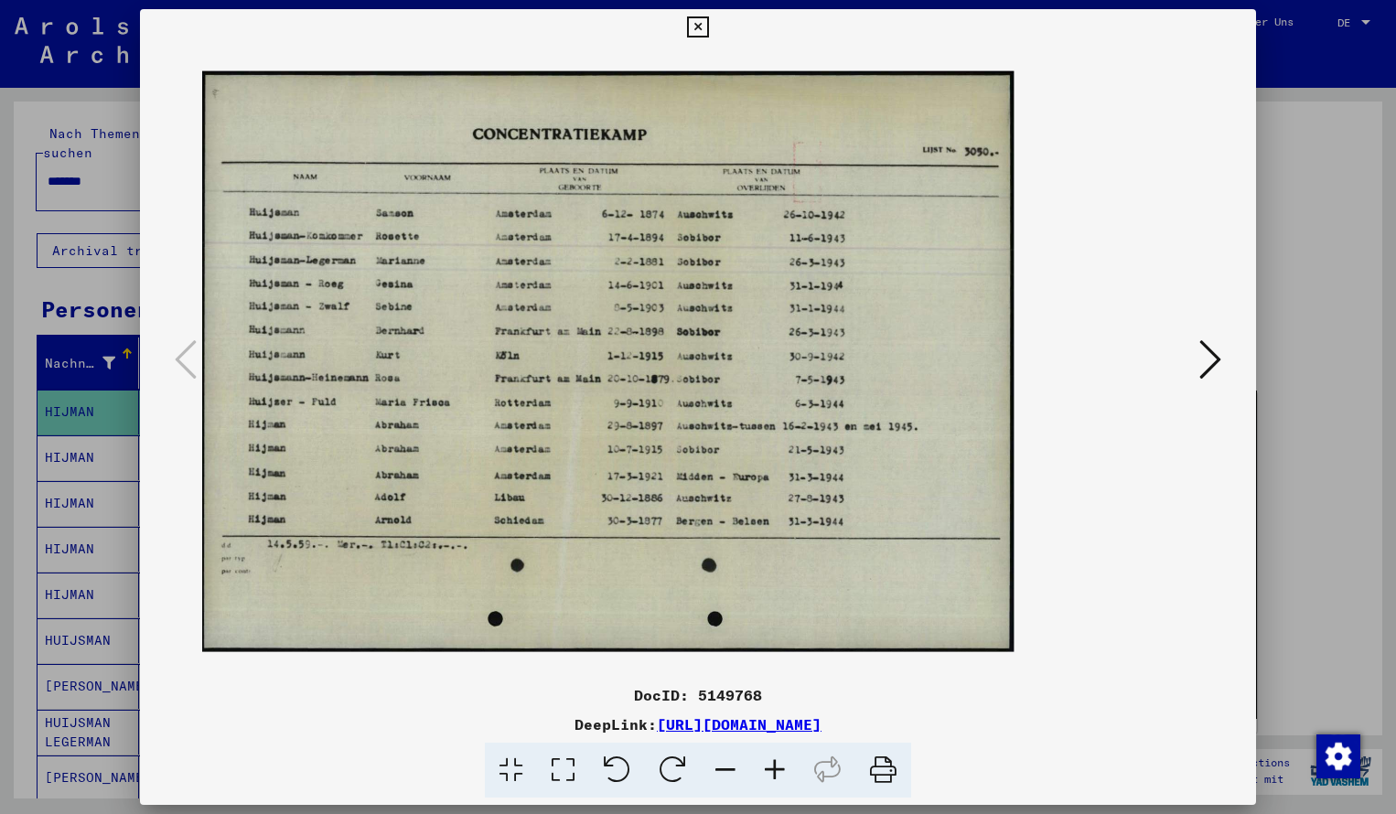
click at [776, 767] on icon at bounding box center [774, 771] width 49 height 56
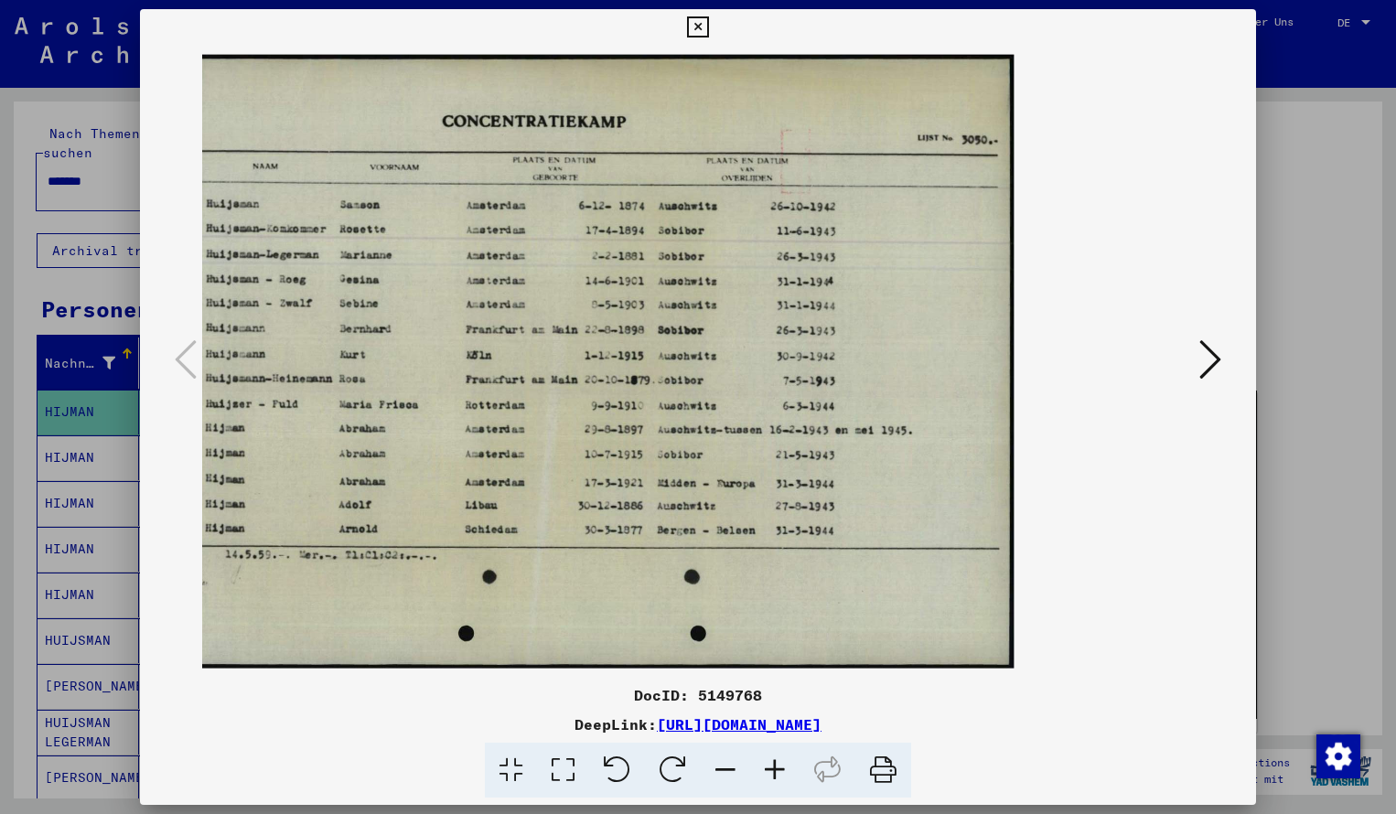
click at [708, 28] on icon at bounding box center [697, 27] width 21 height 22
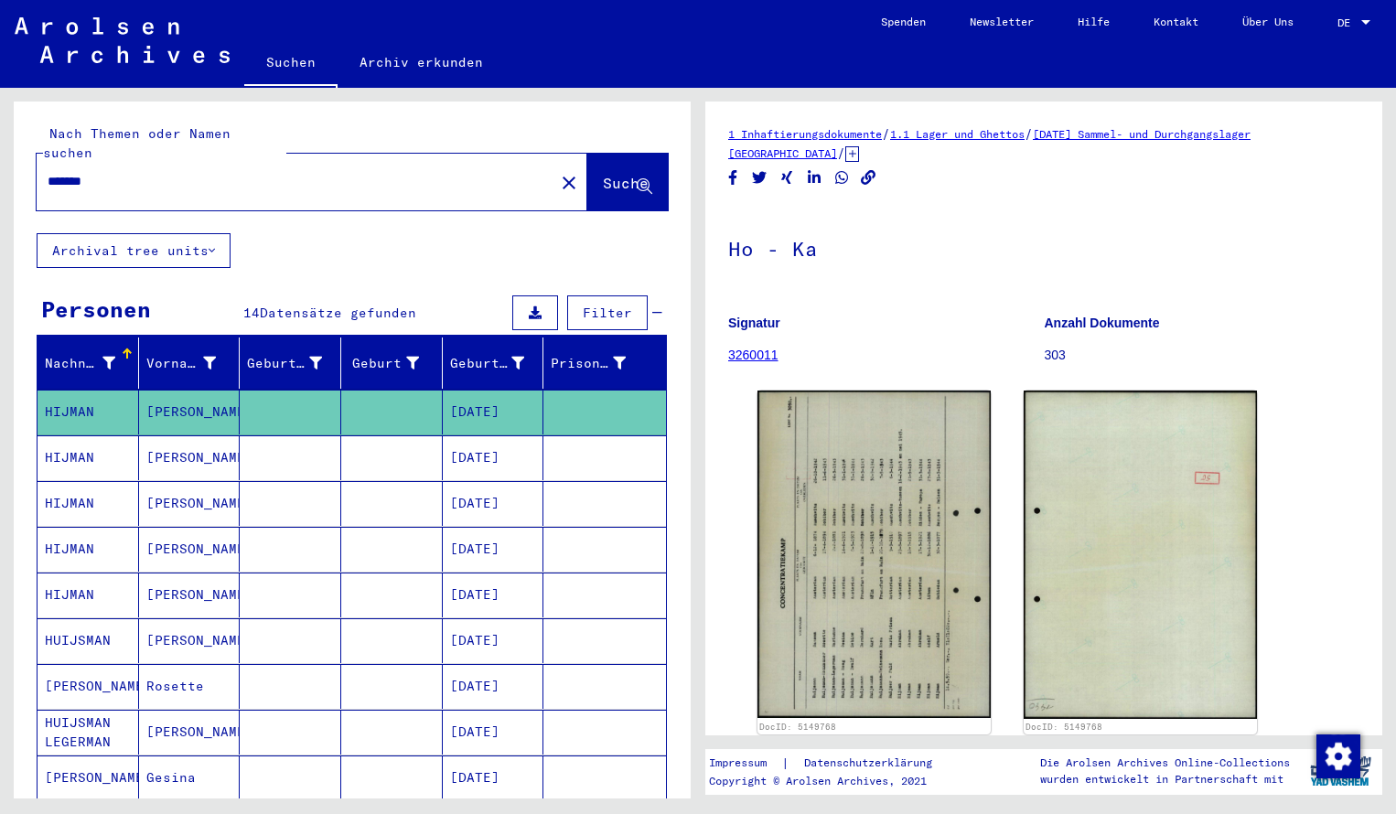
click at [129, 172] on input "*******" at bounding box center [296, 181] width 496 height 19
click at [603, 174] on span "Suche" at bounding box center [626, 183] width 46 height 18
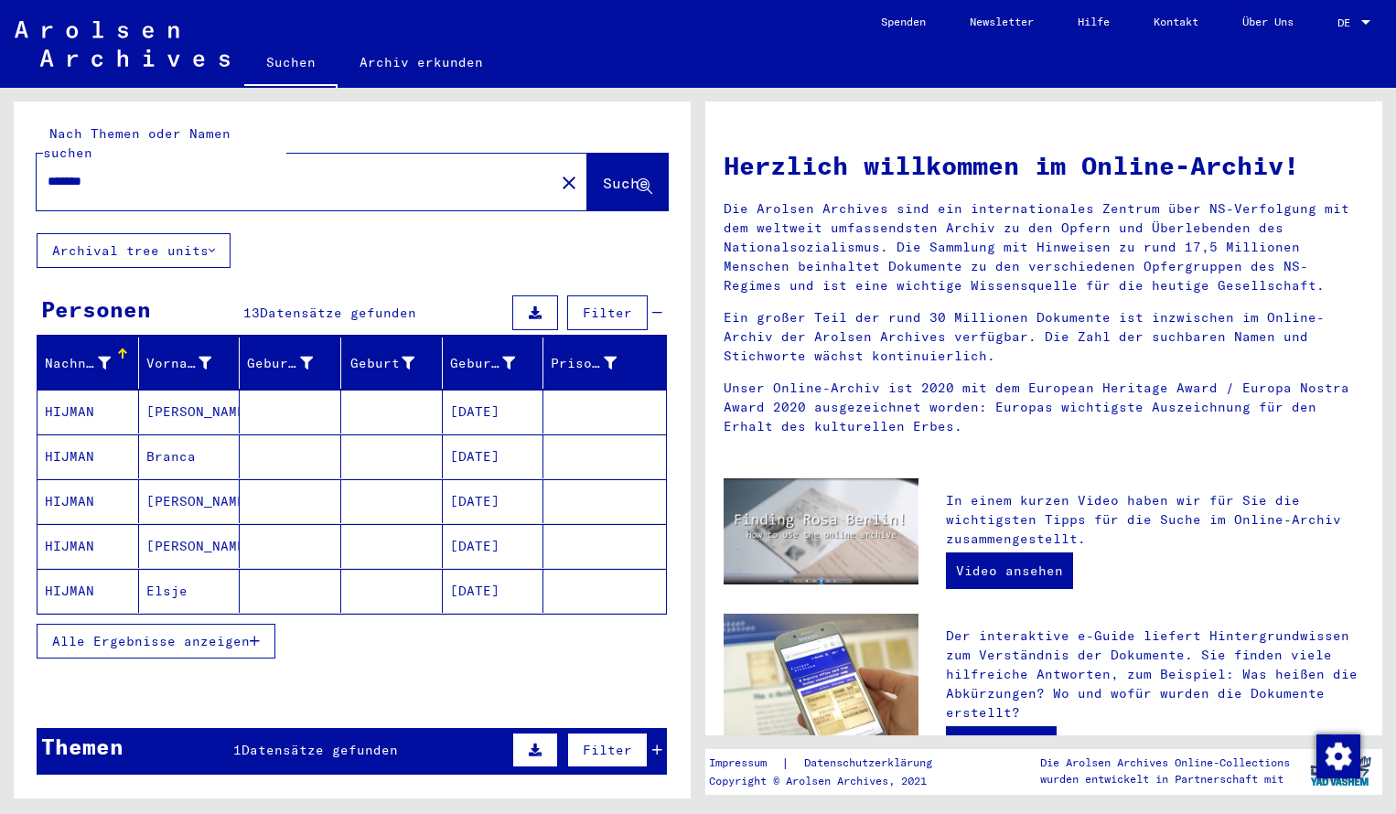
click at [96, 390] on mat-cell "HIJMAN" at bounding box center [89, 412] width 102 height 44
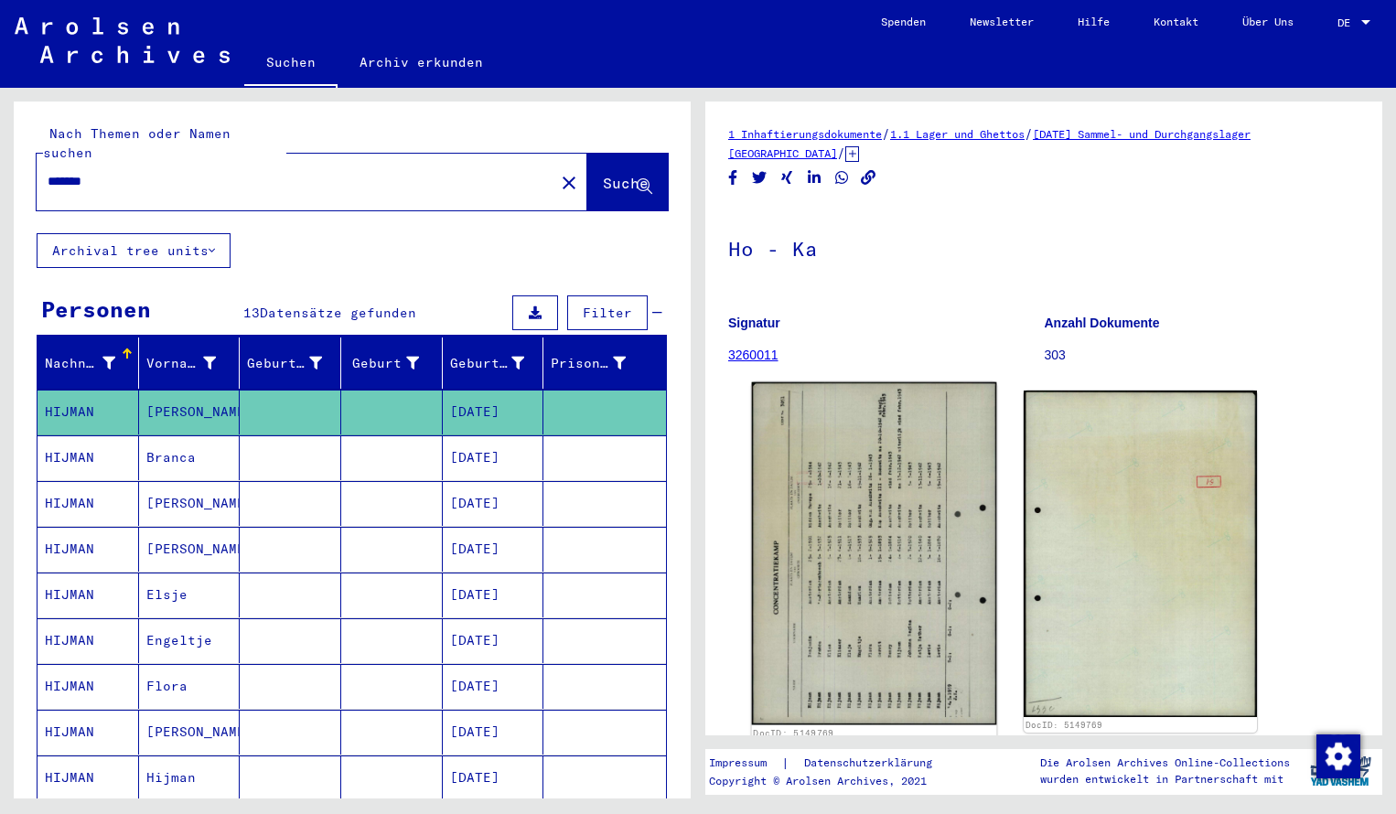
click at [824, 516] on img at bounding box center [874, 554] width 245 height 343
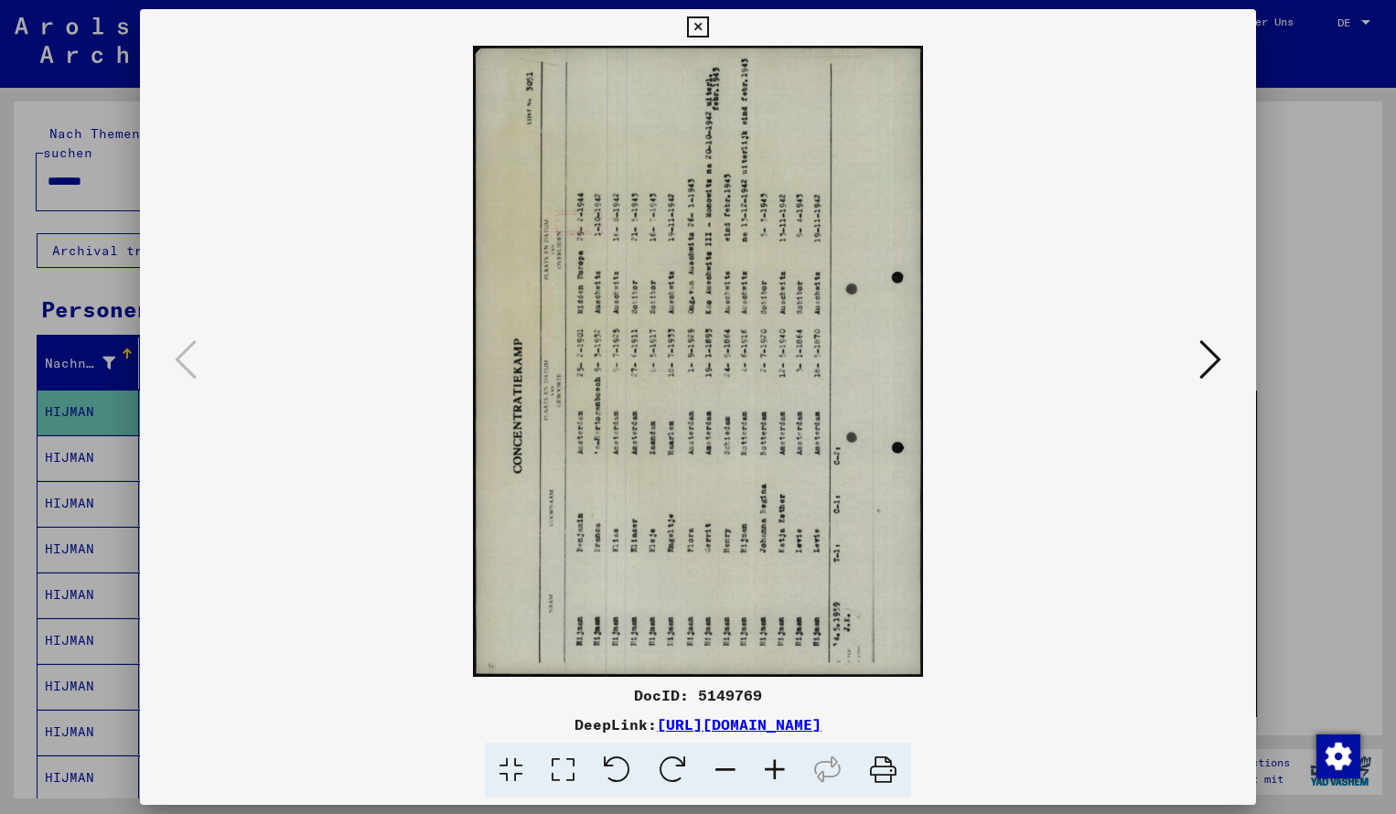
click at [657, 770] on icon at bounding box center [673, 771] width 56 height 56
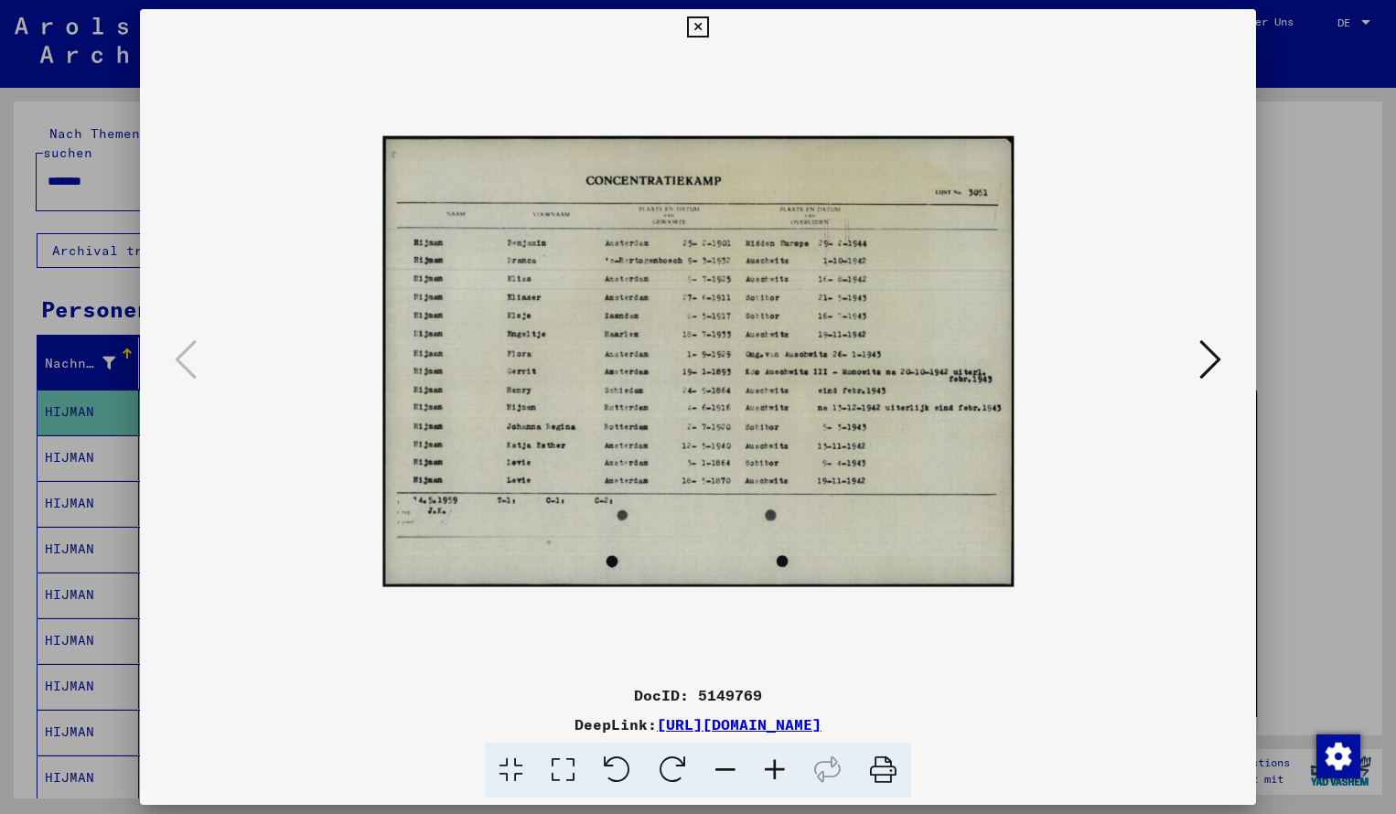
click at [781, 770] on icon at bounding box center [774, 771] width 49 height 56
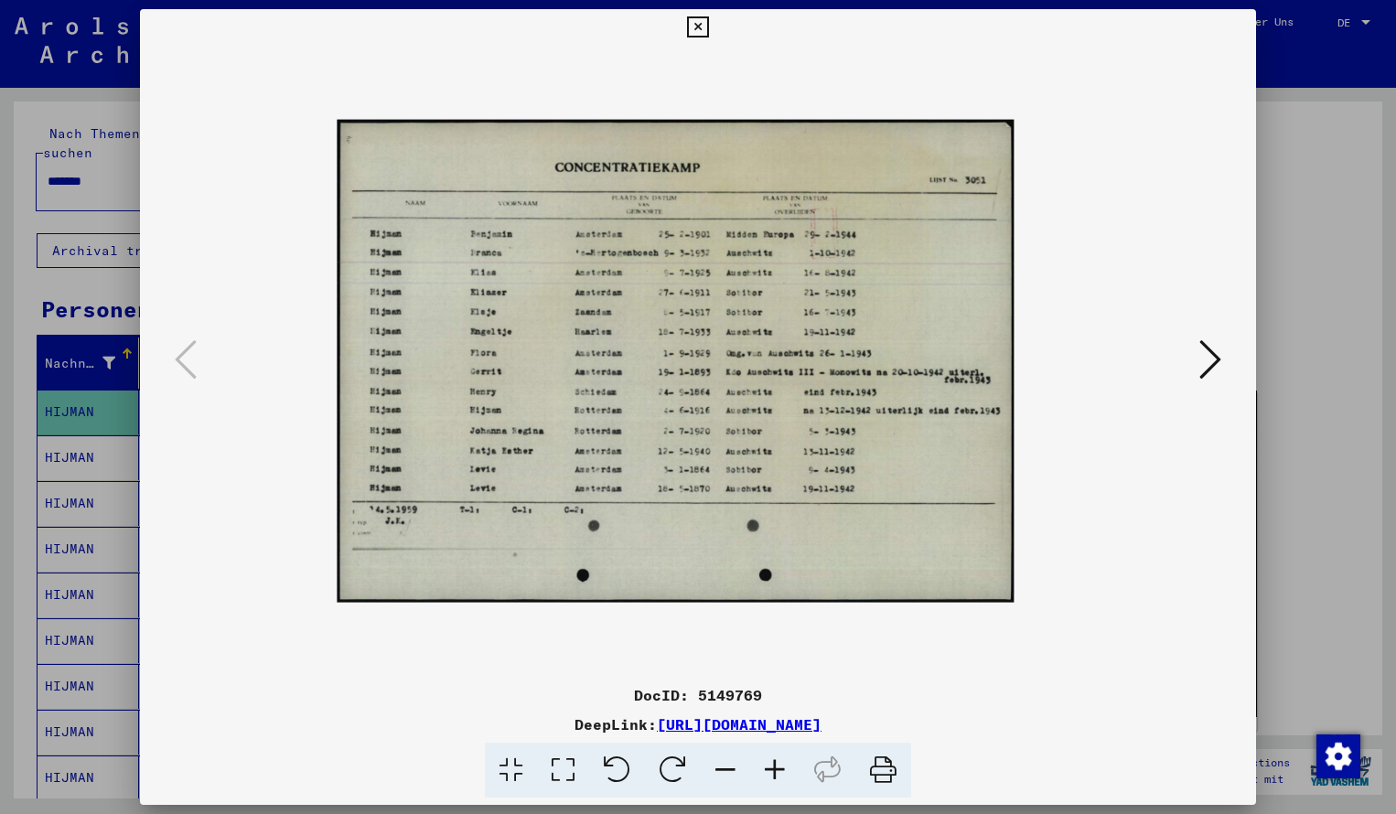
click at [781, 770] on icon at bounding box center [774, 771] width 49 height 56
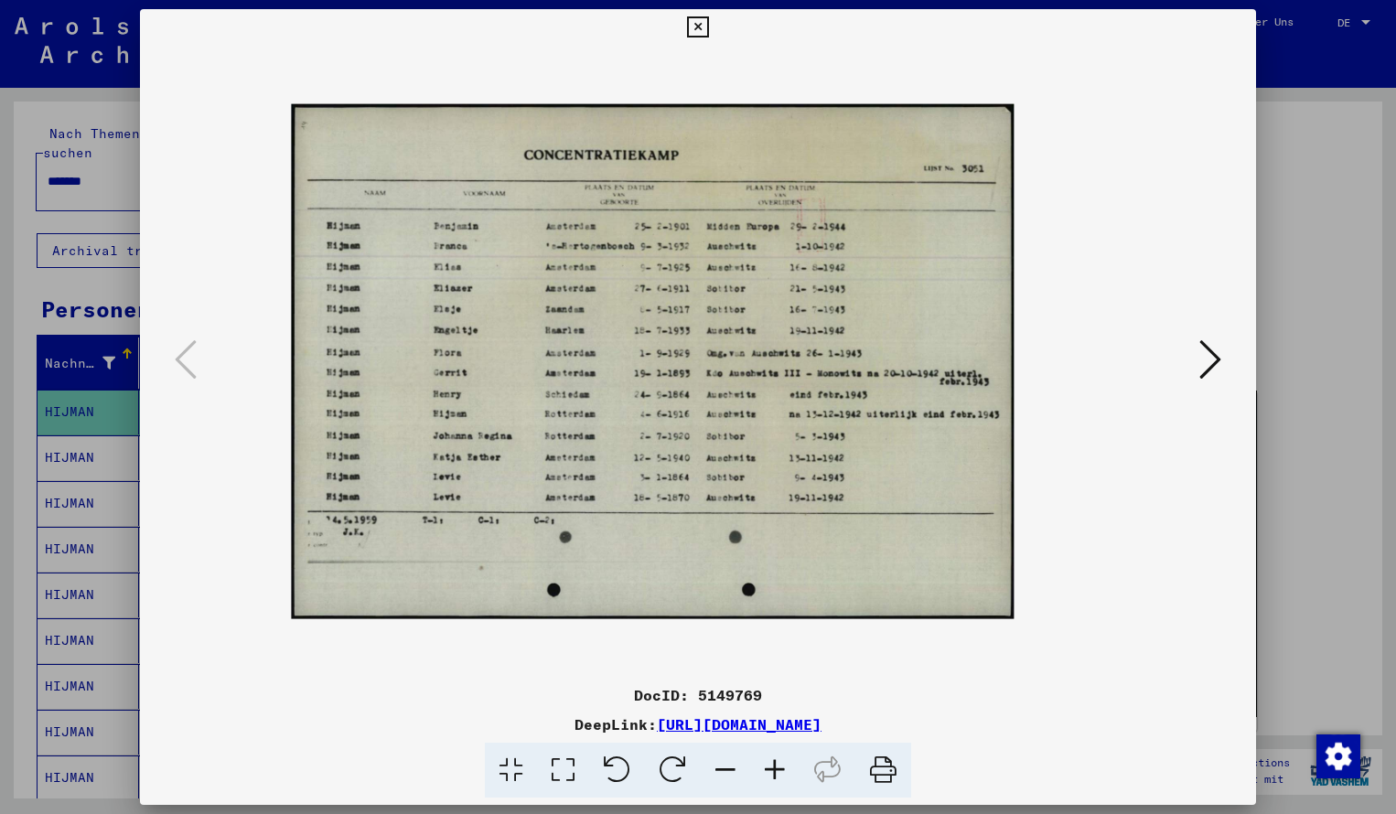
click at [781, 770] on icon at bounding box center [774, 771] width 49 height 56
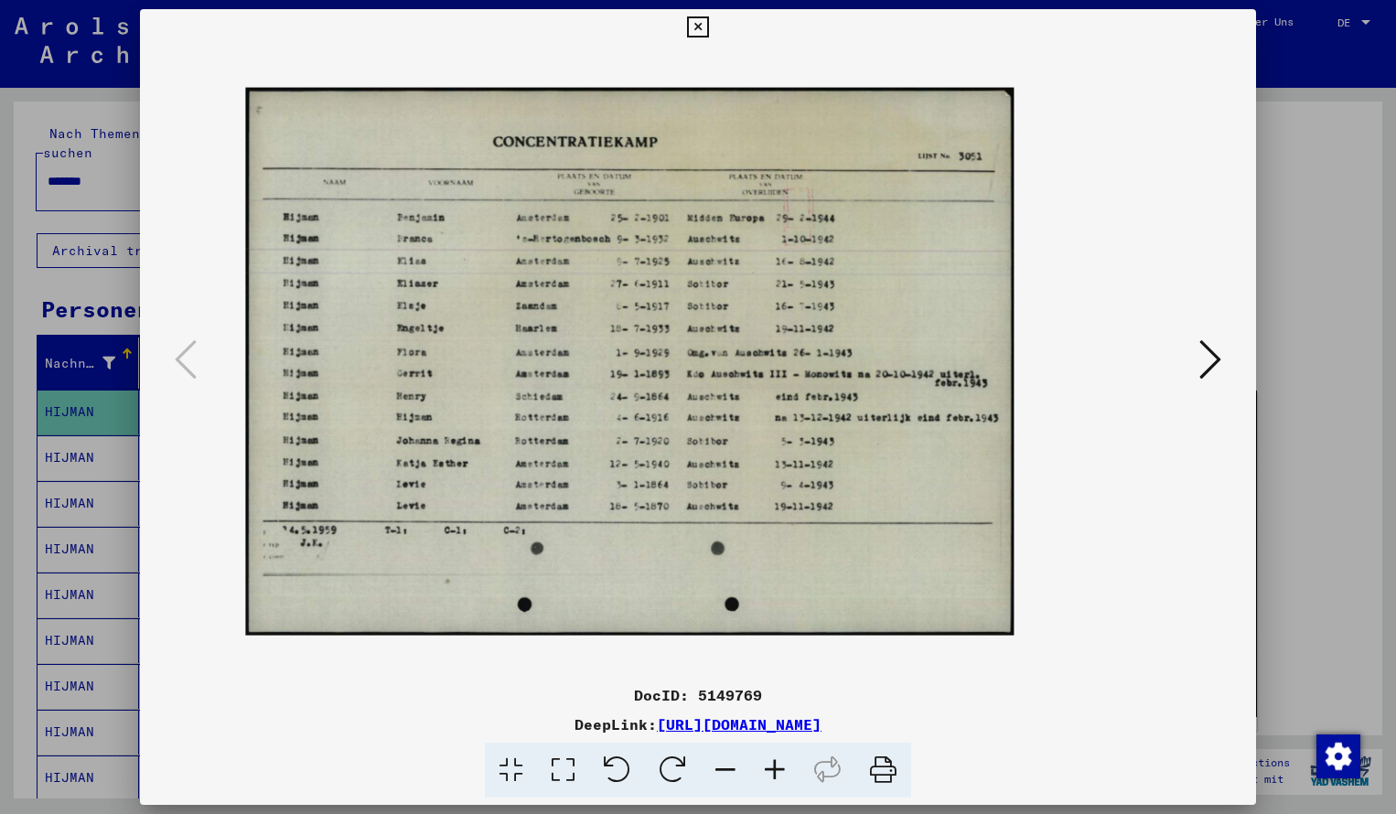
click at [781, 770] on icon at bounding box center [774, 771] width 49 height 56
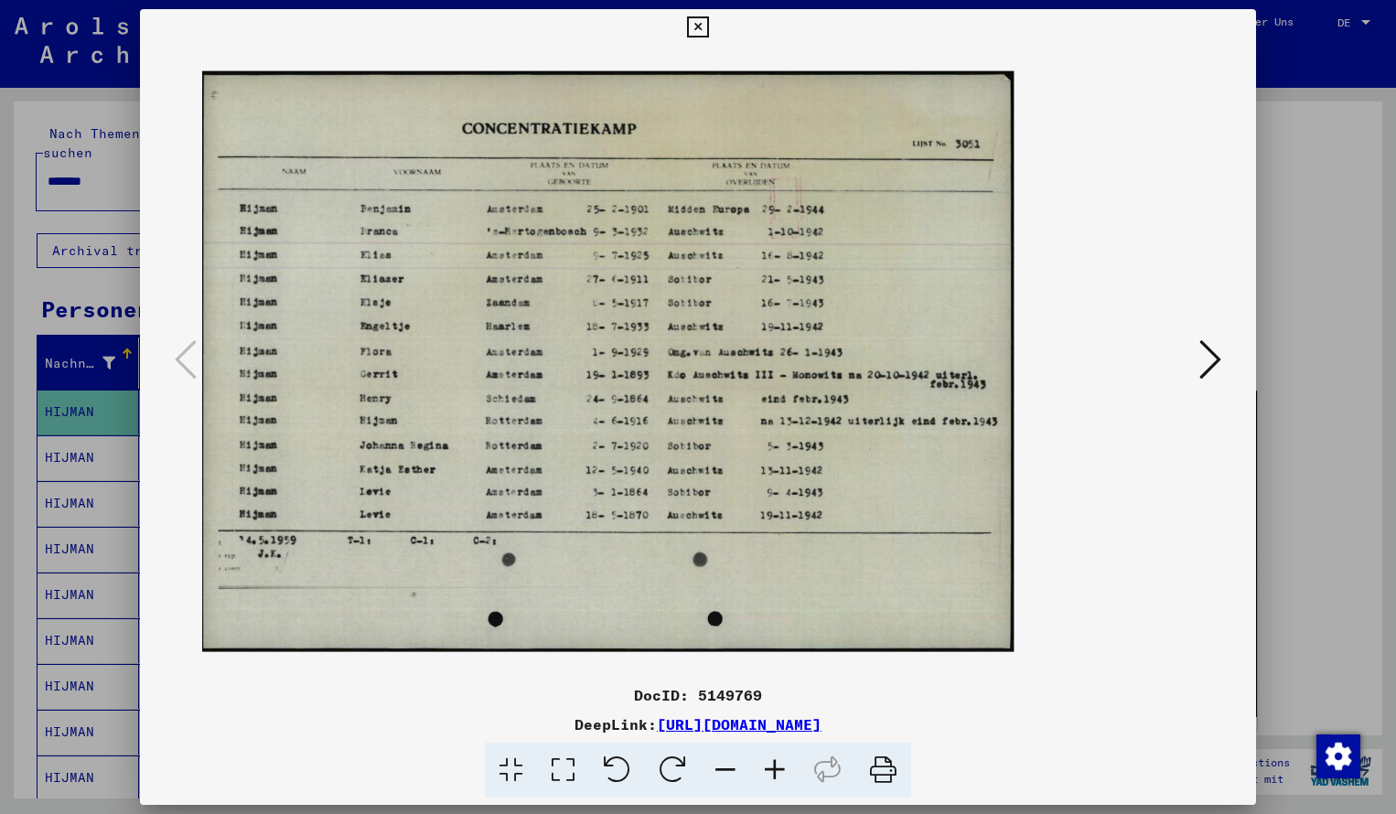
click at [781, 770] on icon at bounding box center [774, 771] width 49 height 56
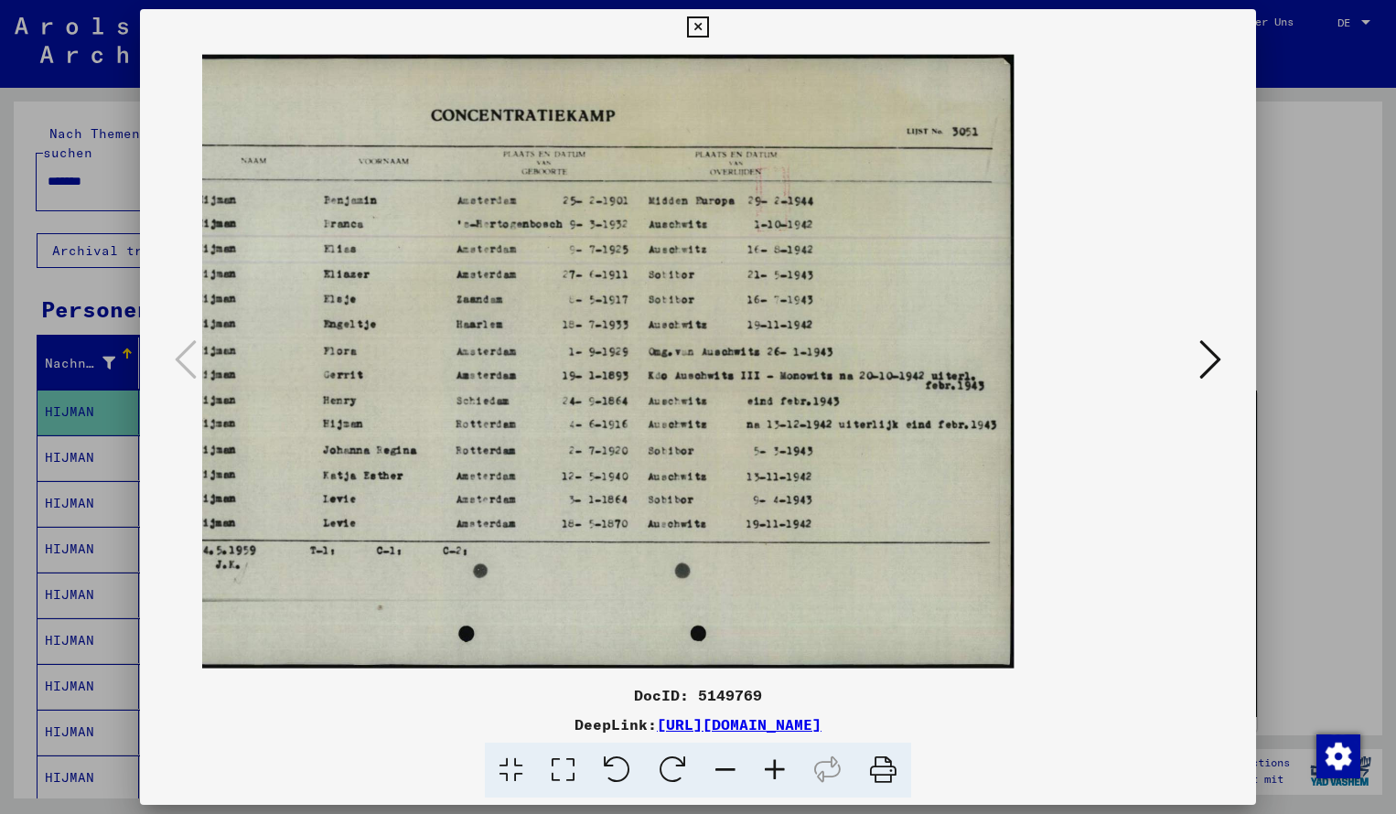
click at [708, 28] on icon at bounding box center [697, 27] width 21 height 22
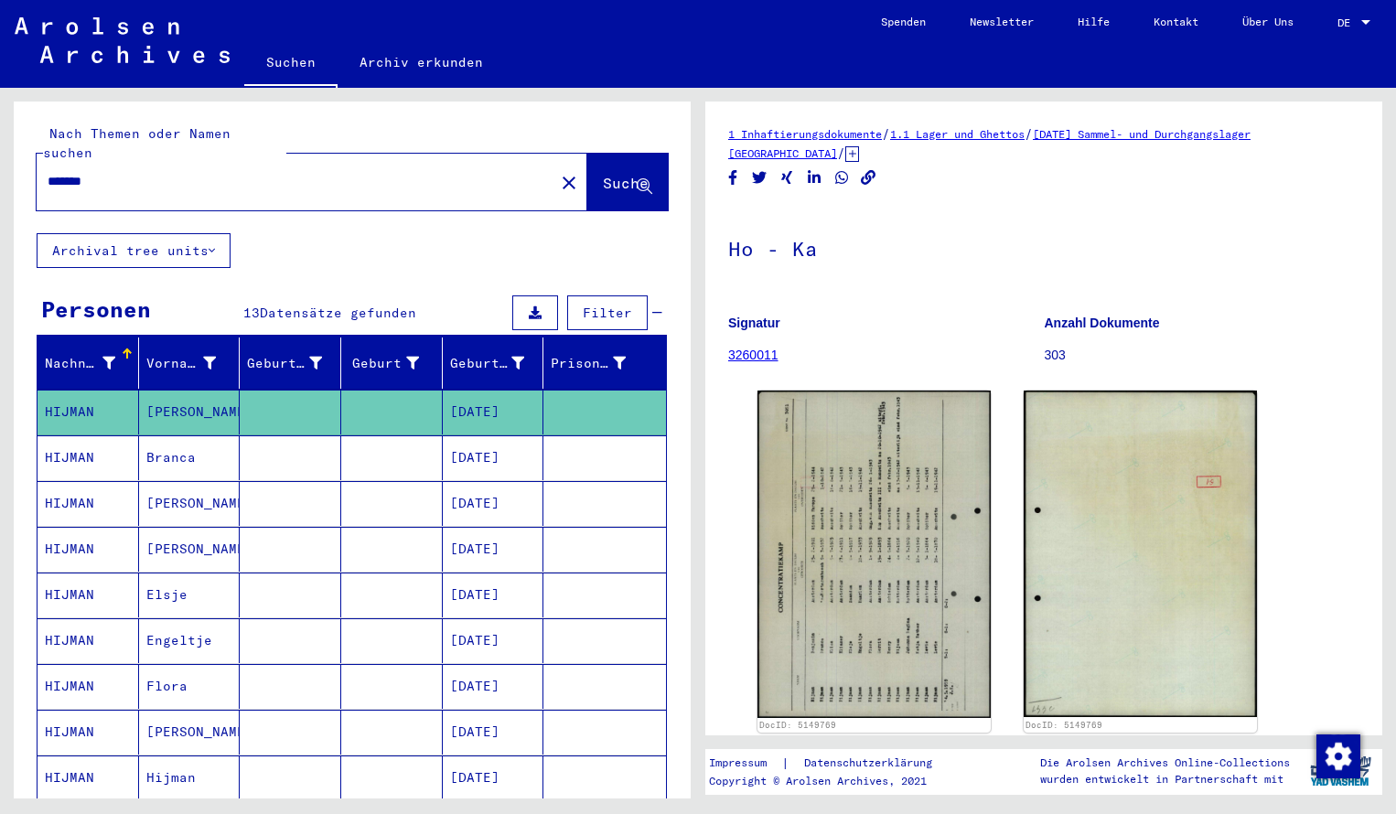
click at [126, 172] on input "*******" at bounding box center [296, 181] width 496 height 19
click at [603, 174] on span "Suche" at bounding box center [626, 183] width 46 height 18
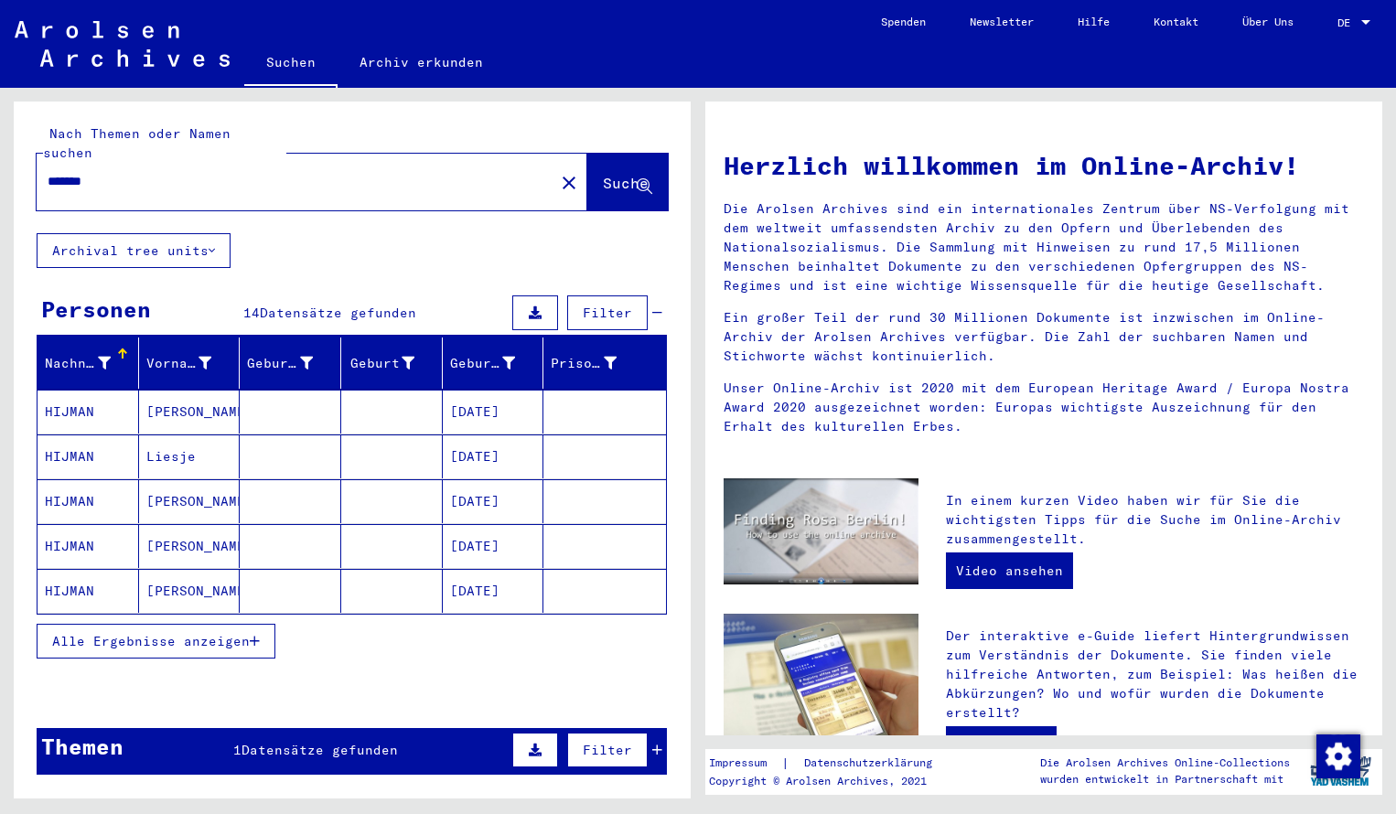
click at [69, 400] on mat-cell "HIJMAN" at bounding box center [89, 412] width 102 height 44
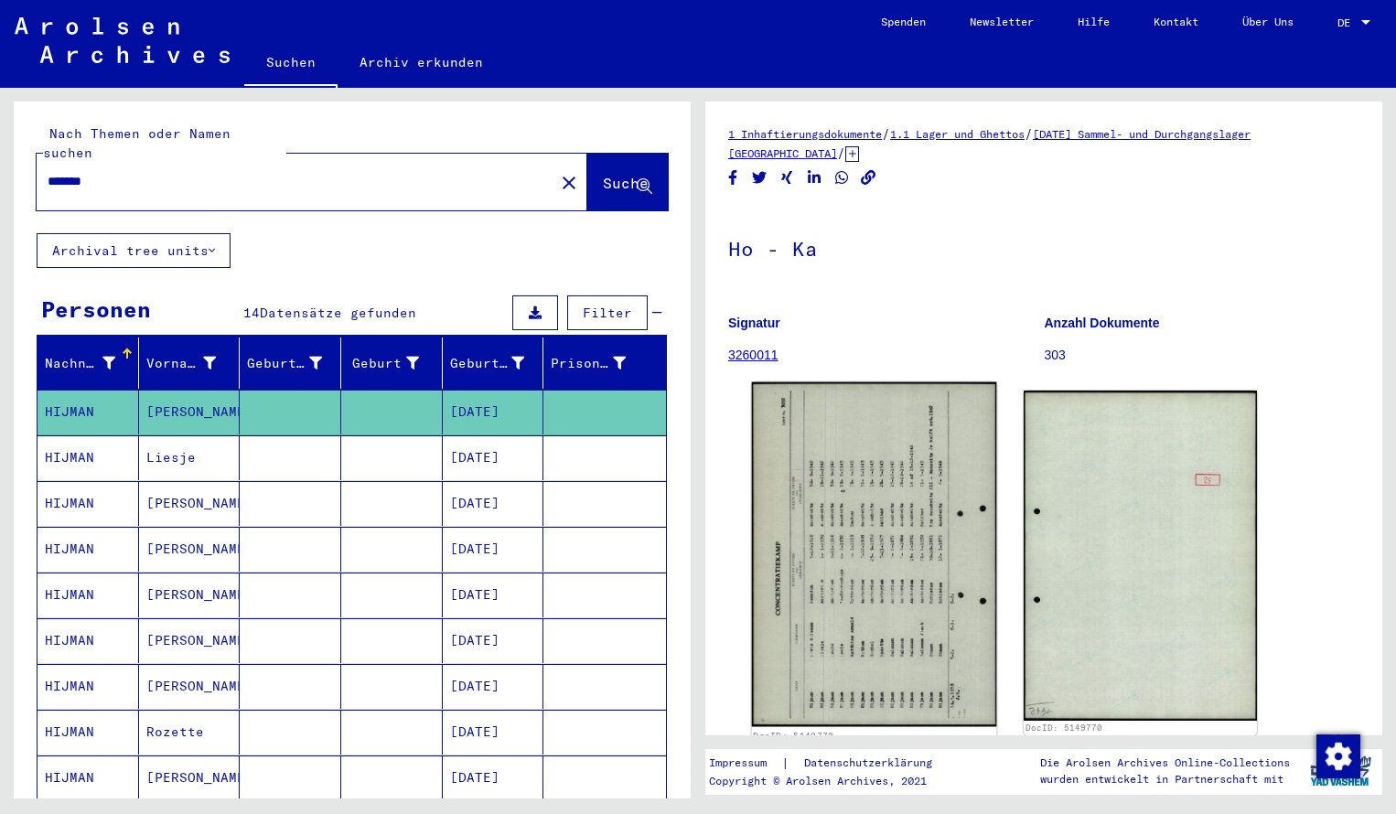
click at [823, 486] on img at bounding box center [874, 555] width 245 height 345
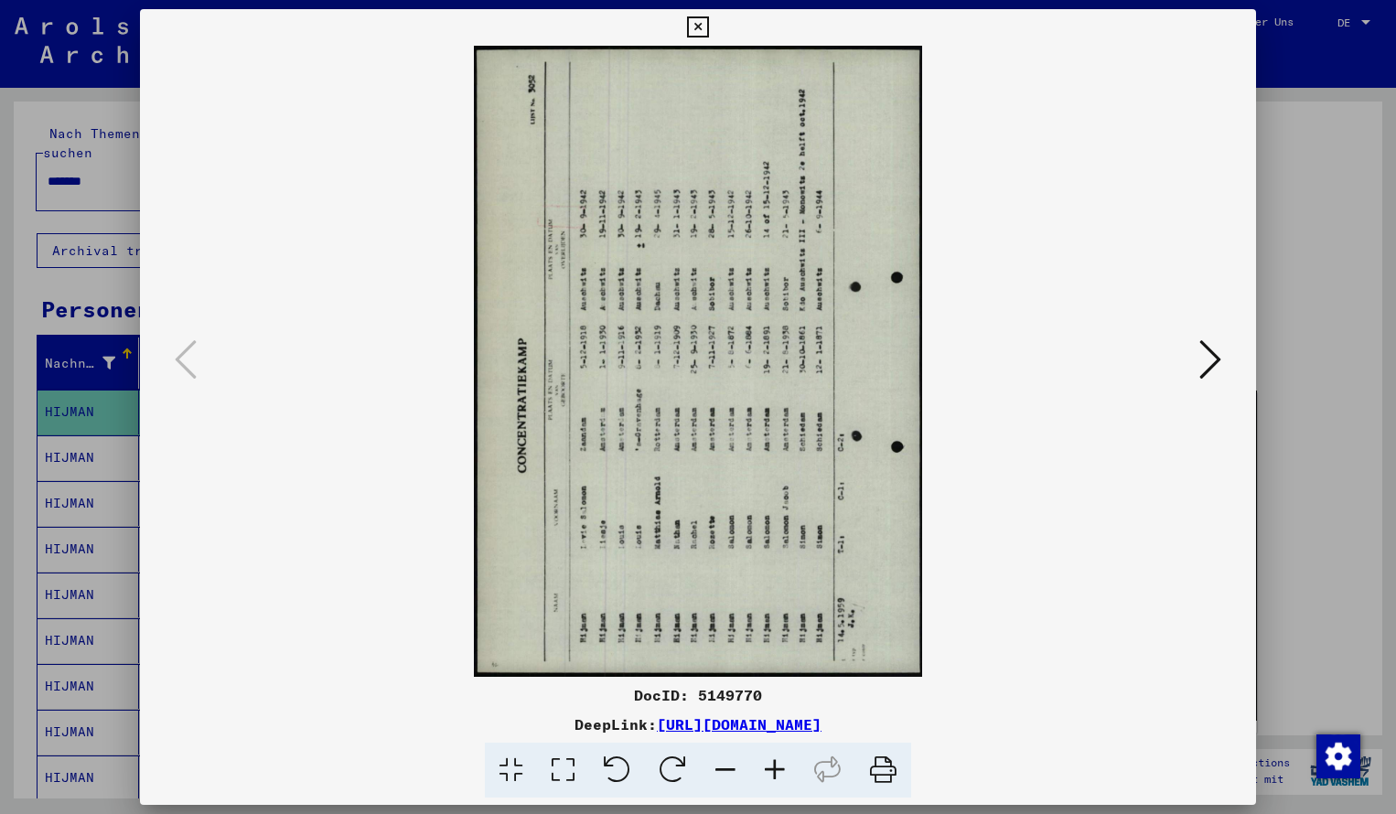
click at [669, 761] on icon at bounding box center [673, 771] width 56 height 56
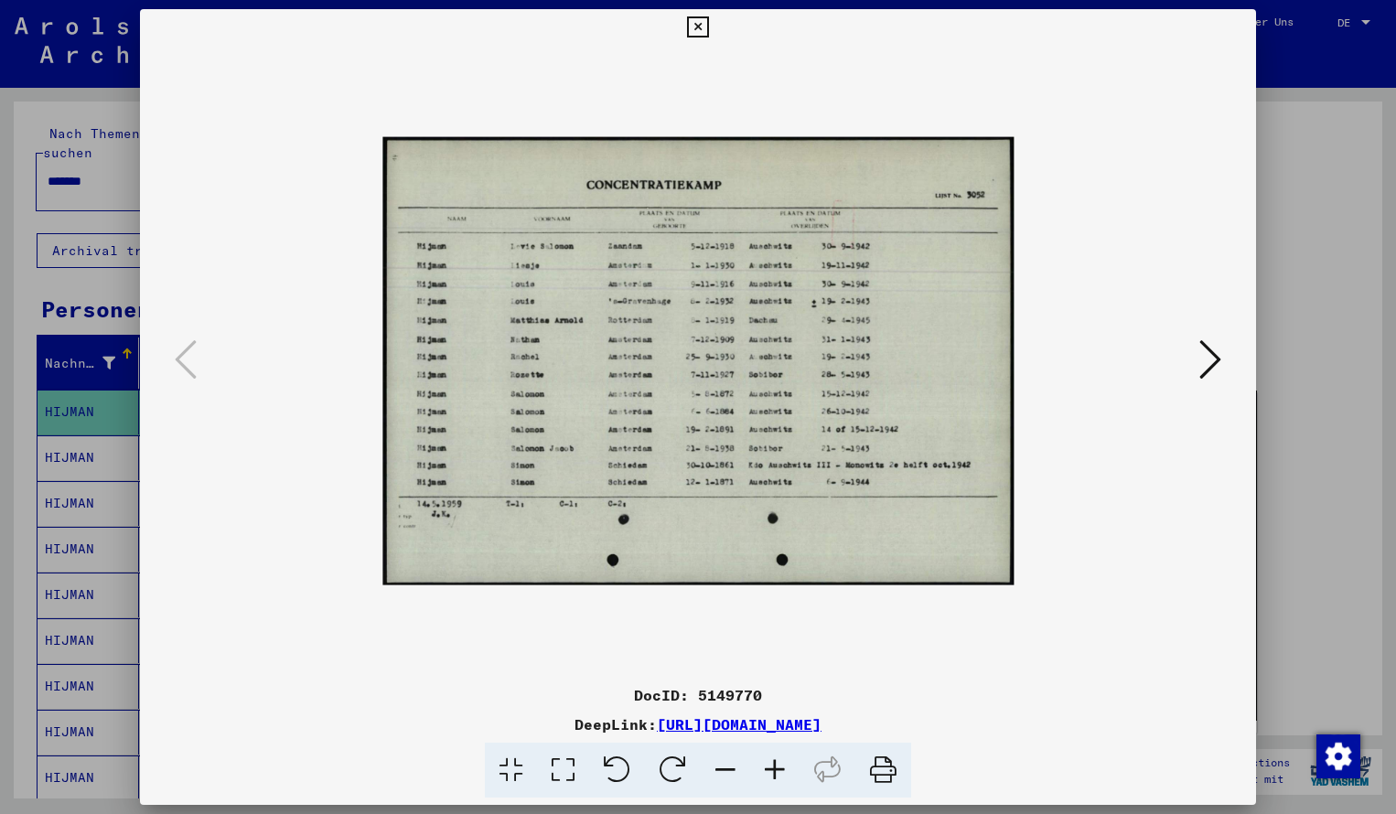
click at [780, 764] on icon at bounding box center [774, 771] width 49 height 56
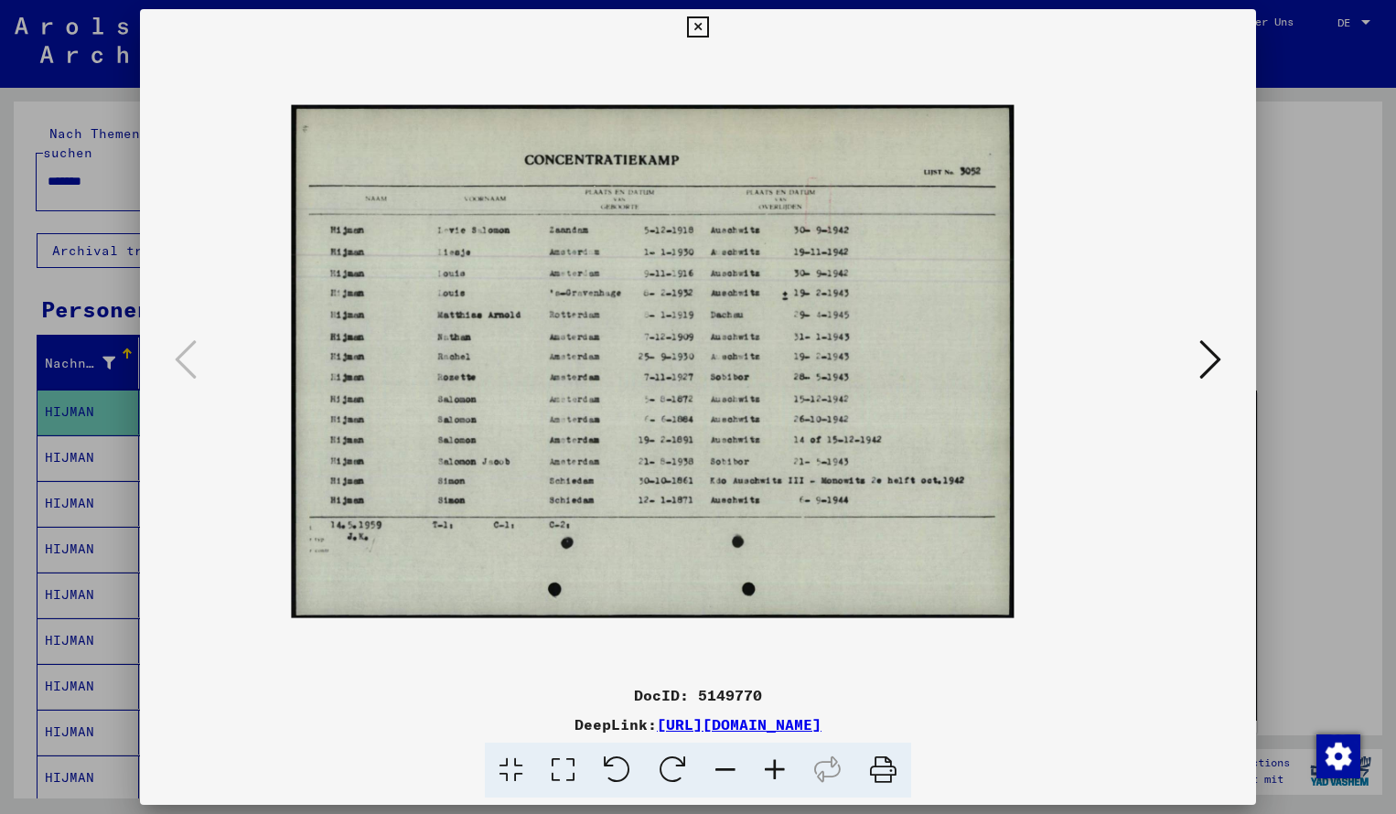
click at [780, 764] on icon at bounding box center [774, 771] width 49 height 56
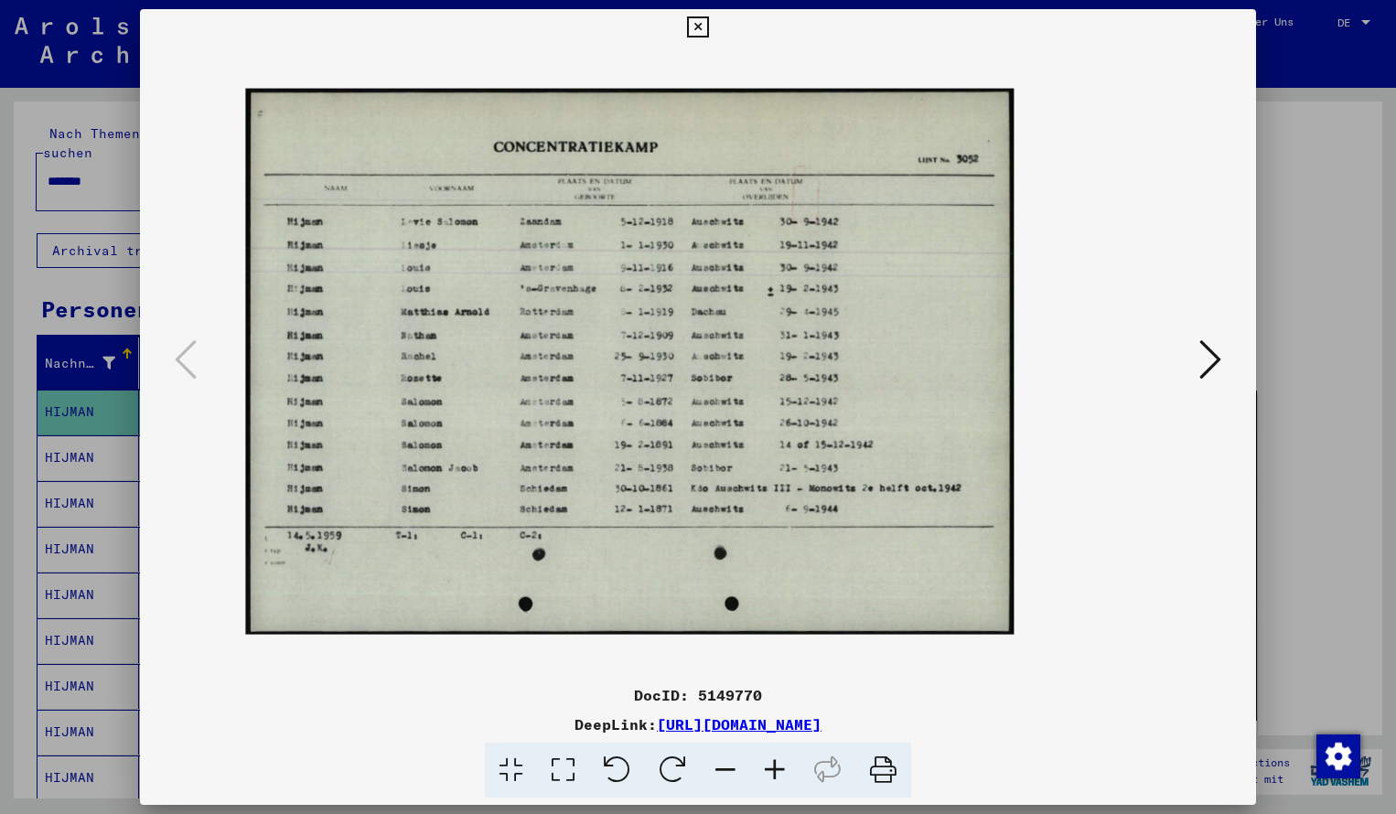
click at [780, 764] on icon at bounding box center [774, 771] width 49 height 56
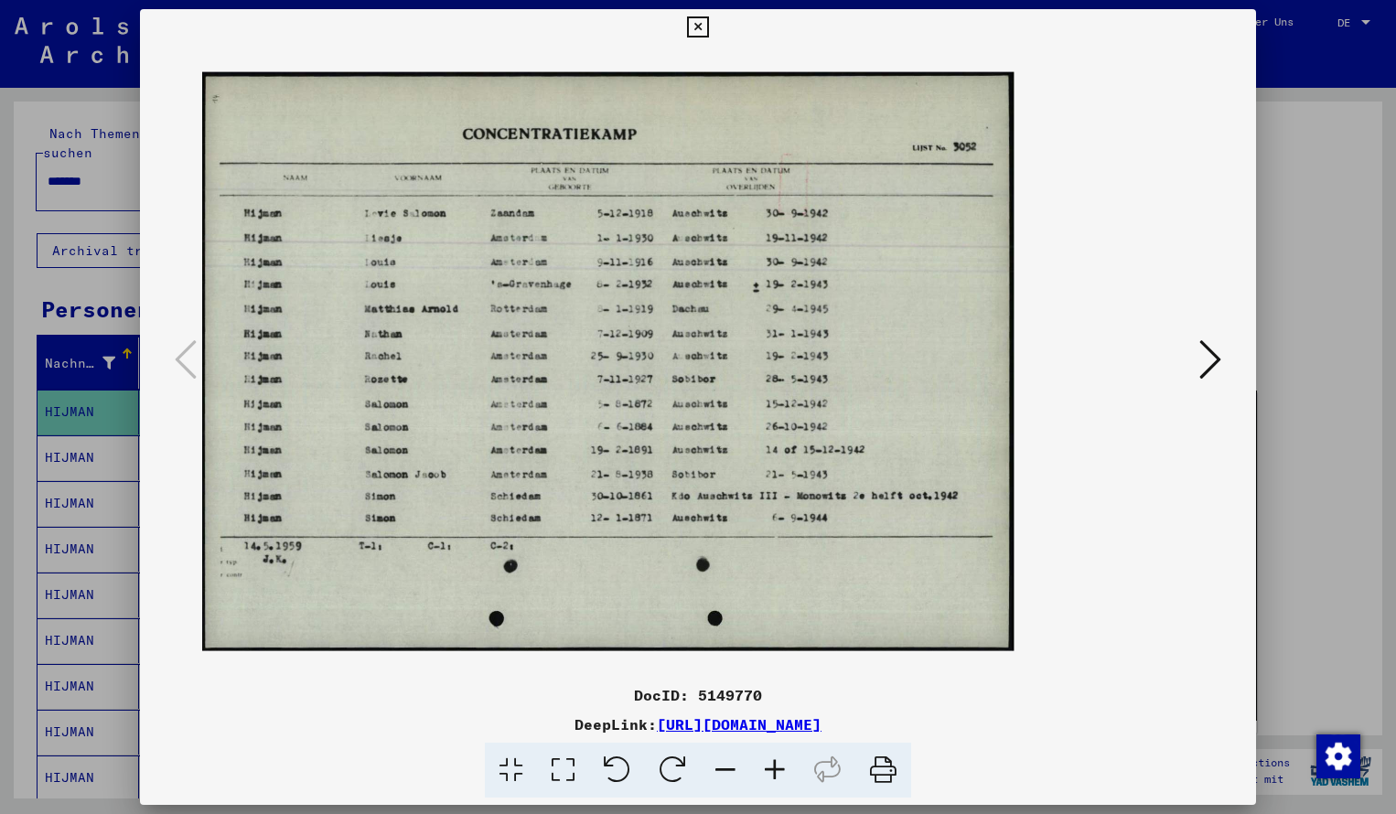
click at [780, 764] on icon at bounding box center [774, 771] width 49 height 56
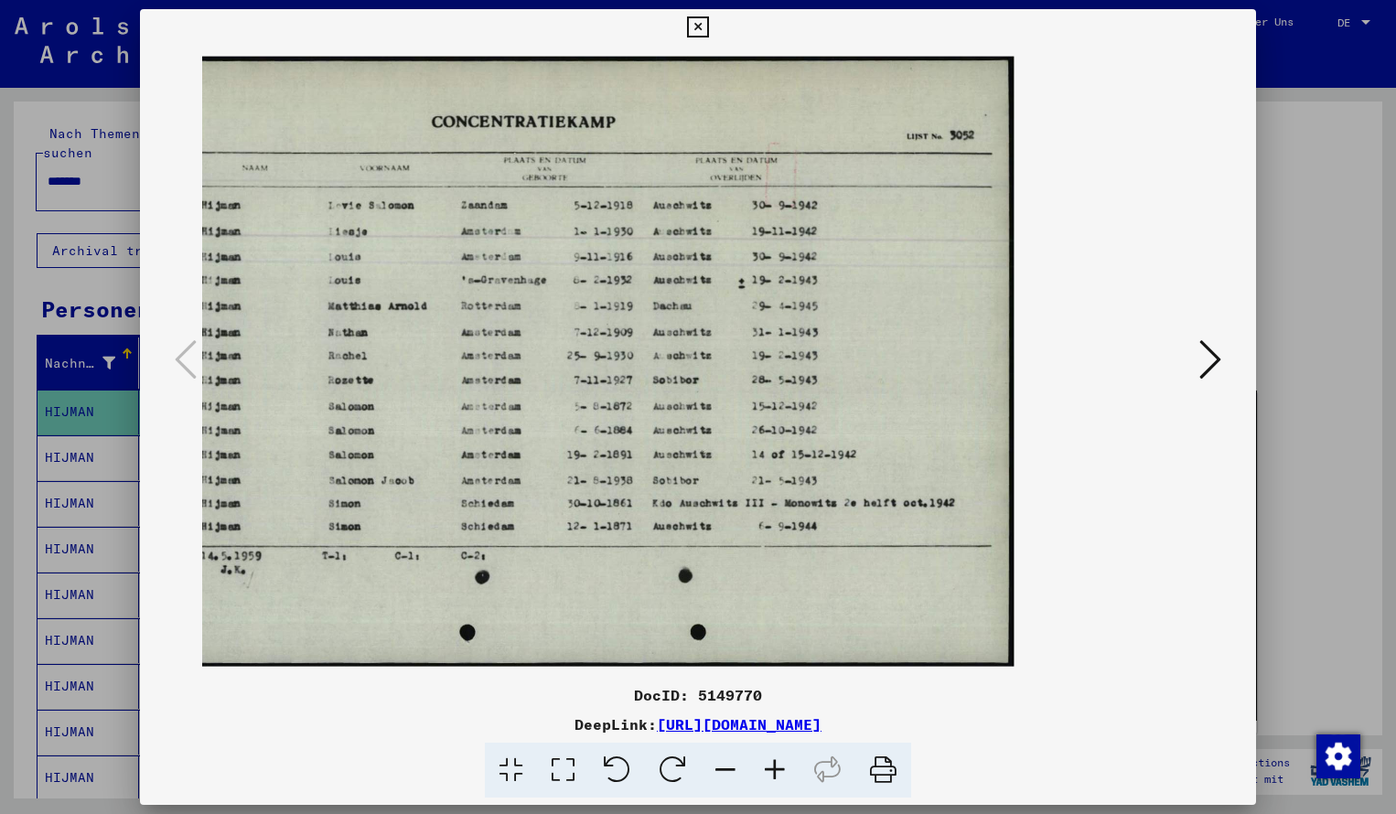
click at [708, 27] on icon at bounding box center [697, 27] width 21 height 22
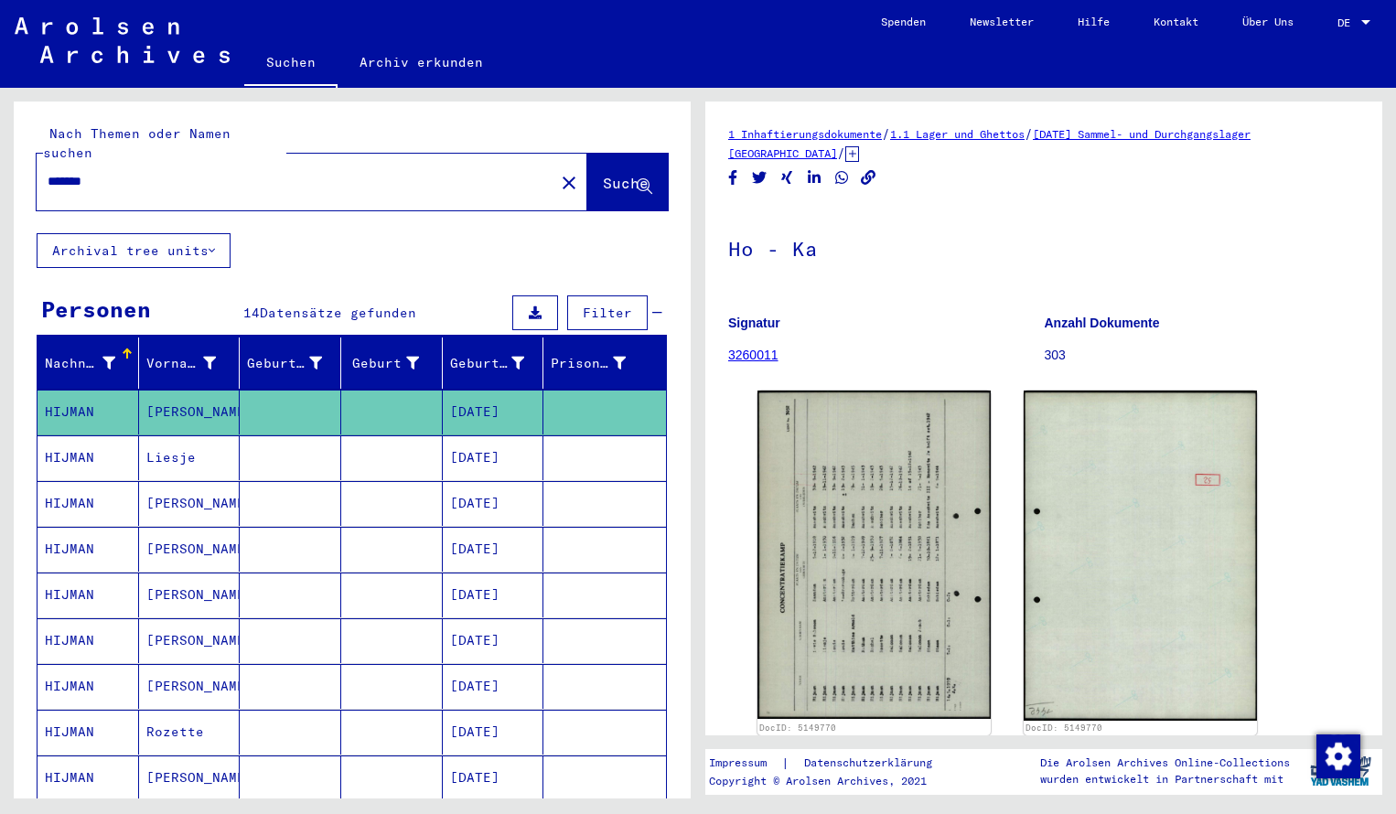
click at [123, 172] on input "*******" at bounding box center [296, 181] width 496 height 19
click at [603, 174] on span "Suche" at bounding box center [626, 183] width 46 height 18
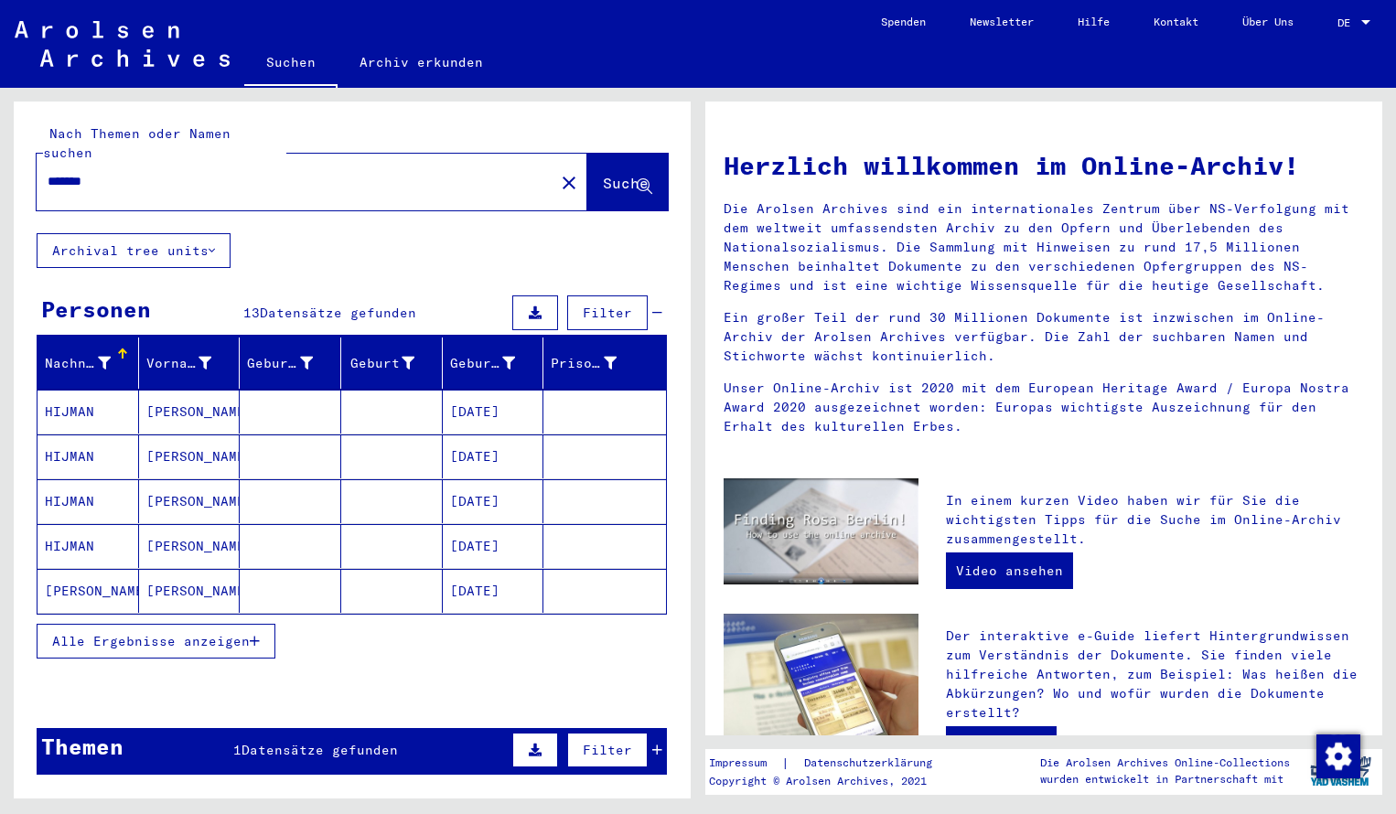
click at [88, 390] on mat-cell "HIJMAN" at bounding box center [89, 412] width 102 height 44
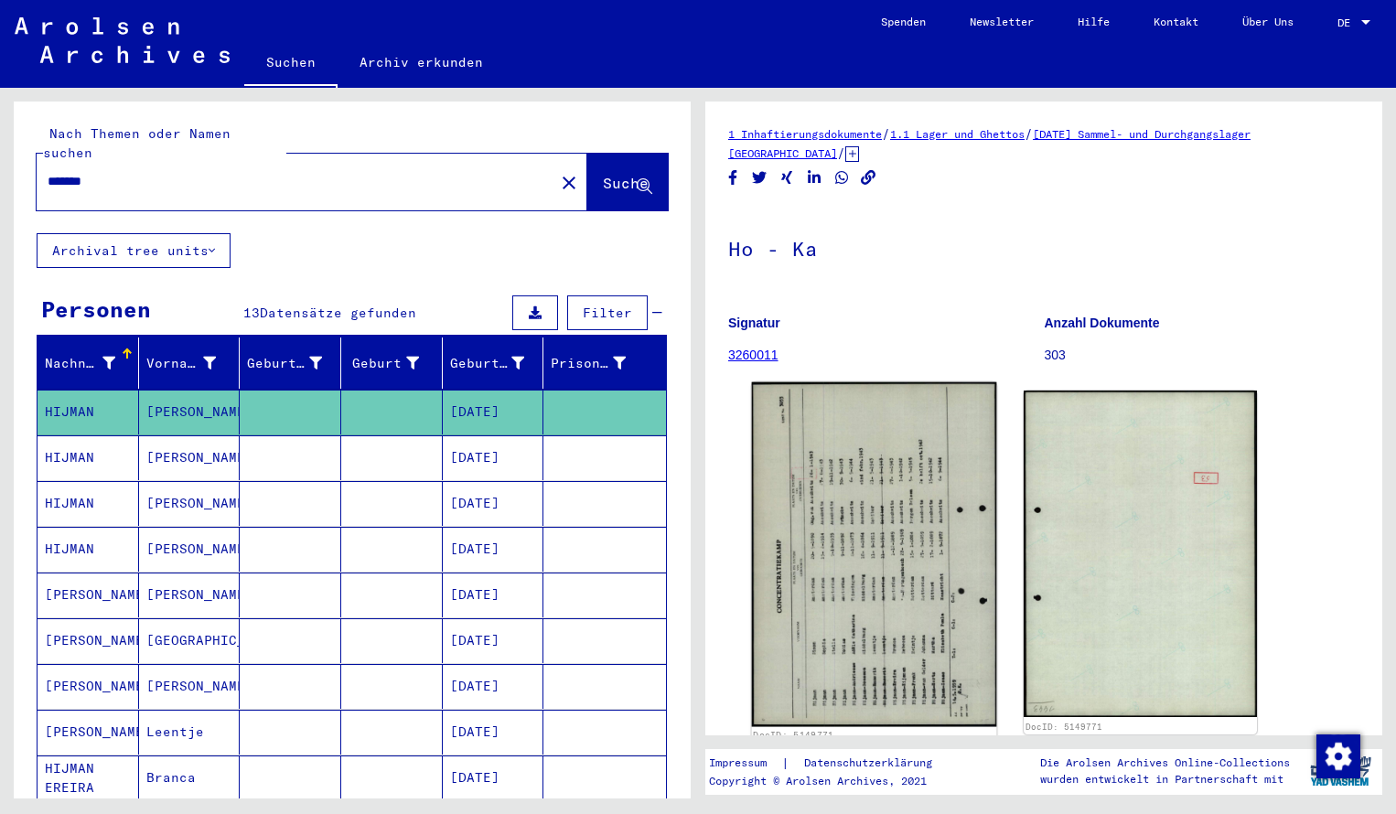
click at [812, 657] on img at bounding box center [874, 555] width 245 height 345
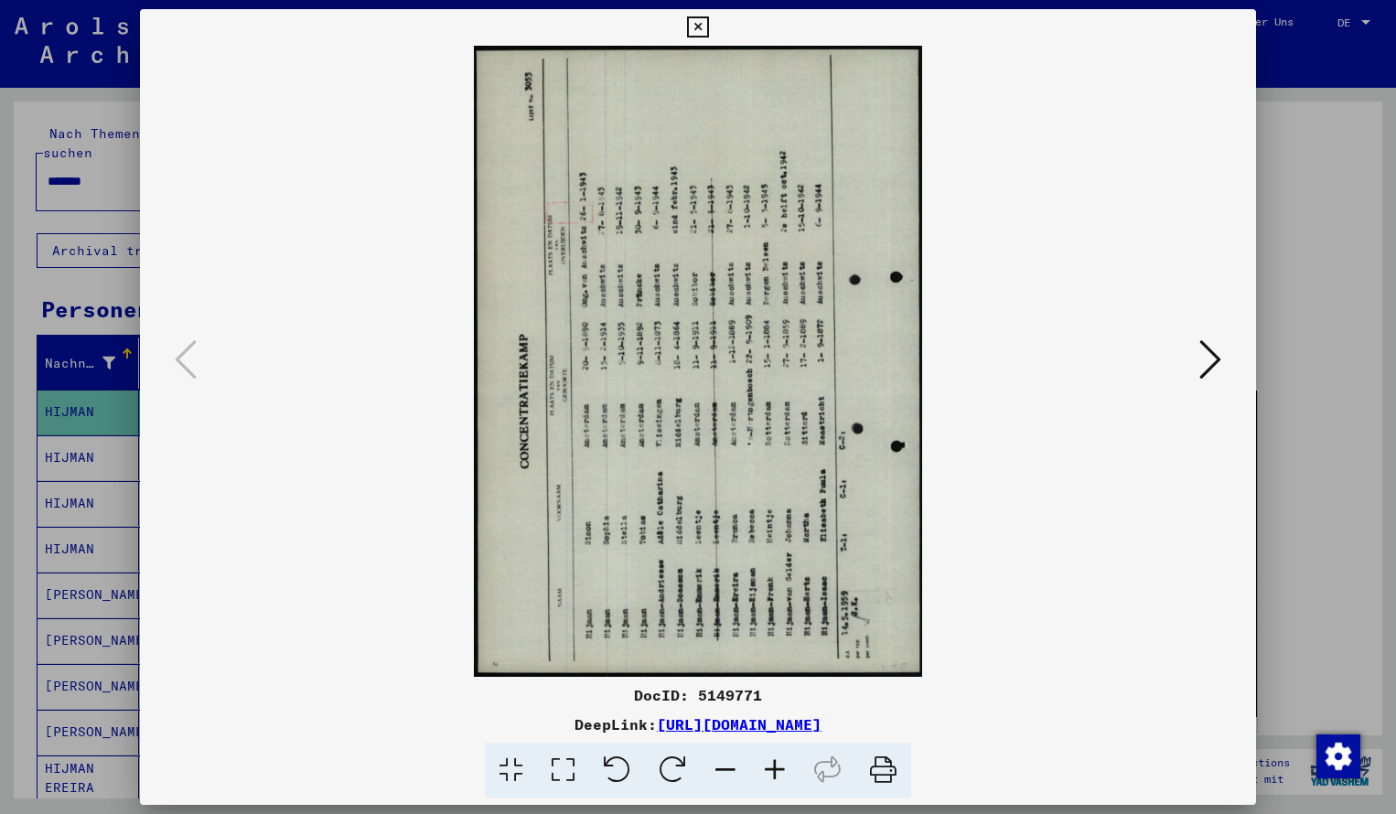
click at [676, 775] on icon at bounding box center [673, 771] width 56 height 56
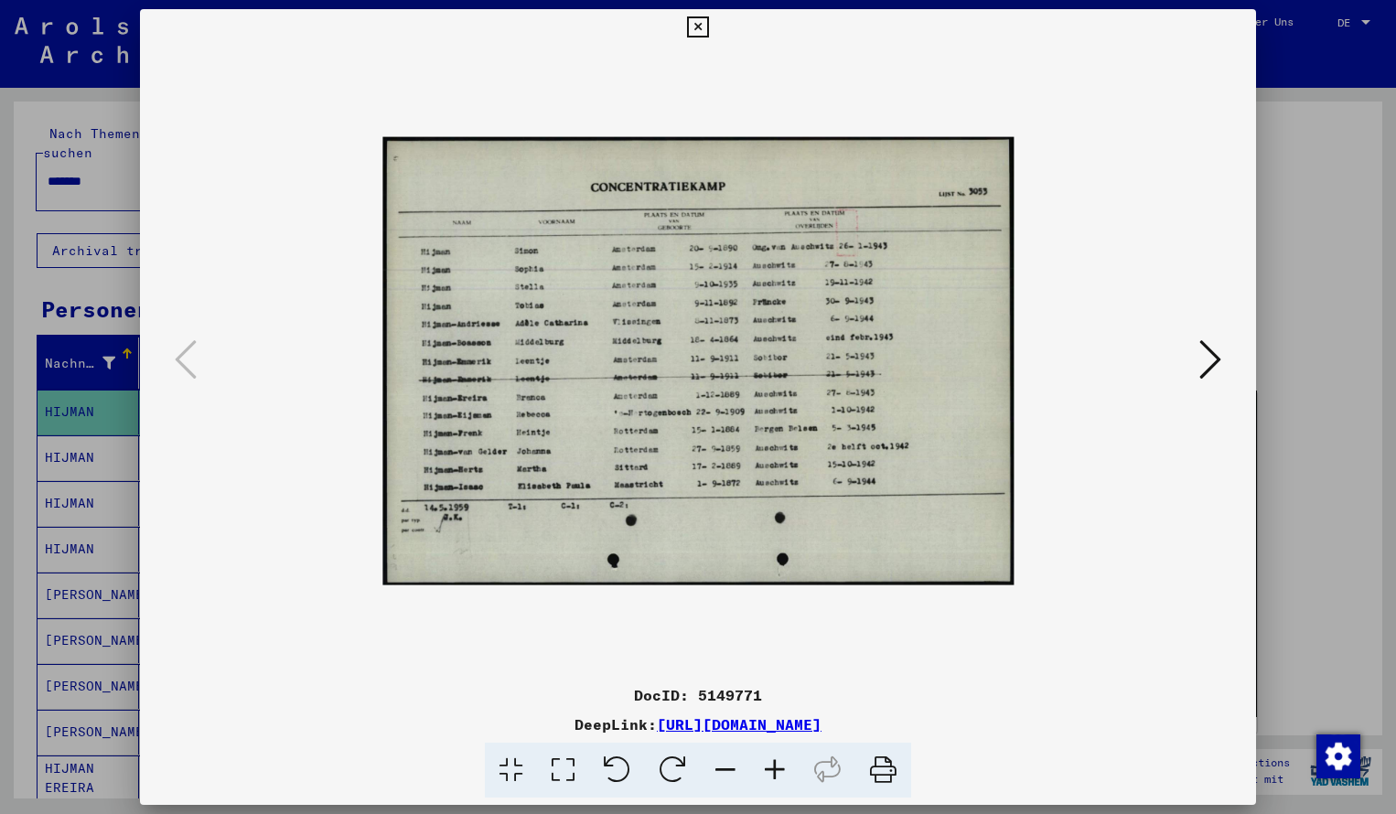
click at [770, 775] on icon at bounding box center [774, 771] width 49 height 56
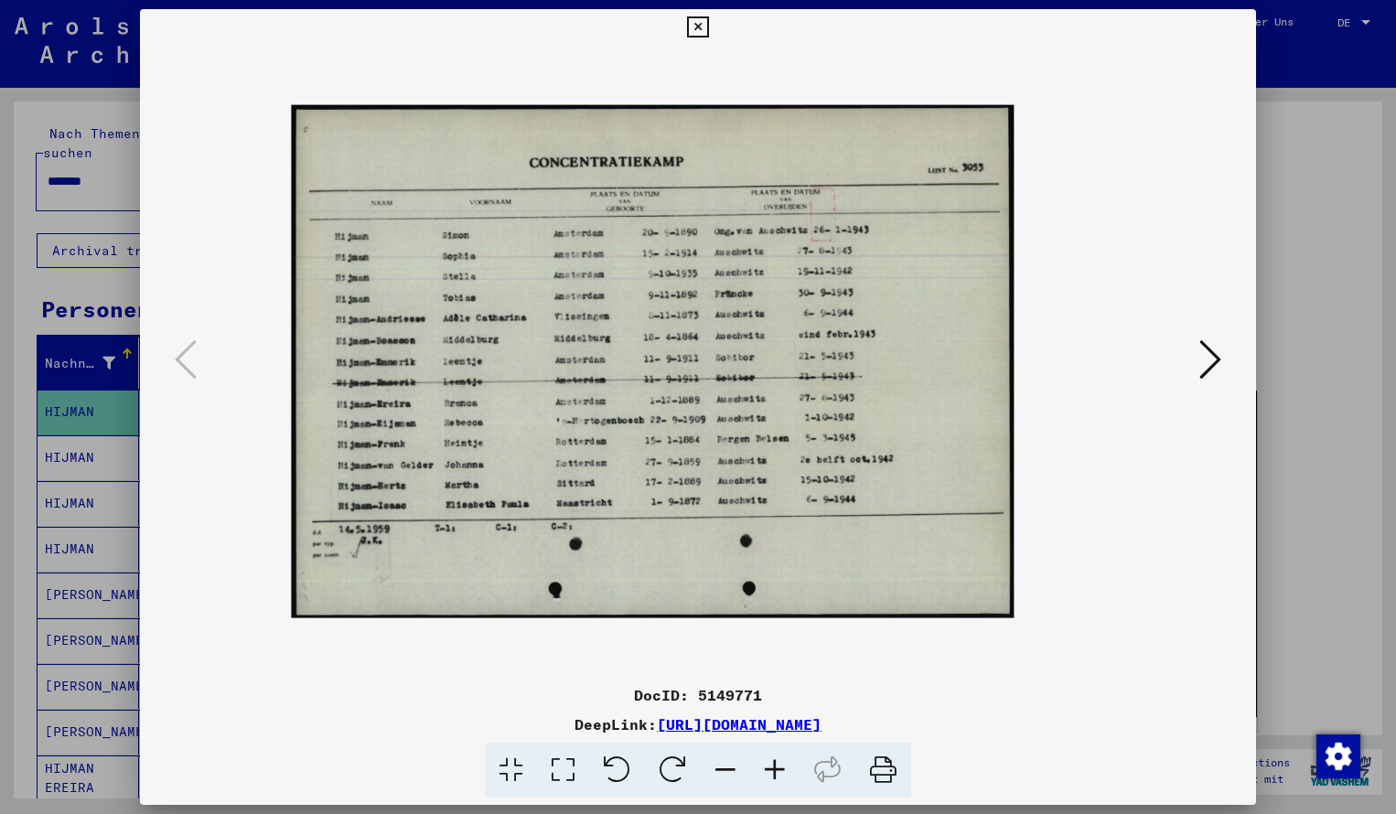
click at [770, 775] on icon at bounding box center [774, 771] width 49 height 56
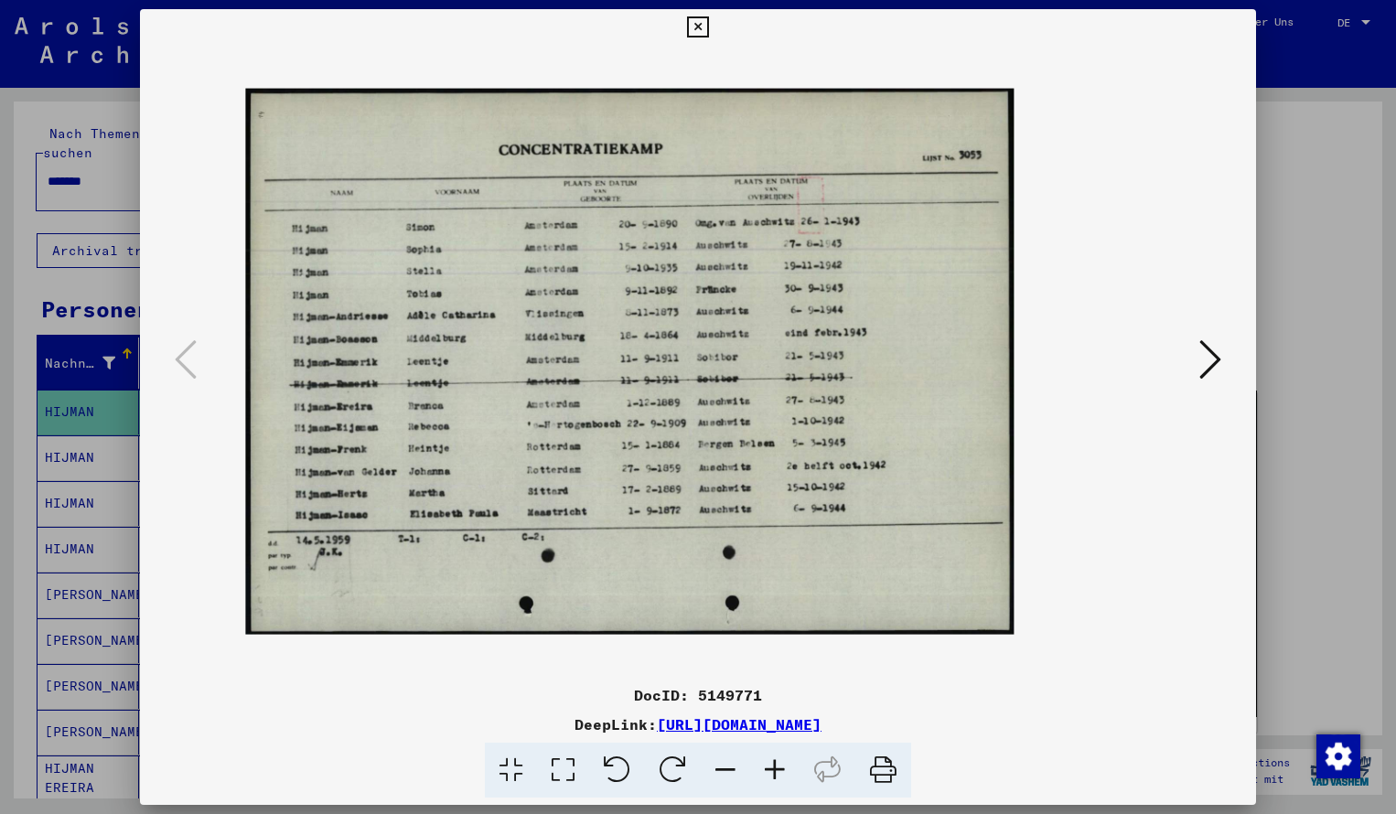
click at [770, 775] on icon at bounding box center [774, 771] width 49 height 56
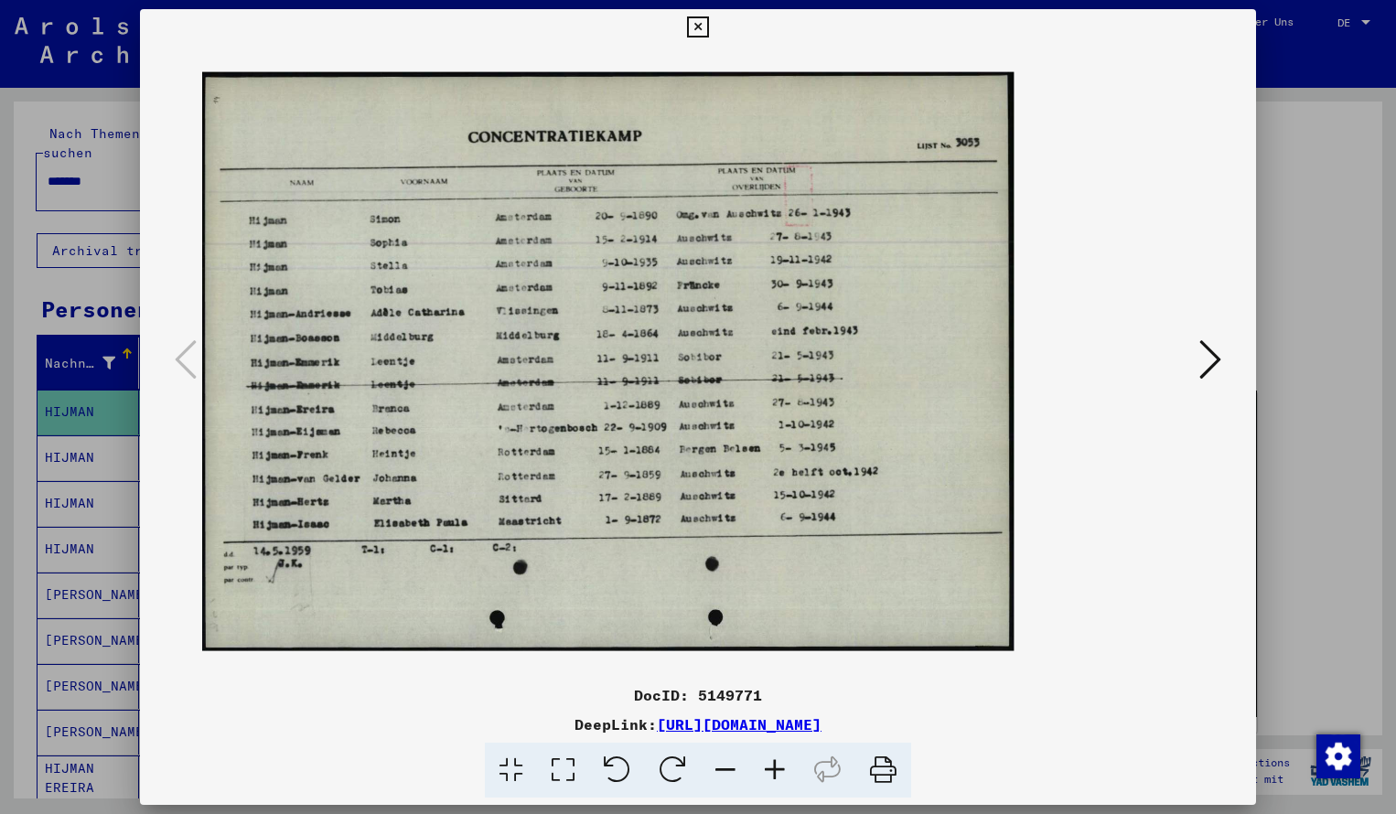
click at [770, 782] on icon at bounding box center [774, 771] width 49 height 56
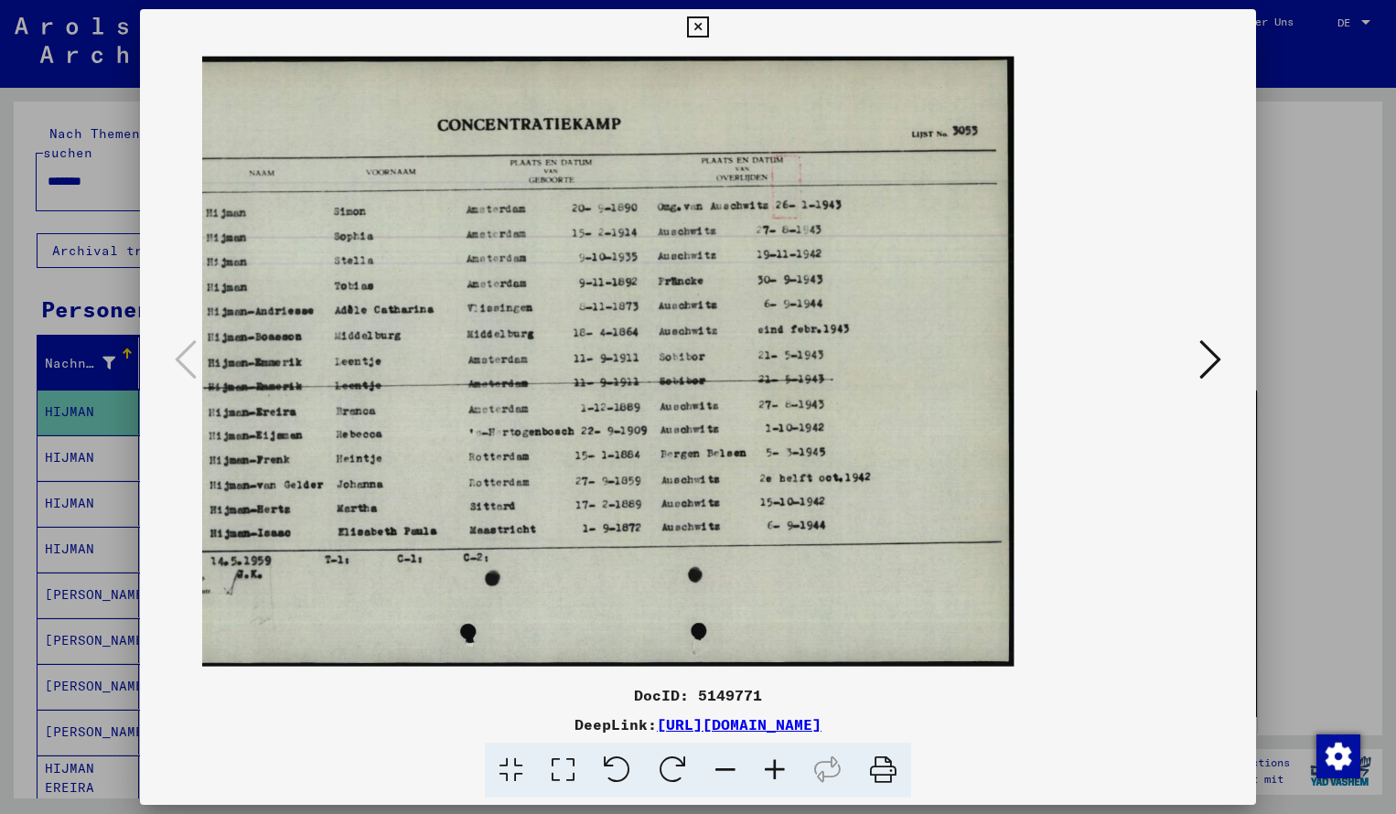
click at [708, 24] on icon at bounding box center [697, 27] width 21 height 22
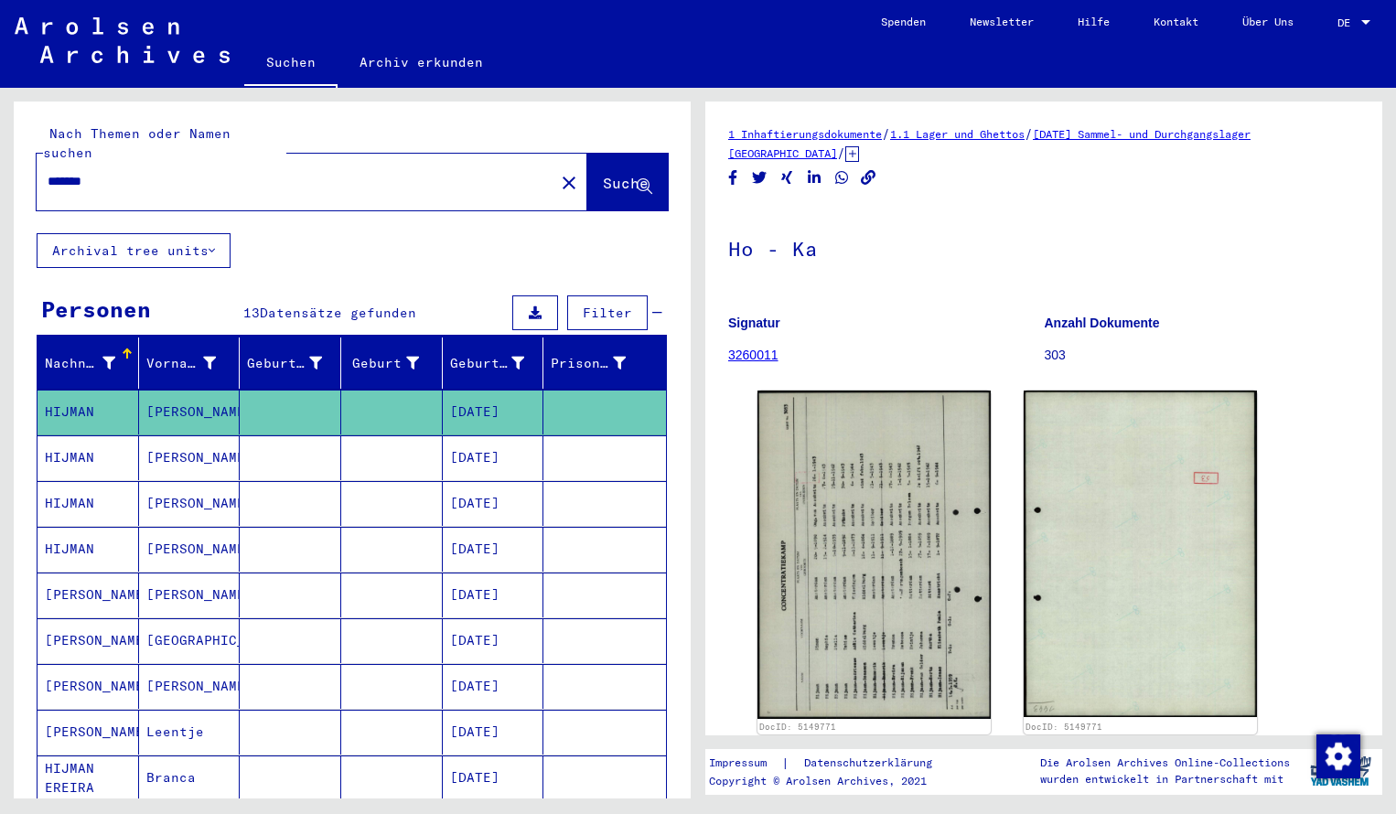
click at [120, 172] on input "*******" at bounding box center [296, 181] width 496 height 19
click at [565, 154] on div "******* close Suche" at bounding box center [352, 182] width 631 height 57
click at [587, 154] on button "Suche" at bounding box center [627, 182] width 81 height 57
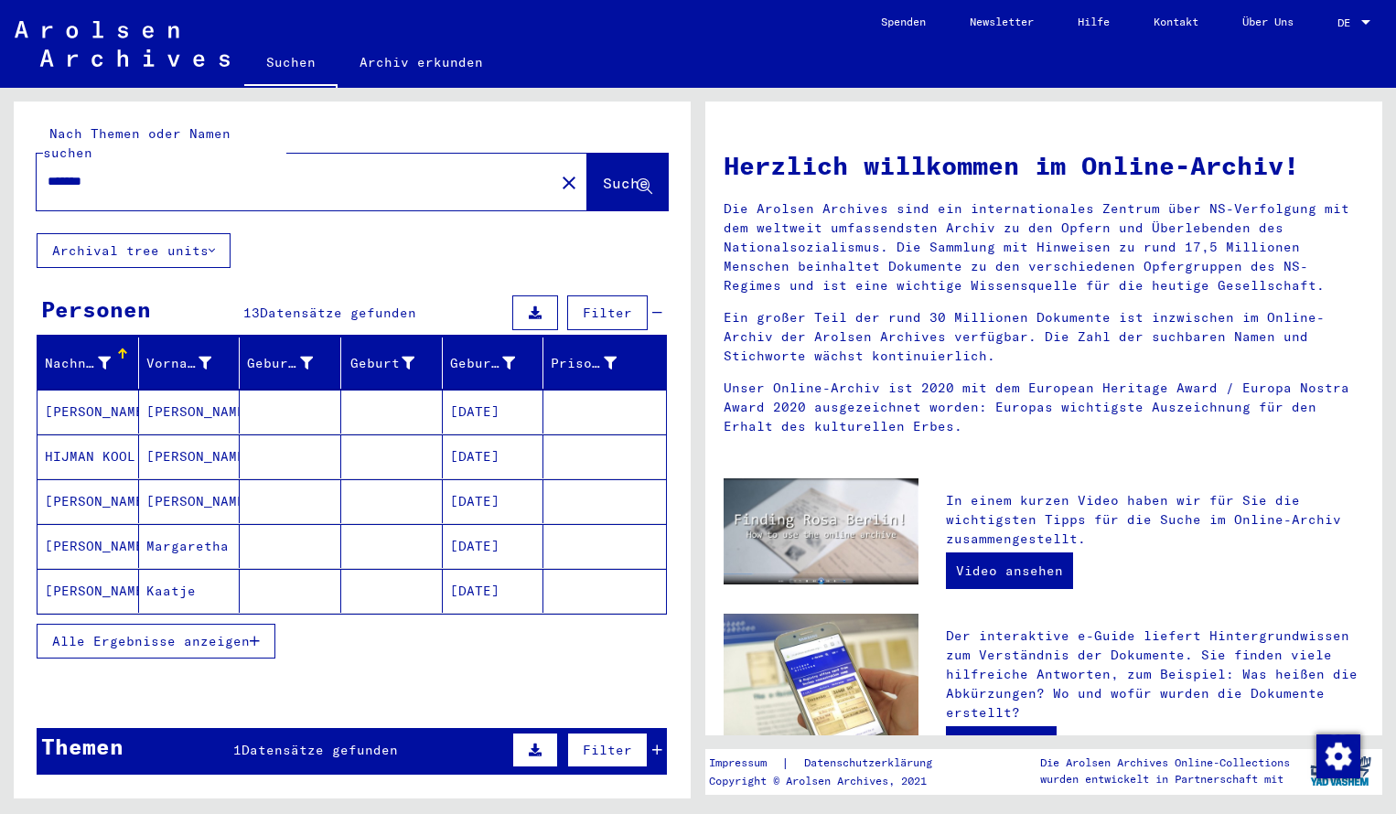
click at [253, 630] on button "Alle Ergebnisse anzeigen" at bounding box center [156, 641] width 239 height 35
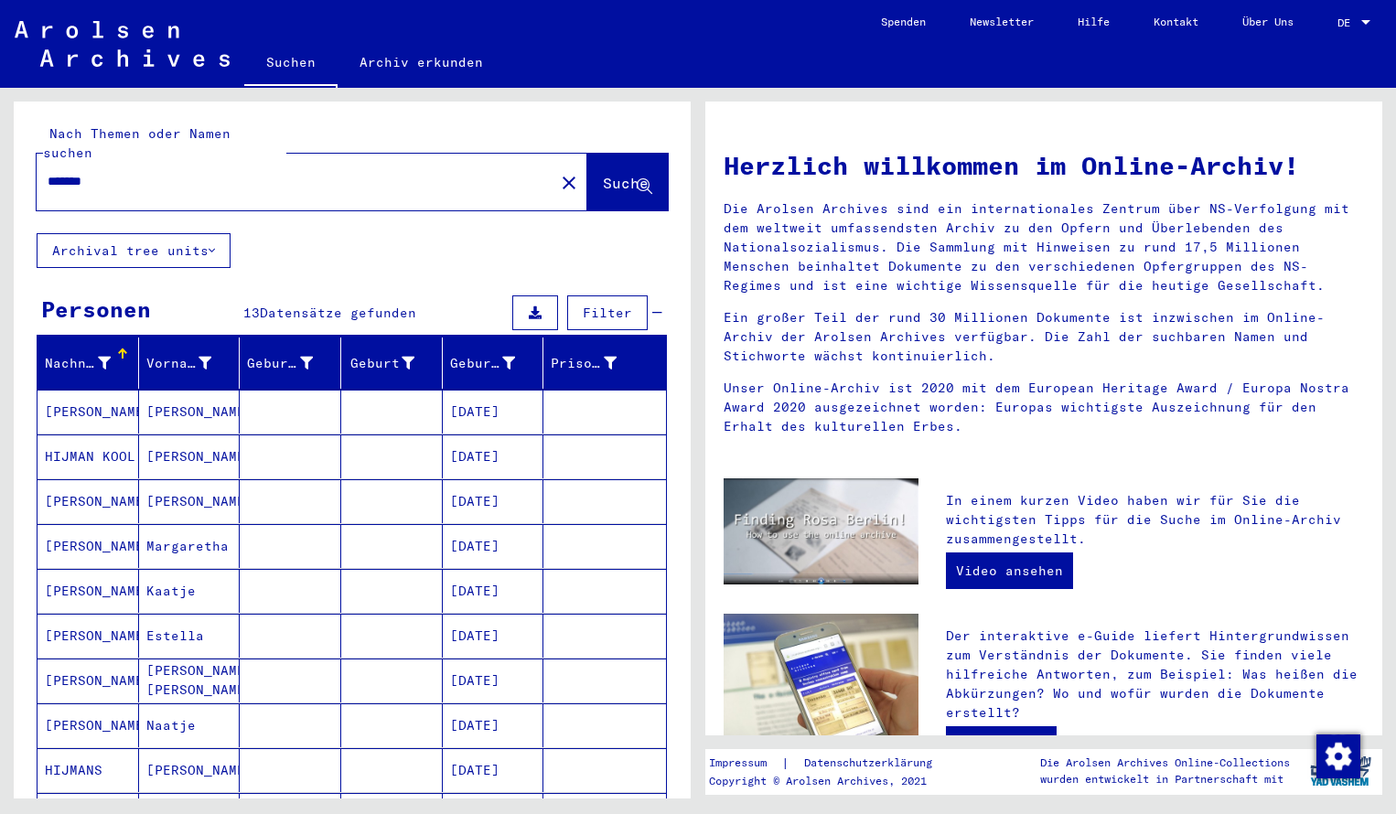
click at [603, 174] on span "Suche" at bounding box center [626, 183] width 46 height 18
click at [73, 398] on mat-cell "[PERSON_NAME]" at bounding box center [89, 412] width 102 height 44
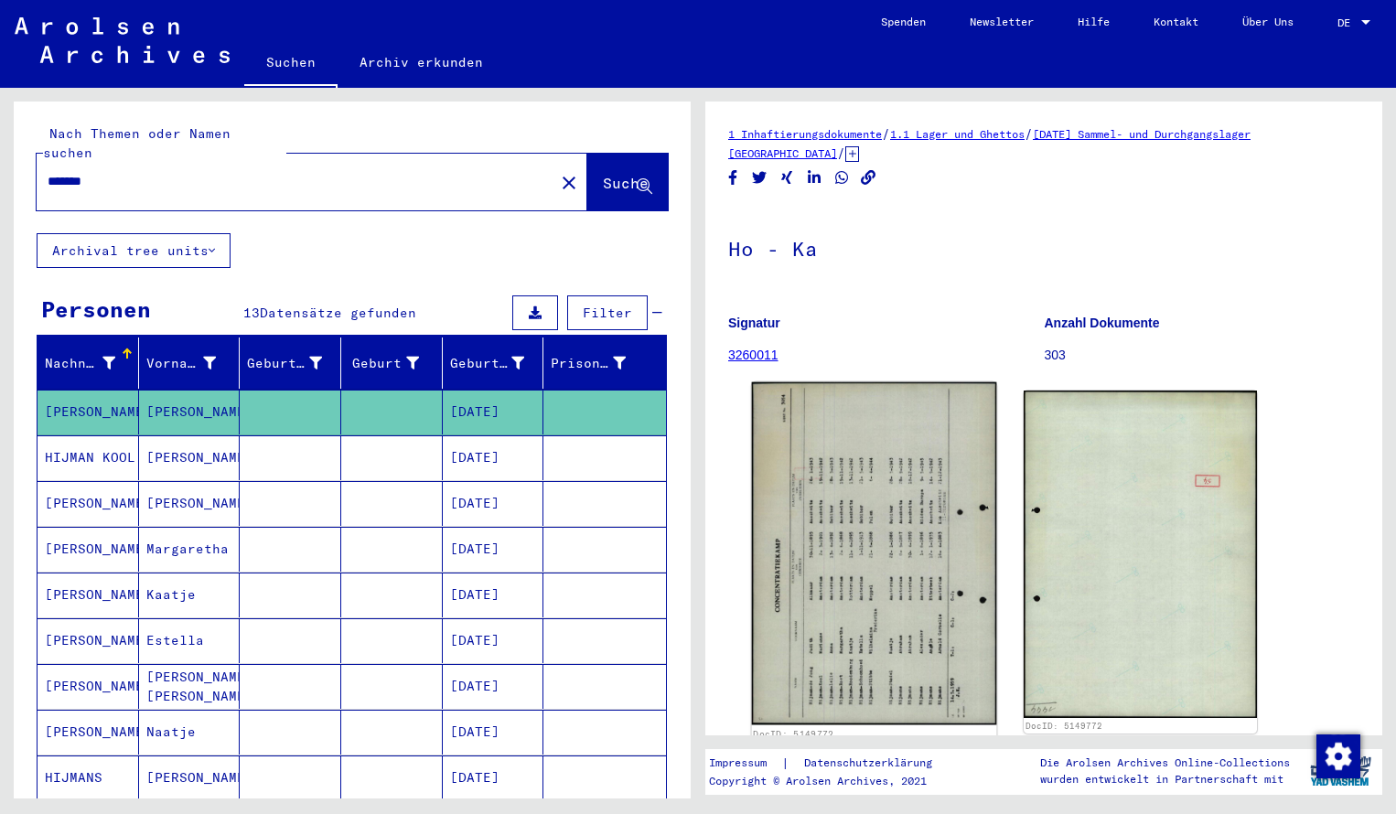
click at [825, 510] on img at bounding box center [874, 554] width 245 height 343
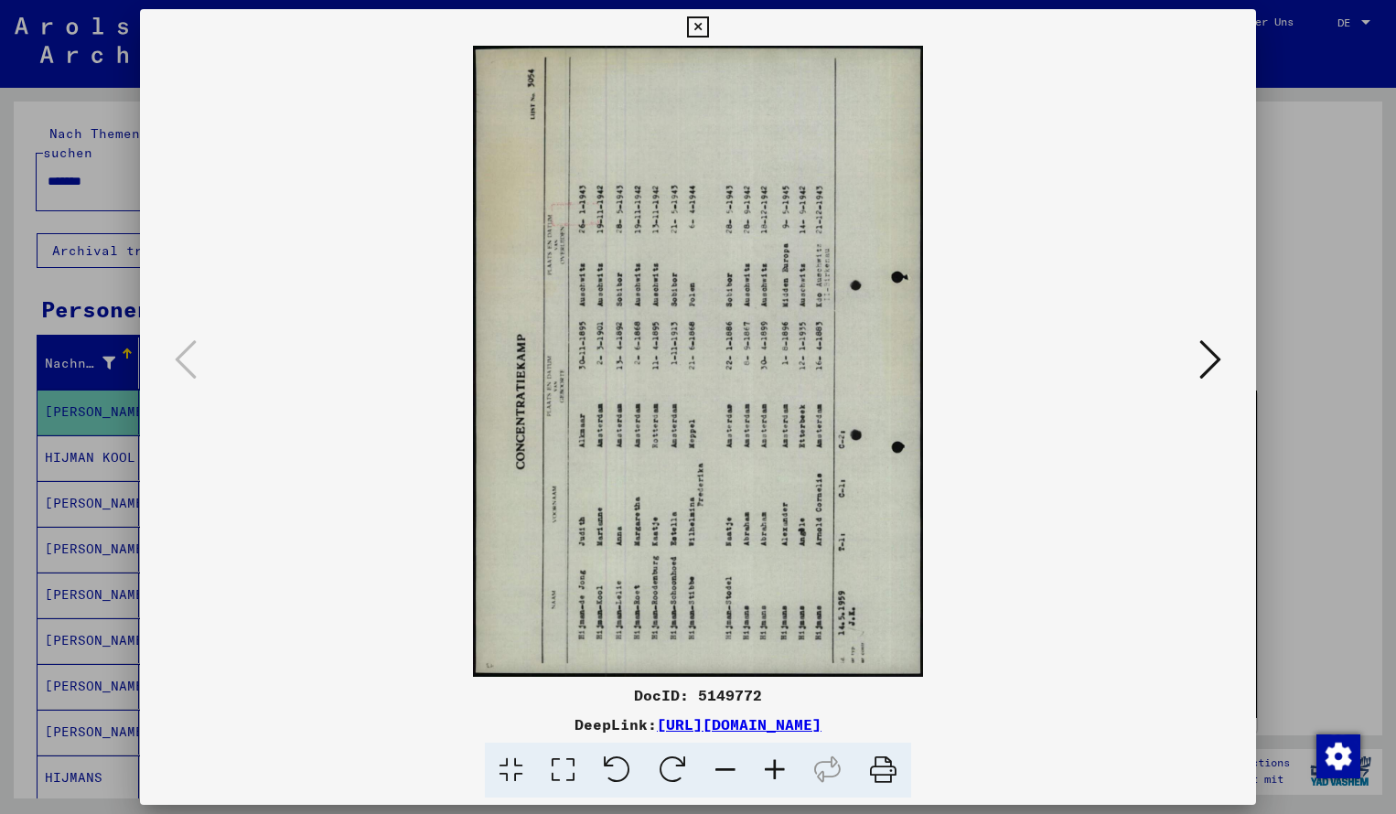
click at [665, 764] on icon at bounding box center [673, 771] width 56 height 56
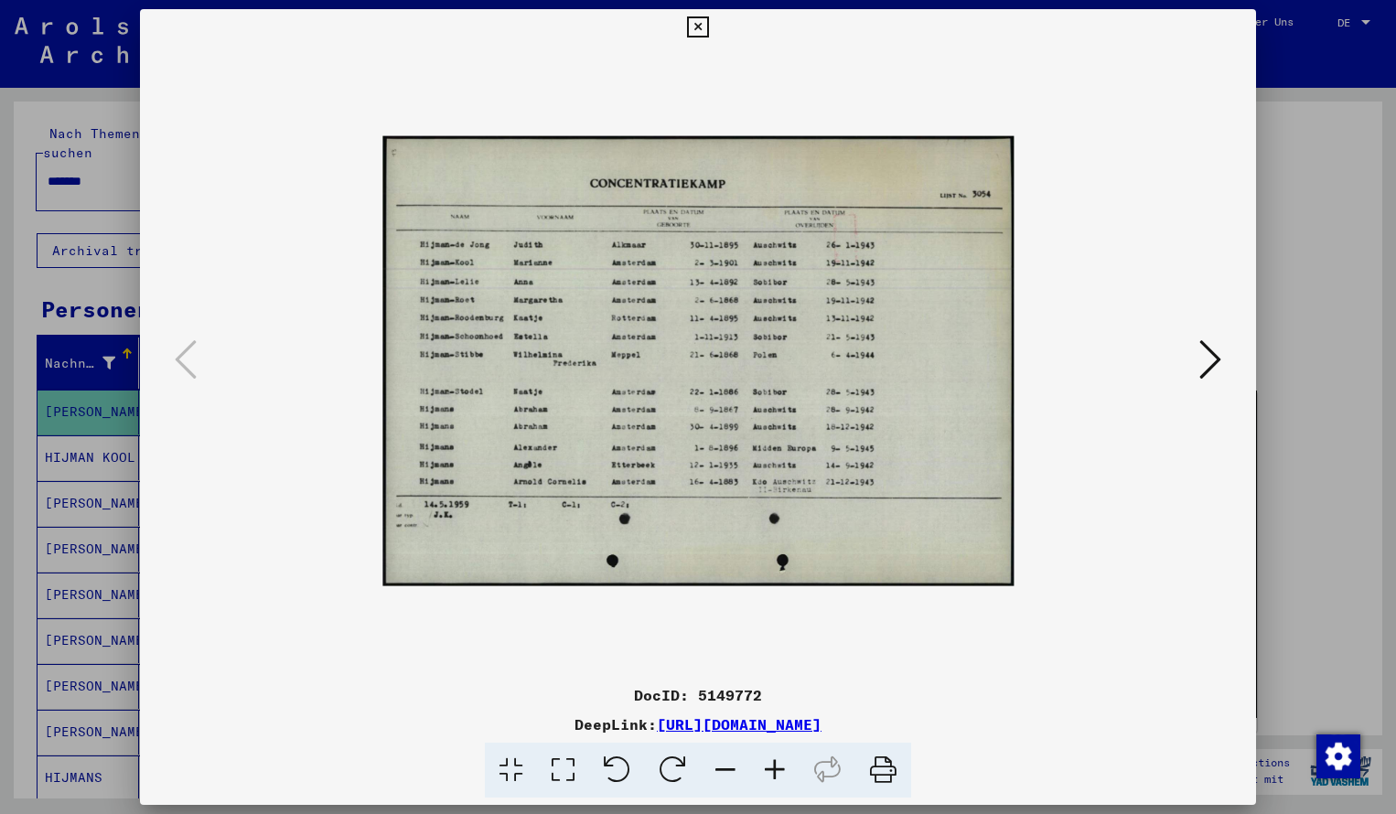
click at [781, 770] on icon at bounding box center [774, 771] width 49 height 56
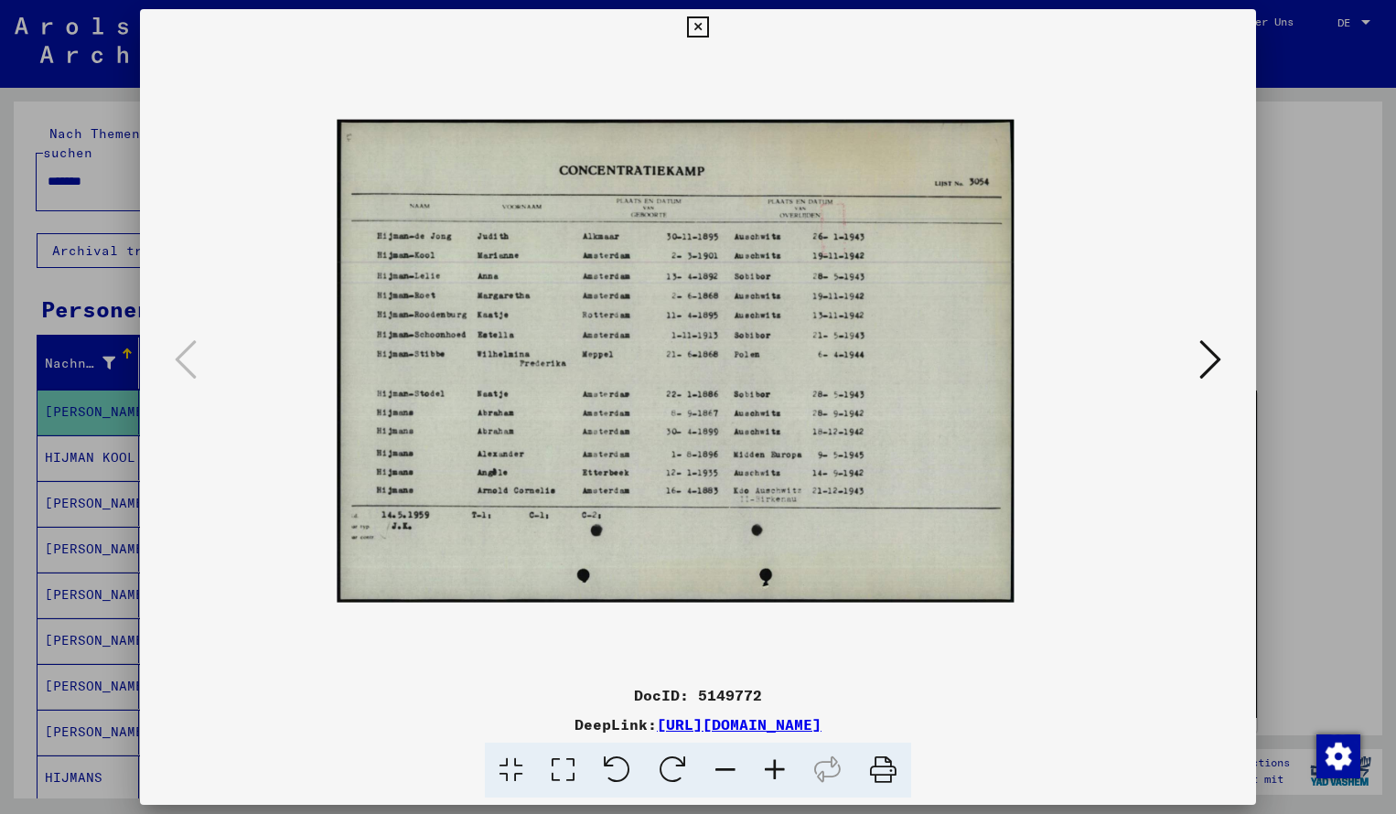
click at [781, 770] on icon at bounding box center [774, 771] width 49 height 56
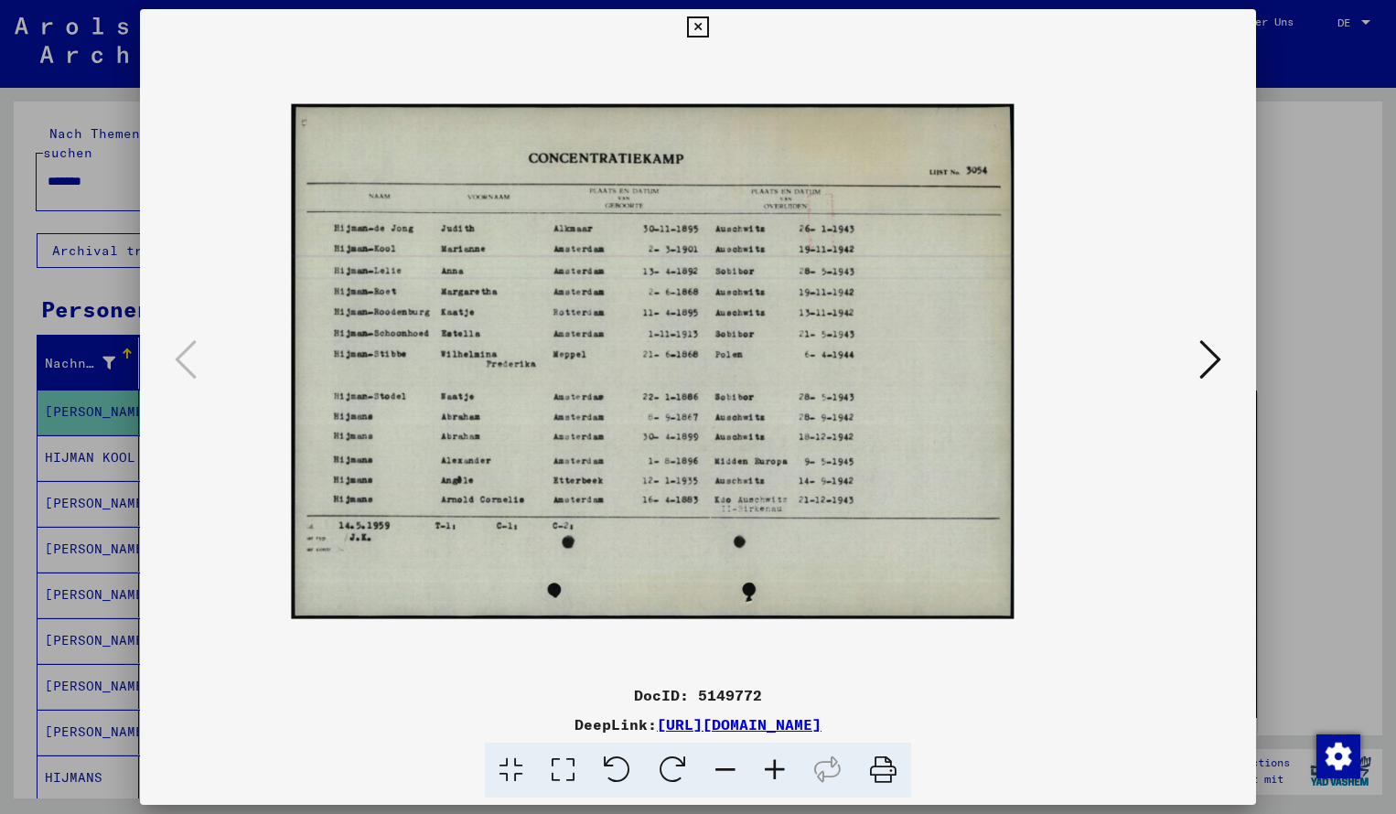
click at [781, 770] on icon at bounding box center [774, 771] width 49 height 56
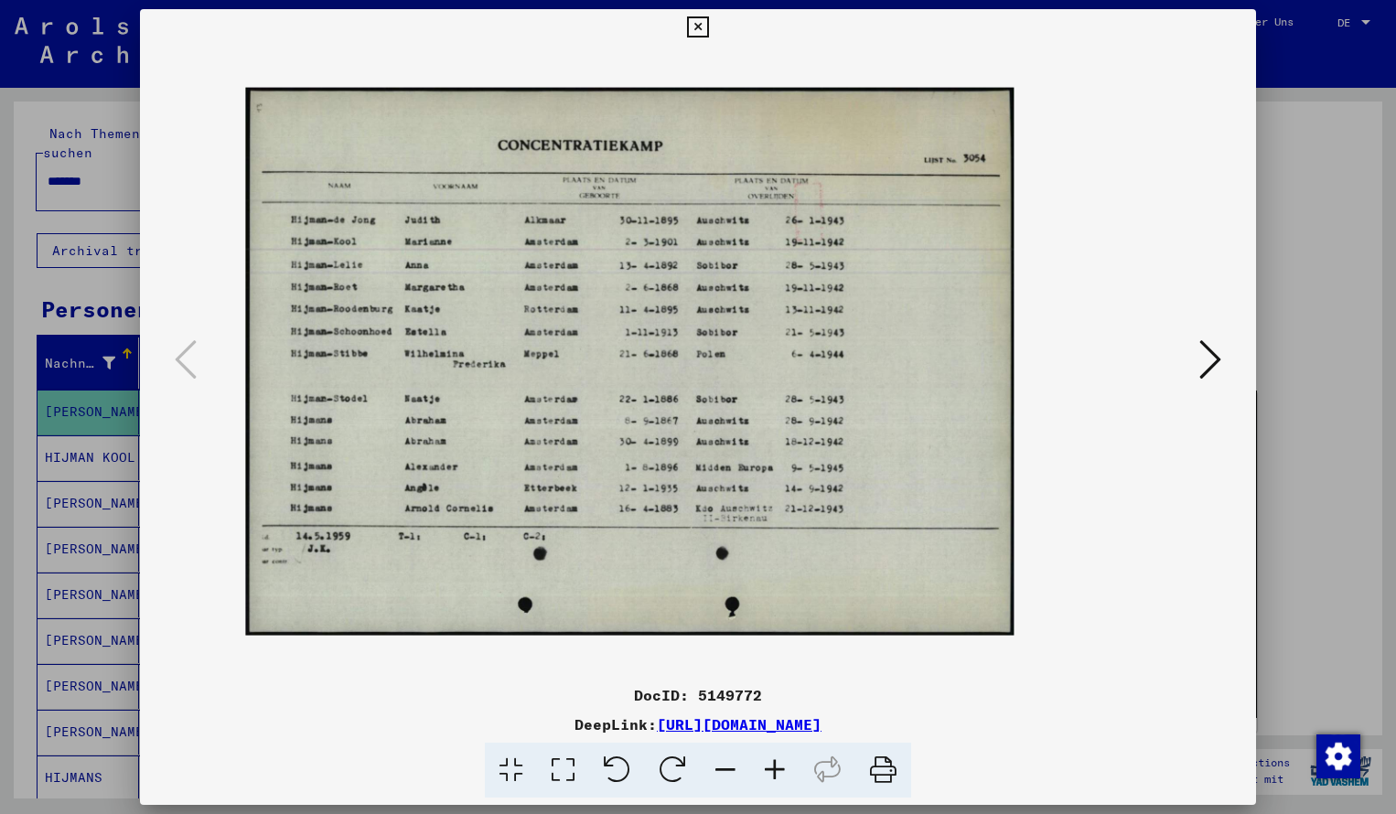
click at [781, 770] on icon at bounding box center [774, 771] width 49 height 56
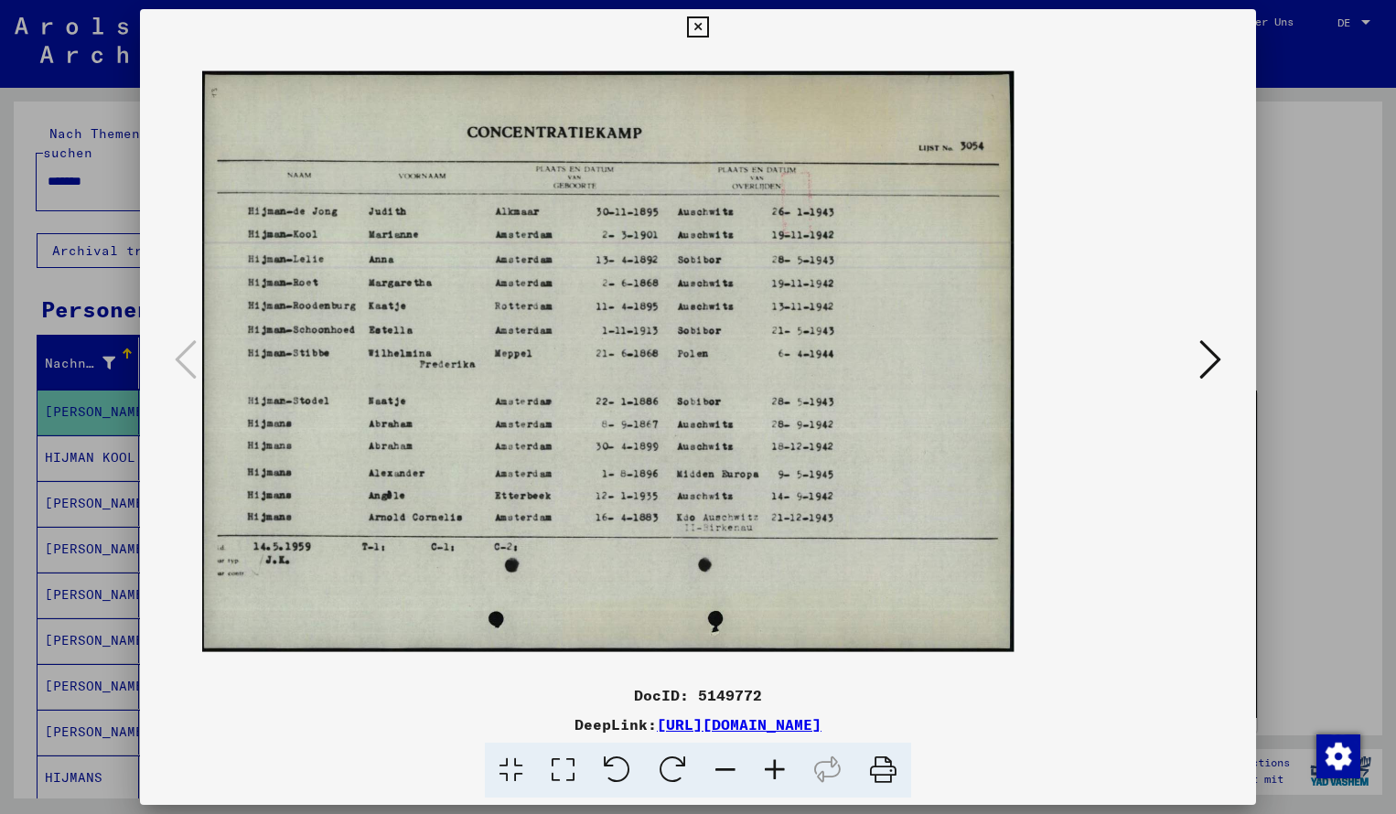
click at [781, 770] on icon at bounding box center [774, 771] width 49 height 56
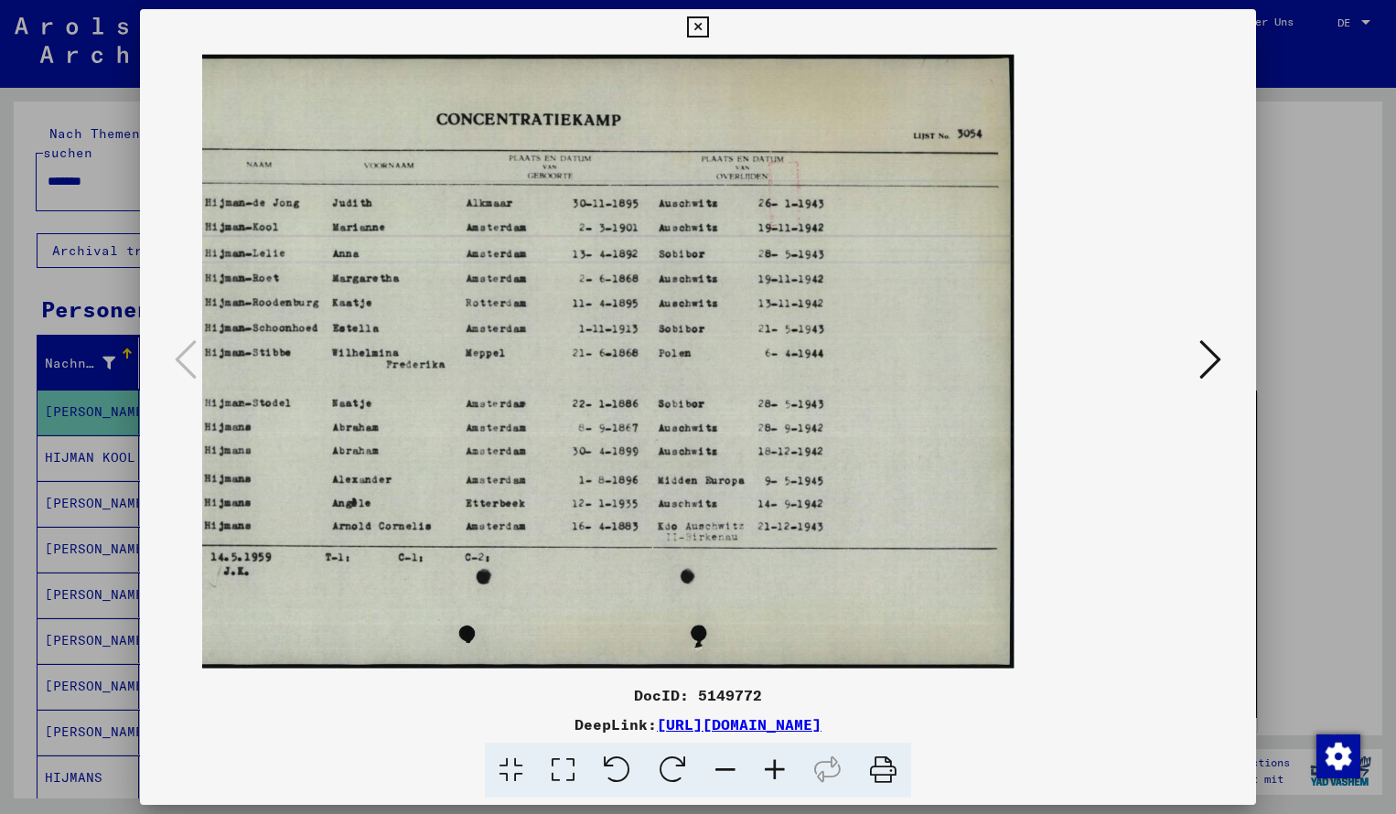
click at [708, 27] on icon at bounding box center [697, 27] width 21 height 22
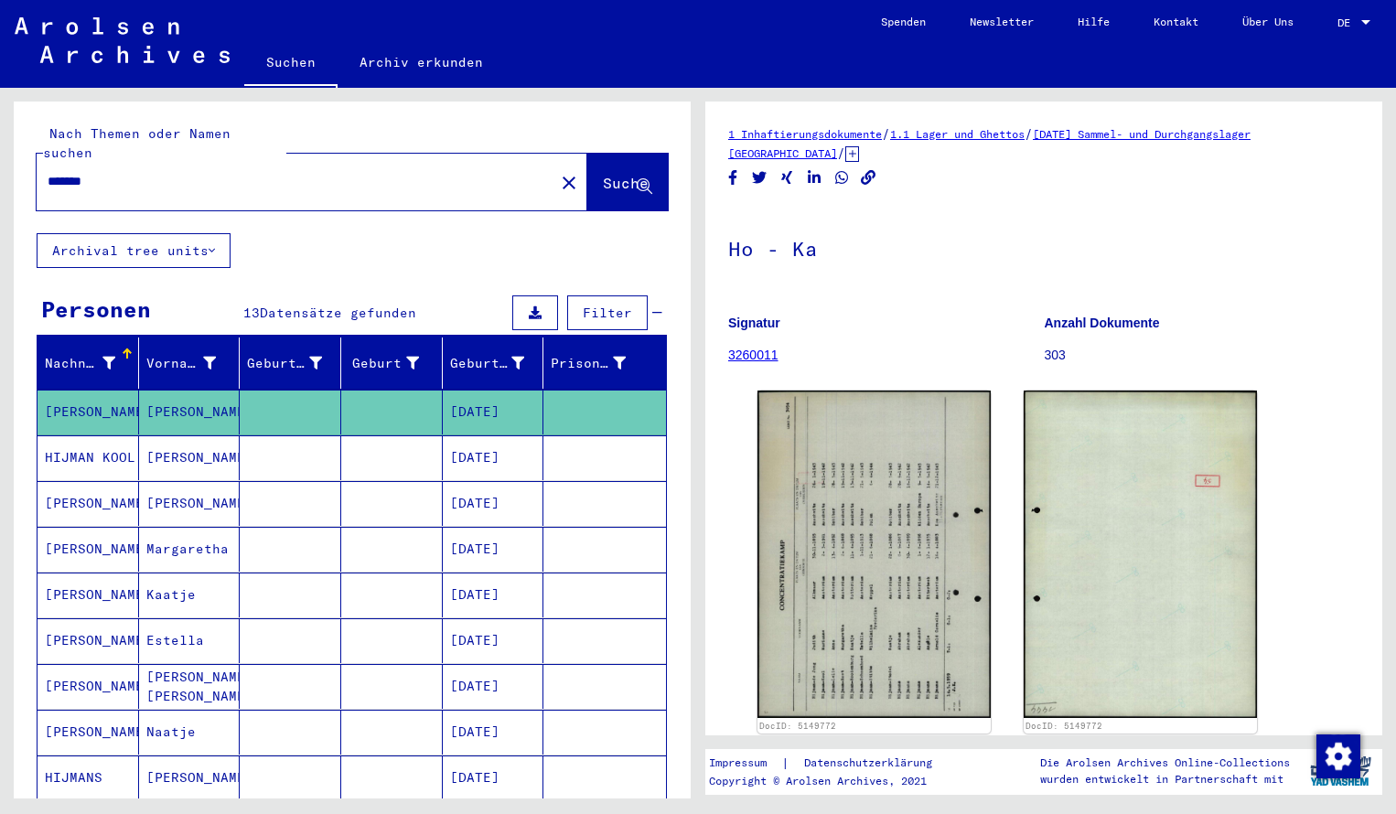
click at [133, 172] on input "*******" at bounding box center [296, 181] width 496 height 19
click at [632, 174] on span "Suche" at bounding box center [626, 183] width 46 height 18
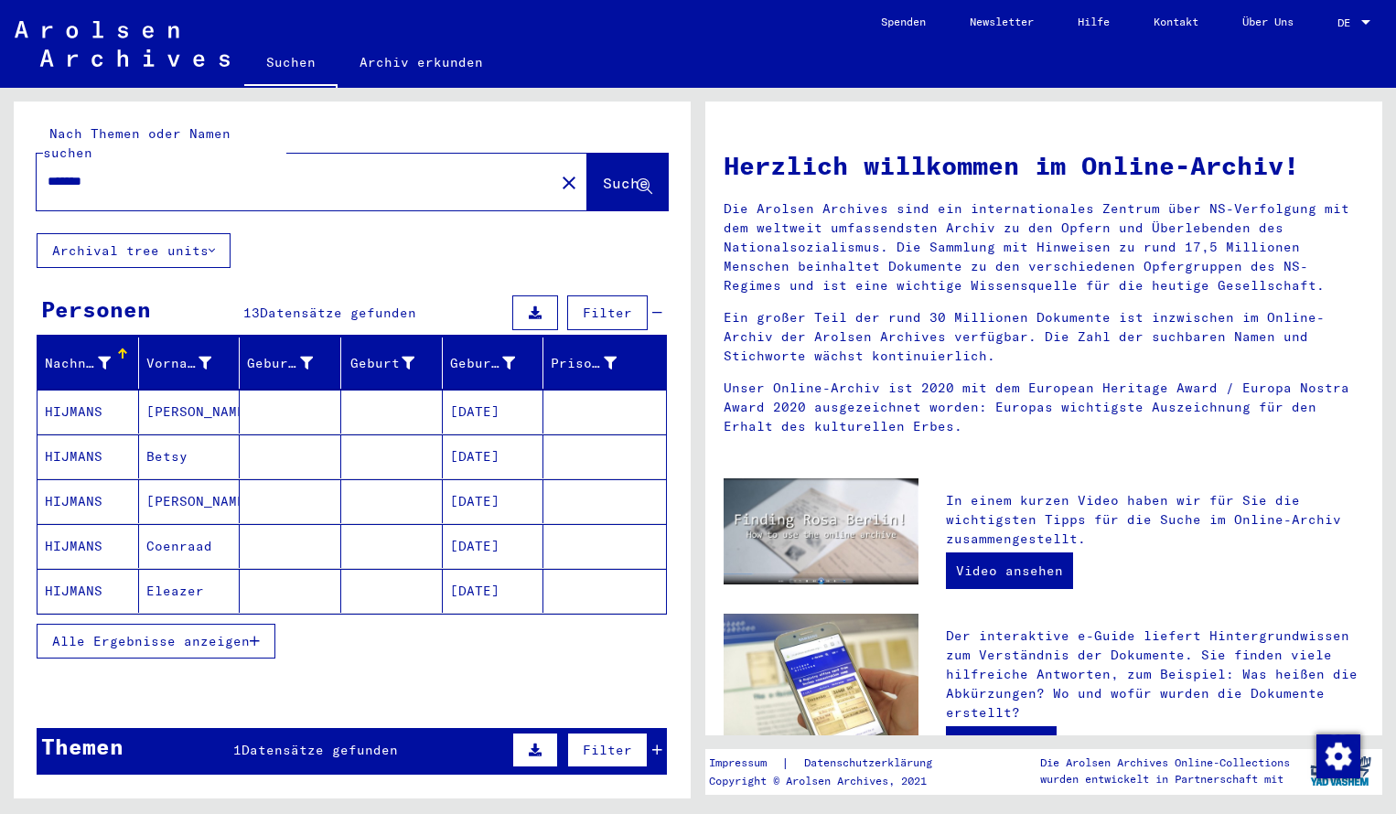
click at [75, 390] on mat-cell "HIJMANS" at bounding box center [89, 412] width 102 height 44
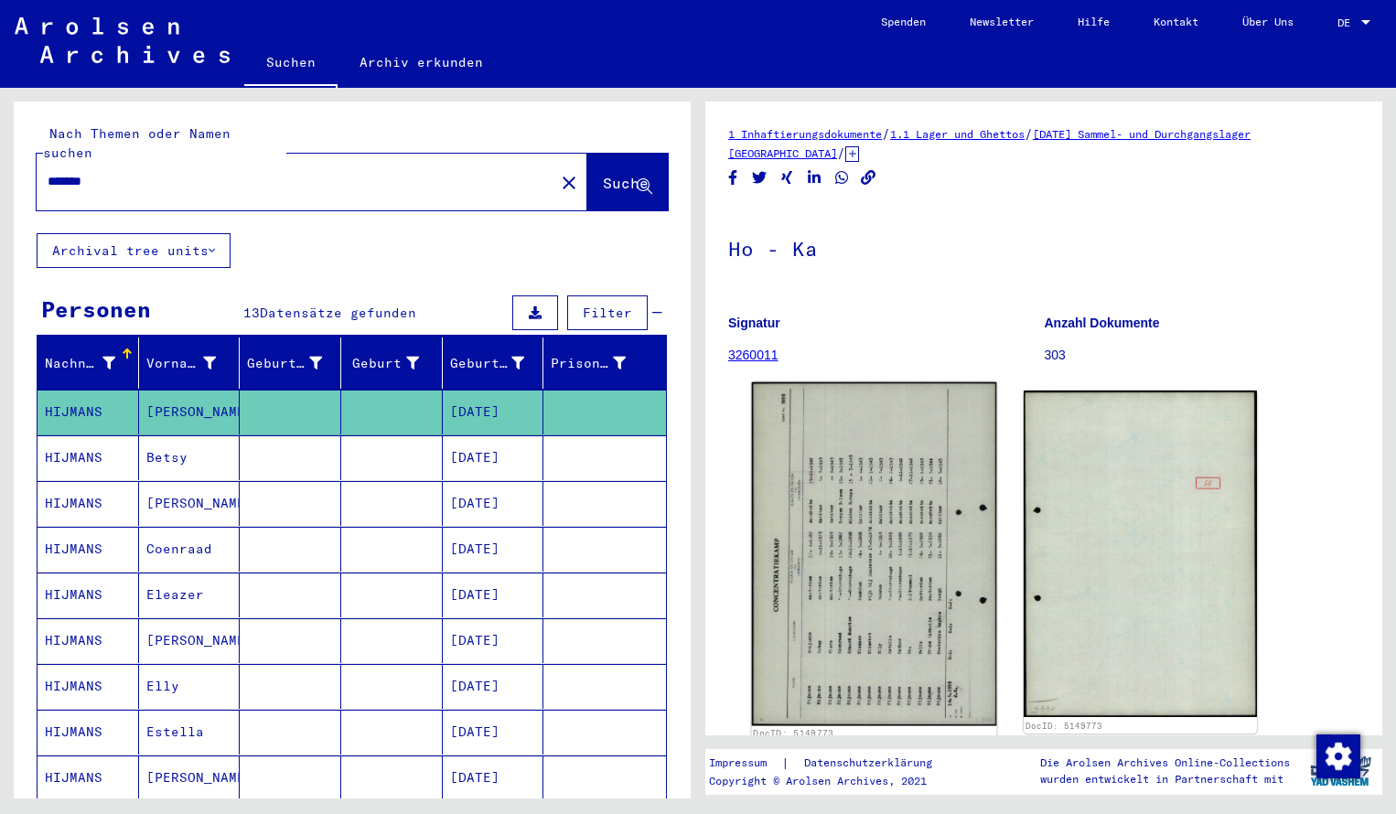
click at [835, 528] on img at bounding box center [874, 555] width 245 height 344
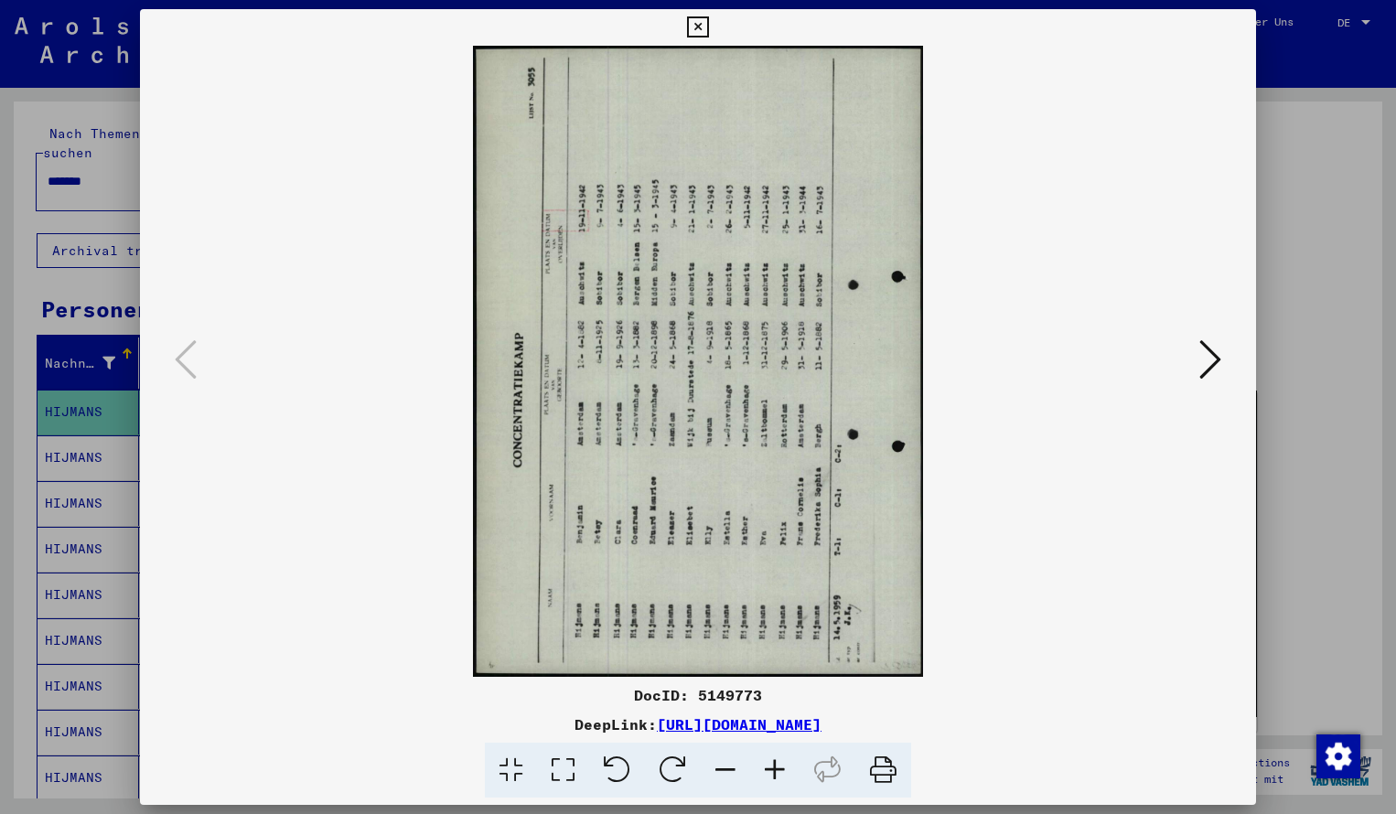
click at [671, 760] on icon at bounding box center [673, 771] width 56 height 56
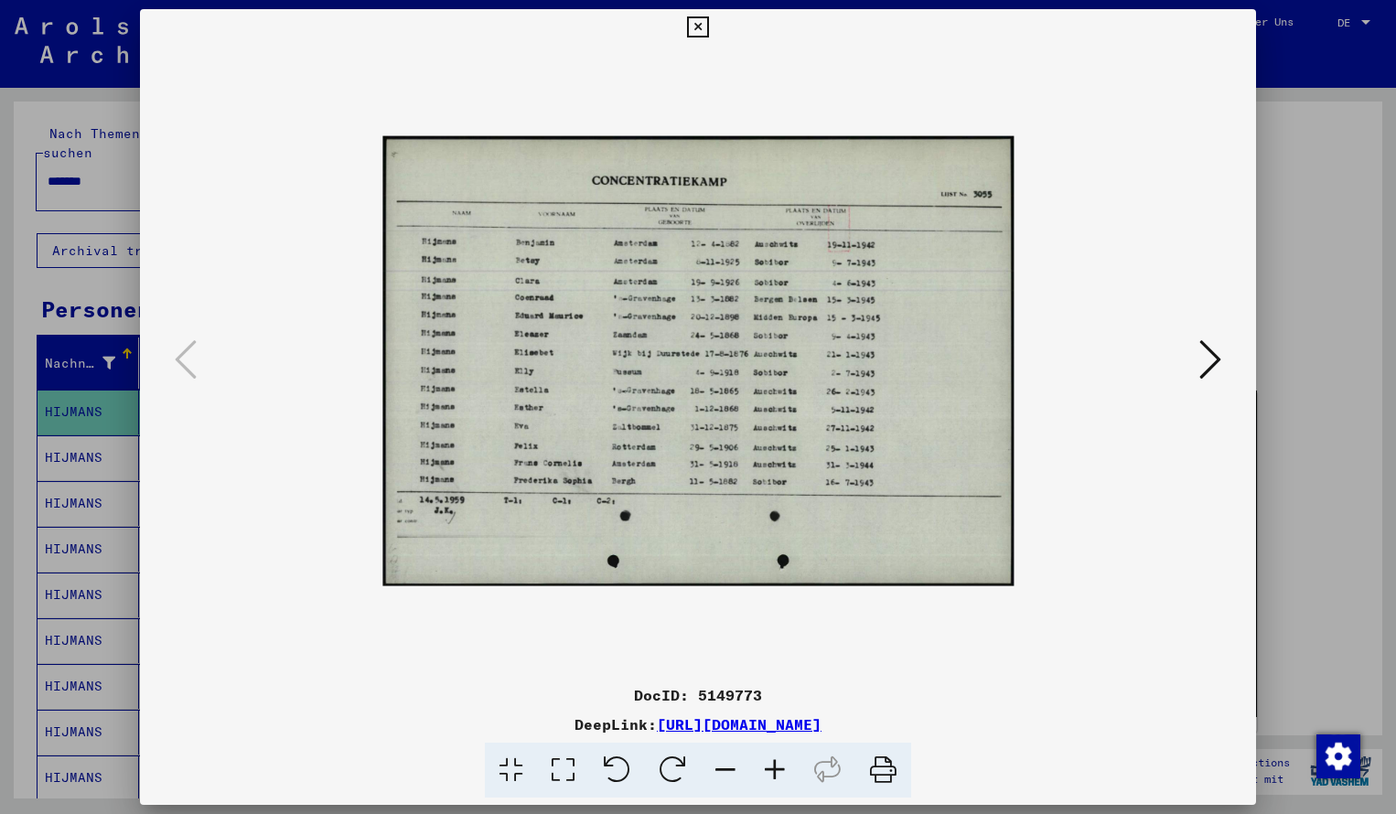
click at [768, 770] on icon at bounding box center [774, 771] width 49 height 56
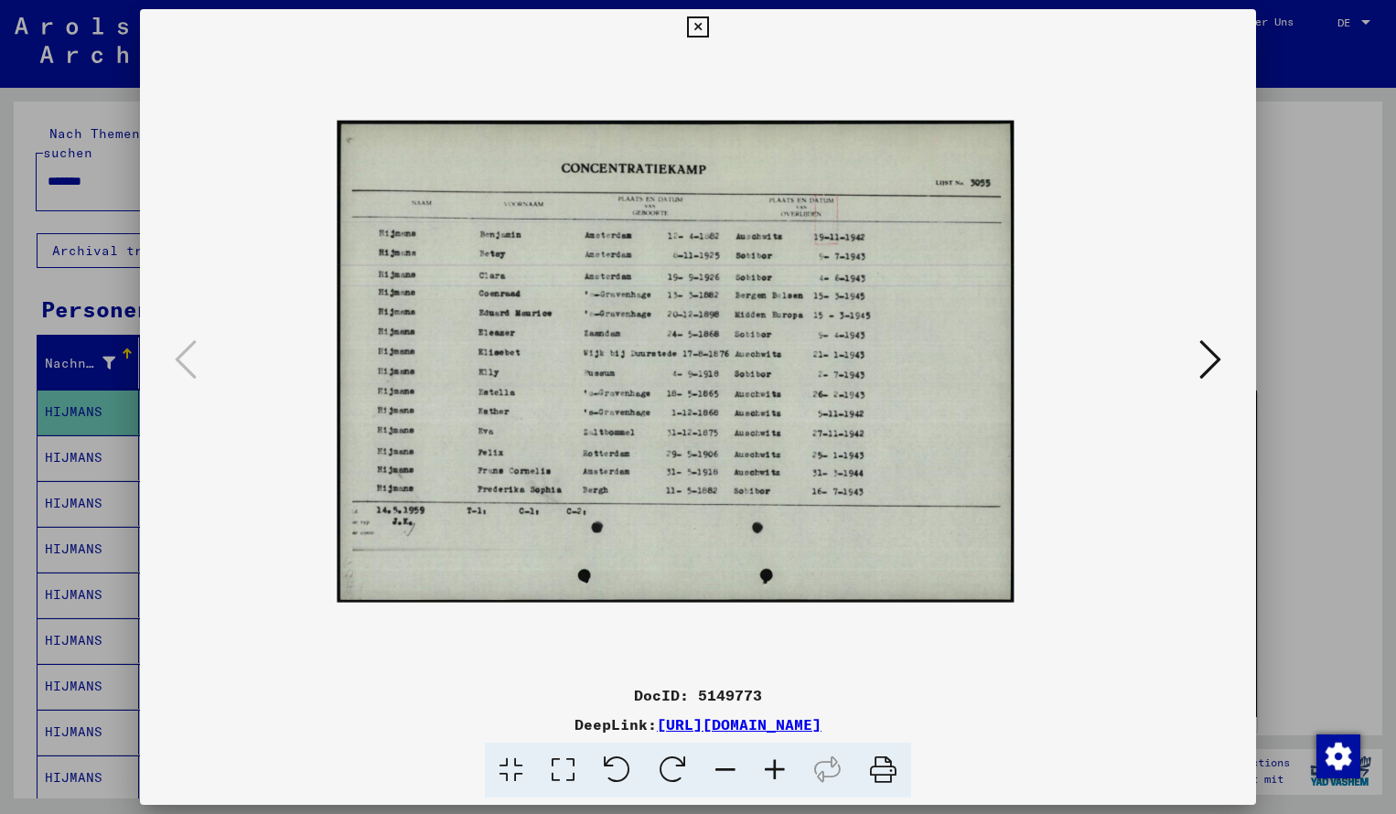
click at [769, 770] on icon at bounding box center [774, 771] width 49 height 56
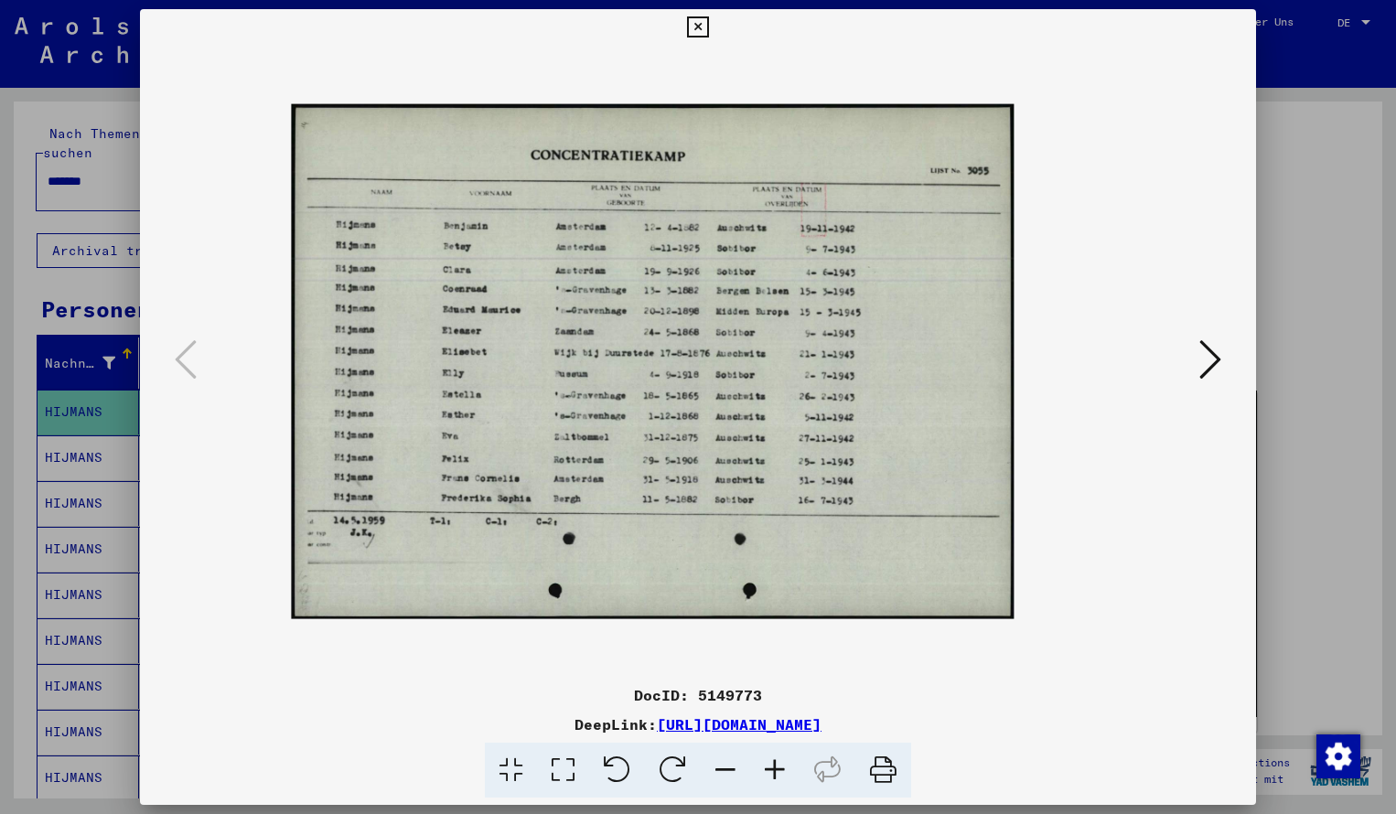
click at [769, 770] on icon at bounding box center [774, 771] width 49 height 56
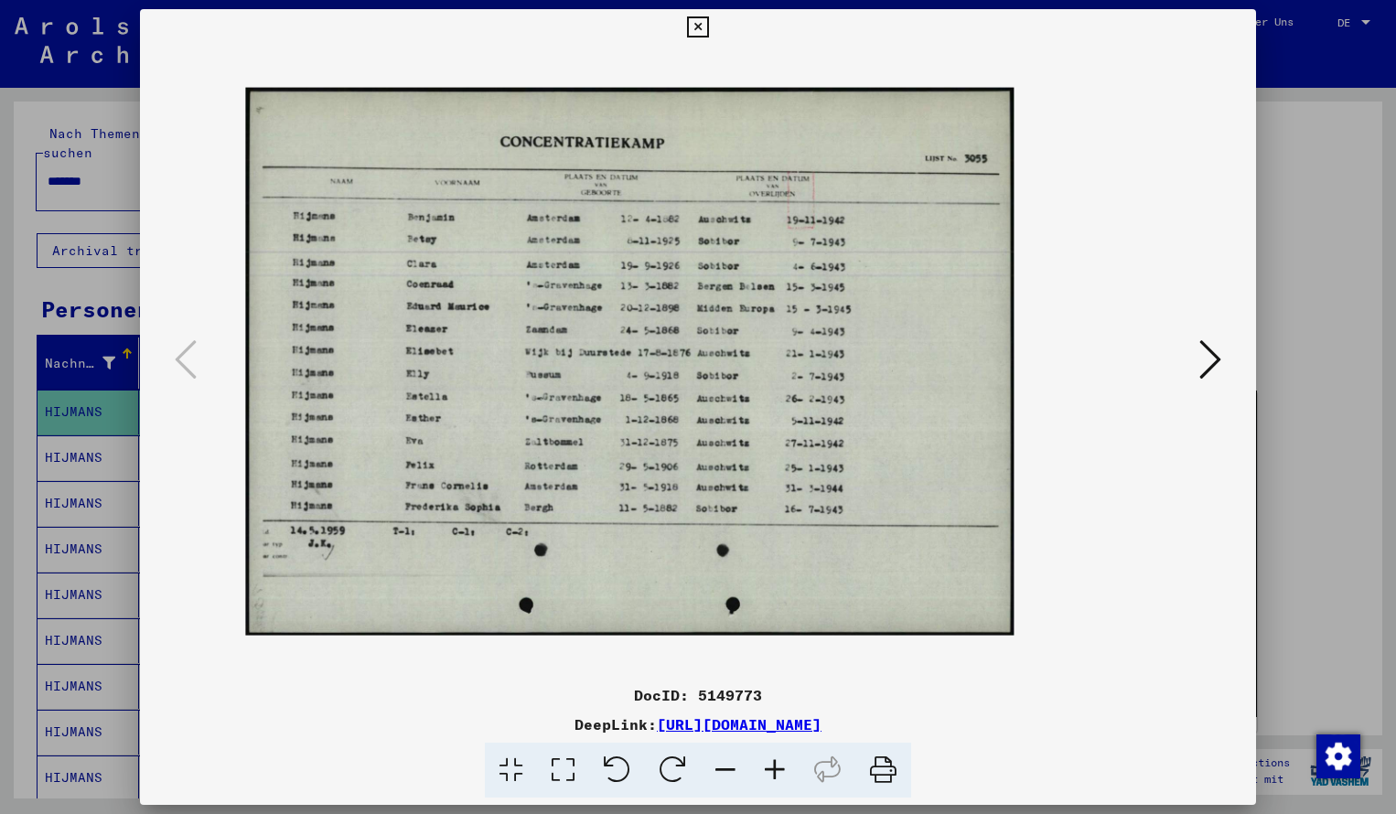
click at [769, 770] on icon at bounding box center [774, 771] width 49 height 56
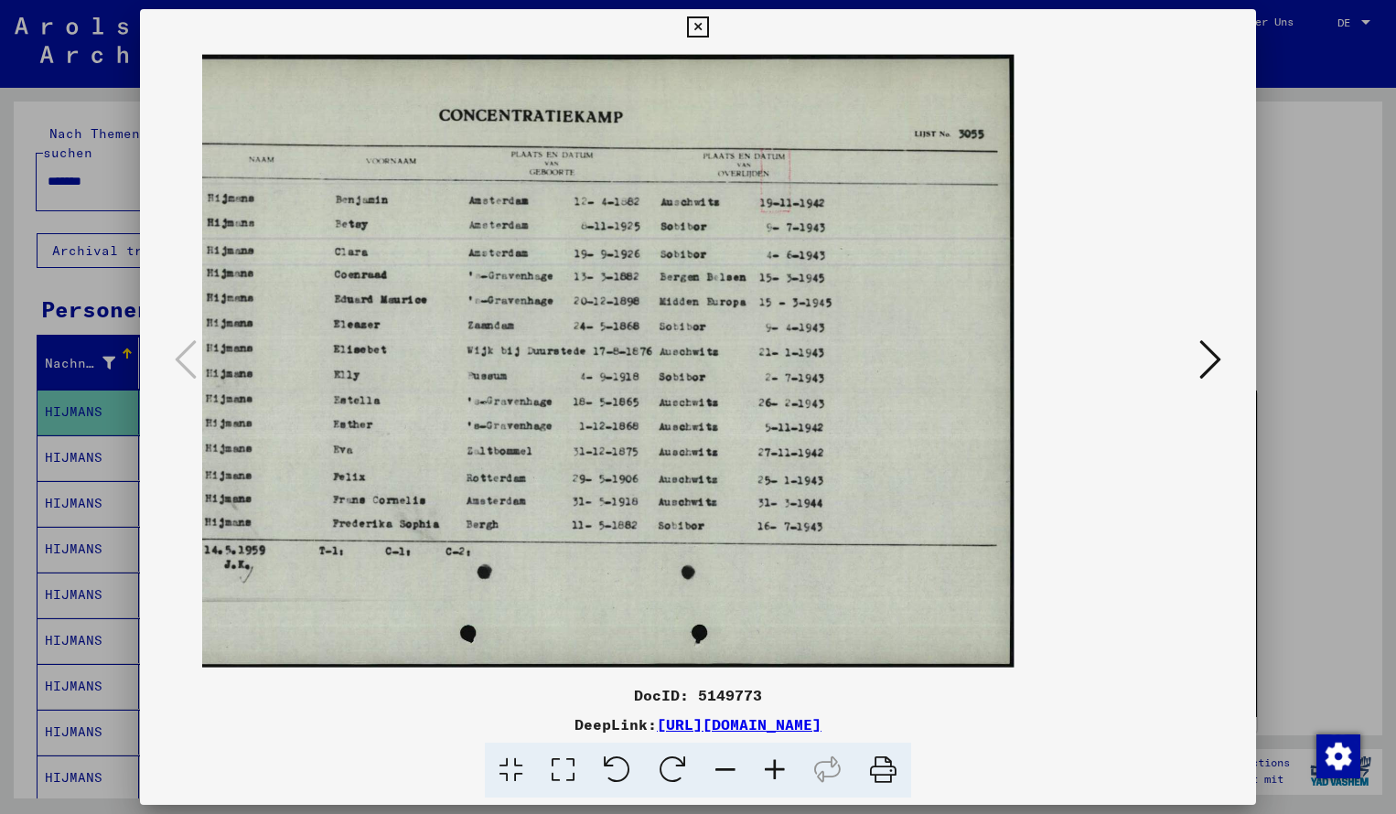
click at [769, 770] on icon at bounding box center [774, 771] width 49 height 56
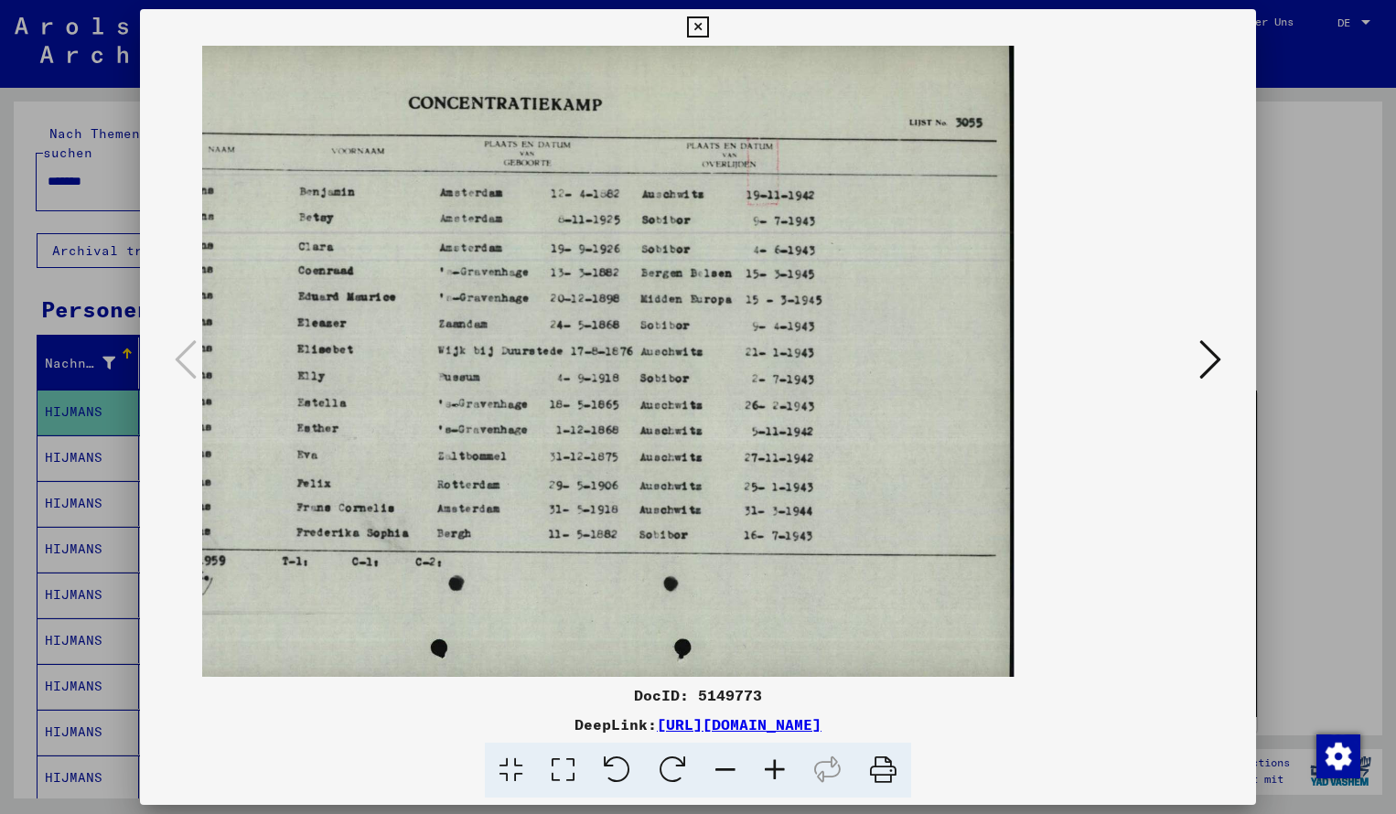
click at [734, 775] on icon at bounding box center [725, 771] width 49 height 56
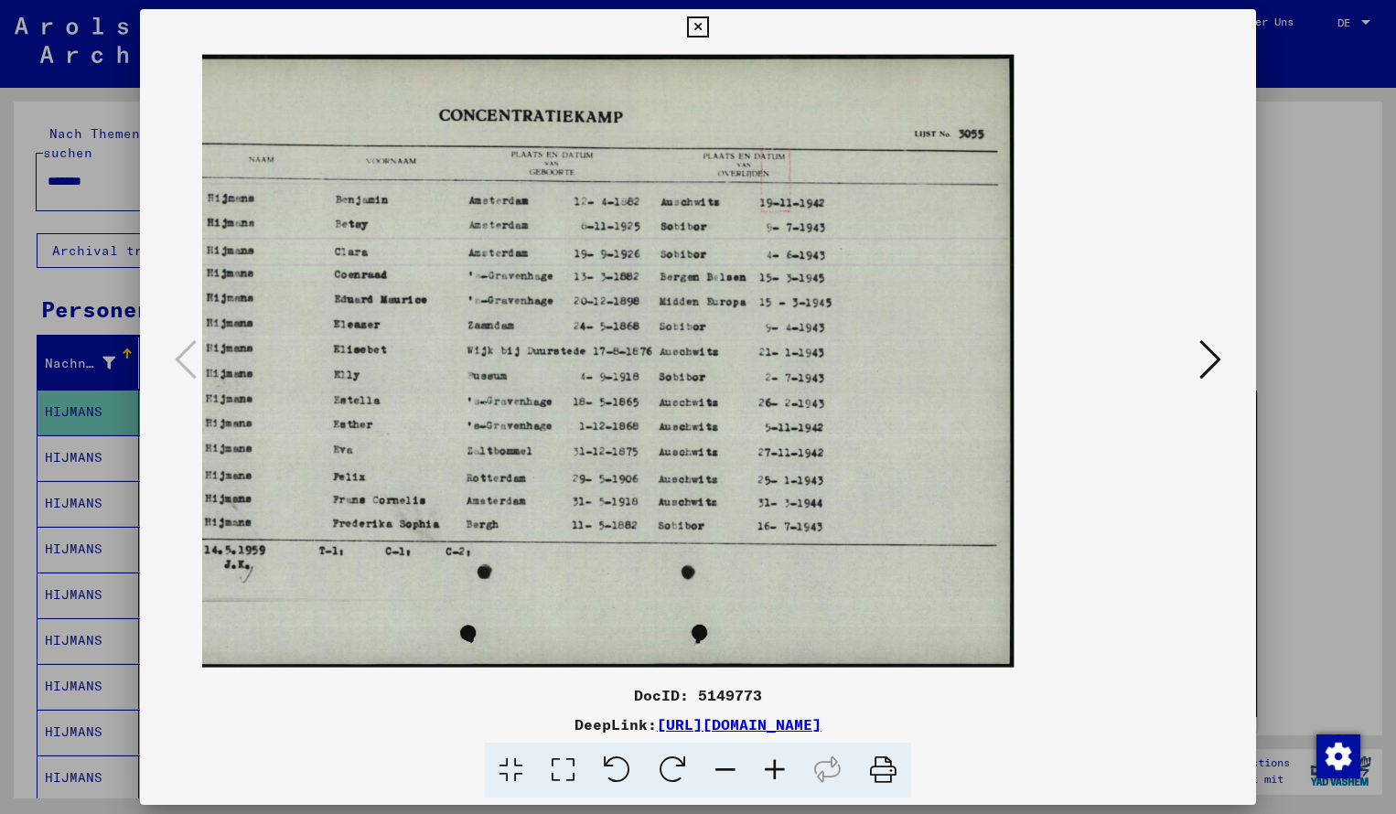
click at [708, 27] on icon at bounding box center [697, 27] width 21 height 22
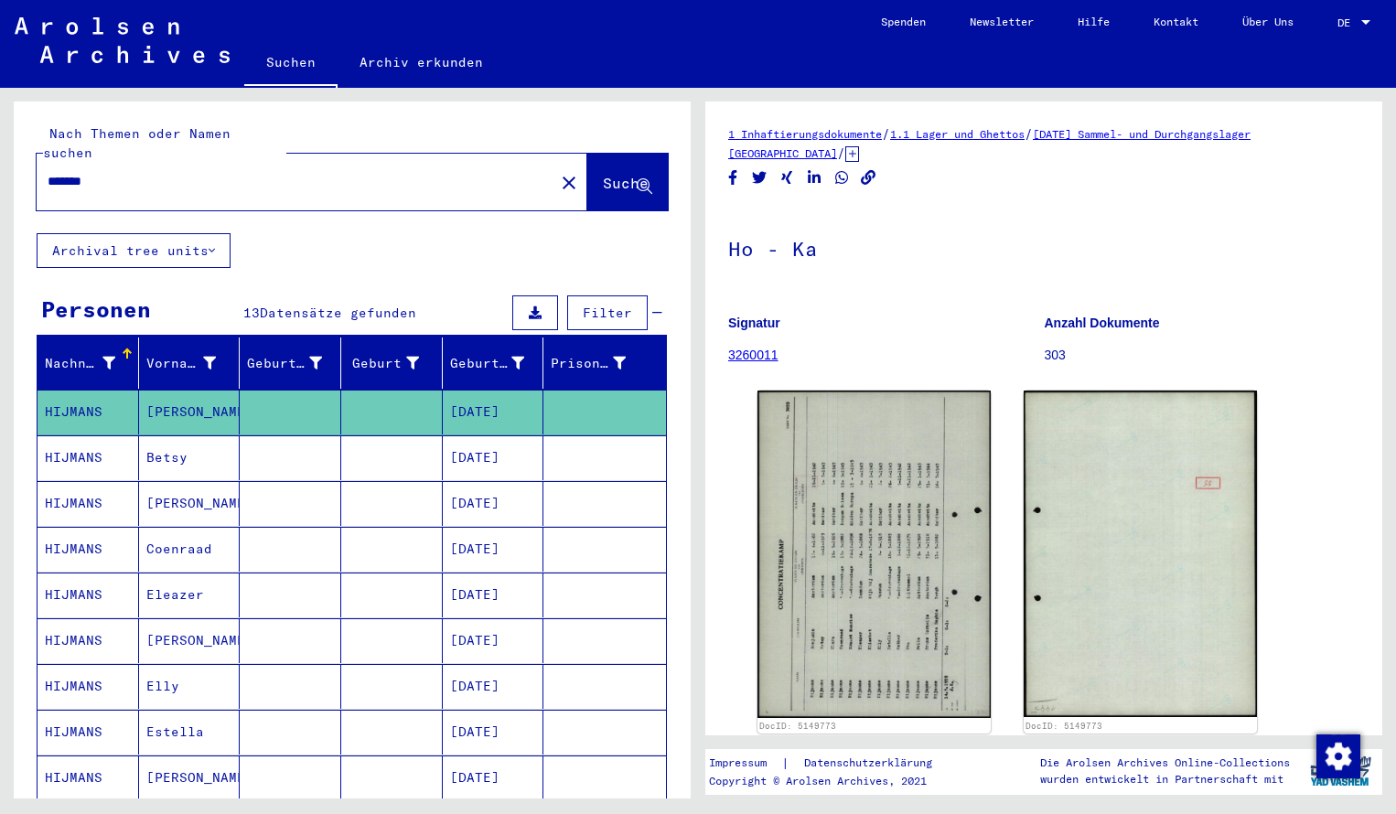
click at [108, 172] on input "*******" at bounding box center [296, 181] width 496 height 19
click at [614, 174] on span "Suche" at bounding box center [626, 183] width 46 height 18
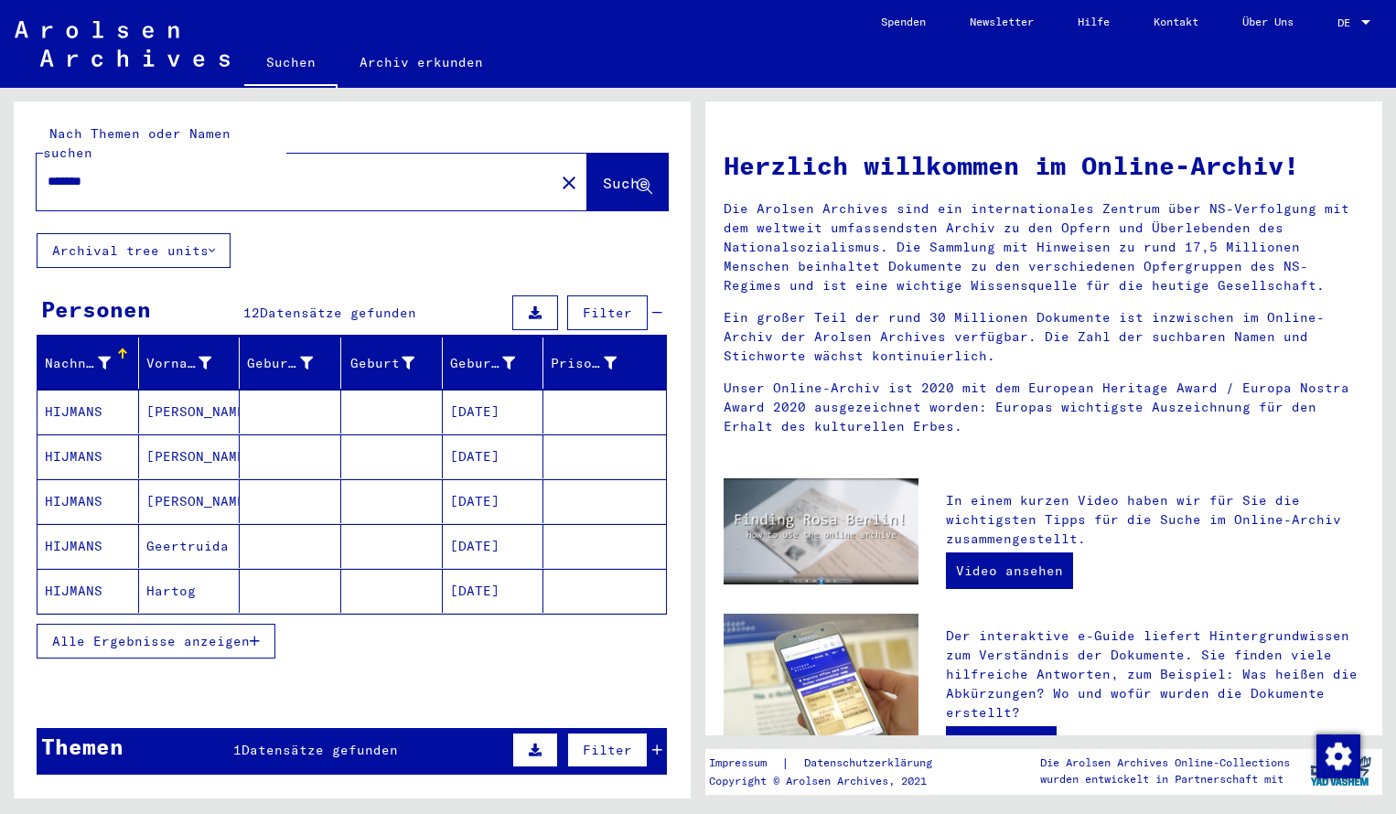
click at [115, 400] on mat-cell "HIJMANS" at bounding box center [89, 412] width 102 height 44
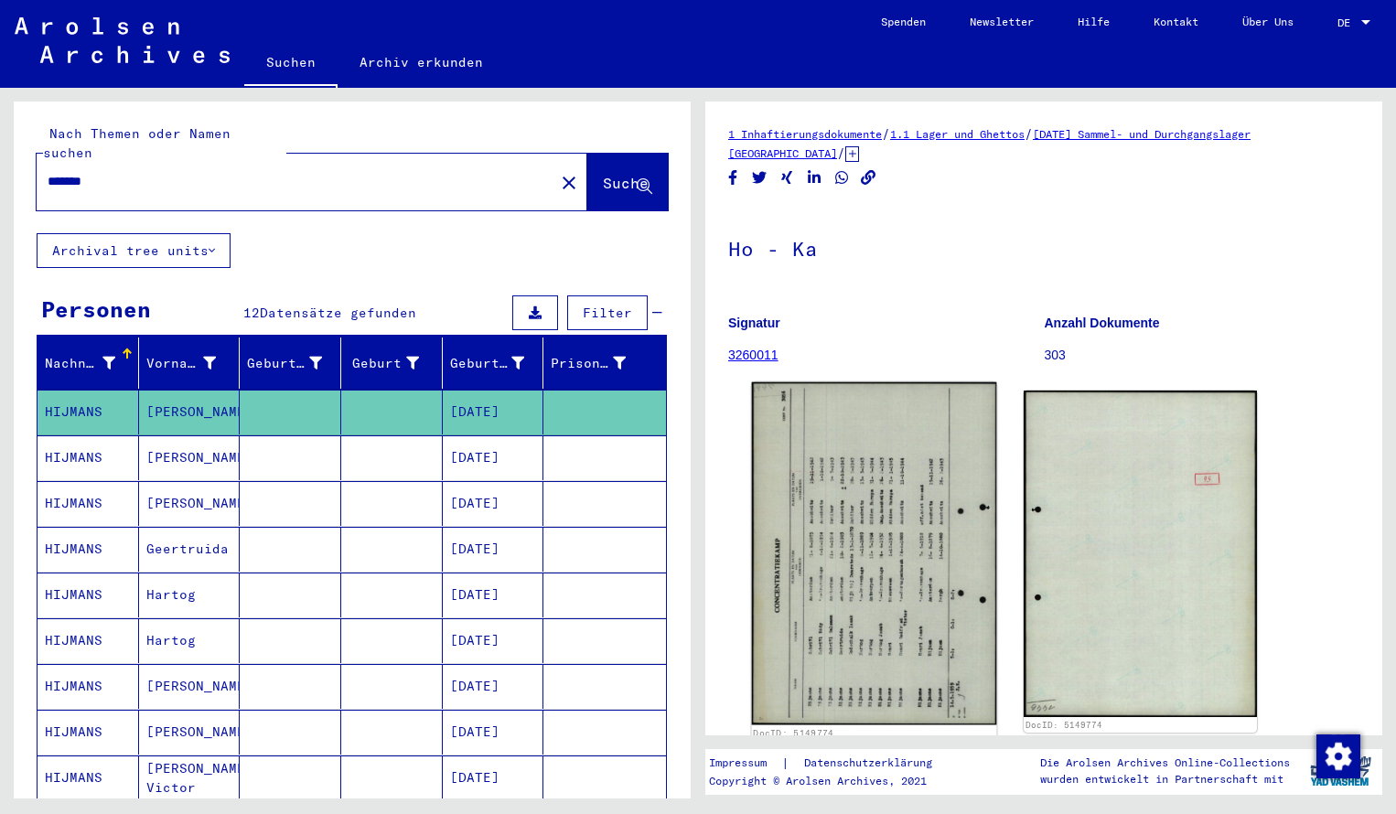
click at [832, 497] on img at bounding box center [874, 554] width 245 height 343
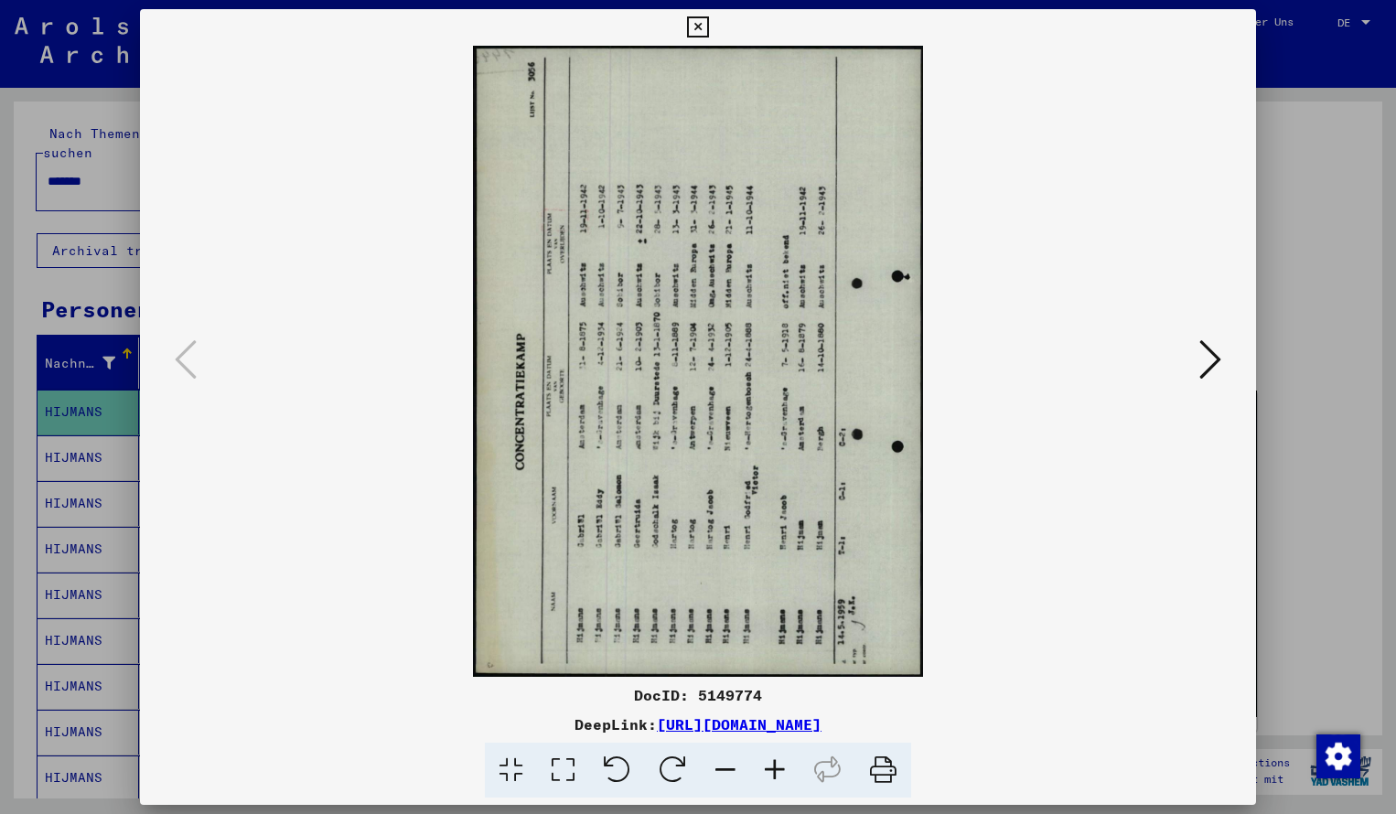
click at [681, 763] on icon at bounding box center [673, 771] width 56 height 56
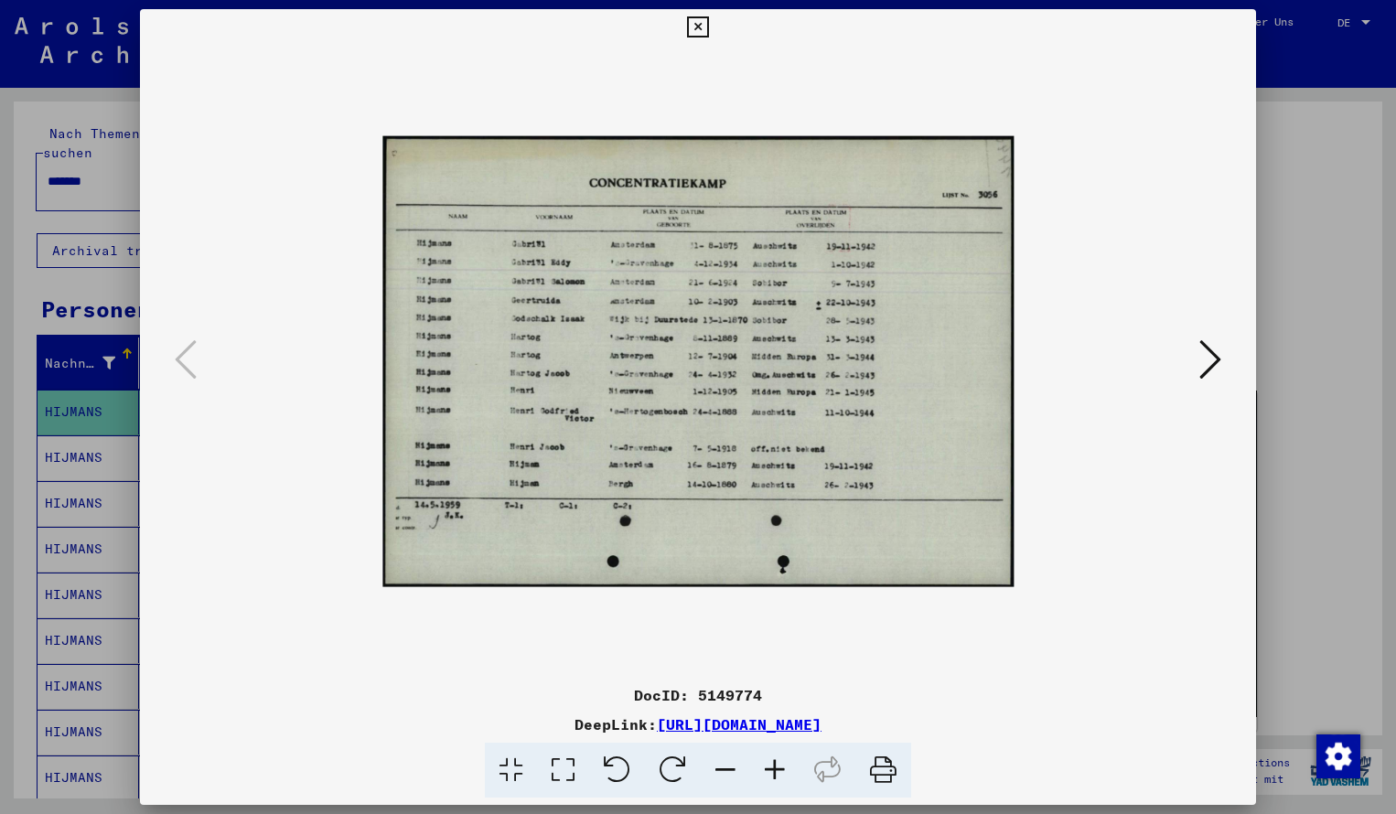
click at [773, 776] on icon at bounding box center [774, 771] width 49 height 56
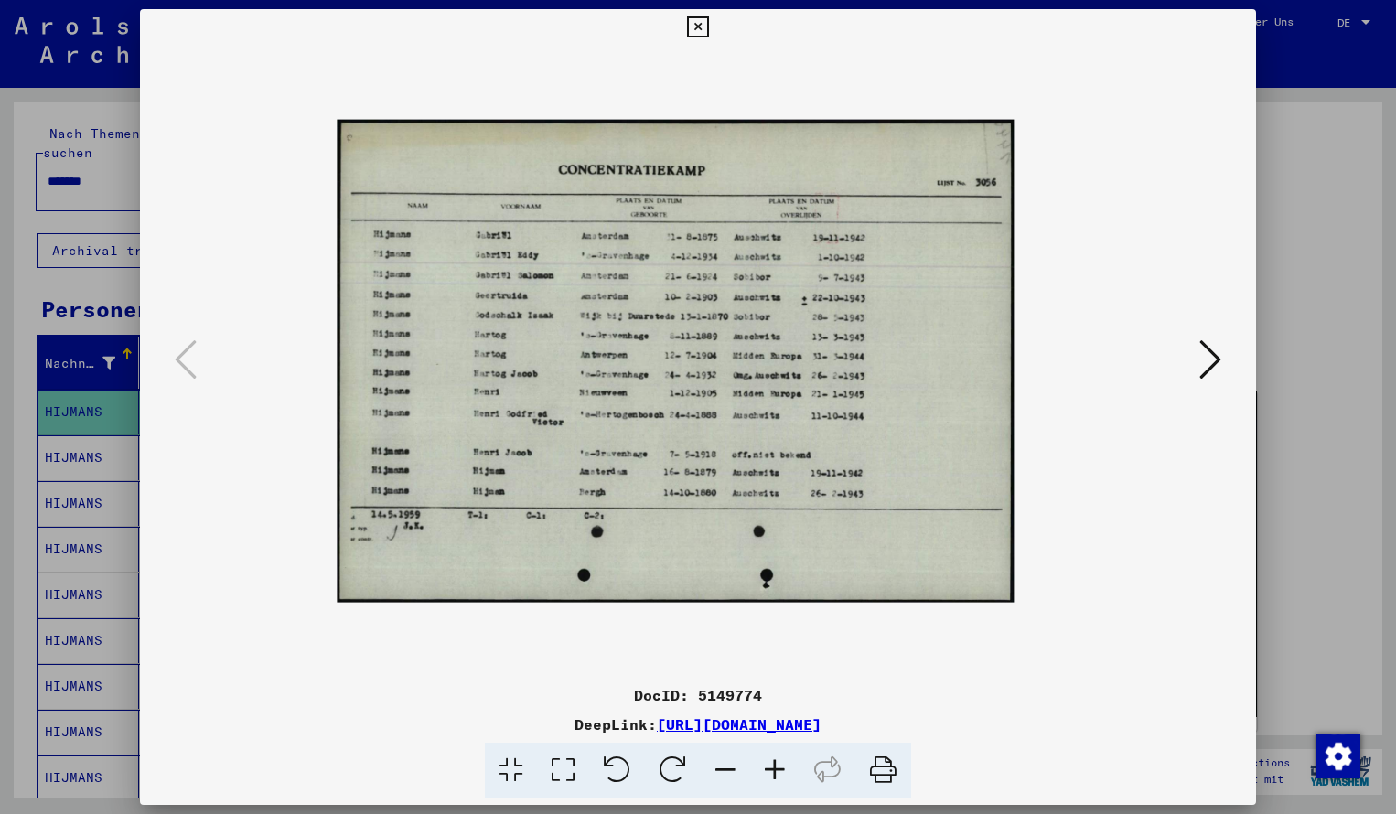
click at [773, 777] on icon at bounding box center [774, 771] width 49 height 56
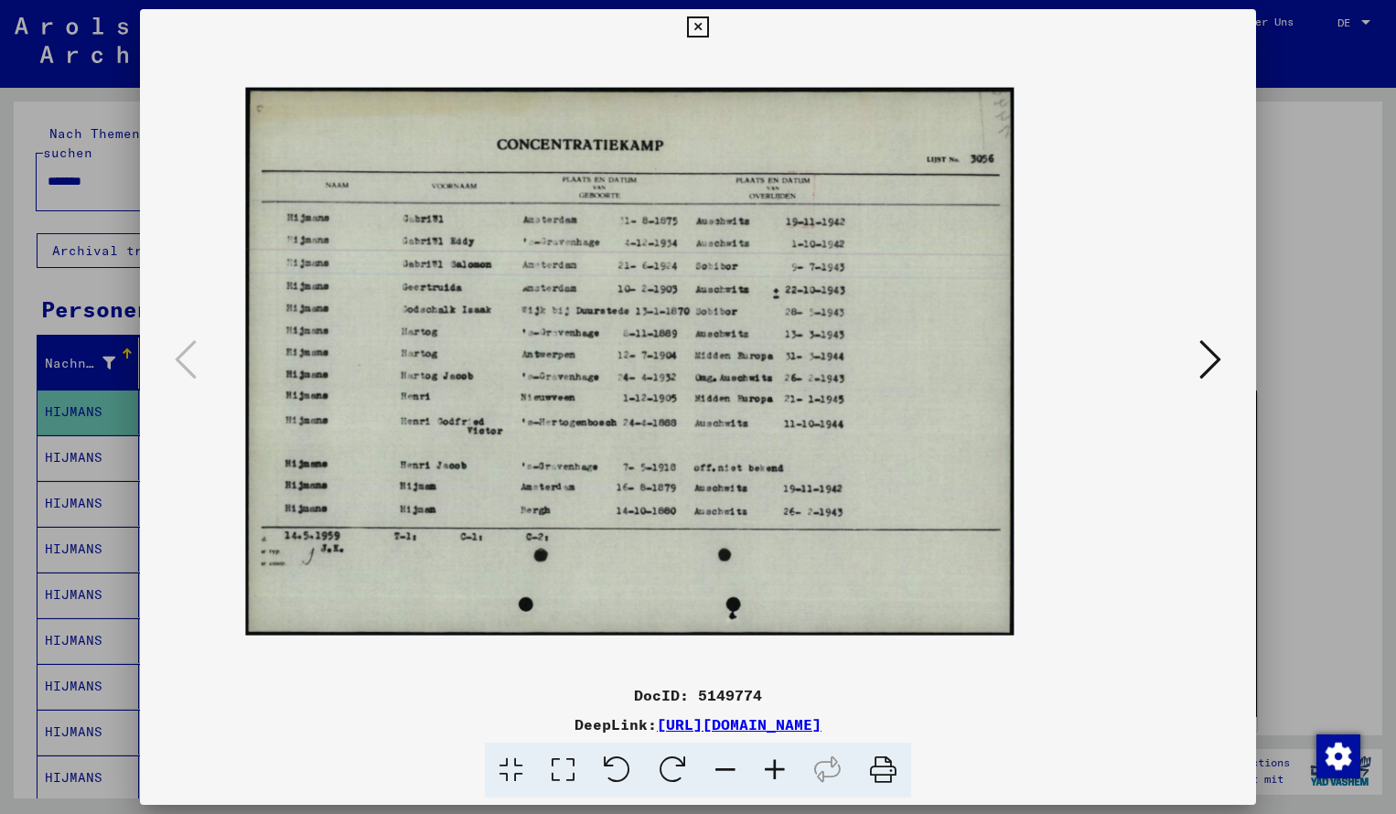
click at [773, 777] on icon at bounding box center [774, 771] width 49 height 56
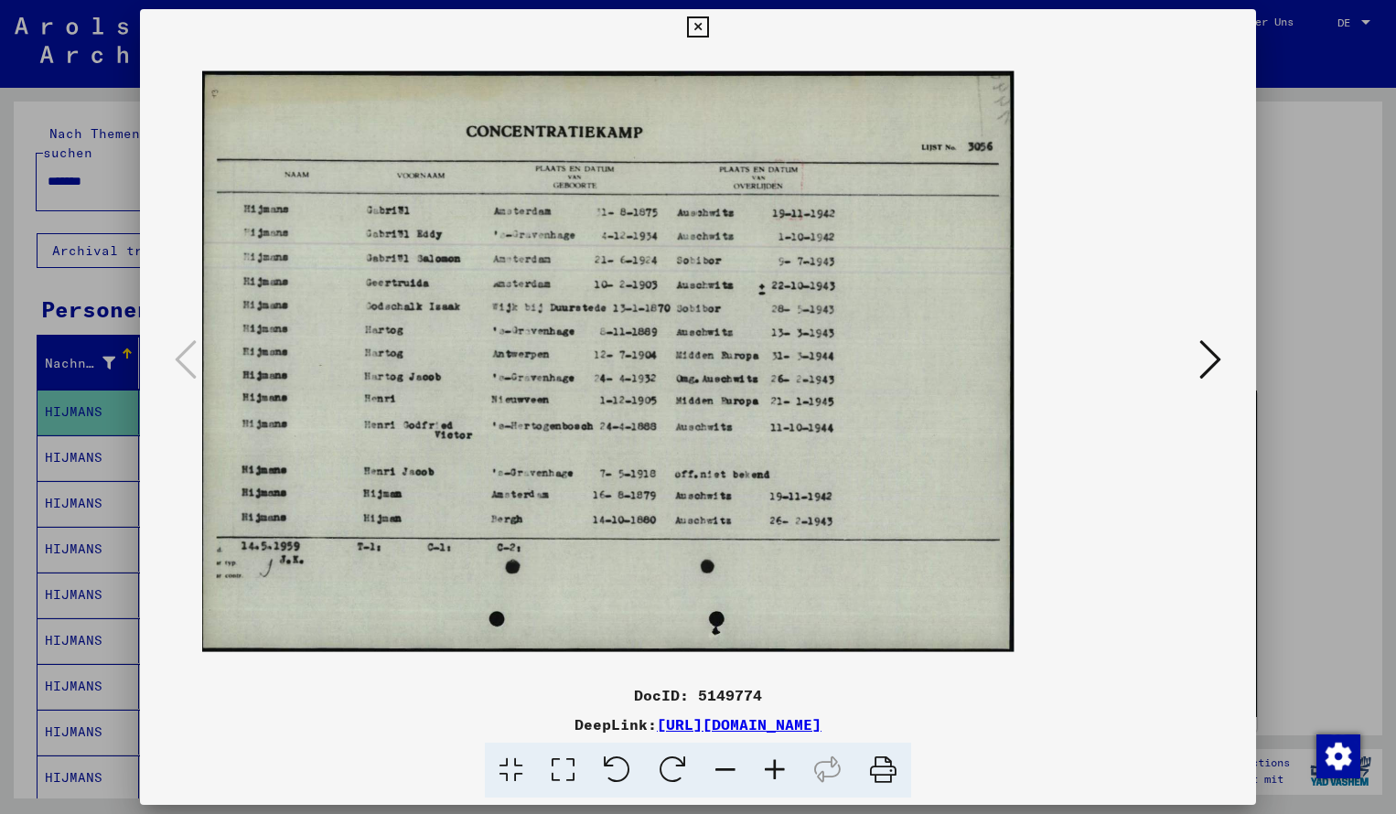
click at [773, 777] on icon at bounding box center [774, 771] width 49 height 56
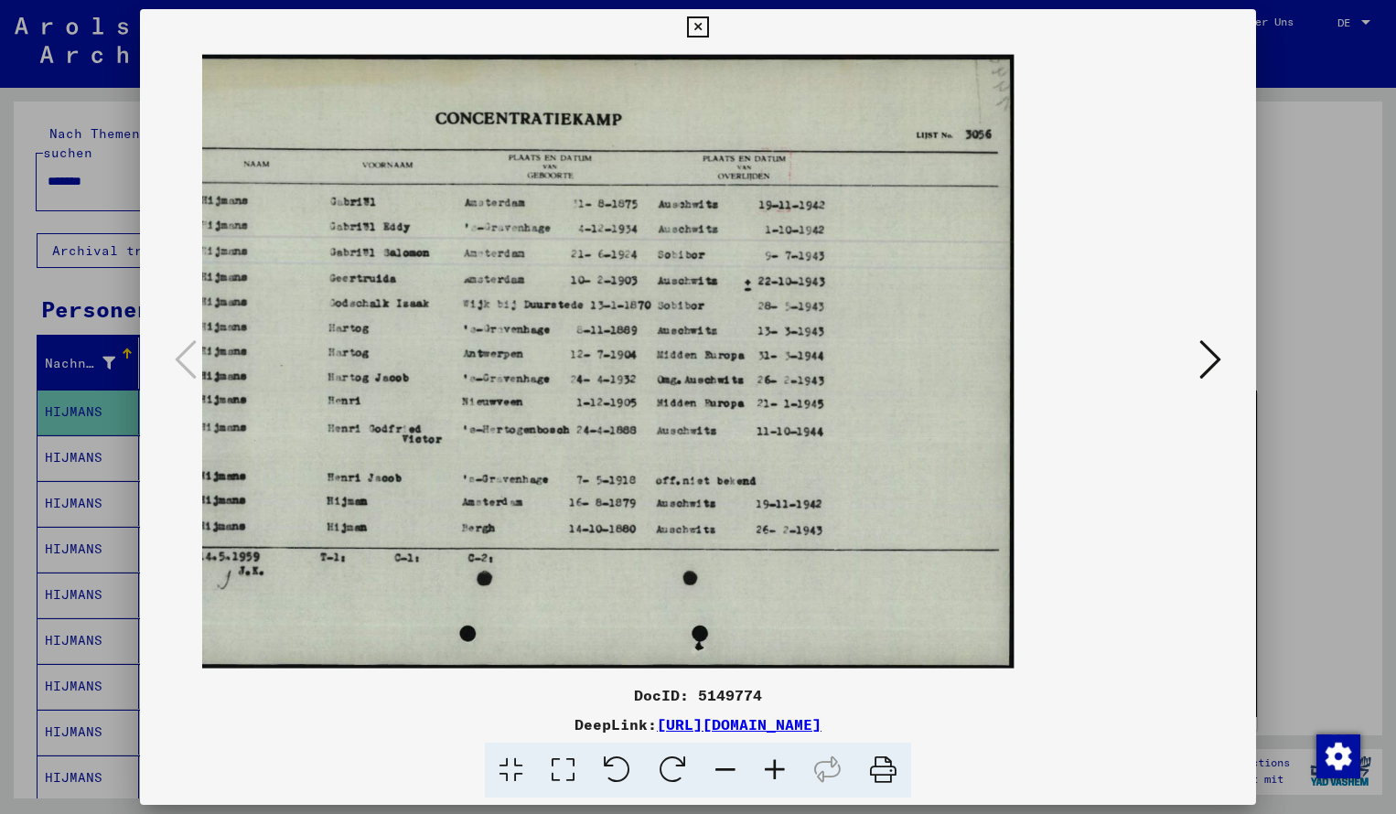
click at [708, 28] on icon at bounding box center [697, 27] width 21 height 22
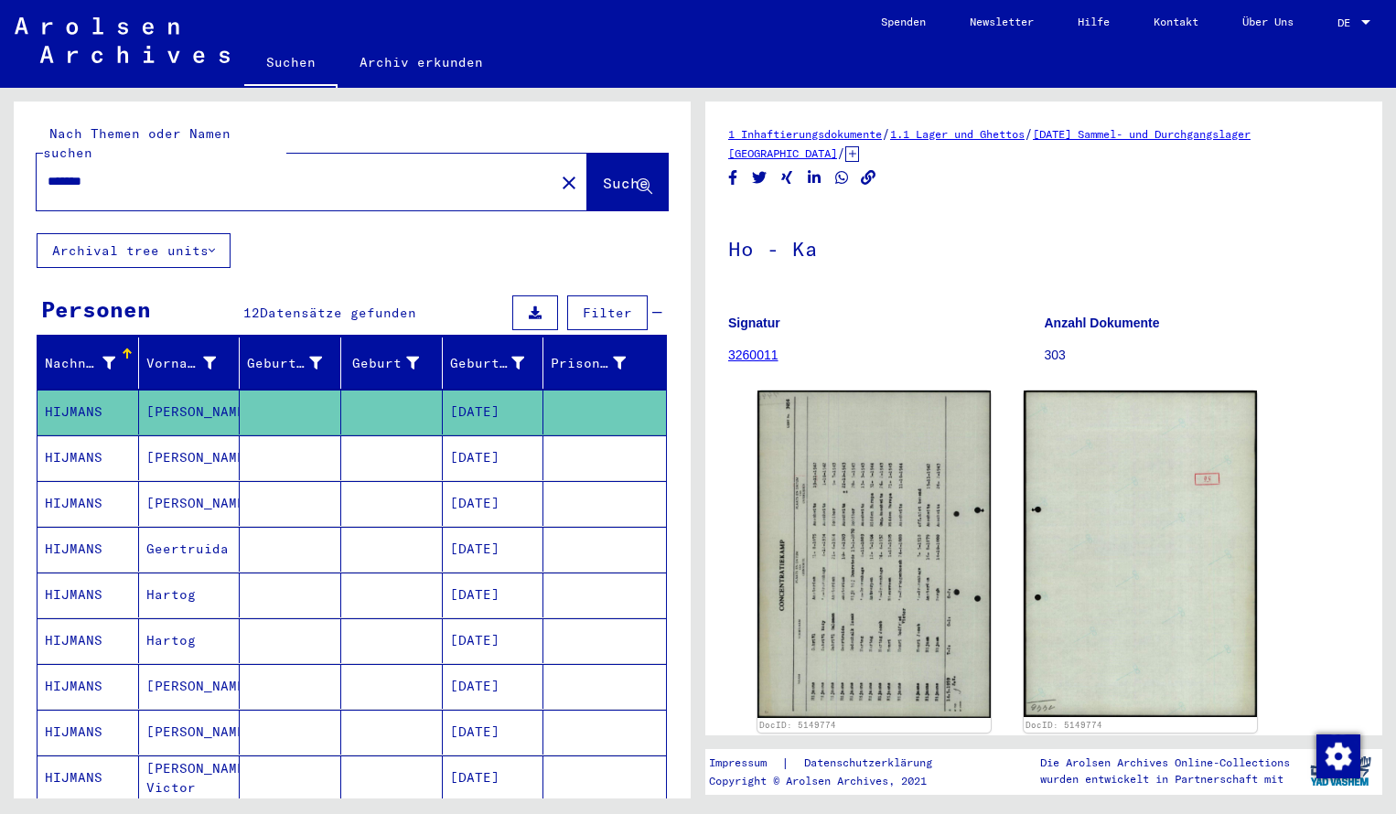
click at [134, 172] on input "*******" at bounding box center [296, 181] width 496 height 19
click at [603, 174] on span "Suche" at bounding box center [626, 183] width 46 height 18
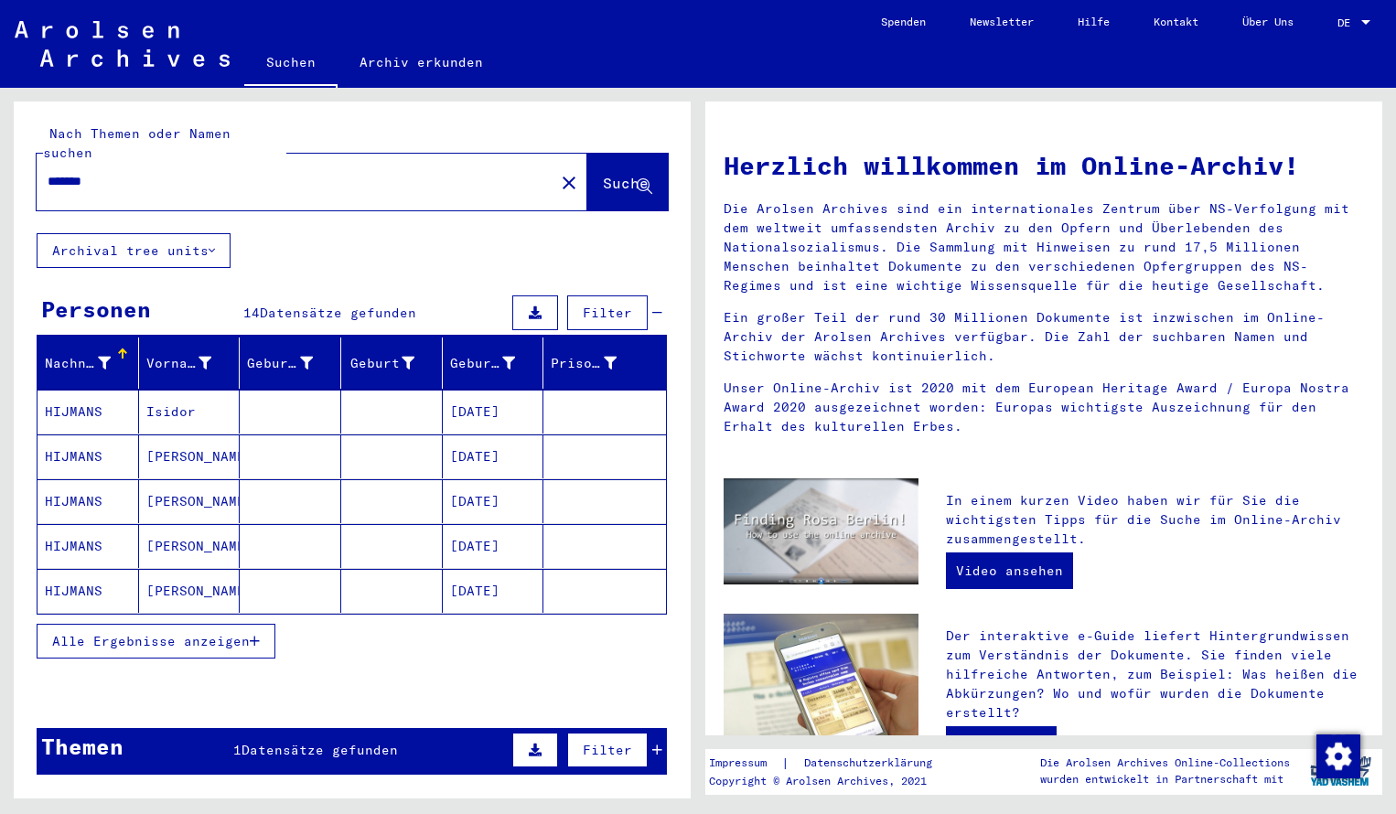
click at [91, 400] on mat-cell "HIJMANS" at bounding box center [89, 412] width 102 height 44
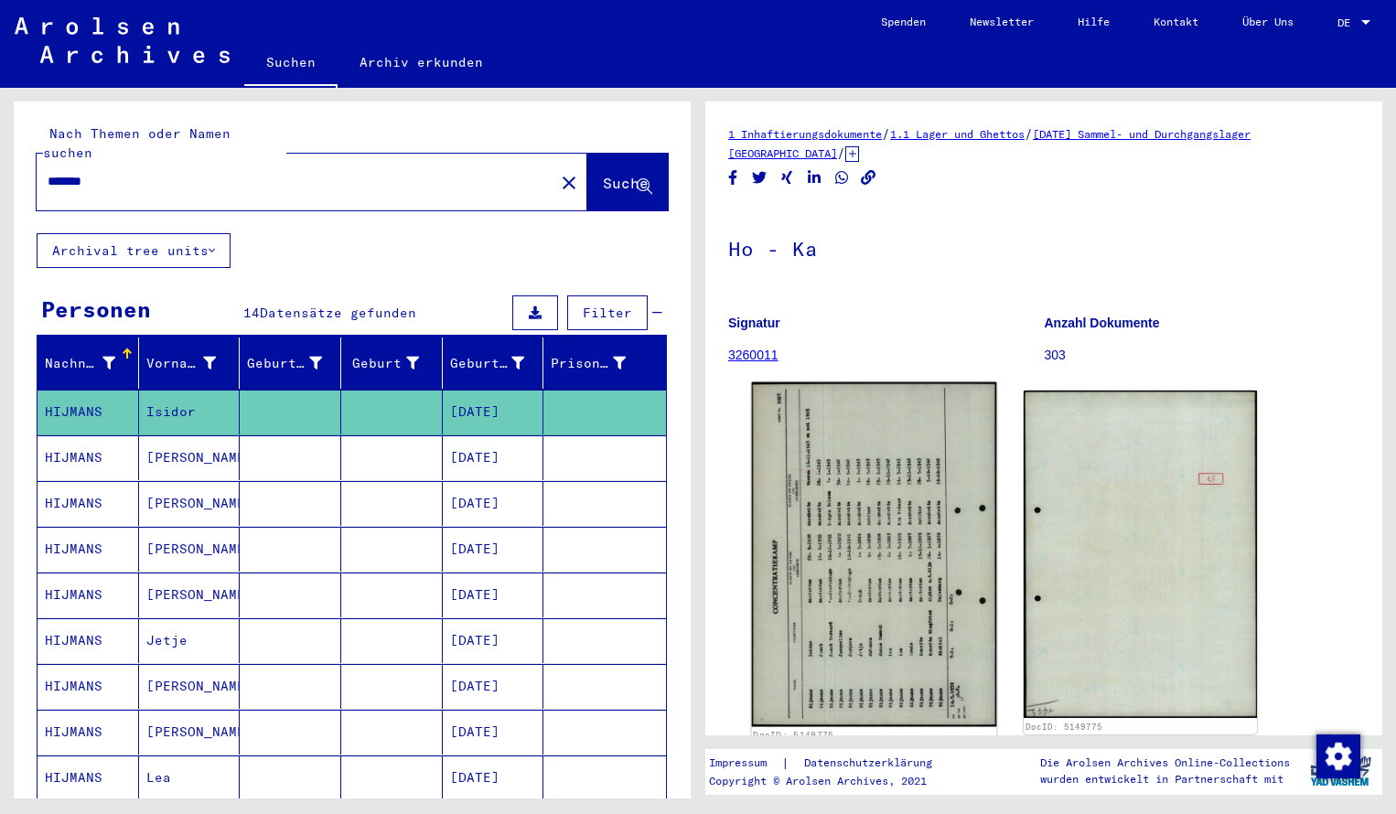
click at [860, 592] on img at bounding box center [874, 555] width 245 height 345
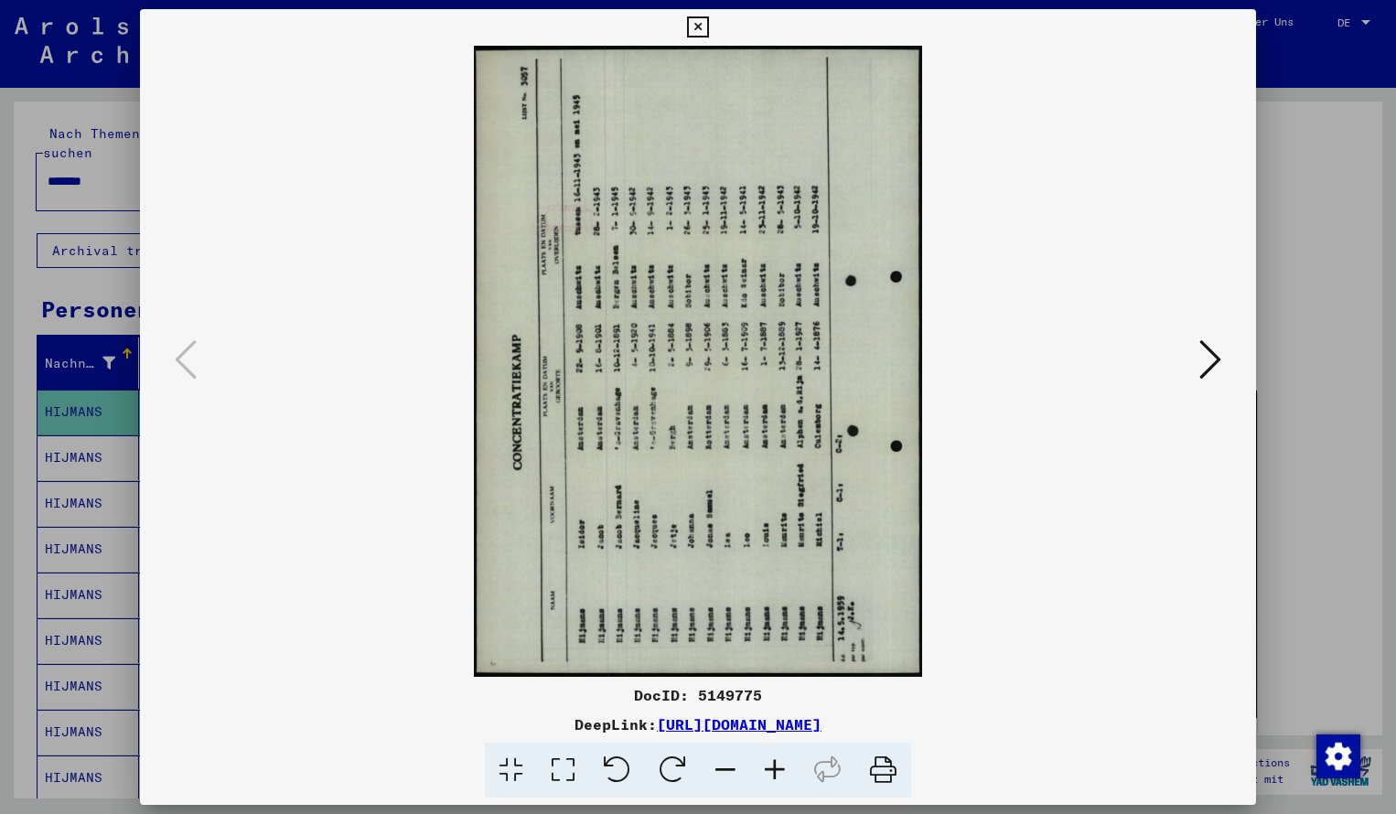
click at [673, 768] on icon at bounding box center [673, 771] width 56 height 56
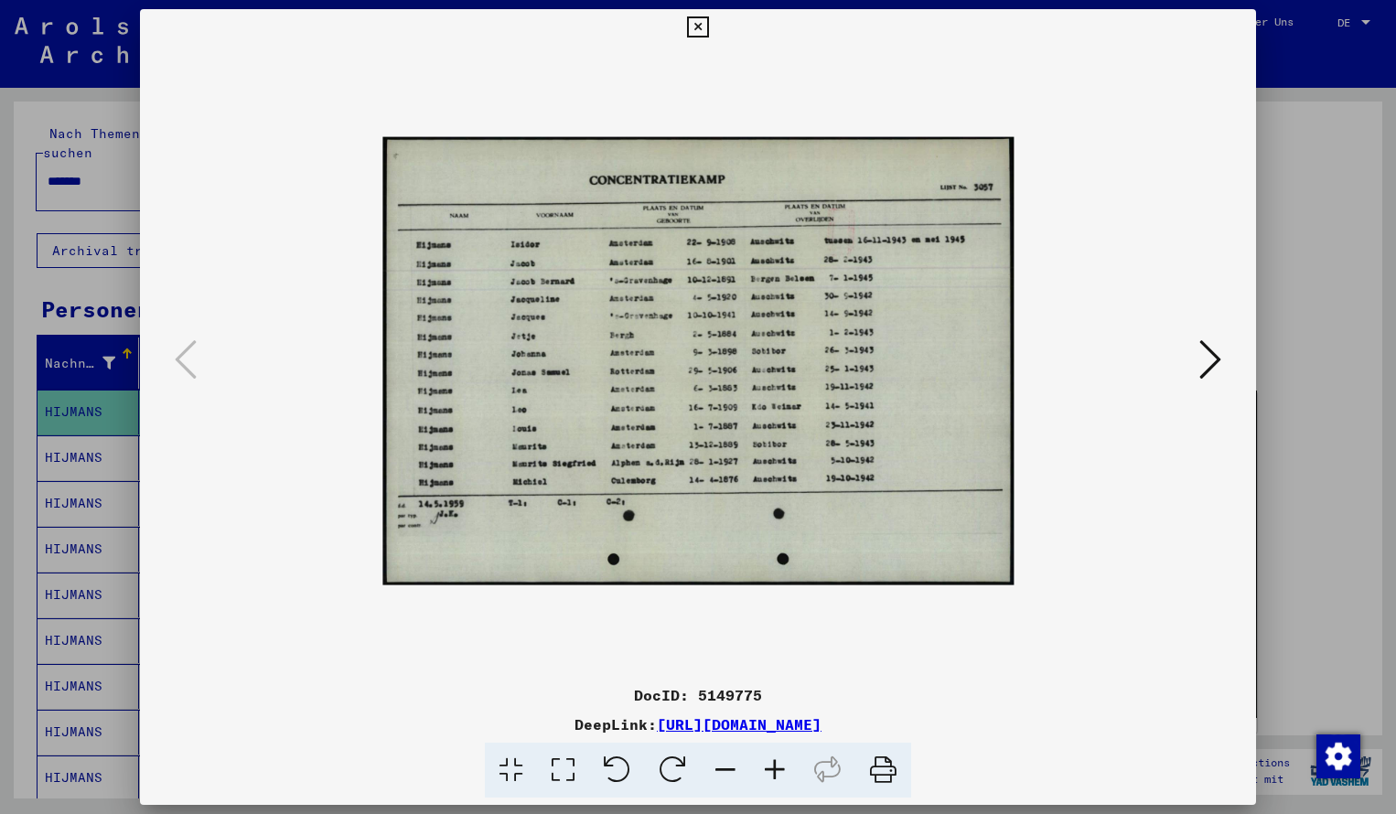
click at [775, 770] on icon at bounding box center [774, 771] width 49 height 56
click at [775, 771] on icon at bounding box center [774, 771] width 49 height 56
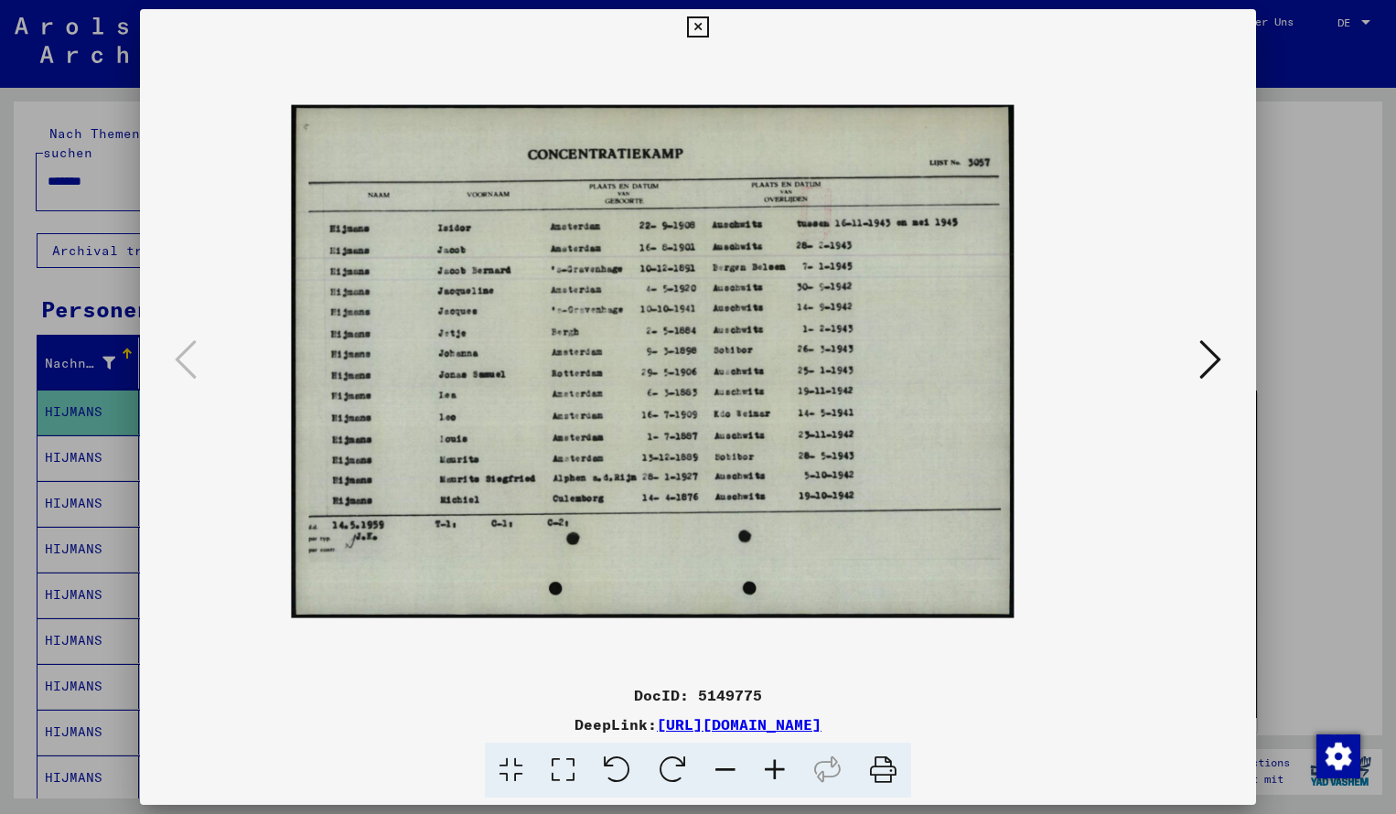
click at [775, 771] on icon at bounding box center [774, 771] width 49 height 56
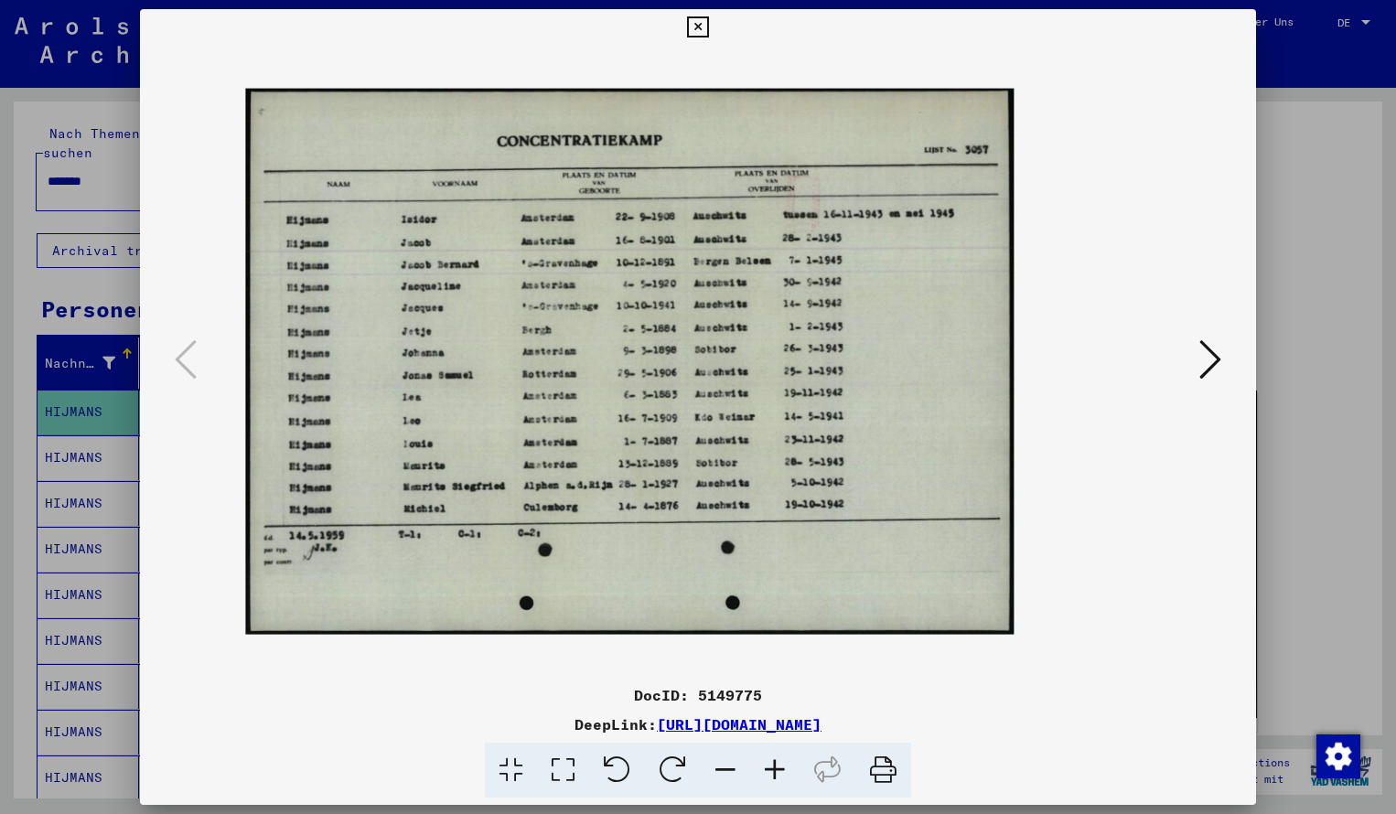
click at [775, 771] on icon at bounding box center [774, 771] width 49 height 56
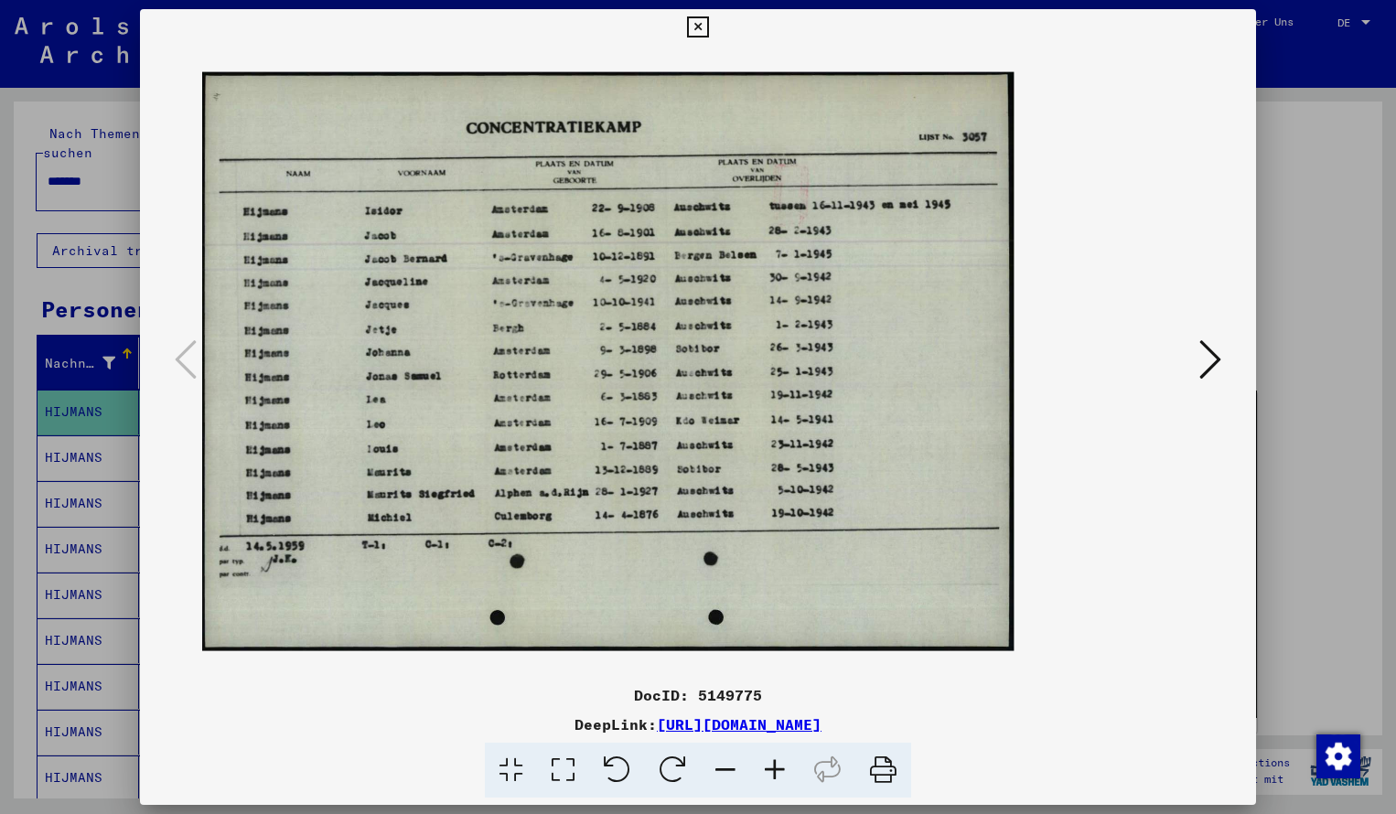
click at [775, 771] on icon at bounding box center [774, 771] width 49 height 56
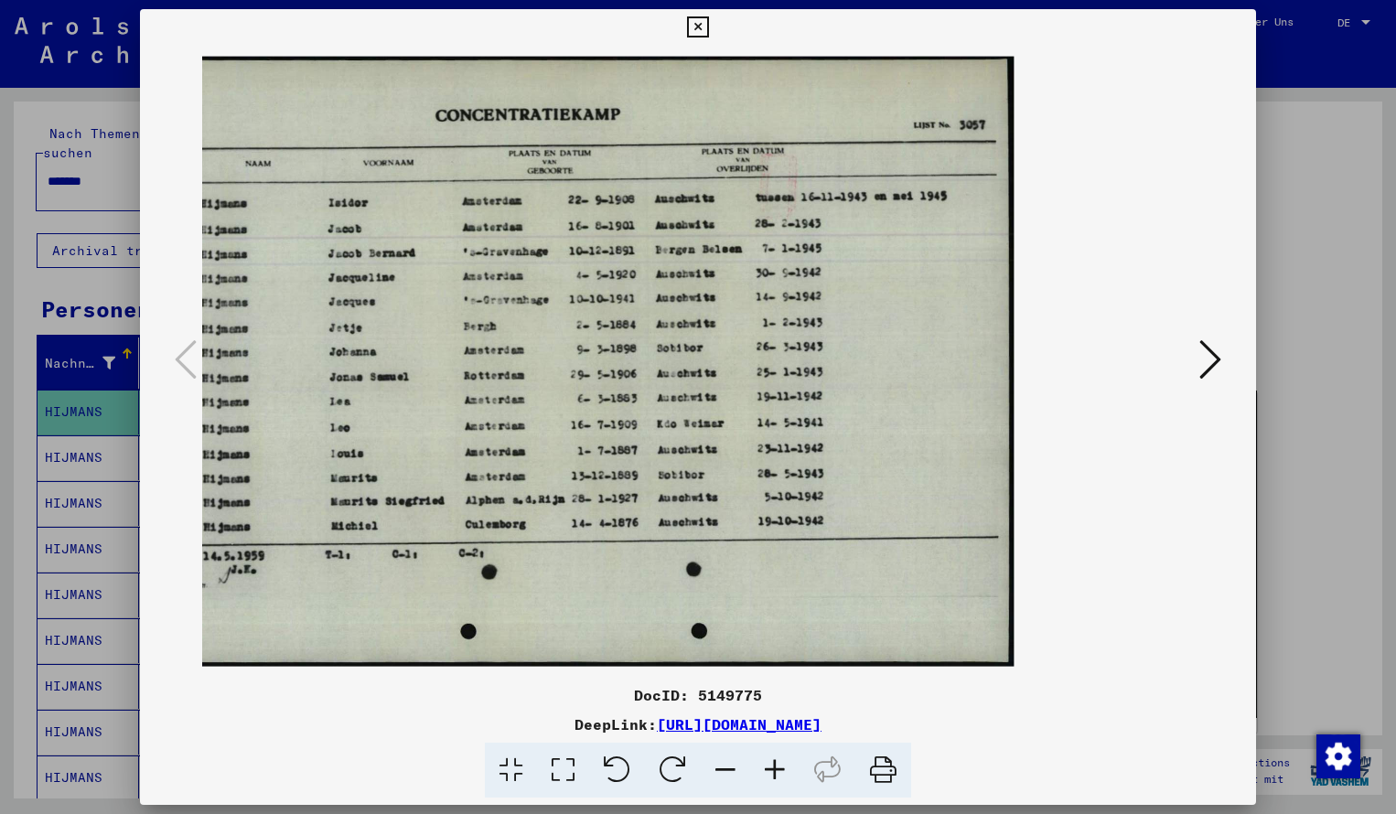
click at [708, 19] on icon at bounding box center [697, 27] width 21 height 22
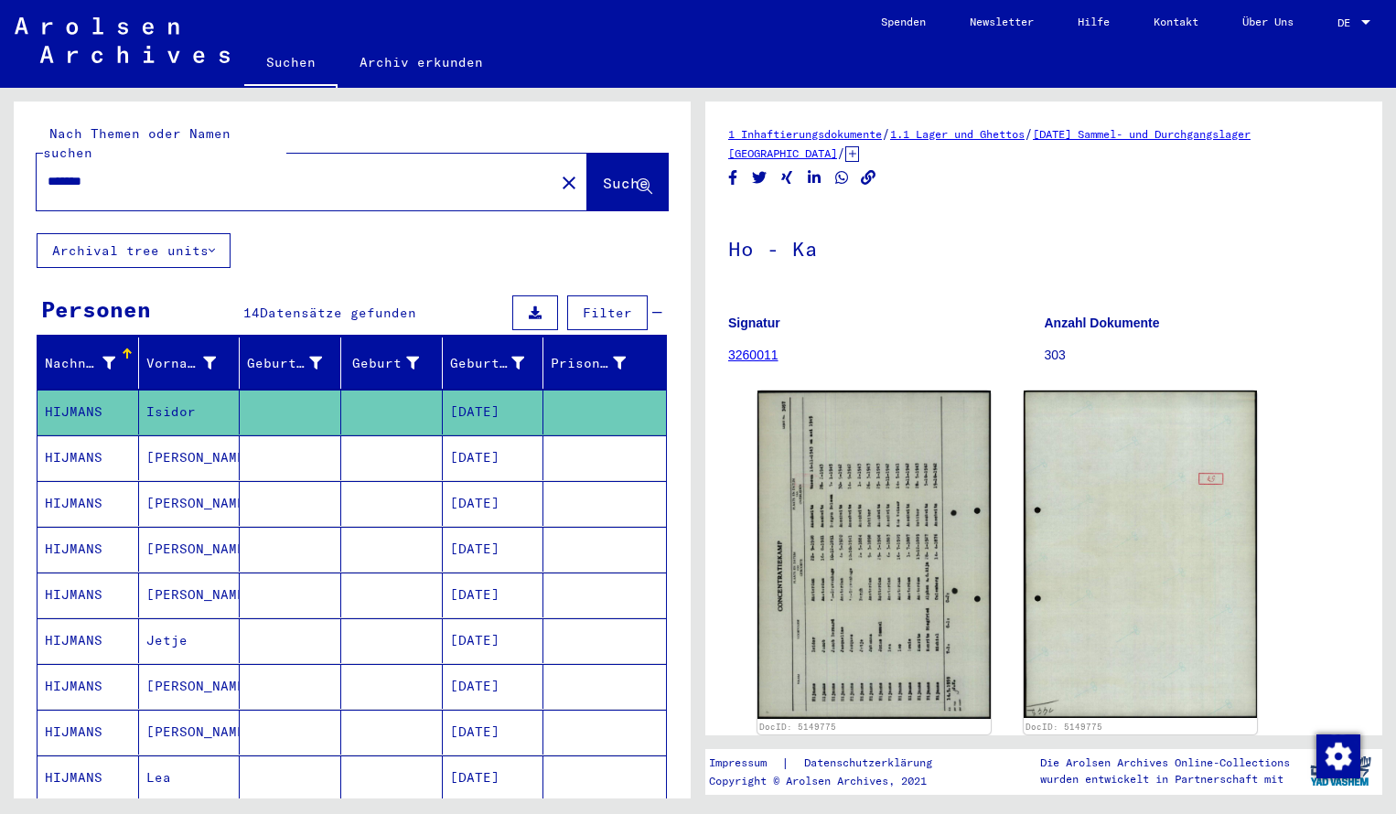
click at [148, 172] on input "*******" at bounding box center [296, 181] width 496 height 19
click at [629, 174] on span "Suche" at bounding box center [626, 183] width 46 height 18
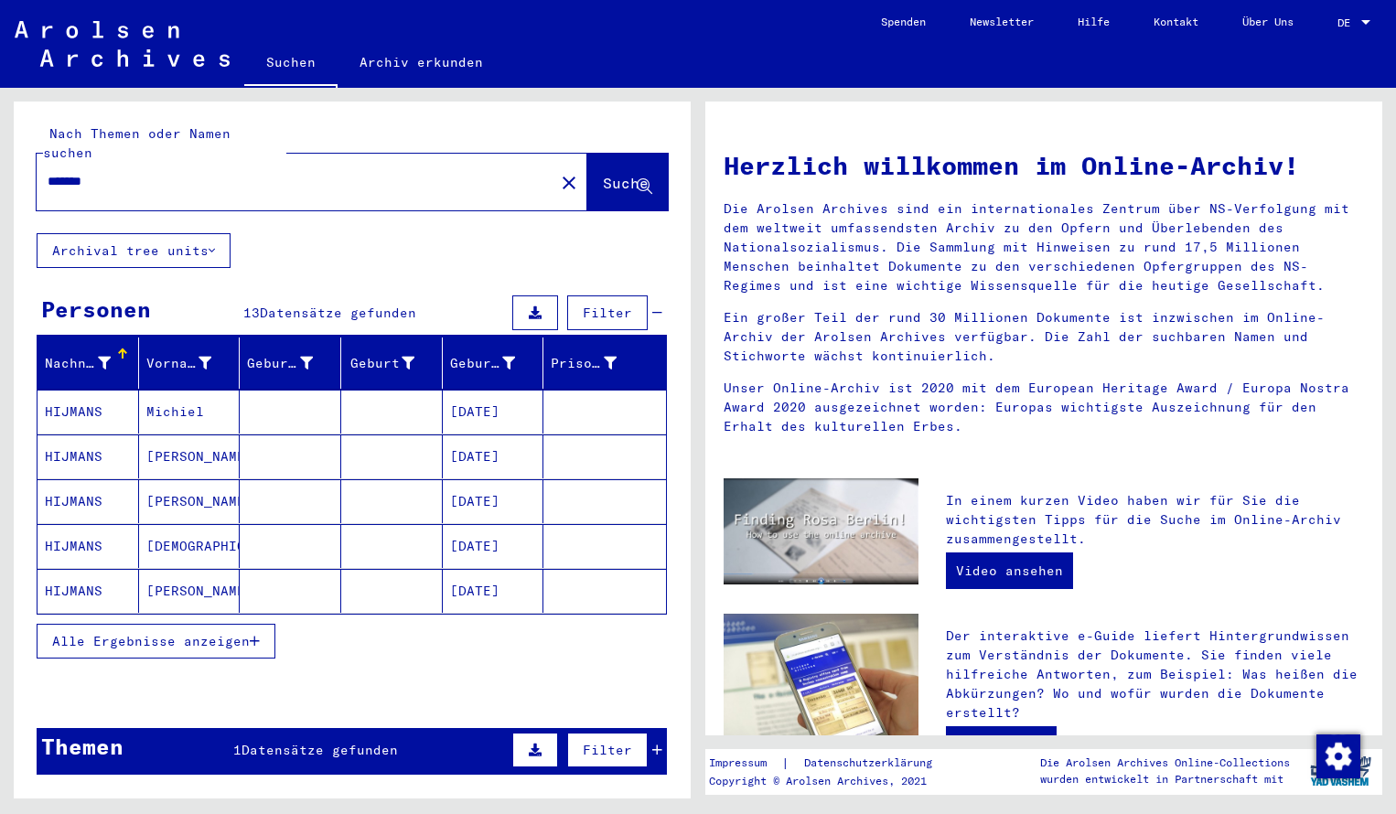
click at [96, 390] on mat-cell "HIJMANS" at bounding box center [89, 412] width 102 height 44
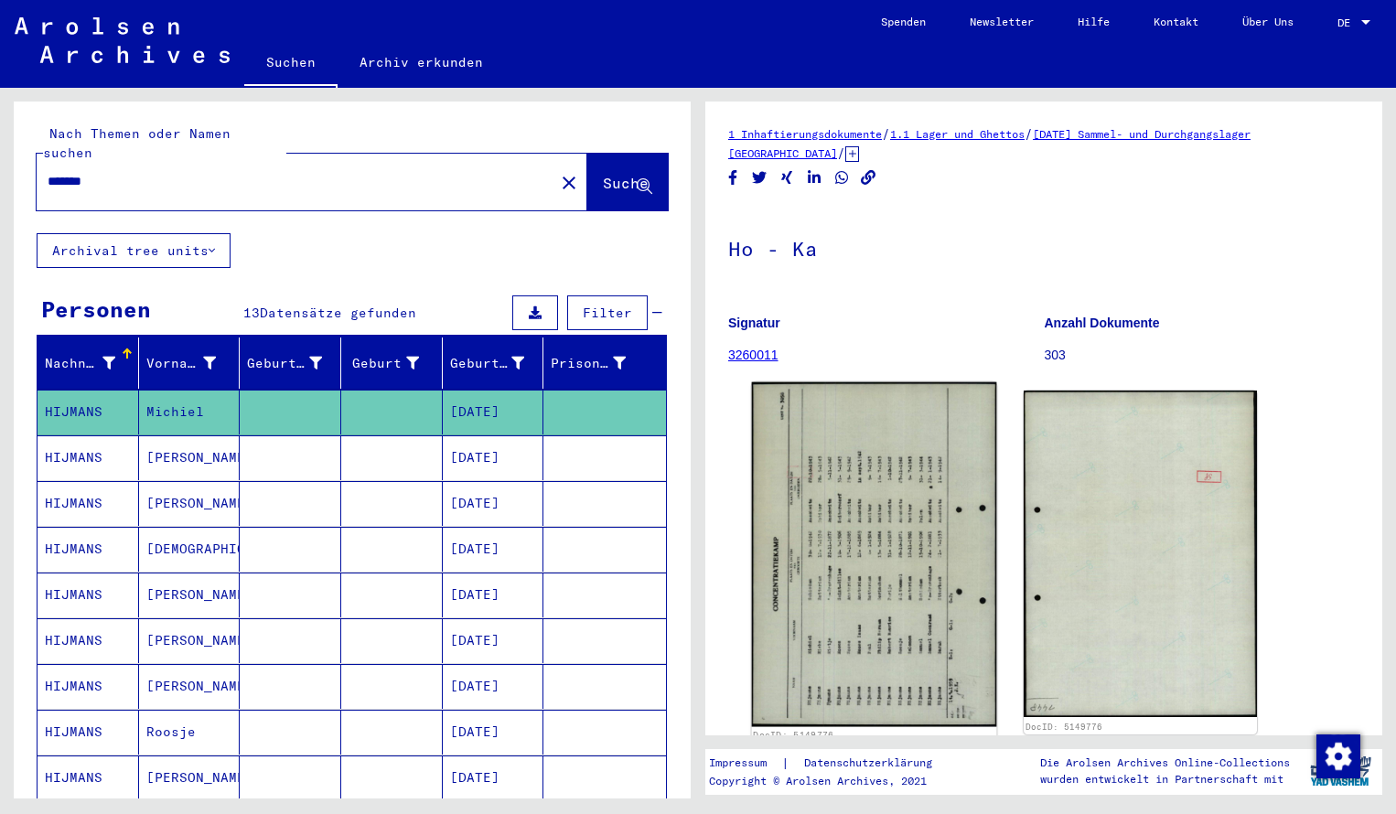
click at [838, 476] on img at bounding box center [874, 555] width 245 height 345
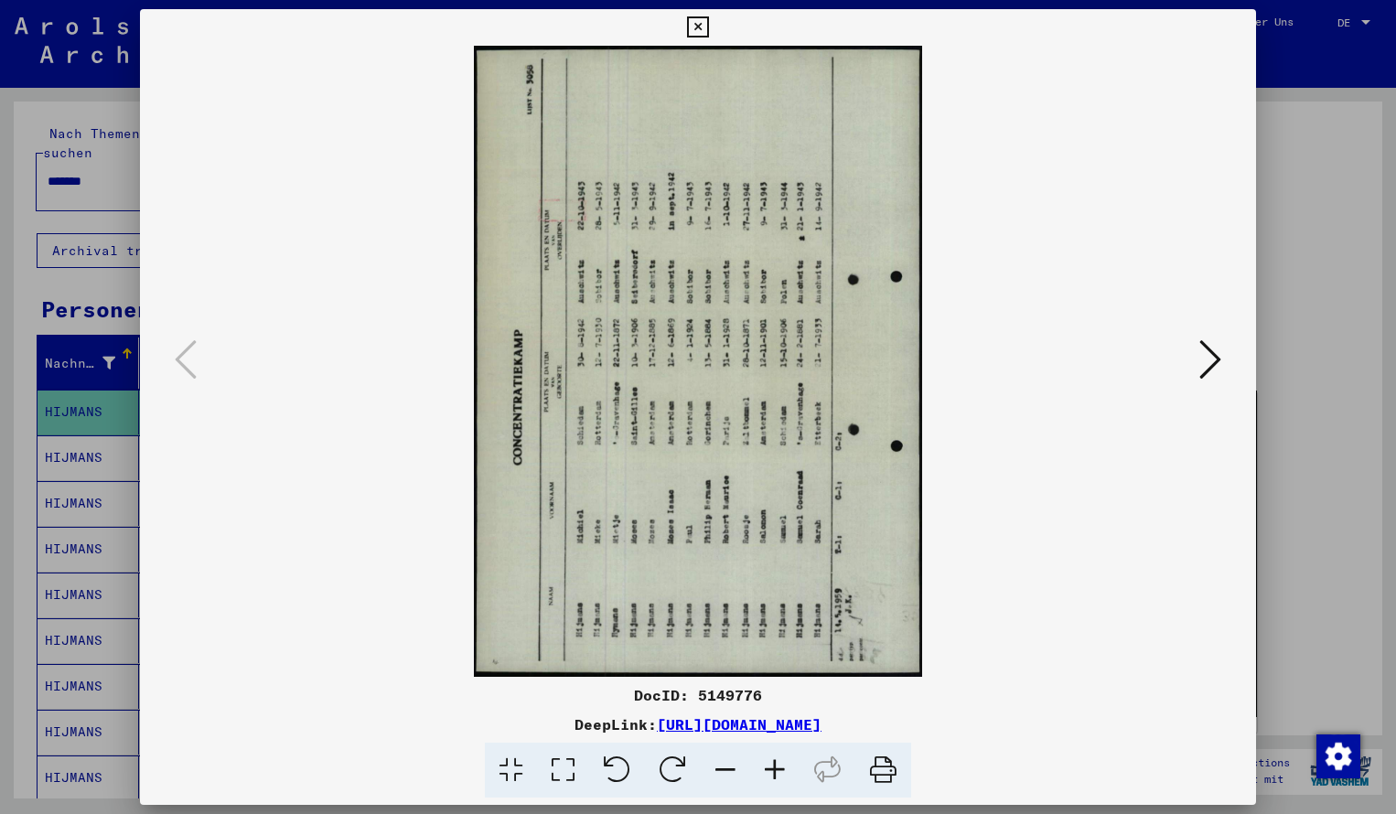
click at [684, 763] on icon at bounding box center [673, 771] width 56 height 56
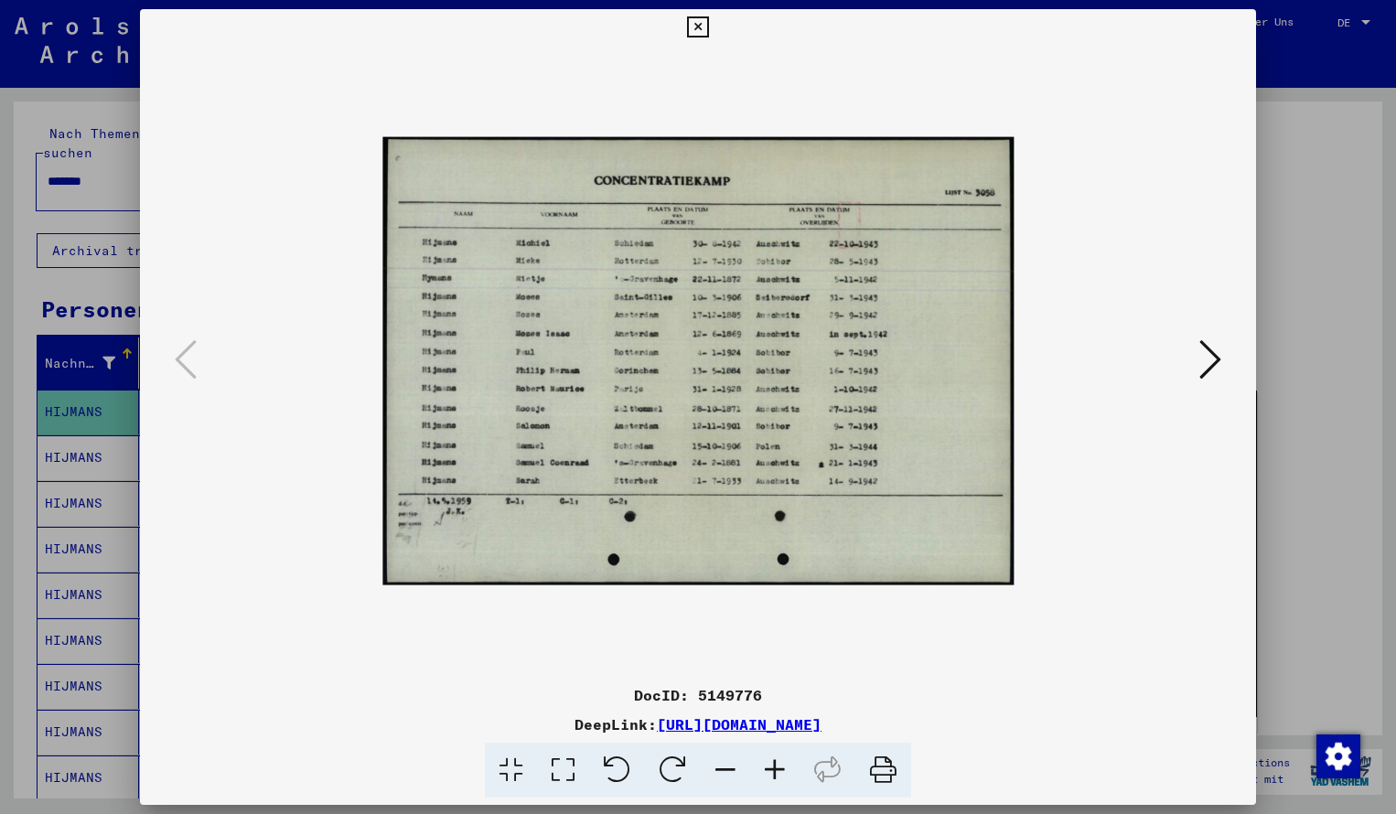
click at [777, 762] on icon at bounding box center [774, 771] width 49 height 56
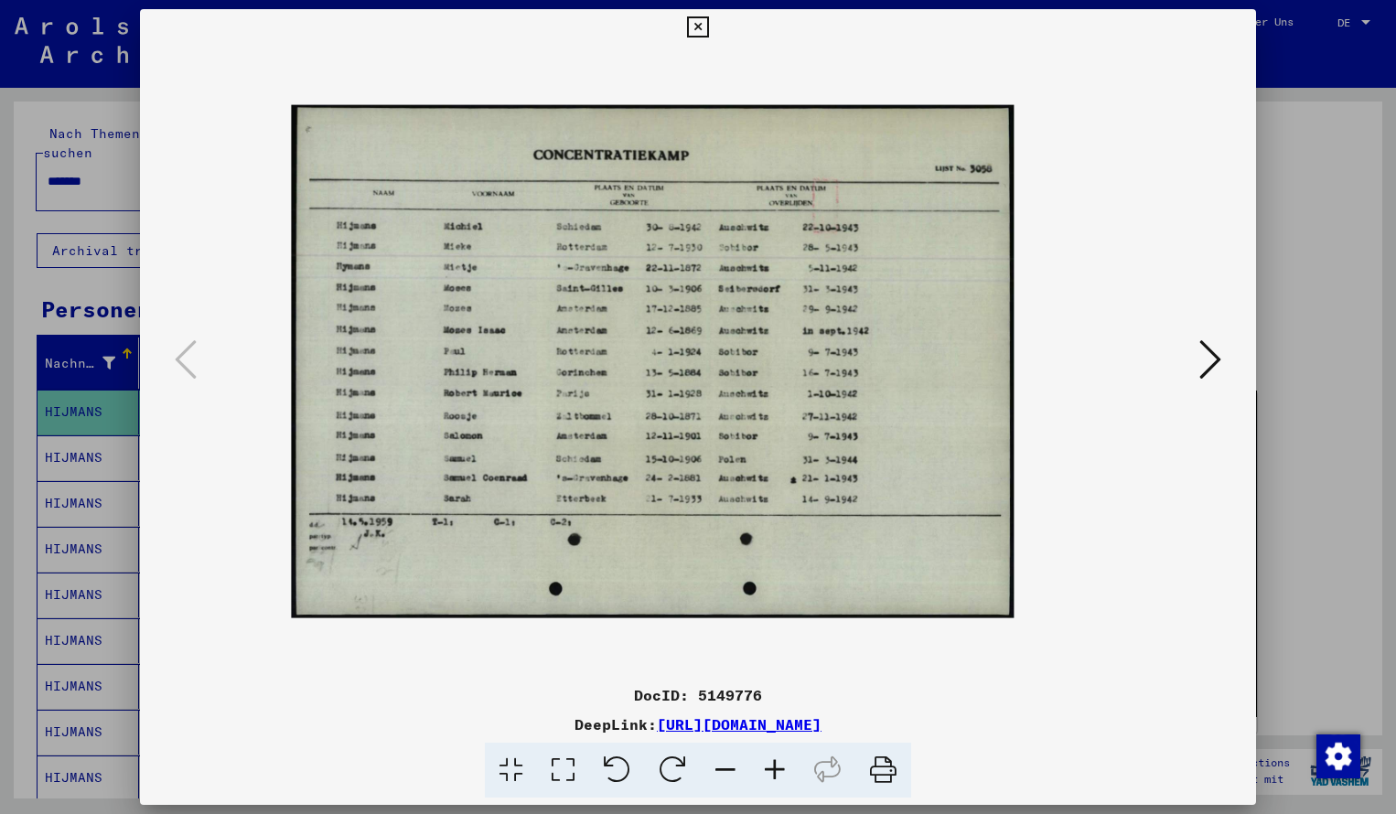
click at [777, 762] on icon at bounding box center [774, 771] width 49 height 56
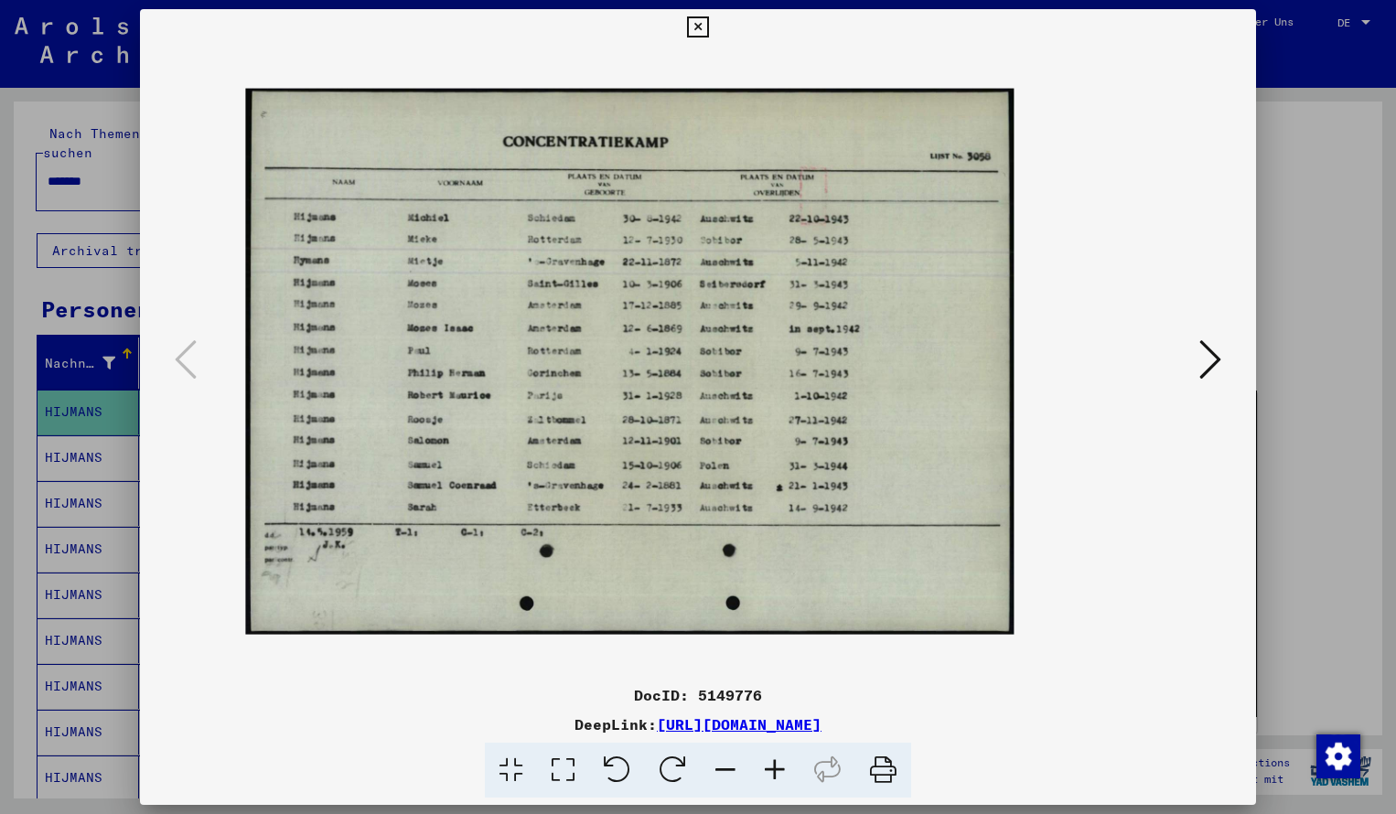
click at [777, 762] on icon at bounding box center [774, 771] width 49 height 56
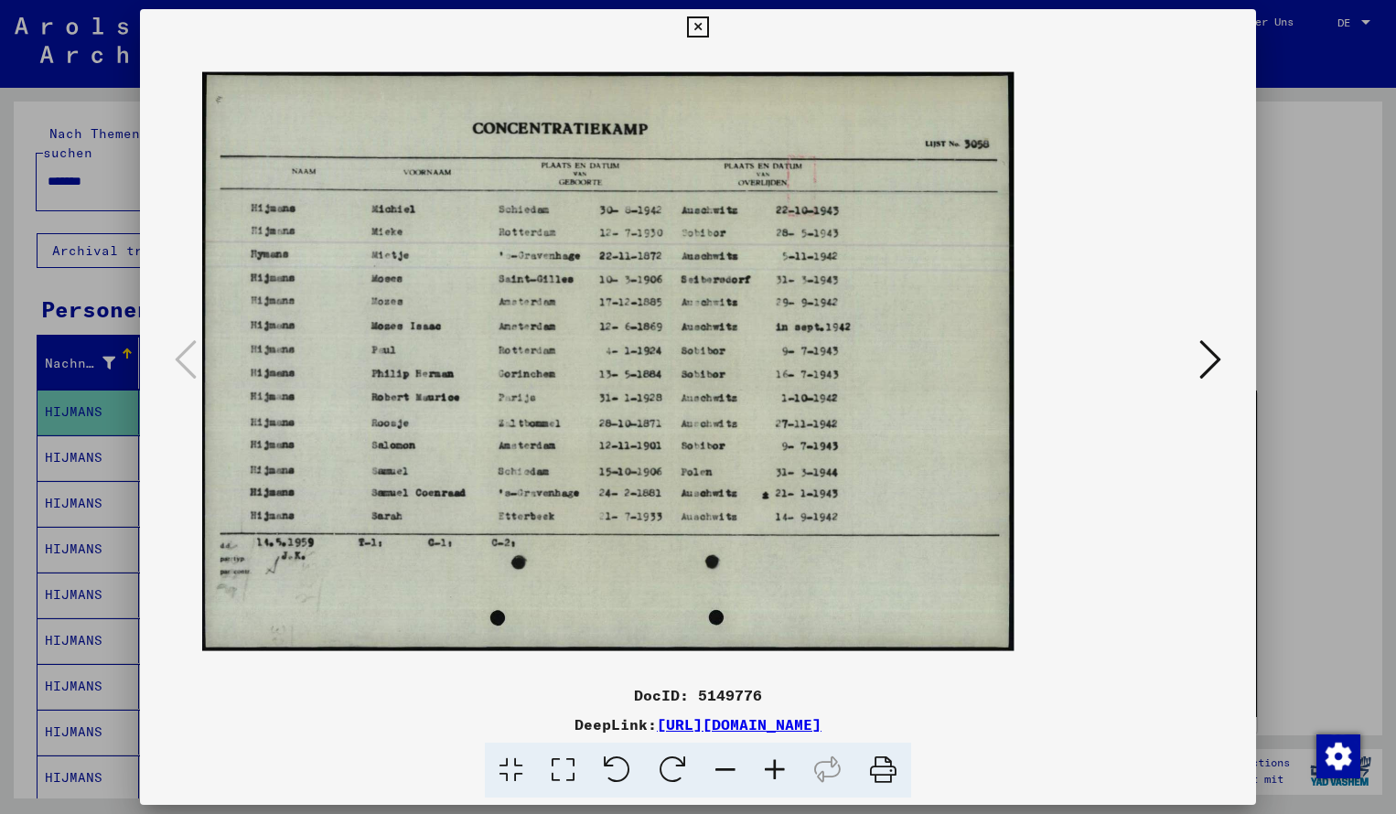
click at [777, 762] on icon at bounding box center [774, 771] width 49 height 56
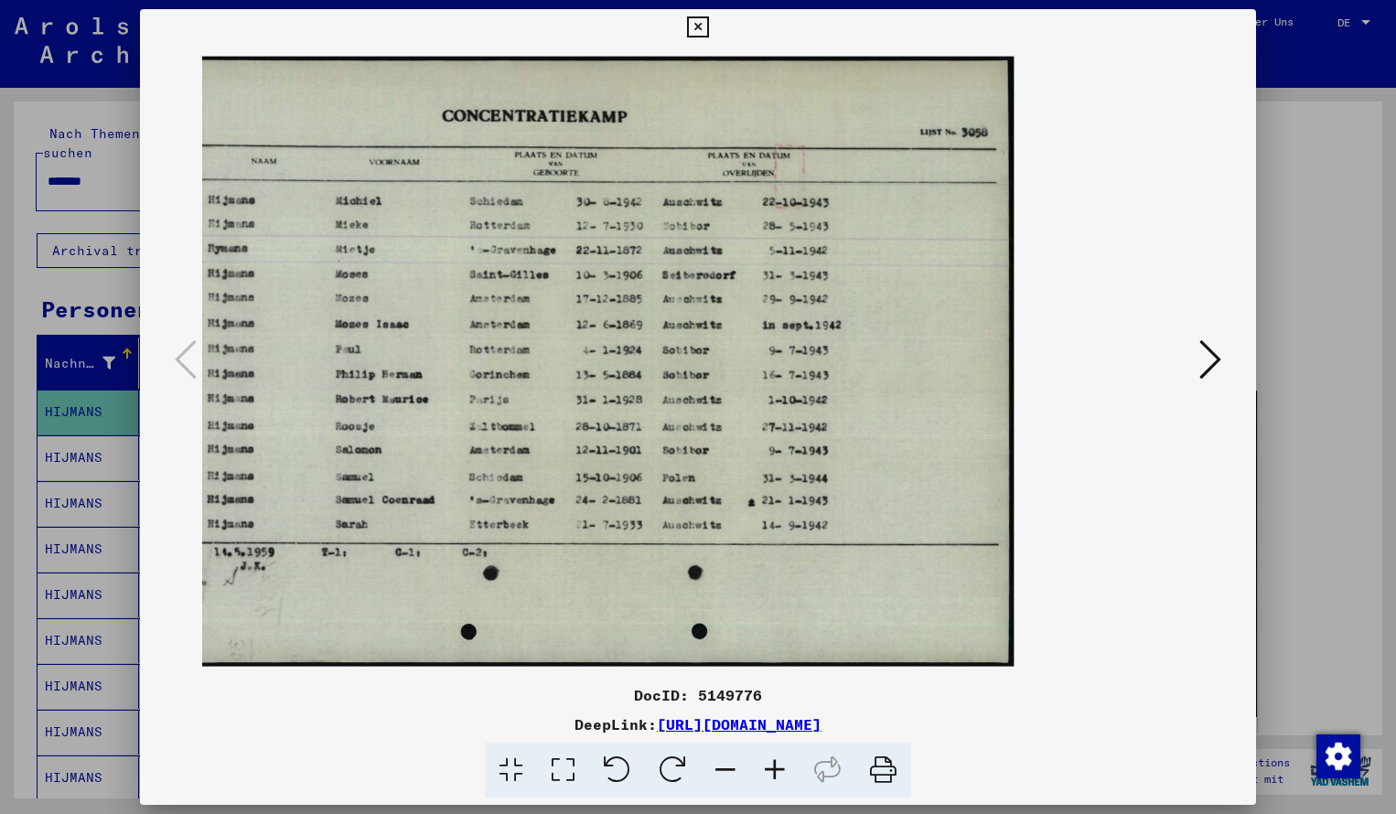
click at [708, 27] on icon at bounding box center [697, 27] width 21 height 22
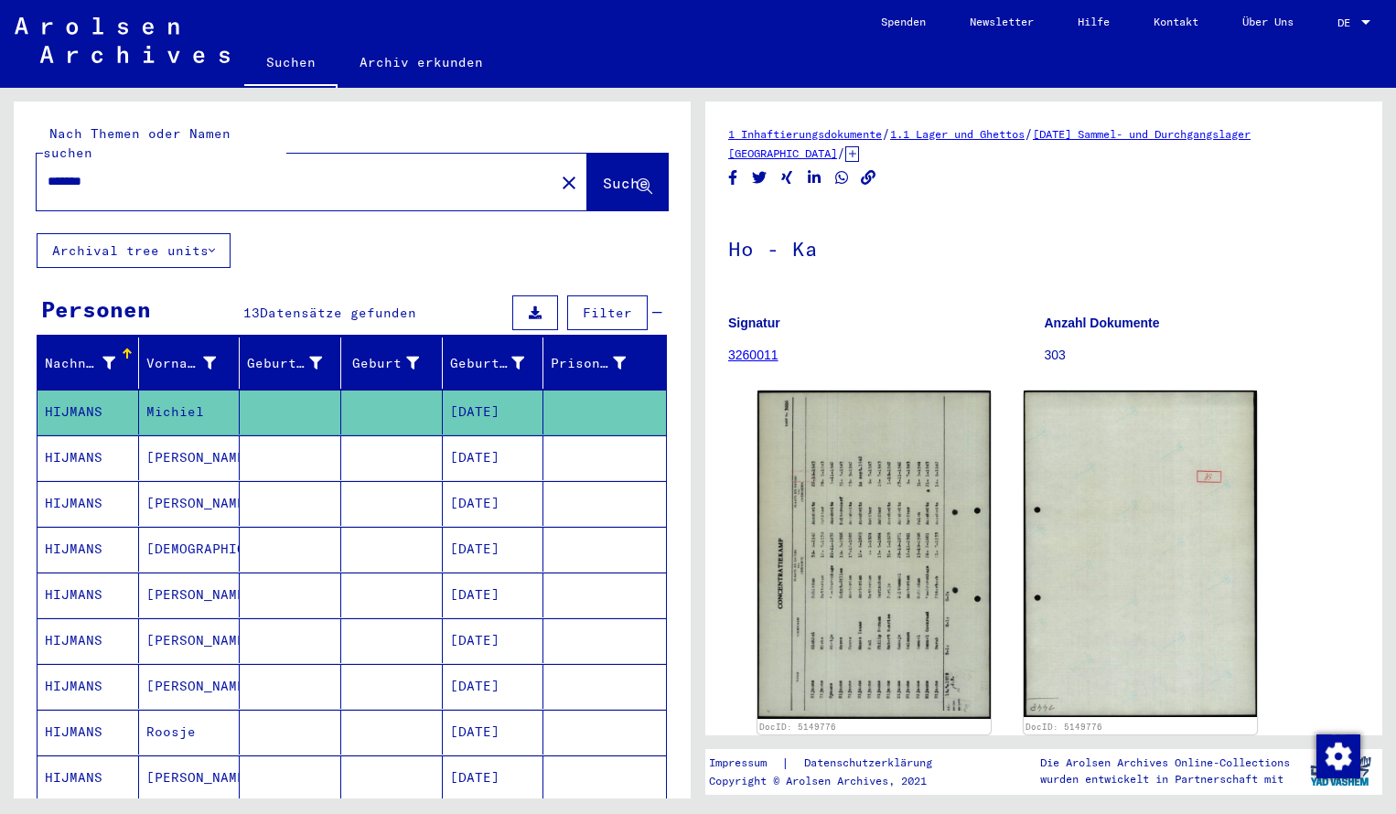
click at [101, 172] on input "*******" at bounding box center [296, 181] width 496 height 19
click at [608, 174] on span "Suche" at bounding box center [626, 183] width 46 height 18
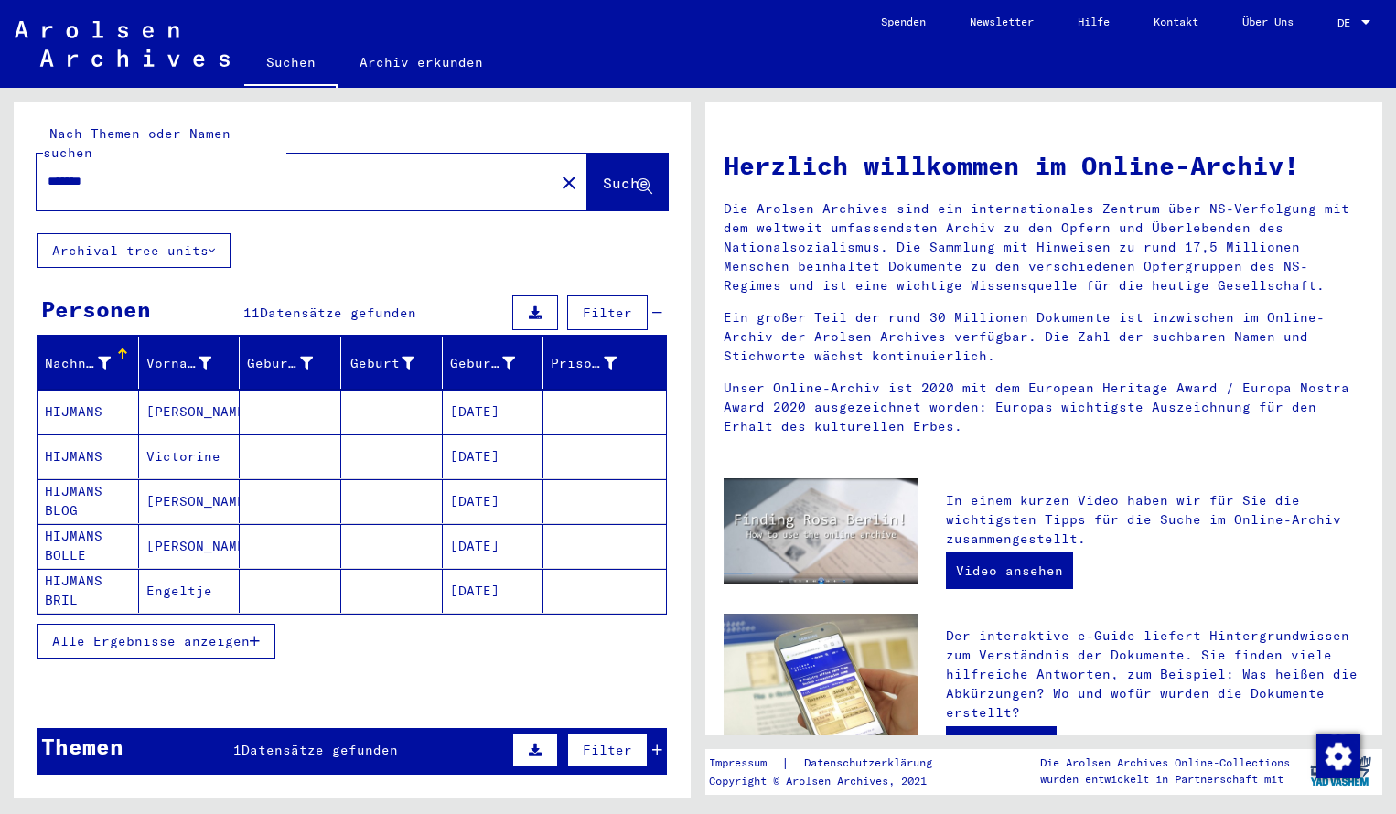
click at [82, 392] on mat-cell "HIJMANS" at bounding box center [89, 412] width 102 height 44
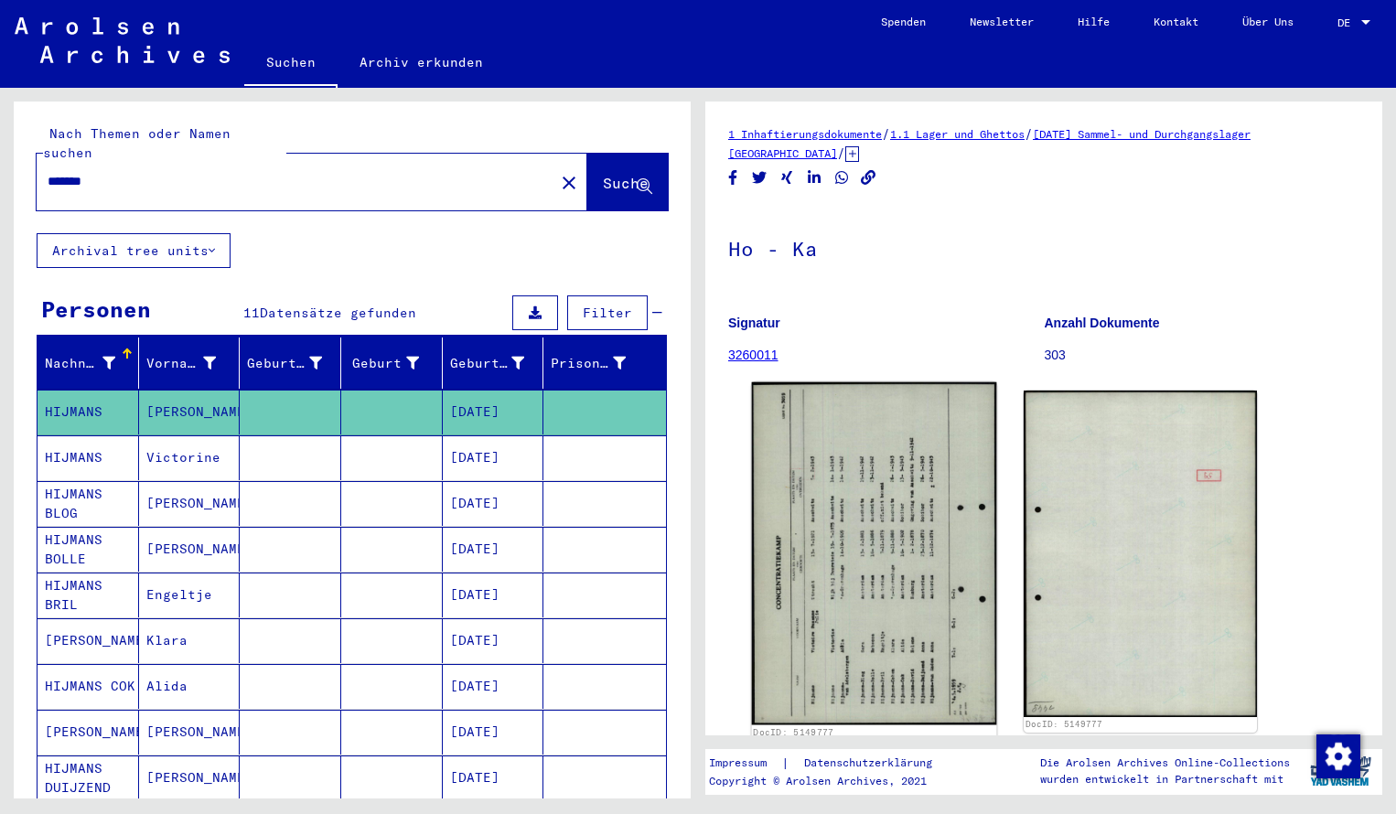
click at [822, 509] on img at bounding box center [874, 554] width 245 height 343
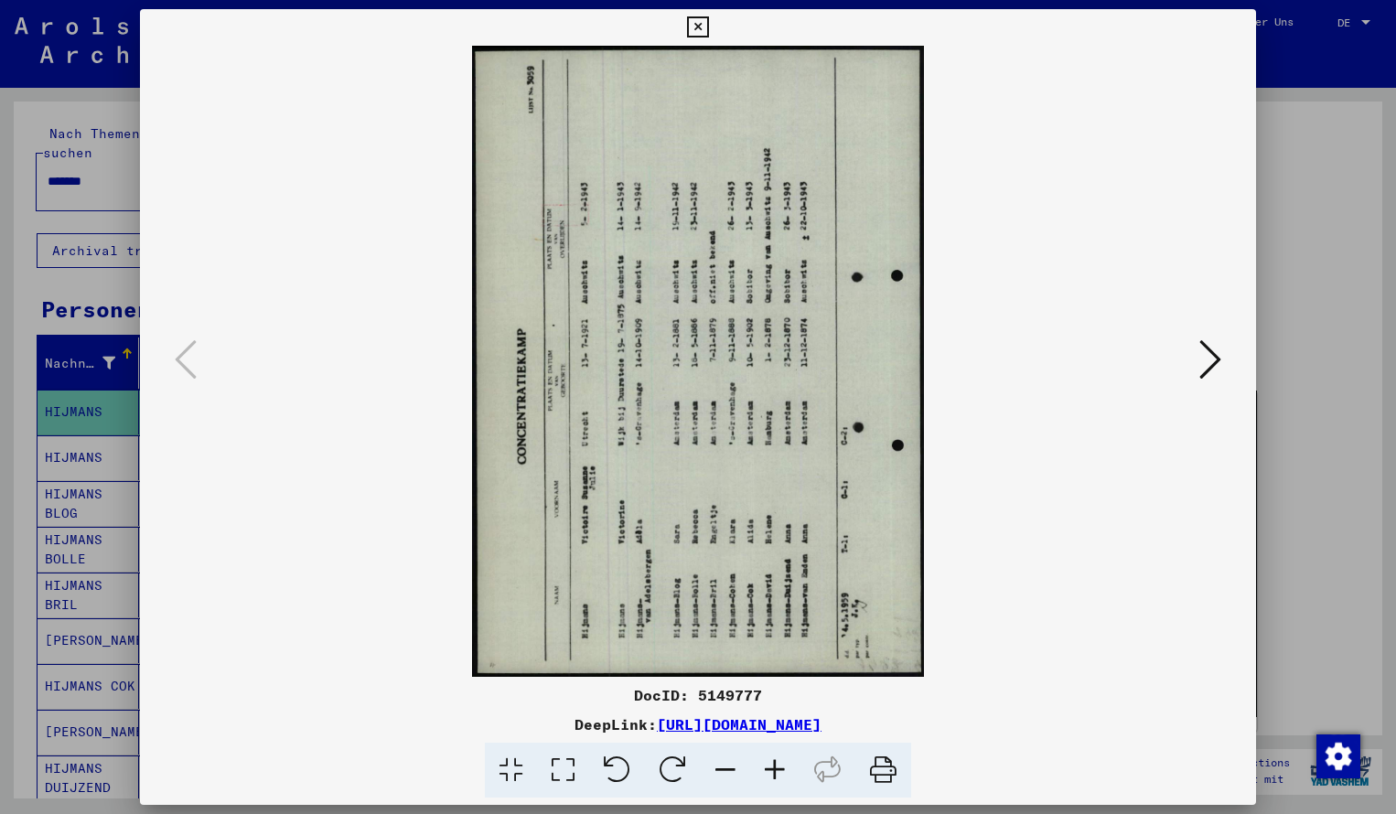
click at [681, 756] on icon at bounding box center [673, 771] width 56 height 56
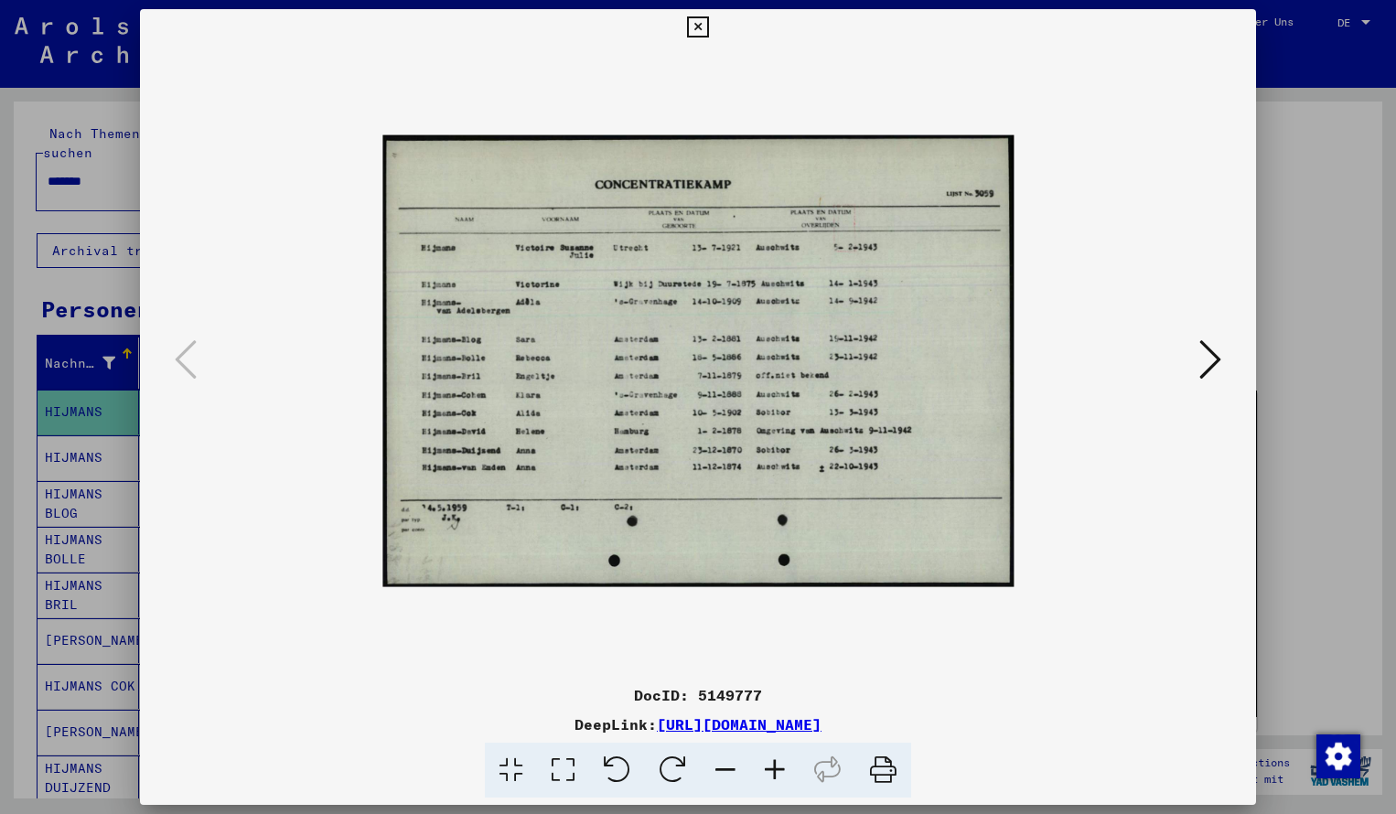
click at [777, 765] on icon at bounding box center [774, 771] width 49 height 56
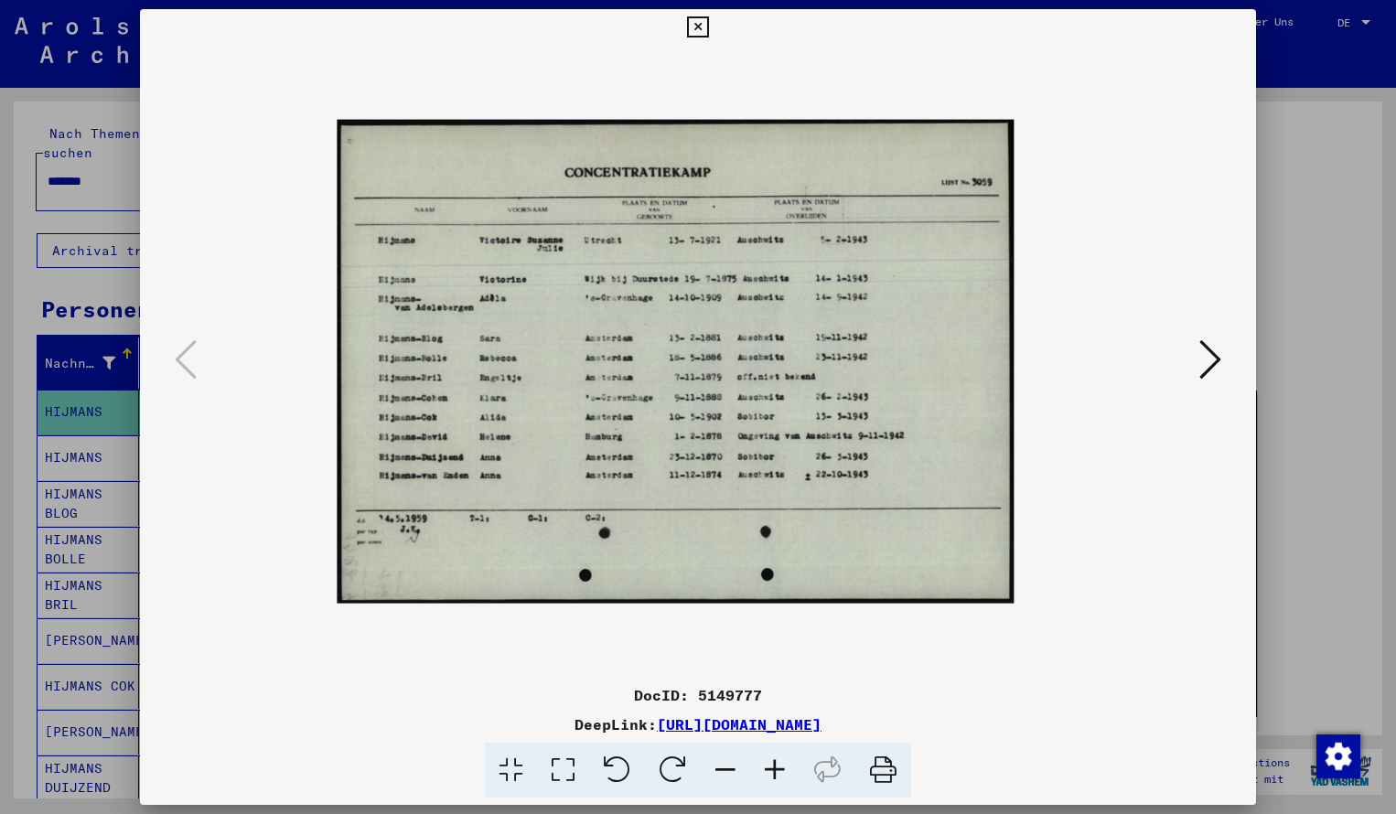
click at [777, 765] on icon at bounding box center [774, 771] width 49 height 56
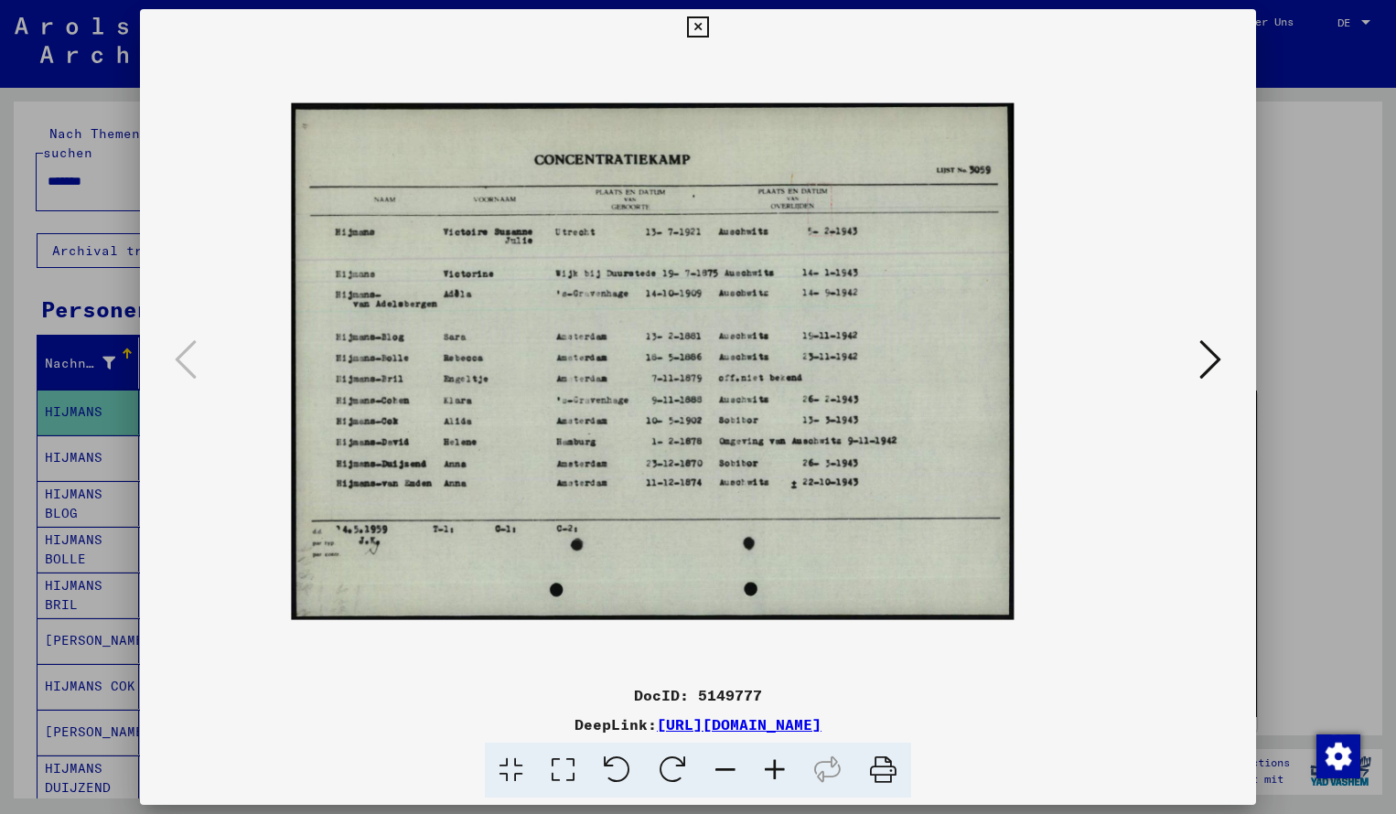
click at [777, 765] on icon at bounding box center [774, 771] width 49 height 56
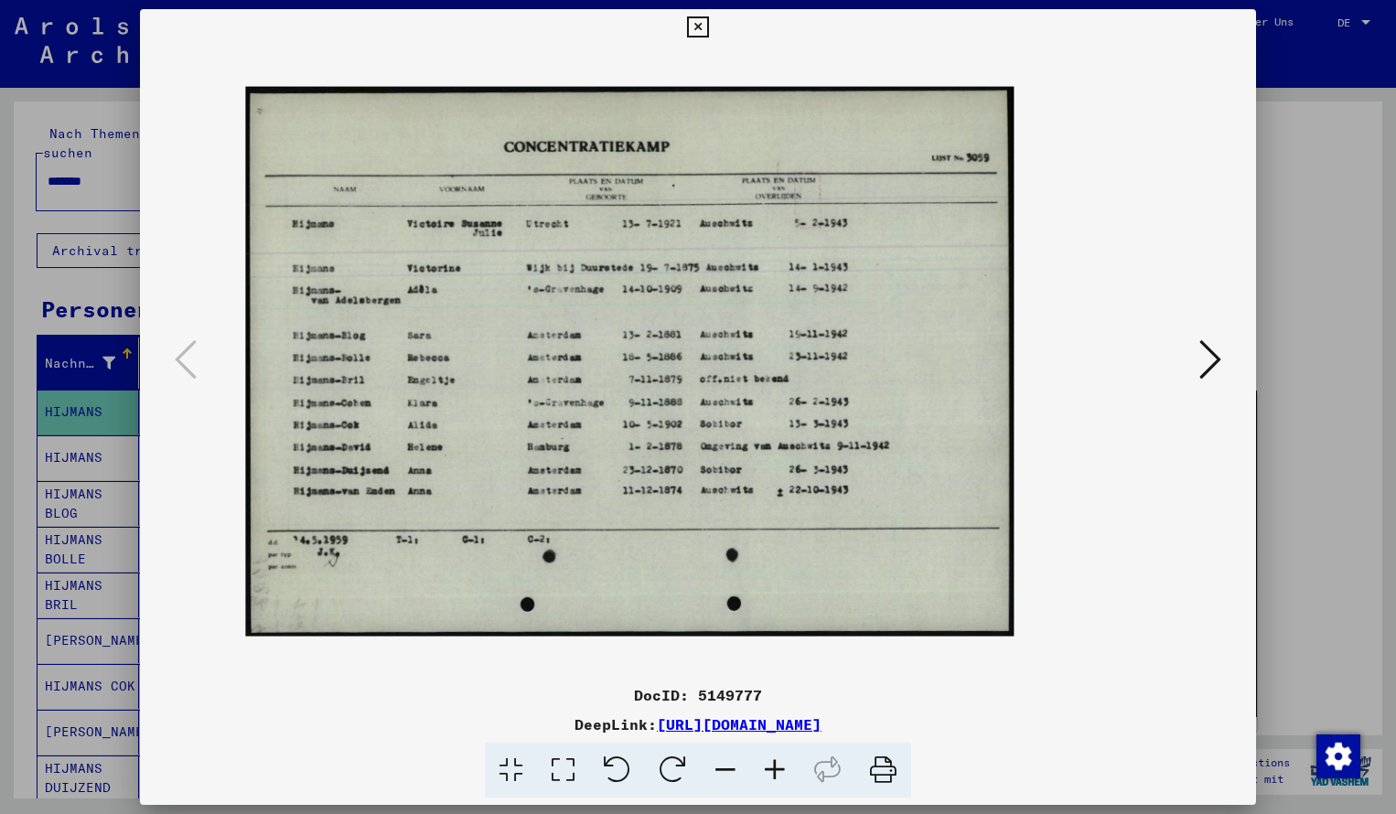
click at [777, 765] on icon at bounding box center [774, 771] width 49 height 56
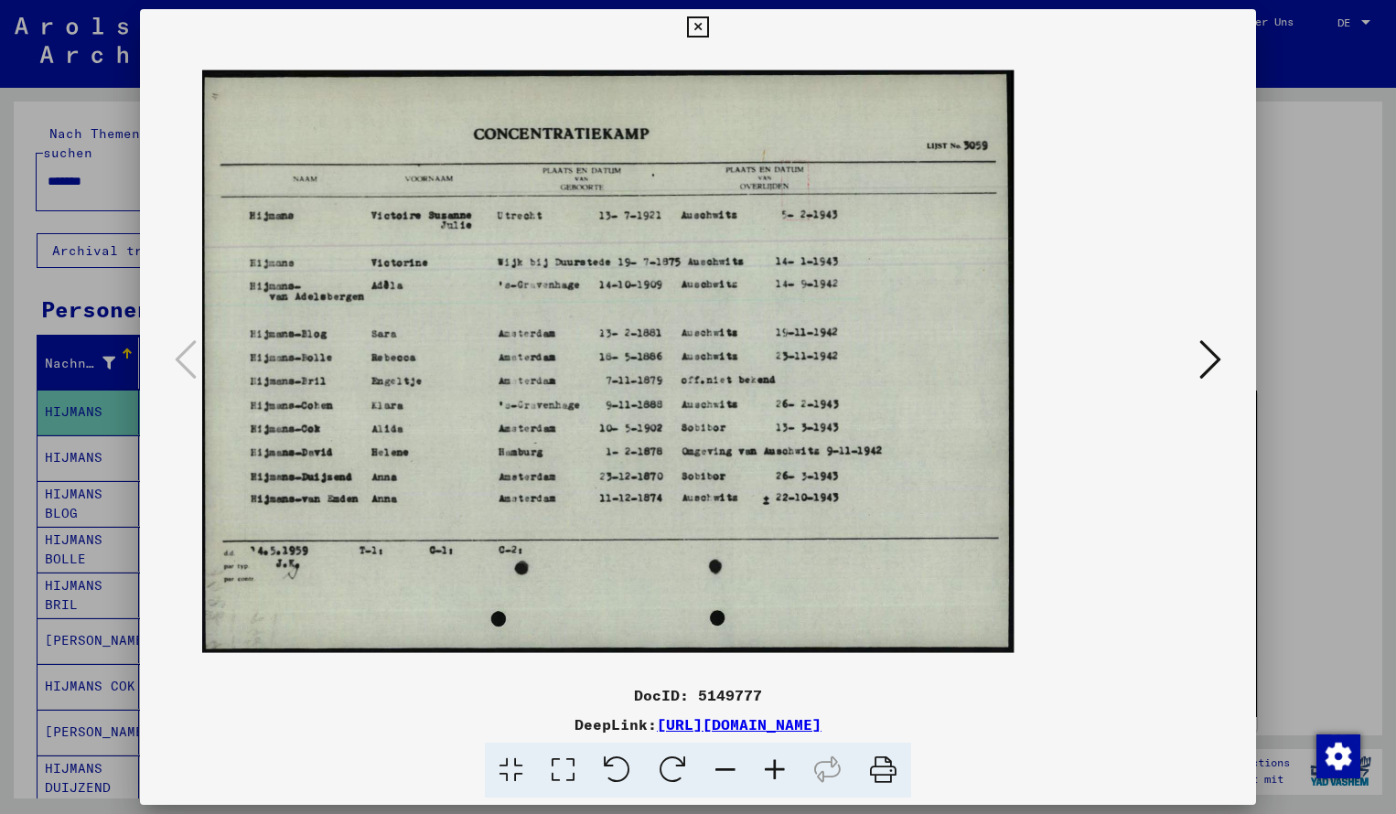
click at [777, 765] on icon at bounding box center [774, 771] width 49 height 56
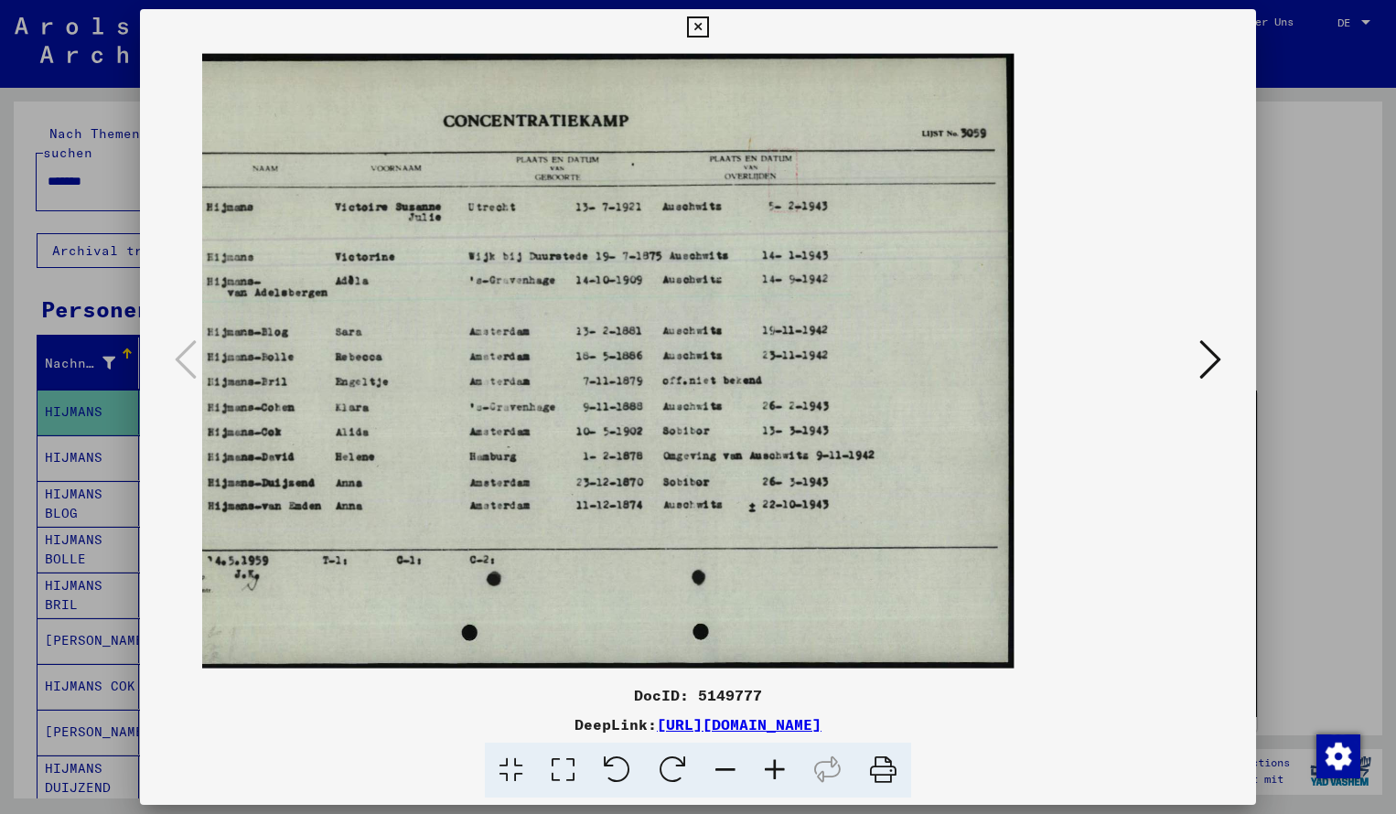
click at [708, 26] on icon at bounding box center [697, 27] width 21 height 22
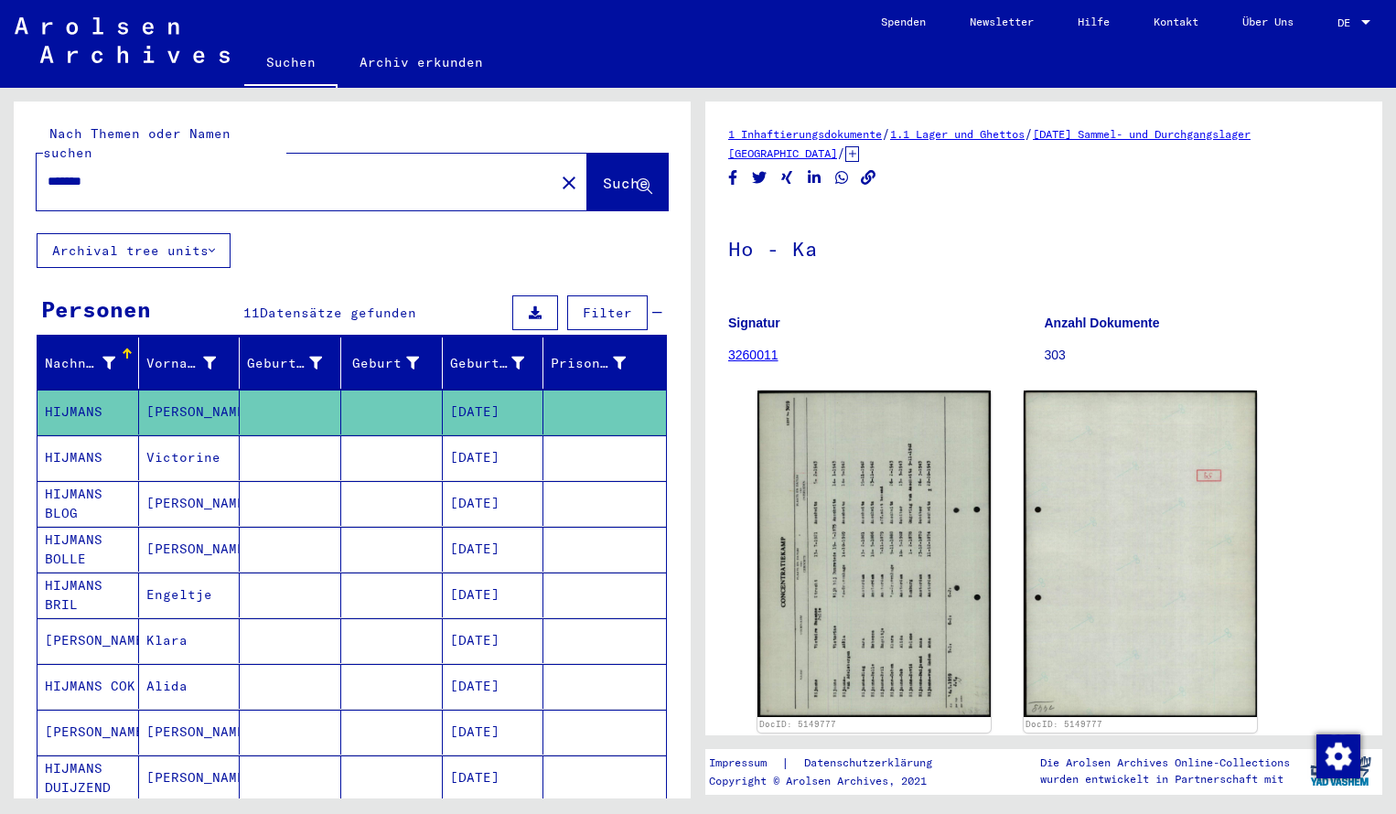
click at [110, 172] on input "*******" at bounding box center [296, 181] width 496 height 19
click at [603, 174] on span "Suche" at bounding box center [626, 183] width 46 height 18
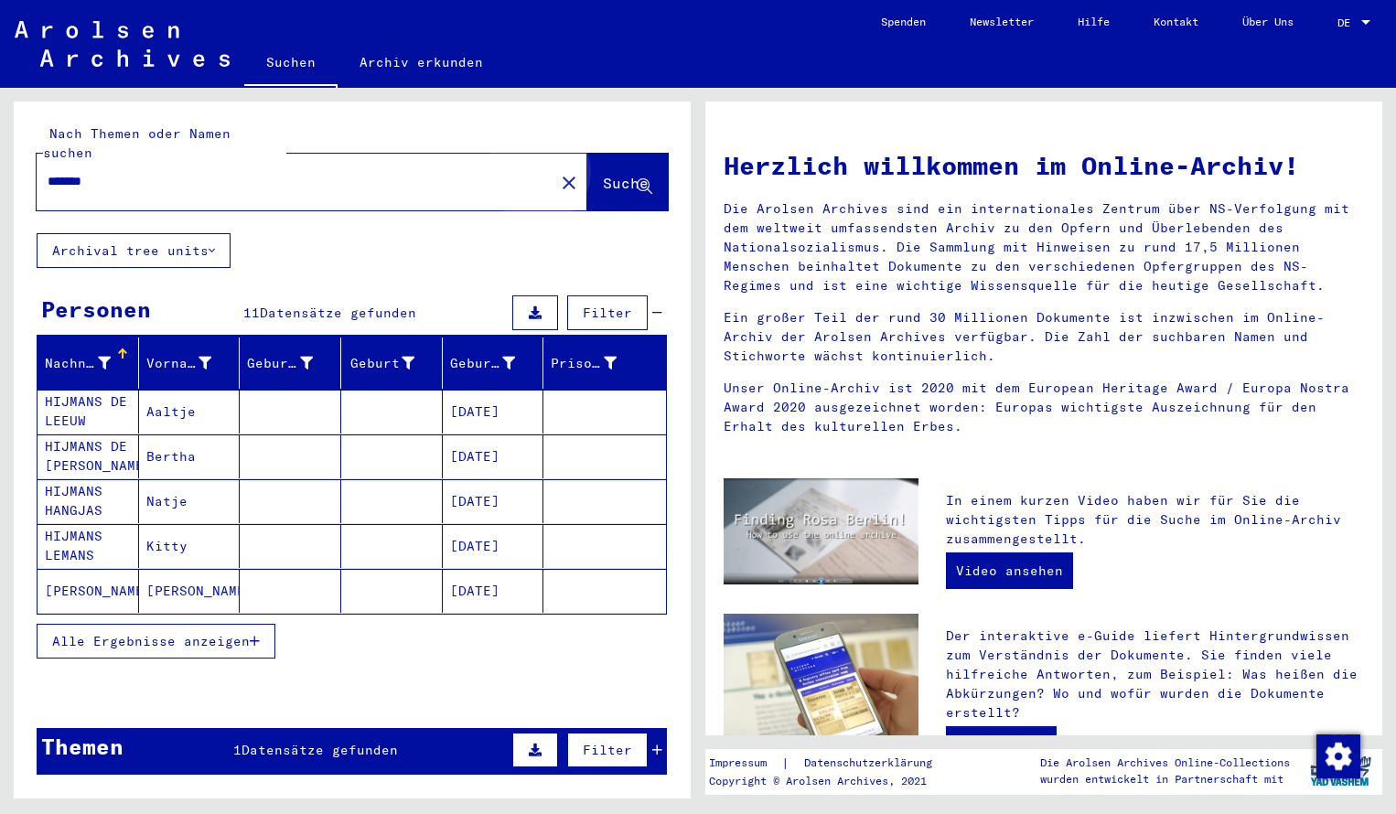
click at [604, 175] on span "Suche" at bounding box center [627, 184] width 49 height 19
click at [604, 181] on button "Suche" at bounding box center [627, 182] width 81 height 57
click at [603, 174] on span "Suche" at bounding box center [626, 183] width 46 height 18
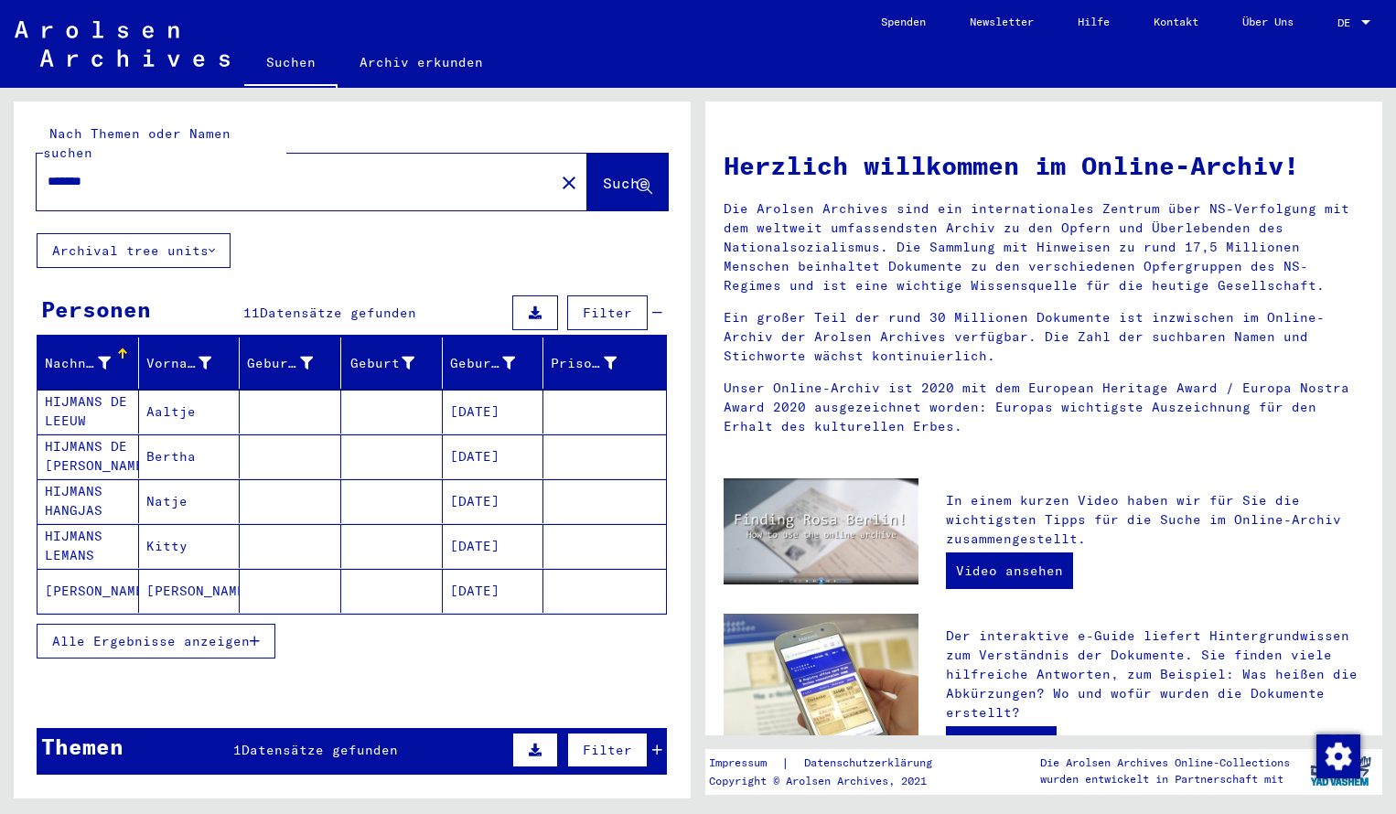
click at [110, 393] on mat-cell "HIJMANS DE LEEUW" at bounding box center [89, 412] width 102 height 44
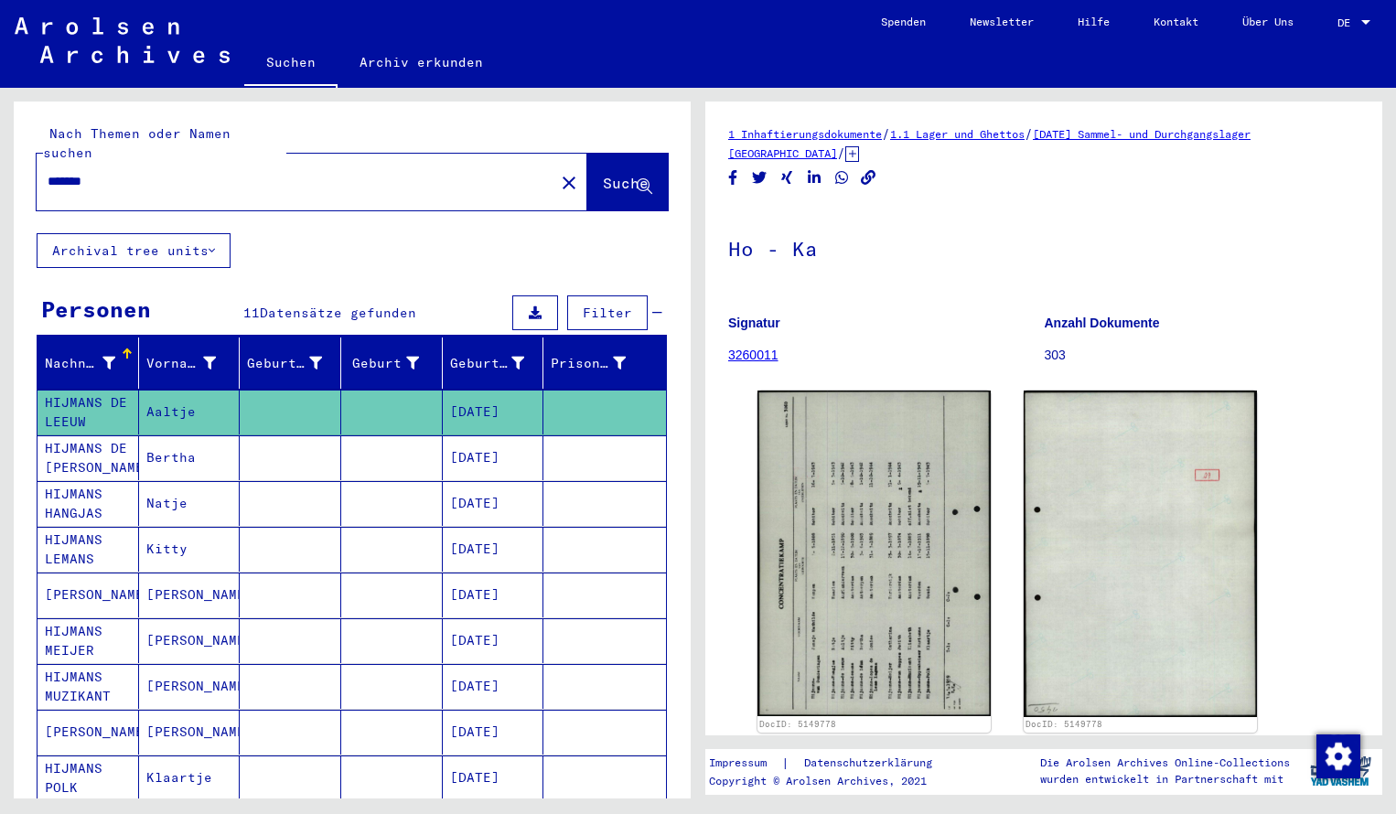
click at [945, 569] on img at bounding box center [874, 554] width 233 height 326
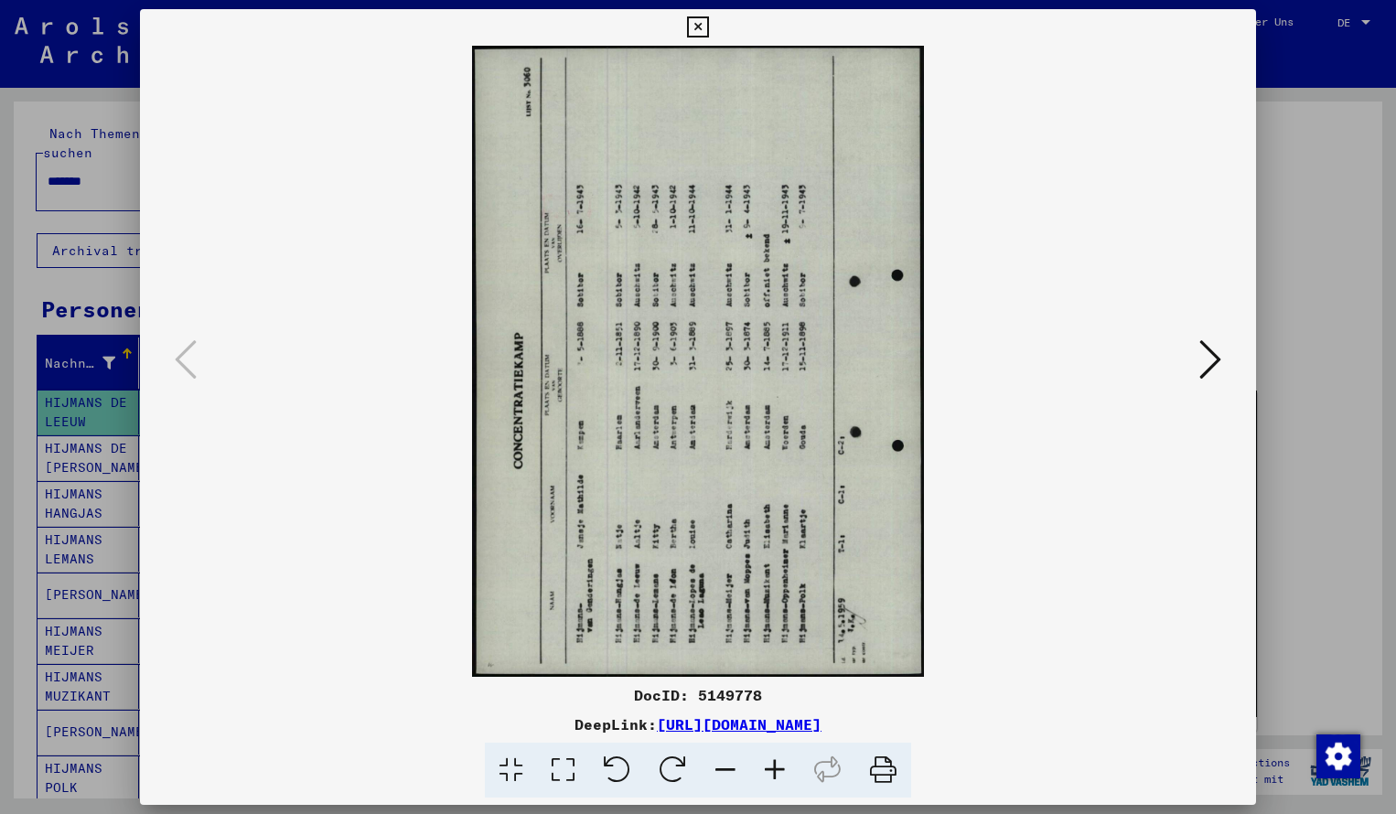
click at [664, 757] on icon at bounding box center [673, 771] width 56 height 56
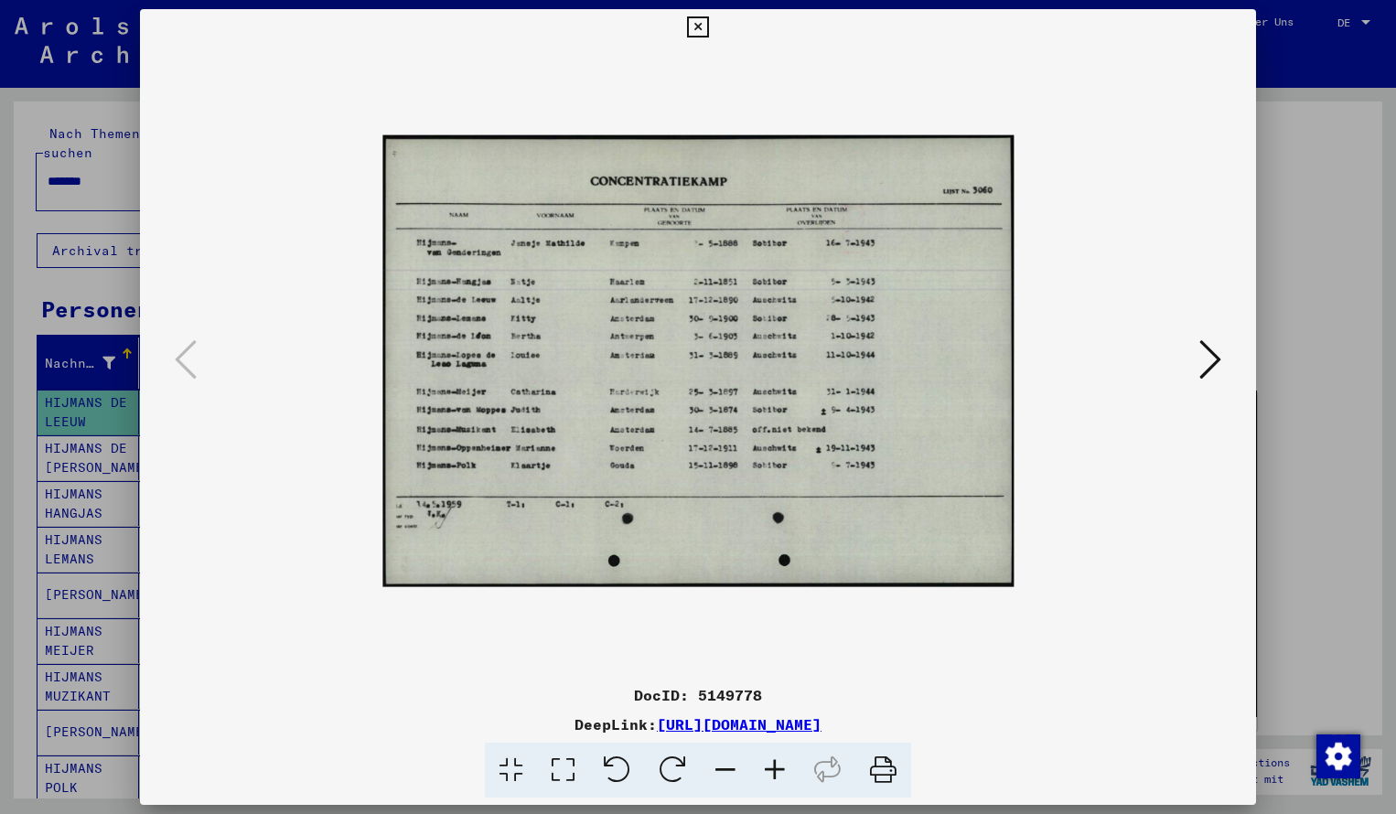
click at [664, 757] on icon at bounding box center [673, 771] width 56 height 56
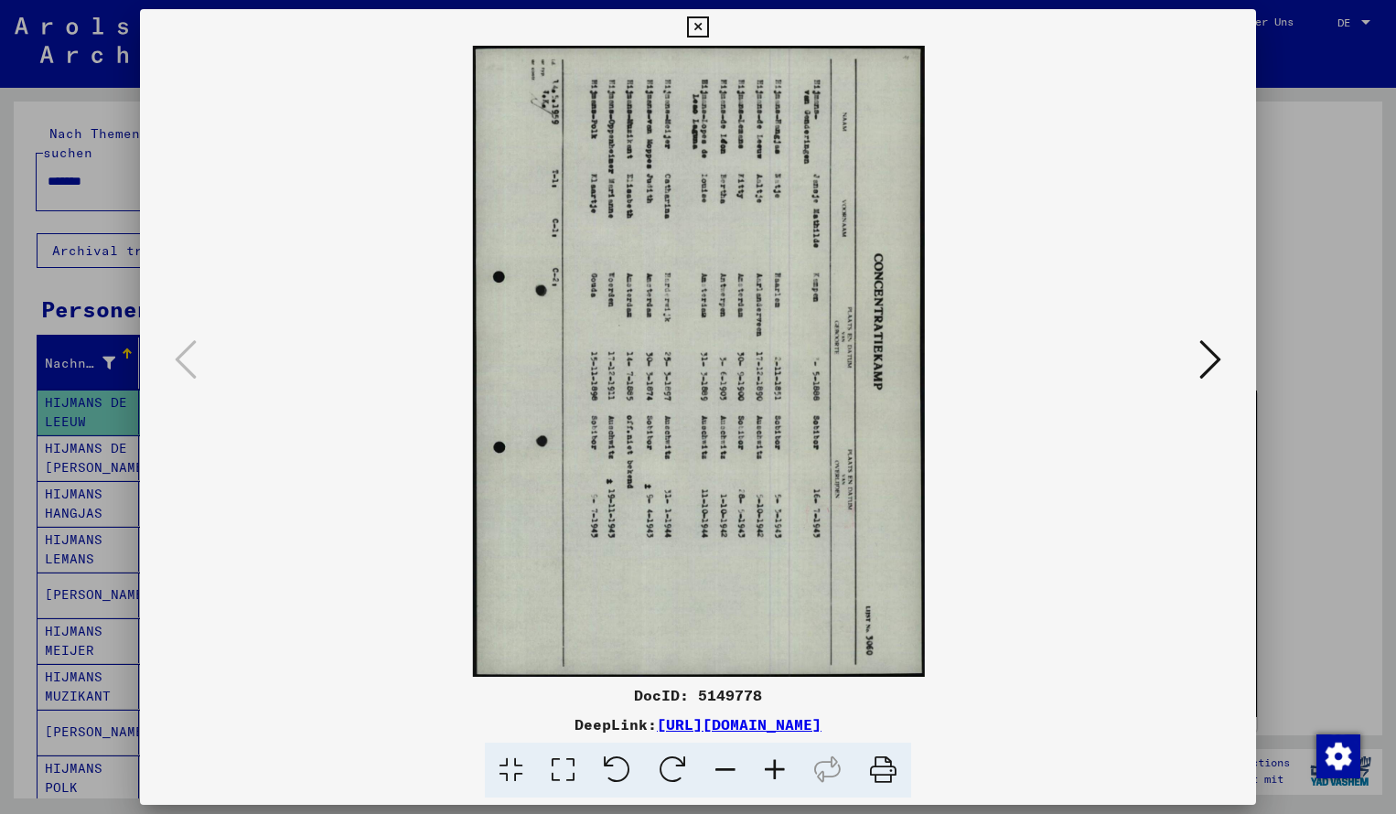
click at [664, 757] on icon at bounding box center [673, 771] width 56 height 56
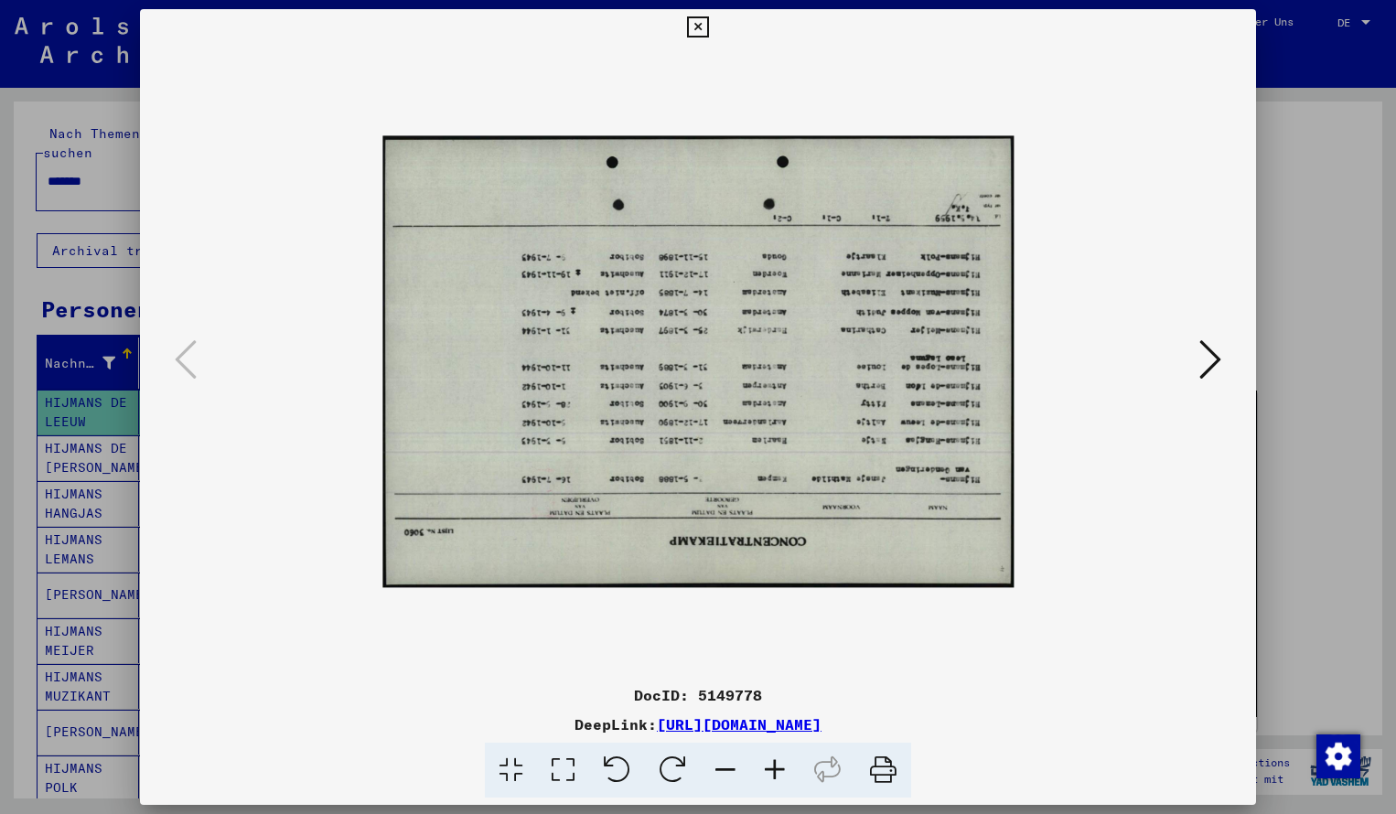
click at [664, 757] on icon at bounding box center [673, 771] width 56 height 56
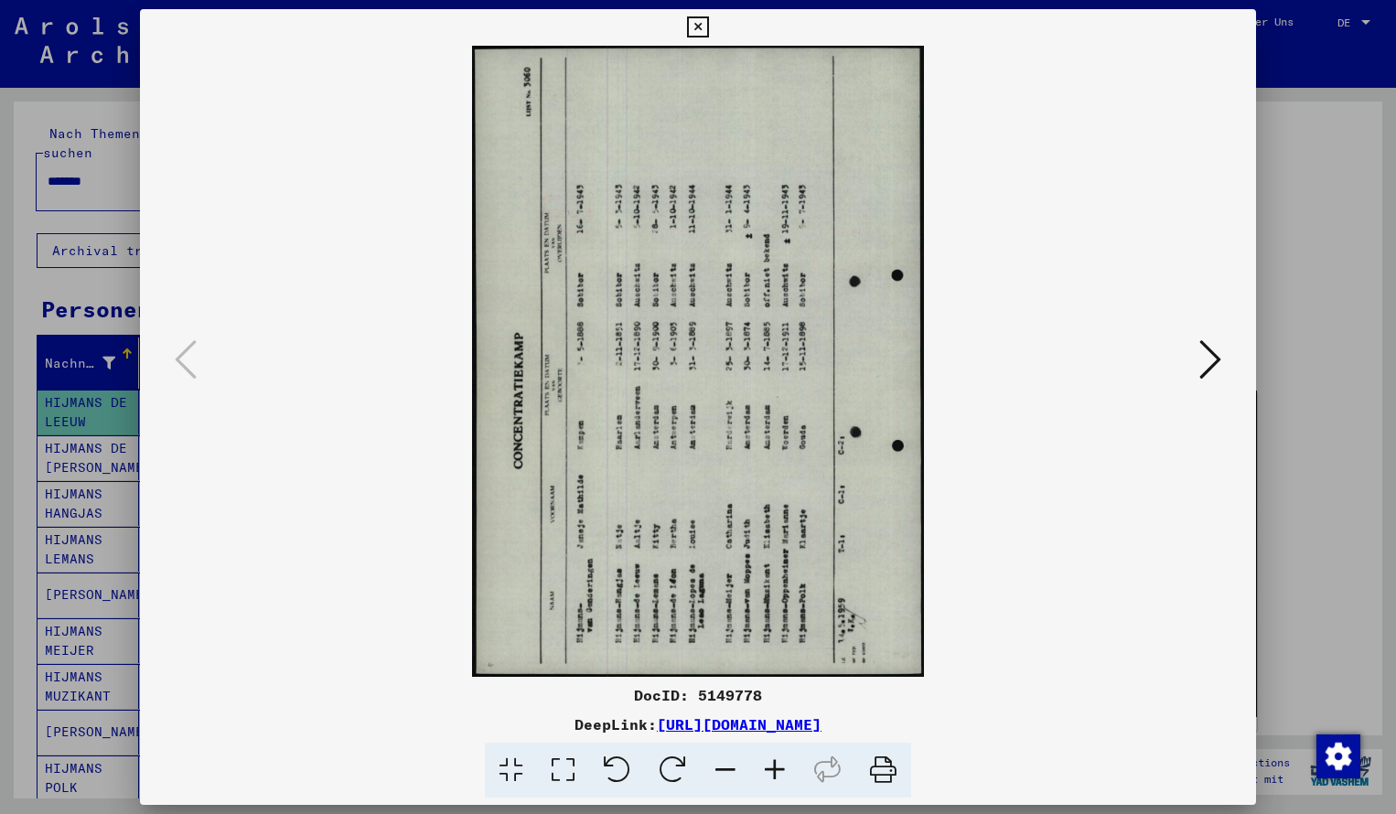
click at [664, 757] on icon at bounding box center [673, 771] width 56 height 56
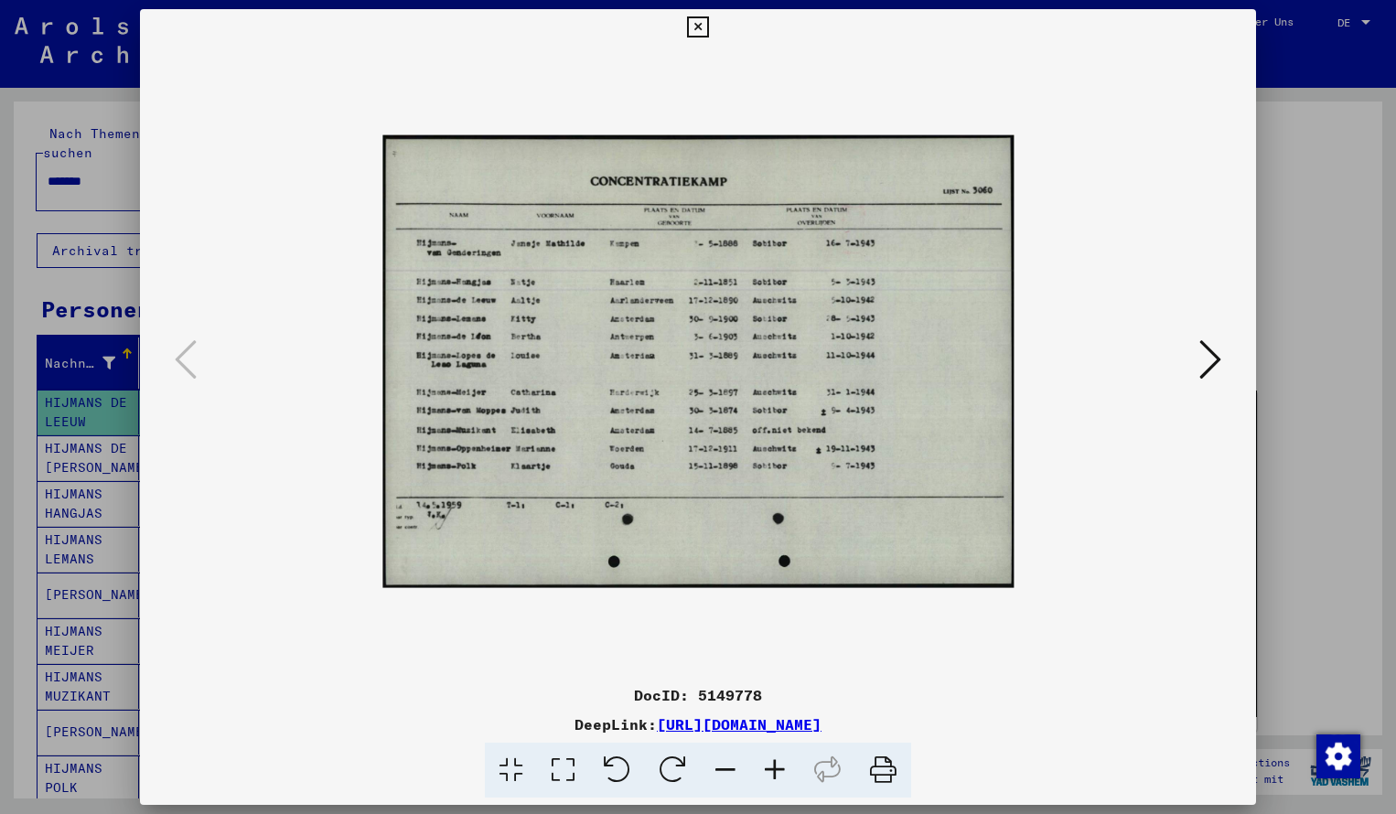
click at [773, 770] on icon at bounding box center [774, 771] width 49 height 56
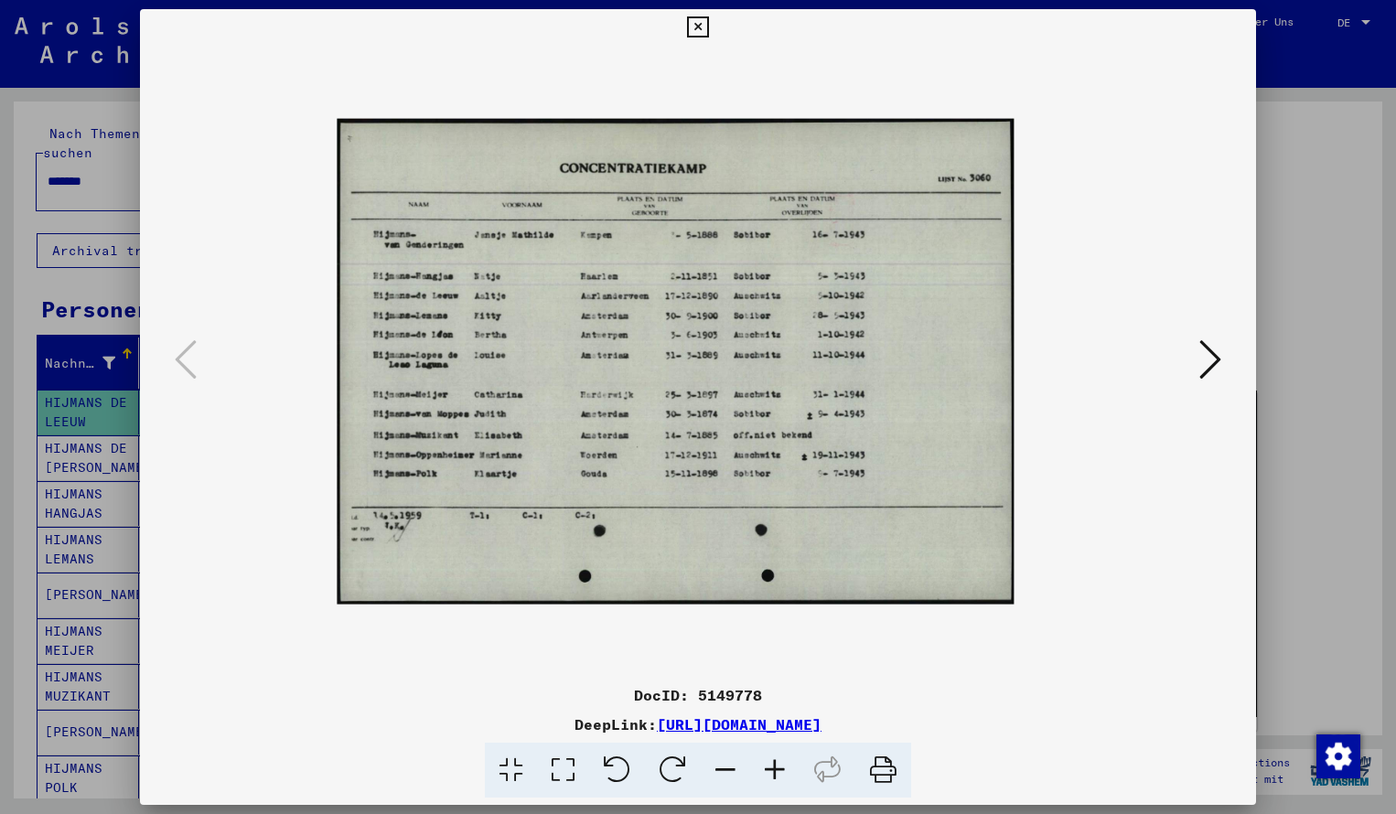
click at [708, 26] on icon at bounding box center [697, 27] width 21 height 22
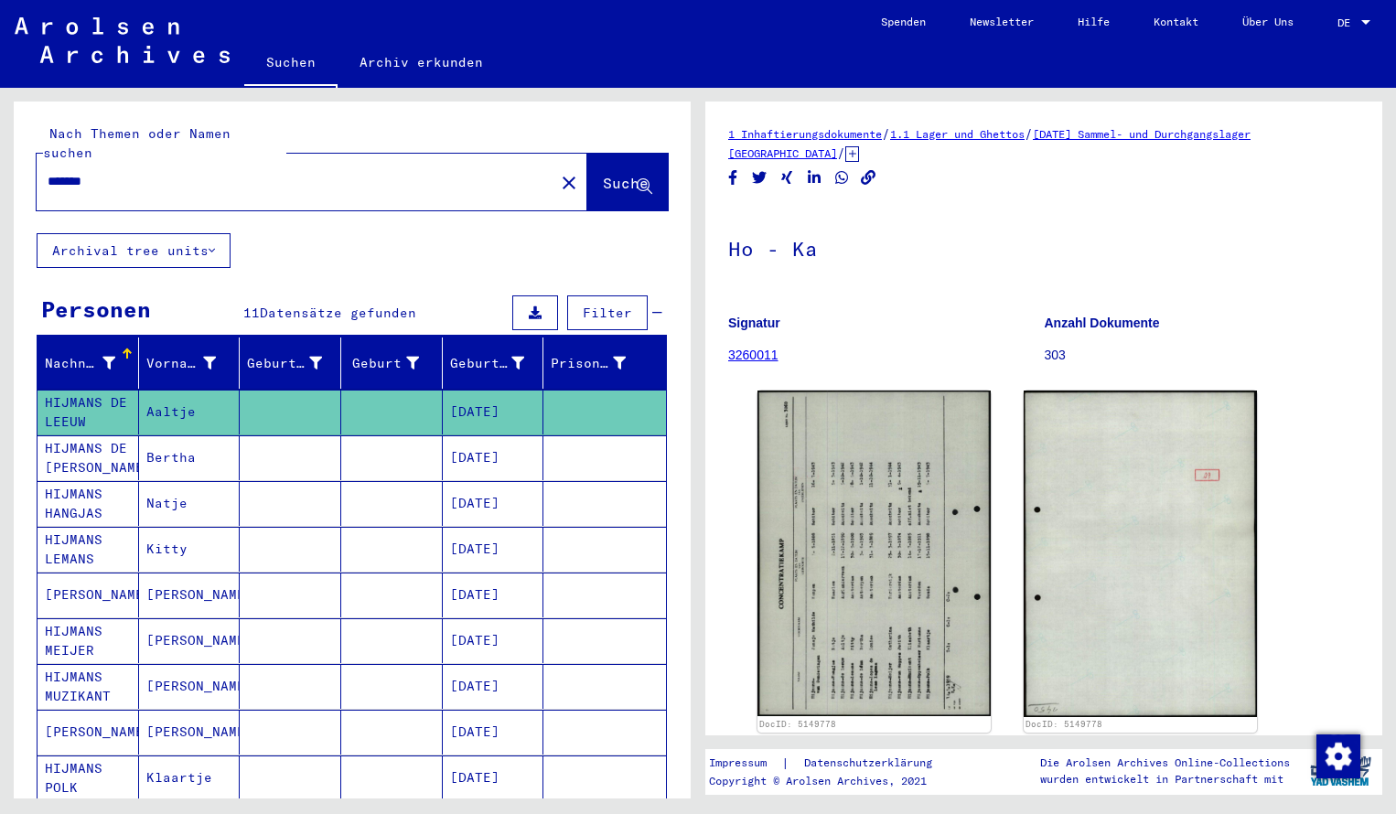
click at [146, 172] on input "*******" at bounding box center [296, 181] width 496 height 19
click at [604, 174] on span "Suche" at bounding box center [626, 183] width 46 height 18
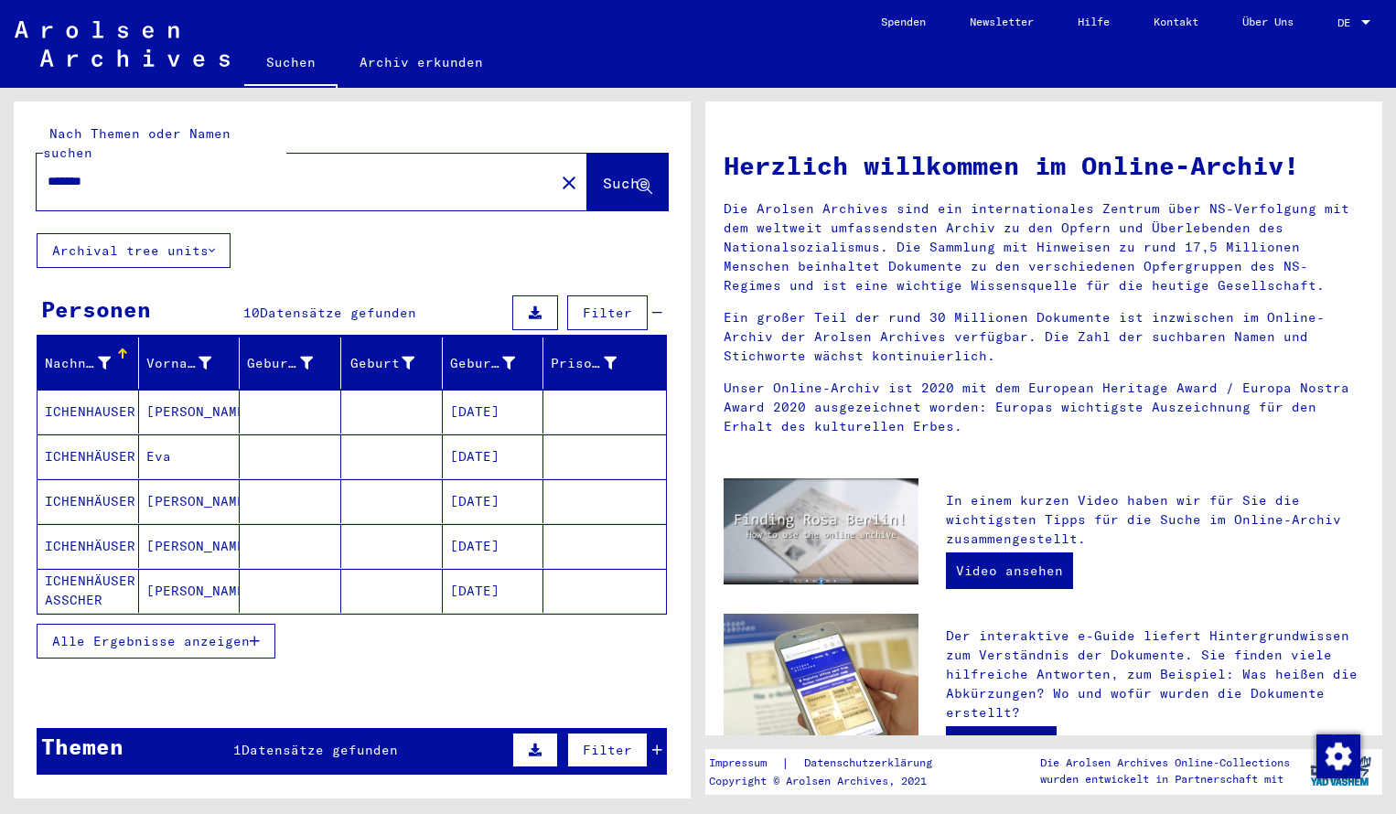
click at [82, 397] on mat-cell "ICHENHAUSER" at bounding box center [89, 412] width 102 height 44
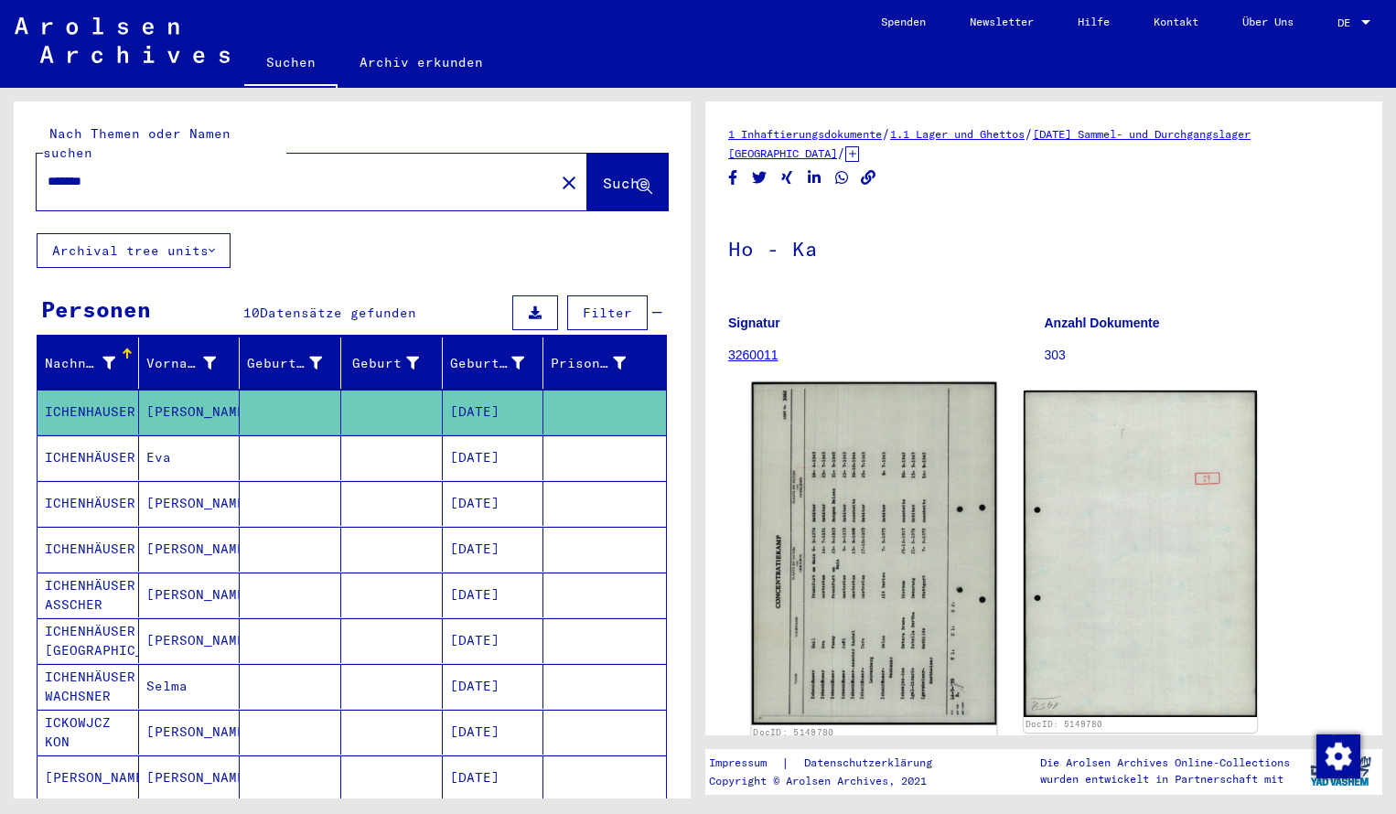
click at [815, 529] on img at bounding box center [874, 554] width 245 height 343
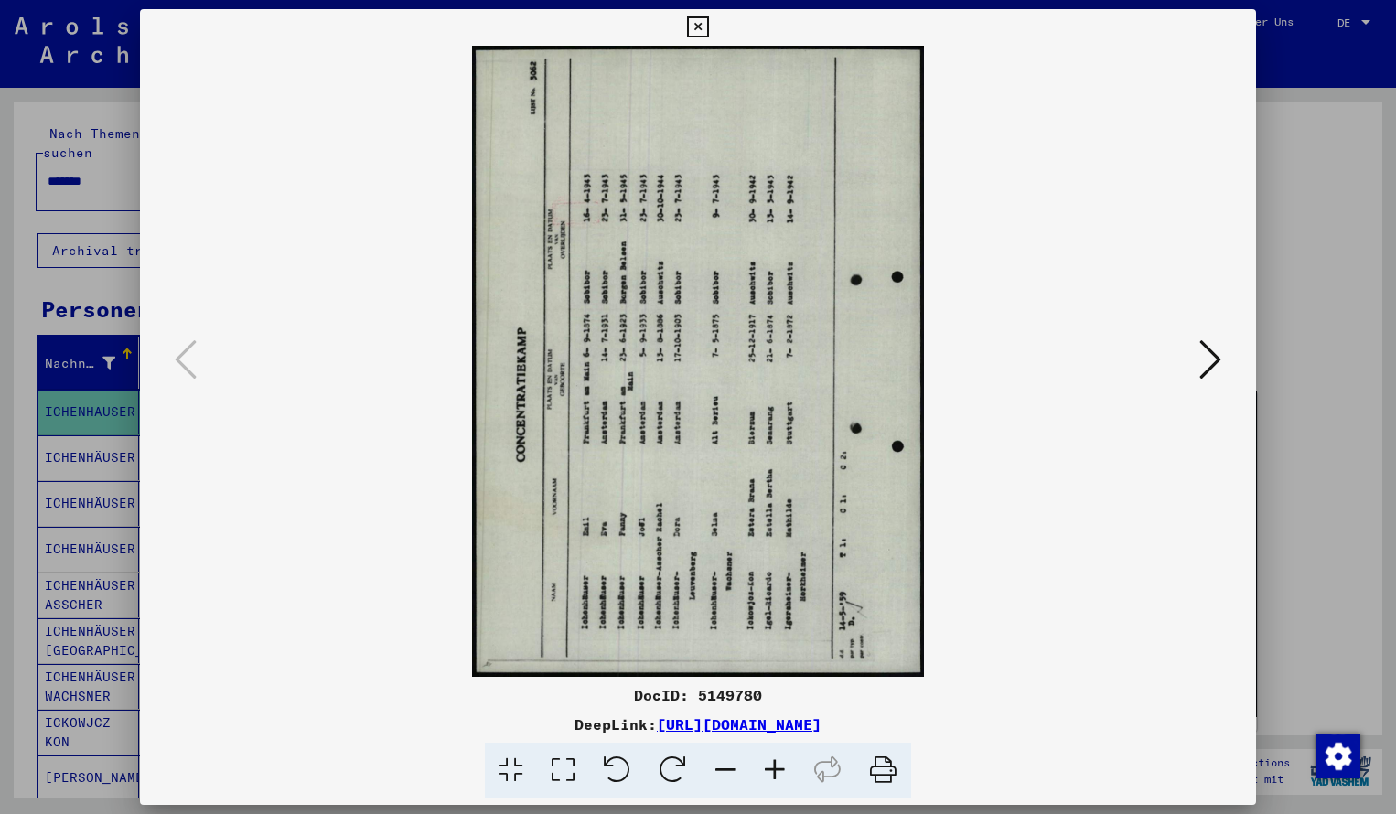
click at [660, 771] on icon at bounding box center [673, 771] width 56 height 56
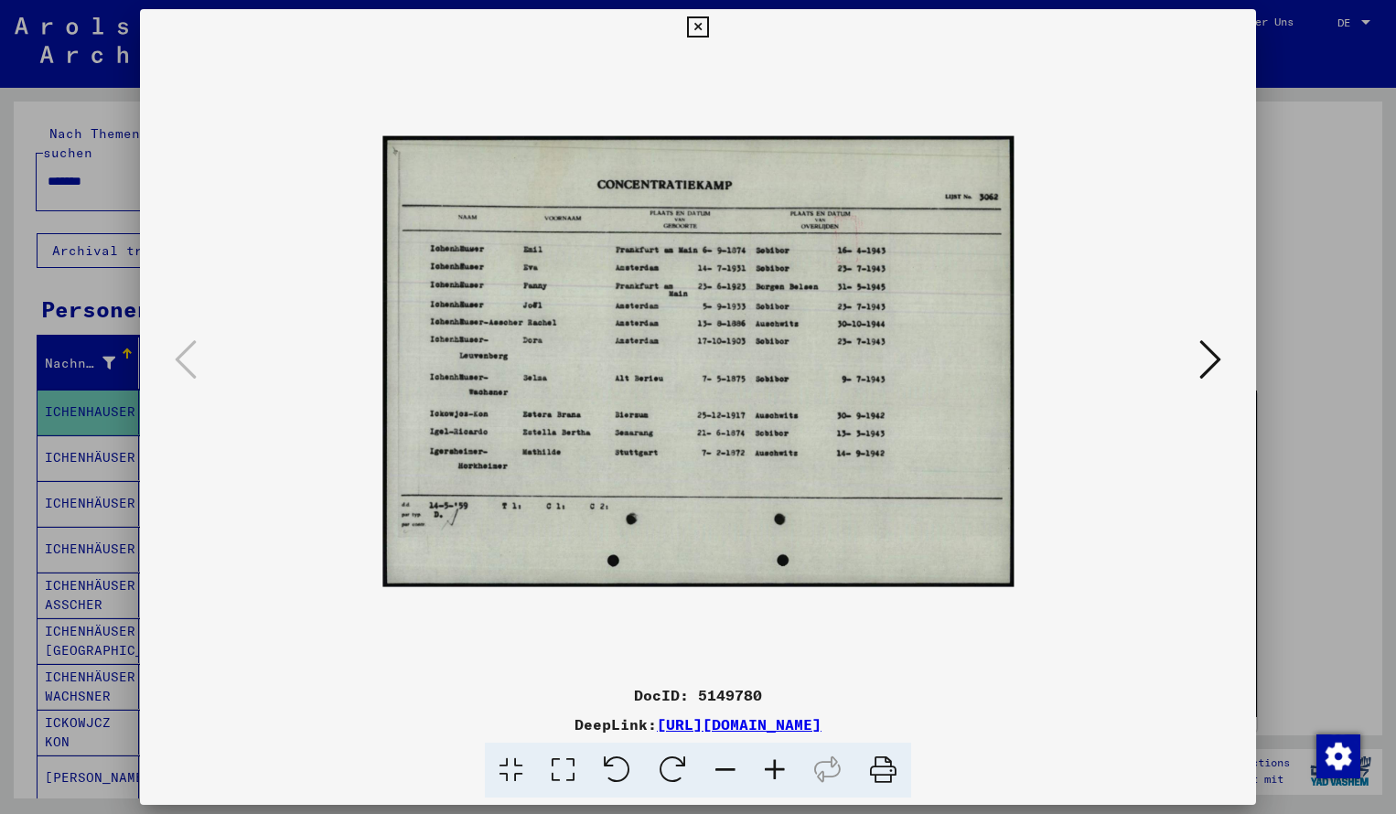
click at [775, 770] on icon at bounding box center [774, 771] width 49 height 56
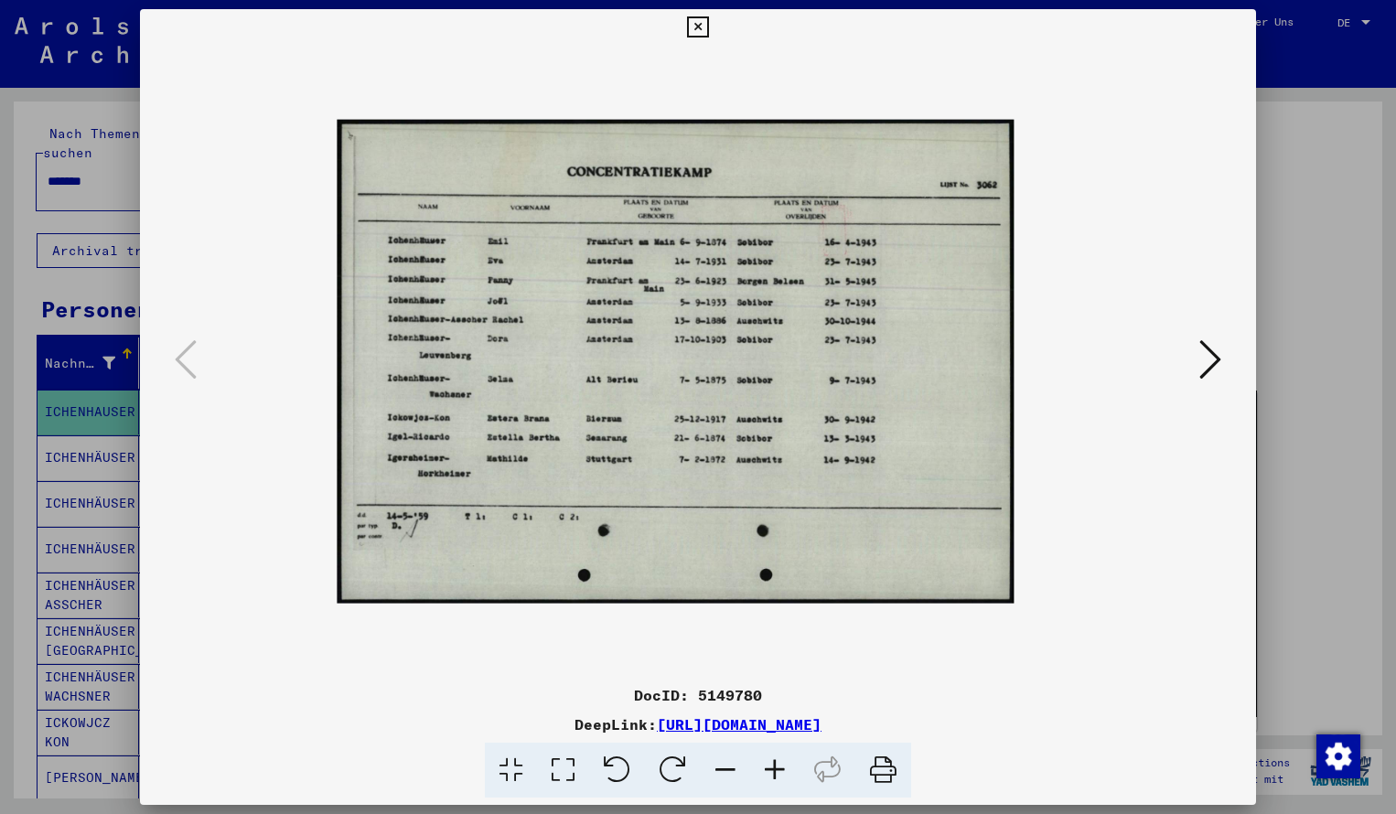
click at [775, 770] on icon at bounding box center [774, 771] width 49 height 56
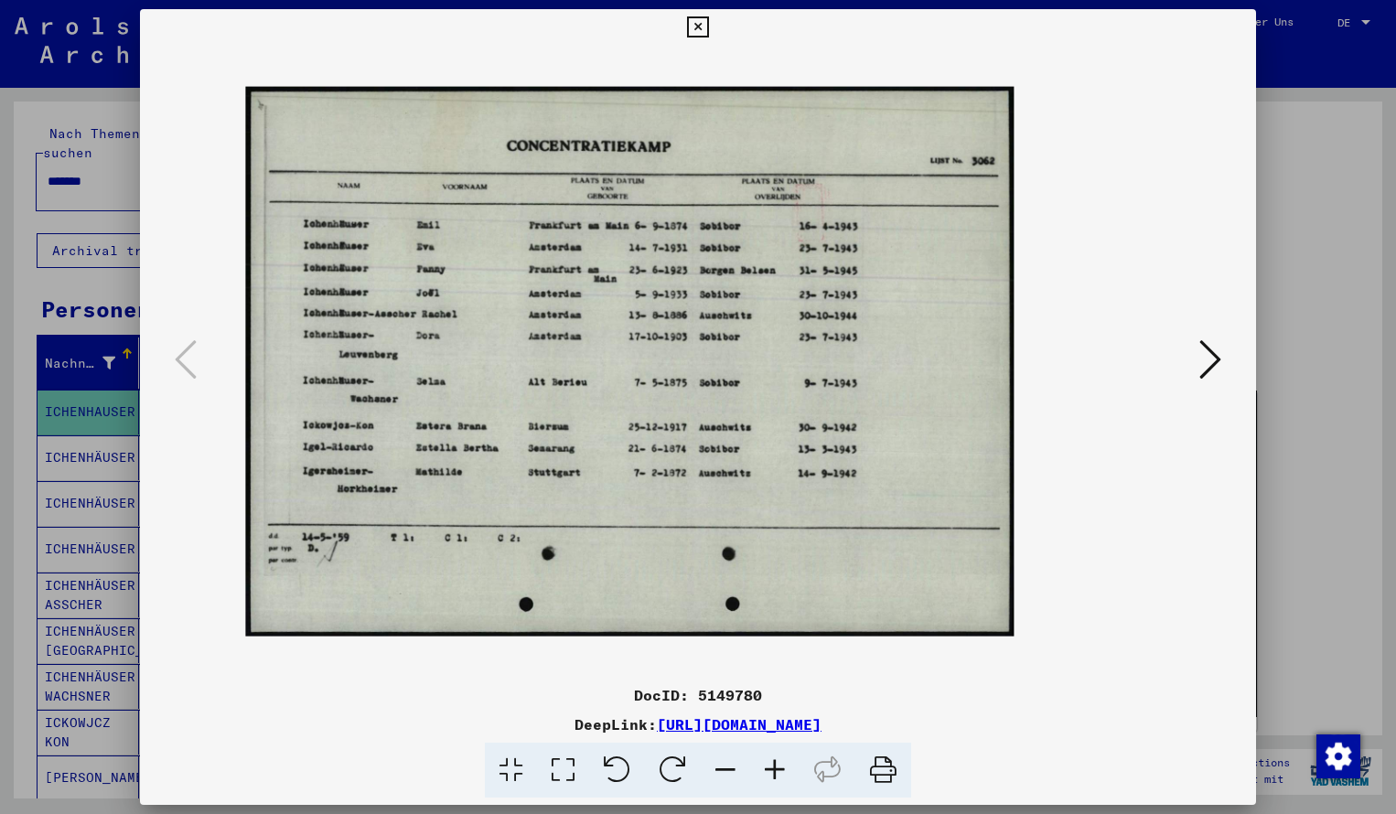
click at [775, 768] on icon at bounding box center [774, 771] width 49 height 56
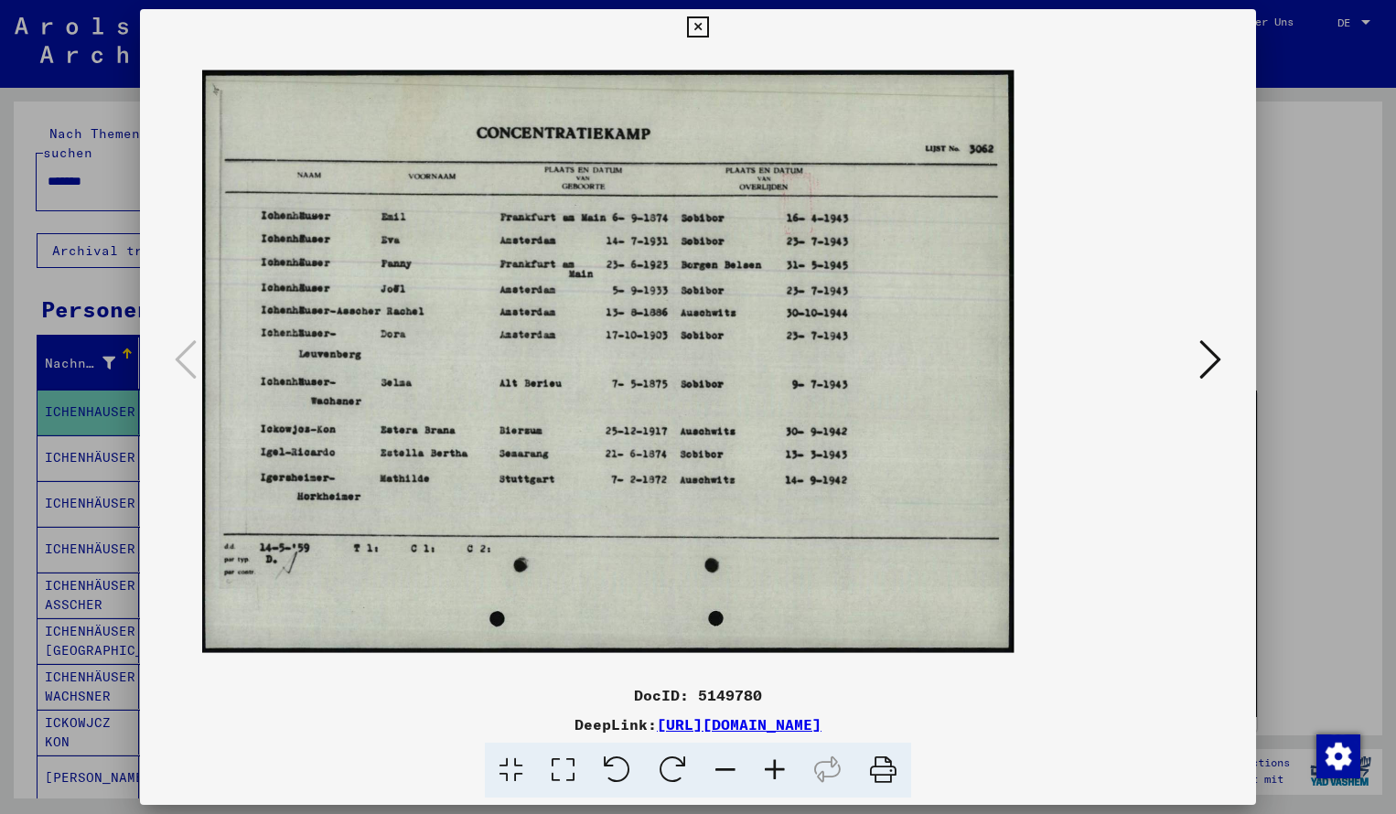
click at [775, 768] on icon at bounding box center [774, 771] width 49 height 56
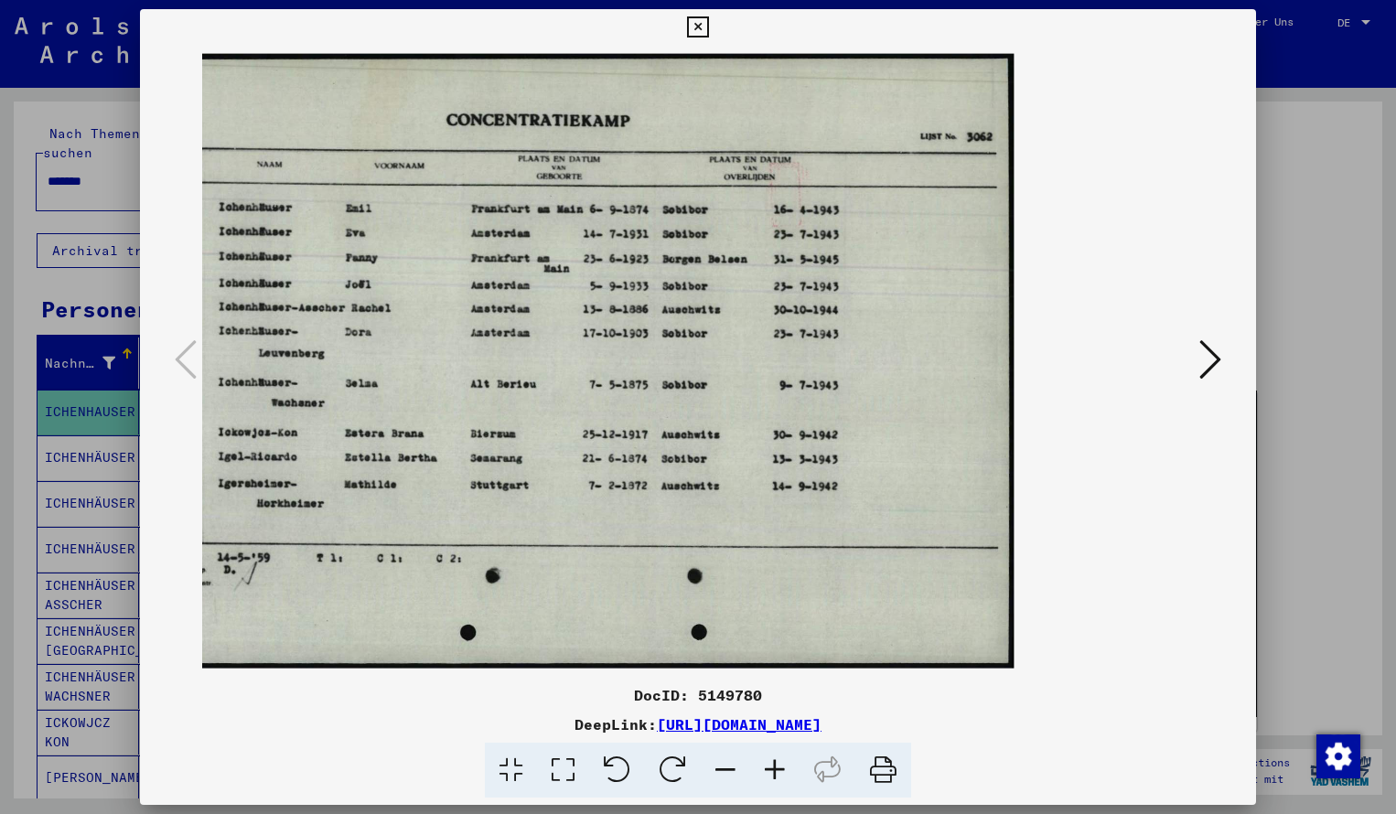
click at [708, 28] on icon at bounding box center [697, 27] width 21 height 22
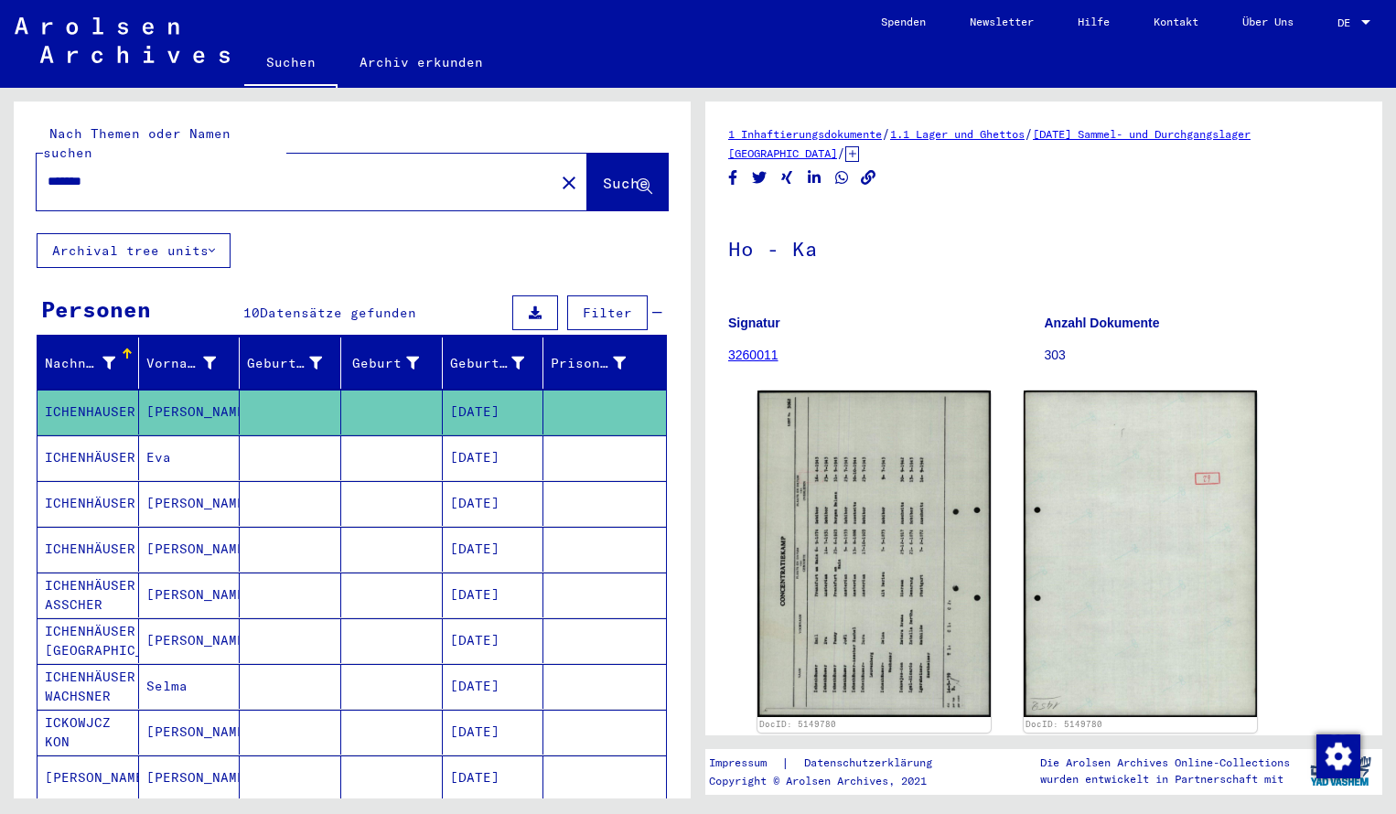
click at [129, 172] on input "*******" at bounding box center [296, 181] width 496 height 19
click at [603, 174] on span "Suche" at bounding box center [626, 183] width 46 height 18
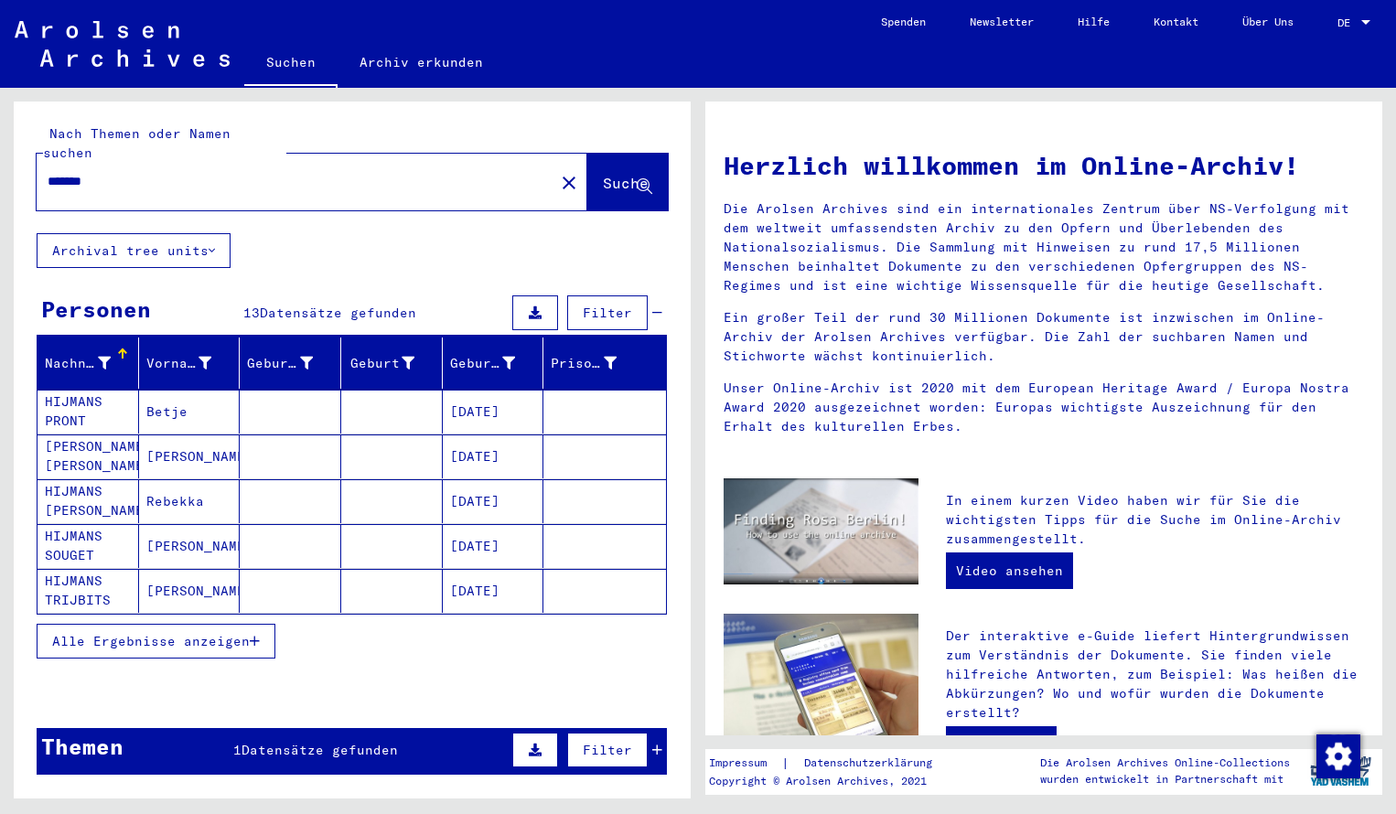
click at [108, 390] on mat-cell "HIJMANS PRONT" at bounding box center [89, 412] width 102 height 44
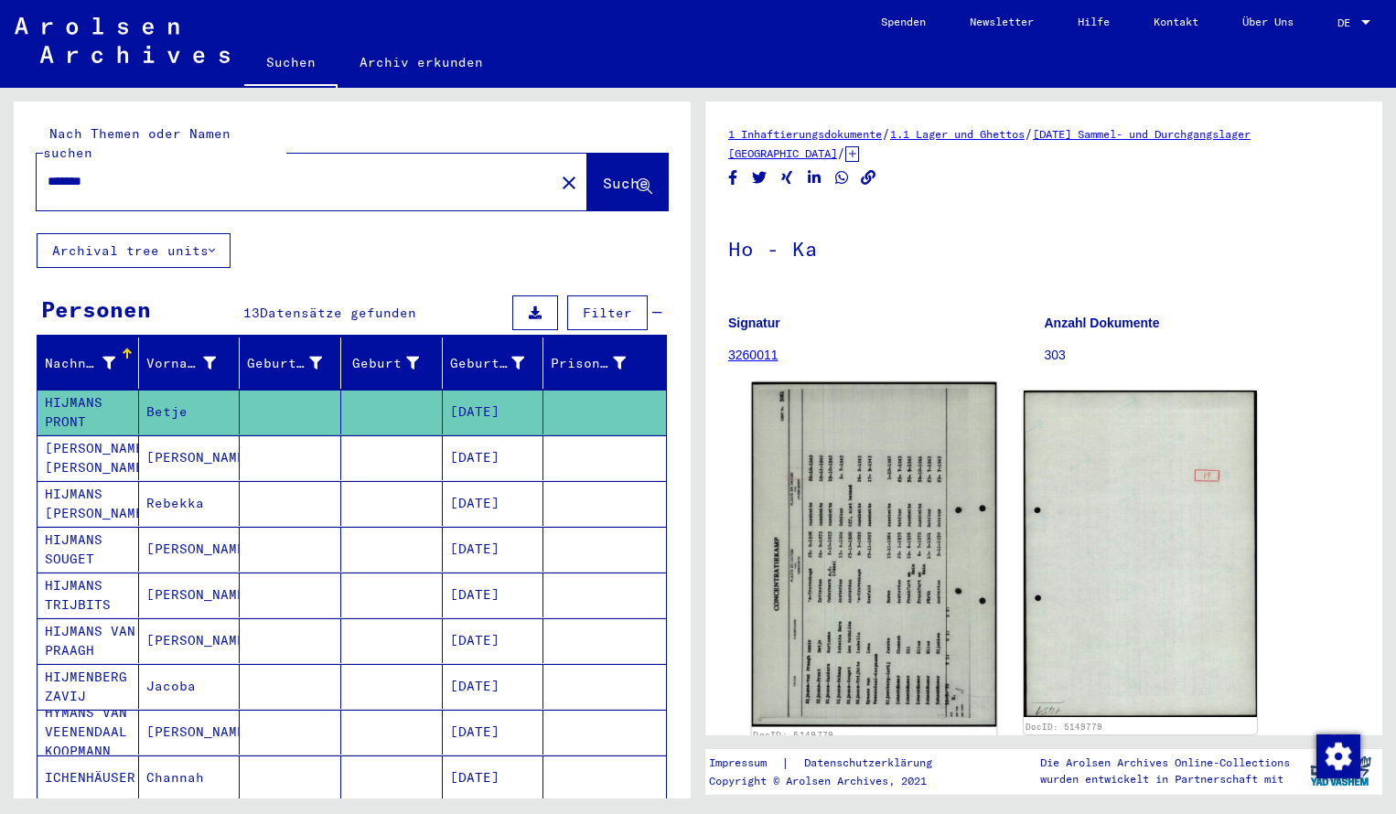
click at [786, 487] on img at bounding box center [874, 555] width 245 height 345
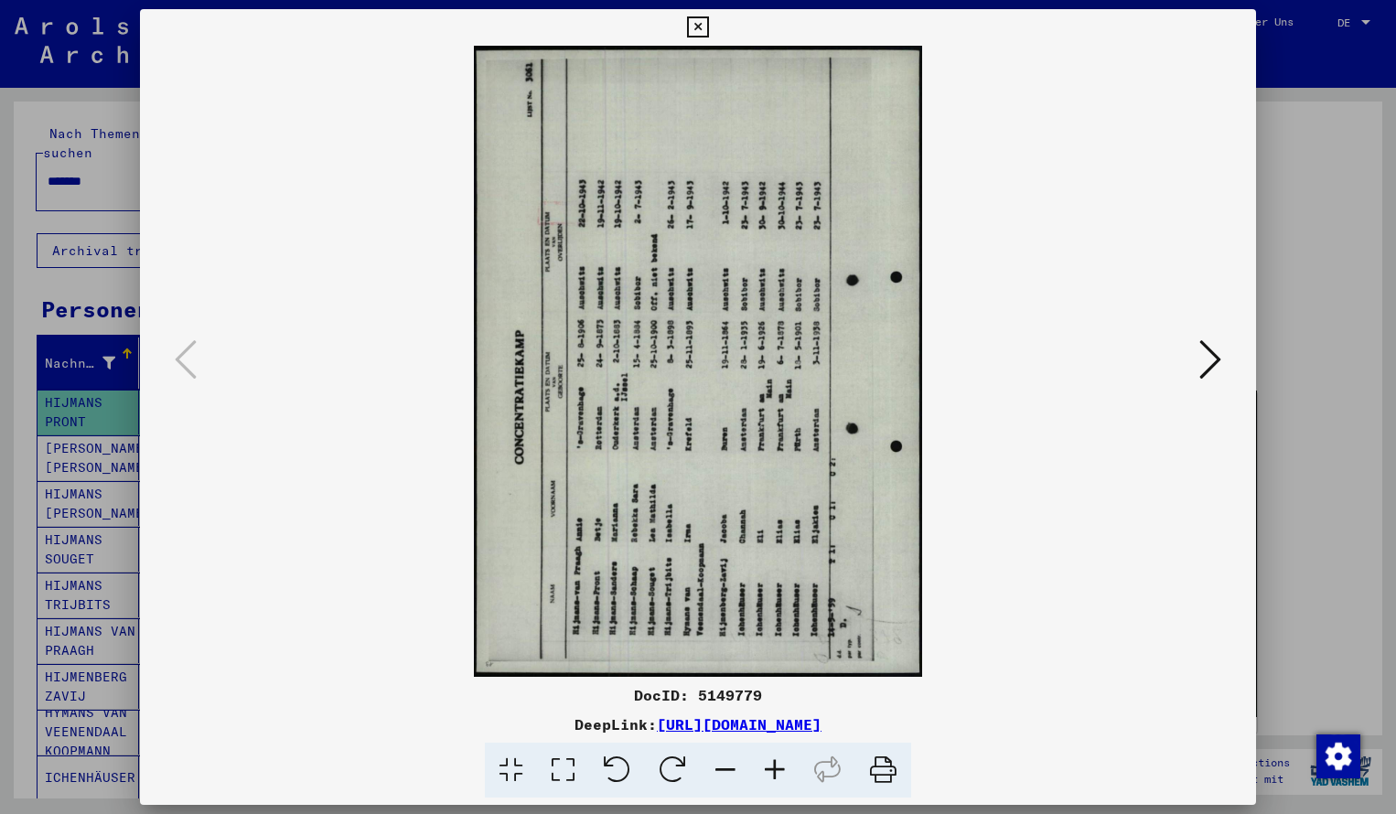
click at [666, 766] on icon at bounding box center [673, 771] width 56 height 56
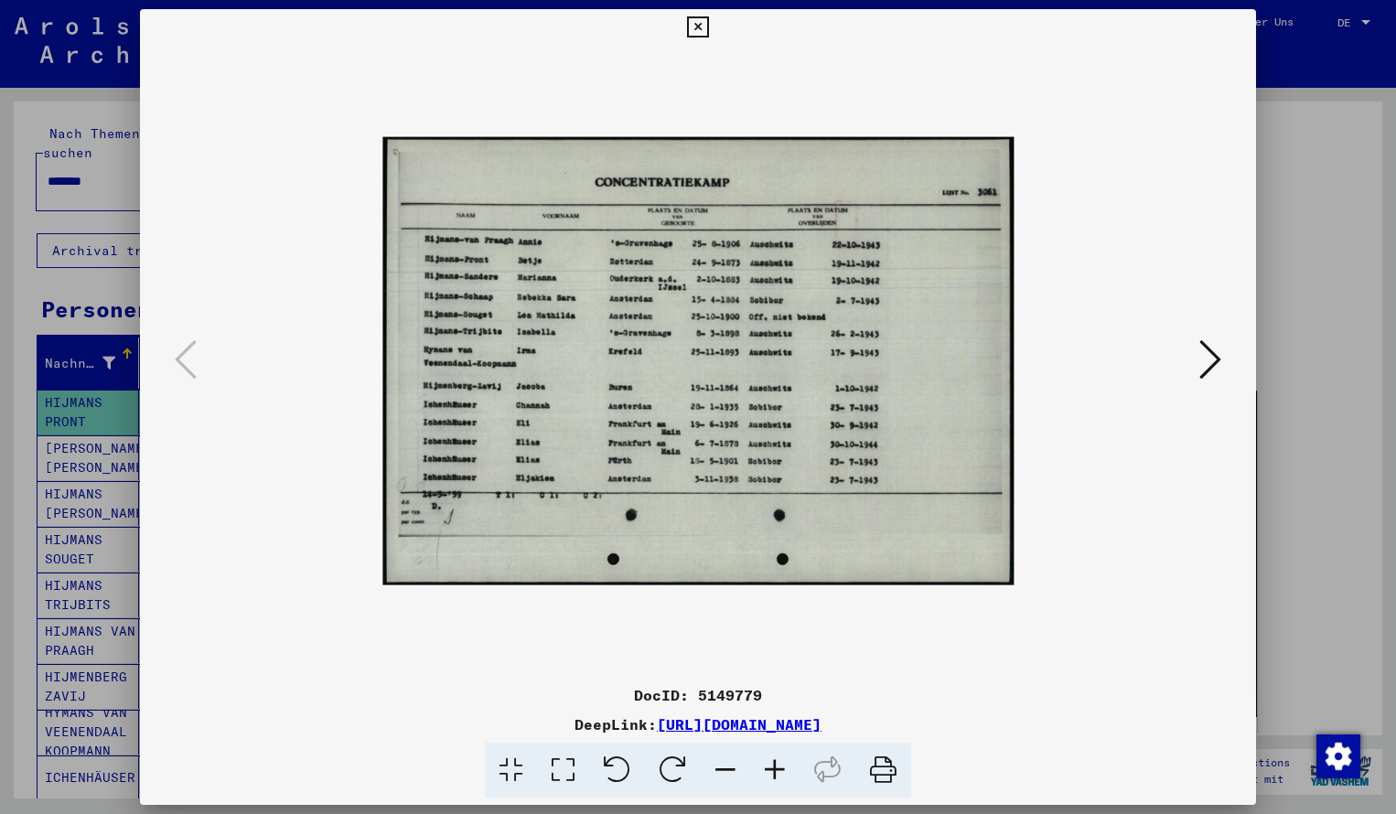
click at [774, 770] on icon at bounding box center [774, 771] width 49 height 56
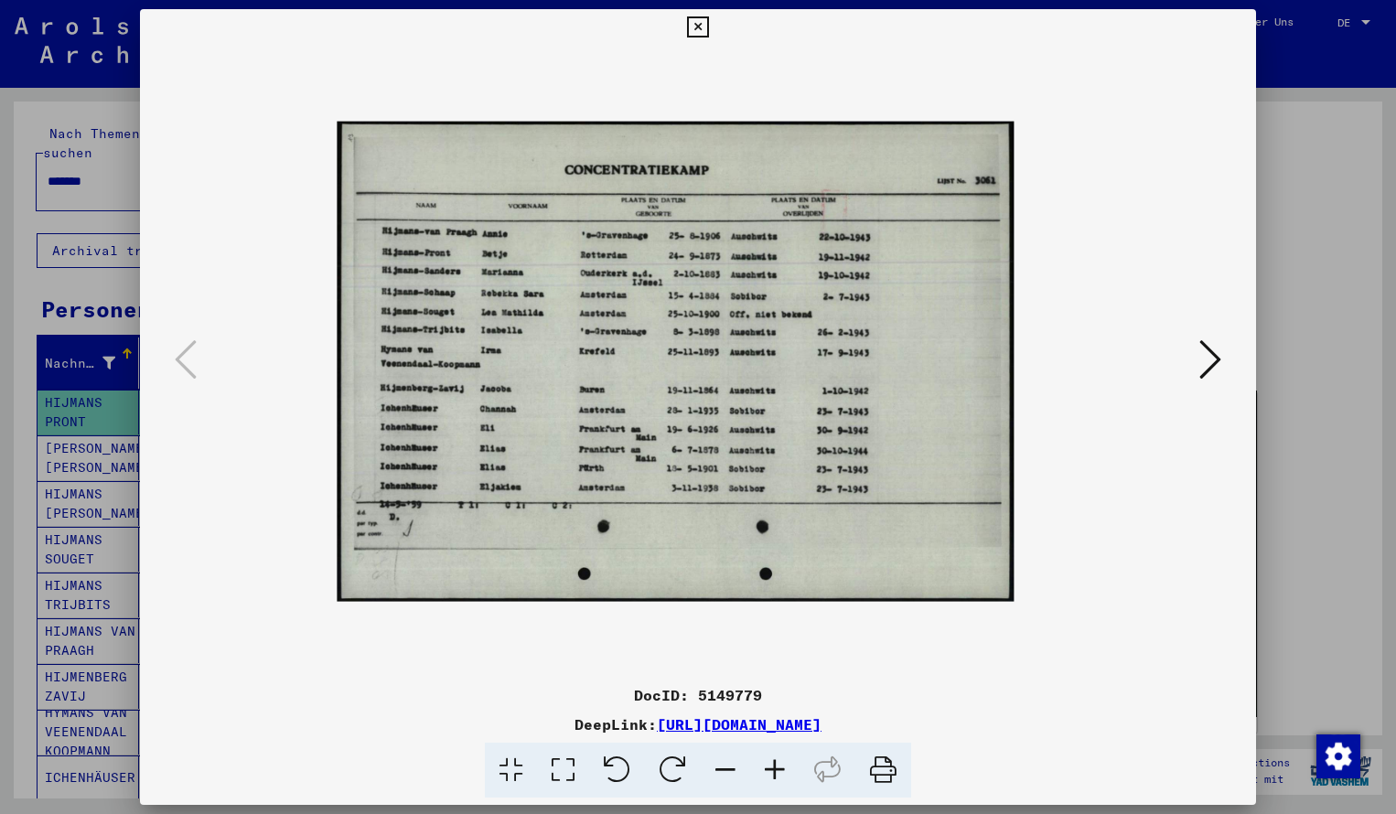
click at [774, 770] on icon at bounding box center [774, 771] width 49 height 56
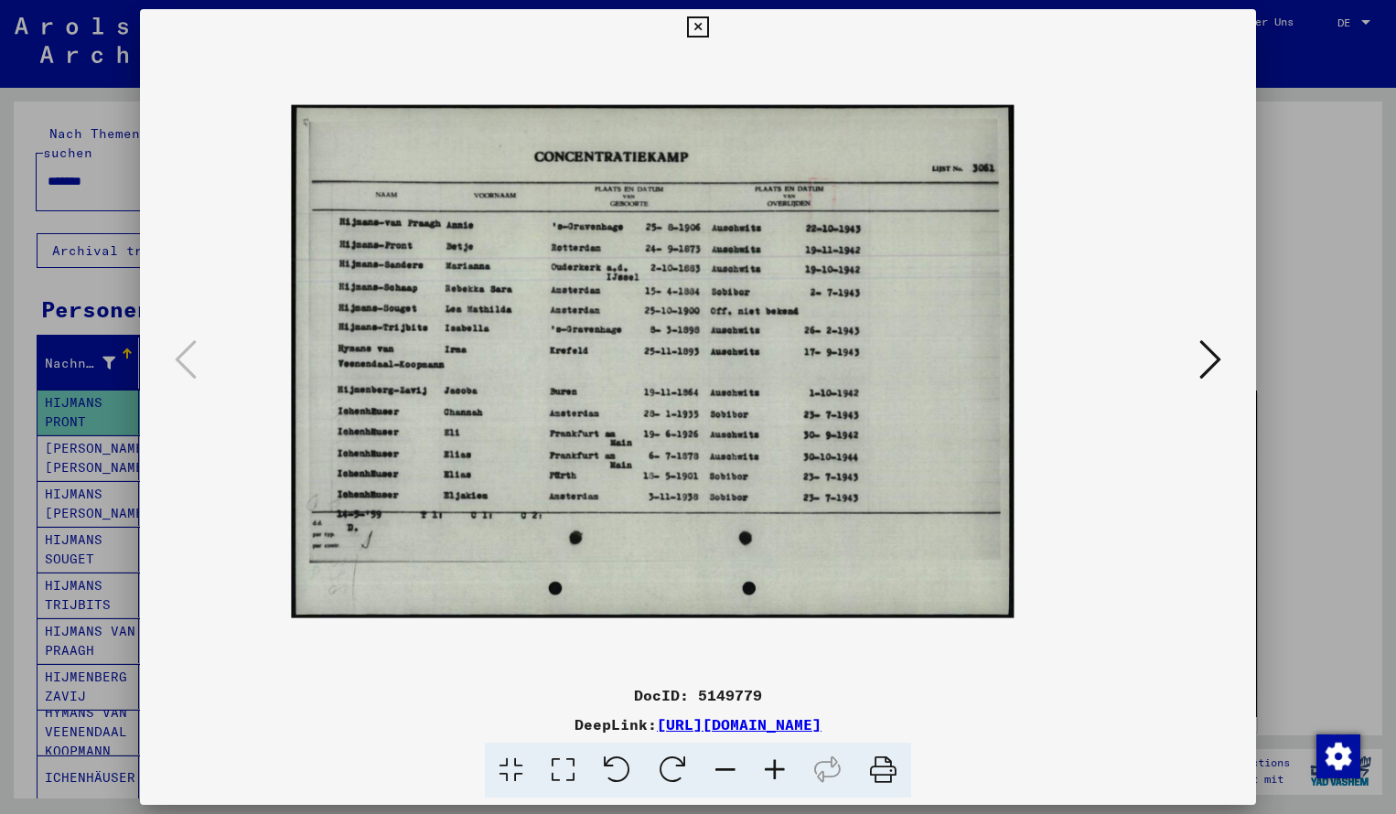
click at [774, 770] on icon at bounding box center [774, 771] width 49 height 56
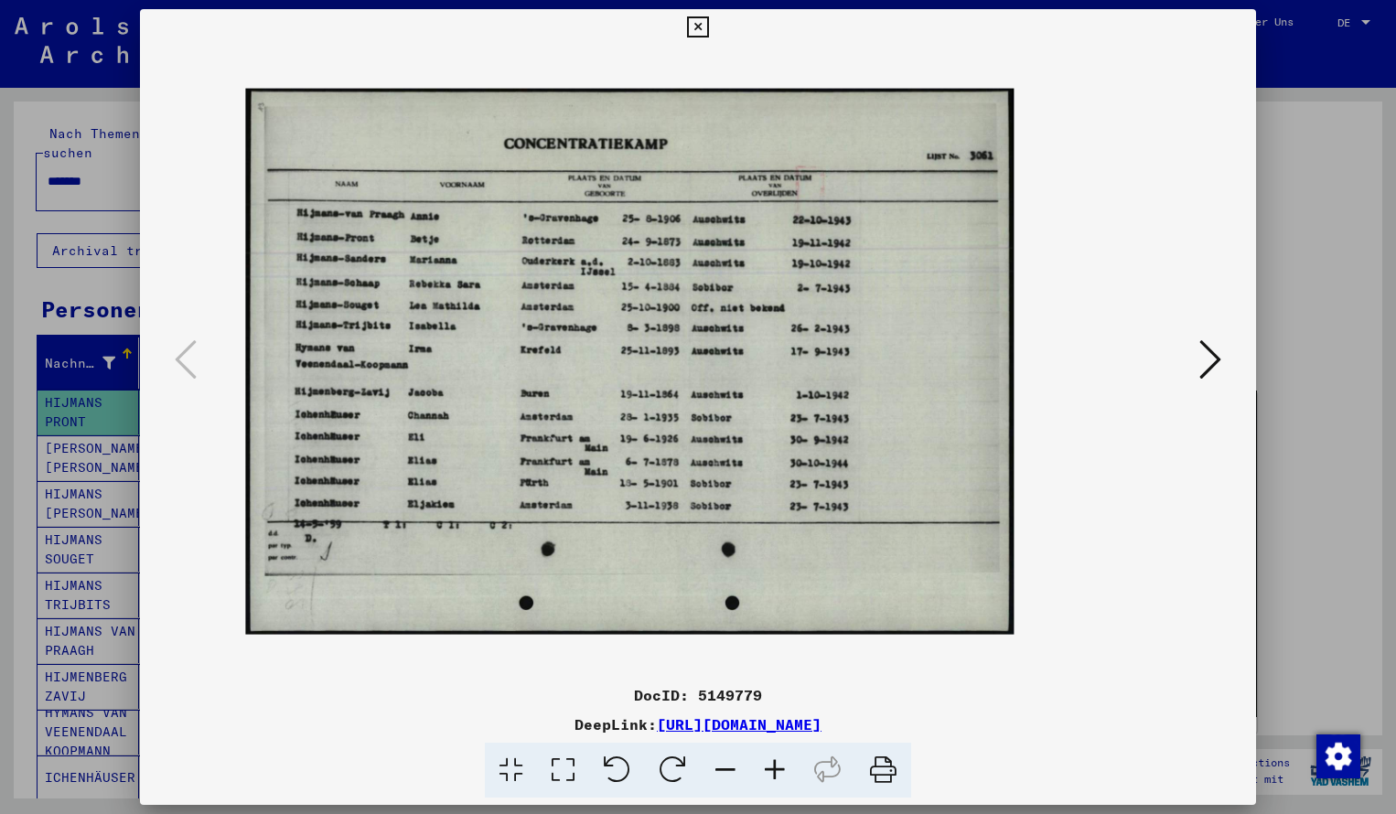
click at [774, 770] on icon at bounding box center [774, 771] width 49 height 56
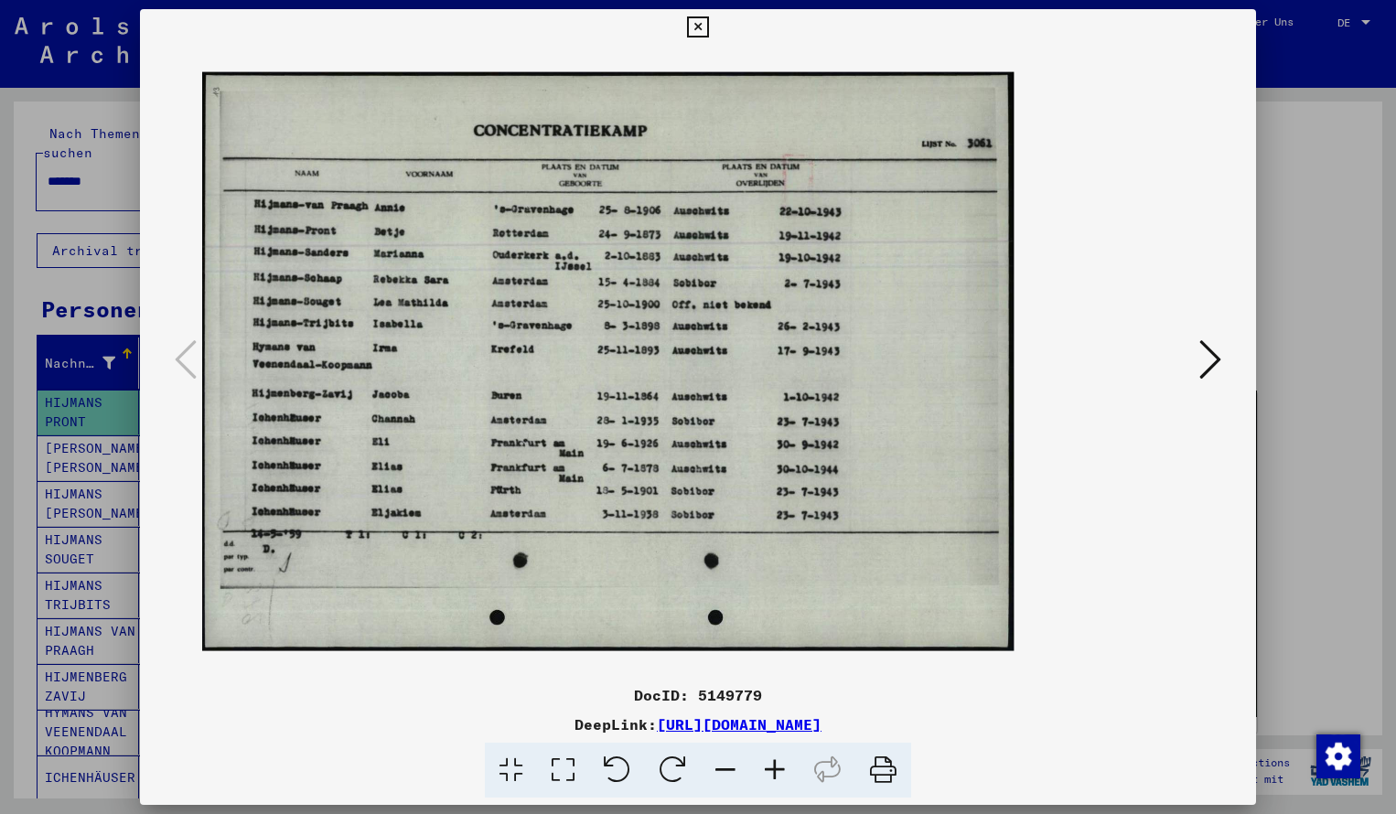
click at [774, 770] on icon at bounding box center [774, 771] width 49 height 56
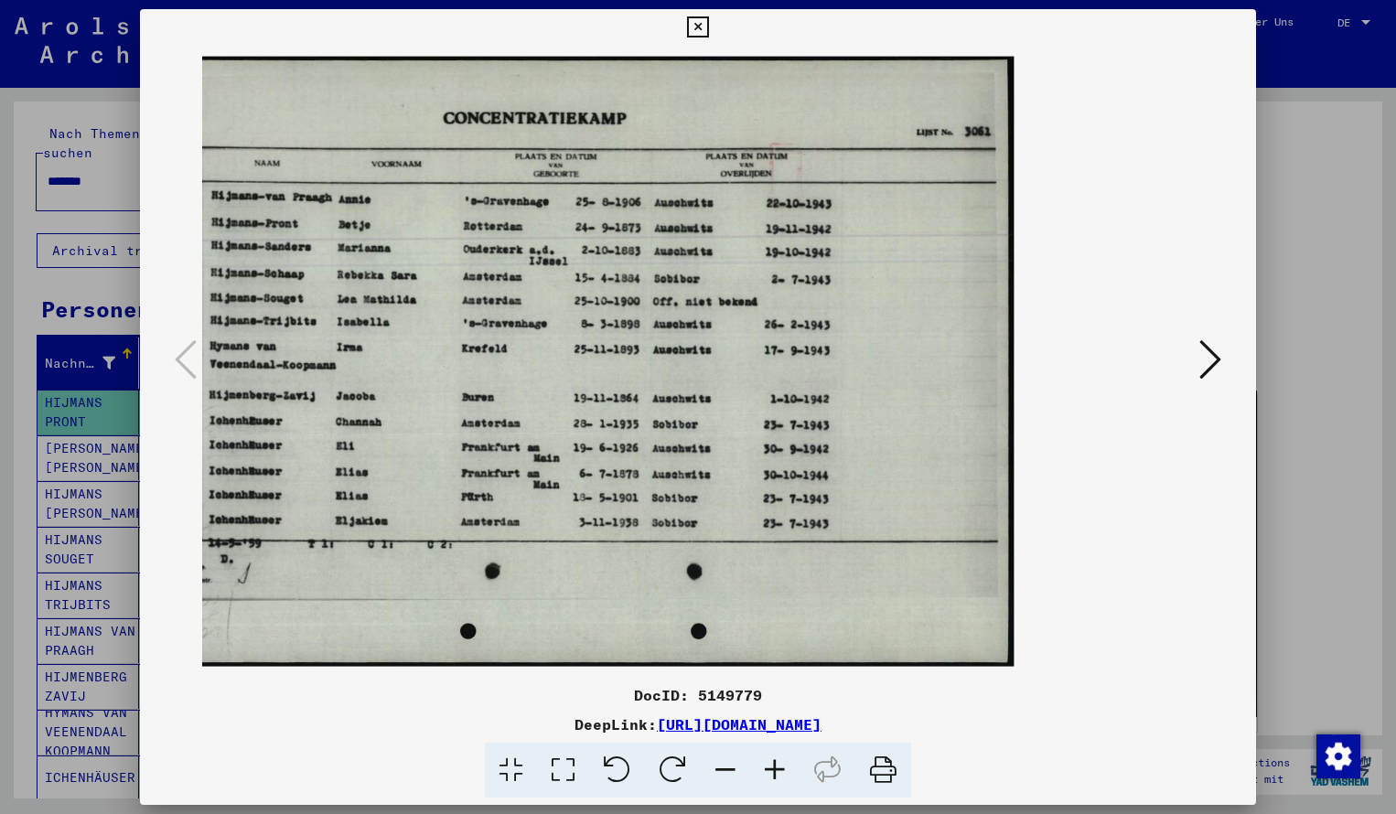
click at [708, 25] on icon at bounding box center [697, 27] width 21 height 22
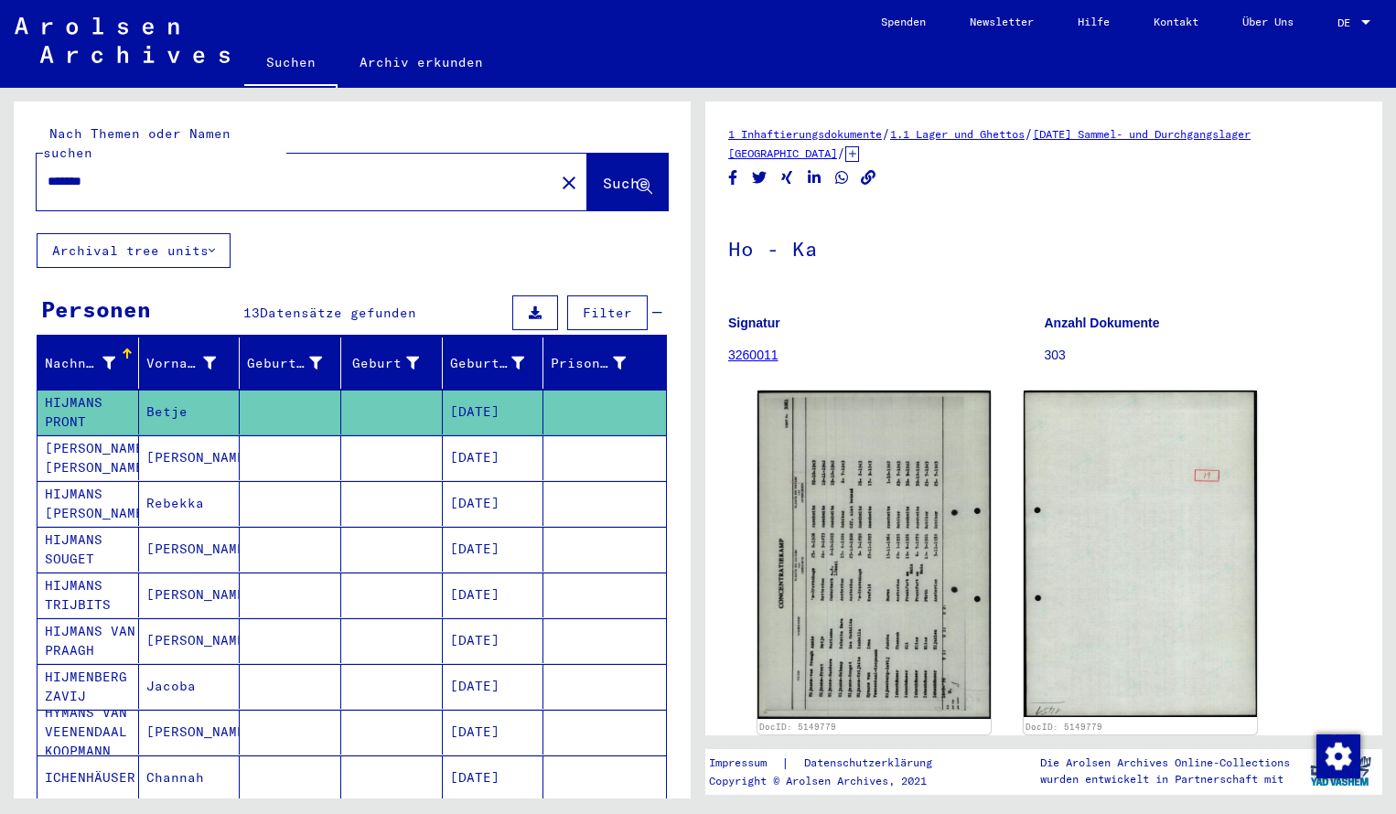
click at [129, 172] on input "*******" at bounding box center [296, 181] width 496 height 19
click at [603, 174] on span "Suche" at bounding box center [626, 183] width 46 height 18
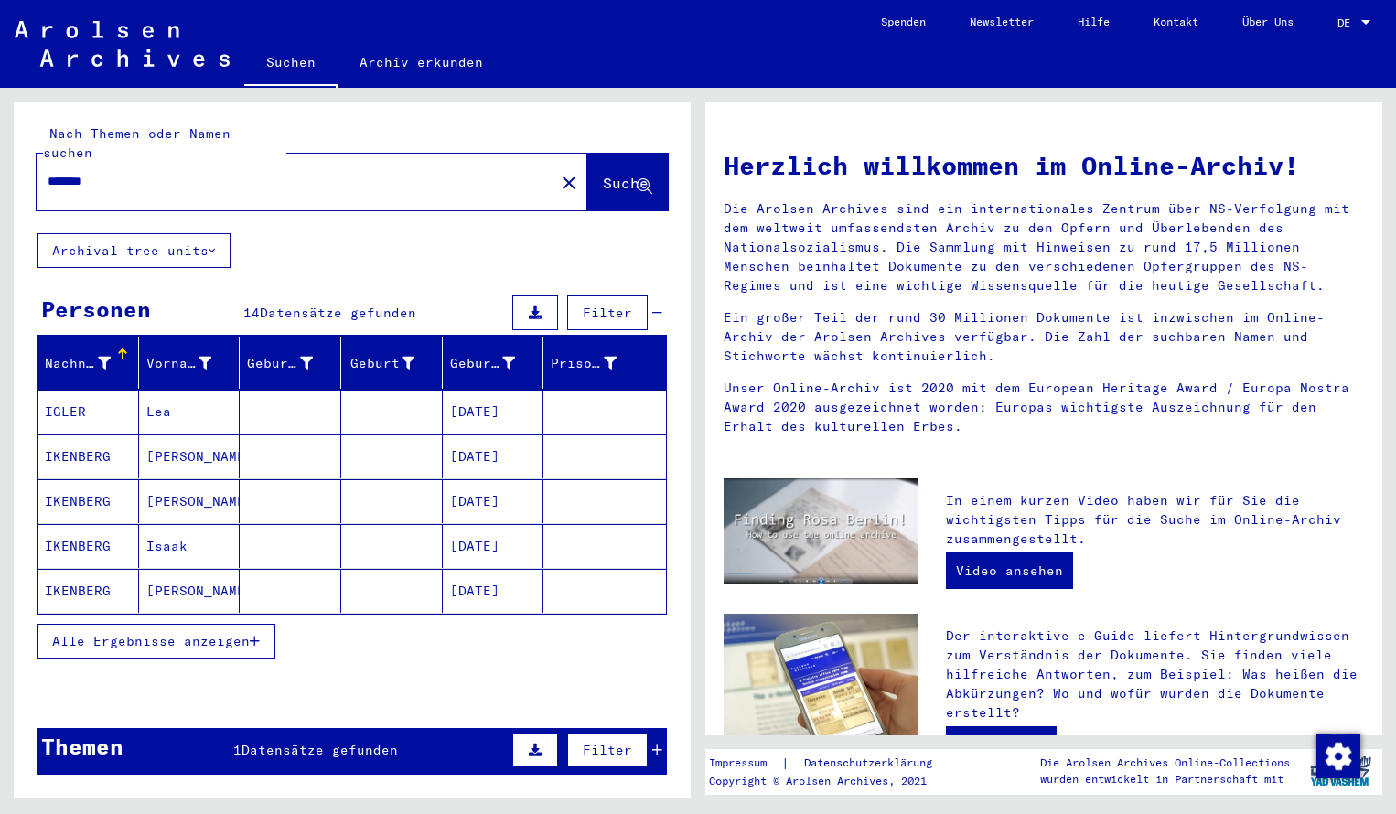
click at [84, 393] on mat-cell "IGLER" at bounding box center [89, 412] width 102 height 44
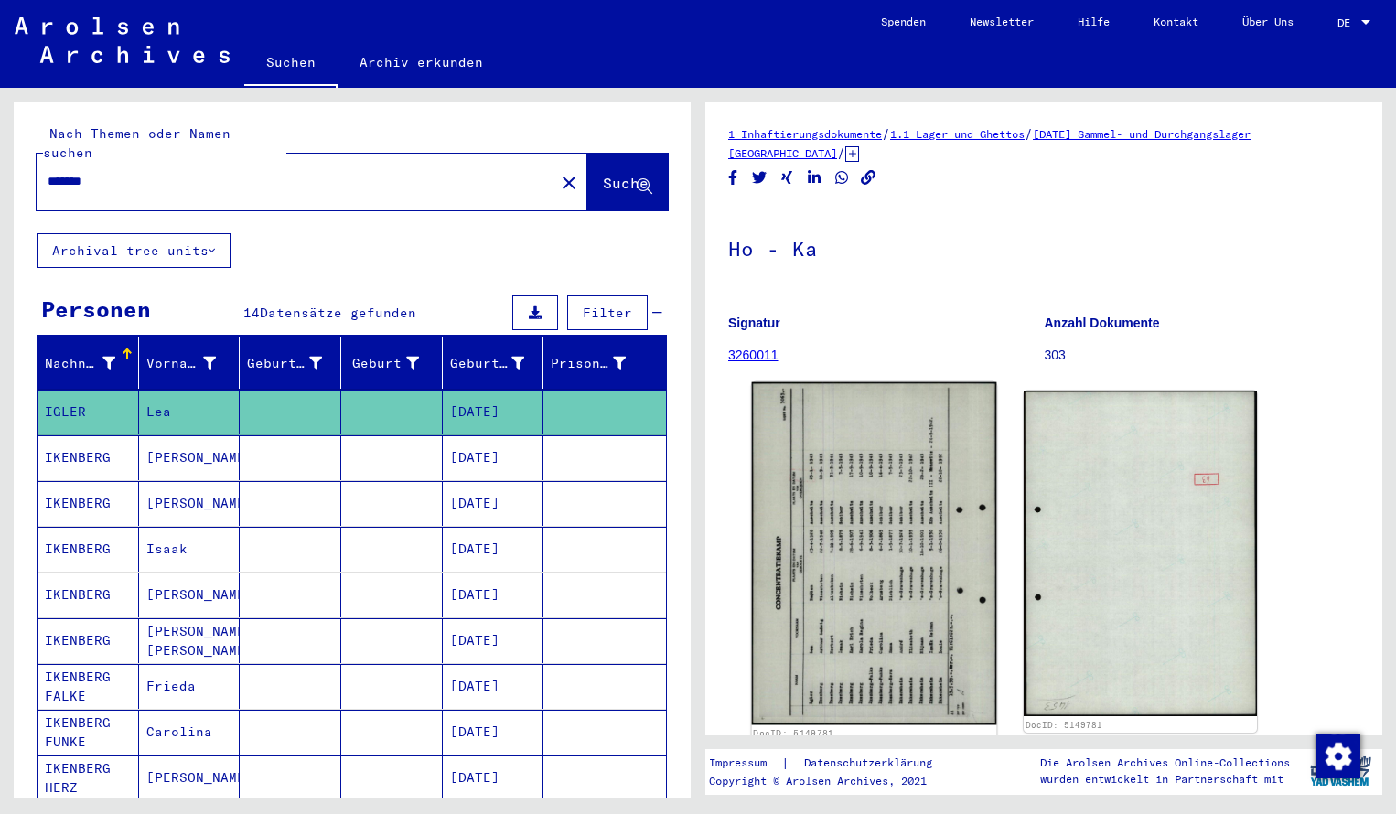
click at [831, 467] on img at bounding box center [874, 554] width 245 height 343
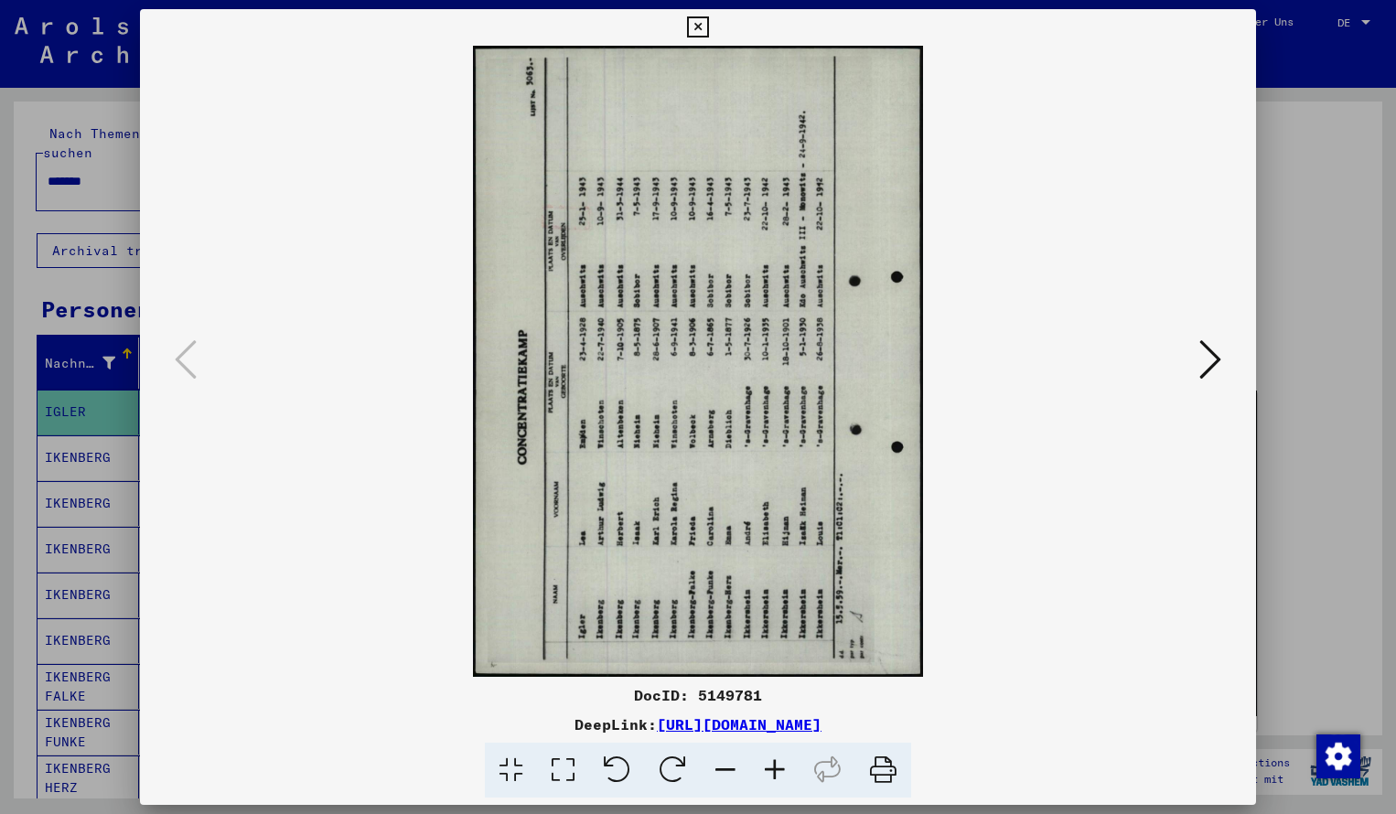
click at [676, 765] on icon at bounding box center [673, 771] width 56 height 56
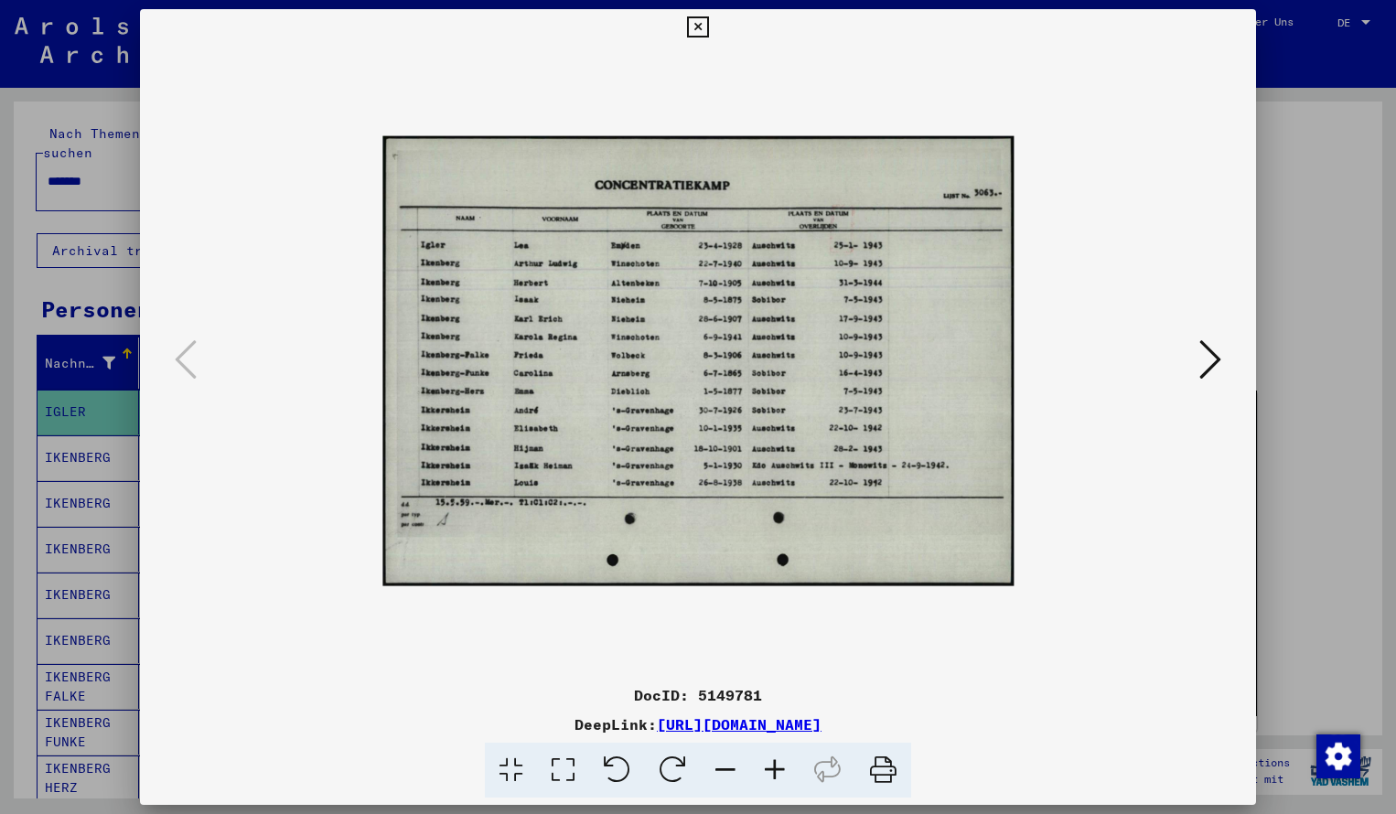
click at [785, 770] on icon at bounding box center [774, 771] width 49 height 56
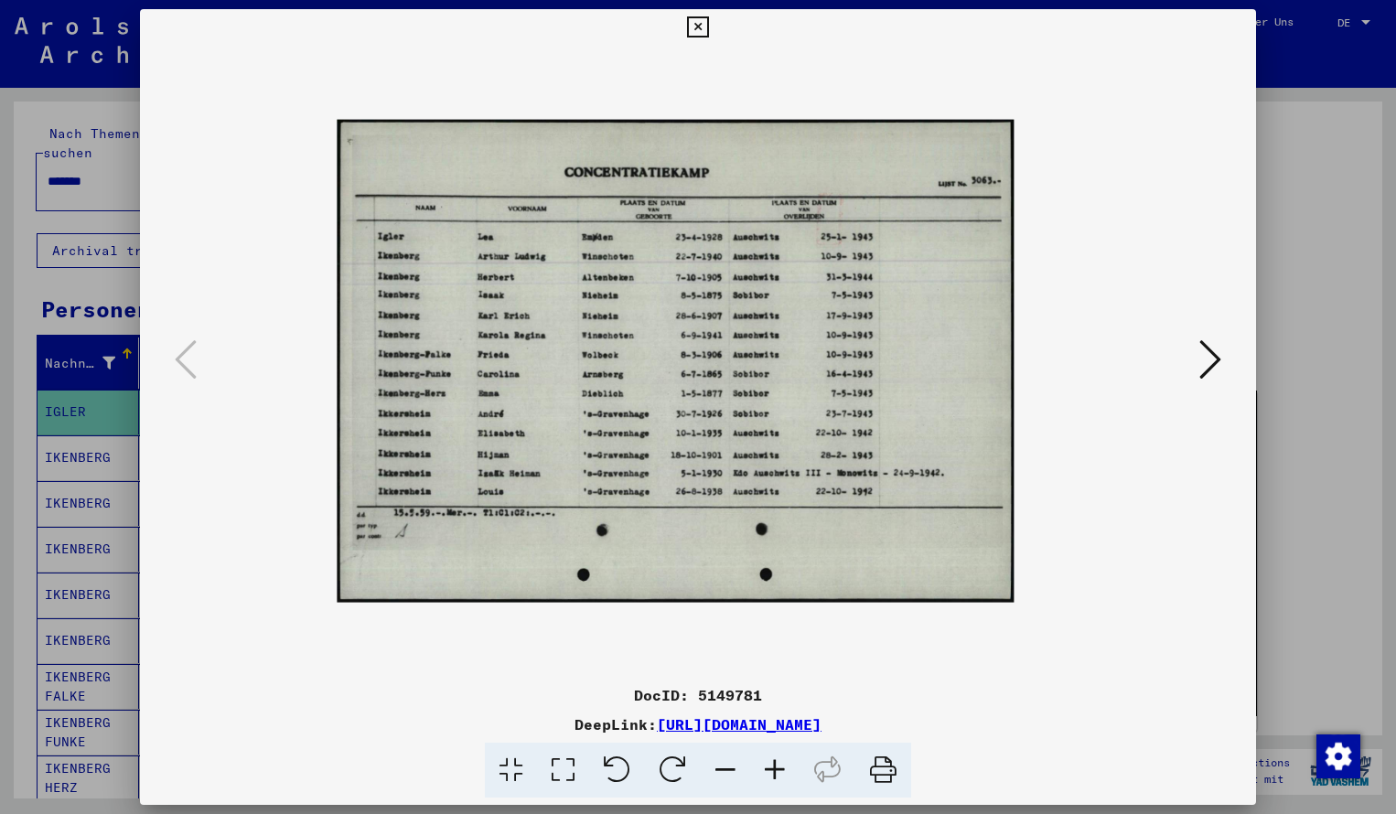
click at [785, 770] on icon at bounding box center [774, 771] width 49 height 56
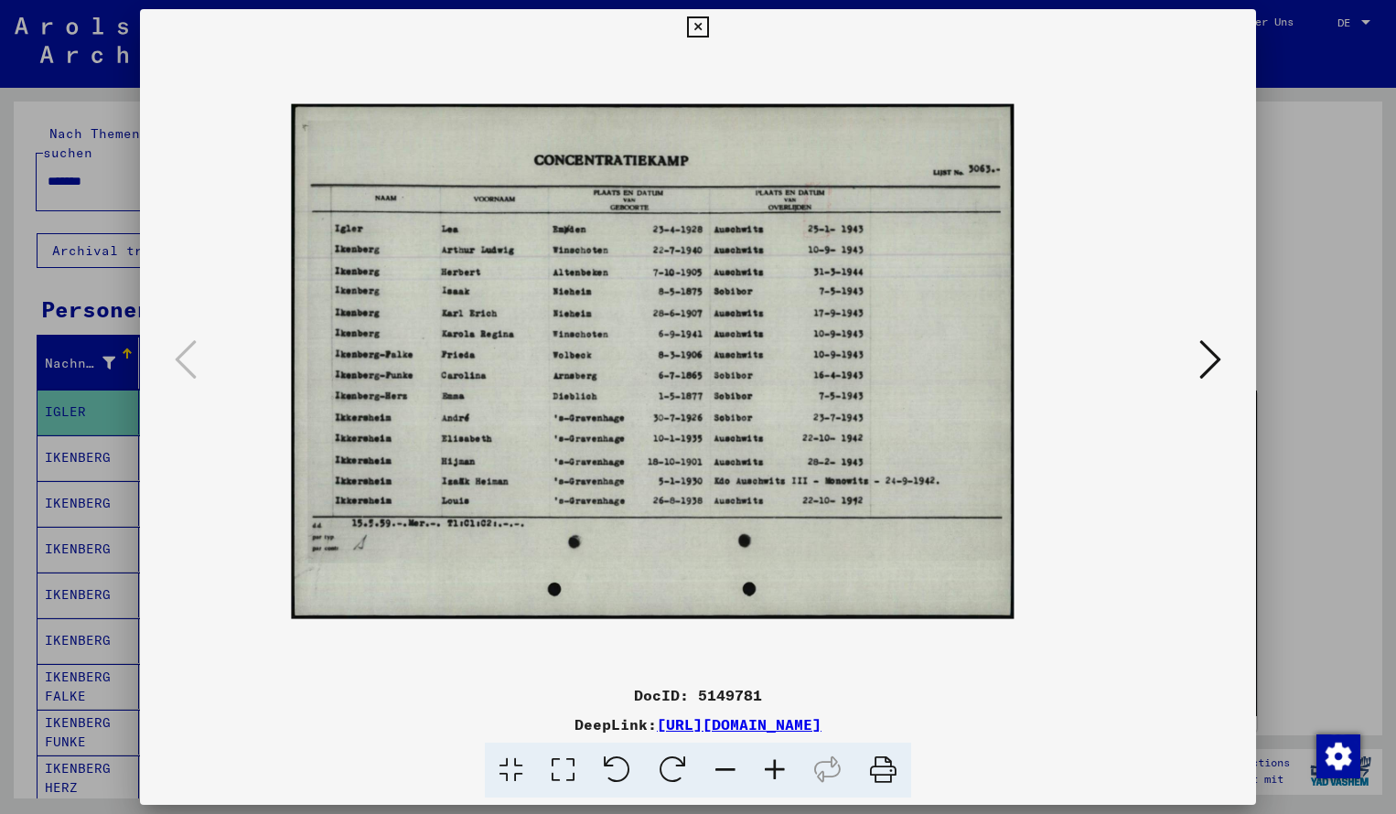
click at [785, 770] on icon at bounding box center [774, 771] width 49 height 56
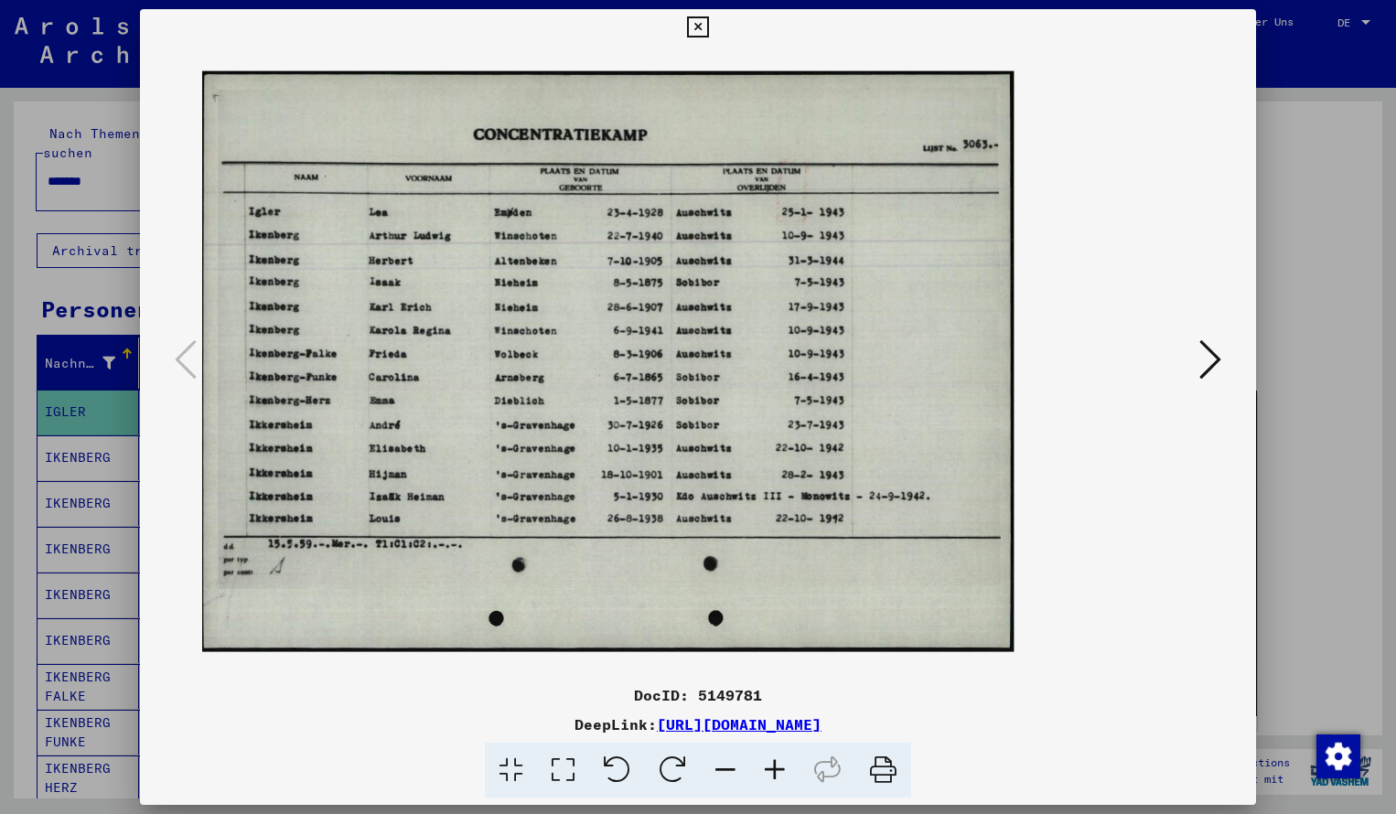
click at [785, 770] on icon at bounding box center [774, 771] width 49 height 56
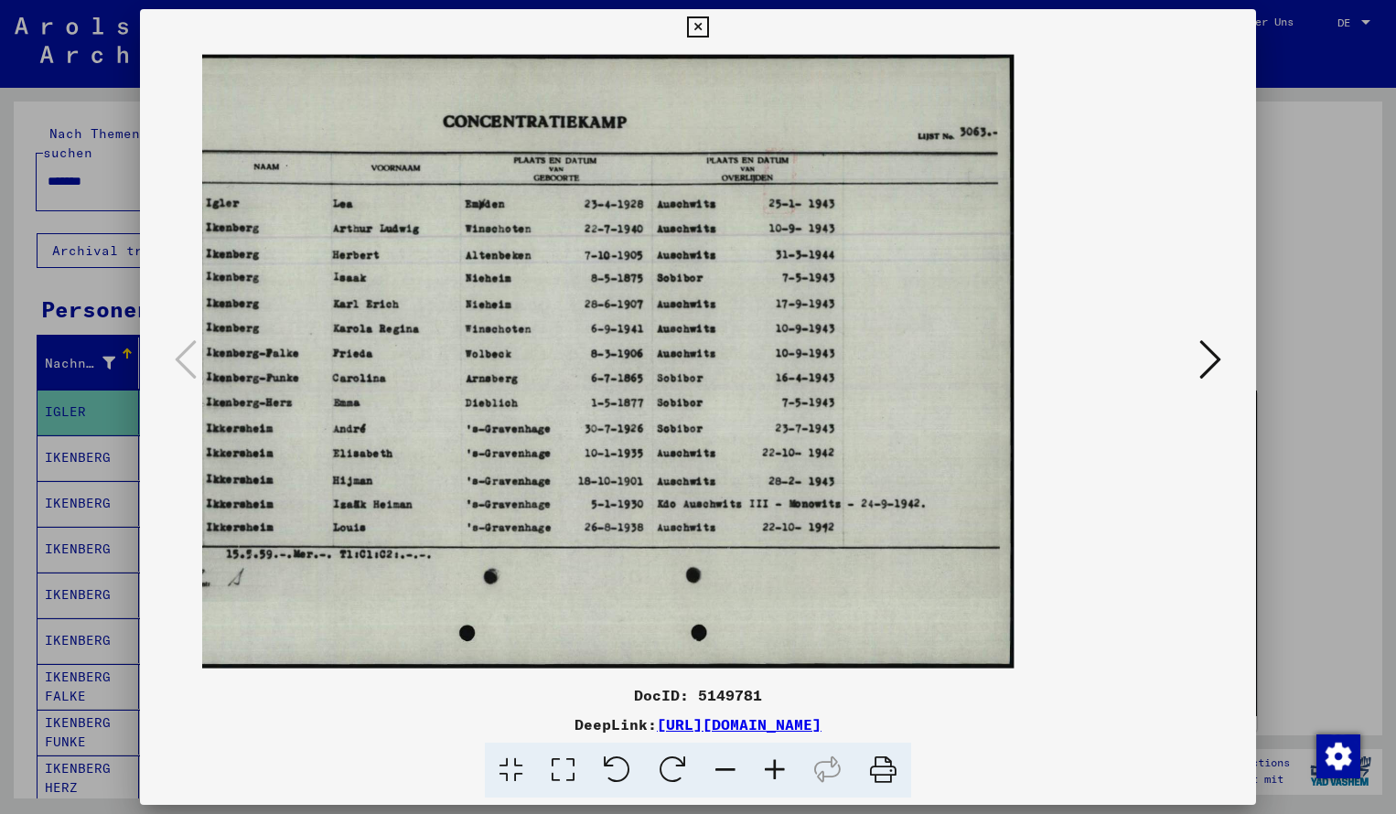
click at [785, 770] on icon at bounding box center [774, 771] width 49 height 56
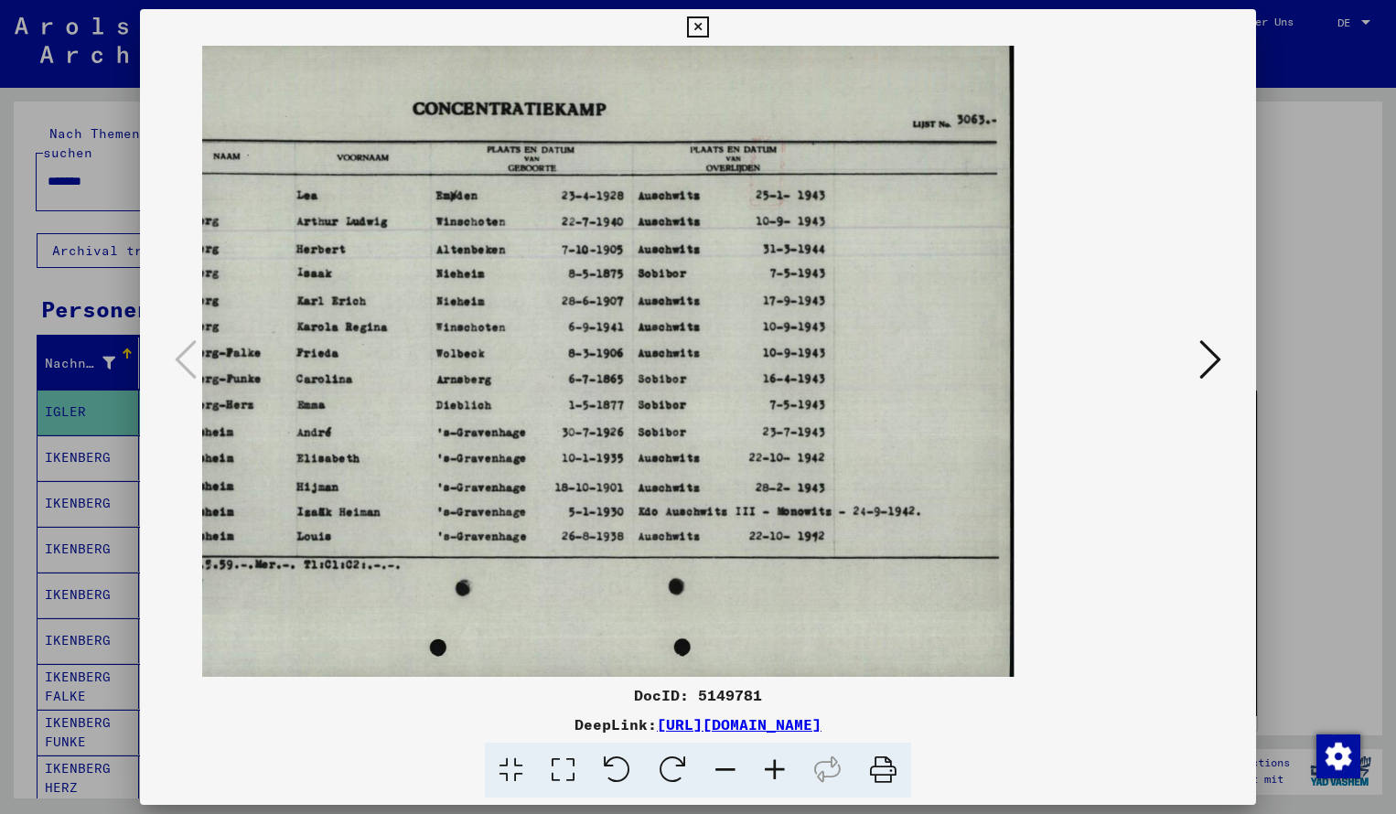
click at [724, 767] on icon at bounding box center [725, 771] width 49 height 56
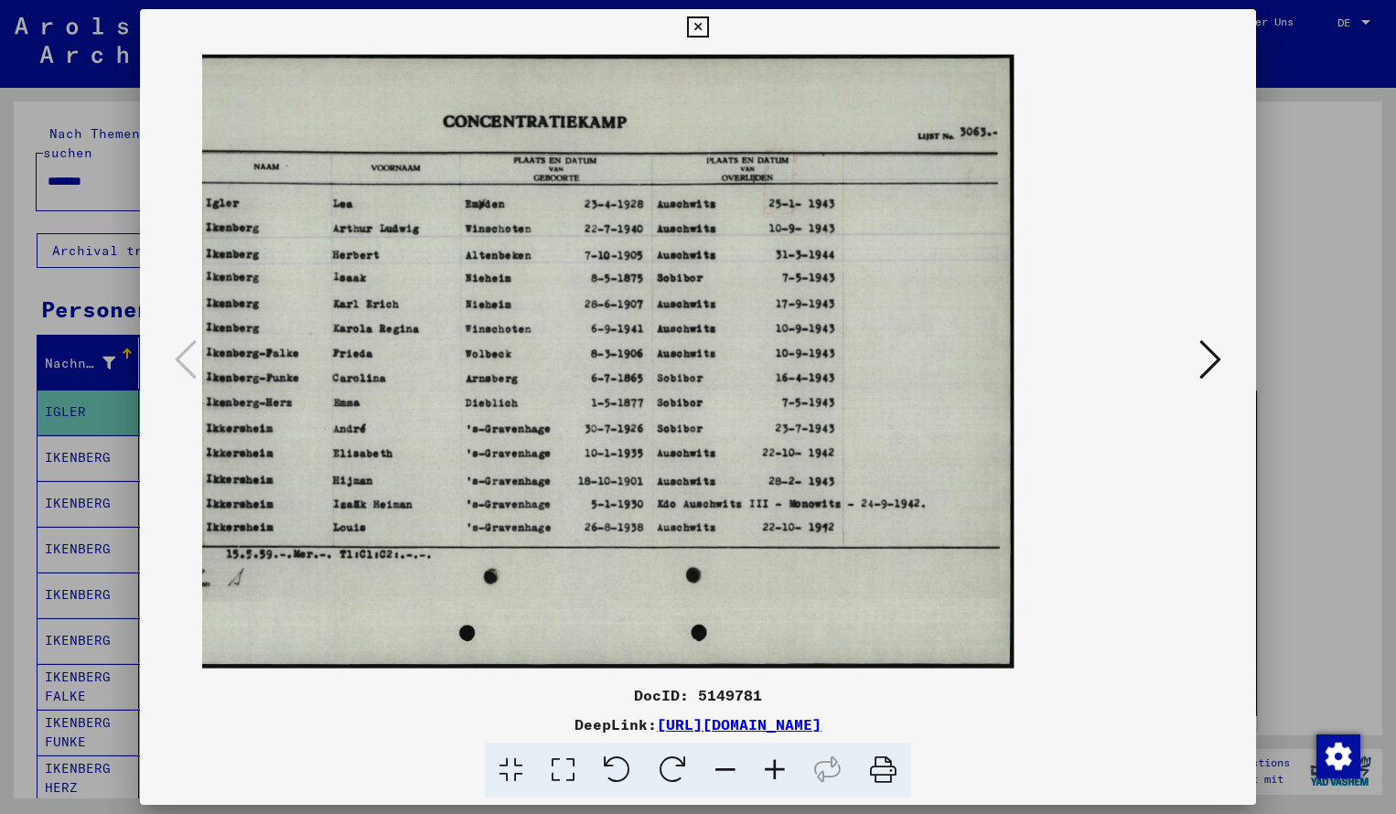
click at [708, 22] on icon at bounding box center [697, 27] width 21 height 22
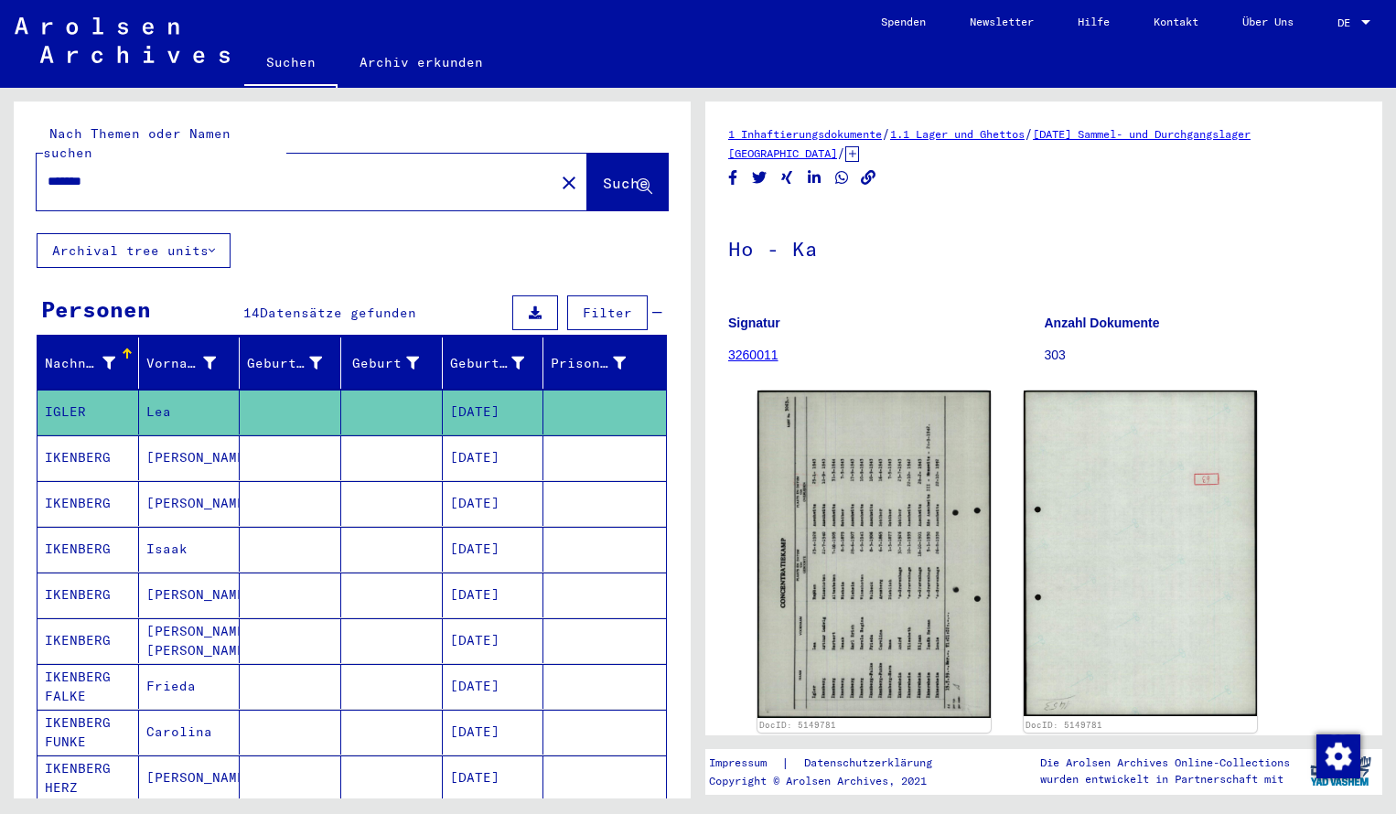
click at [128, 172] on input "*******" at bounding box center [296, 181] width 496 height 19
click at [603, 174] on span "Suche" at bounding box center [626, 183] width 46 height 18
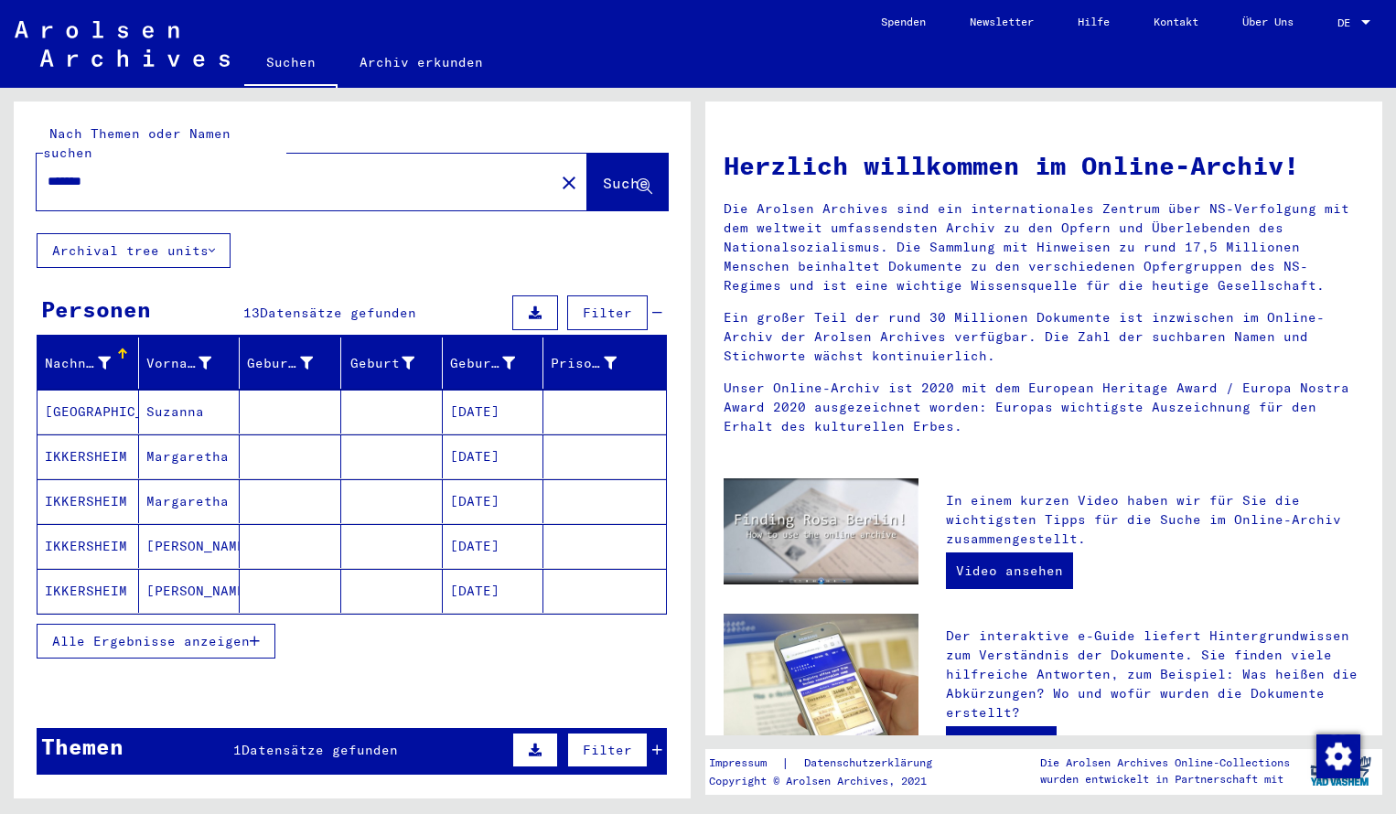
click at [104, 390] on mat-cell "[GEOGRAPHIC_DATA]" at bounding box center [89, 412] width 102 height 44
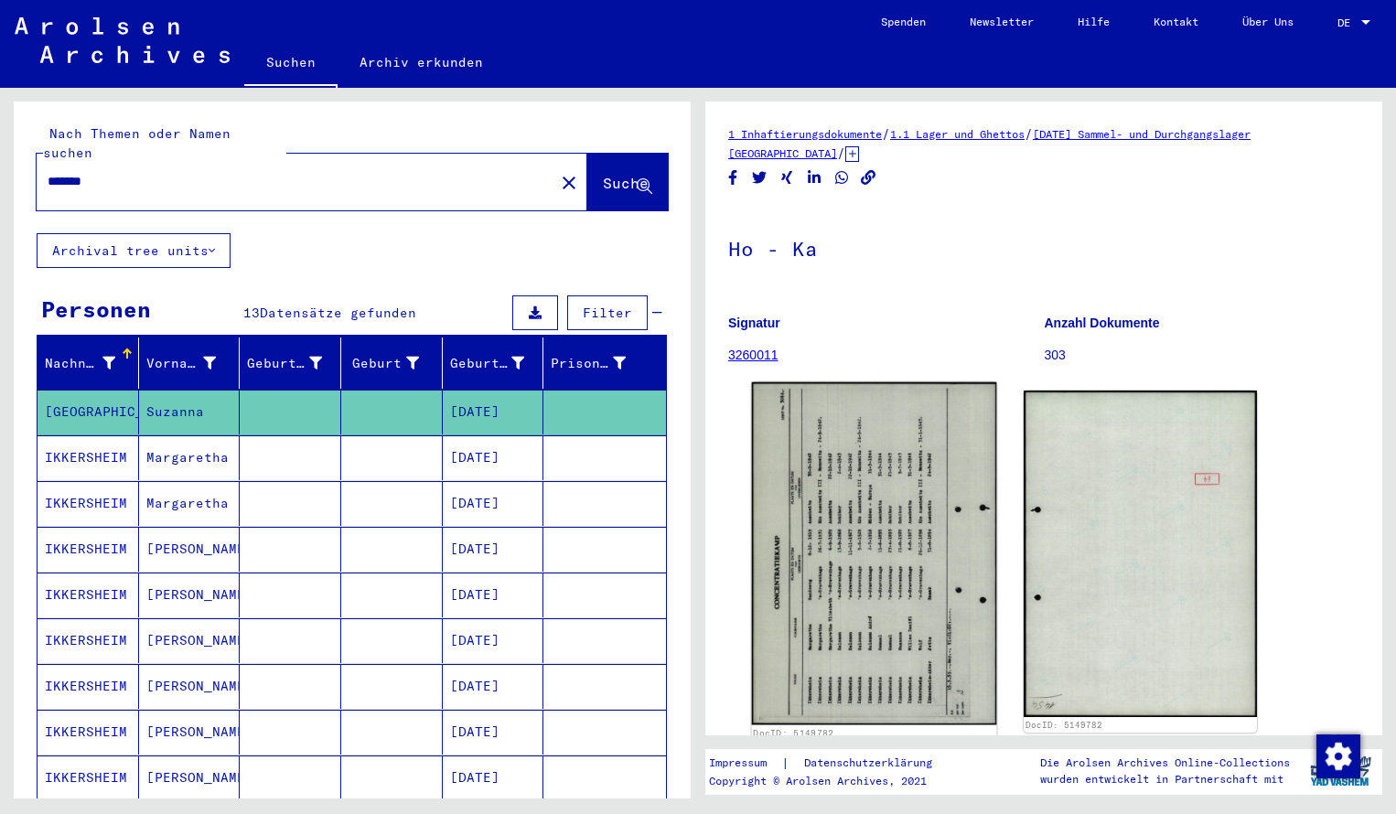
click at [857, 512] on img at bounding box center [874, 554] width 245 height 343
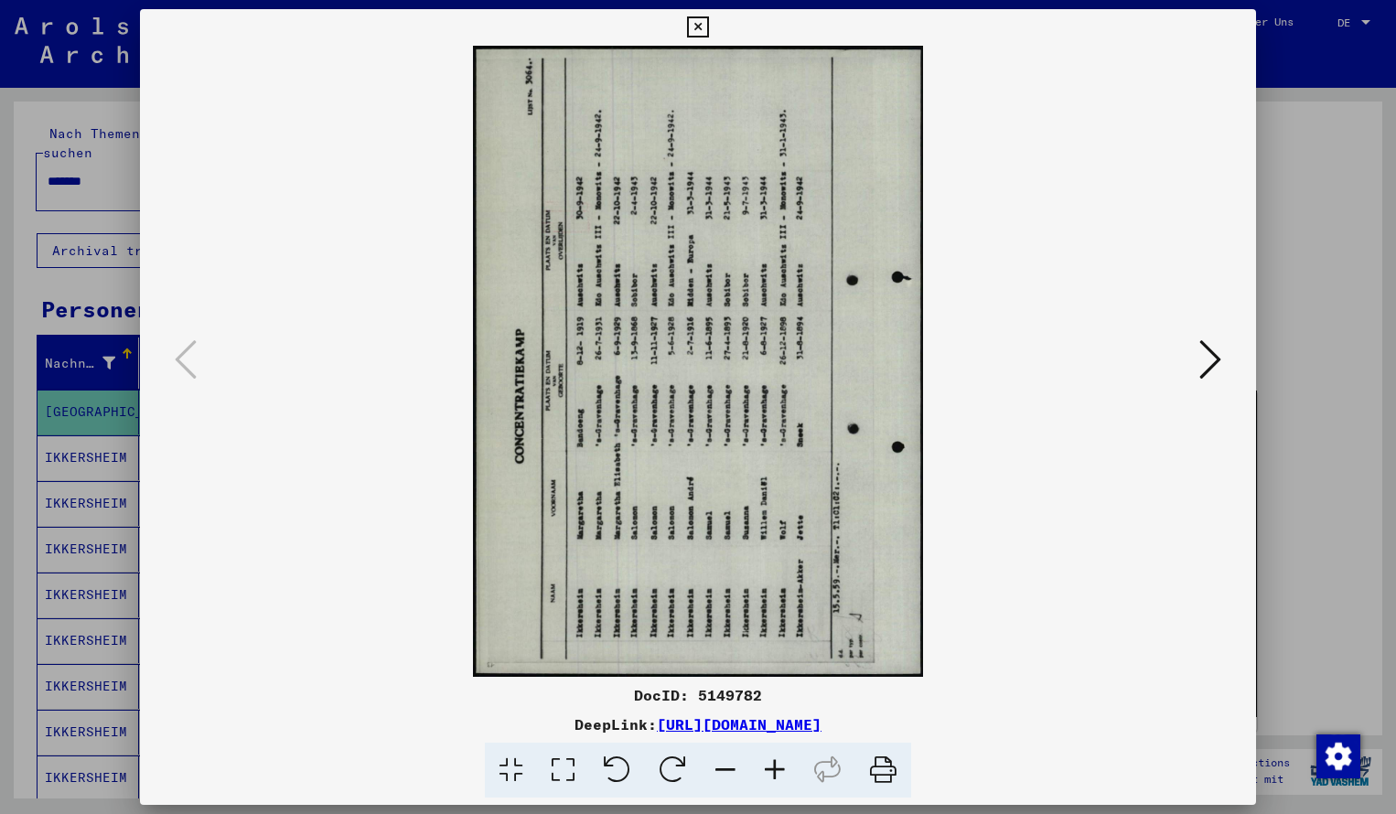
click at [673, 766] on icon at bounding box center [673, 771] width 56 height 56
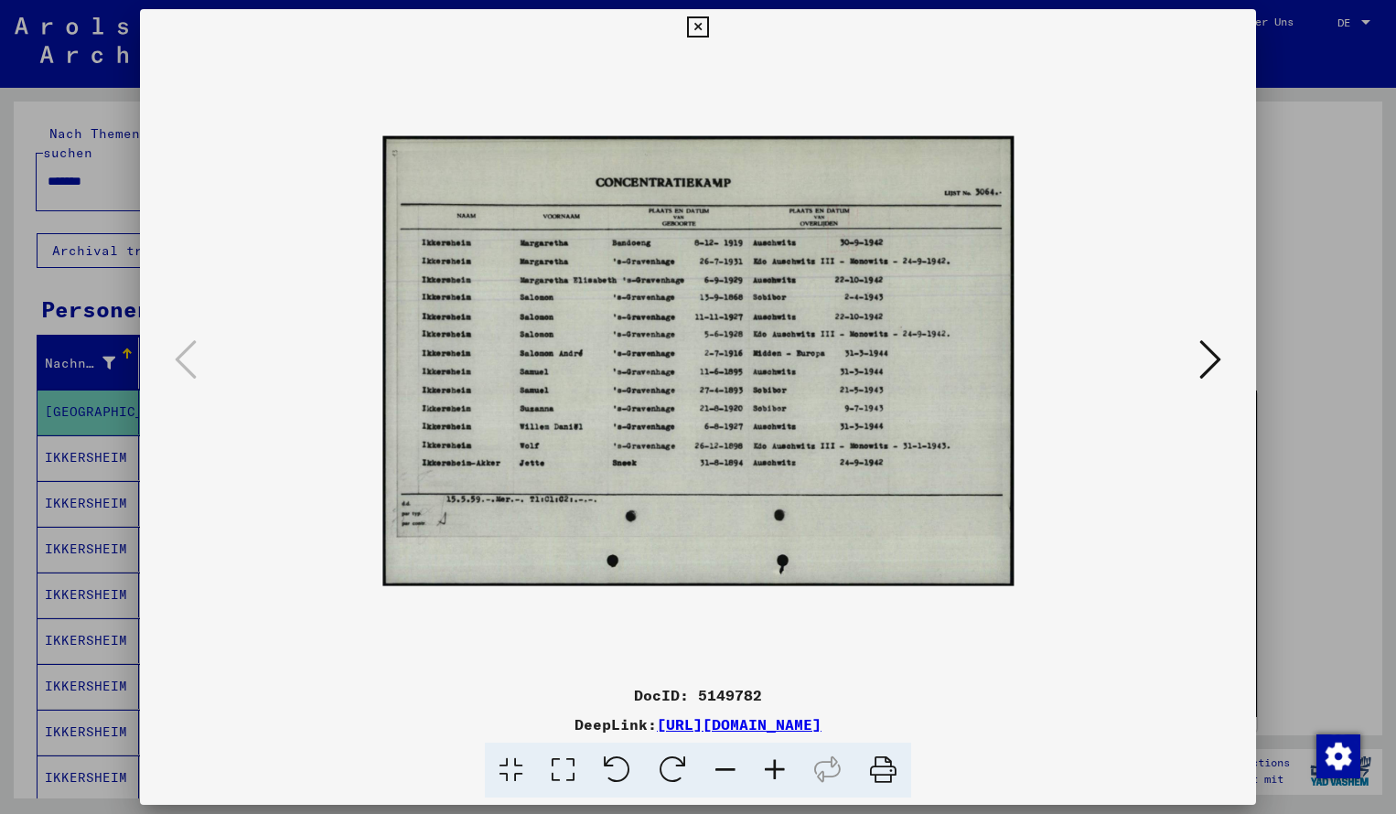
click at [774, 770] on icon at bounding box center [774, 771] width 49 height 56
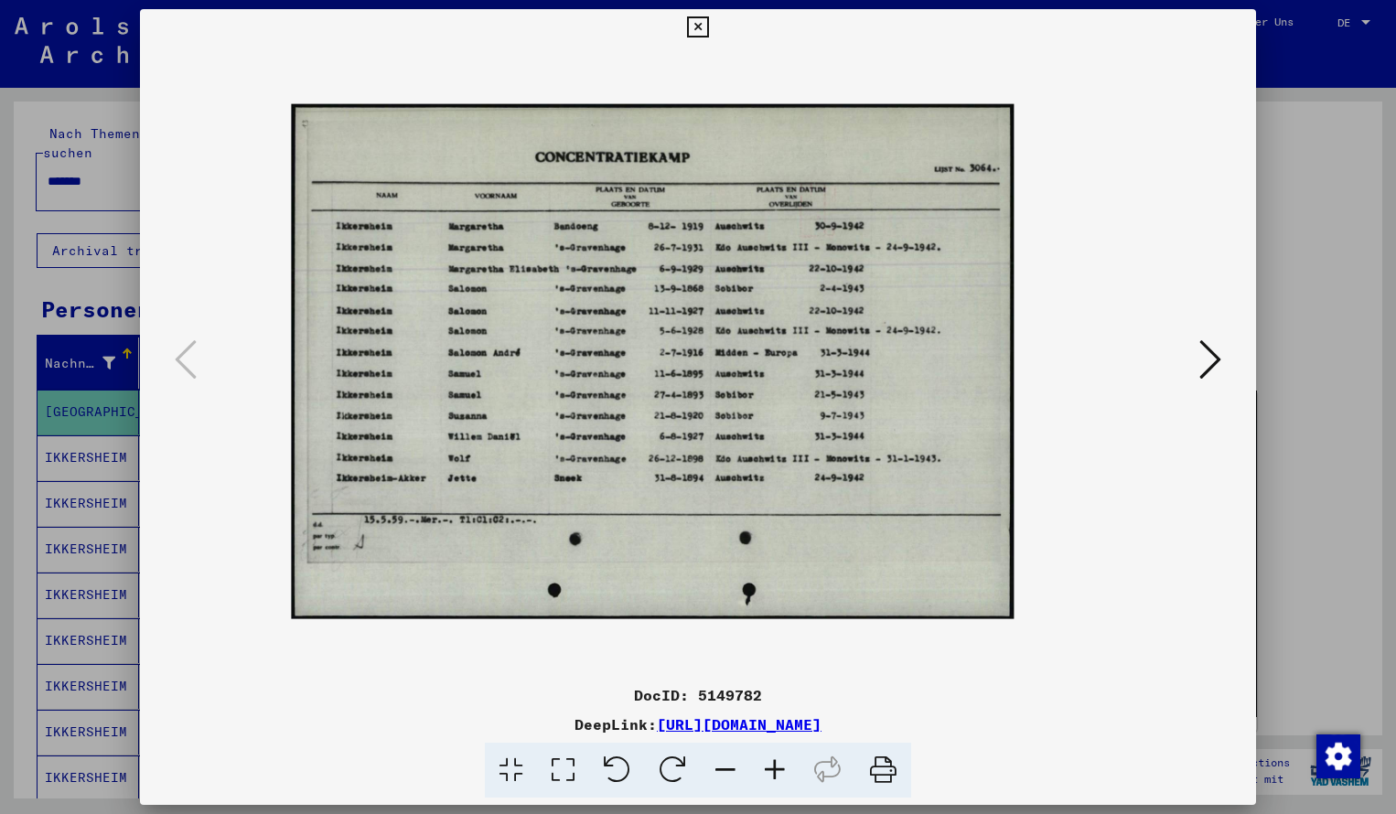
click at [774, 770] on icon at bounding box center [774, 771] width 49 height 56
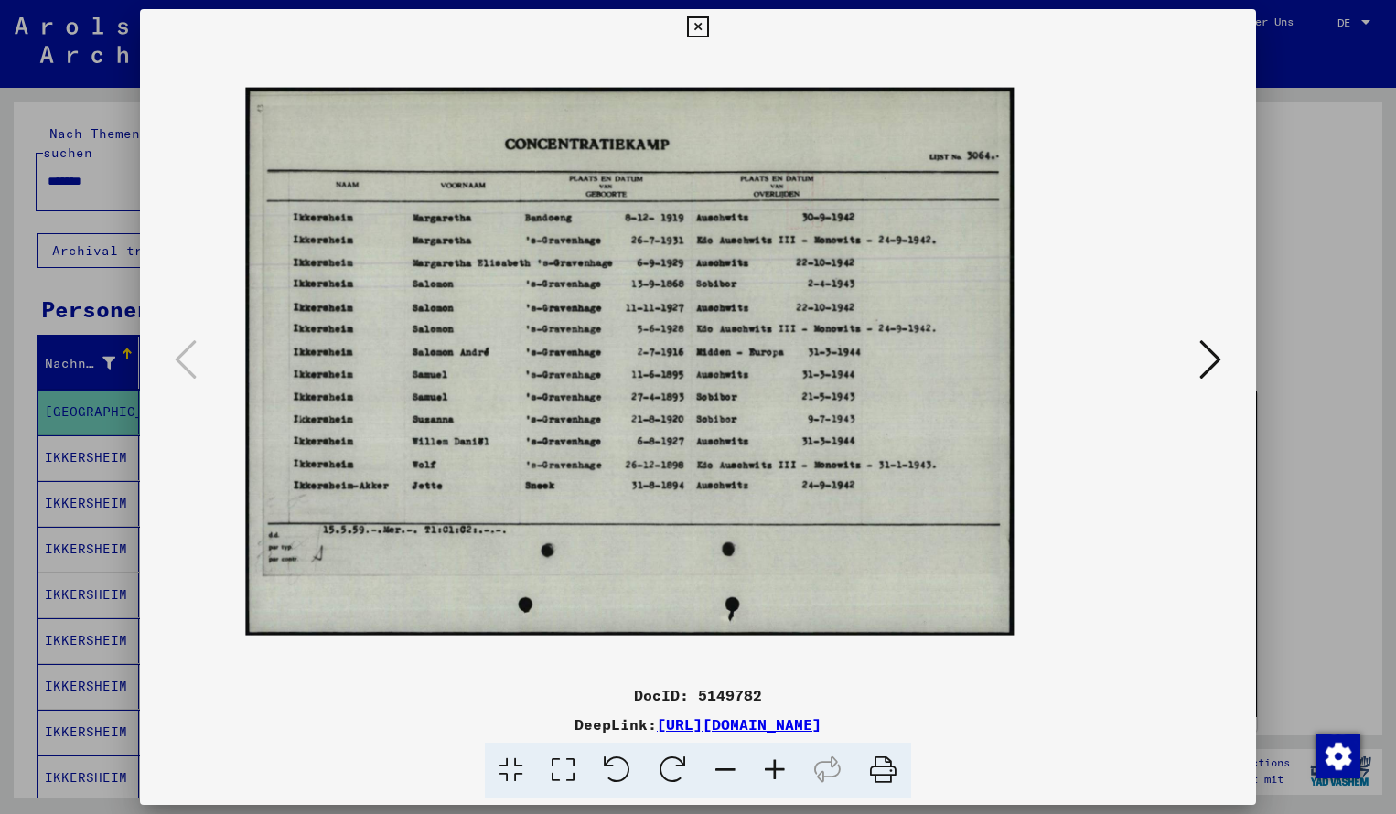
click at [774, 770] on icon at bounding box center [774, 771] width 49 height 56
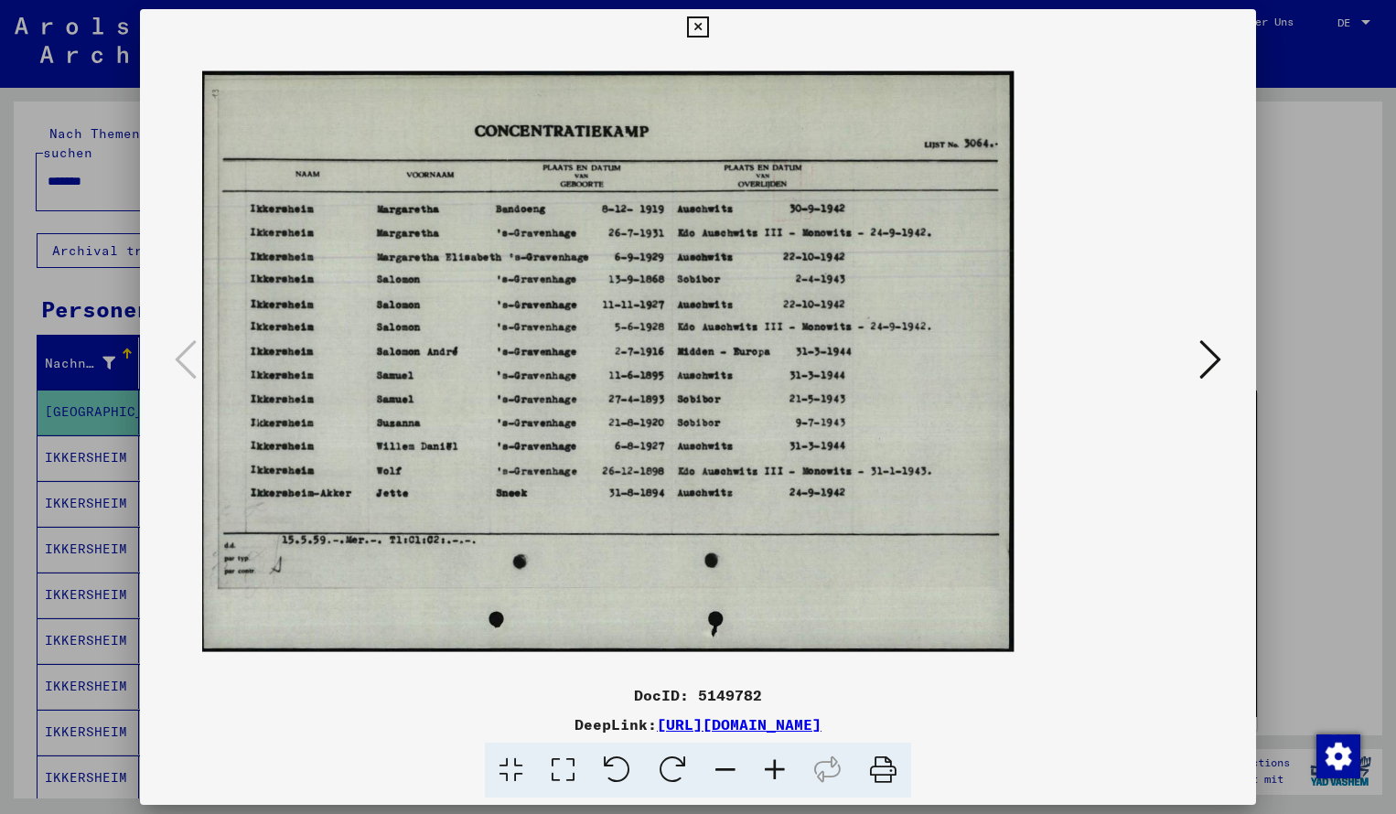
click at [774, 770] on icon at bounding box center [774, 771] width 49 height 56
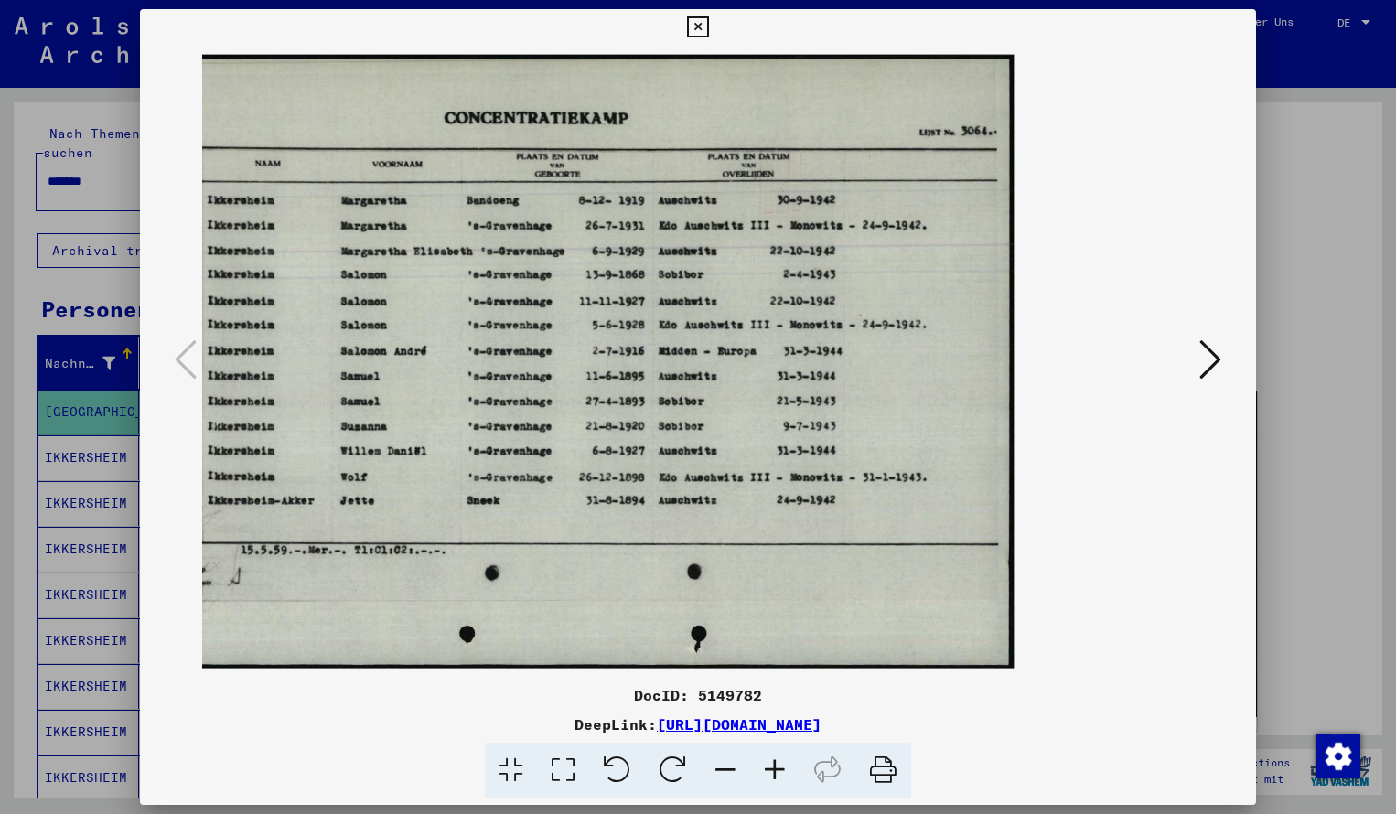
click at [708, 24] on icon at bounding box center [697, 27] width 21 height 22
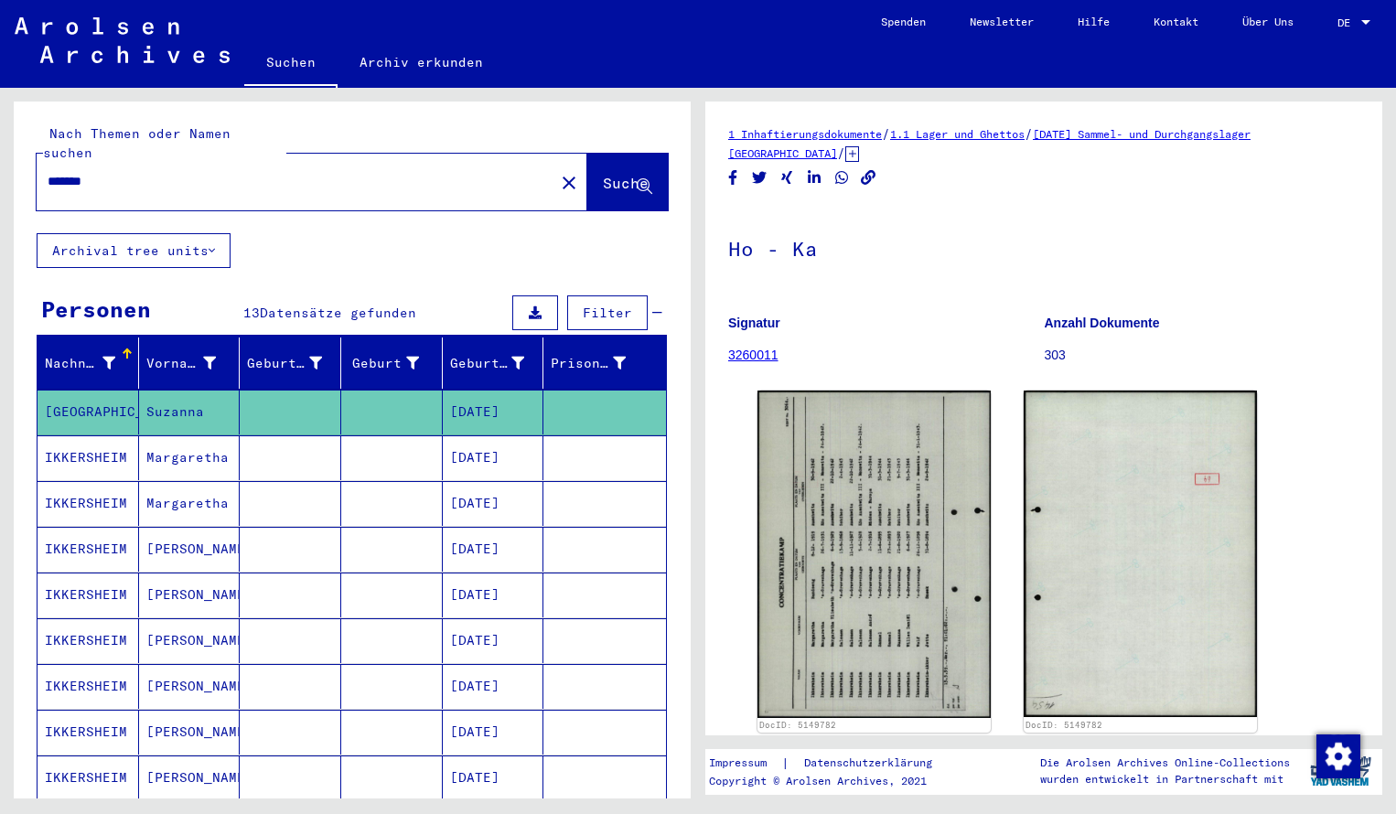
click at [124, 172] on input "*******" at bounding box center [296, 181] width 496 height 19
click at [603, 174] on span "Suche" at bounding box center [626, 183] width 46 height 18
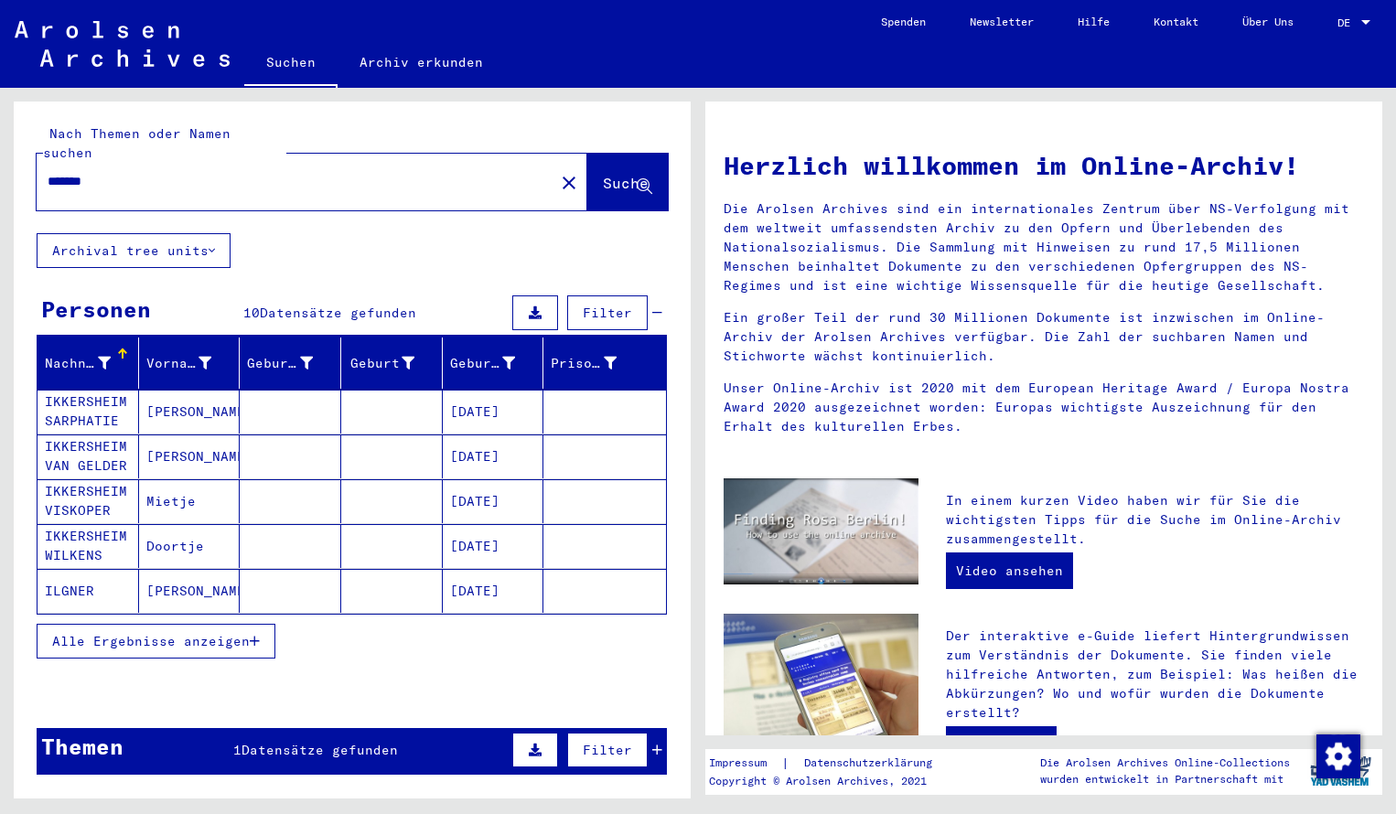
click at [183, 633] on span "Alle Ergebnisse anzeigen" at bounding box center [151, 641] width 198 height 16
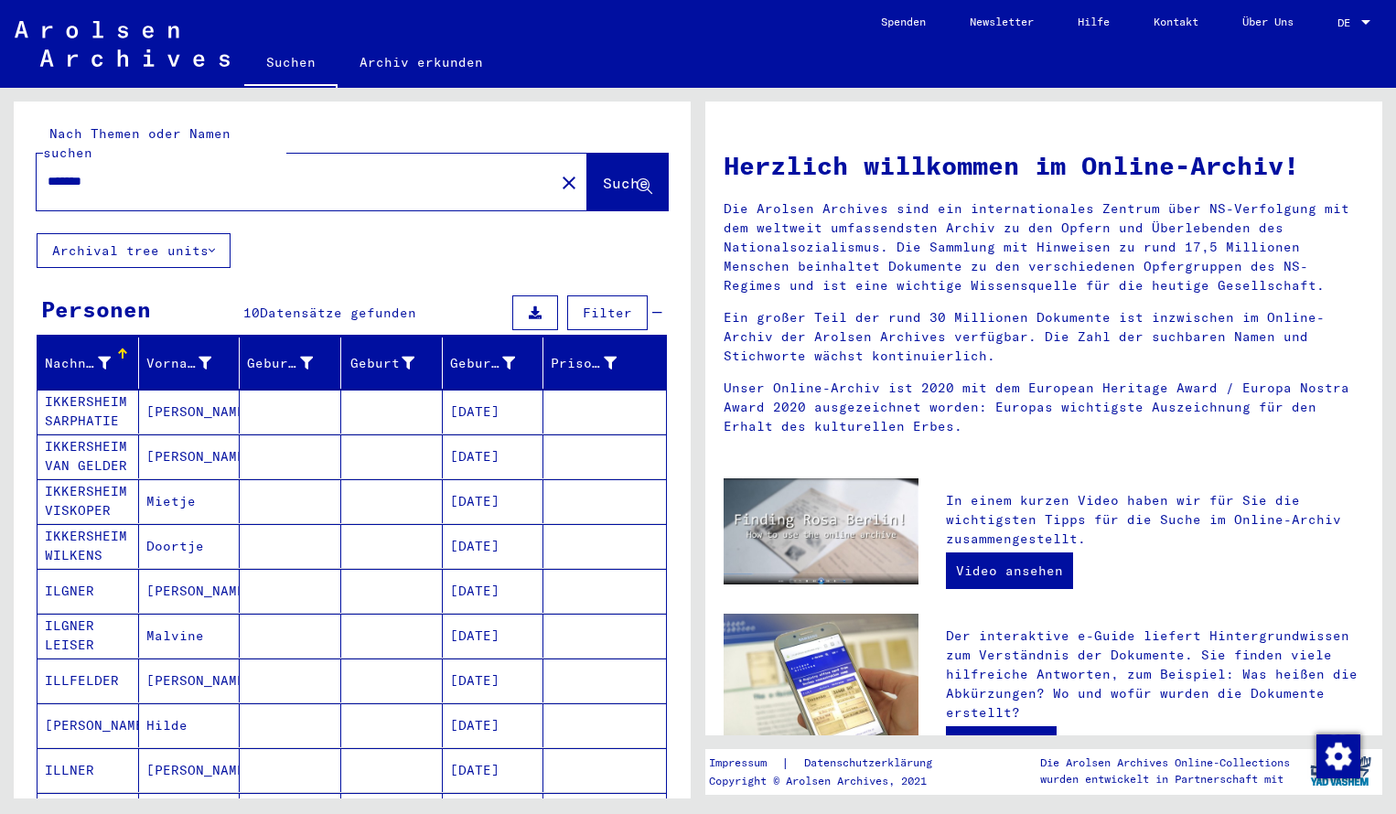
click at [87, 390] on mat-cell "IKKERSHEIM SARPHATIE" at bounding box center [89, 412] width 102 height 44
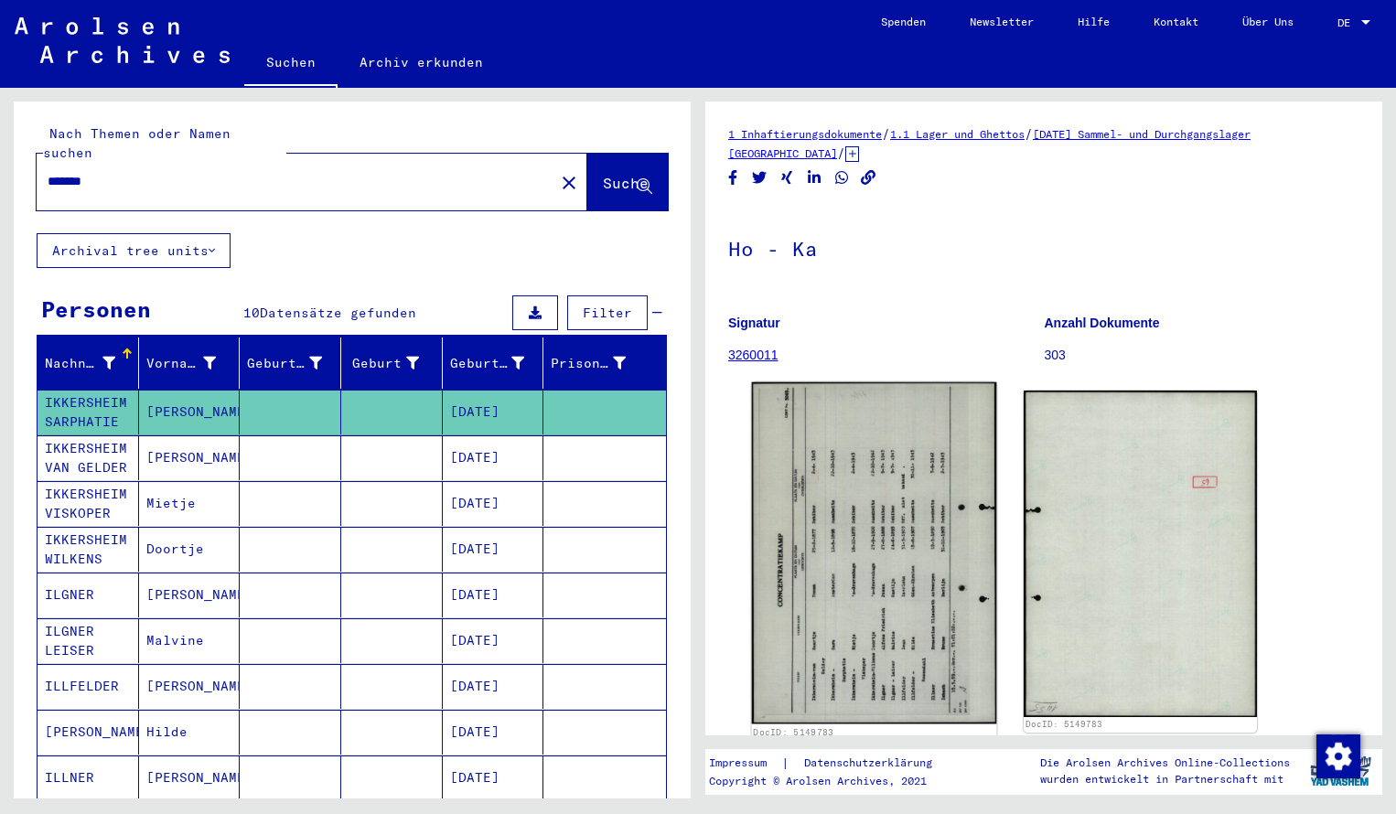
click at [816, 468] on img at bounding box center [874, 554] width 245 height 342
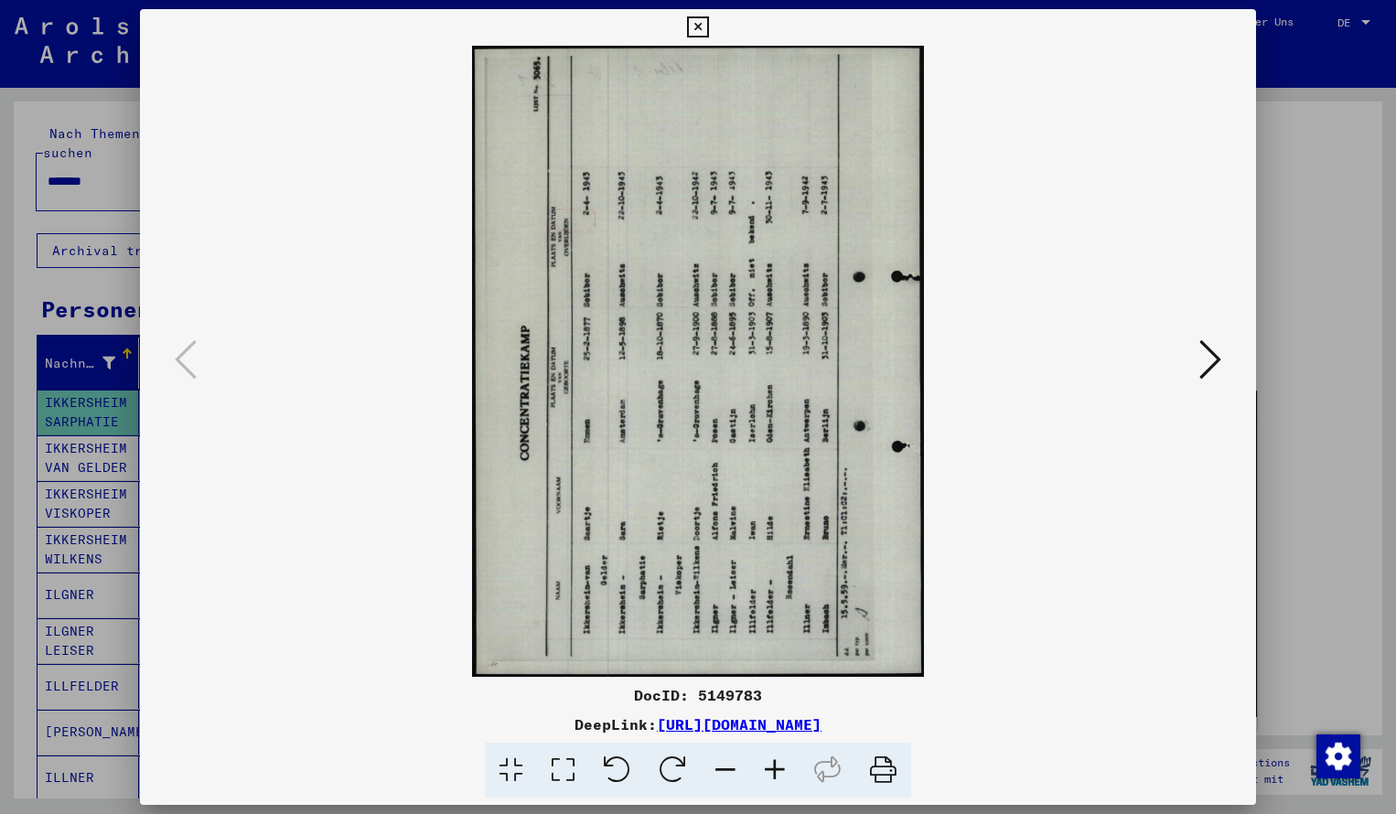
click at [774, 766] on icon at bounding box center [774, 771] width 49 height 56
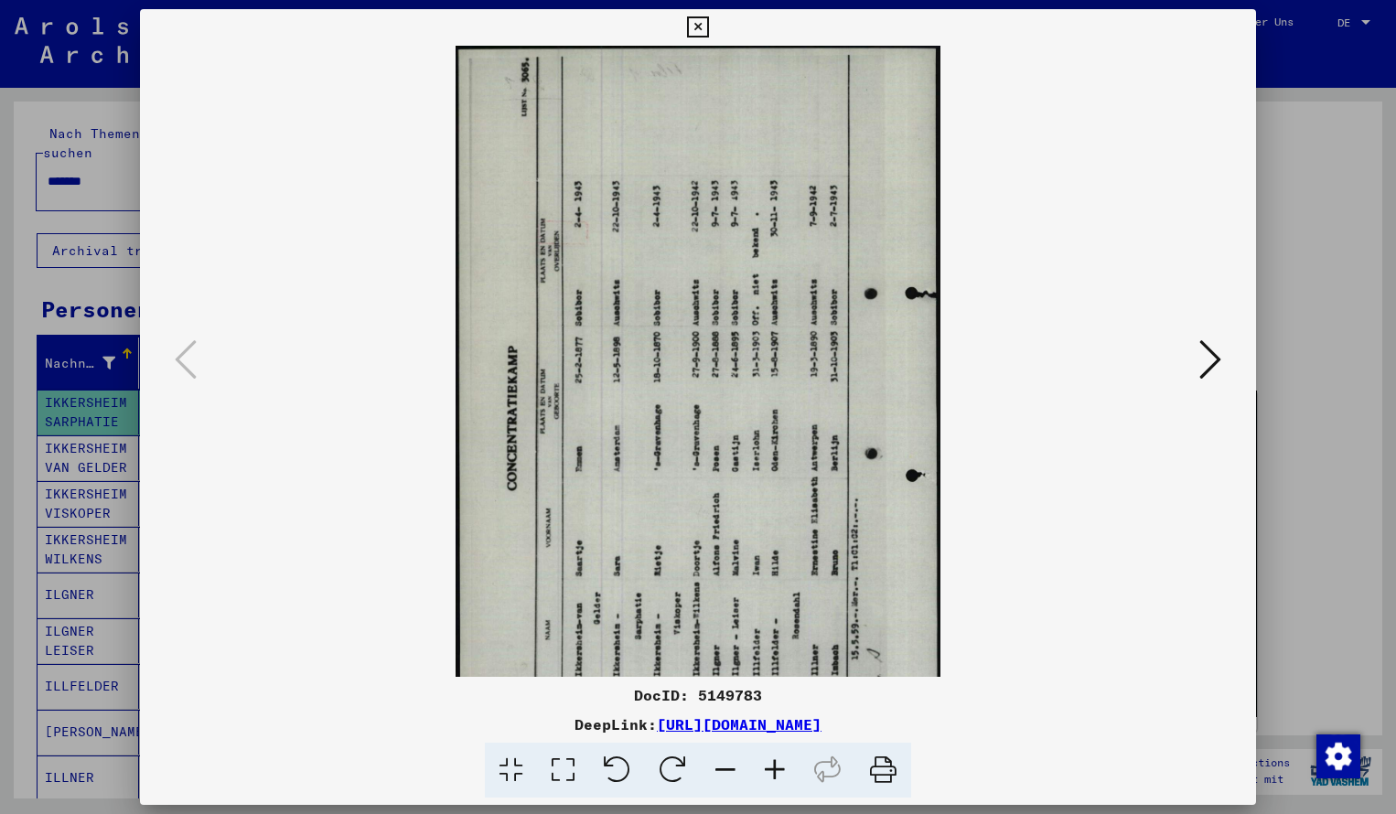
click at [680, 764] on icon at bounding box center [673, 771] width 56 height 56
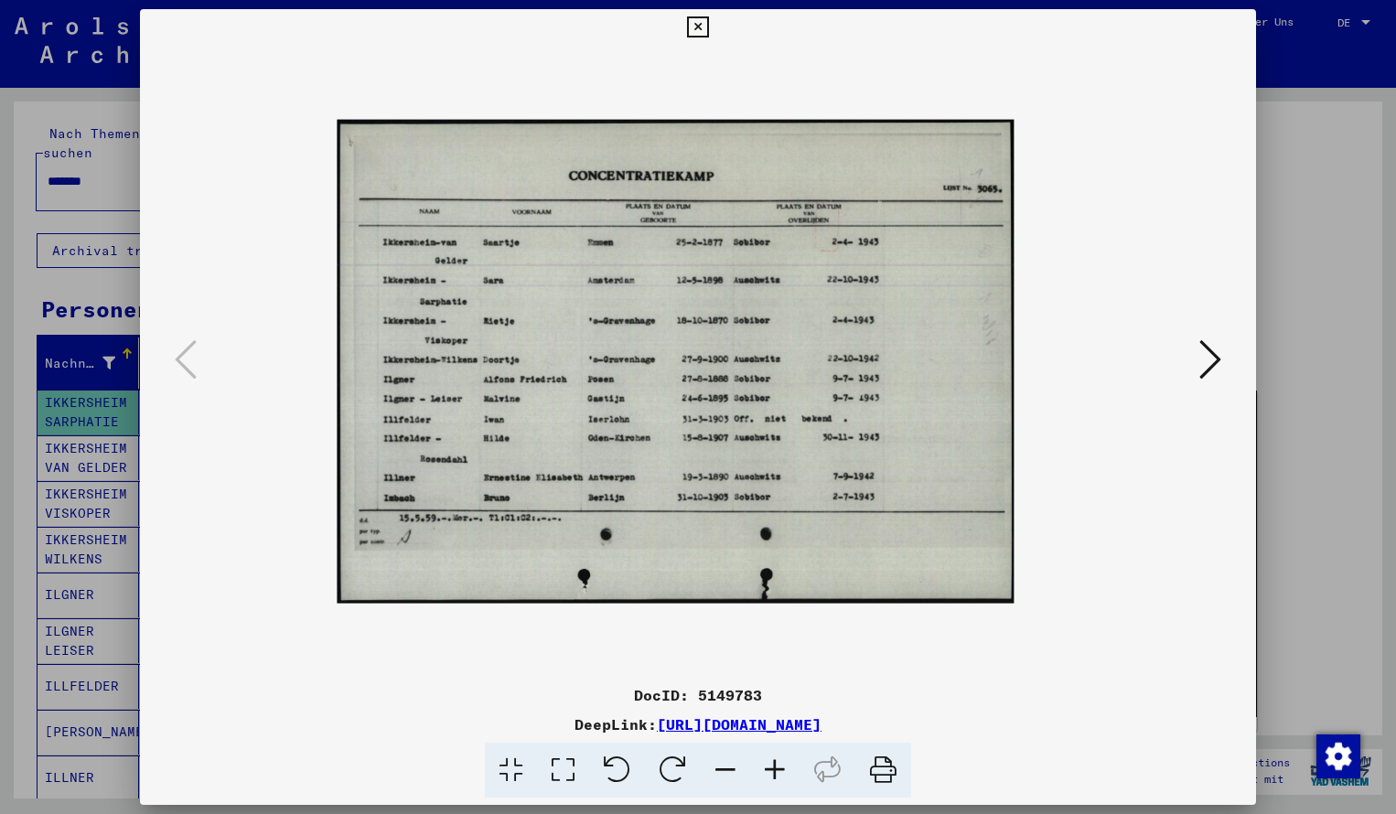
click at [781, 769] on icon at bounding box center [774, 771] width 49 height 56
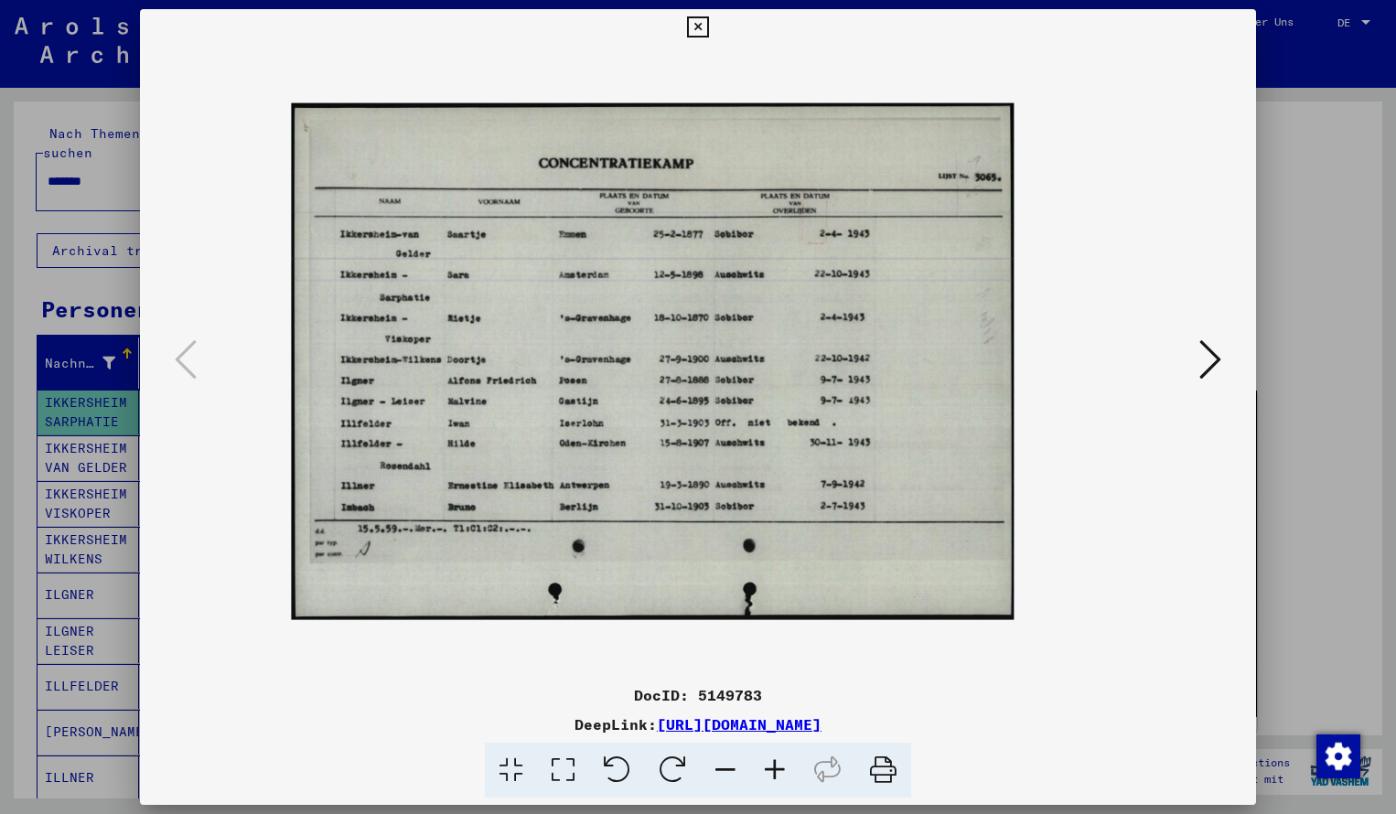
click at [781, 769] on icon at bounding box center [774, 771] width 49 height 56
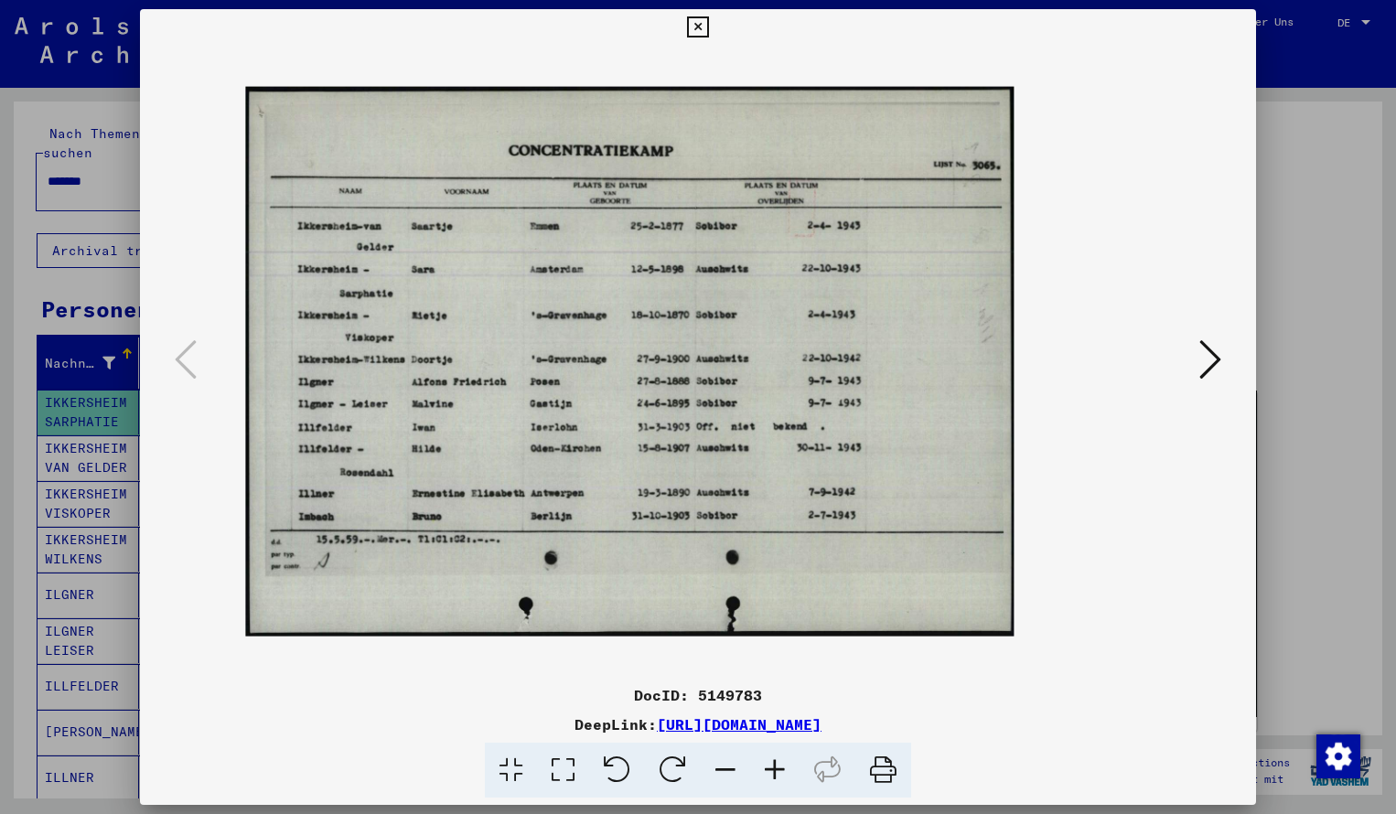
click at [781, 769] on icon at bounding box center [774, 771] width 49 height 56
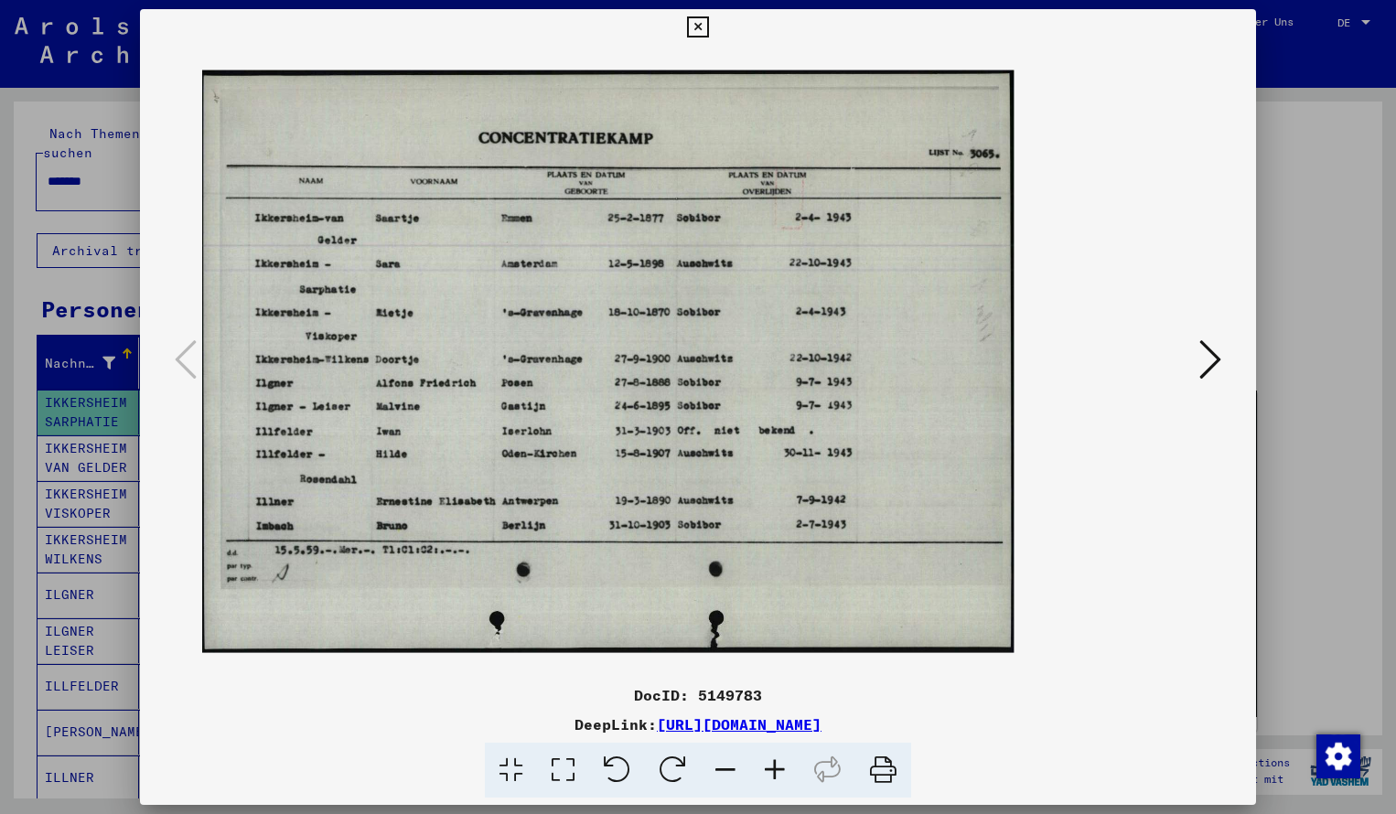
click at [781, 770] on icon at bounding box center [774, 771] width 49 height 56
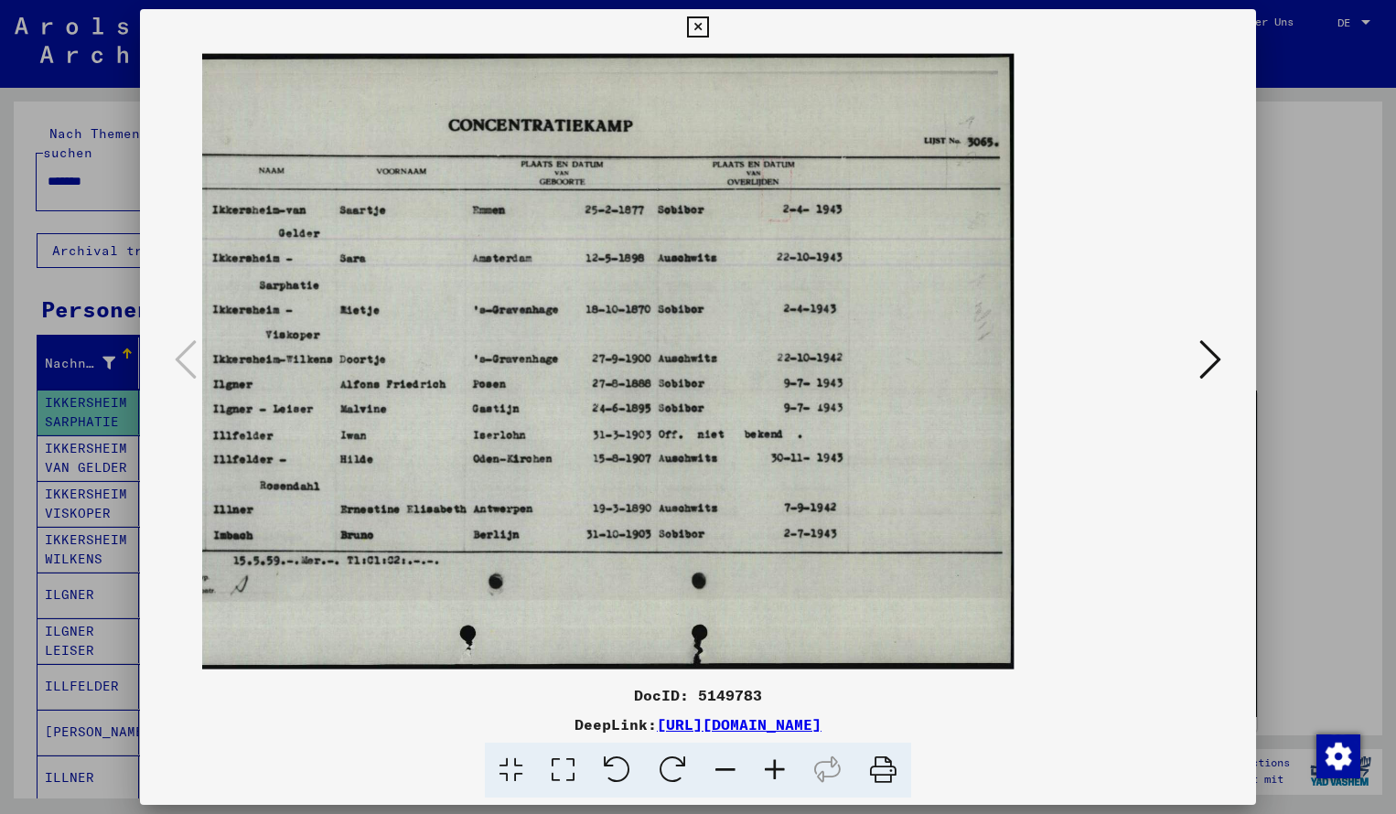
click at [708, 27] on icon at bounding box center [697, 27] width 21 height 22
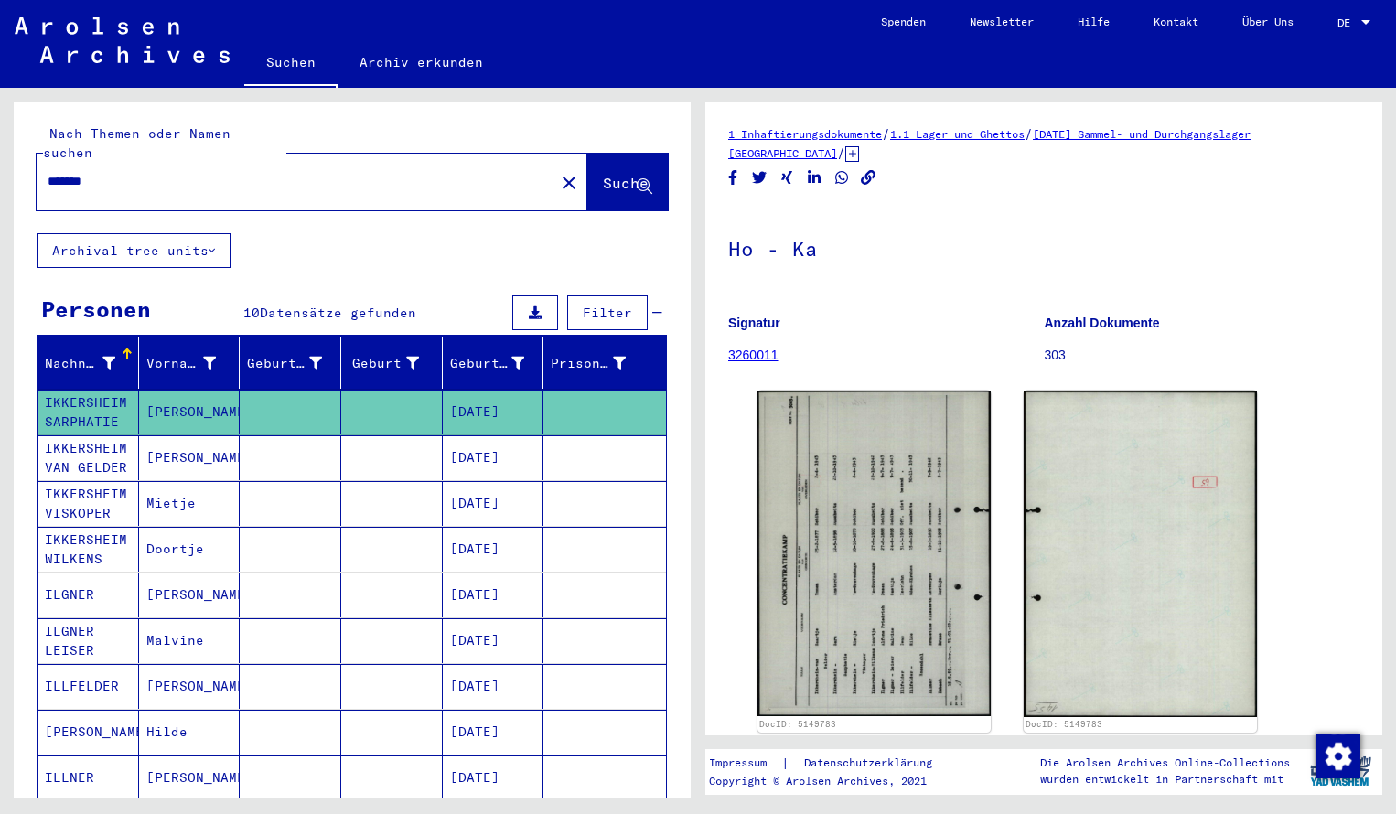
click at [135, 172] on input "*******" at bounding box center [296, 181] width 496 height 19
click at [600, 177] on button "Suche" at bounding box center [627, 182] width 81 height 57
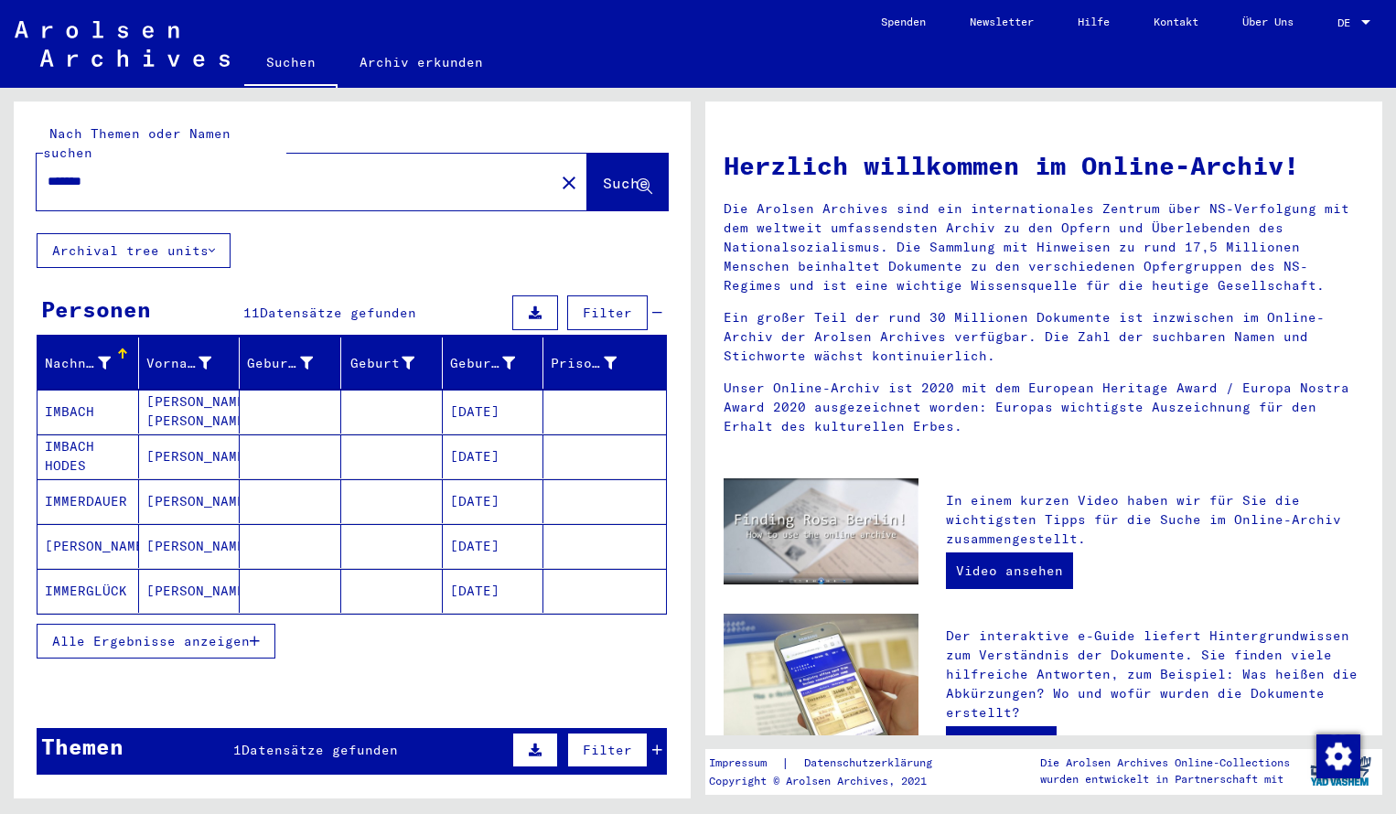
click at [108, 390] on mat-cell "IMBACH" at bounding box center [89, 412] width 102 height 44
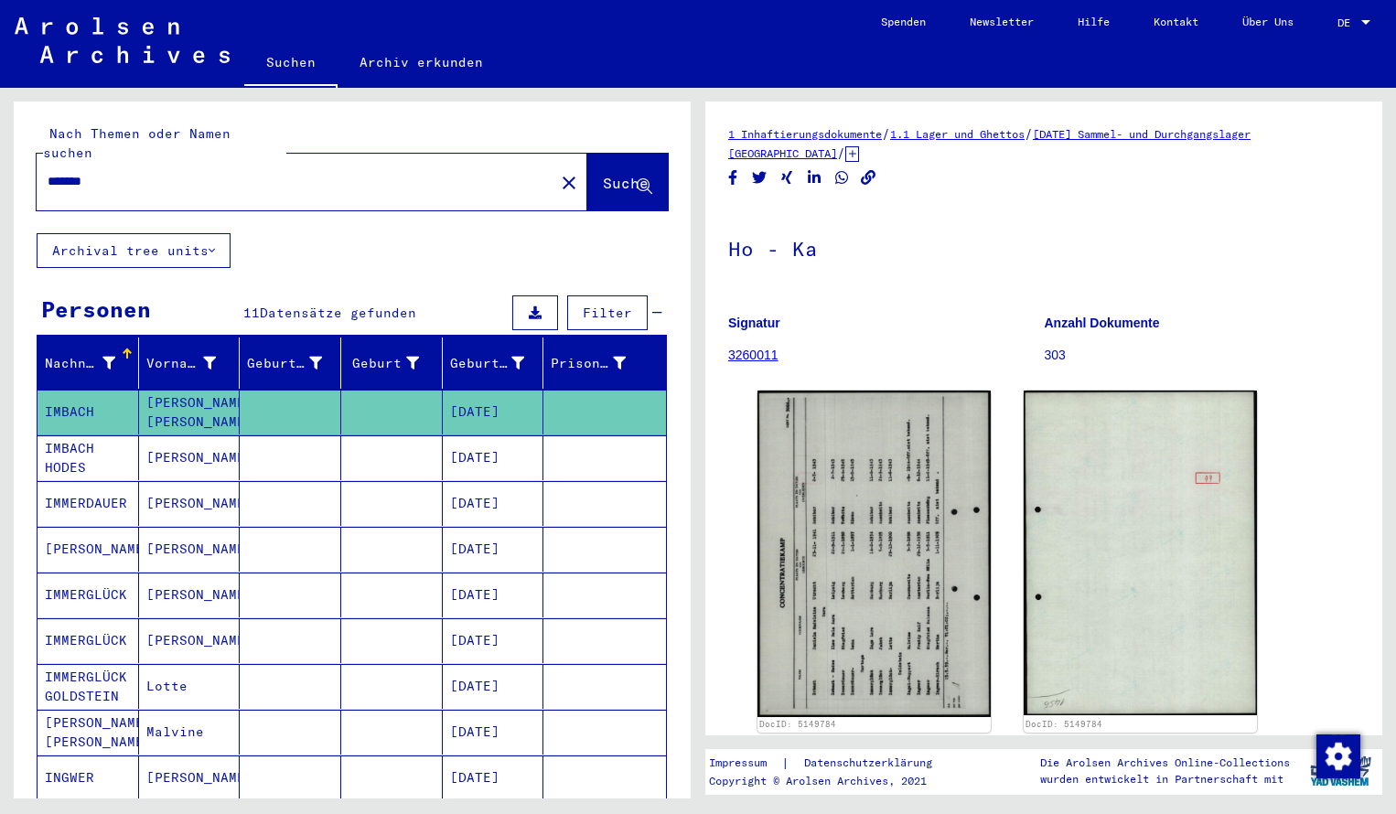
click at [874, 503] on img at bounding box center [874, 554] width 233 height 327
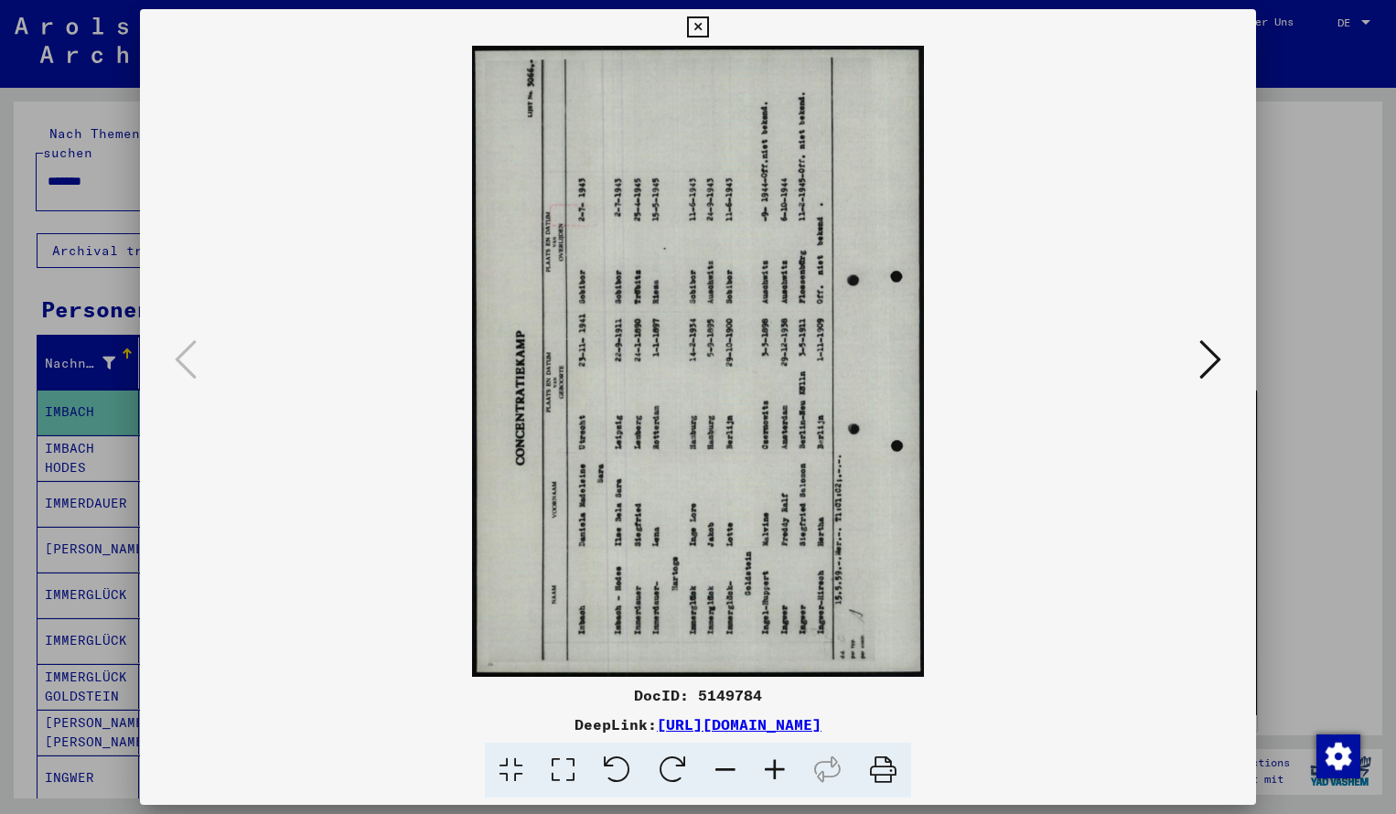
click at [672, 769] on icon at bounding box center [673, 771] width 56 height 56
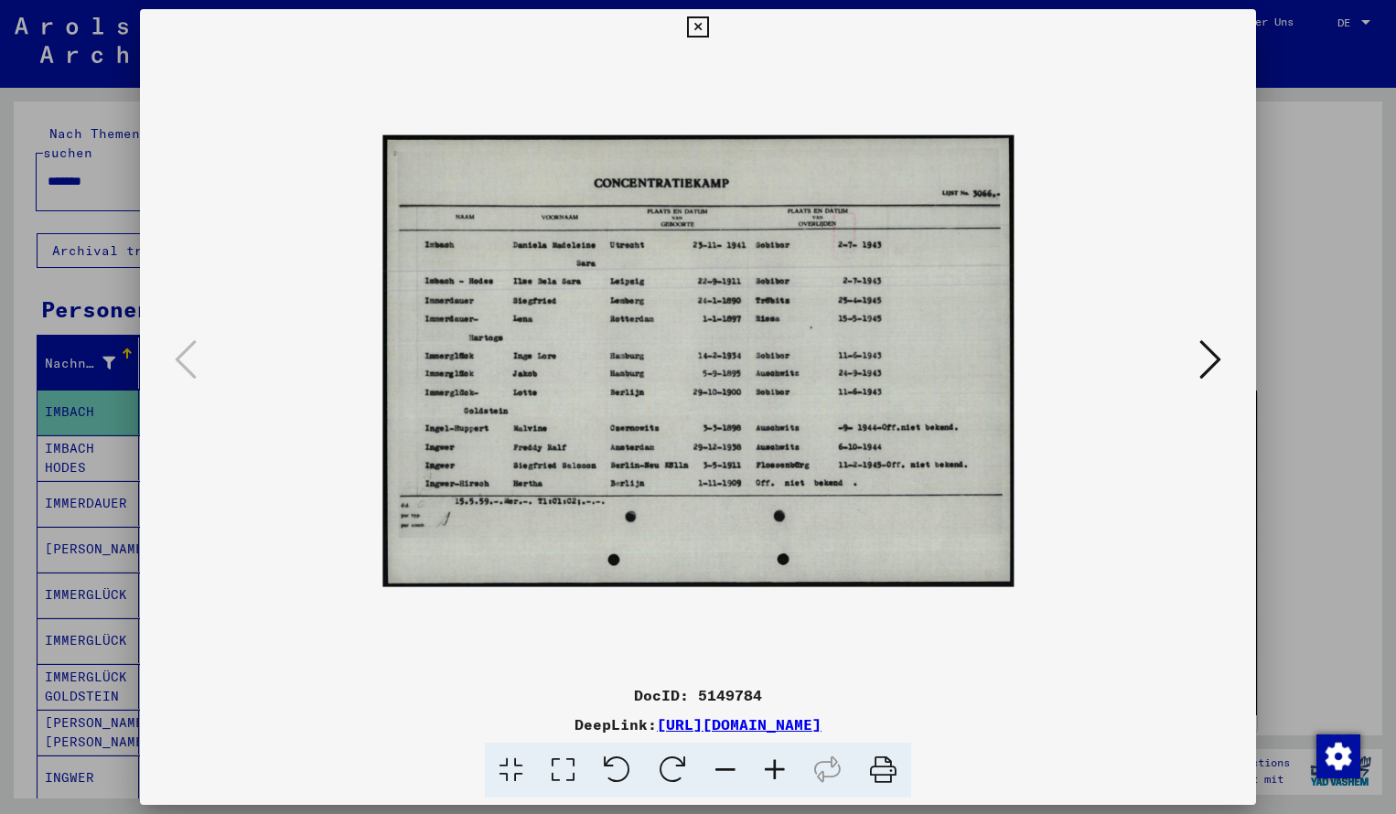
click at [775, 764] on icon at bounding box center [774, 771] width 49 height 56
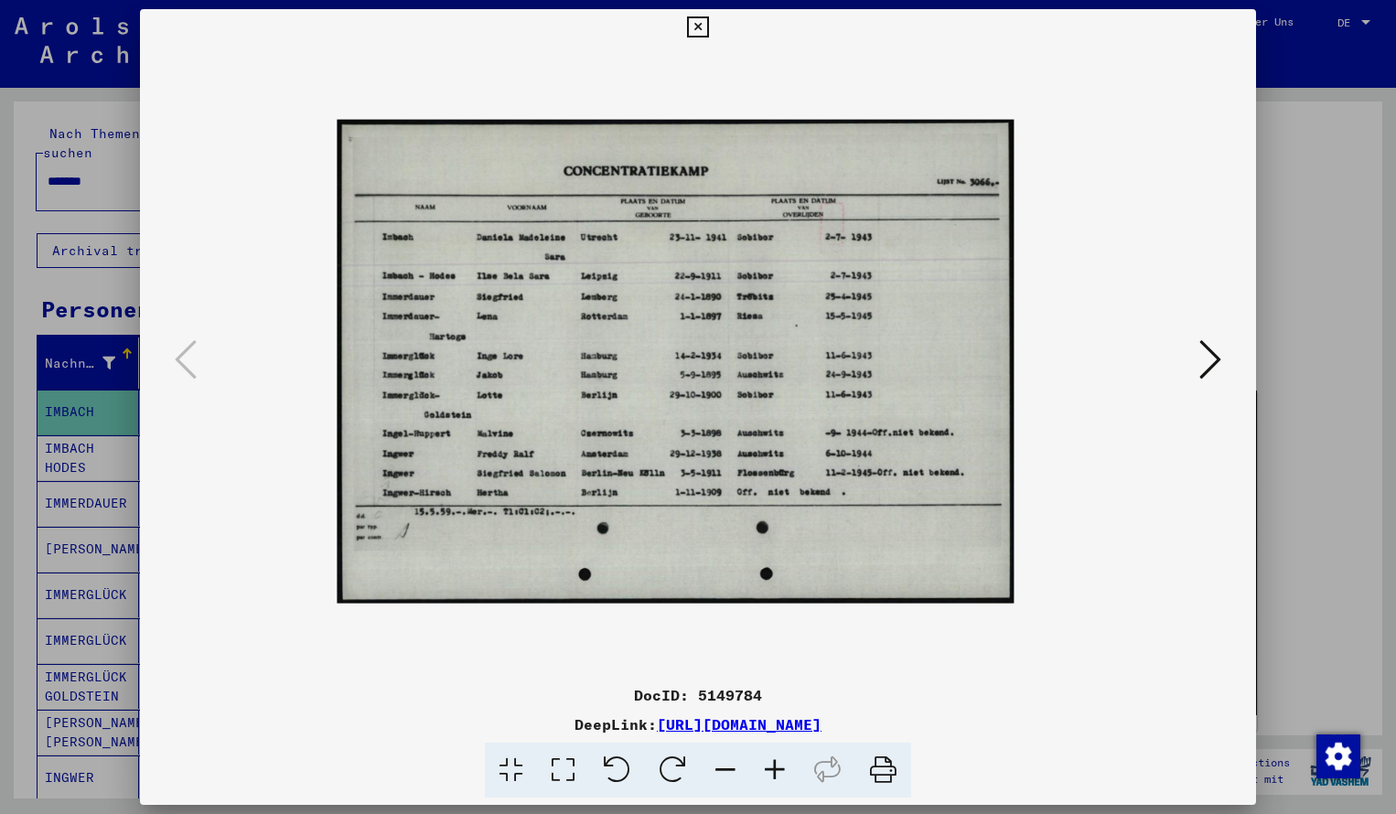
click at [775, 764] on icon at bounding box center [774, 771] width 49 height 56
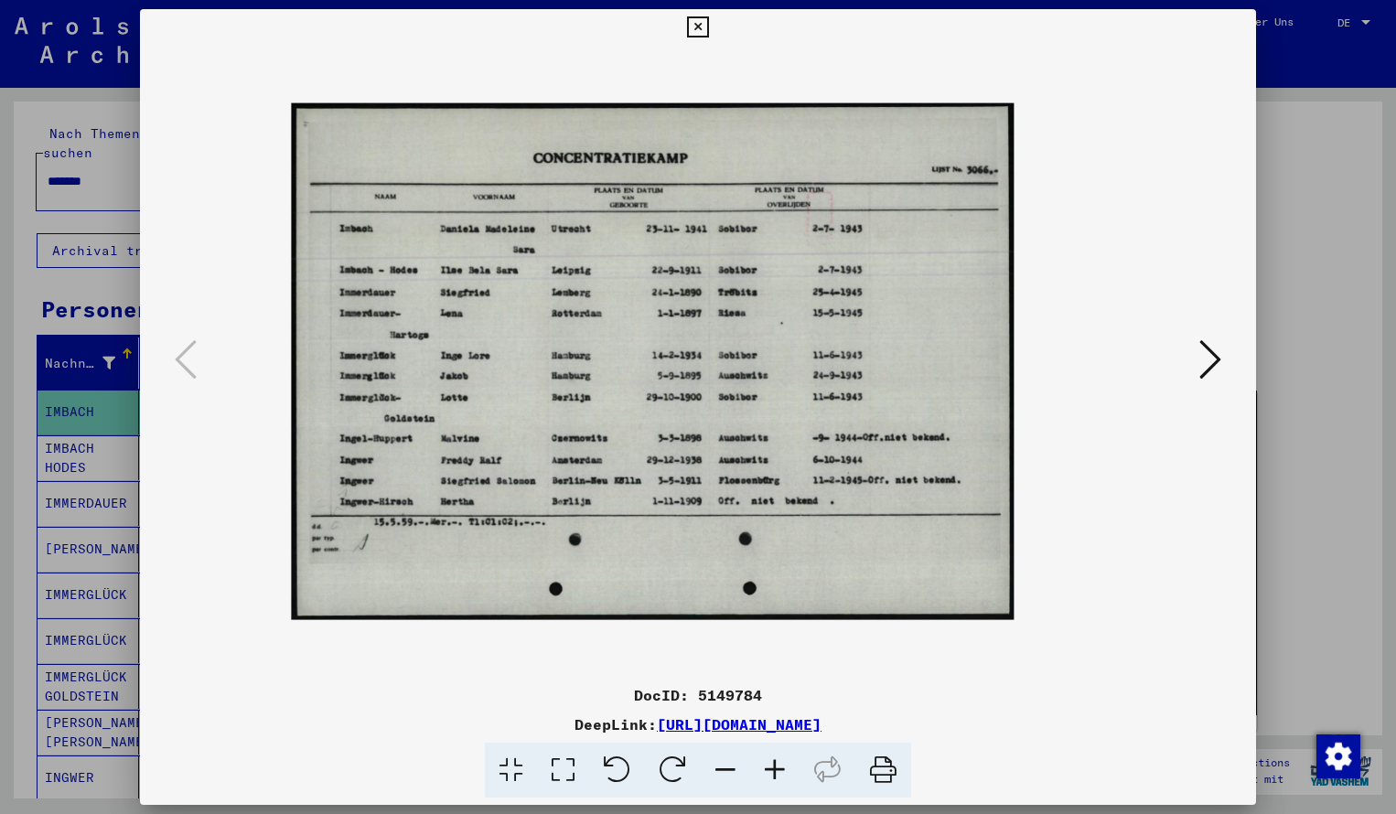
click at [775, 764] on icon at bounding box center [774, 771] width 49 height 56
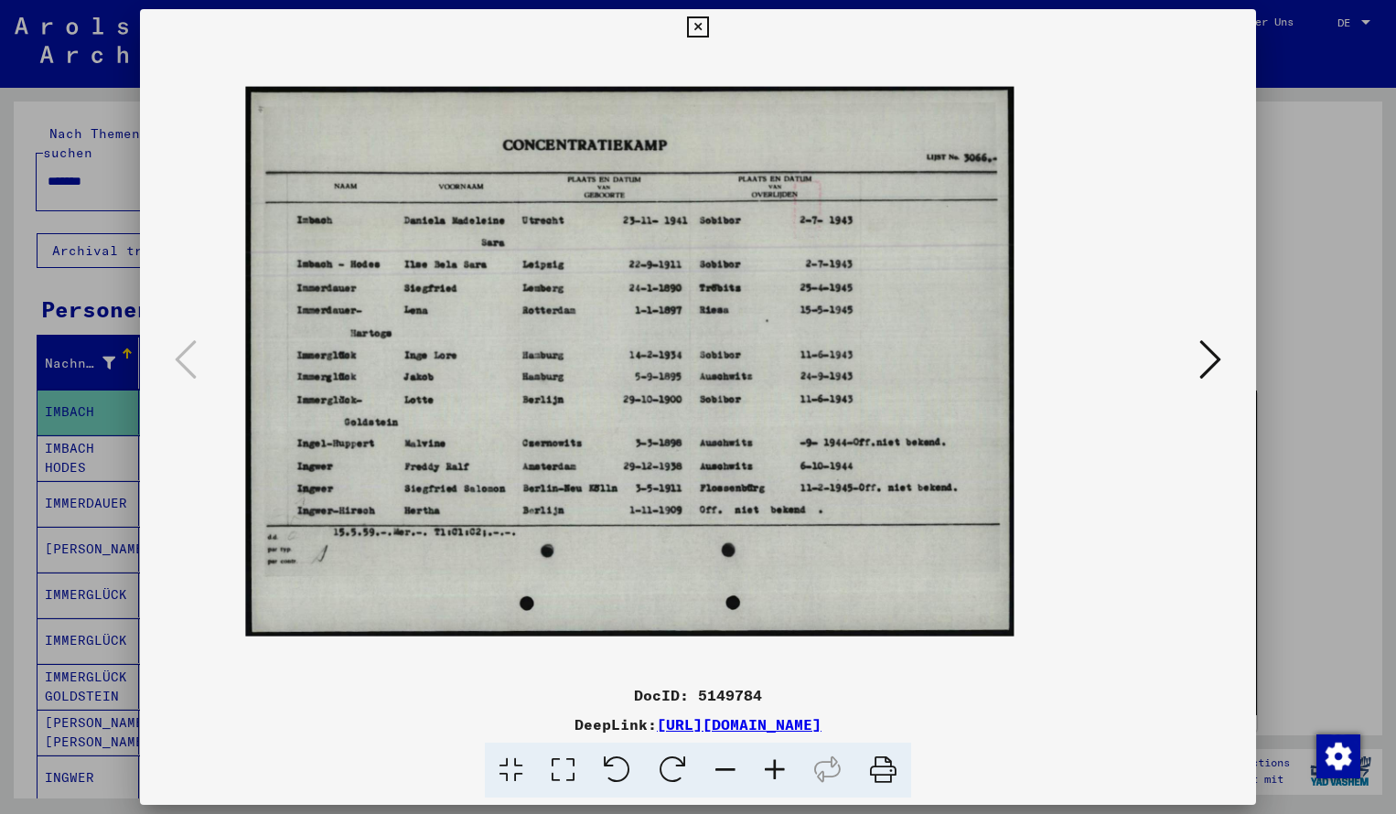
click at [775, 764] on icon at bounding box center [774, 771] width 49 height 56
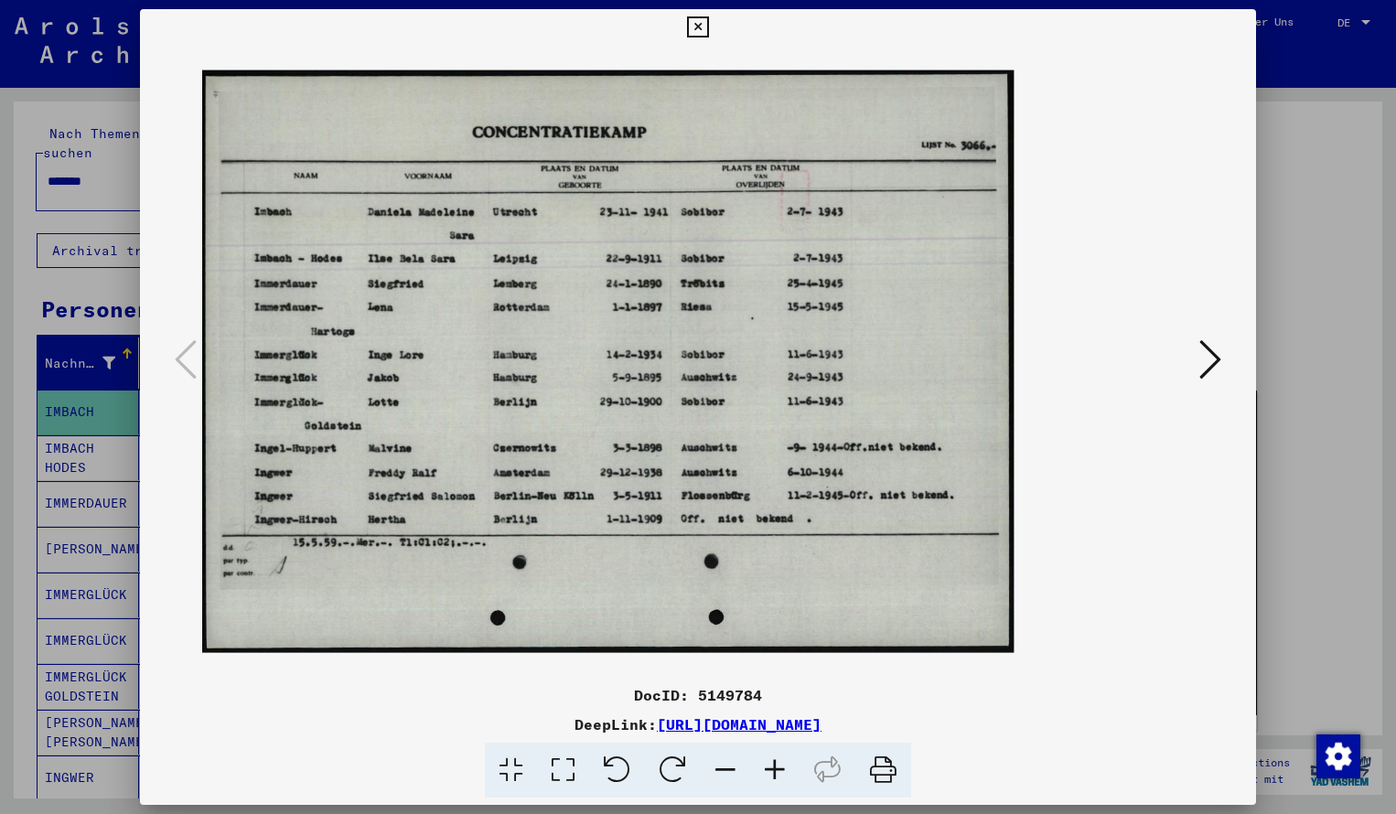
click at [776, 770] on icon at bounding box center [774, 771] width 49 height 56
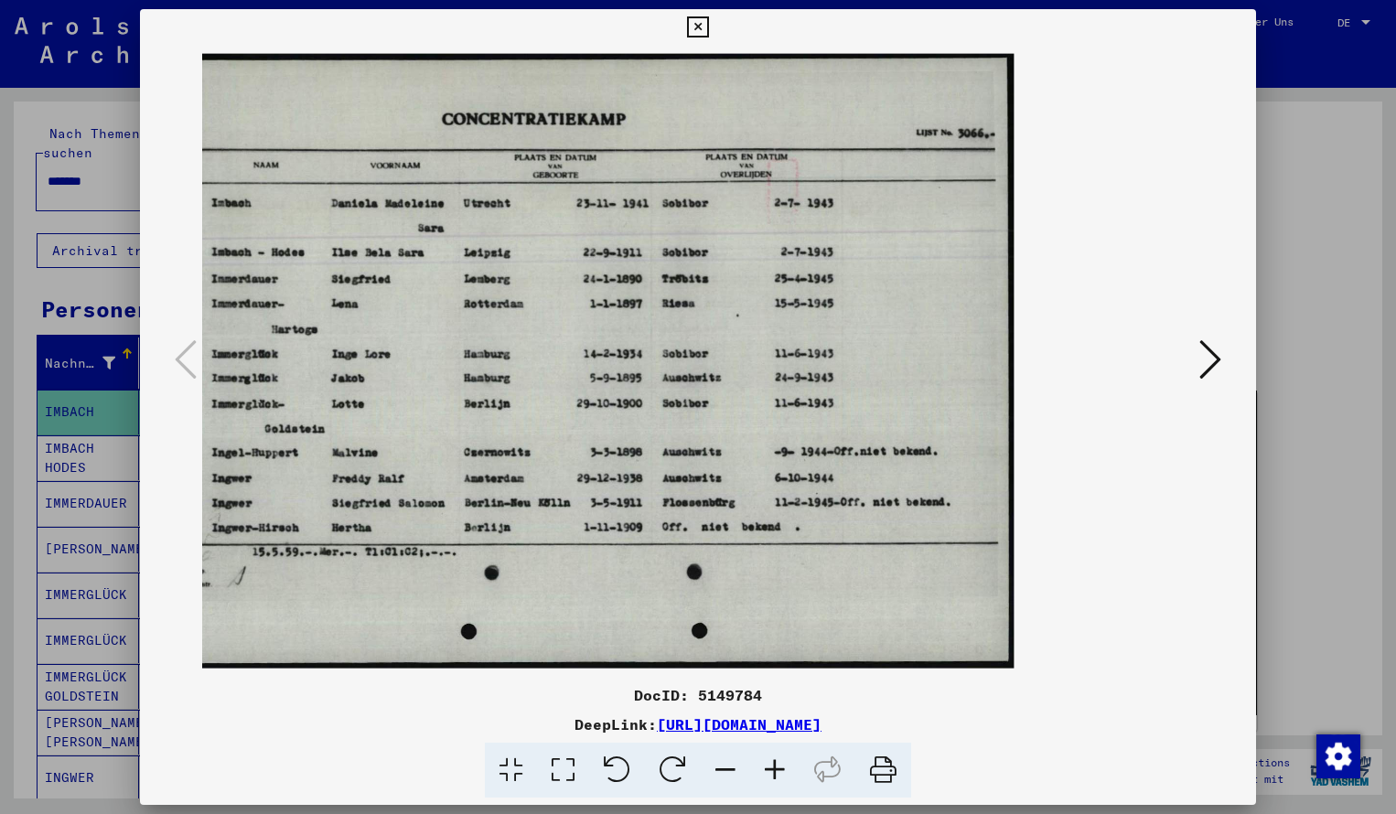
click at [708, 24] on icon at bounding box center [697, 27] width 21 height 22
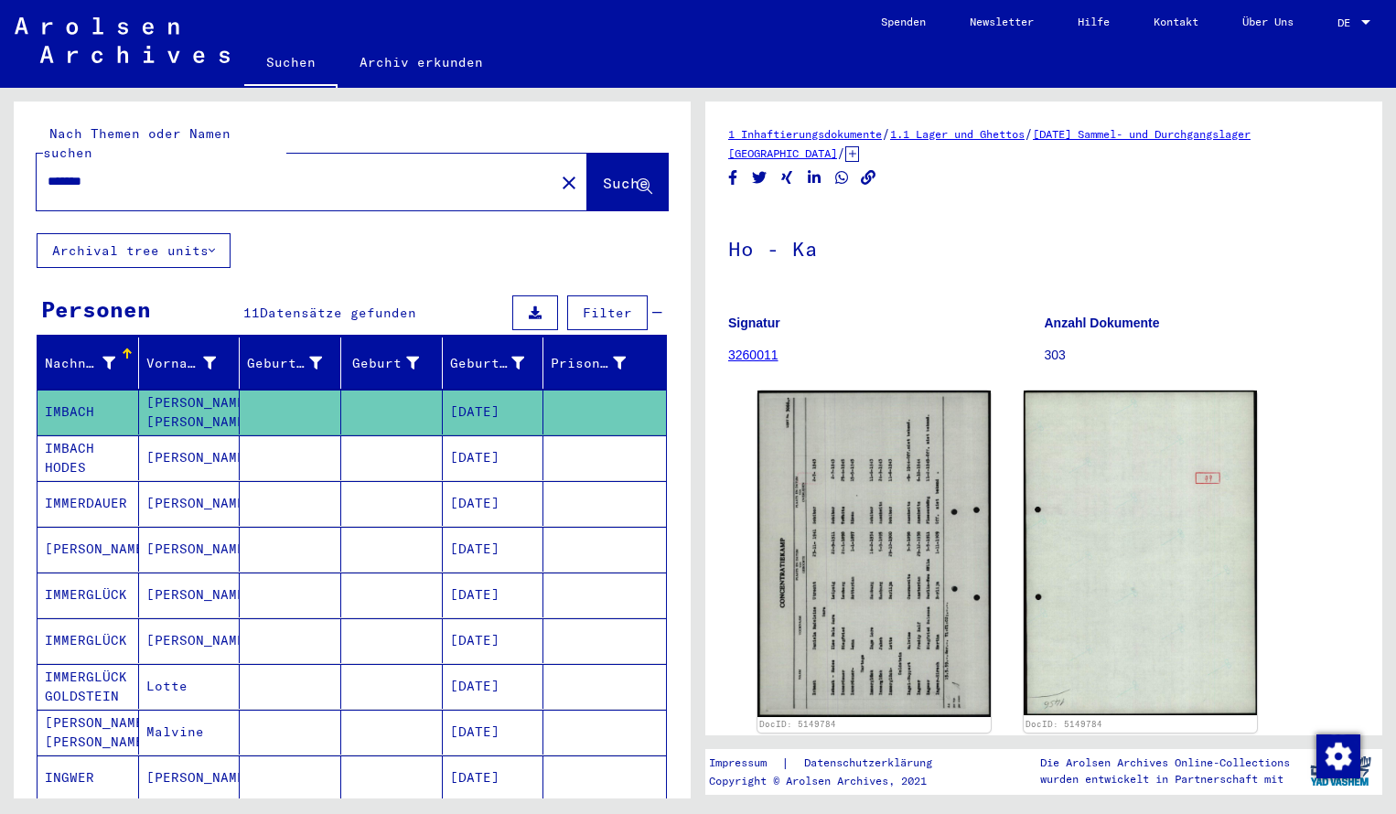
click at [104, 172] on input "*******" at bounding box center [296, 181] width 496 height 19
click at [615, 154] on button "Suche" at bounding box center [627, 182] width 81 height 57
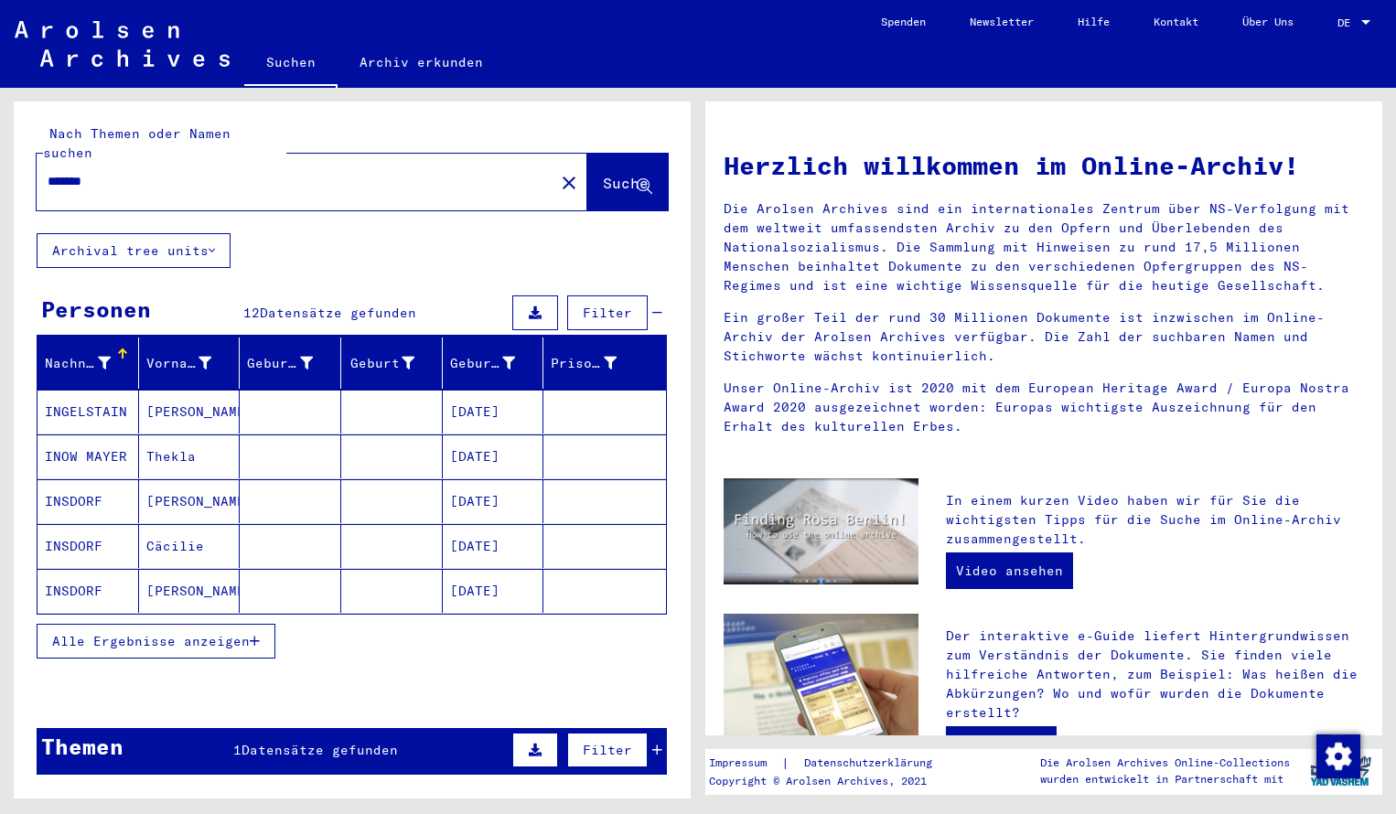
click at [122, 404] on mat-cell "INGELSTAIN" at bounding box center [89, 412] width 102 height 44
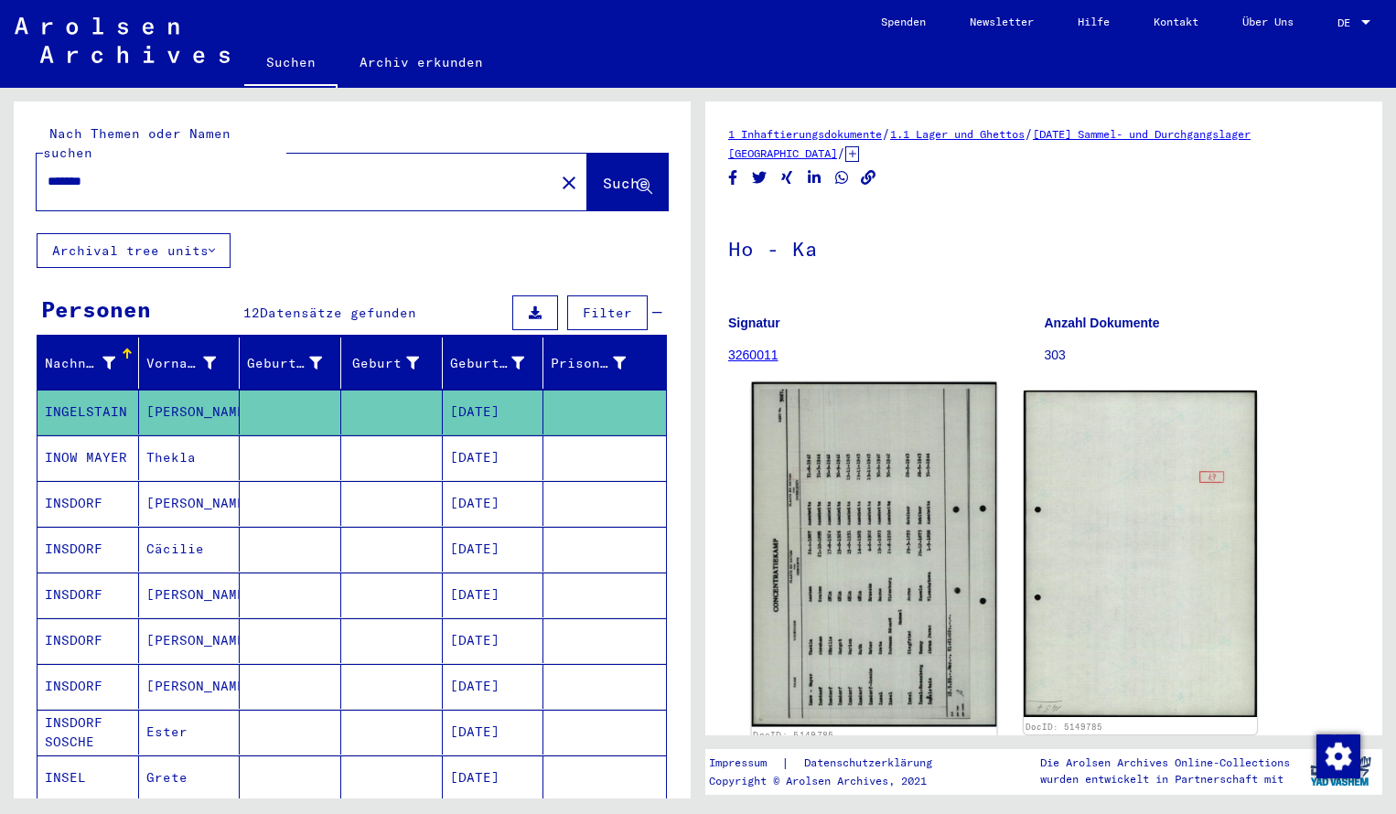
click at [799, 500] on img at bounding box center [874, 555] width 245 height 345
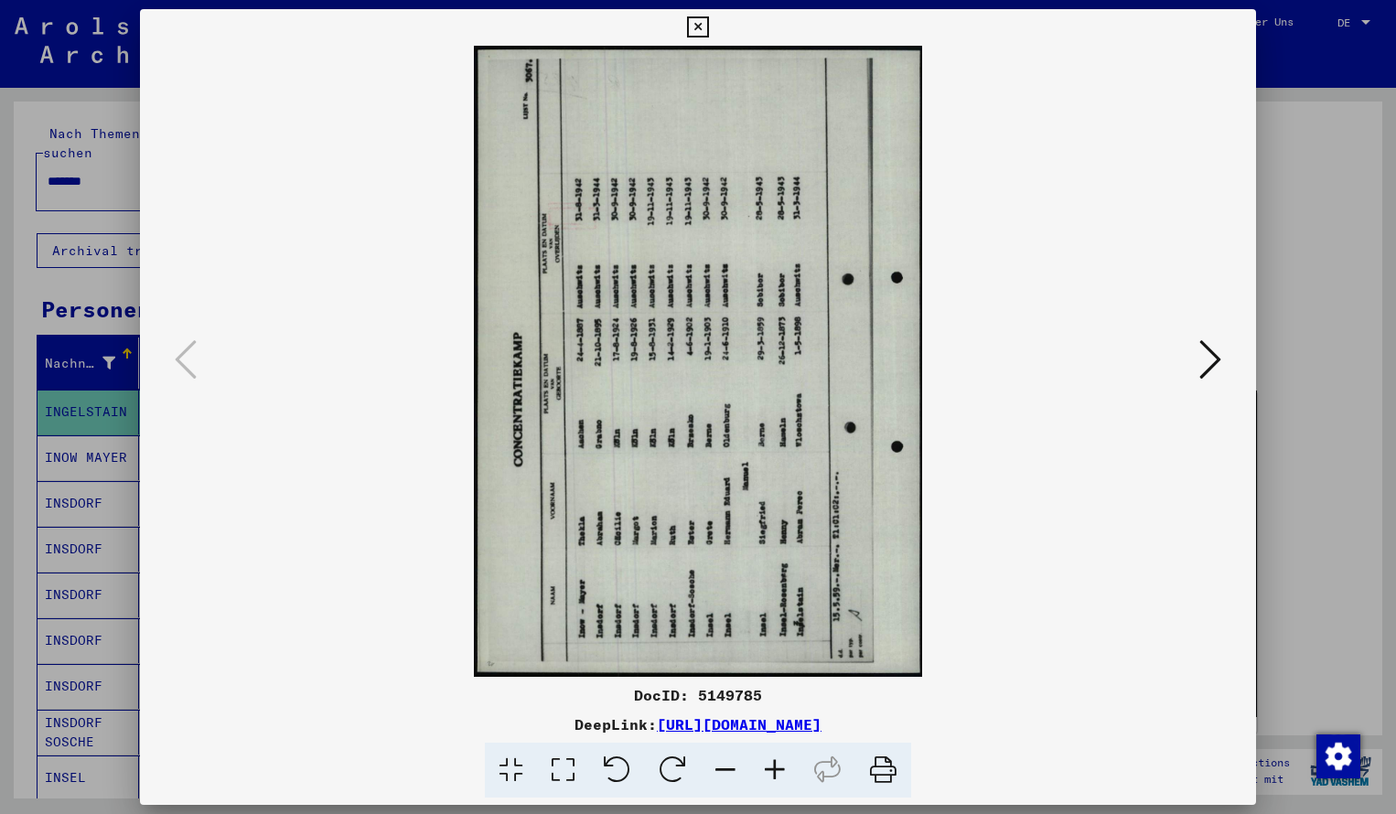
click at [671, 765] on icon at bounding box center [673, 771] width 56 height 56
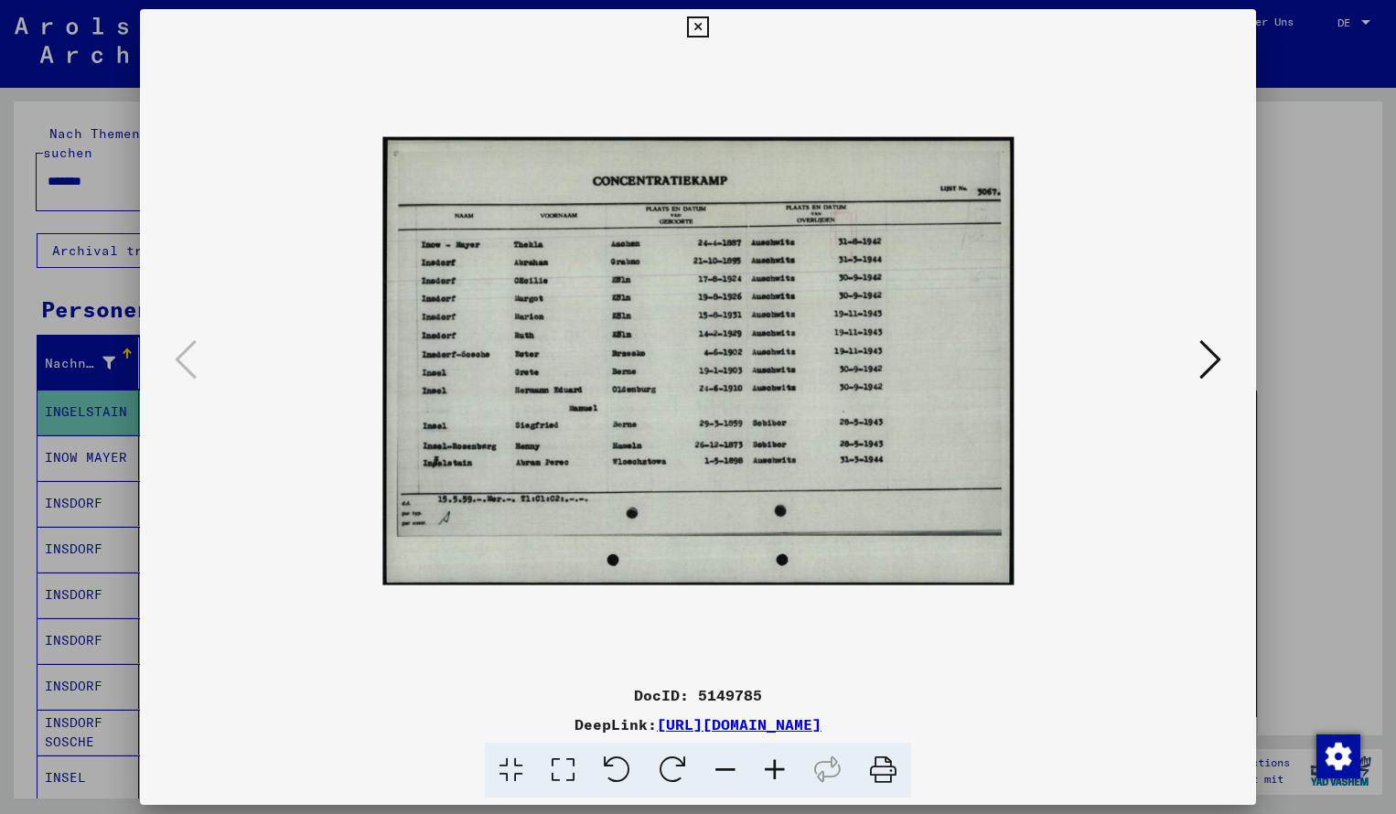
click at [777, 765] on icon at bounding box center [774, 771] width 49 height 56
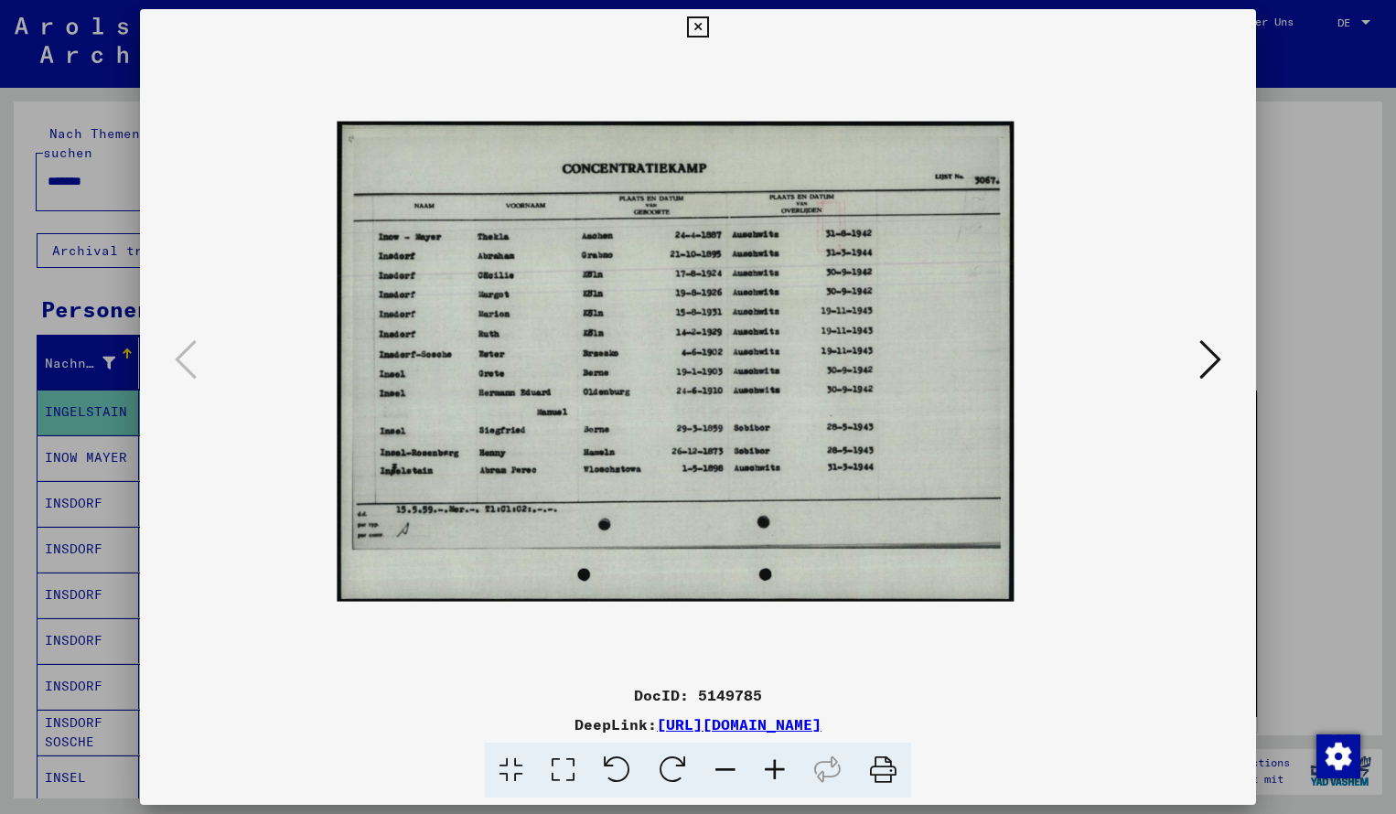
click at [777, 765] on icon at bounding box center [774, 771] width 49 height 56
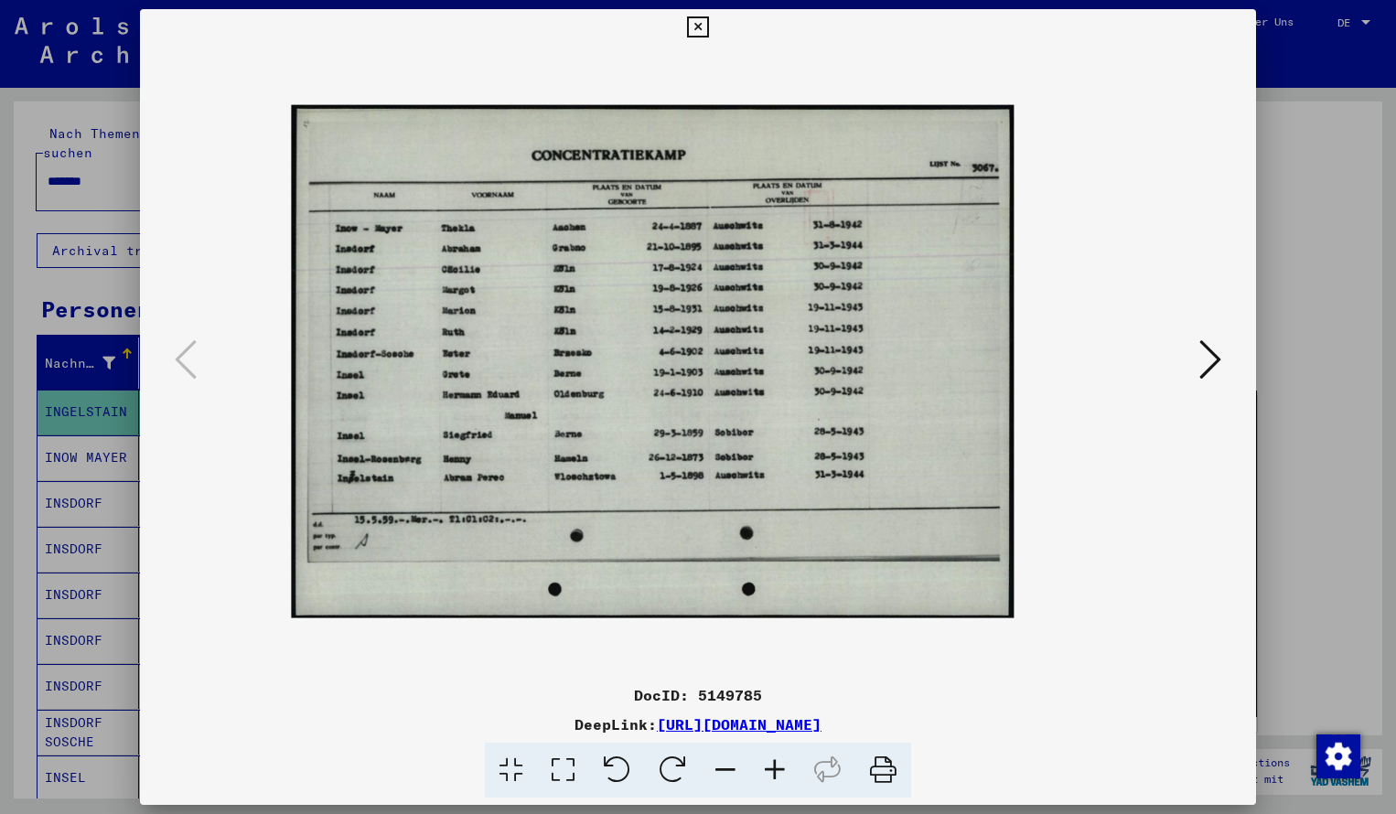
click at [777, 765] on icon at bounding box center [774, 771] width 49 height 56
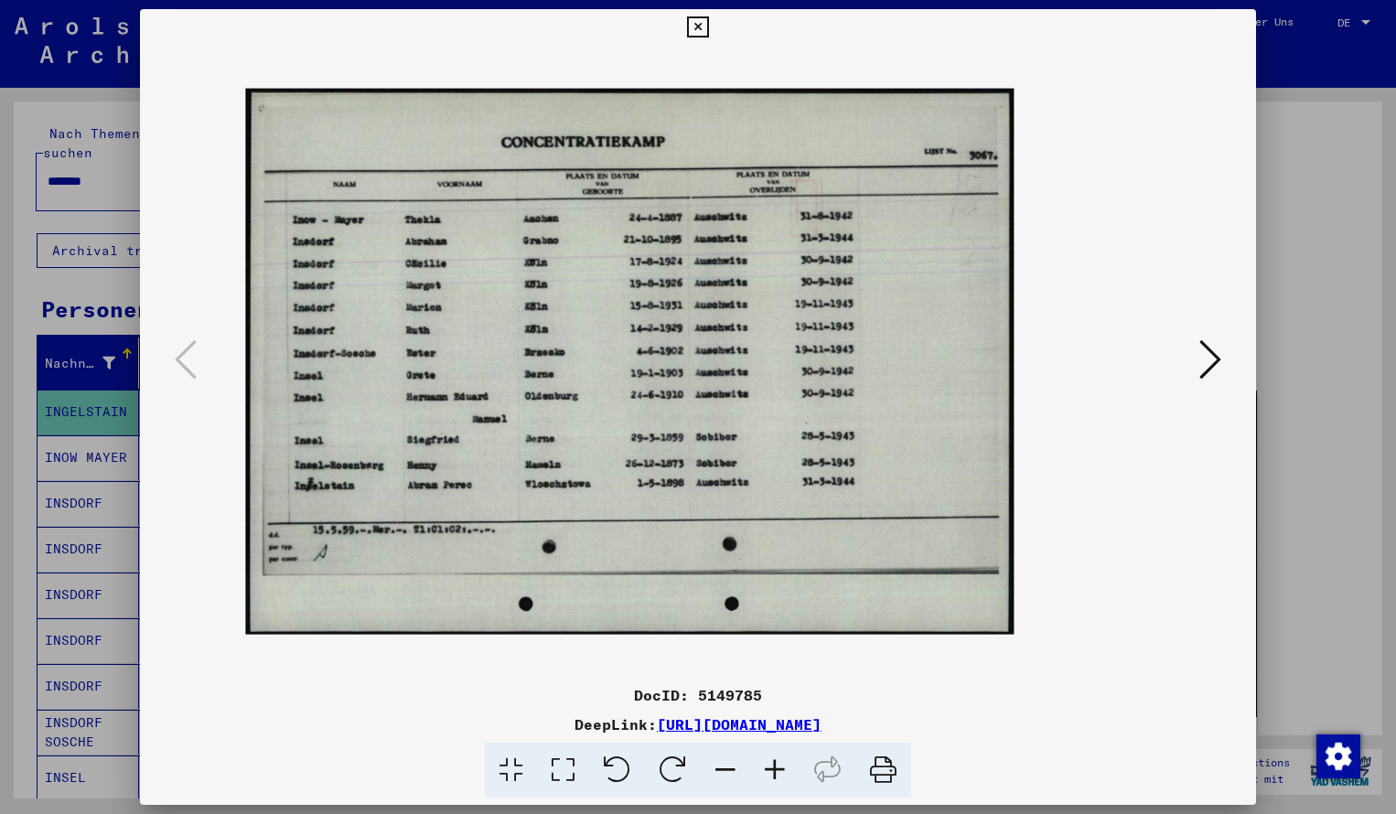
click at [777, 765] on icon at bounding box center [774, 771] width 49 height 56
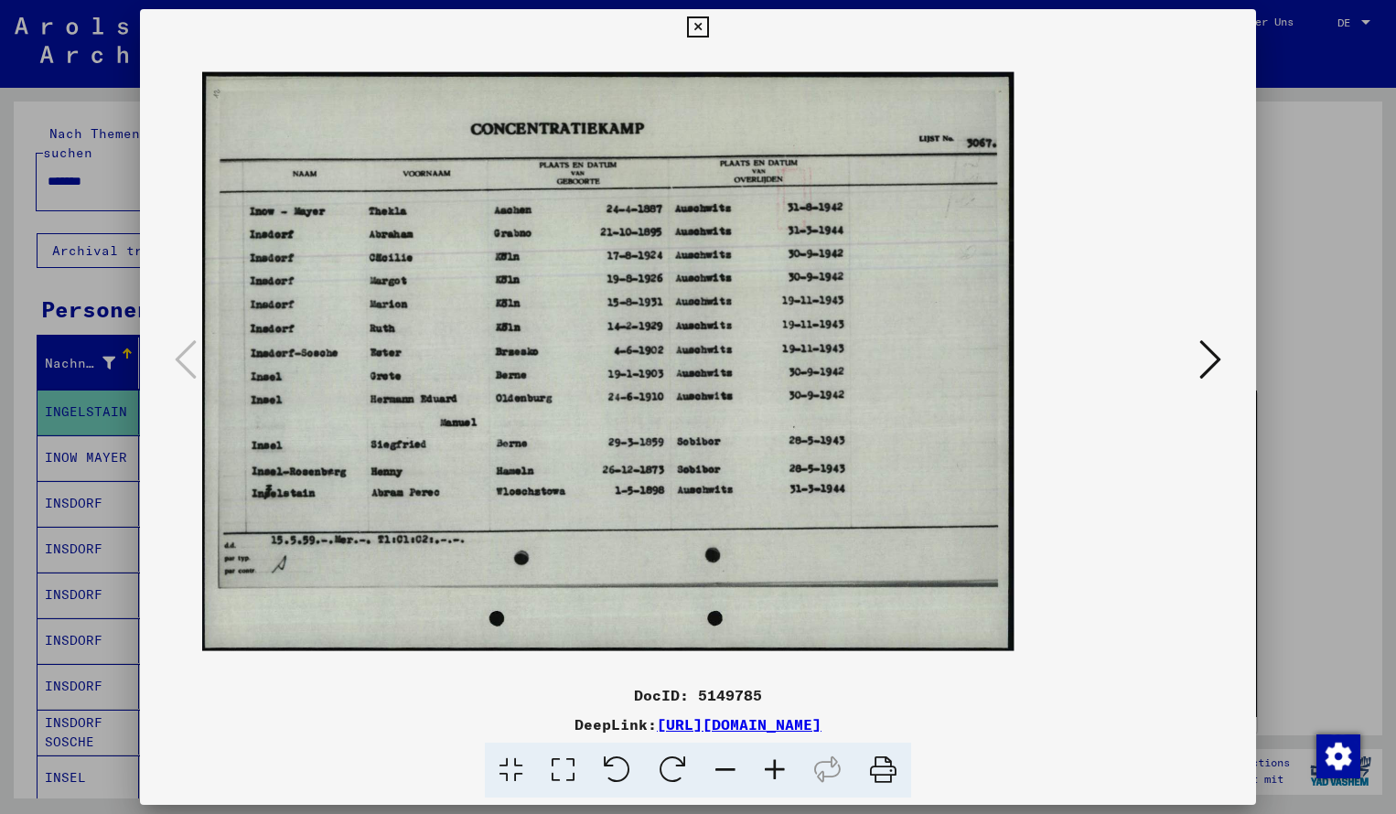
click at [777, 765] on icon at bounding box center [774, 771] width 49 height 56
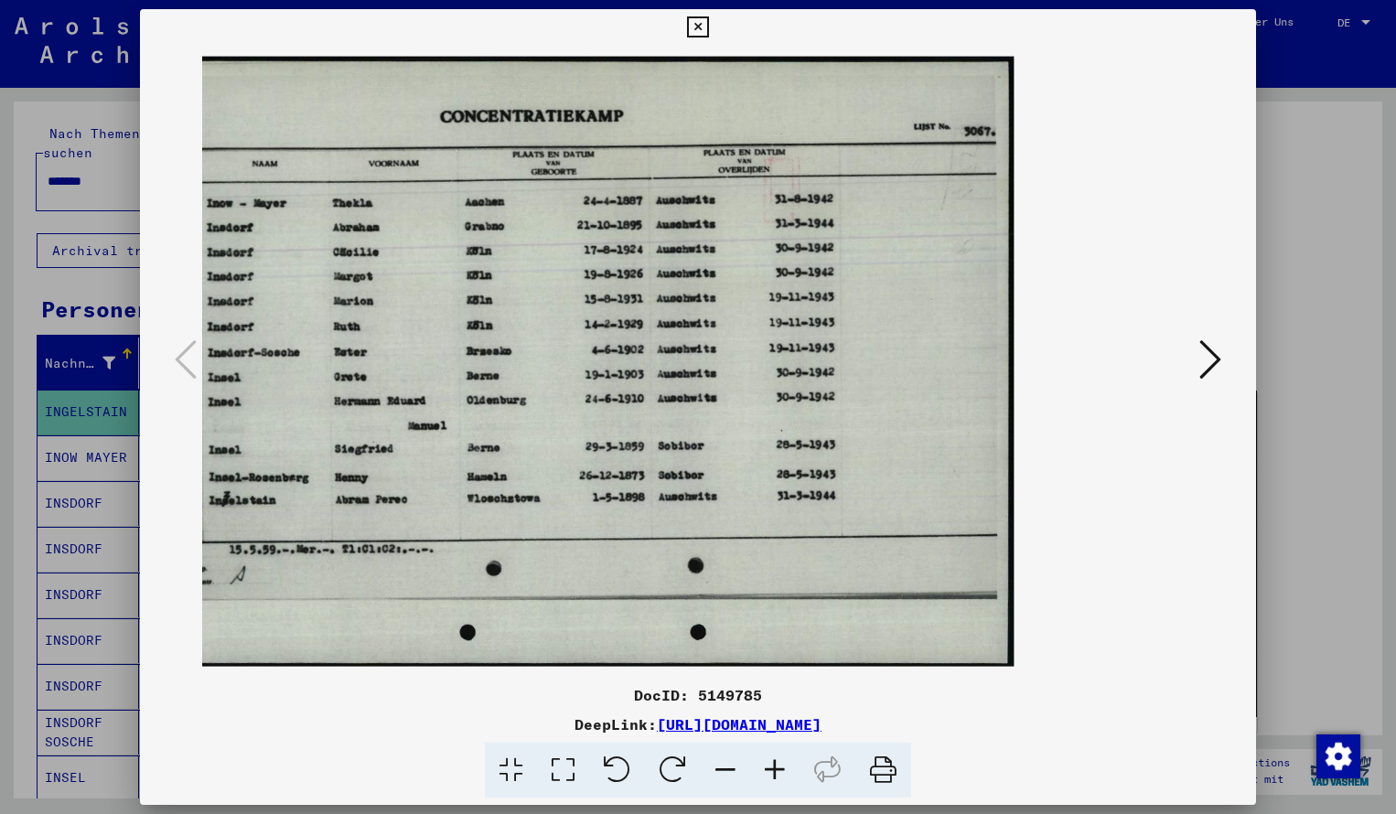
click at [708, 26] on icon at bounding box center [697, 27] width 21 height 22
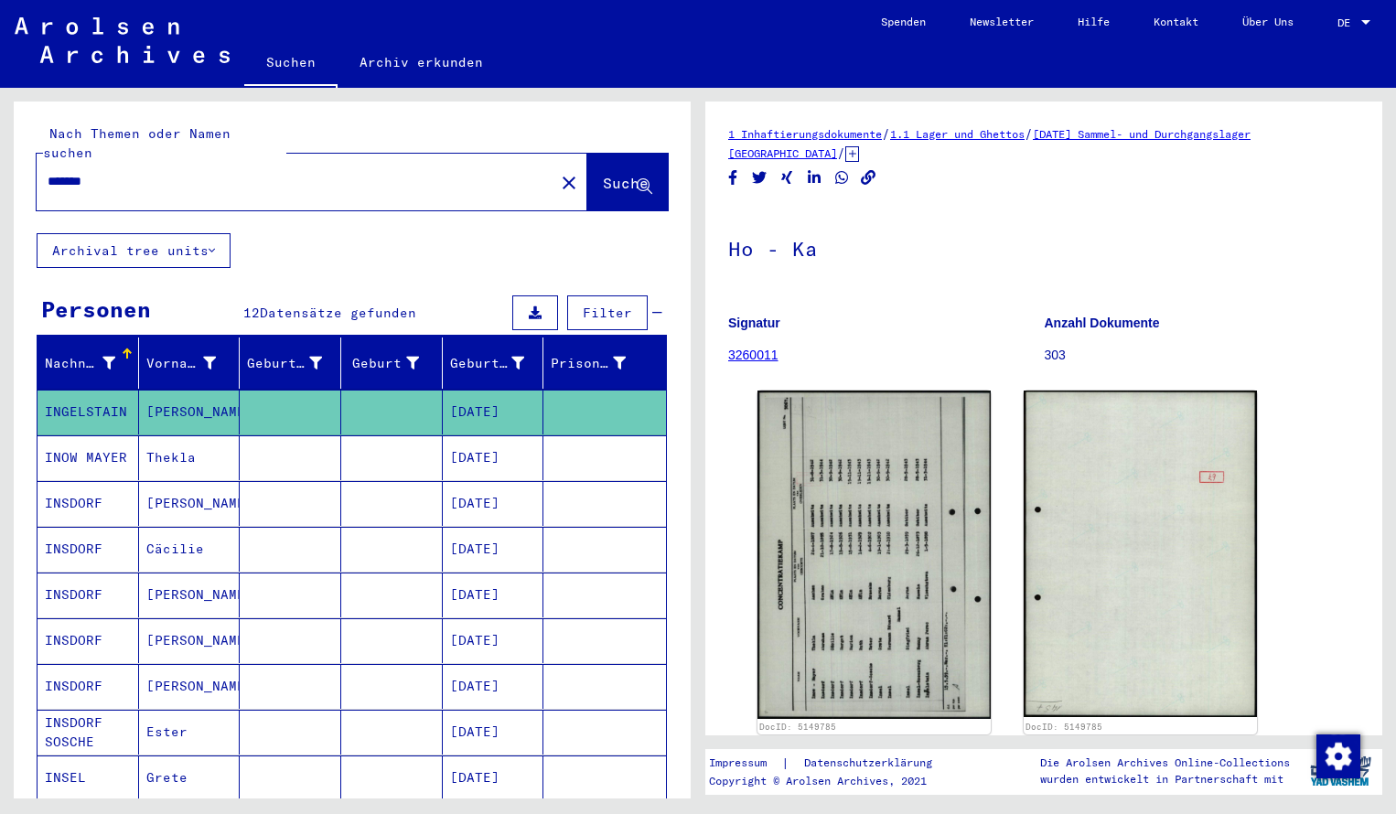
click at [126, 172] on input "*******" at bounding box center [296, 181] width 496 height 19
click at [587, 170] on button "Suche" at bounding box center [627, 182] width 81 height 57
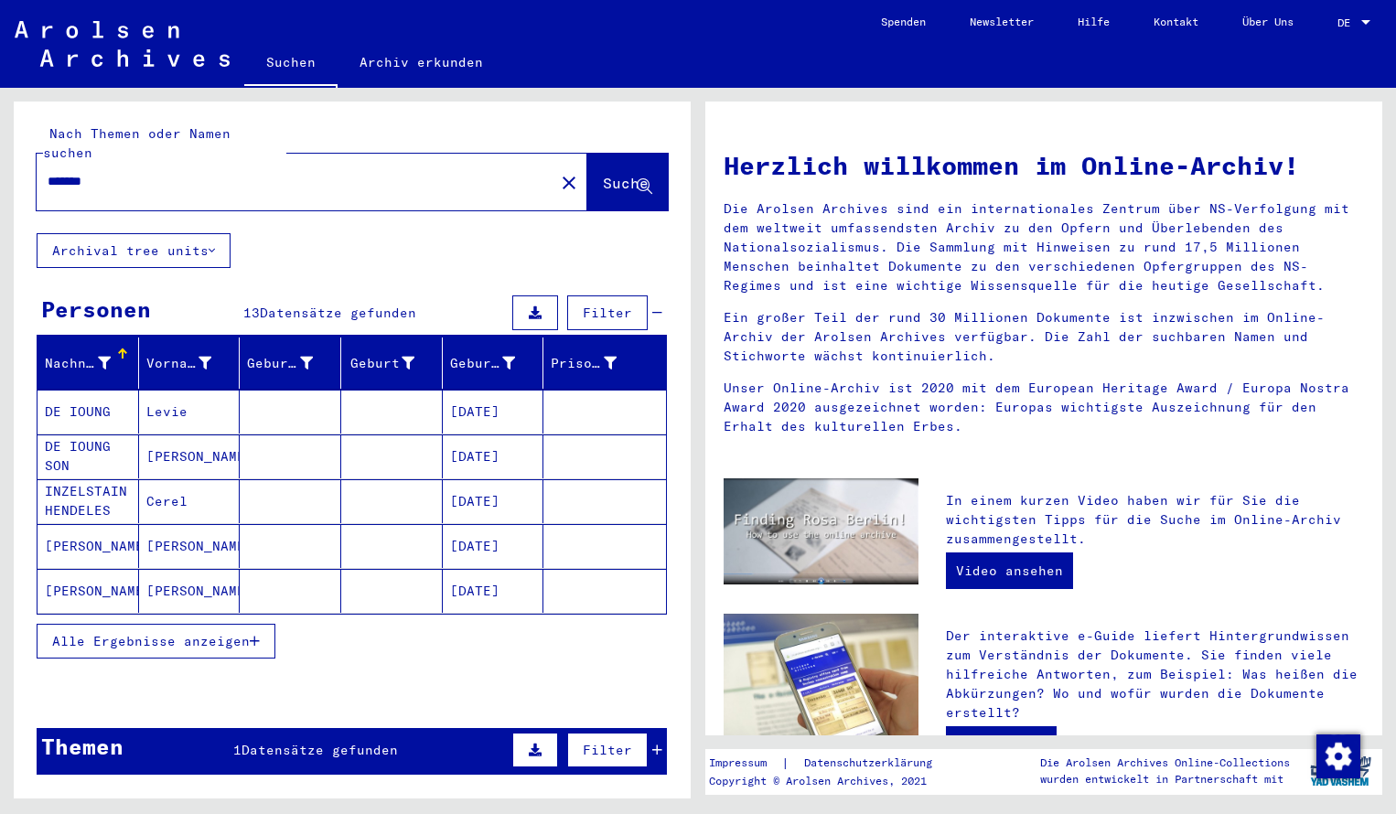
click at [90, 395] on mat-cell "DE IOUNG" at bounding box center [89, 412] width 102 height 44
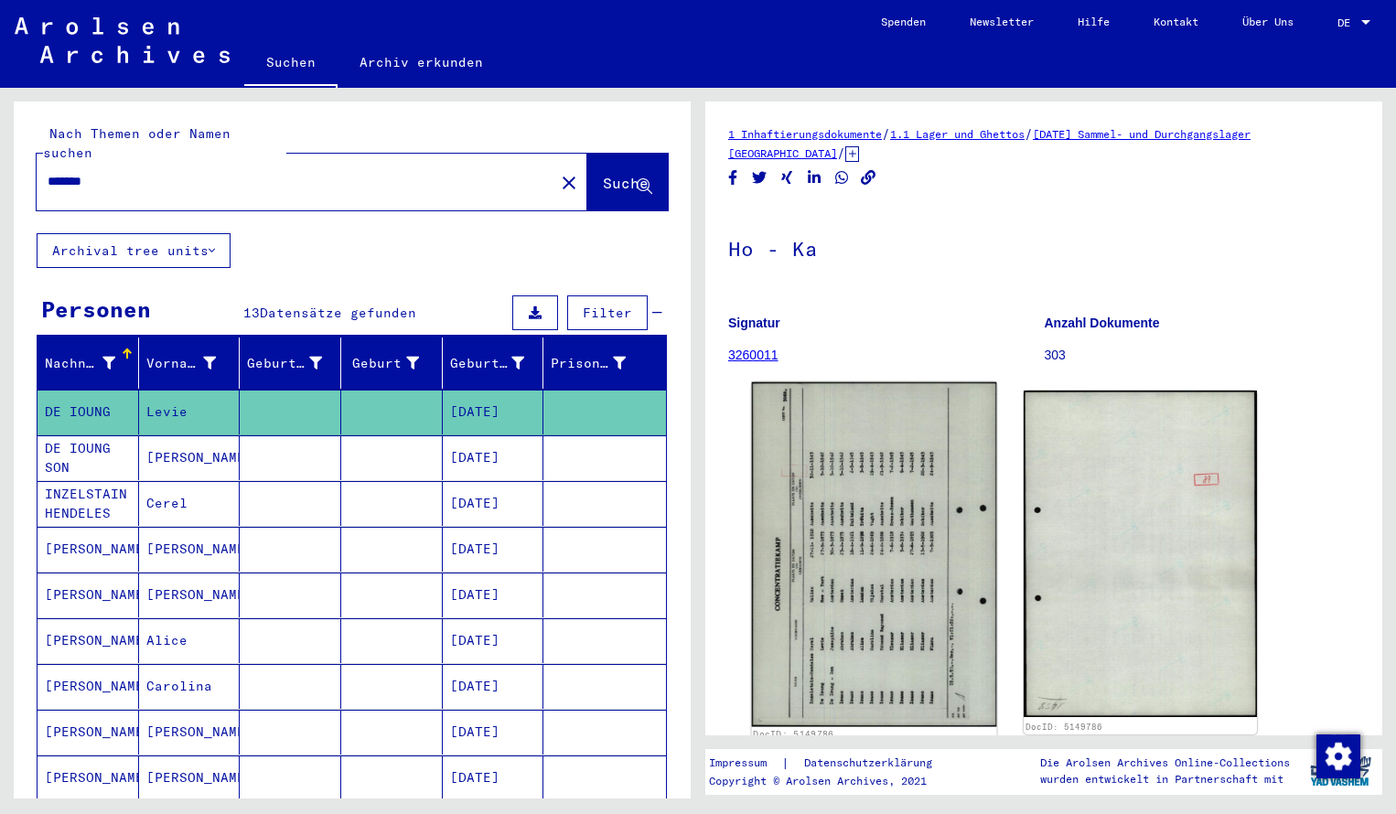
click at [800, 514] on img at bounding box center [874, 555] width 245 height 345
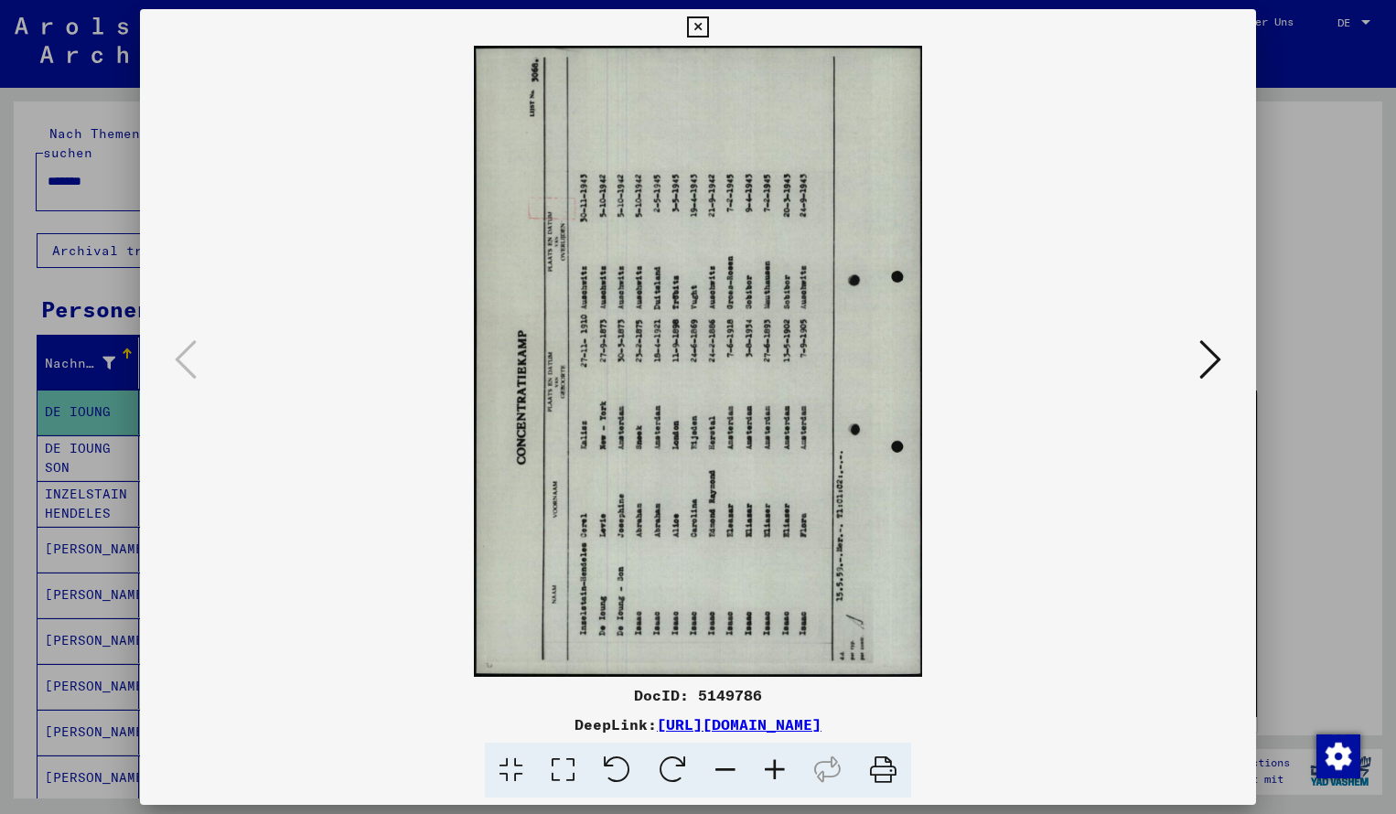
click at [681, 760] on icon at bounding box center [673, 771] width 56 height 56
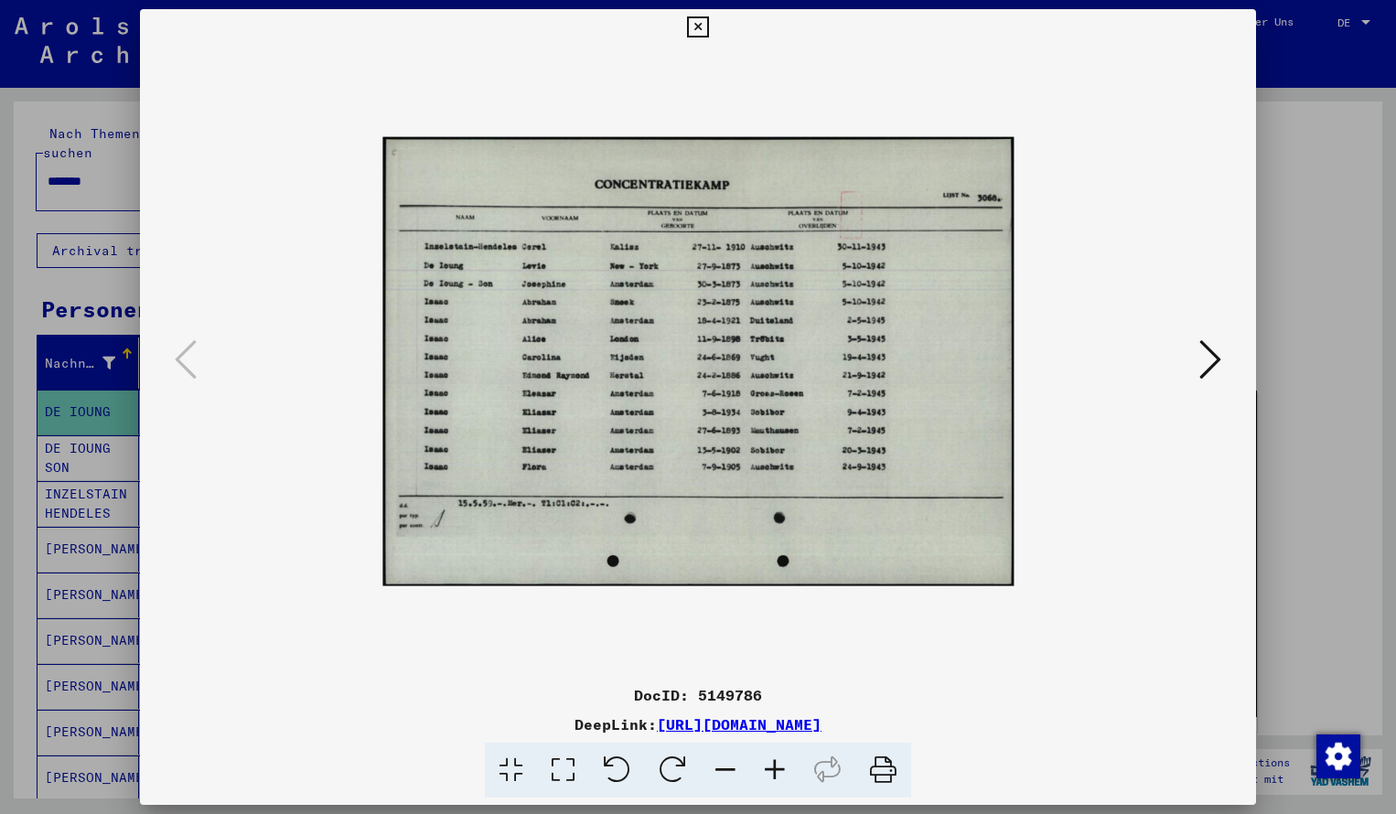
click at [771, 773] on icon at bounding box center [774, 771] width 49 height 56
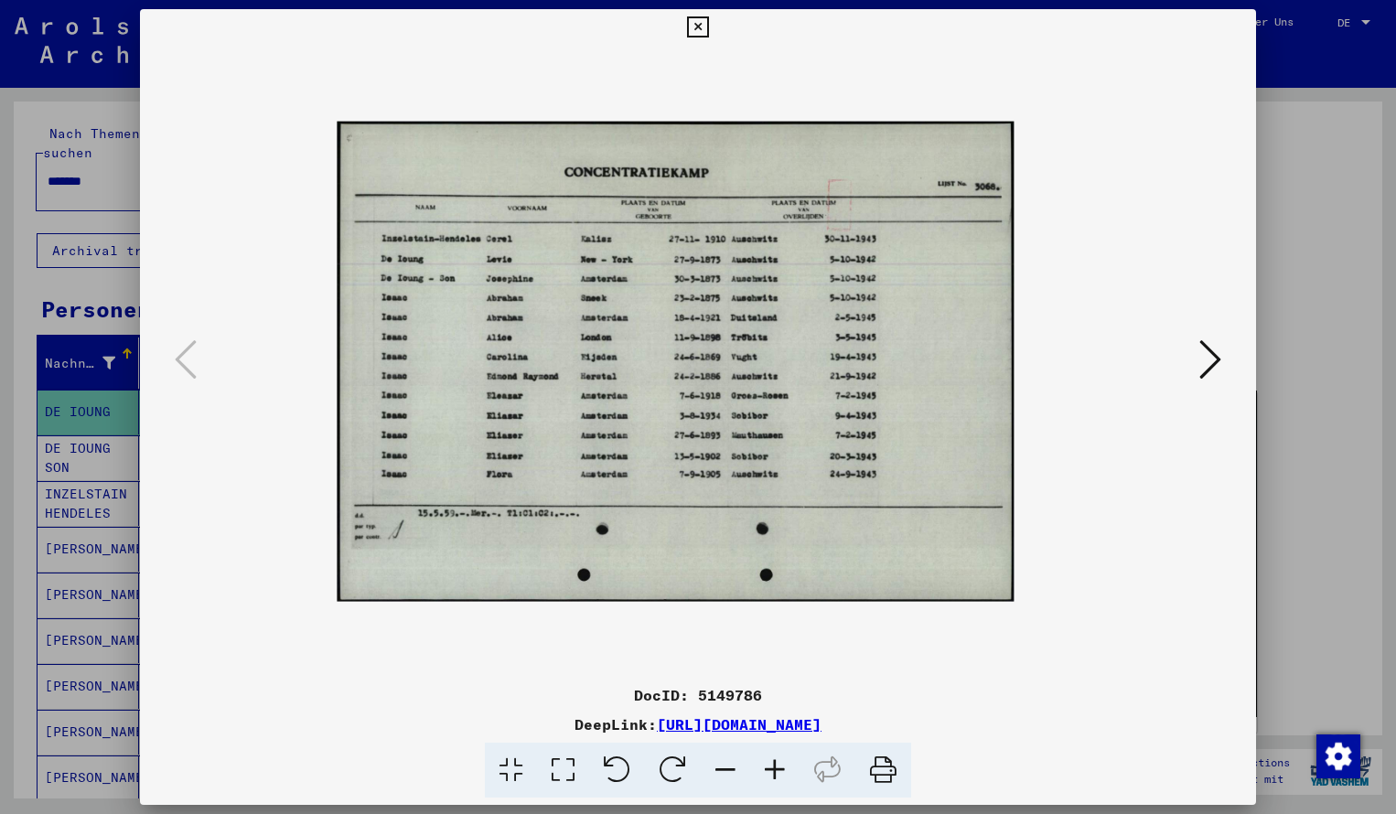
click at [771, 771] on icon at bounding box center [774, 771] width 49 height 56
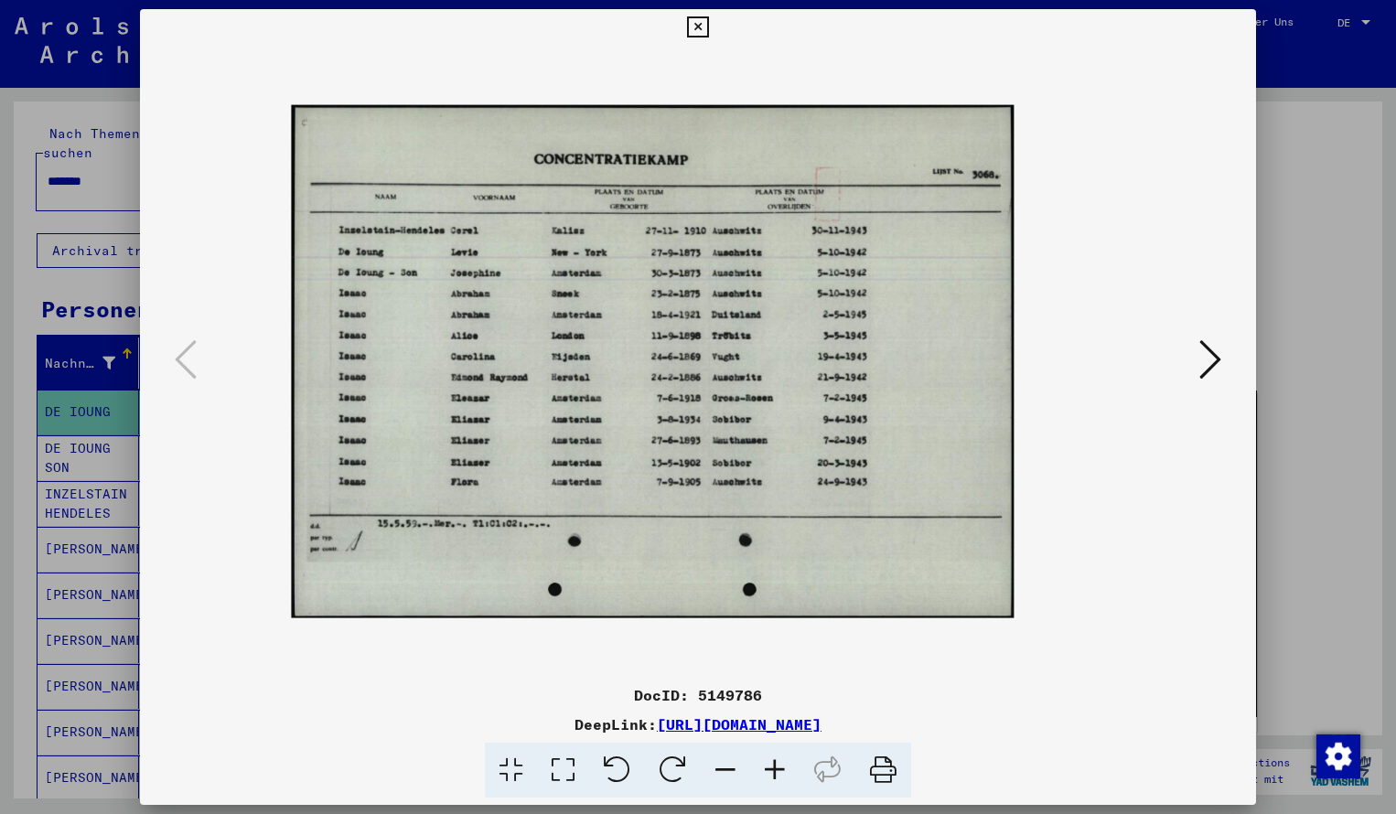
click at [771, 771] on icon at bounding box center [774, 771] width 49 height 56
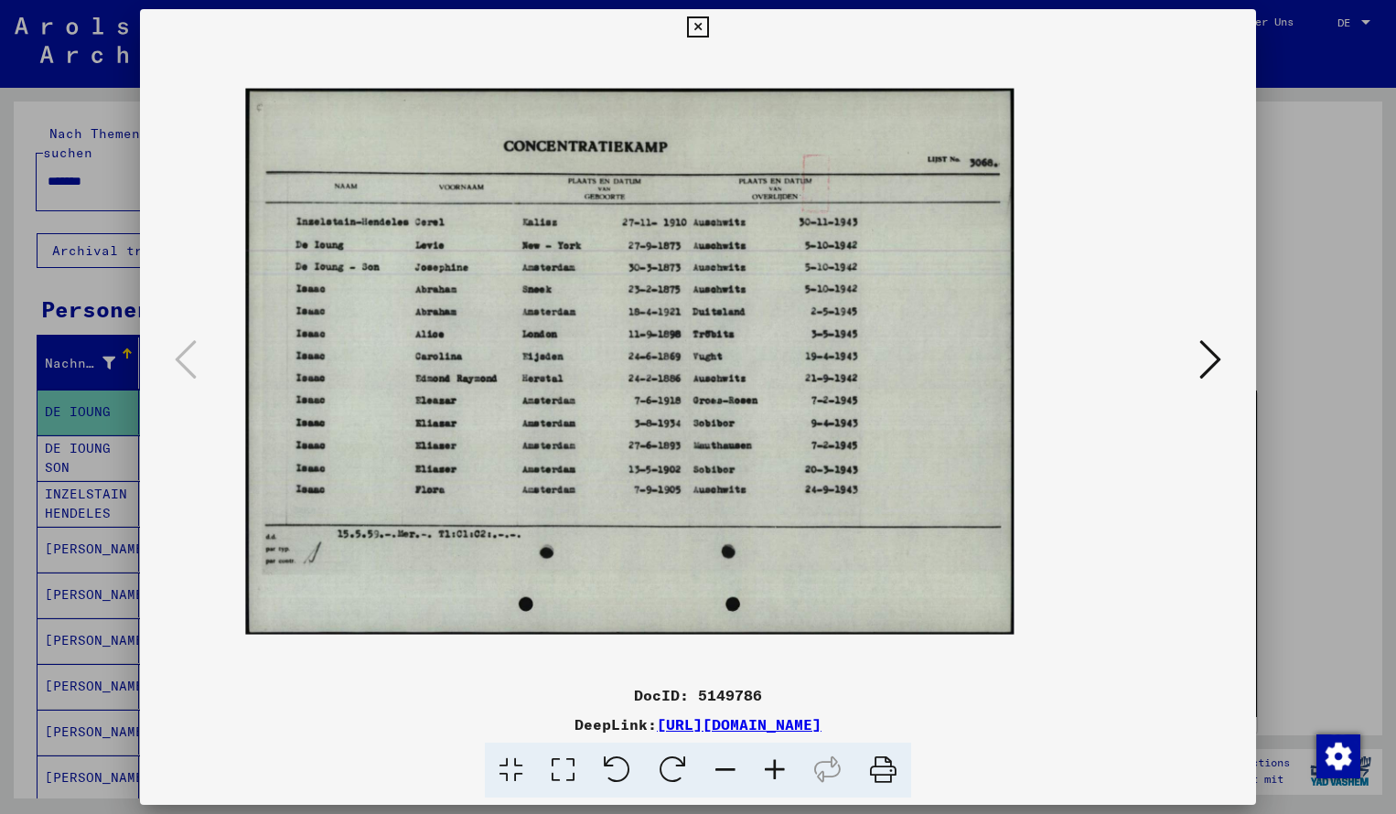
click at [771, 771] on icon at bounding box center [774, 771] width 49 height 56
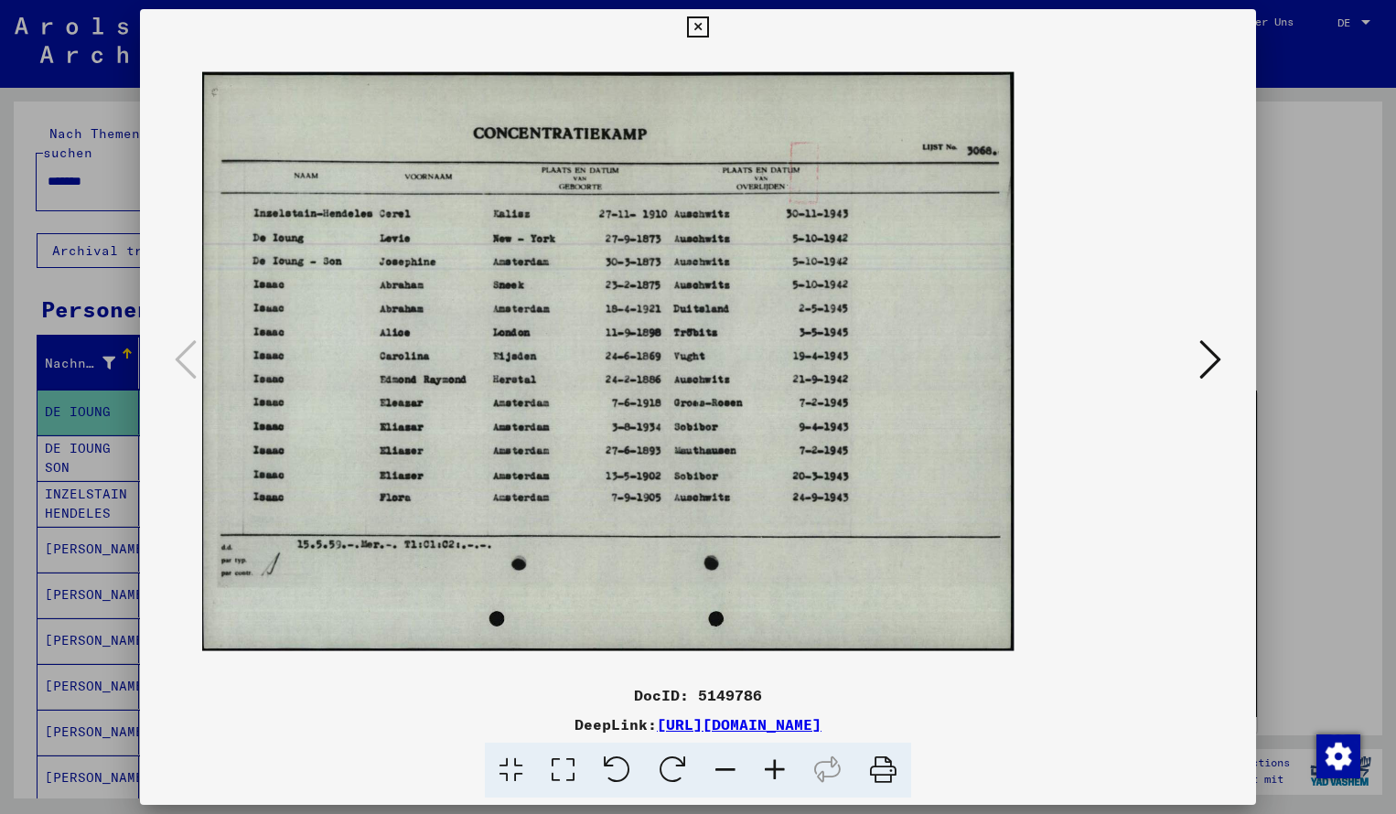
click at [771, 771] on icon at bounding box center [774, 771] width 49 height 56
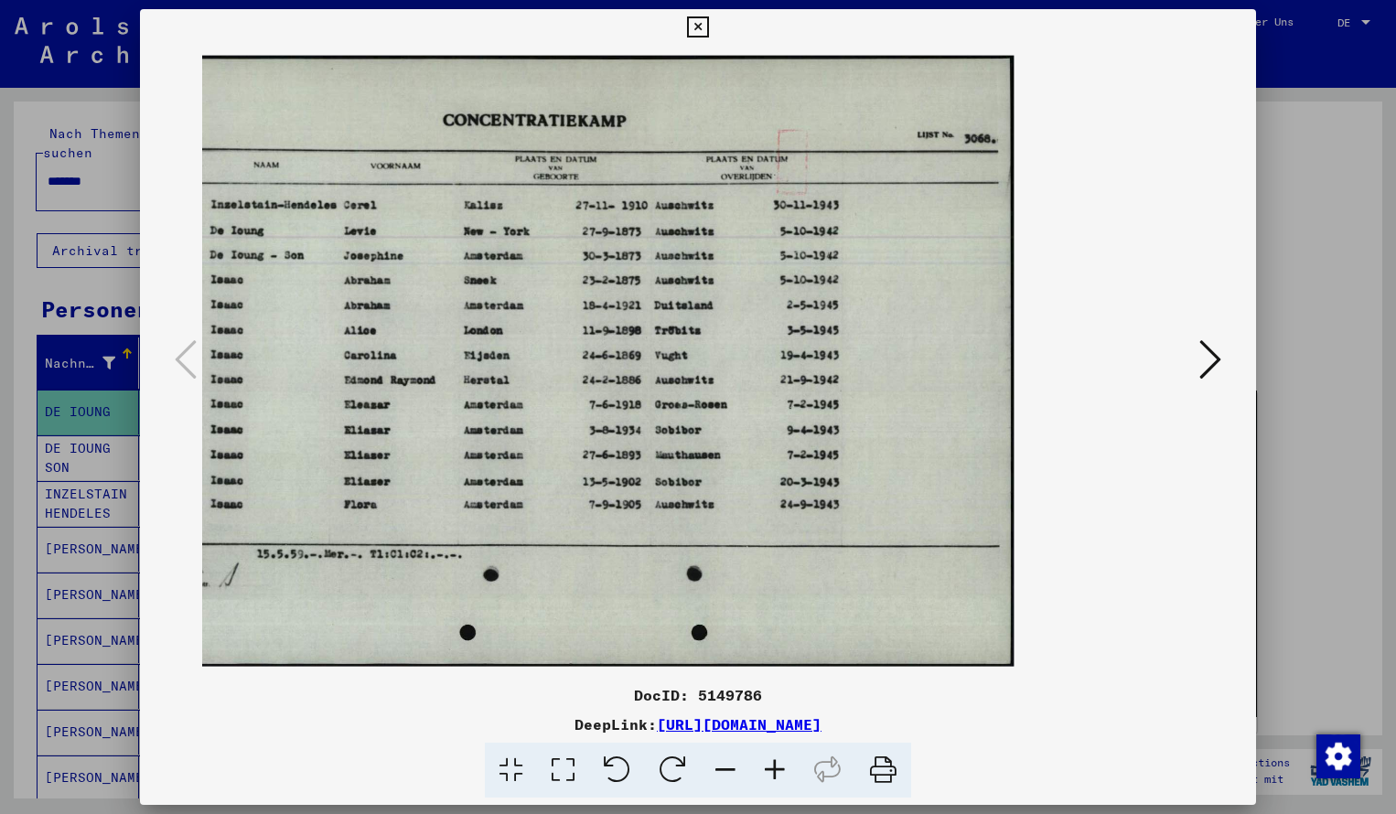
click at [698, 338] on img at bounding box center [584, 361] width 860 height 611
click at [708, 29] on icon at bounding box center [697, 27] width 21 height 22
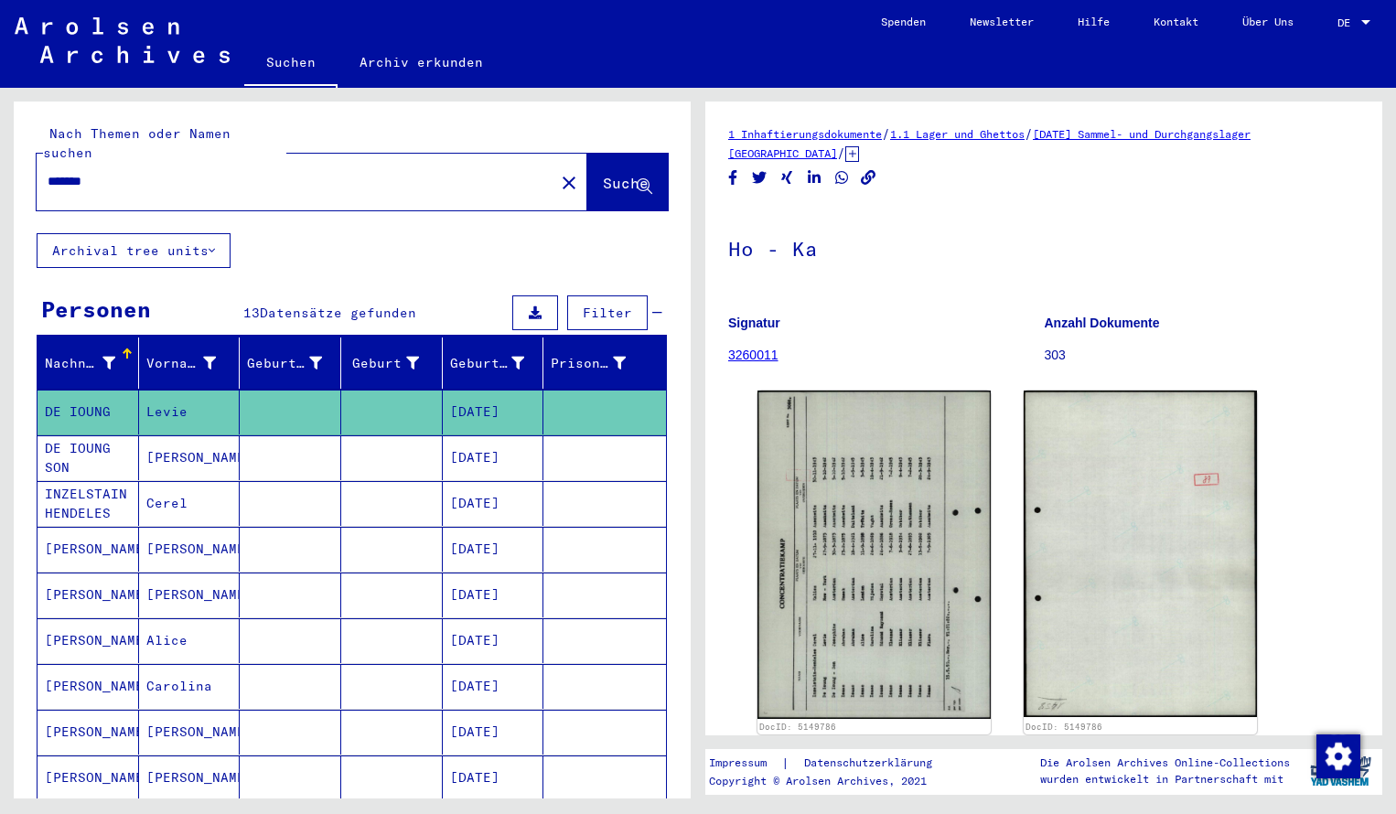
click at [104, 172] on input "*******" at bounding box center [296, 181] width 496 height 19
click at [597, 179] on button "Suche" at bounding box center [627, 182] width 81 height 57
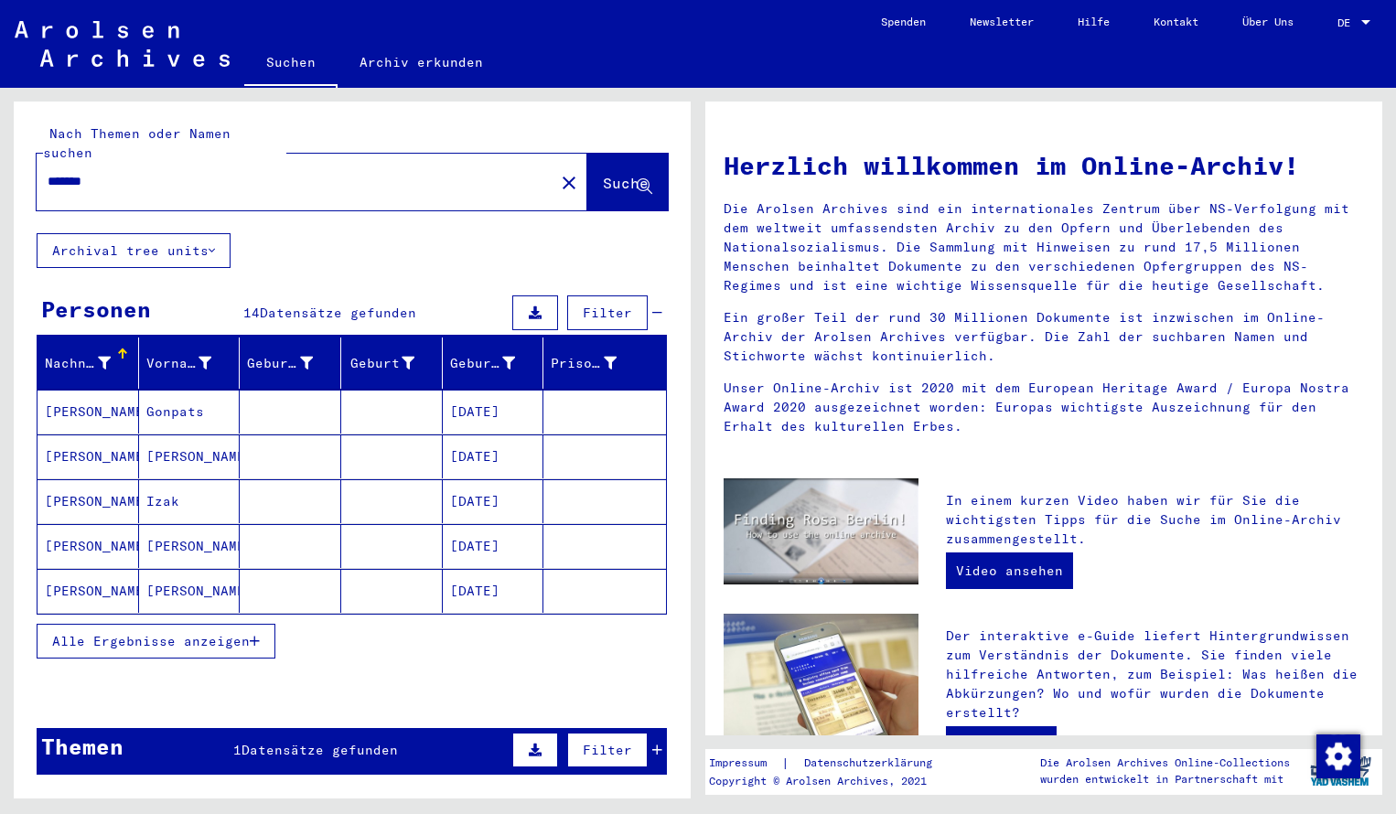
click at [102, 390] on mat-cell "[PERSON_NAME]" at bounding box center [89, 412] width 102 height 44
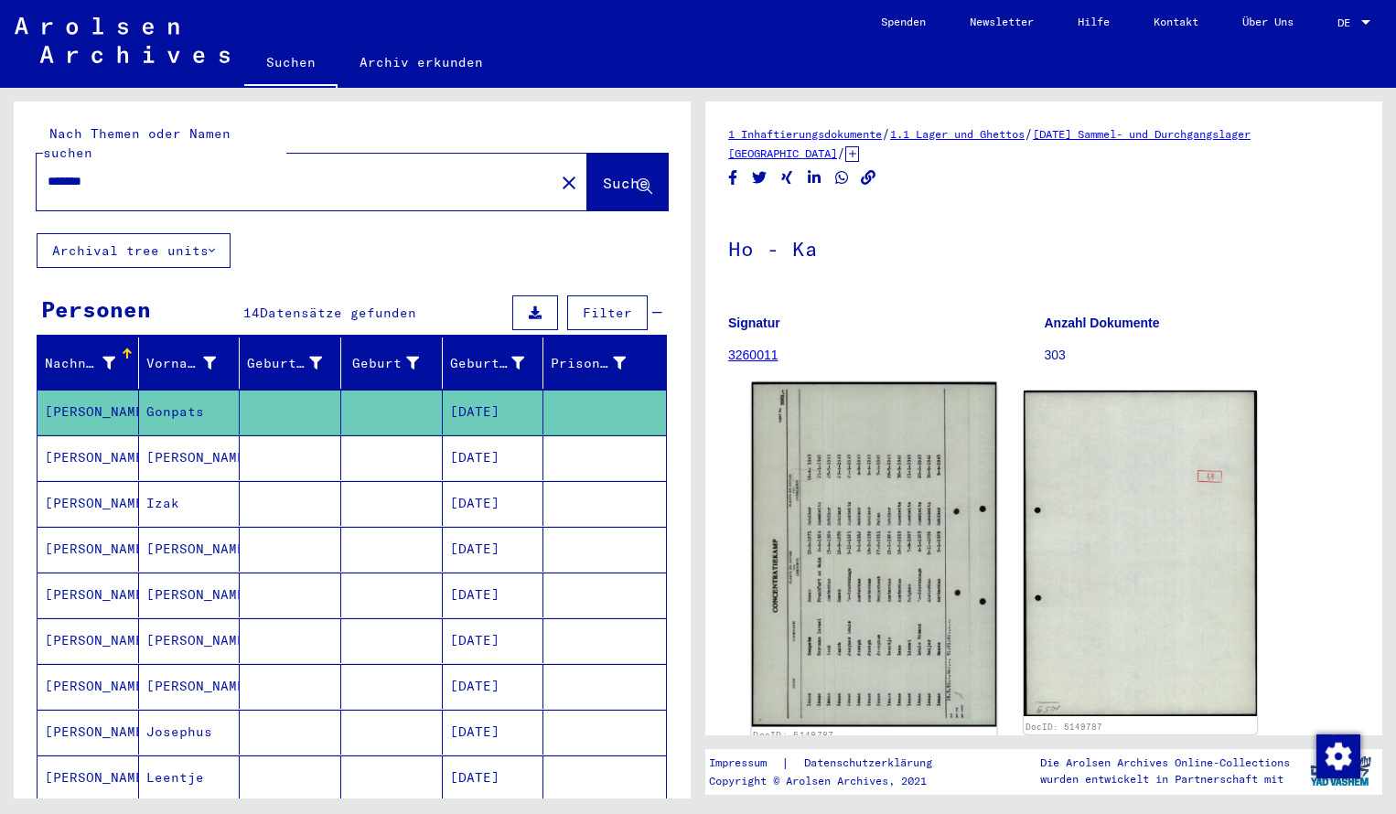
click at [805, 592] on img at bounding box center [874, 555] width 245 height 345
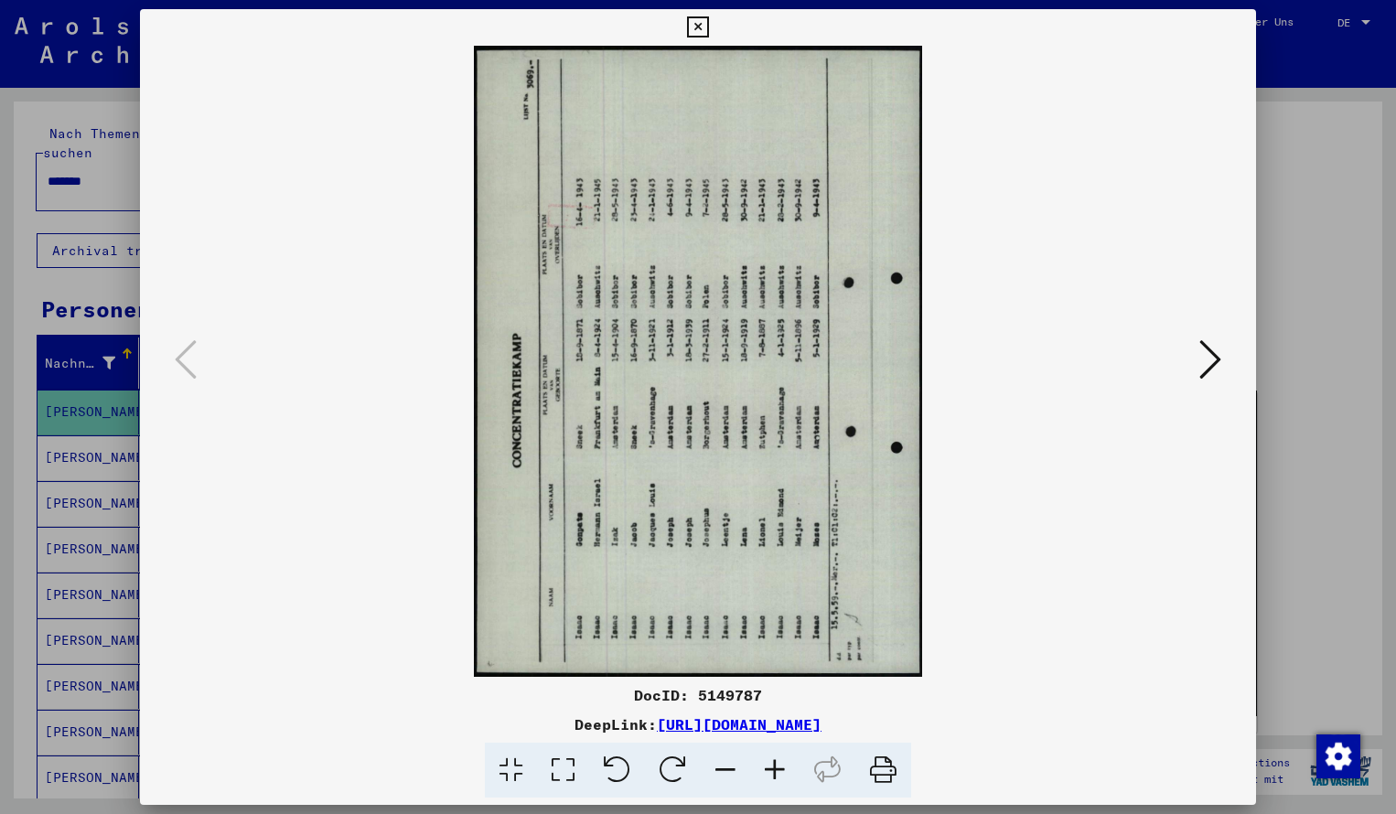
click at [683, 760] on icon at bounding box center [673, 771] width 56 height 56
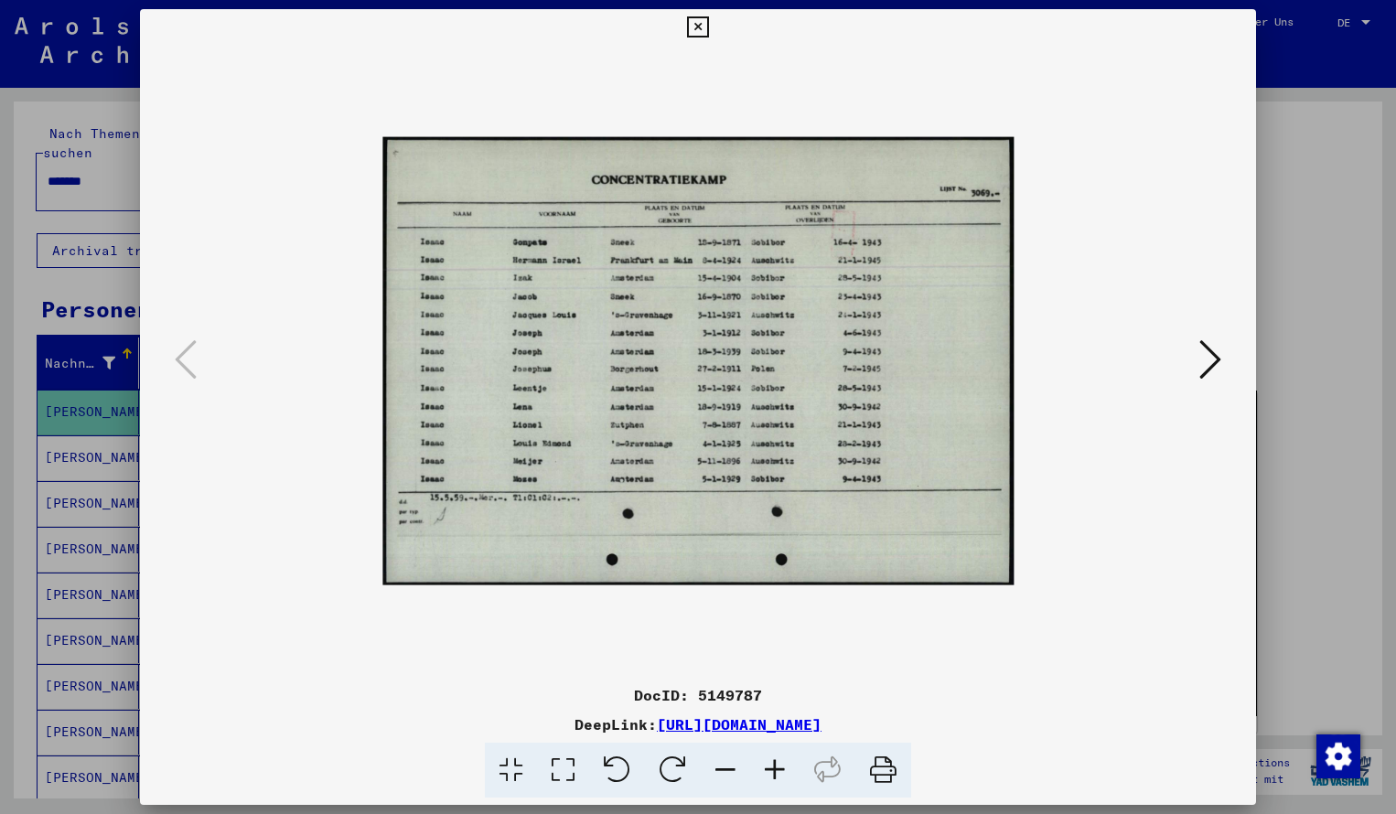
click at [773, 764] on icon at bounding box center [774, 771] width 49 height 56
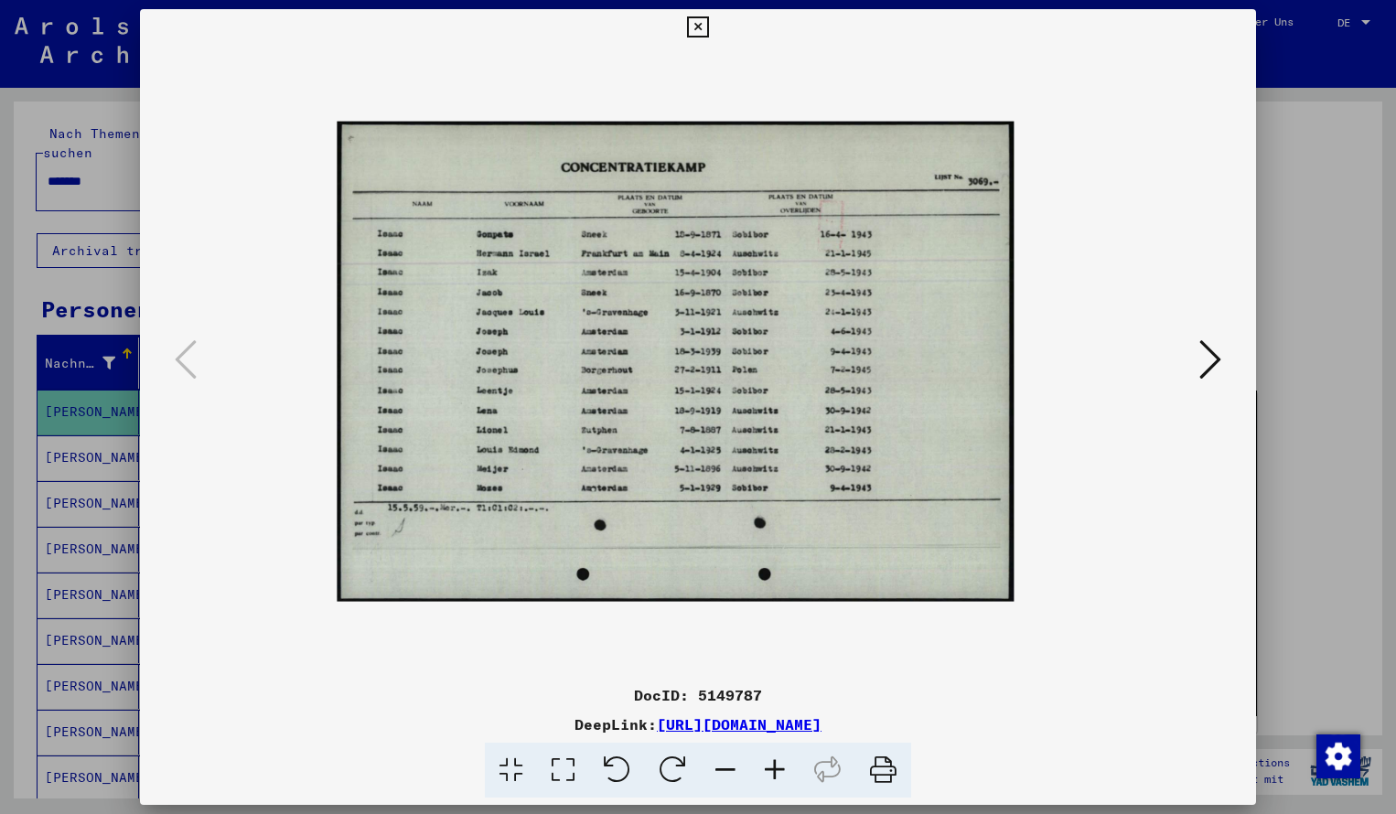
click at [773, 764] on icon at bounding box center [774, 771] width 49 height 56
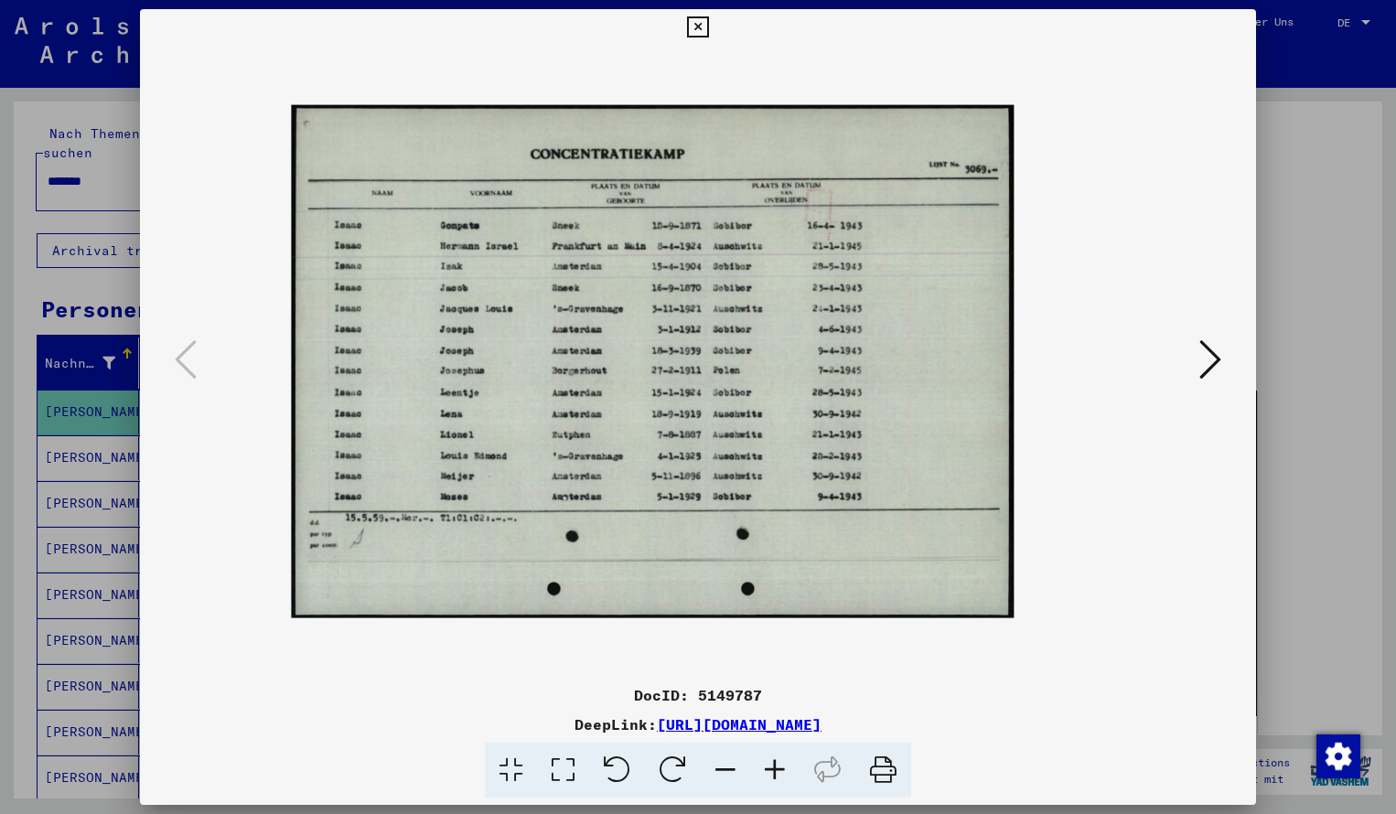
click at [773, 764] on icon at bounding box center [774, 771] width 49 height 56
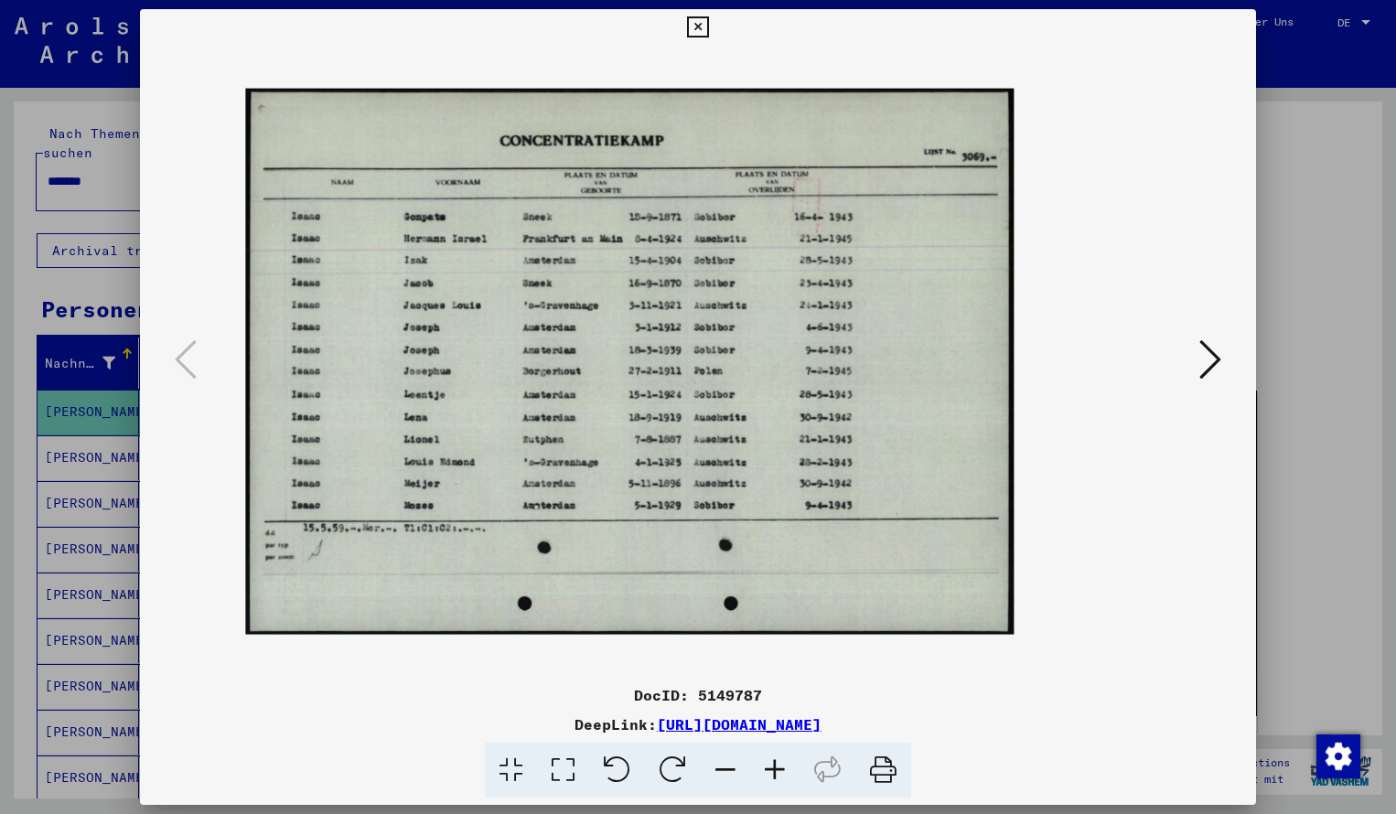
click at [773, 764] on icon at bounding box center [774, 771] width 49 height 56
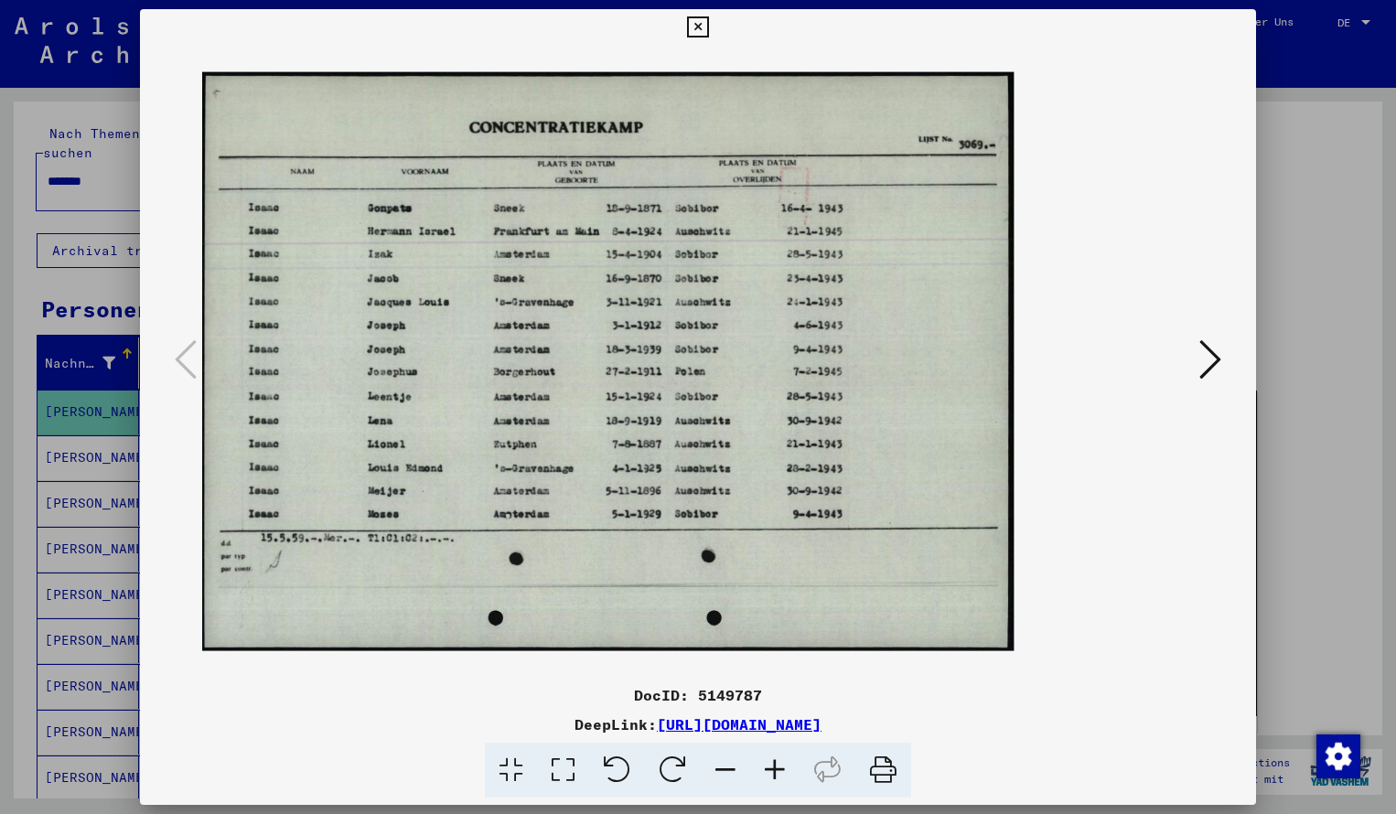
click at [770, 766] on icon at bounding box center [774, 771] width 49 height 56
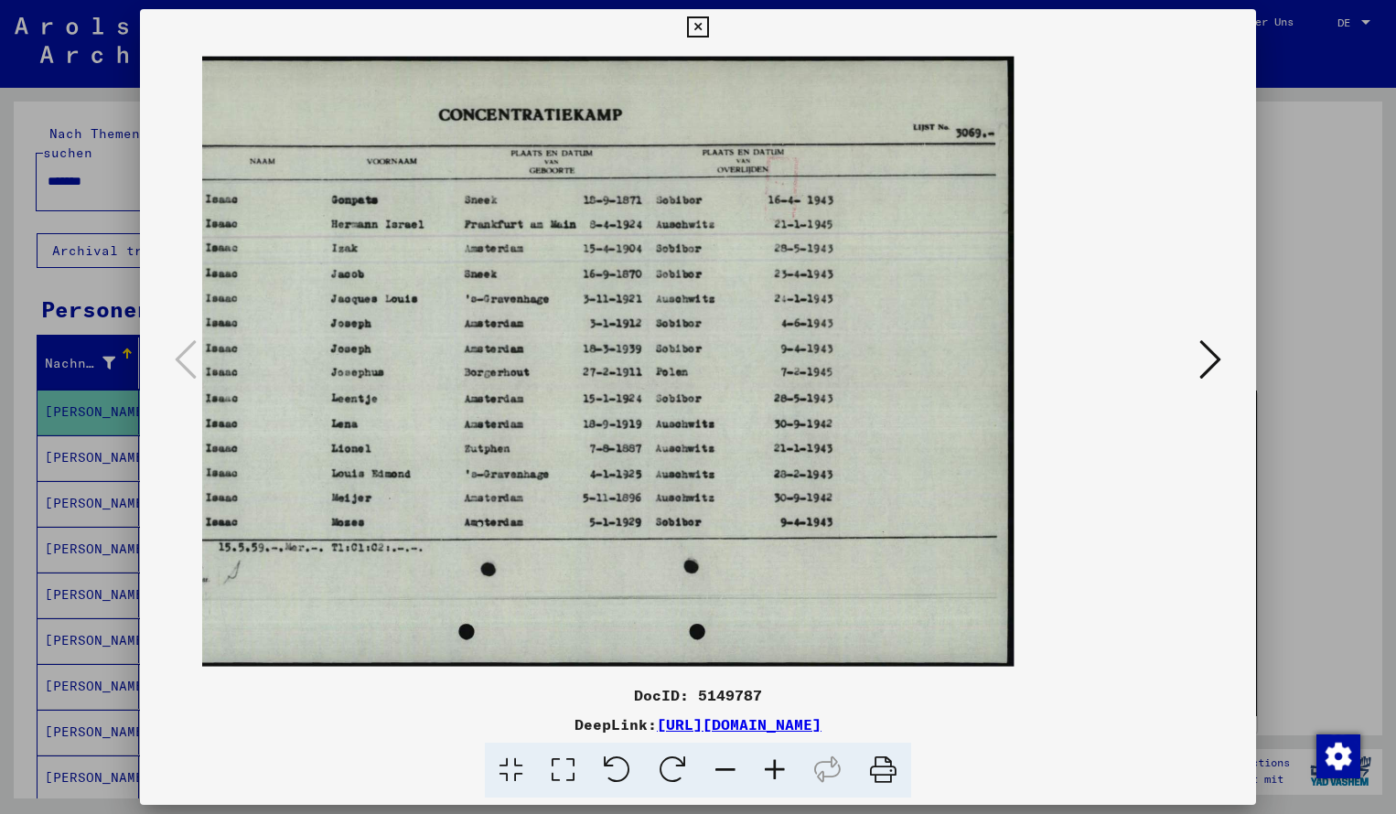
click at [708, 25] on icon at bounding box center [697, 27] width 21 height 22
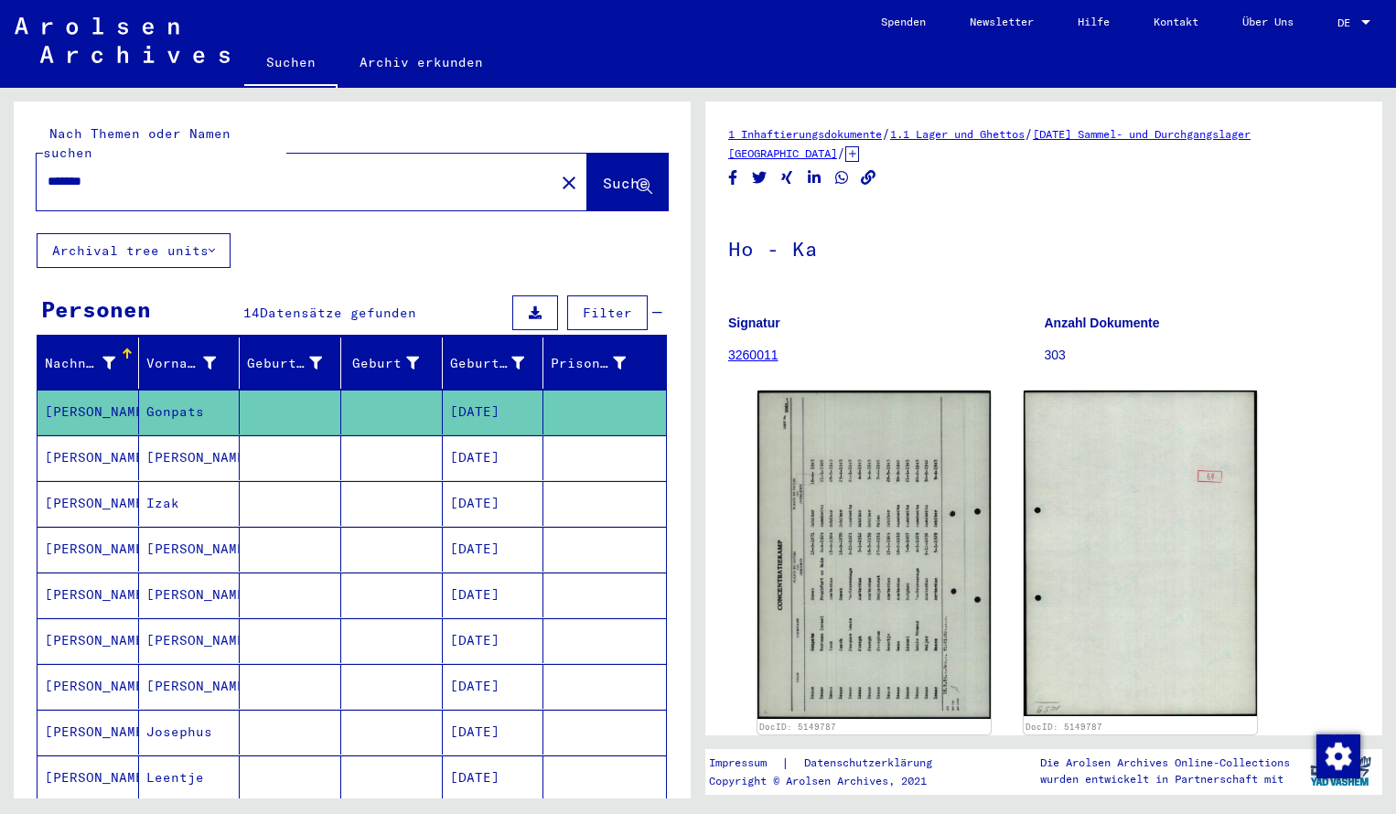
click at [114, 172] on input "*******" at bounding box center [296, 181] width 496 height 19
click at [603, 174] on span "Suche" at bounding box center [626, 183] width 46 height 18
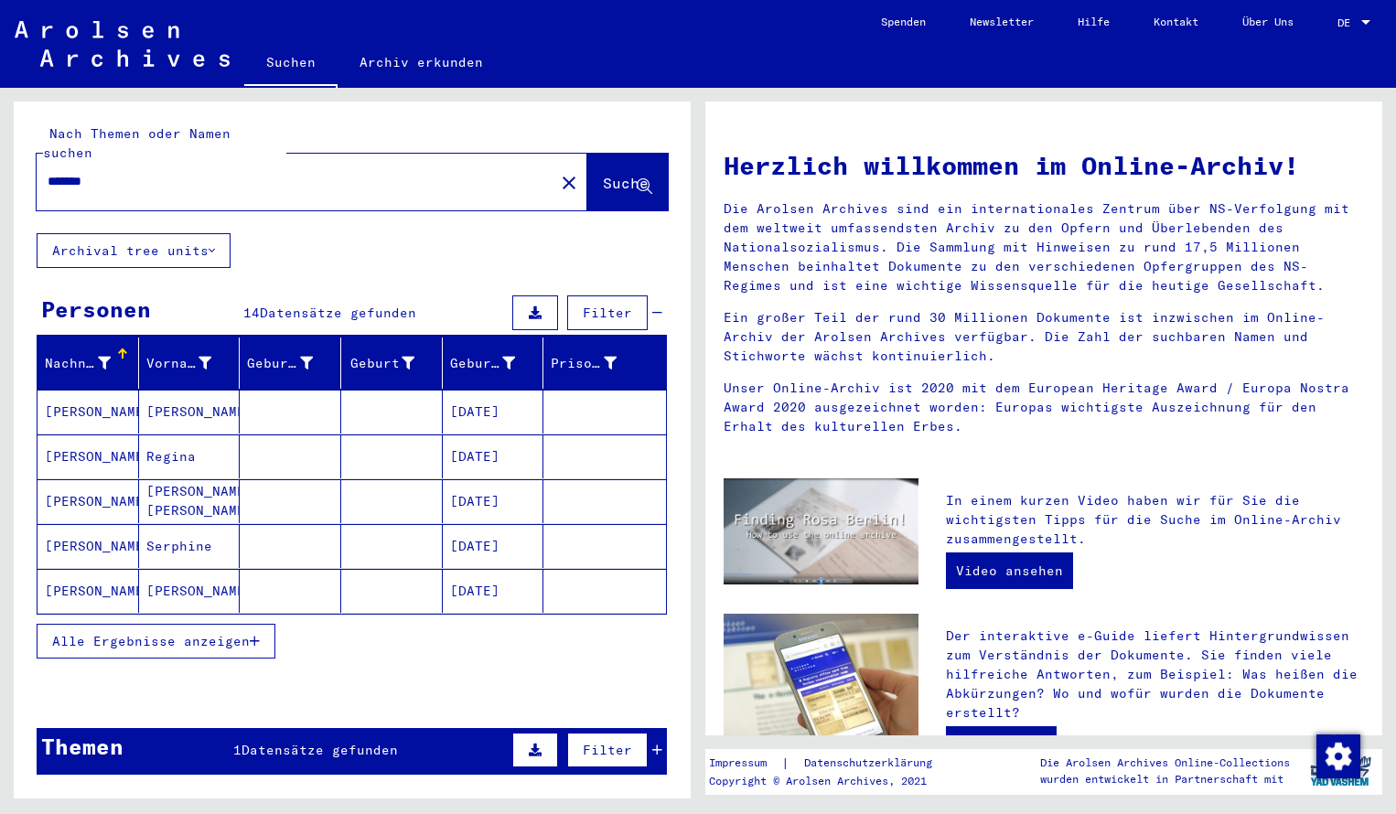
click at [92, 407] on mat-cell "[PERSON_NAME]" at bounding box center [89, 412] width 102 height 44
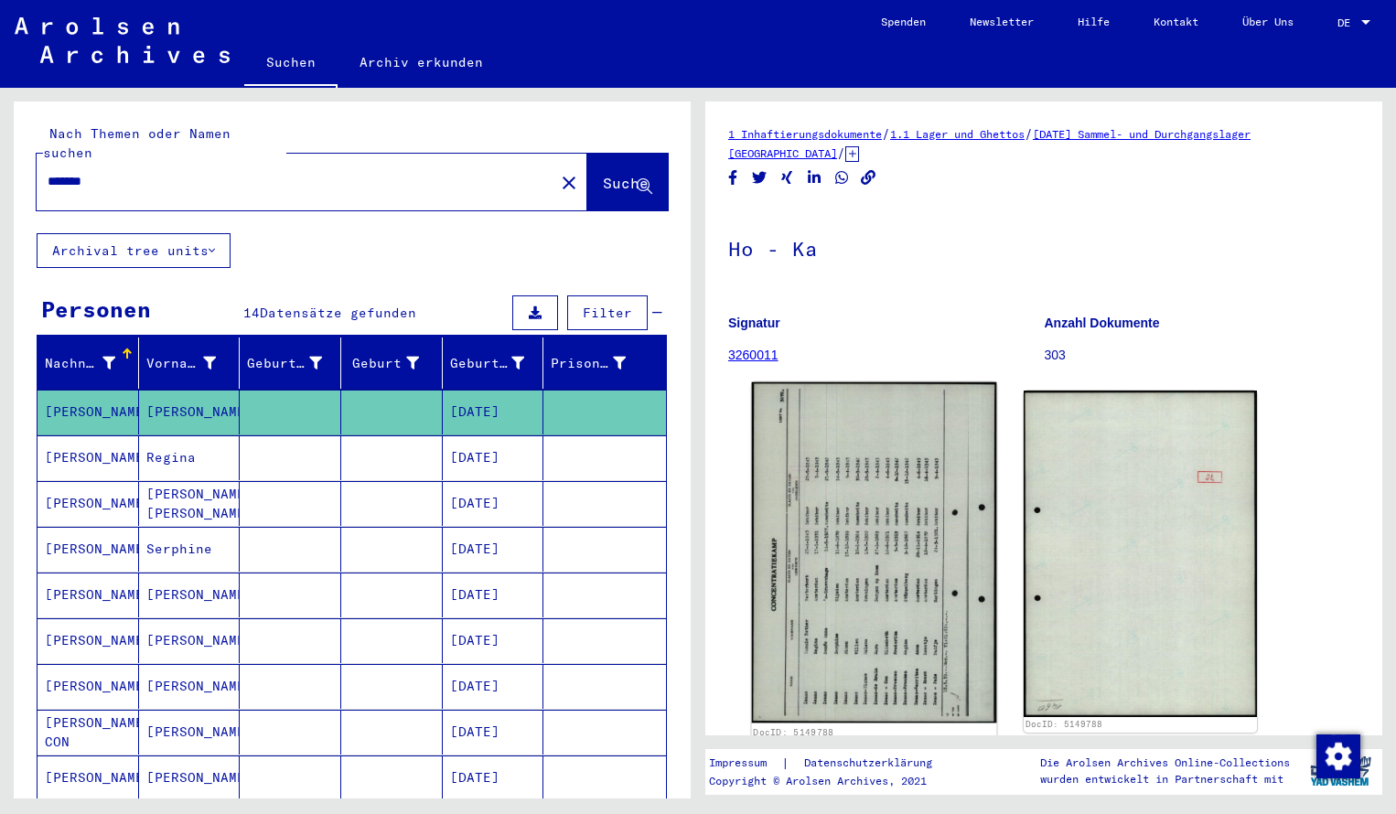
click at [870, 549] on img at bounding box center [874, 553] width 245 height 341
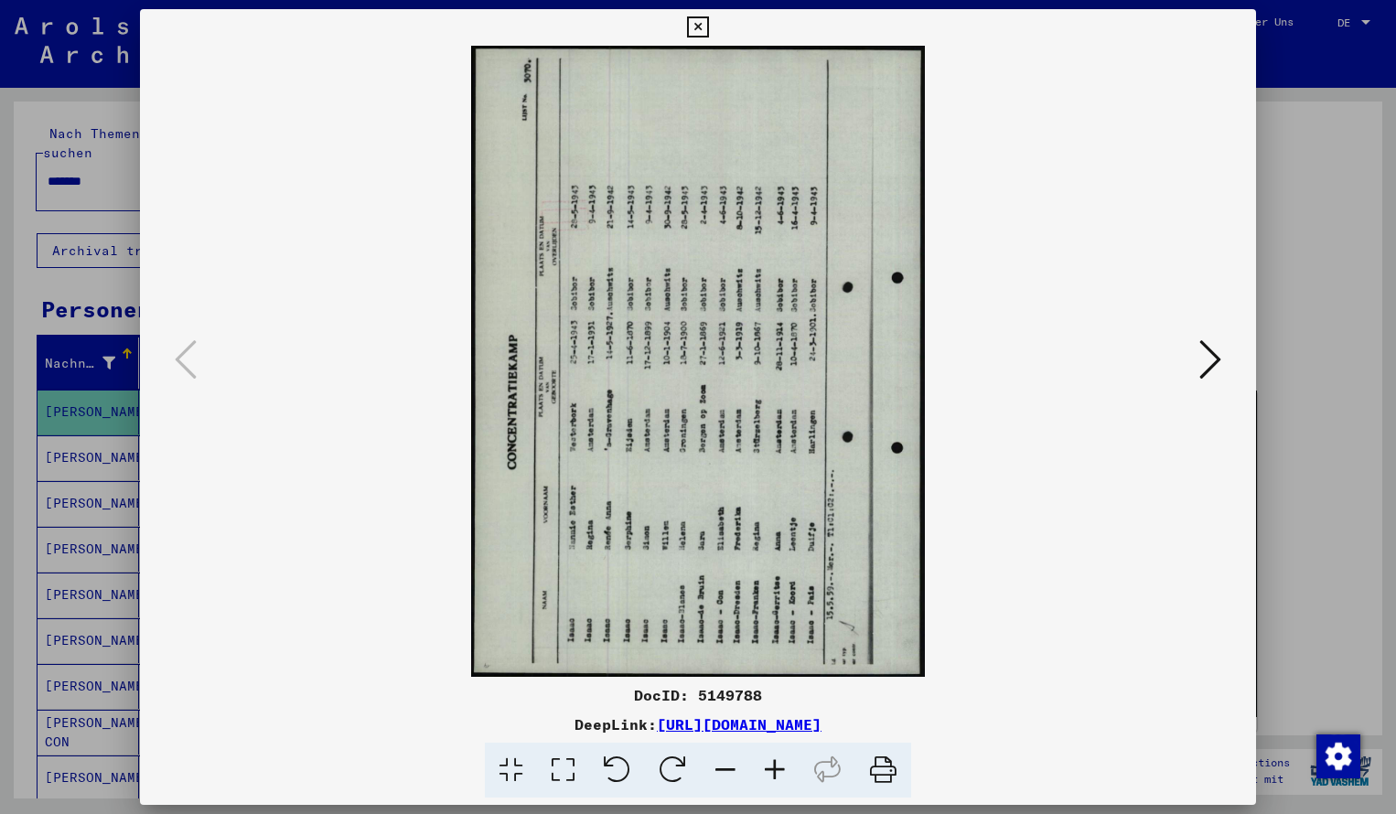
click at [679, 767] on icon at bounding box center [673, 771] width 56 height 56
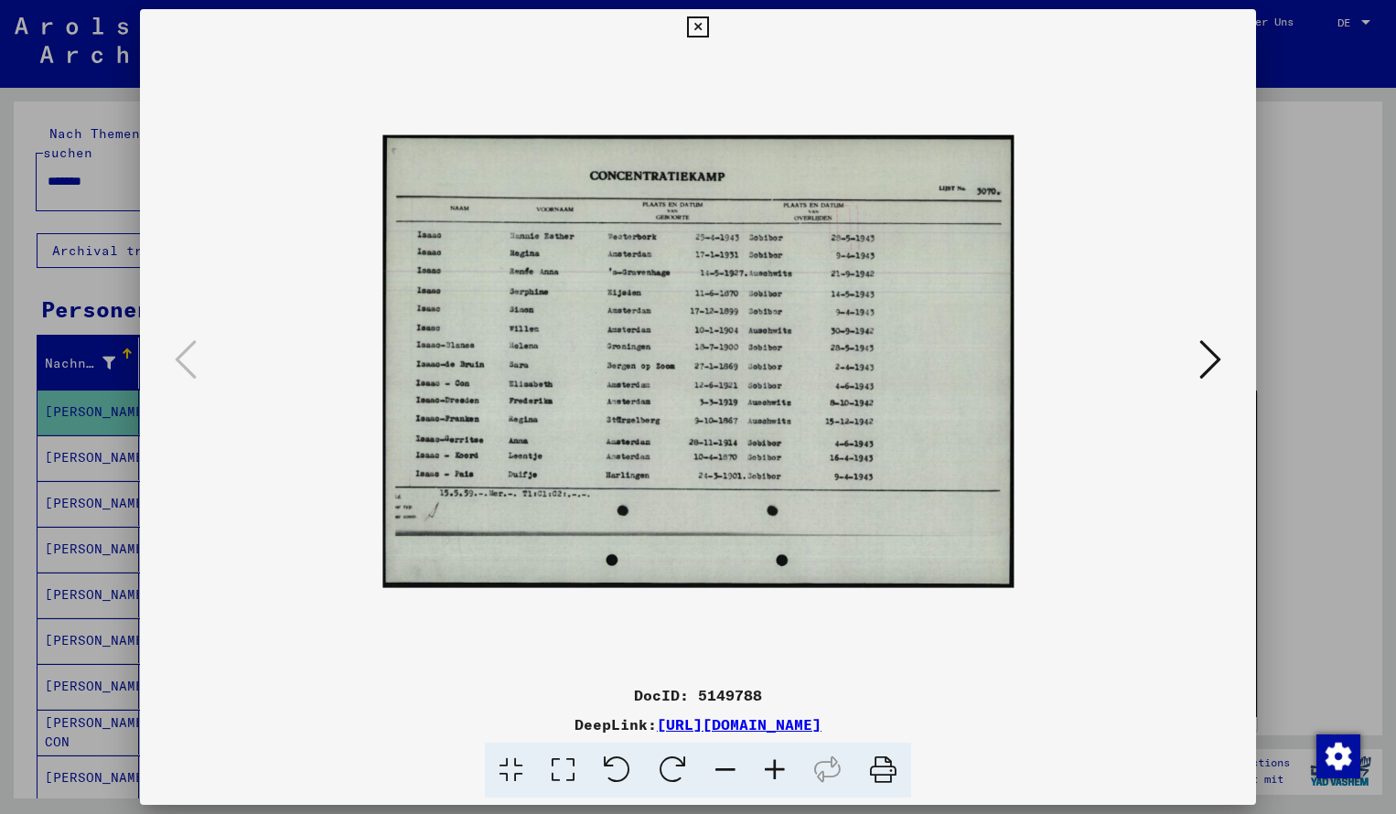
click at [774, 770] on icon at bounding box center [774, 771] width 49 height 56
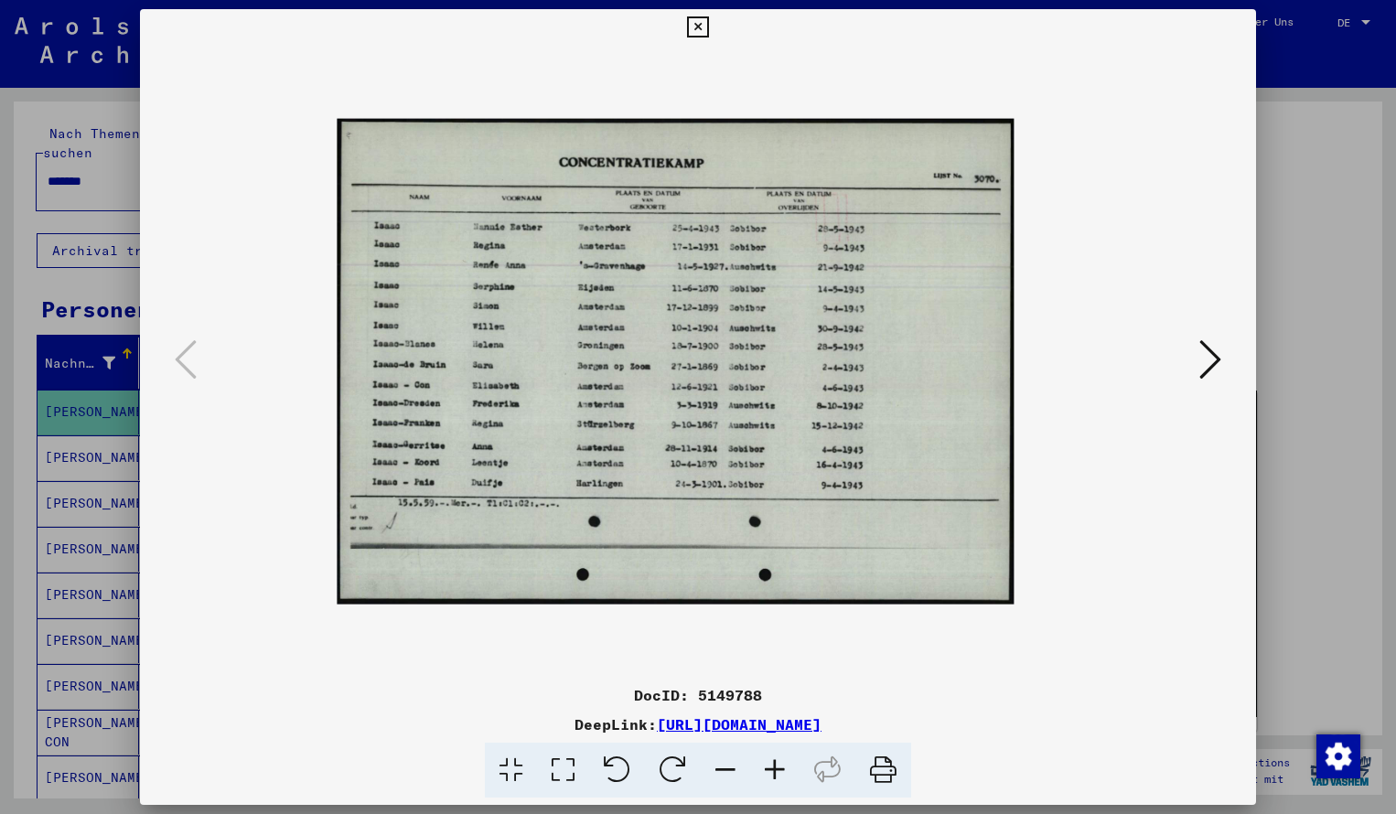
click at [774, 770] on icon at bounding box center [774, 771] width 49 height 56
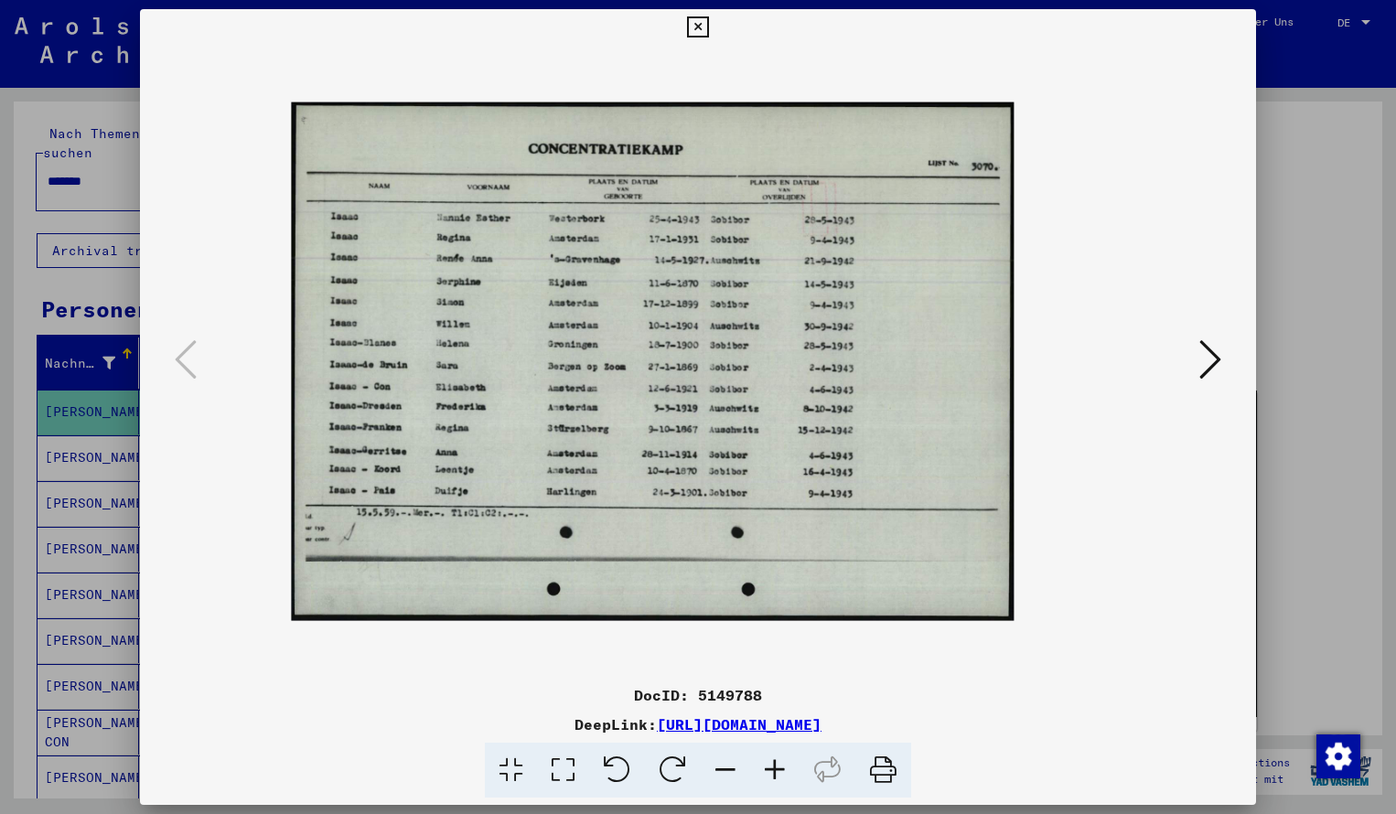
click at [774, 770] on icon at bounding box center [774, 771] width 49 height 56
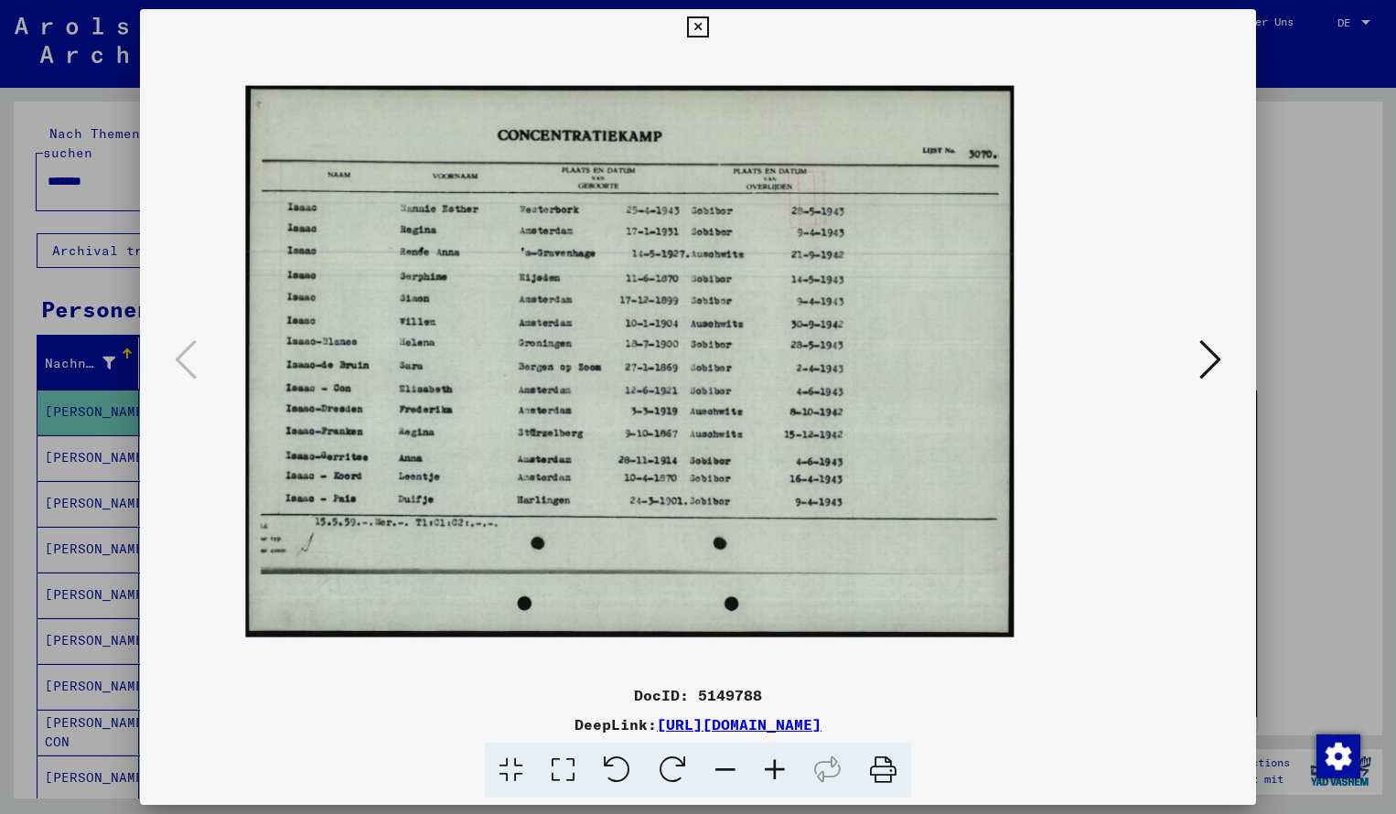
click at [774, 770] on icon at bounding box center [774, 771] width 49 height 56
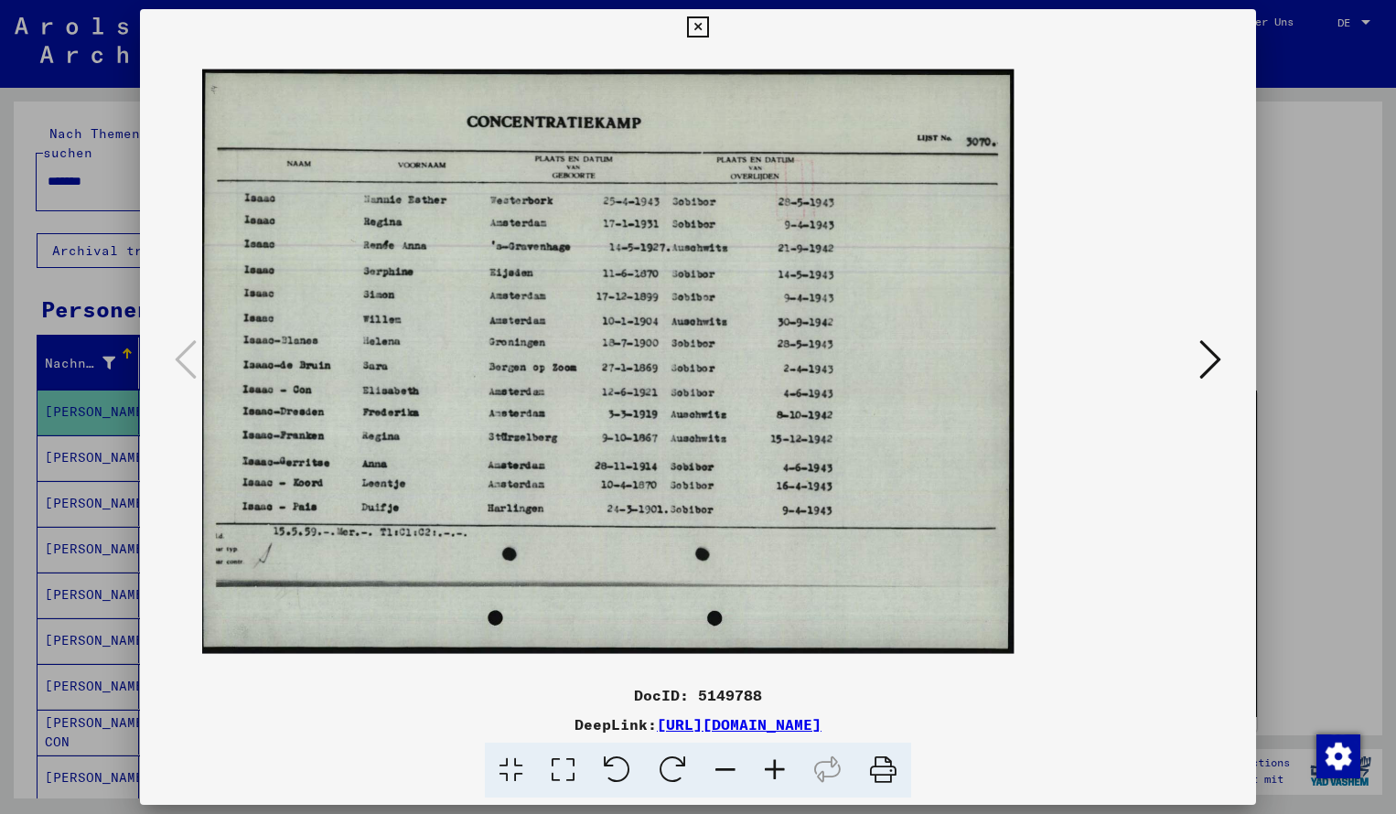
click at [774, 770] on icon at bounding box center [774, 771] width 49 height 56
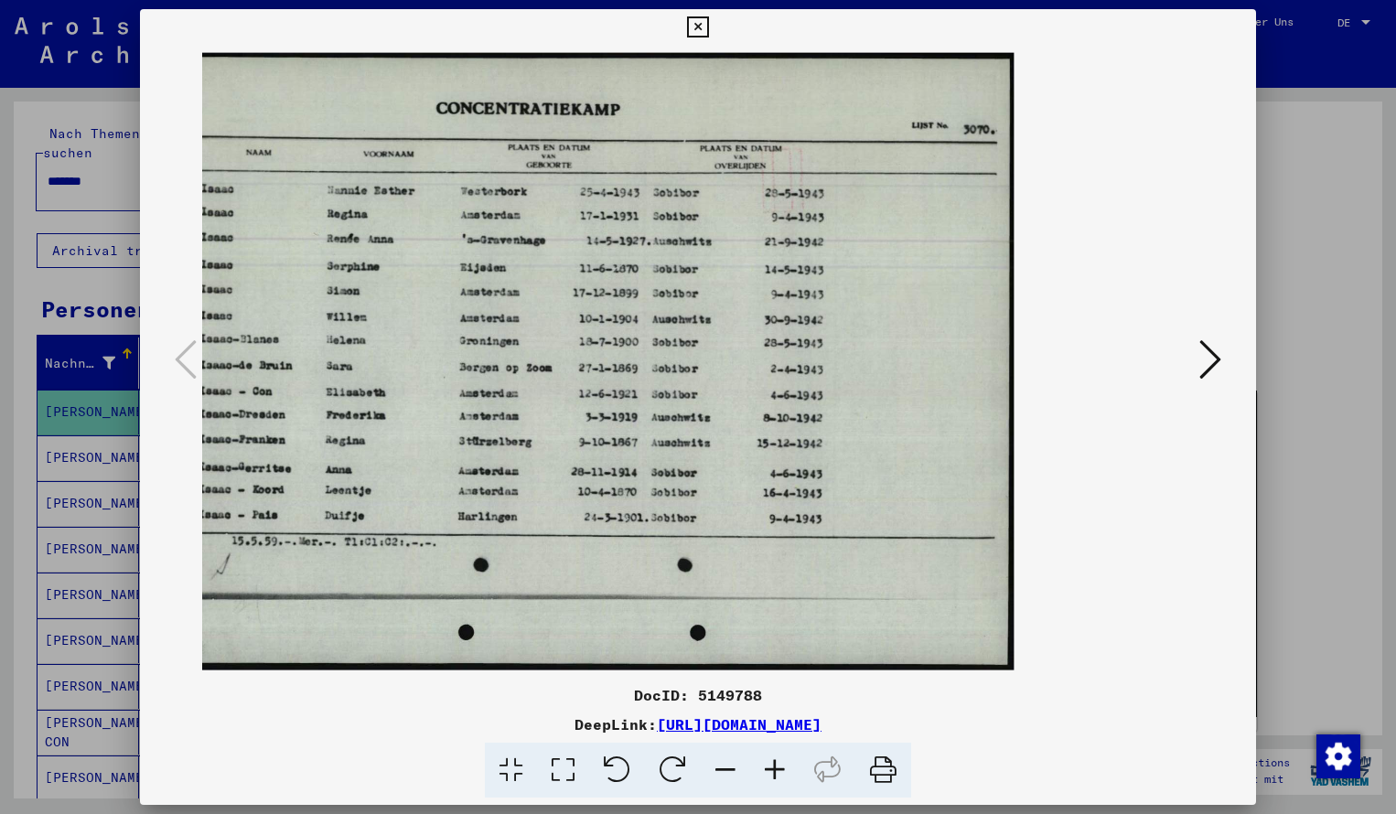
click at [708, 35] on icon at bounding box center [697, 27] width 21 height 22
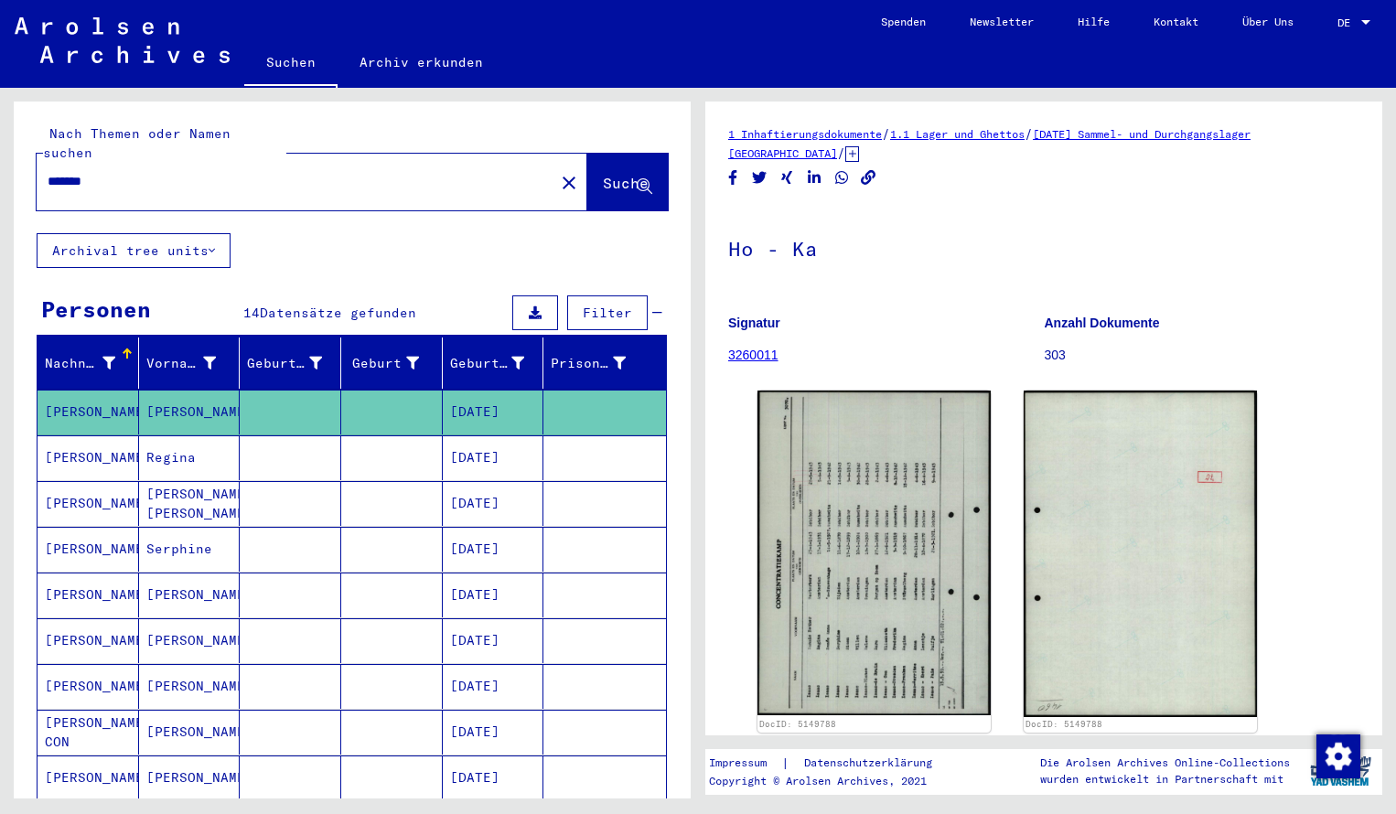
click at [113, 172] on input "*******" at bounding box center [296, 181] width 496 height 19
click at [603, 174] on span "Suche" at bounding box center [626, 183] width 46 height 18
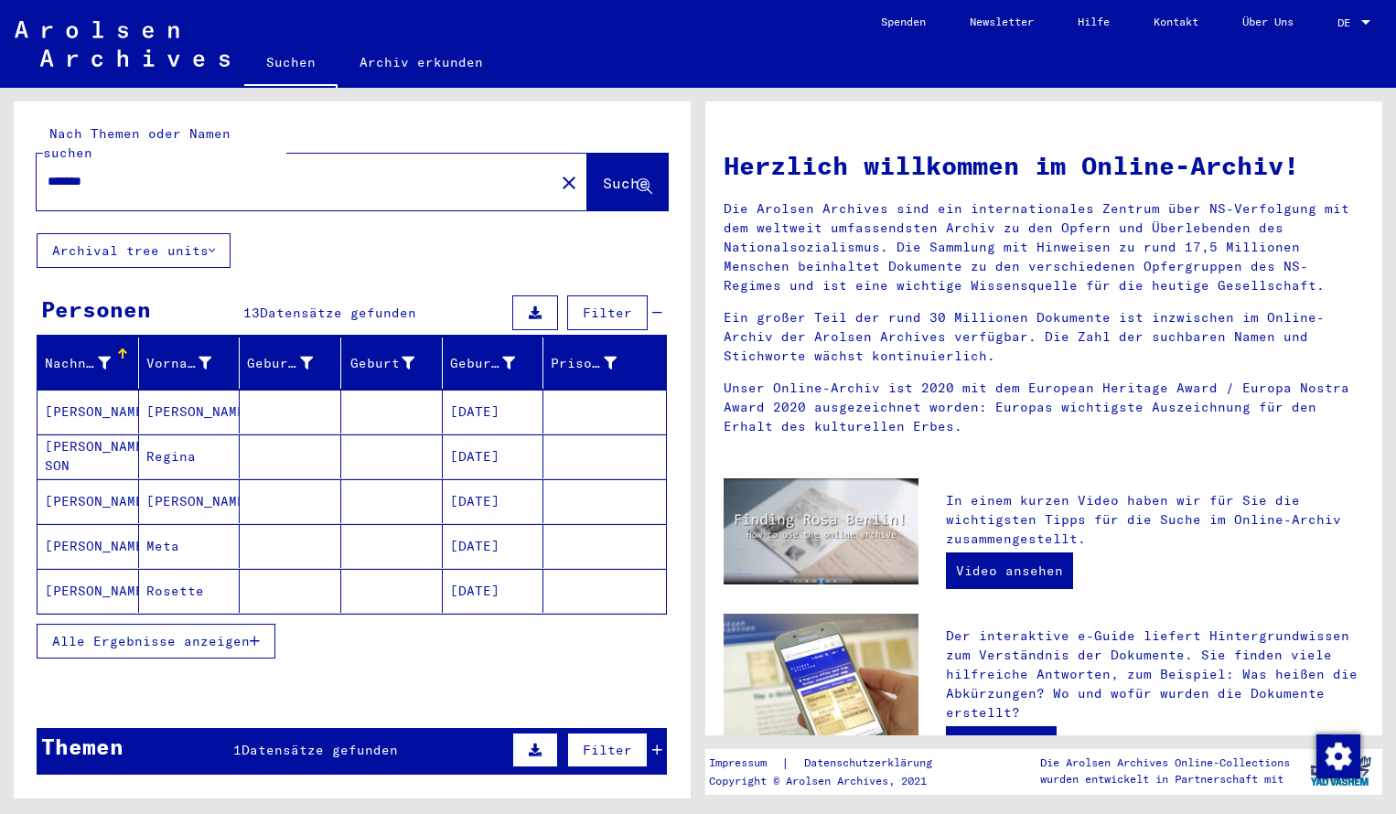
click at [171, 390] on mat-cell "[PERSON_NAME]" at bounding box center [190, 412] width 102 height 44
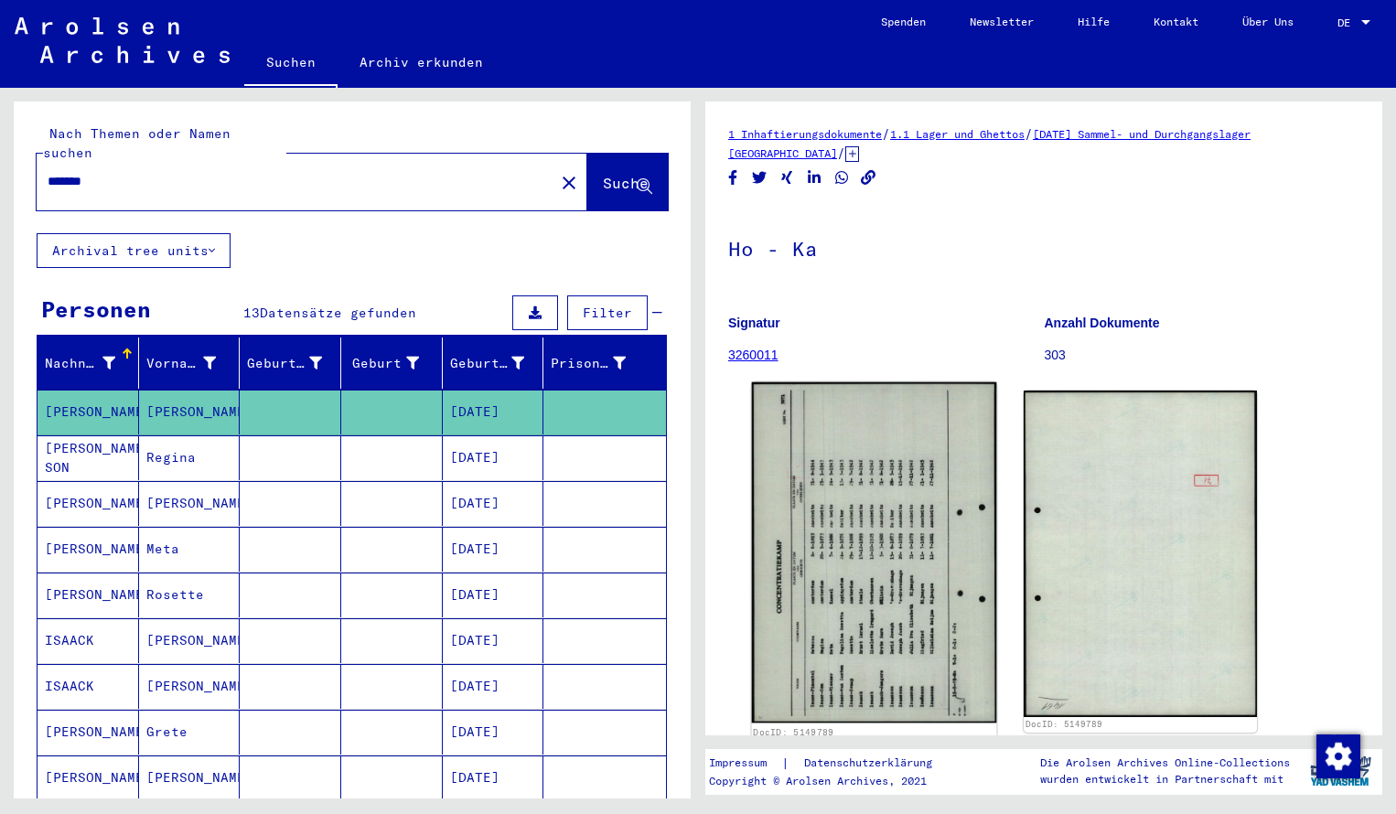
click at [873, 513] on img at bounding box center [874, 553] width 245 height 341
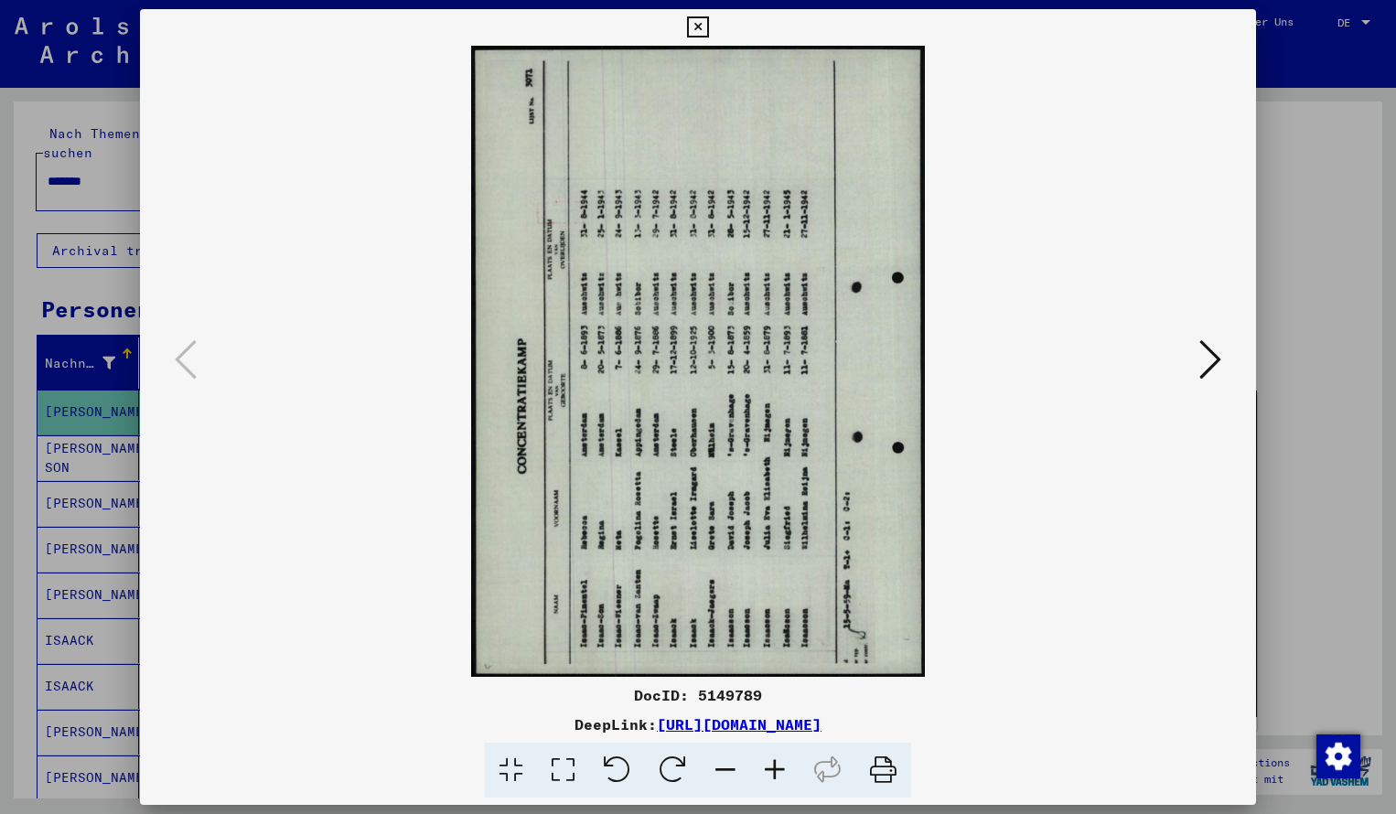
click at [675, 770] on icon at bounding box center [673, 771] width 56 height 56
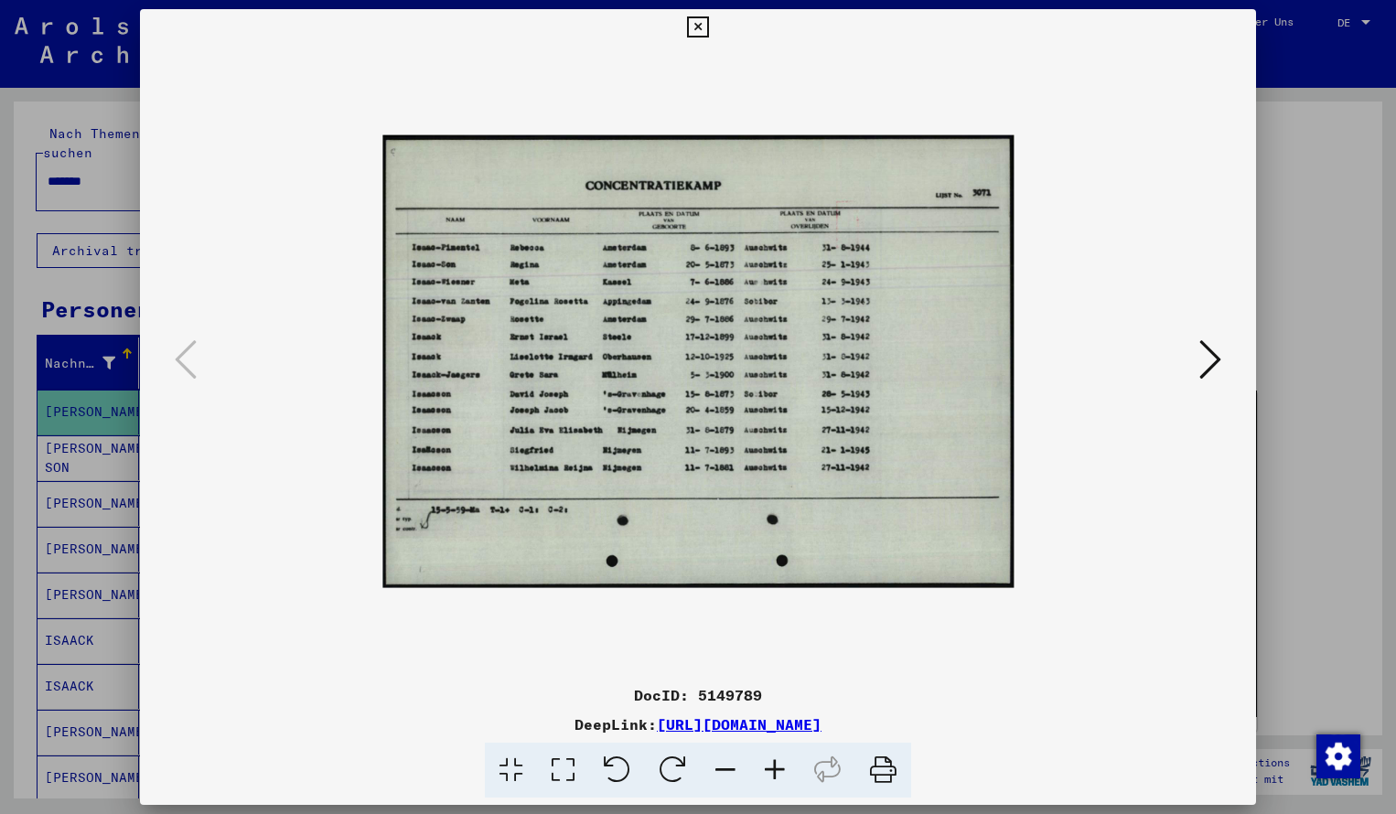
click at [780, 772] on icon at bounding box center [774, 771] width 49 height 56
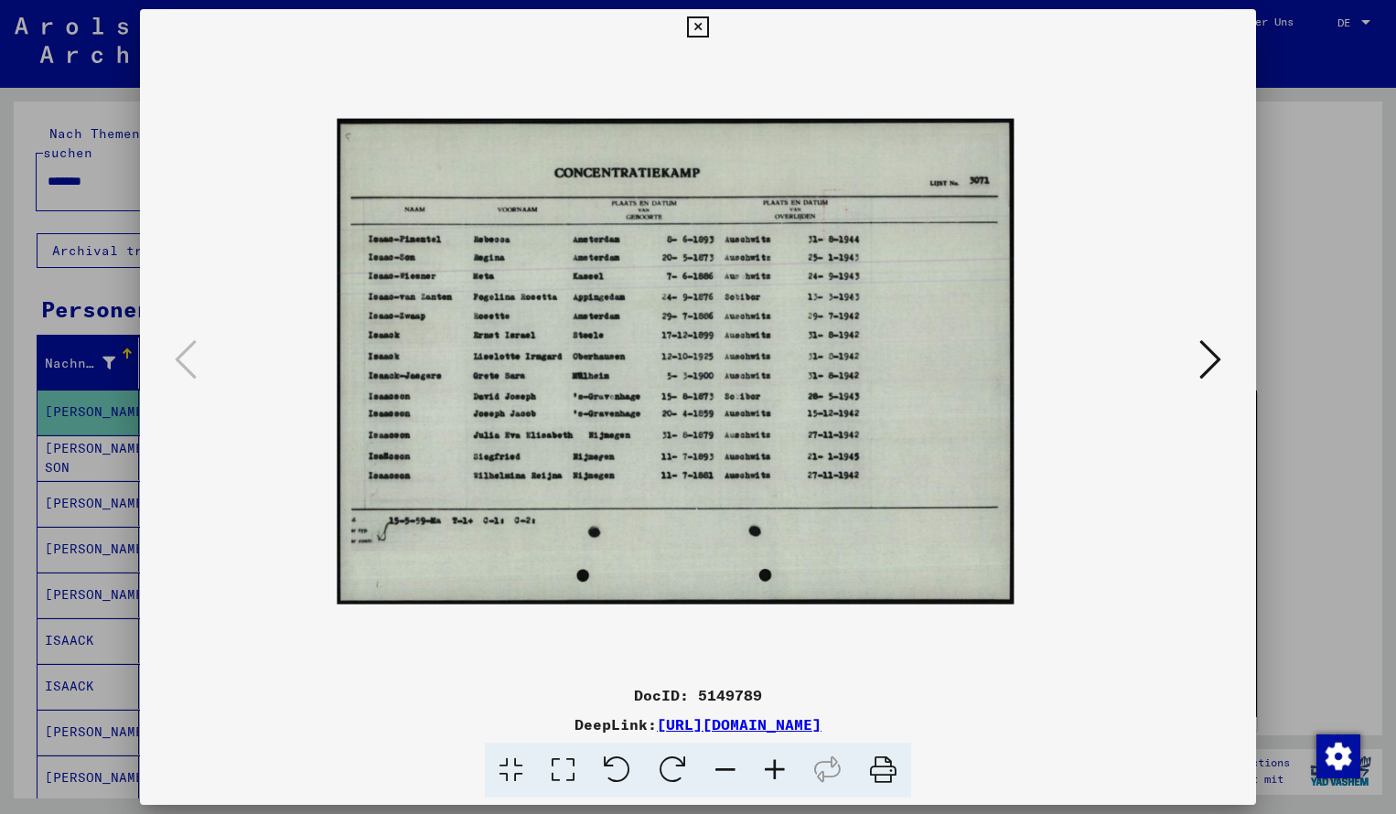
click at [780, 772] on icon at bounding box center [774, 771] width 49 height 56
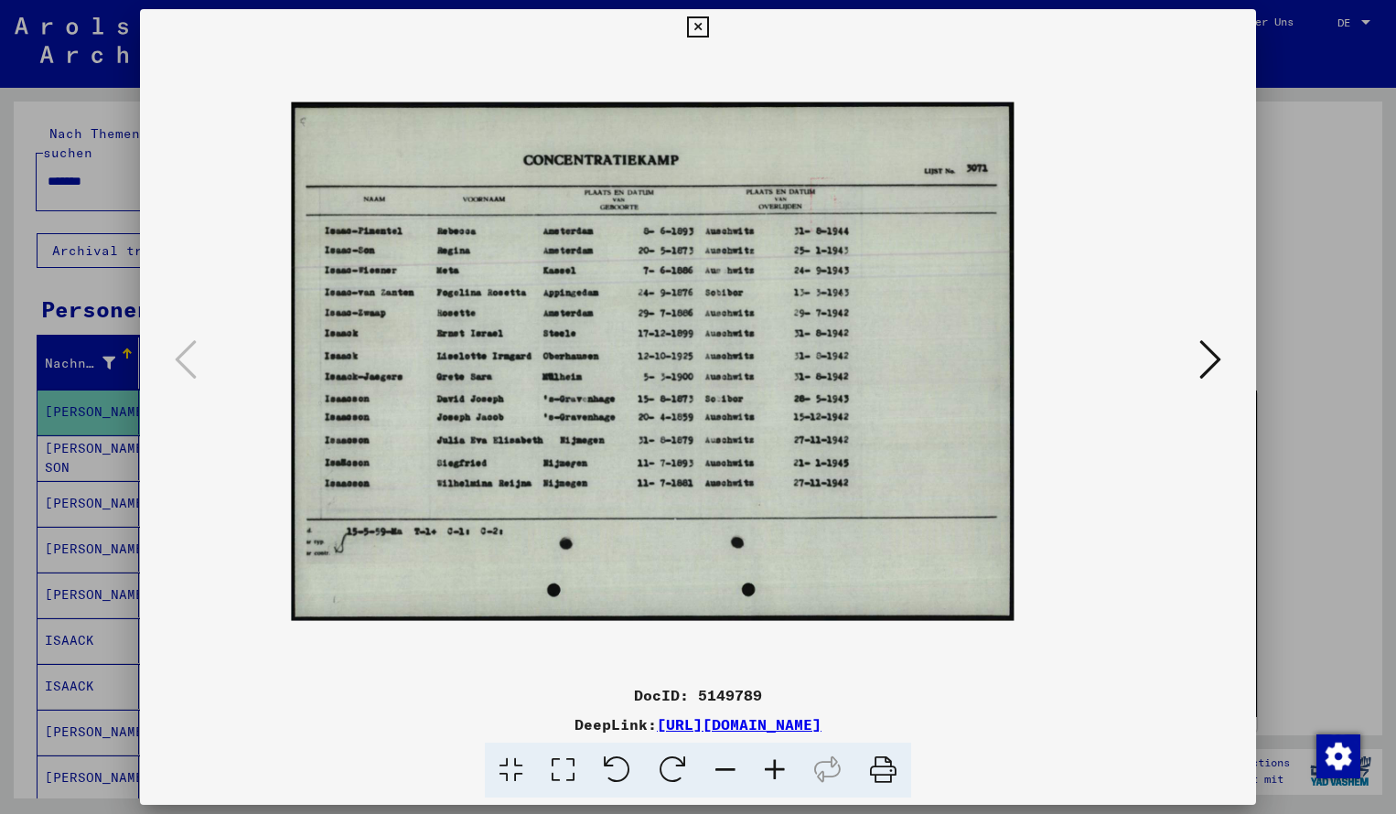
click at [780, 772] on icon at bounding box center [774, 771] width 49 height 56
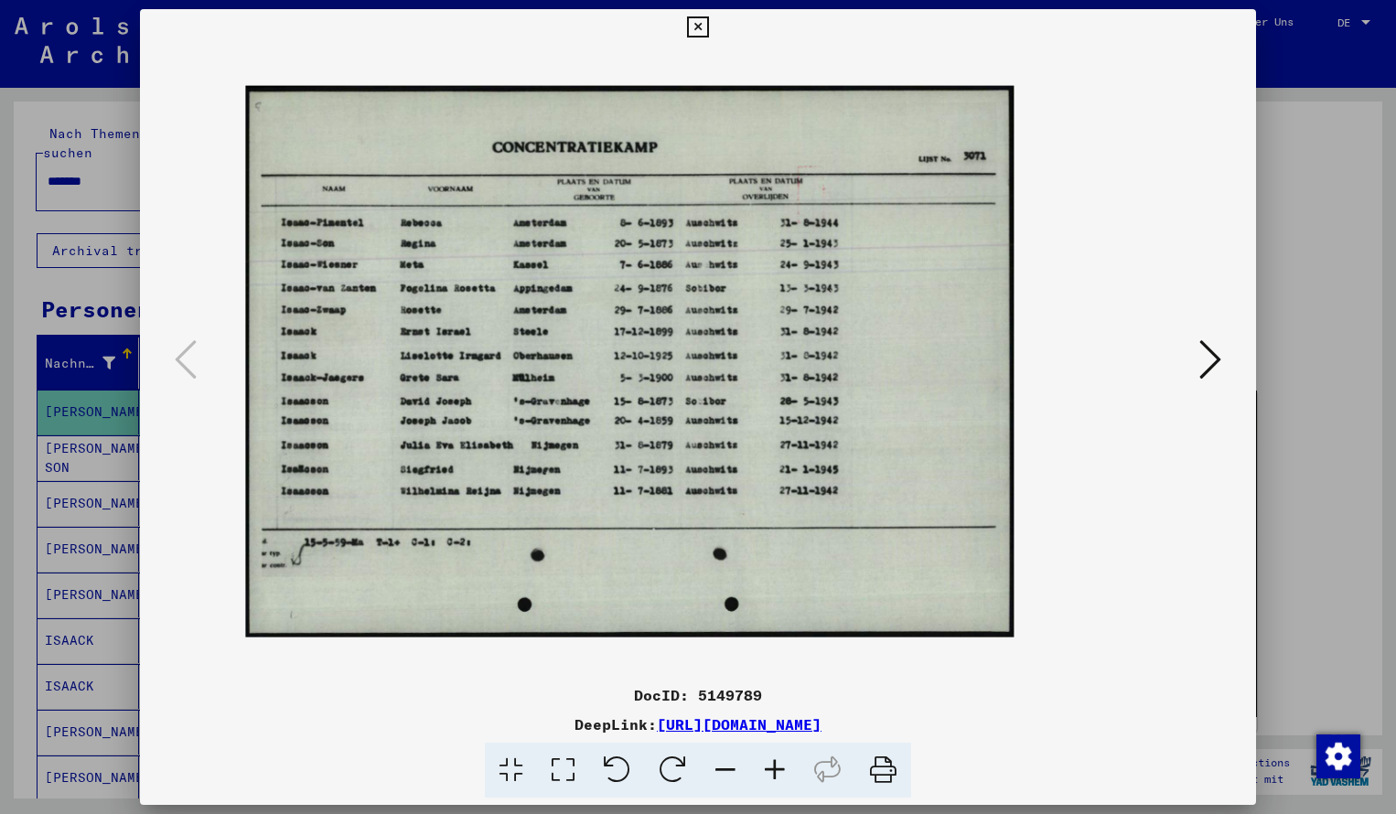
click at [780, 772] on icon at bounding box center [774, 771] width 49 height 56
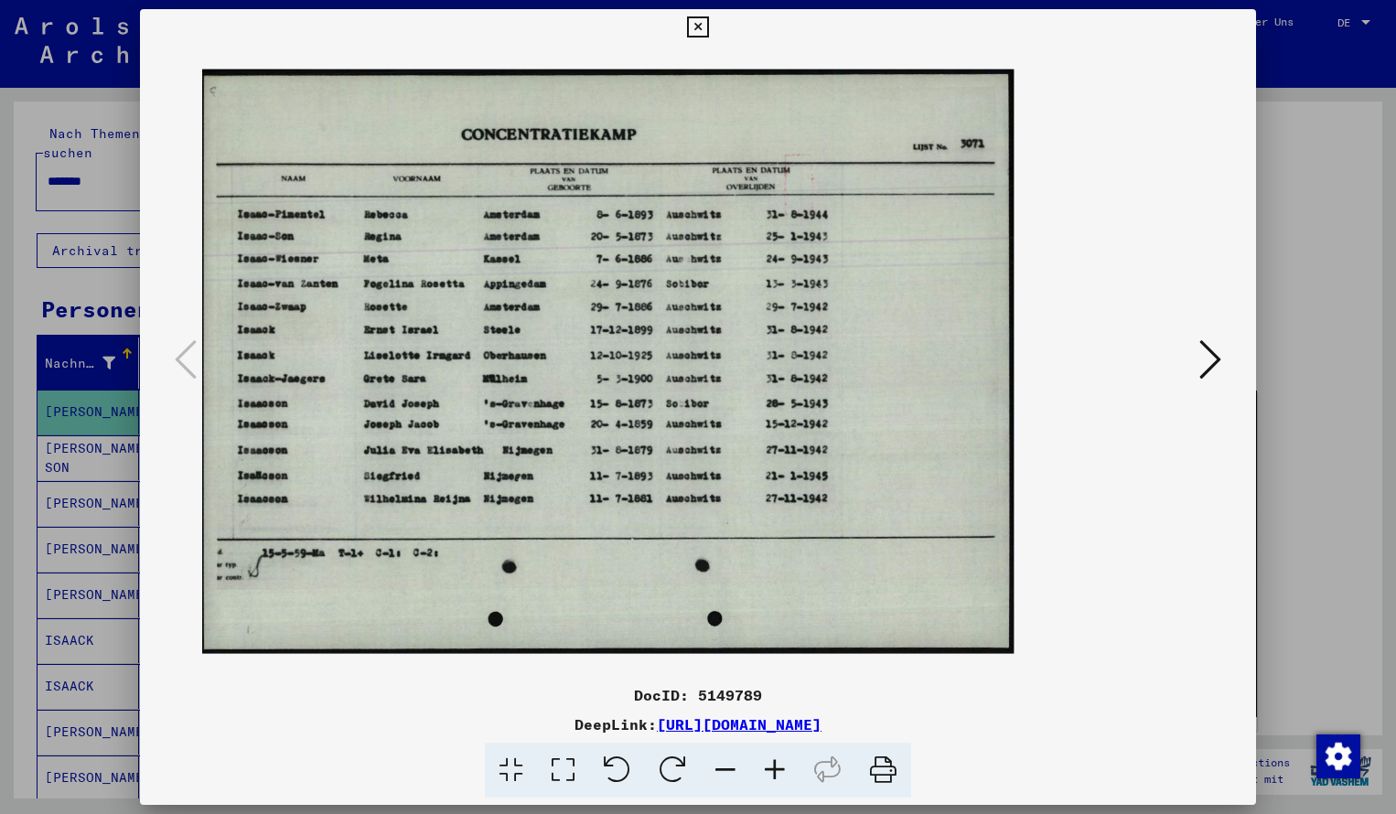
click at [780, 772] on icon at bounding box center [774, 771] width 49 height 56
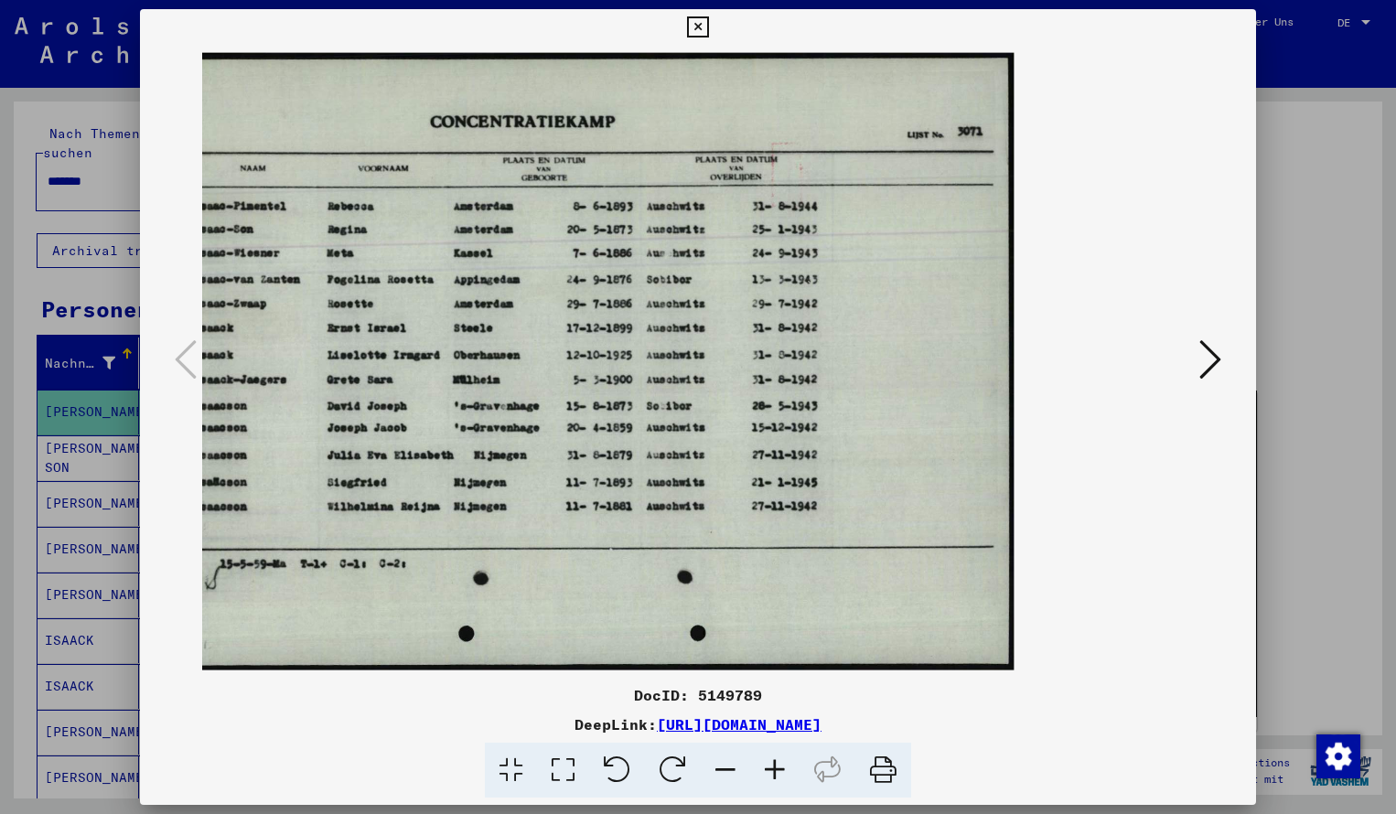
click at [727, 772] on icon at bounding box center [725, 771] width 49 height 56
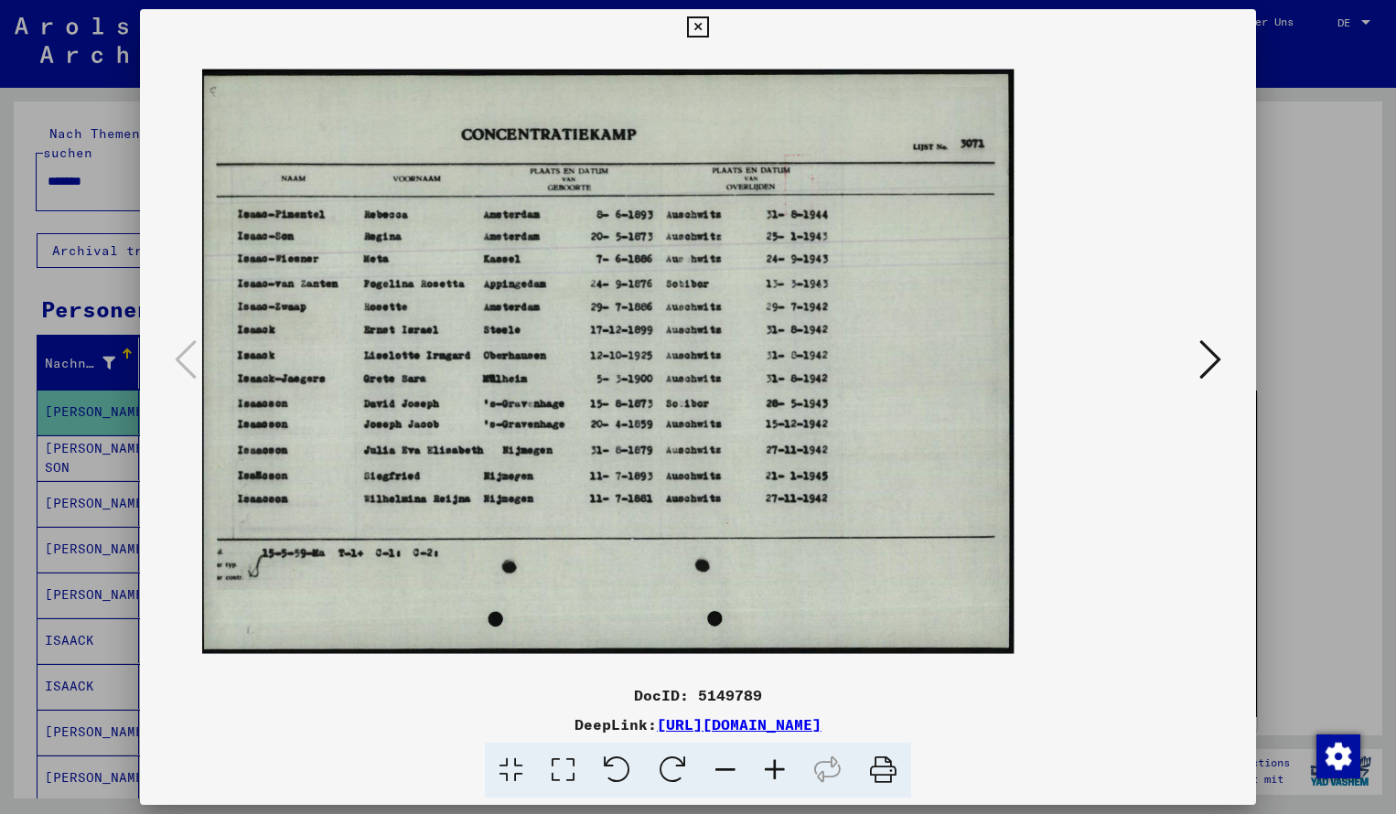
click at [708, 25] on icon at bounding box center [697, 27] width 21 height 22
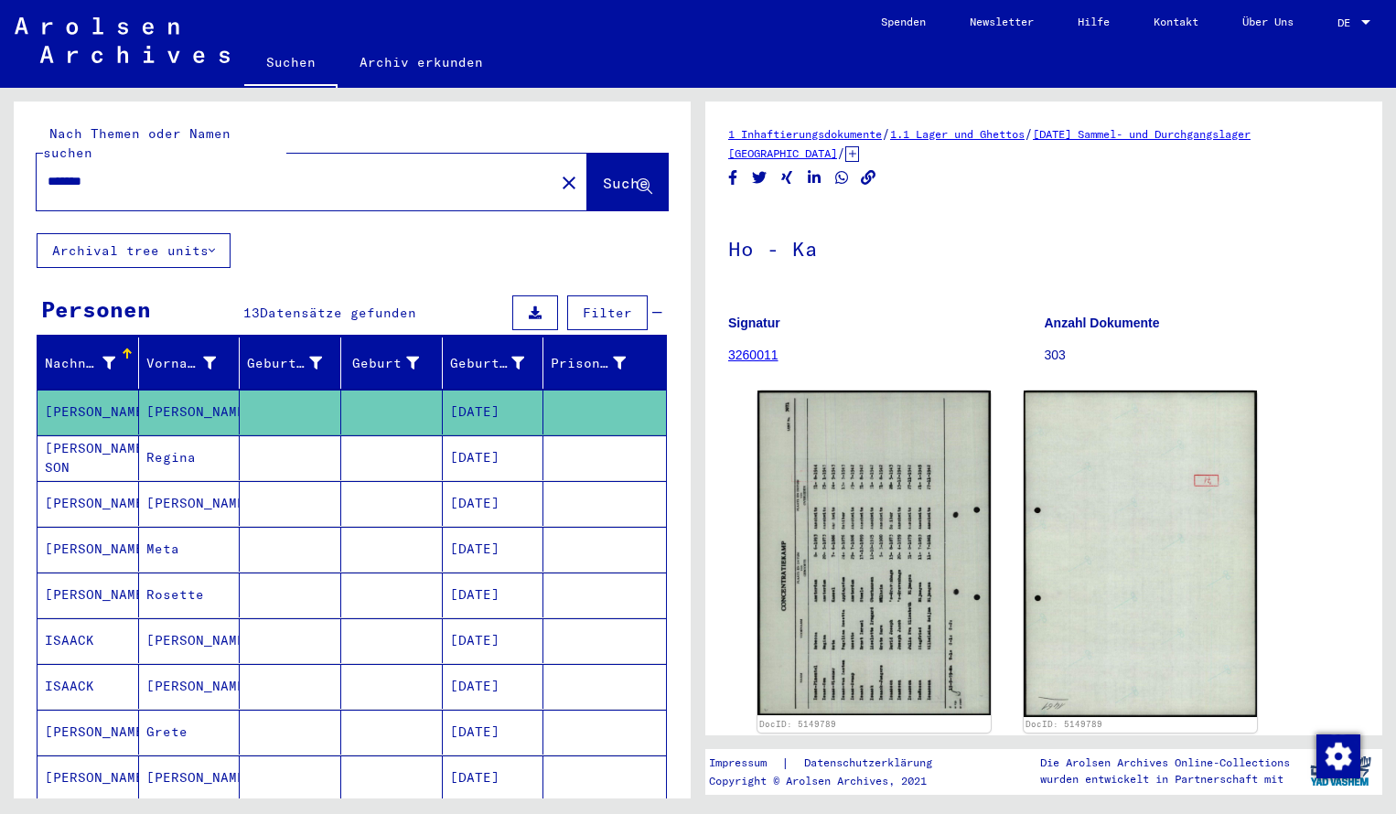
click at [110, 172] on input "*******" at bounding box center [296, 181] width 496 height 19
click at [603, 174] on span "Suche" at bounding box center [626, 183] width 46 height 18
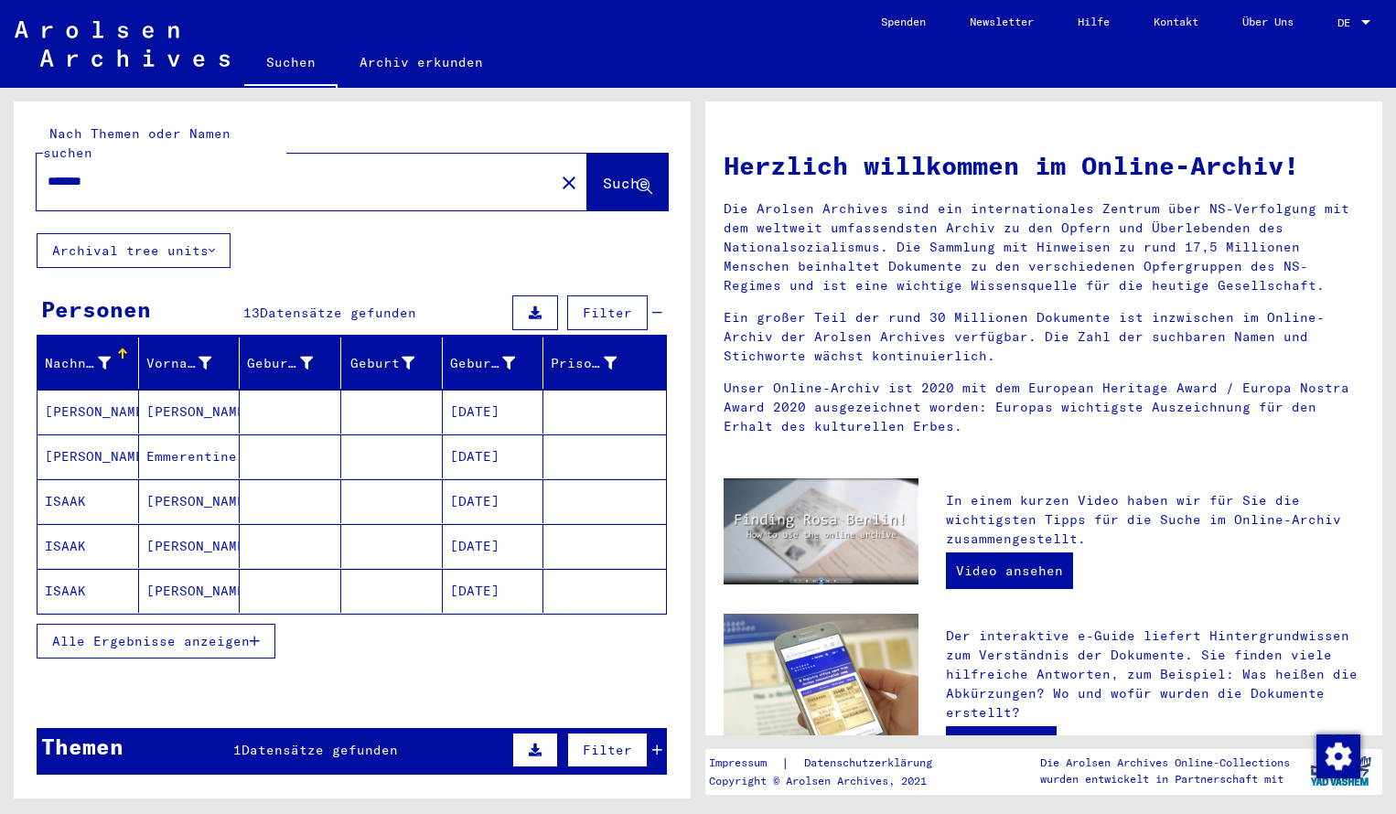
click at [113, 390] on mat-cell "[PERSON_NAME]" at bounding box center [89, 412] width 102 height 44
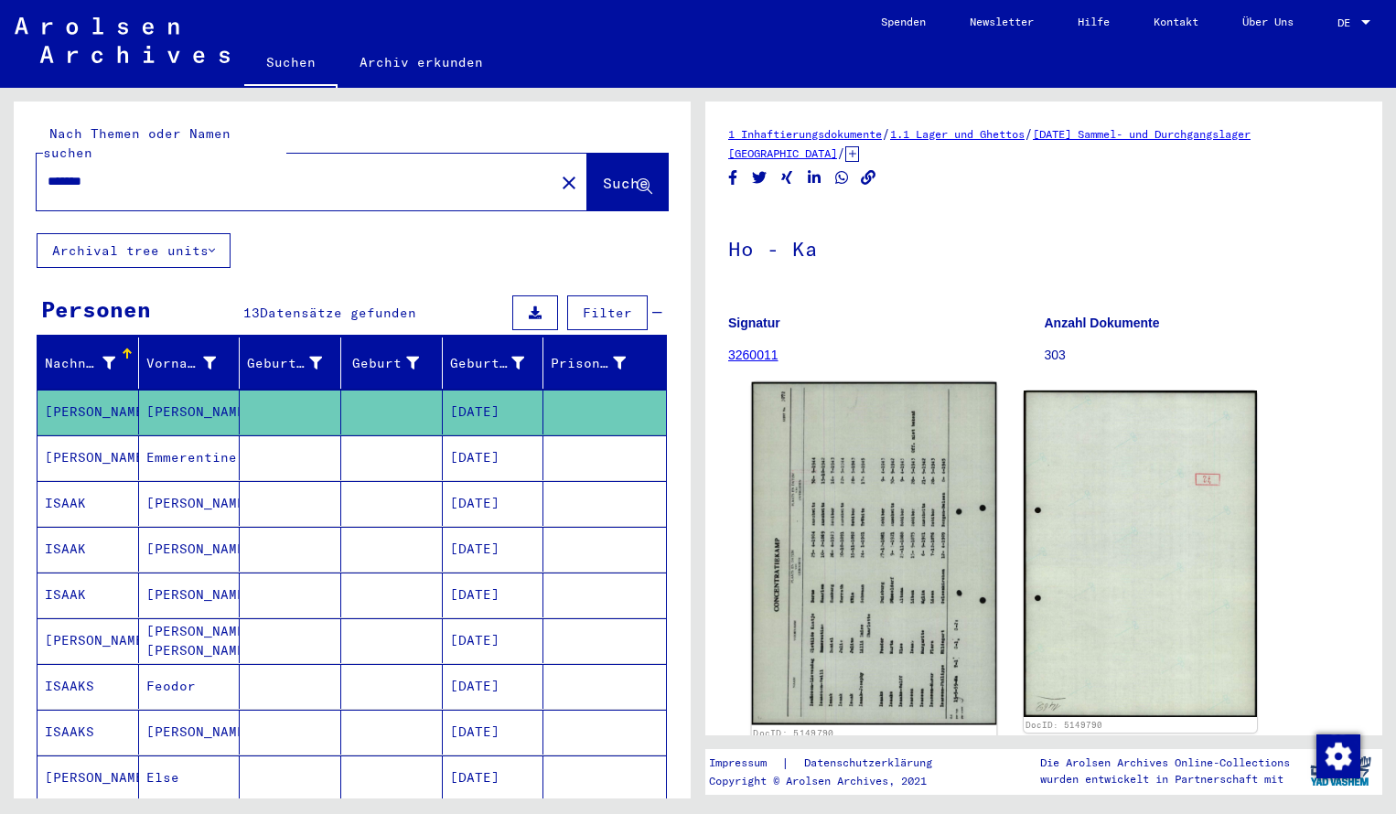
click at [821, 512] on img at bounding box center [874, 554] width 245 height 343
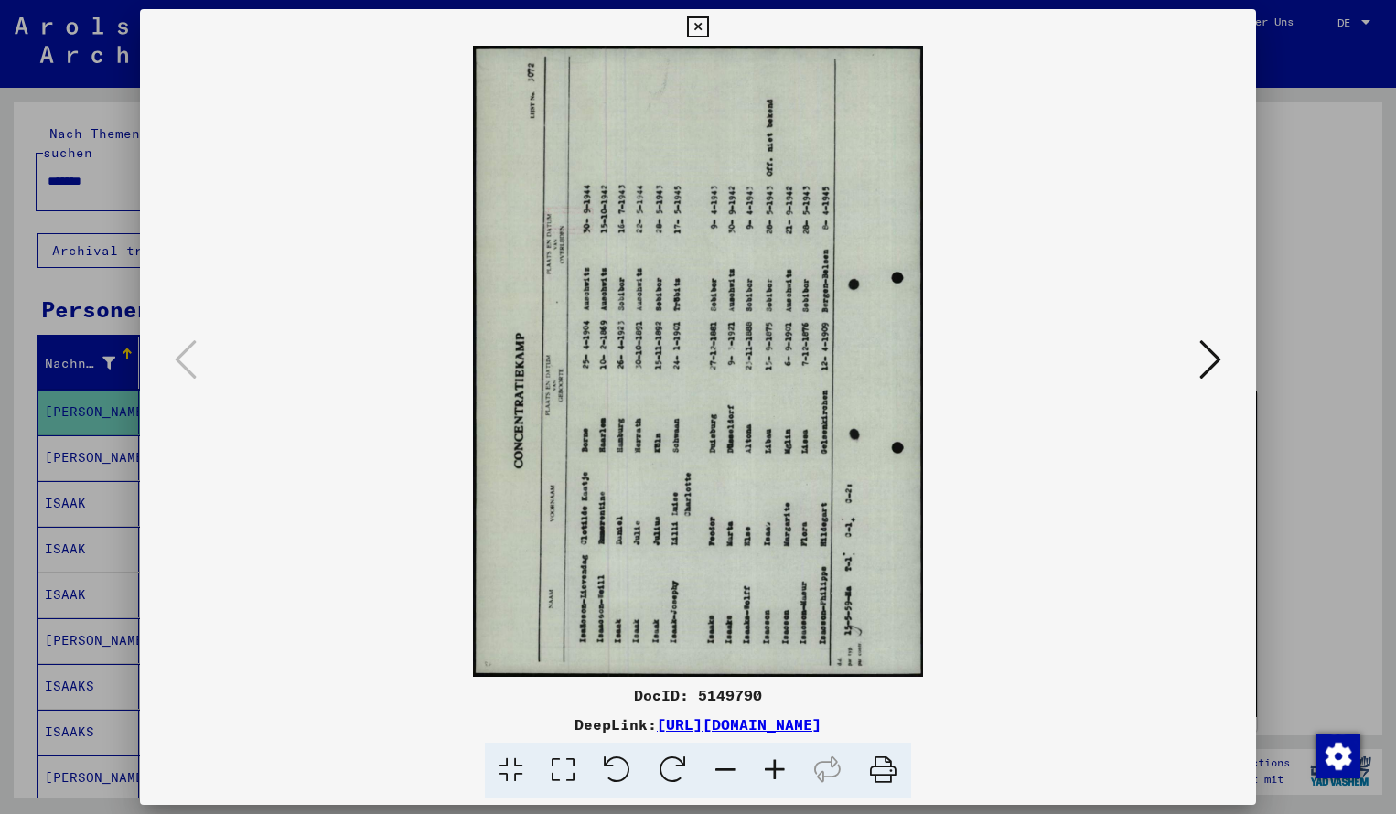
click at [670, 766] on icon at bounding box center [673, 771] width 56 height 56
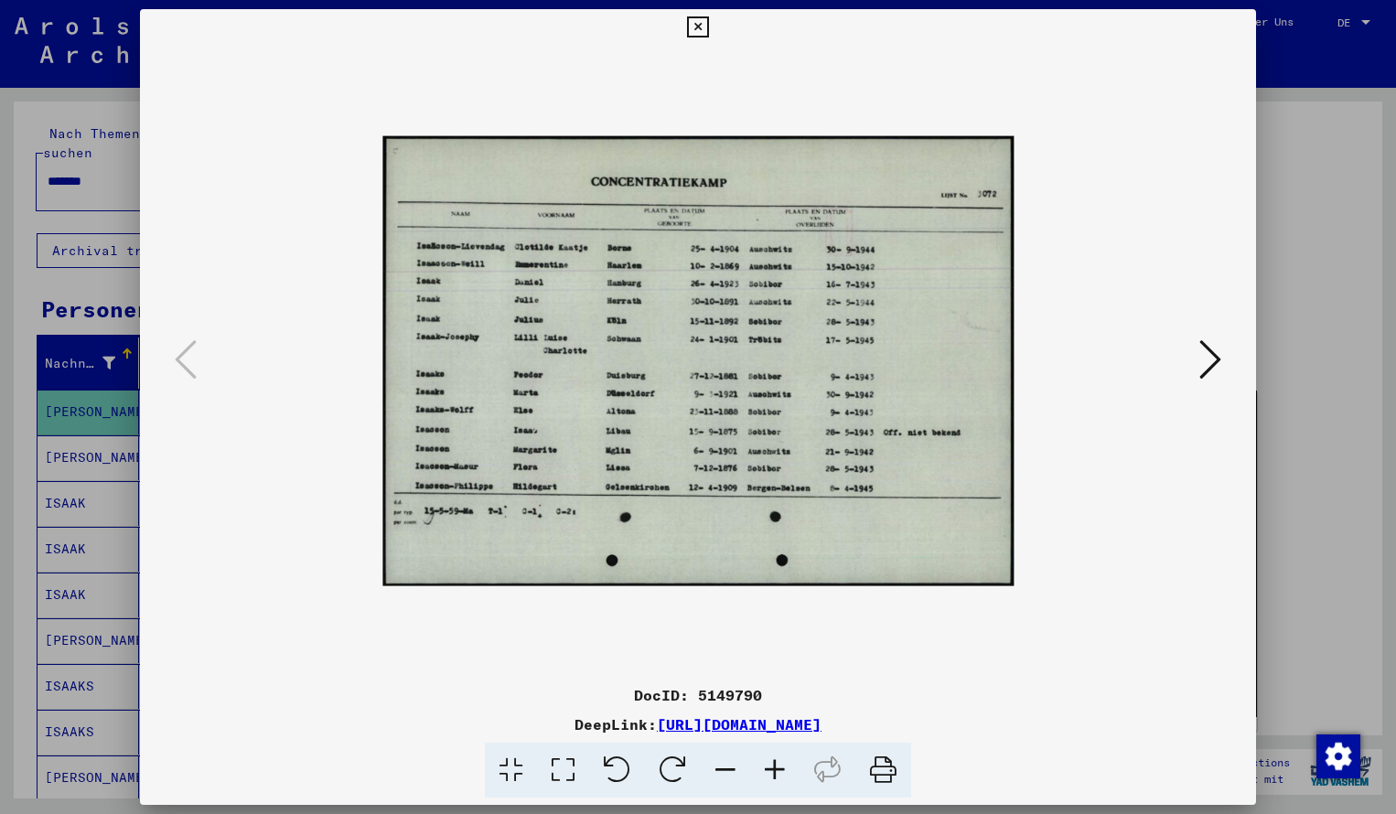
click at [773, 769] on icon at bounding box center [774, 771] width 49 height 56
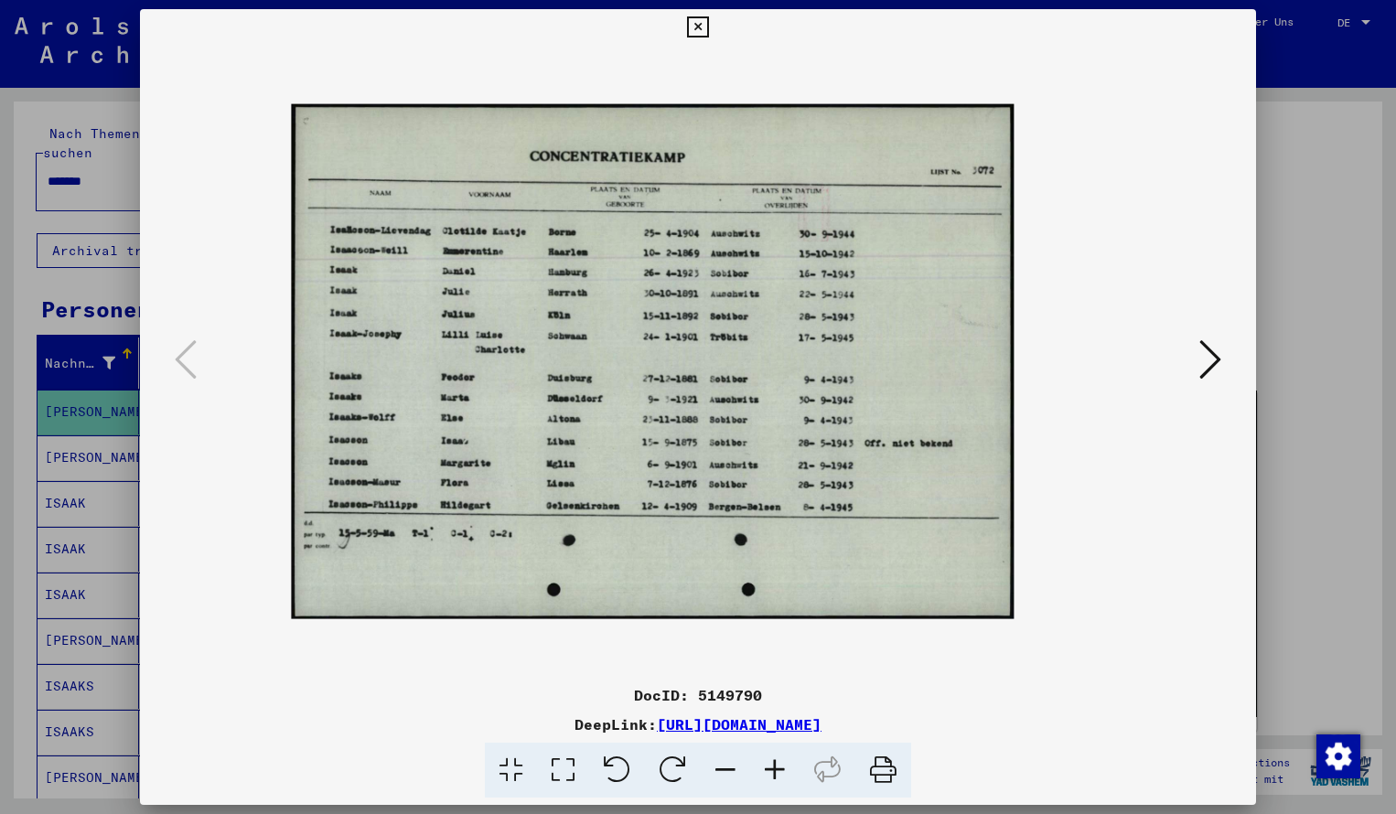
click at [773, 769] on icon at bounding box center [774, 771] width 49 height 56
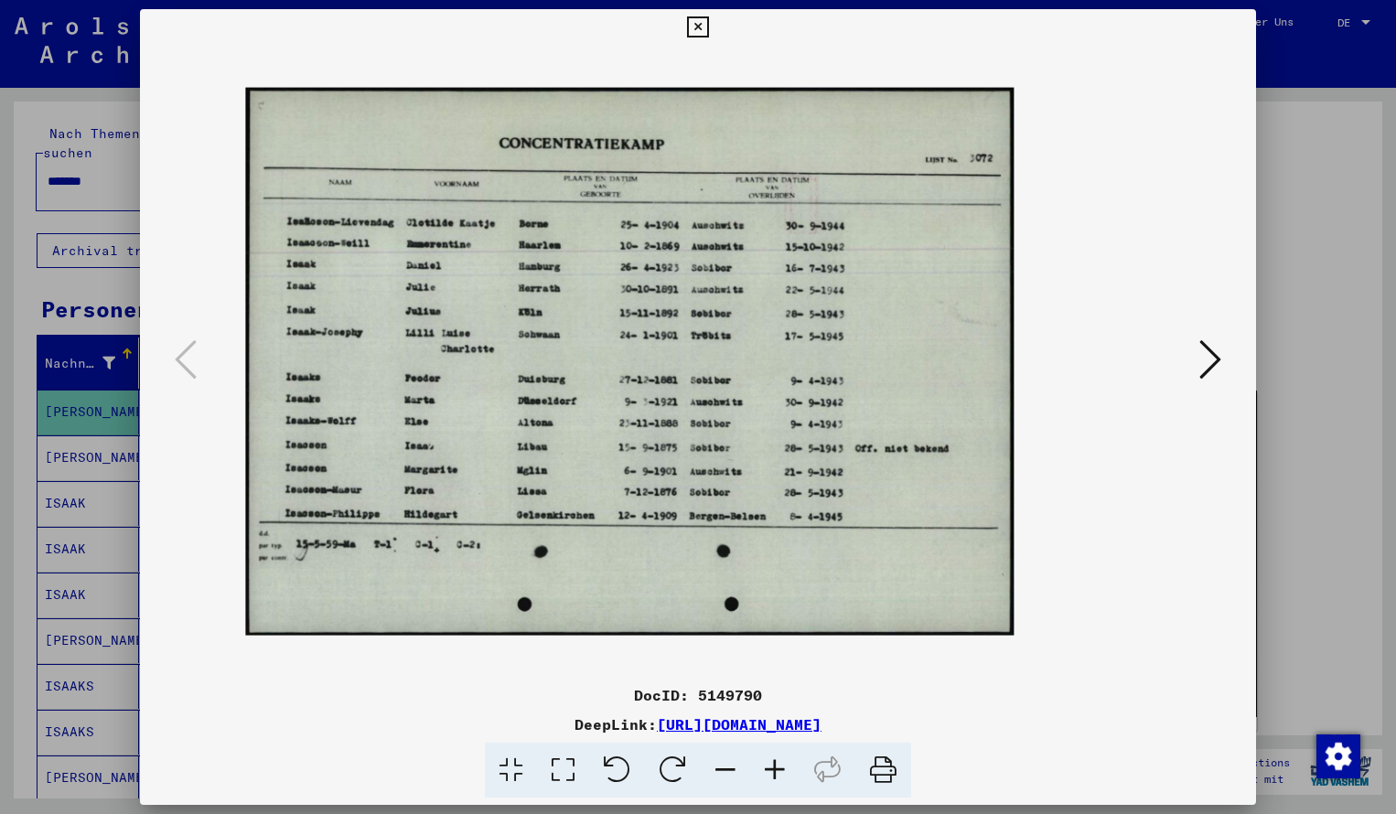
click at [773, 769] on icon at bounding box center [774, 771] width 49 height 56
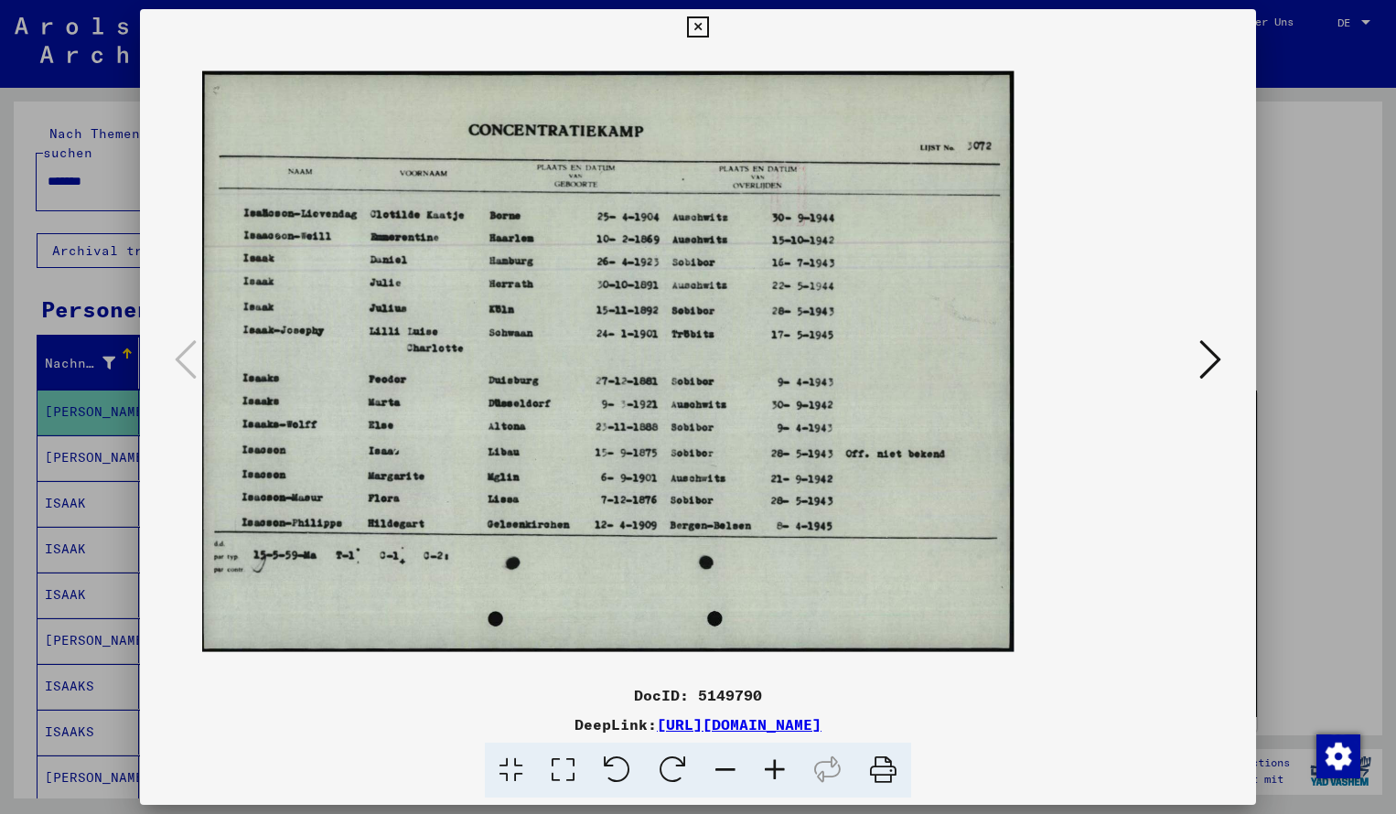
click at [773, 769] on icon at bounding box center [774, 771] width 49 height 56
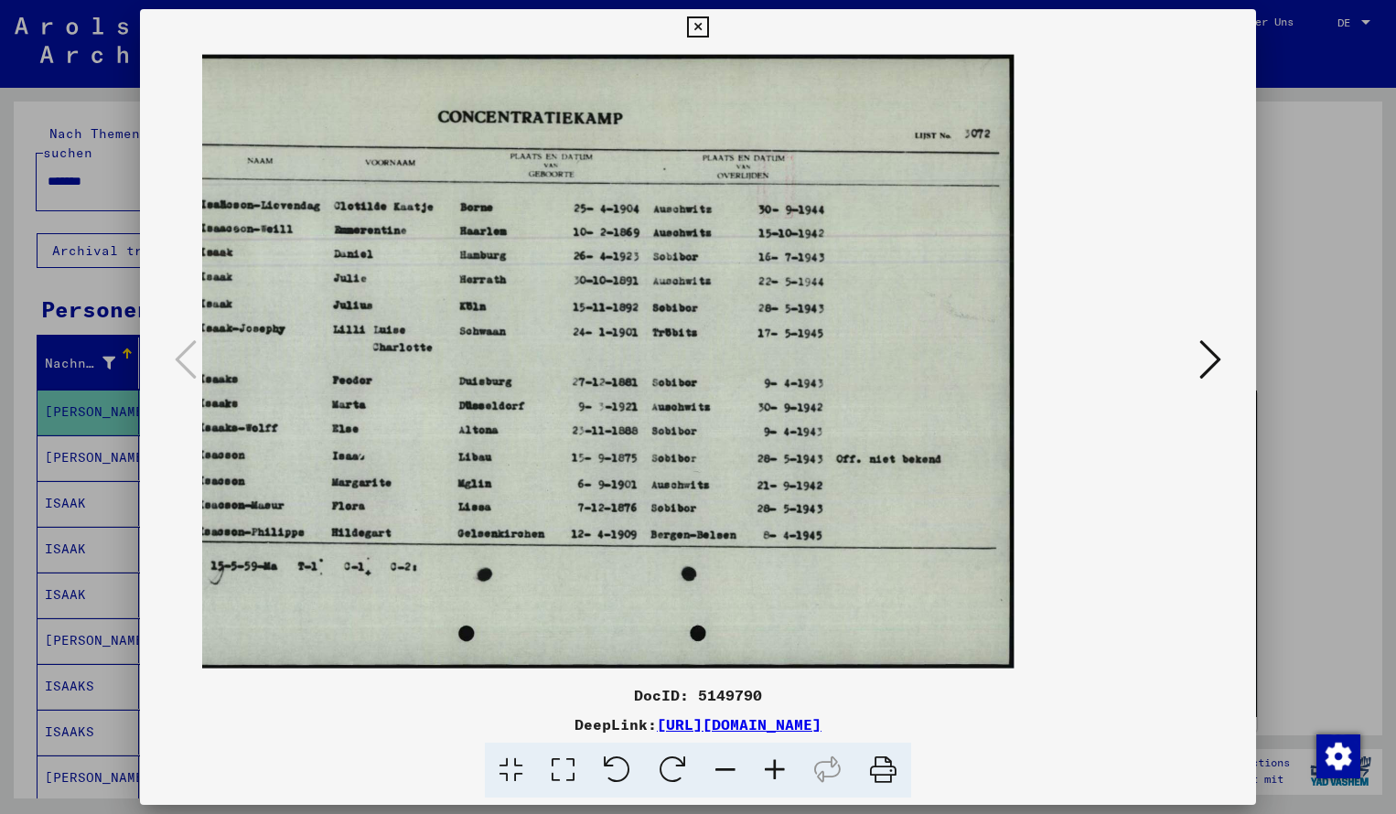
click at [708, 26] on icon at bounding box center [697, 27] width 21 height 22
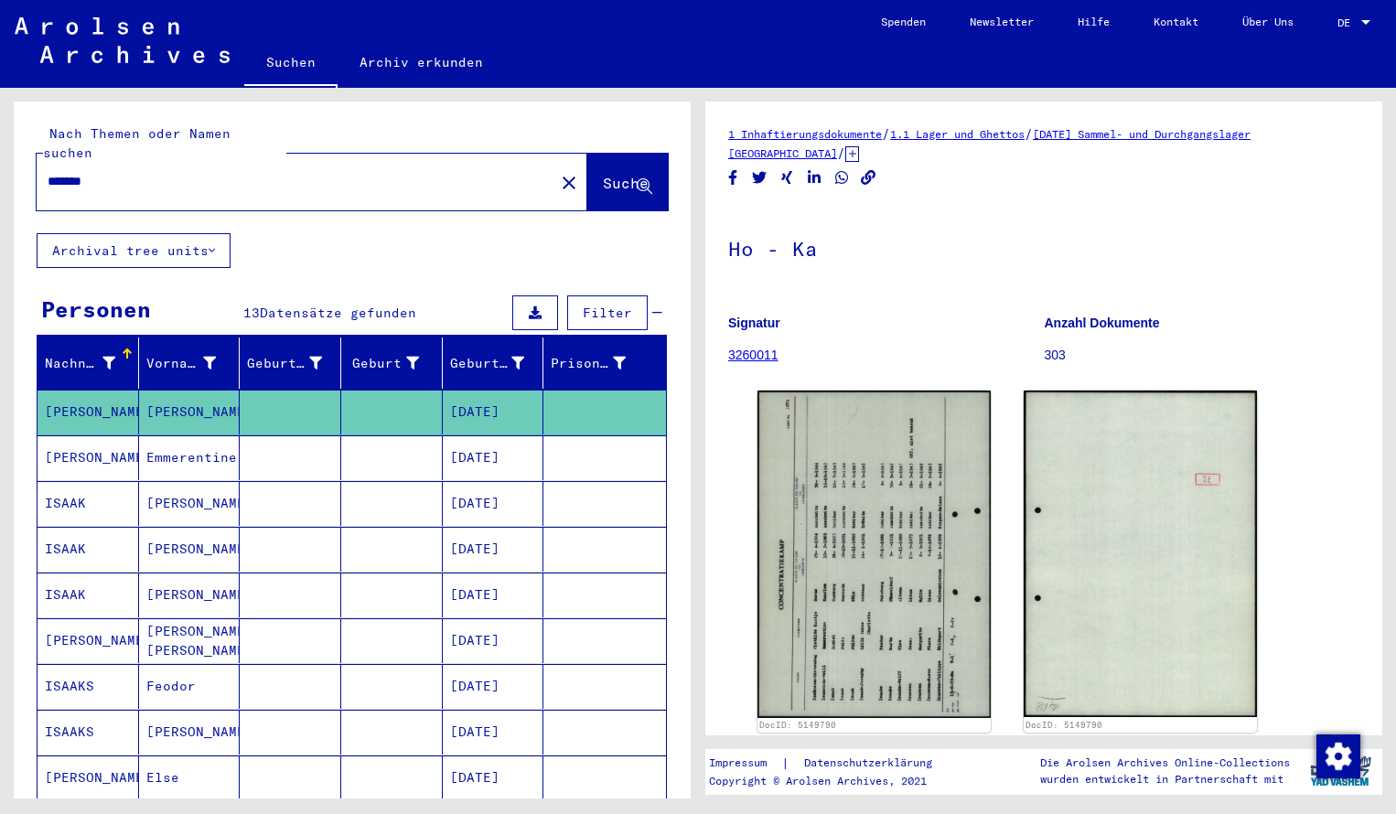
click at [113, 172] on input "*******" at bounding box center [296, 181] width 496 height 19
click at [612, 174] on span "Suche" at bounding box center [626, 183] width 46 height 18
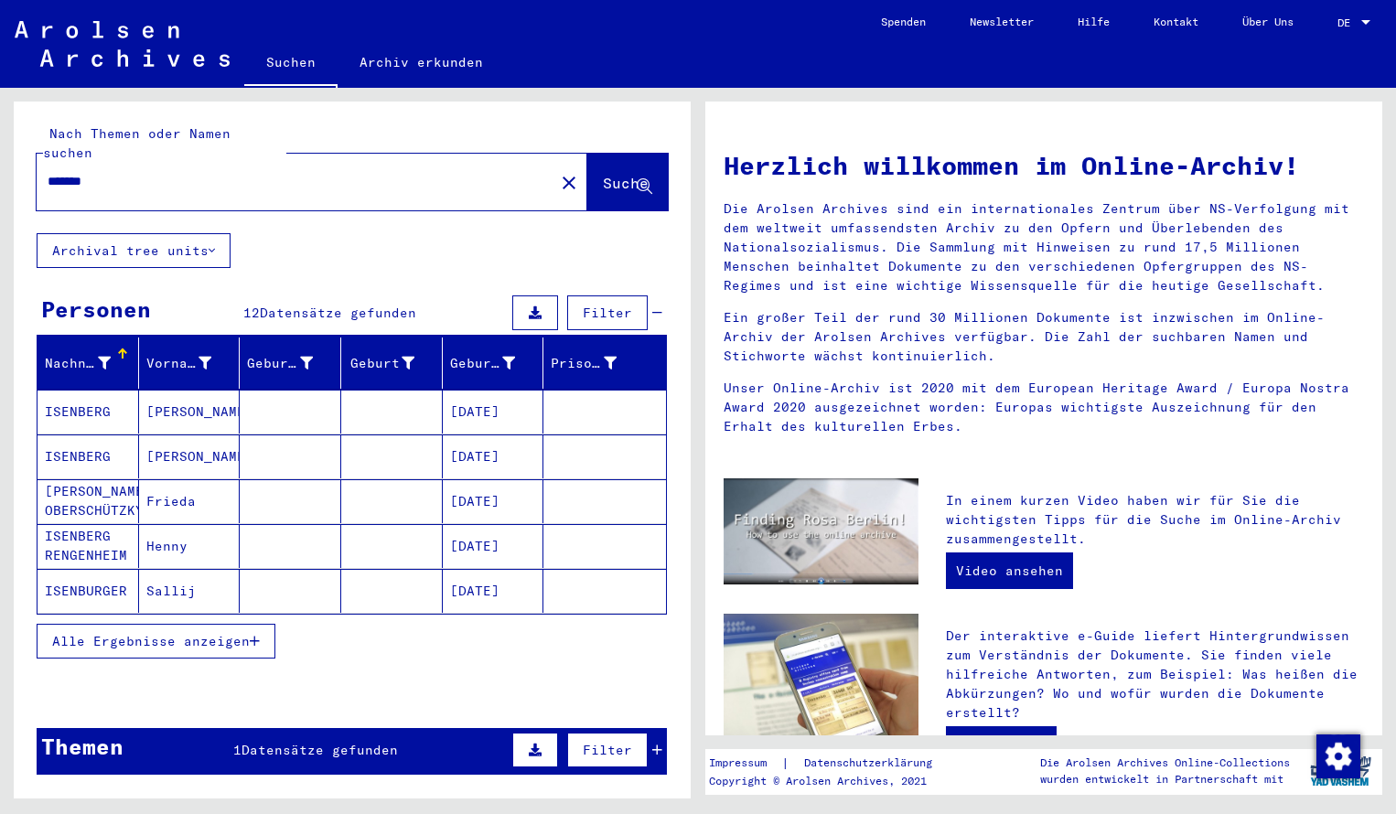
click at [124, 402] on mat-cell "ISENBERG" at bounding box center [89, 412] width 102 height 44
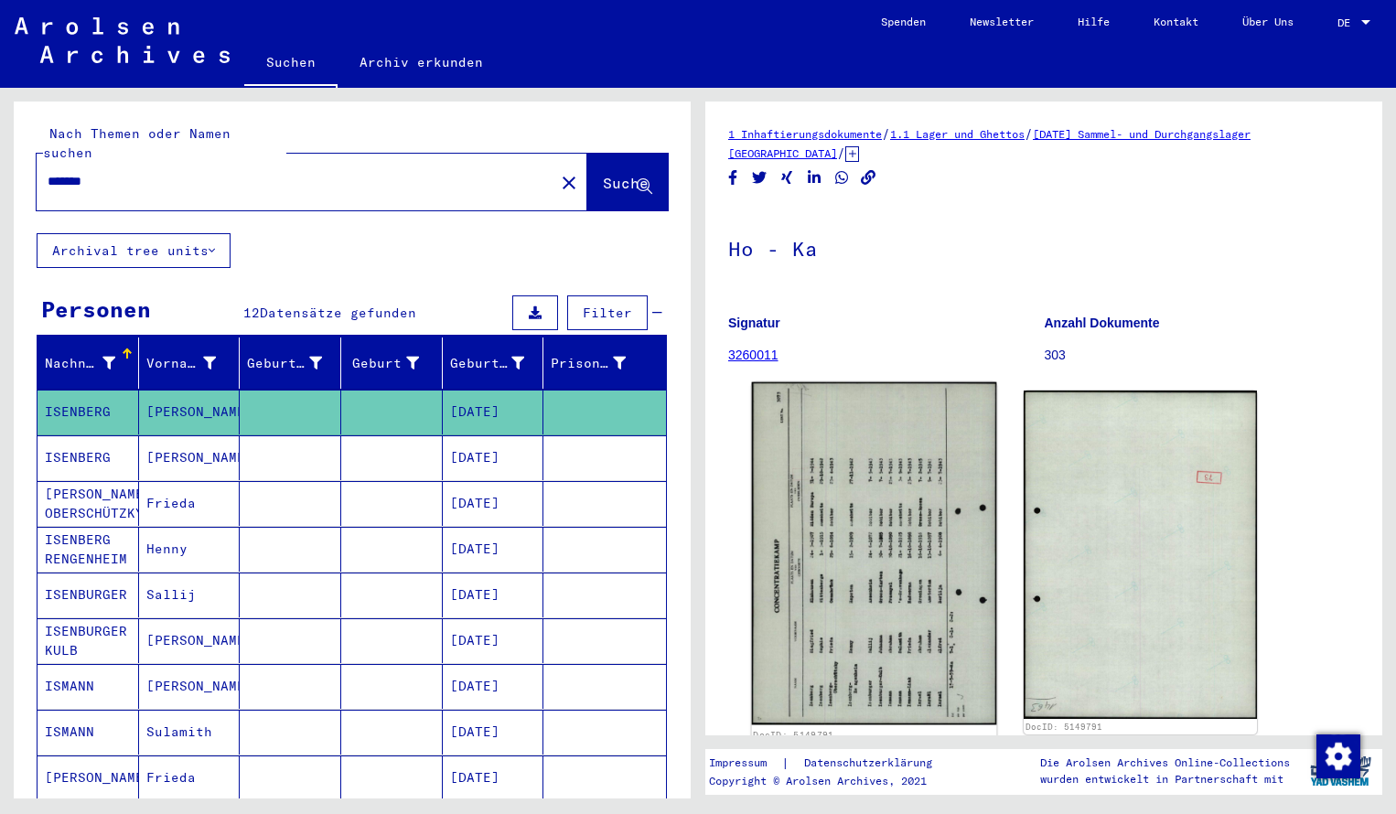
click at [825, 551] on img at bounding box center [874, 554] width 245 height 343
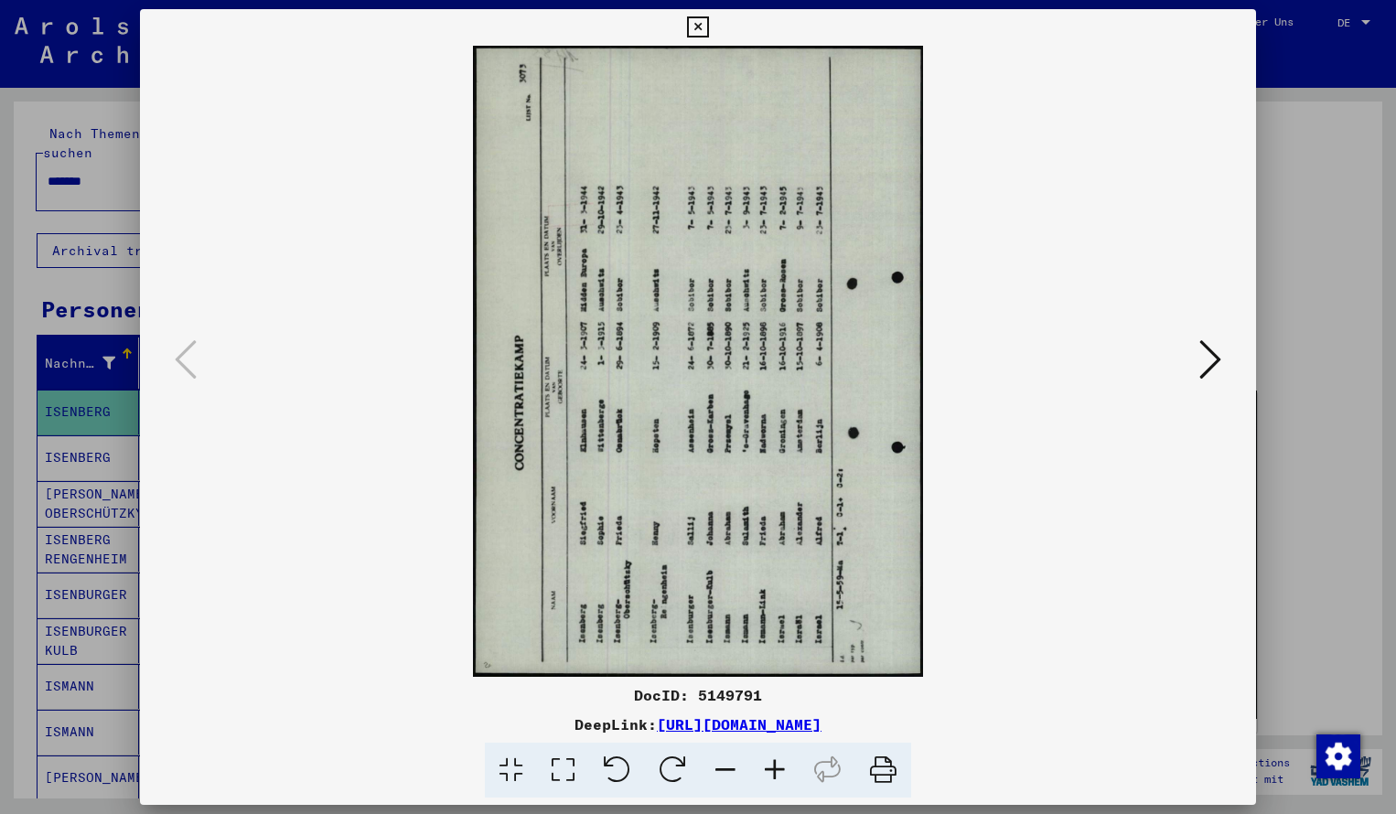
click at [676, 781] on icon at bounding box center [673, 771] width 56 height 56
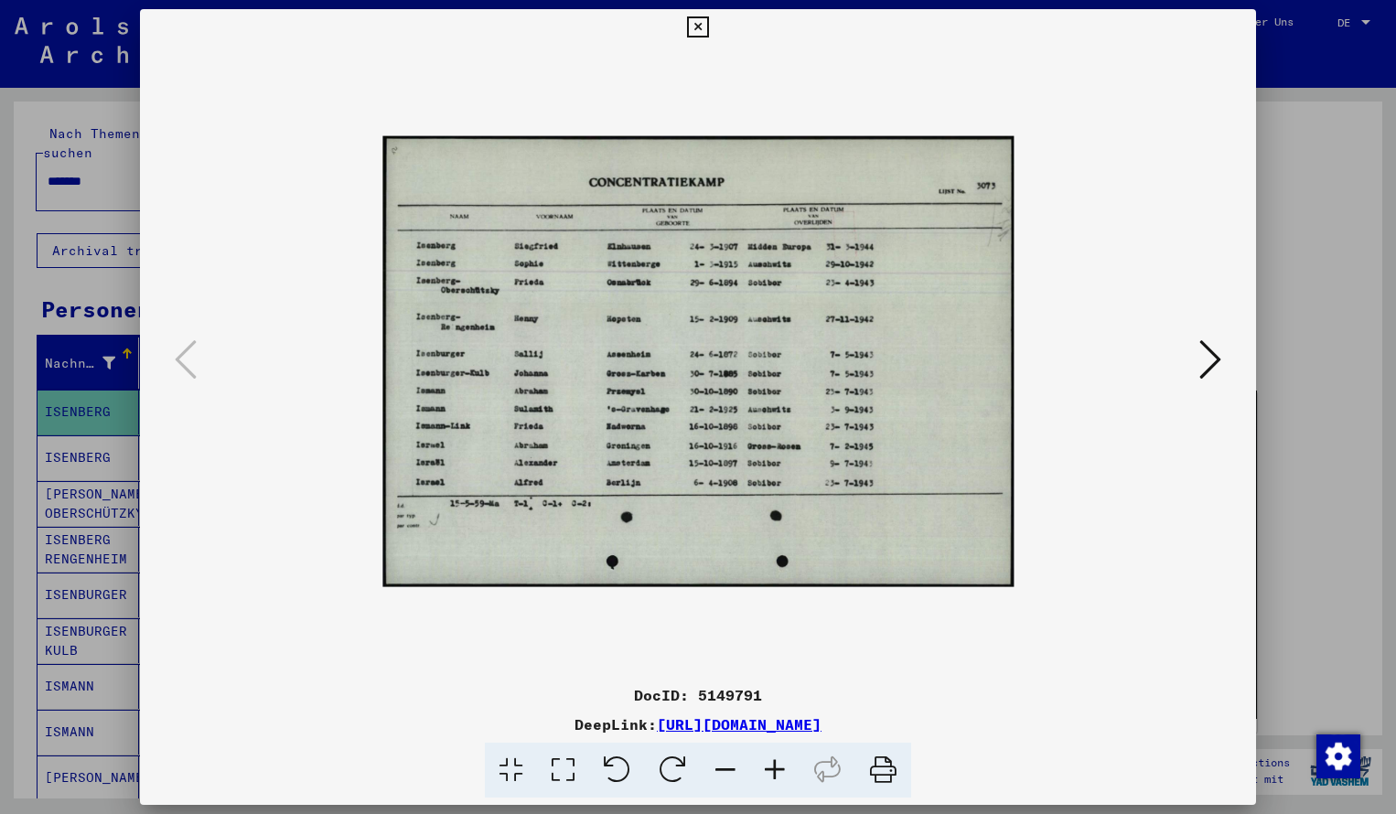
click at [776, 770] on icon at bounding box center [774, 771] width 49 height 56
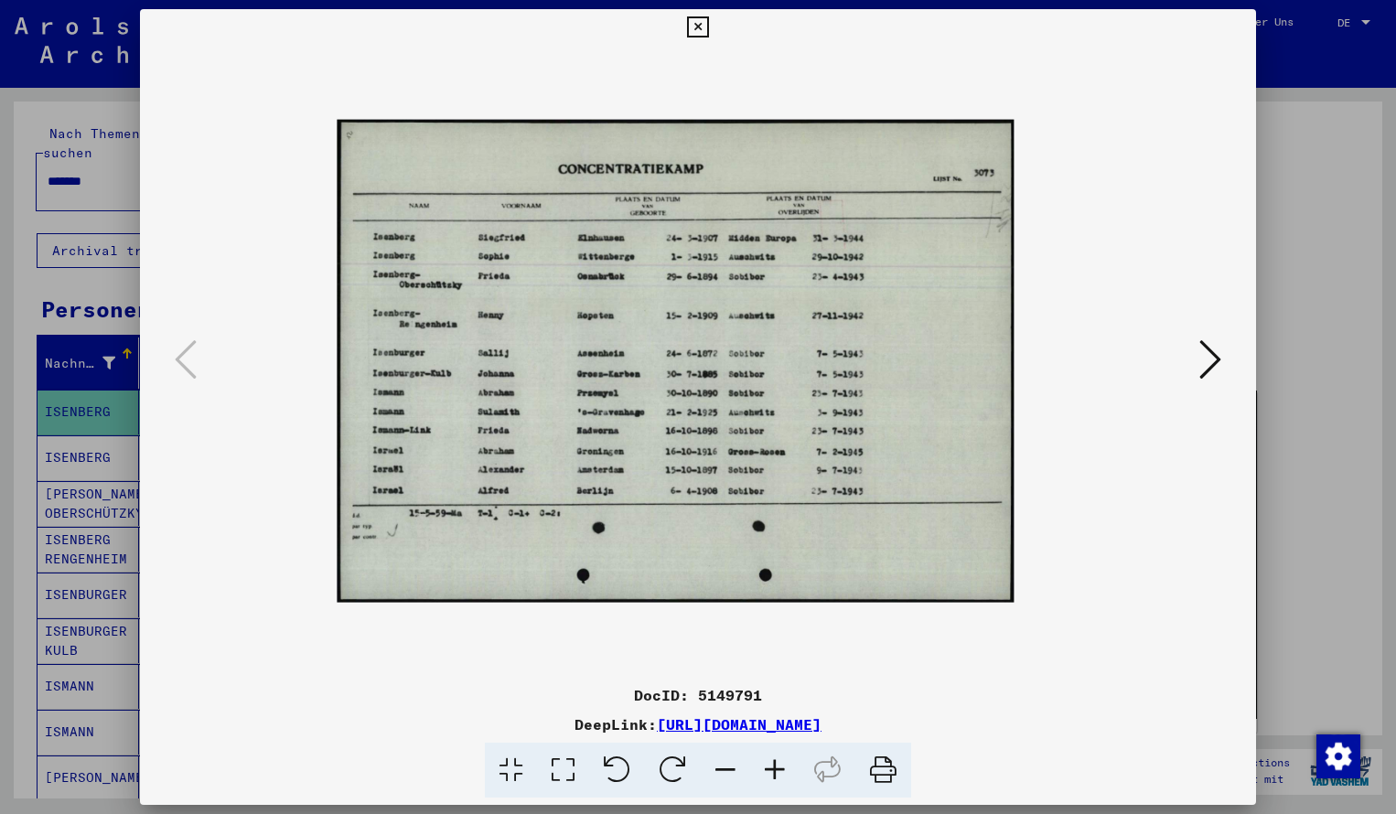
click at [778, 770] on icon at bounding box center [774, 771] width 49 height 56
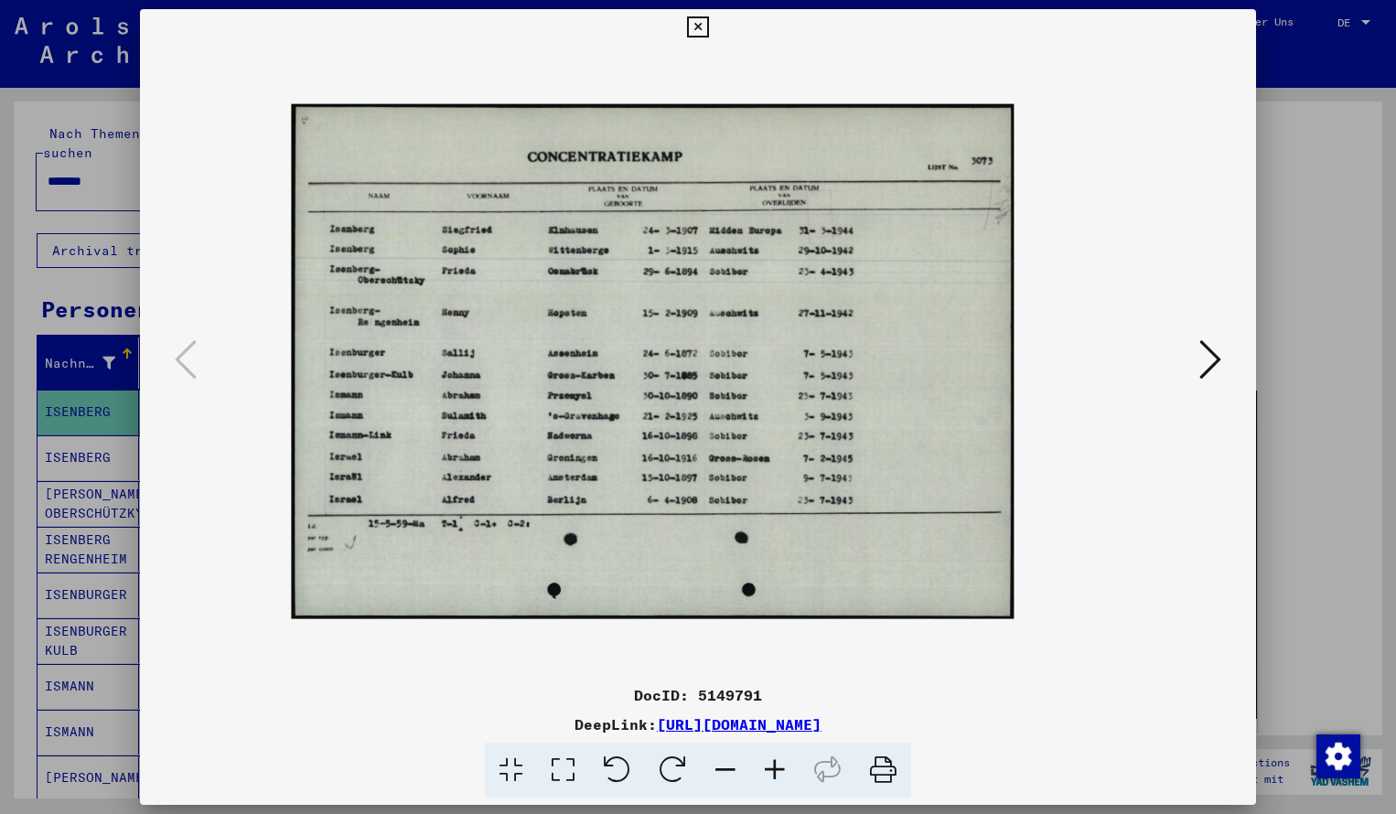
click at [778, 770] on icon at bounding box center [774, 771] width 49 height 56
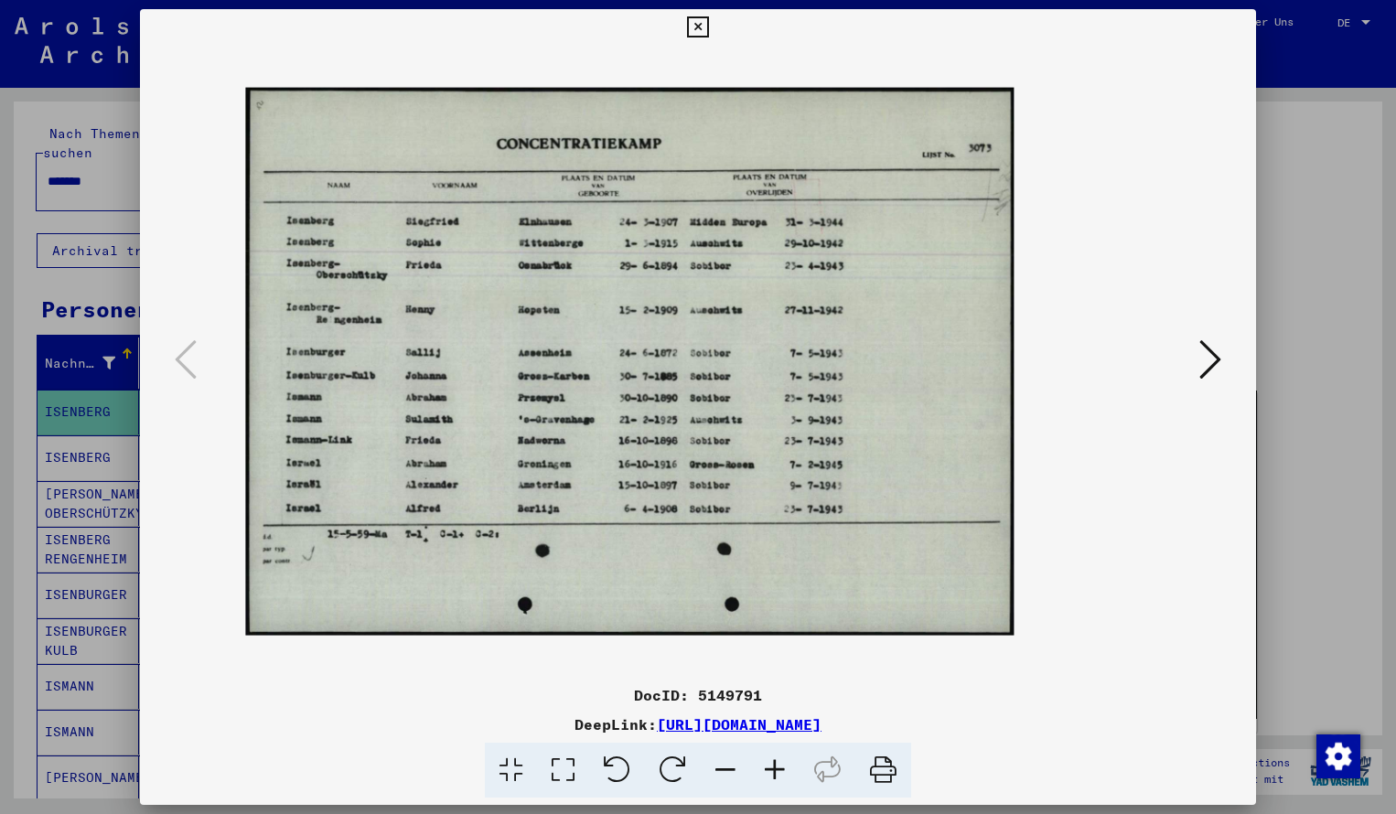
click at [778, 770] on icon at bounding box center [774, 771] width 49 height 56
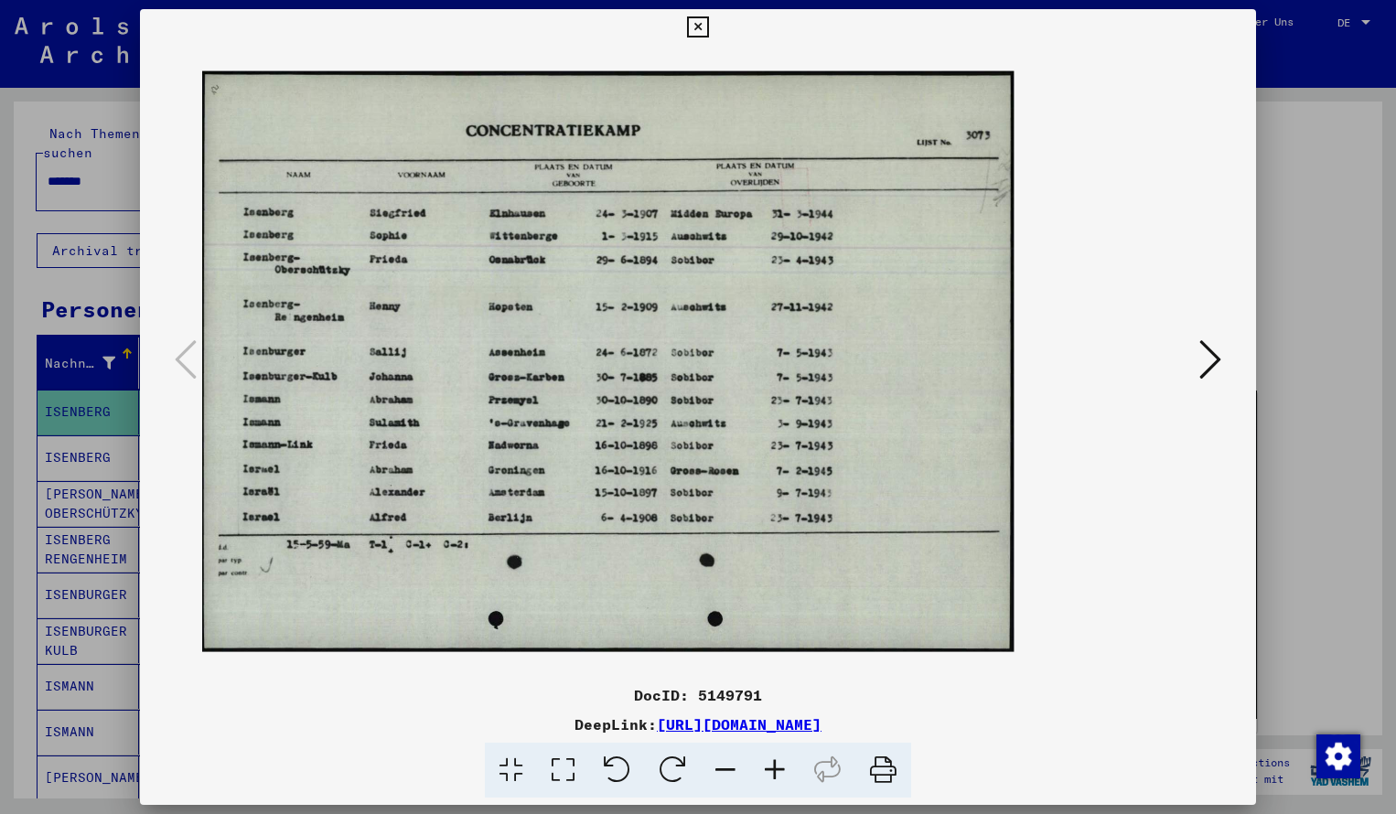
click at [778, 769] on icon at bounding box center [774, 771] width 49 height 56
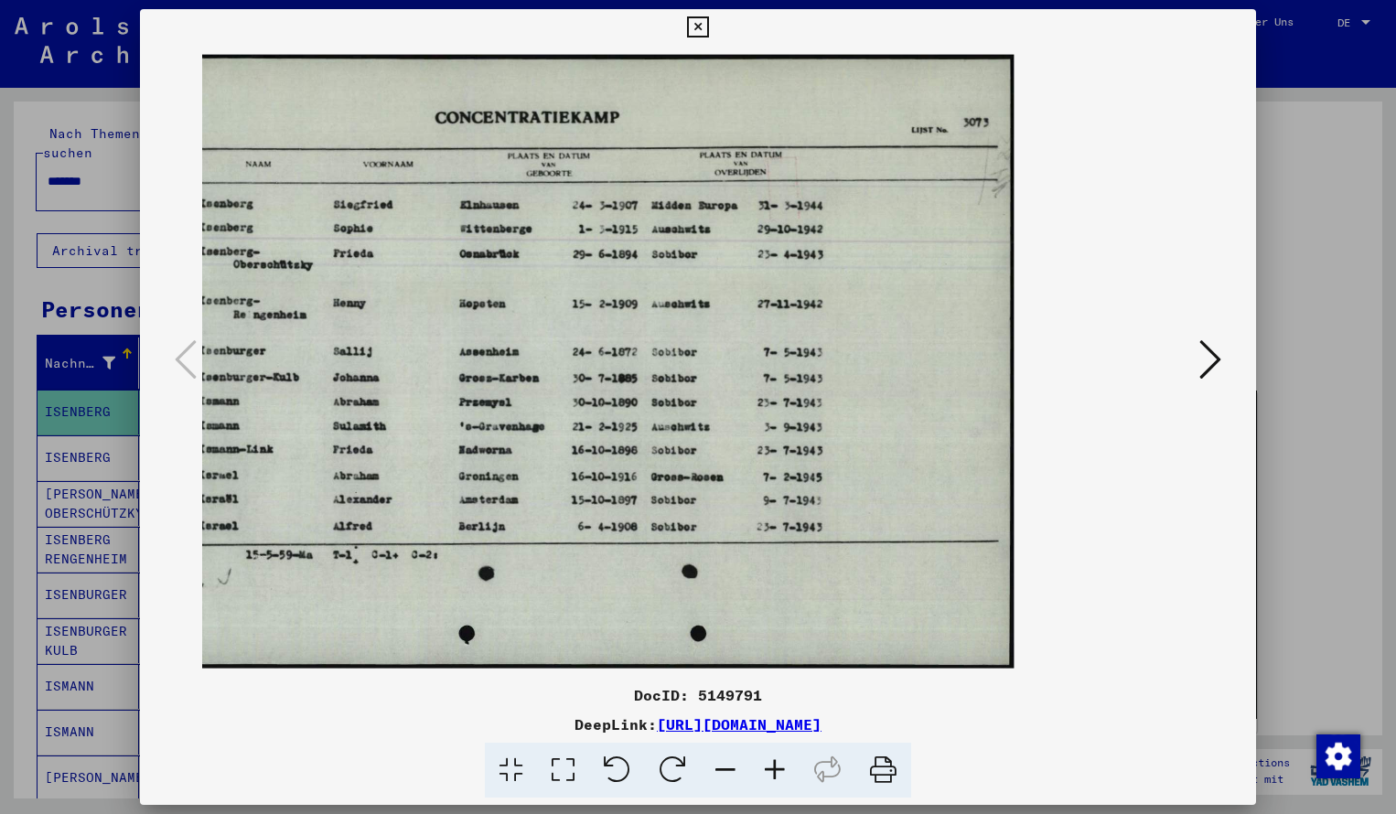
click at [619, 470] on img at bounding box center [584, 361] width 860 height 614
click at [727, 763] on icon at bounding box center [725, 771] width 49 height 56
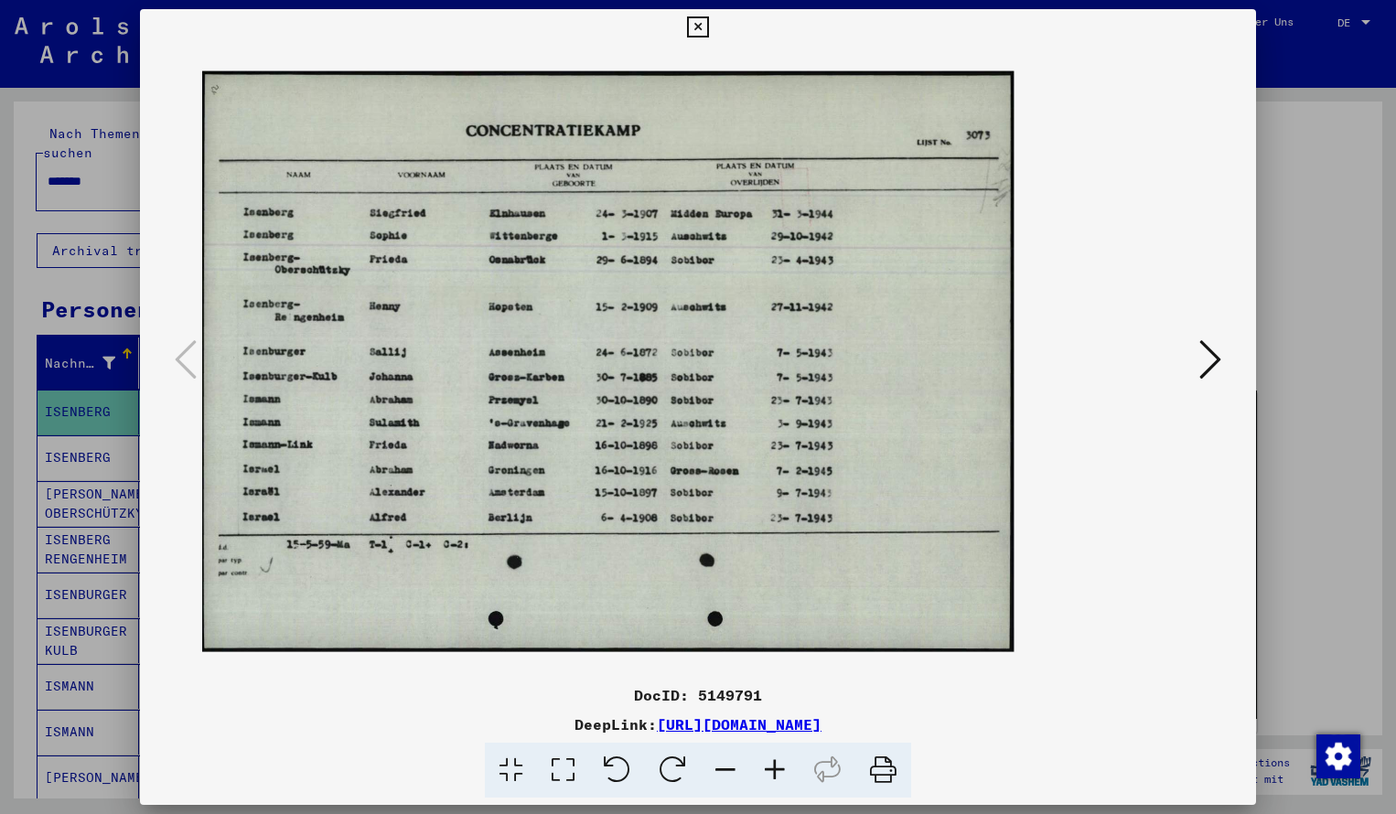
click at [708, 26] on icon at bounding box center [697, 27] width 21 height 22
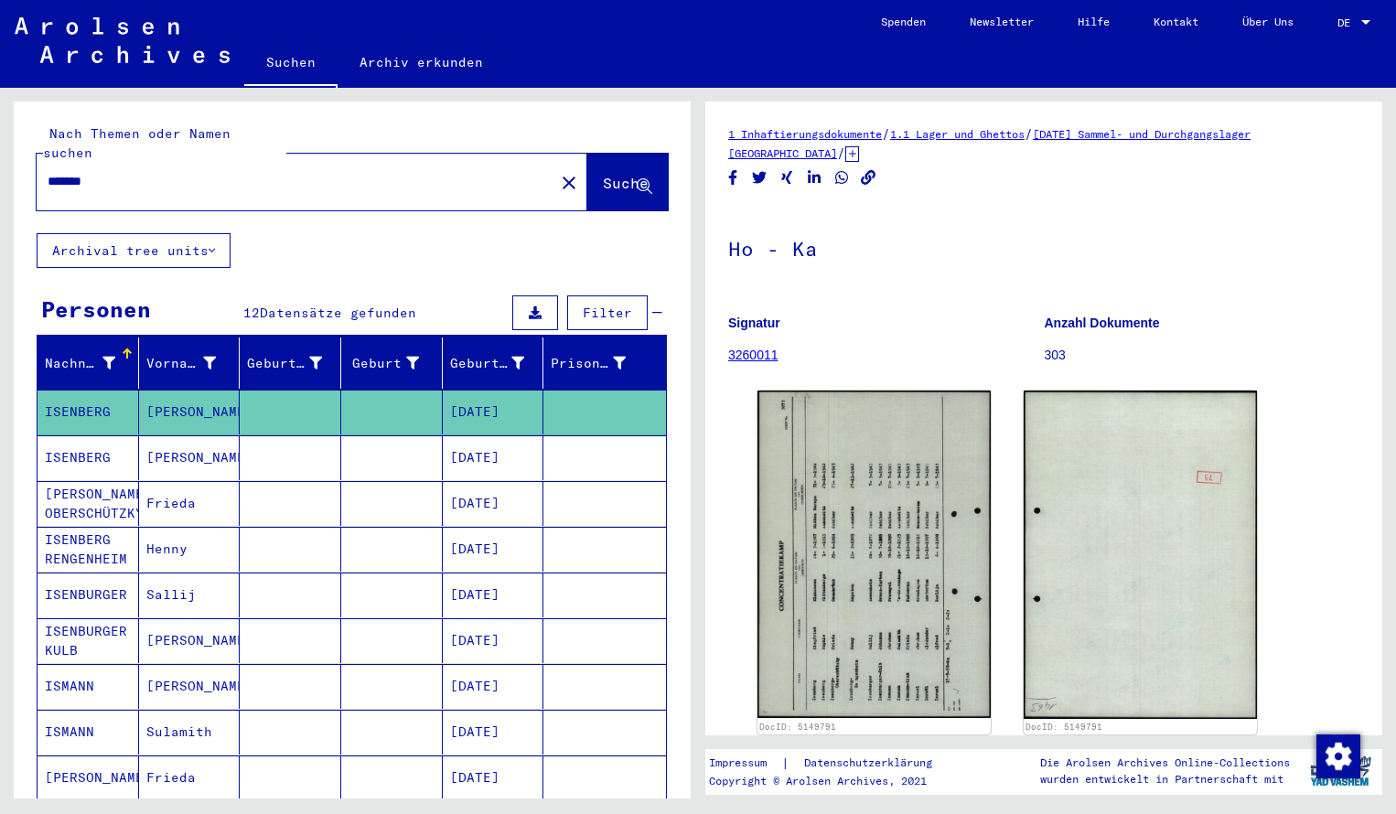
click at [139, 172] on input "*******" at bounding box center [296, 181] width 496 height 19
click at [617, 174] on span "Suche" at bounding box center [626, 183] width 46 height 18
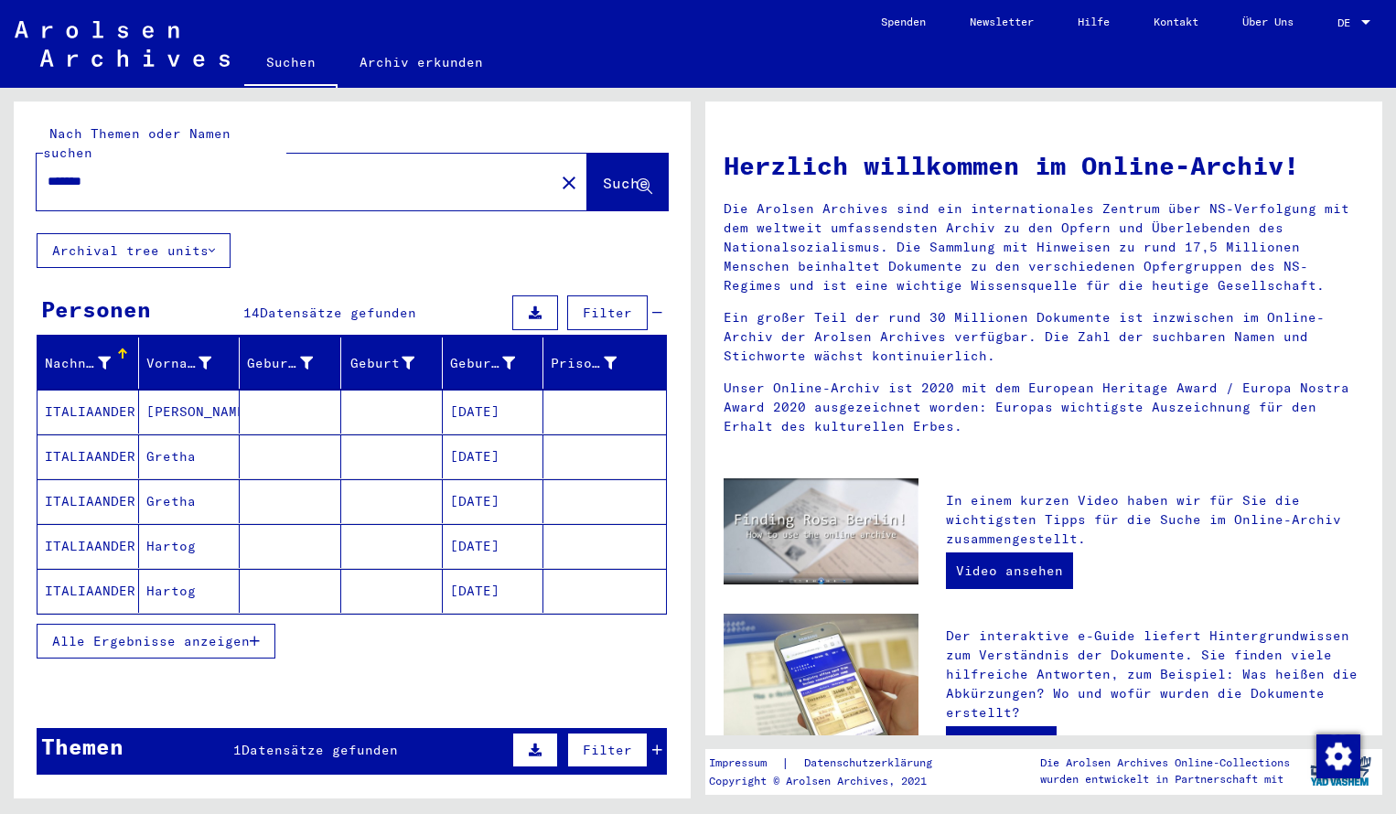
click at [110, 390] on mat-cell "ITALIAANDER" at bounding box center [89, 412] width 102 height 44
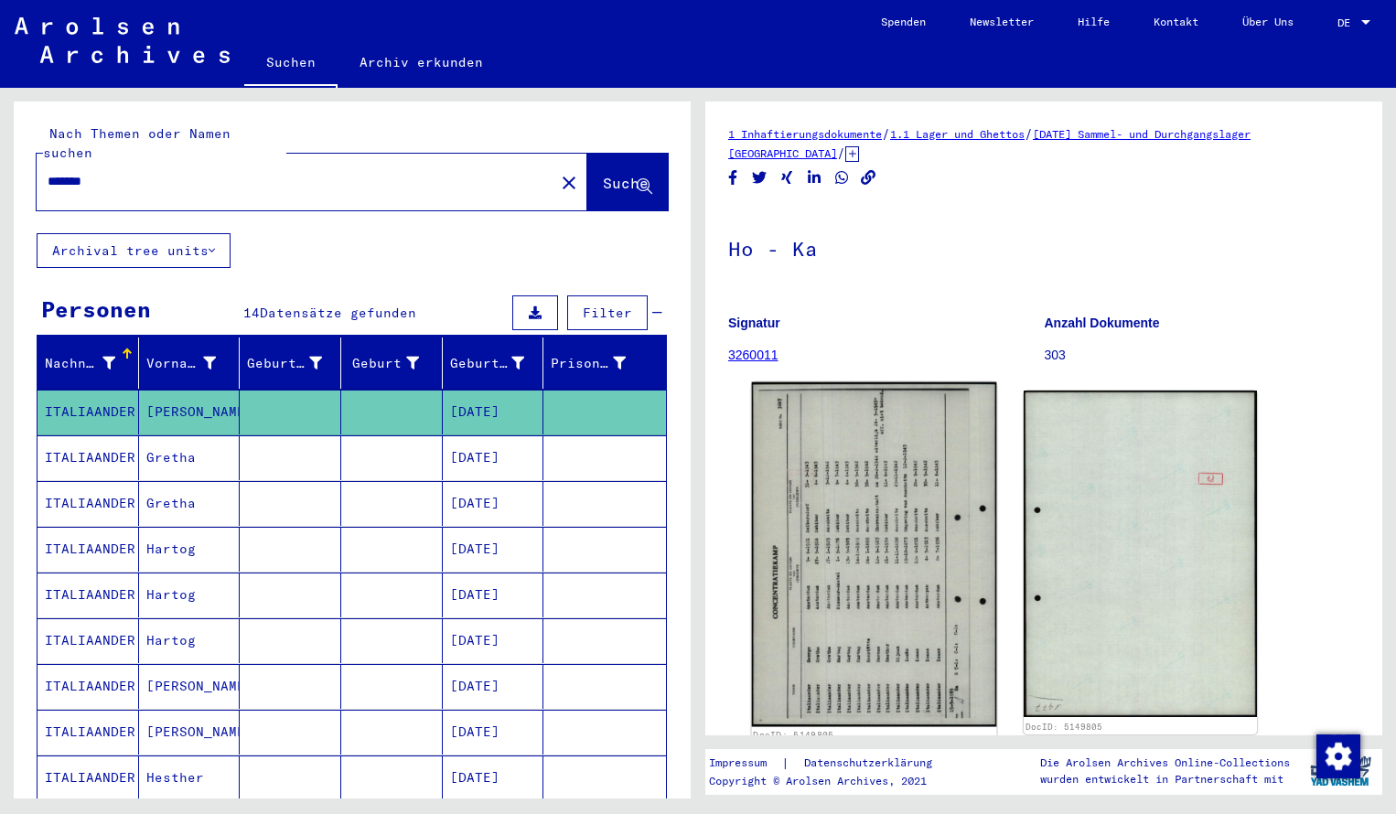
click at [831, 572] on img at bounding box center [874, 555] width 245 height 345
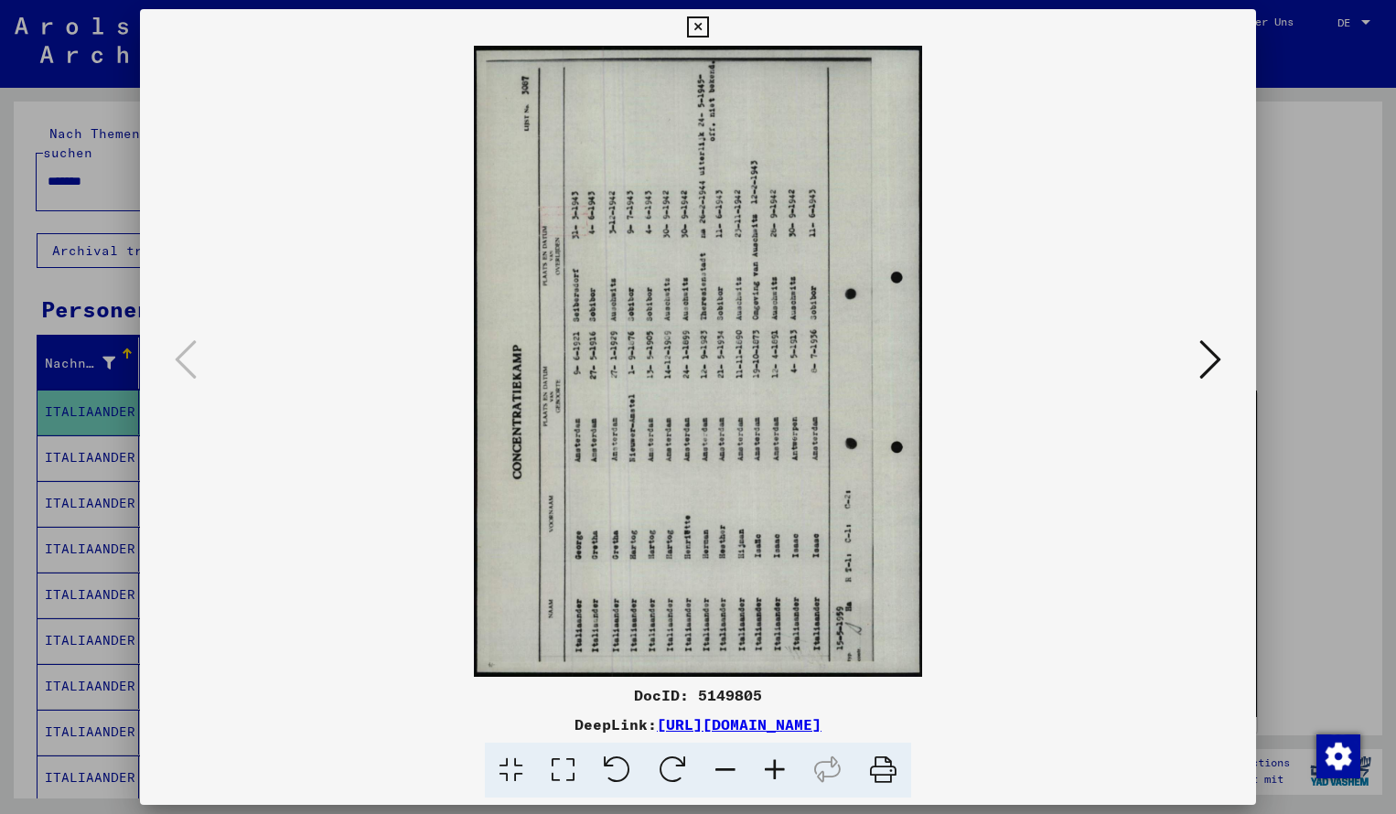
click at [684, 763] on icon at bounding box center [673, 771] width 56 height 56
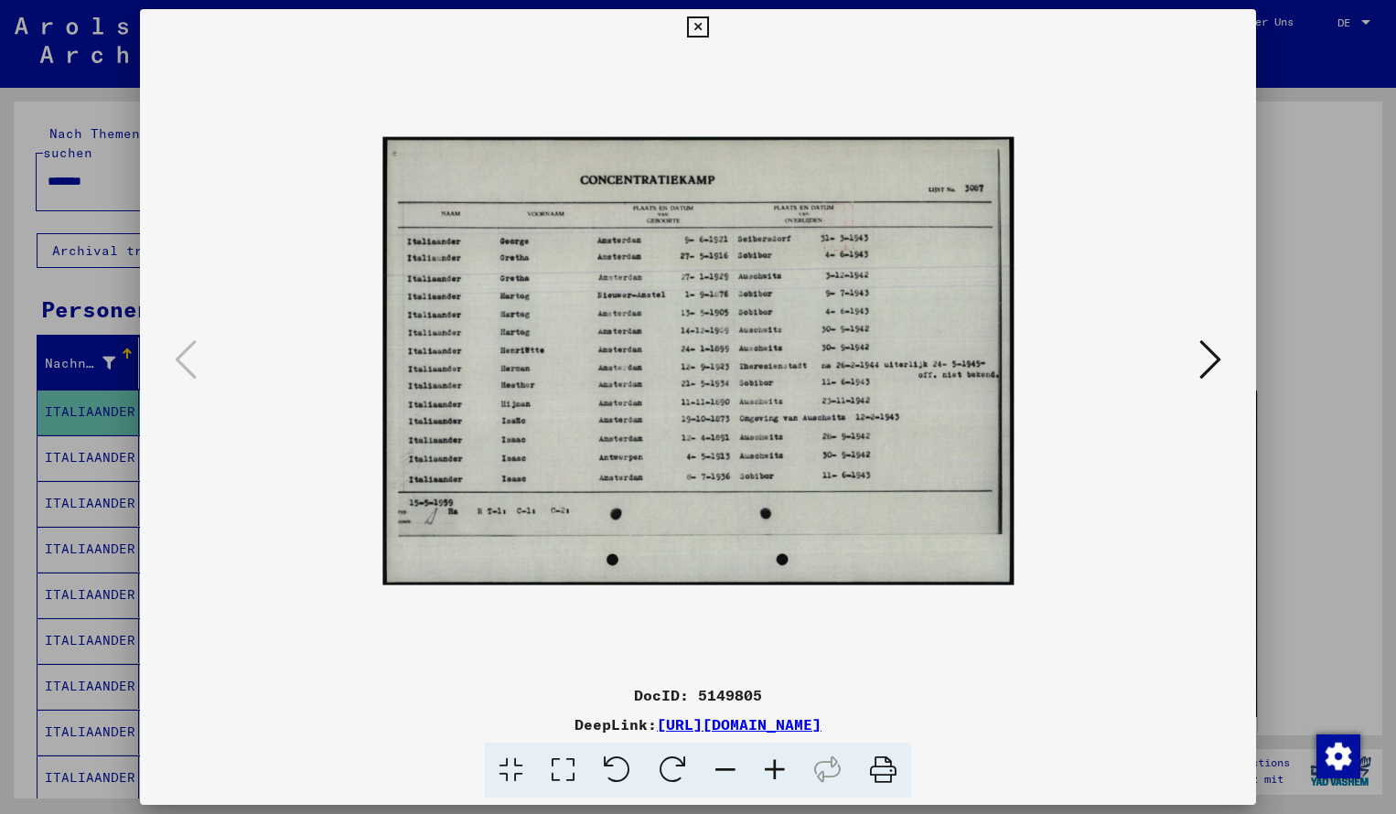
click at [770, 768] on icon at bounding box center [774, 771] width 49 height 56
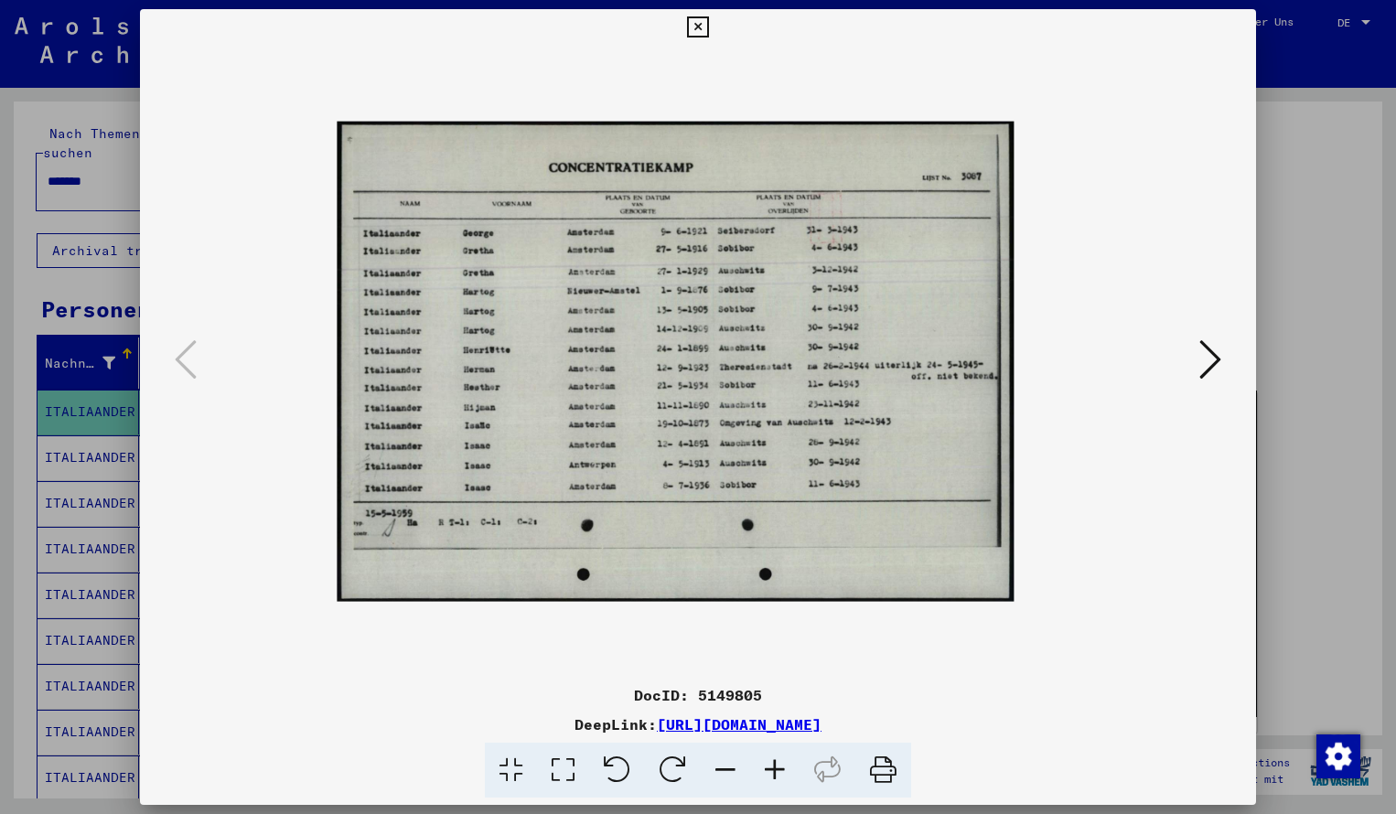
click at [770, 768] on icon at bounding box center [774, 771] width 49 height 56
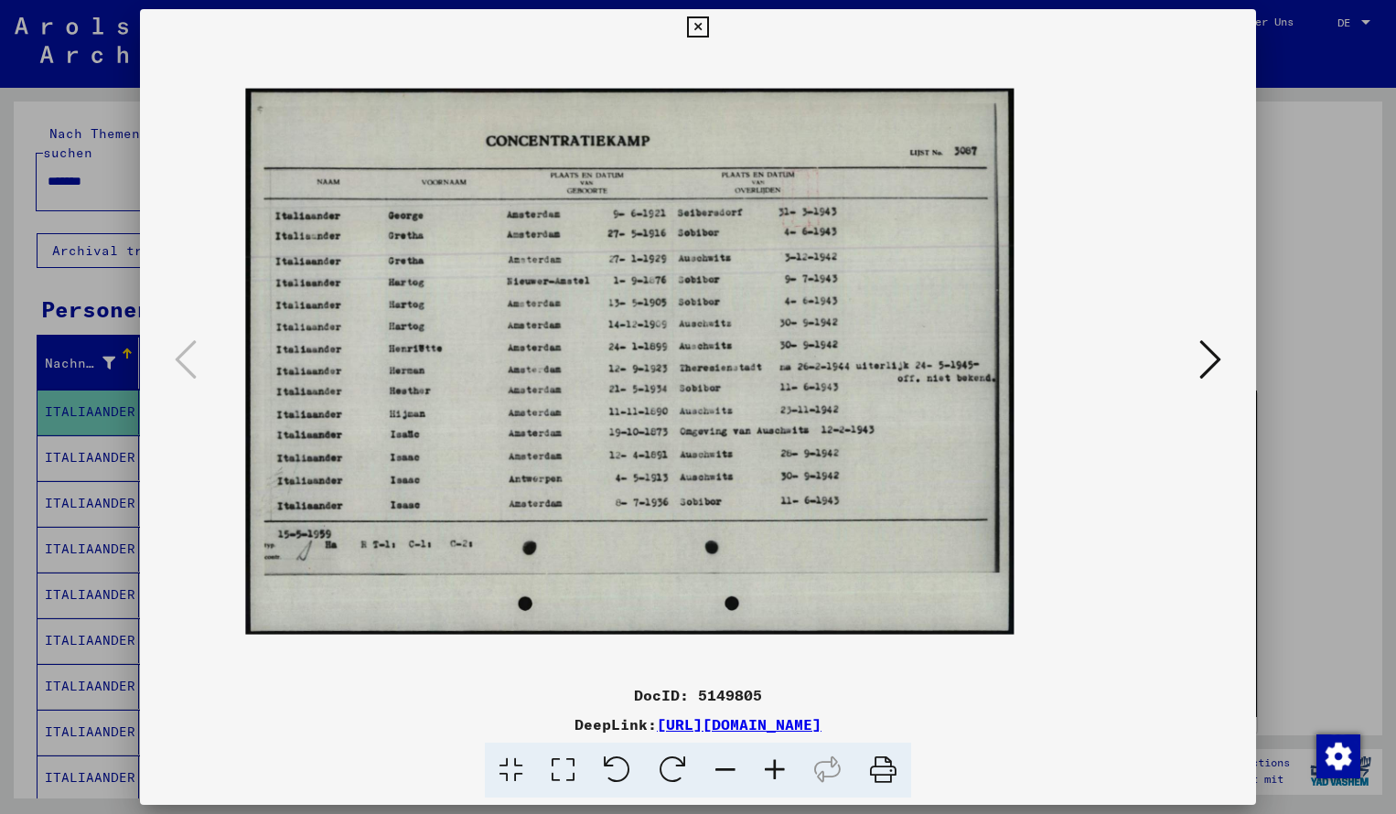
click at [770, 768] on icon at bounding box center [774, 771] width 49 height 56
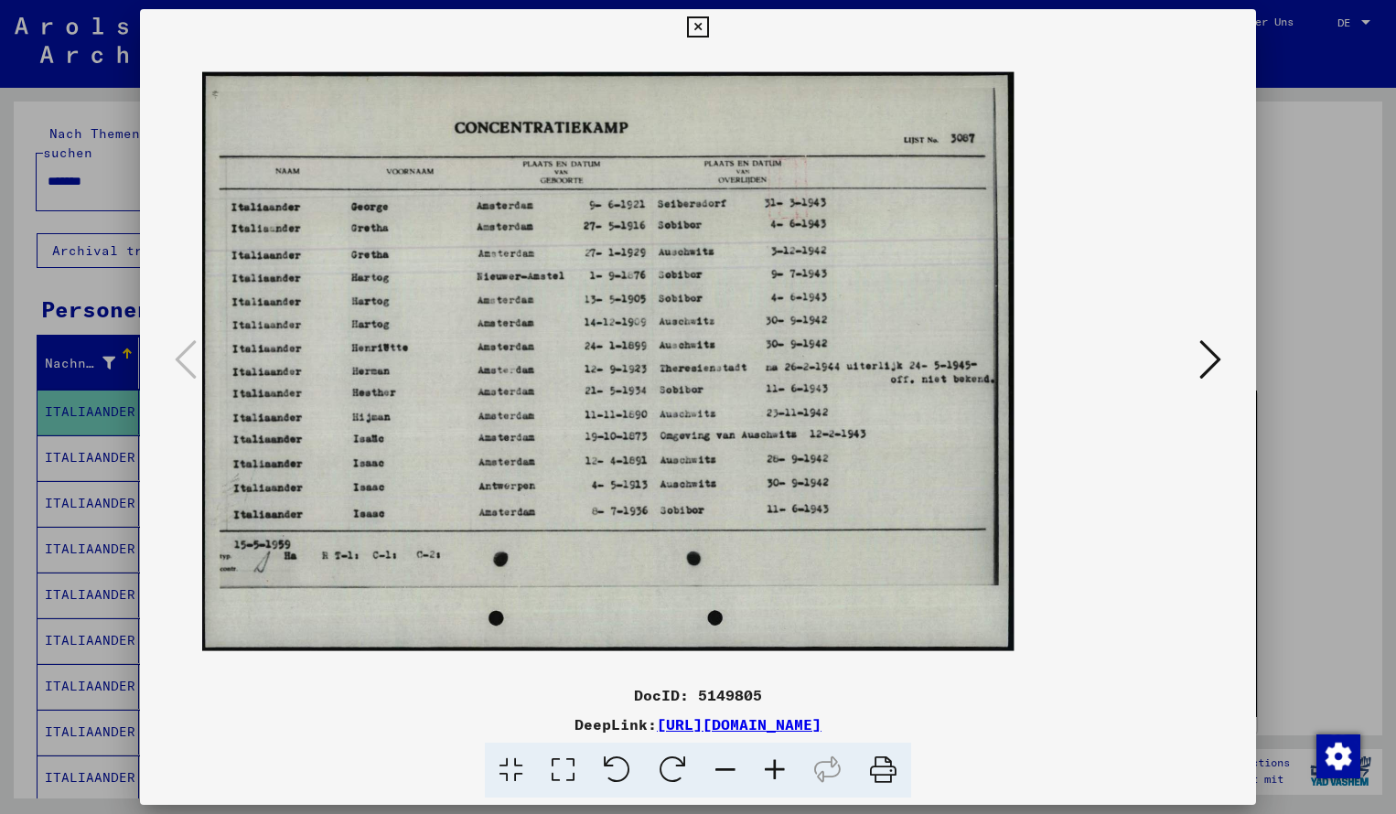
click at [770, 768] on icon at bounding box center [774, 771] width 49 height 56
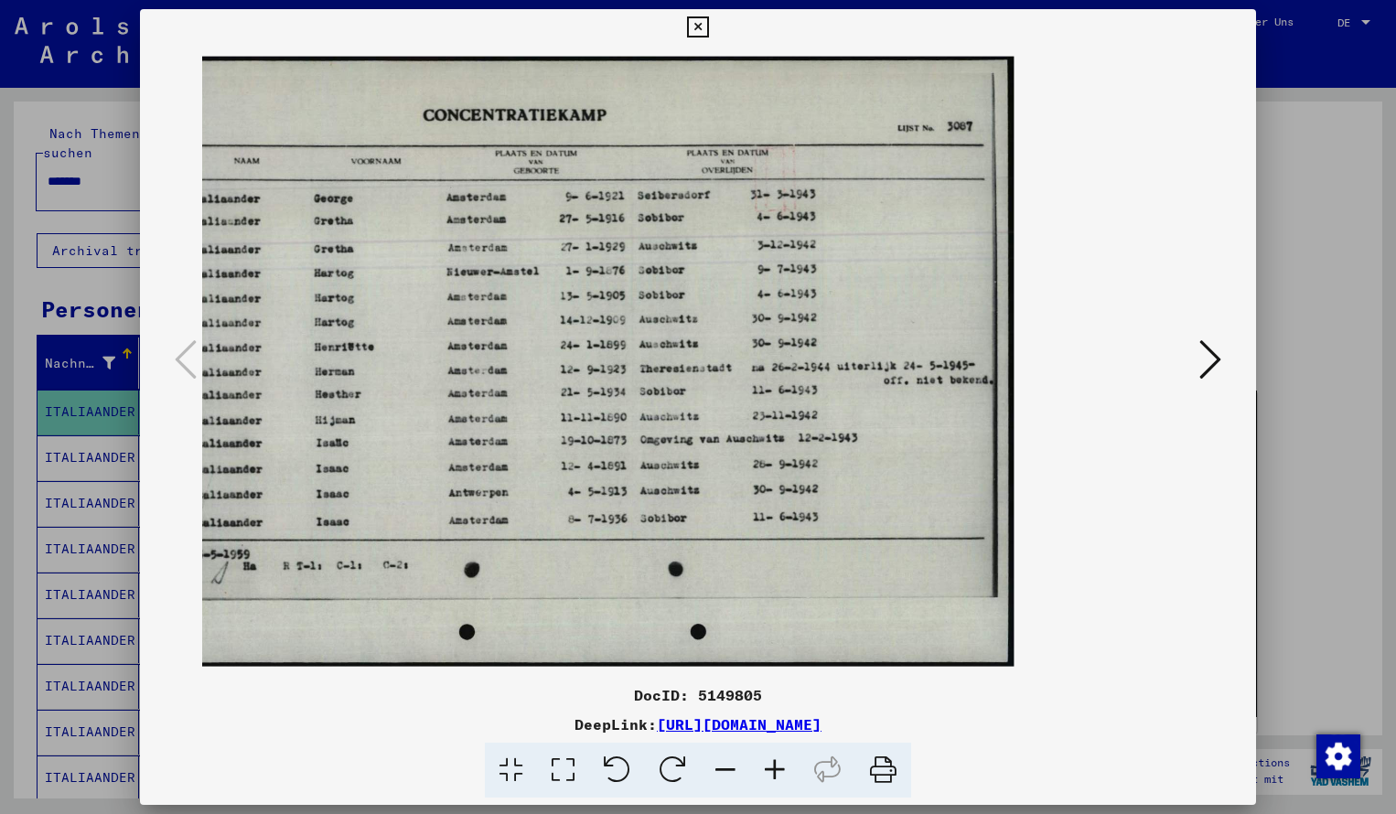
click at [708, 20] on icon at bounding box center [697, 27] width 21 height 22
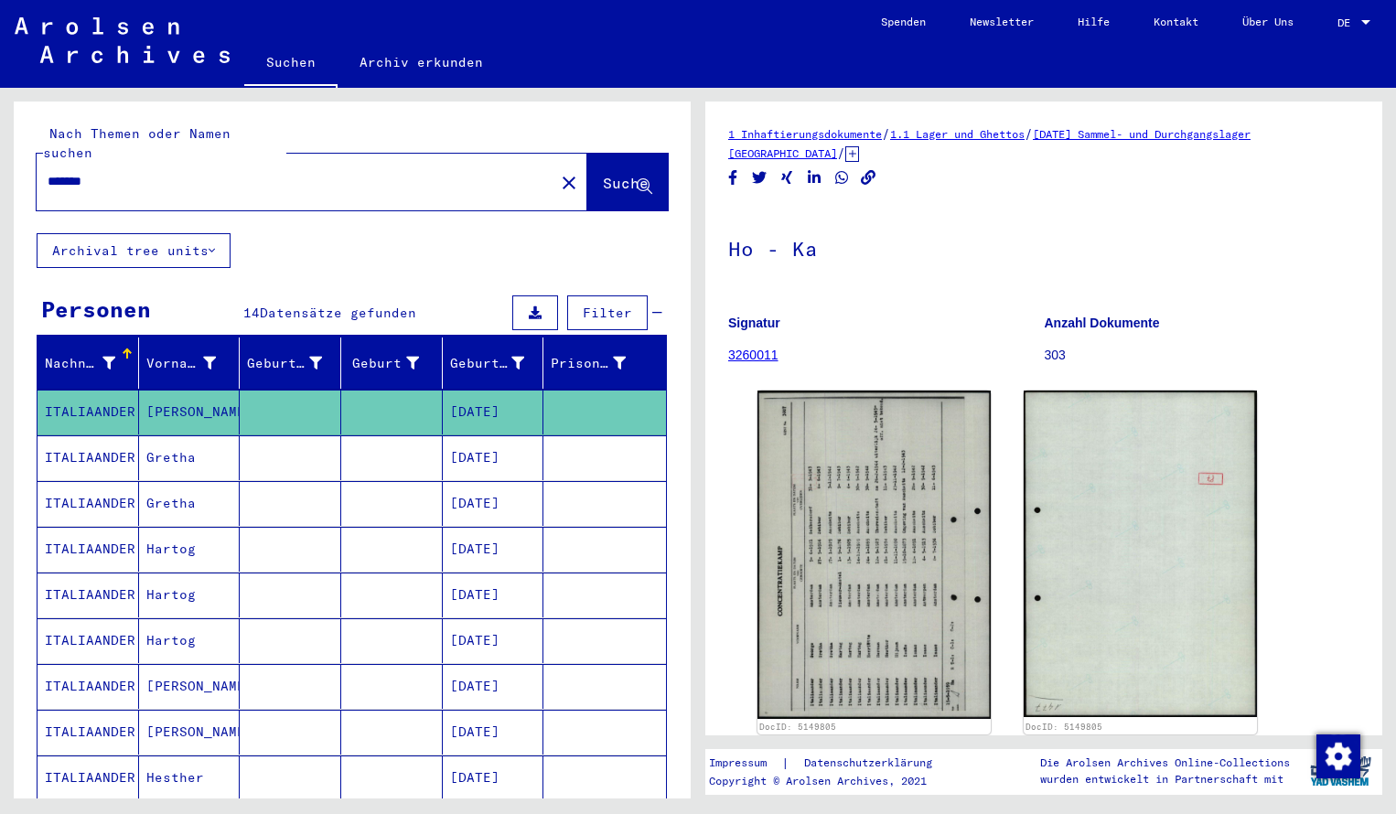
click at [127, 172] on input "*******" at bounding box center [296, 181] width 496 height 19
type input "*******"
click at [603, 174] on span "Suche" at bounding box center [626, 183] width 46 height 18
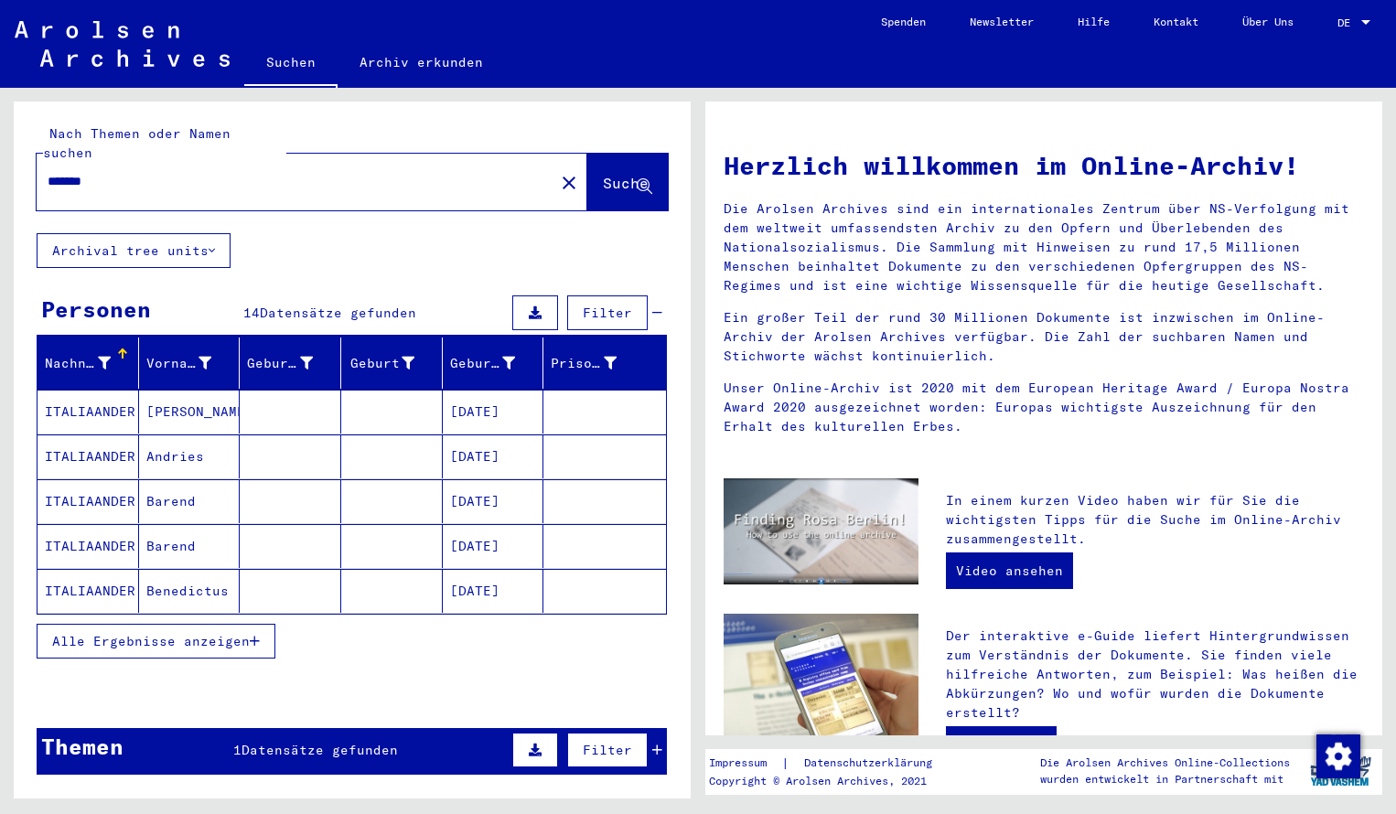
click at [97, 390] on mat-cell "ITALIAANDER" at bounding box center [89, 412] width 102 height 44
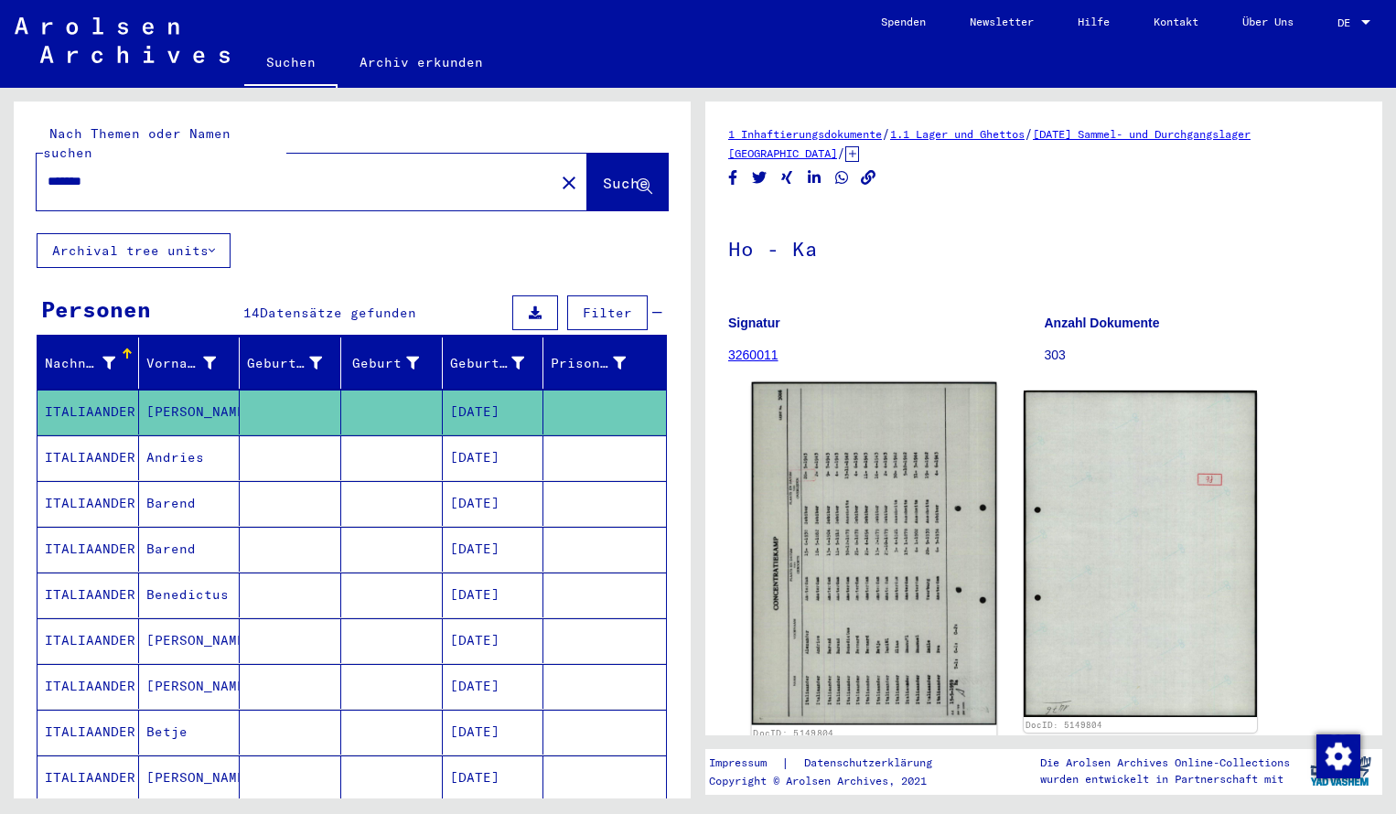
click at [771, 456] on img at bounding box center [874, 554] width 245 height 343
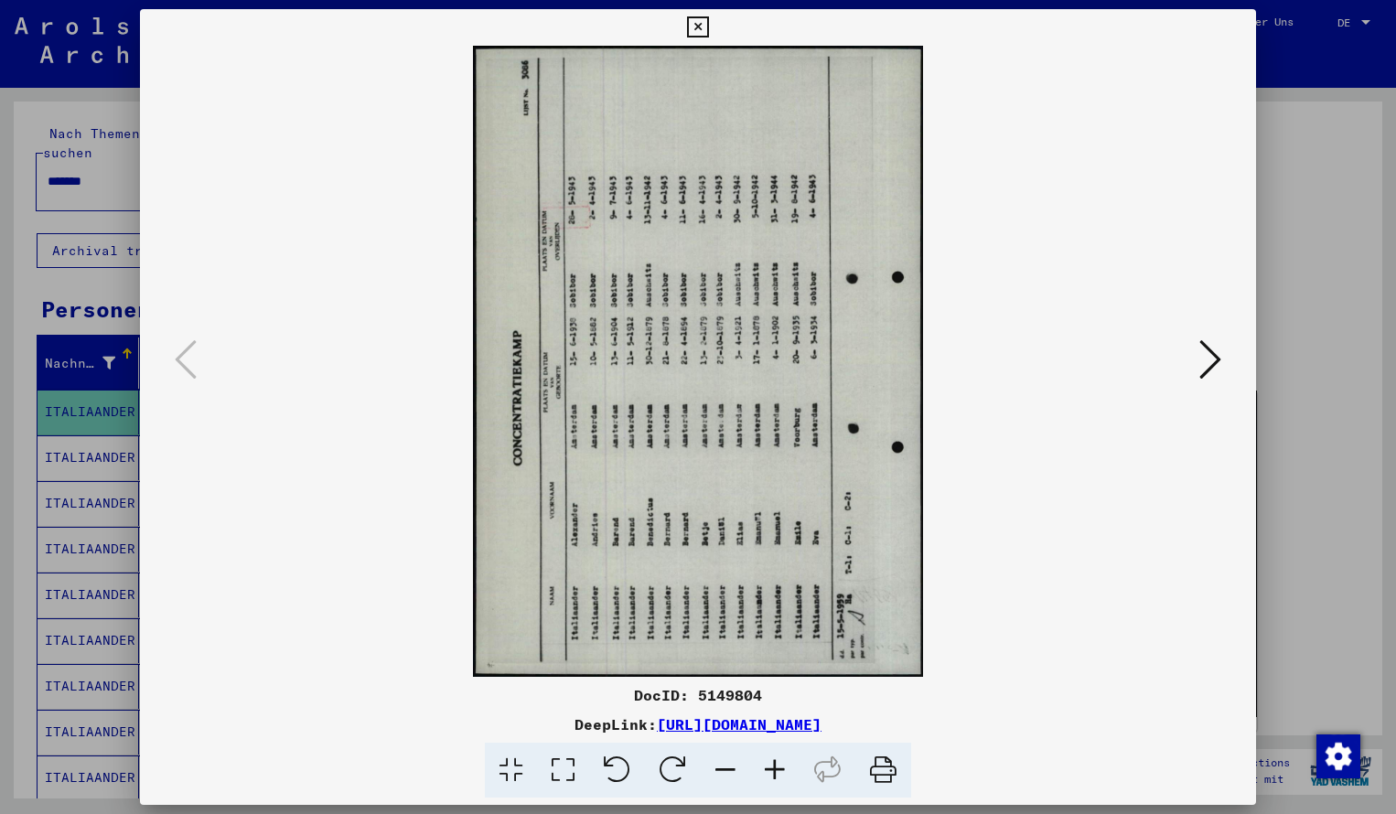
click at [672, 763] on icon at bounding box center [673, 771] width 56 height 56
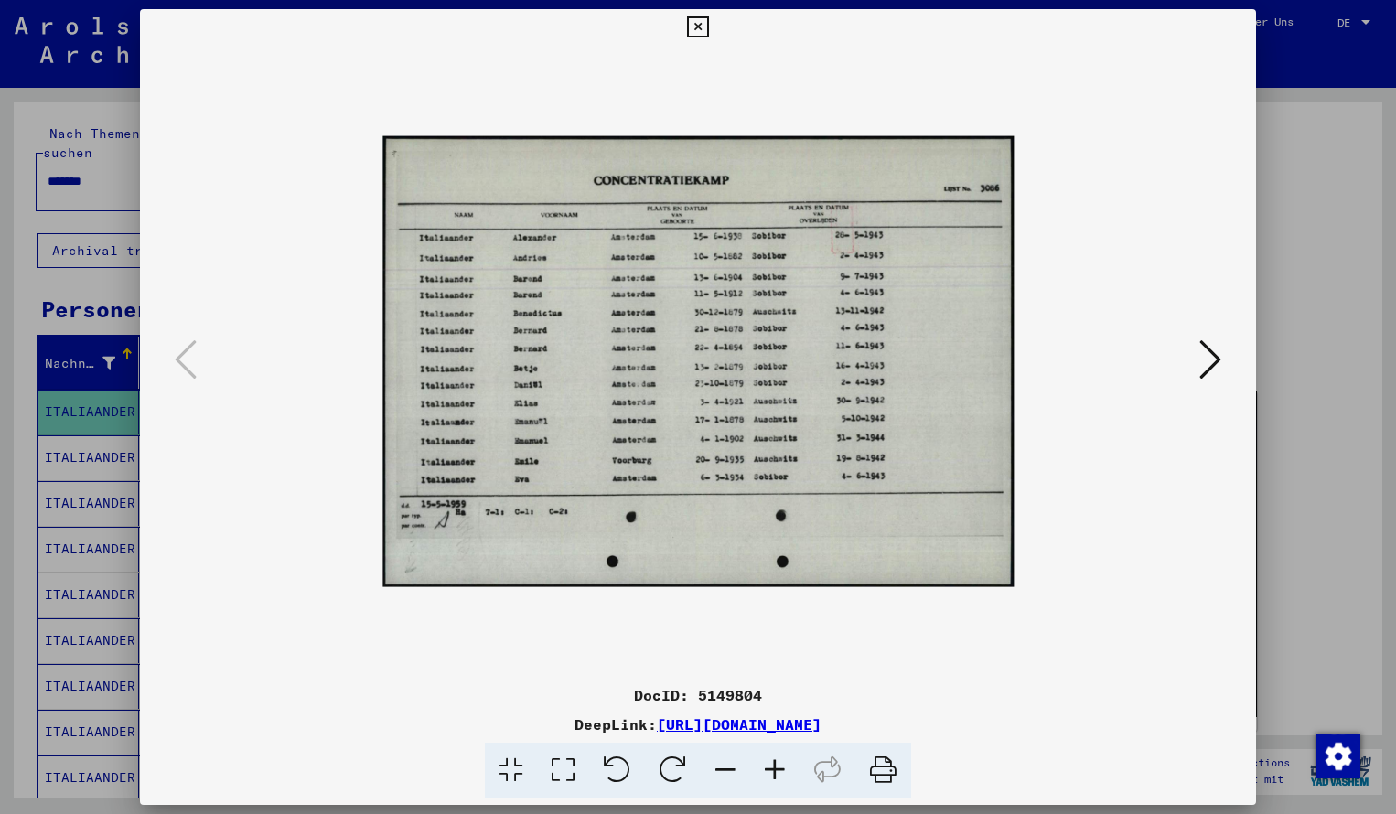
click at [779, 766] on icon at bounding box center [774, 771] width 49 height 56
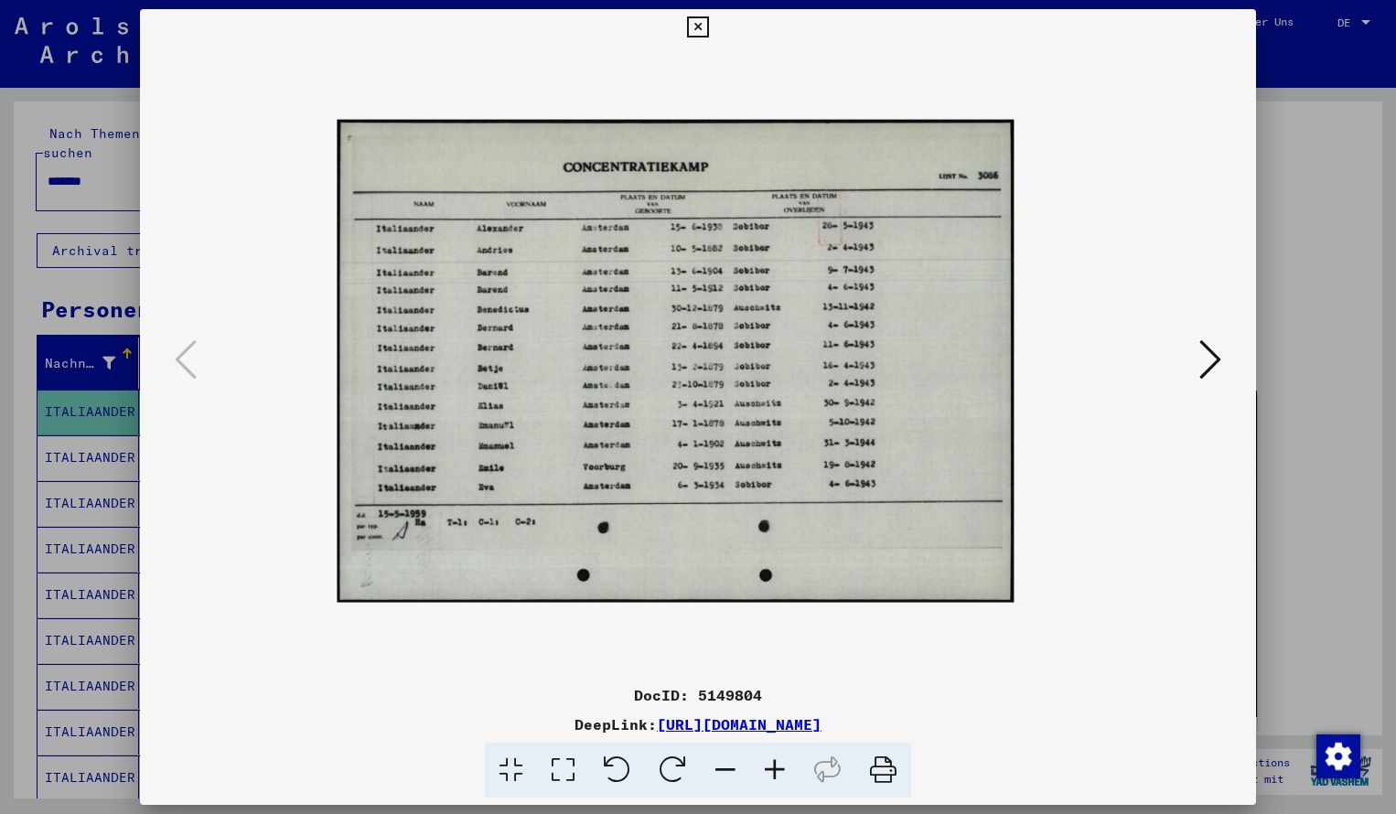
click at [779, 767] on icon at bounding box center [774, 771] width 49 height 56
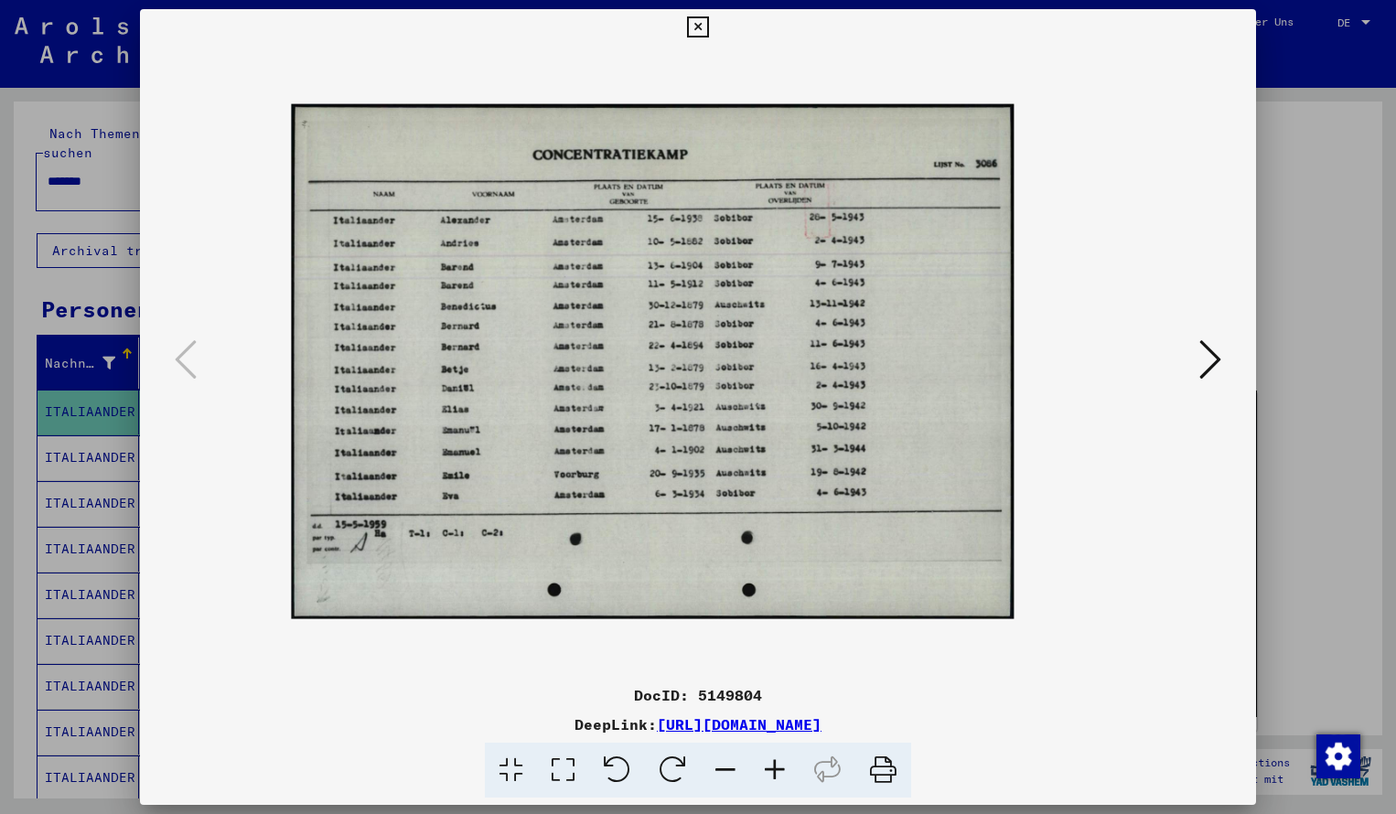
click at [779, 767] on icon at bounding box center [774, 771] width 49 height 56
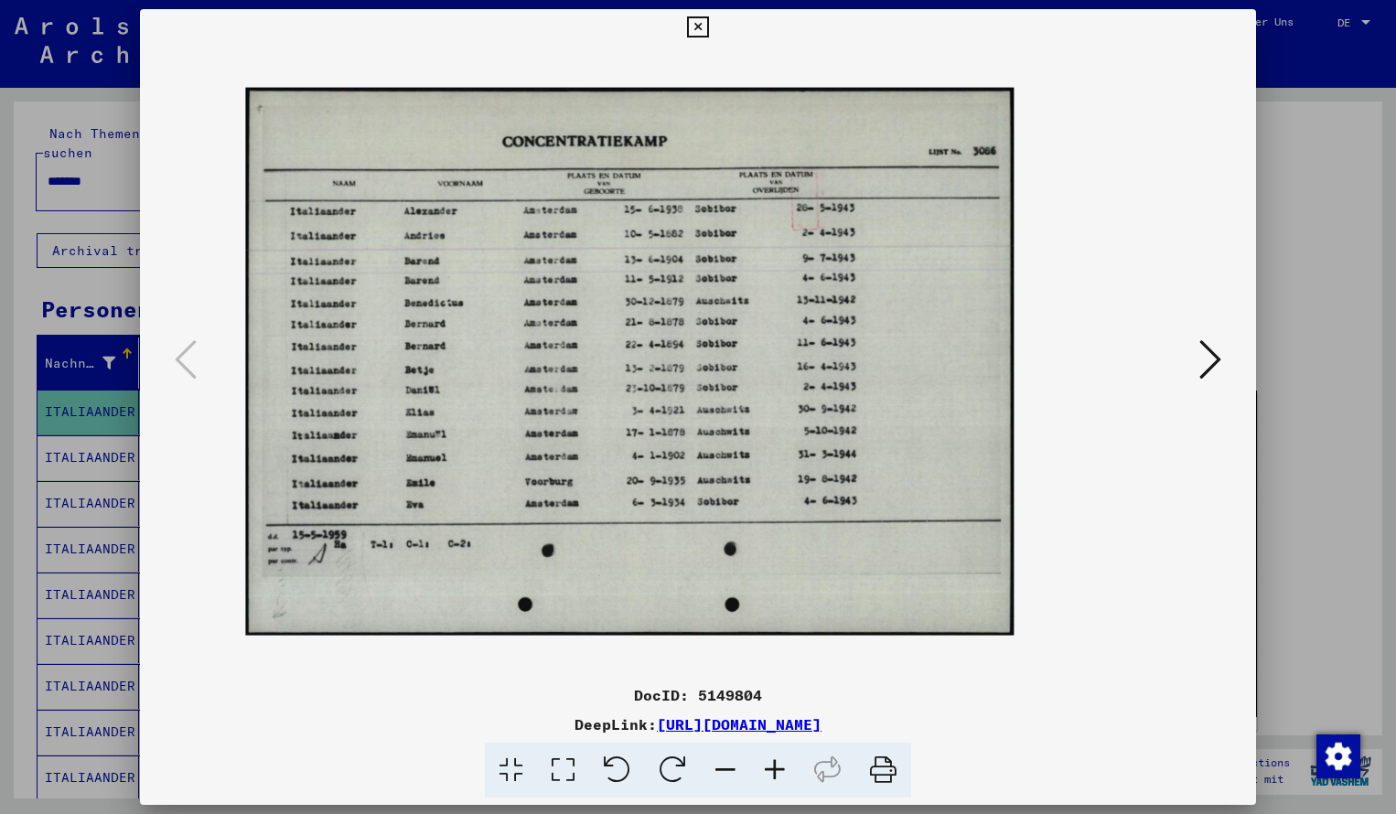
click at [779, 767] on icon at bounding box center [774, 771] width 49 height 56
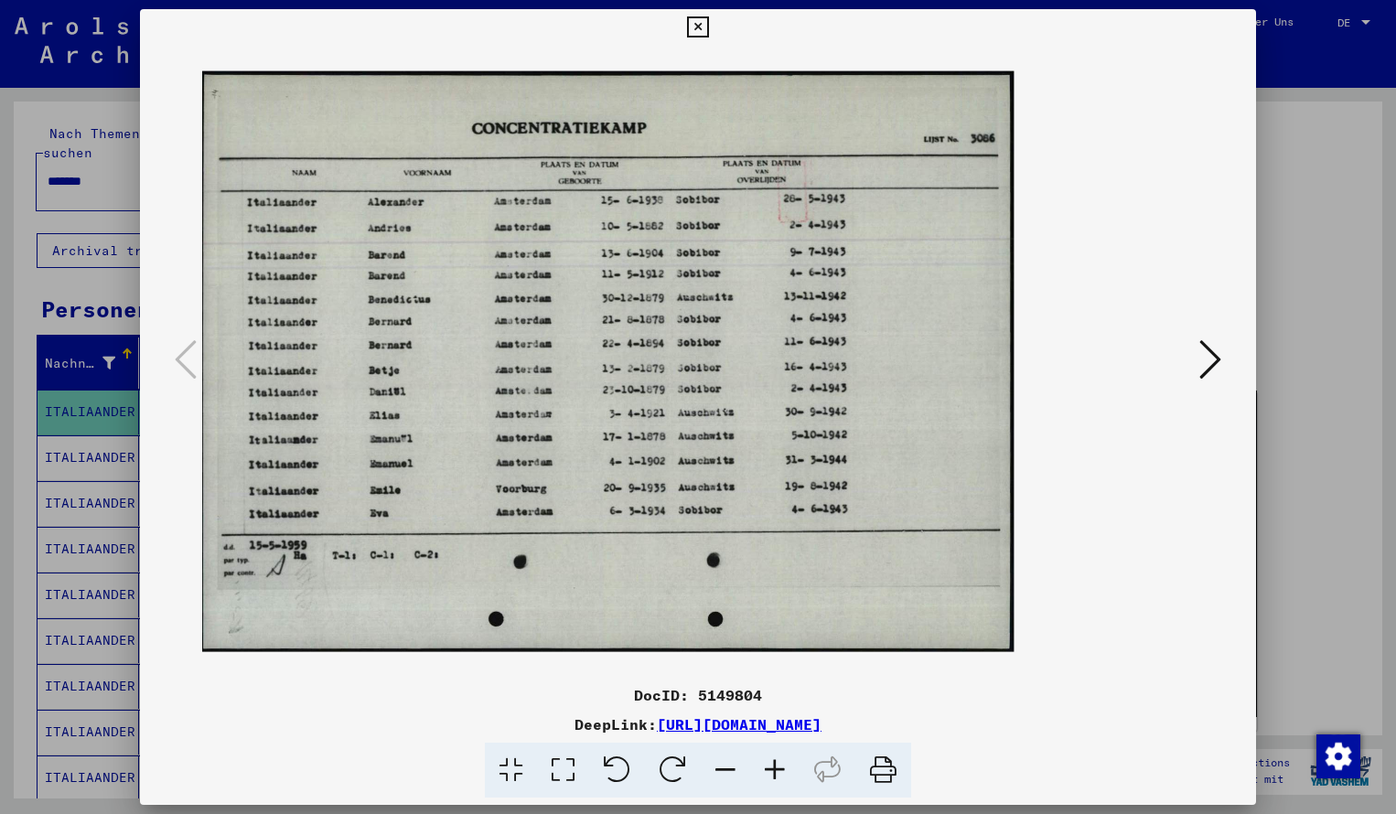
click at [779, 767] on icon at bounding box center [774, 771] width 49 height 56
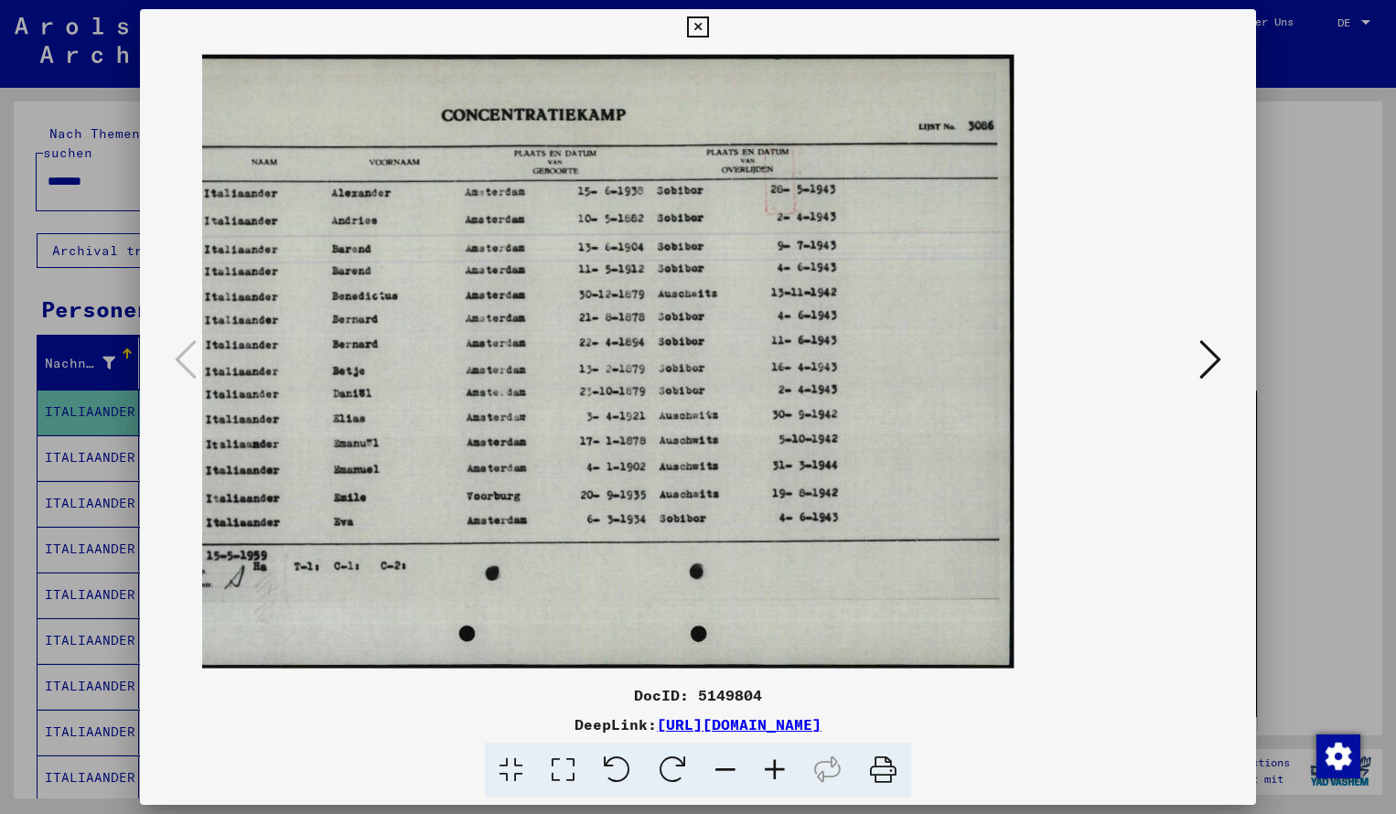
click at [708, 24] on icon at bounding box center [697, 27] width 21 height 22
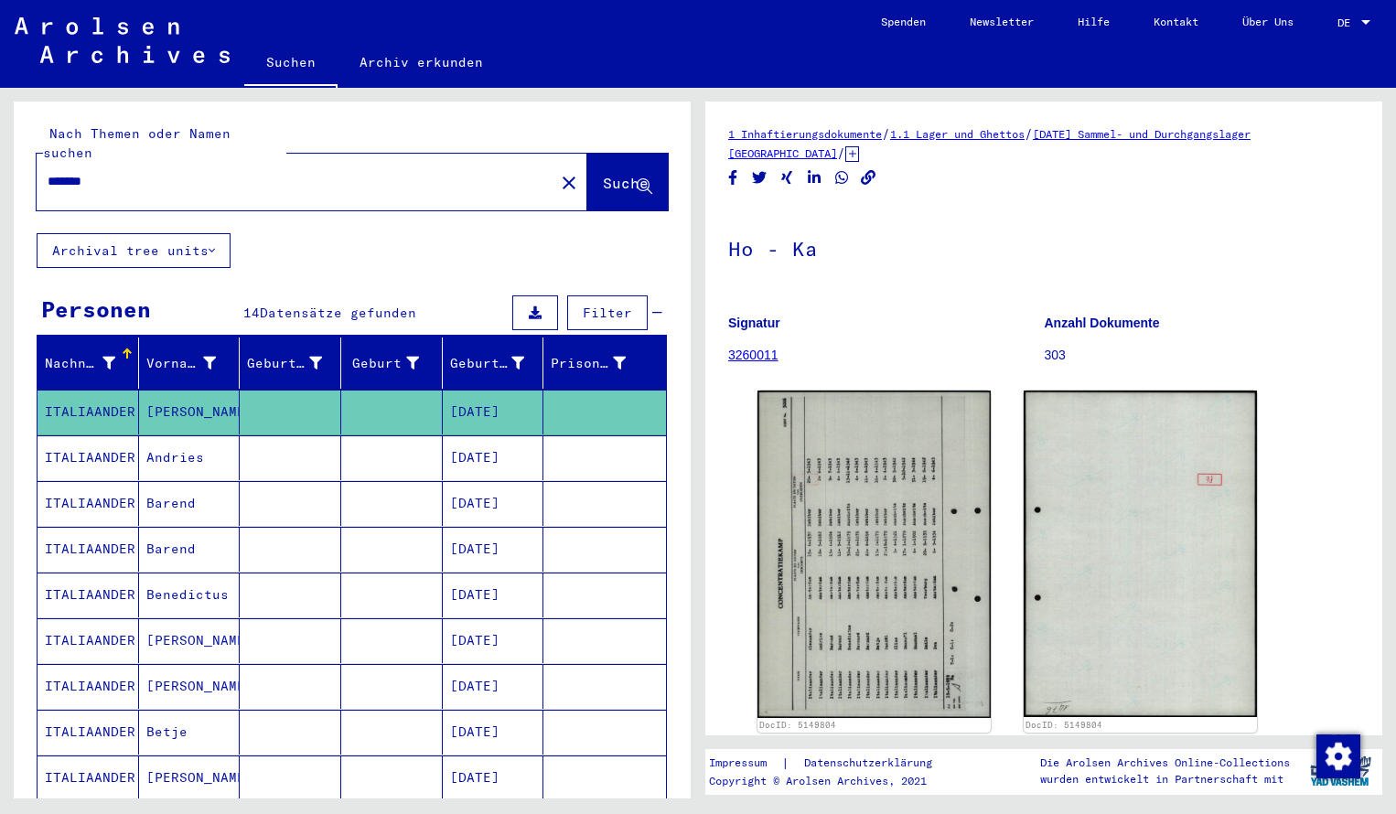
click at [558, 172] on mat-icon "close" at bounding box center [569, 183] width 22 height 22
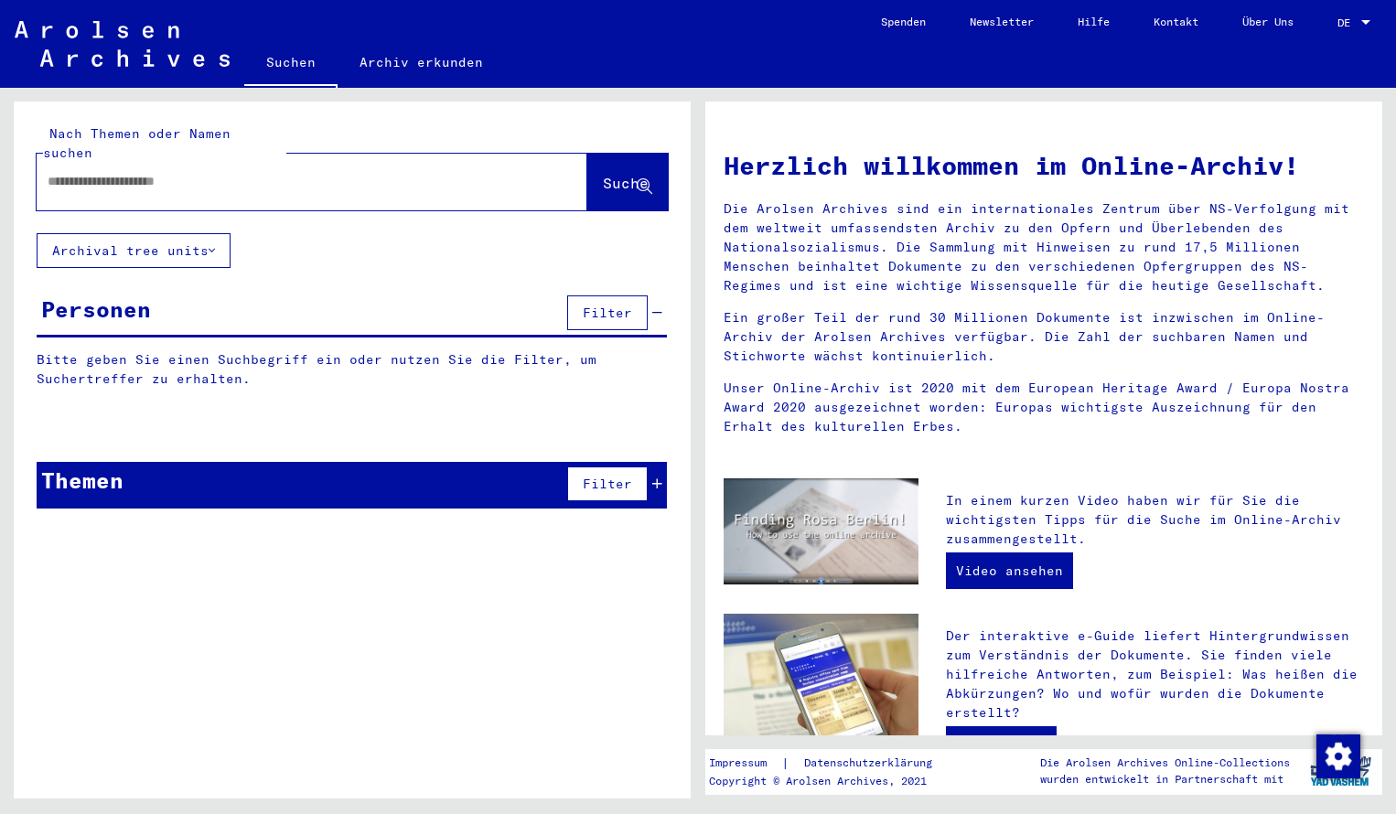
click at [169, 172] on input "text" at bounding box center [290, 181] width 485 height 19
type input "********"
click at [607, 174] on span "Suche" at bounding box center [626, 183] width 46 height 18
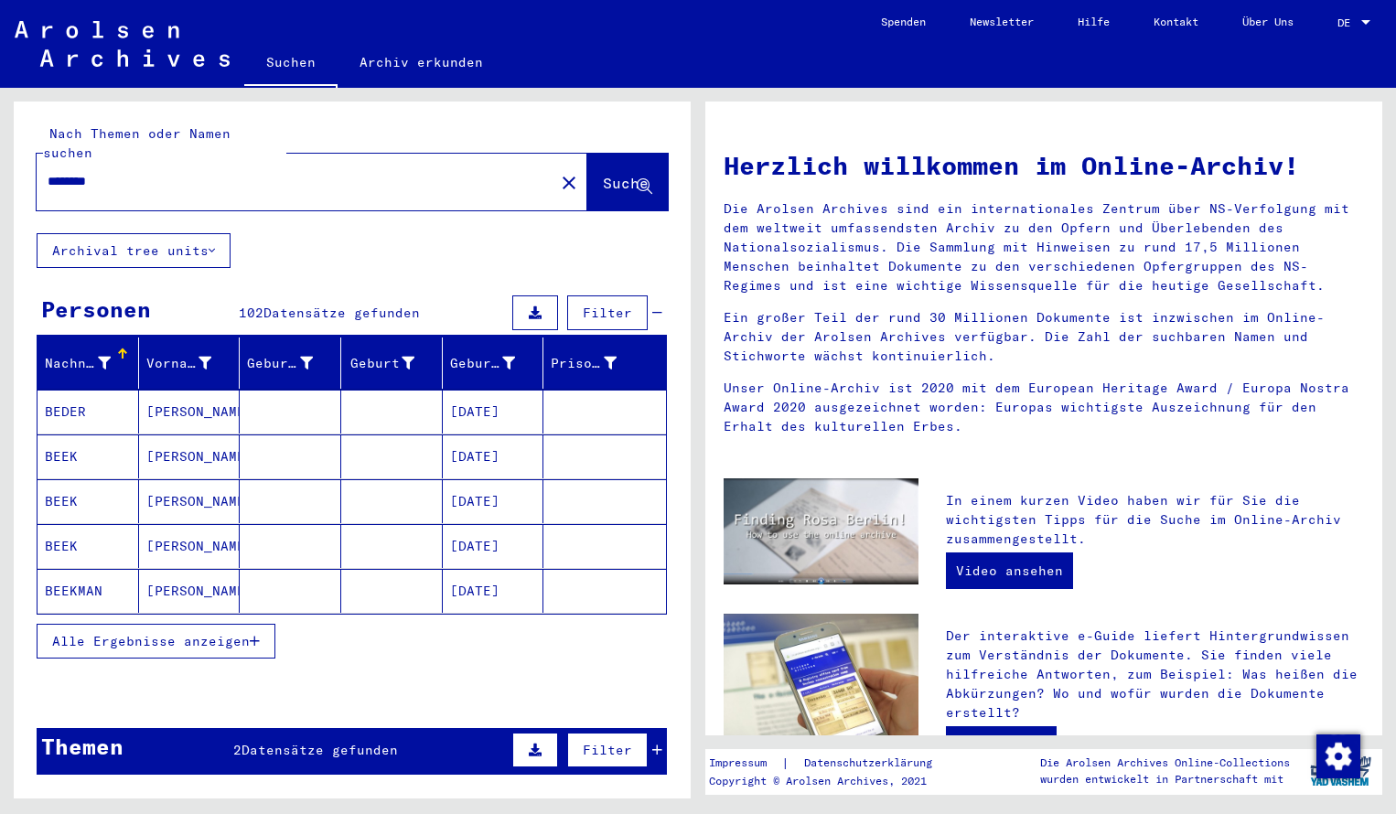
click at [223, 633] on span "Alle Ergebnisse anzeigen" at bounding box center [151, 641] width 198 height 16
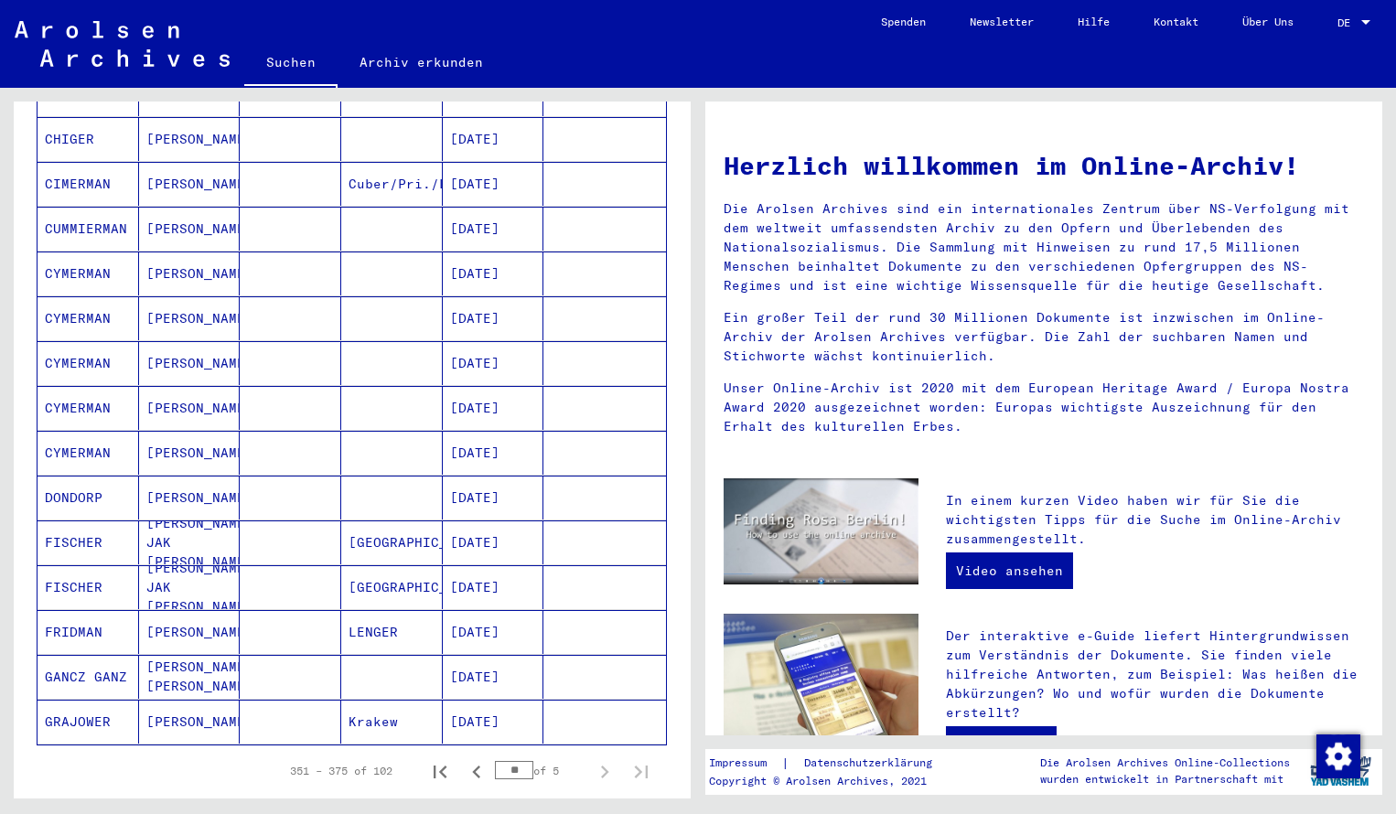
scroll to position [798, 0]
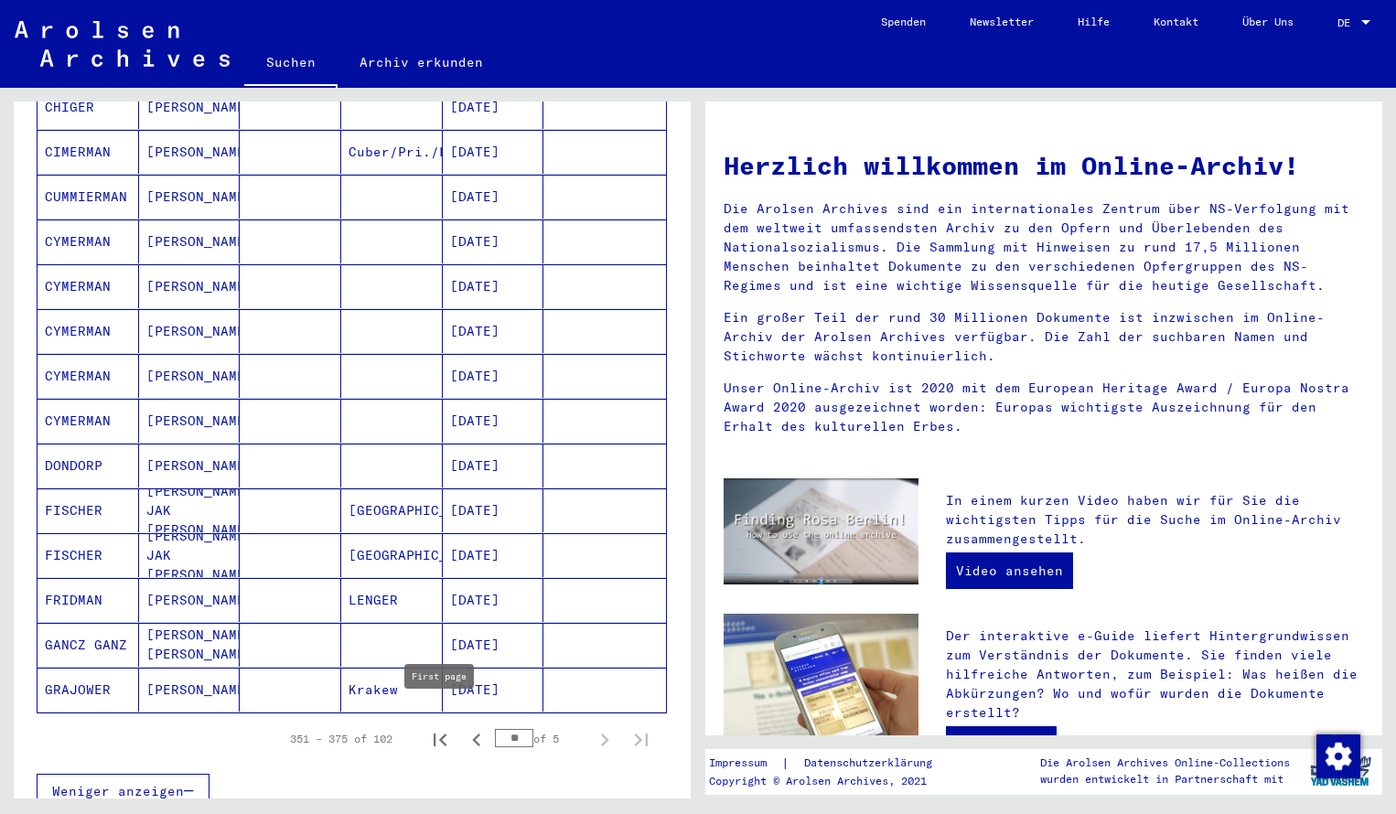
click at [438, 727] on icon "First page" at bounding box center [440, 740] width 26 height 26
click at [609, 727] on icon "Next page" at bounding box center [605, 740] width 26 height 26
type input "*"
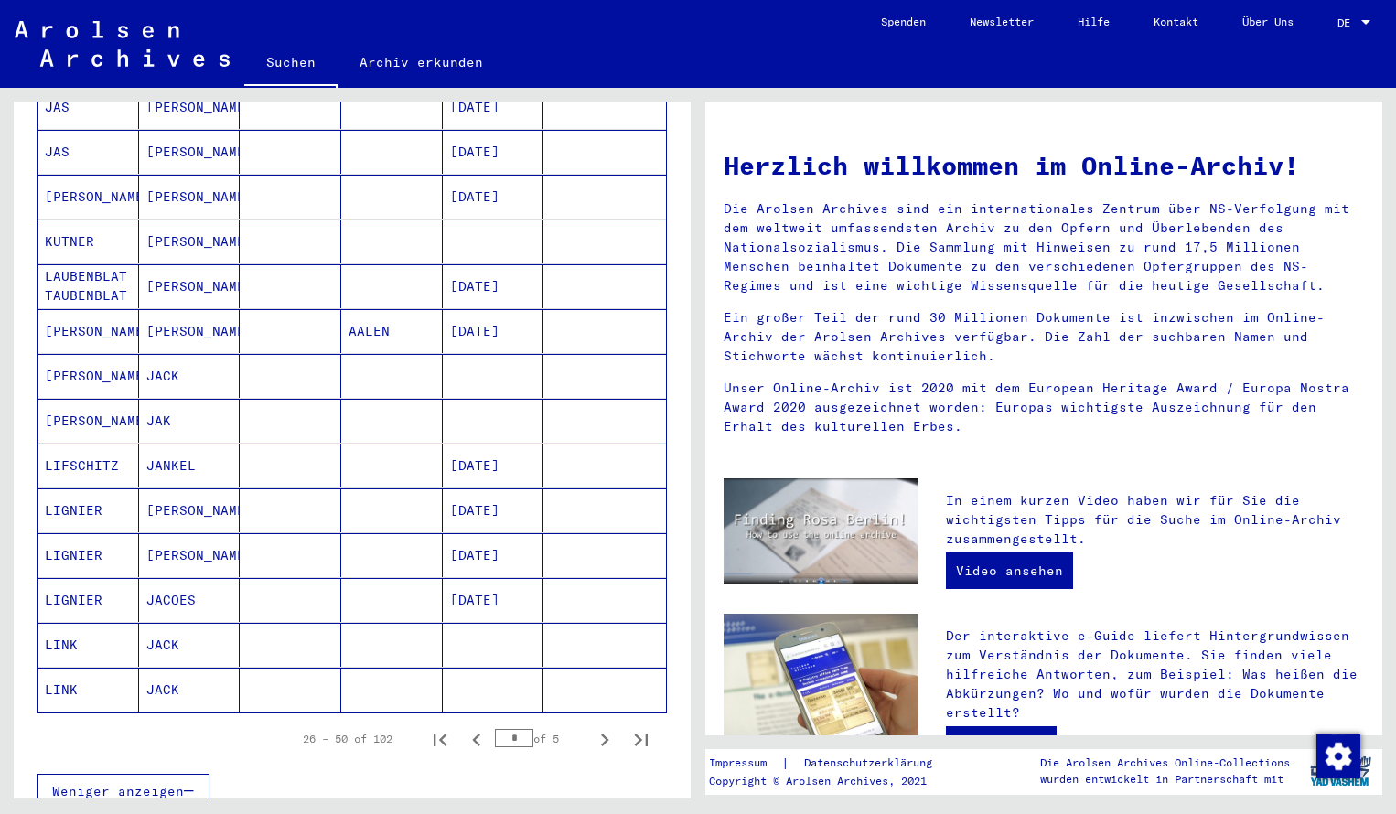
click at [101, 137] on mat-cell "JAS" at bounding box center [89, 152] width 102 height 44
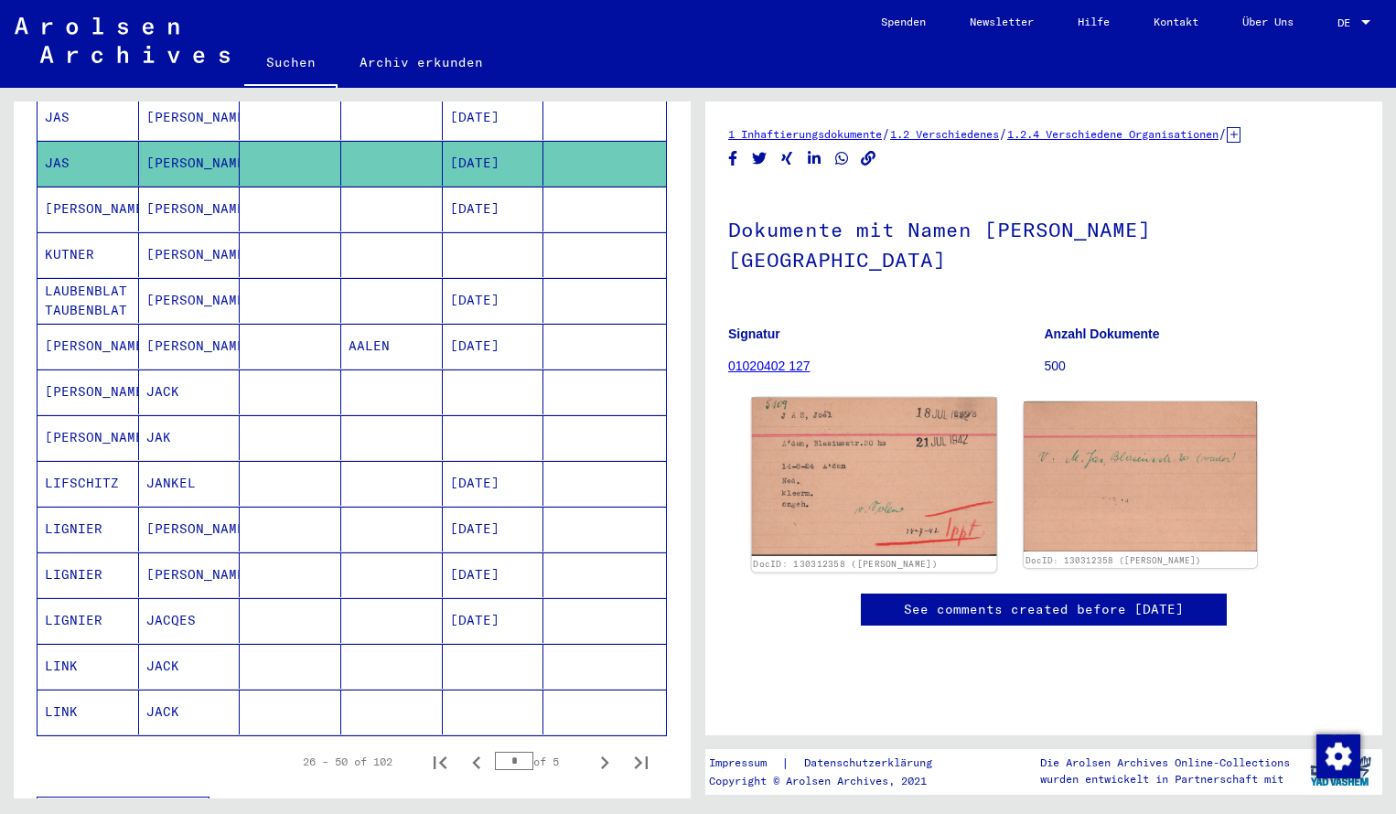
click at [836, 404] on img at bounding box center [874, 477] width 245 height 158
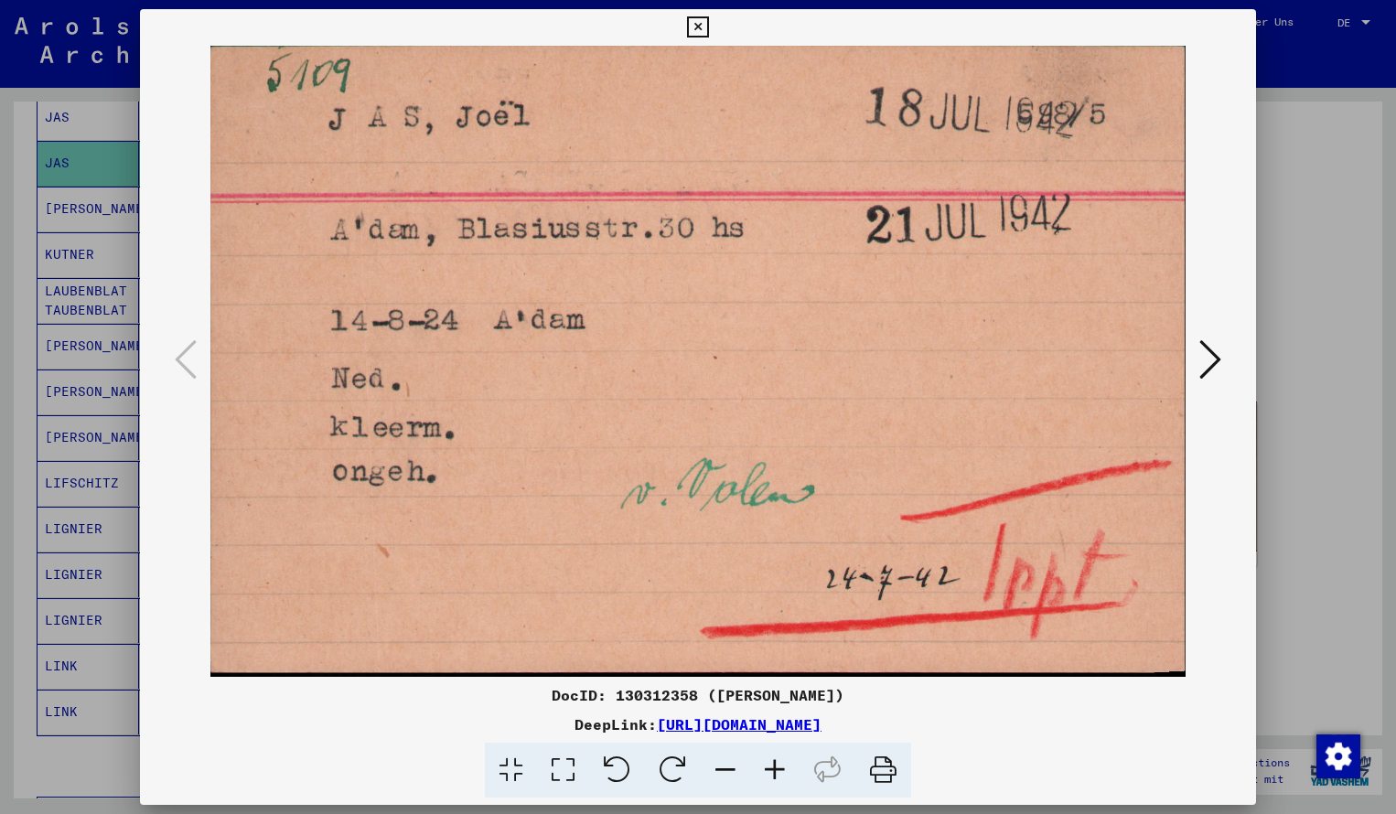
click at [708, 30] on icon at bounding box center [697, 27] width 21 height 22
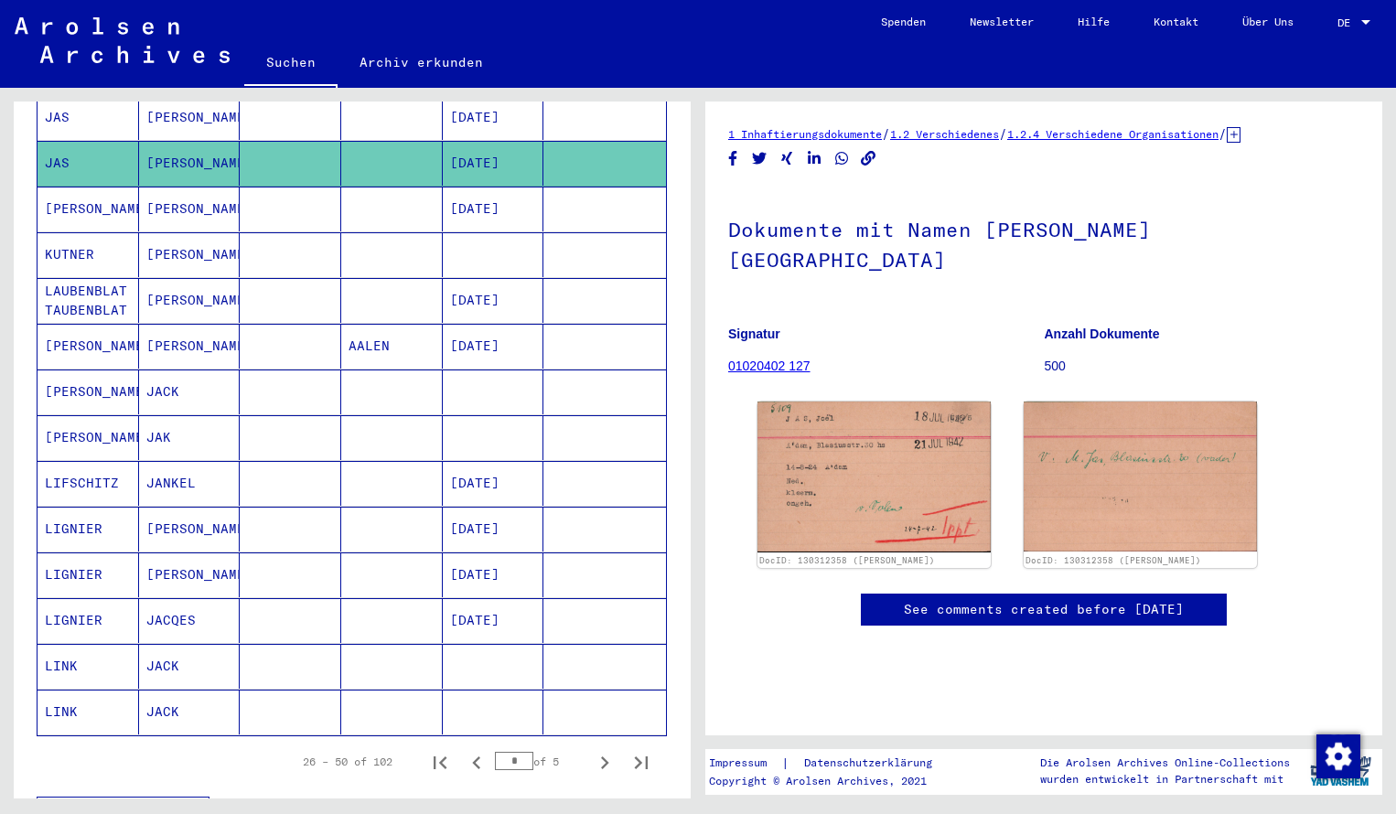
click at [673, 185] on div "Nachname Vorname Geburtsname Geburt‏ Geburtsdatum Prisoner # [PERSON_NAME] [PER…" at bounding box center [352, 198] width 677 height 1316
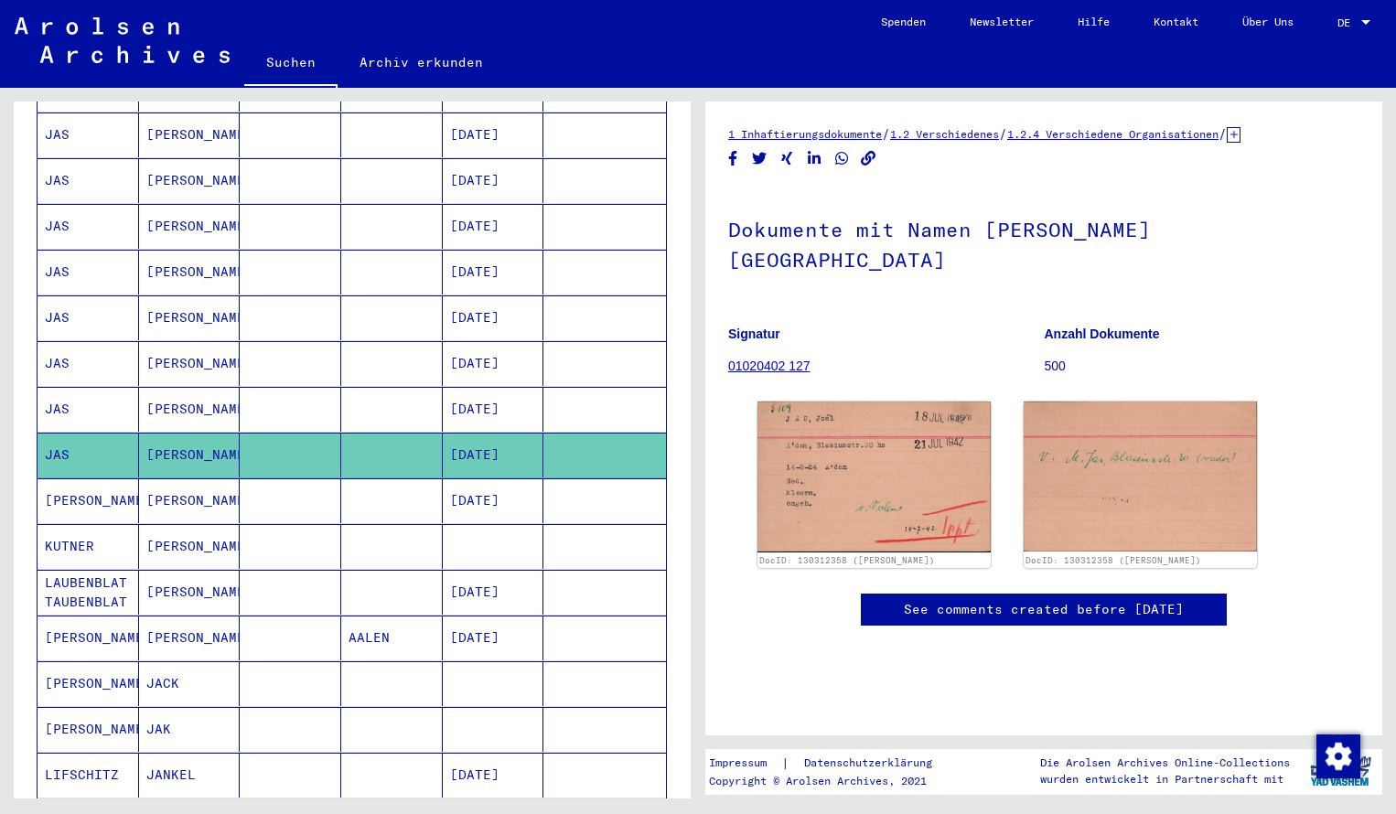
scroll to position [504, 0]
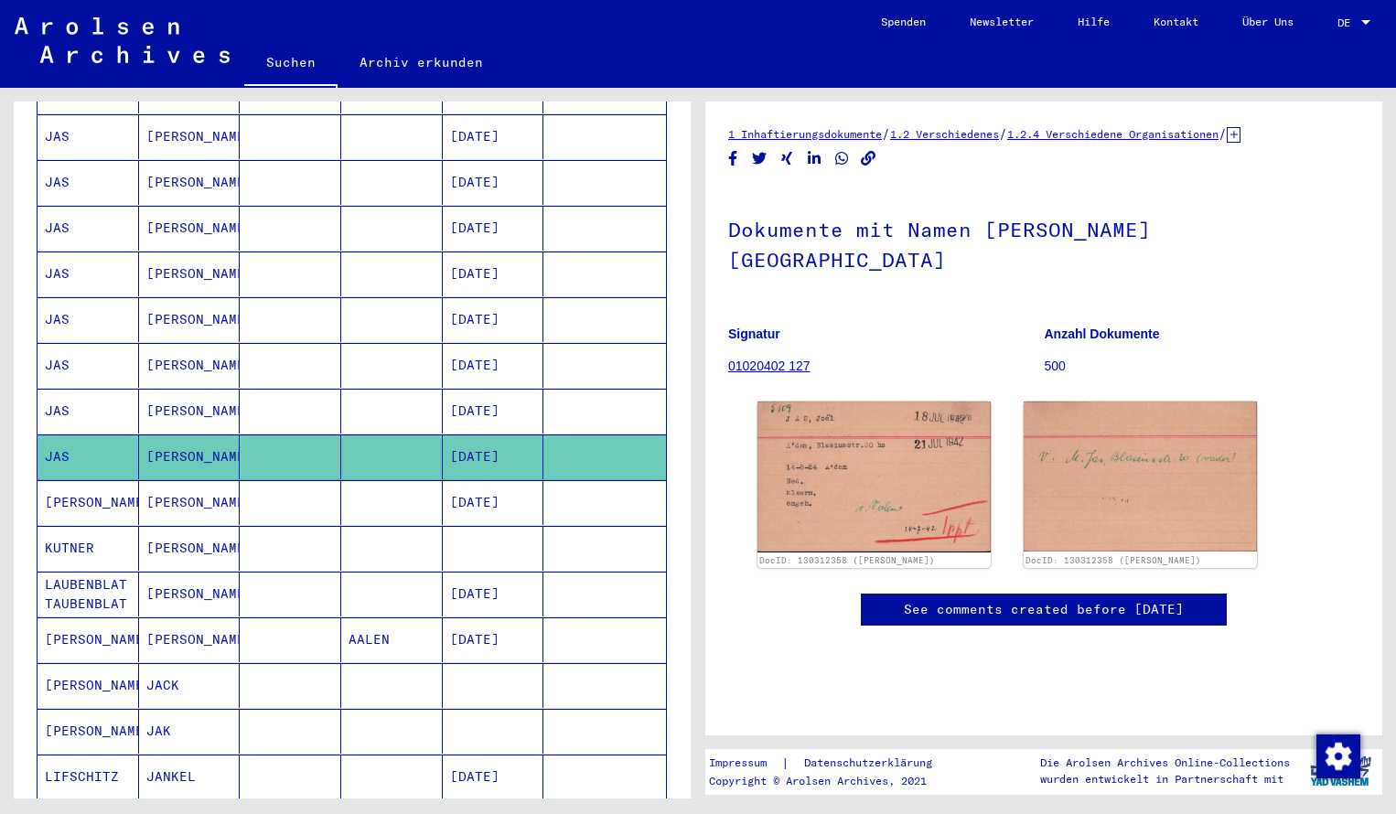
click at [107, 399] on mat-cell "JAS" at bounding box center [89, 411] width 102 height 45
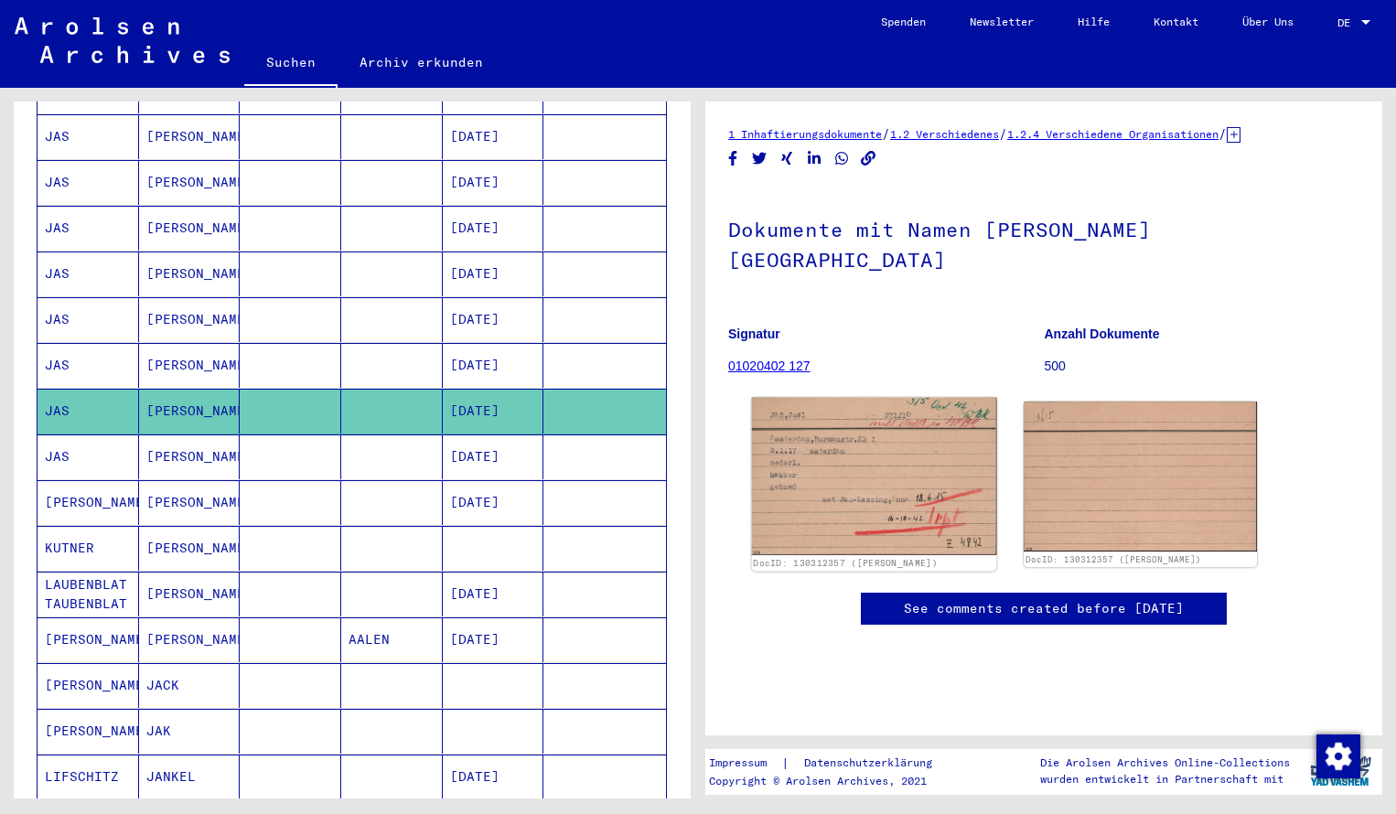
click at [863, 436] on img at bounding box center [874, 476] width 245 height 157
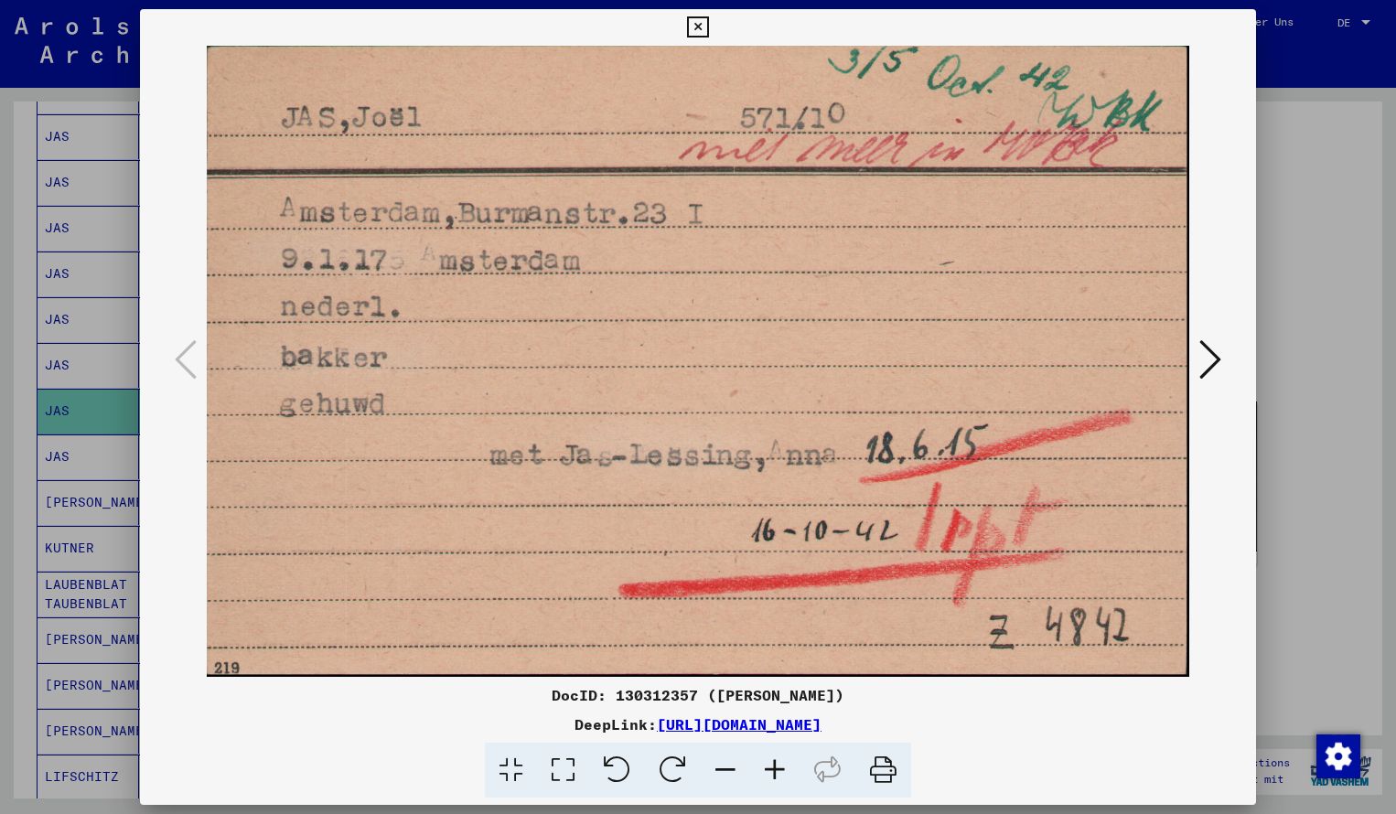
click at [708, 29] on icon at bounding box center [697, 27] width 21 height 22
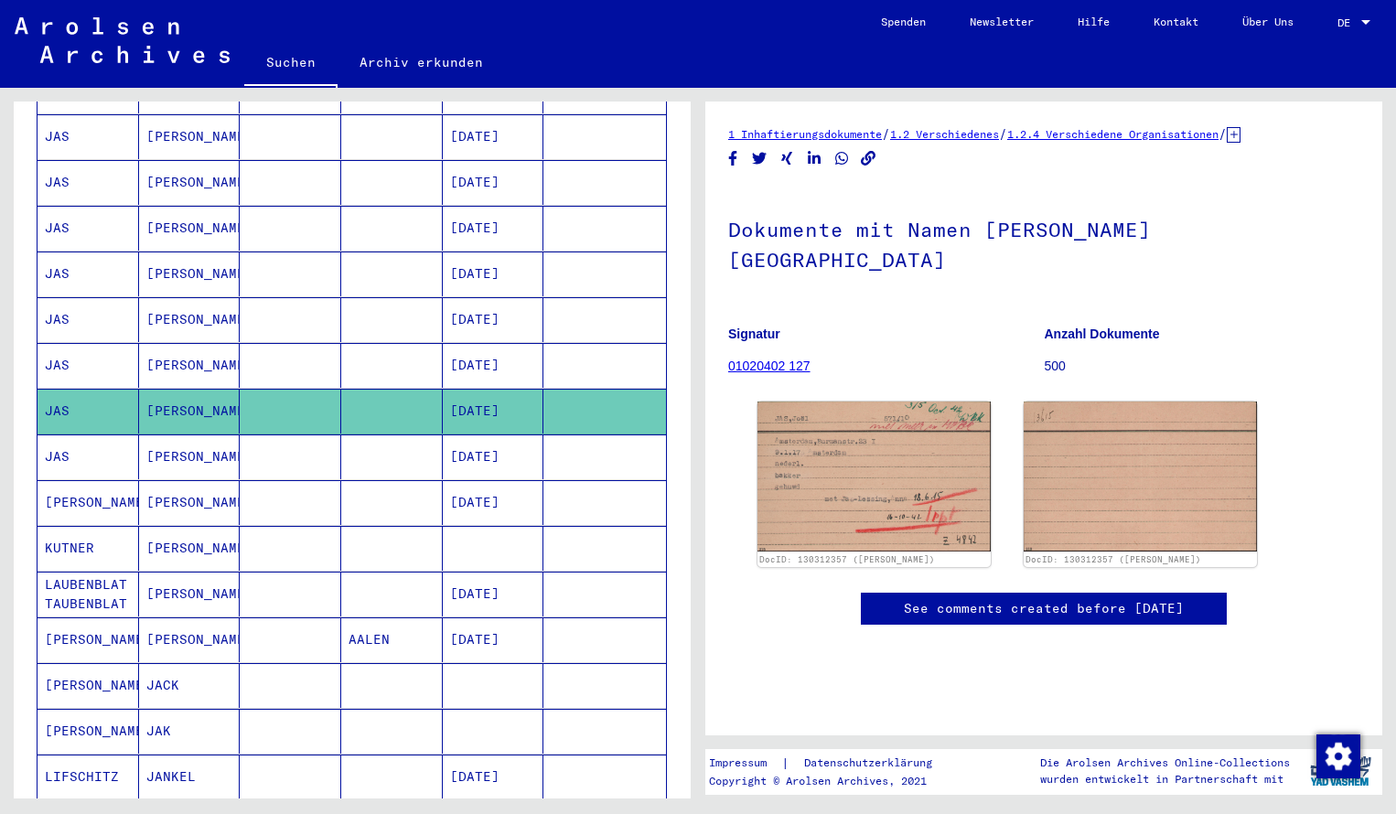
click at [92, 206] on mat-cell "JAS" at bounding box center [89, 228] width 102 height 45
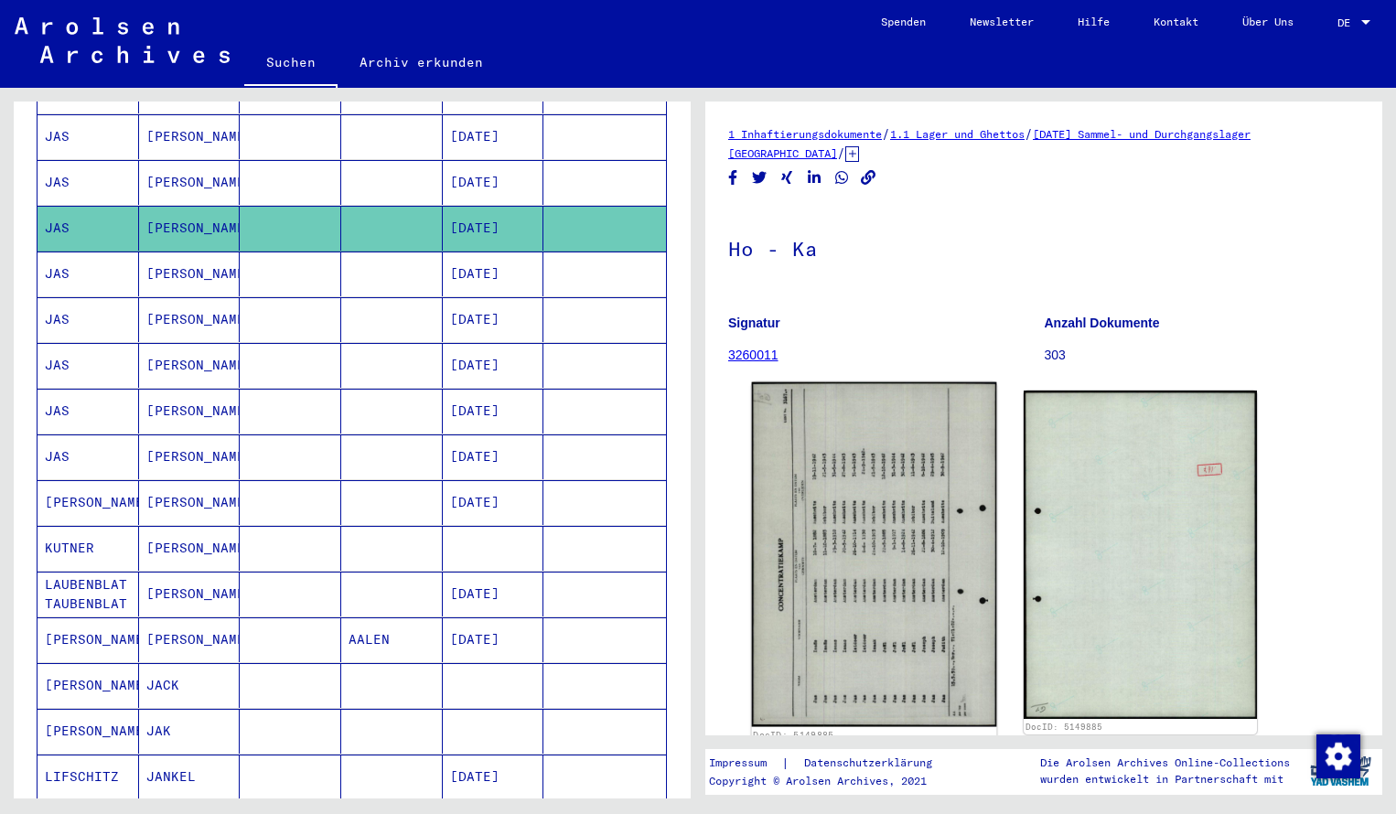
click at [801, 487] on img at bounding box center [874, 555] width 245 height 345
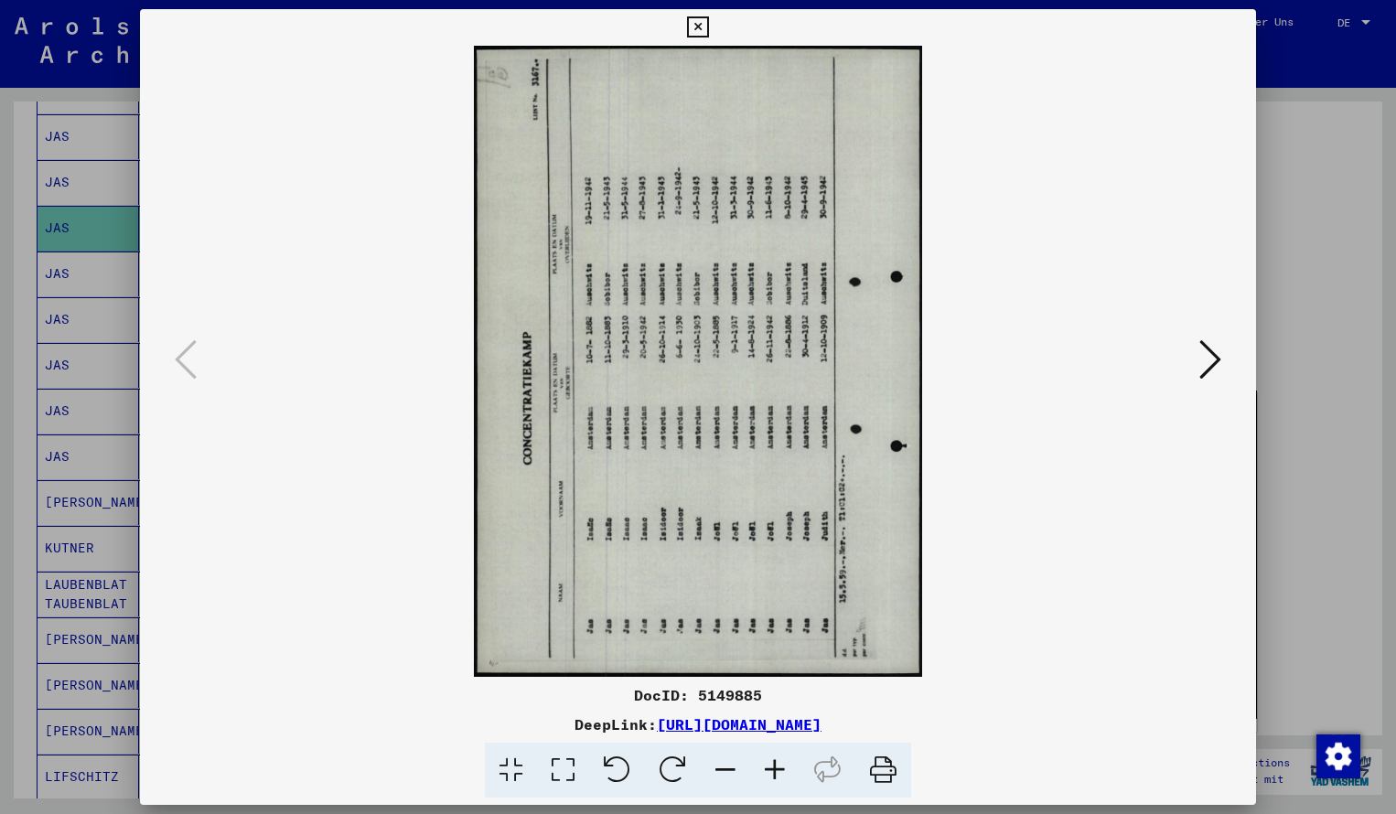
click at [681, 763] on icon at bounding box center [673, 771] width 56 height 56
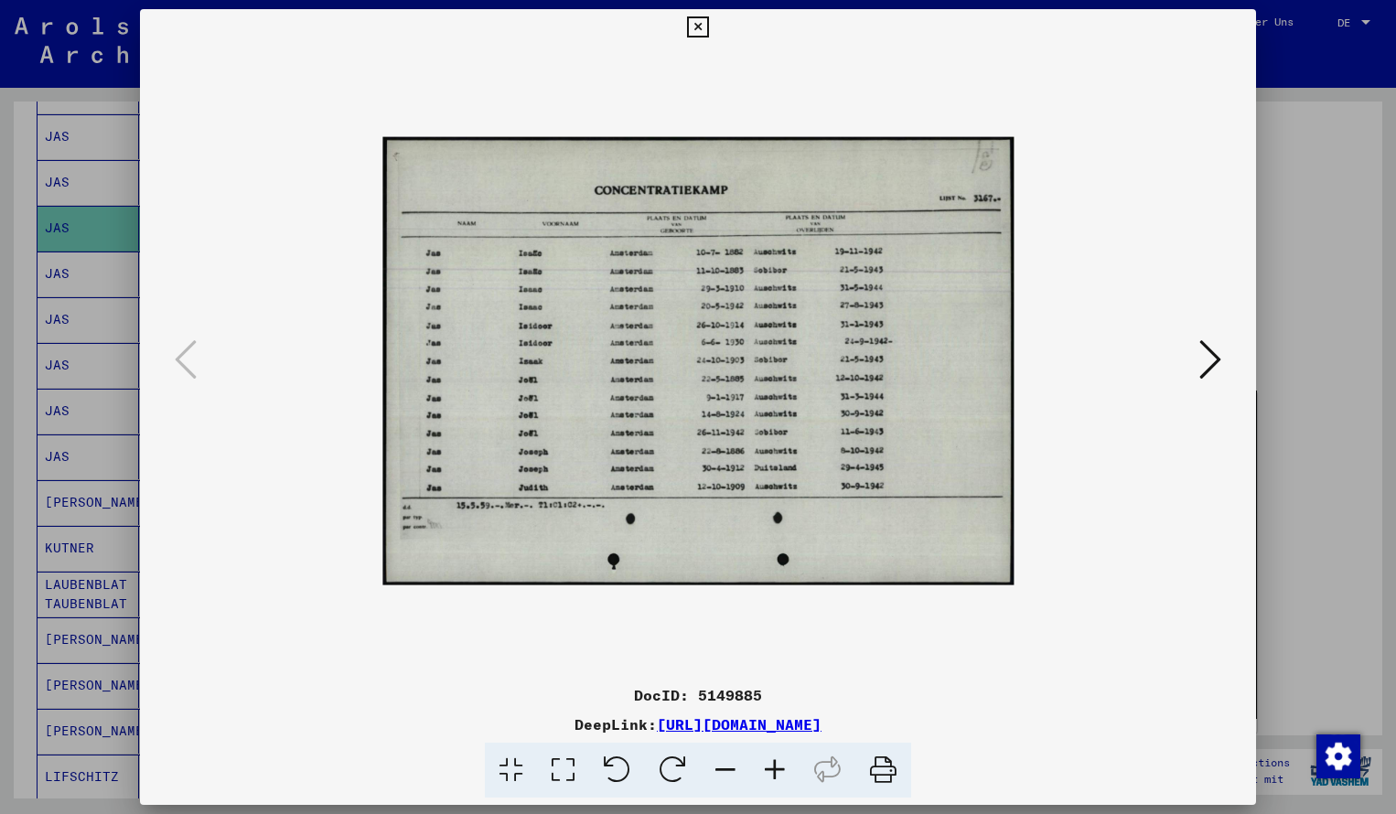
click at [774, 775] on icon at bounding box center [774, 771] width 49 height 56
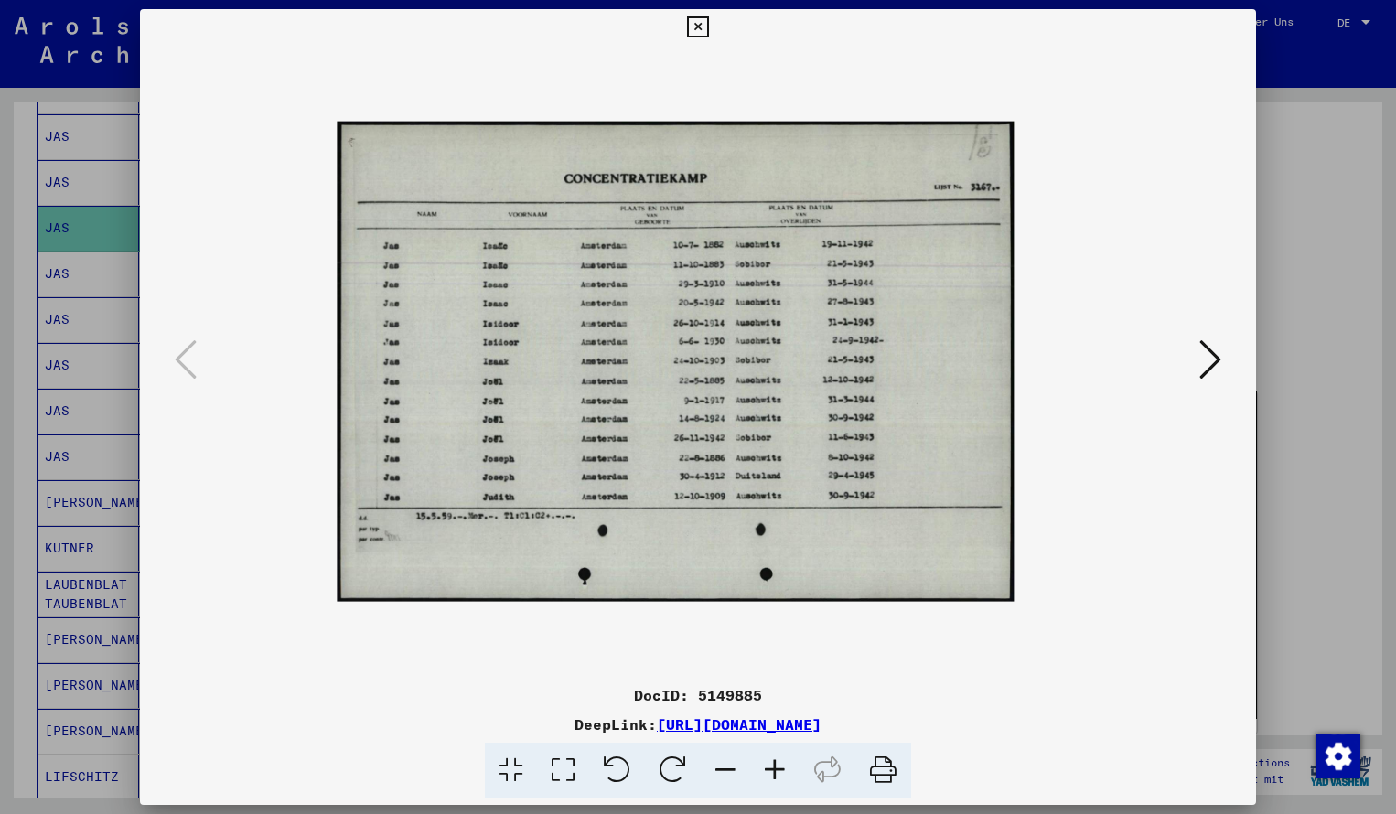
click at [774, 775] on icon at bounding box center [774, 771] width 49 height 56
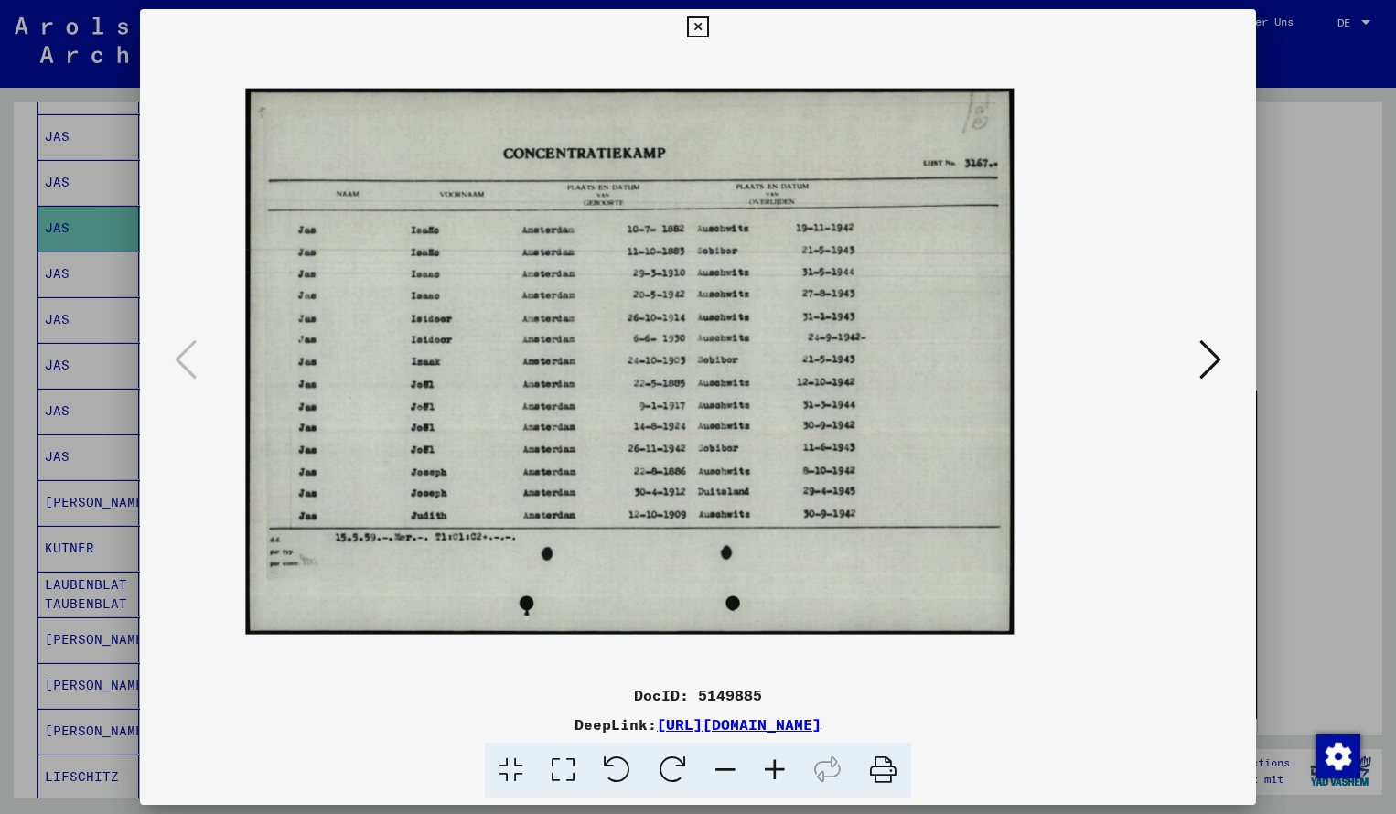
click at [774, 775] on icon at bounding box center [774, 771] width 49 height 56
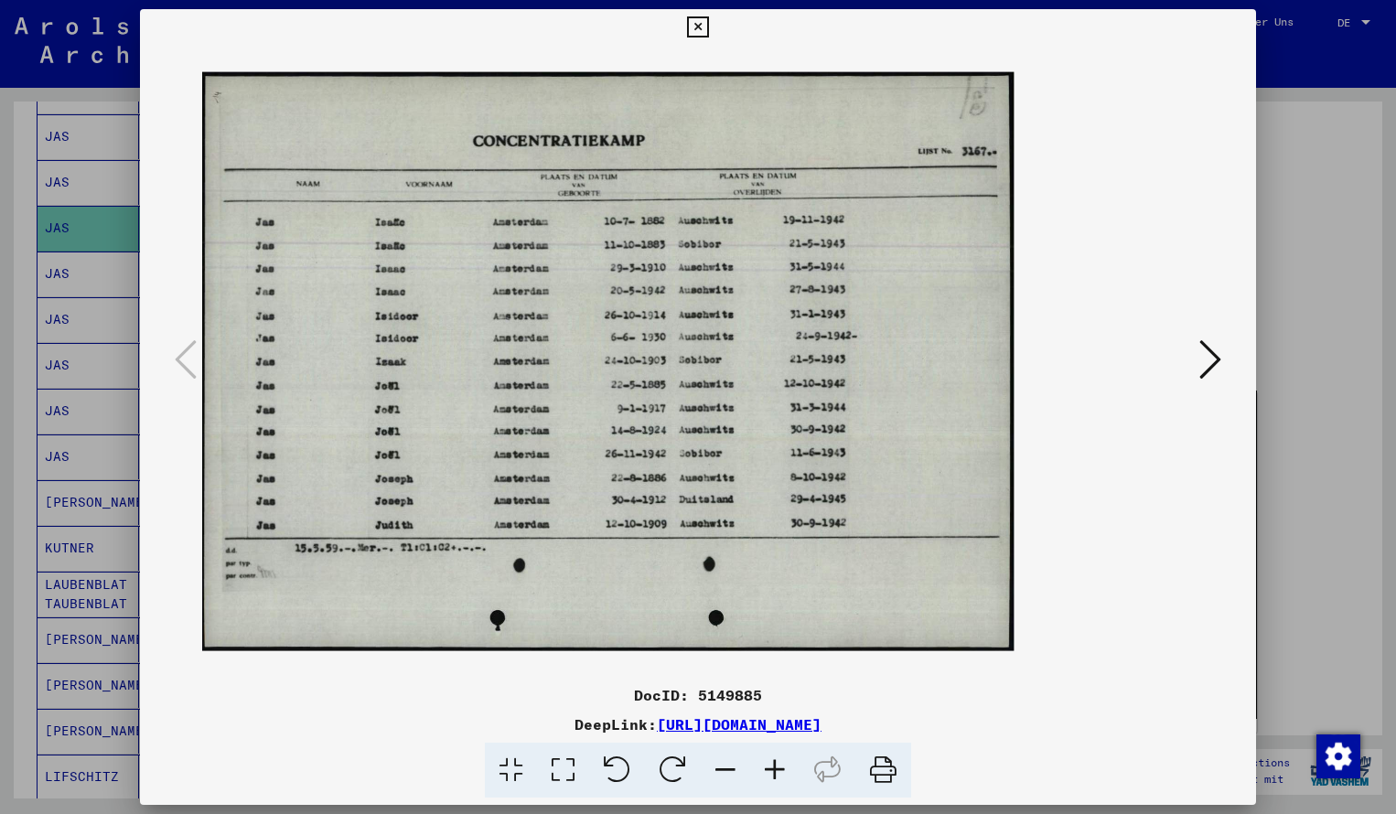
click at [774, 775] on icon at bounding box center [774, 771] width 49 height 56
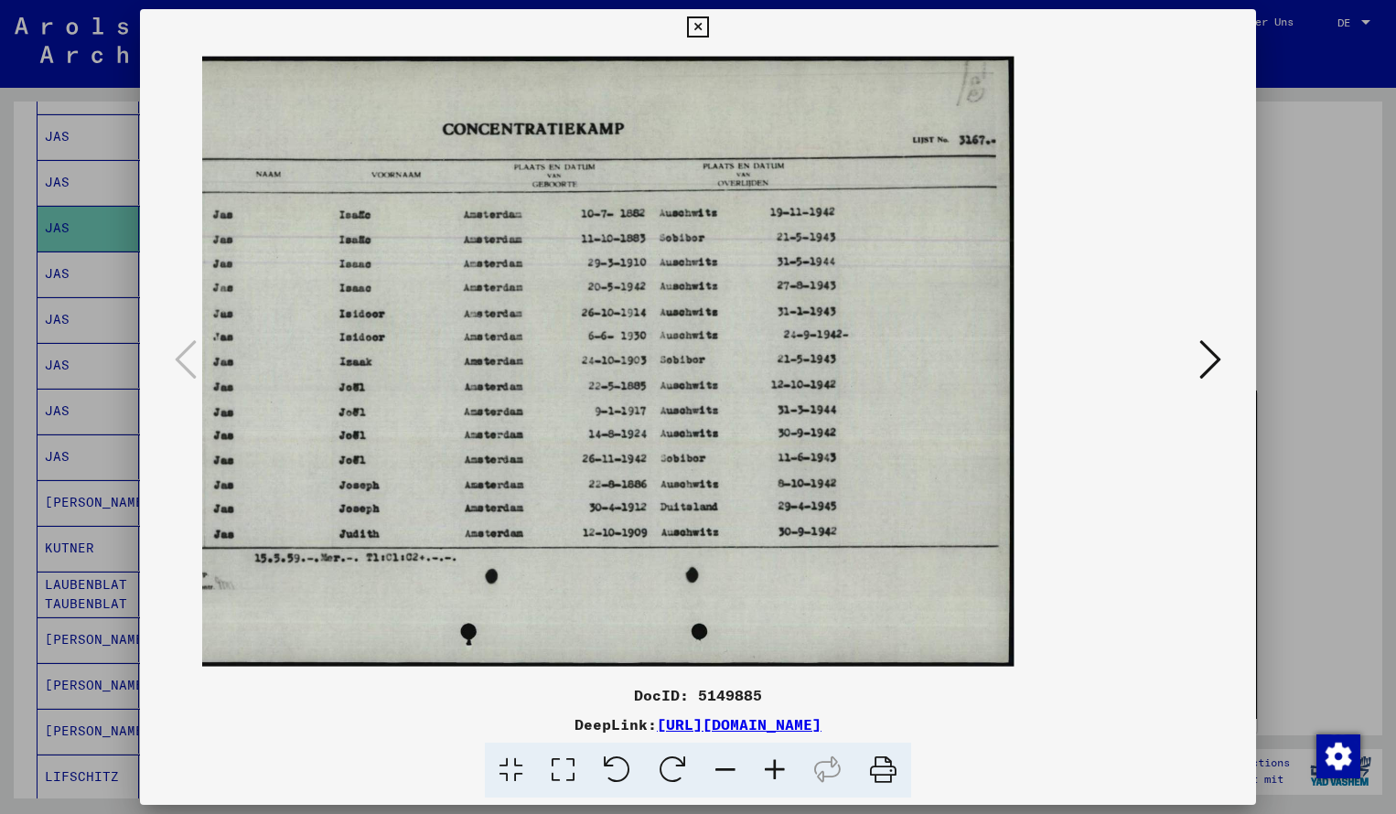
click at [708, 25] on icon at bounding box center [697, 27] width 21 height 22
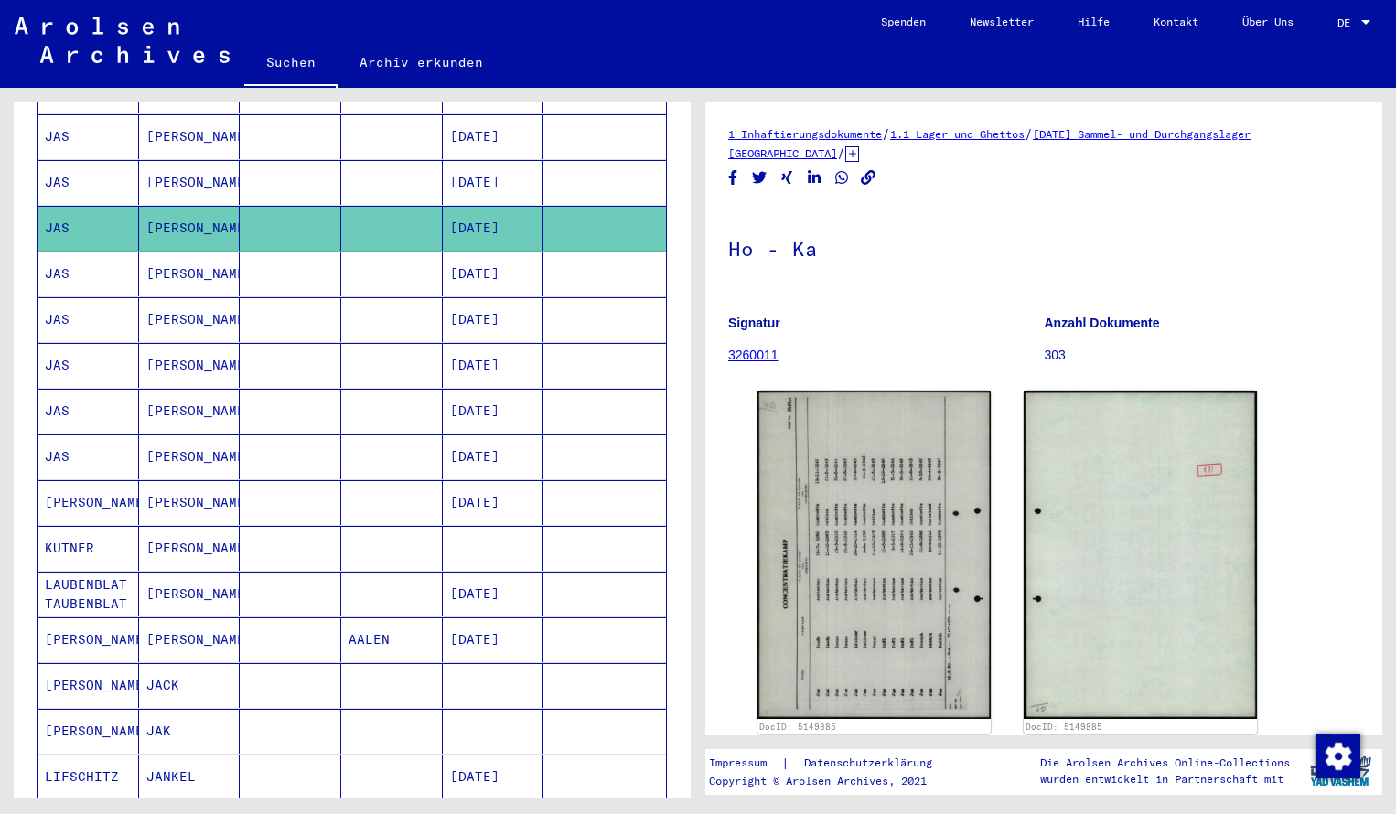
click at [677, 155] on div "Nachname Vorname Geburtsname Geburt‏ Geburtsdatum Prisoner # [PERSON_NAME] [PER…" at bounding box center [352, 491] width 677 height 1316
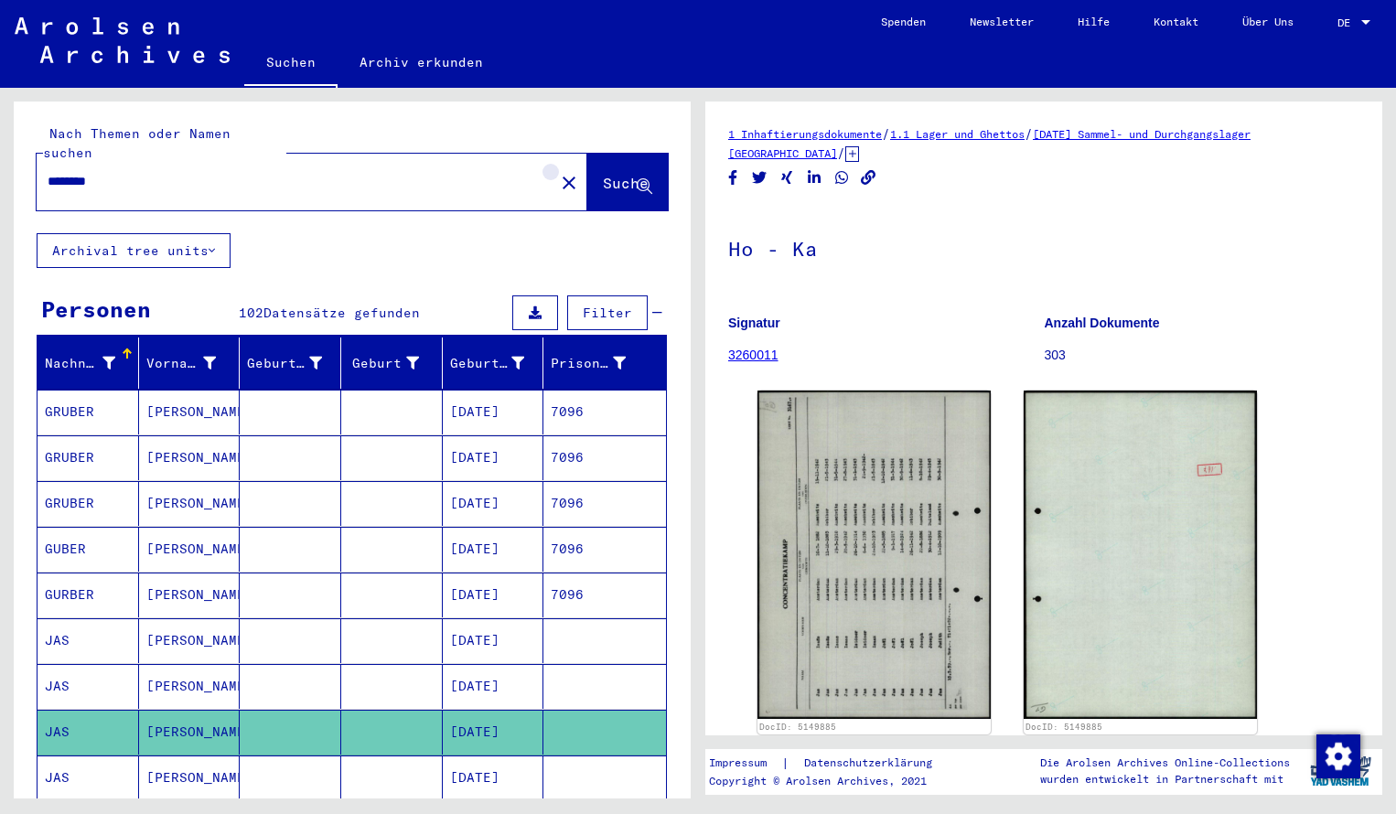
click at [558, 172] on mat-icon "close" at bounding box center [569, 183] width 22 height 22
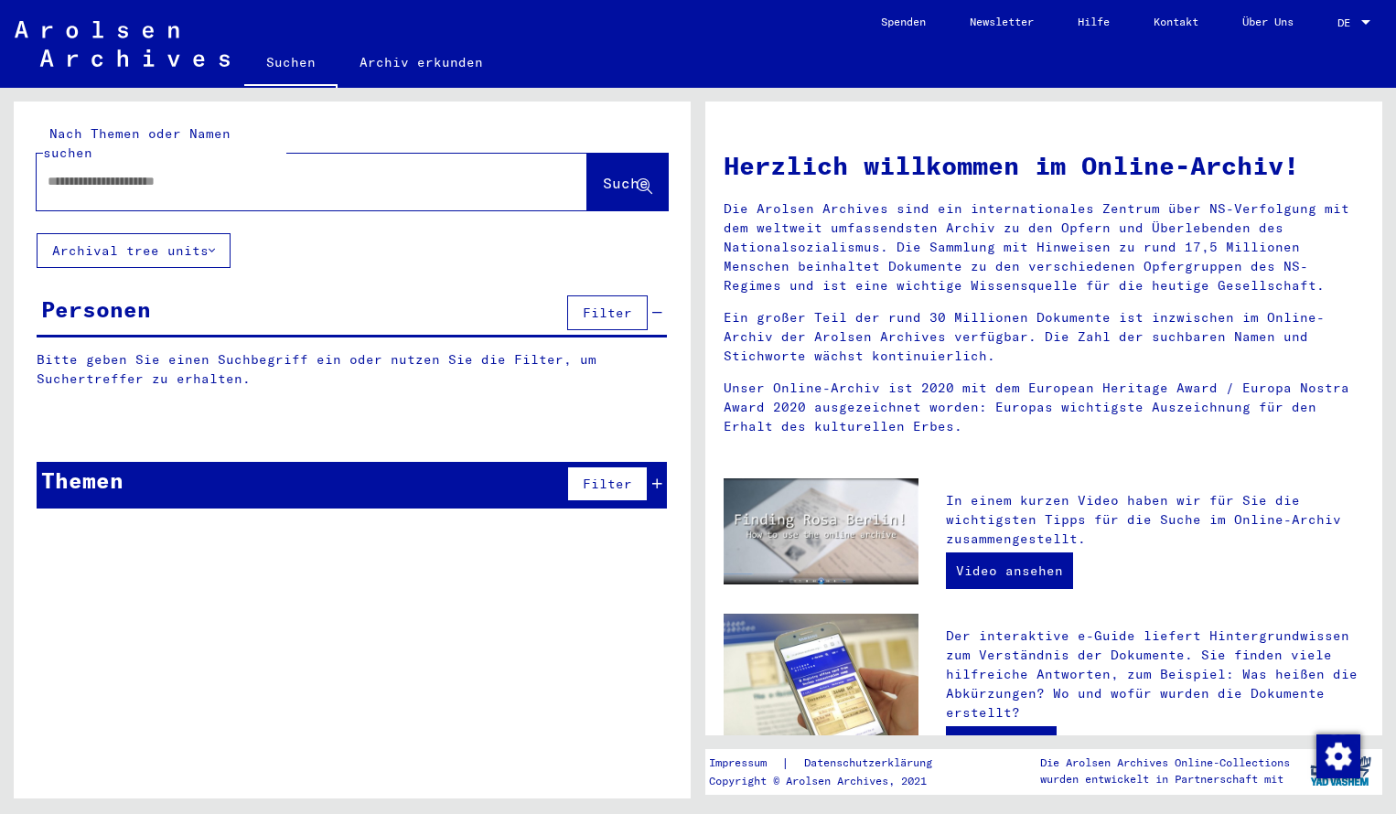
click at [62, 172] on input "text" at bounding box center [290, 181] width 485 height 19
click at [603, 174] on span "Suche" at bounding box center [626, 183] width 46 height 18
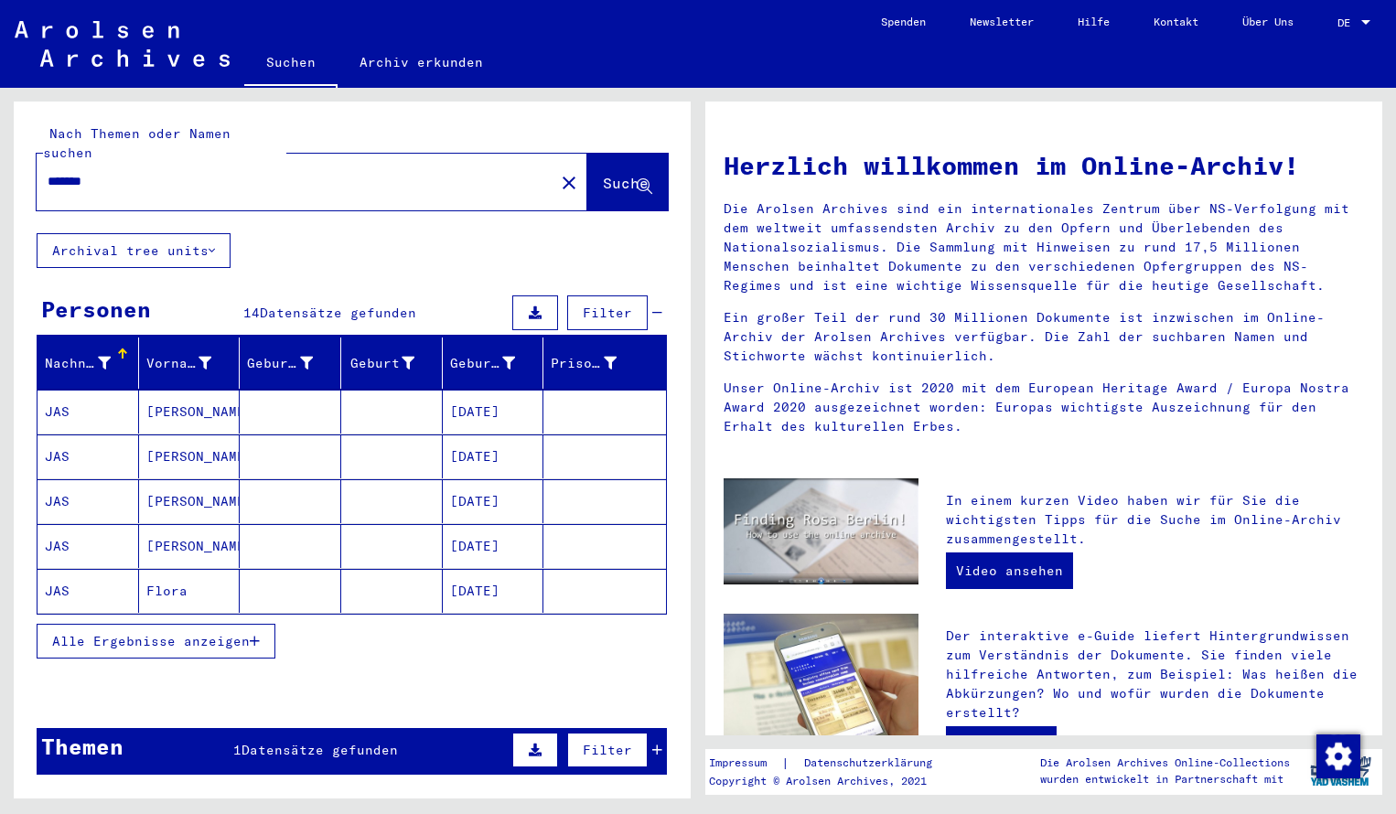
click at [71, 395] on mat-cell "JAS" at bounding box center [89, 412] width 102 height 44
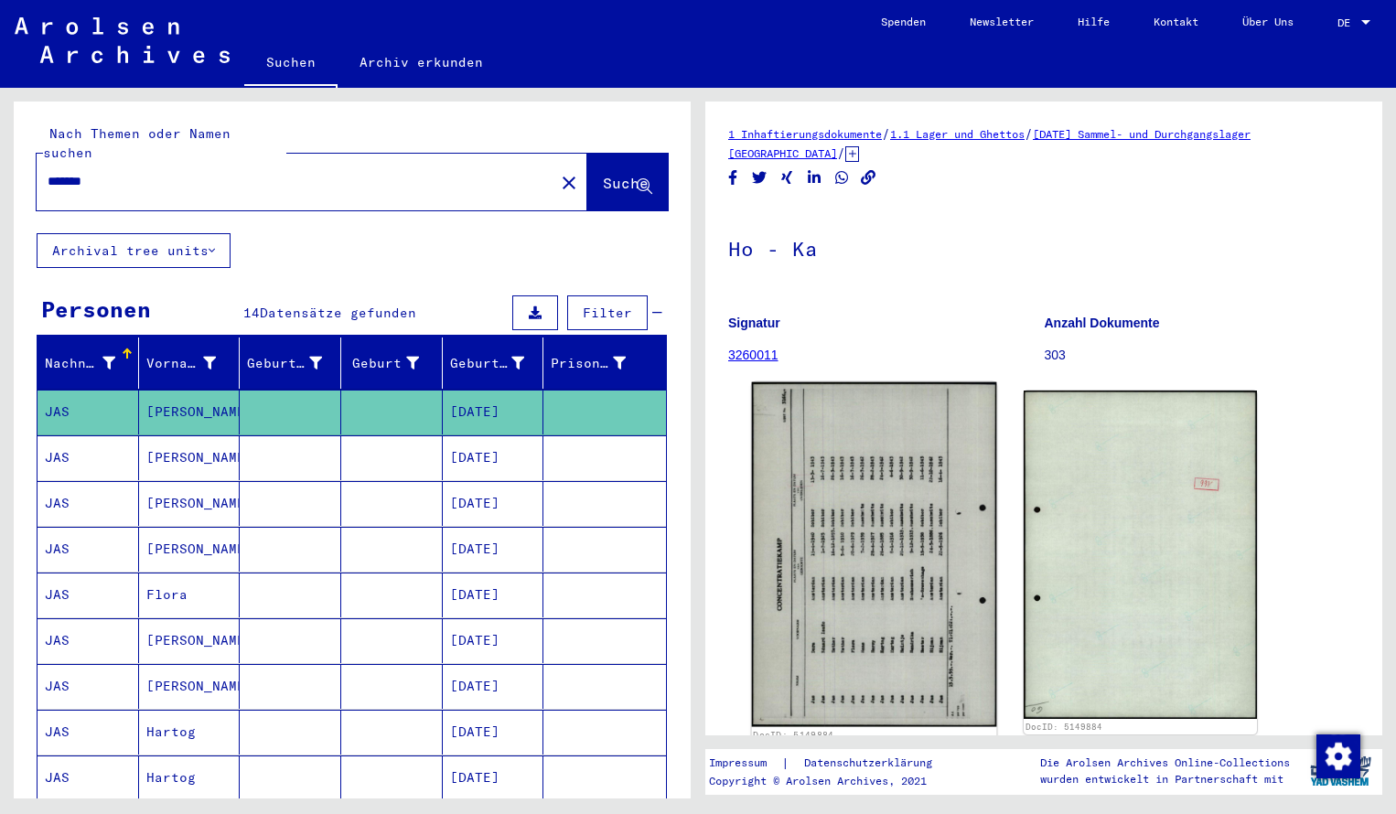
click at [843, 500] on img at bounding box center [874, 555] width 245 height 345
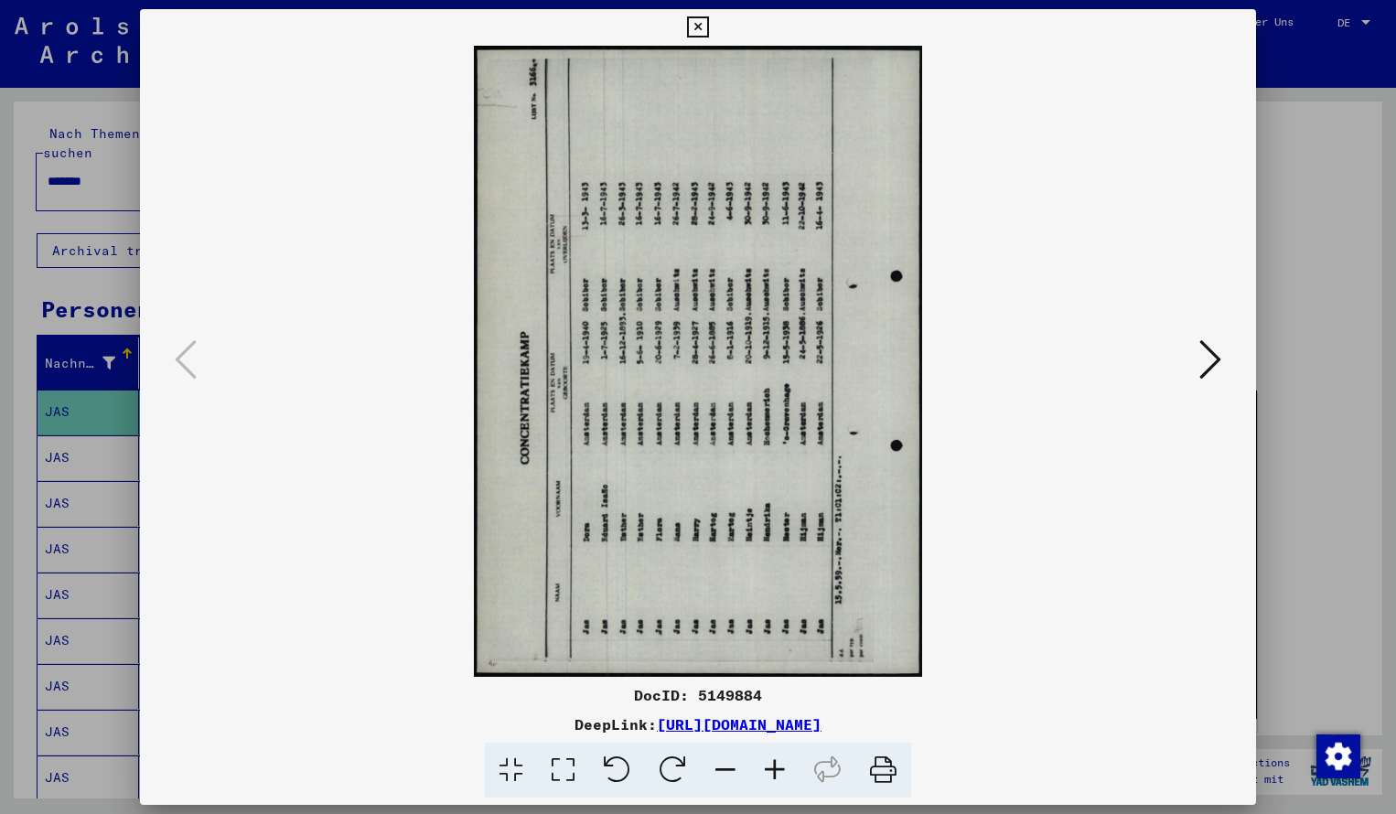
click at [674, 763] on icon at bounding box center [673, 771] width 56 height 56
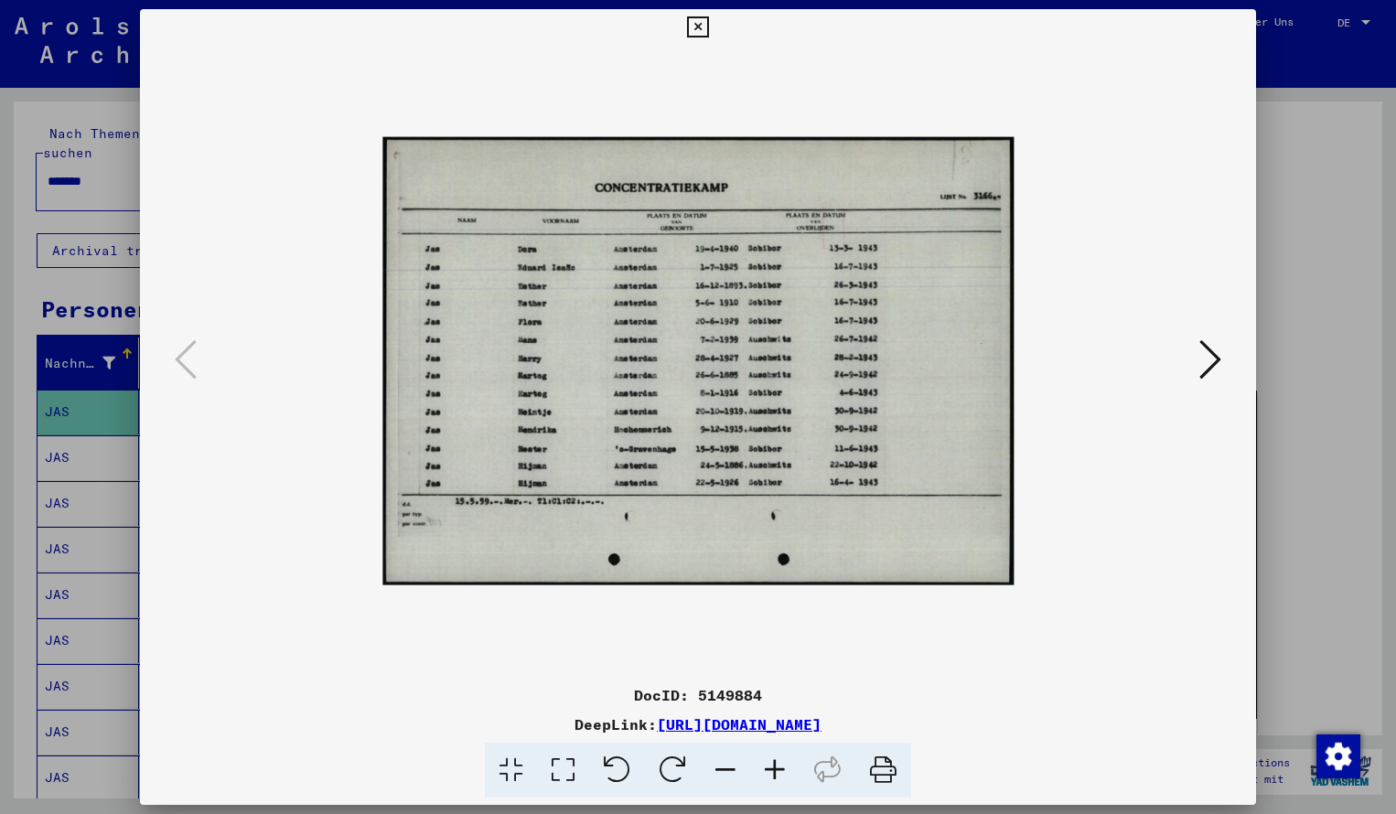
click at [771, 769] on icon at bounding box center [774, 771] width 49 height 56
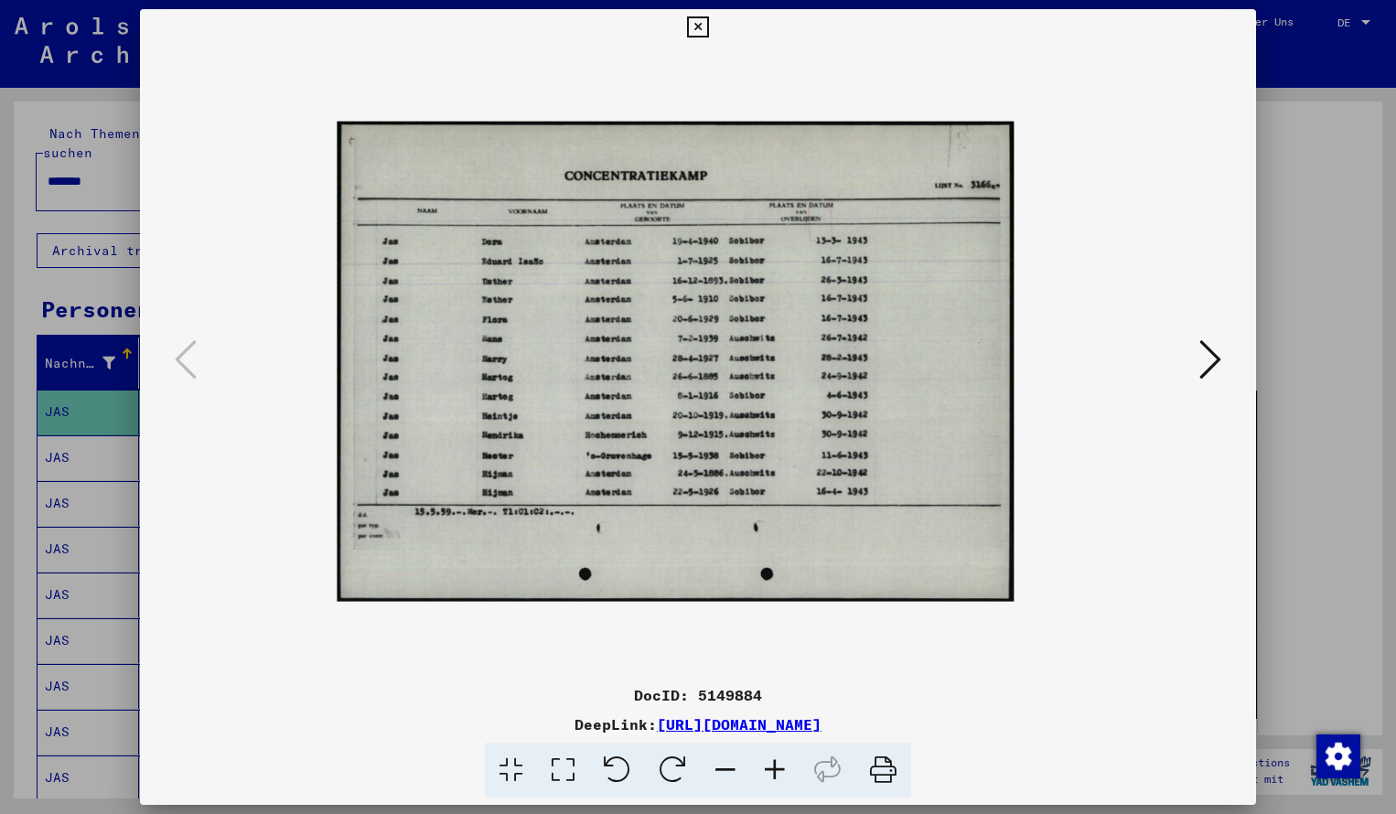
click at [771, 769] on icon at bounding box center [774, 771] width 49 height 56
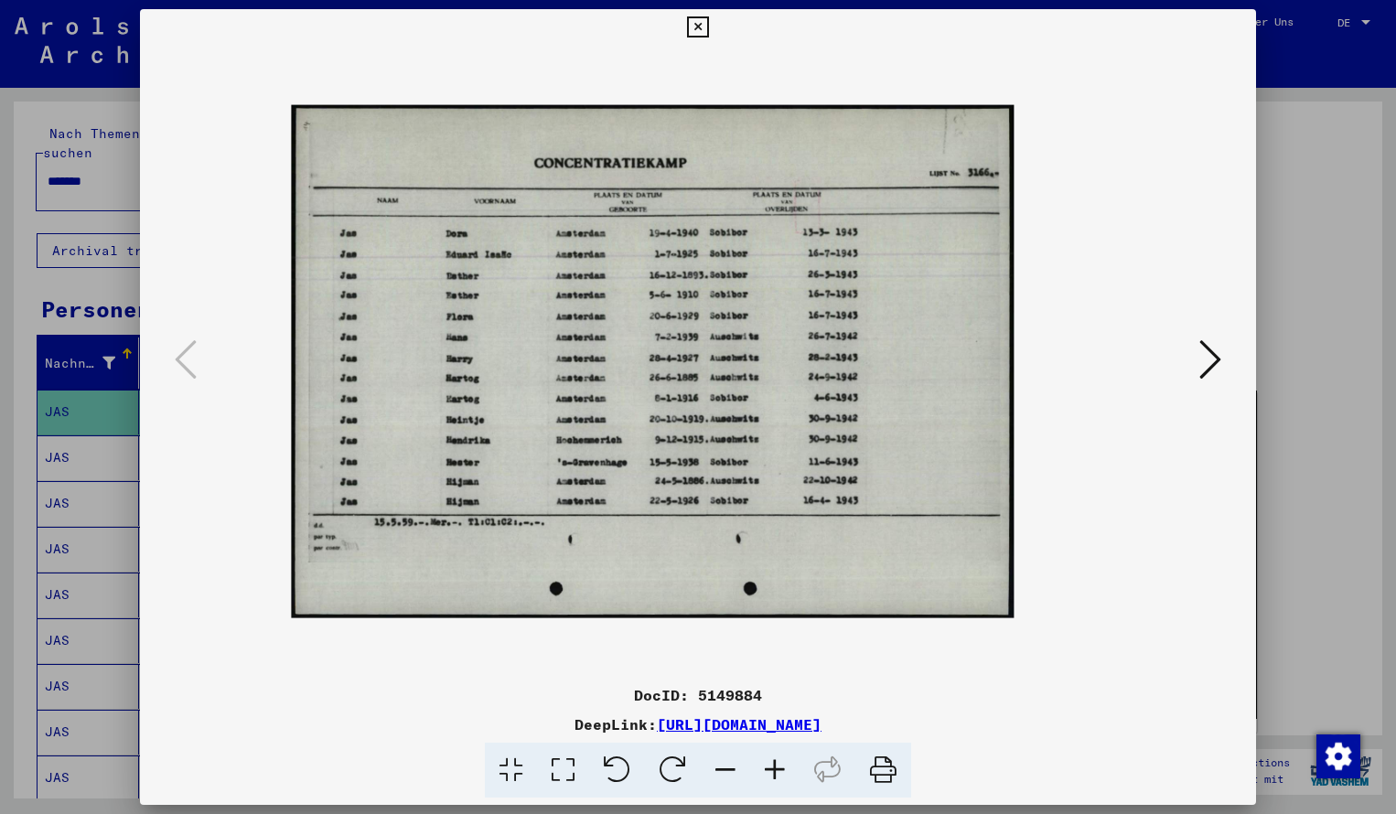
click at [771, 769] on icon at bounding box center [774, 771] width 49 height 56
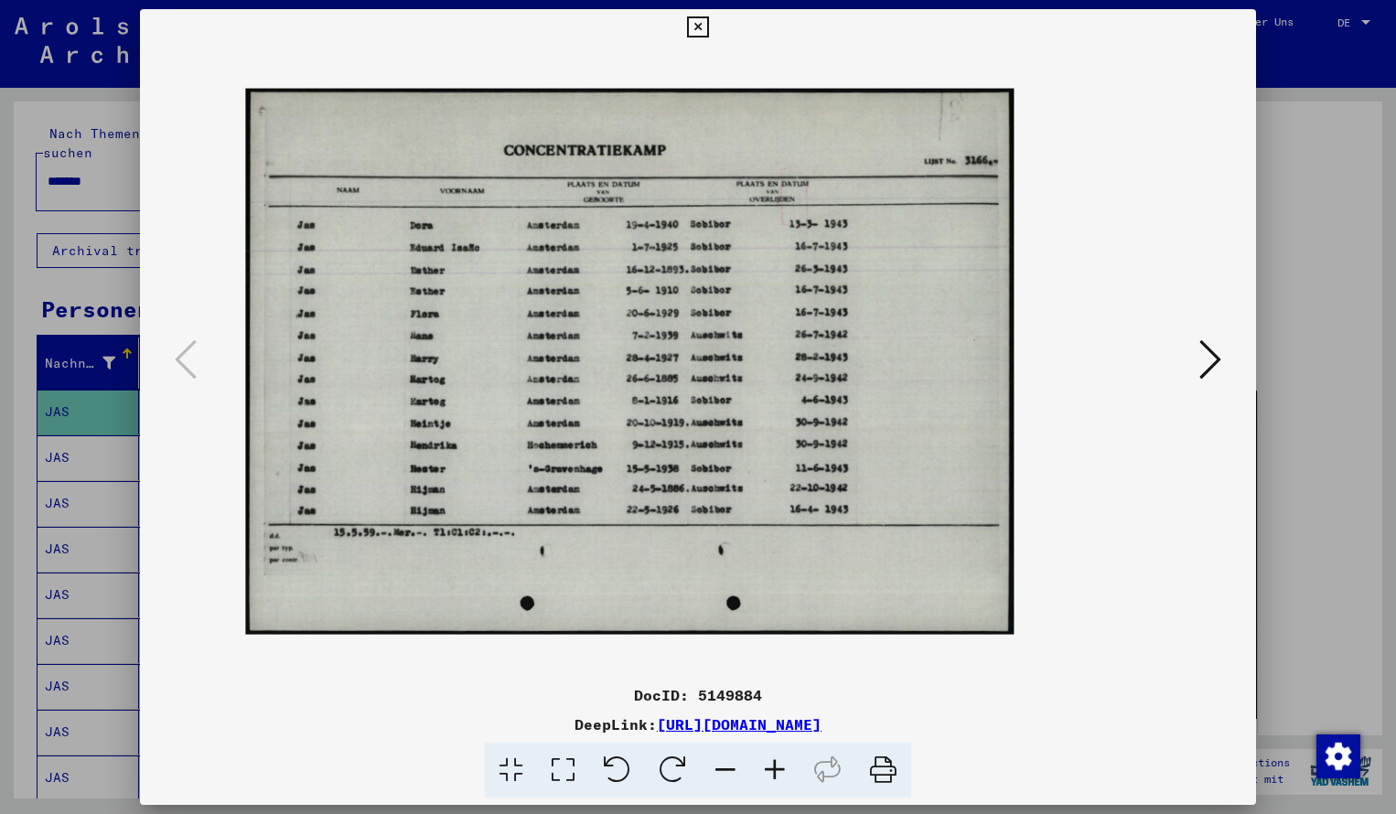
click at [771, 769] on icon at bounding box center [774, 771] width 49 height 56
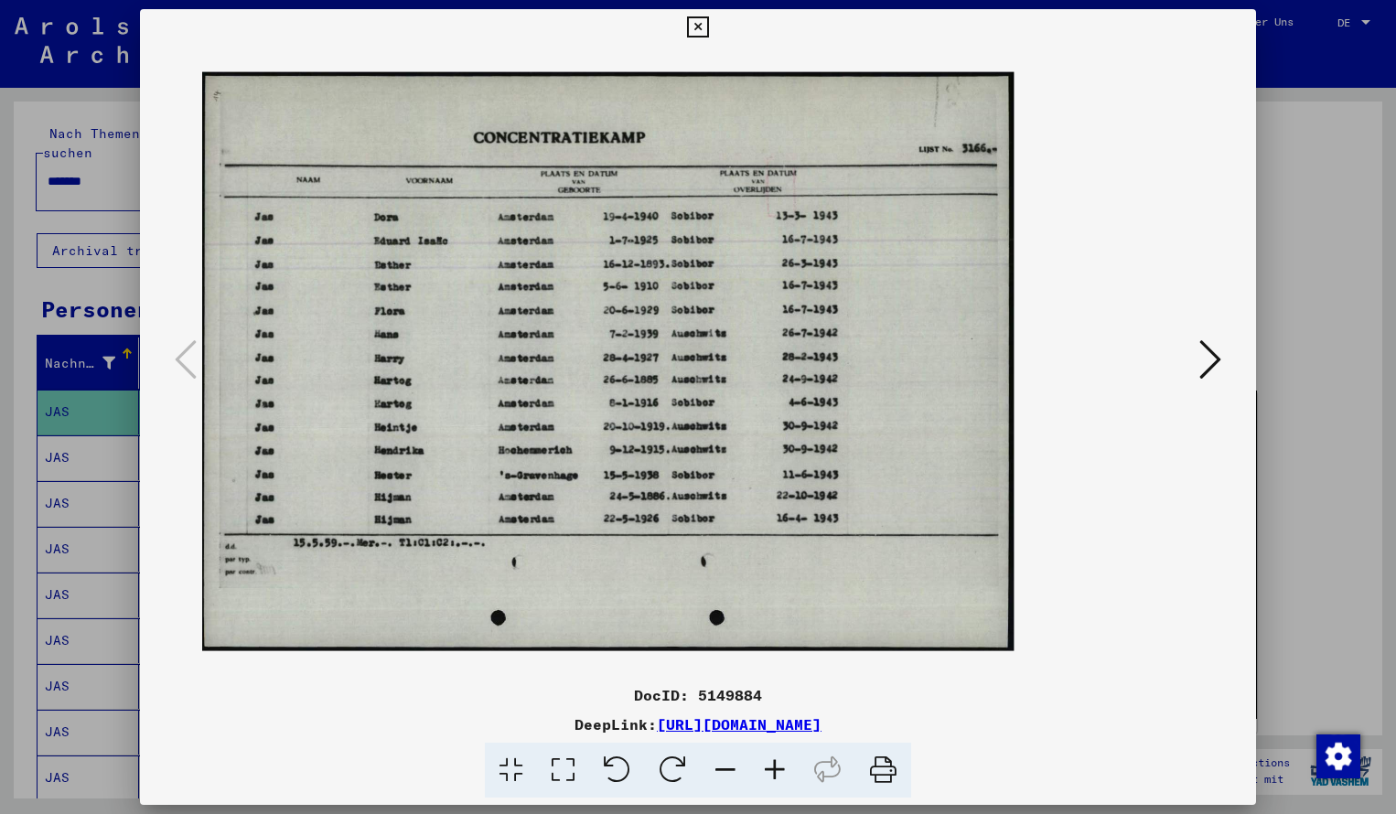
click at [771, 769] on icon at bounding box center [774, 771] width 49 height 56
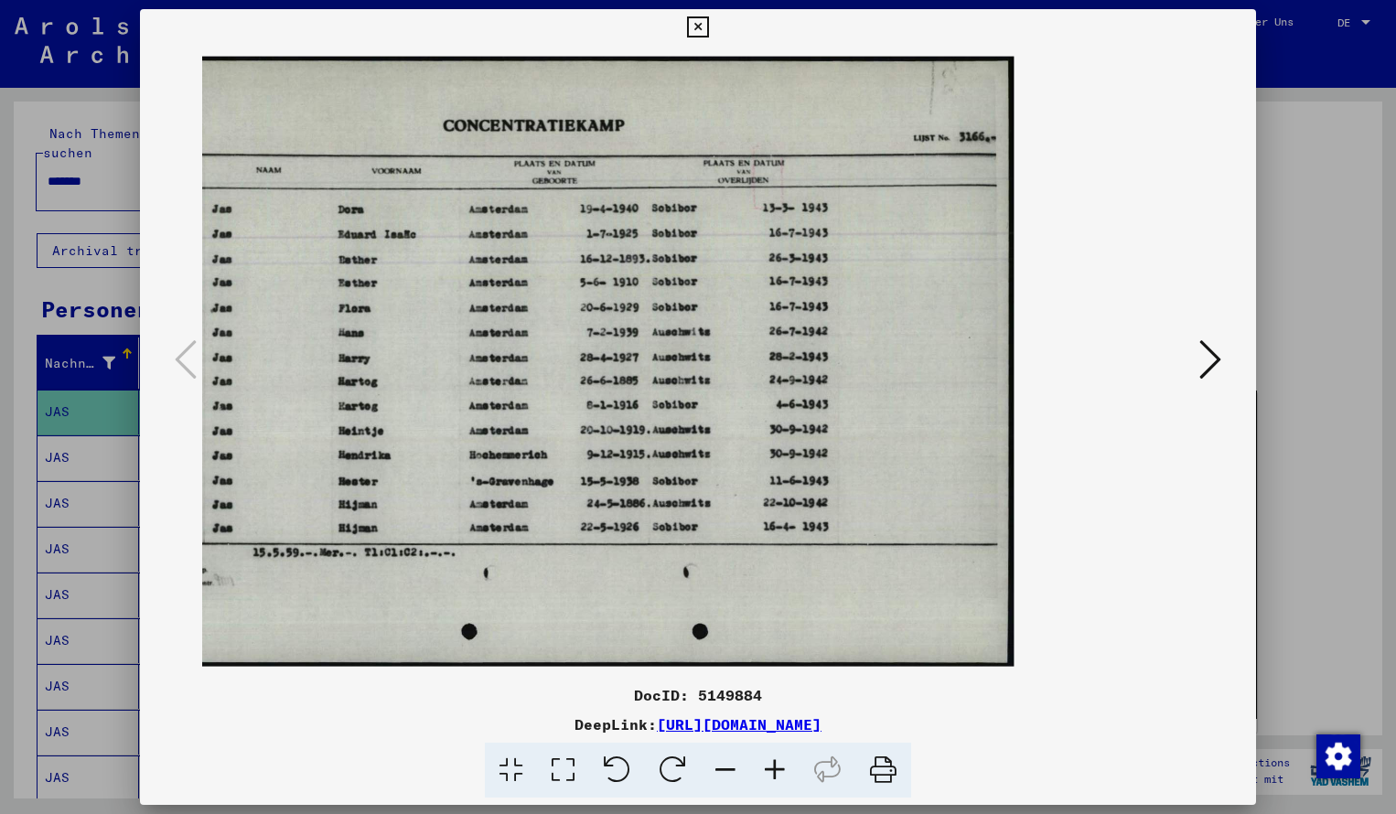
click at [708, 22] on icon at bounding box center [697, 27] width 21 height 22
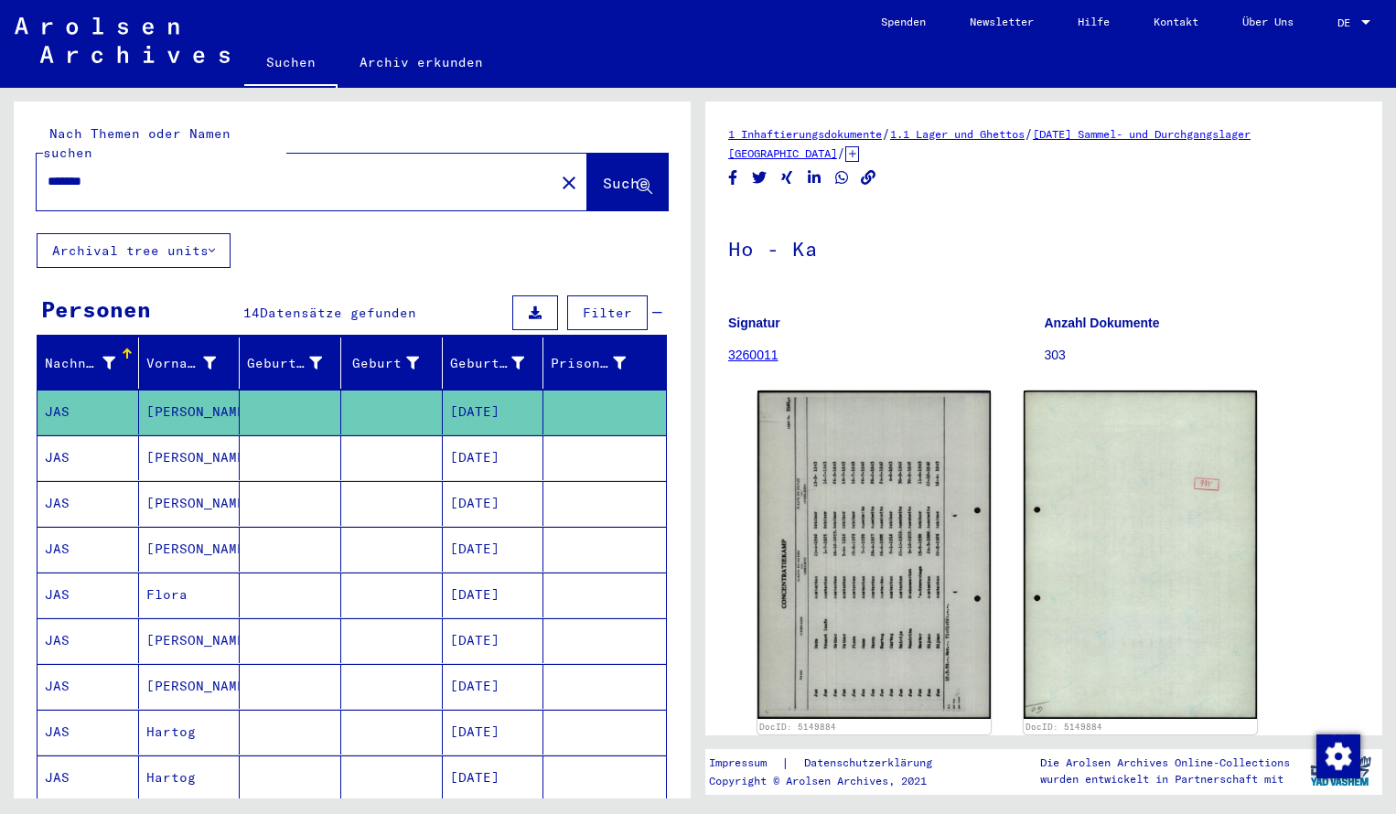
click at [111, 172] on input "*******" at bounding box center [296, 181] width 496 height 19
click at [603, 175] on span "Suche" at bounding box center [627, 184] width 49 height 19
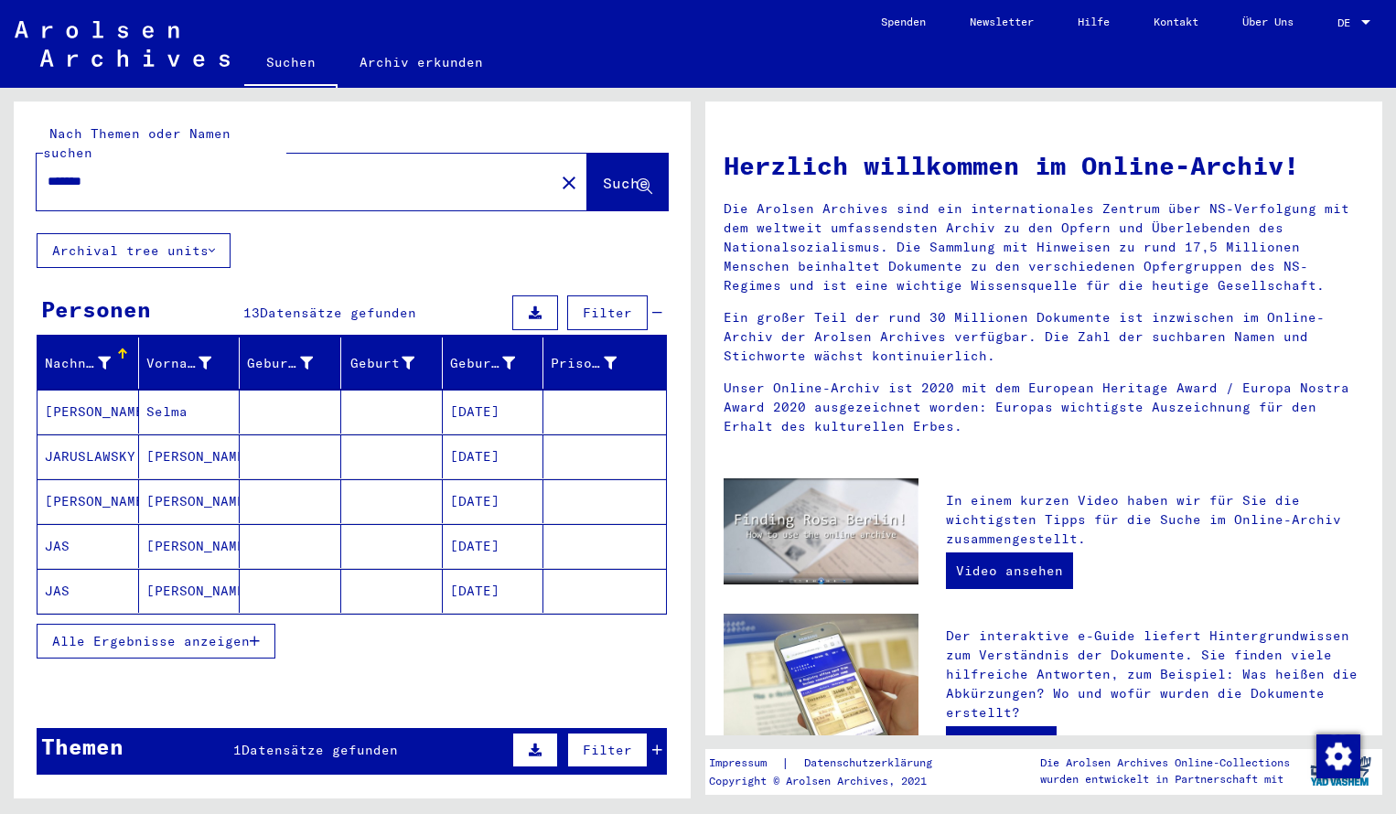
click at [124, 390] on mat-cell "[PERSON_NAME]" at bounding box center [89, 412] width 102 height 44
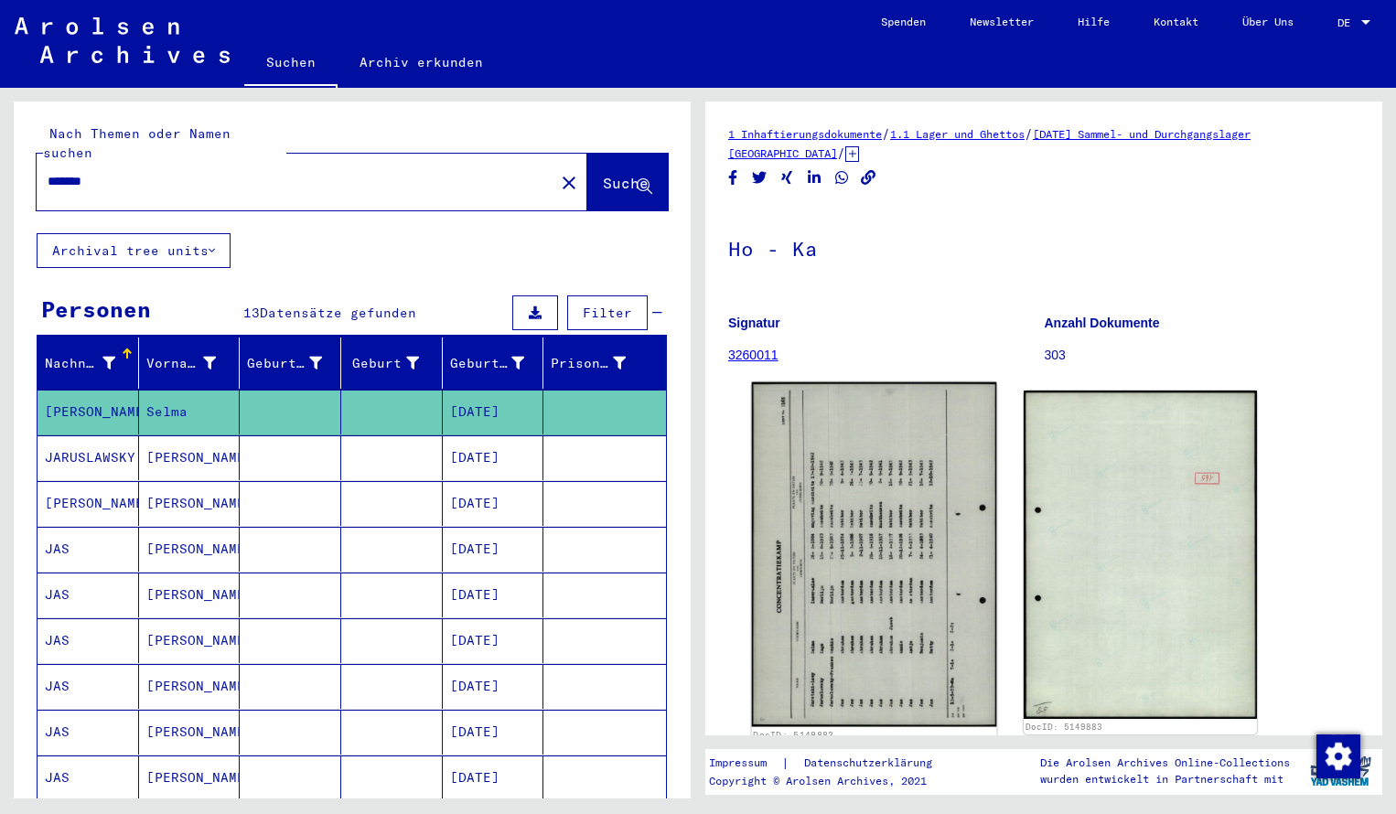
click at [810, 530] on img at bounding box center [874, 555] width 245 height 345
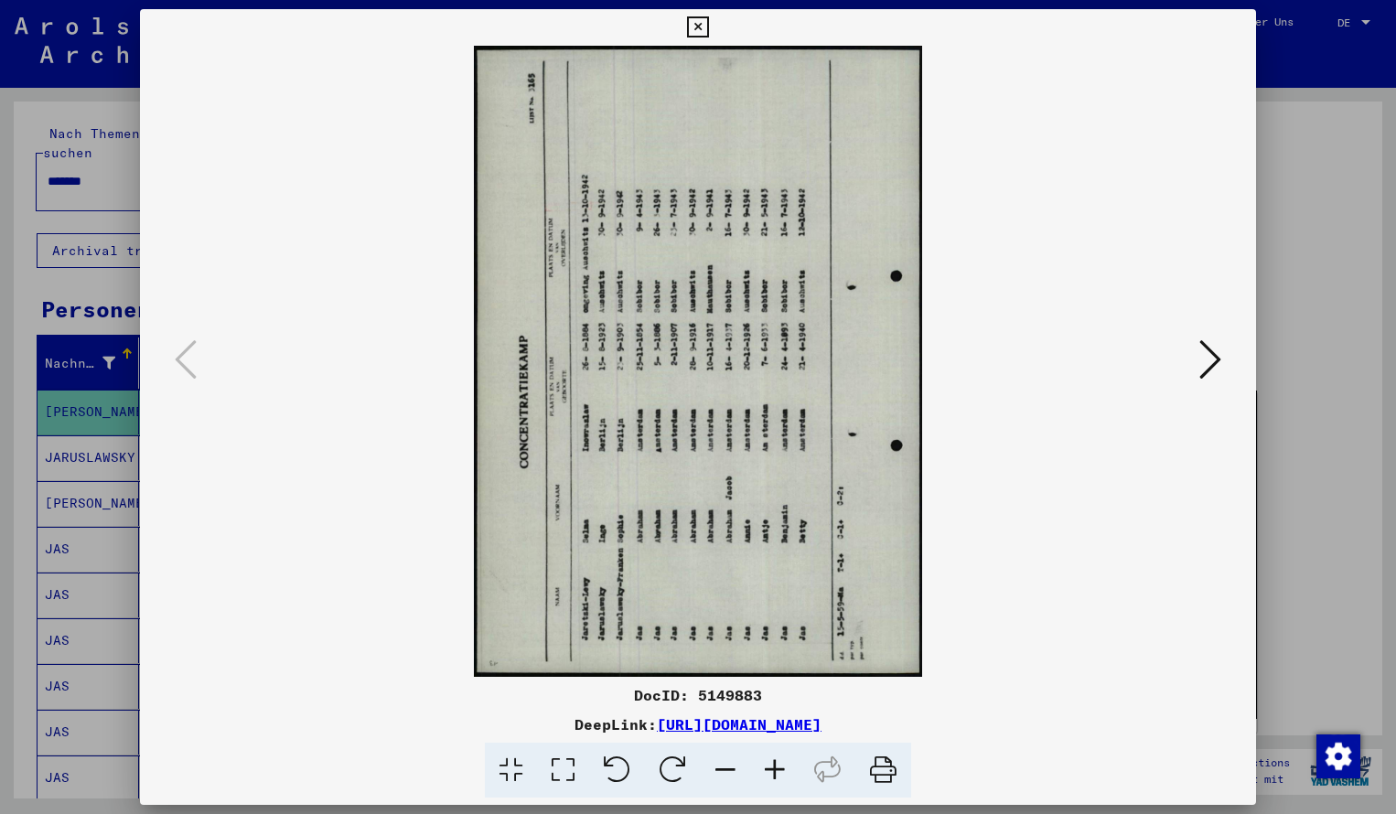
click at [665, 770] on icon at bounding box center [673, 771] width 56 height 56
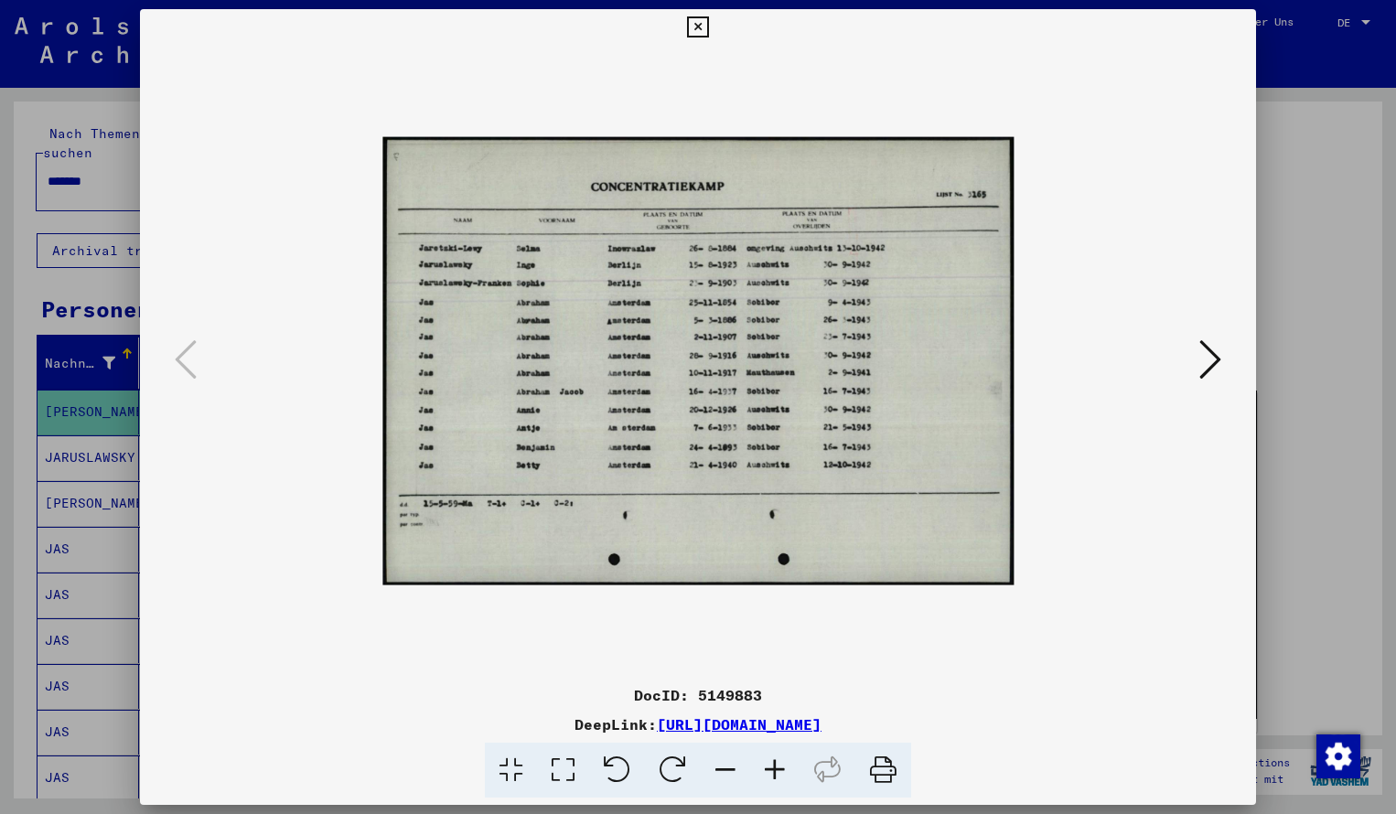
click at [769, 763] on icon at bounding box center [774, 771] width 49 height 56
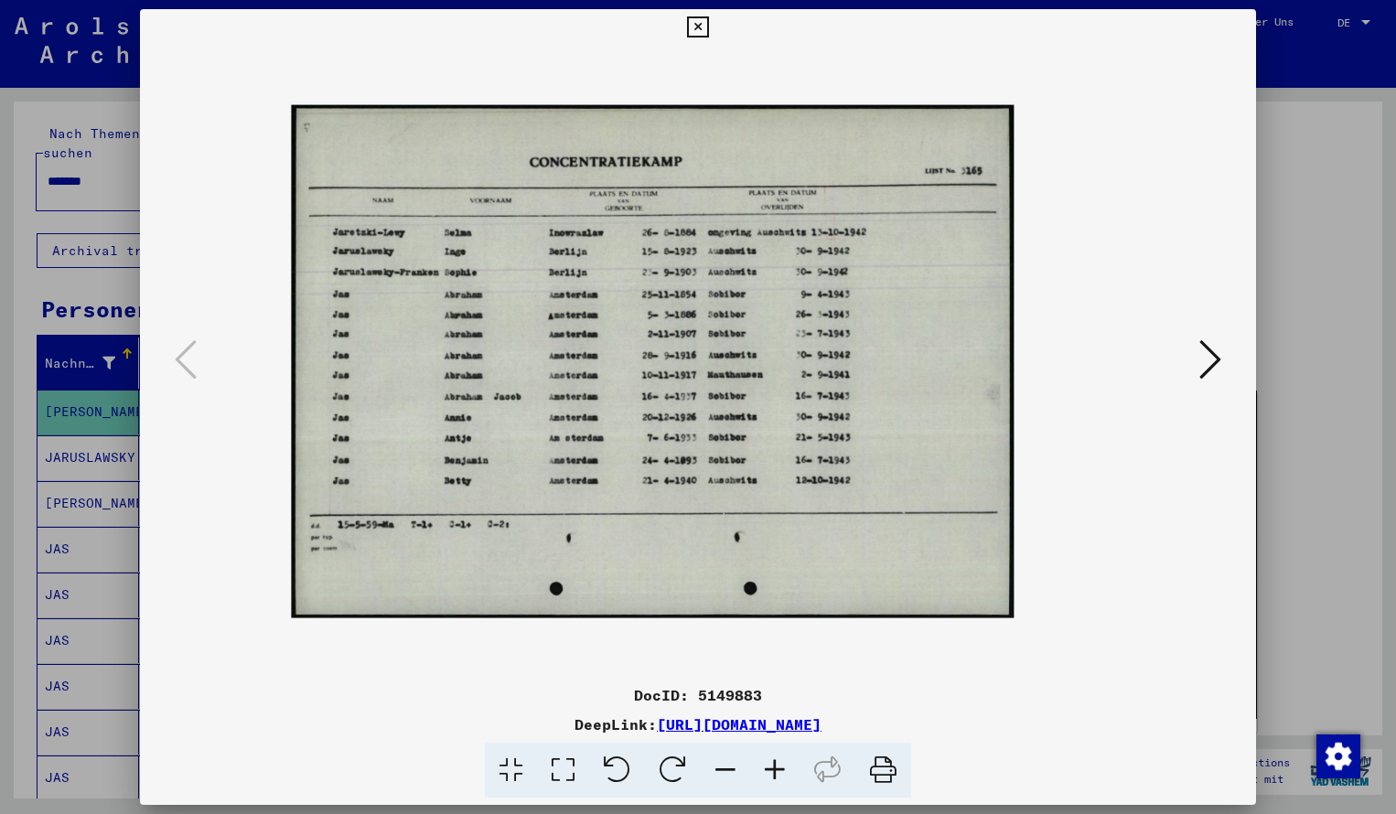
click at [769, 763] on icon at bounding box center [774, 771] width 49 height 56
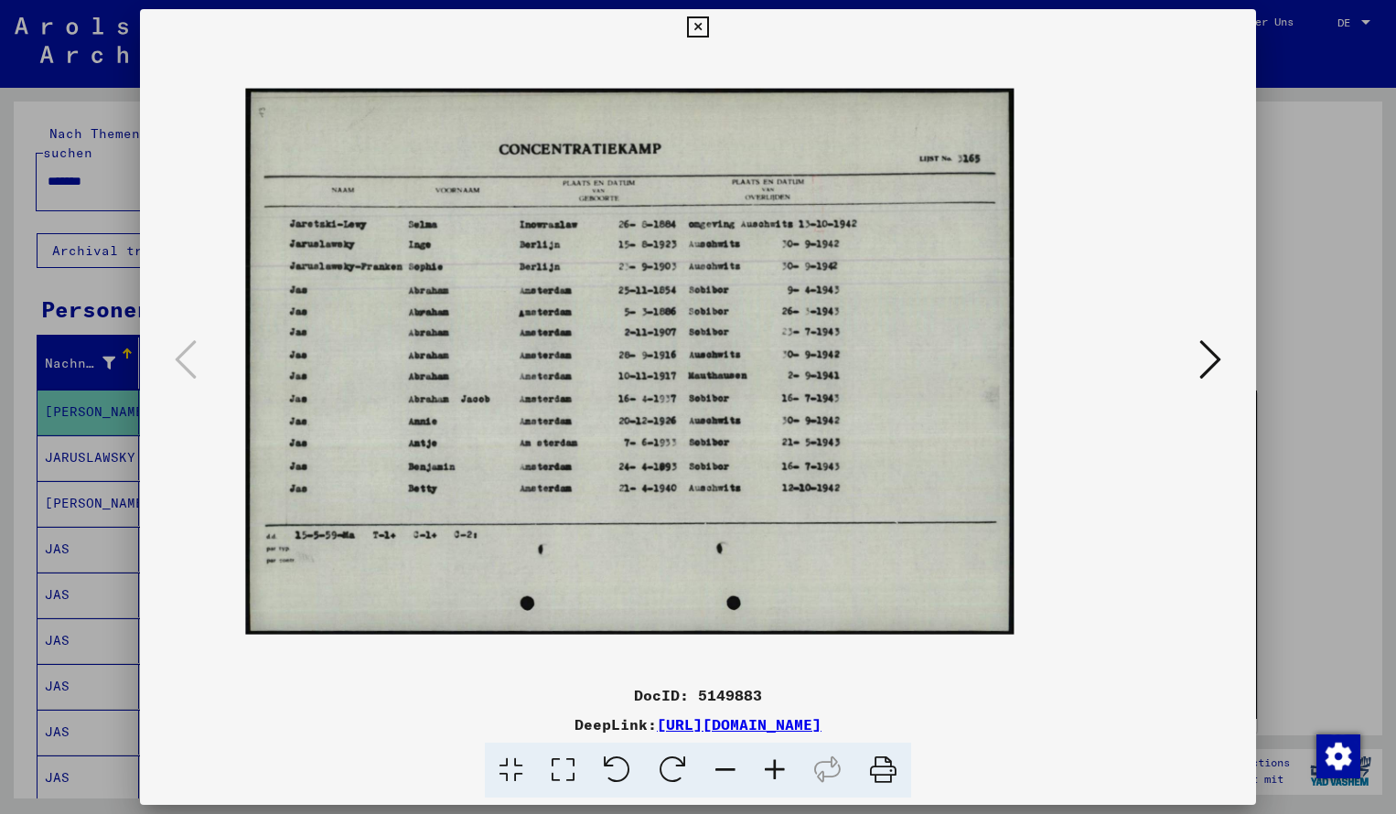
click at [769, 763] on icon at bounding box center [774, 771] width 49 height 56
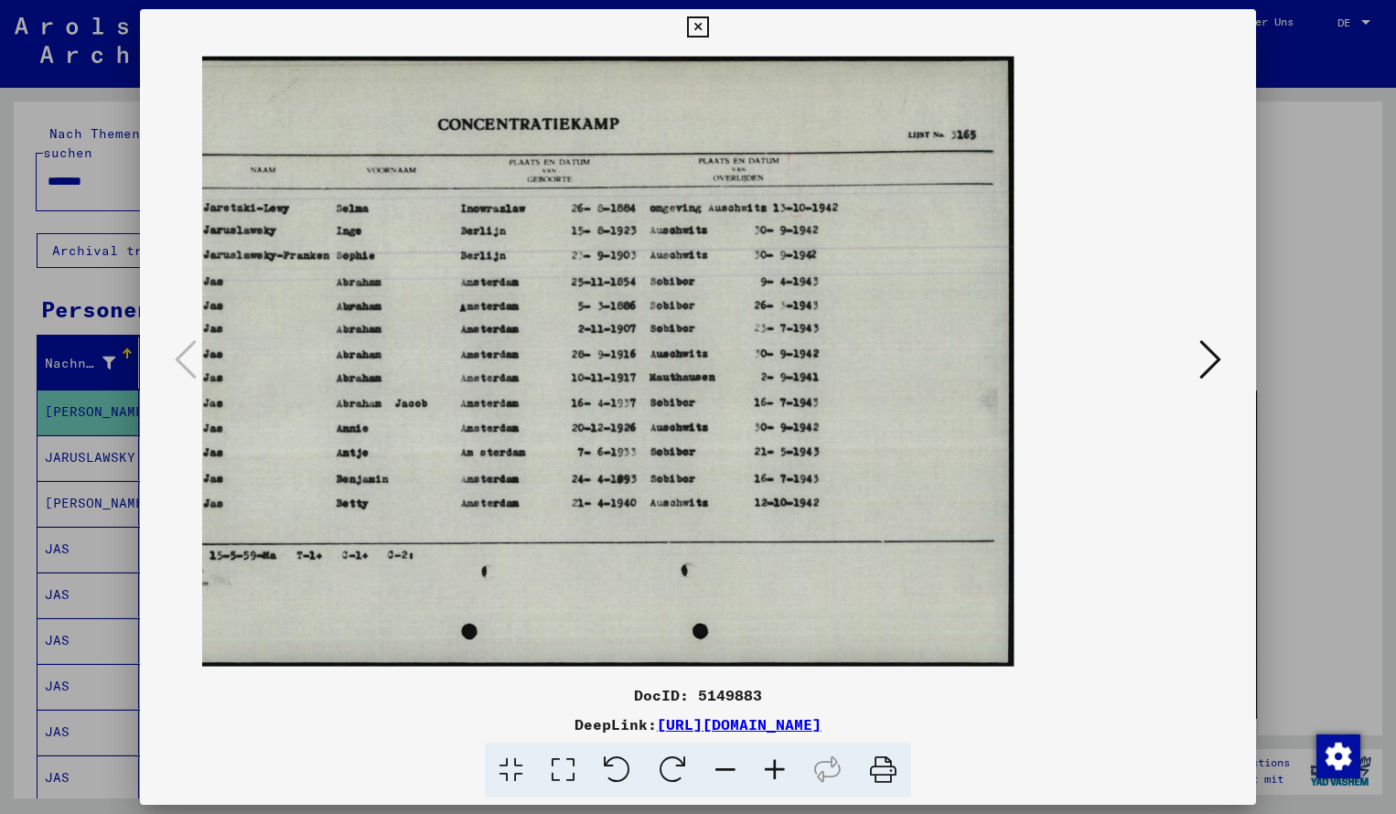
click at [708, 26] on icon at bounding box center [697, 27] width 21 height 22
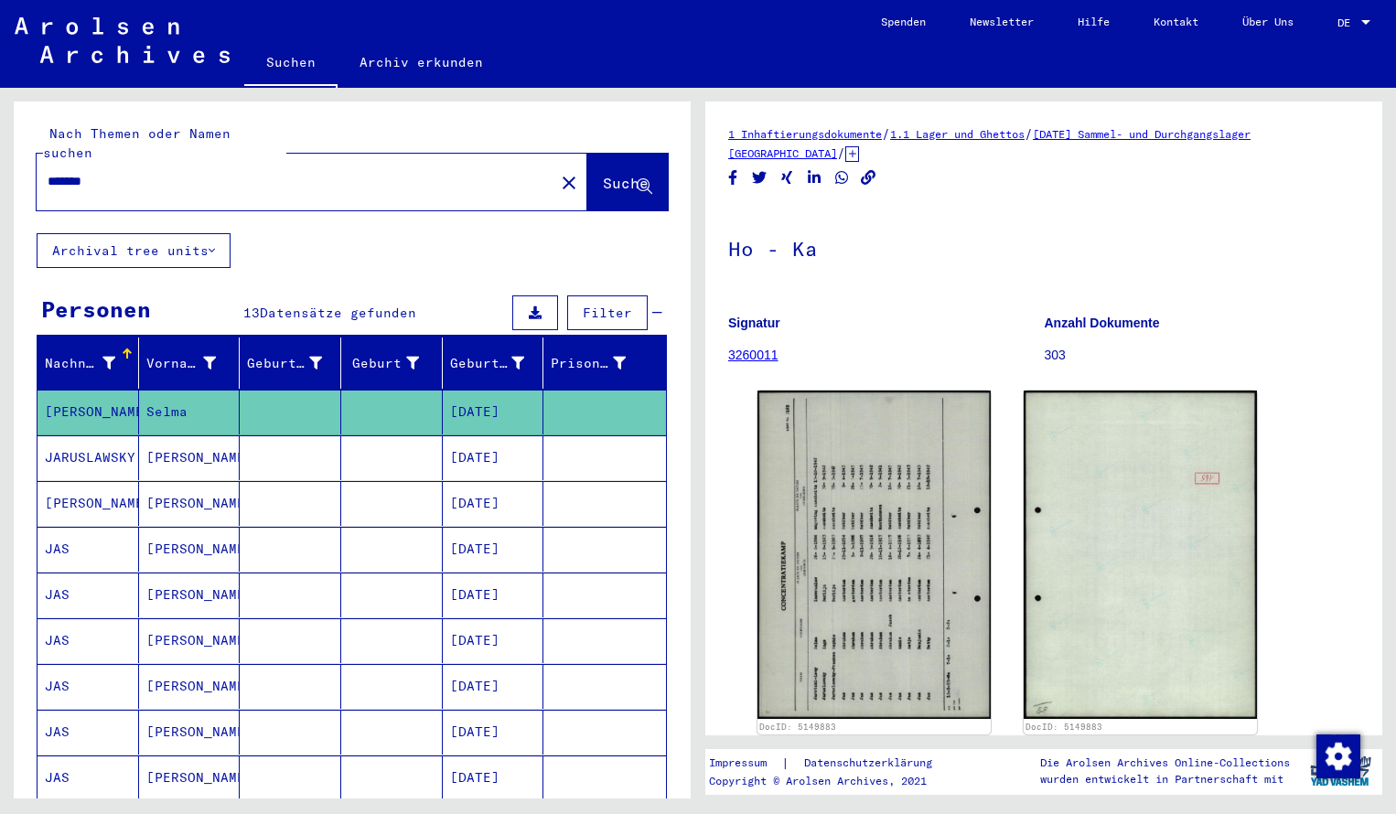
click at [108, 172] on input "*******" at bounding box center [296, 181] width 496 height 19
click at [603, 174] on span "Suche" at bounding box center [626, 183] width 46 height 18
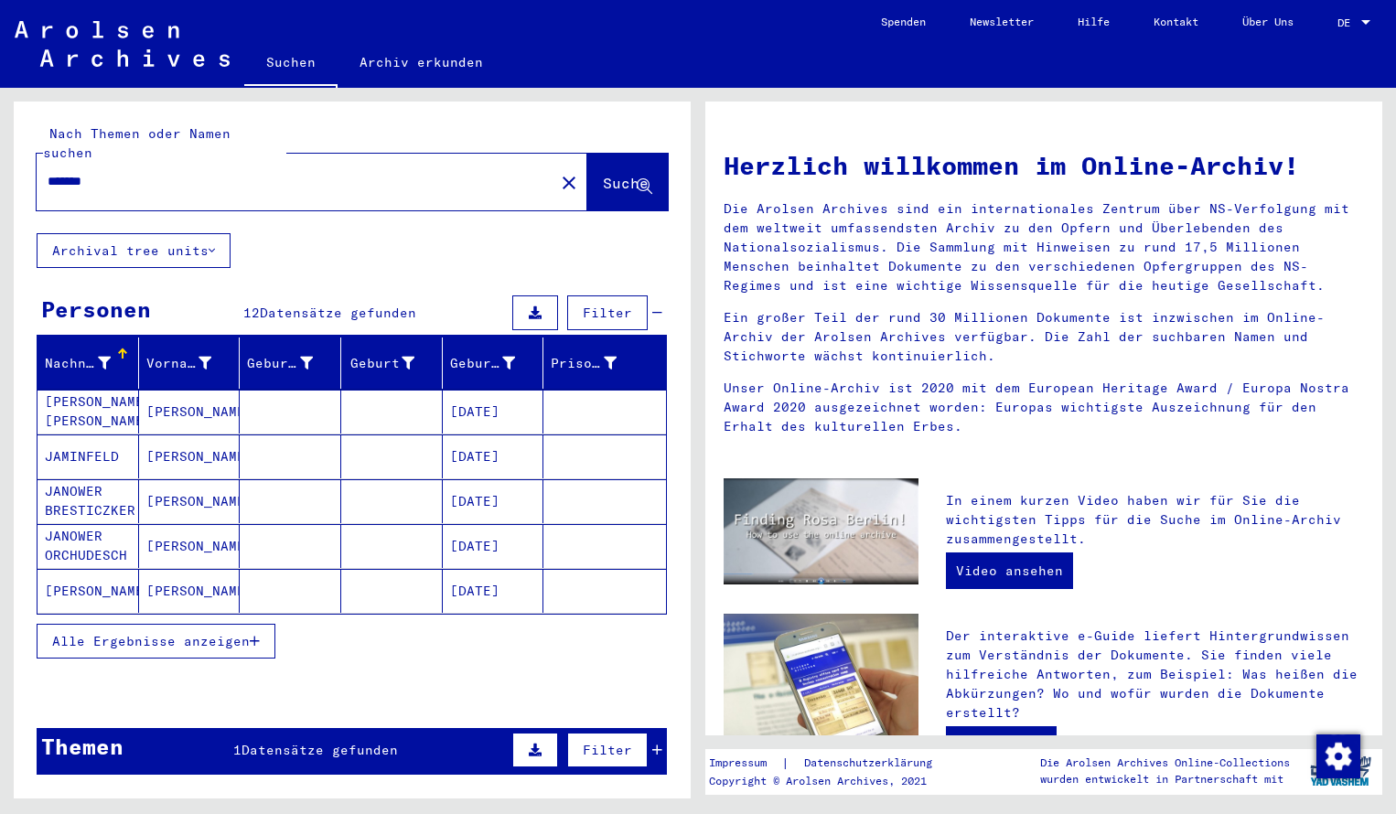
click at [82, 397] on mat-cell "[PERSON_NAME] [PERSON_NAME]" at bounding box center [89, 412] width 102 height 44
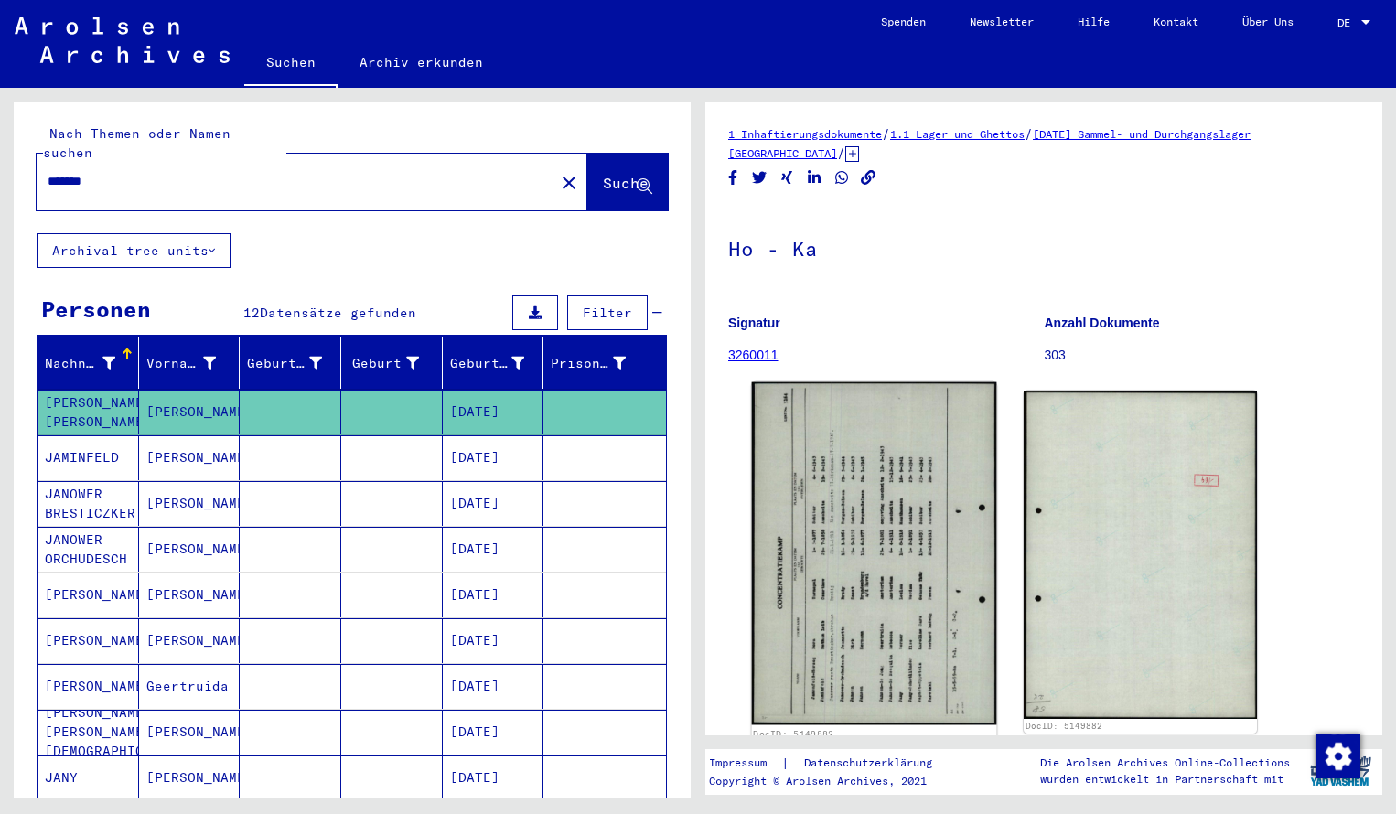
click at [835, 460] on img at bounding box center [874, 554] width 245 height 343
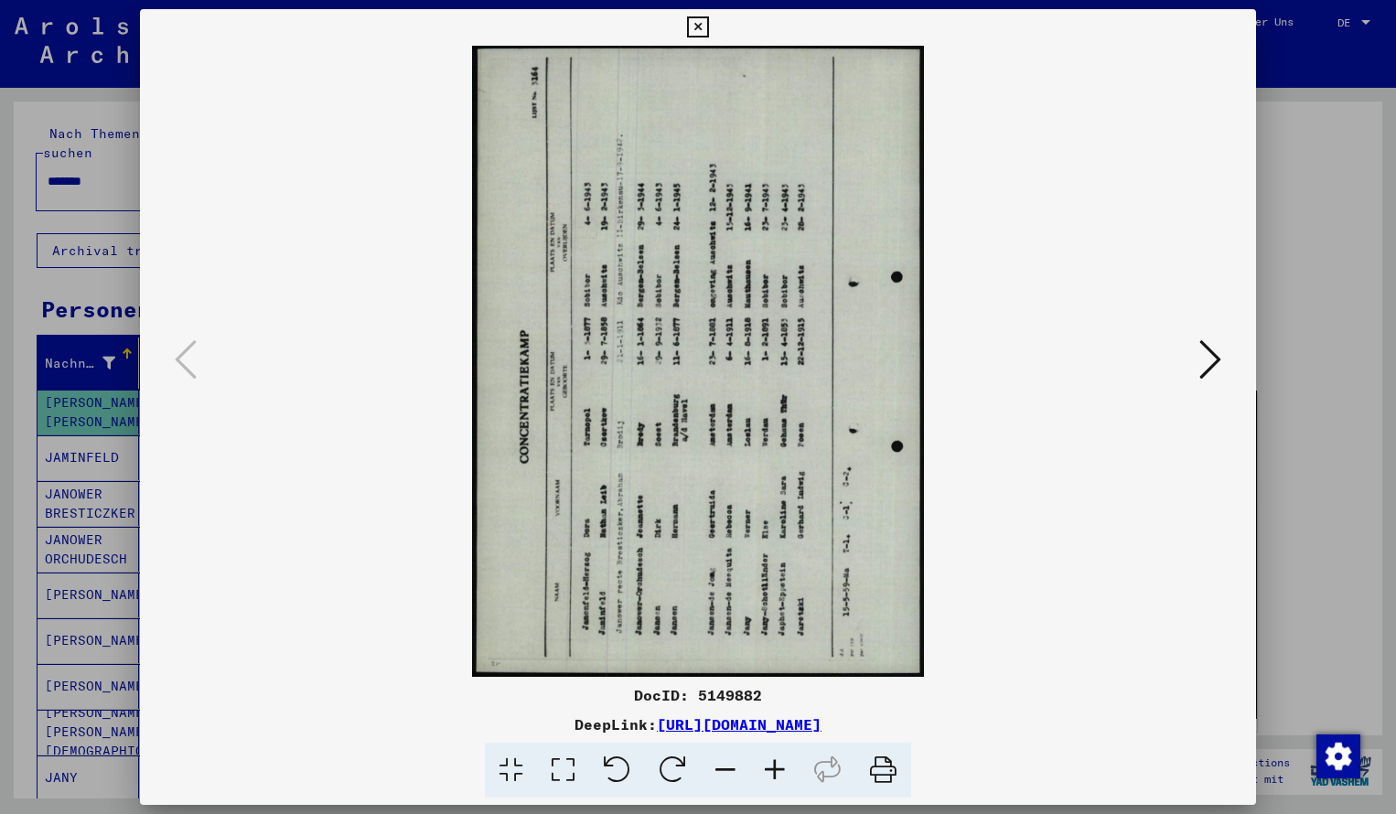
click at [673, 764] on icon at bounding box center [673, 771] width 56 height 56
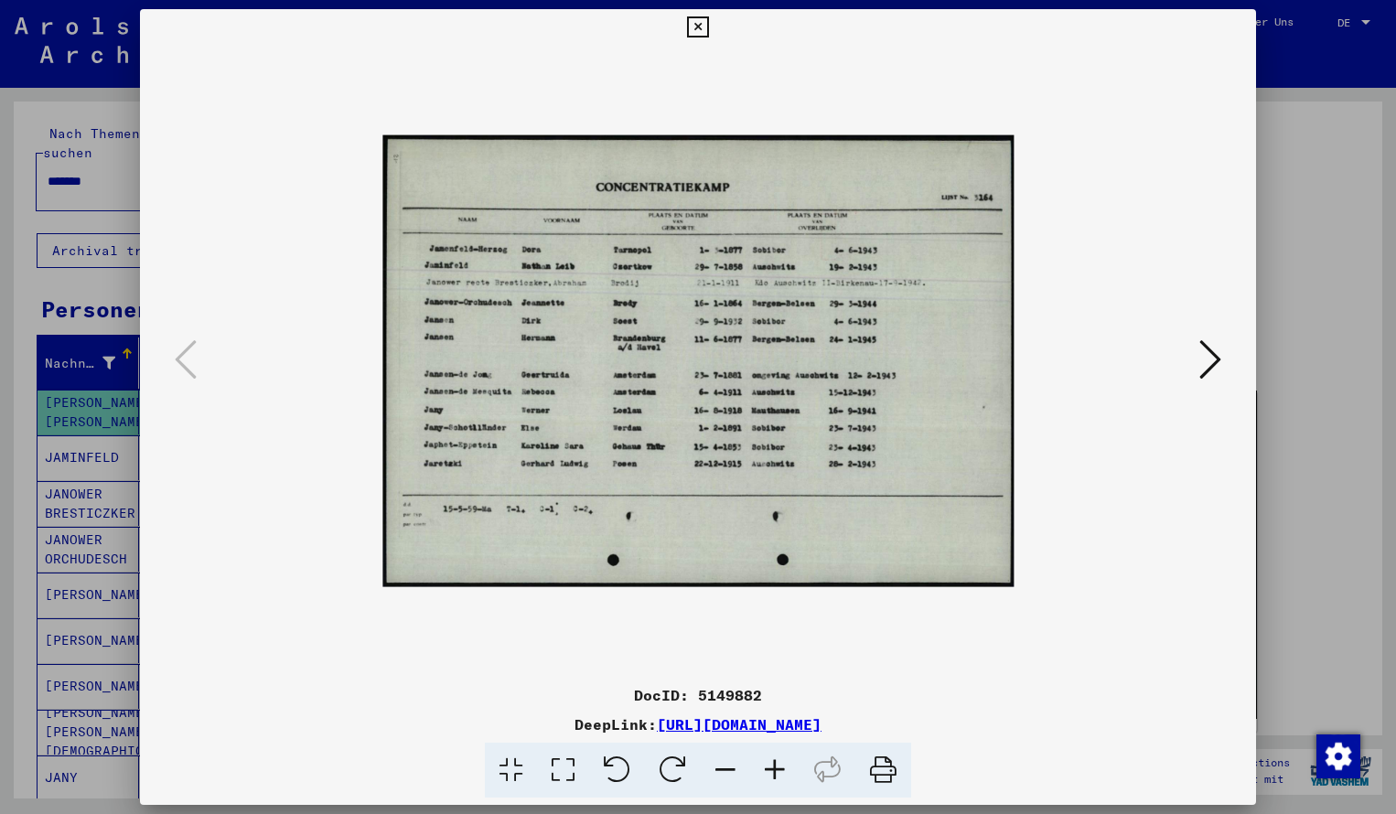
click at [775, 769] on icon at bounding box center [774, 771] width 49 height 56
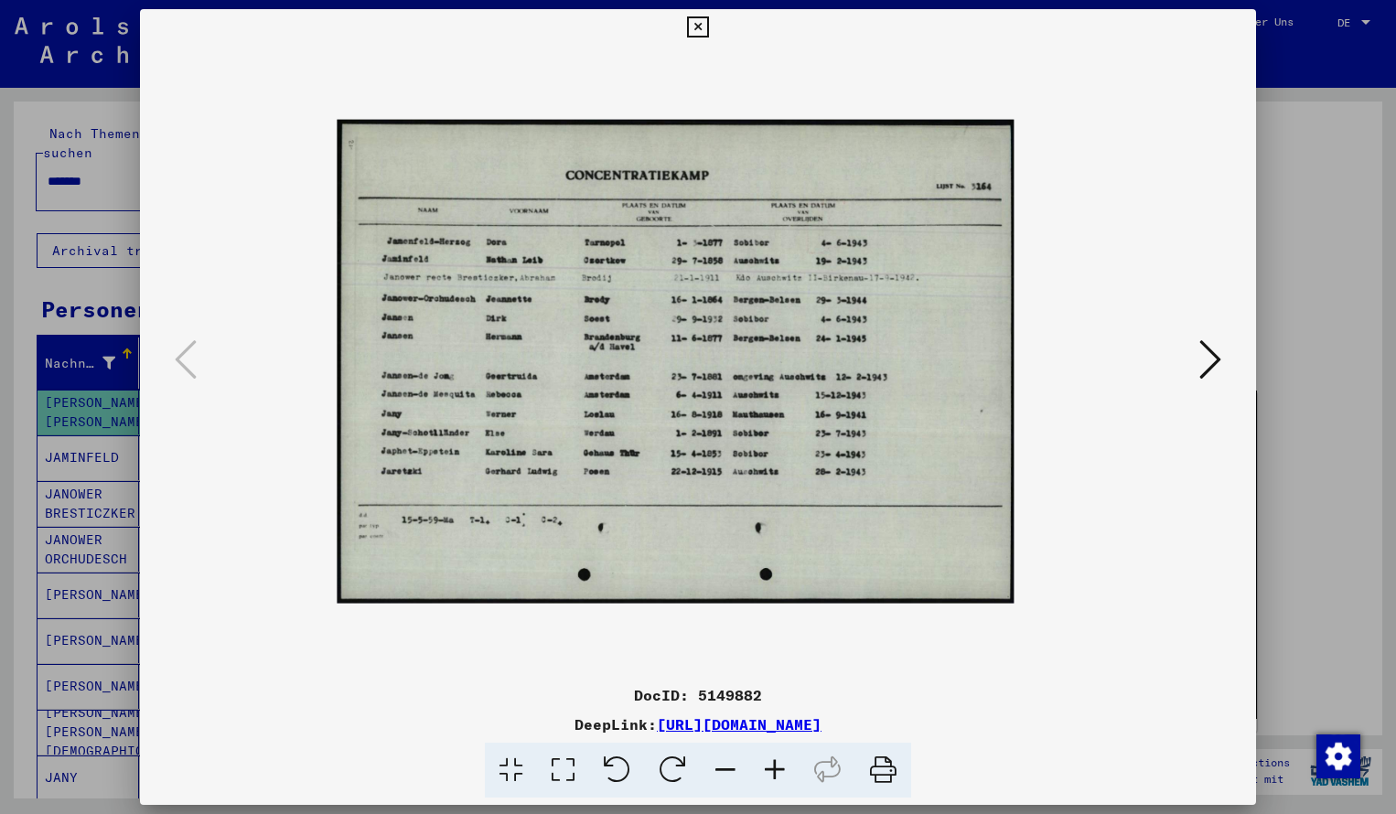
click at [775, 769] on icon at bounding box center [774, 771] width 49 height 56
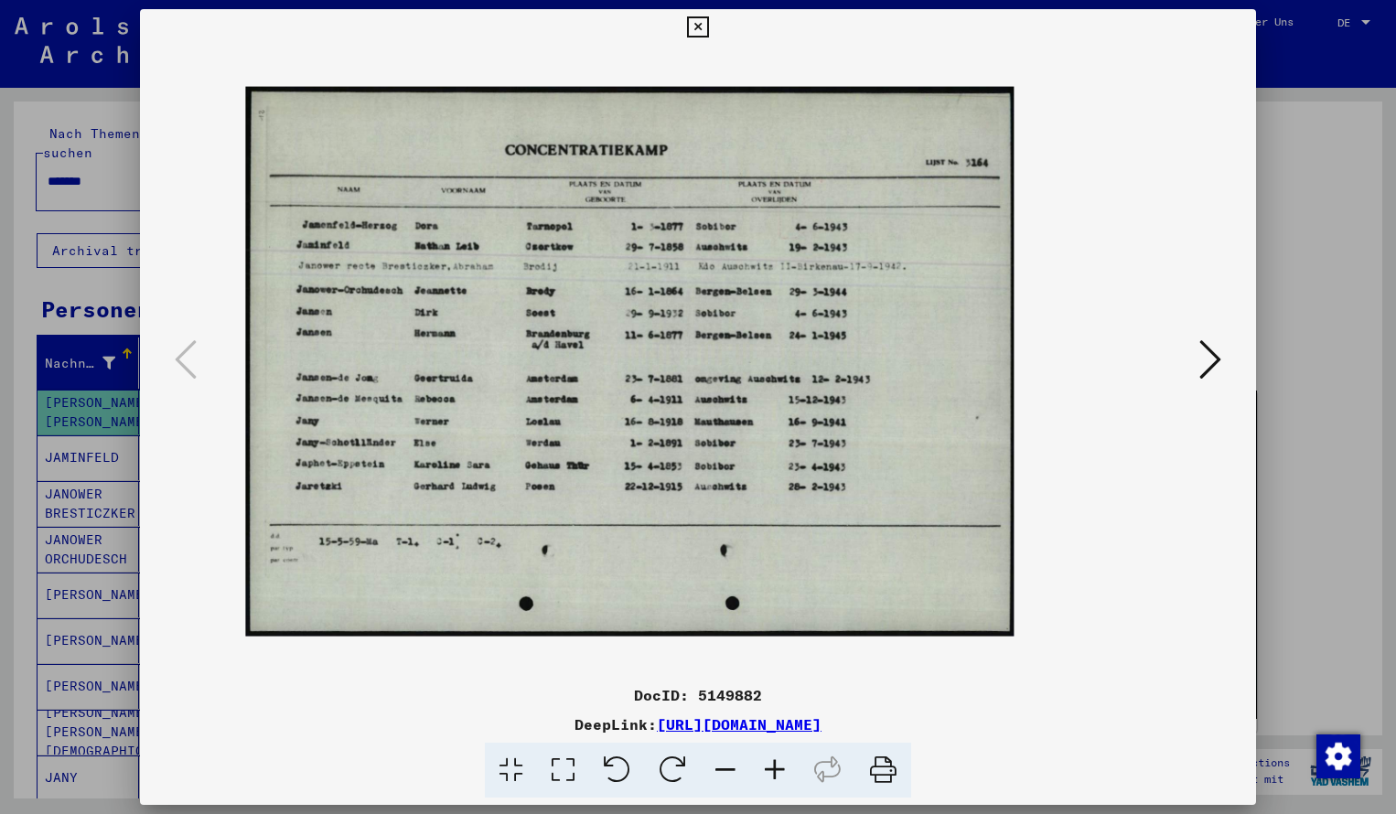
click at [775, 769] on icon at bounding box center [774, 771] width 49 height 56
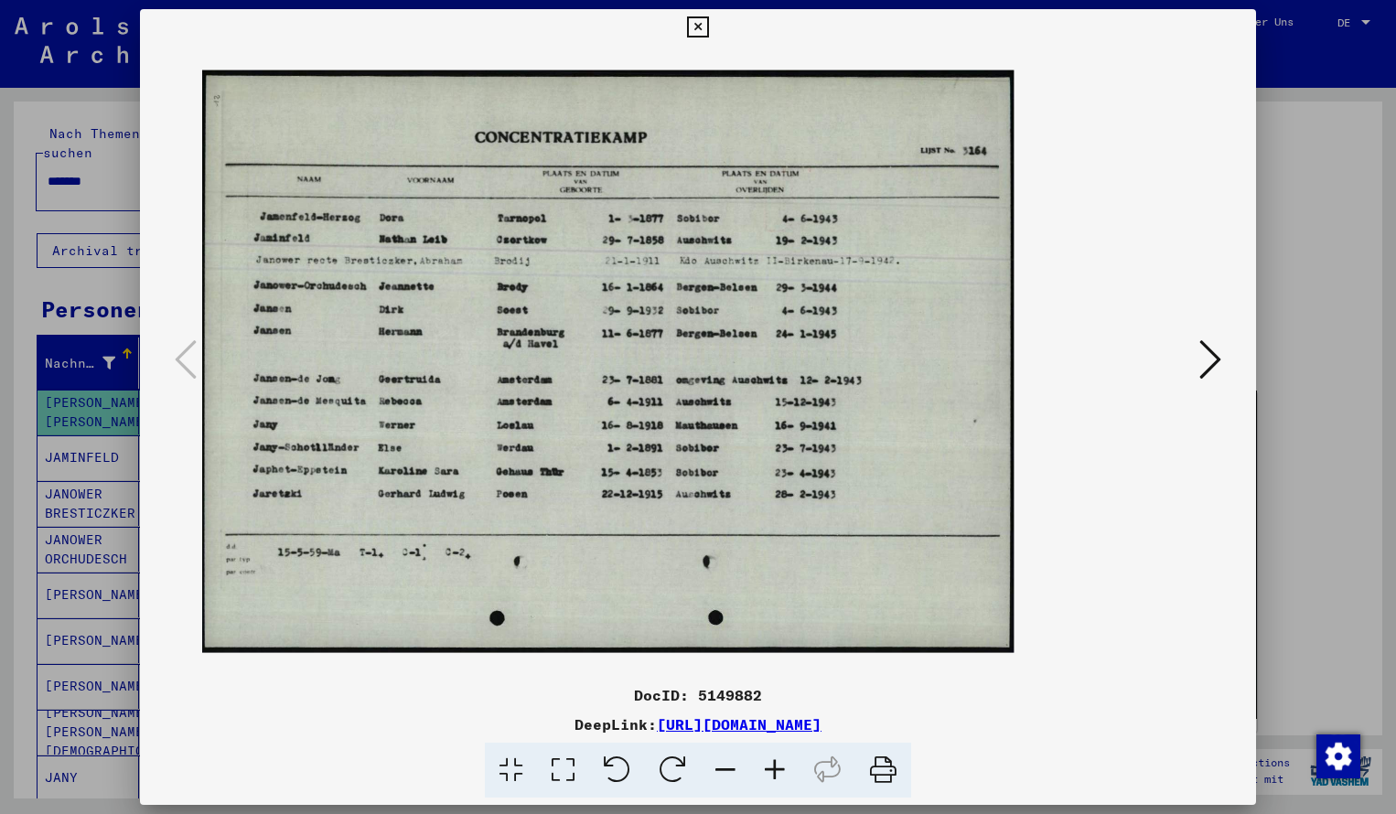
click at [775, 769] on icon at bounding box center [774, 771] width 49 height 56
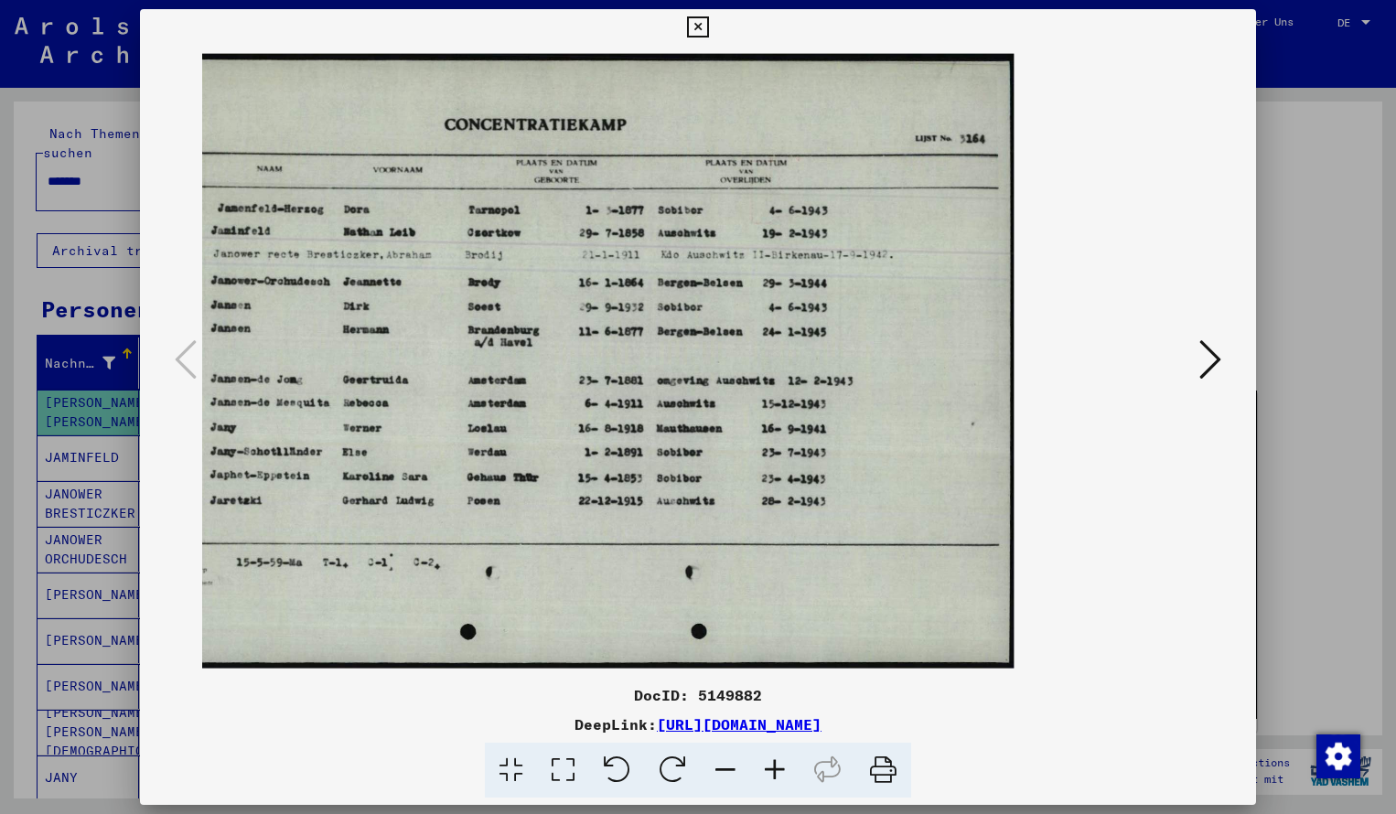
click at [708, 26] on icon at bounding box center [697, 27] width 21 height 22
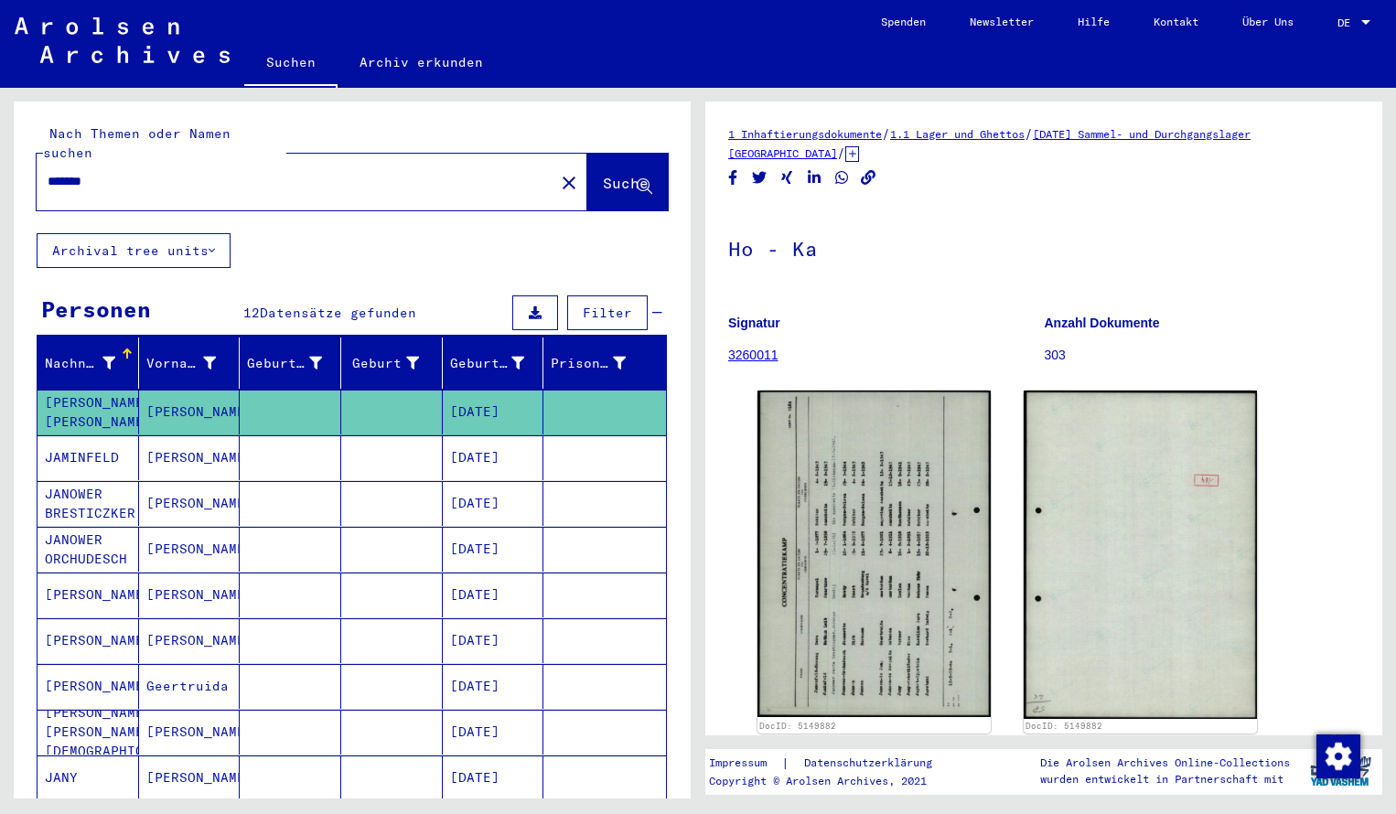
click at [113, 172] on input "*******" at bounding box center [296, 181] width 496 height 19
click at [622, 174] on span "Suche" at bounding box center [626, 183] width 46 height 18
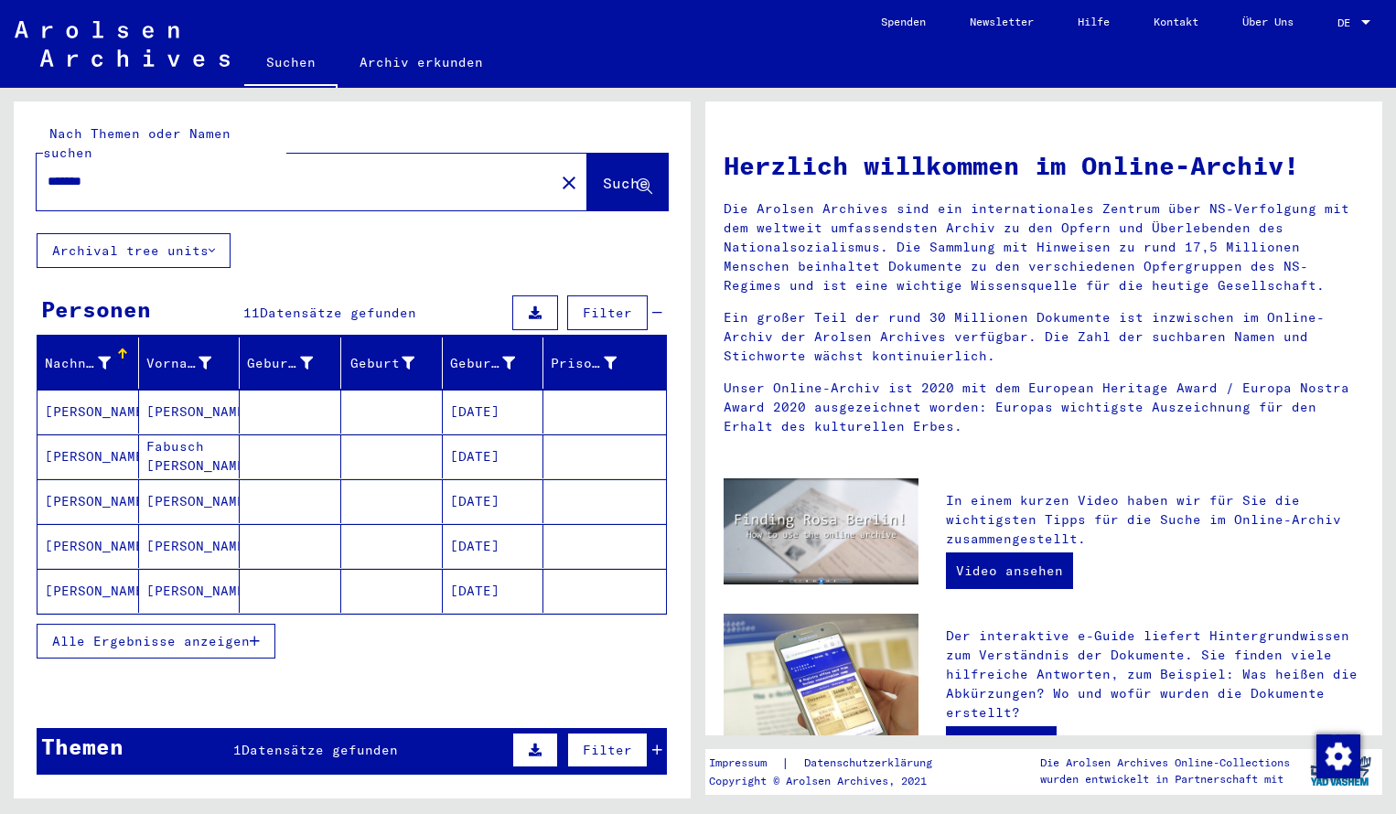
click at [73, 396] on mat-cell "[PERSON_NAME]" at bounding box center [89, 412] width 102 height 44
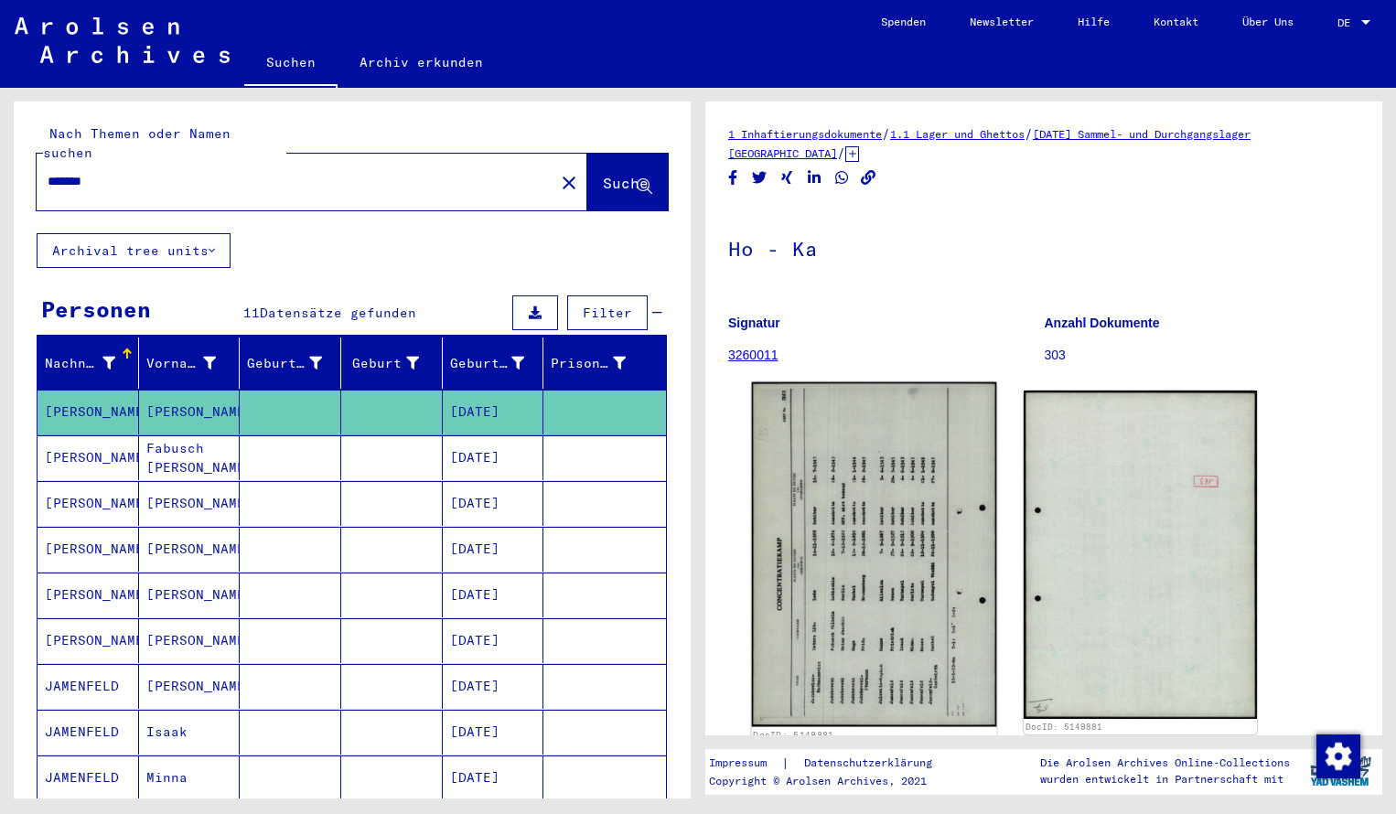
click at [819, 622] on img at bounding box center [874, 555] width 245 height 345
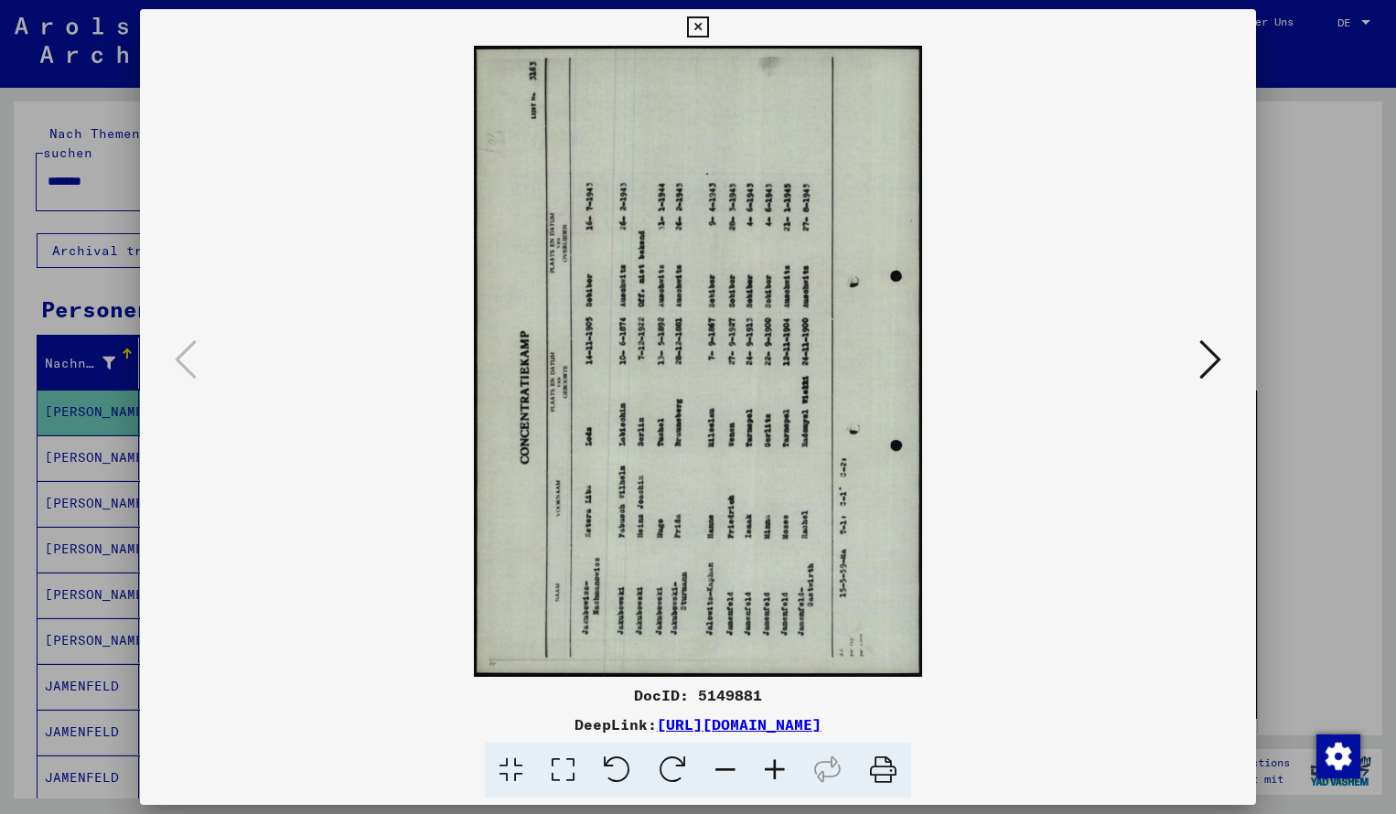
click at [682, 757] on icon at bounding box center [673, 771] width 56 height 56
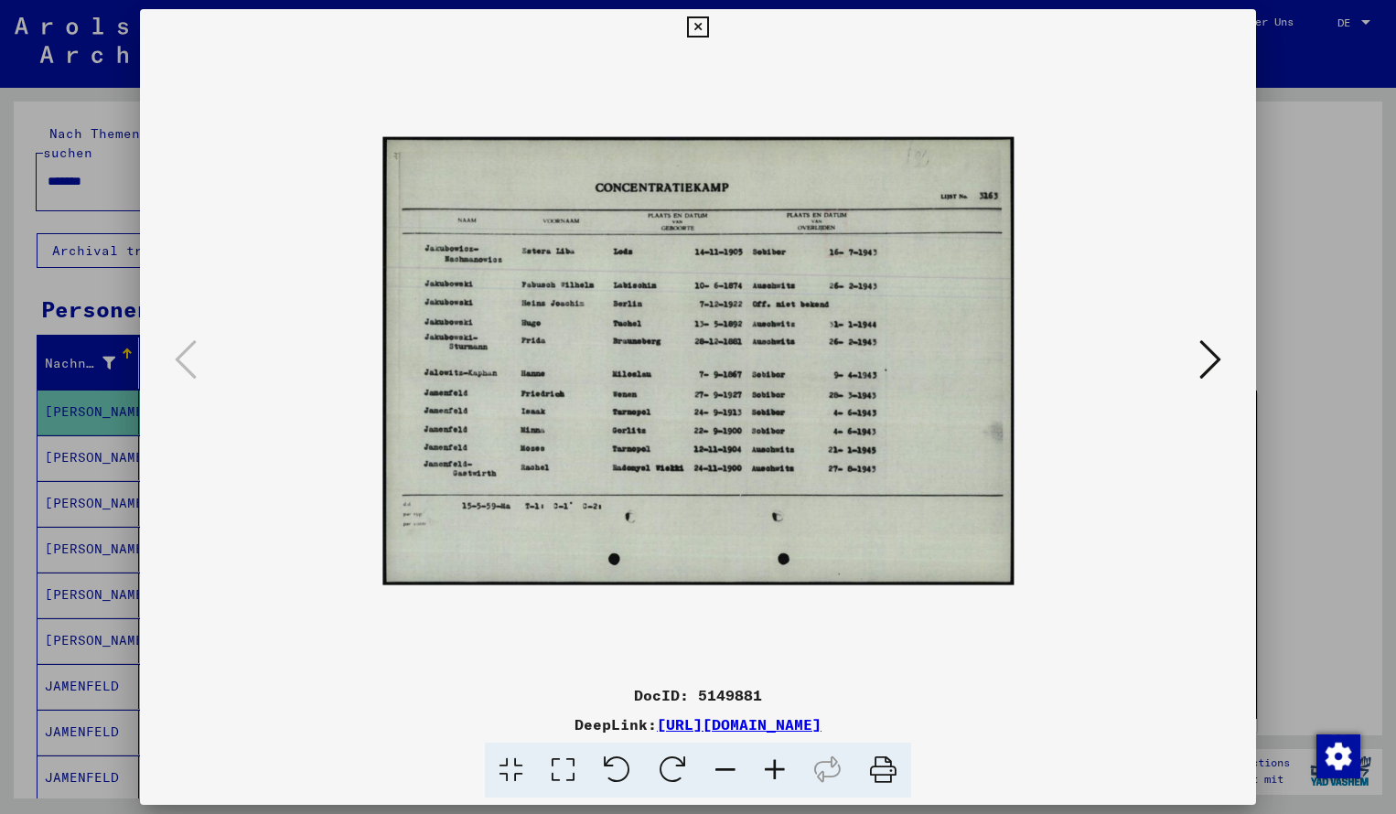
click at [771, 766] on icon at bounding box center [774, 771] width 49 height 56
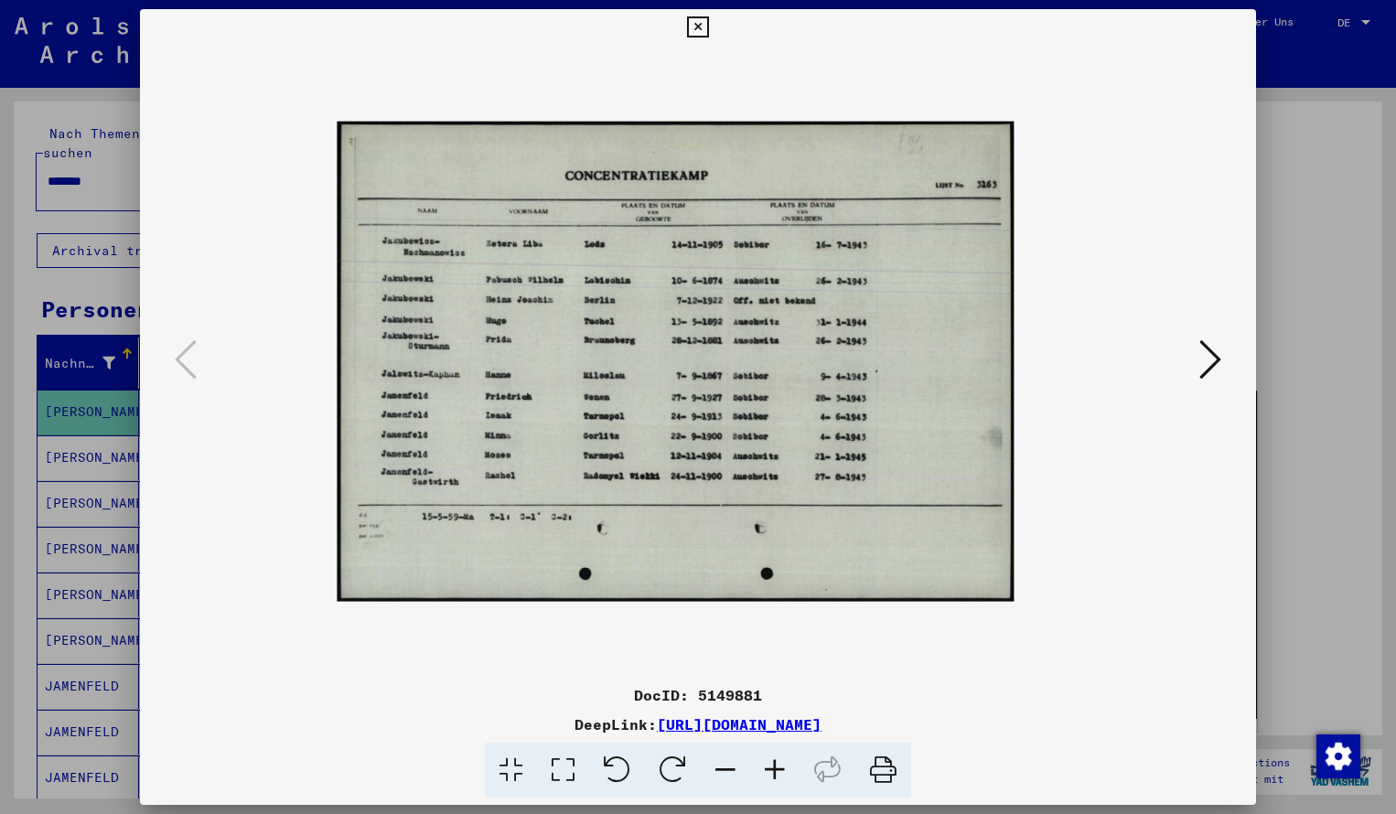
click at [771, 766] on icon at bounding box center [774, 771] width 49 height 56
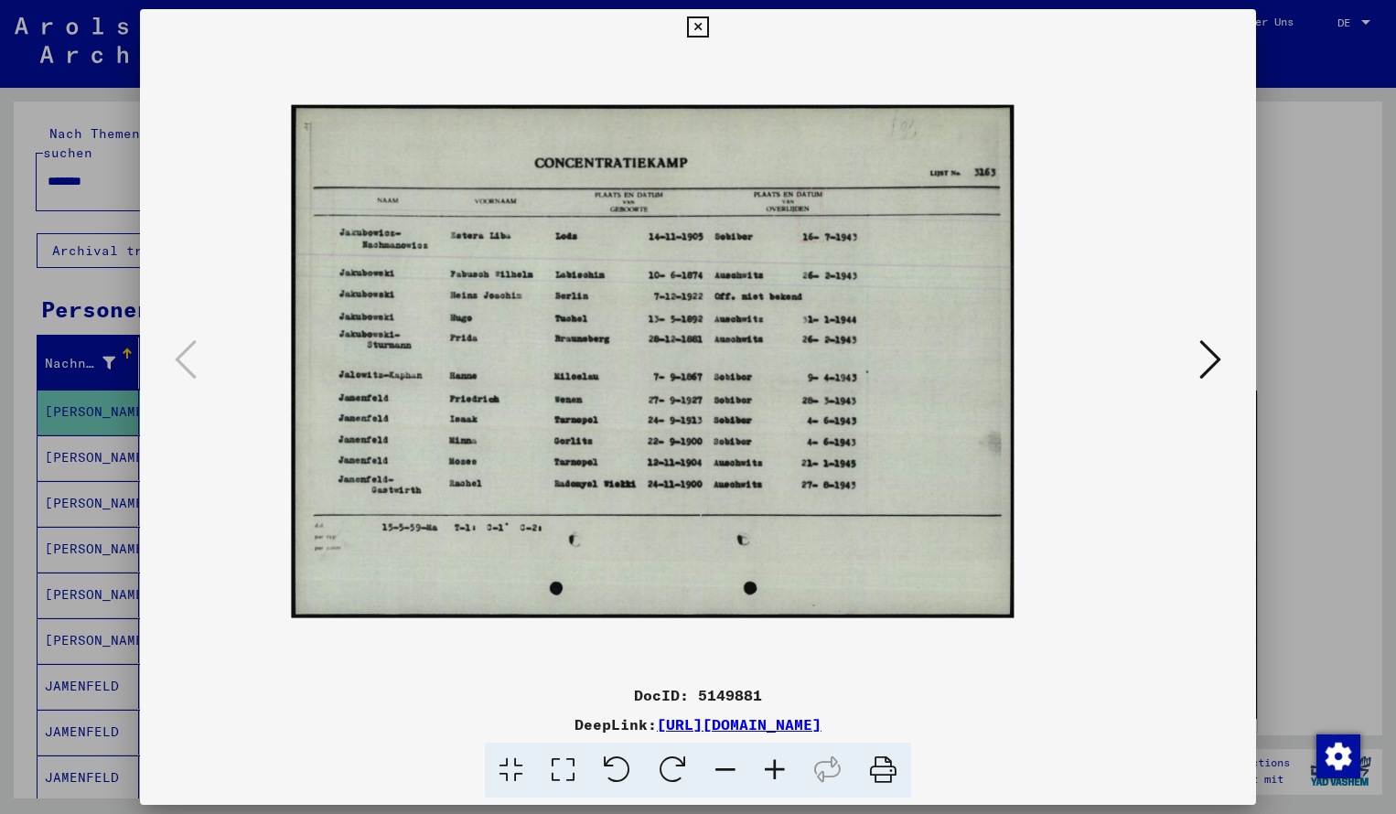
click at [771, 766] on icon at bounding box center [774, 771] width 49 height 56
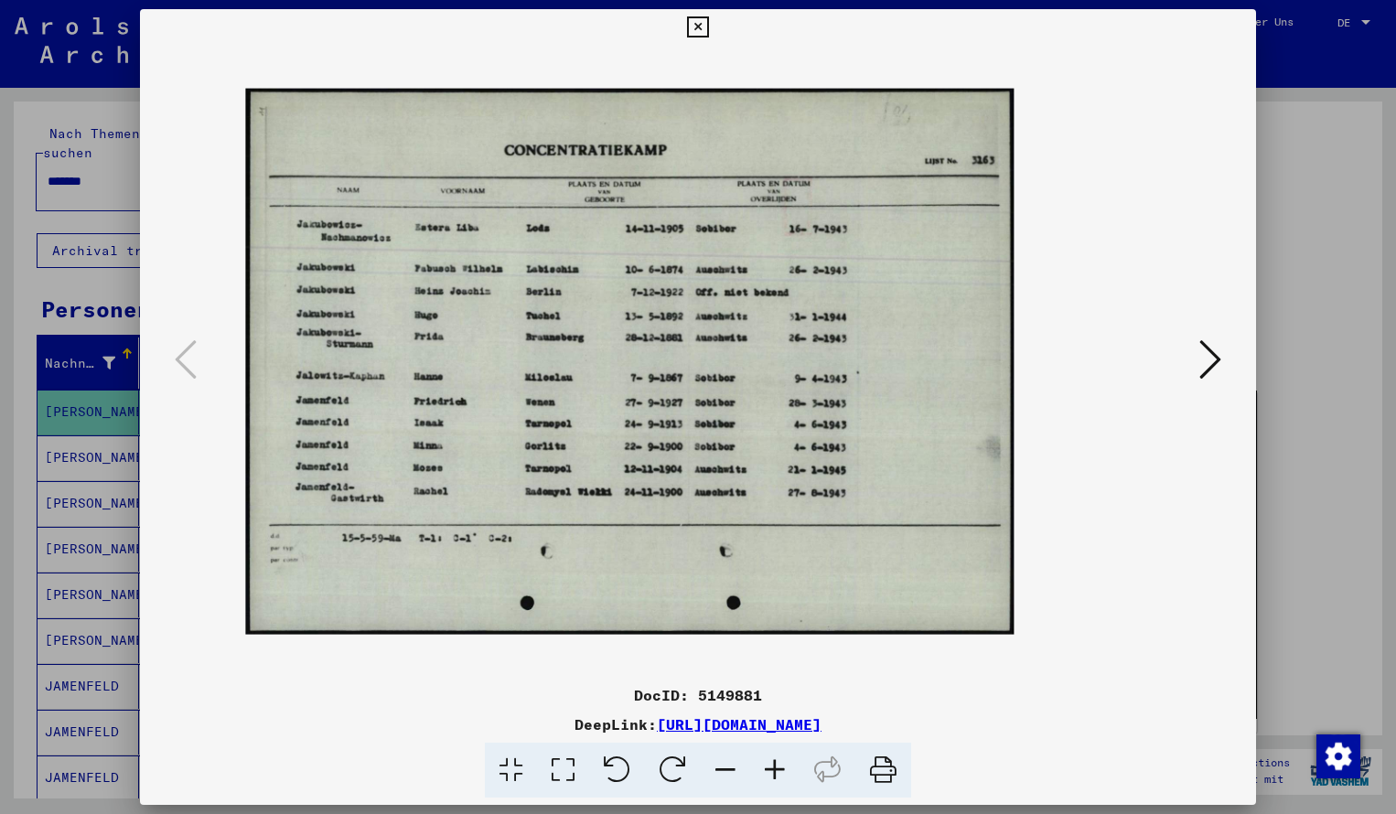
click at [771, 766] on icon at bounding box center [774, 771] width 49 height 56
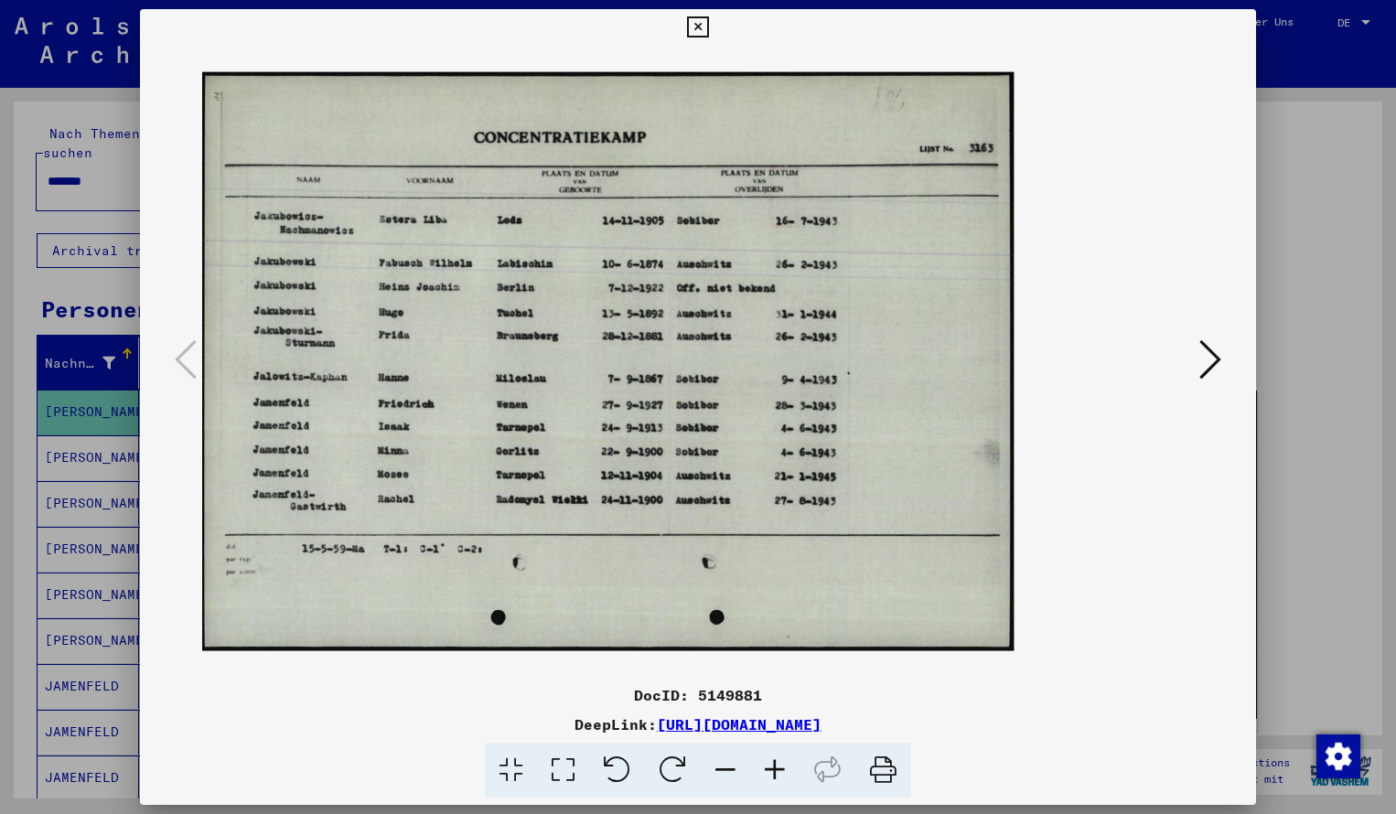
click at [771, 766] on icon at bounding box center [774, 771] width 49 height 56
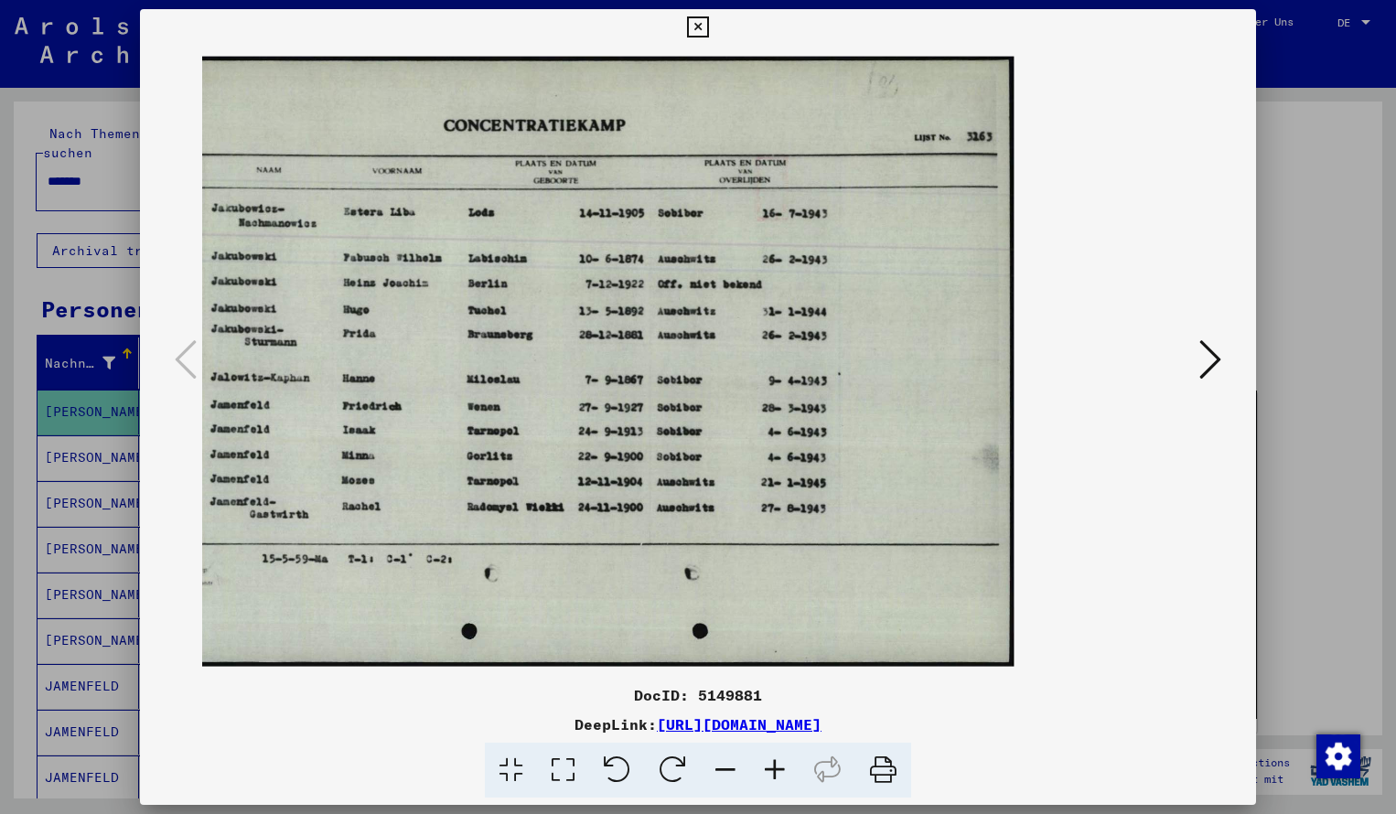
click at [708, 24] on icon at bounding box center [697, 27] width 21 height 22
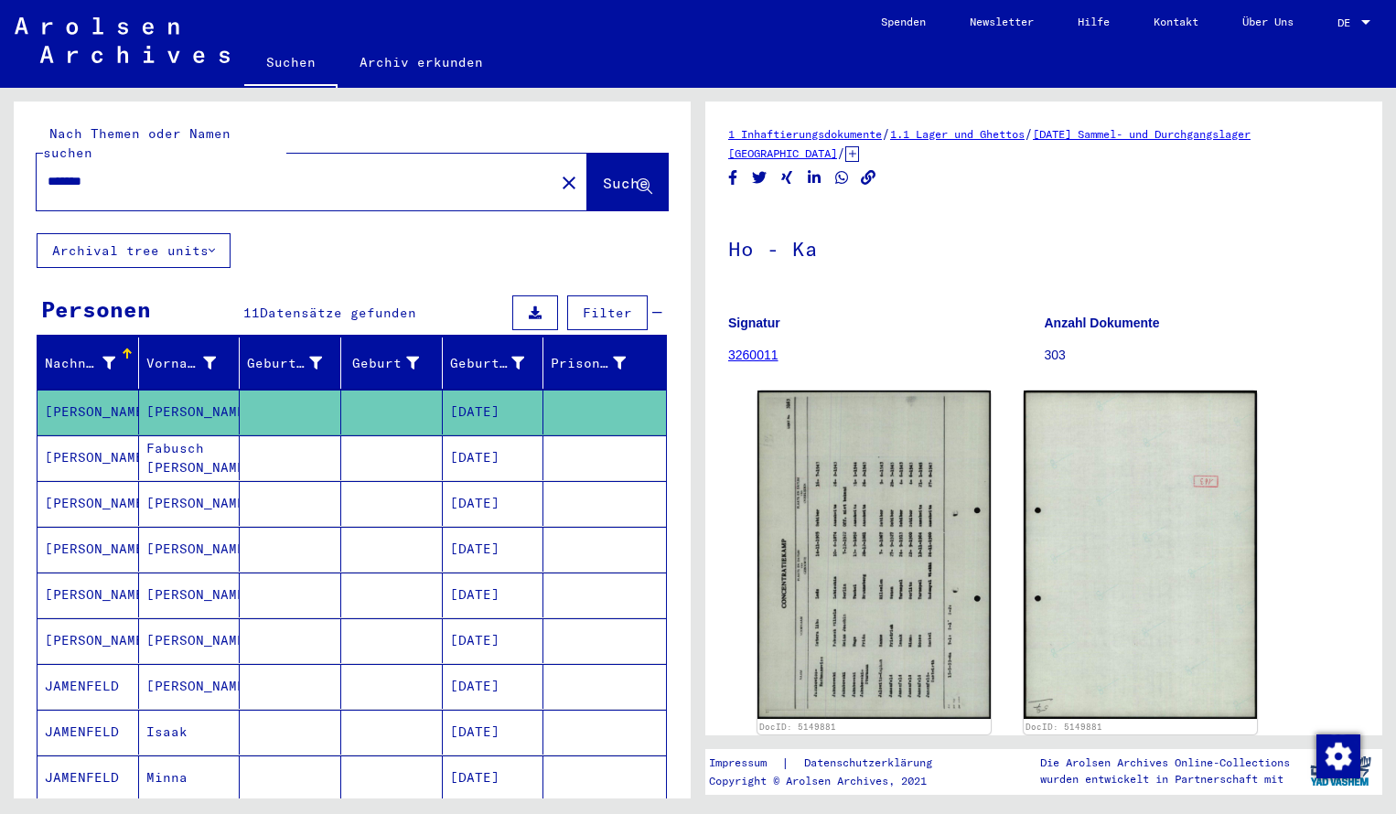
click at [117, 172] on input "*******" at bounding box center [296, 181] width 496 height 19
click at [605, 174] on span "Suche" at bounding box center [626, 183] width 46 height 18
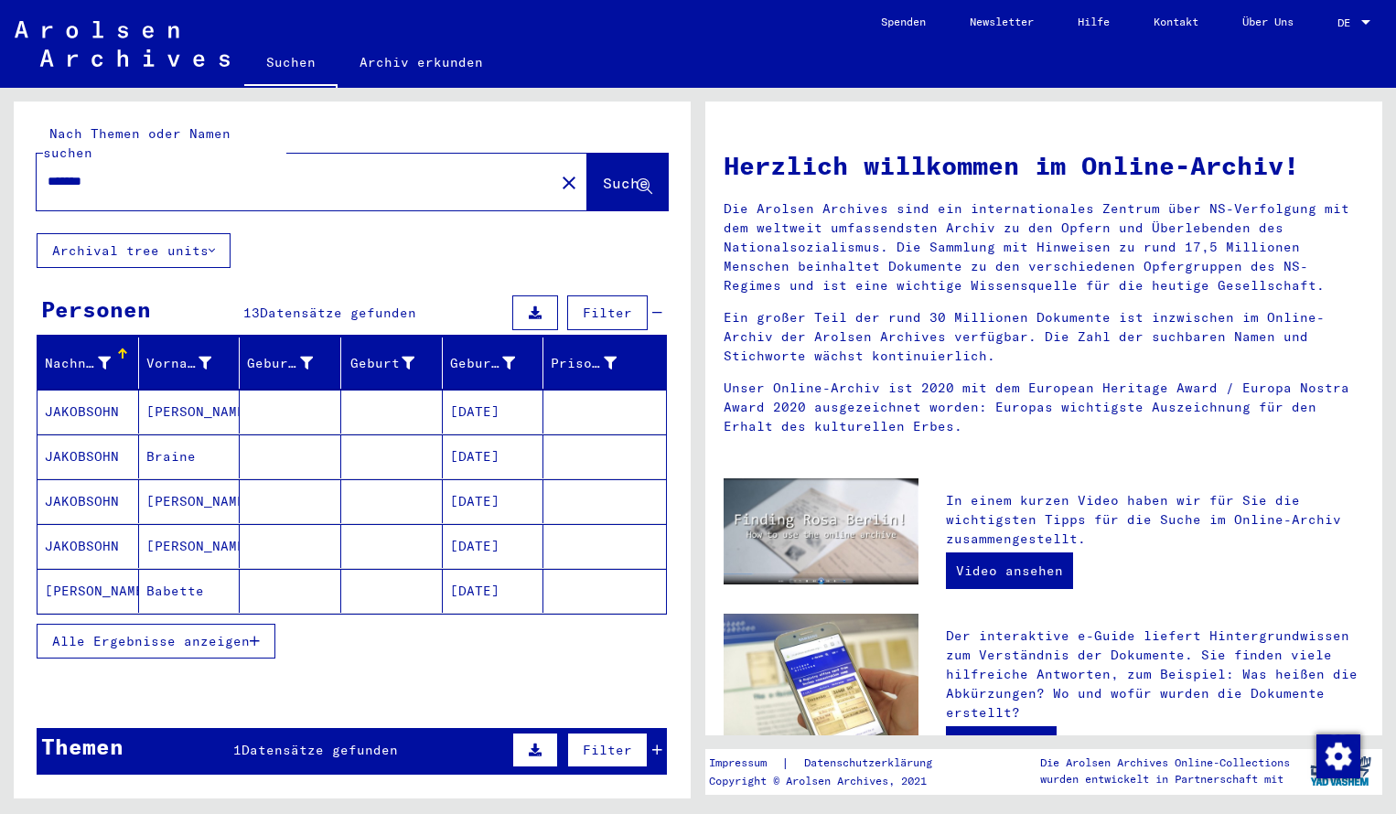
click at [105, 390] on mat-cell "JAKOBSOHN" at bounding box center [89, 412] width 102 height 44
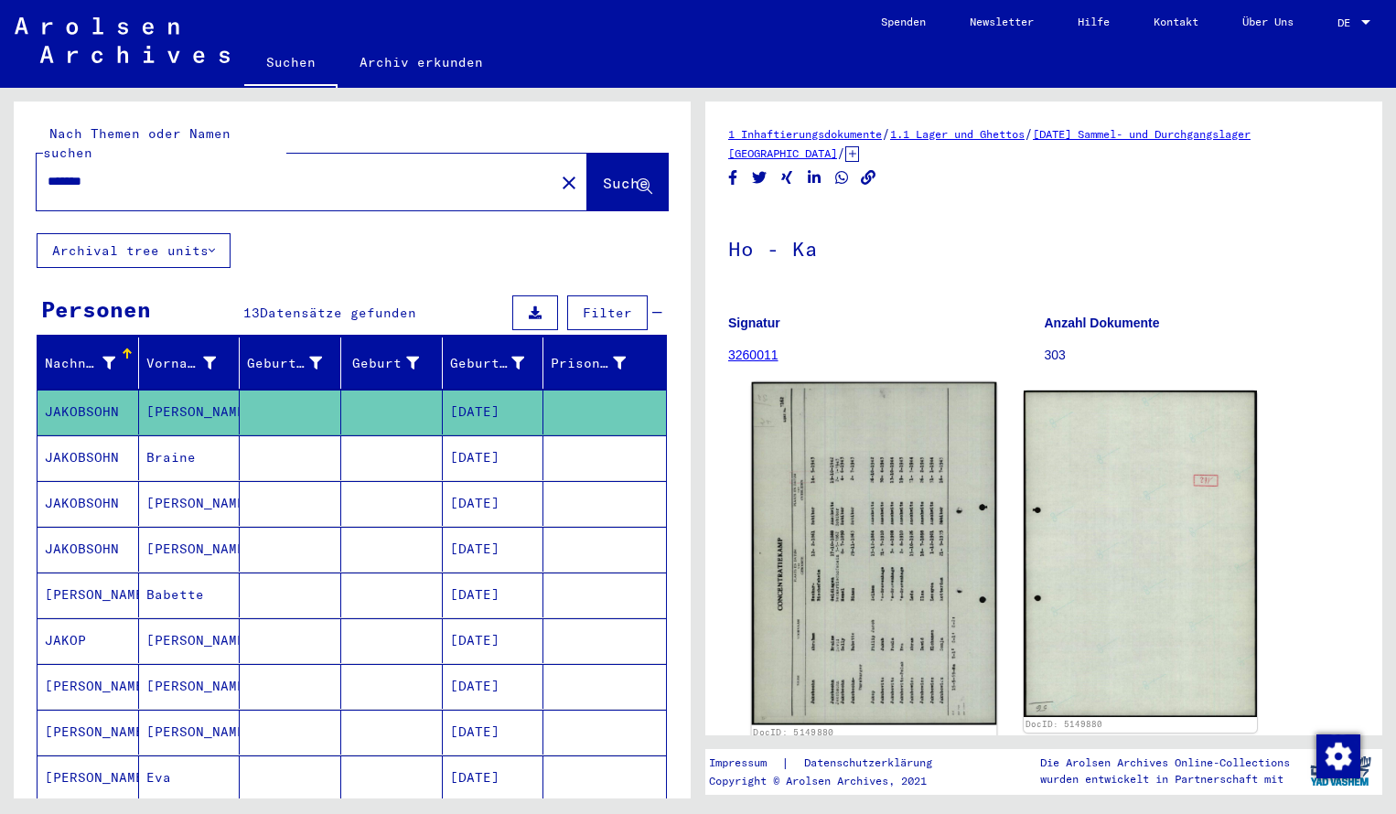
click at [827, 539] on img at bounding box center [874, 554] width 245 height 342
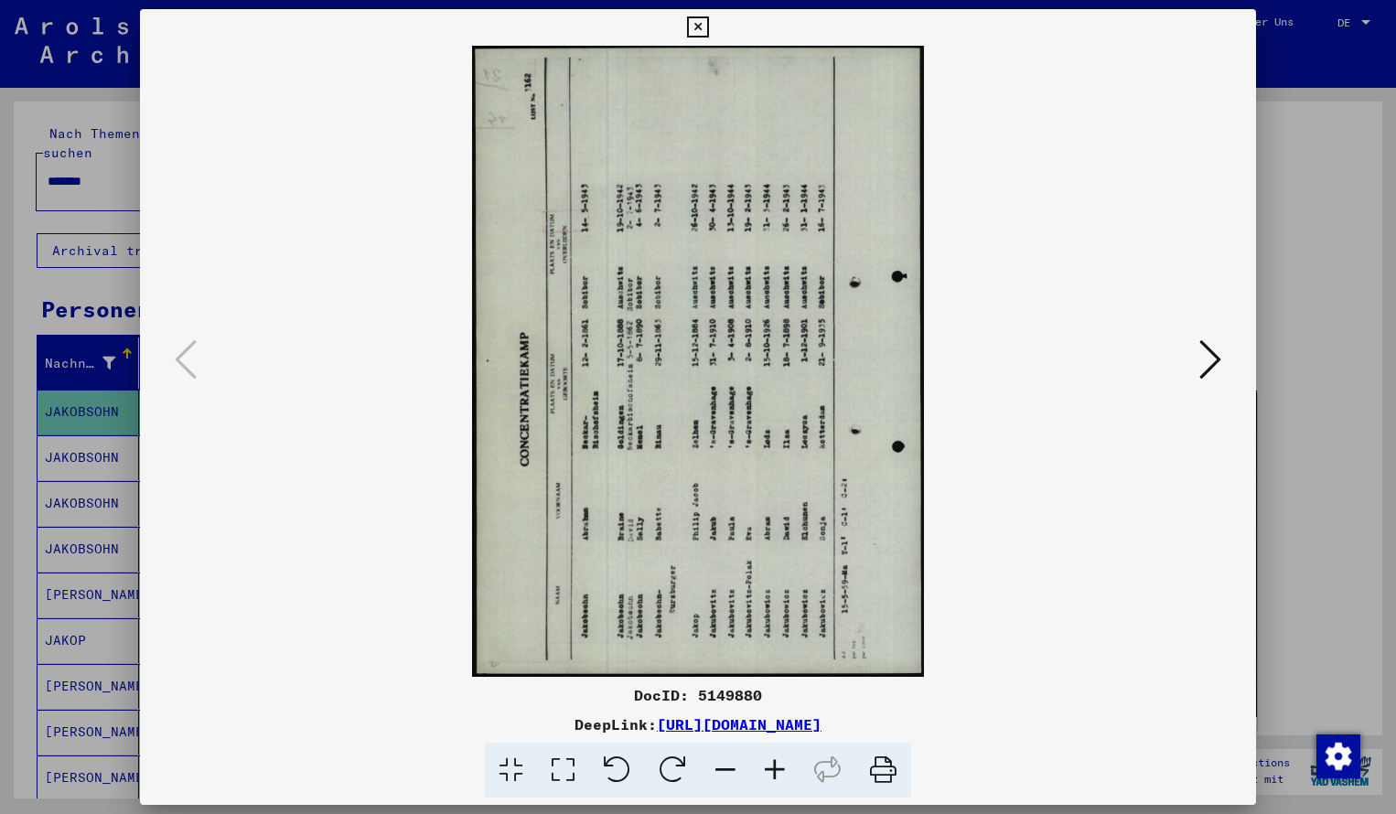
click at [670, 753] on icon at bounding box center [673, 771] width 56 height 56
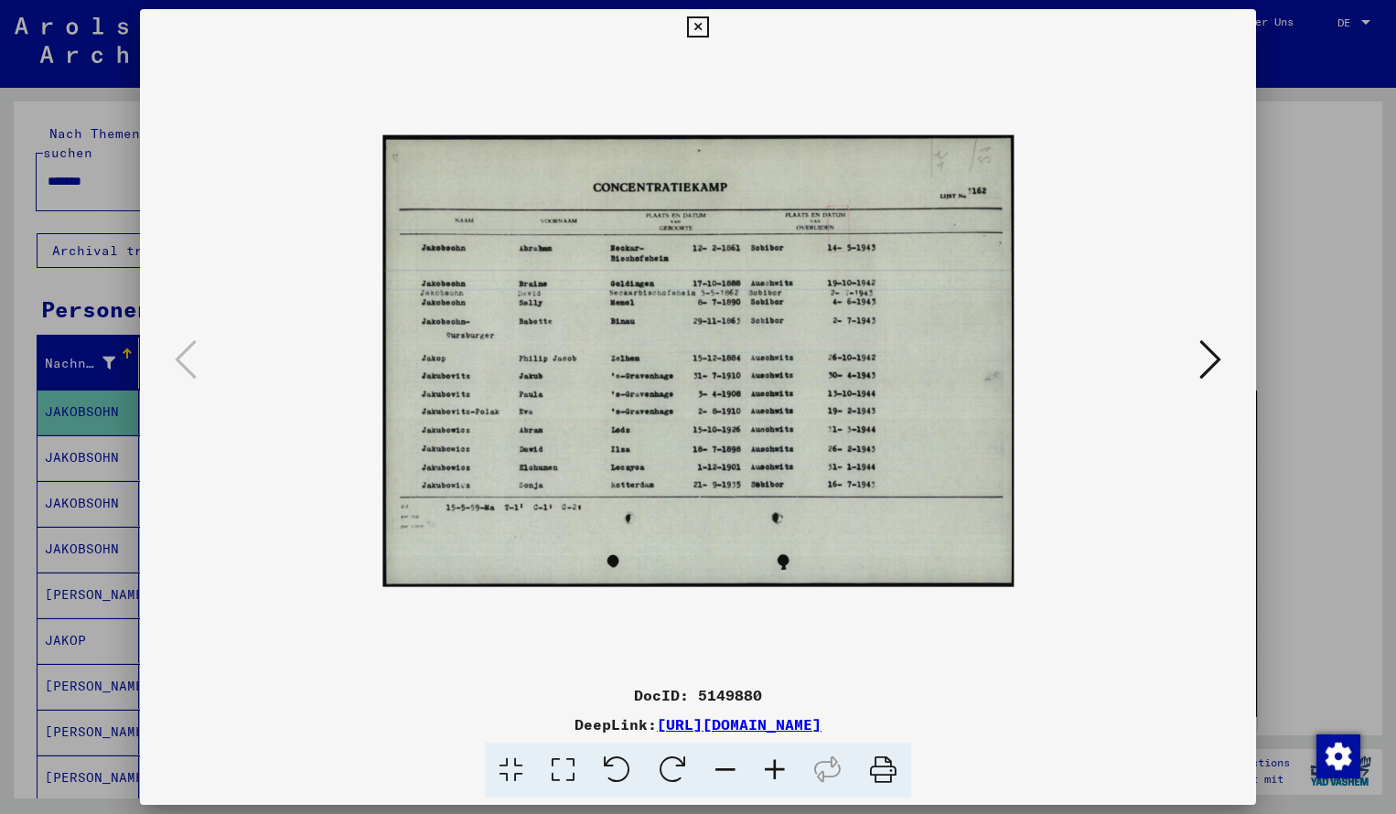
click at [770, 764] on icon at bounding box center [774, 771] width 49 height 56
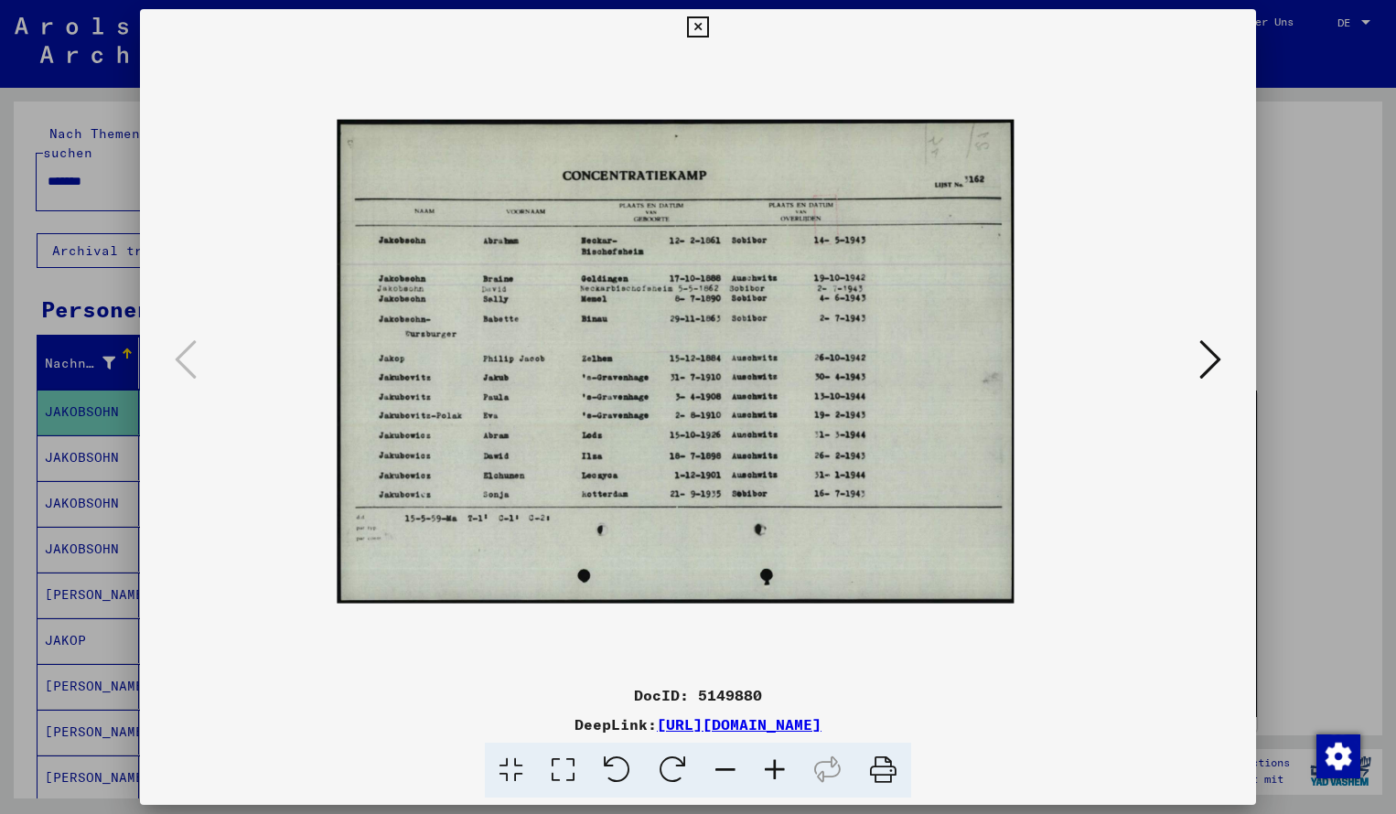
click at [770, 764] on icon at bounding box center [774, 771] width 49 height 56
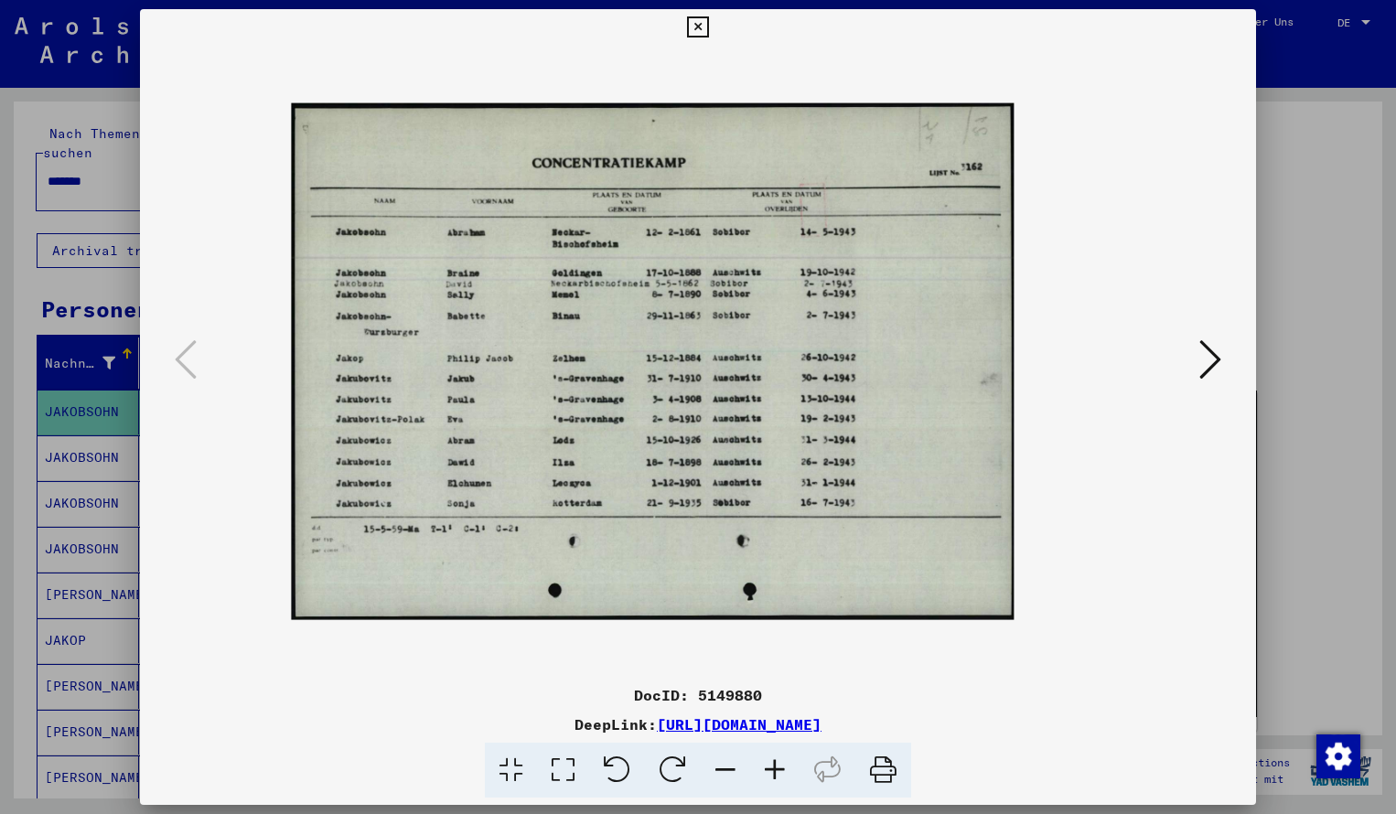
click at [770, 764] on icon at bounding box center [774, 771] width 49 height 56
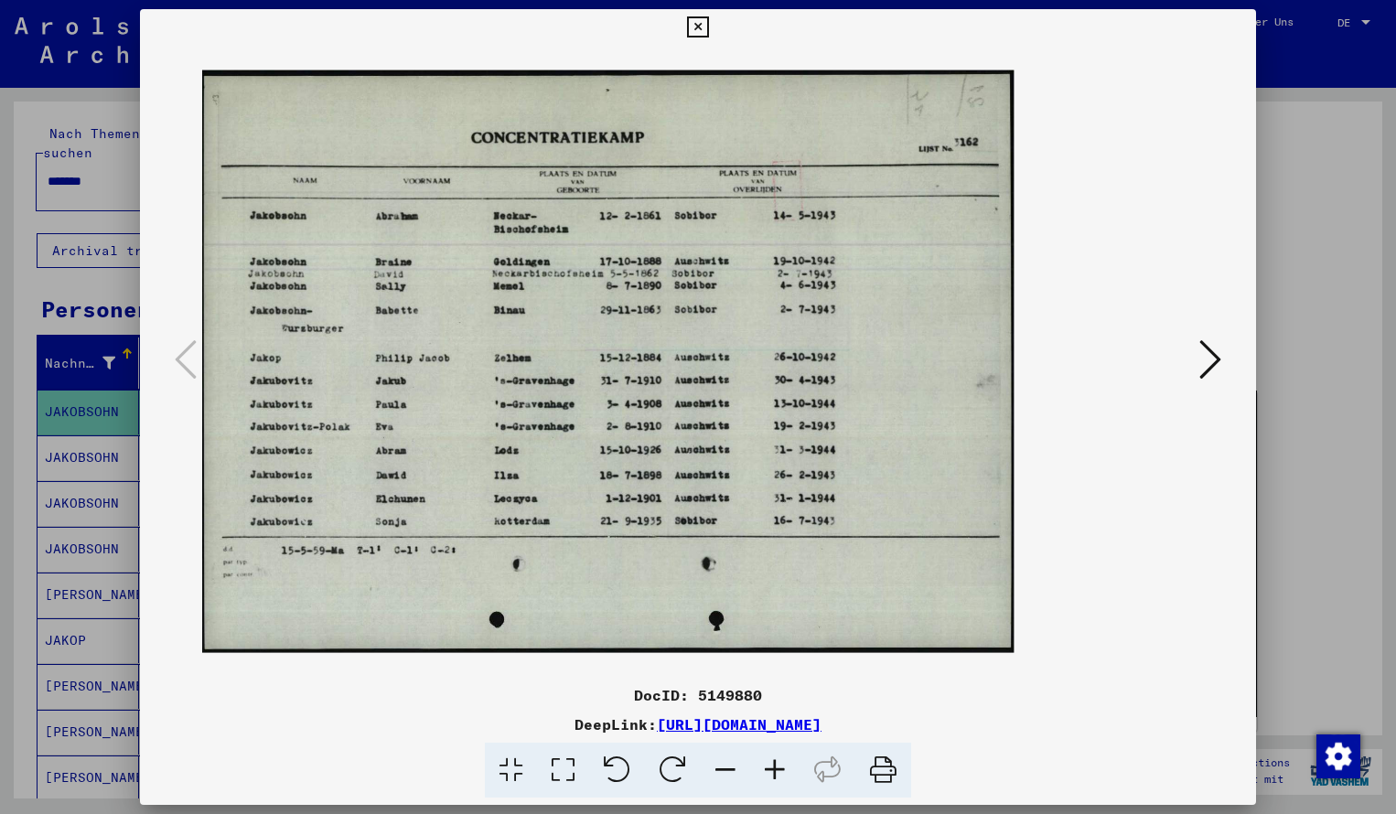
click at [770, 764] on icon at bounding box center [774, 771] width 49 height 56
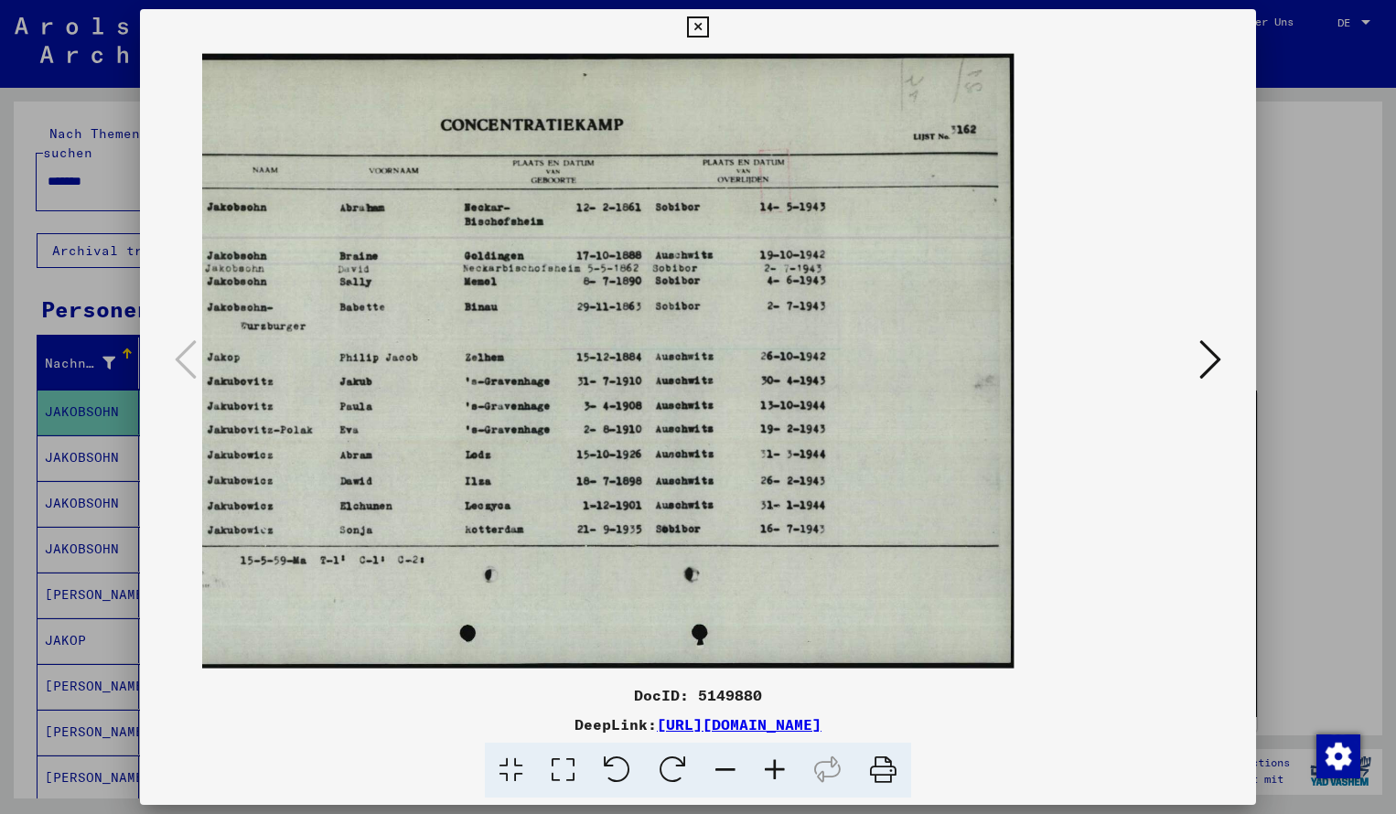
click at [708, 27] on icon at bounding box center [697, 27] width 21 height 22
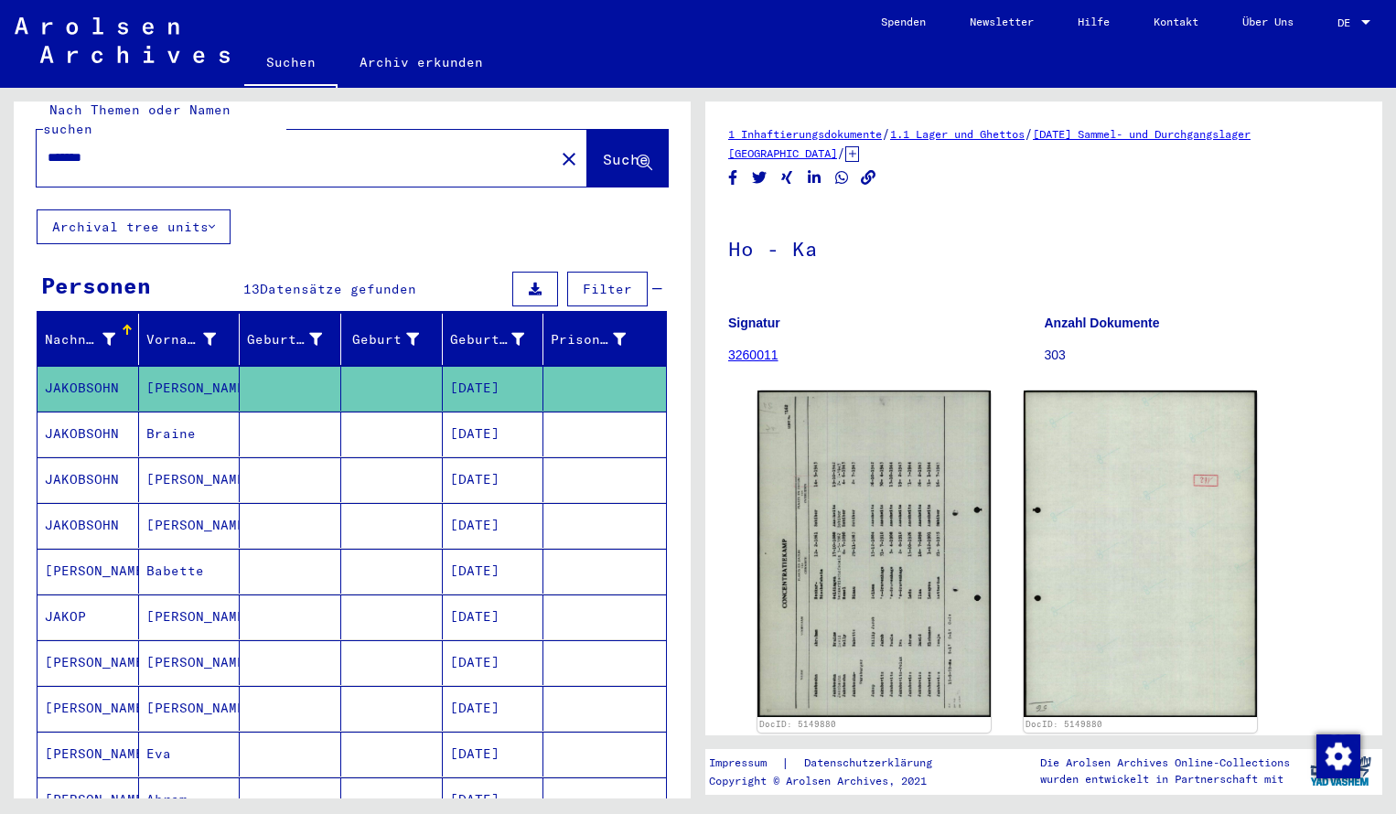
scroll to position [47, 0]
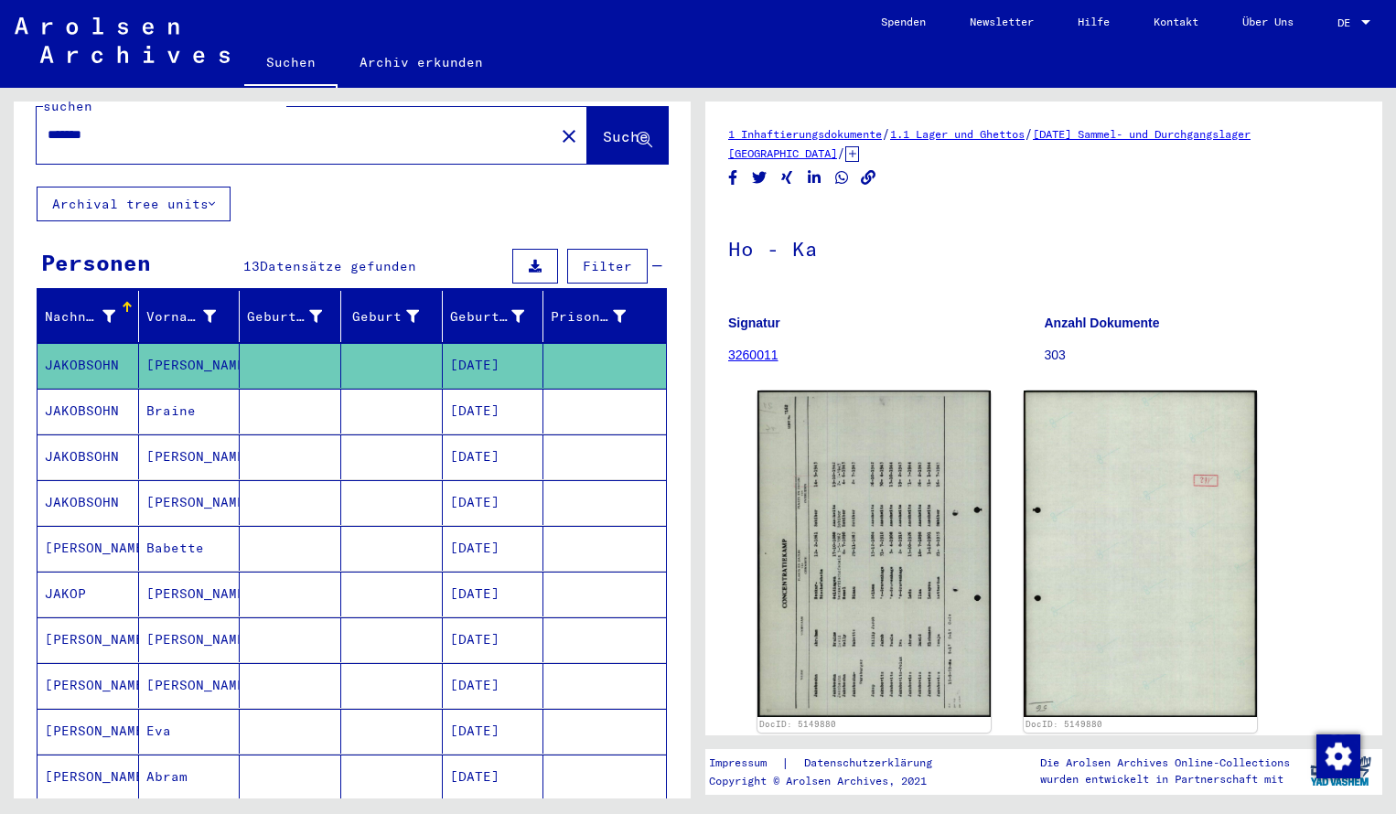
click at [122, 125] on input "*******" at bounding box center [296, 134] width 496 height 19
click at [593, 131] on button "Suche" at bounding box center [627, 135] width 81 height 57
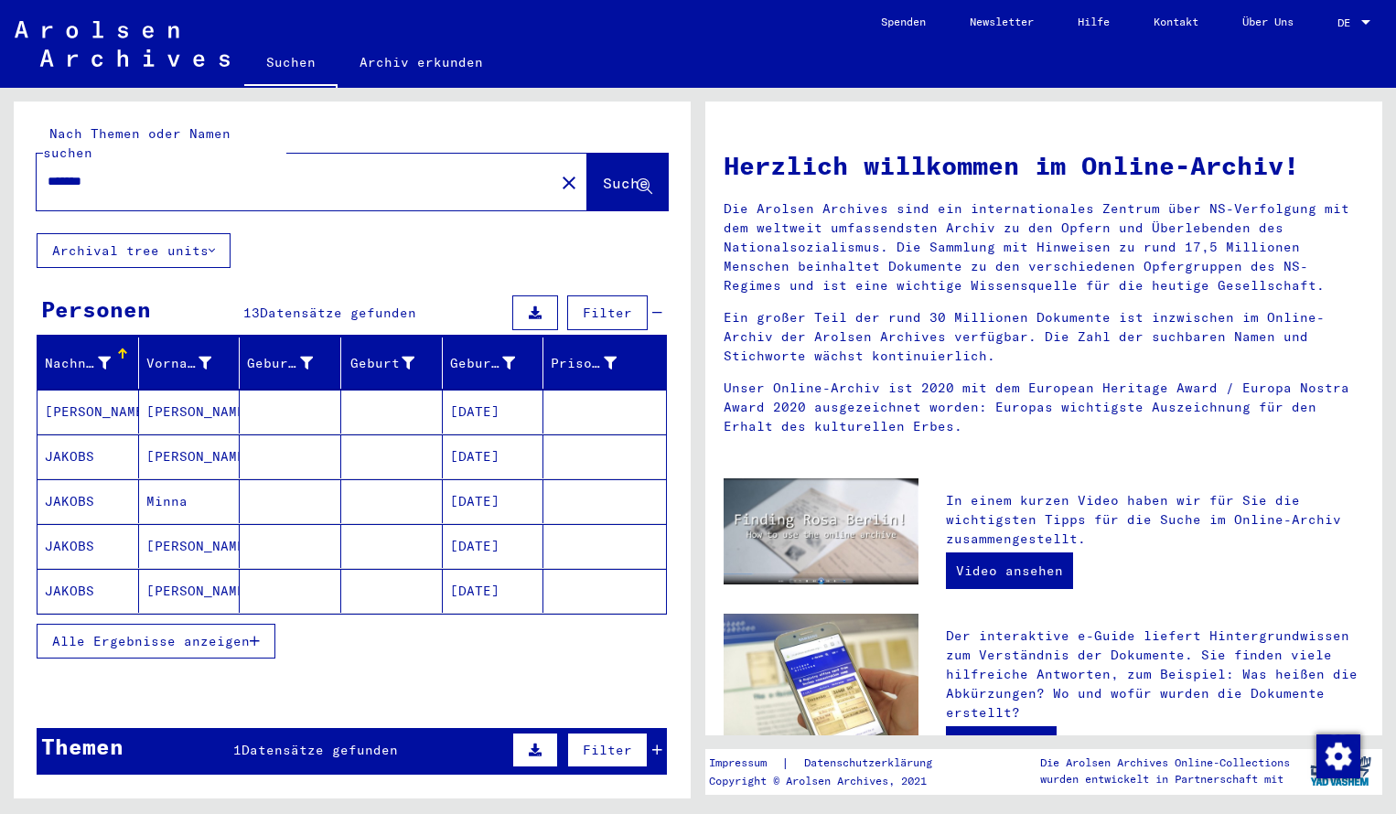
click at [80, 392] on mat-cell "[PERSON_NAME]" at bounding box center [89, 412] width 102 height 44
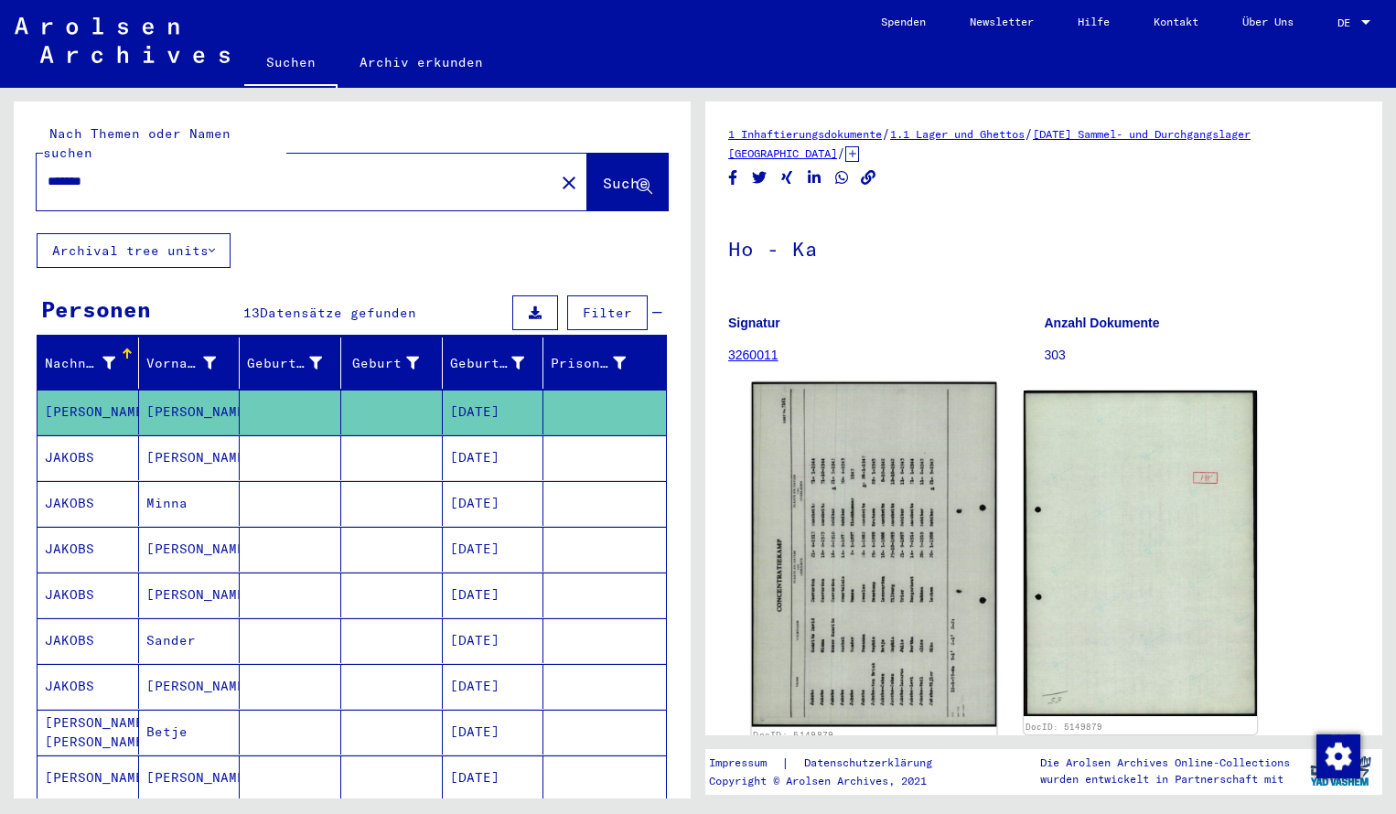
click at [844, 527] on img at bounding box center [874, 555] width 245 height 345
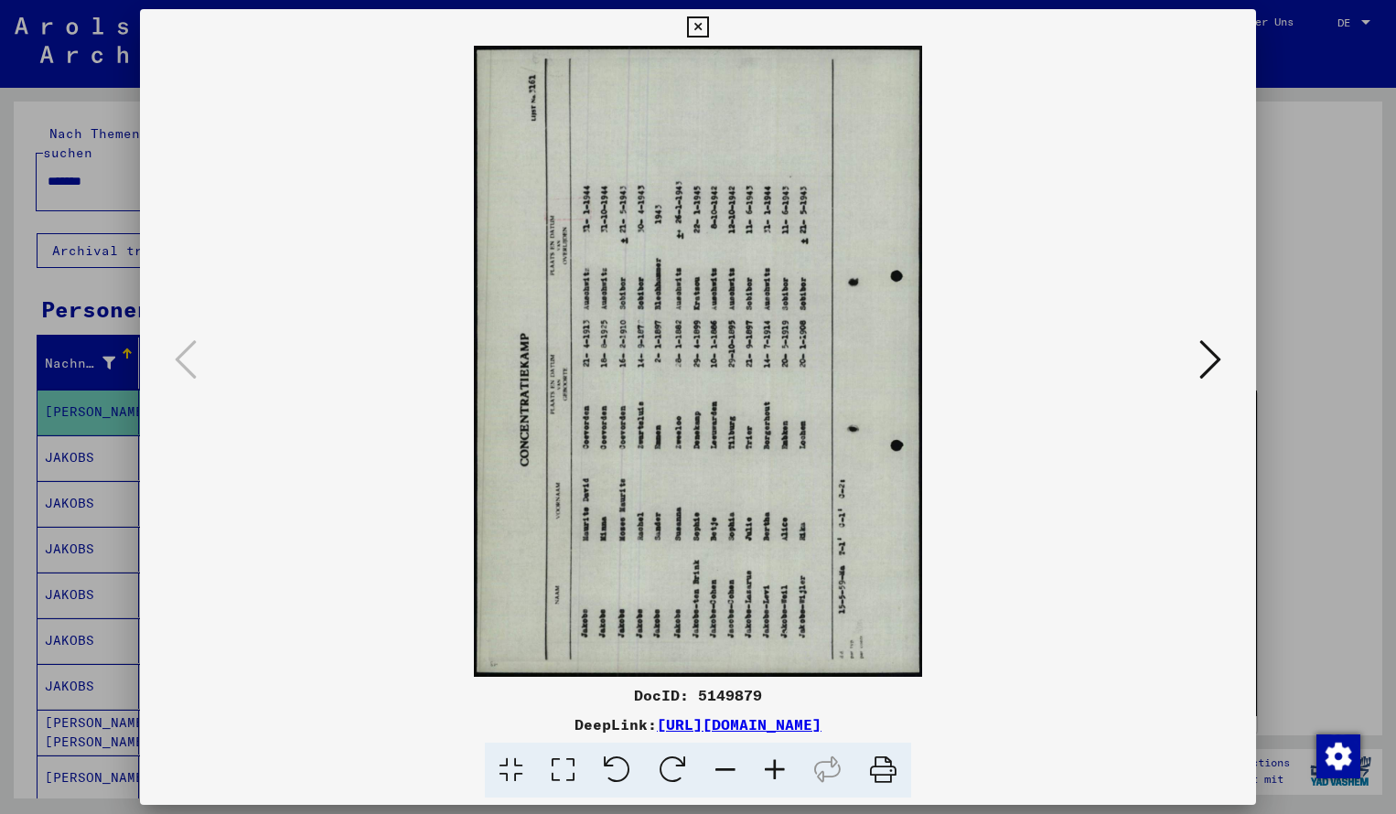
click at [678, 763] on icon at bounding box center [673, 771] width 56 height 56
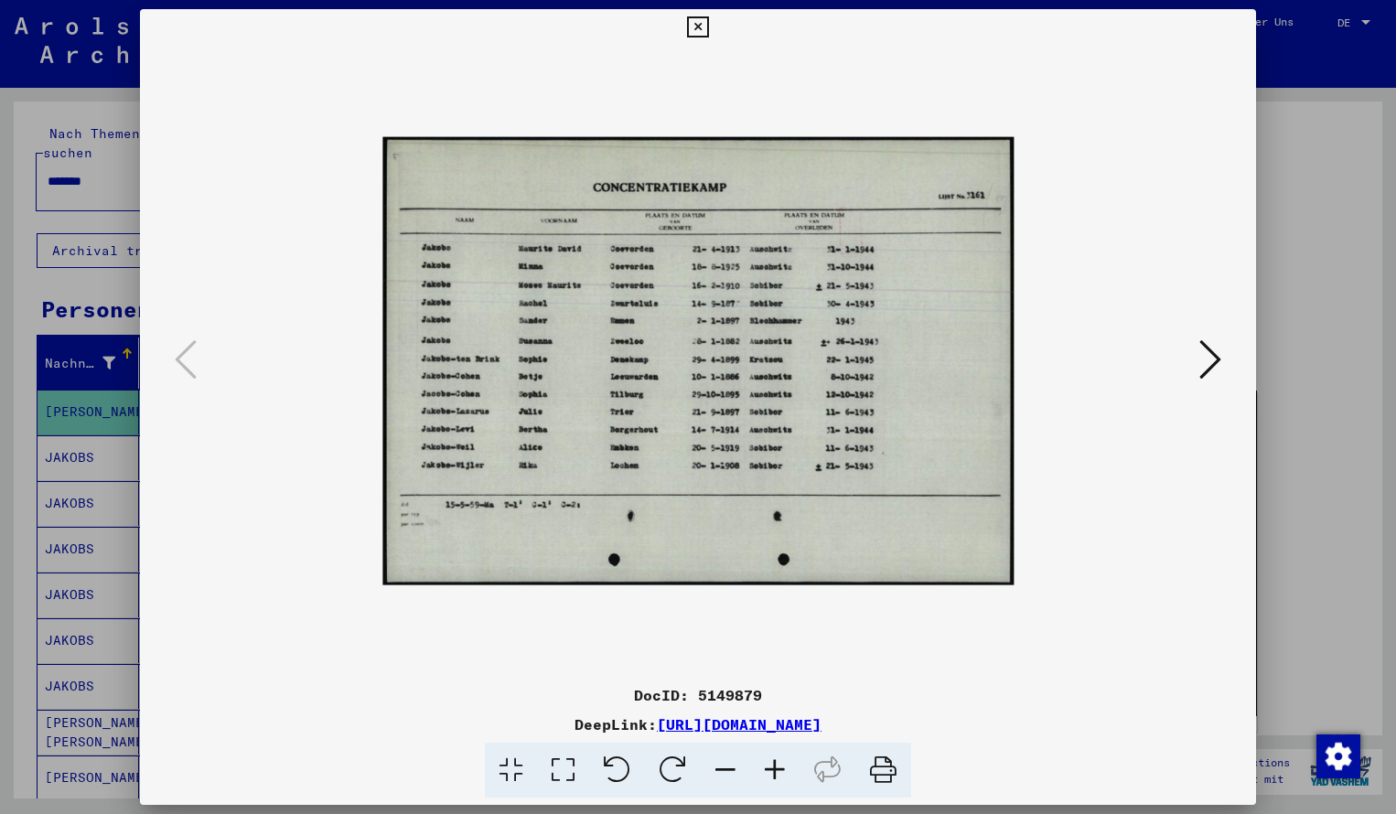
click at [773, 770] on icon at bounding box center [774, 771] width 49 height 56
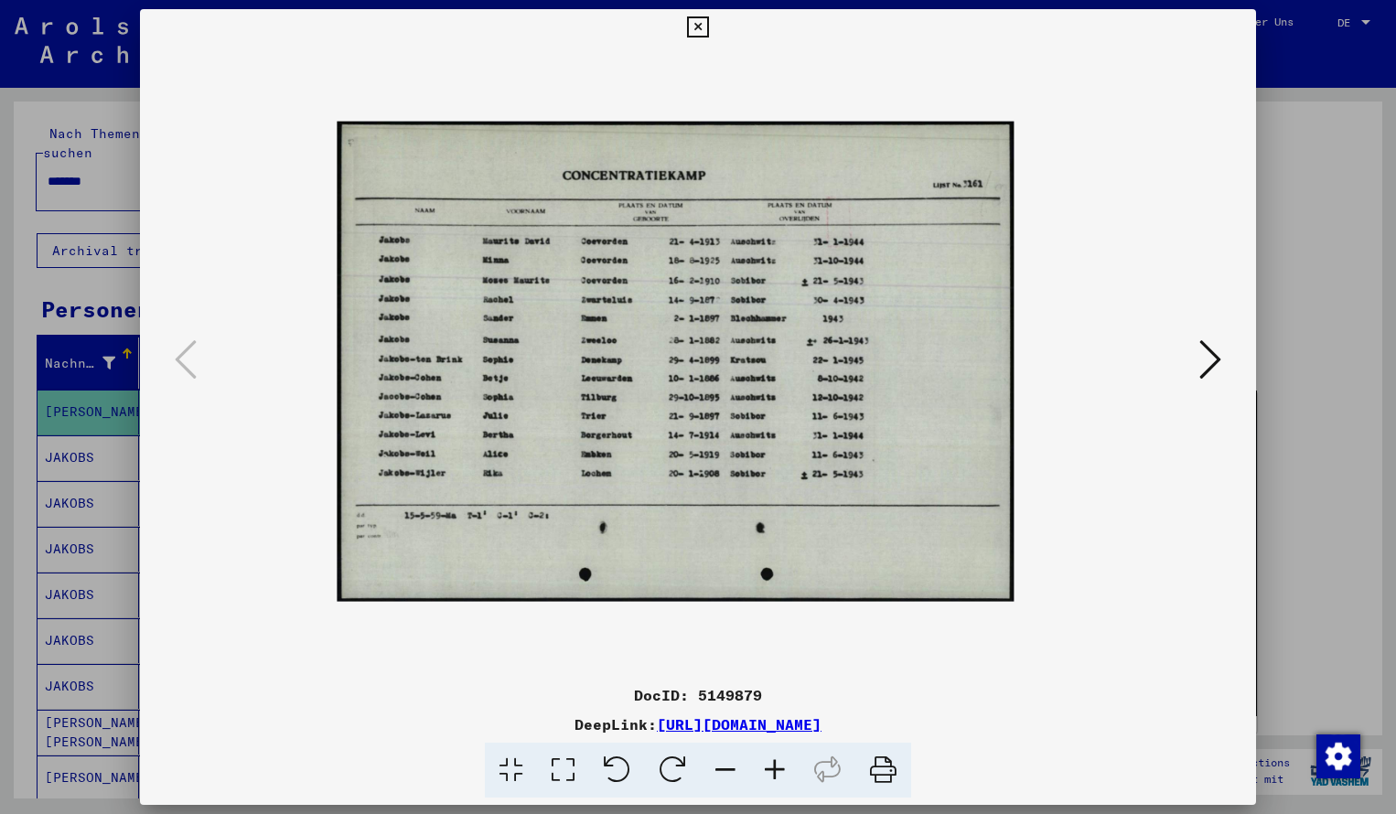
click at [773, 770] on icon at bounding box center [774, 771] width 49 height 56
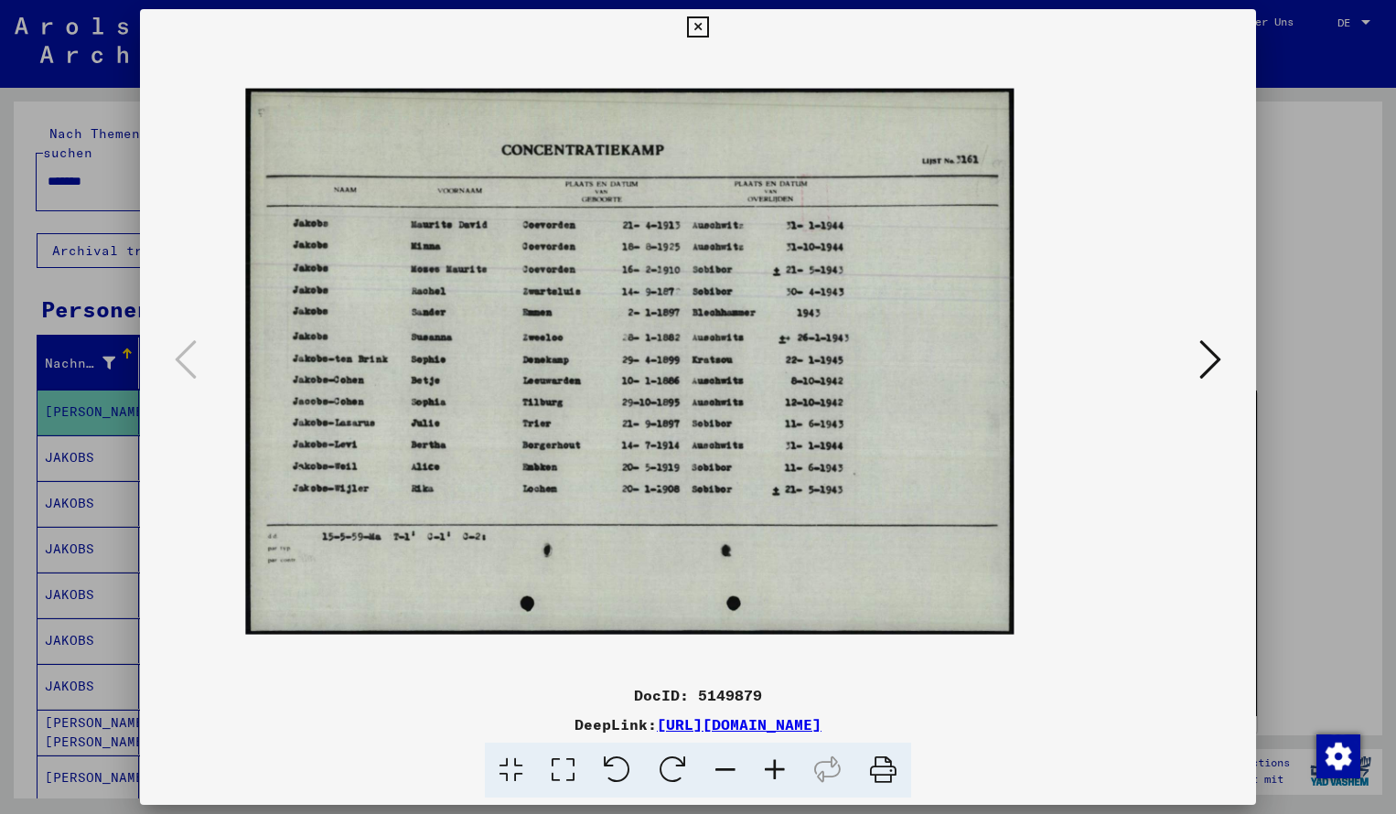
click at [773, 770] on icon at bounding box center [774, 771] width 49 height 56
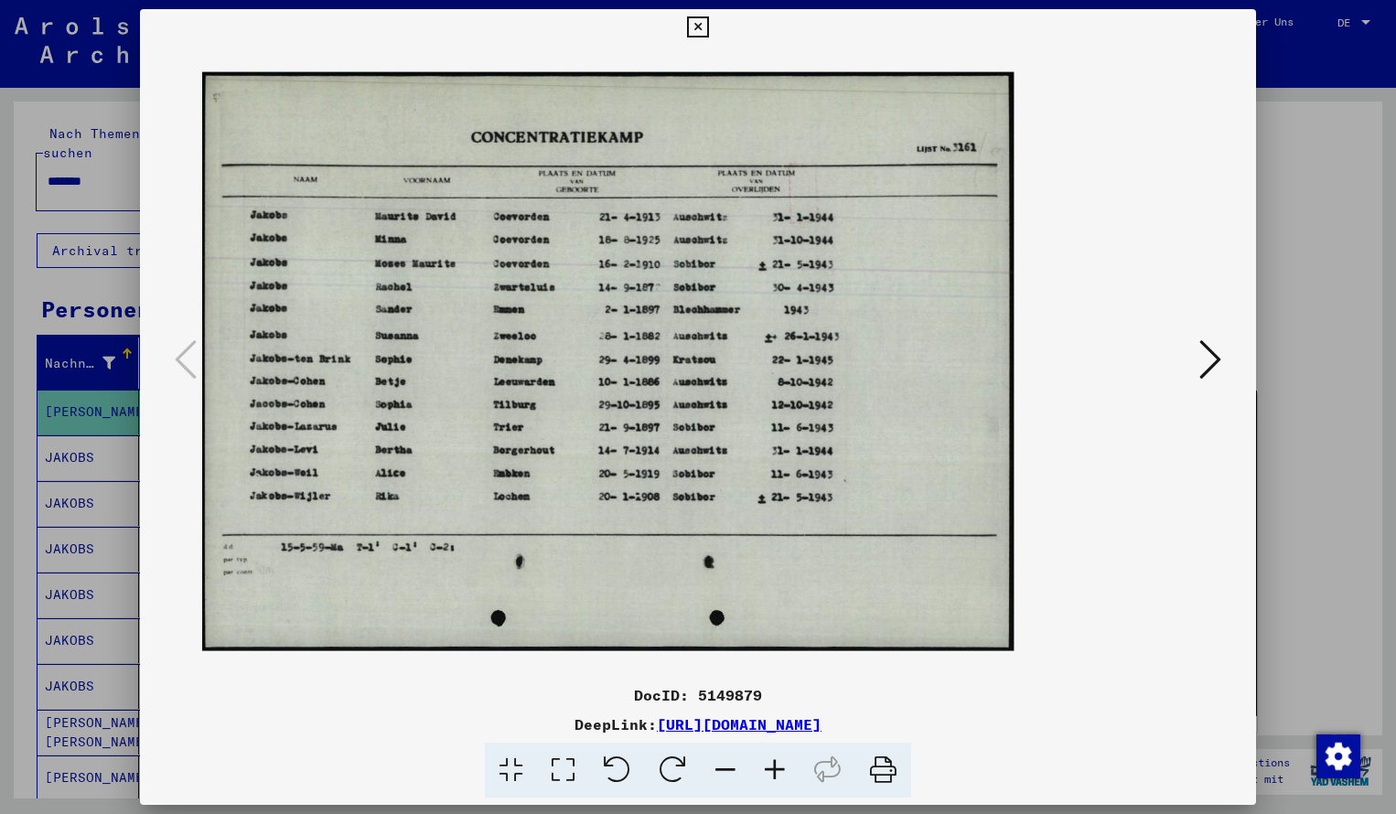
click at [773, 770] on icon at bounding box center [774, 771] width 49 height 56
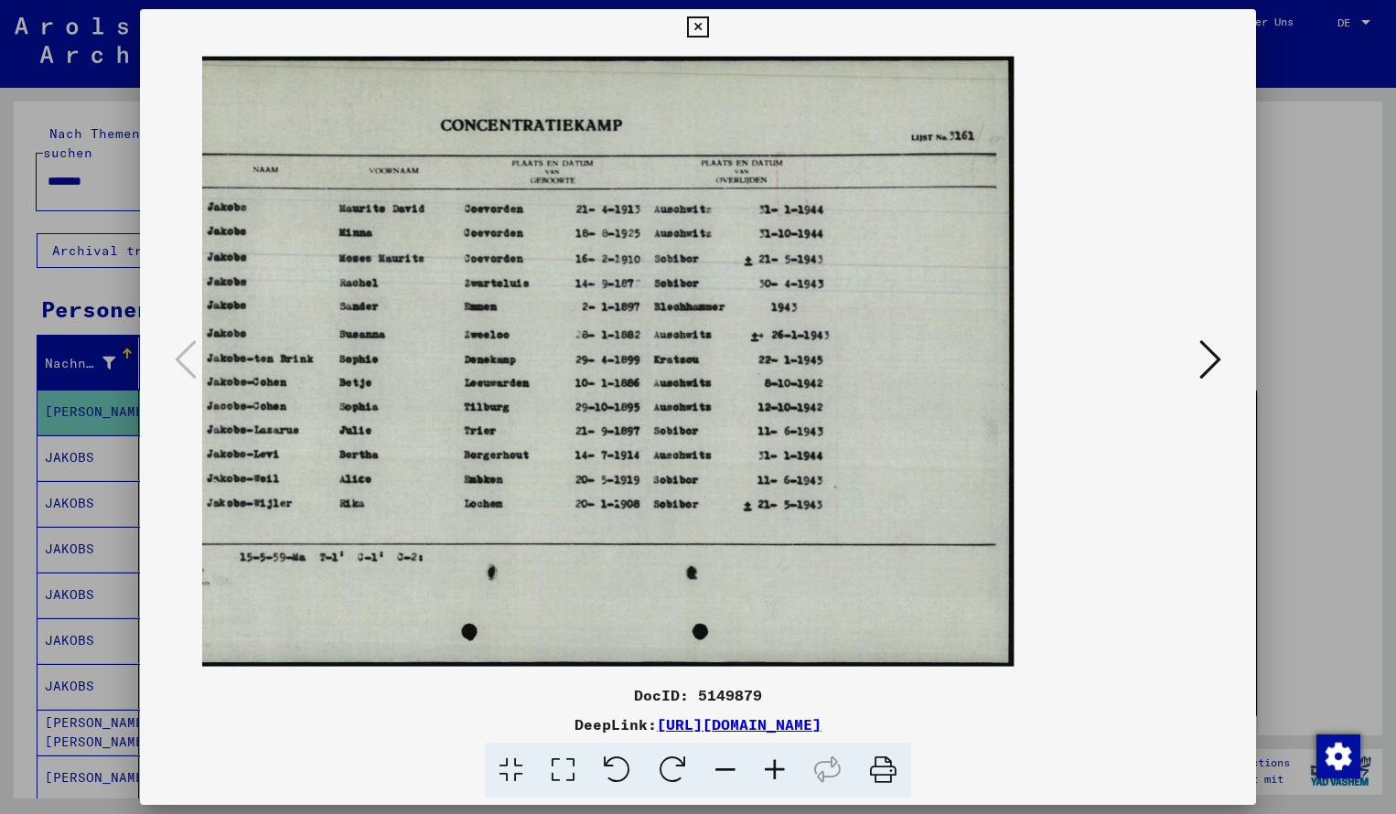
click at [708, 27] on icon at bounding box center [697, 27] width 21 height 22
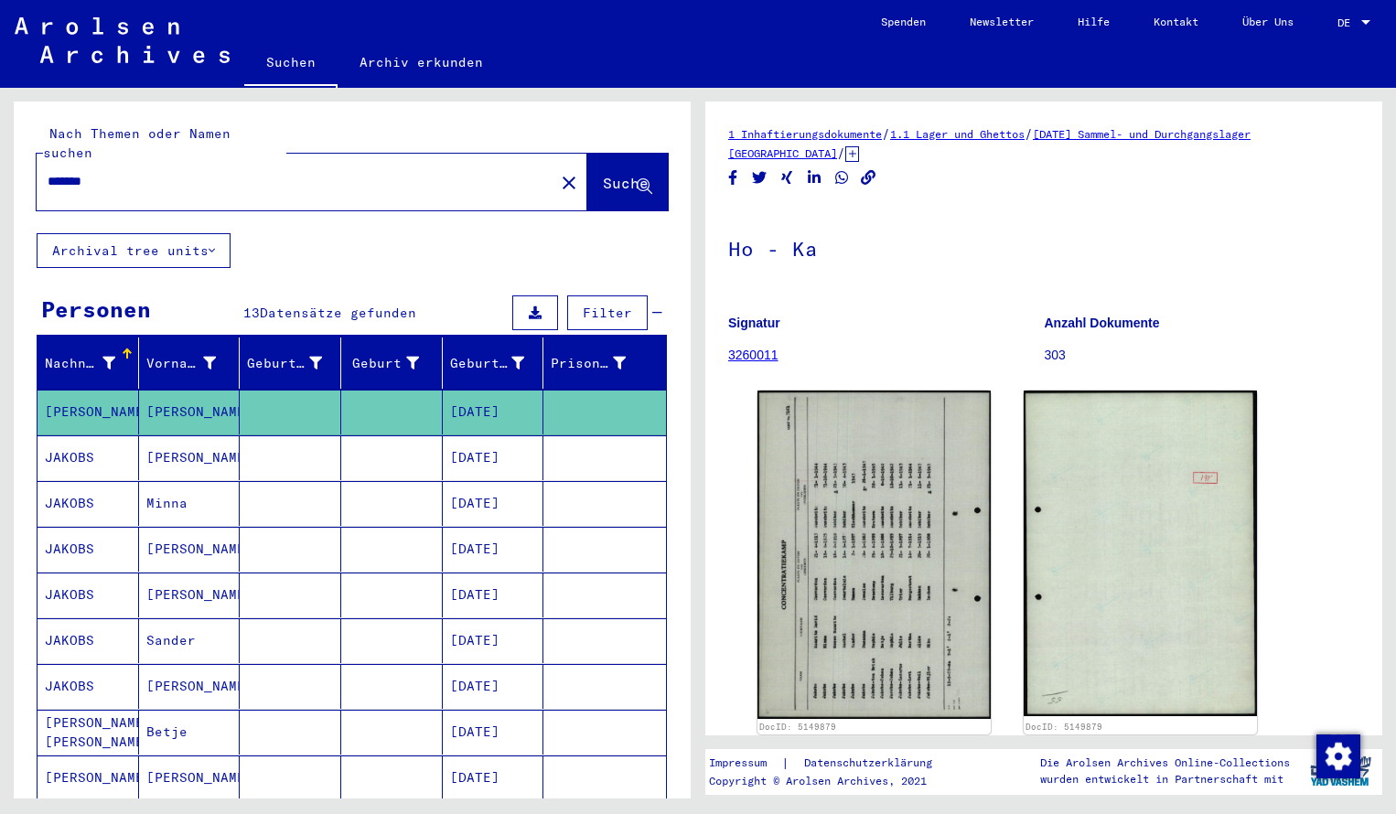
click at [119, 172] on input "*******" at bounding box center [296, 181] width 496 height 19
click at [603, 174] on span "Suche" at bounding box center [626, 183] width 46 height 18
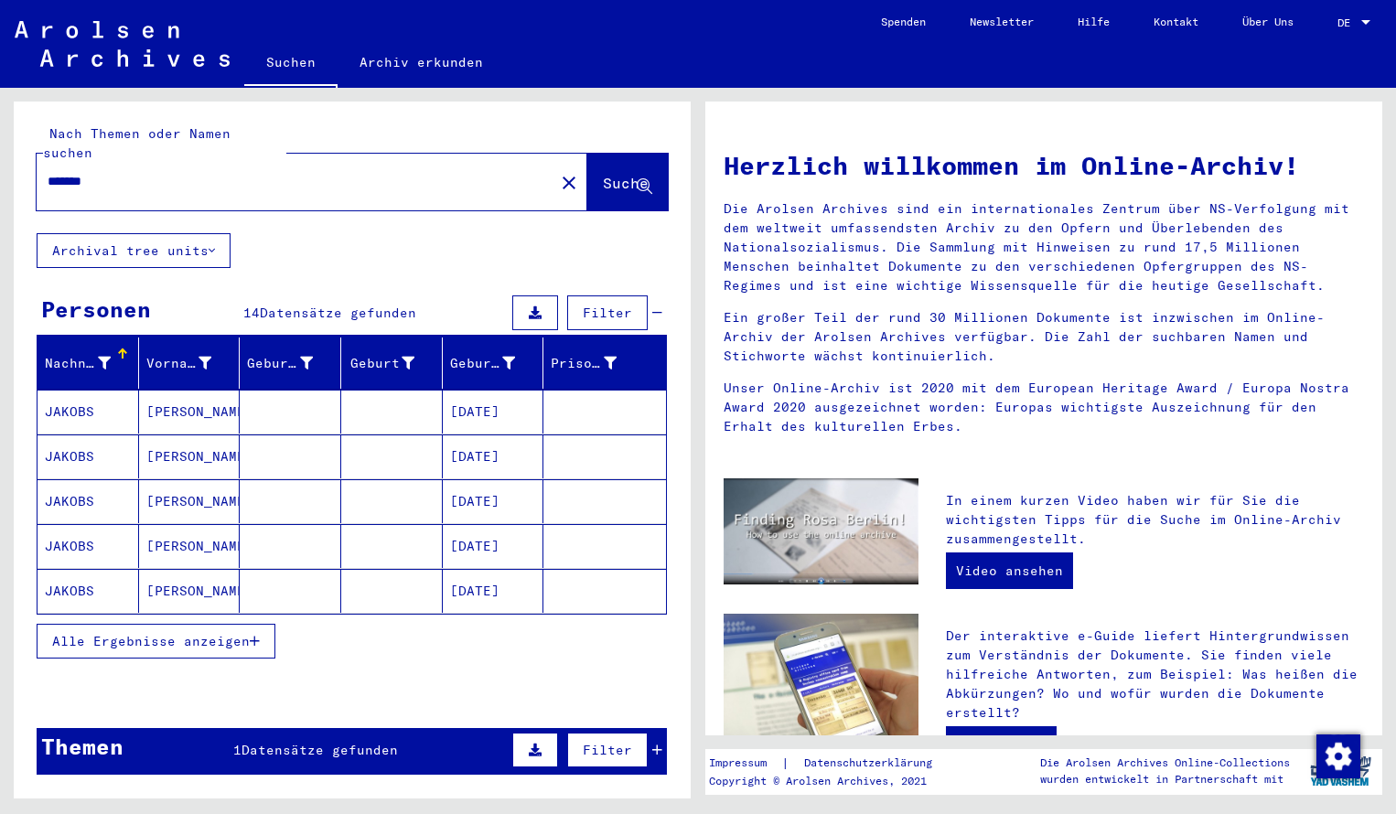
click at [48, 390] on mat-cell "JAKOBS" at bounding box center [89, 412] width 102 height 44
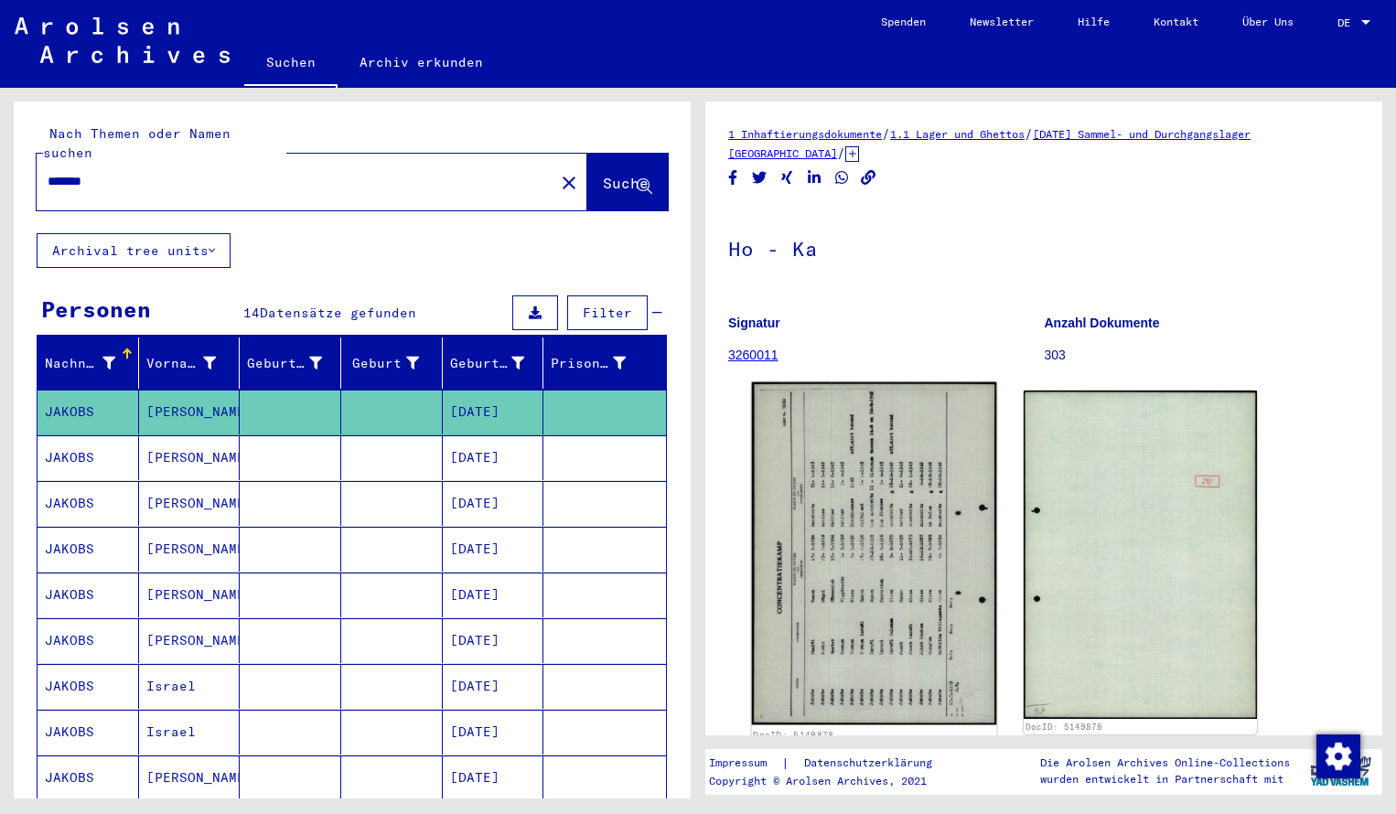
click at [814, 476] on img at bounding box center [874, 554] width 245 height 343
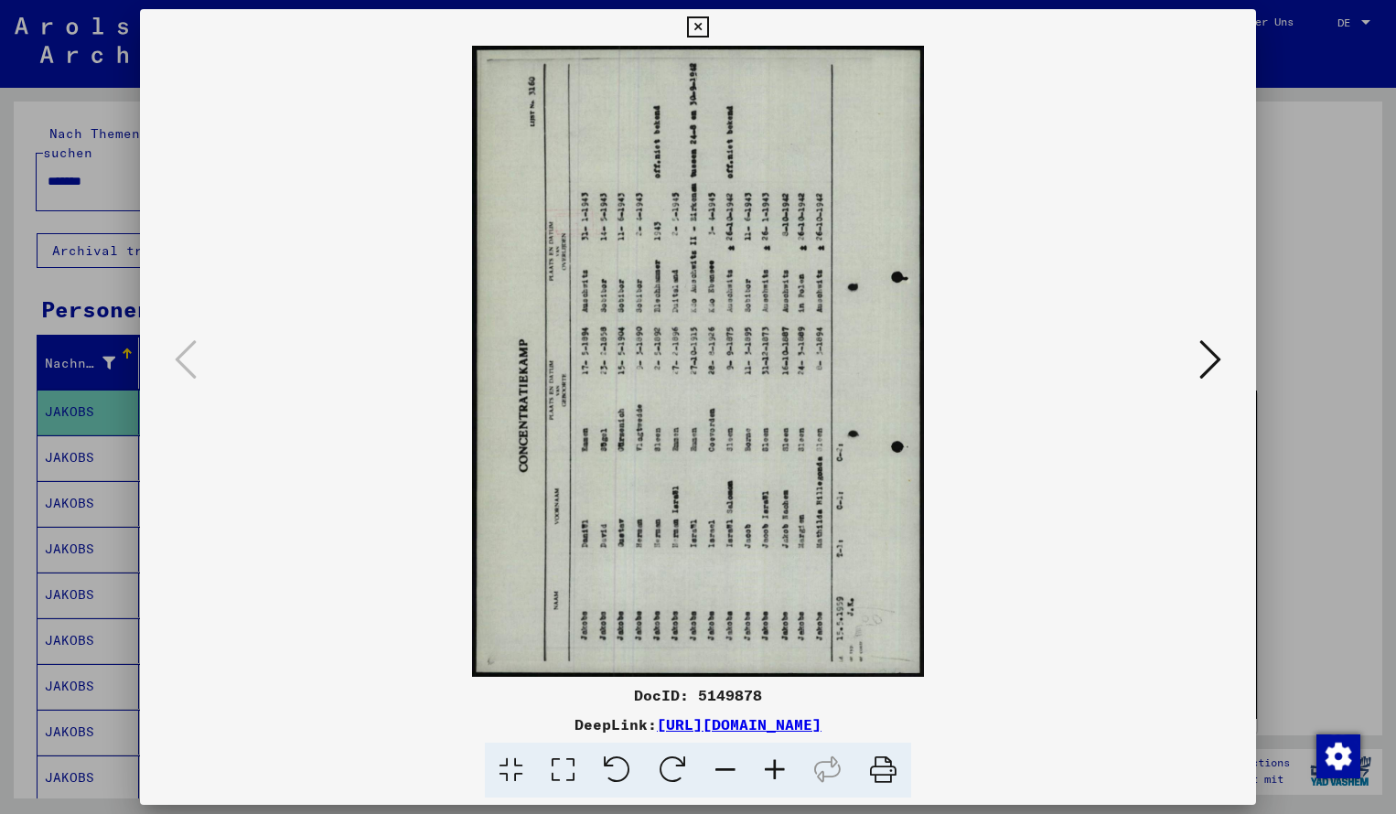
click at [675, 760] on icon at bounding box center [673, 771] width 56 height 56
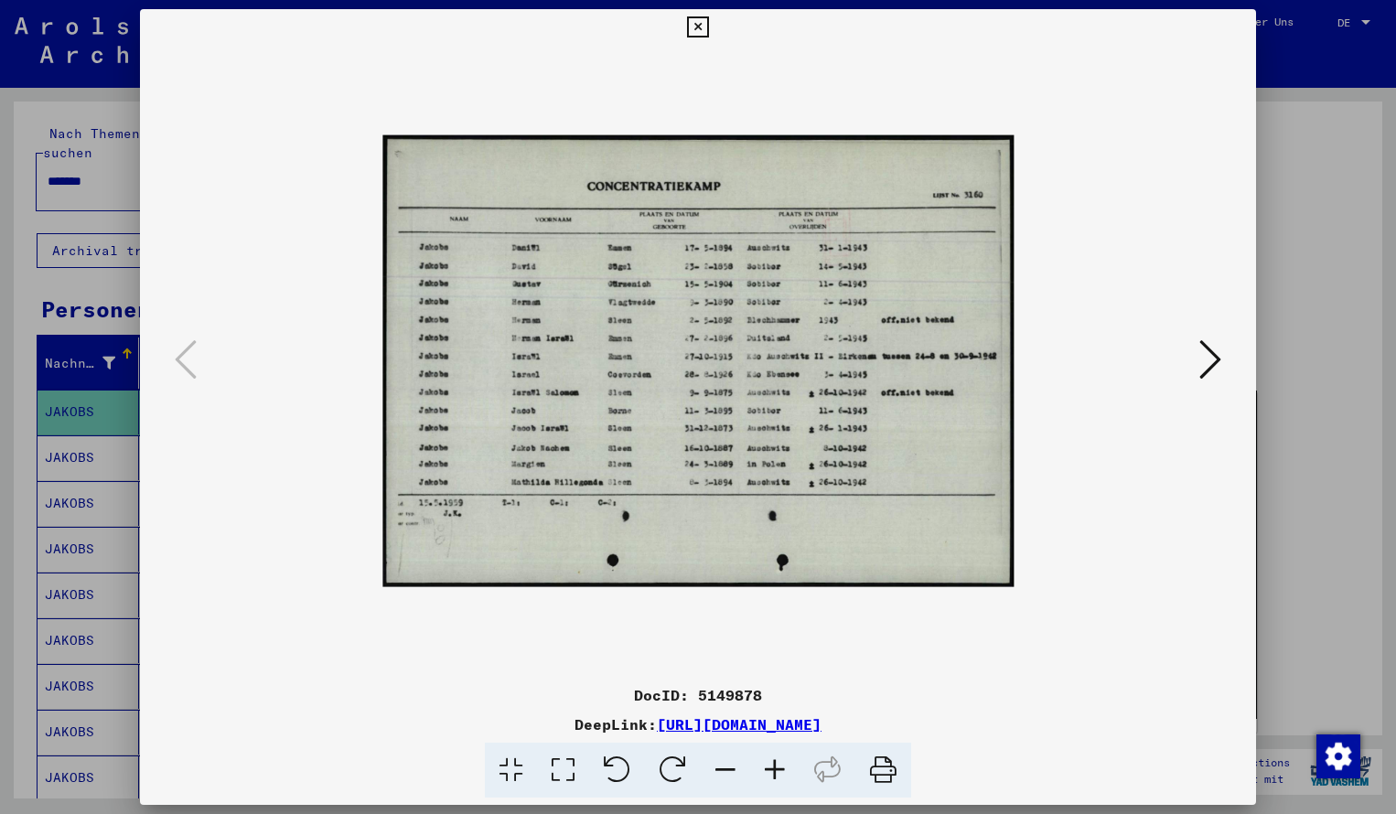
click at [778, 769] on icon at bounding box center [774, 771] width 49 height 56
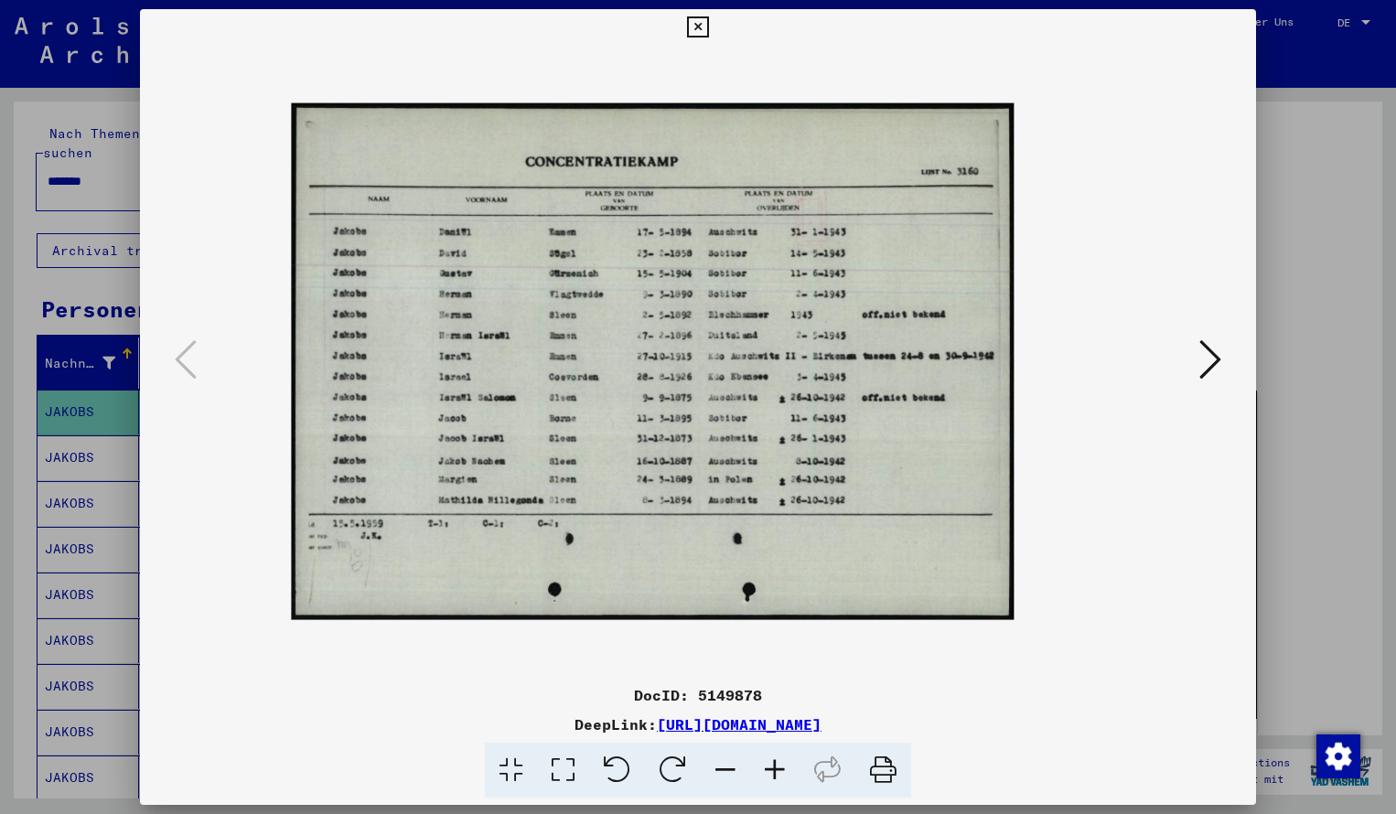
click at [778, 769] on icon at bounding box center [774, 771] width 49 height 56
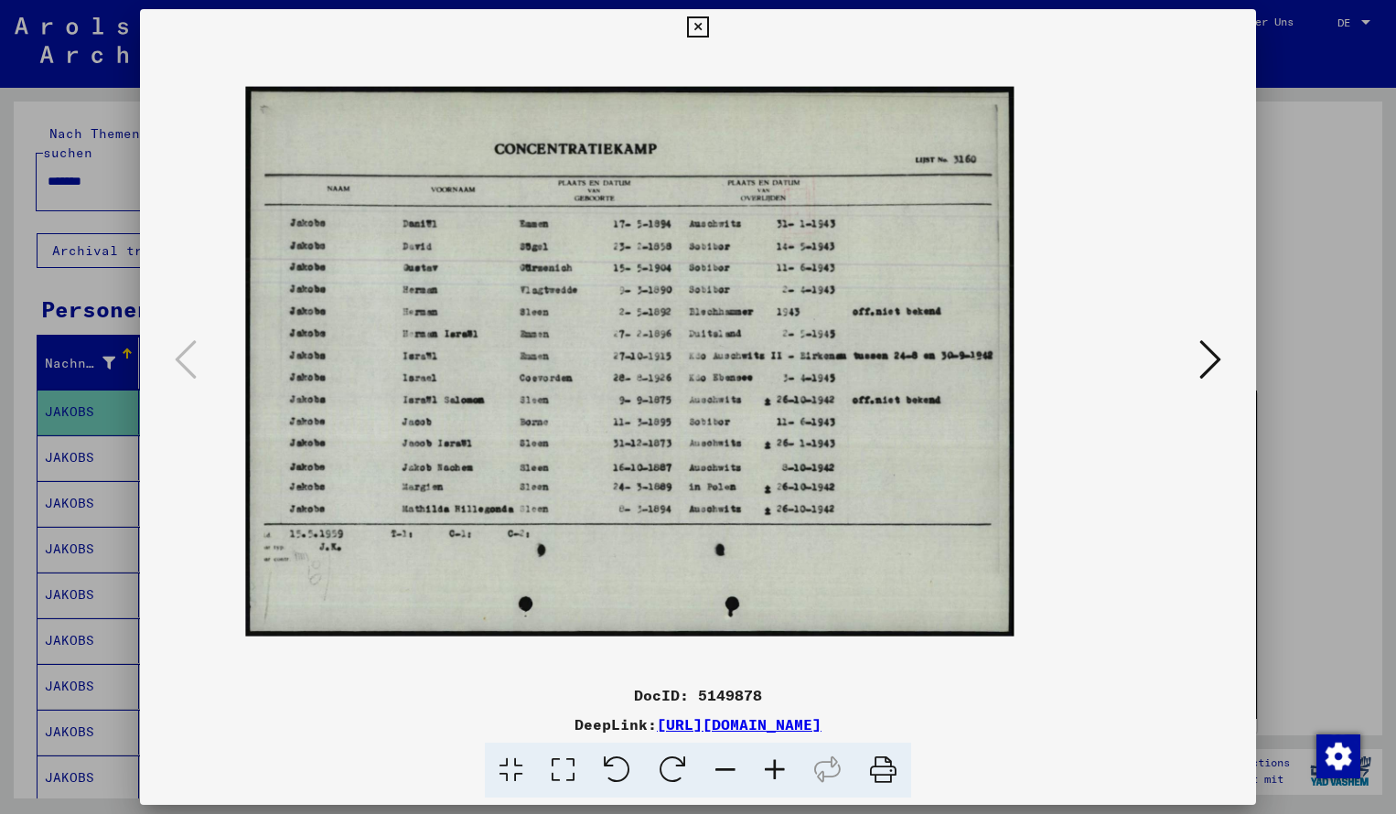
click at [778, 769] on icon at bounding box center [774, 771] width 49 height 56
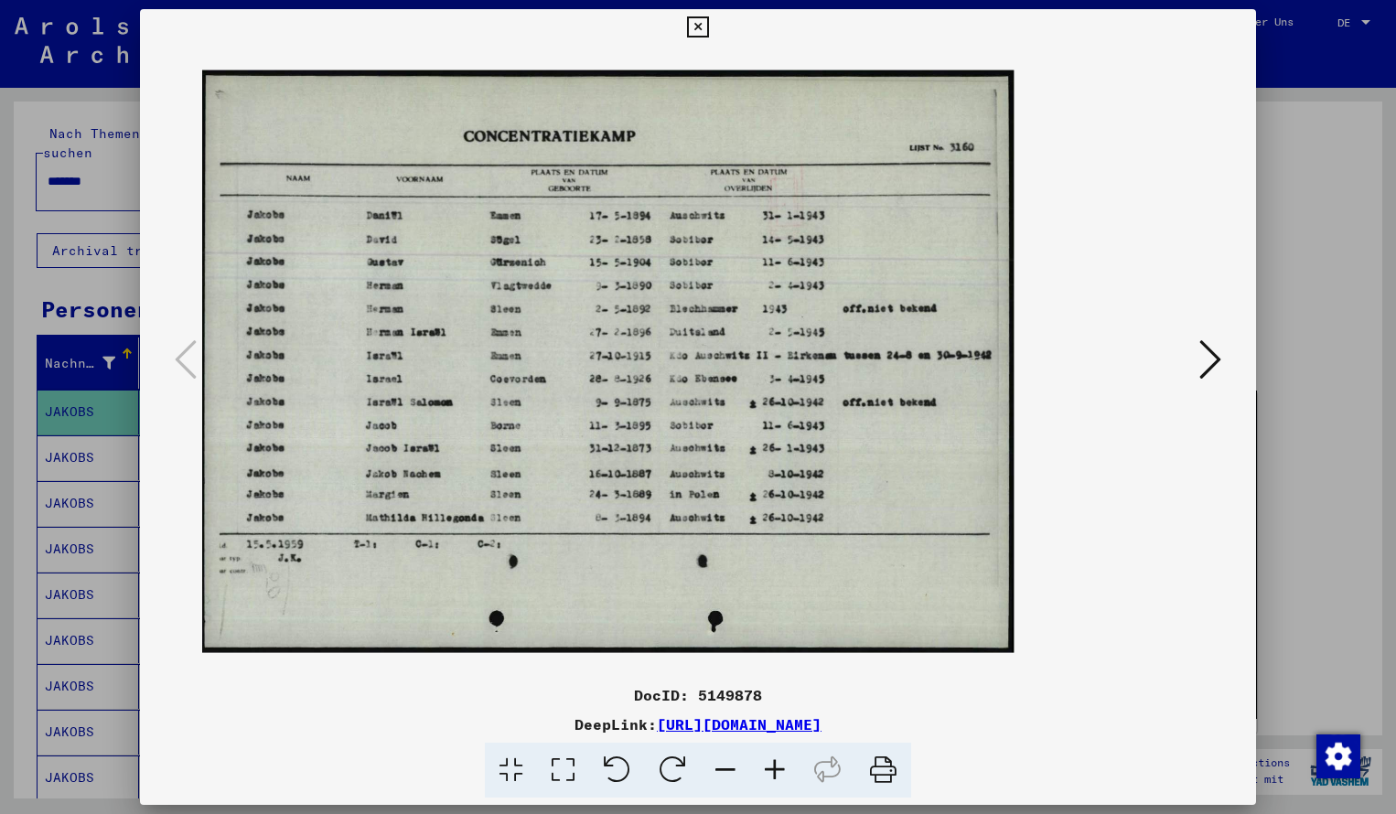
click at [778, 769] on icon at bounding box center [774, 771] width 49 height 56
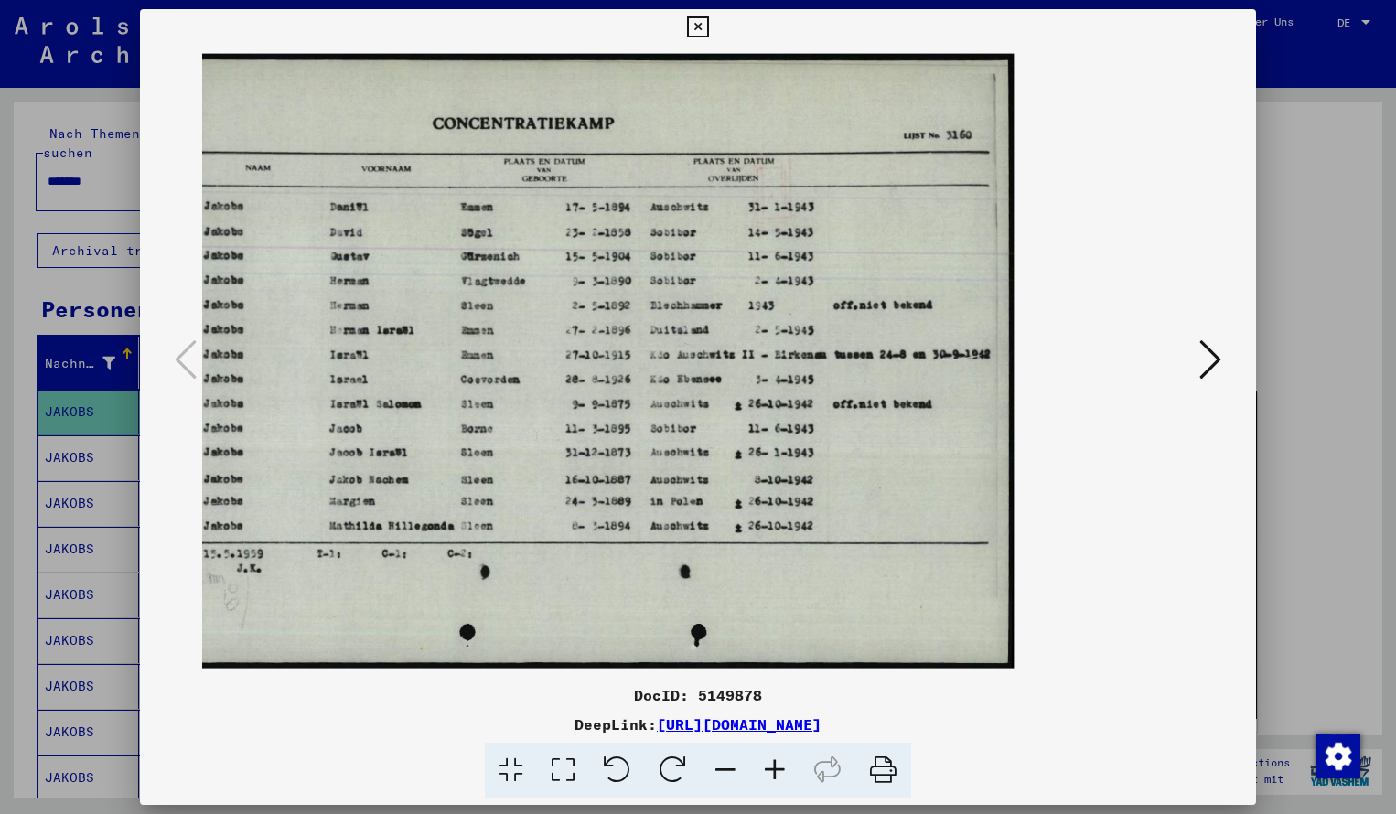
click at [708, 25] on icon at bounding box center [697, 27] width 21 height 22
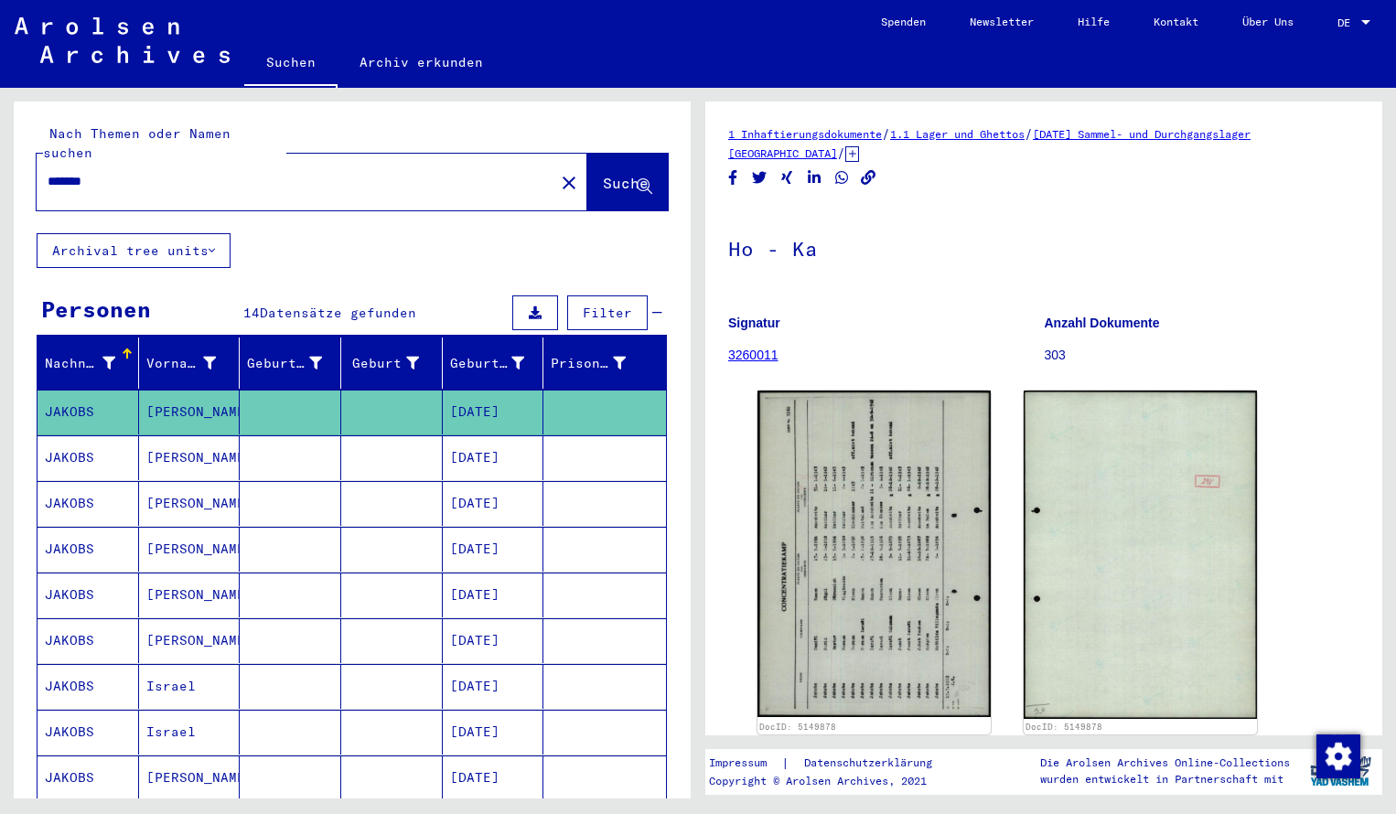
click at [133, 172] on input "*******" at bounding box center [296, 181] width 496 height 19
click at [603, 174] on span "Suche" at bounding box center [626, 183] width 46 height 18
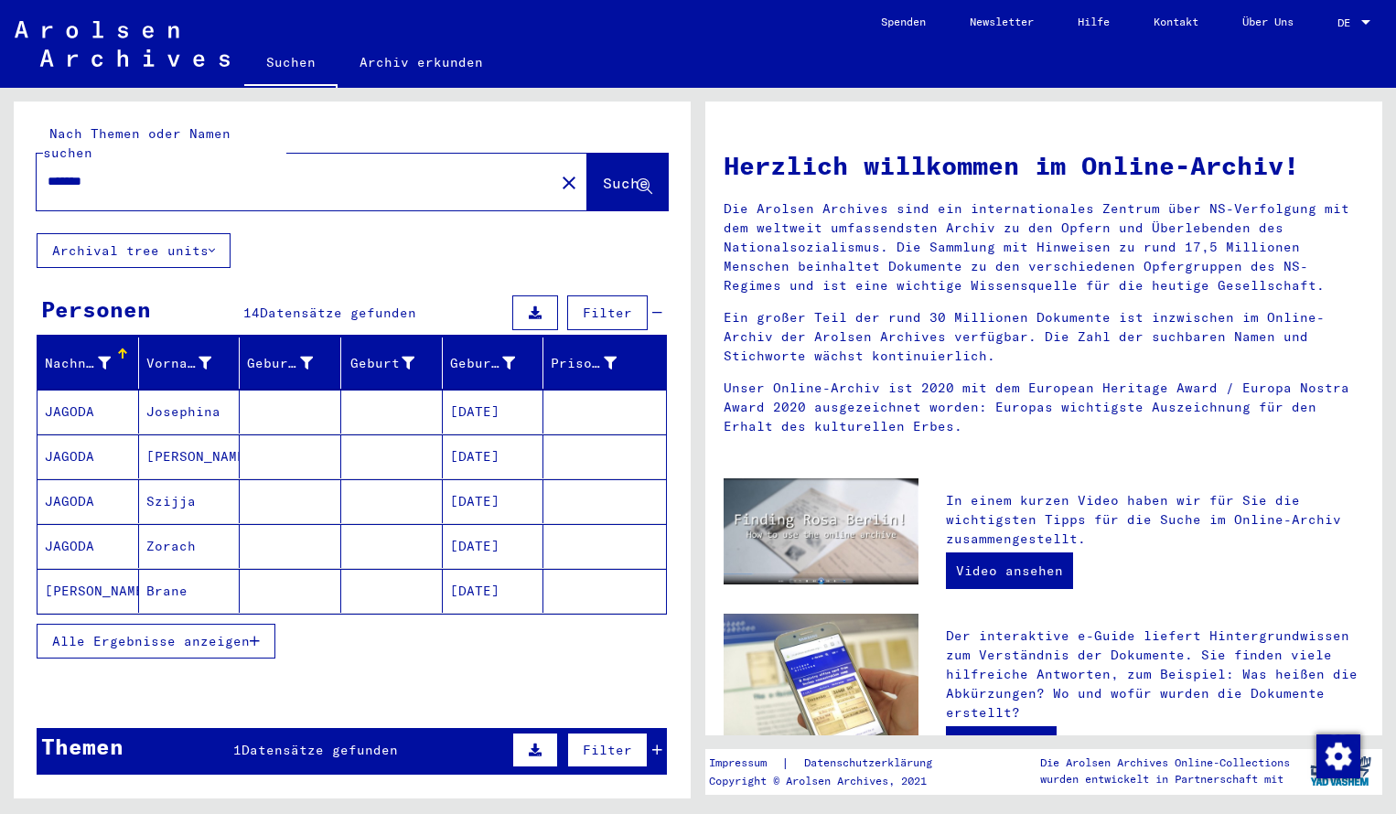
click at [94, 404] on mat-cell "JAGODA" at bounding box center [89, 412] width 102 height 44
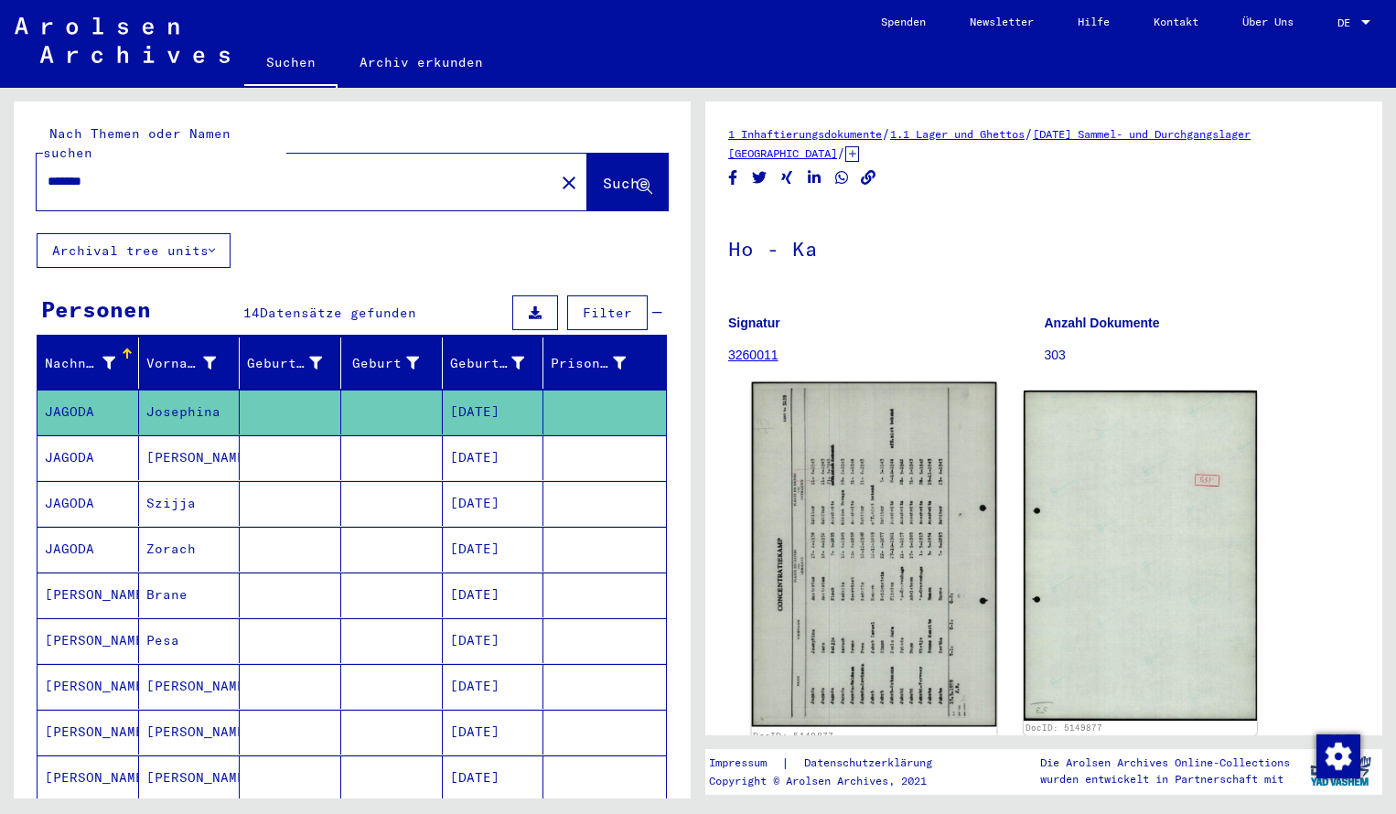
click at [830, 549] on img at bounding box center [874, 555] width 245 height 344
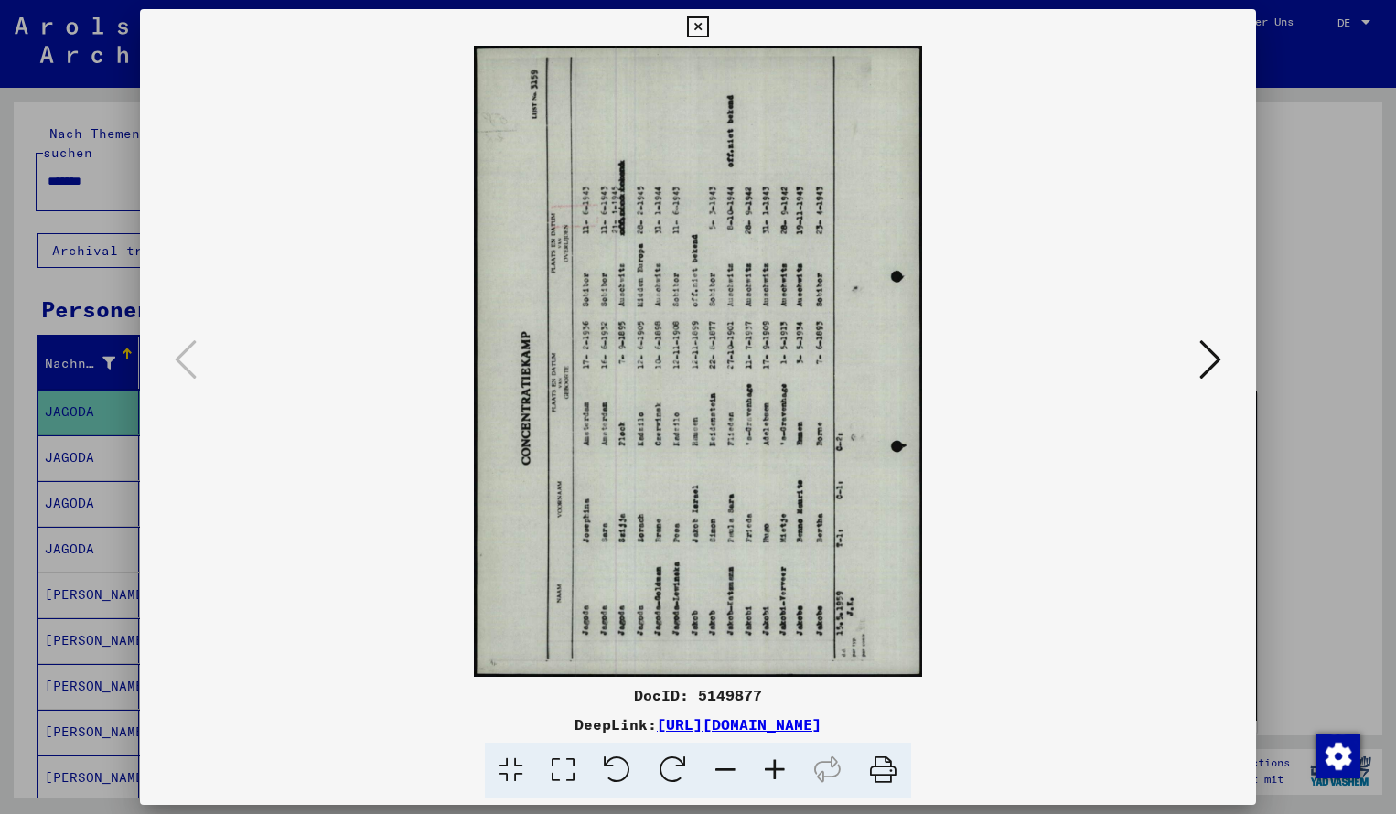
click at [676, 765] on icon at bounding box center [673, 771] width 56 height 56
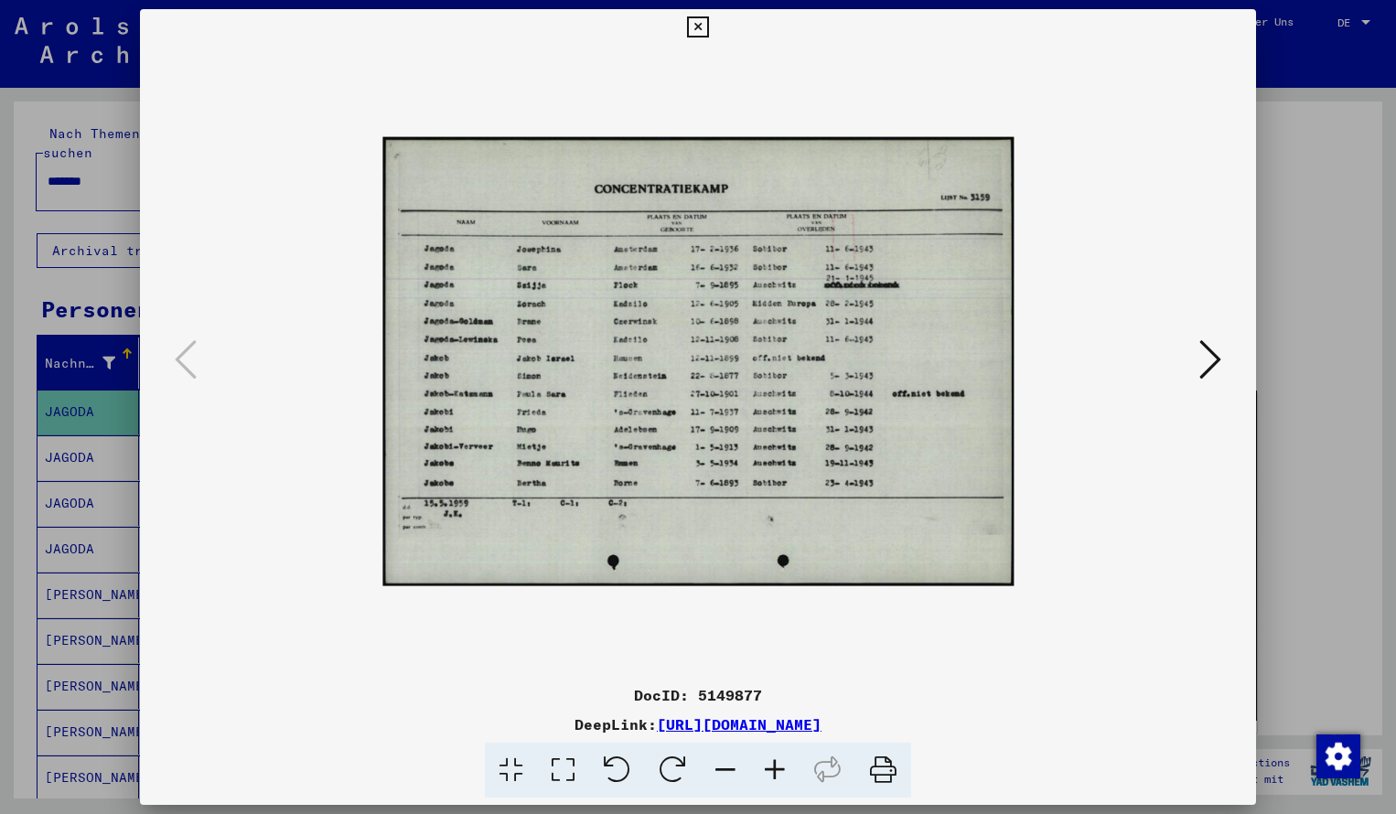
click at [775, 768] on icon at bounding box center [774, 771] width 49 height 56
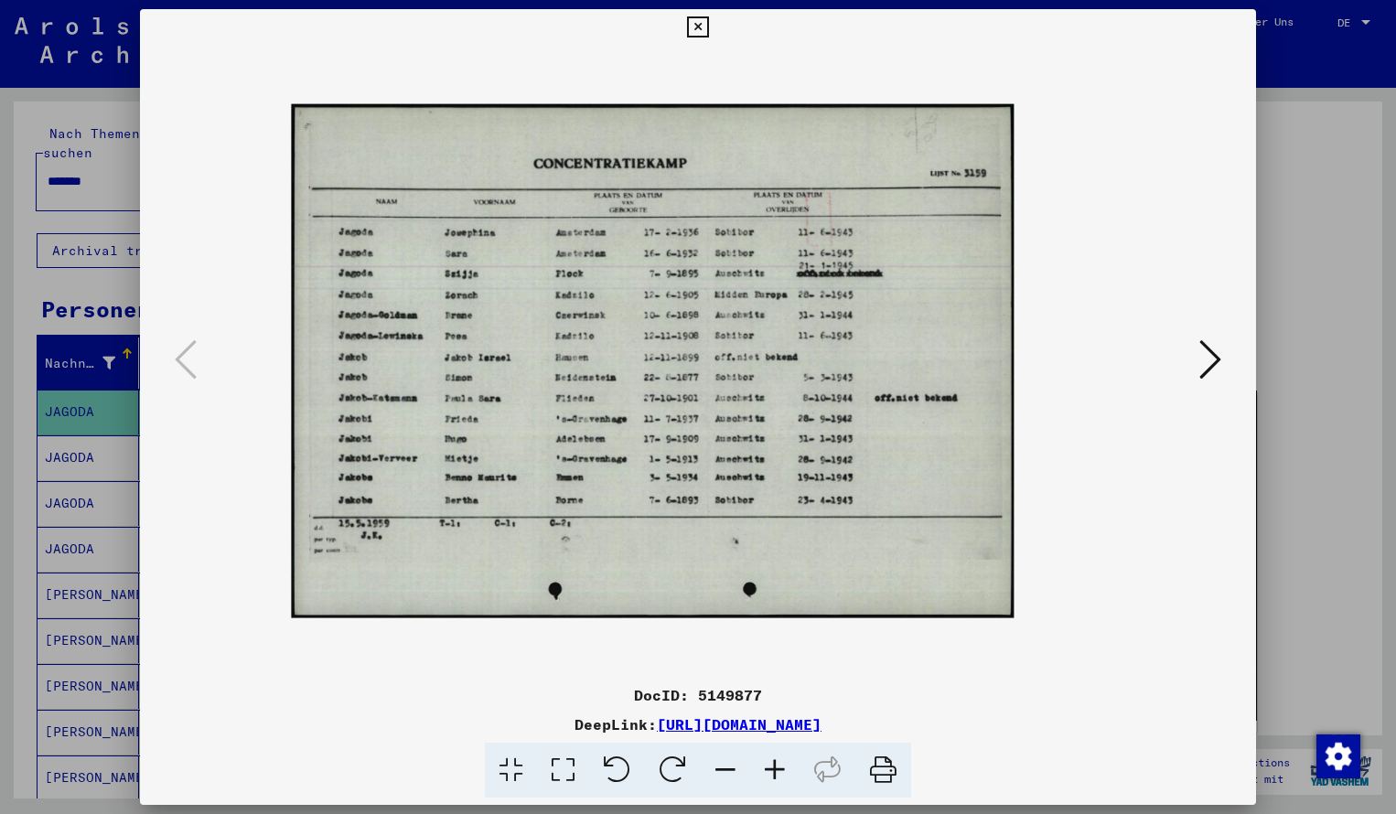
click at [775, 768] on icon at bounding box center [774, 771] width 49 height 56
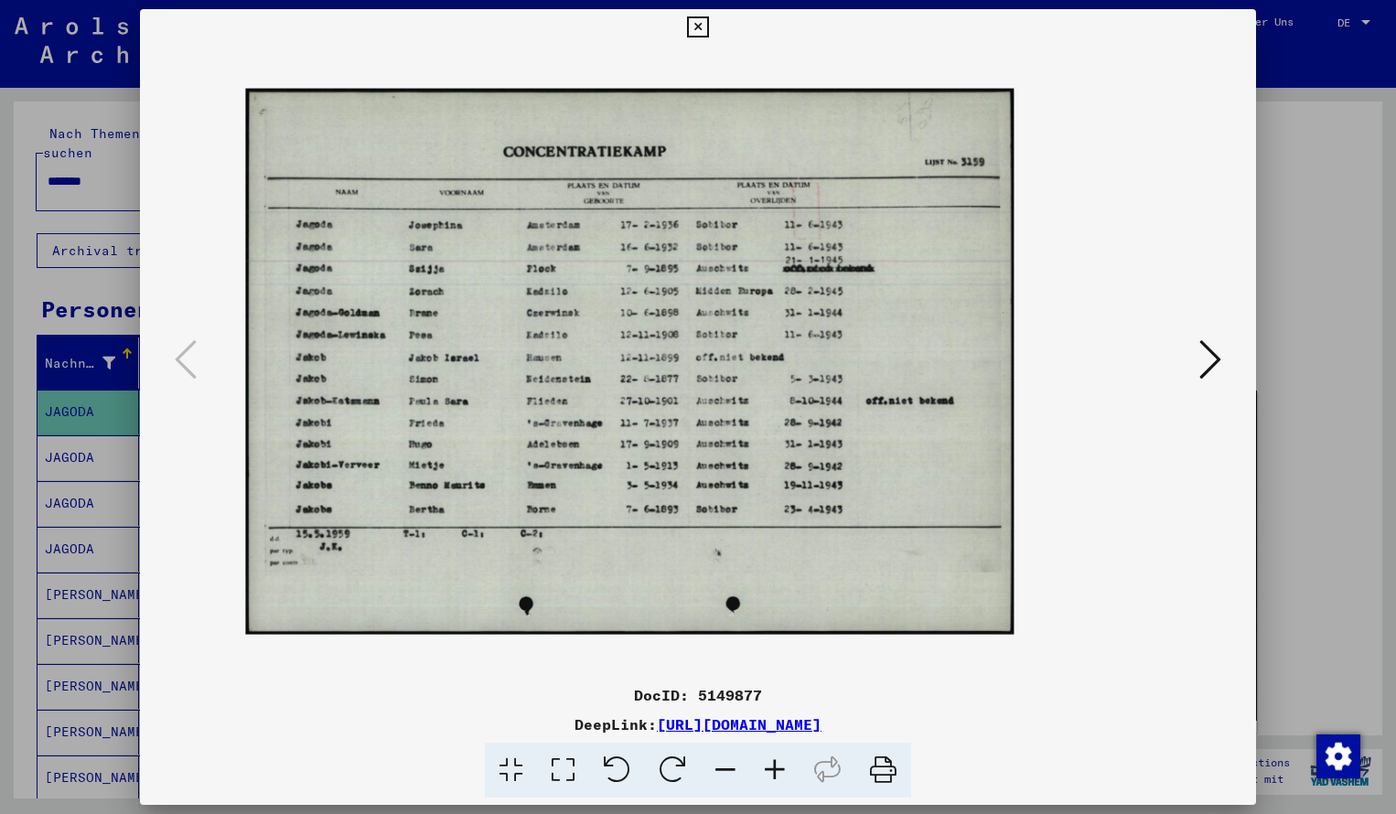
click at [775, 768] on icon at bounding box center [774, 771] width 49 height 56
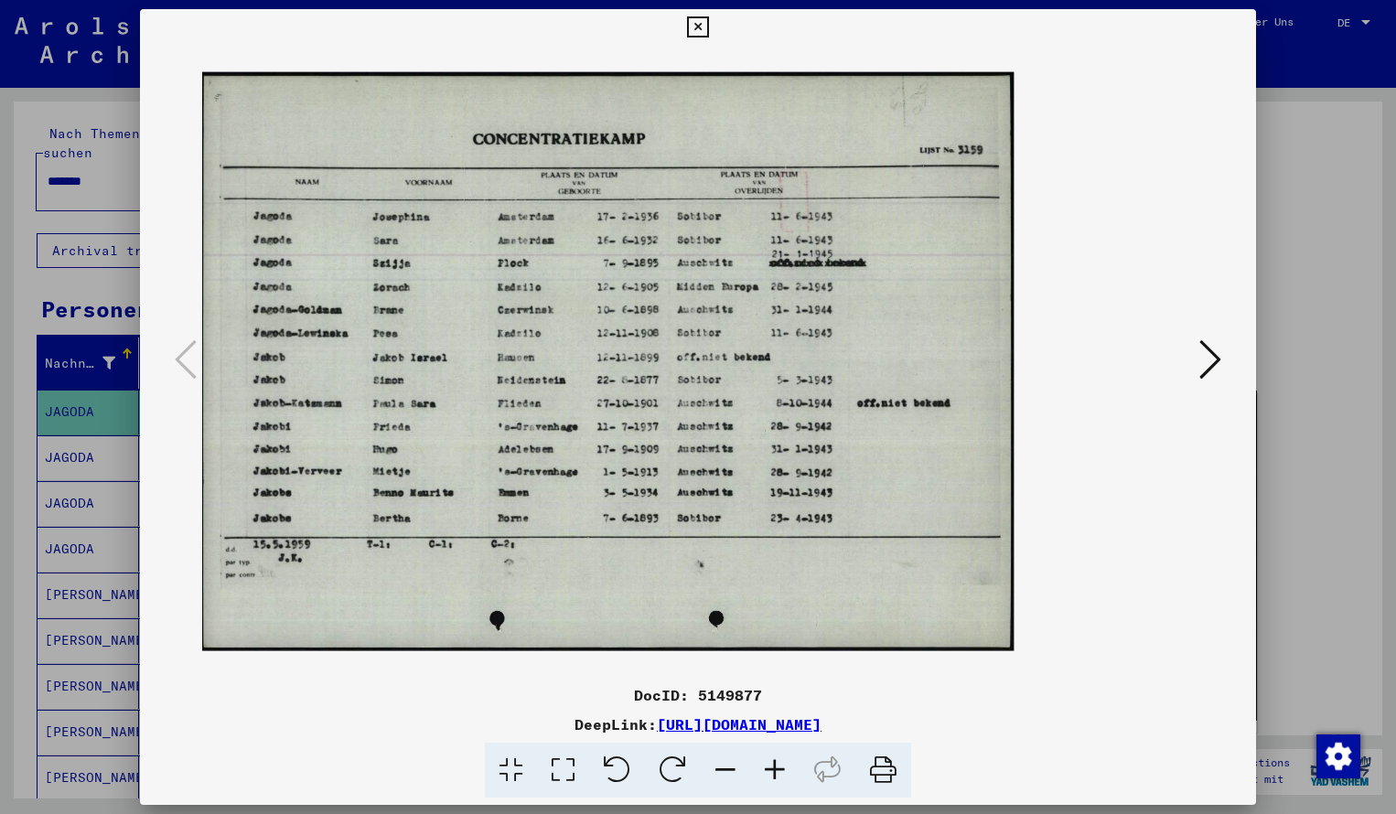
click at [775, 768] on icon at bounding box center [774, 771] width 49 height 56
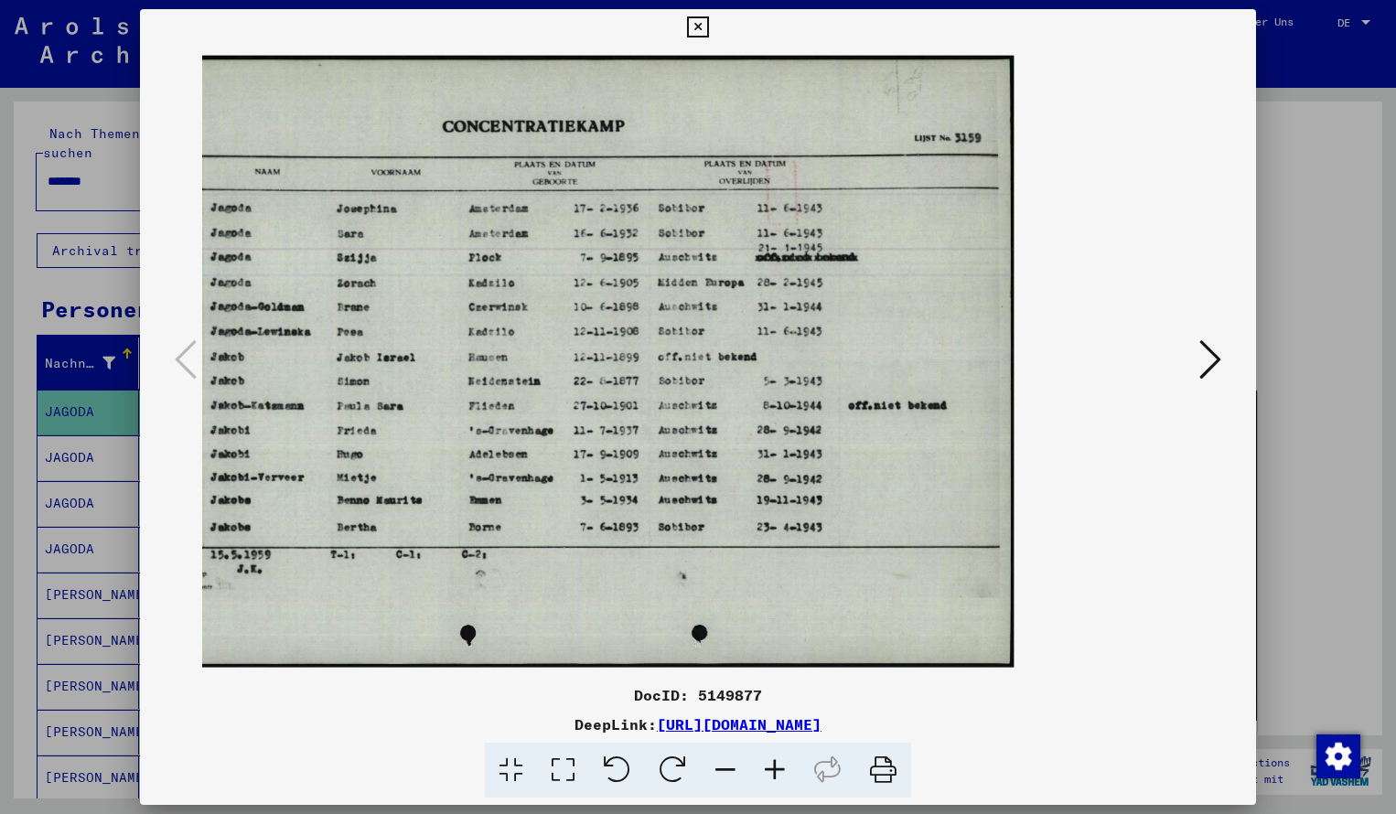
click at [708, 33] on icon at bounding box center [697, 27] width 21 height 22
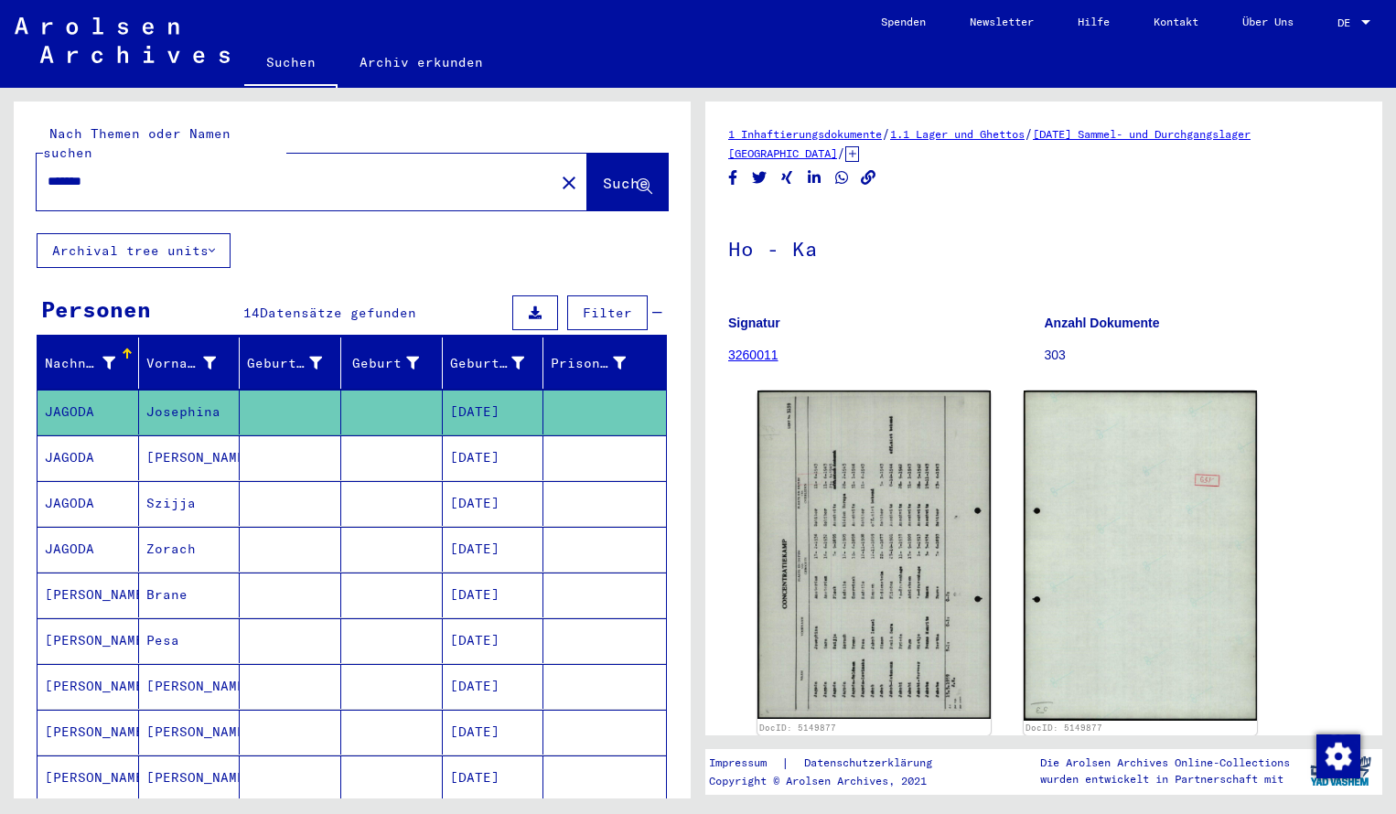
click at [134, 172] on input "*******" at bounding box center [296, 181] width 496 height 19
click at [610, 174] on span "Suche" at bounding box center [626, 183] width 46 height 18
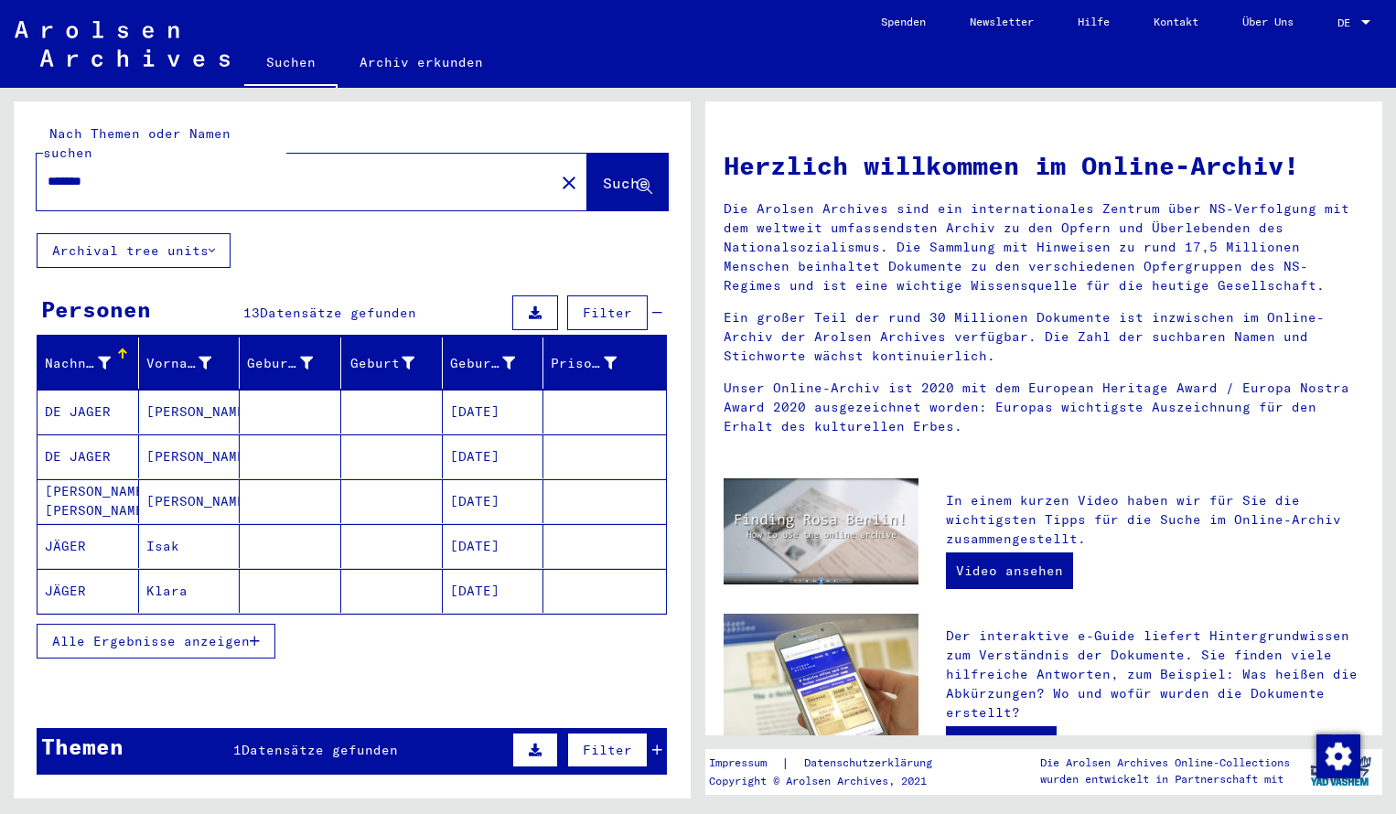
click at [110, 390] on mat-cell "DE JAGER" at bounding box center [89, 412] width 102 height 44
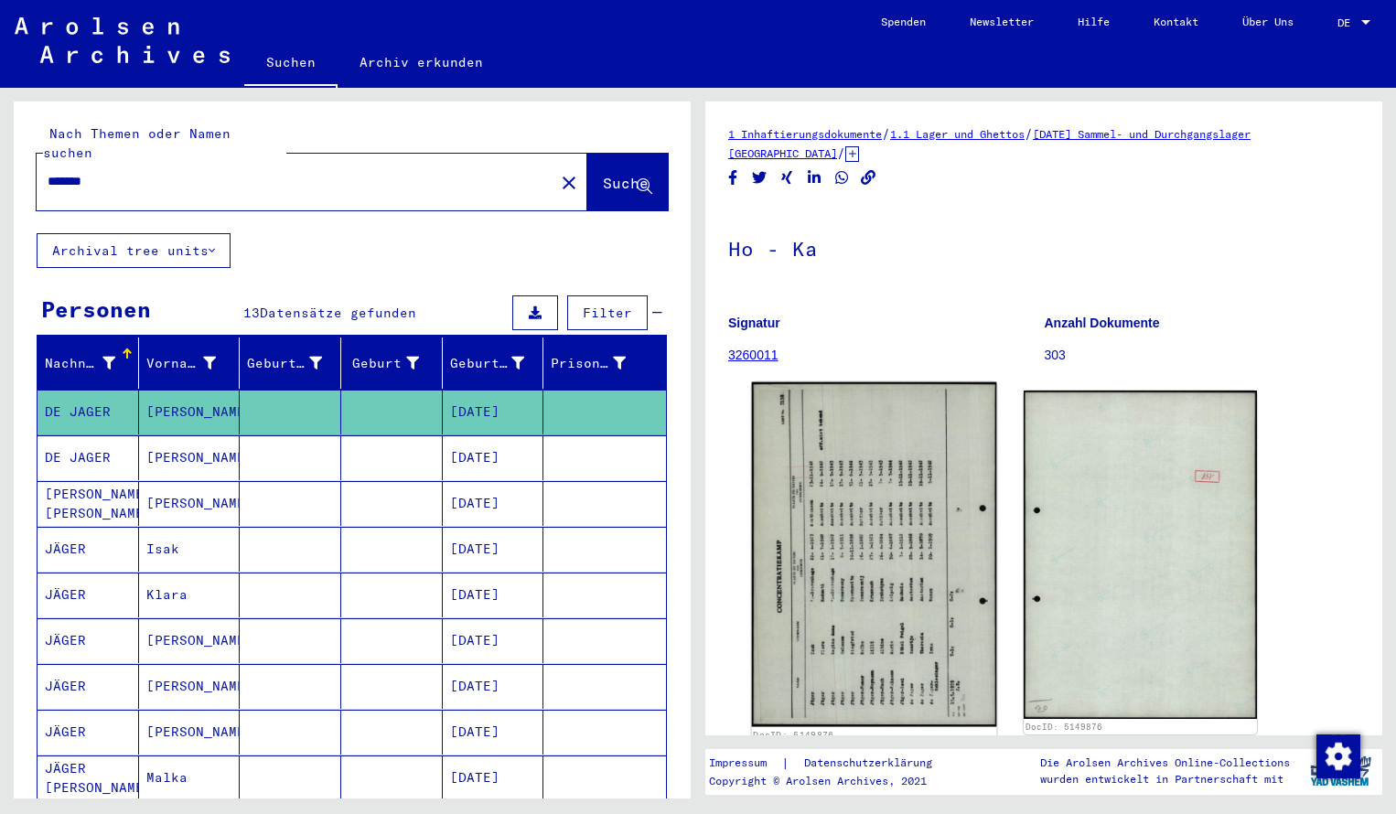
click at [846, 526] on img at bounding box center [874, 555] width 245 height 345
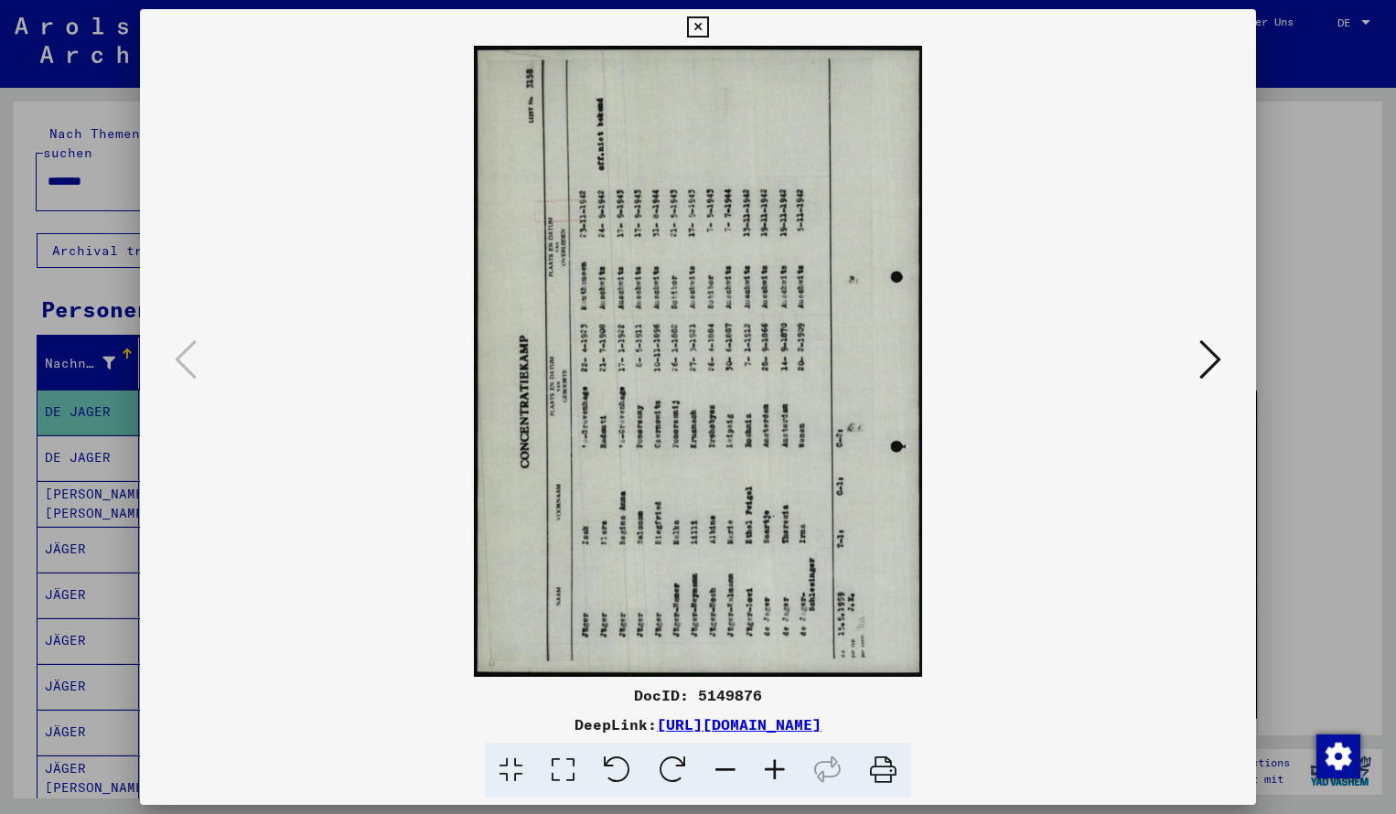
click at [678, 767] on icon at bounding box center [673, 771] width 56 height 56
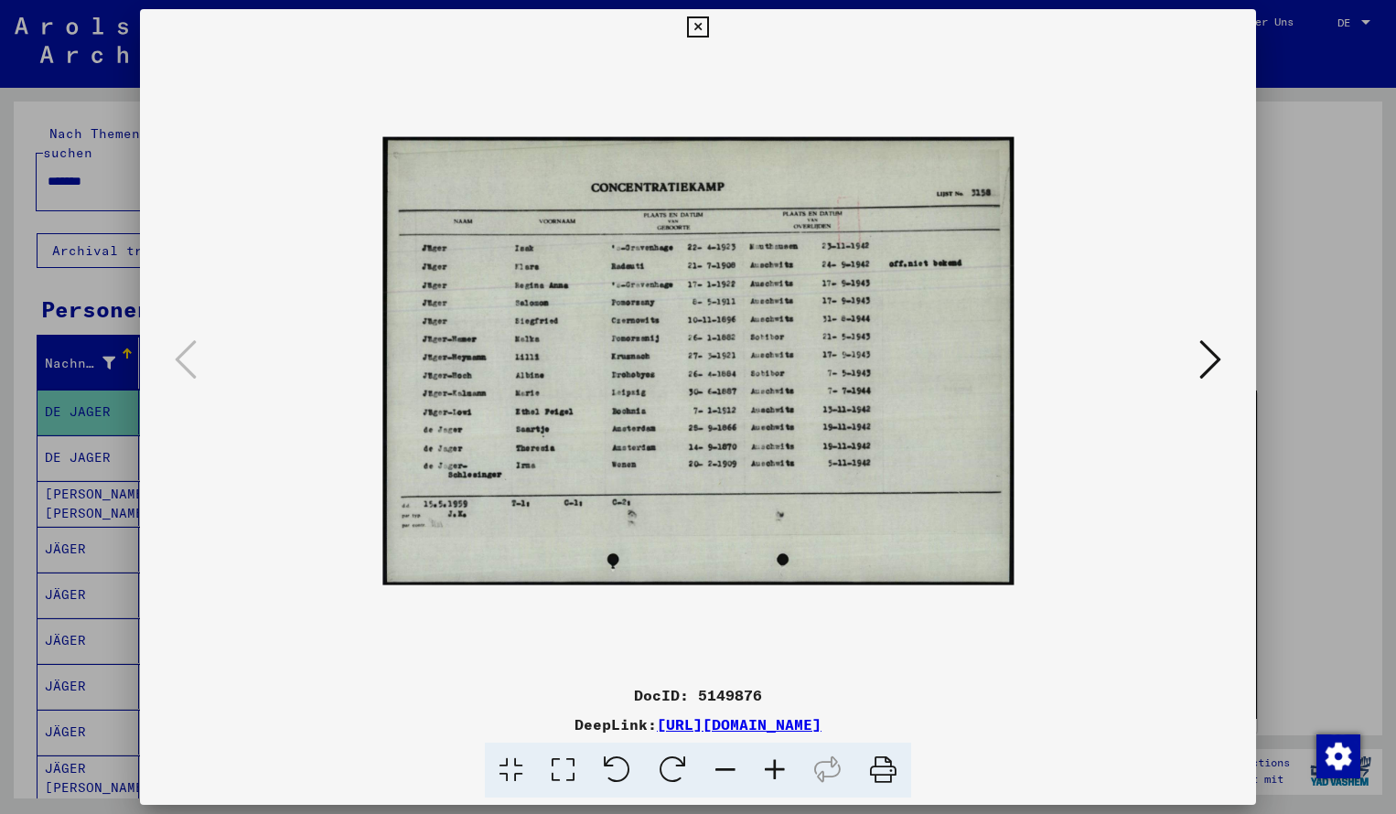
click at [783, 767] on icon at bounding box center [774, 771] width 49 height 56
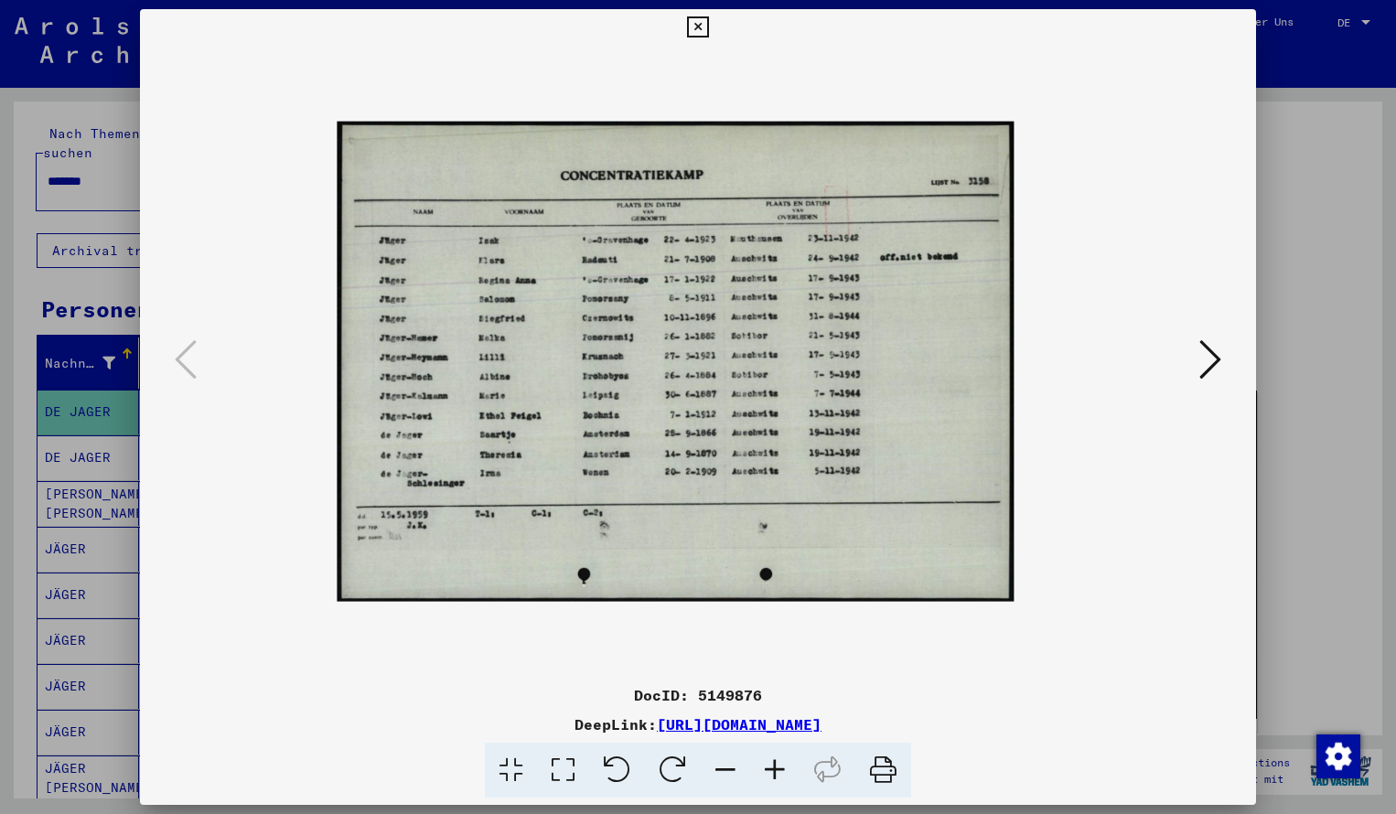
click at [783, 767] on icon at bounding box center [774, 771] width 49 height 56
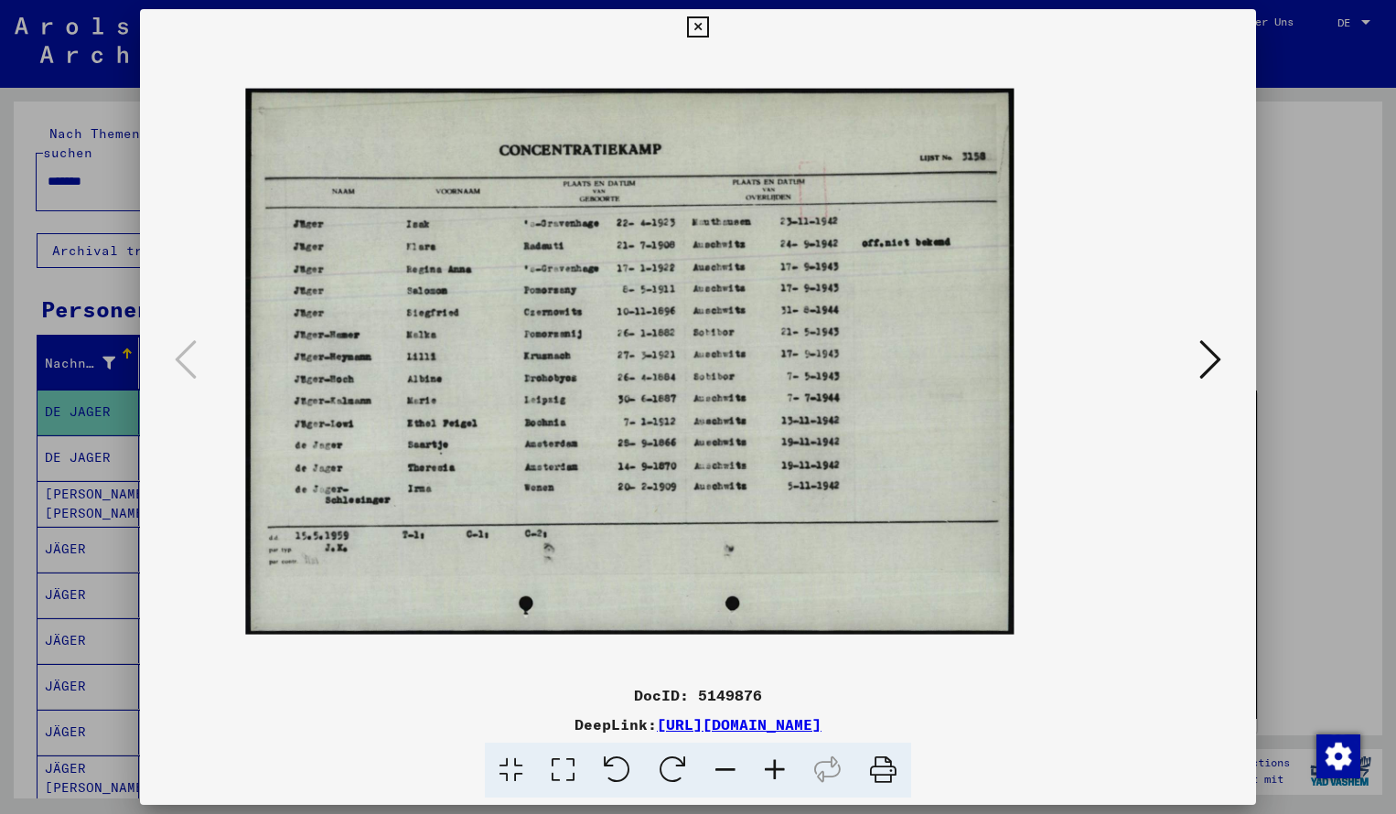
click at [783, 767] on icon at bounding box center [774, 771] width 49 height 56
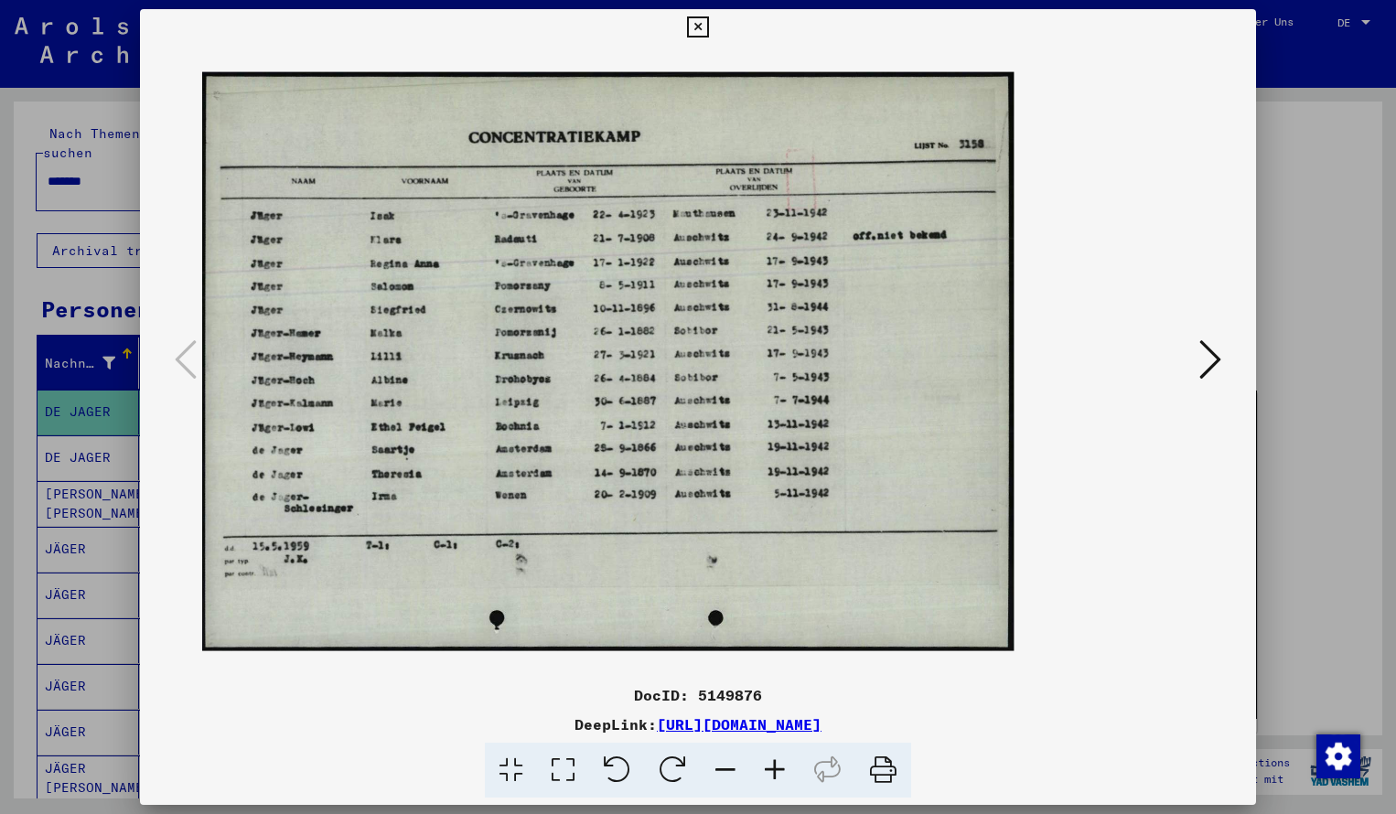
click at [783, 767] on icon at bounding box center [774, 771] width 49 height 56
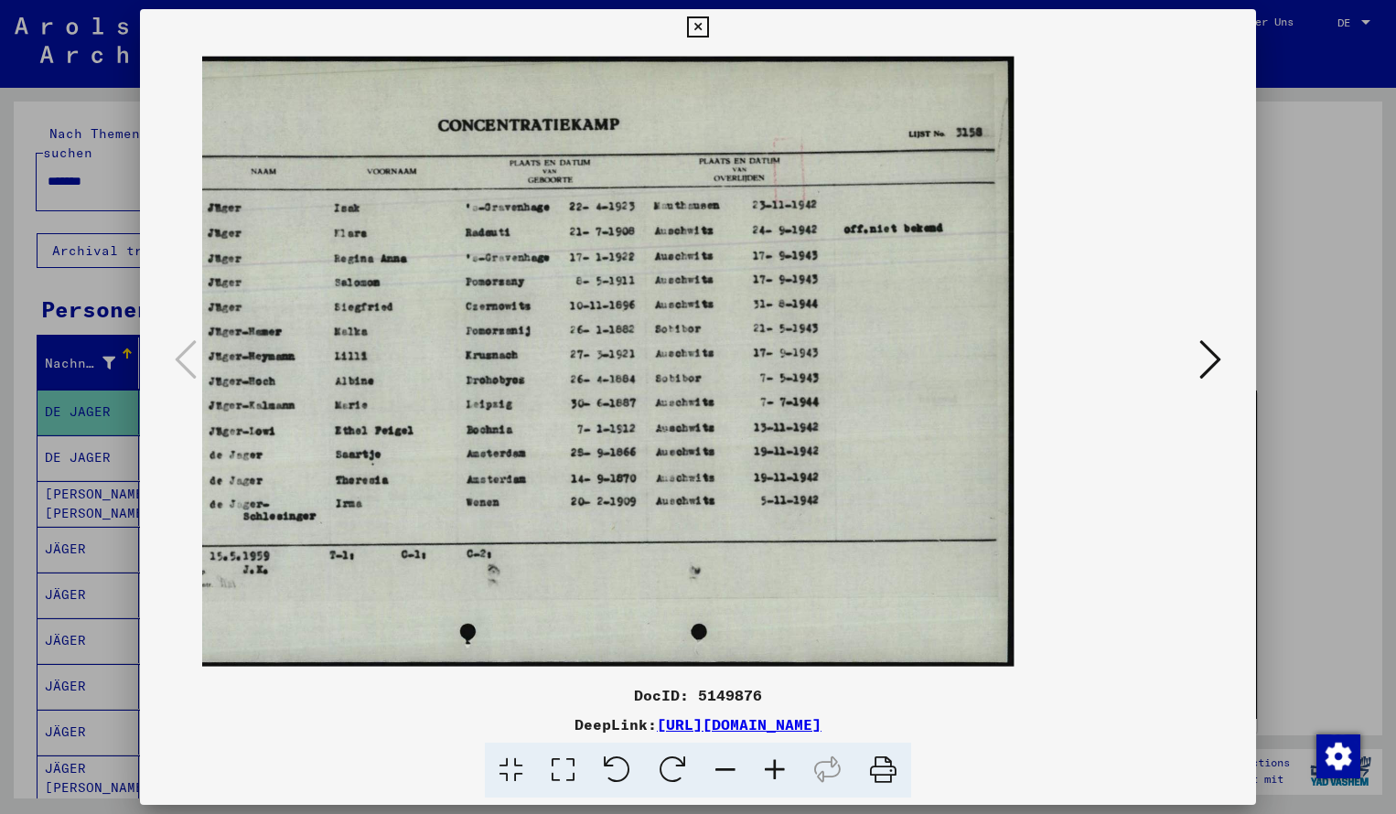
click at [708, 29] on icon at bounding box center [697, 27] width 21 height 22
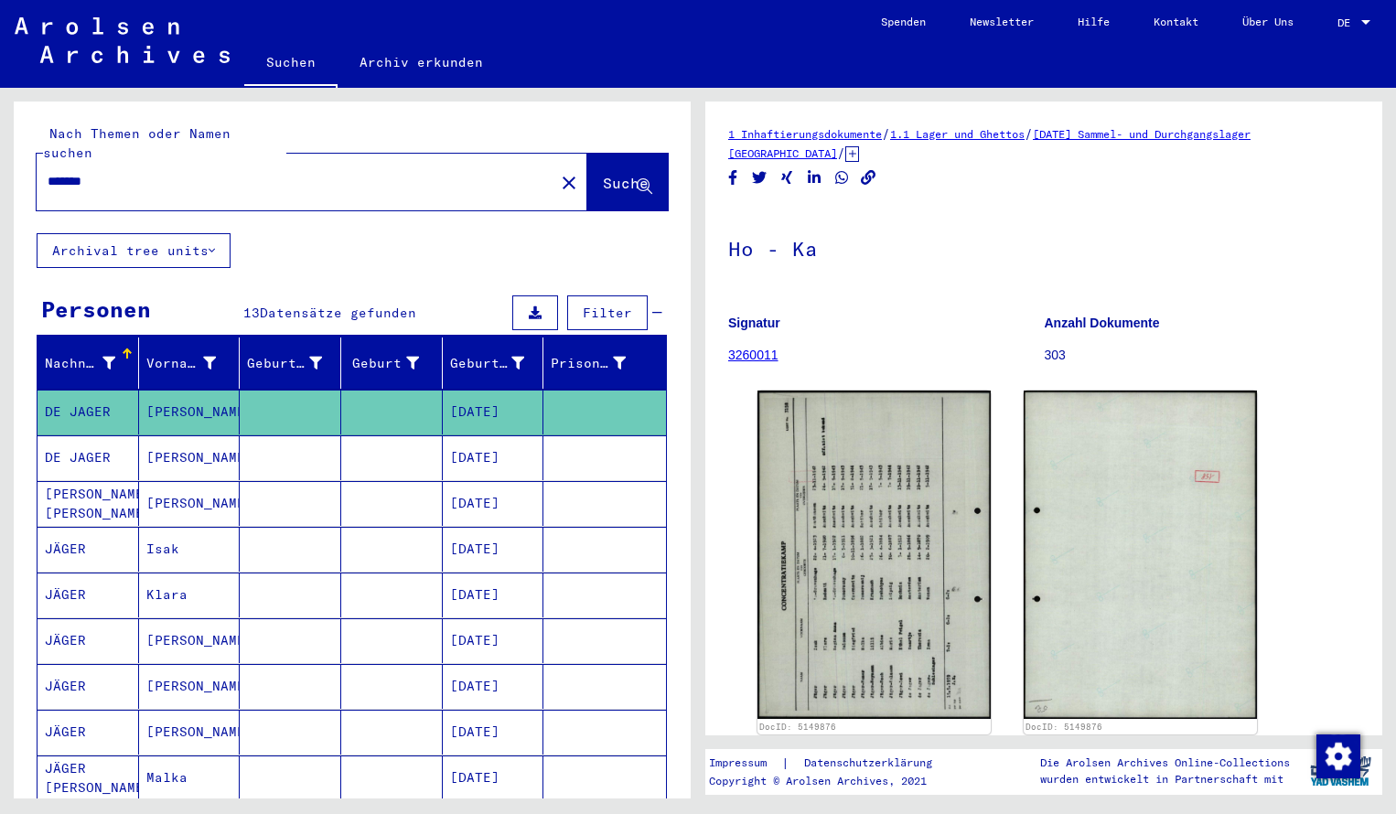
click at [105, 172] on input "*******" at bounding box center [296, 181] width 496 height 19
type input "*******"
click at [613, 174] on span "Suche" at bounding box center [626, 183] width 46 height 18
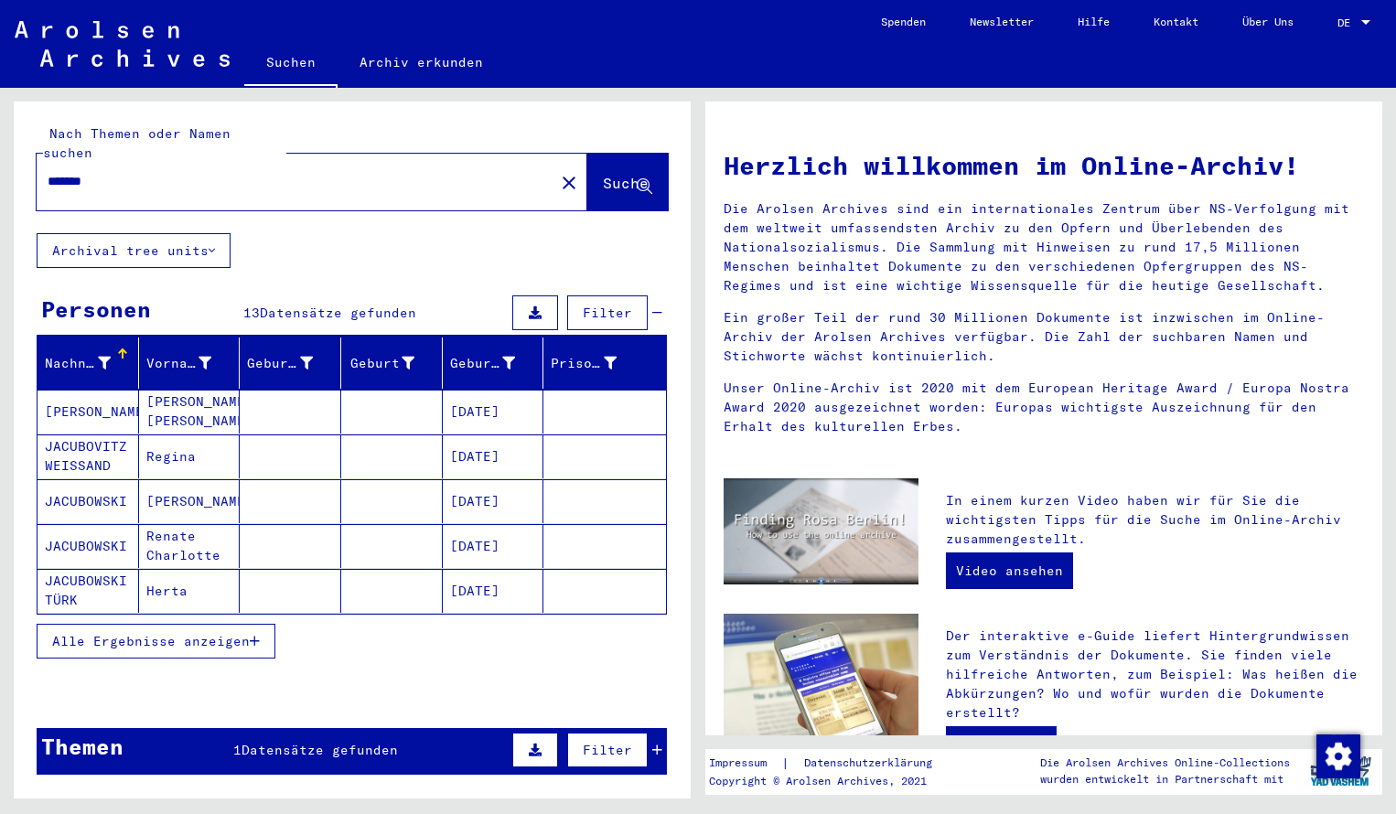
click at [114, 390] on mat-cell "[PERSON_NAME]" at bounding box center [89, 412] width 102 height 44
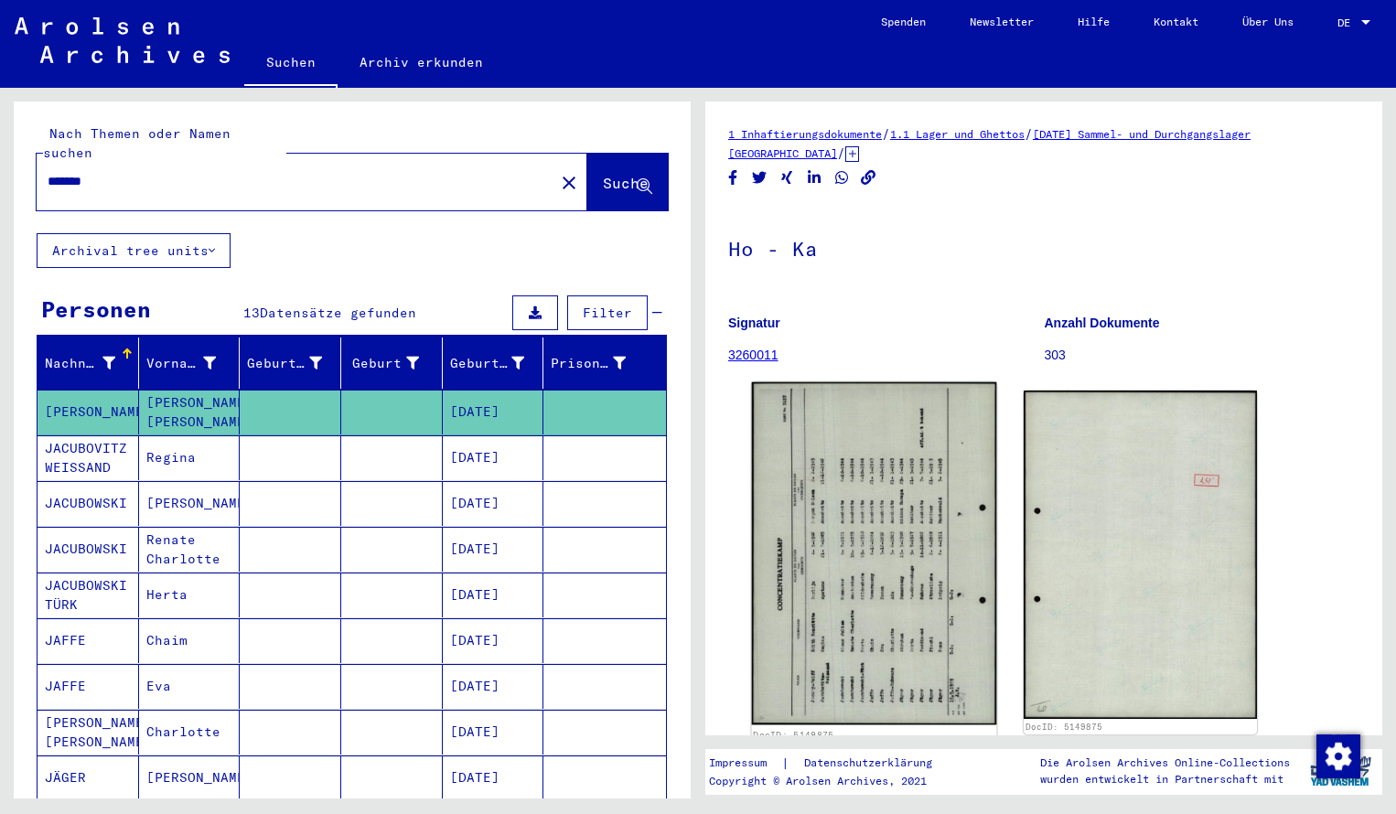
click at [822, 487] on img at bounding box center [874, 554] width 245 height 343
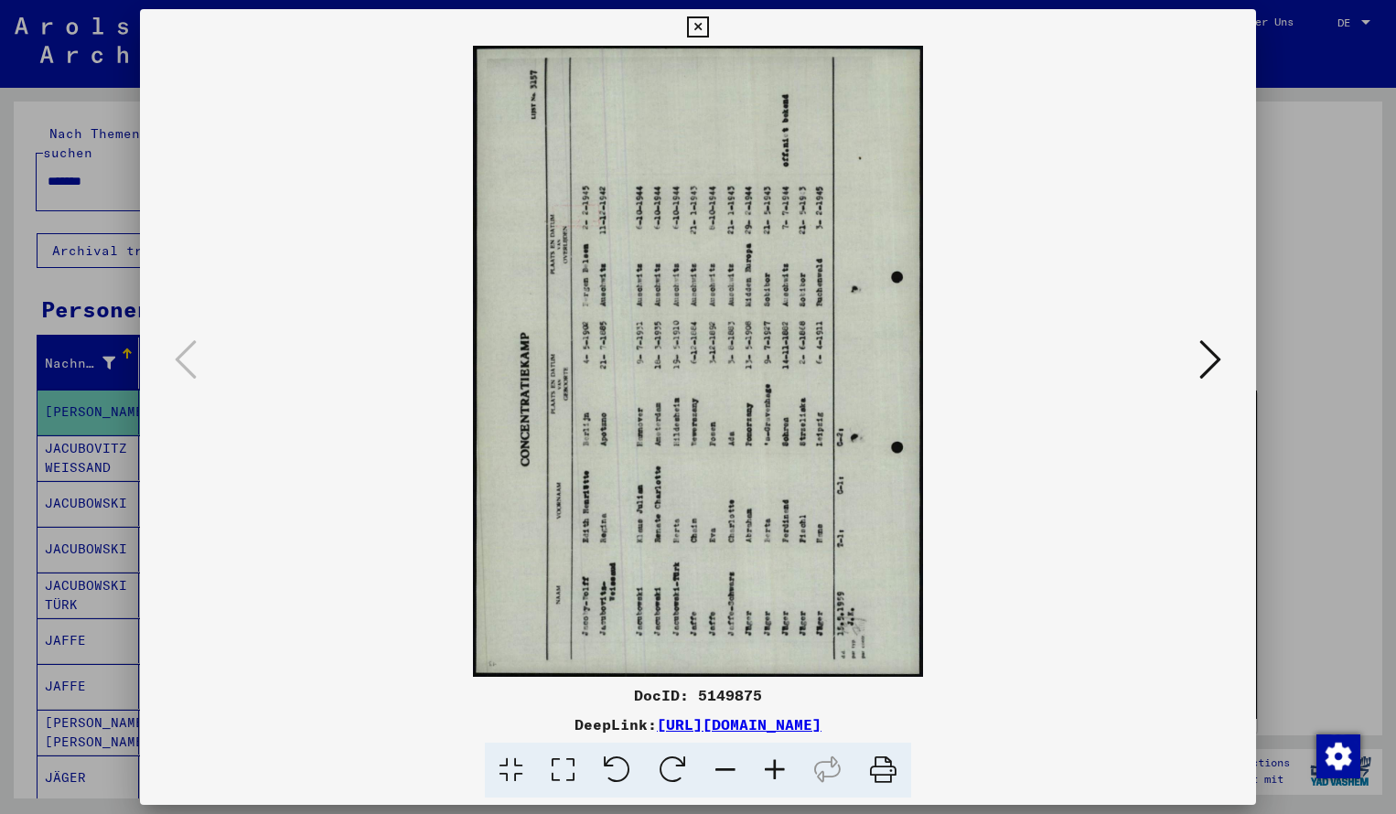
click at [678, 761] on icon at bounding box center [673, 771] width 56 height 56
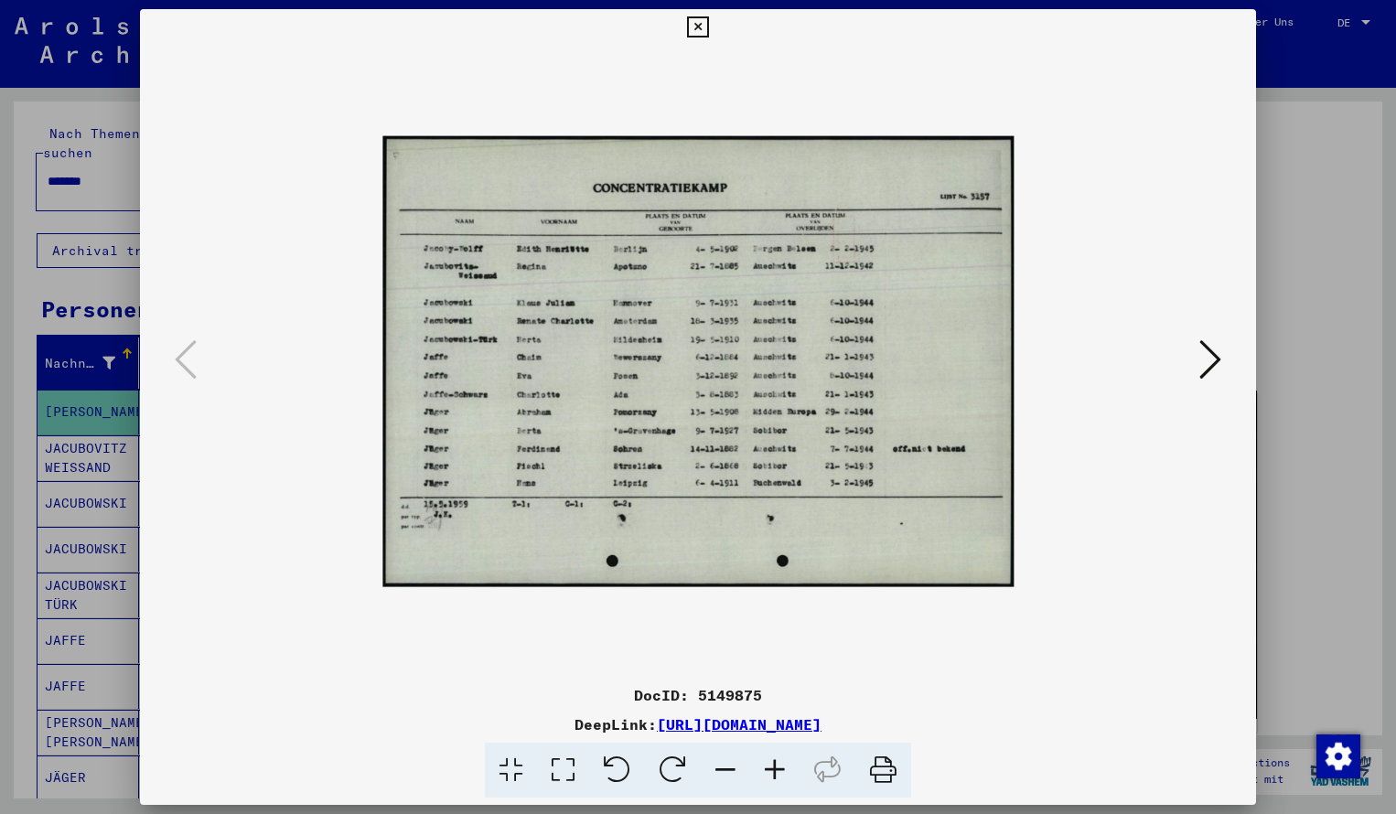
click at [773, 767] on icon at bounding box center [774, 771] width 49 height 56
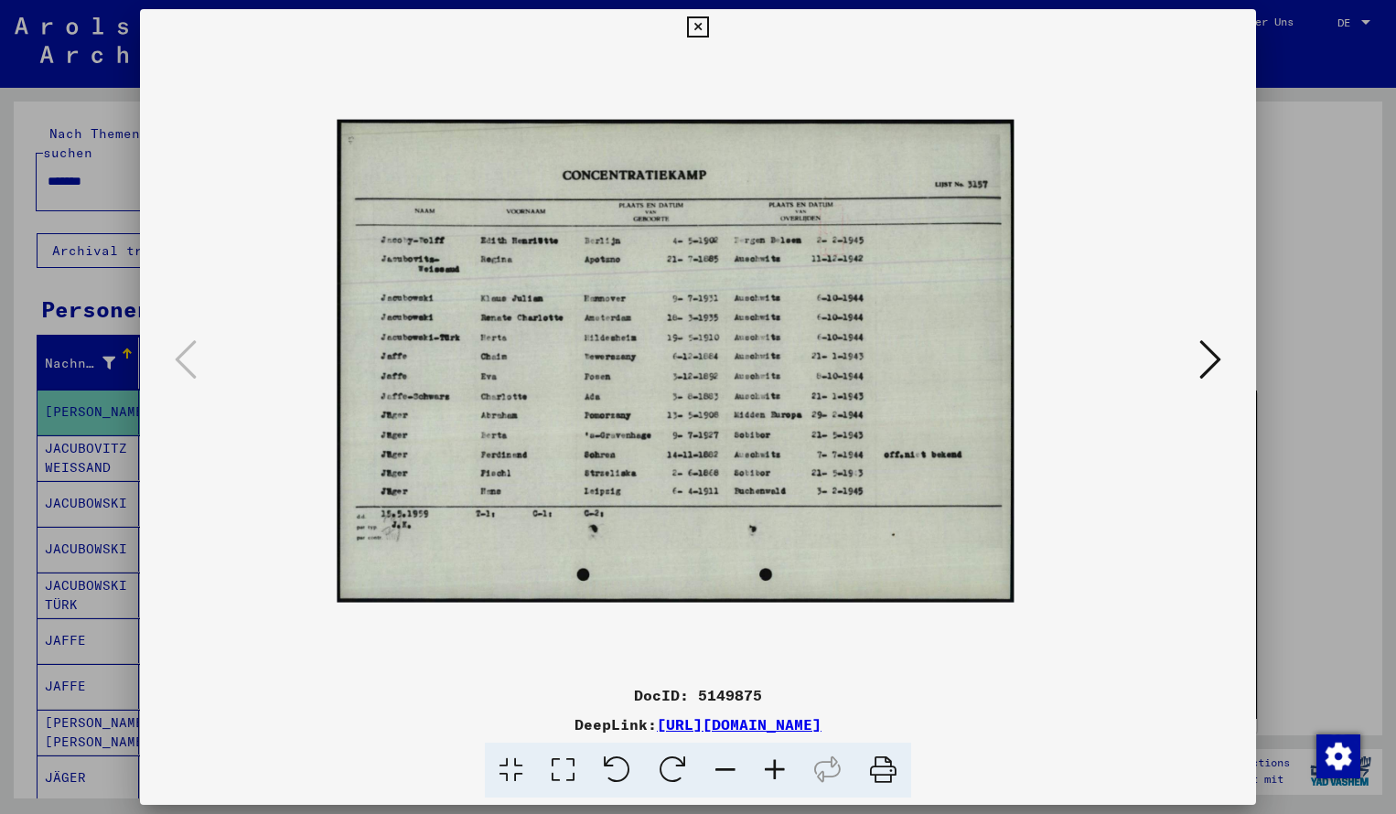
click at [773, 767] on icon at bounding box center [774, 771] width 49 height 56
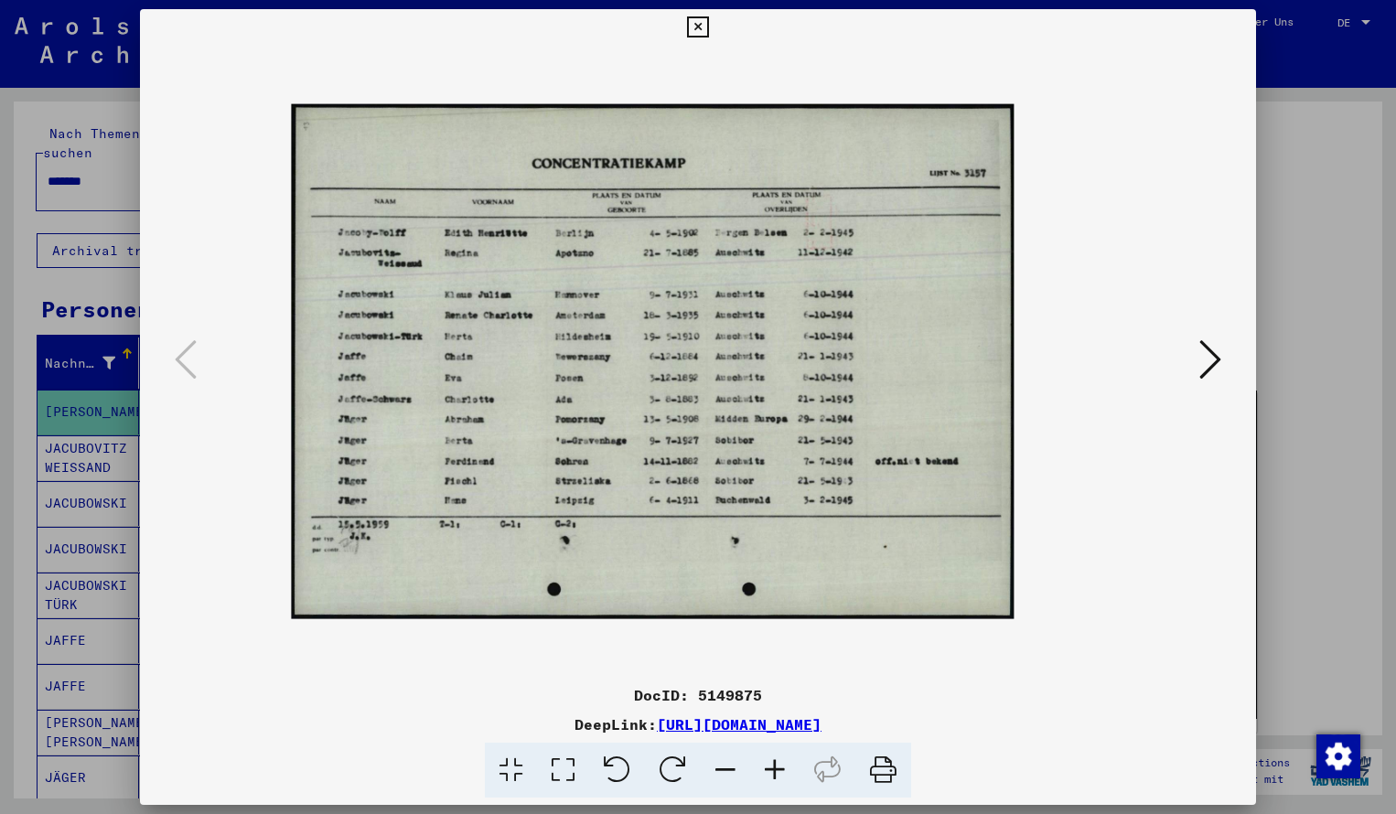
click at [773, 767] on icon at bounding box center [774, 771] width 49 height 56
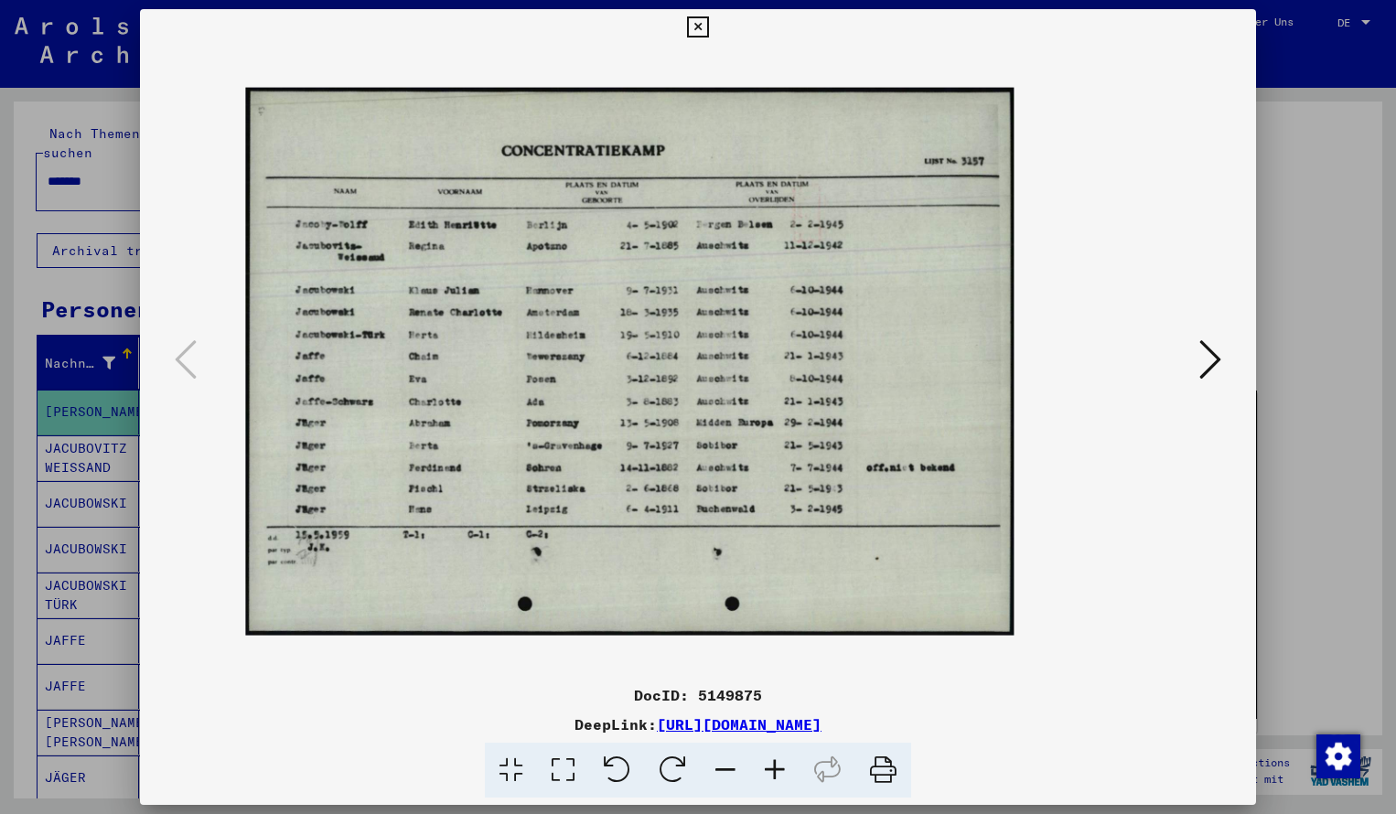
click at [773, 767] on icon at bounding box center [774, 771] width 49 height 56
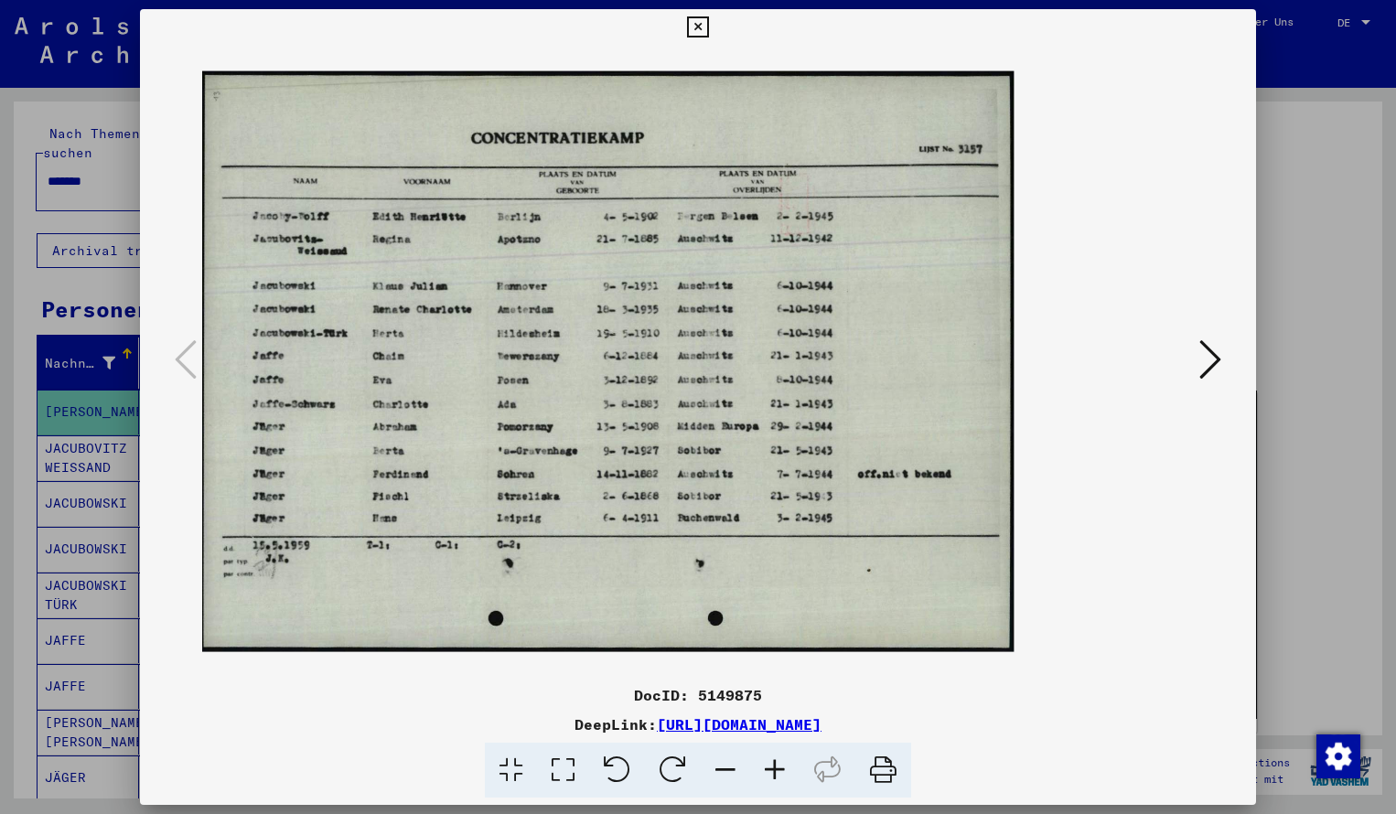
click at [773, 767] on icon at bounding box center [774, 771] width 49 height 56
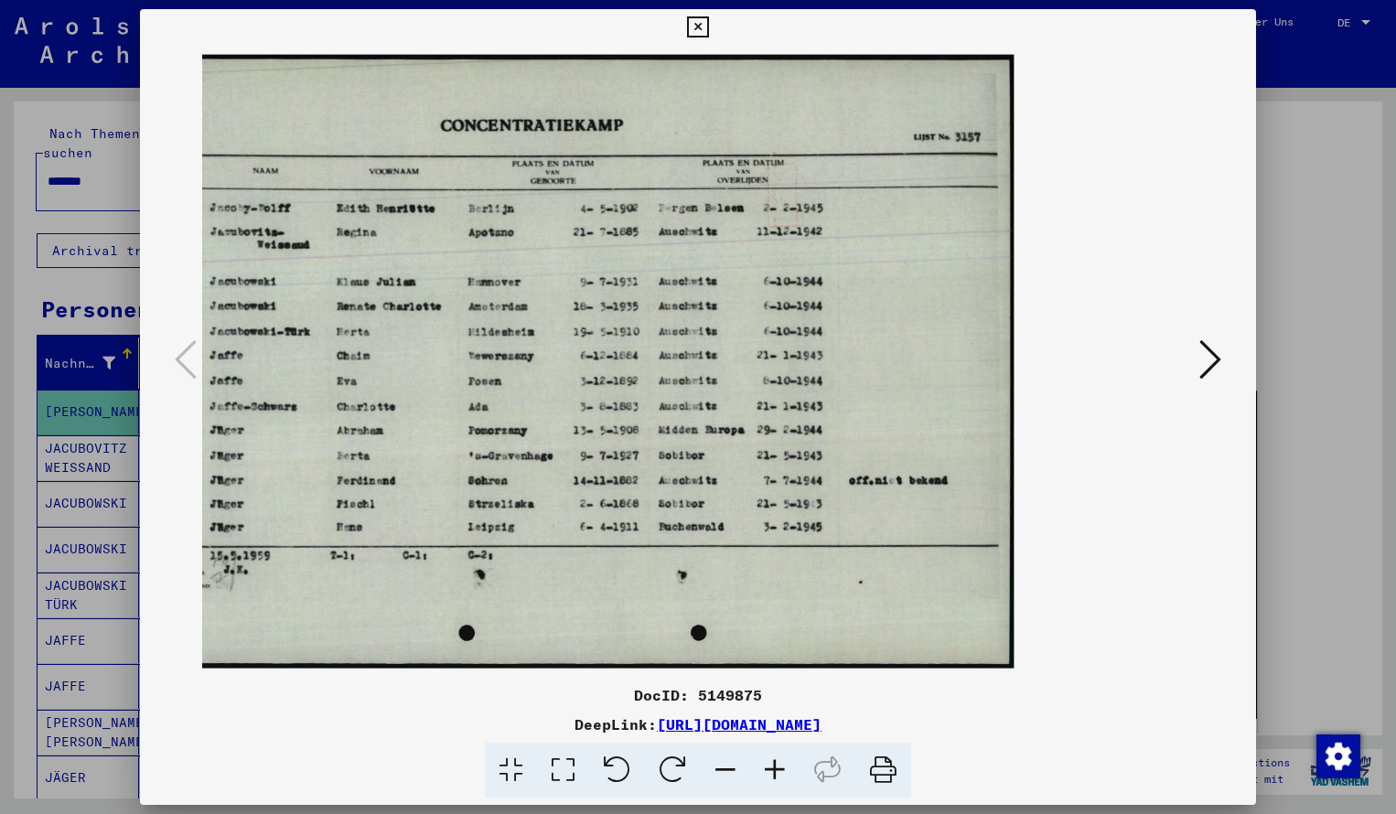
click at [708, 23] on icon at bounding box center [697, 27] width 21 height 22
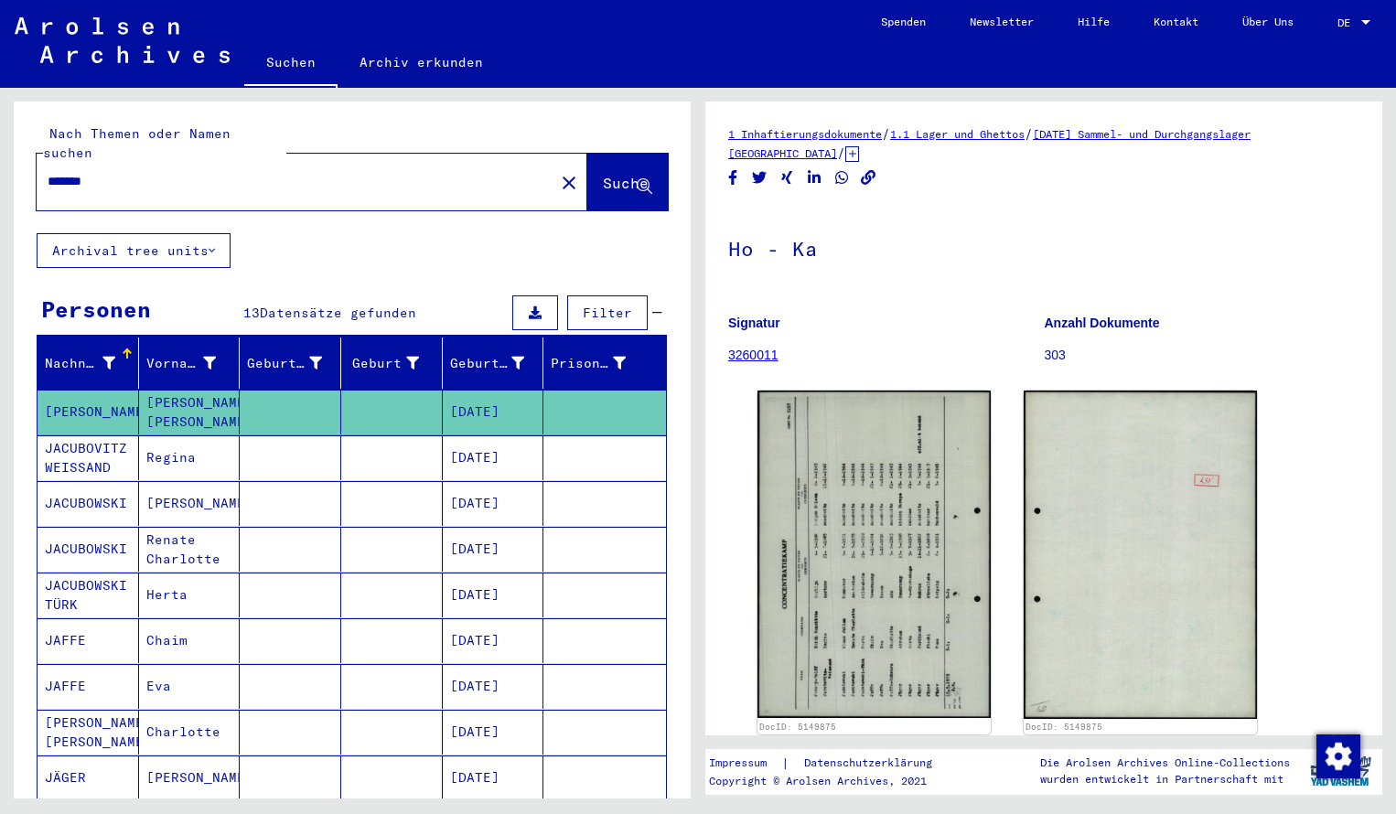
click at [558, 172] on mat-icon "close" at bounding box center [569, 183] width 22 height 22
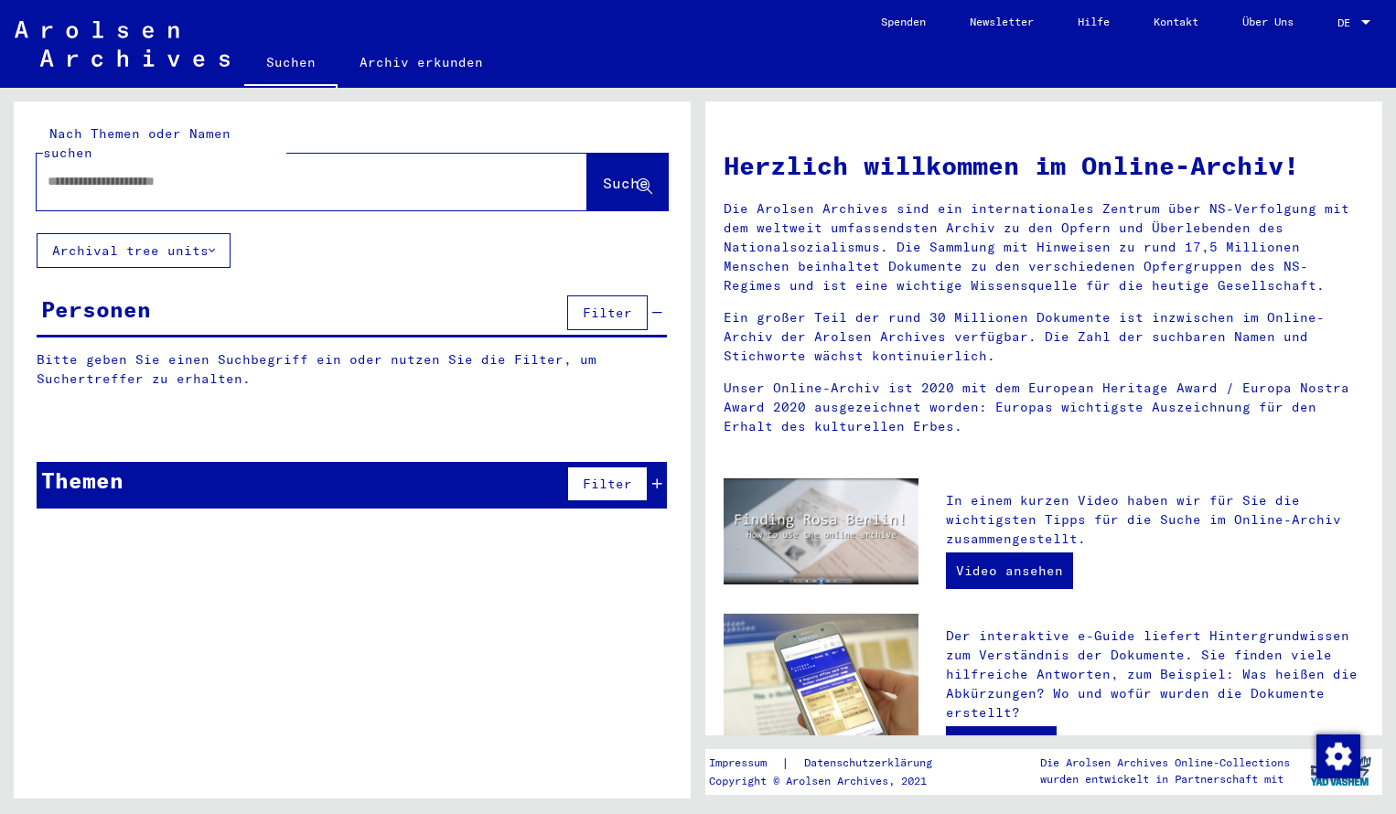
click at [162, 172] on input "text" at bounding box center [290, 181] width 485 height 19
type input "**********"
click at [603, 174] on span "Suche" at bounding box center [626, 183] width 46 height 18
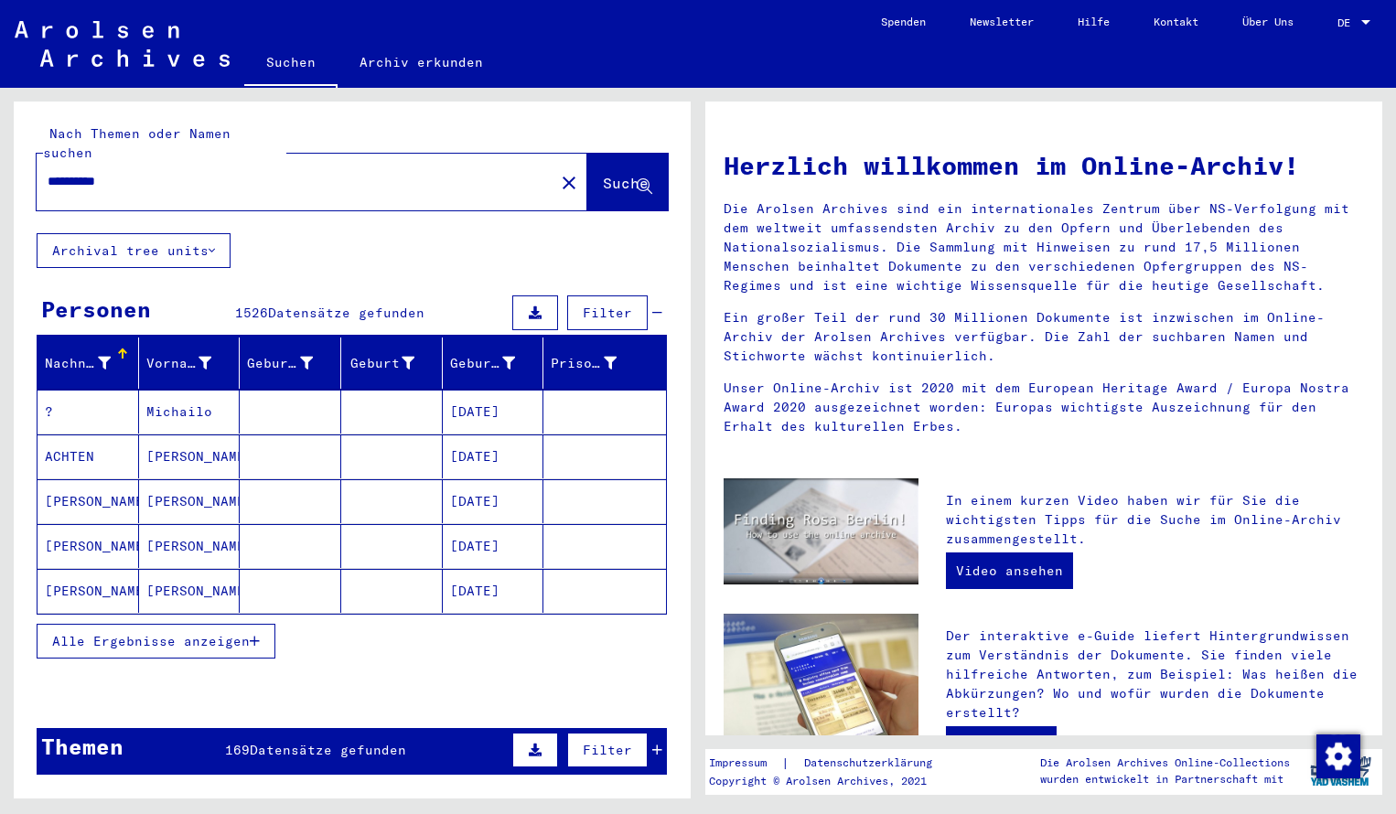
click at [112, 394] on mat-cell "?" at bounding box center [89, 412] width 102 height 44
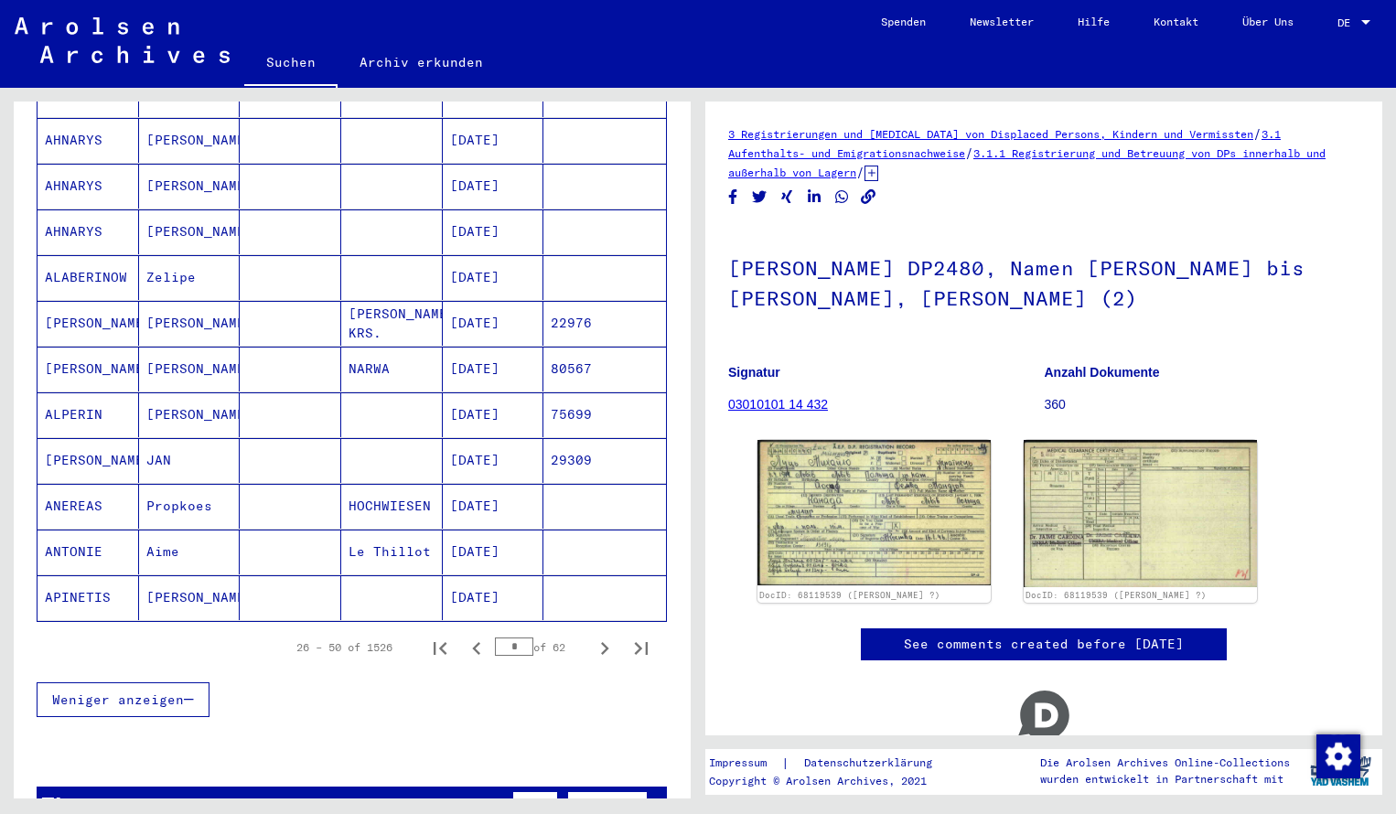
scroll to position [924, 0]
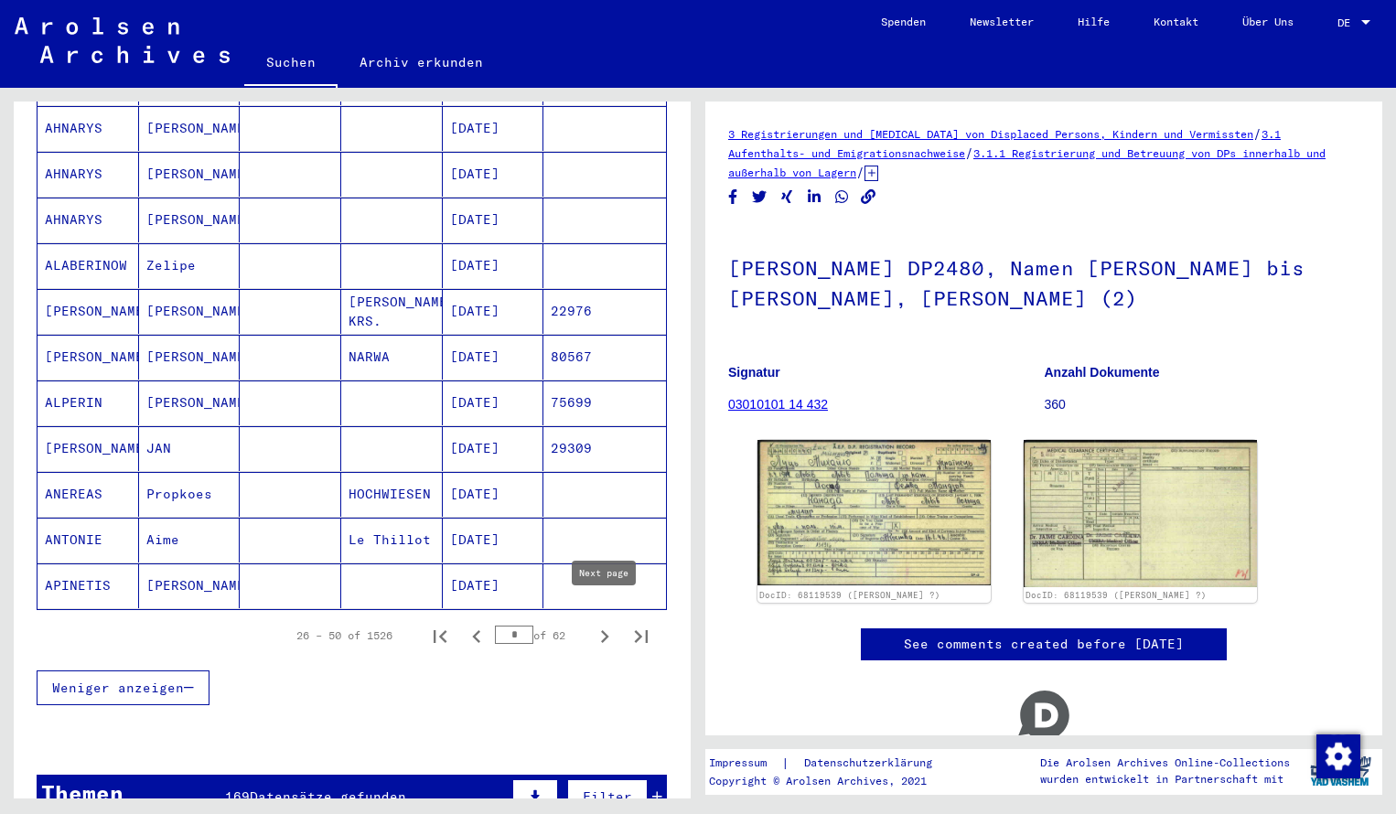
click at [601, 624] on icon "Next page" at bounding box center [605, 637] width 26 height 26
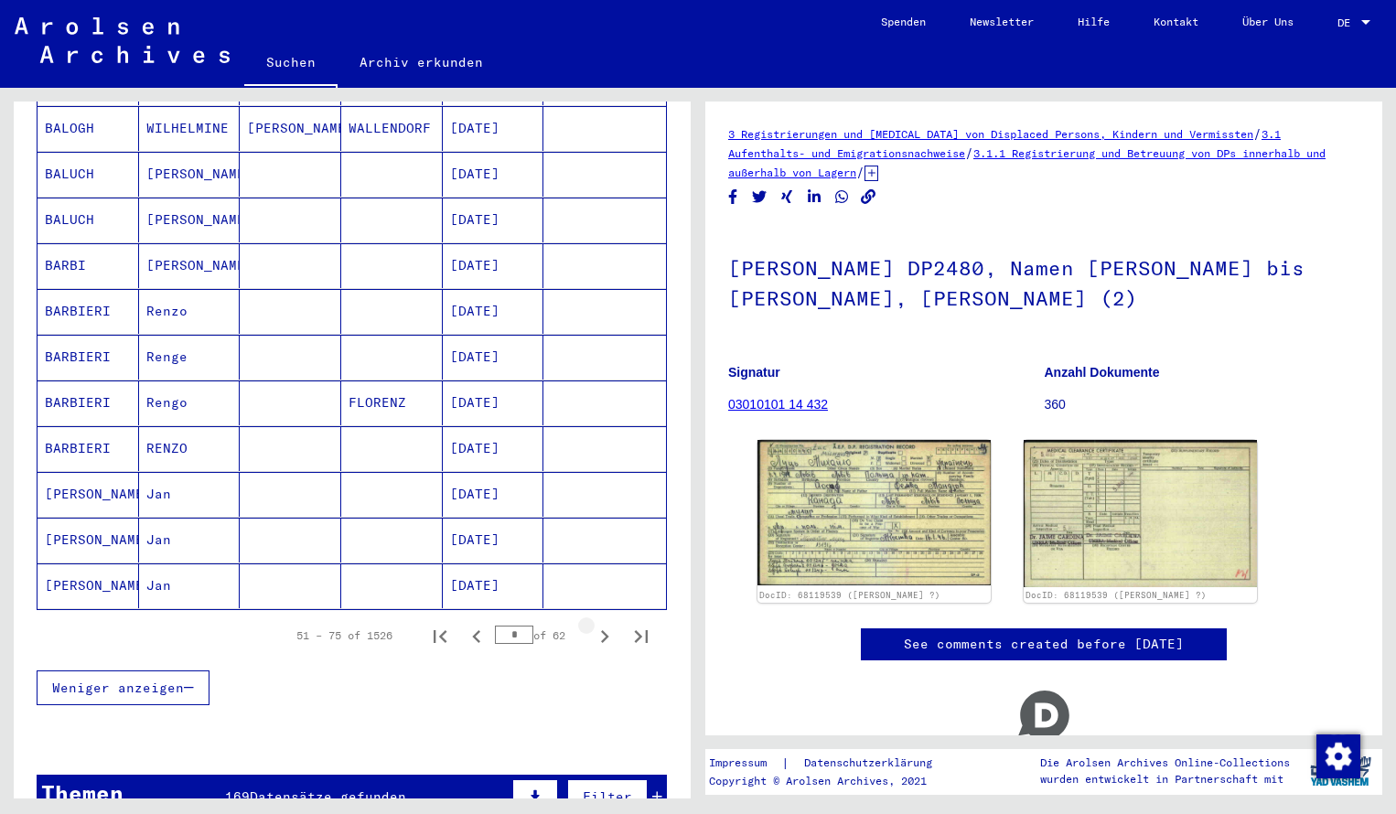
click at [601, 624] on icon "Next page" at bounding box center [605, 637] width 26 height 26
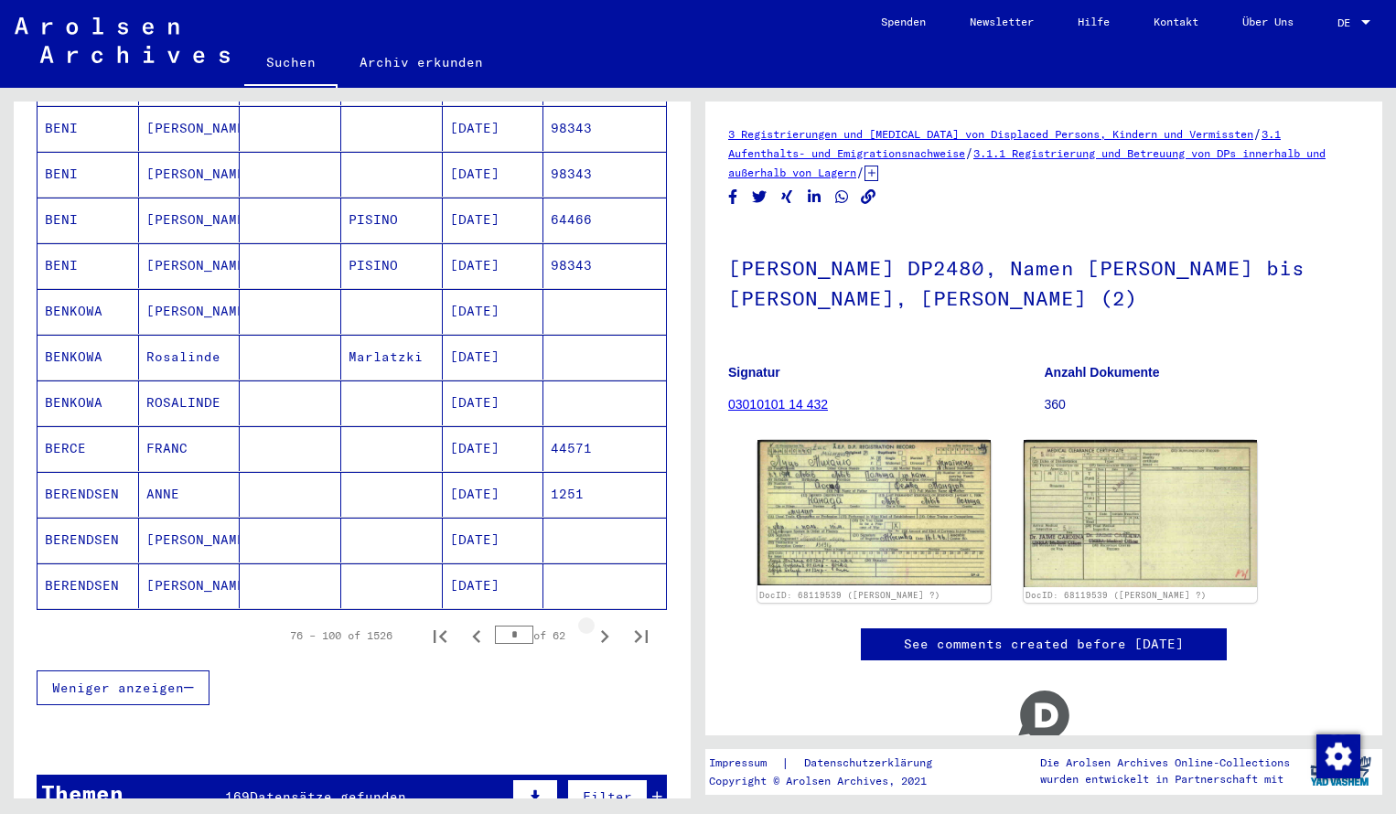
click at [601, 624] on icon "Next page" at bounding box center [605, 637] width 26 height 26
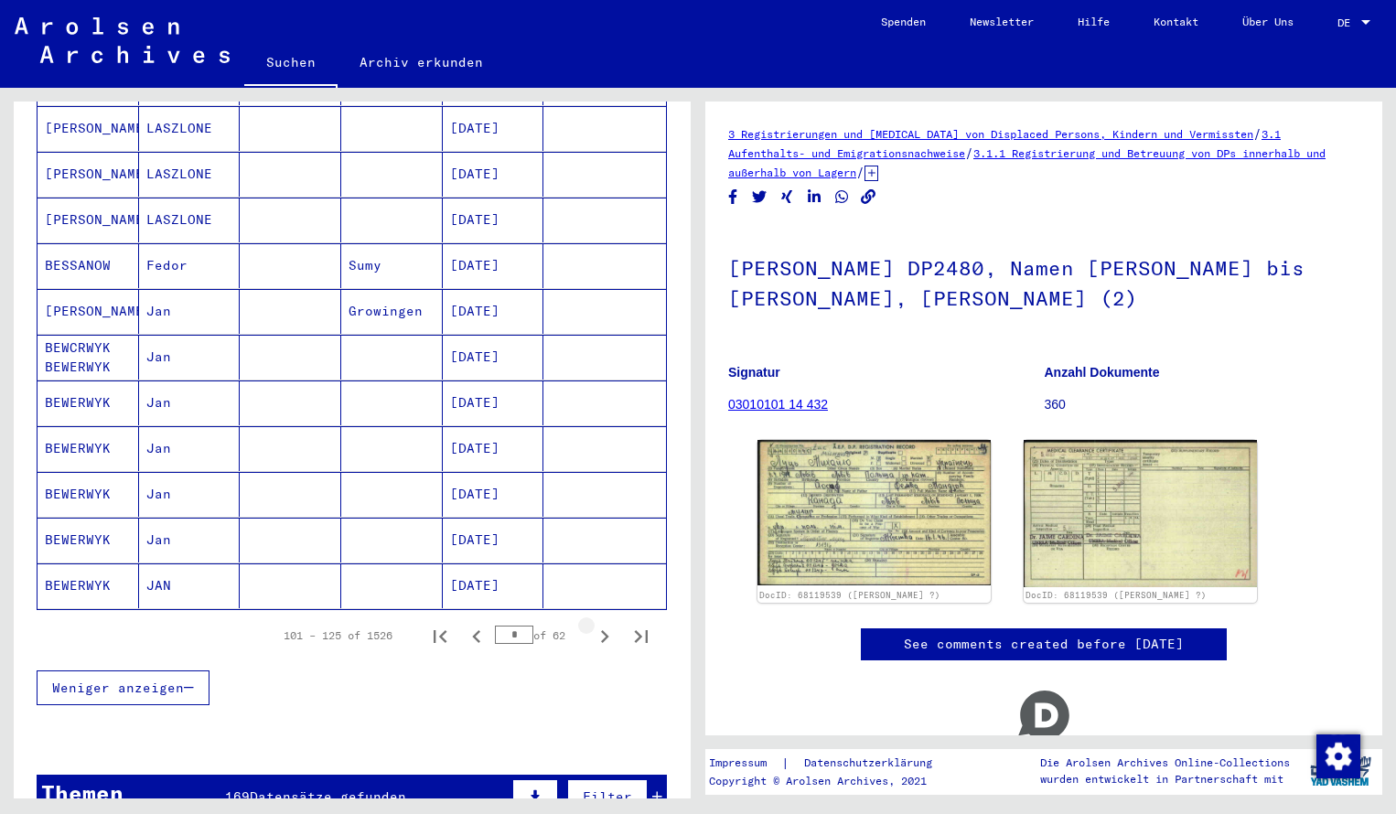
click at [601, 624] on icon "Next page" at bounding box center [605, 637] width 26 height 26
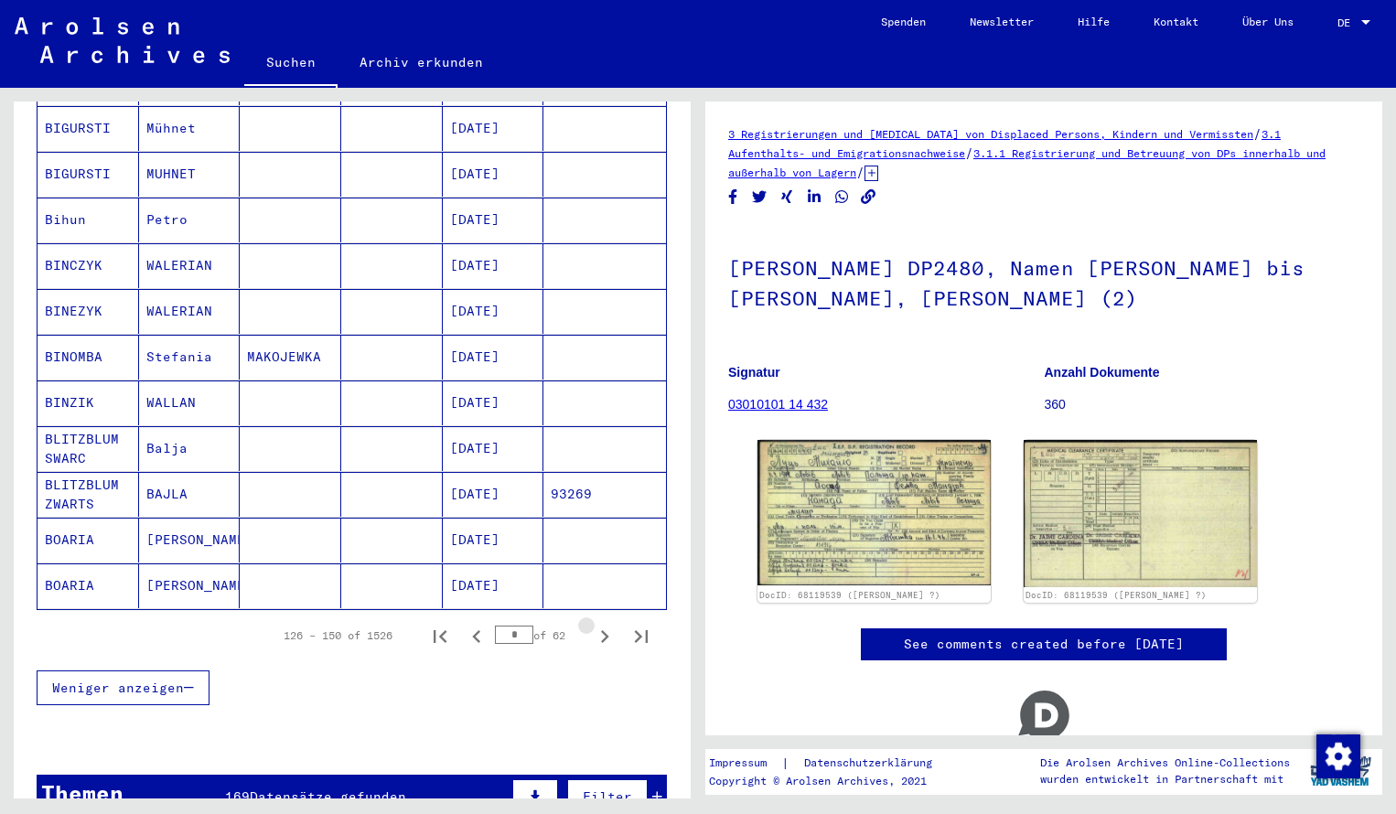
click at [601, 624] on icon "Next page" at bounding box center [605, 637] width 26 height 26
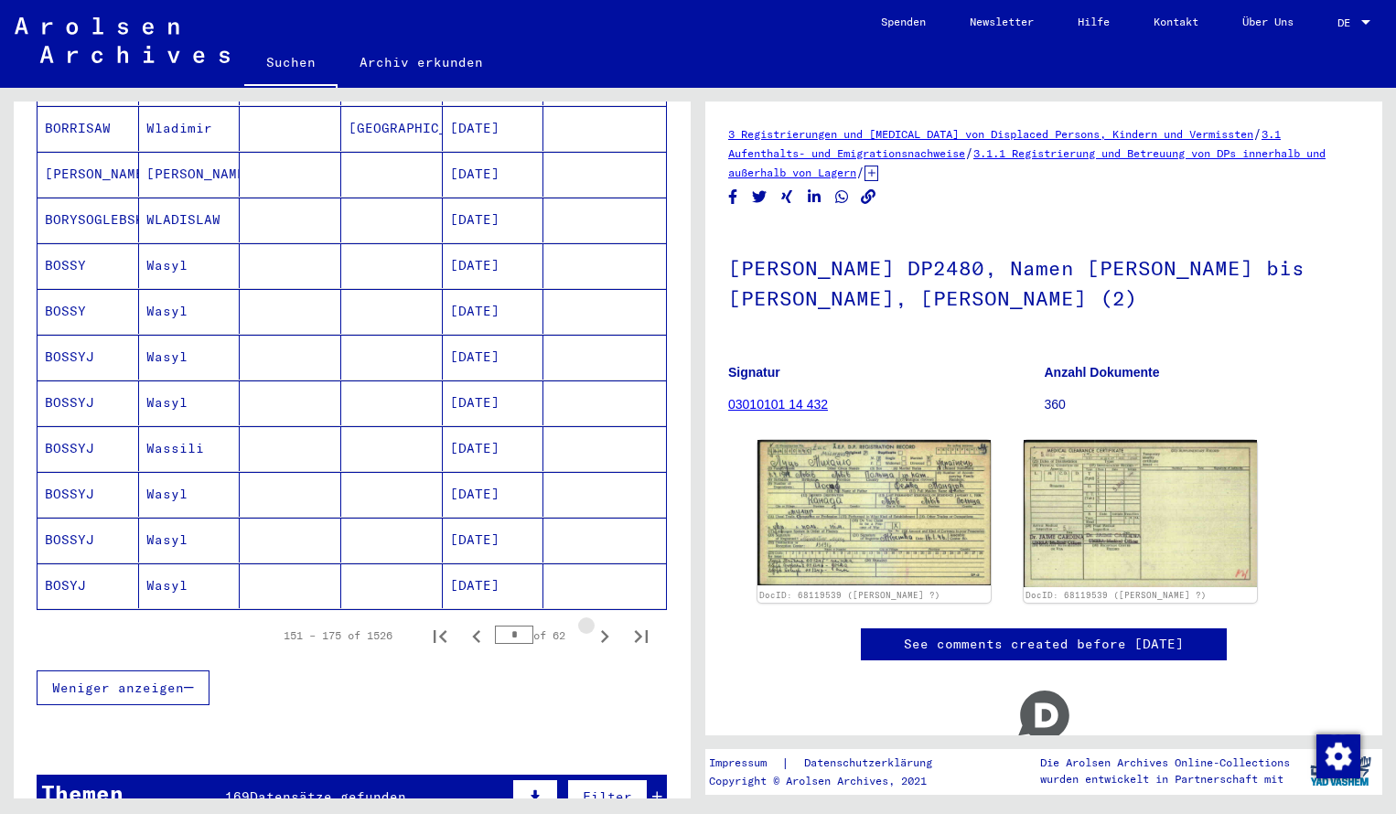
click at [601, 624] on icon "Next page" at bounding box center [605, 637] width 26 height 26
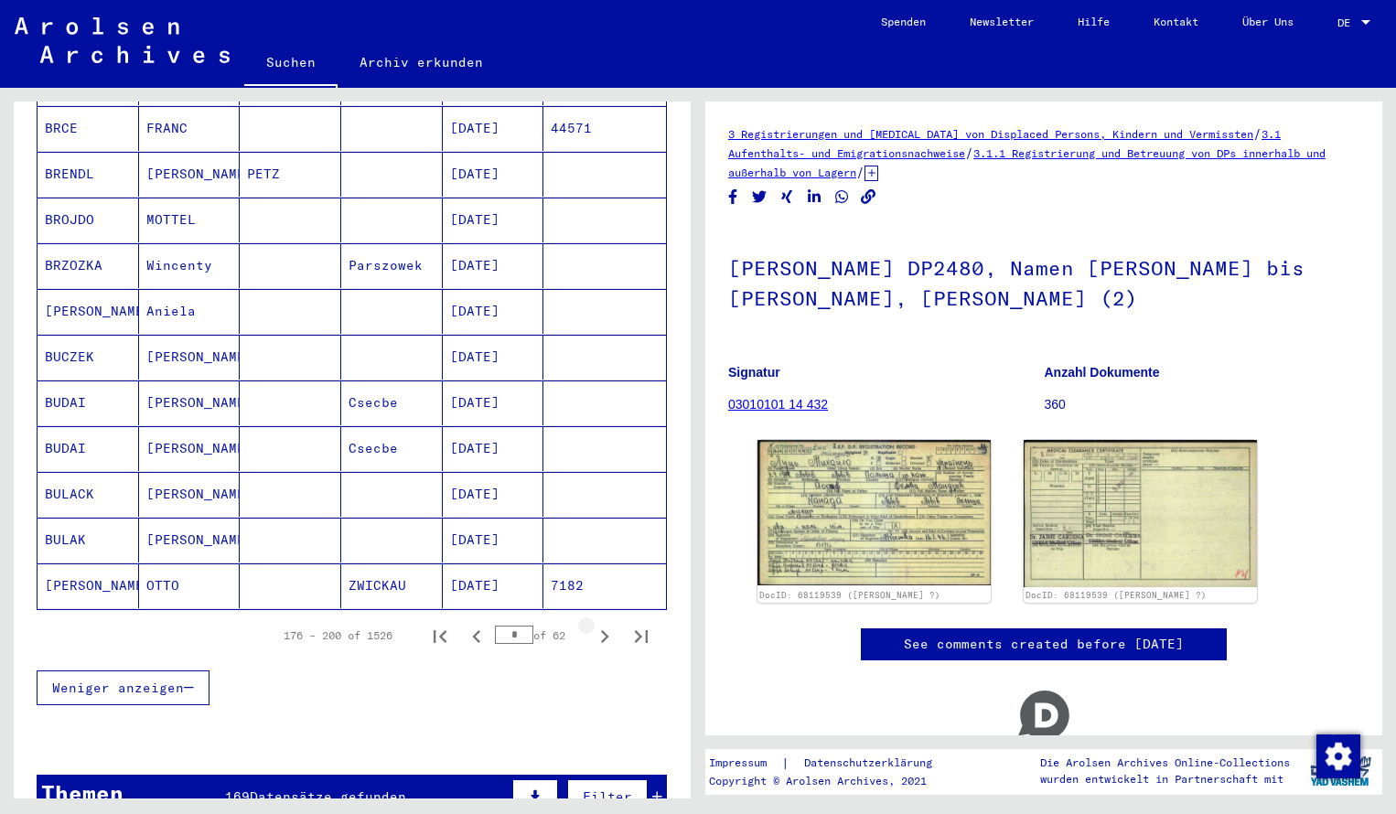
click at [601, 624] on icon "Next page" at bounding box center [605, 637] width 26 height 26
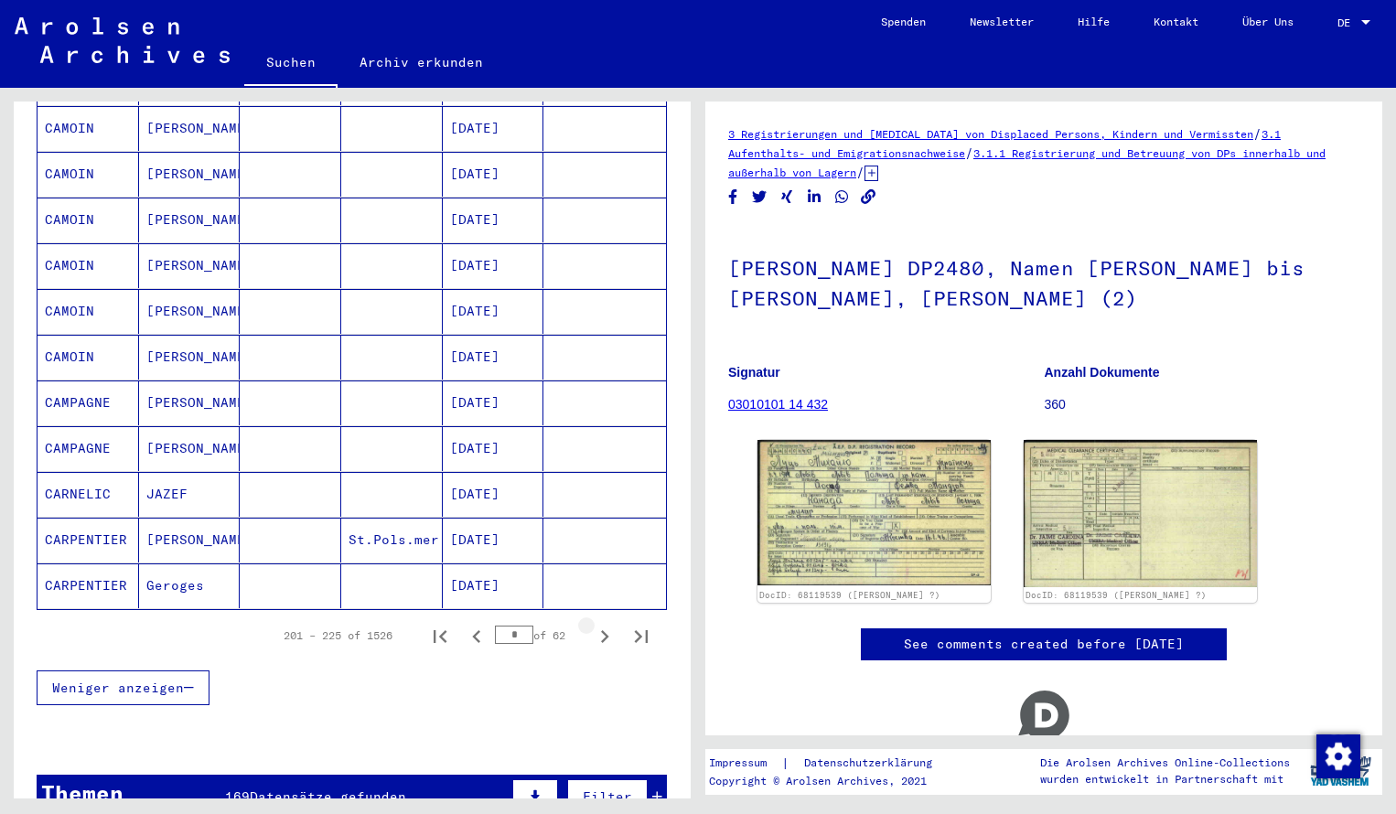
click at [601, 624] on icon "Next page" at bounding box center [605, 637] width 26 height 26
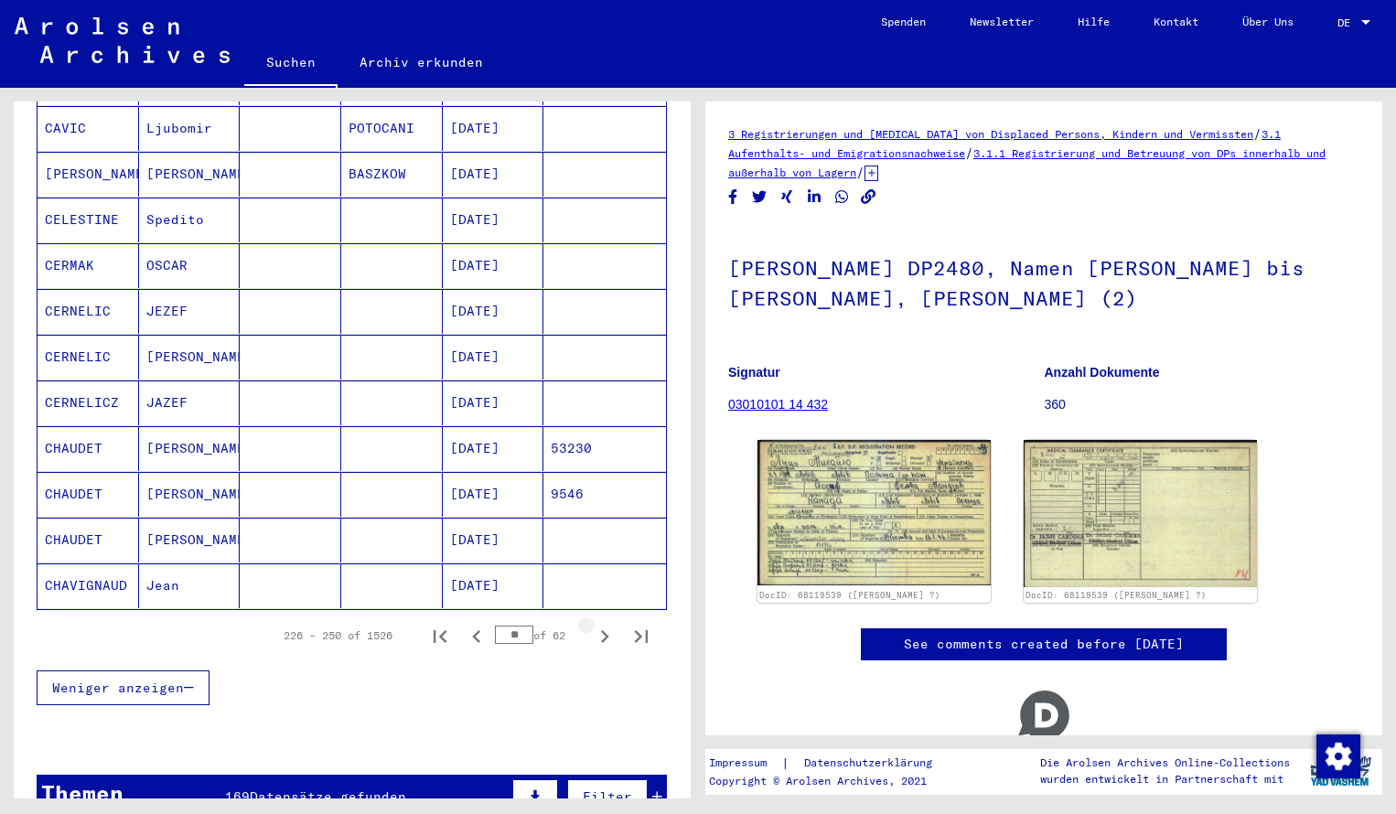
click at [601, 624] on icon "Next page" at bounding box center [605, 637] width 26 height 26
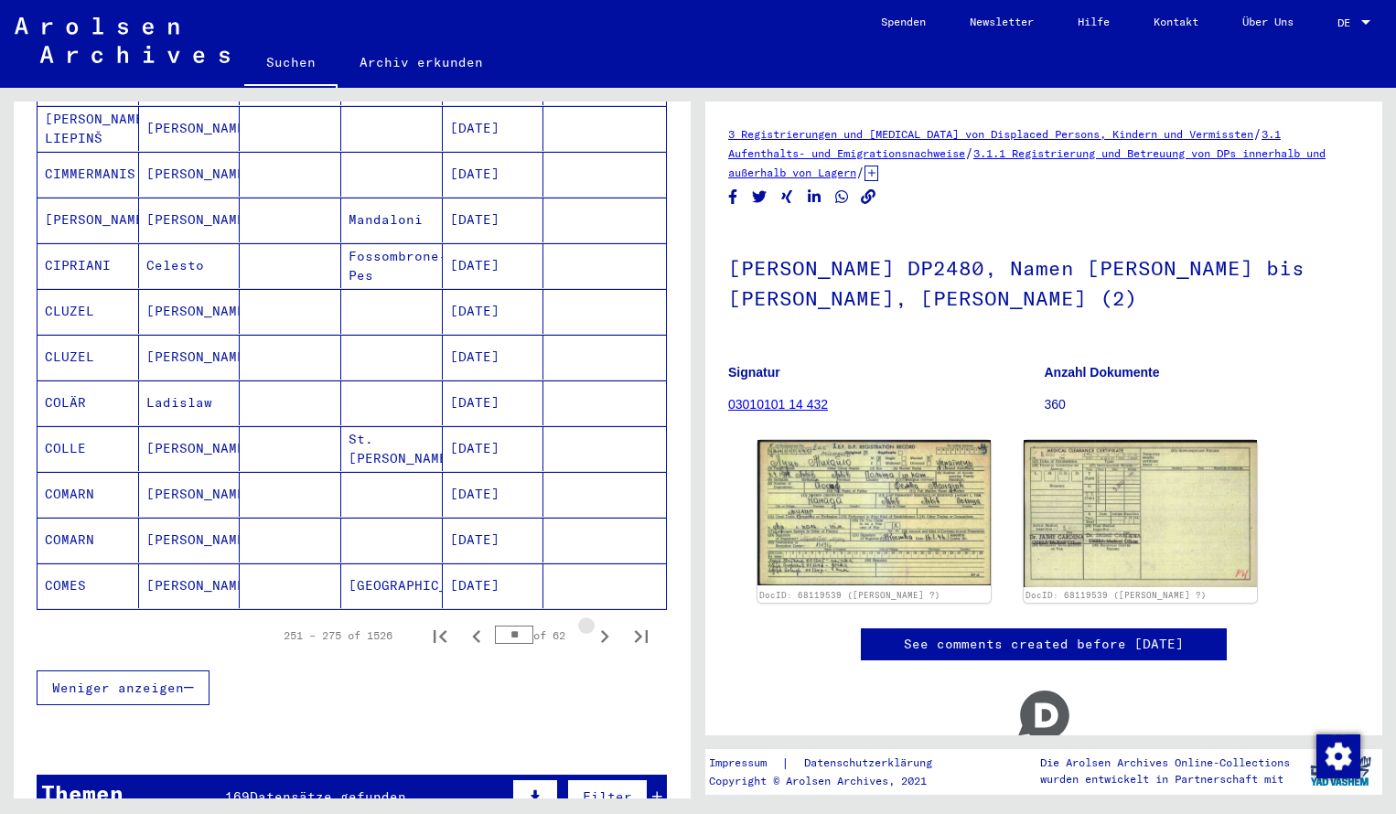
click at [601, 624] on icon "Next page" at bounding box center [605, 637] width 26 height 26
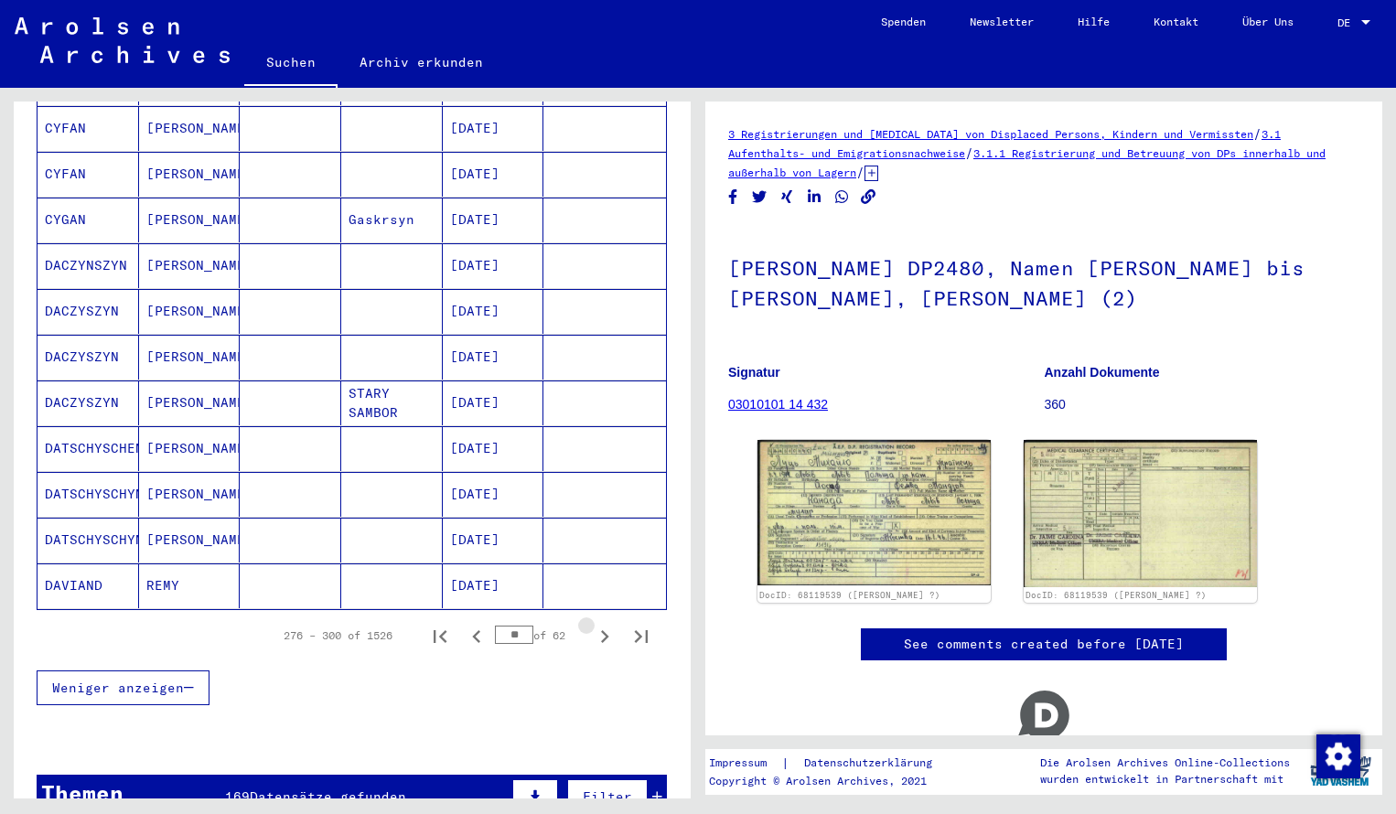
click at [601, 624] on icon "Next page" at bounding box center [605, 637] width 26 height 26
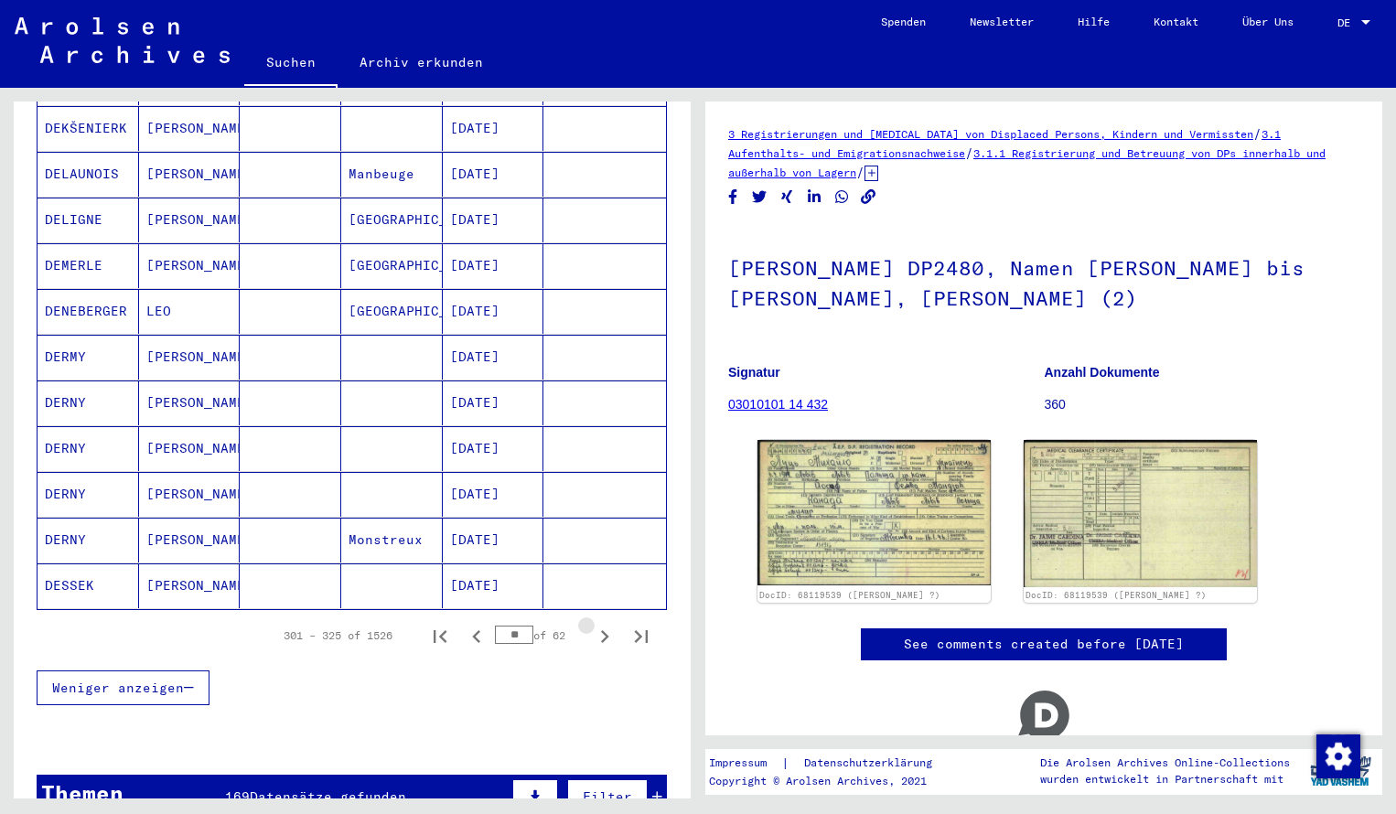
click at [601, 624] on icon "Next page" at bounding box center [605, 637] width 26 height 26
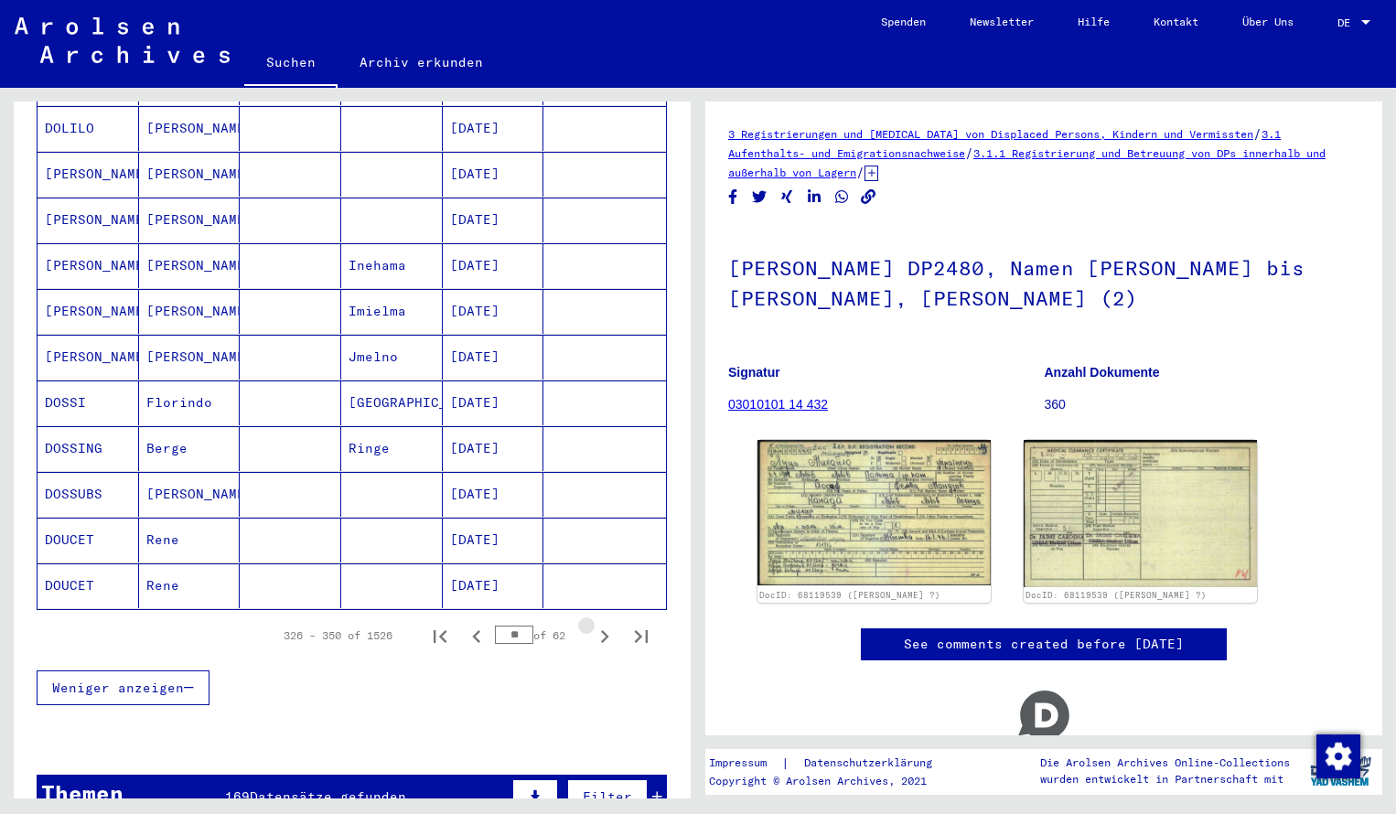
click at [601, 624] on icon "Next page" at bounding box center [605, 637] width 26 height 26
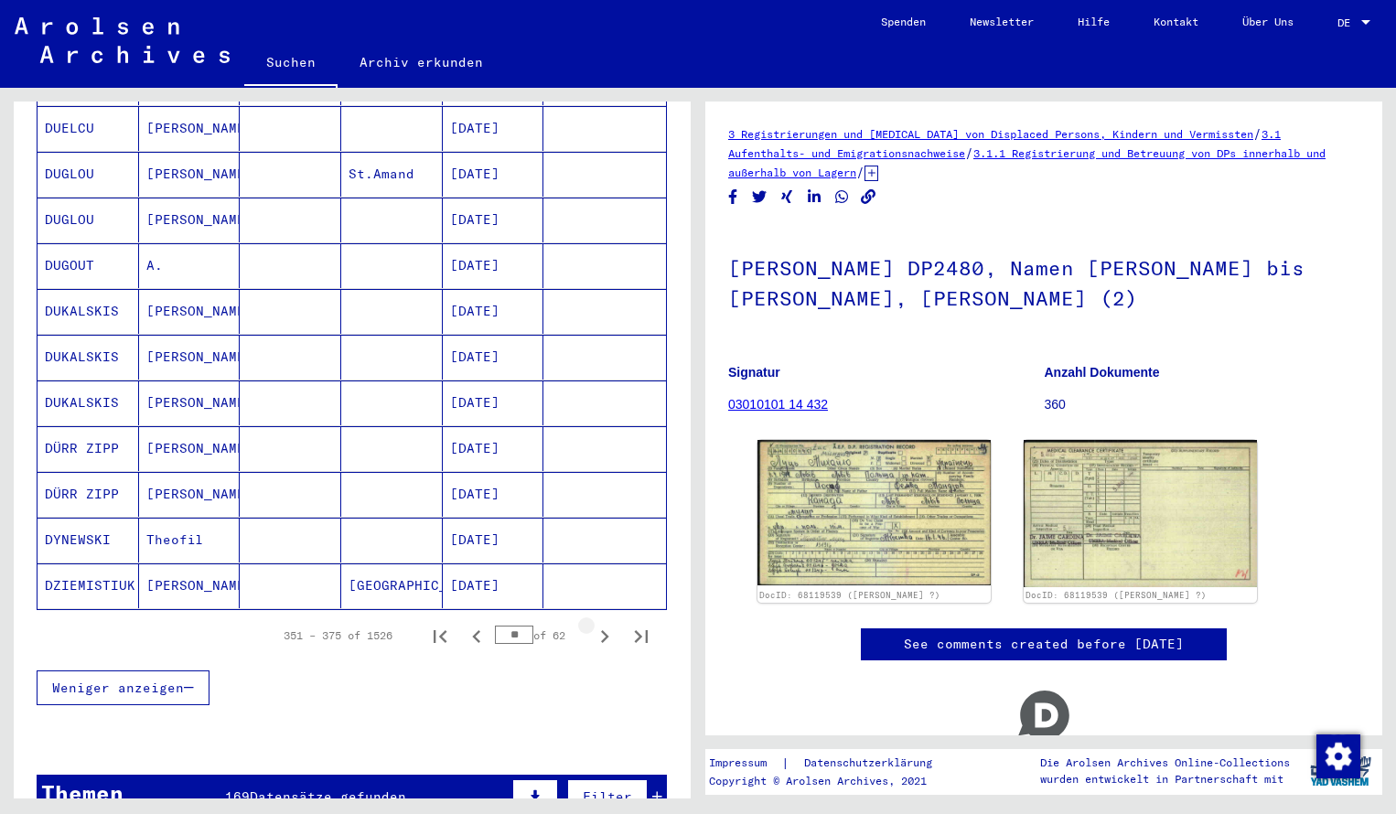
click at [601, 624] on icon "Next page" at bounding box center [605, 637] width 26 height 26
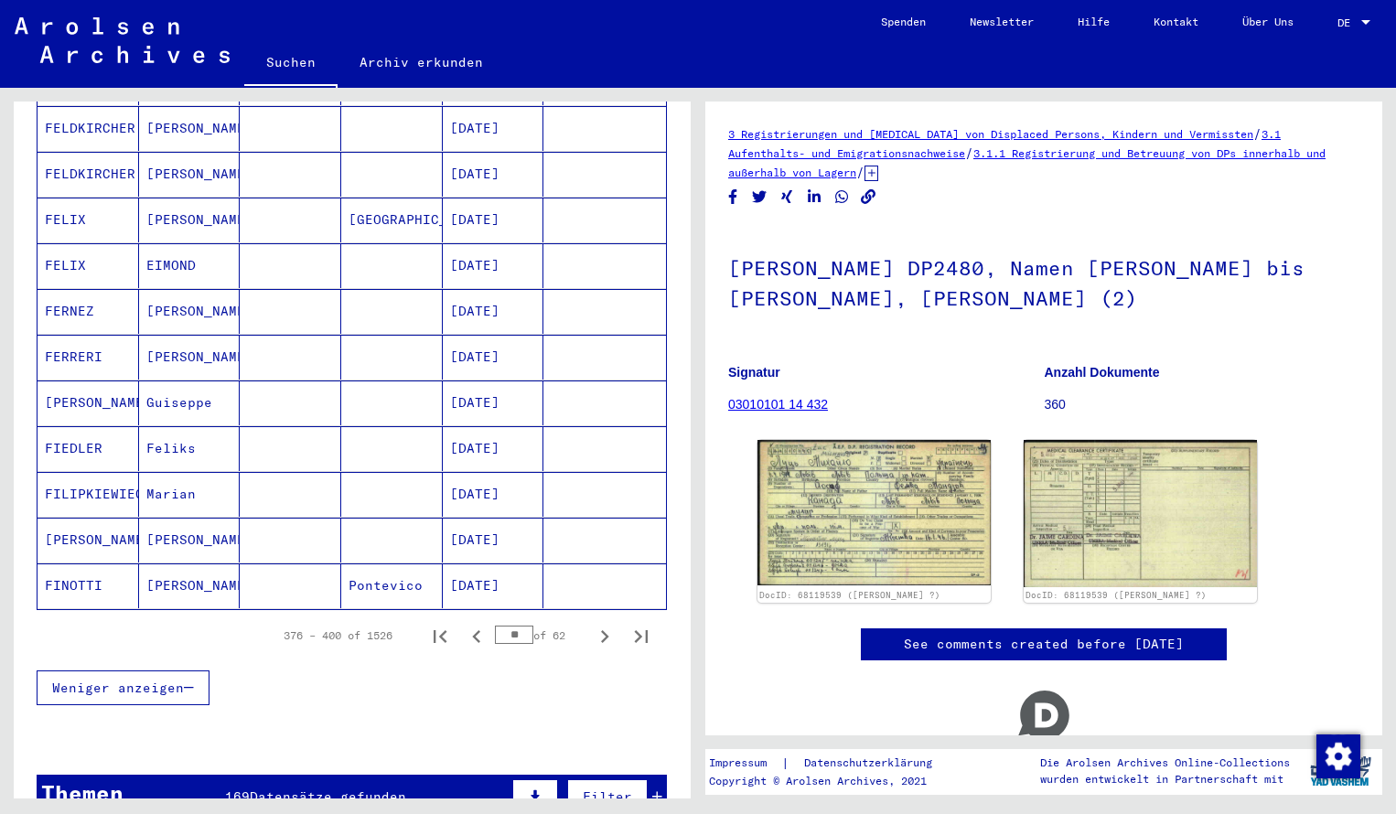
click at [601, 624] on icon "Next page" at bounding box center [605, 637] width 26 height 26
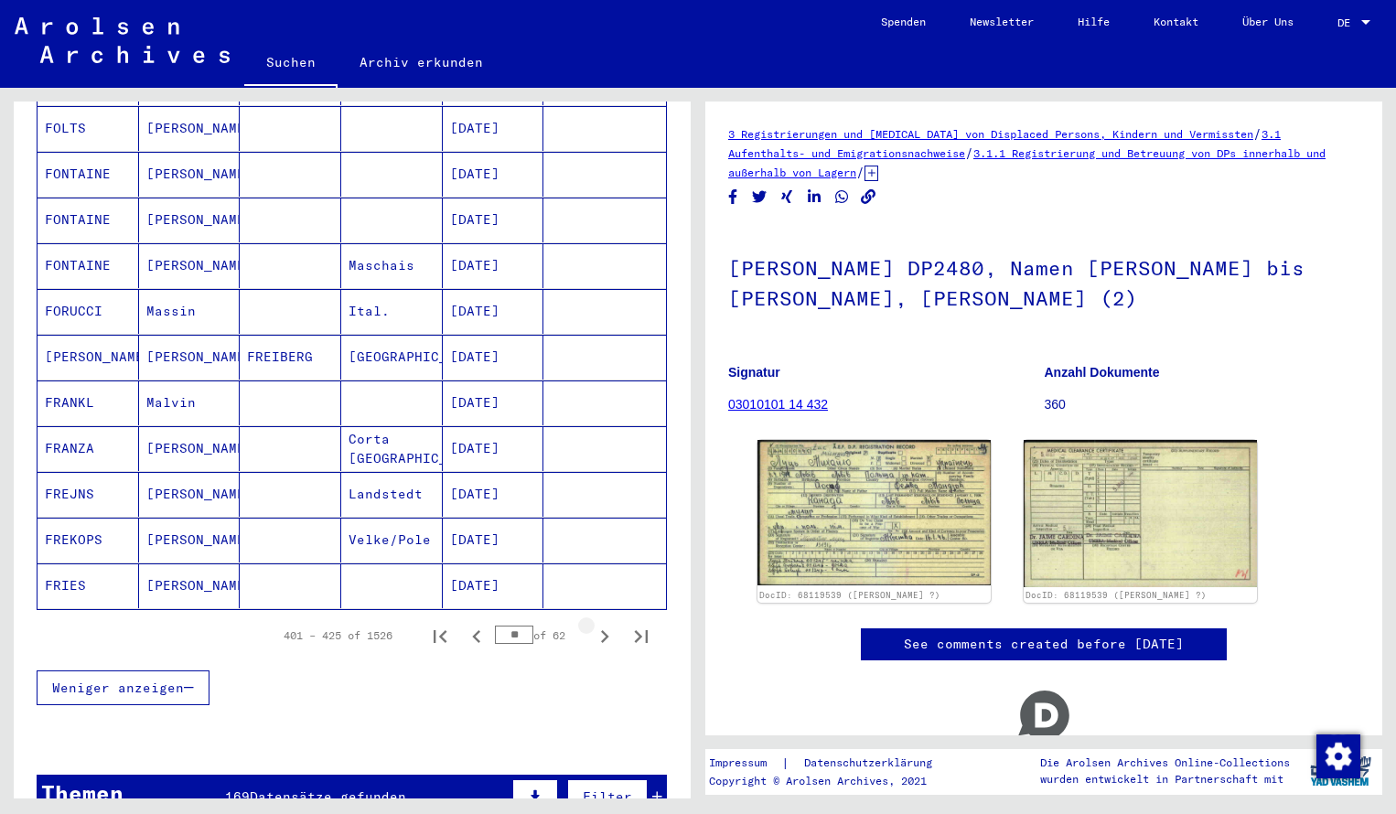
click at [601, 624] on icon "Next page" at bounding box center [605, 637] width 26 height 26
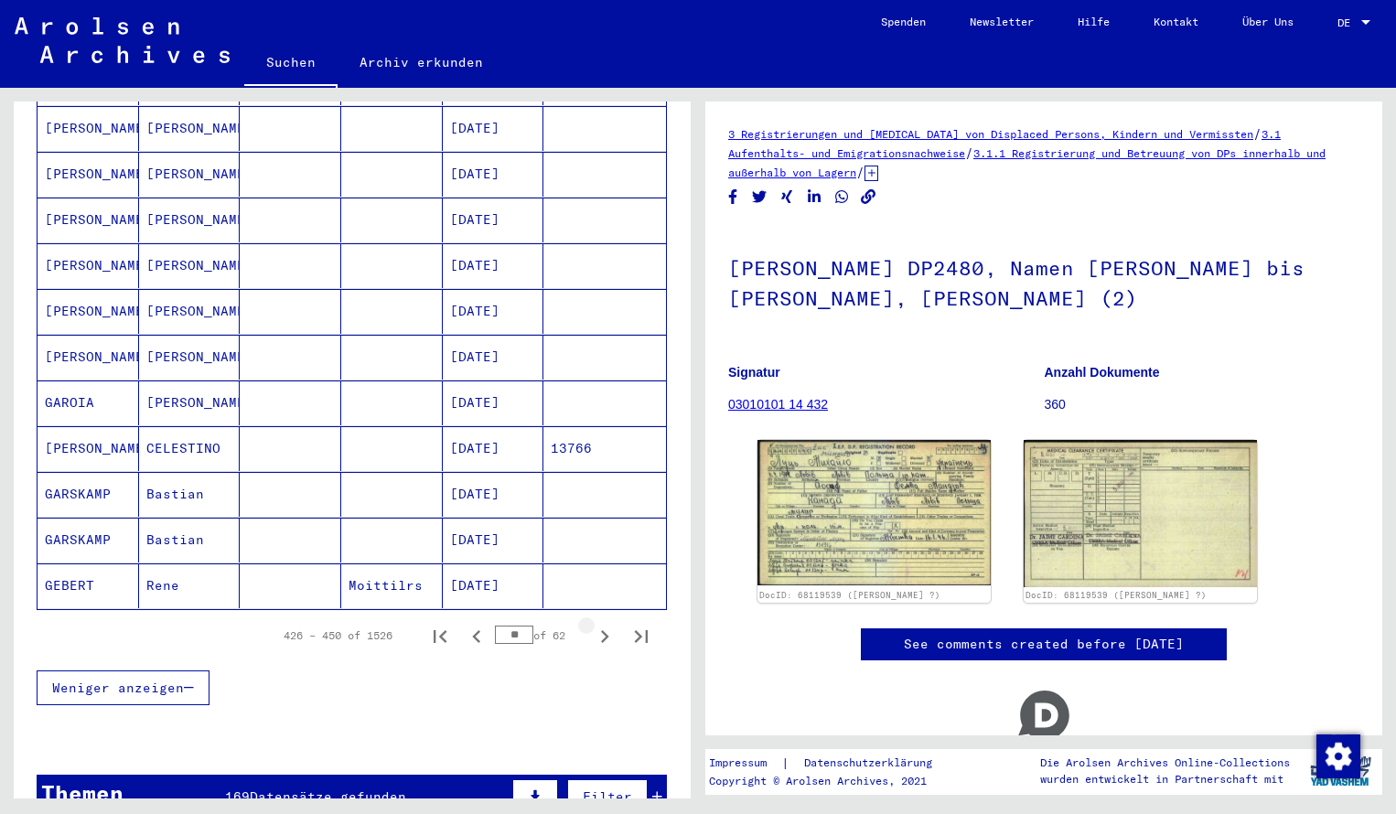
click at [601, 624] on icon "Next page" at bounding box center [605, 637] width 26 height 26
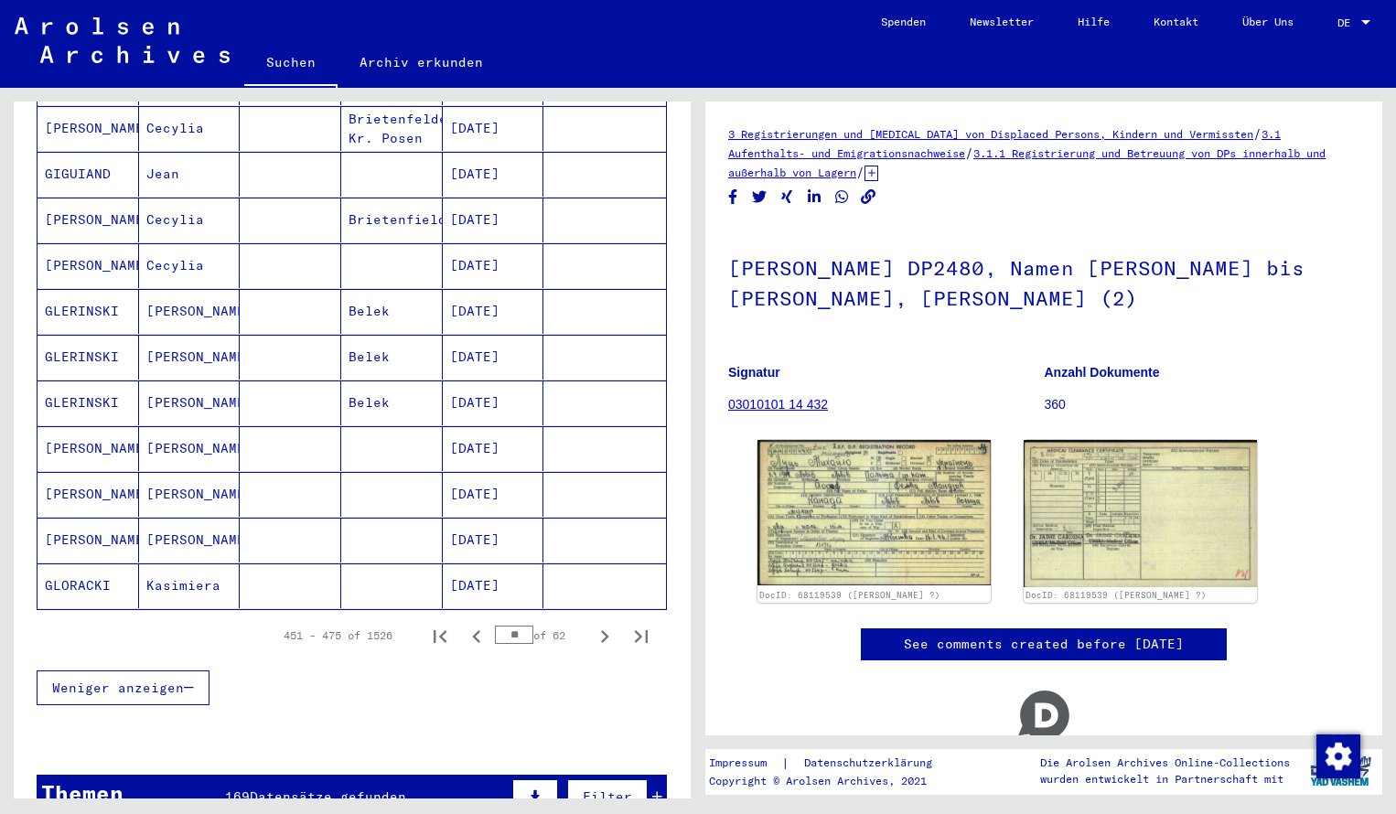
click at [601, 624] on icon "Next page" at bounding box center [605, 637] width 26 height 26
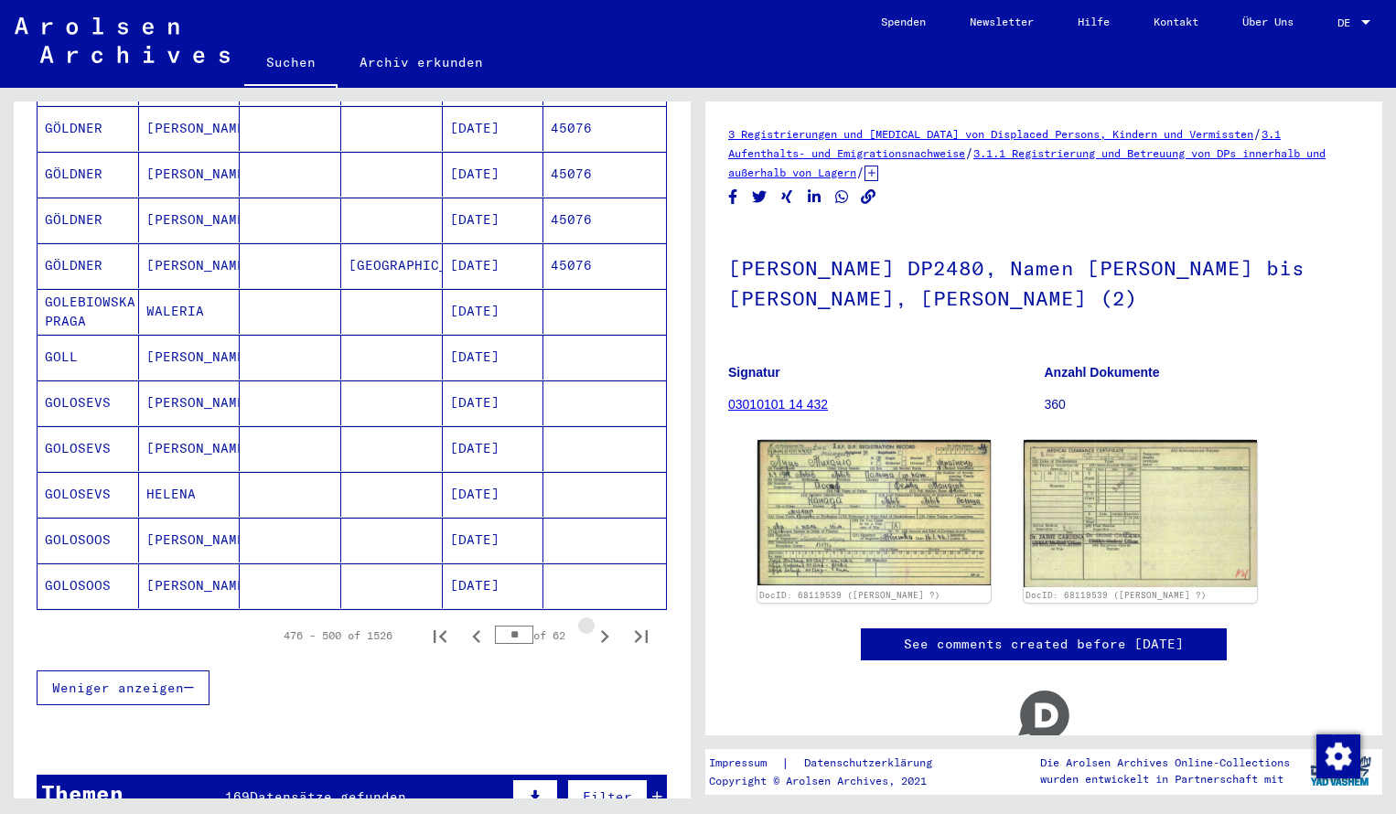
click at [601, 624] on icon "Next page" at bounding box center [605, 637] width 26 height 26
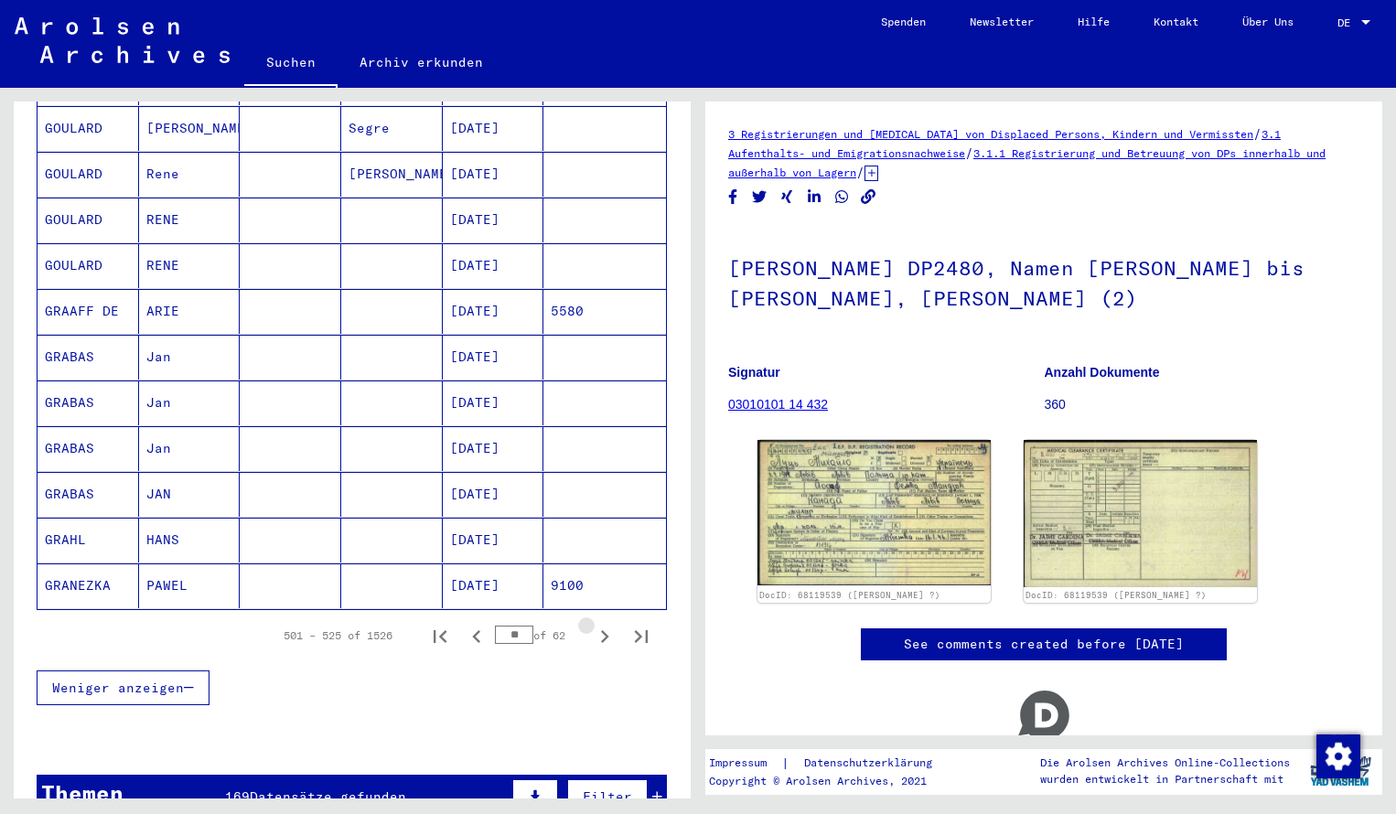
click at [601, 624] on icon "Next page" at bounding box center [605, 637] width 26 height 26
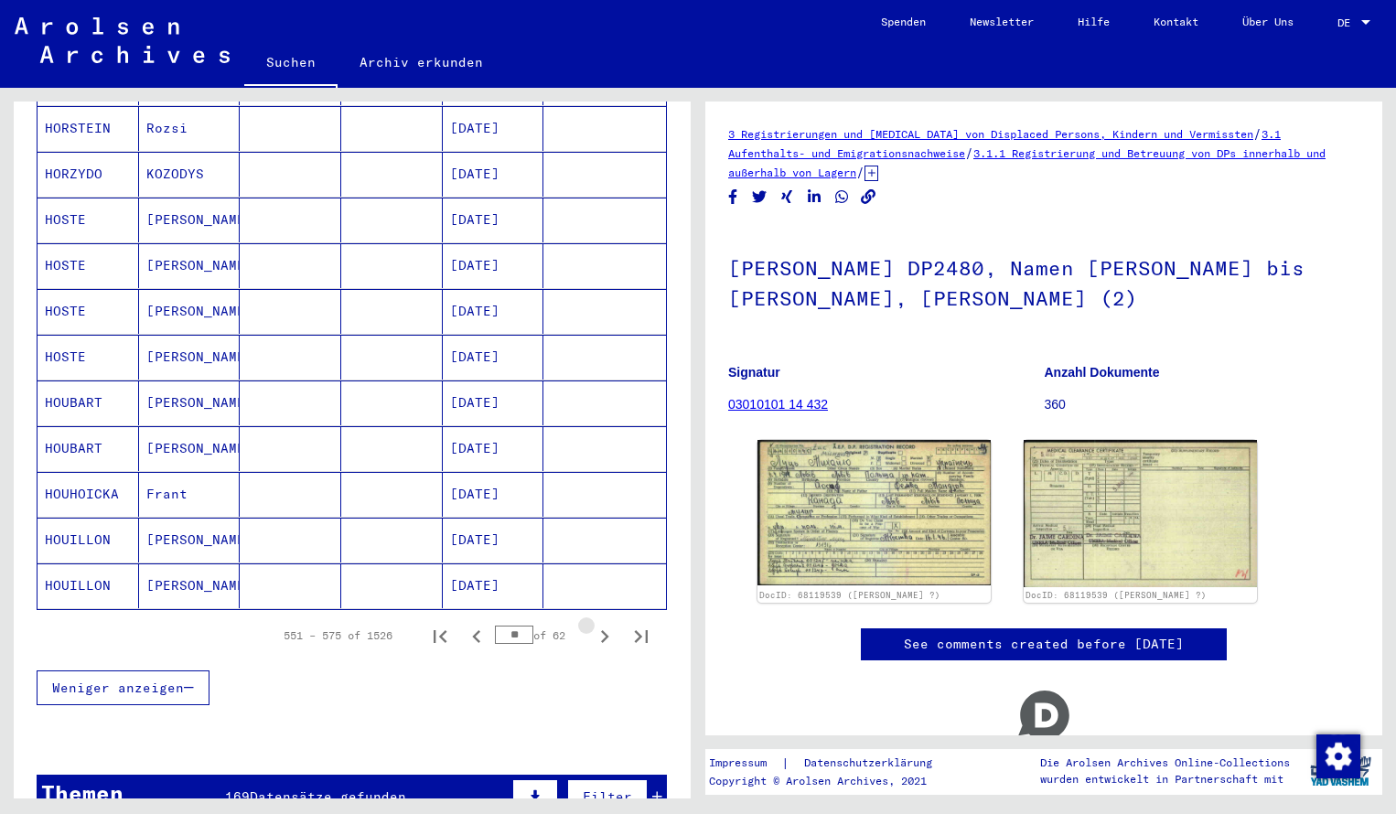
click at [601, 624] on icon "Next page" at bounding box center [605, 637] width 26 height 26
type input "**"
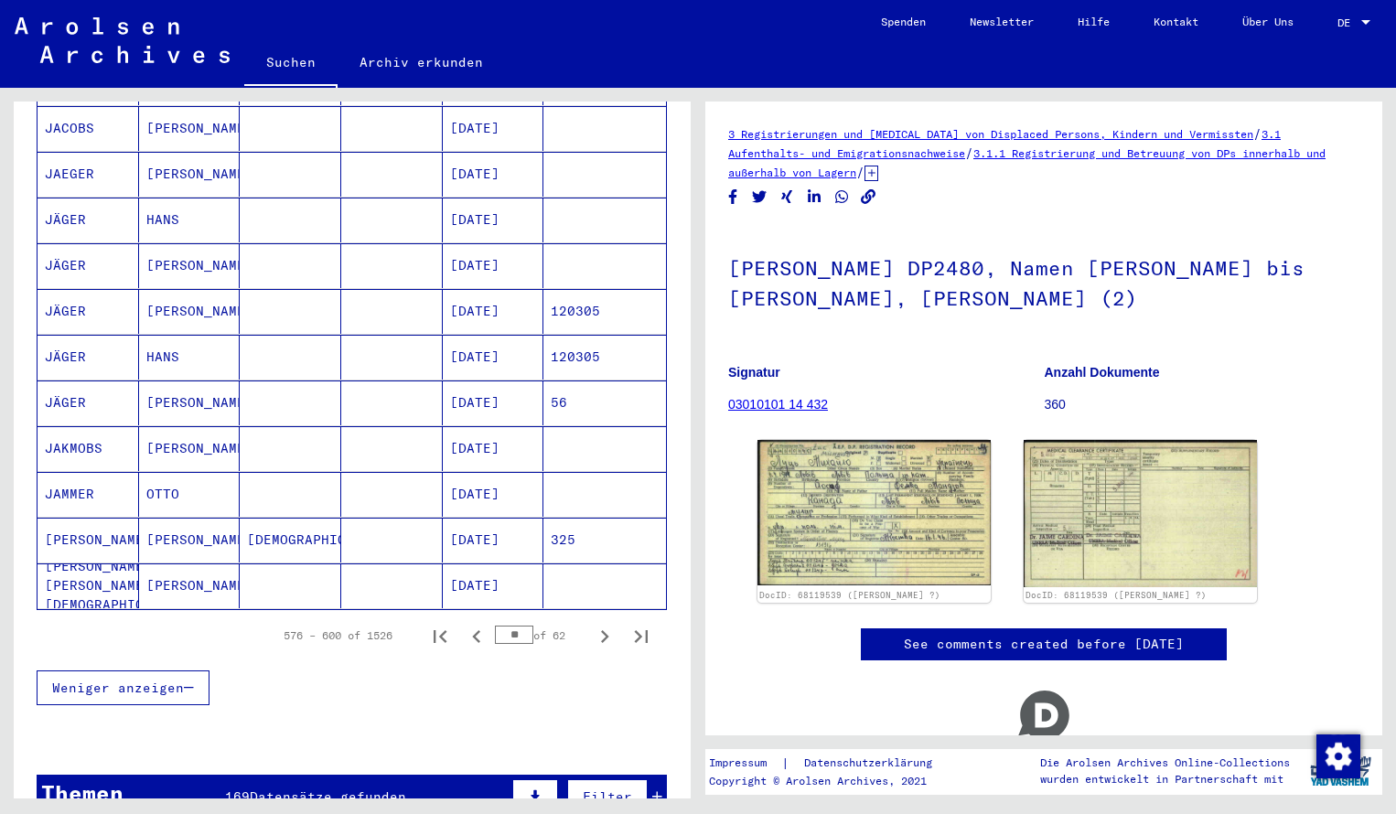
click at [105, 339] on mat-cell "JÄGER" at bounding box center [89, 357] width 102 height 45
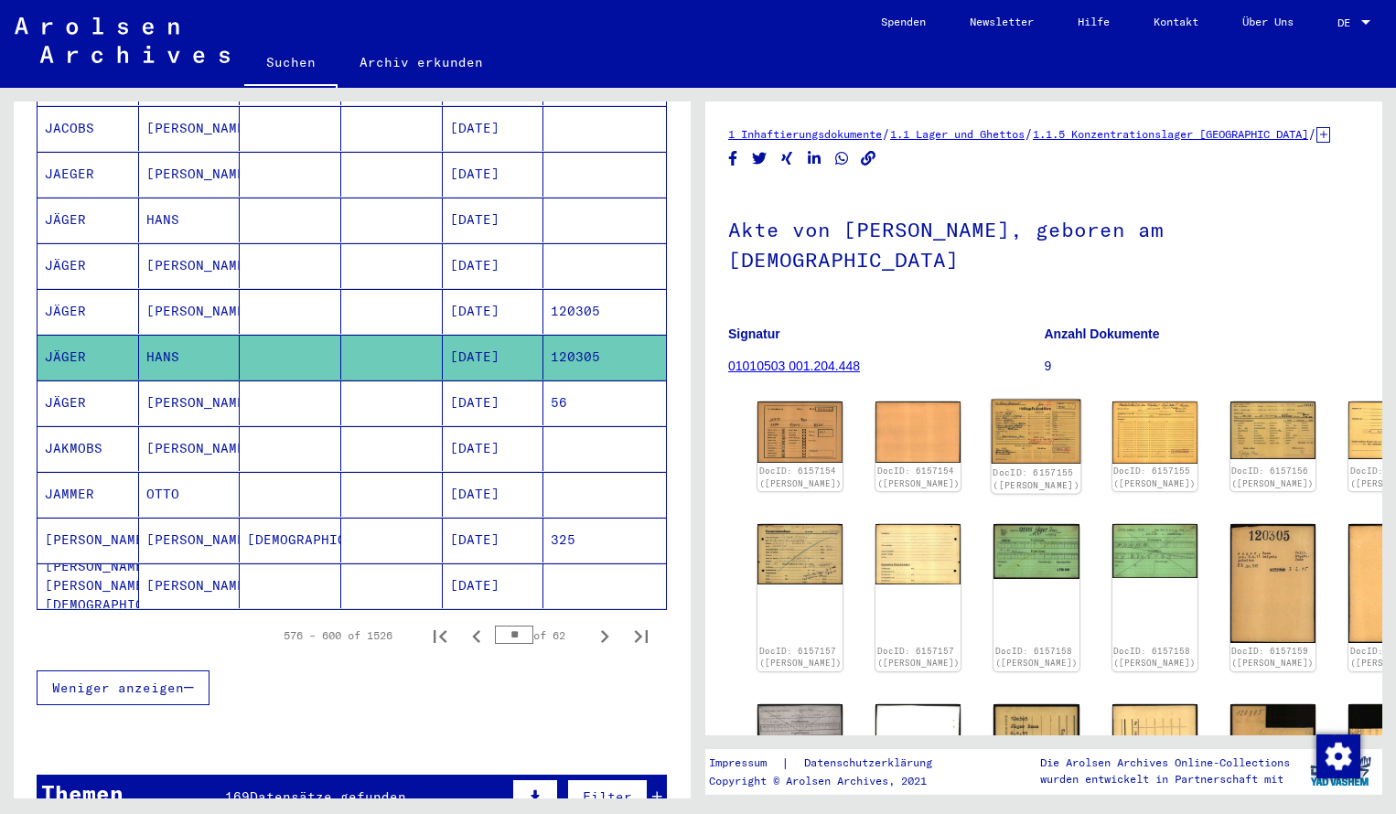
click at [992, 431] on img at bounding box center [1037, 432] width 90 height 64
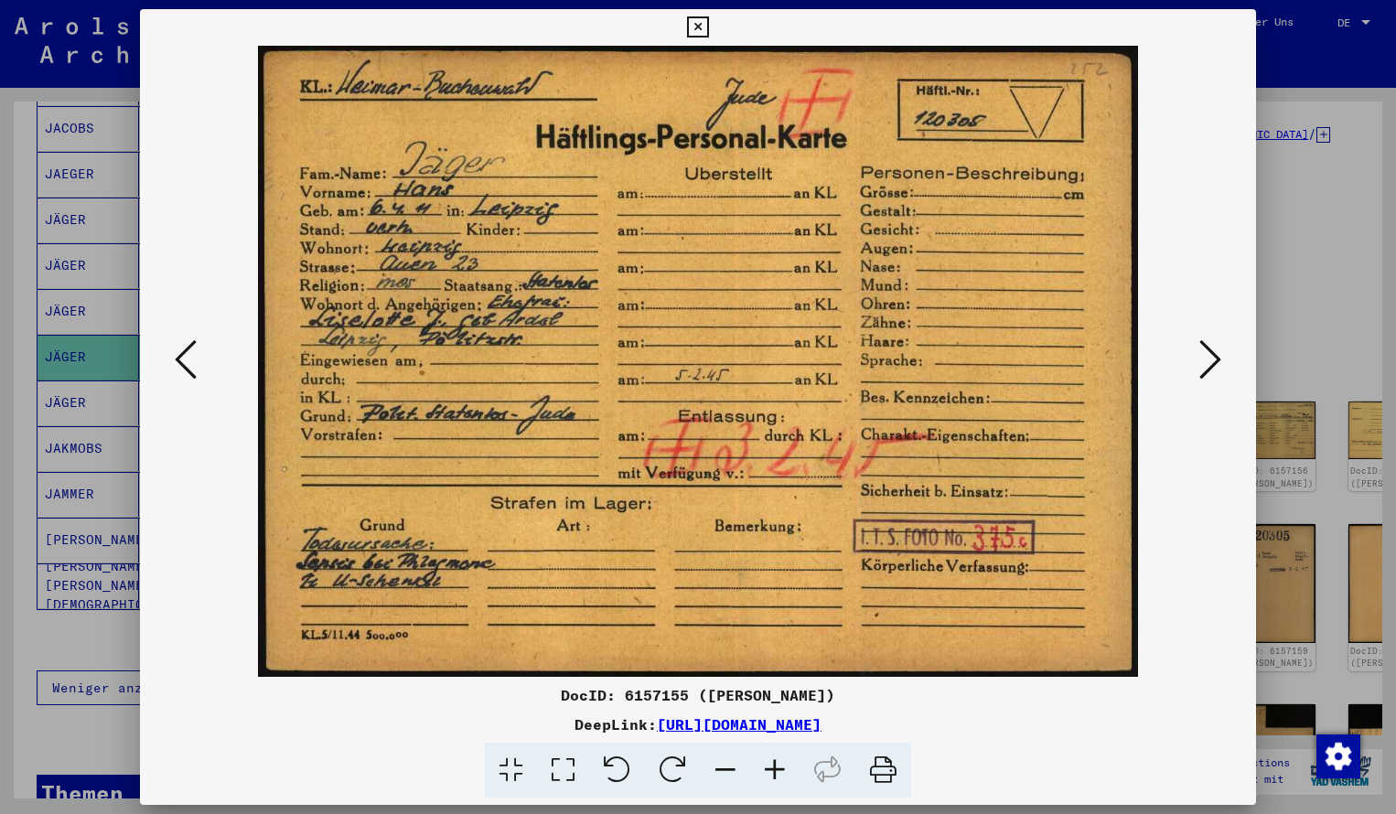
click at [1206, 355] on icon at bounding box center [1211, 360] width 22 height 44
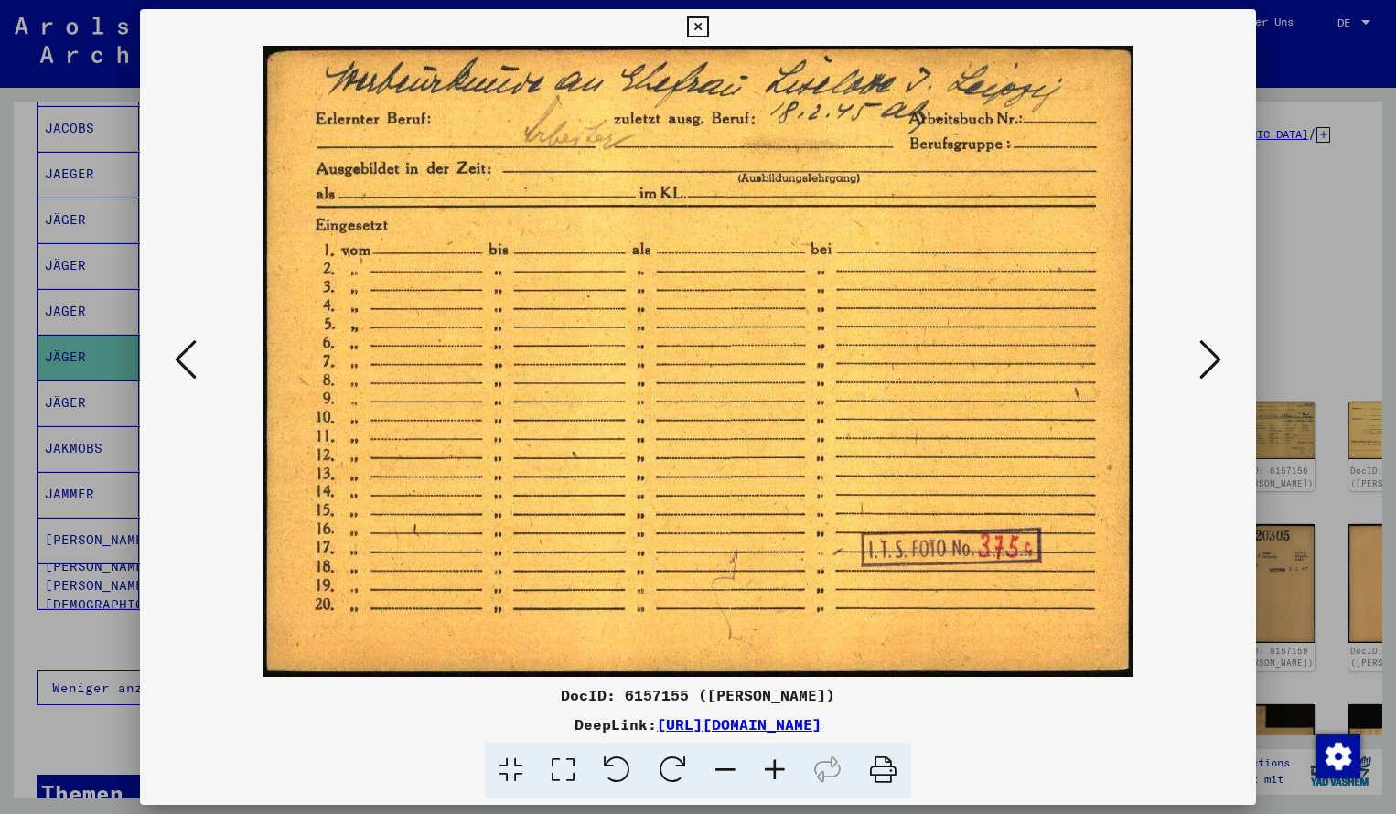
click at [1206, 355] on icon at bounding box center [1211, 360] width 22 height 44
